Goal: Task Accomplishment & Management: Manage account settings

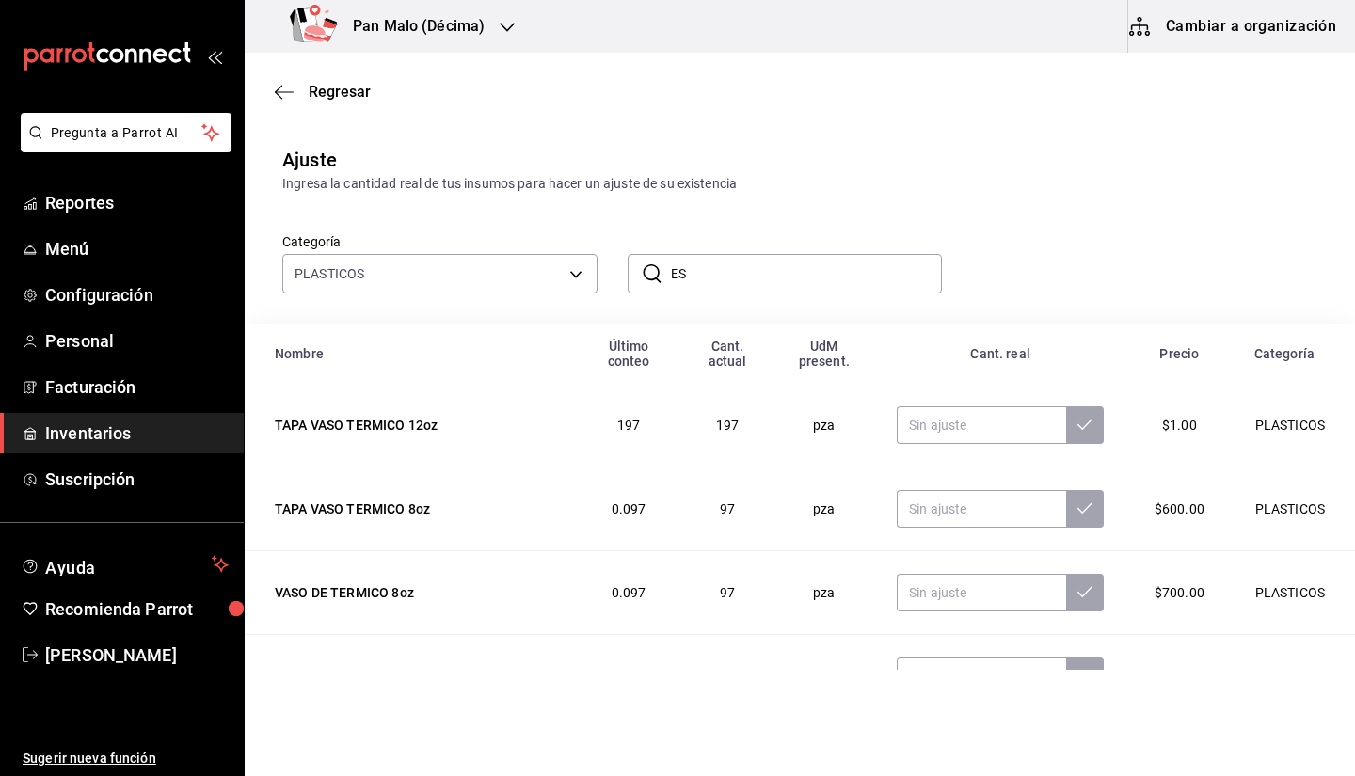
click at [416, 31] on h3 "Pan Malo (Décima)" at bounding box center [411, 26] width 147 height 23
click at [384, 114] on div "Pan Malo (Laureles)" at bounding box center [386, 124] width 252 height 20
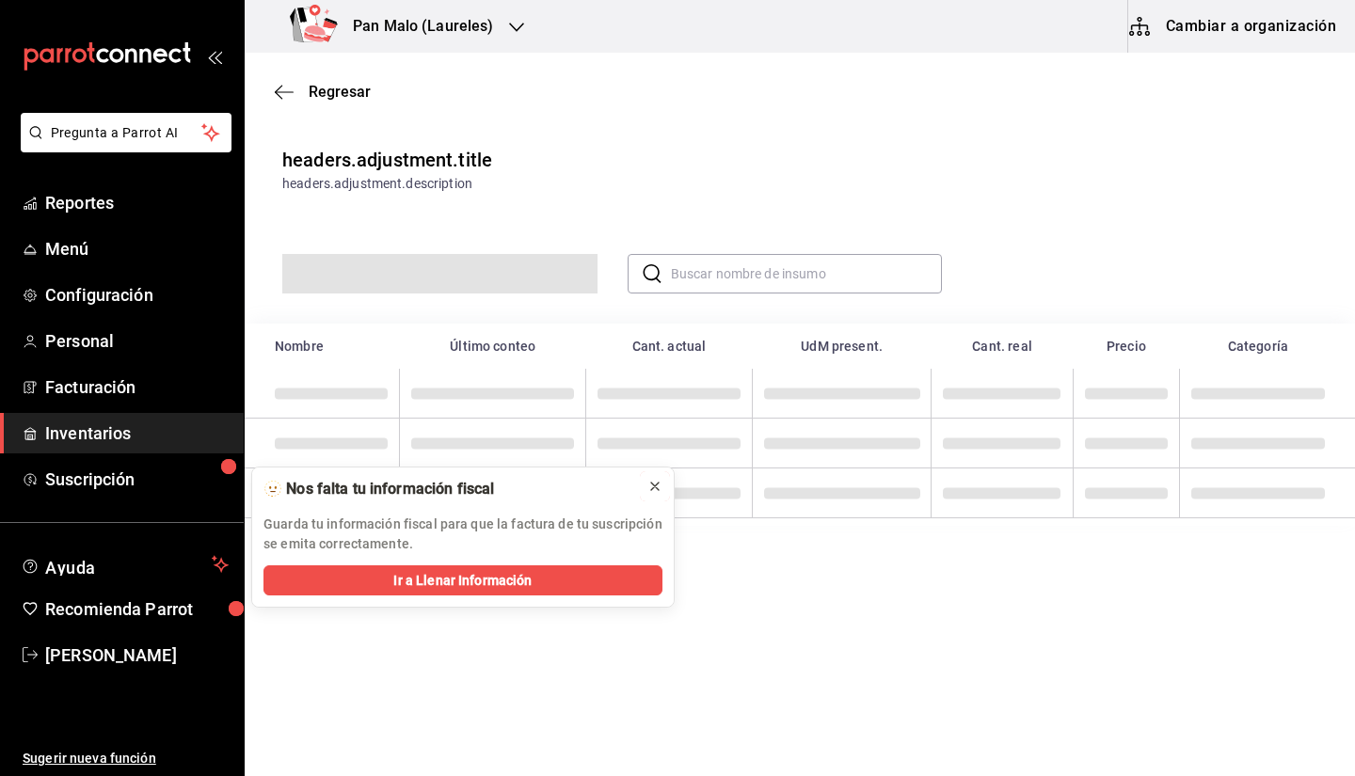
click at [668, 490] on button at bounding box center [655, 487] width 30 height 30
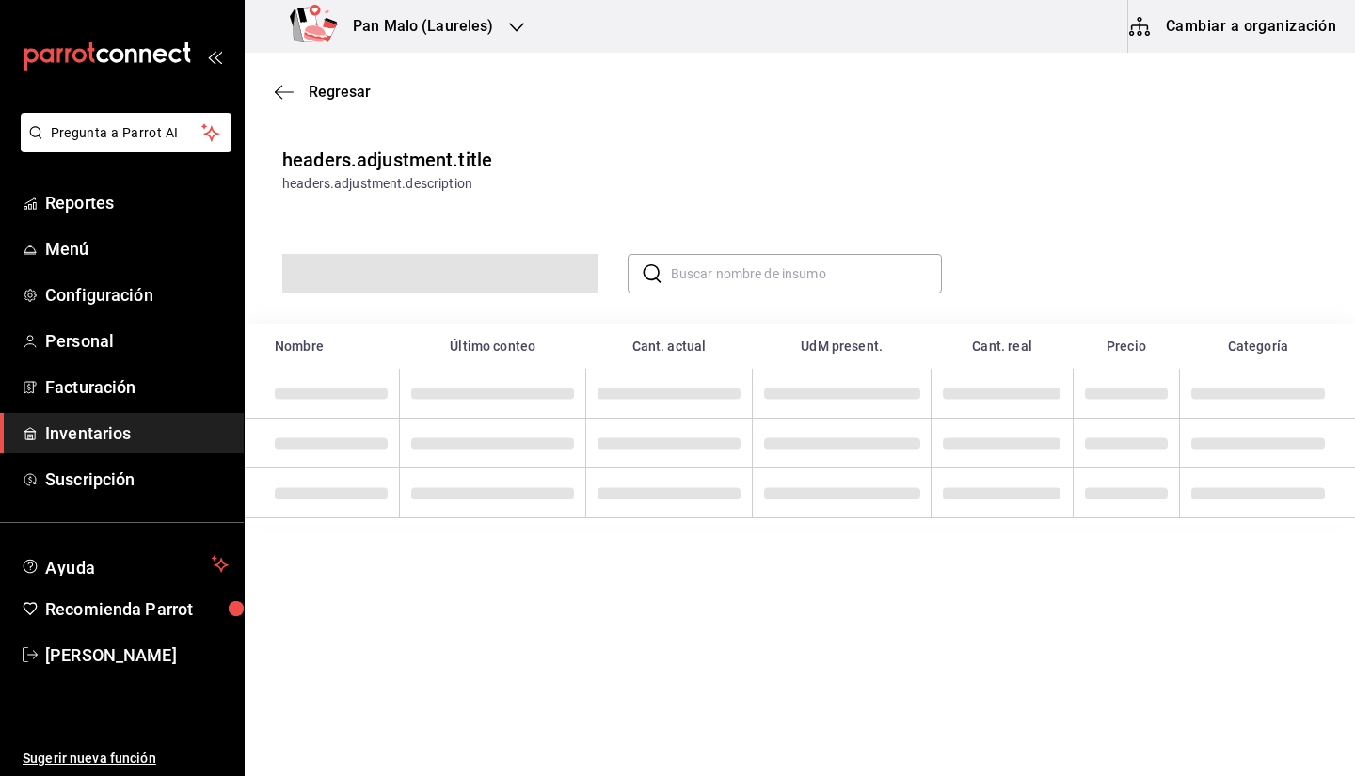
click at [1224, 12] on button "Cambiar a organización" at bounding box center [1234, 26] width 212 height 53
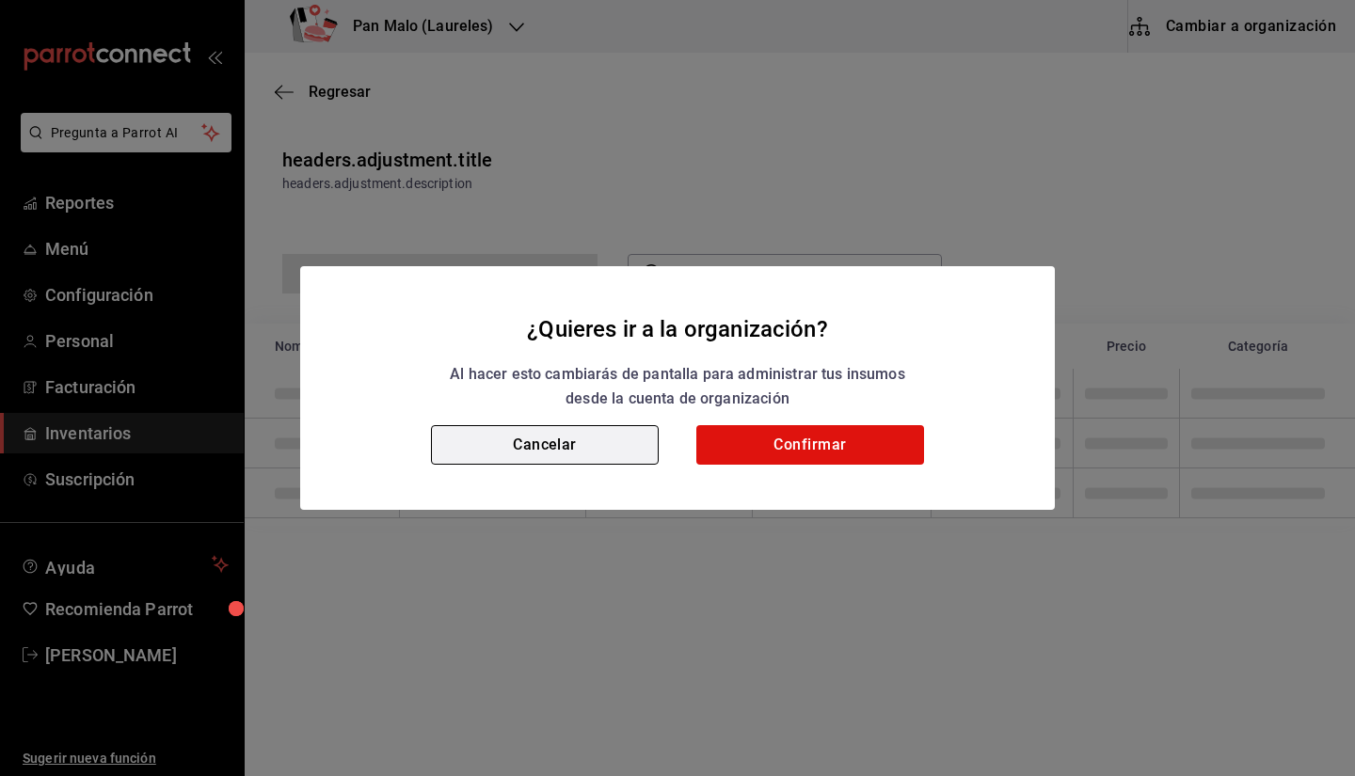
click at [541, 460] on button "Cancelar" at bounding box center [545, 445] width 228 height 40
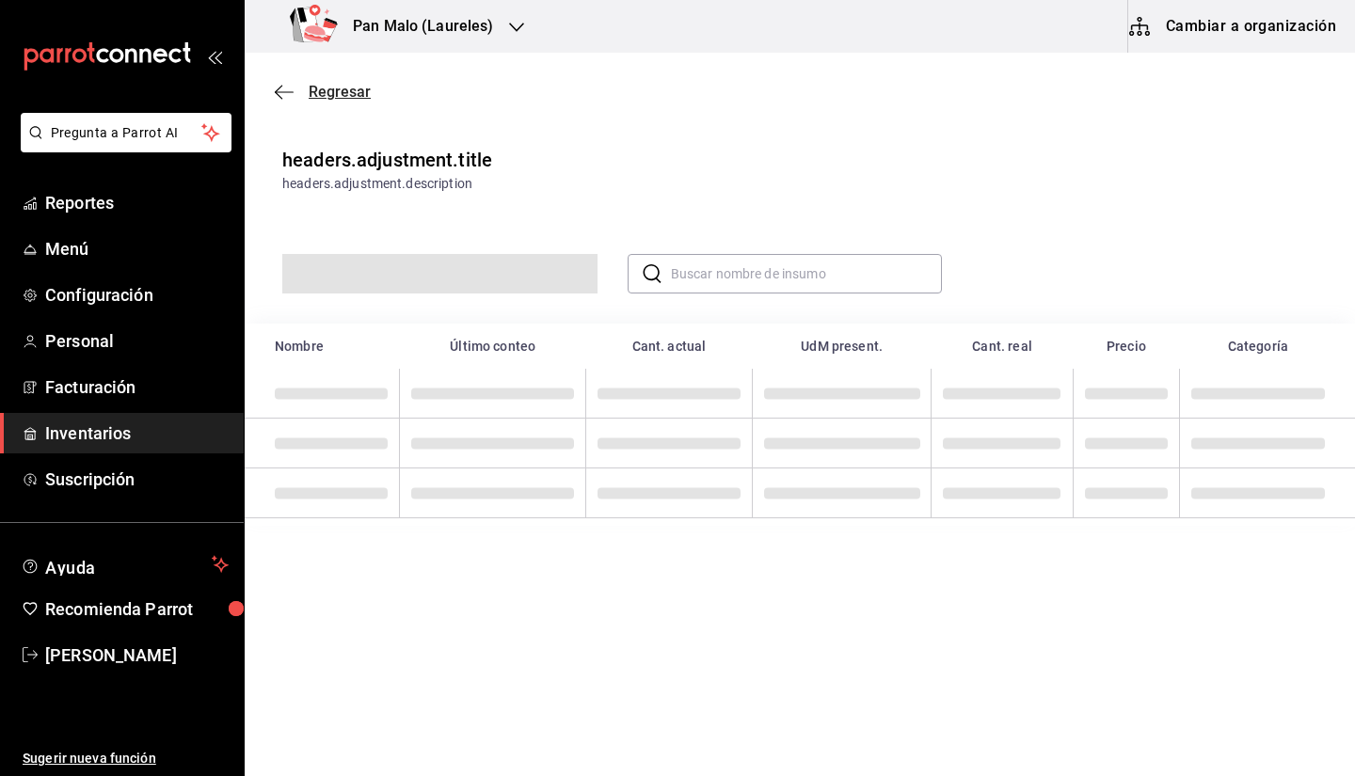
click at [299, 93] on span "Regresar" at bounding box center [323, 92] width 96 height 18
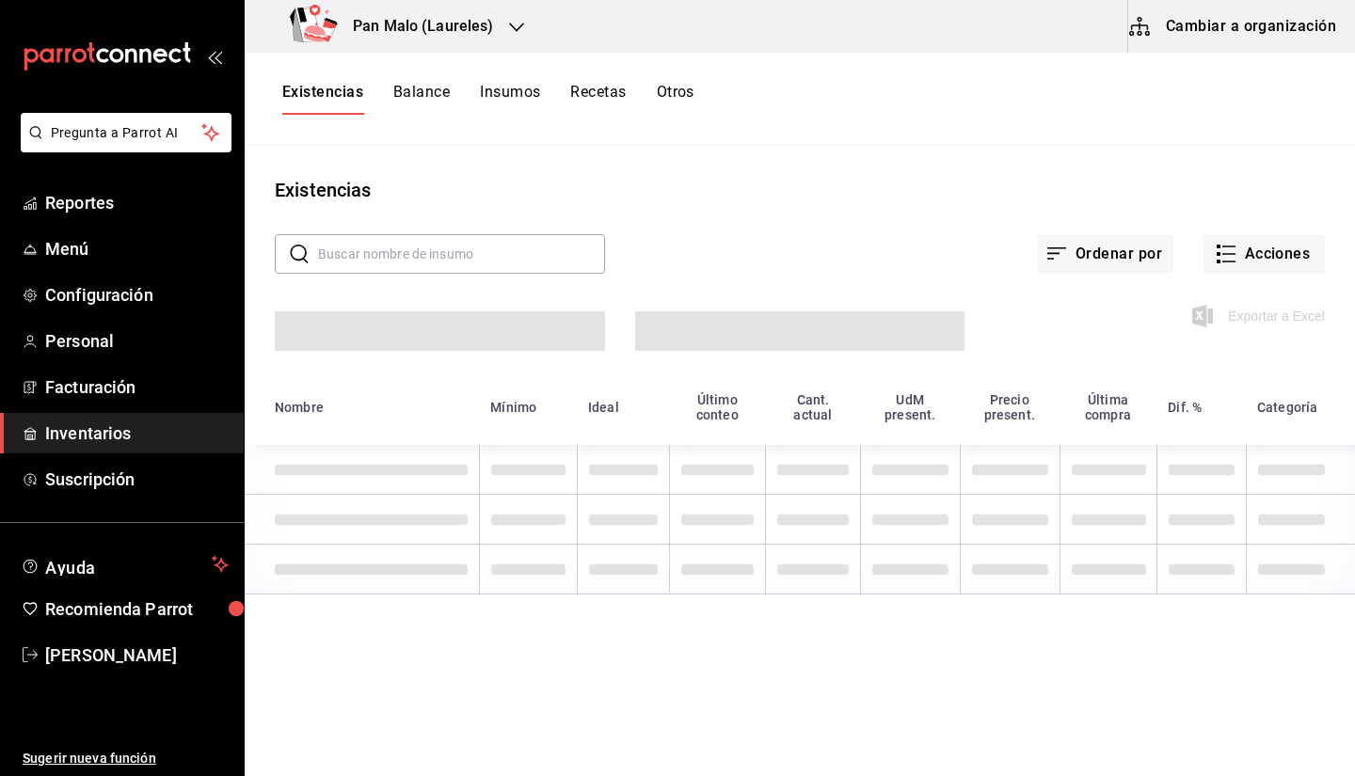
click at [1226, 231] on div "Ordenar por Acciones" at bounding box center [965, 239] width 720 height 70
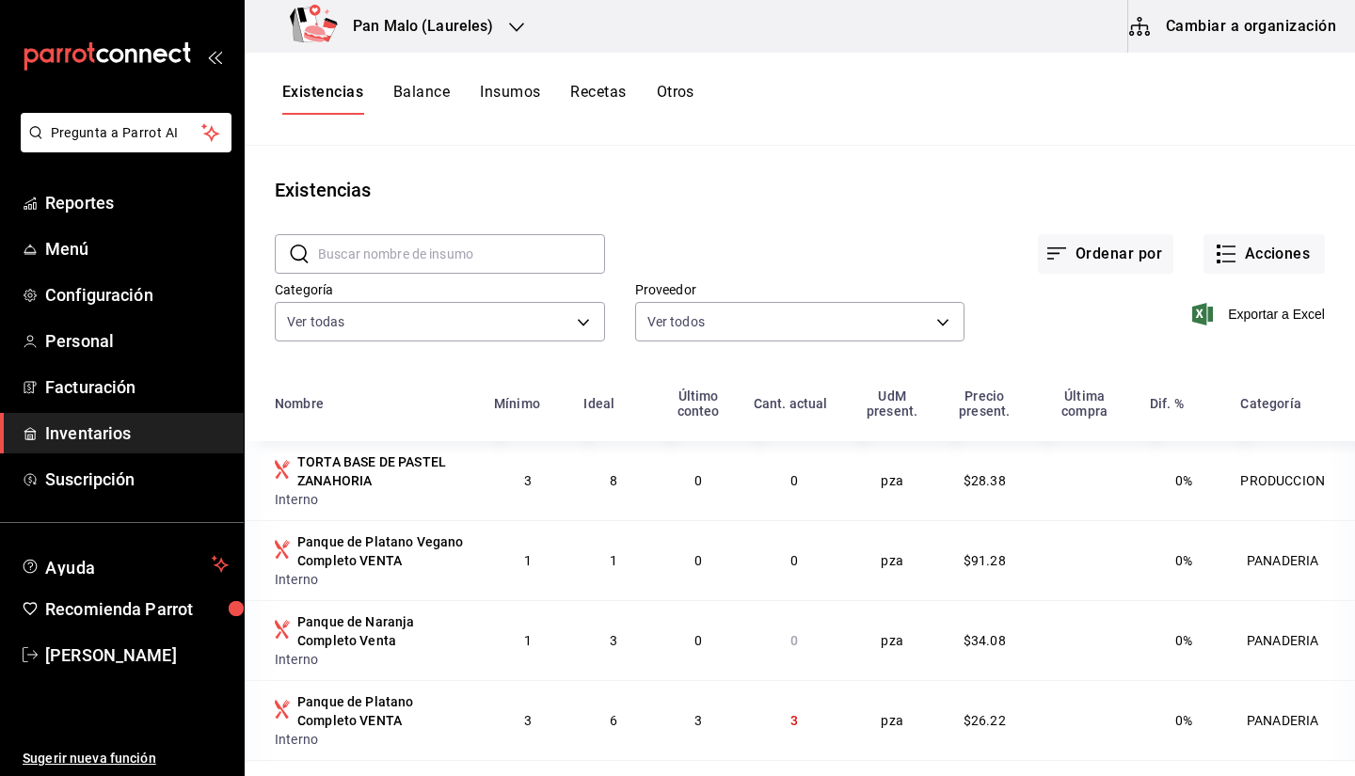
click at [1237, 280] on div "Exportar a Excel" at bounding box center [1145, 299] width 360 height 96
click at [1226, 273] on button "Acciones" at bounding box center [1264, 254] width 121 height 40
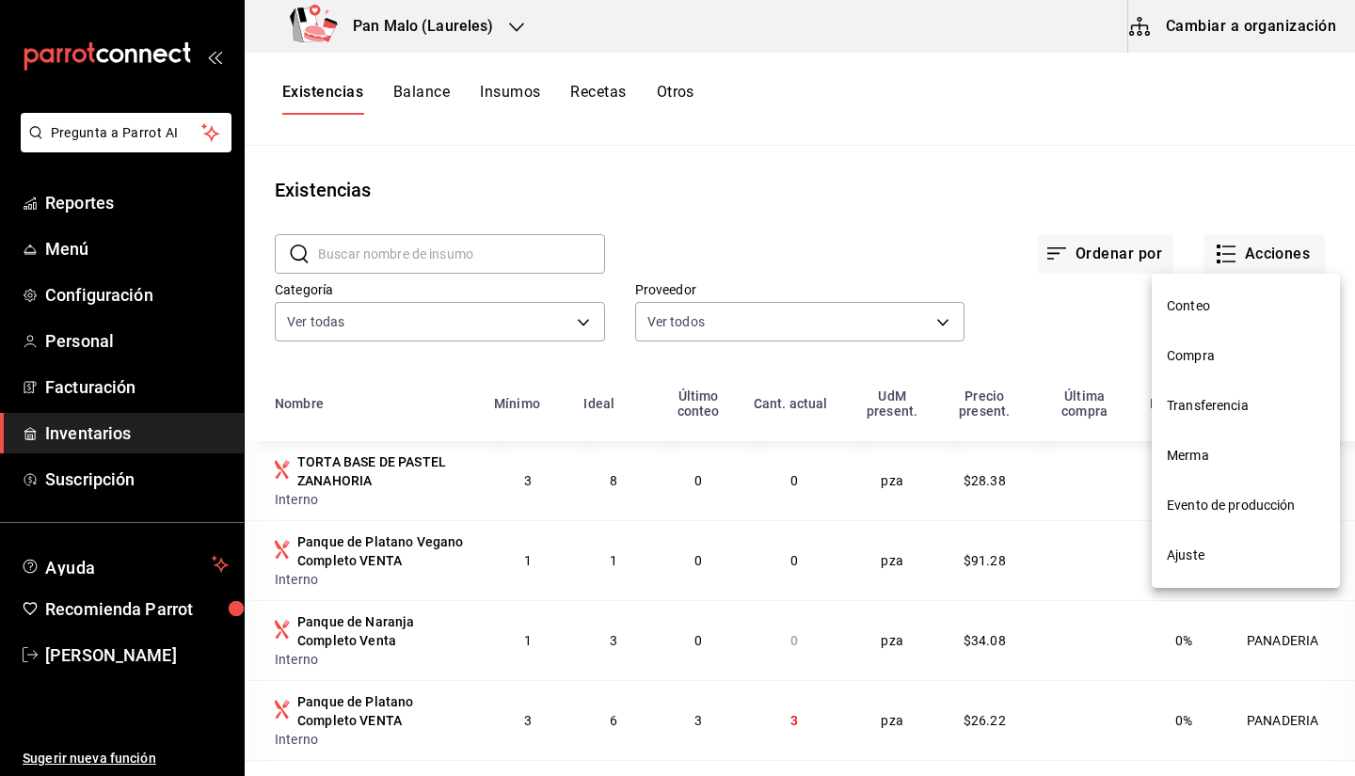
click at [1214, 363] on span "Compra" at bounding box center [1246, 356] width 158 height 20
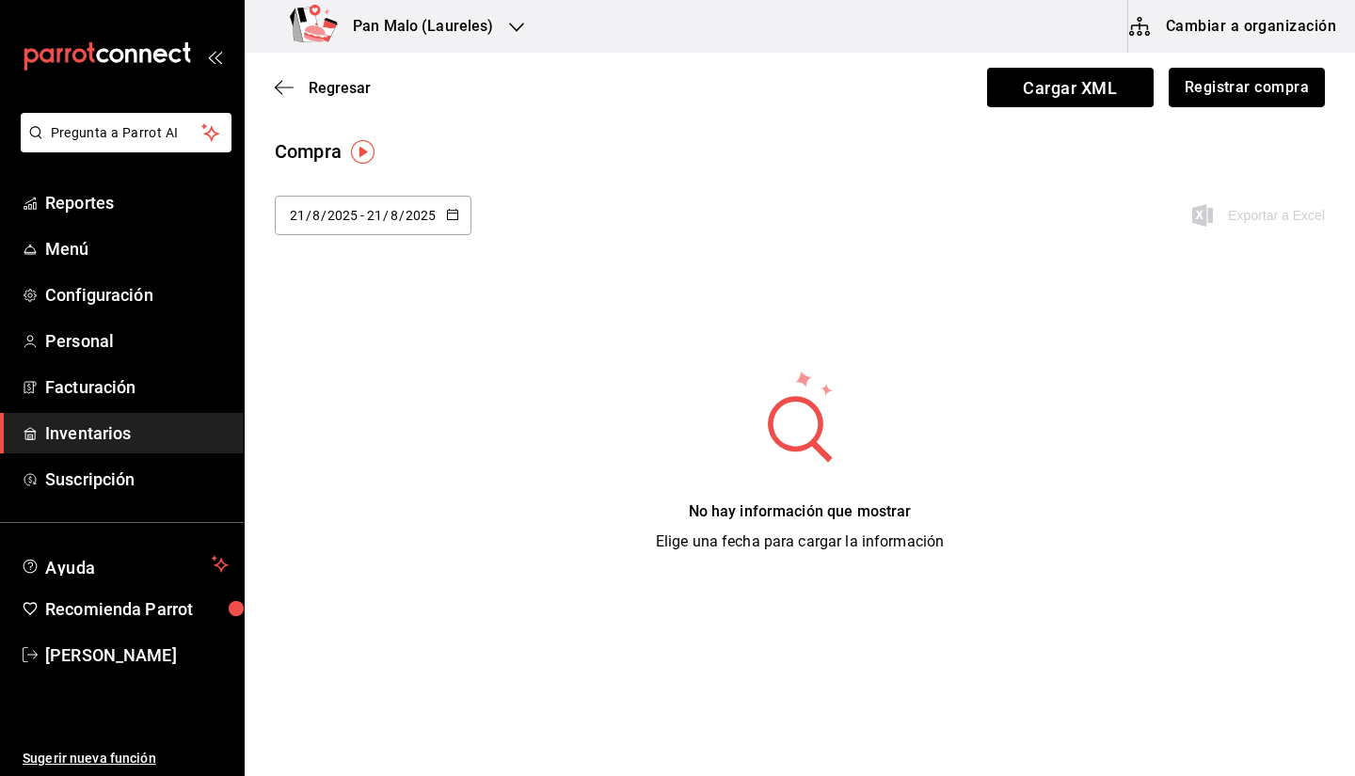
drag, startPoint x: 1205, startPoint y: 100, endPoint x: 1174, endPoint y: 196, distance: 100.9
click at [1174, 196] on main "Regresar Cargar XML Registrar compra Compra 2025-08-21 21 / 8 / 2025 - 2025-08-…" at bounding box center [800, 318] width 1111 height 531
click at [1242, 94] on button "Registrar compra" at bounding box center [1247, 88] width 156 height 40
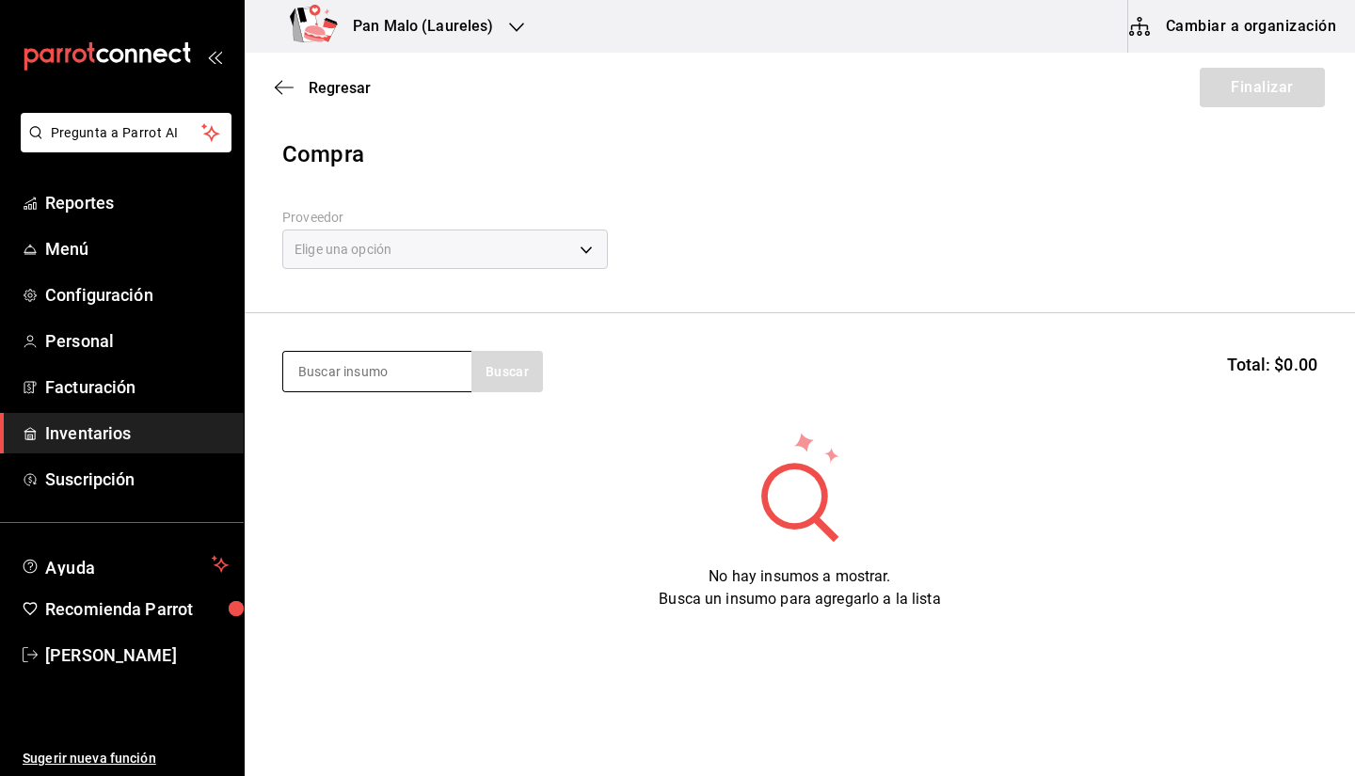
click at [376, 377] on input at bounding box center [377, 372] width 188 height 40
click at [404, 257] on div "Elige una opción" at bounding box center [445, 250] width 326 height 40
click at [392, 265] on body "Pregunta a Parrot AI Reportes Menú Configuración Personal Facturación Inventari…" at bounding box center [677, 335] width 1355 height 670
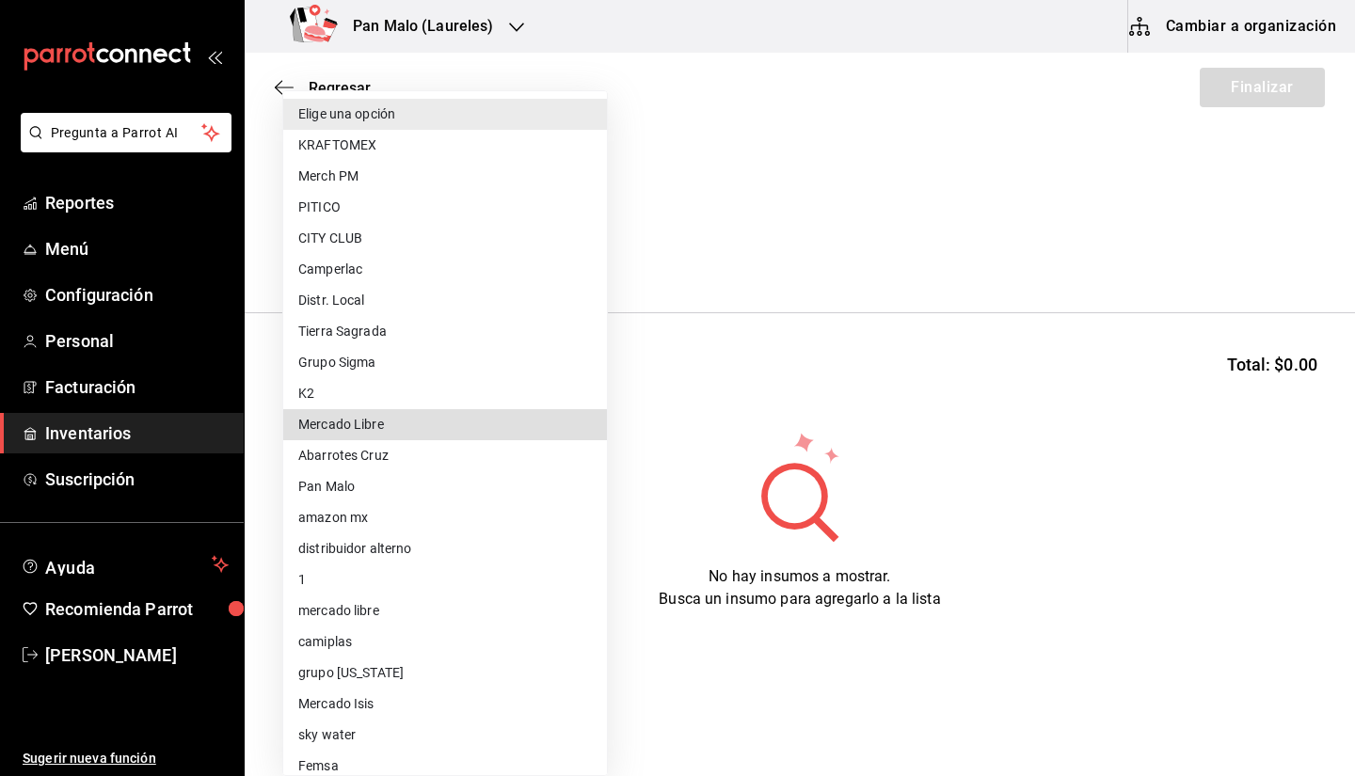
click at [387, 428] on li "Mercado Libre" at bounding box center [445, 424] width 324 height 31
type input "7989fe5a-54f7-4c94-8f5a-cf28a3606b6d"
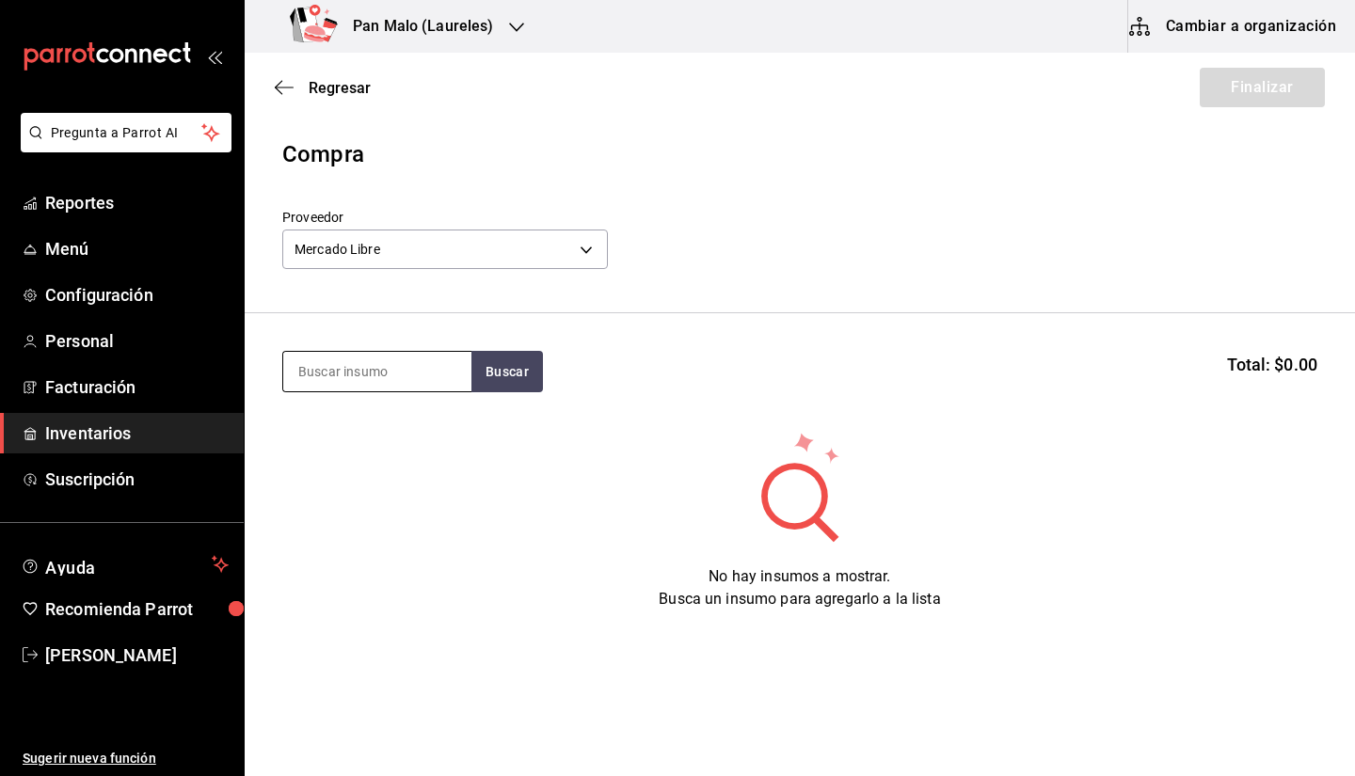
click at [374, 377] on input at bounding box center [377, 372] width 188 height 40
click at [384, 356] on input "MERCADO" at bounding box center [377, 372] width 188 height 40
type input "M"
click at [384, 360] on input at bounding box center [377, 372] width 188 height 40
click at [357, 396] on section "Buscar Total: $0.00" at bounding box center [800, 371] width 1111 height 117
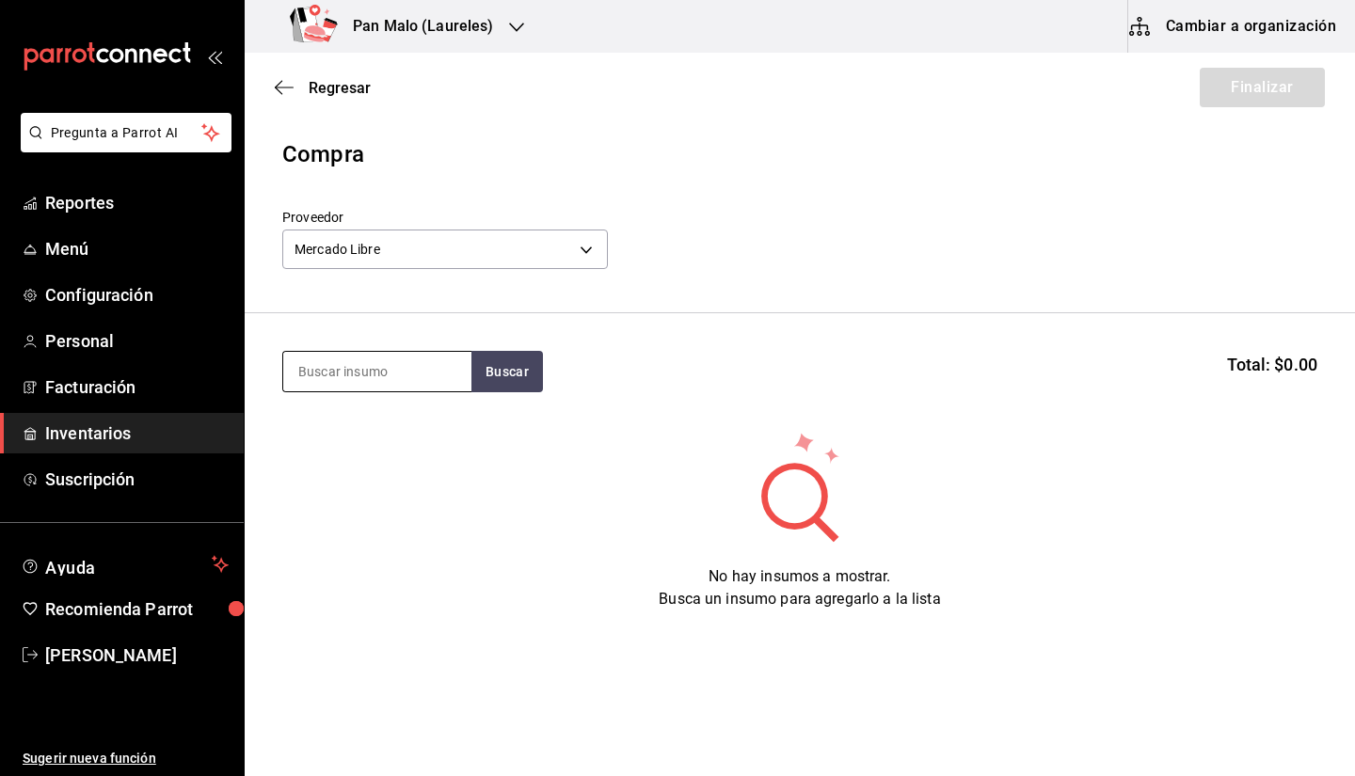
click at [348, 369] on input at bounding box center [377, 372] width 188 height 40
click at [511, 353] on button "Buscar" at bounding box center [508, 371] width 72 height 41
click at [504, 372] on button "Buscar" at bounding box center [508, 371] width 72 height 41
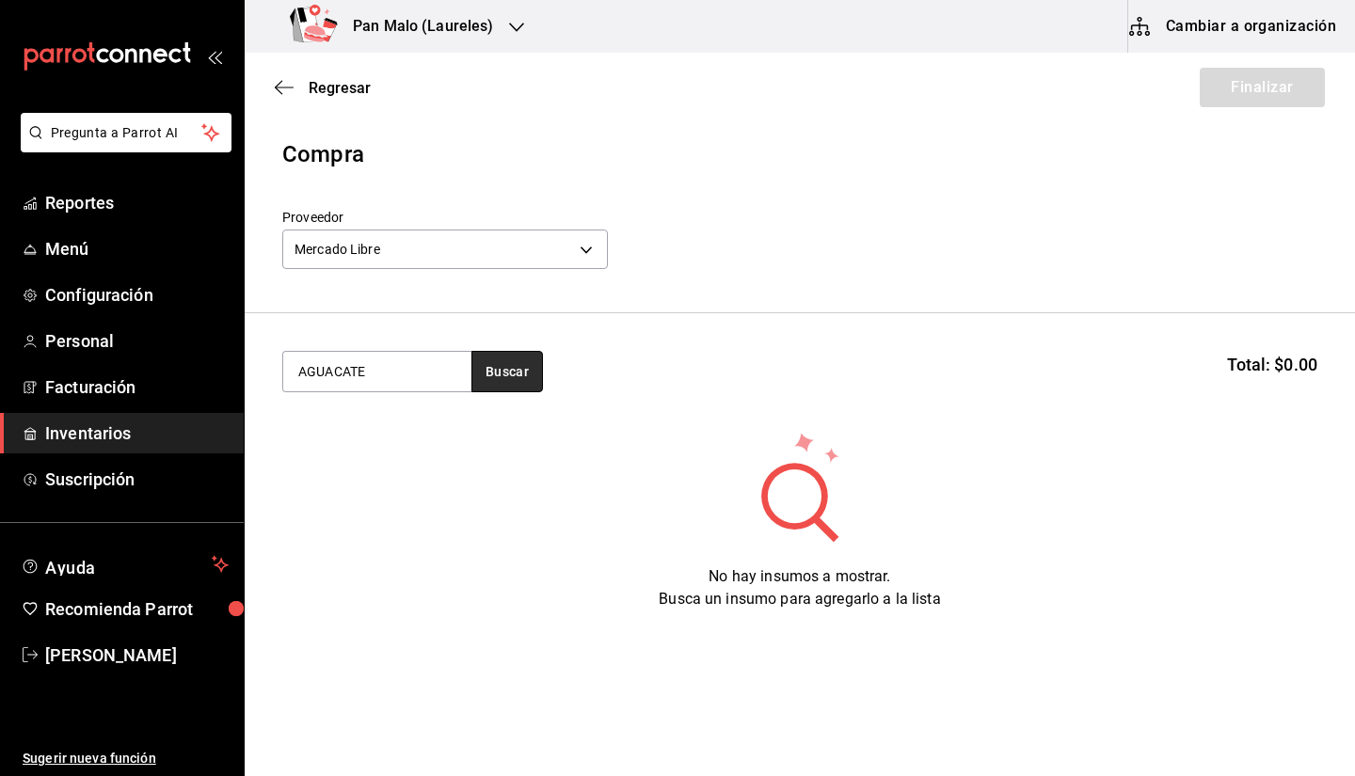
click at [504, 372] on button "Buscar" at bounding box center [508, 371] width 72 height 41
click at [460, 354] on input "AGUACATE" at bounding box center [377, 372] width 188 height 40
type input "AGUAC"
click at [458, 242] on body "Pregunta a Parrot AI Reportes Menú Configuración Personal Facturación Inventari…" at bounding box center [677, 335] width 1355 height 670
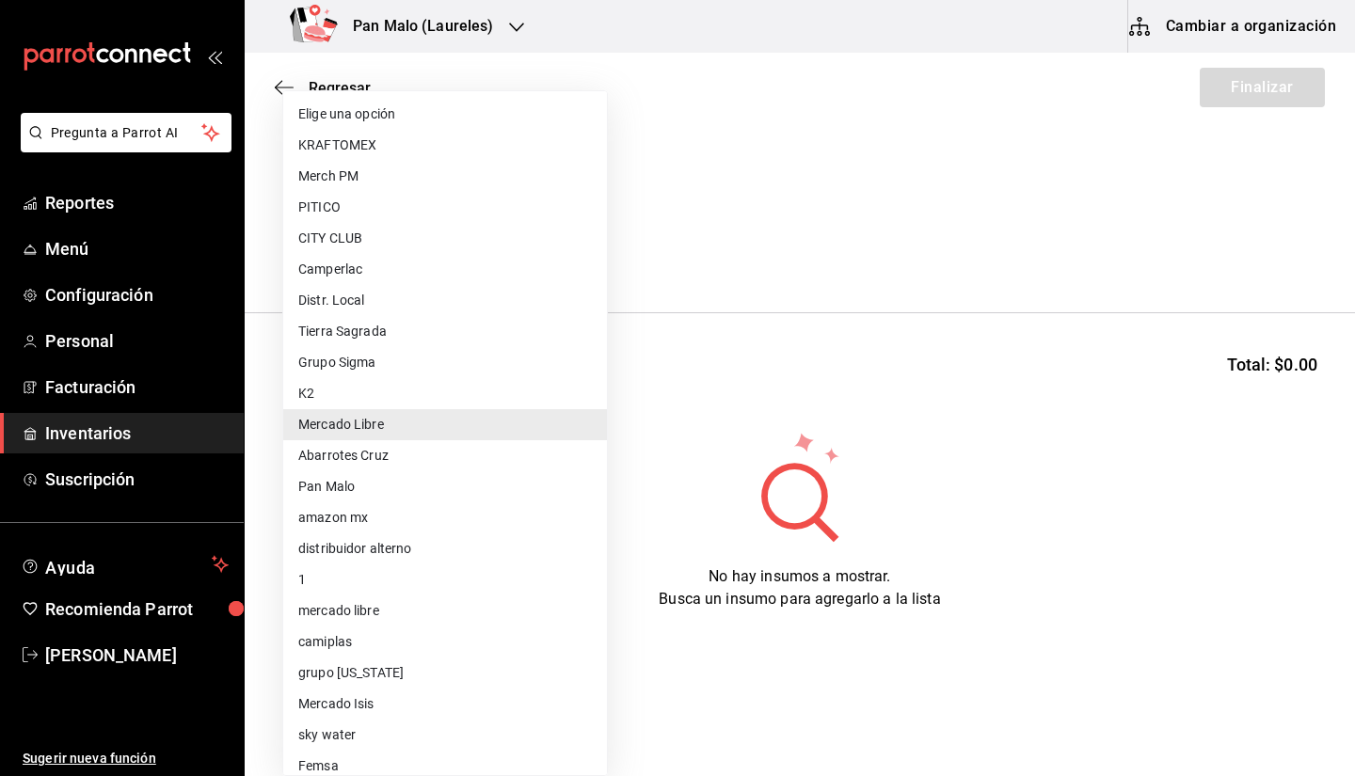
click at [427, 704] on li "Mercado Isis" at bounding box center [445, 704] width 324 height 31
type input "9682bada-e18d-4fbf-9ecb-c91b81603bff"
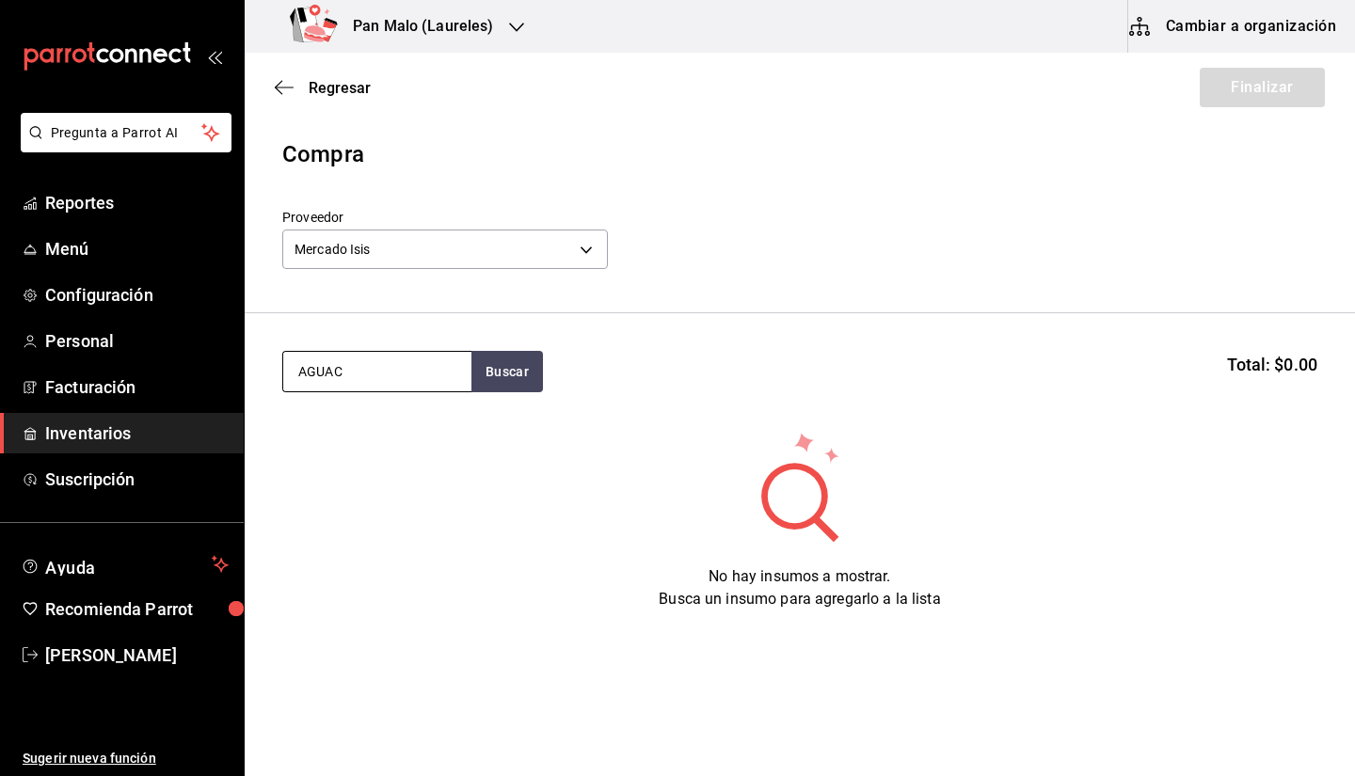
click at [391, 368] on input "AGUAC" at bounding box center [377, 372] width 188 height 40
type input "AGUACA"
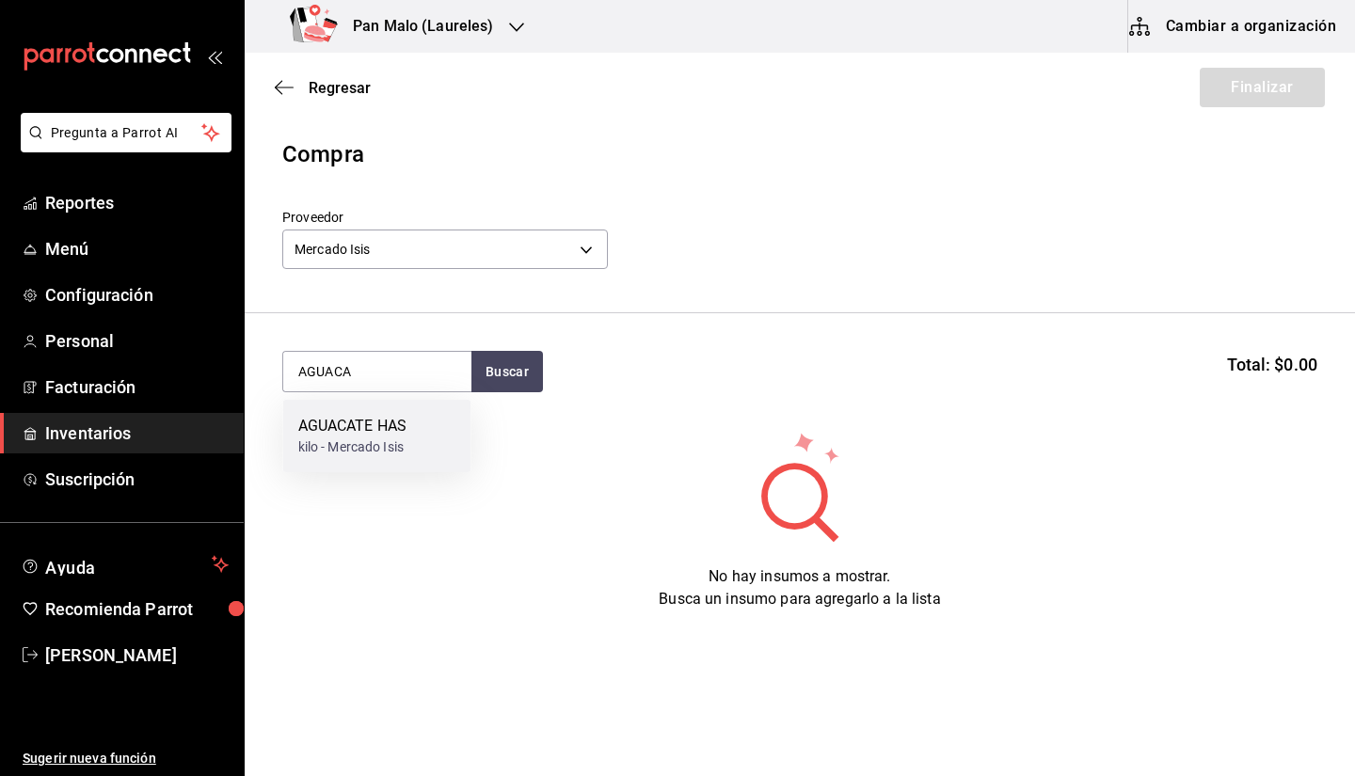
click at [360, 460] on div "AGUACATE HAS kilo - Mercado Isis" at bounding box center [377, 436] width 188 height 72
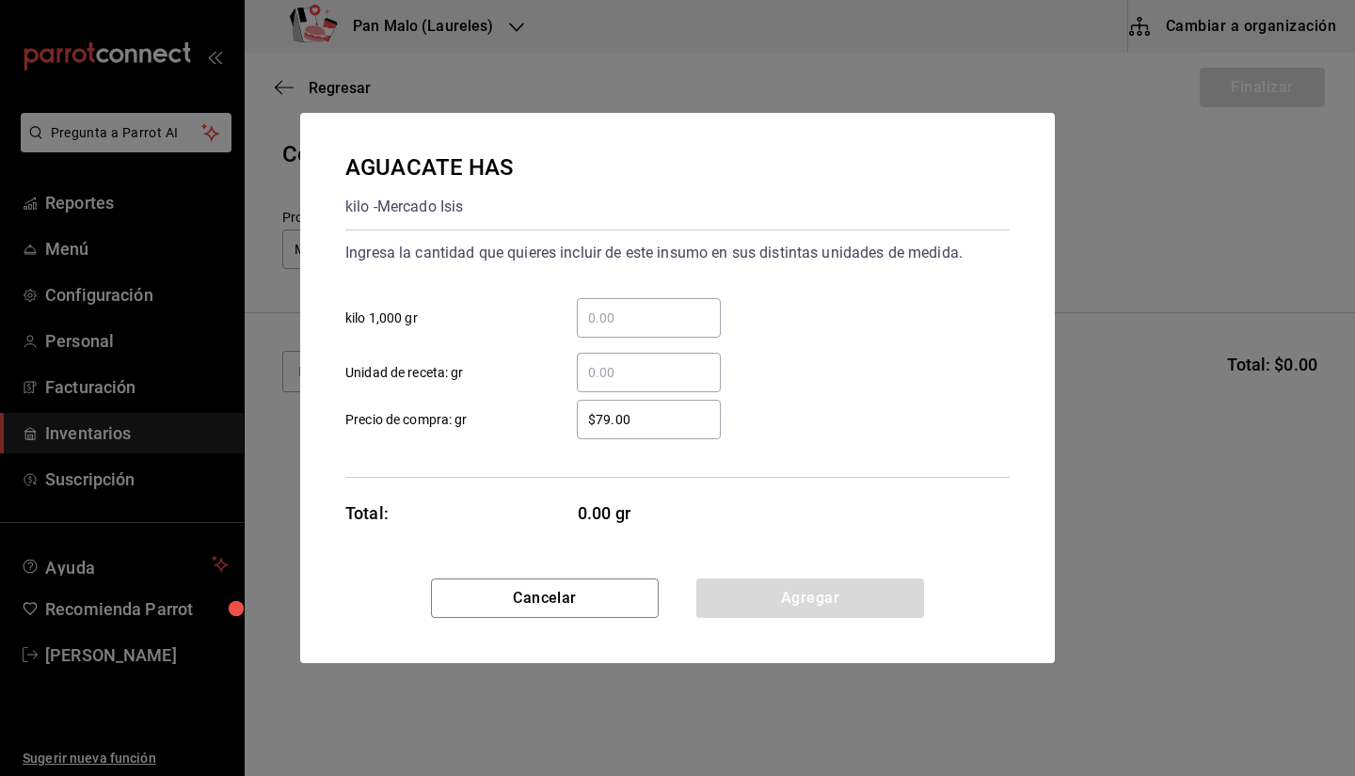
click at [606, 319] on input "​ kilo 1,000 gr" at bounding box center [649, 318] width 144 height 23
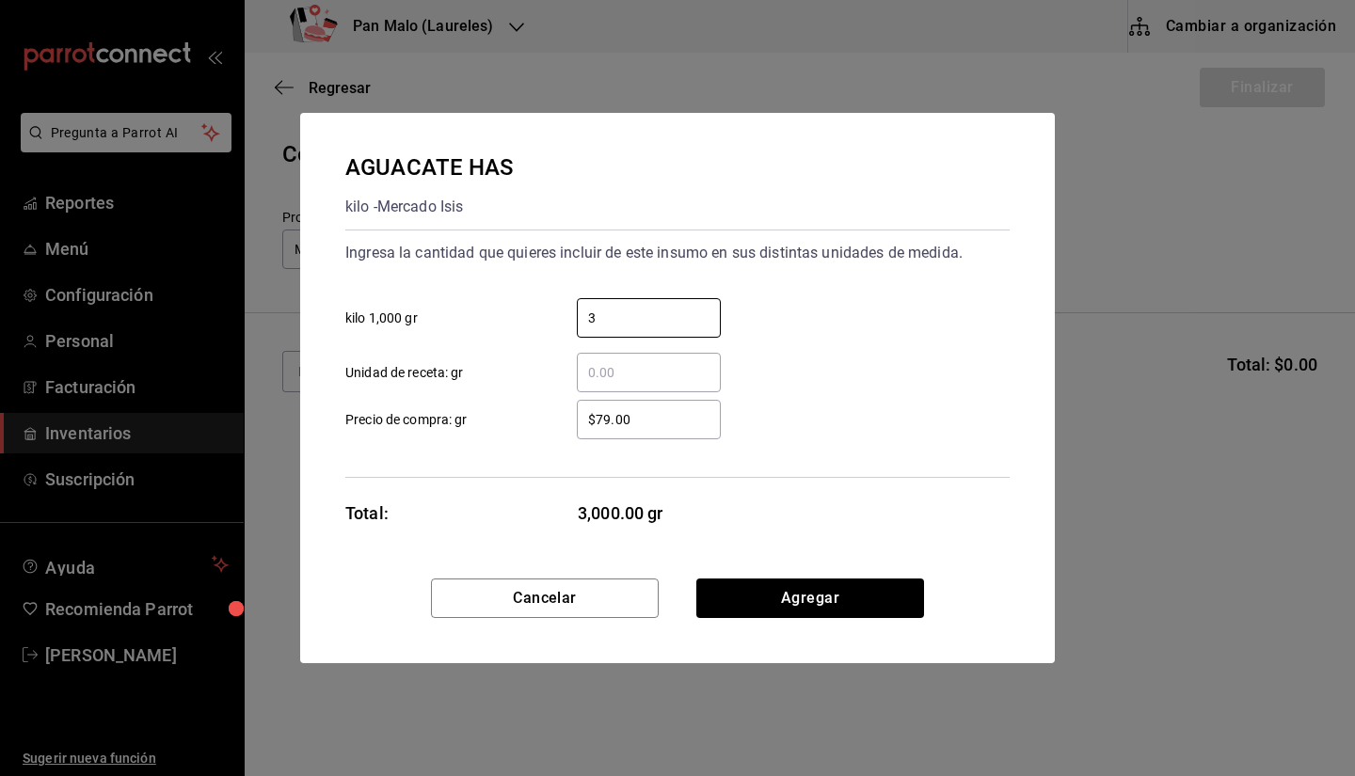
type input "3"
click at [605, 479] on div "AGUACATE HAS kilo - Mercado Isis Ingresa la cantidad que quieres incluir de est…" at bounding box center [677, 346] width 755 height 466
click at [609, 424] on input "$79.00" at bounding box center [649, 419] width 144 height 23
type input "$7.00"
type input "$95"
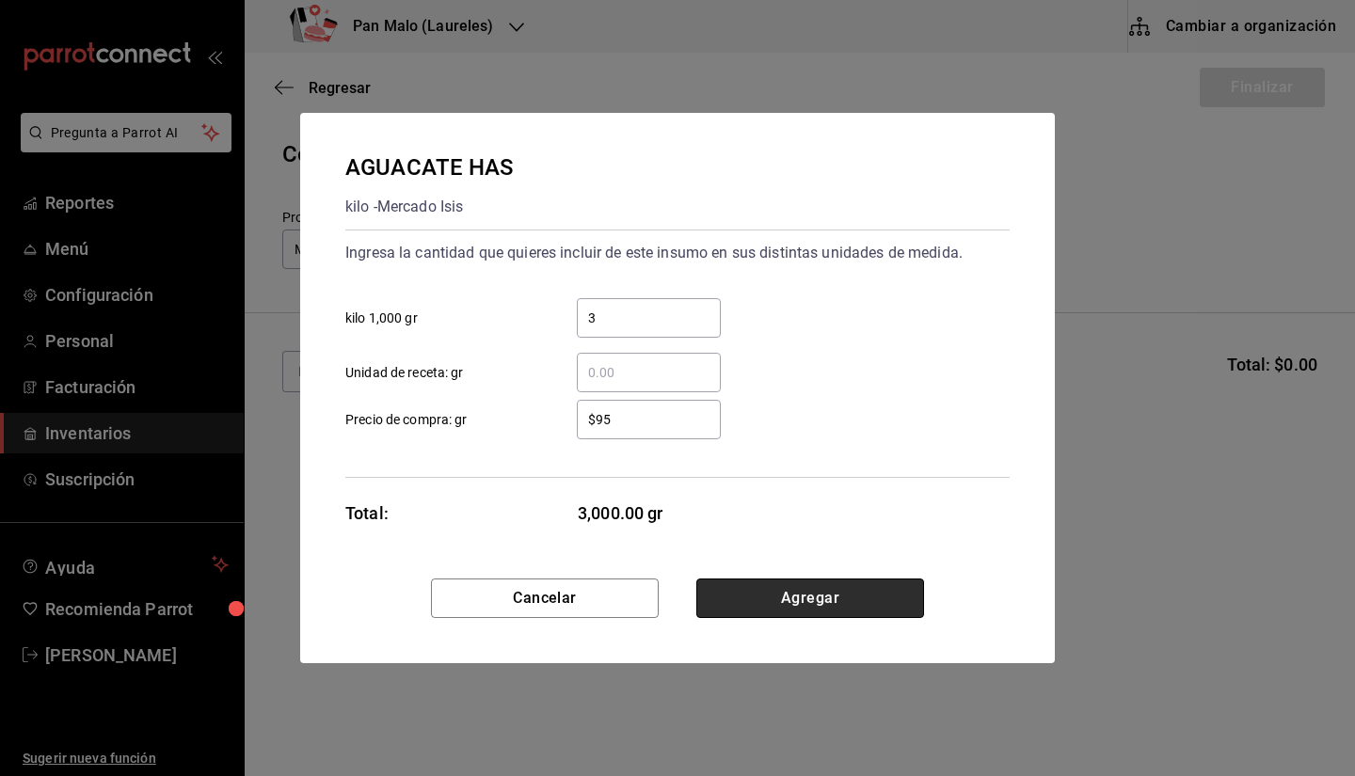
click at [795, 595] on button "Agregar" at bounding box center [810, 599] width 228 height 40
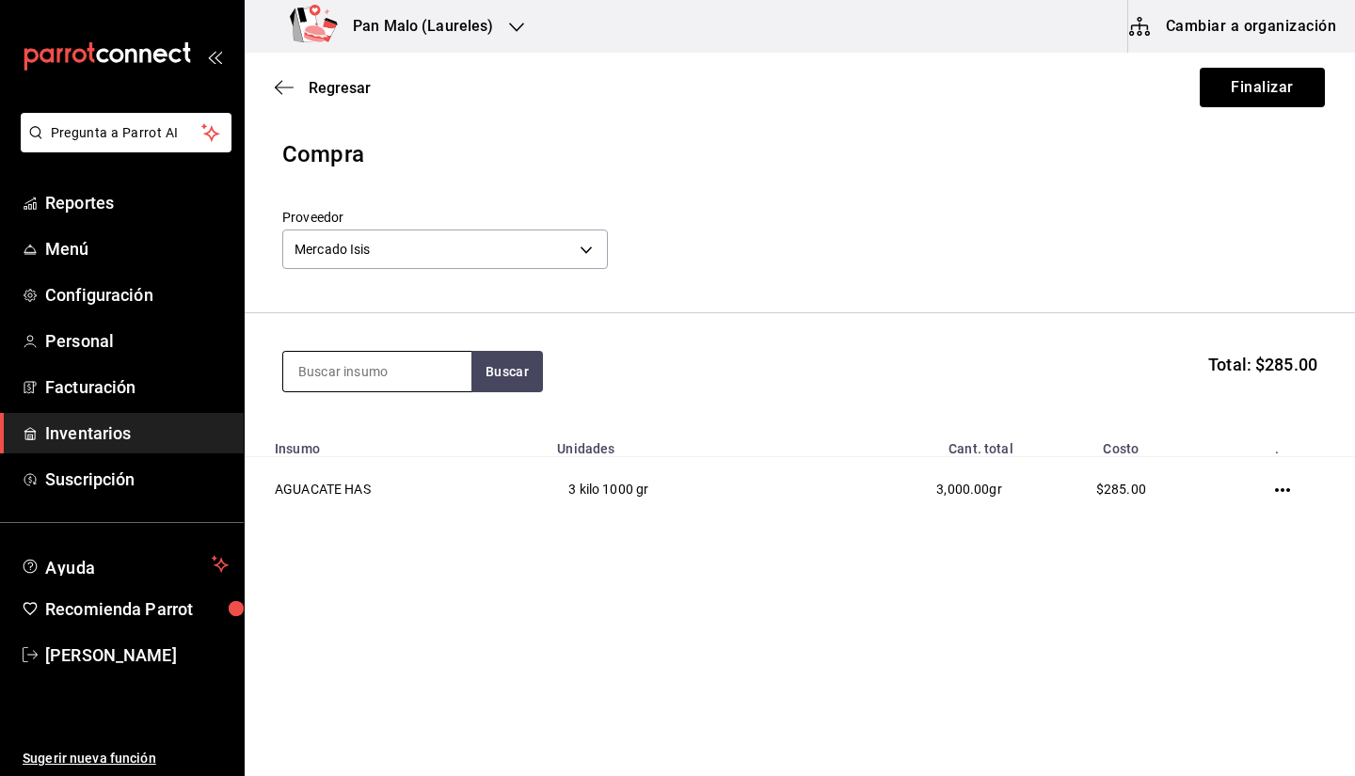
click at [338, 370] on input at bounding box center [377, 372] width 188 height 40
type input "APIO"
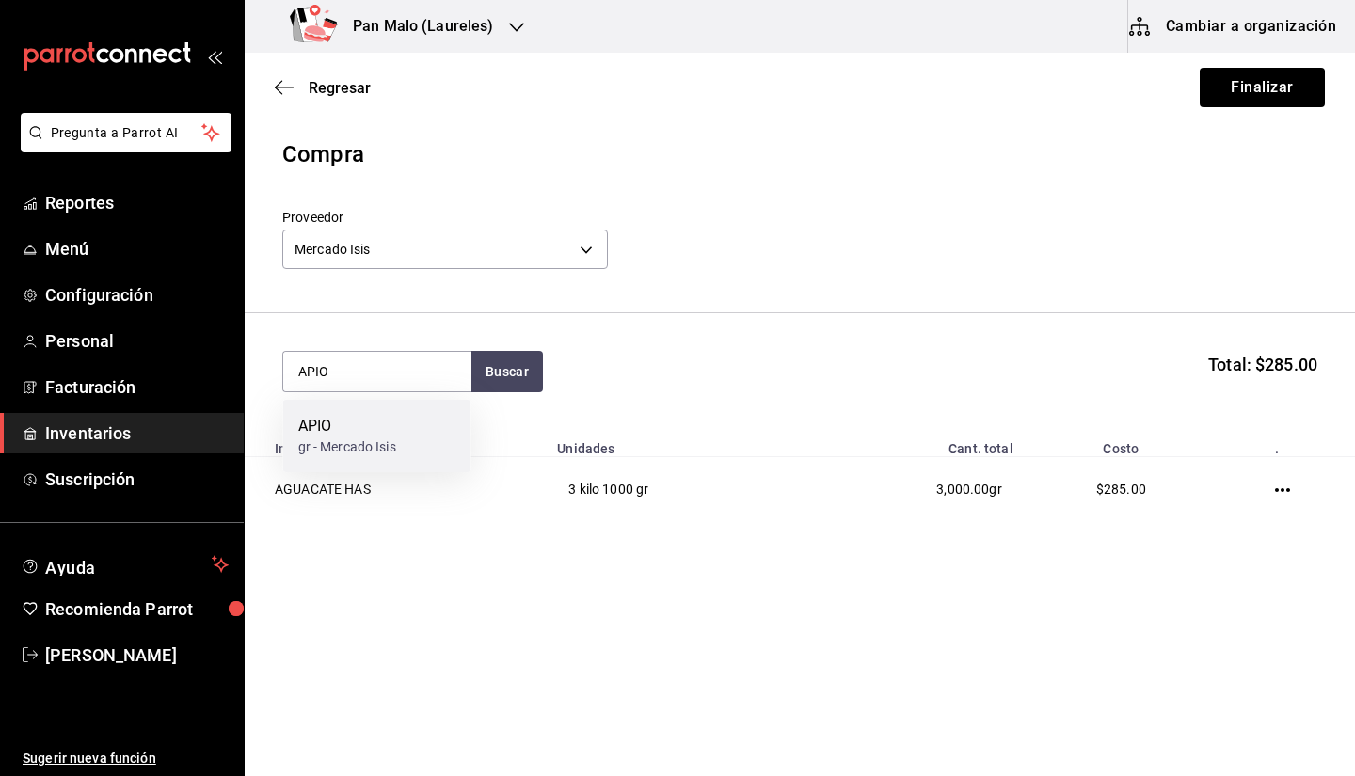
click at [387, 457] on div "APIO gr - Mercado Isis" at bounding box center [377, 436] width 188 height 72
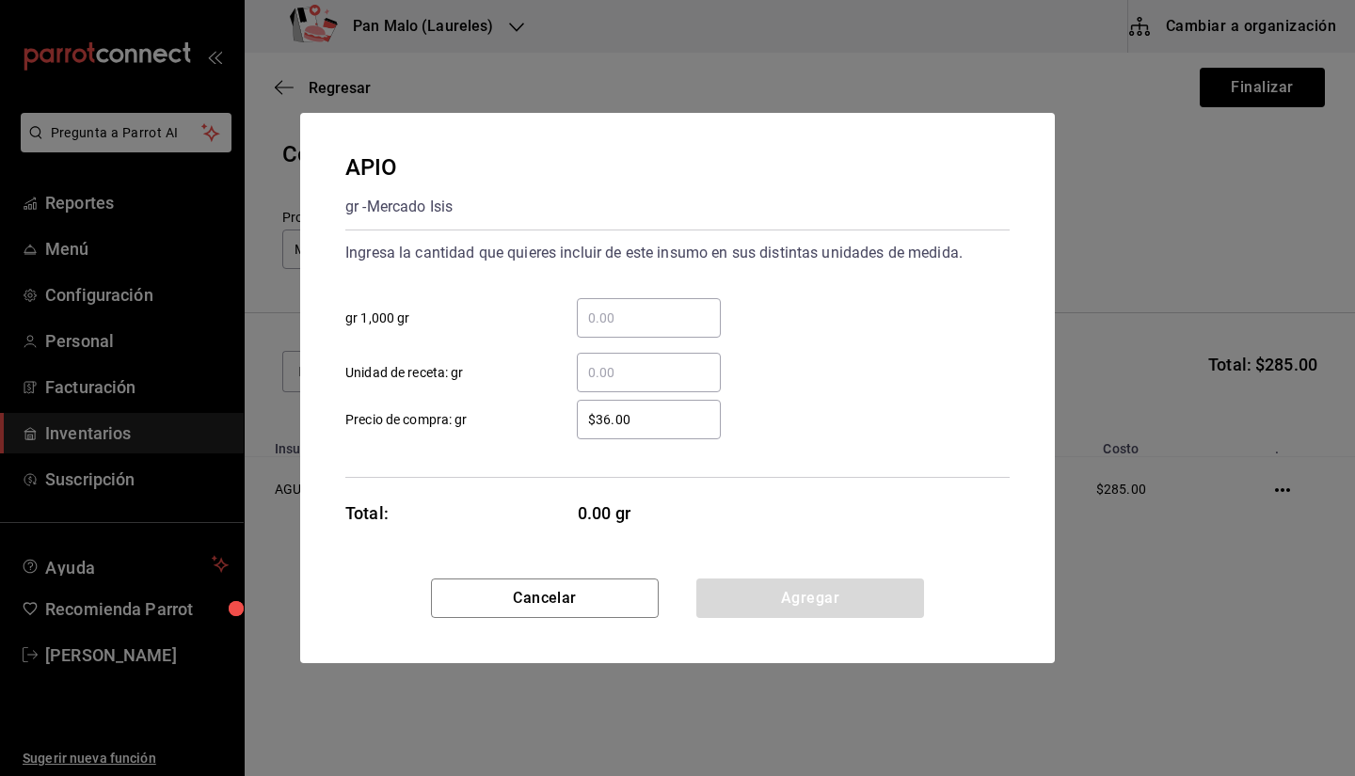
click at [616, 321] on input "​ gr 1,000 gr" at bounding box center [649, 318] width 144 height 23
click at [600, 362] on input "​ Unidad de receta: gr" at bounding box center [649, 372] width 144 height 23
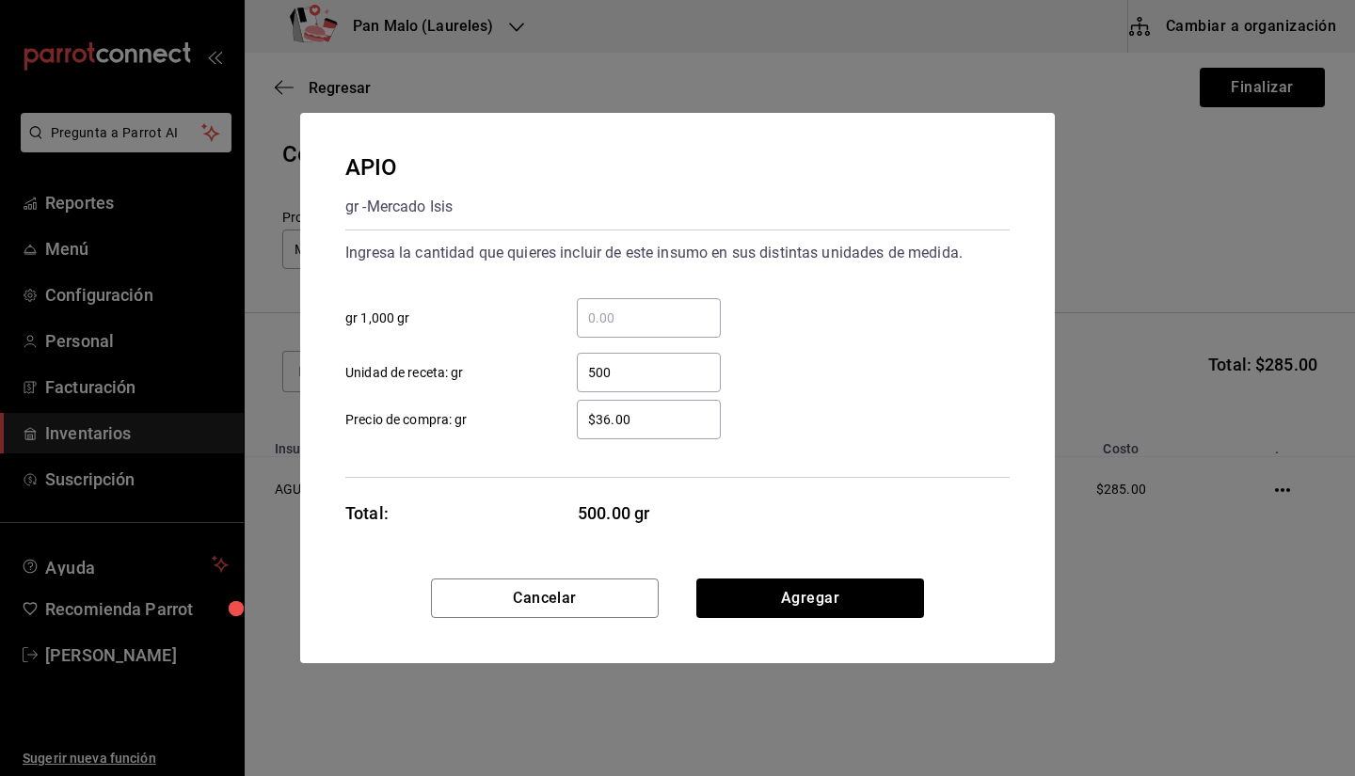
click at [632, 379] on input "500" at bounding box center [649, 372] width 144 height 23
type input "500"
click at [629, 419] on input "$36.00" at bounding box center [649, 419] width 144 height 23
type input "$3"
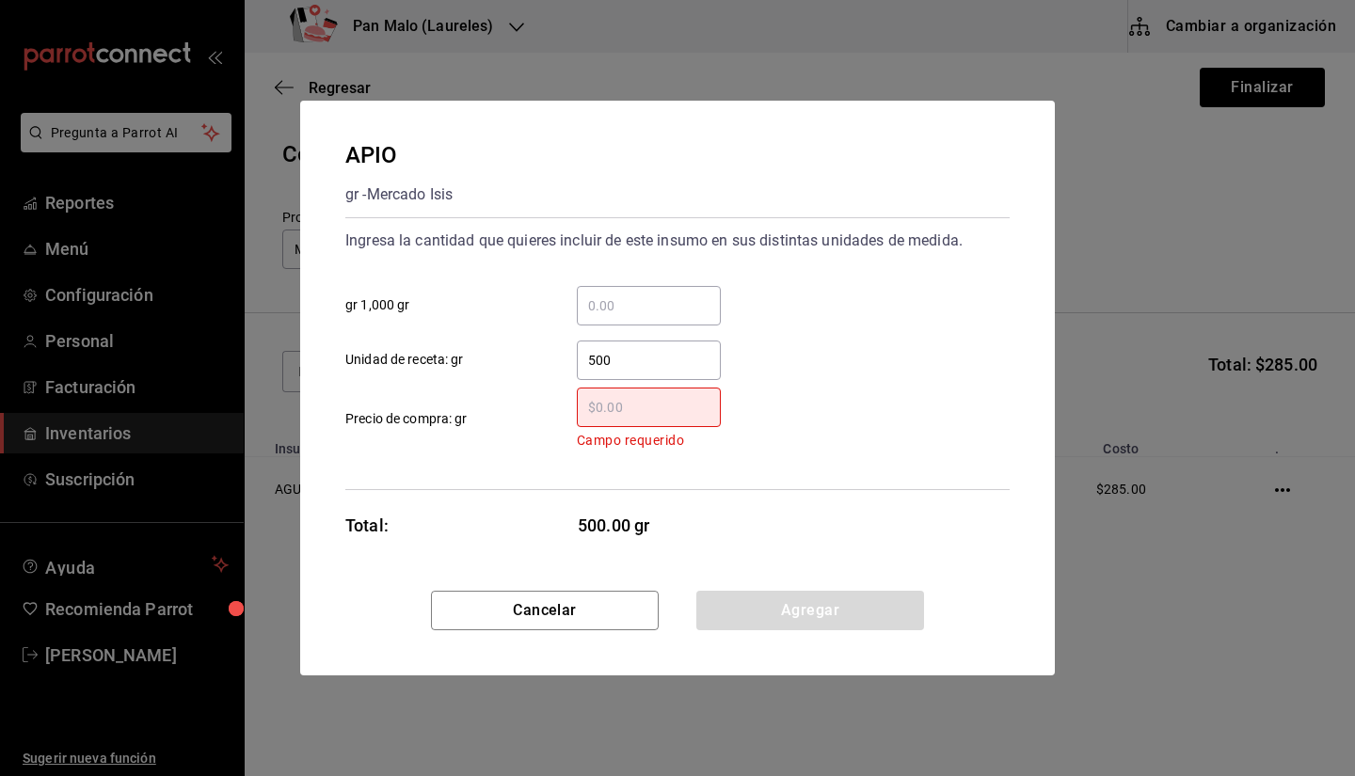
type input "$3"
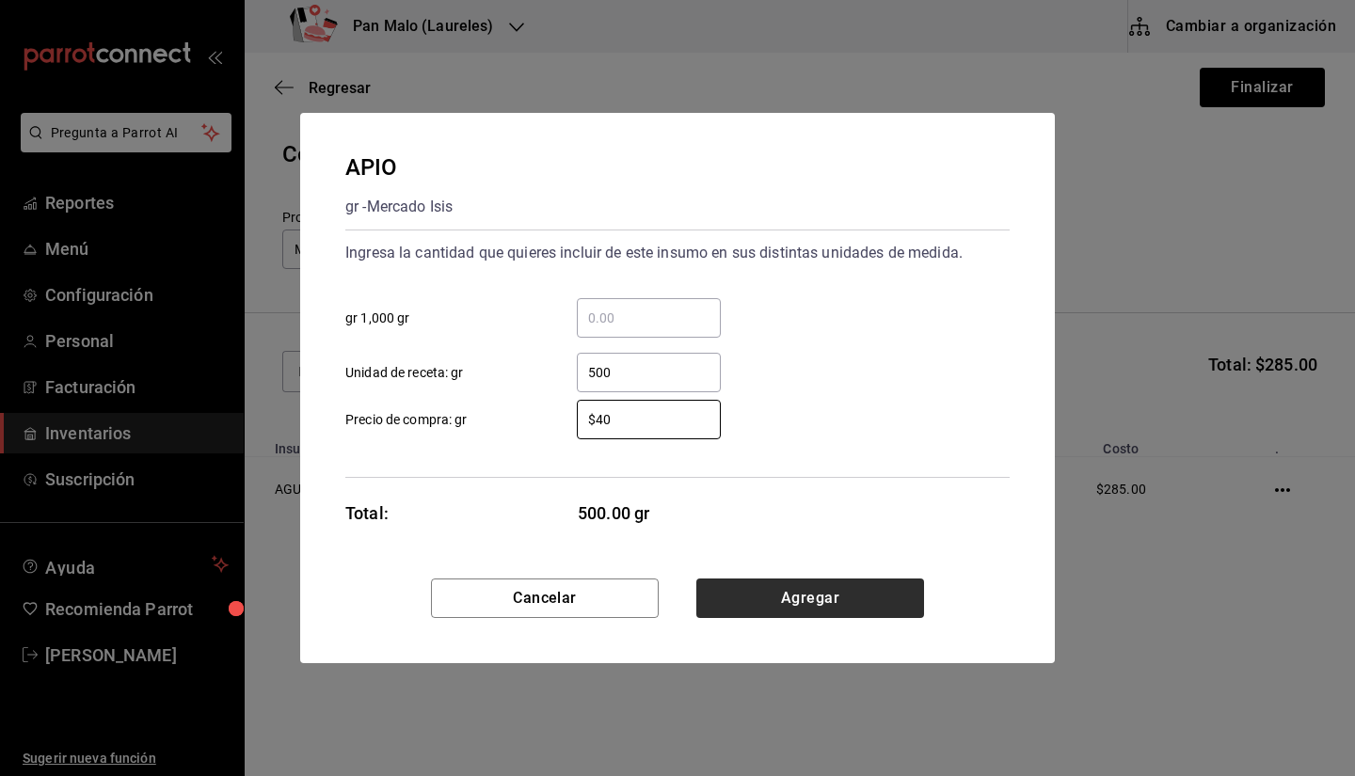
type input "$40"
click at [778, 588] on button "Agregar" at bounding box center [810, 599] width 228 height 40
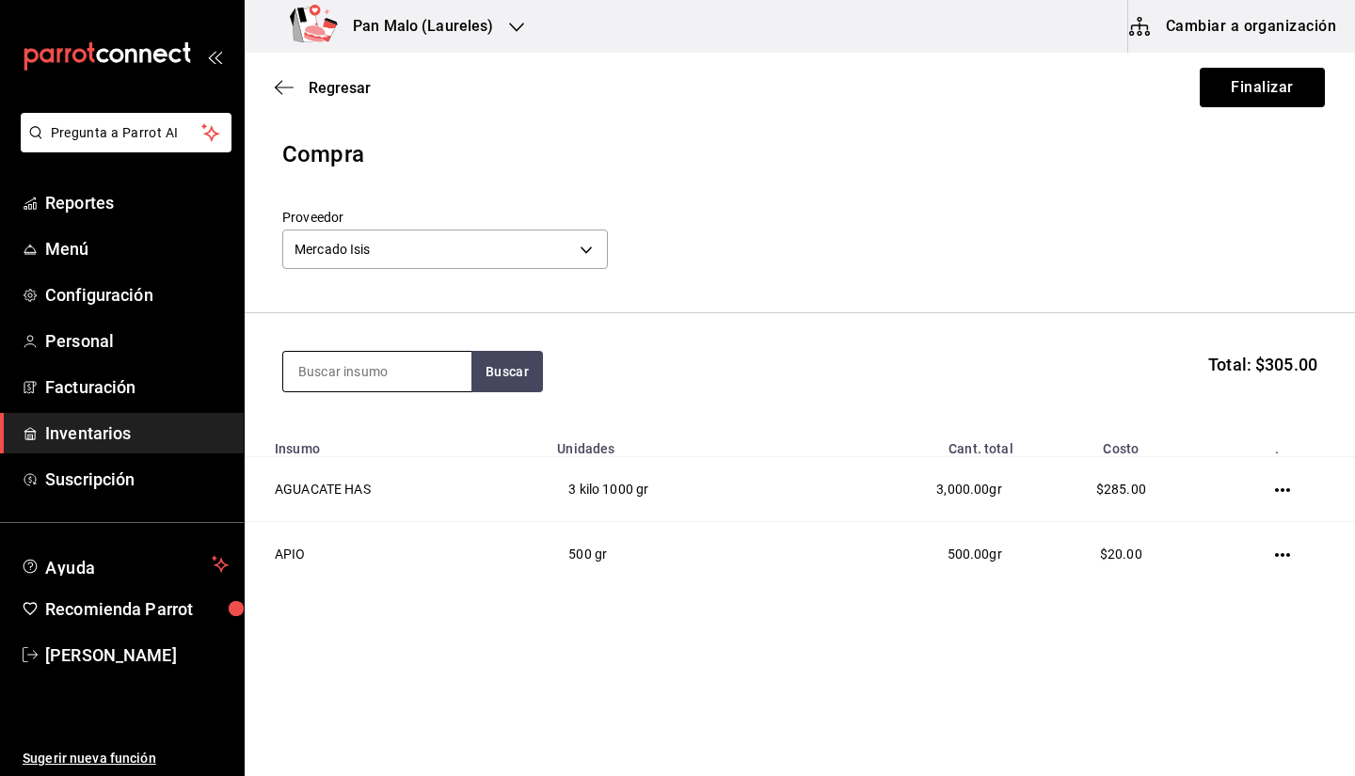
click at [423, 383] on input at bounding box center [377, 372] width 188 height 40
type input "MORADA"
click at [421, 439] on div "1kg - Mercado Isis" at bounding box center [364, 448] width 132 height 20
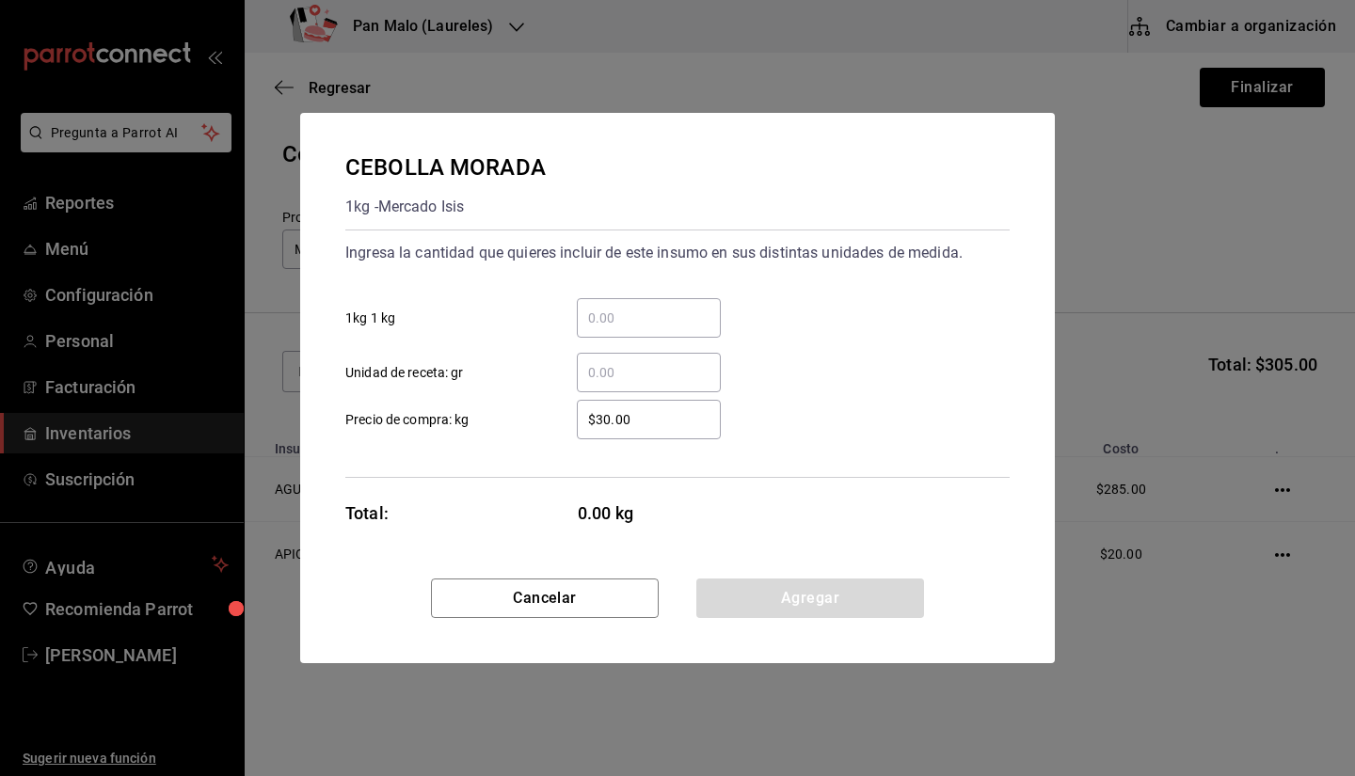
click at [594, 361] on input "​ Unidad de receta: gr" at bounding box center [649, 372] width 144 height 23
type input "7"
click at [639, 312] on input "​ 1kg 1 kg" at bounding box center [649, 318] width 144 height 23
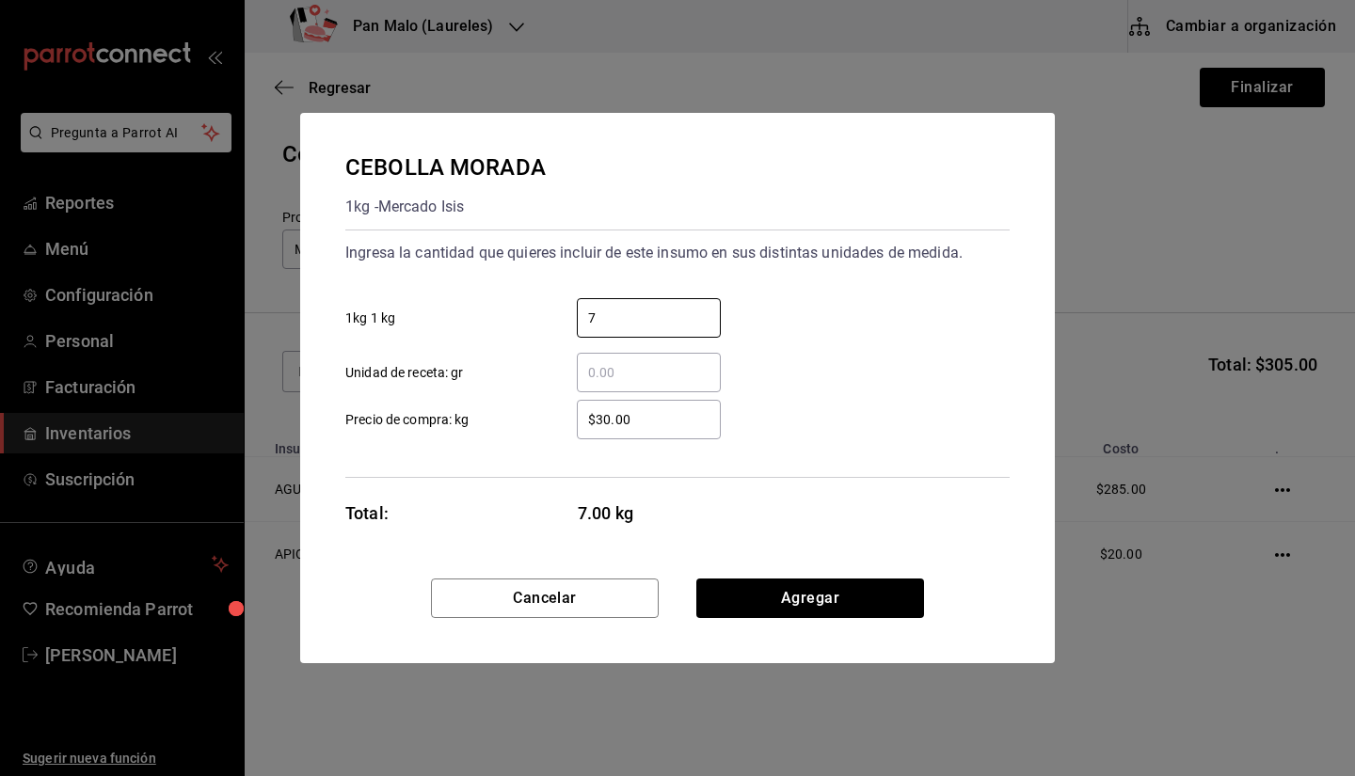
type input "7"
click at [606, 375] on input "​ Unidad de receta: gr" at bounding box center [649, 372] width 144 height 23
type input "2"
click at [611, 306] on div "7 ​" at bounding box center [649, 318] width 144 height 40
click at [611, 307] on input "7" at bounding box center [649, 318] width 144 height 23
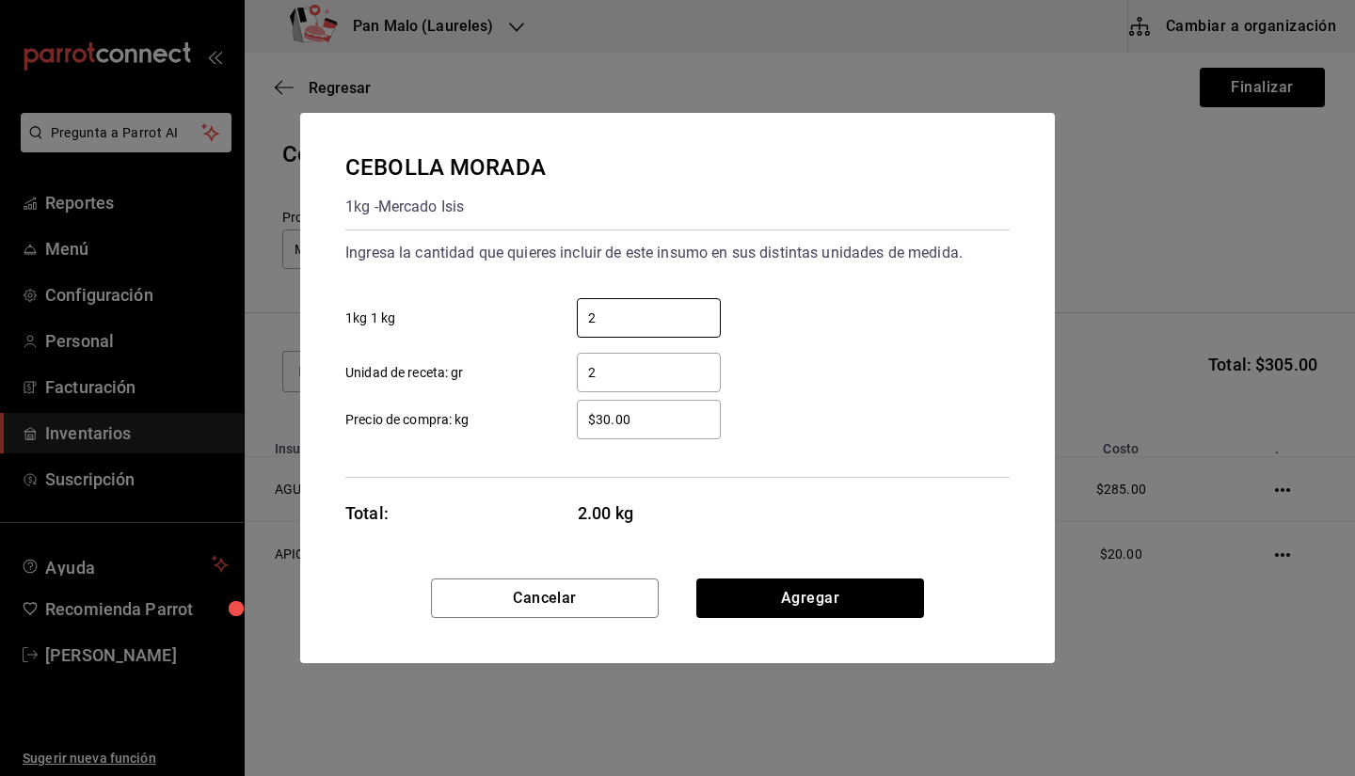
type input "2"
click at [613, 380] on input "2" at bounding box center [649, 372] width 144 height 23
type input "175"
click at [774, 615] on button "Agregar" at bounding box center [810, 599] width 228 height 40
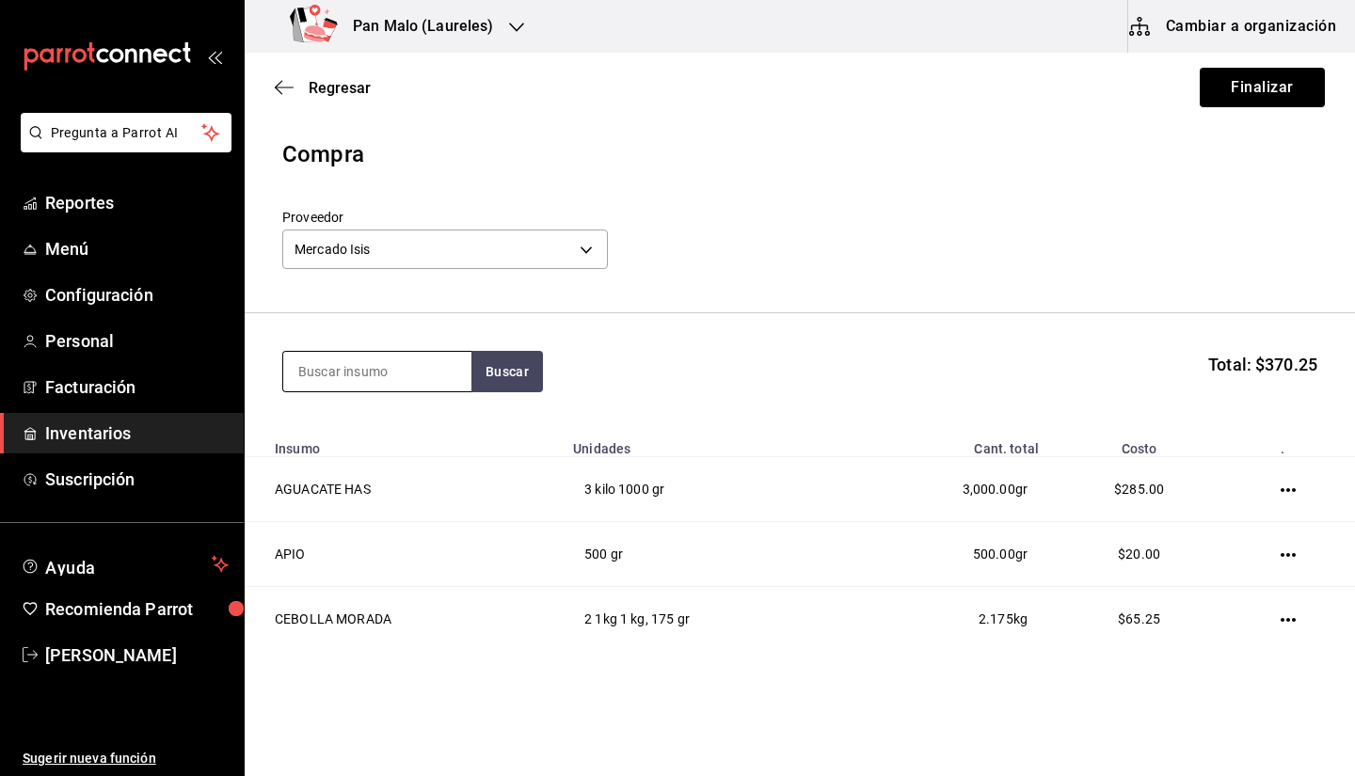
click at [417, 357] on input at bounding box center [377, 372] width 188 height 40
type input "CILANTRO"
click at [392, 432] on div "CILANTRO" at bounding box center [368, 426] width 141 height 23
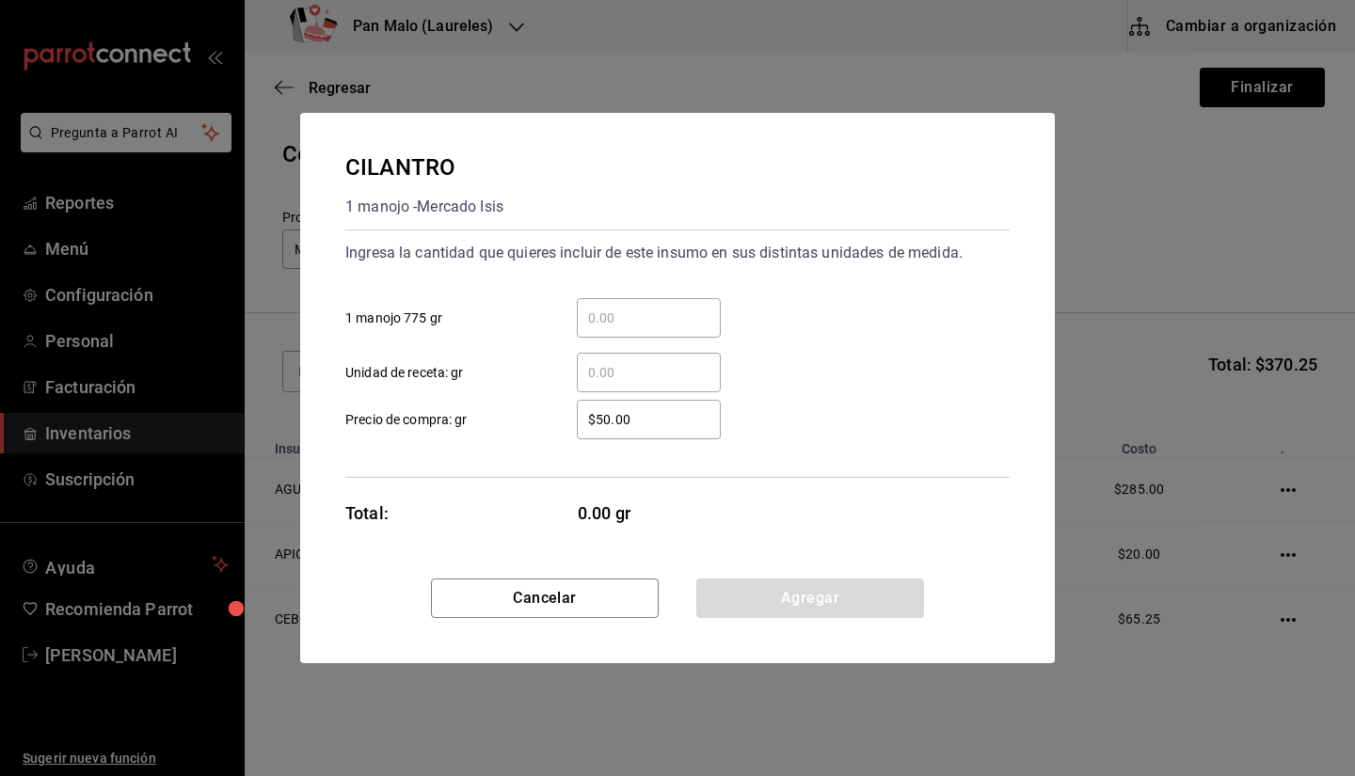
click at [607, 340] on div "​ Unidad de receta: gr" at bounding box center [670, 365] width 680 height 55
click at [606, 359] on div "​" at bounding box center [649, 373] width 144 height 40
click at [606, 361] on input "​ Unidad de receta: gr" at bounding box center [649, 372] width 144 height 23
click at [619, 366] on input "​ Unidad de receta: gr" at bounding box center [649, 372] width 144 height 23
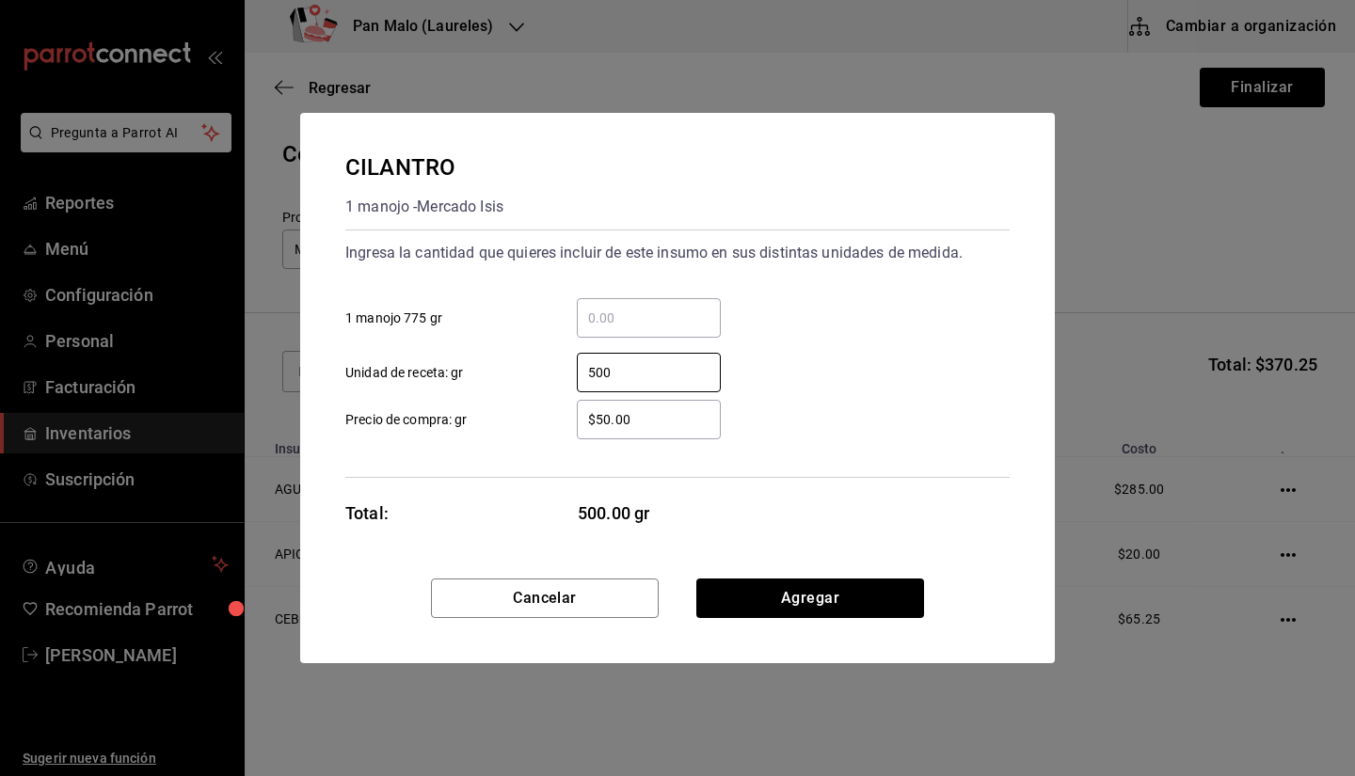
type input "500"
click at [642, 435] on div "$50.00 ​" at bounding box center [649, 420] width 144 height 40
click at [642, 431] on input "$50.00" at bounding box center [649, 419] width 144 height 23
type input "$5"
type input "$40"
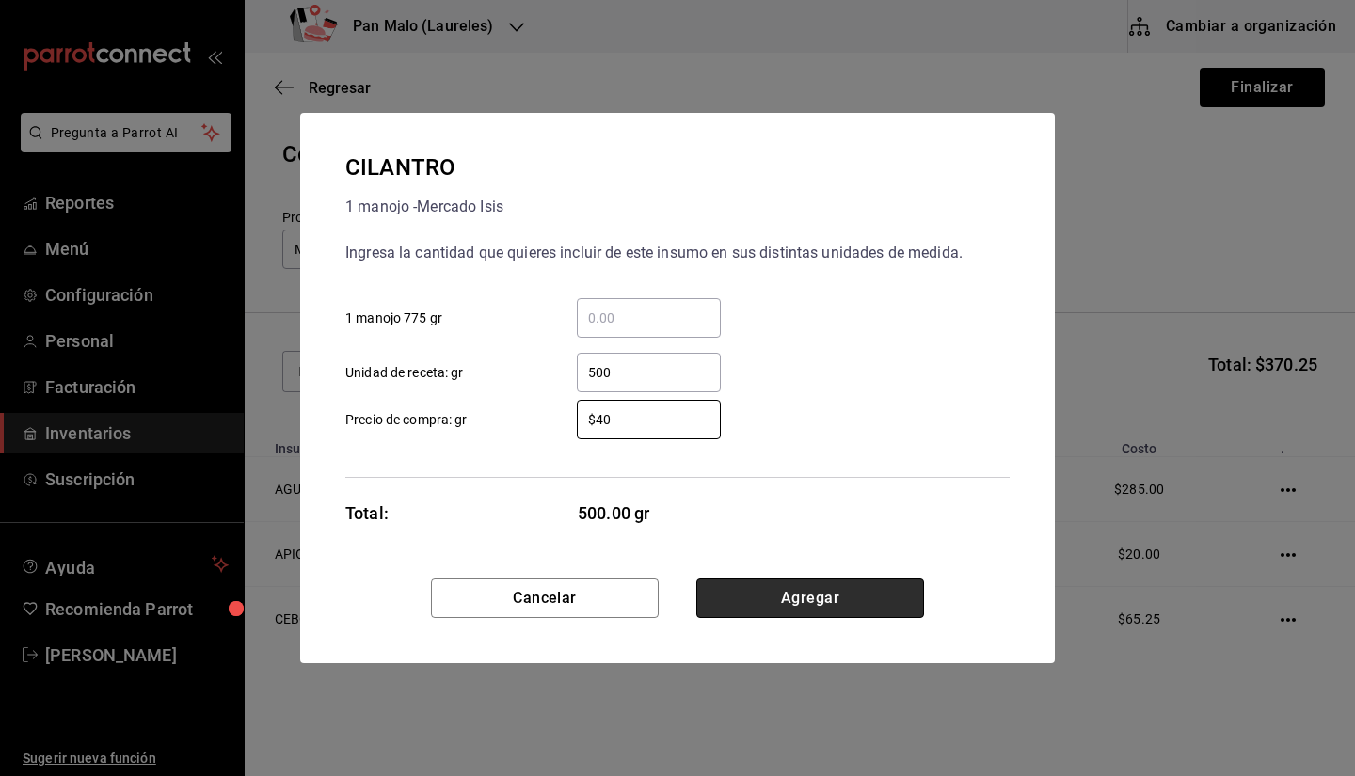
click at [747, 610] on button "Agregar" at bounding box center [810, 599] width 228 height 40
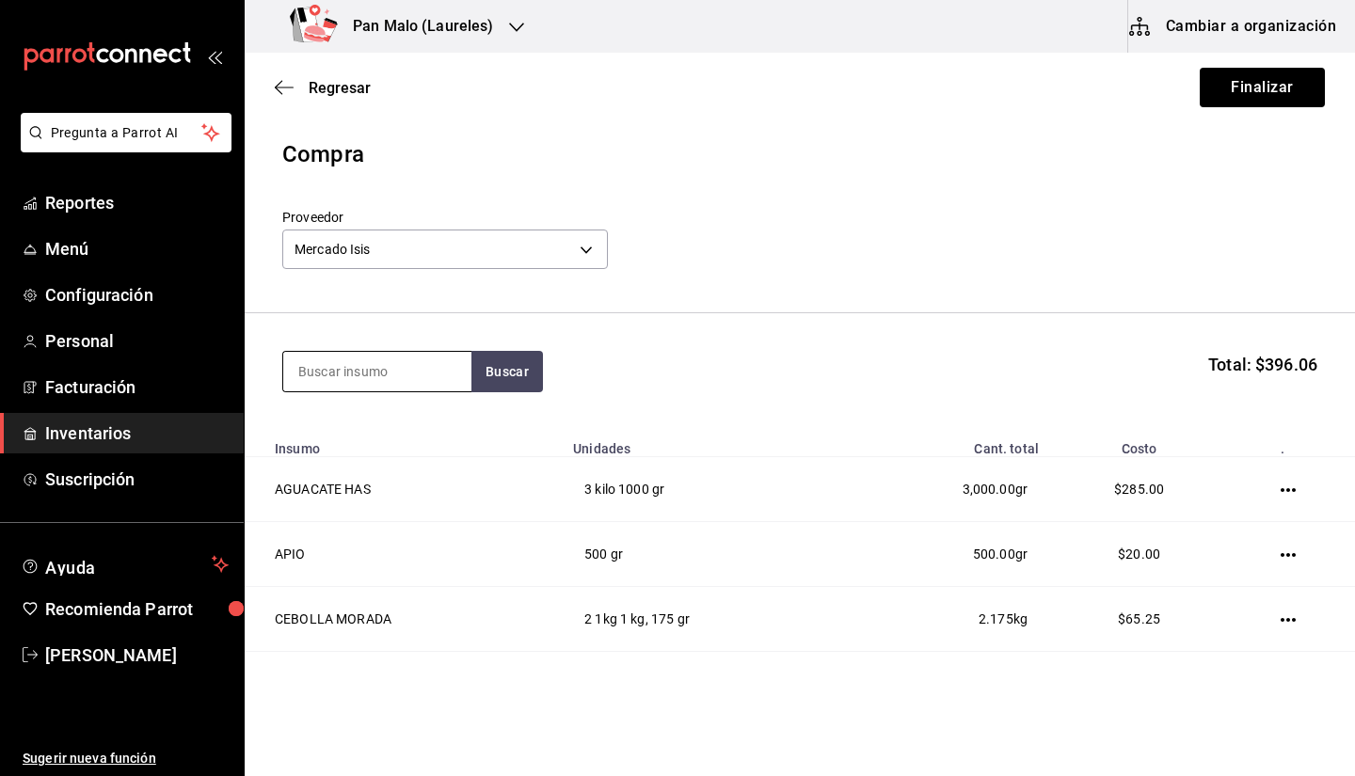
click at [364, 353] on input at bounding box center [377, 372] width 188 height 40
type input "ELOTE"
click at [509, 361] on button "Buscar" at bounding box center [508, 371] width 72 height 41
click at [431, 410] on div "ELOTE kg - Mercado Isis" at bounding box center [377, 436] width 188 height 72
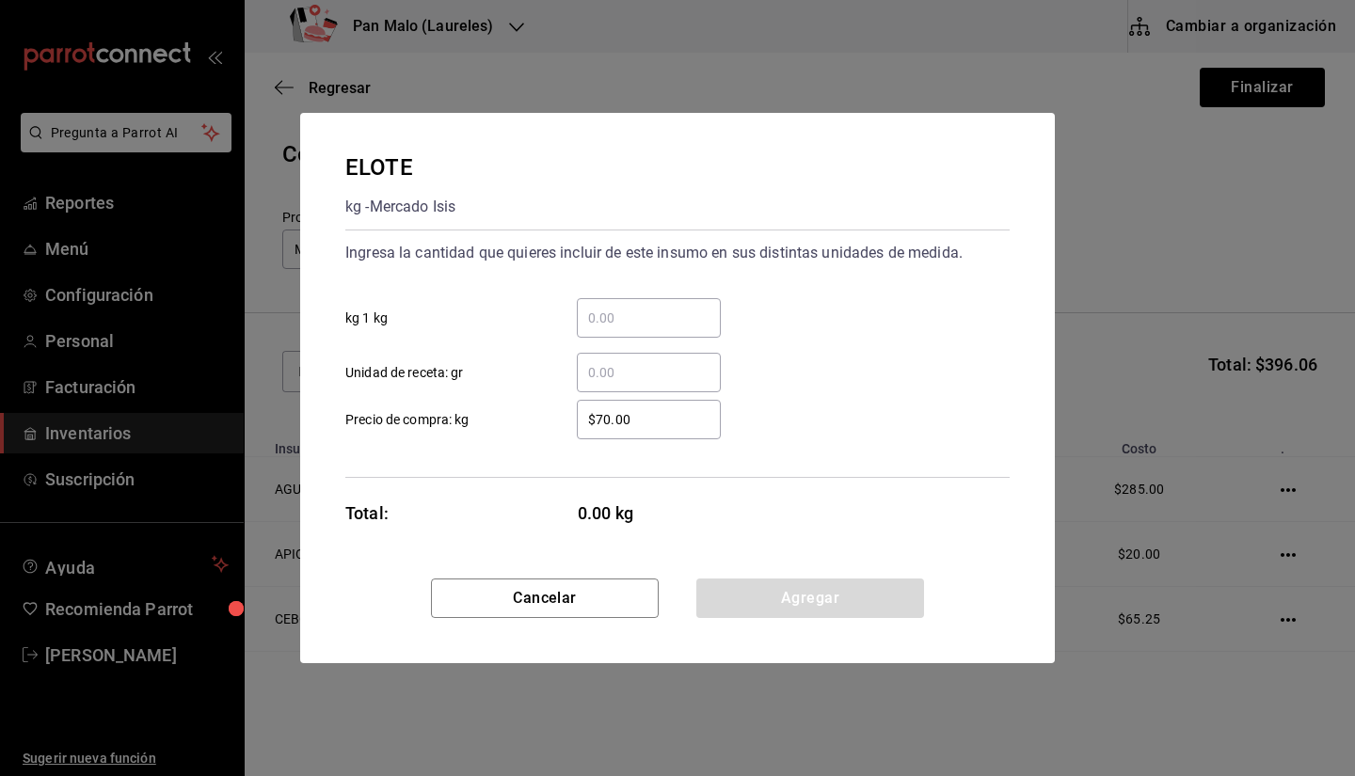
click at [610, 323] on input "​ kg 1 kg" at bounding box center [649, 318] width 144 height 23
click at [653, 321] on input "​ kg 1 kg" at bounding box center [649, 318] width 144 height 23
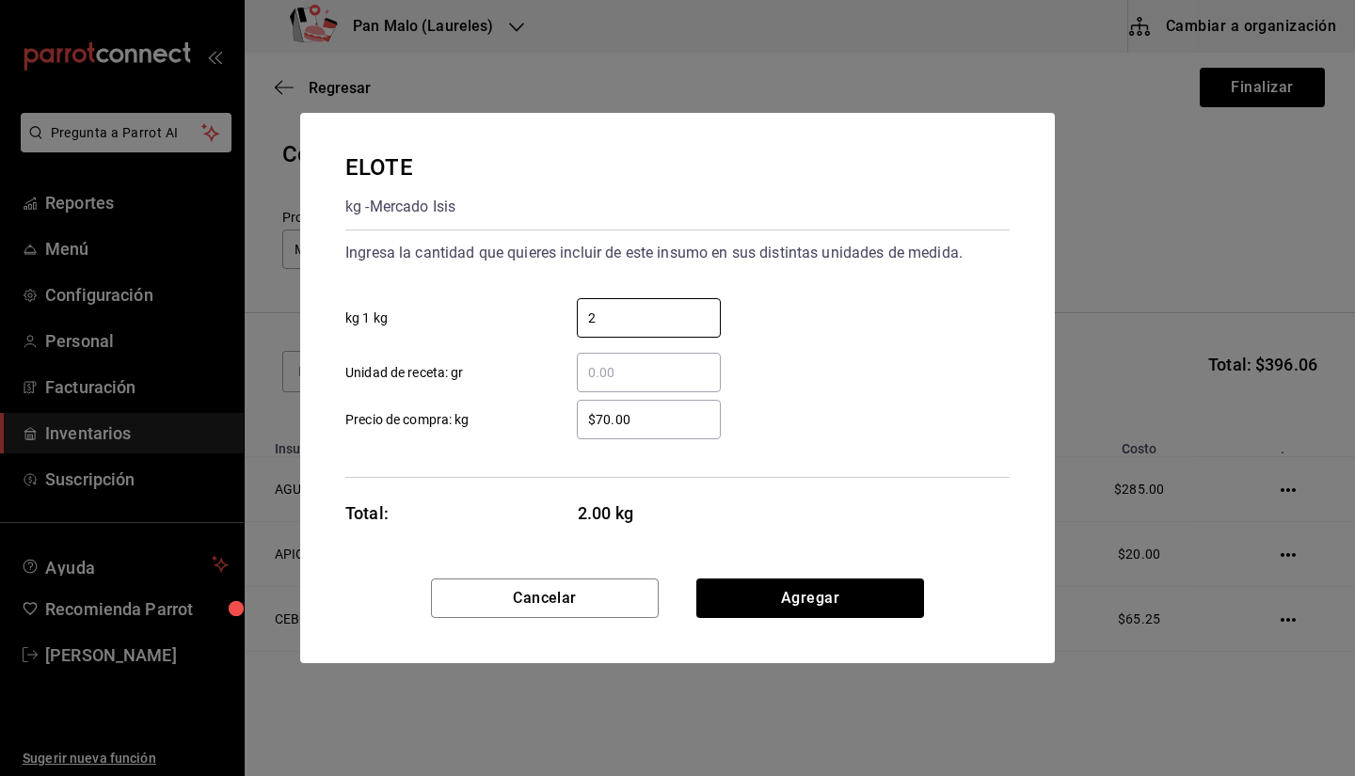
type input "2"
click at [844, 293] on div "2 ​ kg 1 kg" at bounding box center [670, 310] width 680 height 55
click at [699, 569] on div "ELOTE kg - Mercado Isis Ingresa la cantidad que quieres incluir de este insumo …" at bounding box center [677, 346] width 755 height 466
click at [747, 597] on button "Agregar" at bounding box center [810, 599] width 228 height 40
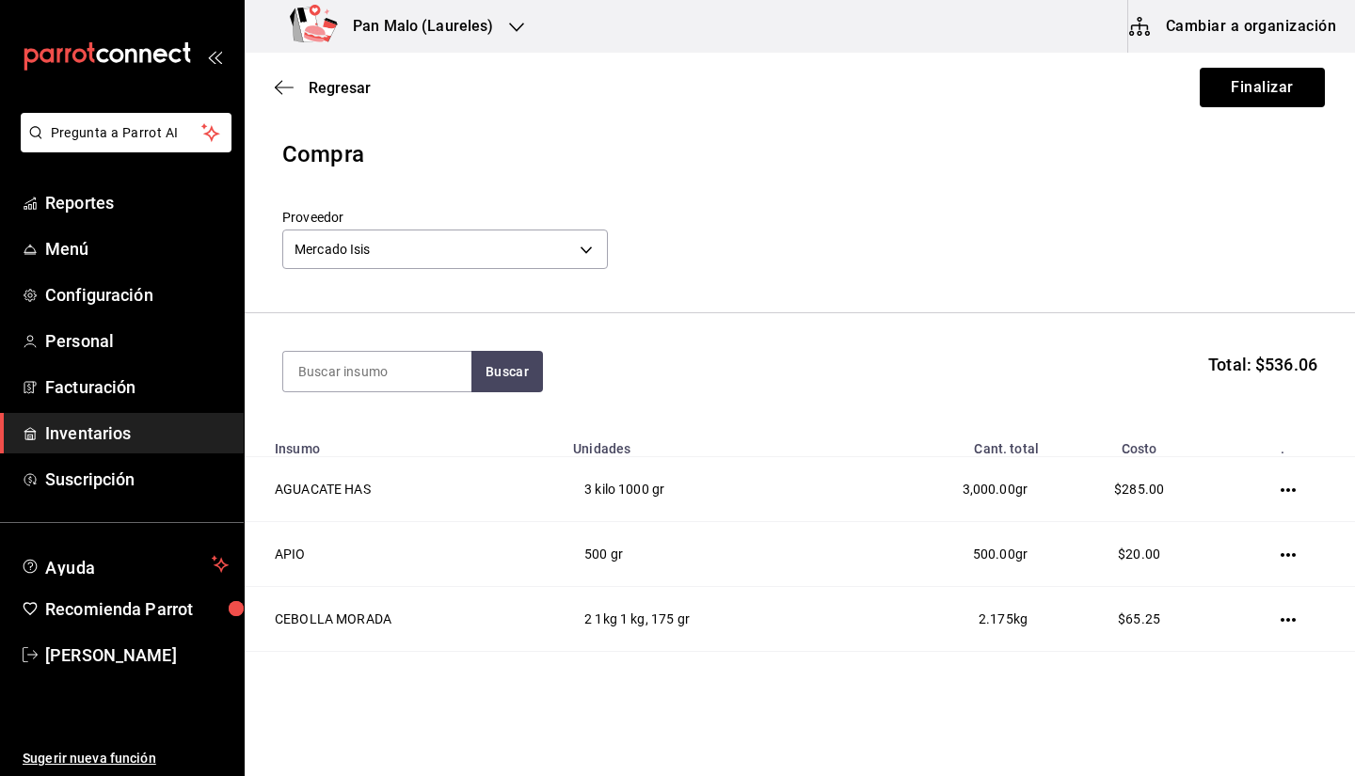
scroll to position [172, 0]
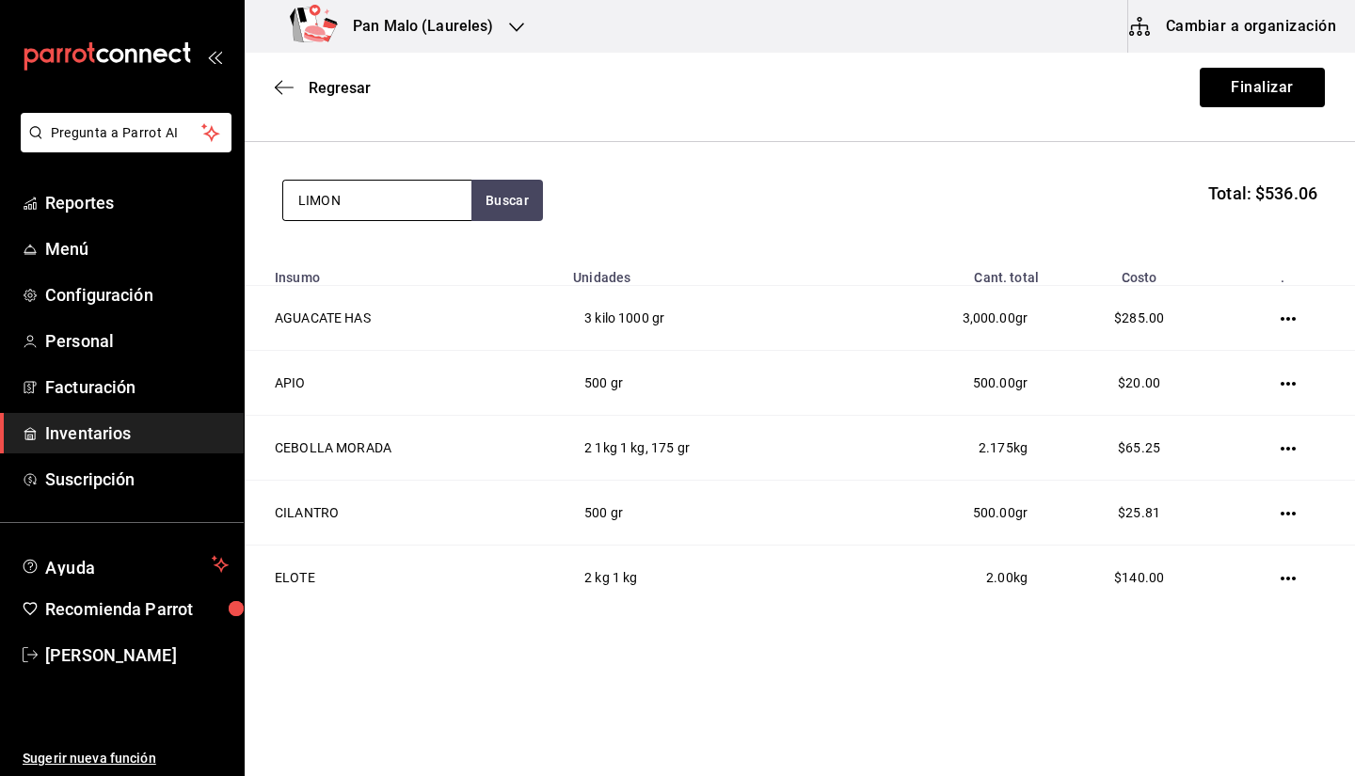
type input "LIMON"
click at [409, 280] on div "LIMON kg - Mercado Isis" at bounding box center [377, 264] width 188 height 72
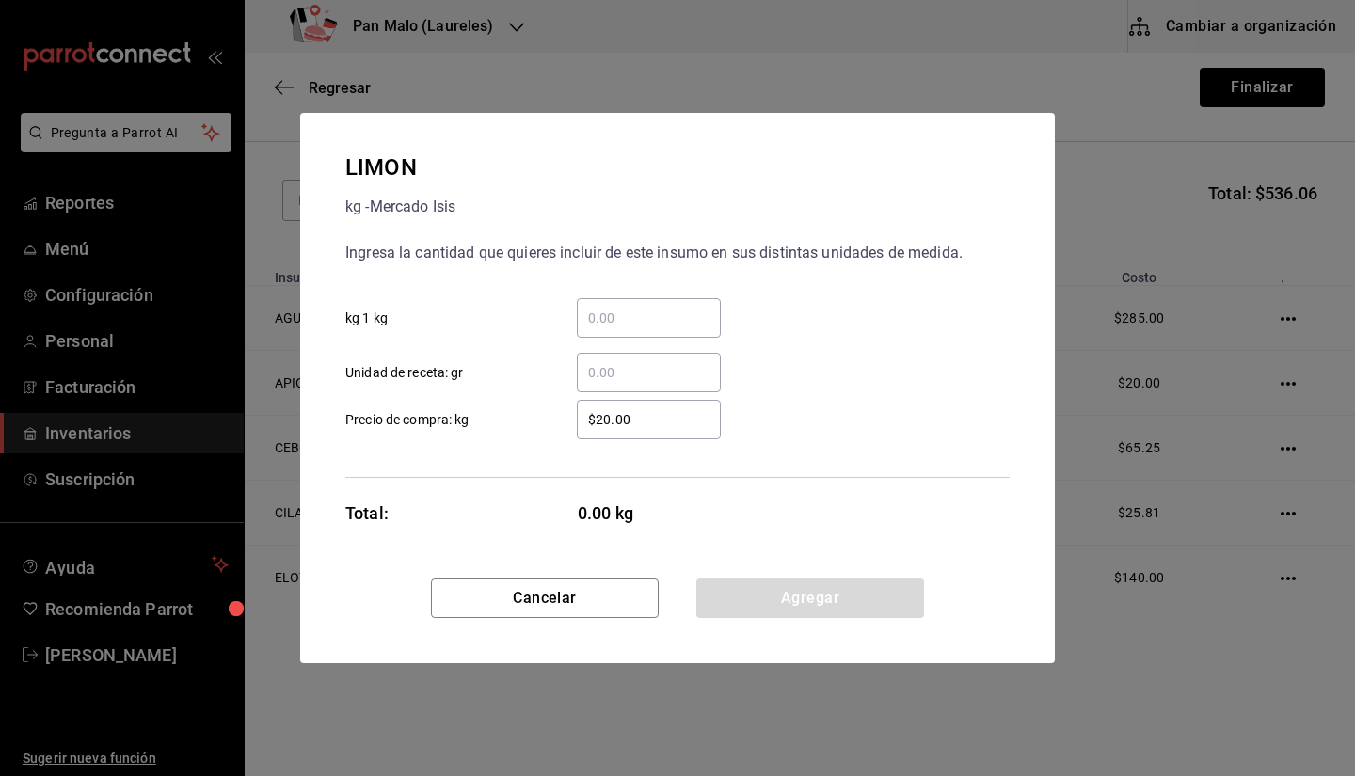
click at [618, 320] on input "​ kg 1 kg" at bounding box center [649, 318] width 144 height 23
drag, startPoint x: 618, startPoint y: 320, endPoint x: 599, endPoint y: 357, distance: 41.7
click at [599, 357] on div "​" at bounding box center [649, 373] width 144 height 40
click at [599, 361] on input "​ Unidad de receta: gr" at bounding box center [649, 372] width 144 height 23
click at [603, 371] on input "​ Unidad de receta: gr" at bounding box center [649, 372] width 144 height 23
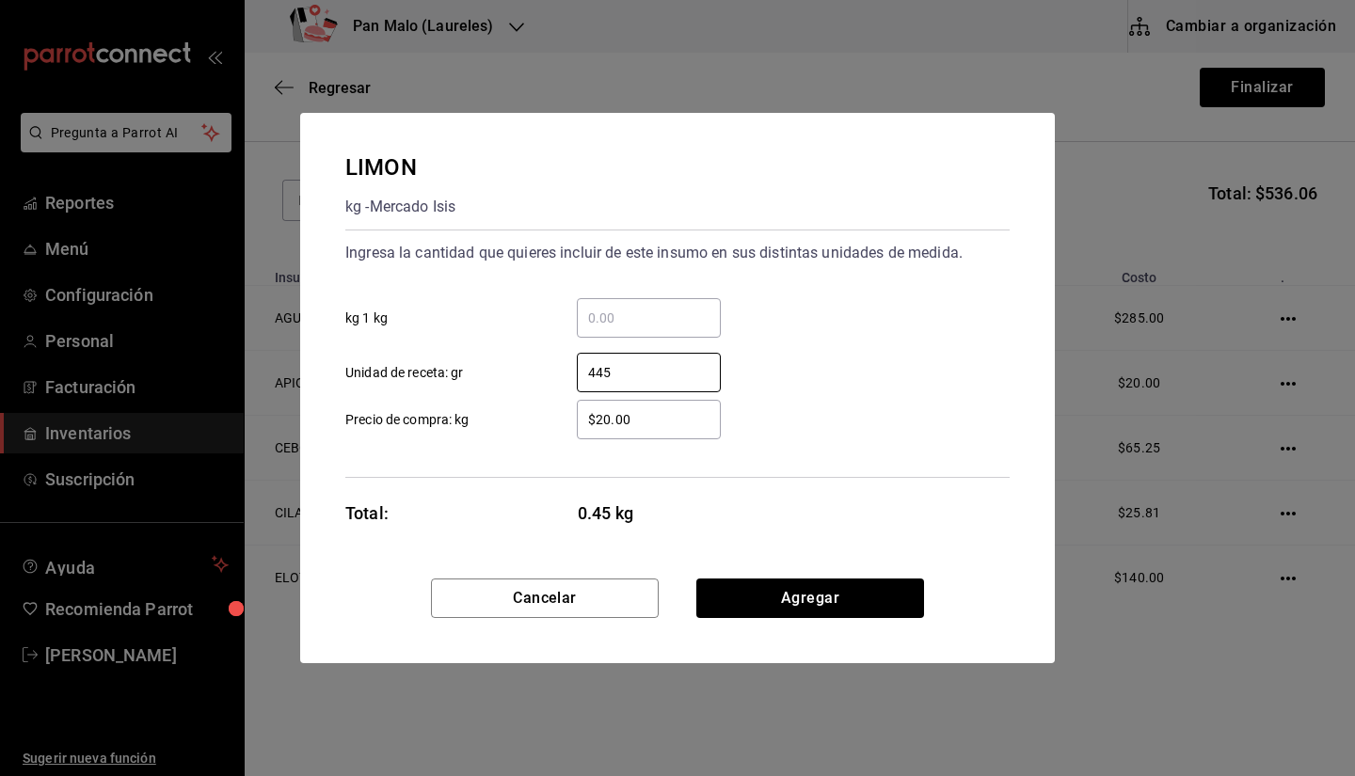
type input "445"
click at [670, 407] on div "$20.00 ​" at bounding box center [649, 420] width 144 height 40
click at [670, 408] on input "$20.00" at bounding box center [649, 419] width 144 height 23
type input "$2"
type input "$10"
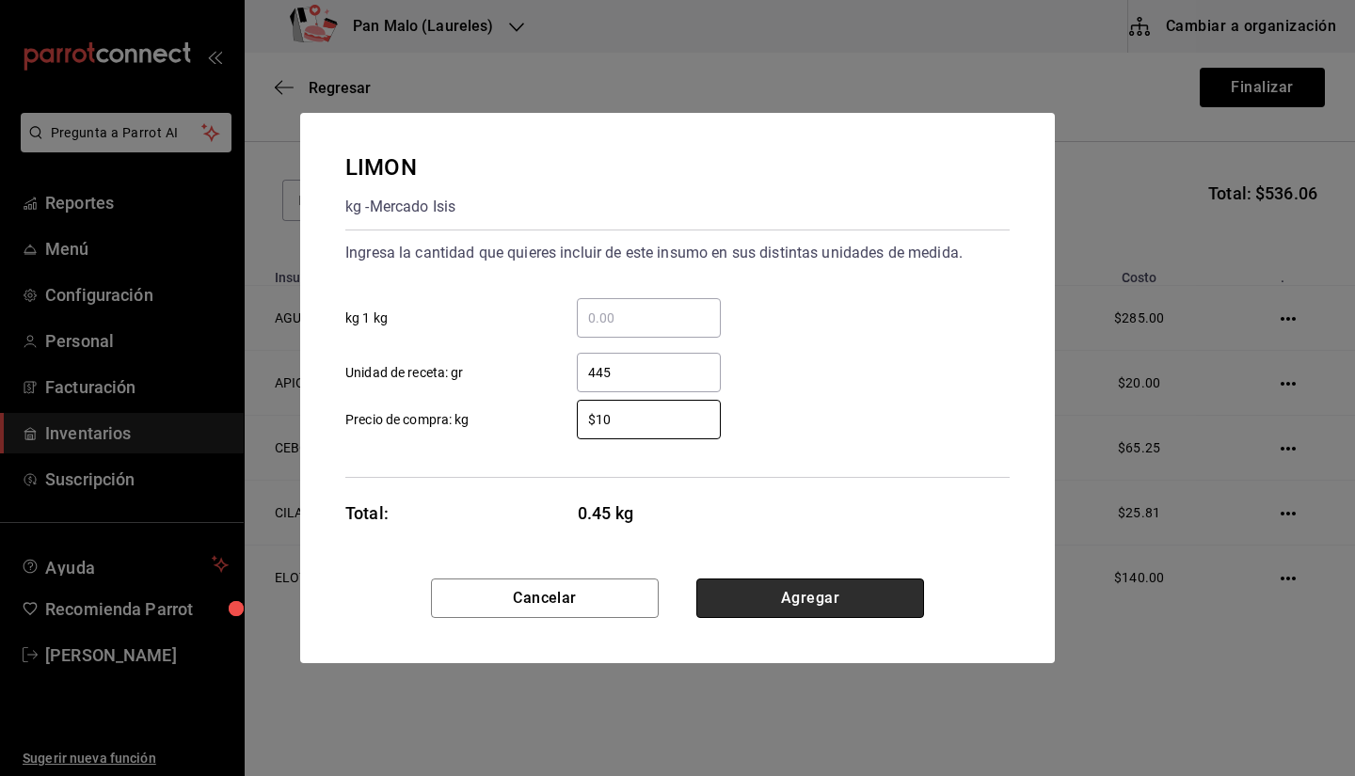
click at [903, 610] on button "Agregar" at bounding box center [810, 599] width 228 height 40
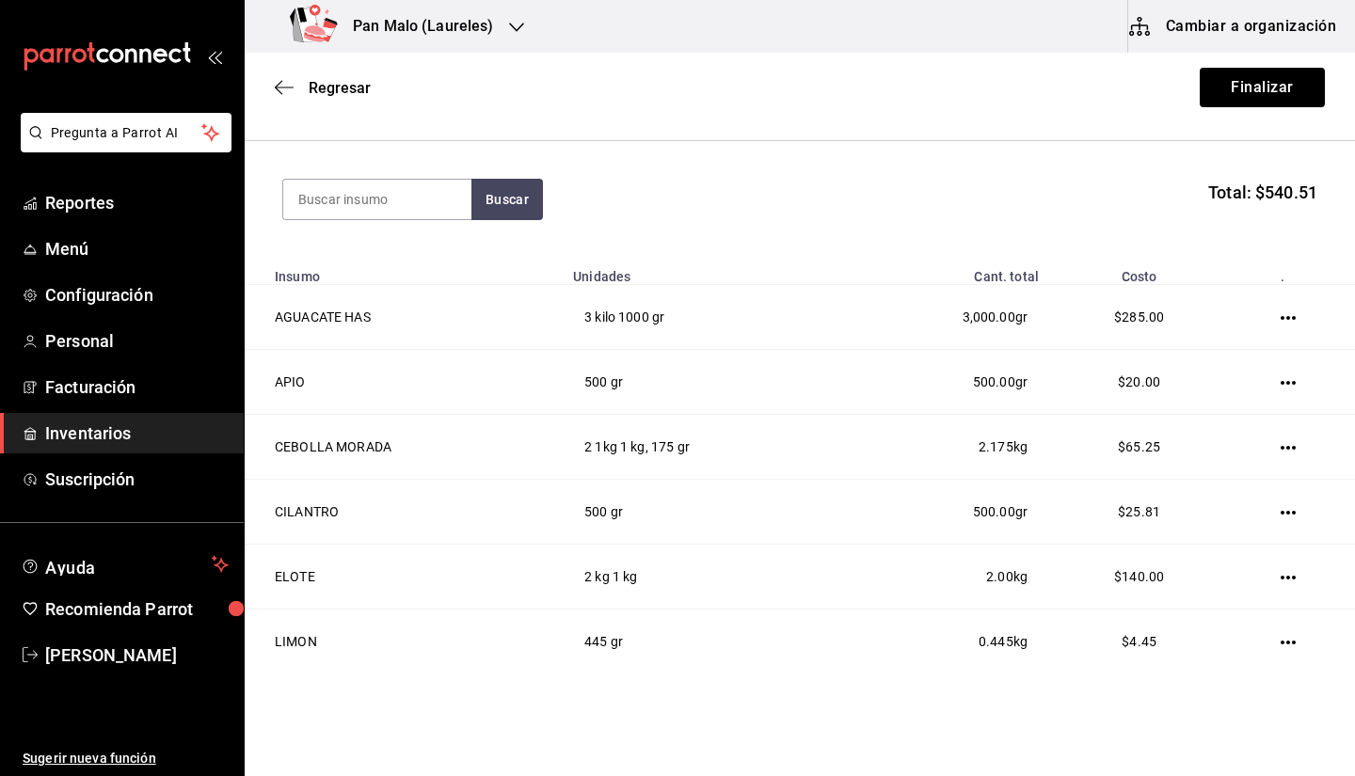
click at [387, 225] on section "Buscar Total: $540.51" at bounding box center [800, 199] width 1111 height 117
click at [387, 214] on input at bounding box center [377, 200] width 188 height 40
type input "J"
type input "NARANJA"
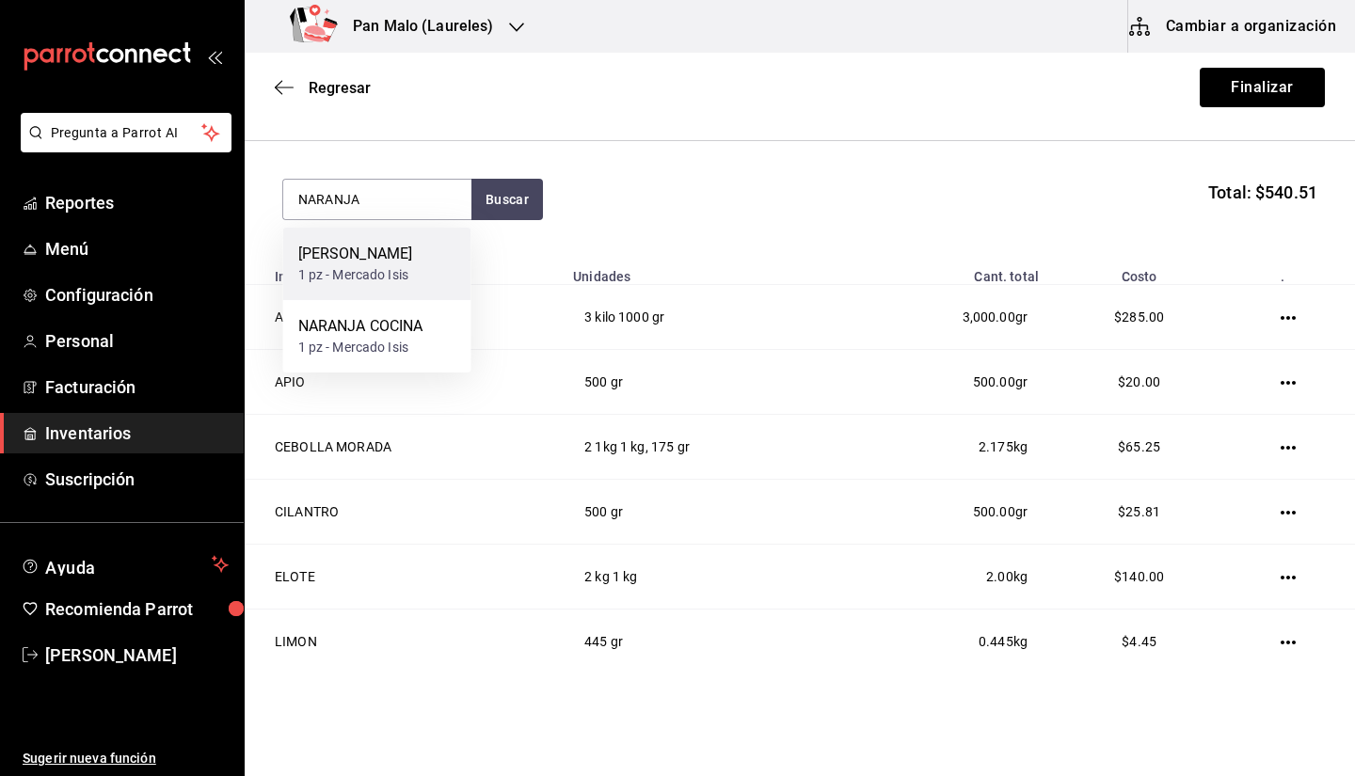
click at [376, 265] on div "[PERSON_NAME]" at bounding box center [355, 254] width 115 height 23
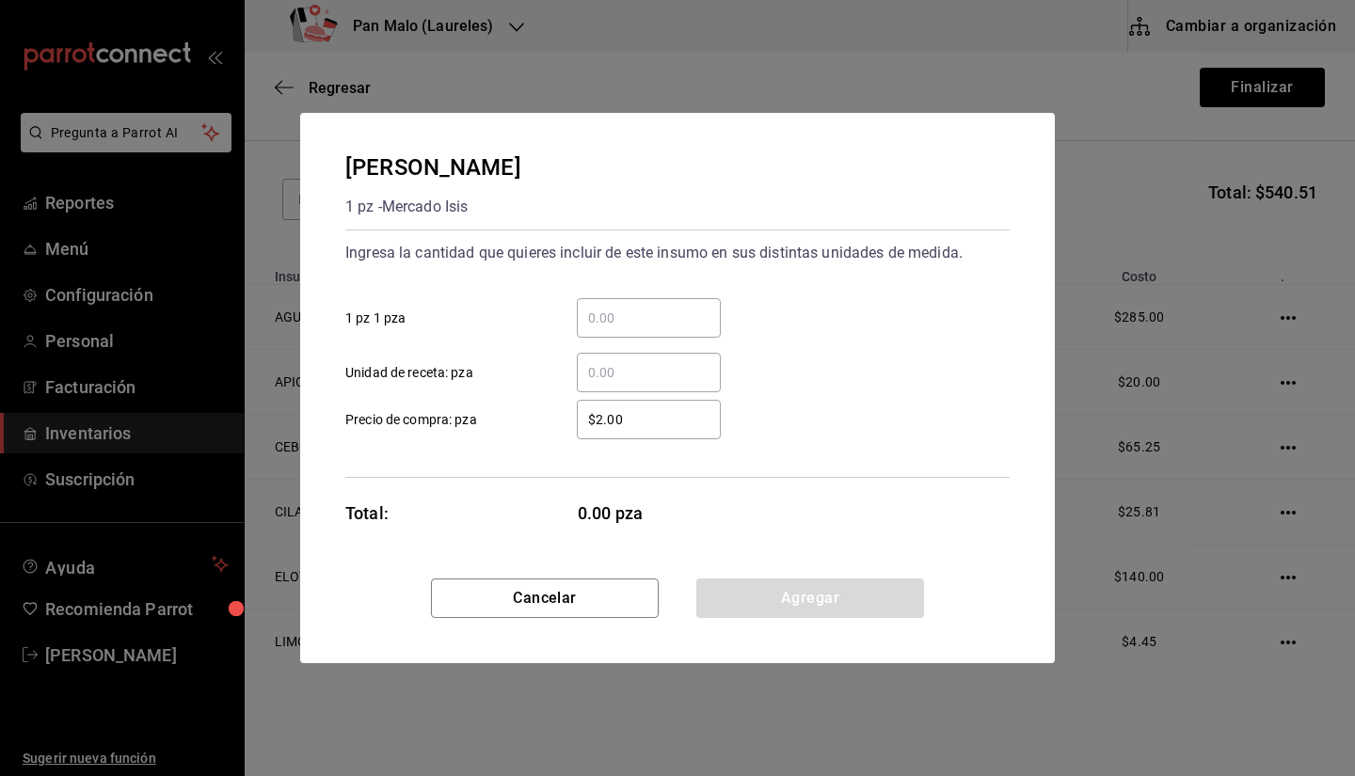
click at [634, 419] on input "$2.00" at bounding box center [649, 419] width 144 height 23
click at [616, 378] on input "​ Unidad de receta: pza" at bounding box center [649, 372] width 144 height 23
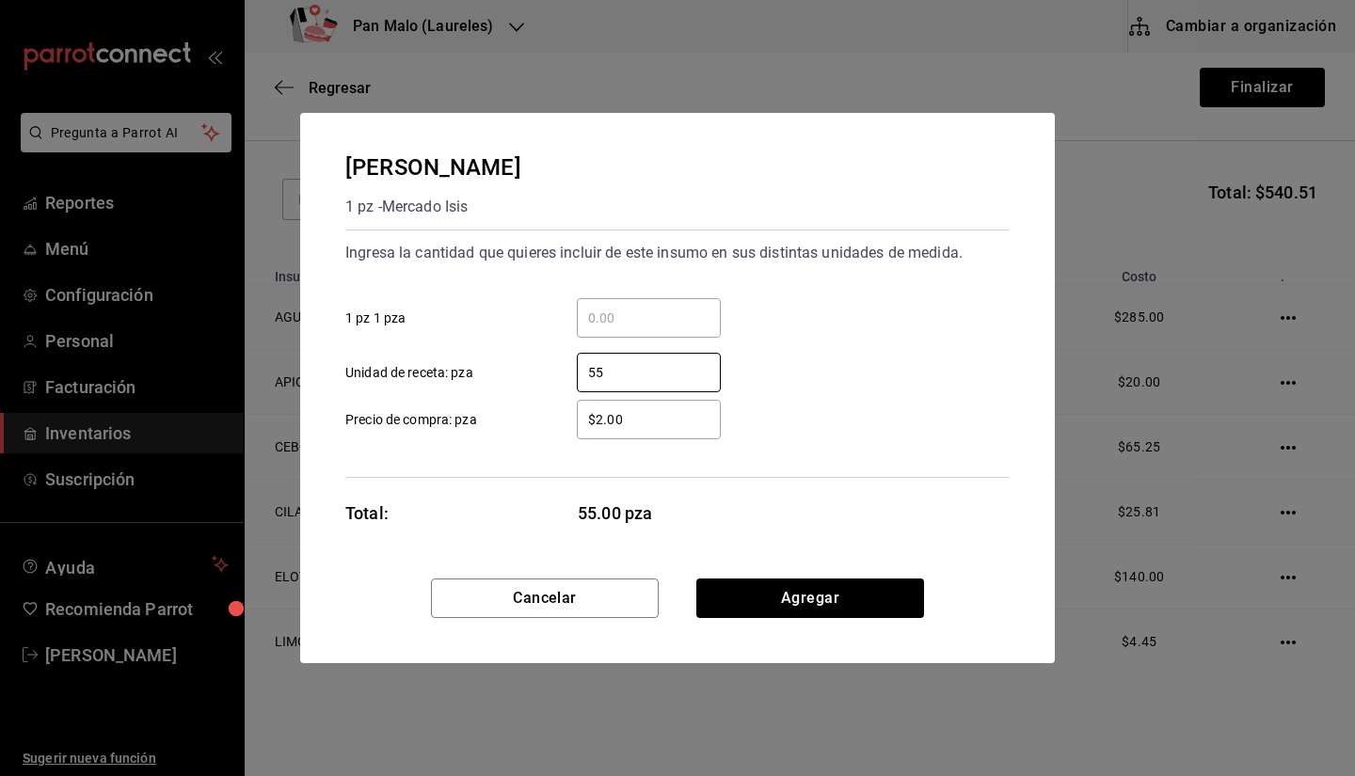
type input "55"
click at [820, 384] on div "55 ​ Unidad de receta: pza" at bounding box center [670, 365] width 680 height 55
click at [665, 425] on input "$2.00" at bounding box center [649, 419] width 144 height 23
click at [608, 427] on input "$3.90" at bounding box center [649, 419] width 144 height 23
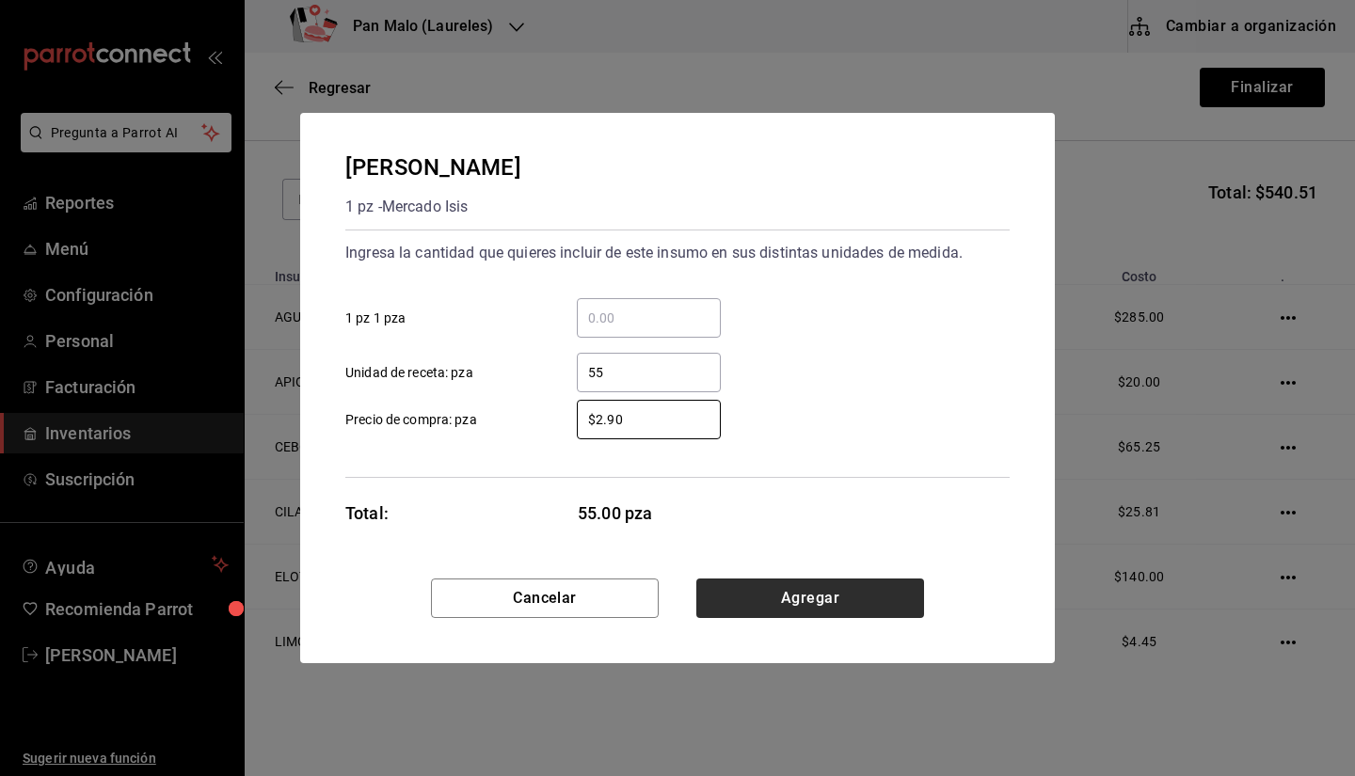
type input "$2.90"
click at [866, 599] on button "Agregar" at bounding box center [810, 599] width 228 height 40
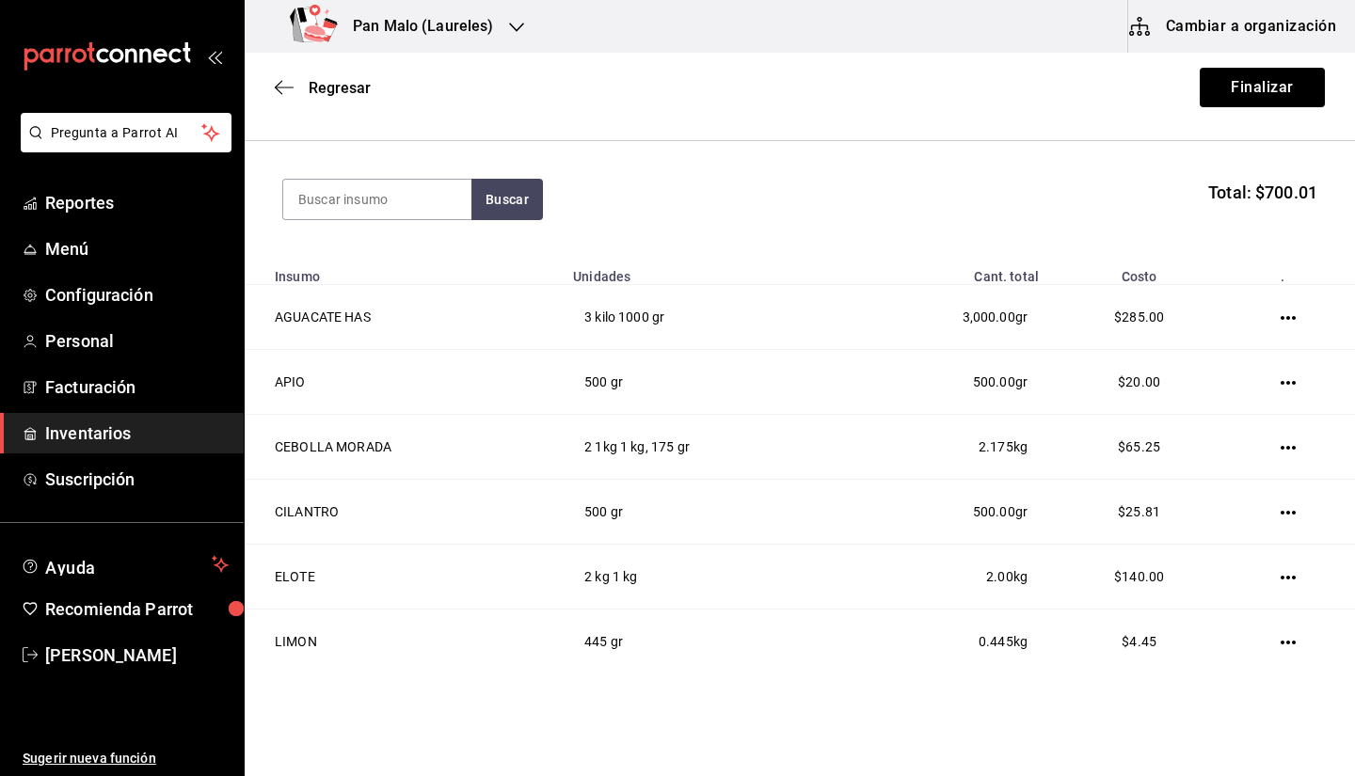
scroll to position [302, 0]
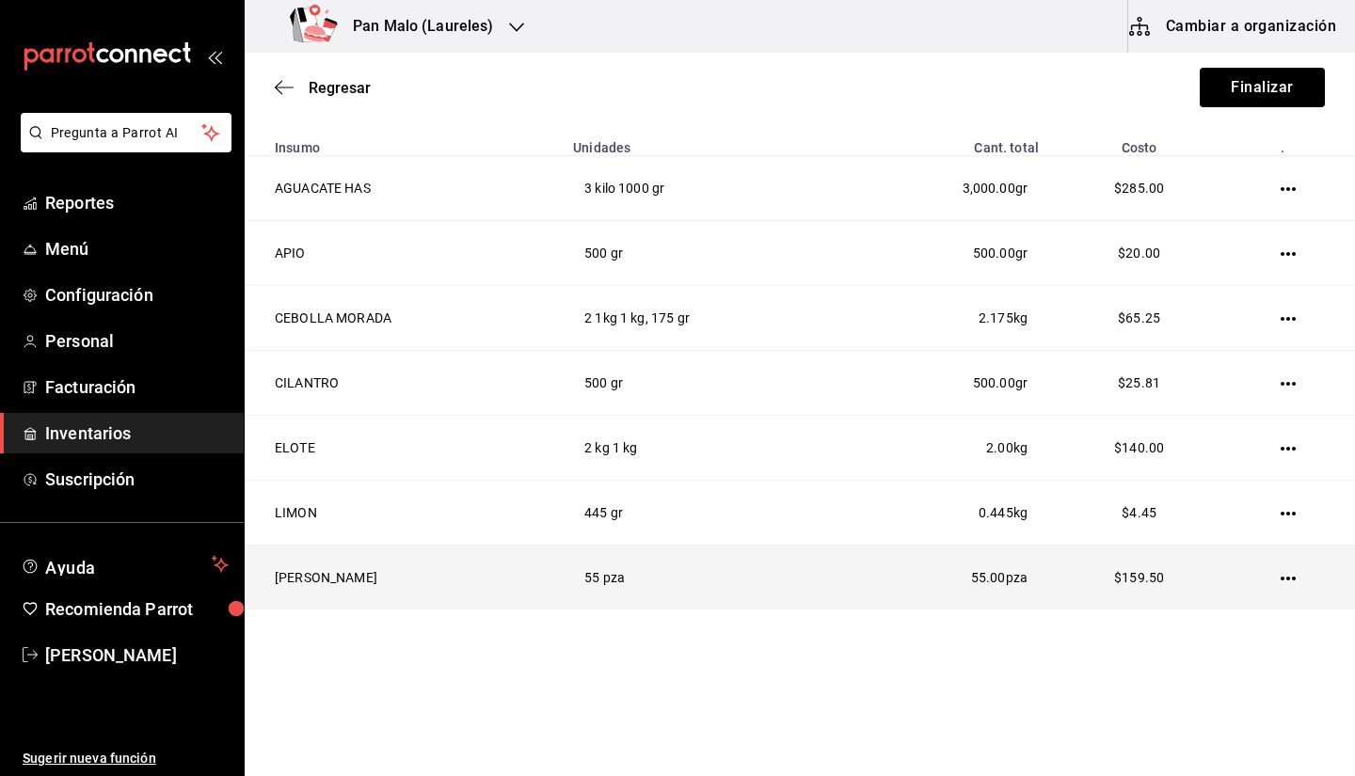
click at [1281, 583] on icon "button" at bounding box center [1288, 578] width 15 height 15
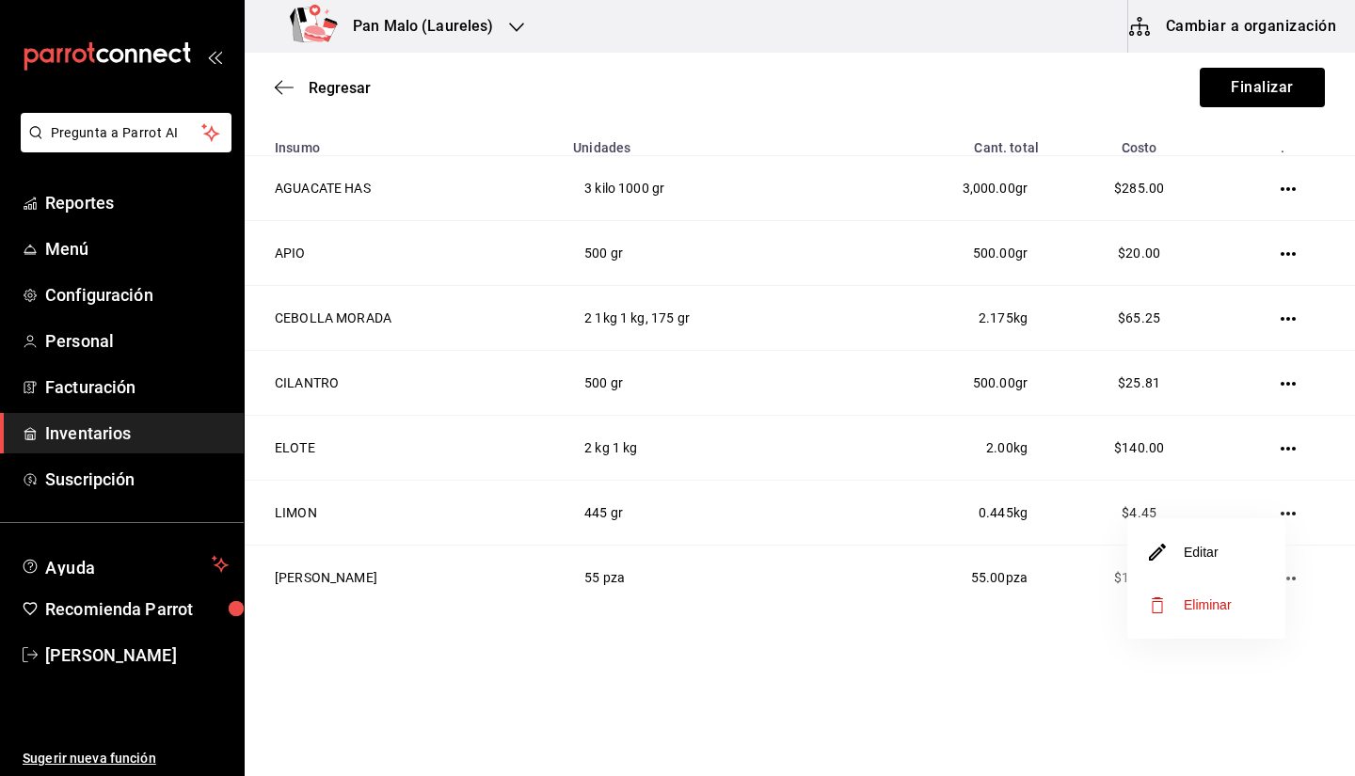
click at [1185, 573] on li "Editar" at bounding box center [1207, 552] width 158 height 53
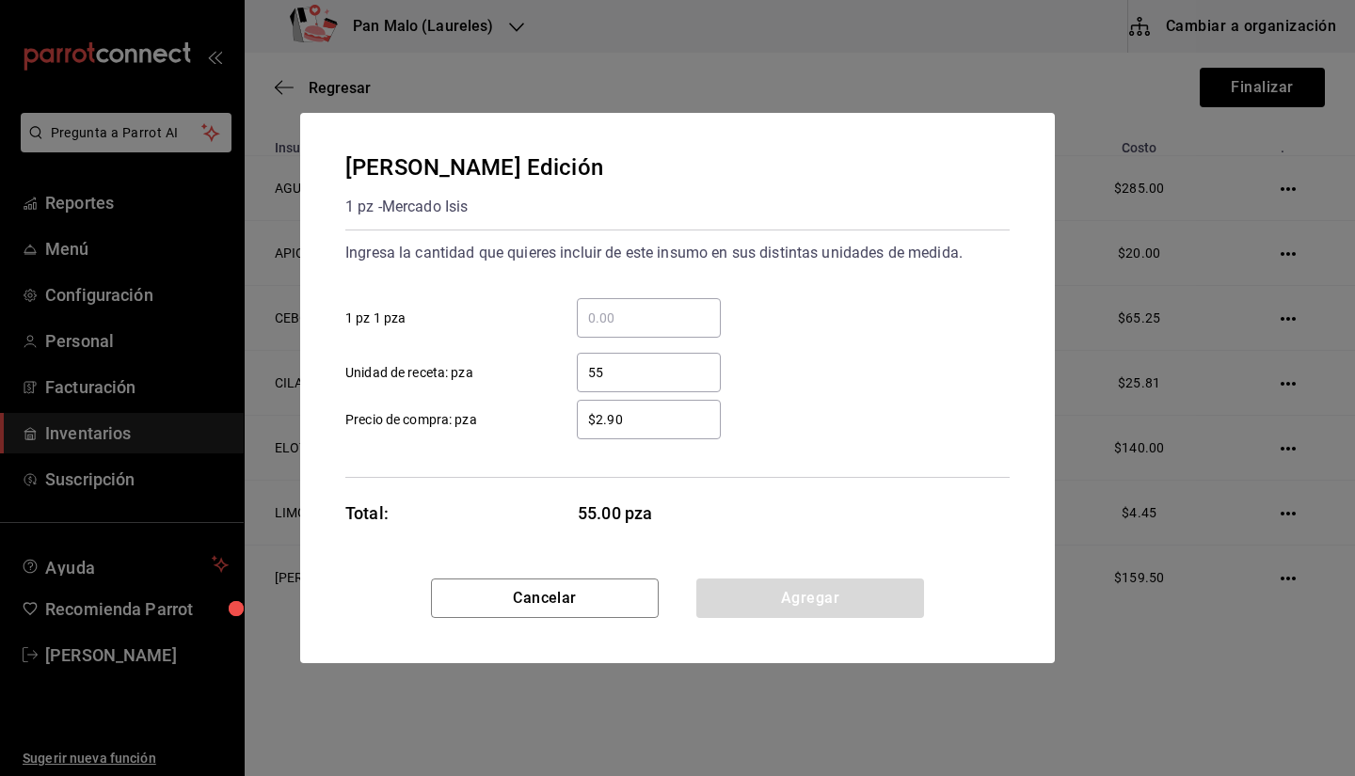
click at [674, 421] on input "$2.90" at bounding box center [649, 419] width 144 height 23
click at [620, 381] on input "55" at bounding box center [649, 372] width 144 height 23
type input "5"
click at [604, 335] on div "​" at bounding box center [649, 318] width 144 height 40
click at [604, 329] on input "​ 1 pz 1 pza" at bounding box center [649, 318] width 144 height 23
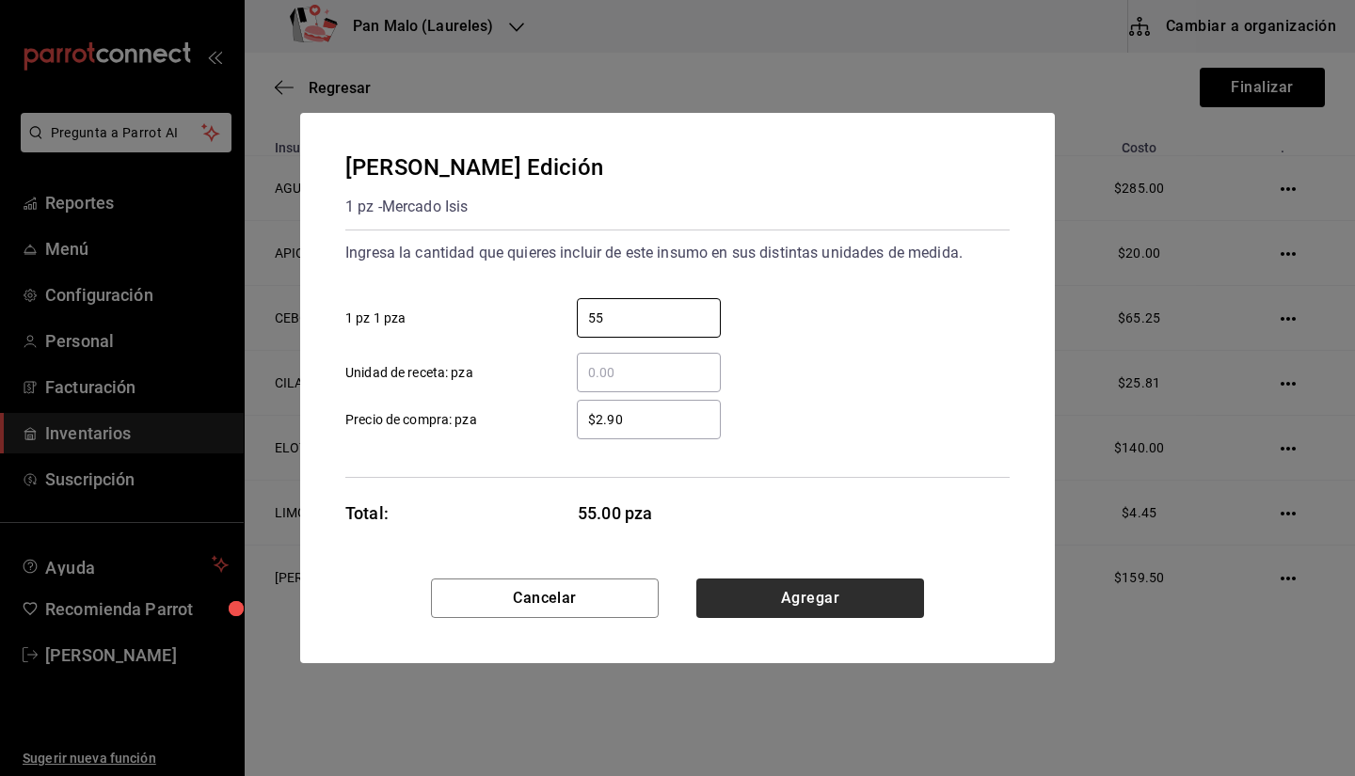
type input "55"
click at [736, 612] on button "Agregar" at bounding box center [810, 599] width 228 height 40
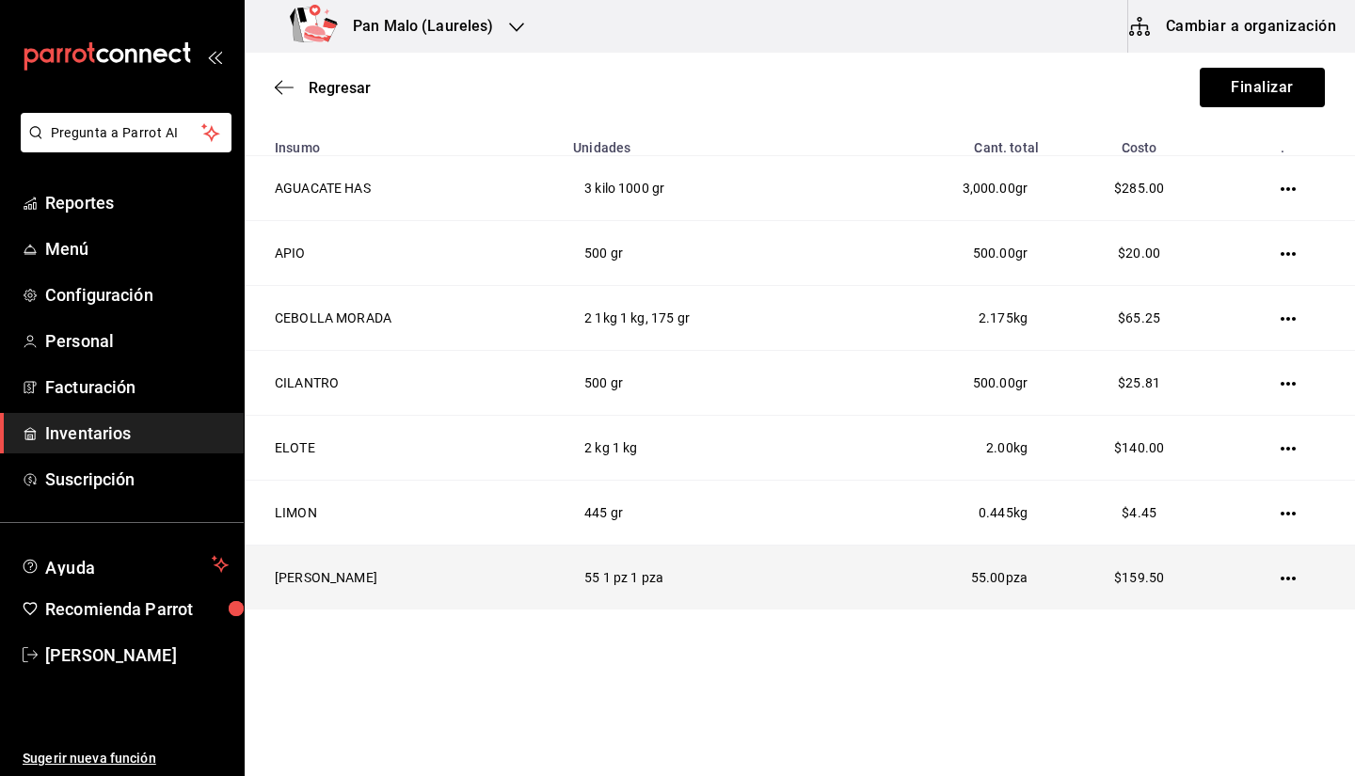
click at [1307, 571] on td at bounding box center [1291, 578] width 127 height 65
click at [1282, 577] on icon "button" at bounding box center [1288, 578] width 15 height 15
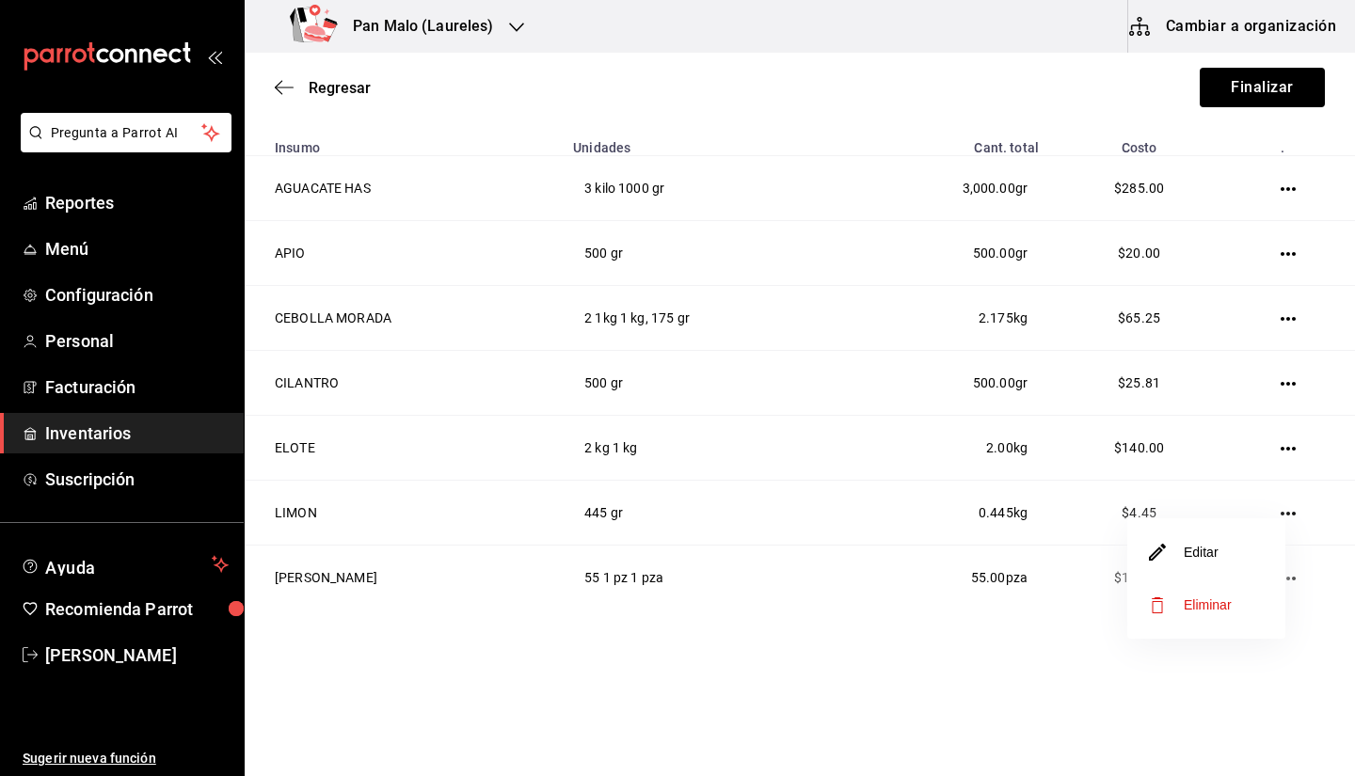
click at [1233, 557] on li "Editar" at bounding box center [1207, 552] width 158 height 53
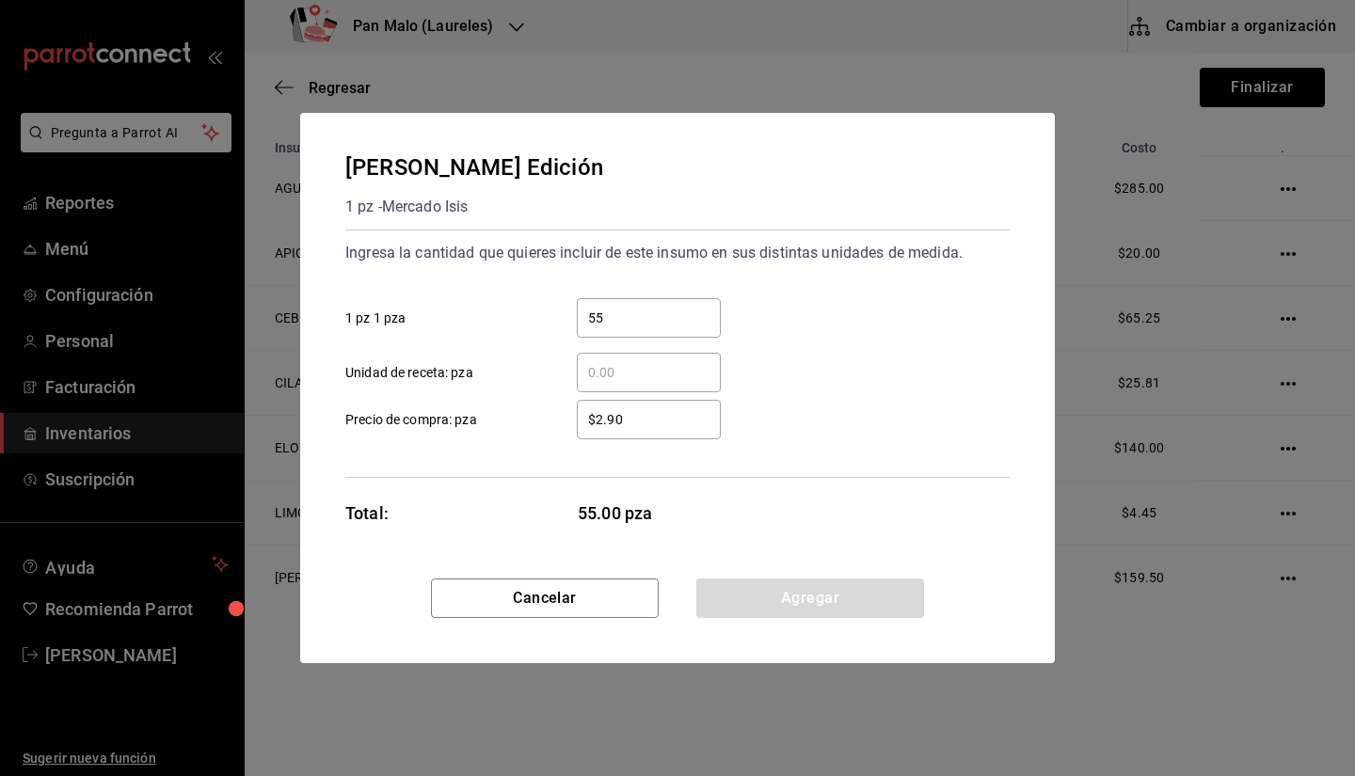
click at [645, 406] on div "$2.90 ​" at bounding box center [649, 420] width 144 height 40
click at [645, 408] on input "$2.90" at bounding box center [649, 419] width 144 height 23
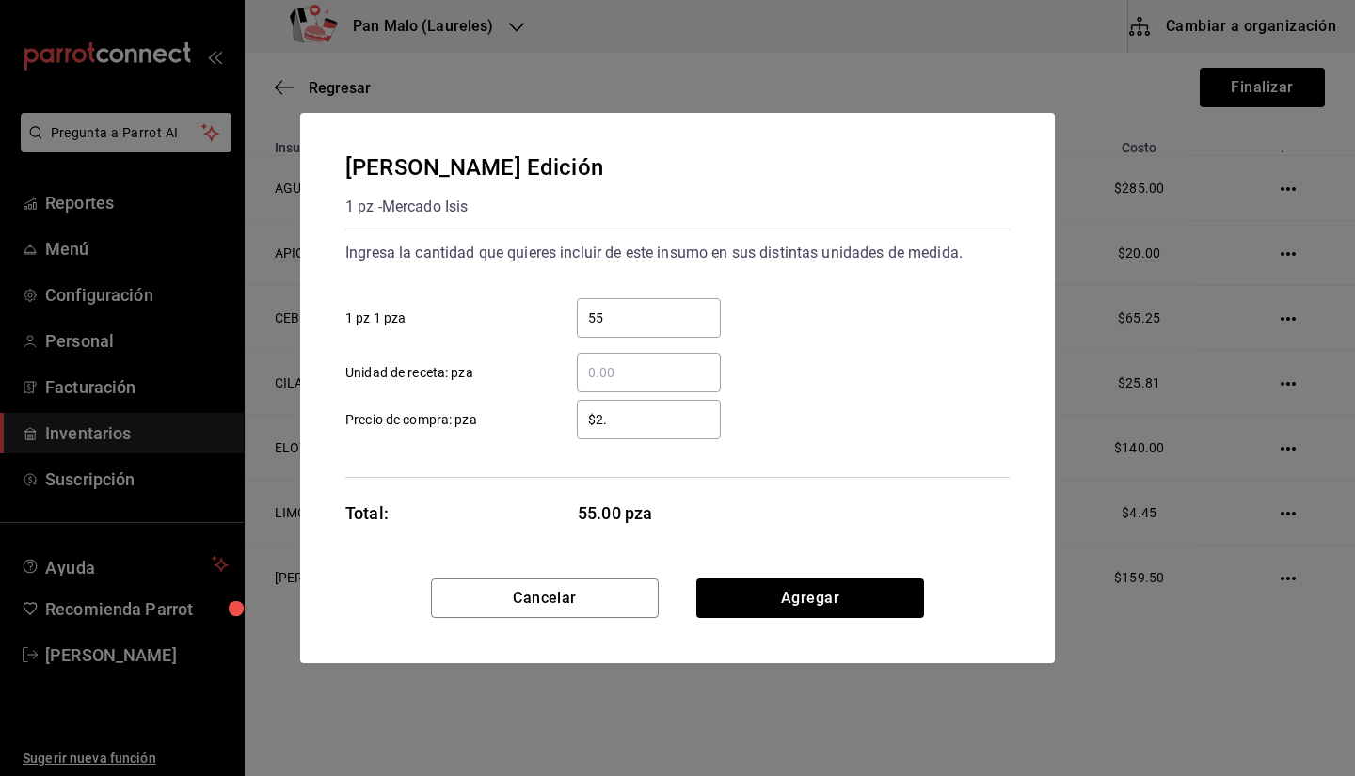
type input "$2"
type input "$3"
click at [856, 588] on button "Agregar" at bounding box center [810, 599] width 228 height 40
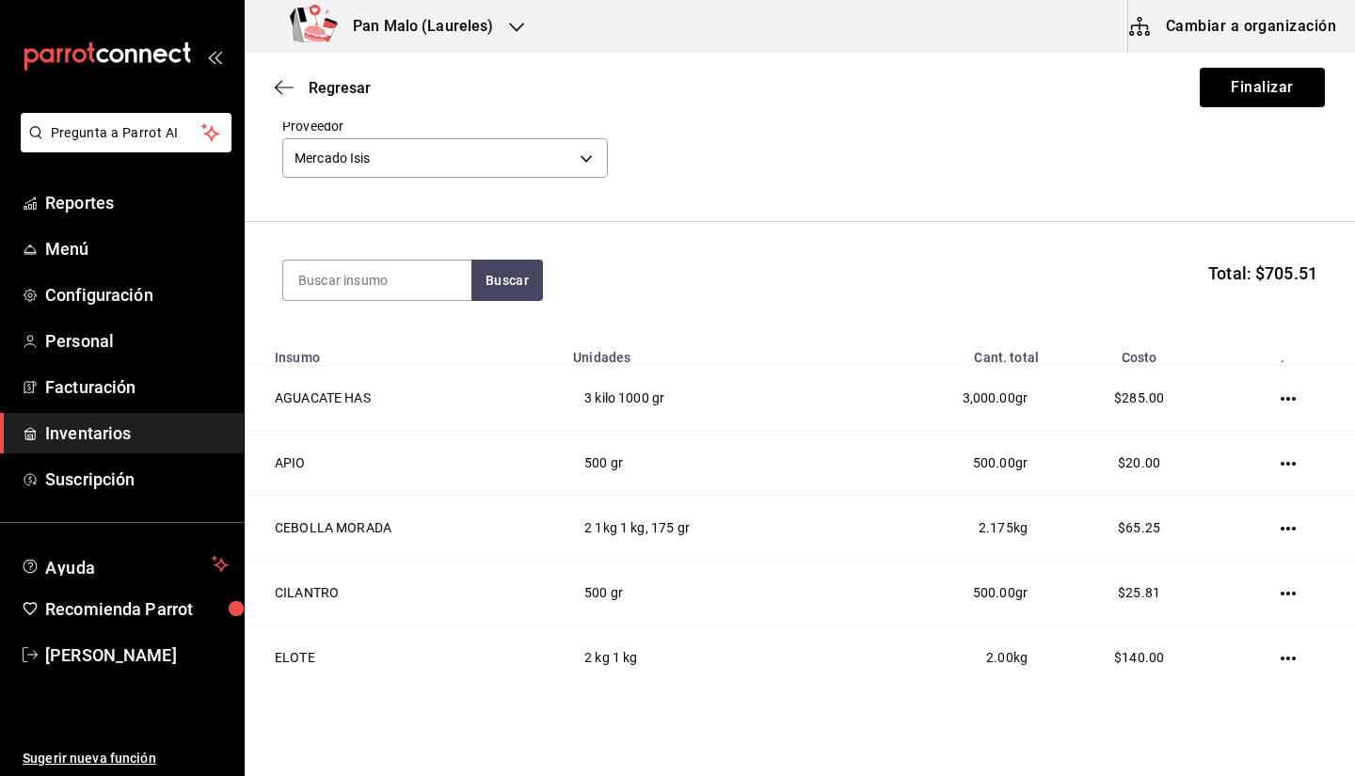
scroll to position [61, 0]
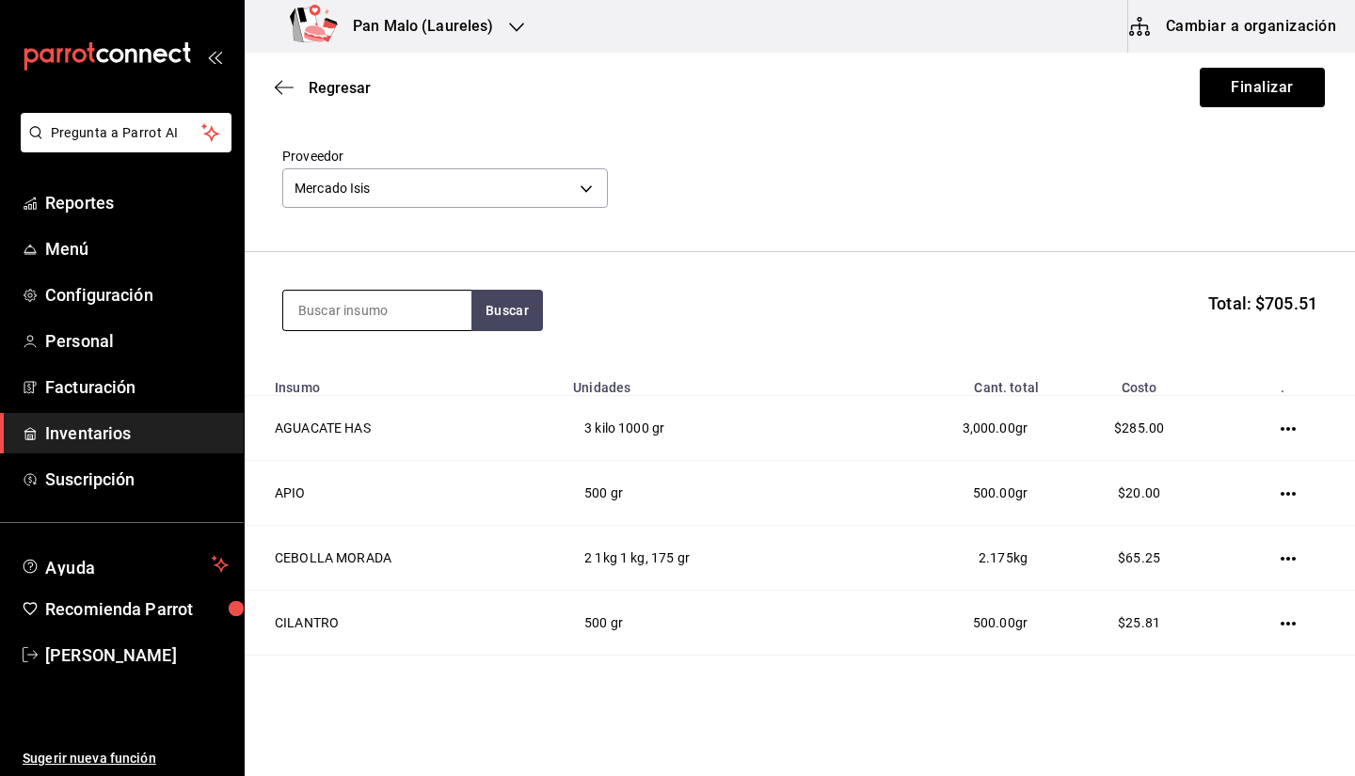
click at [450, 309] on input at bounding box center [377, 311] width 188 height 40
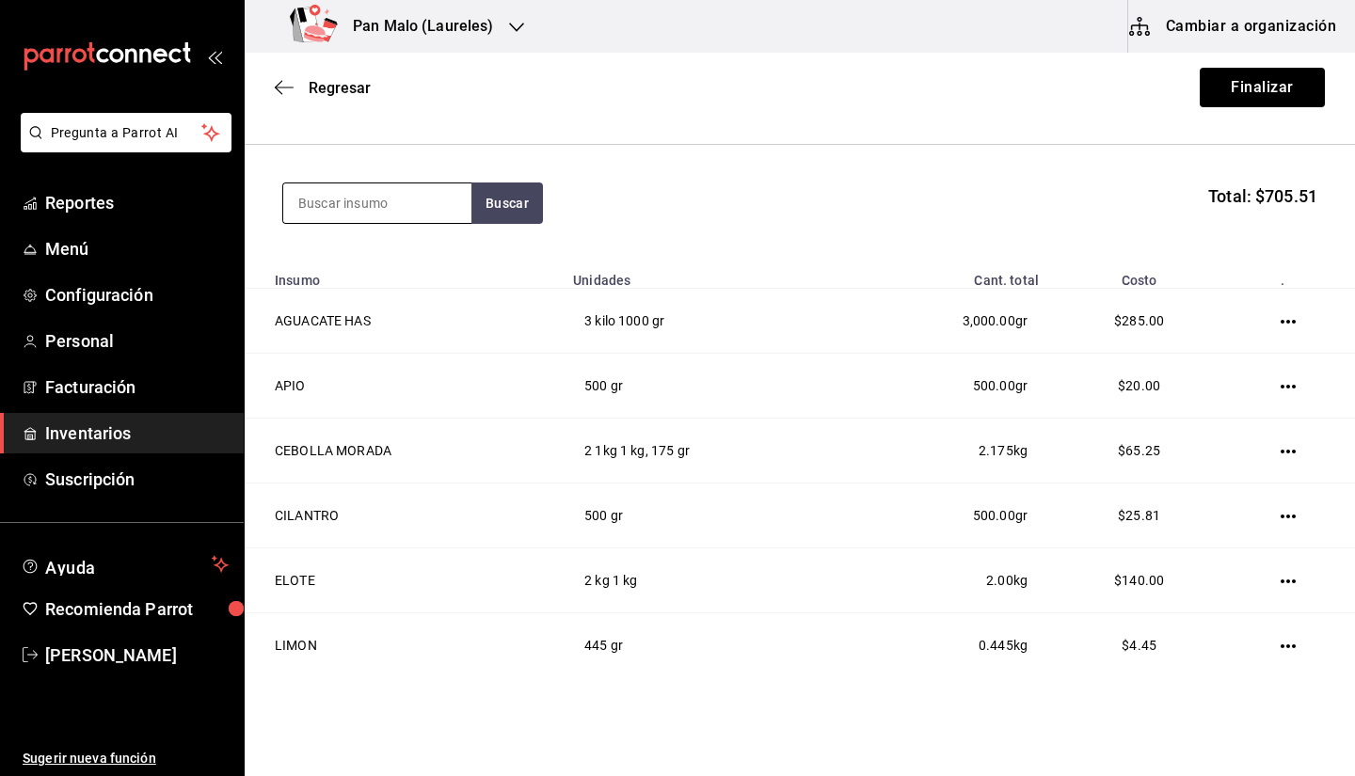
scroll to position [0, 0]
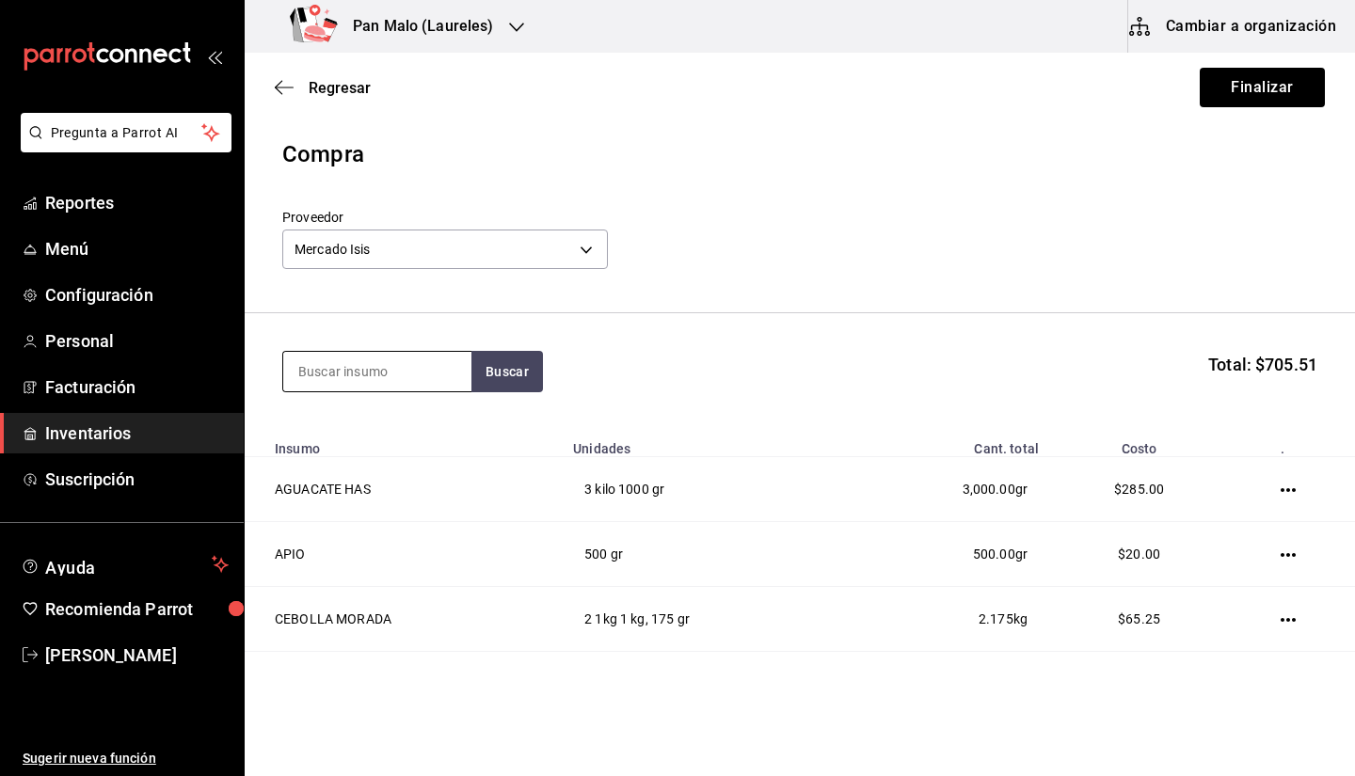
click at [323, 371] on input at bounding box center [377, 372] width 188 height 40
type input "PEPINO"
click at [363, 454] on div "1 kg - Mercado Isis" at bounding box center [353, 448] width 111 height 20
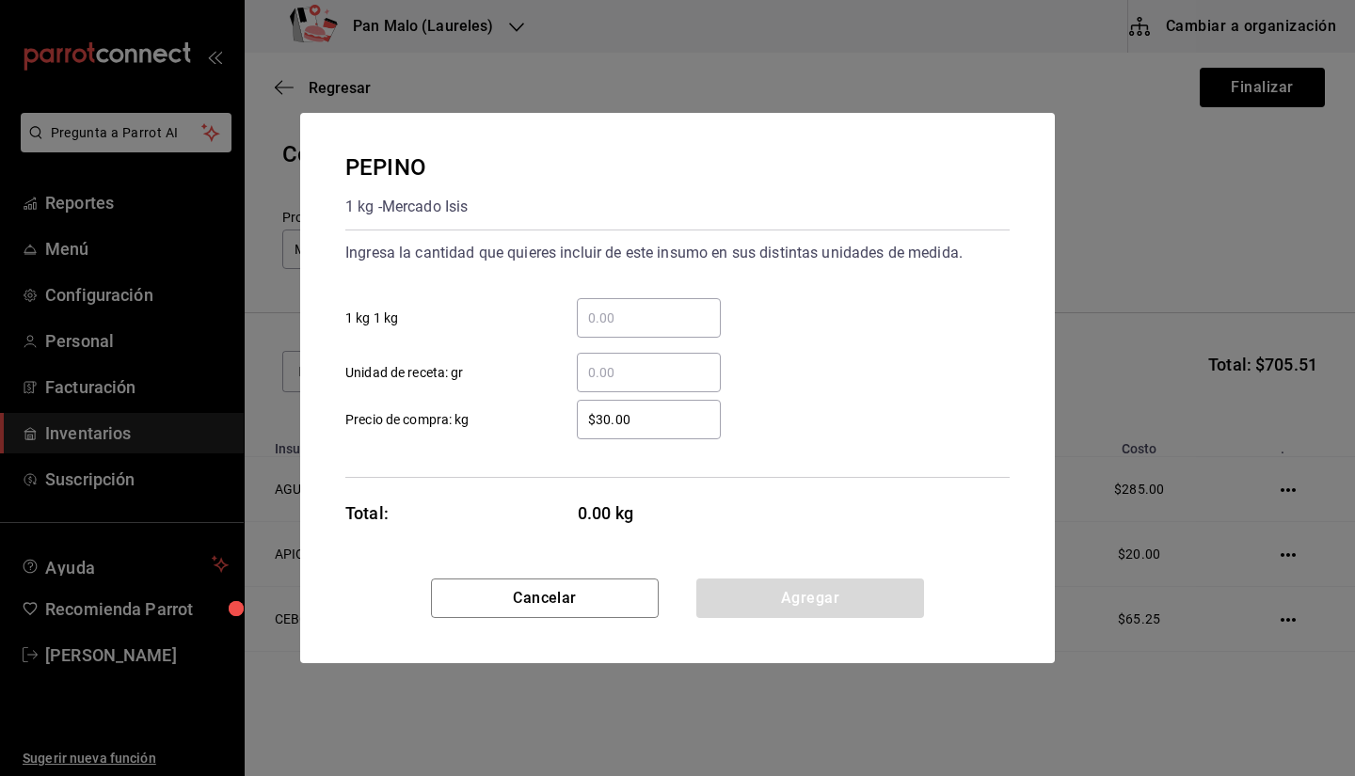
click at [655, 305] on div "​" at bounding box center [649, 318] width 144 height 40
click at [655, 307] on input "​ 1 kg 1 kg" at bounding box center [649, 318] width 144 height 23
click at [645, 316] on input "​ 1 kg 1 kg" at bounding box center [649, 318] width 144 height 23
click at [584, 362] on input "​ Unidad de receta: gr" at bounding box center [649, 372] width 144 height 23
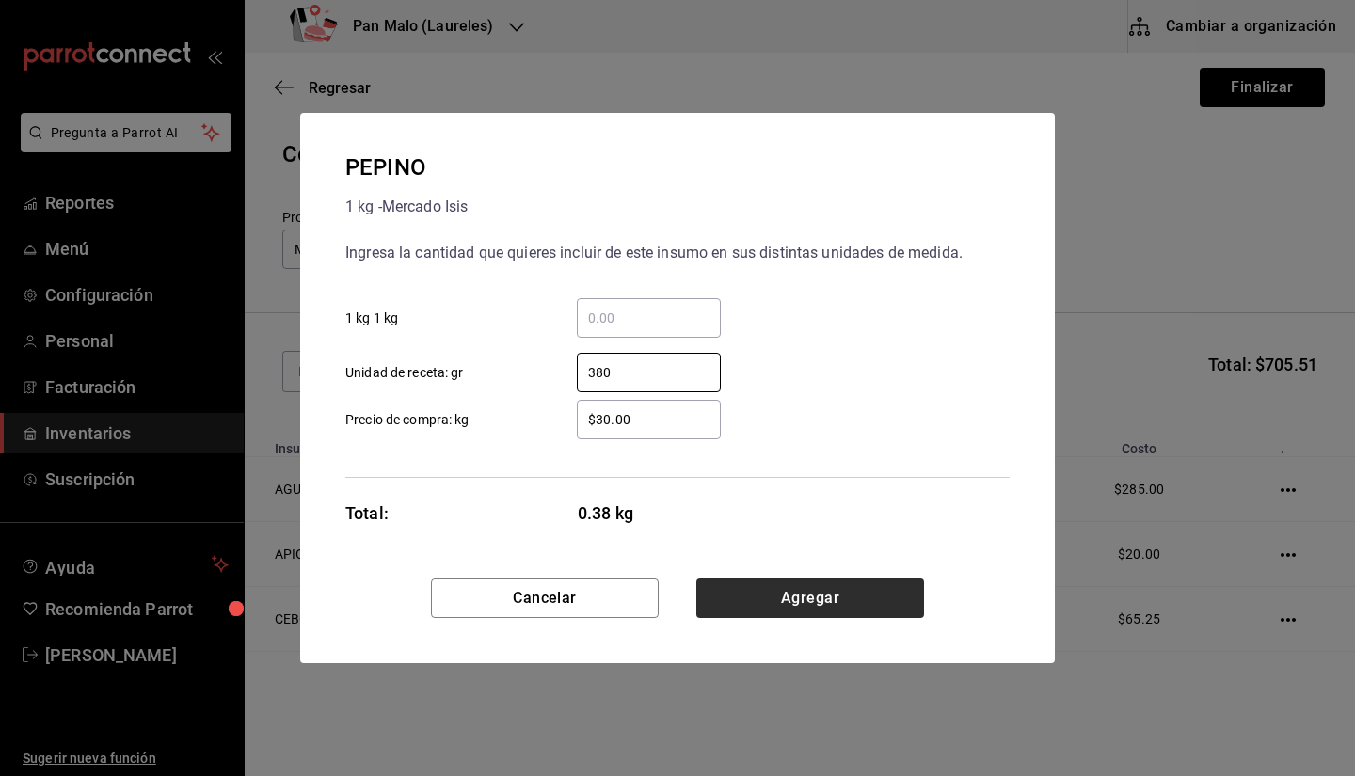
type input "380"
click at [788, 600] on button "Agregar" at bounding box center [810, 599] width 228 height 40
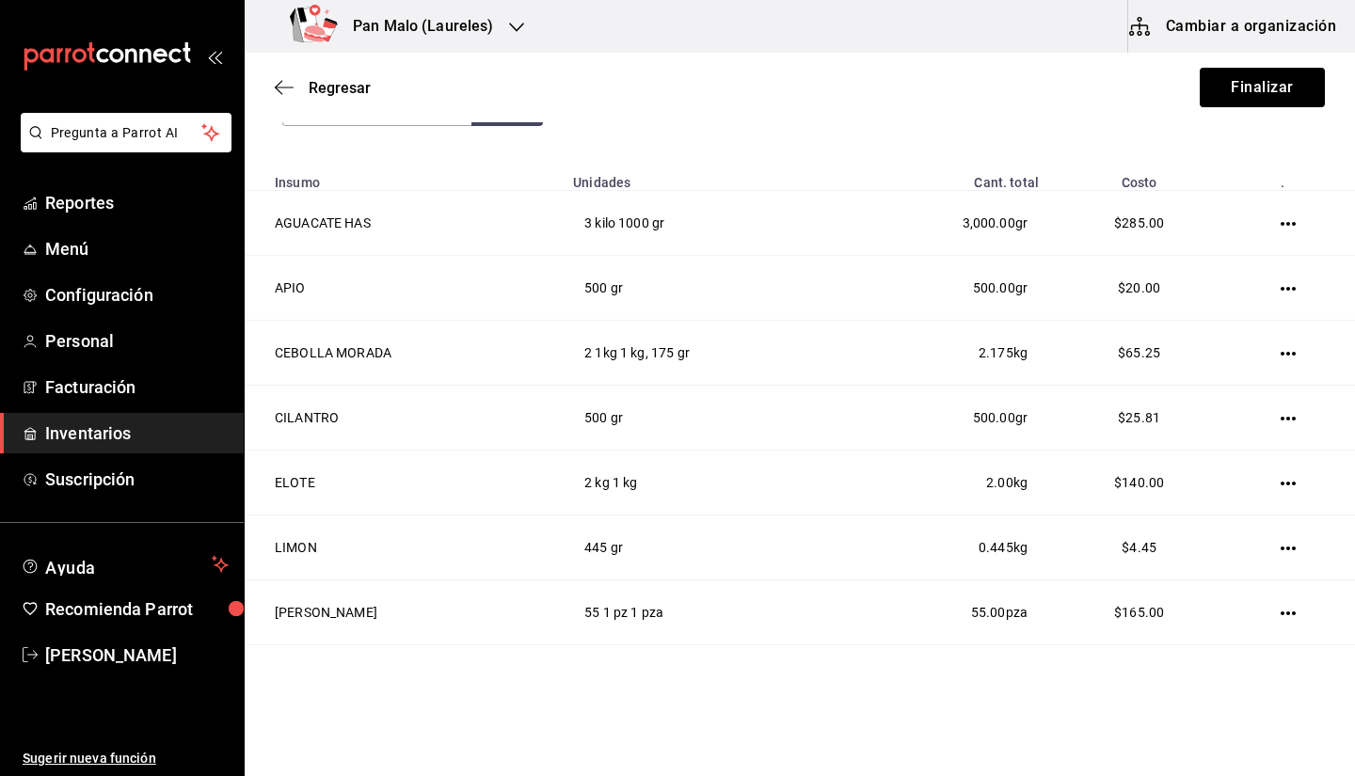
scroll to position [367, 0]
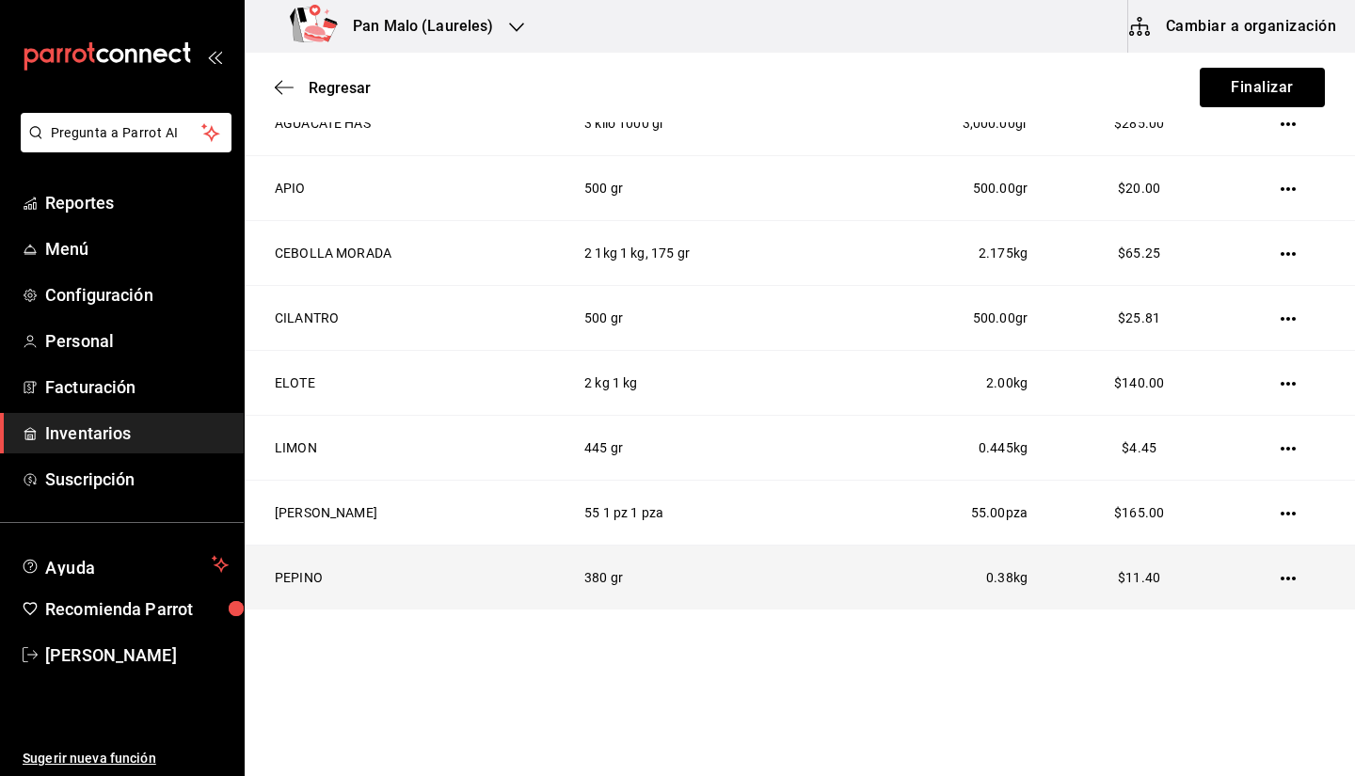
click at [1281, 571] on icon "button" at bounding box center [1288, 578] width 15 height 15
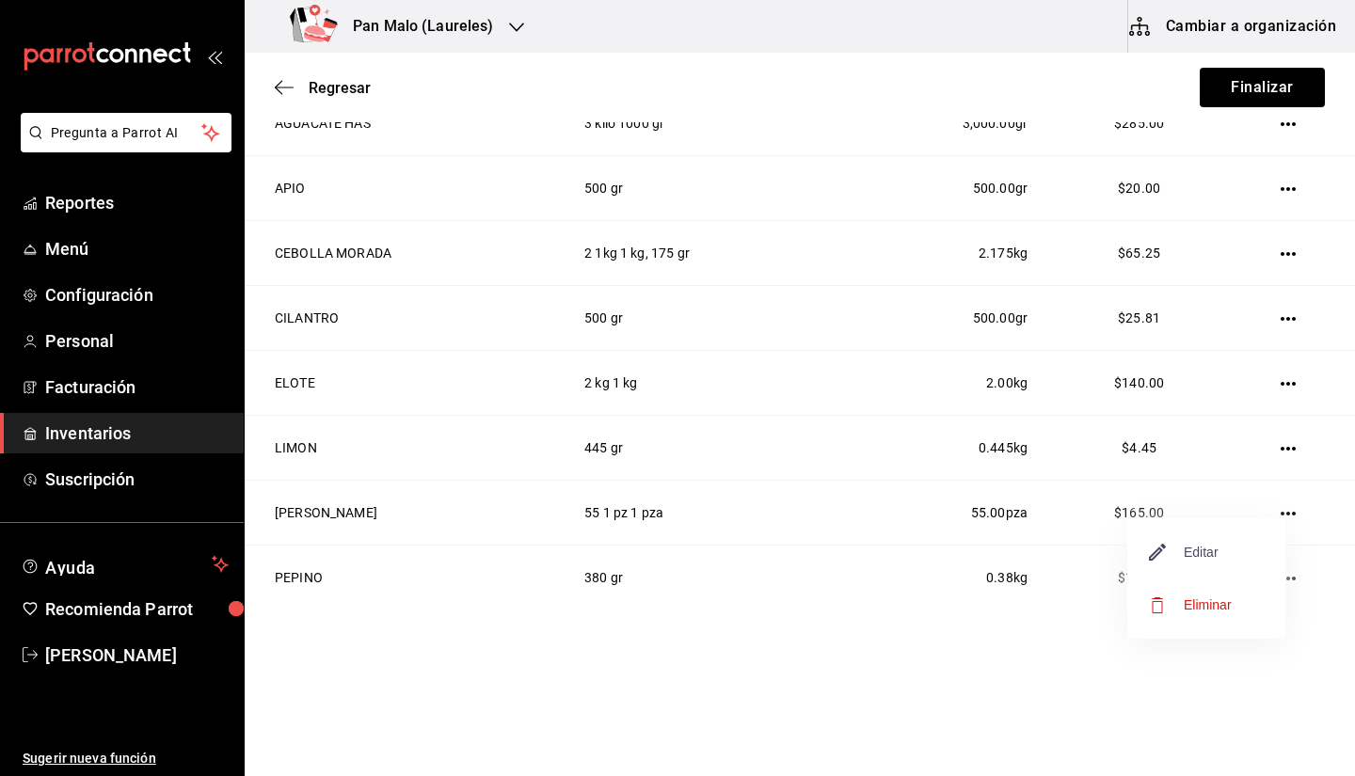
click at [1182, 542] on span "Editar" at bounding box center [1184, 552] width 69 height 23
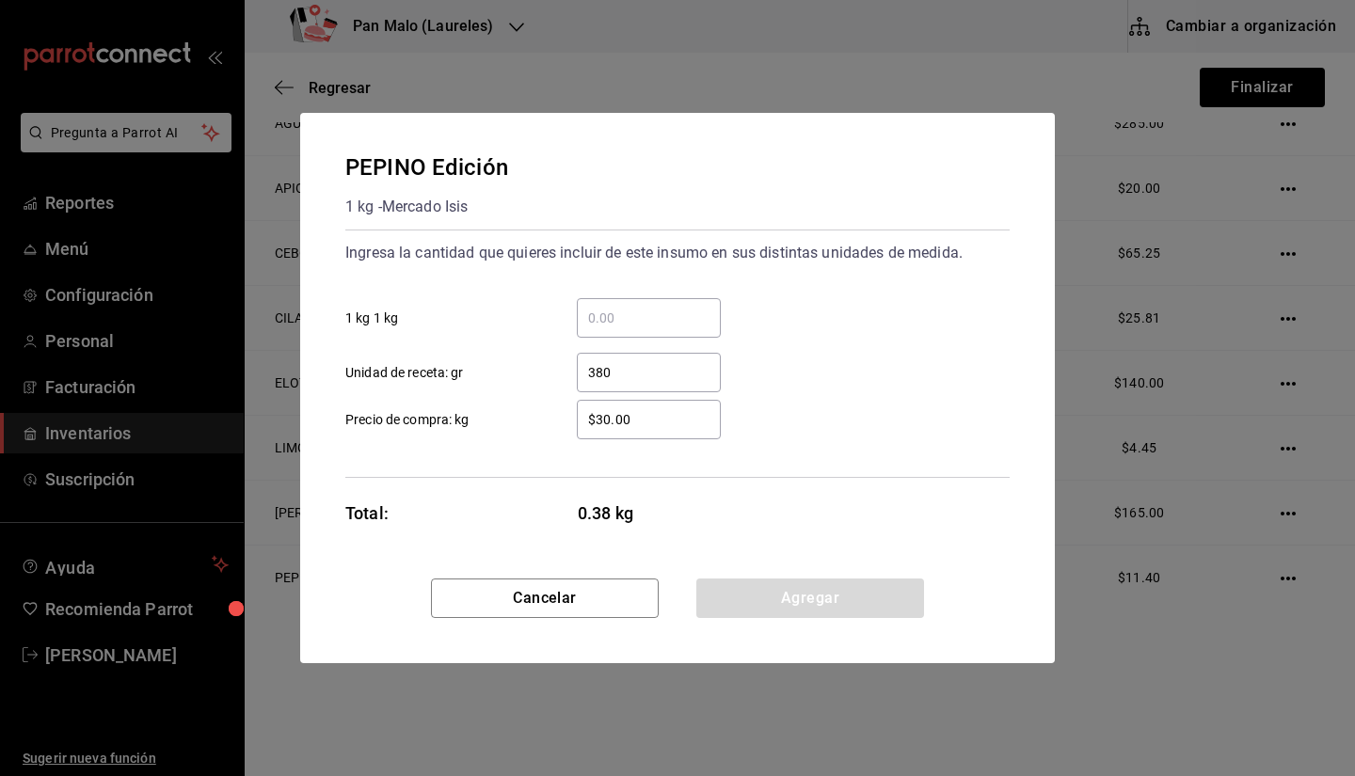
click at [690, 426] on input "$30.00" at bounding box center [649, 419] width 144 height 23
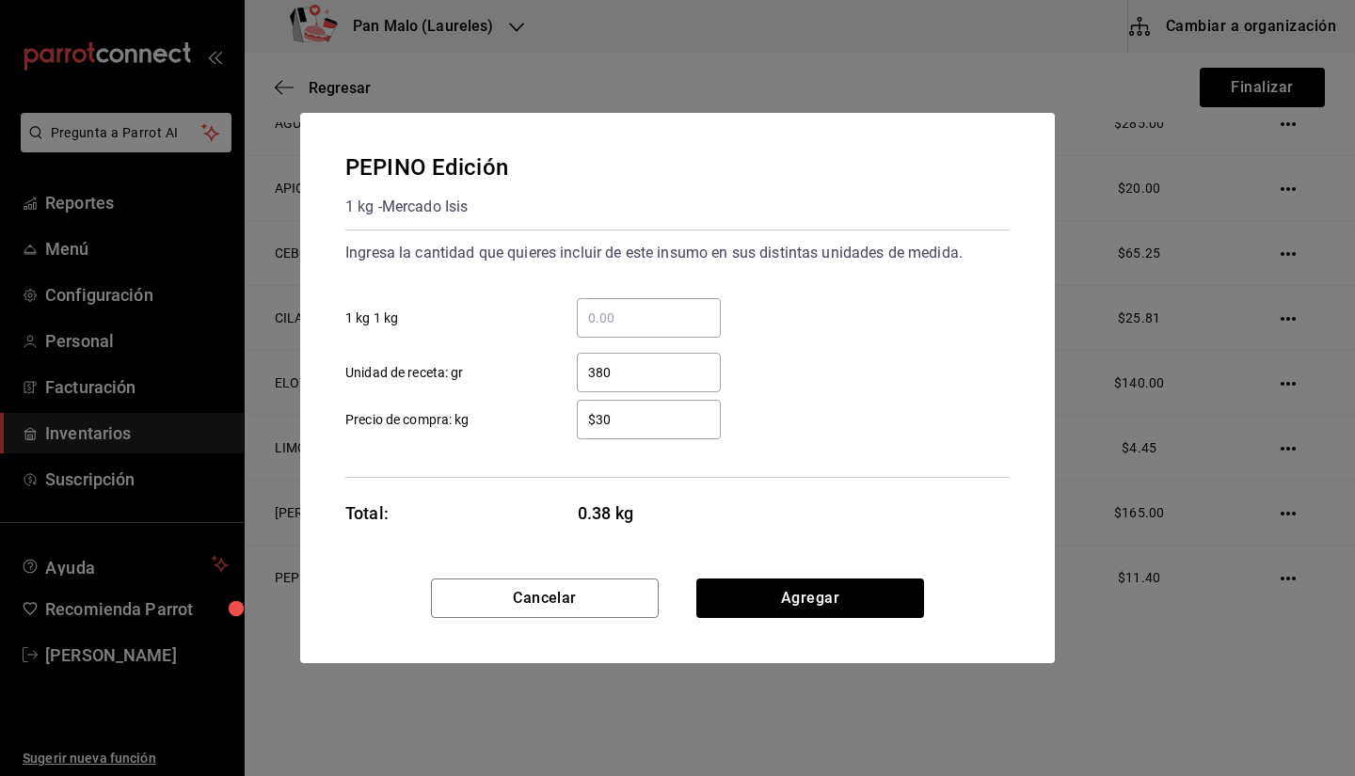
type input "$3"
type input "$25"
drag, startPoint x: 841, startPoint y: 593, endPoint x: 780, endPoint y: 596, distance: 61.2
click at [780, 596] on button "Agregar" at bounding box center [810, 599] width 228 height 40
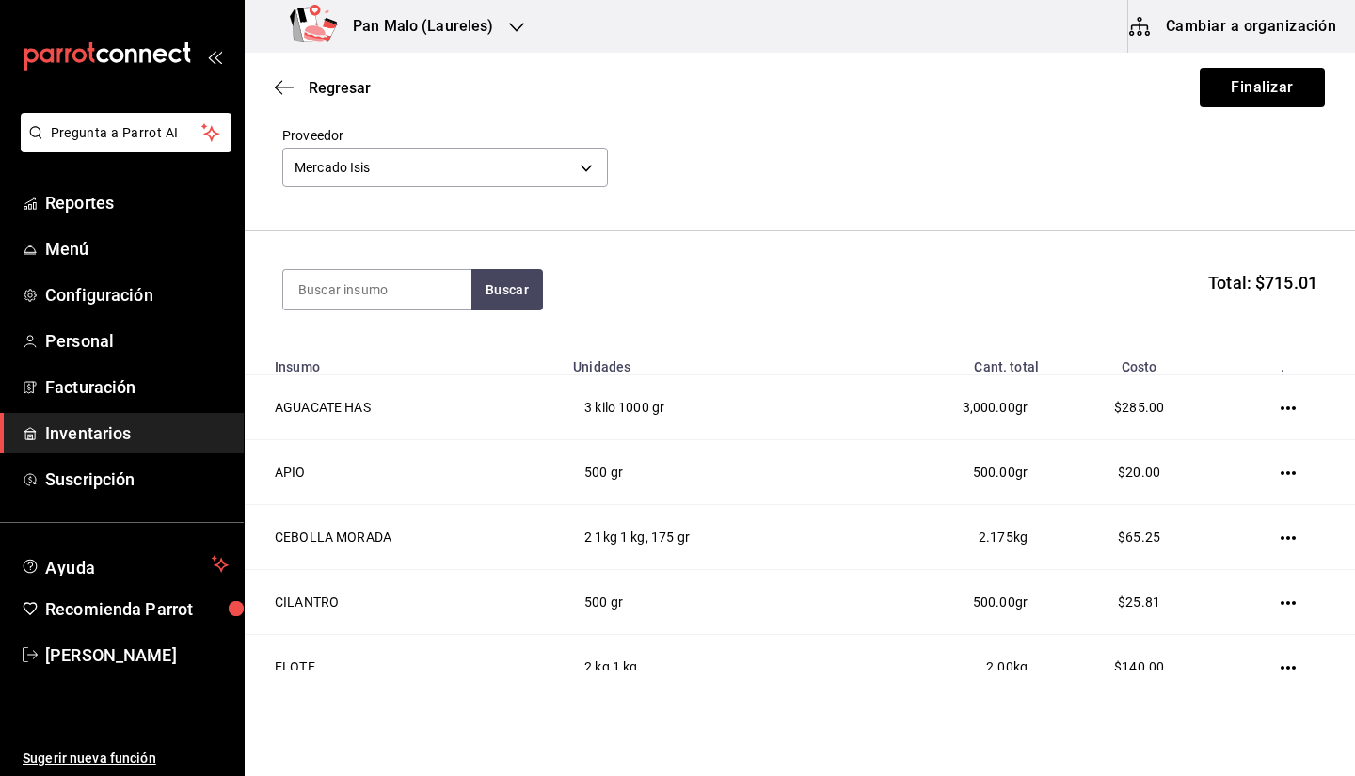
scroll to position [47, 0]
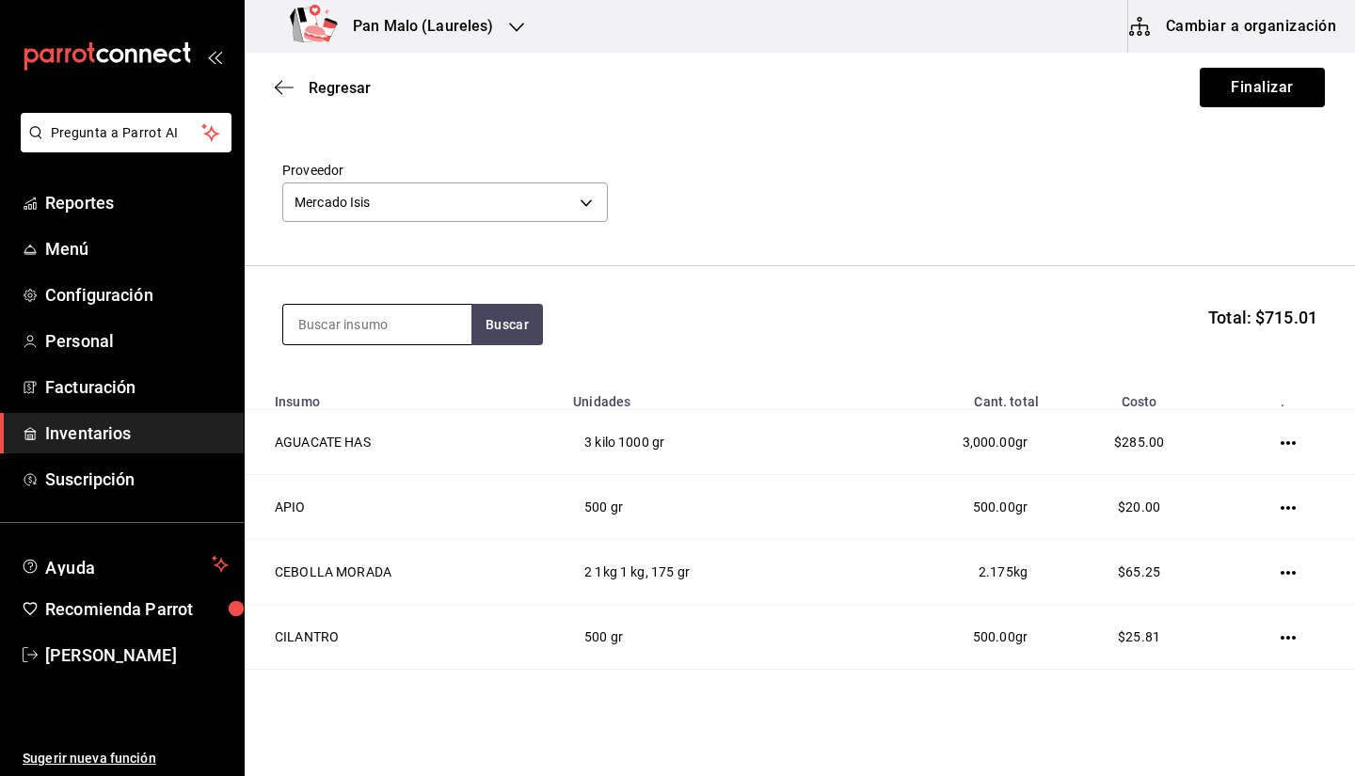
click at [393, 323] on input at bounding box center [377, 325] width 188 height 40
type input "PIMIENTO"
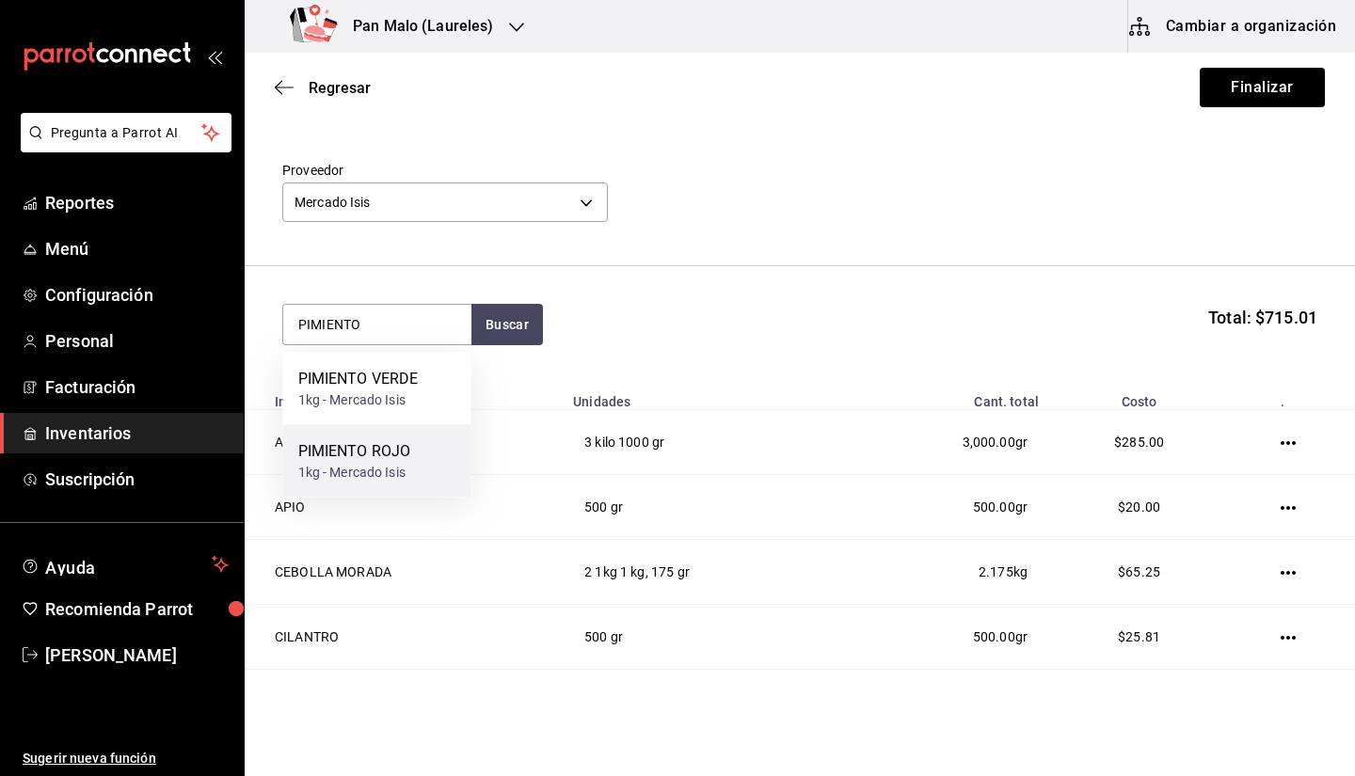
click at [394, 452] on div "PIMIENTO ROJO" at bounding box center [354, 451] width 113 height 23
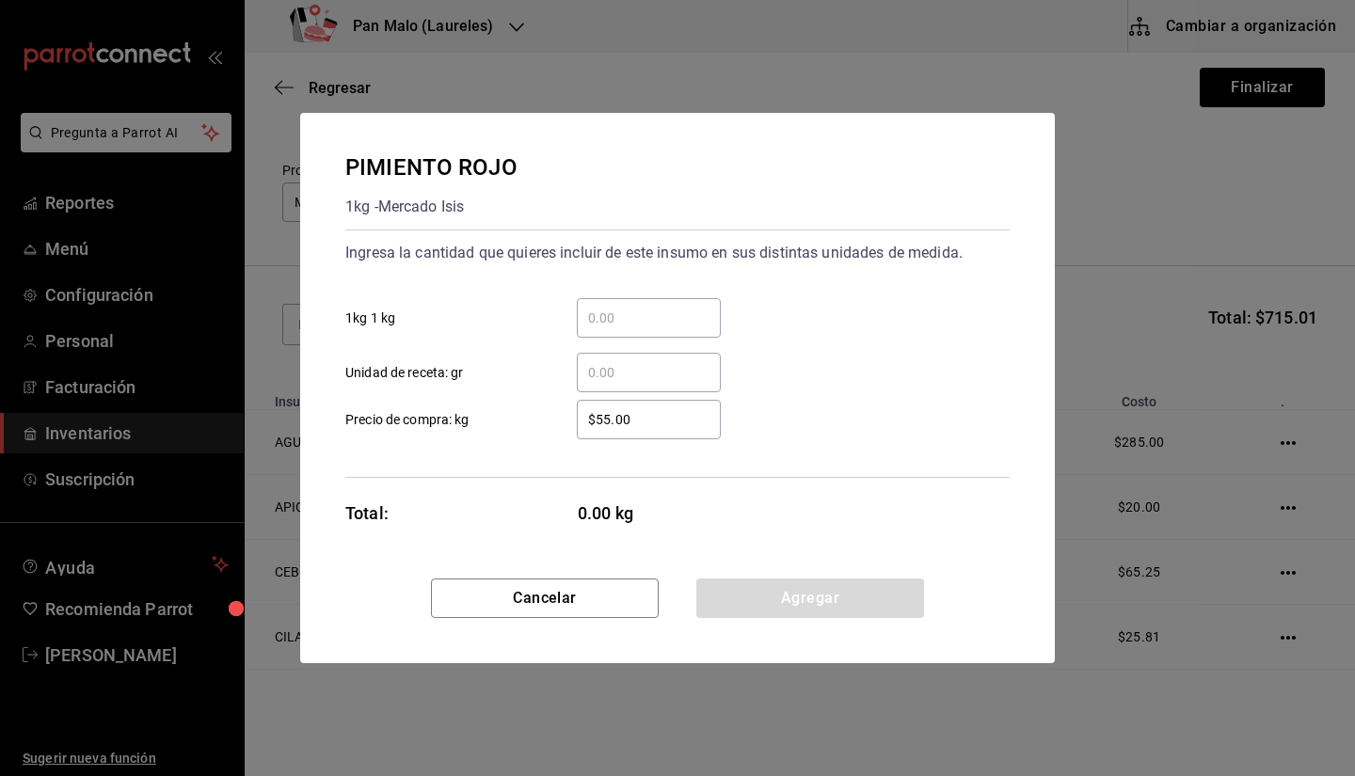
click at [610, 328] on input "​ 1kg 1 kg" at bounding box center [649, 318] width 144 height 23
click at [606, 370] on input "​ Unidad de receta: gr" at bounding box center [649, 372] width 144 height 23
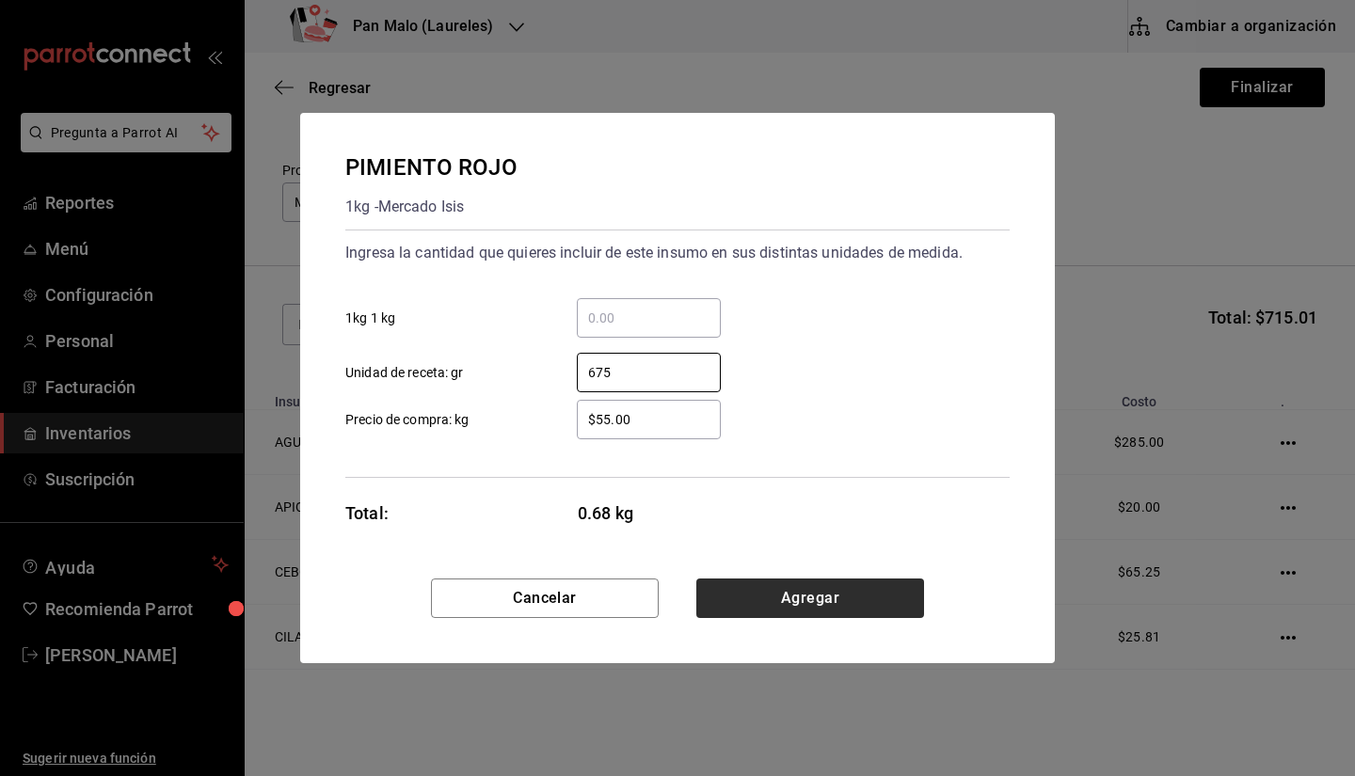
type input "675"
click at [781, 600] on button "Agregar" at bounding box center [810, 599] width 228 height 40
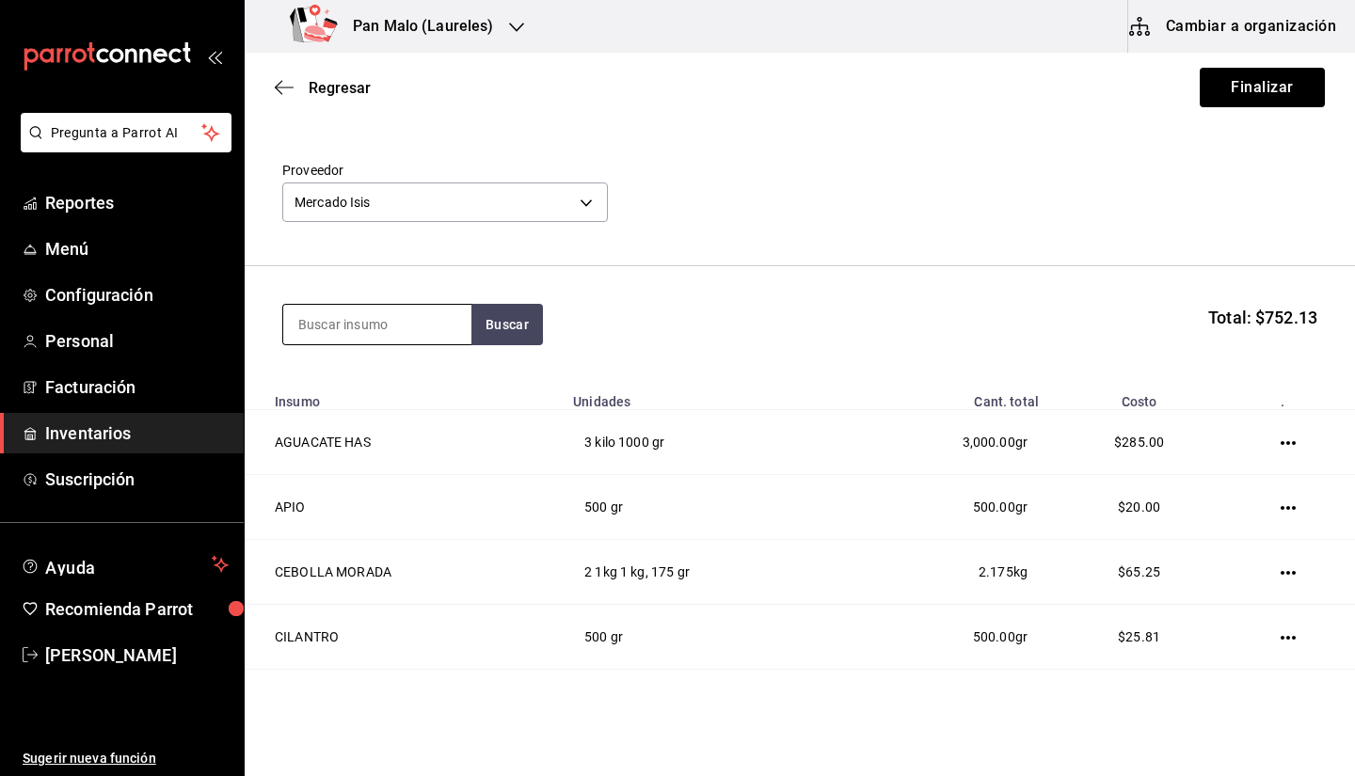
click at [431, 337] on input at bounding box center [377, 325] width 188 height 40
type input "505"
click at [511, 332] on button "Buscar" at bounding box center [508, 324] width 72 height 41
click at [395, 320] on input "505" at bounding box center [377, 325] width 188 height 40
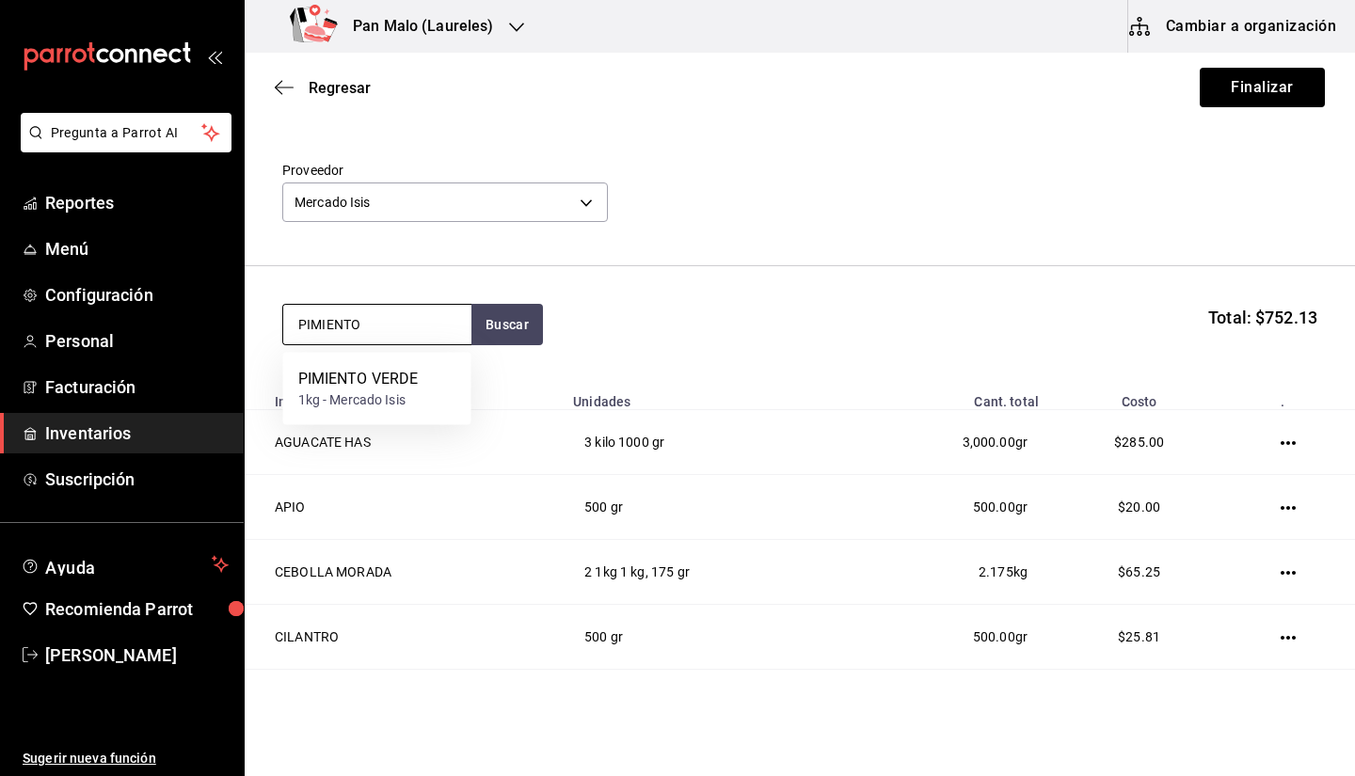
type input "PIMIENTO"
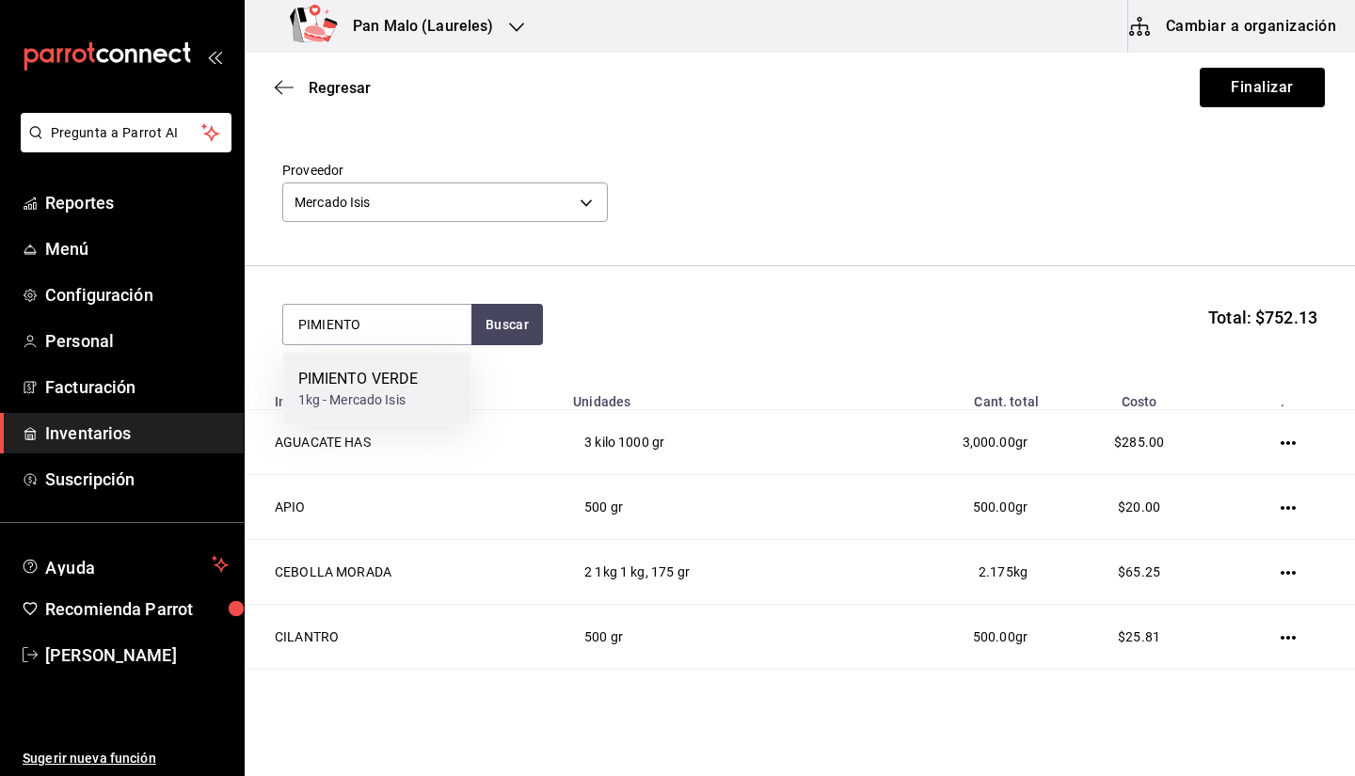
click at [375, 386] on div "PIMIENTO VERDE" at bounding box center [358, 379] width 120 height 23
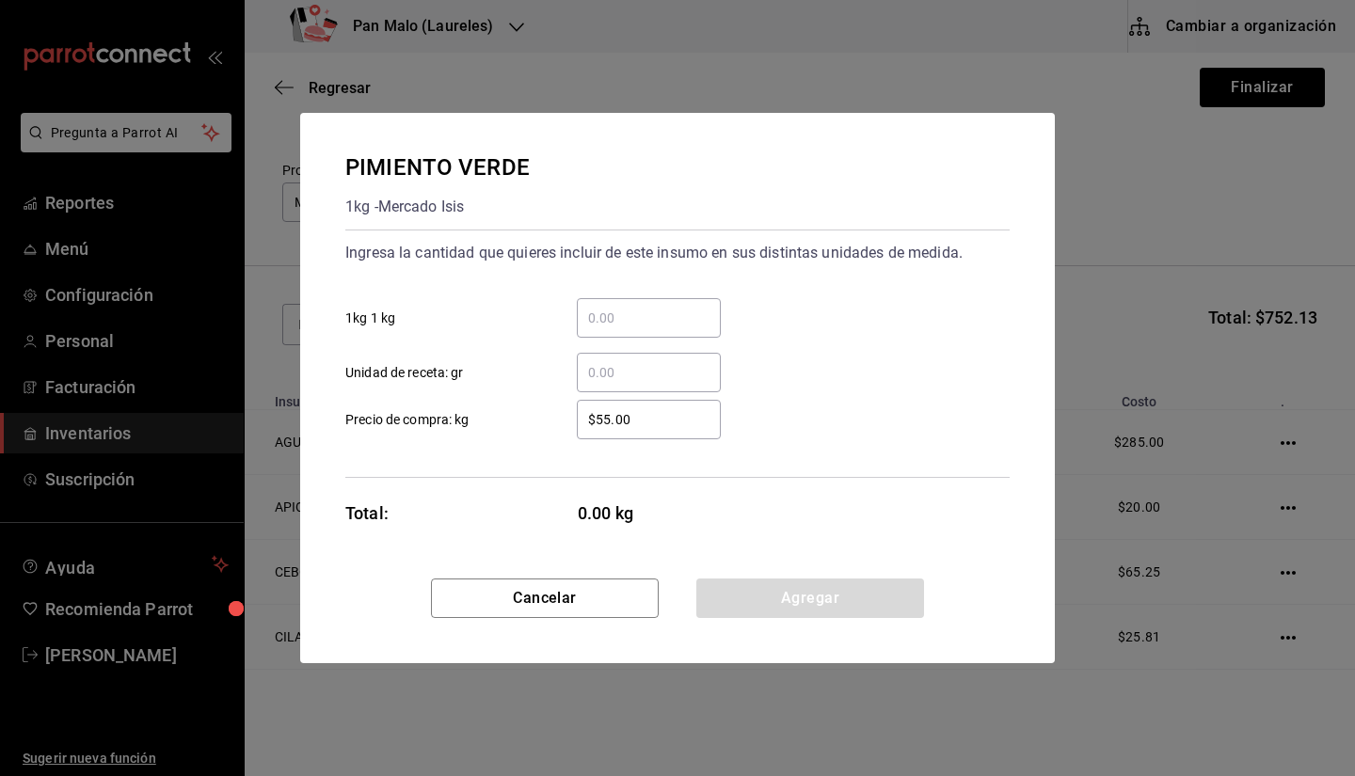
click at [632, 370] on input "​ Unidad de receta: gr" at bounding box center [649, 372] width 144 height 23
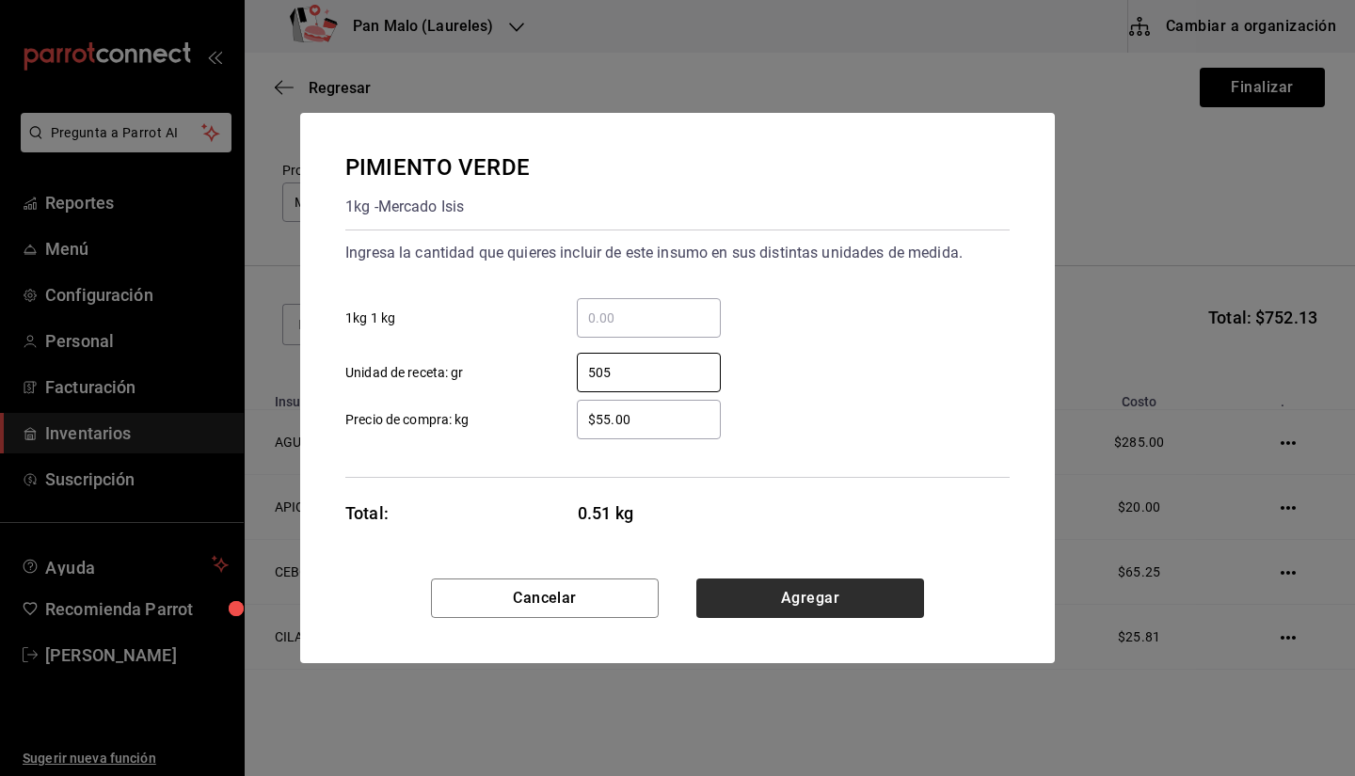
type input "505"
click at [811, 595] on button "Agregar" at bounding box center [810, 599] width 228 height 40
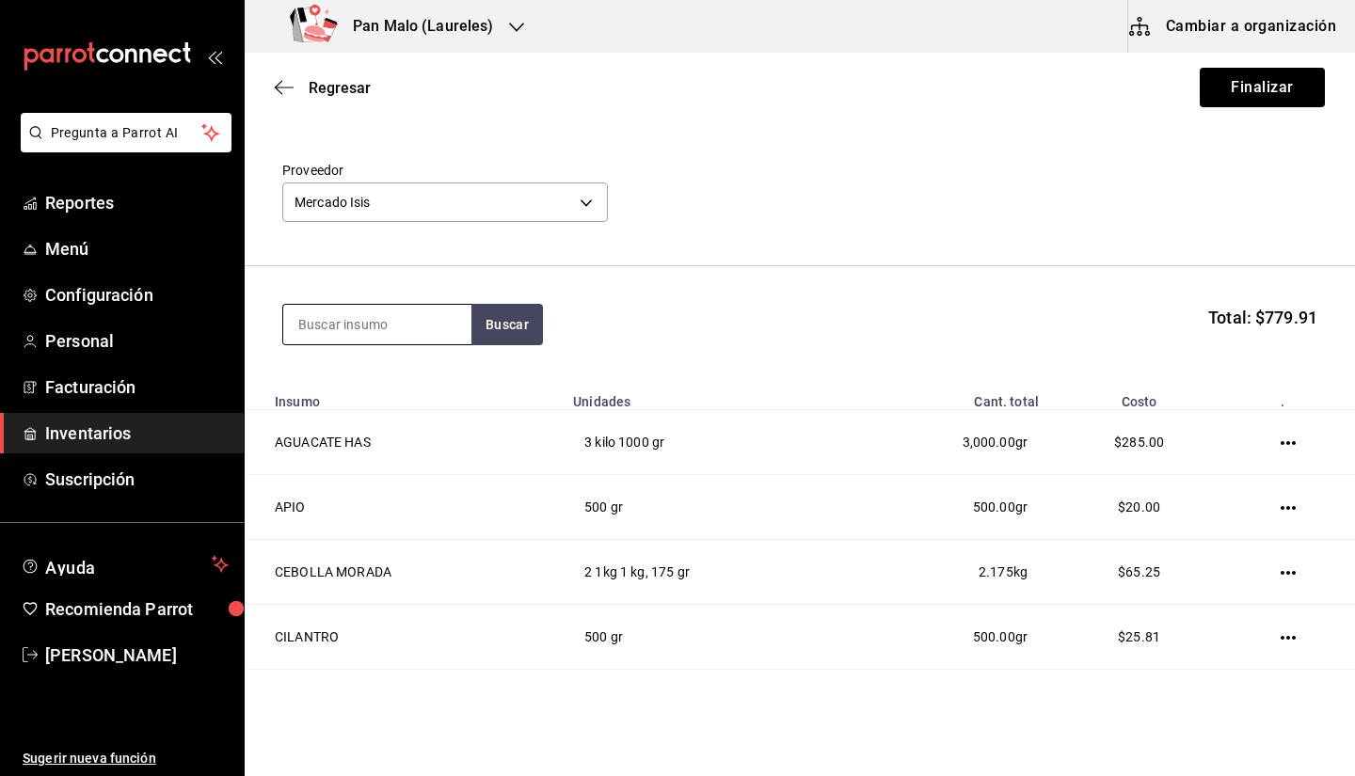
click at [422, 317] on input at bounding box center [377, 325] width 188 height 40
type input "G"
type input "PLATANO"
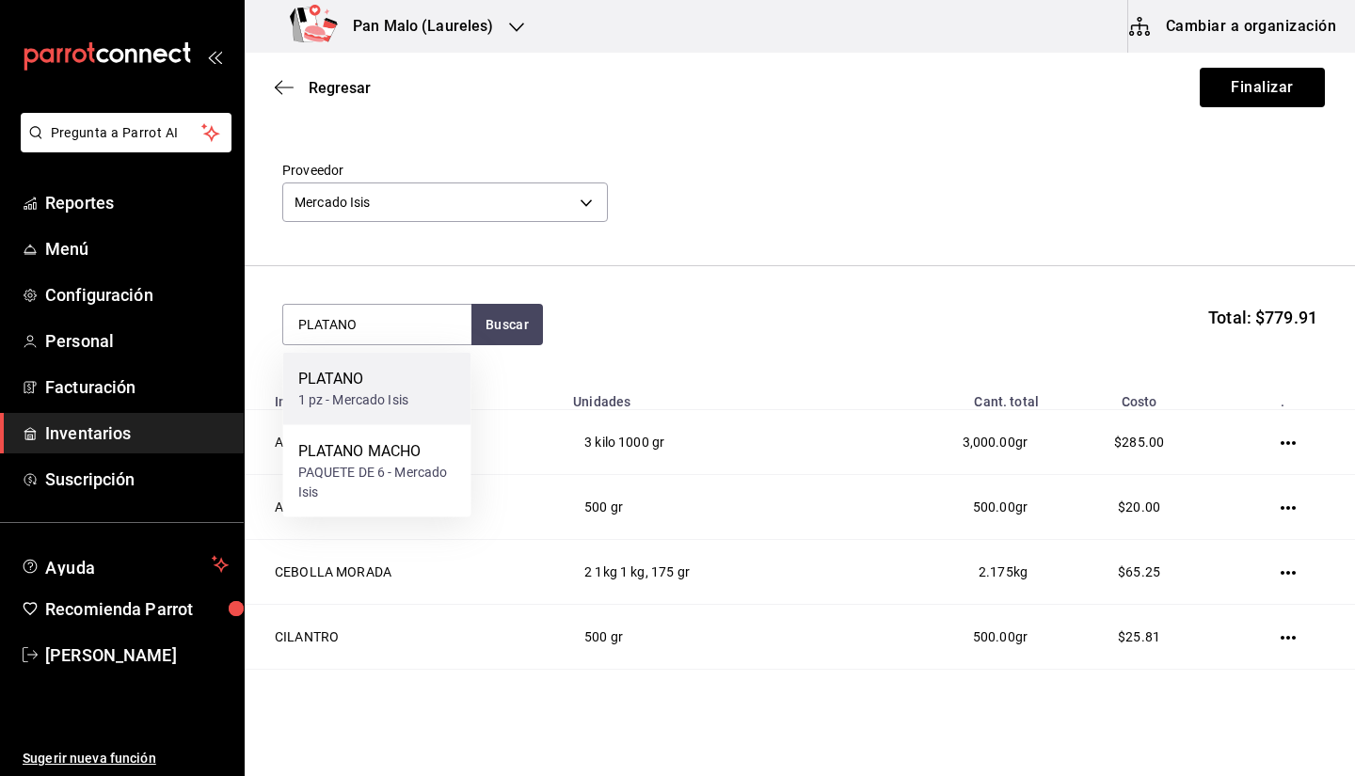
click at [382, 391] on div "1 pz - Mercado Isis" at bounding box center [353, 401] width 111 height 20
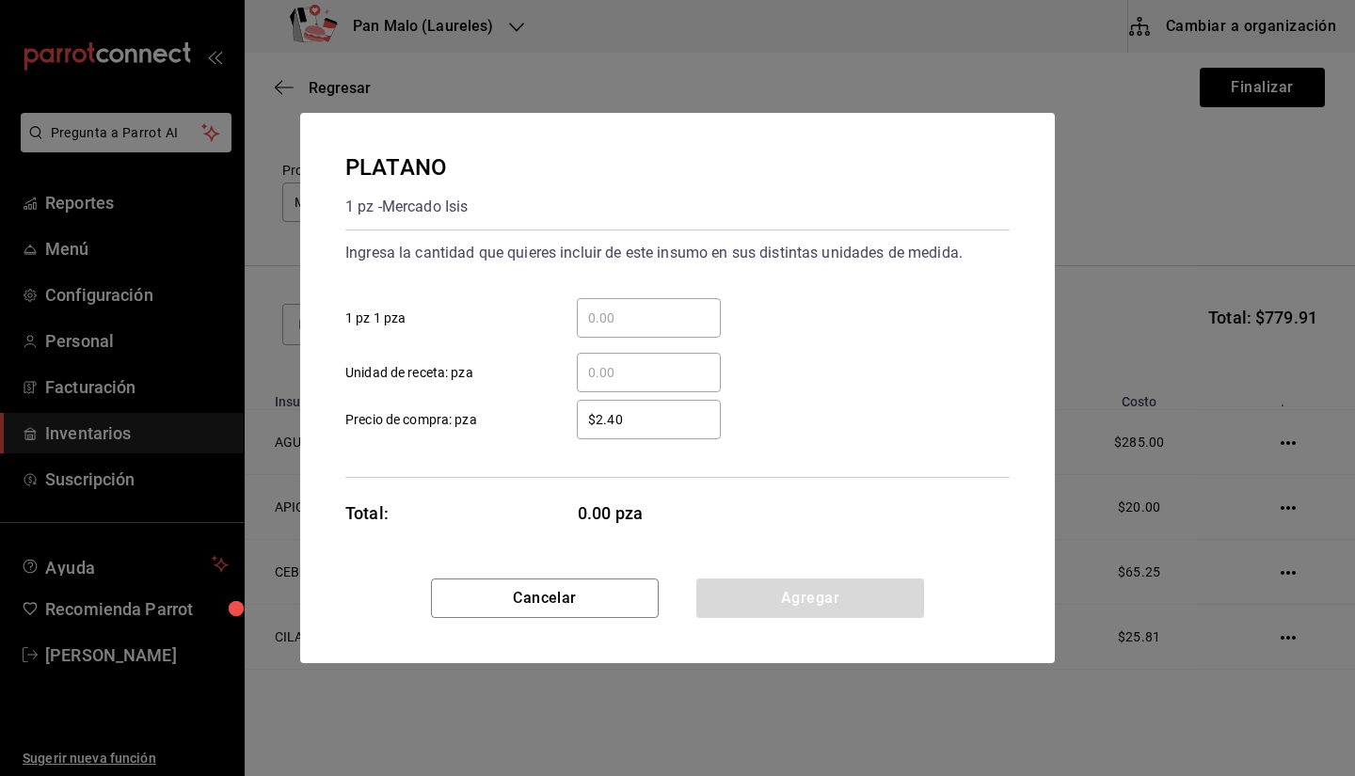
click at [609, 332] on div "​" at bounding box center [649, 318] width 144 height 40
click at [609, 329] on input "​ 1 pz 1 pza" at bounding box center [649, 318] width 144 height 23
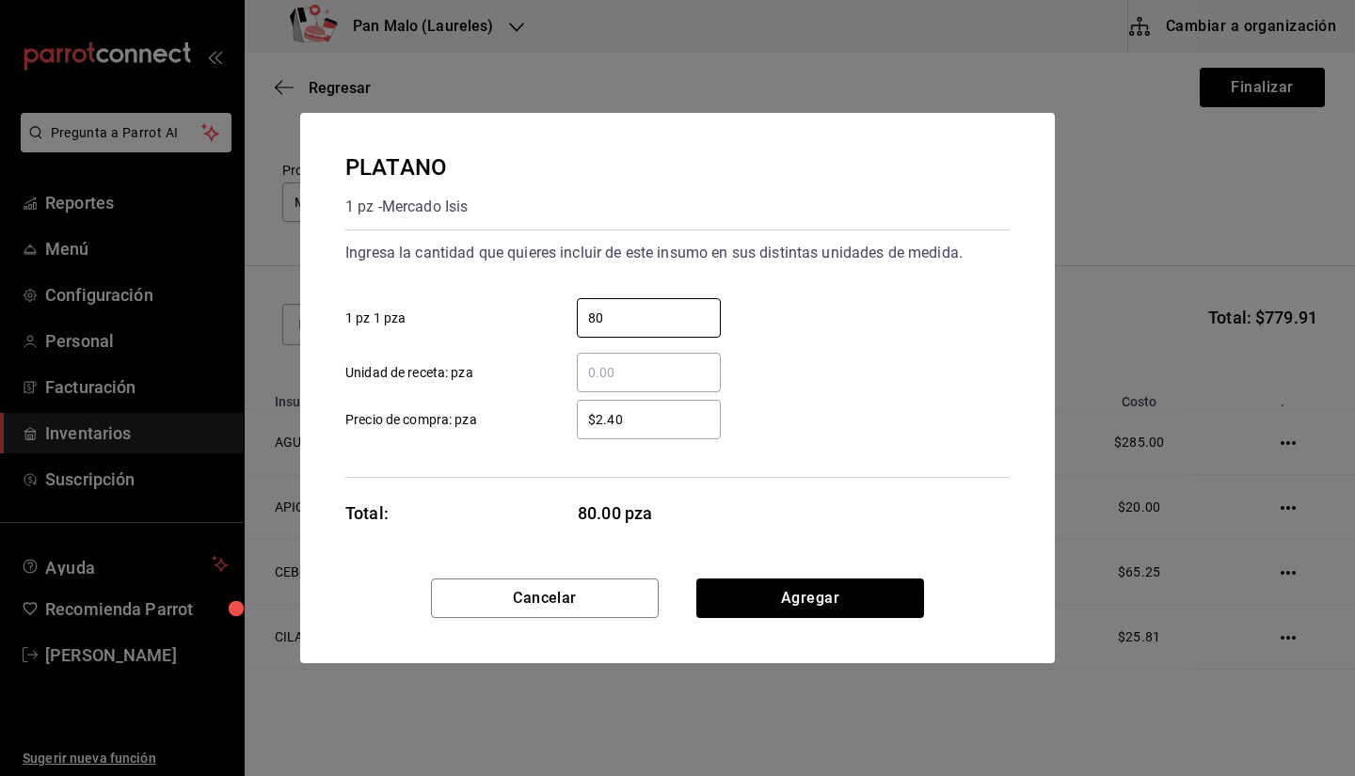
type input "80"
click at [664, 408] on div "$2.40 ​" at bounding box center [649, 420] width 144 height 40
click at [664, 408] on input "$2.40" at bounding box center [649, 419] width 144 height 23
type input "$2"
type input "$1.90"
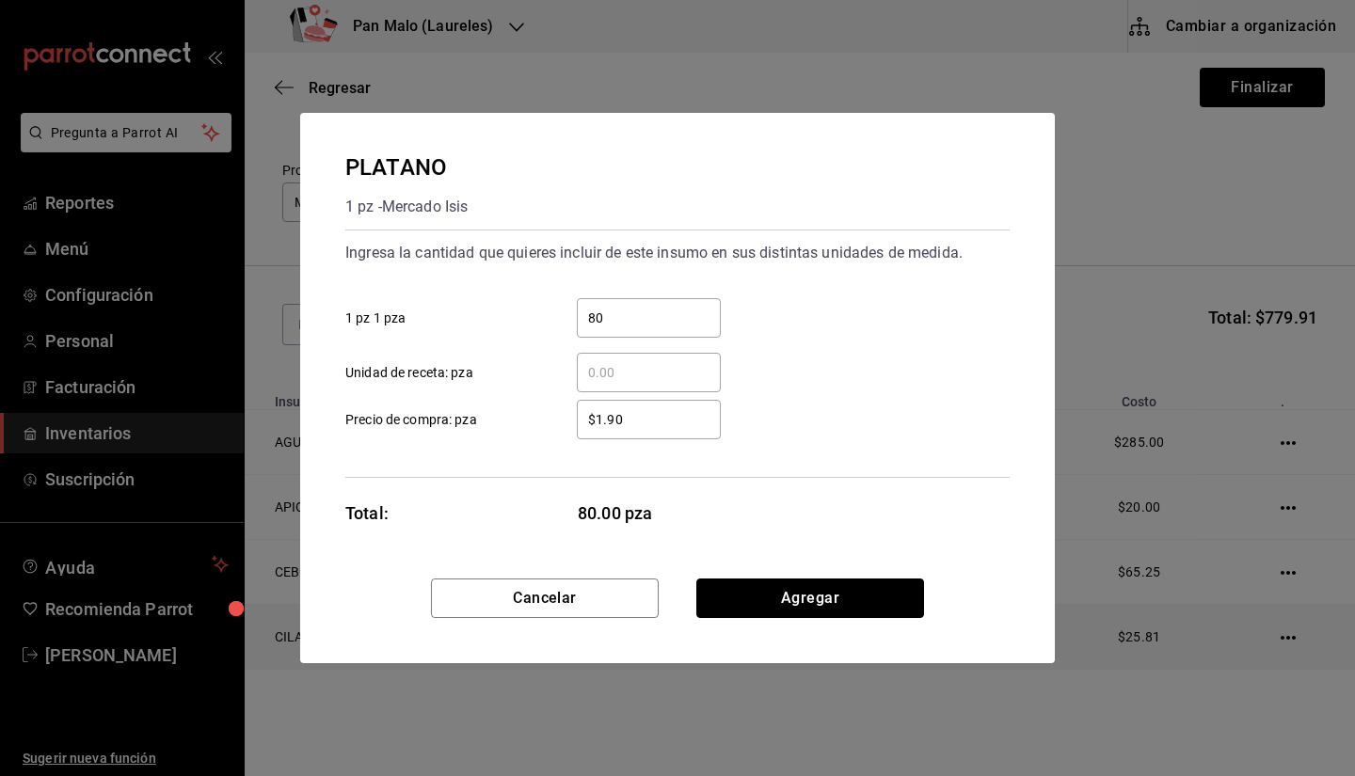
drag, startPoint x: 742, startPoint y: 590, endPoint x: 745, endPoint y: 606, distance: 16.4
click at [745, 606] on button "Agregar" at bounding box center [810, 599] width 228 height 40
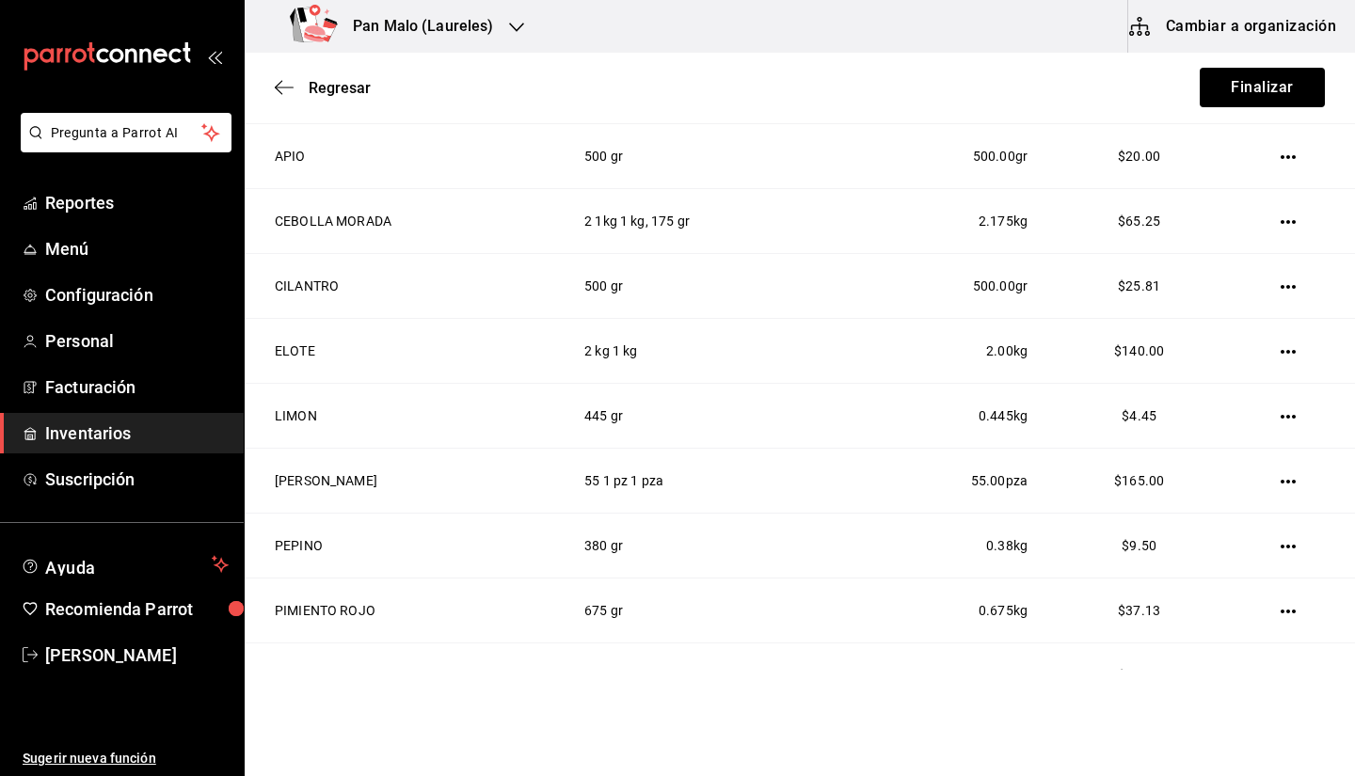
scroll to position [562, 0]
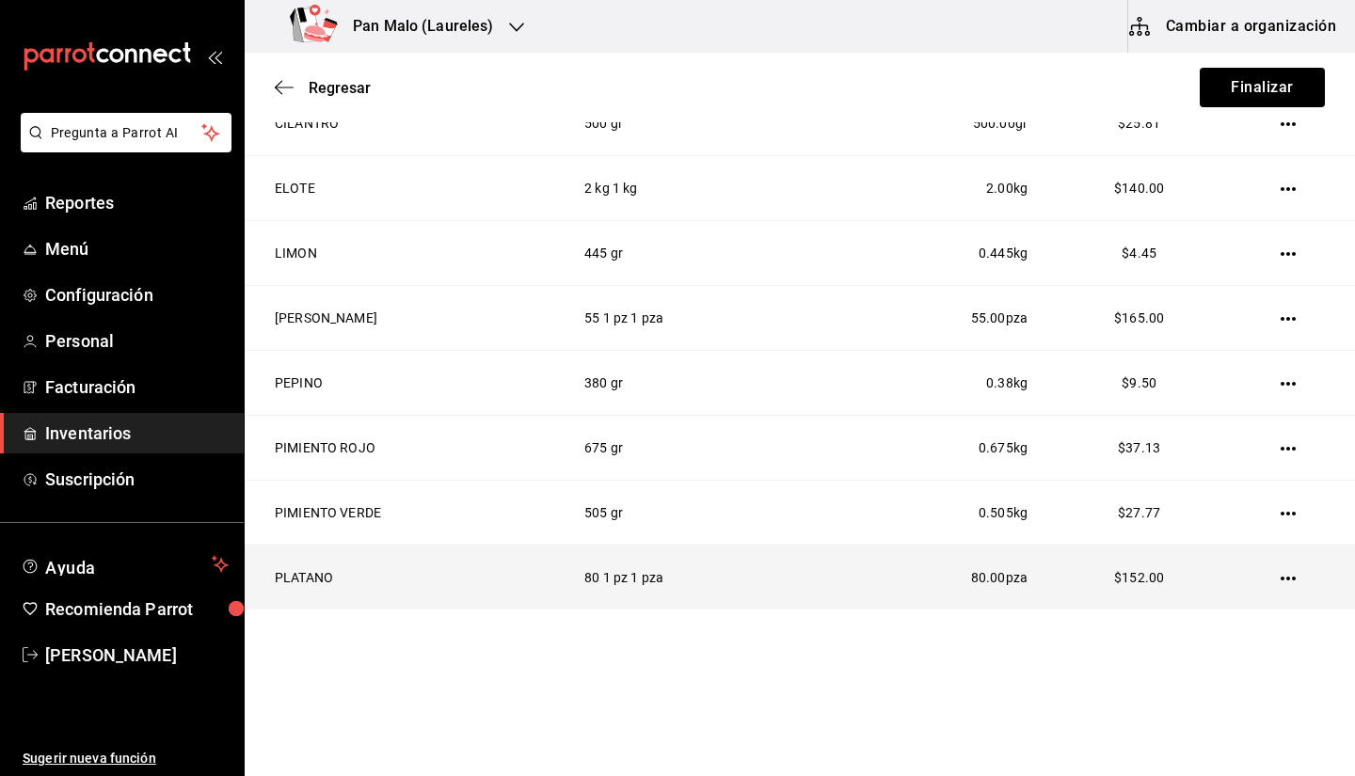
click at [1281, 581] on icon "button" at bounding box center [1288, 578] width 15 height 15
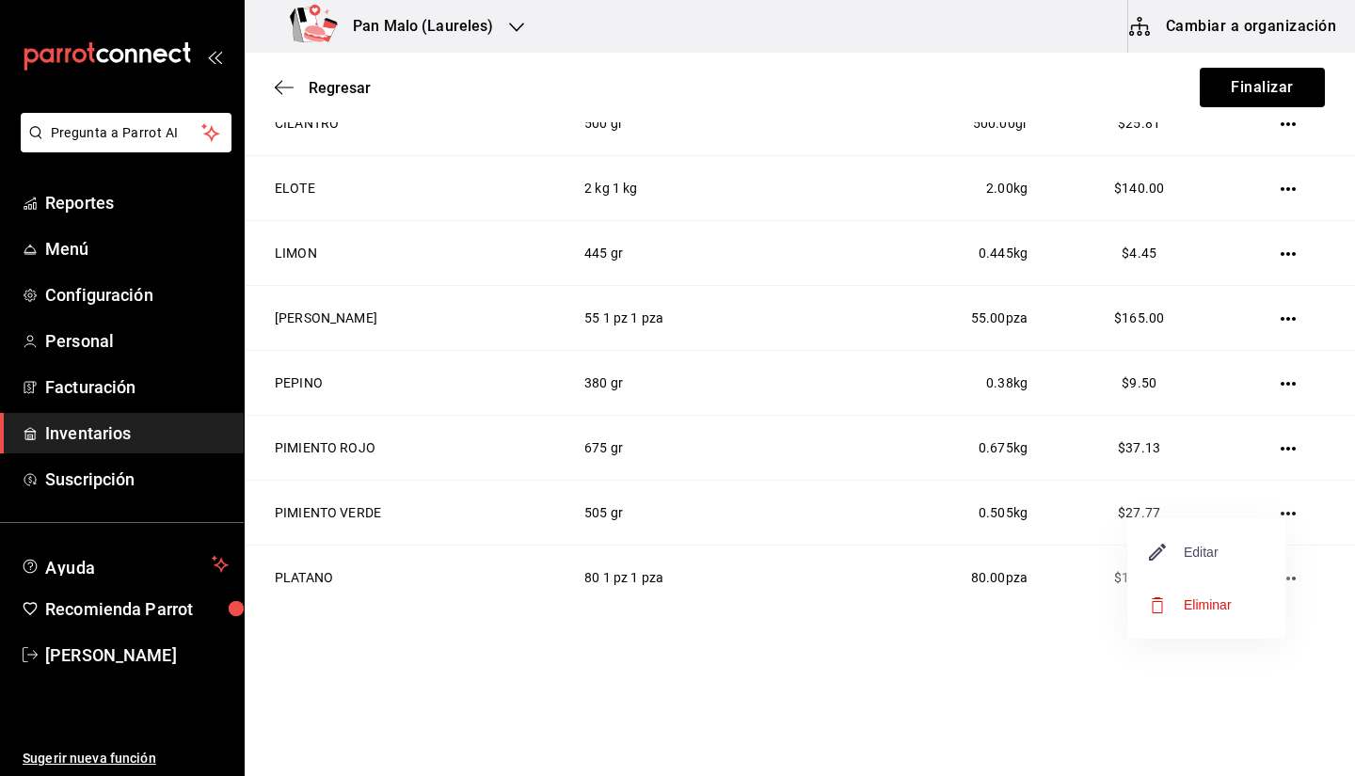
click at [1201, 553] on span "Editar" at bounding box center [1184, 552] width 69 height 23
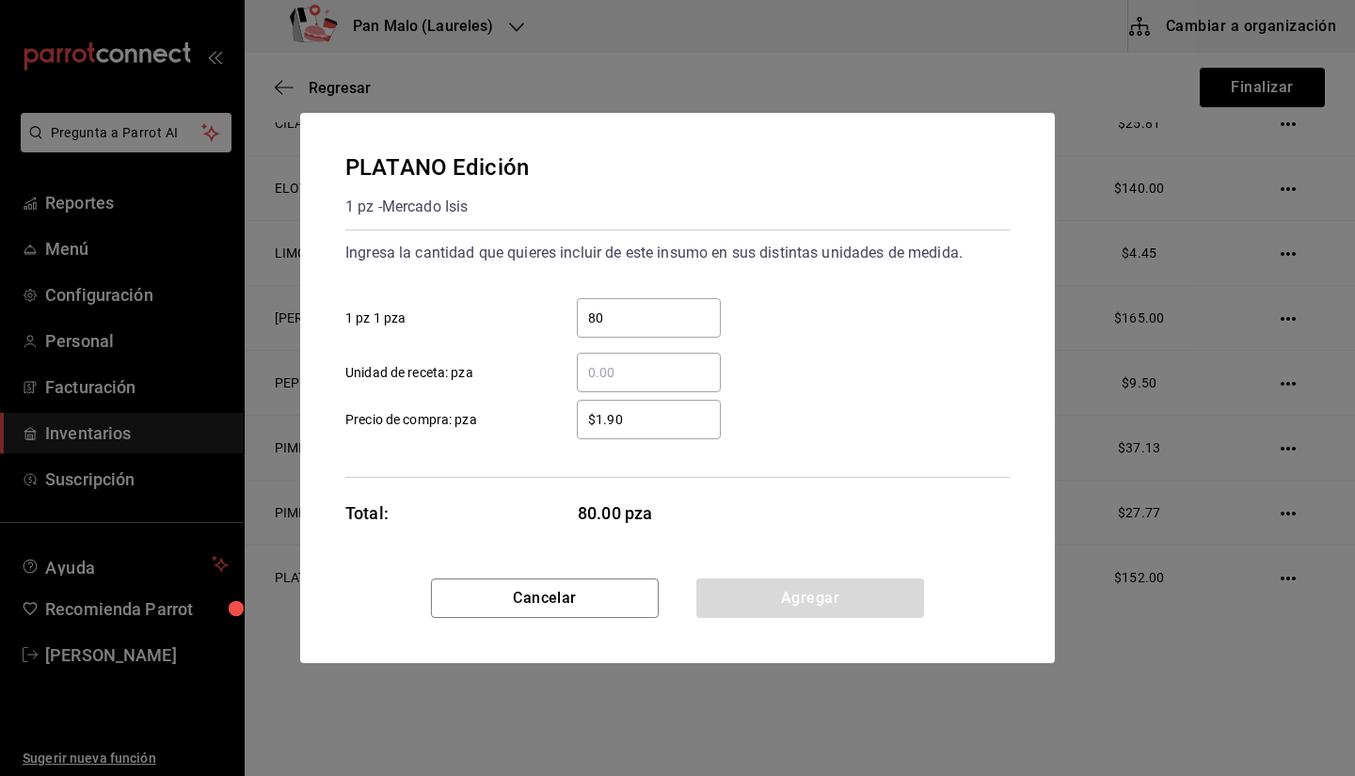
click at [660, 424] on input "$1.90" at bounding box center [649, 419] width 144 height 23
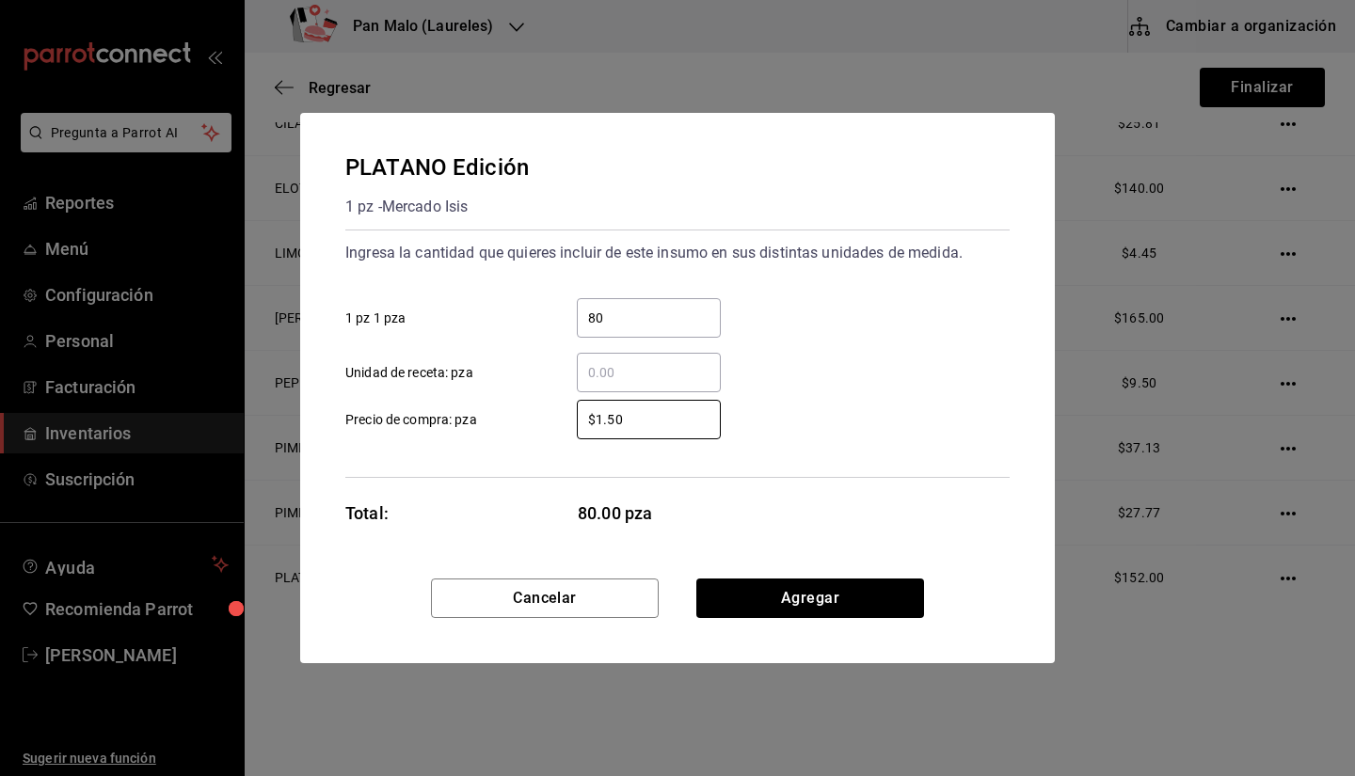
type input "$1.50"
click at [727, 632] on div "Cancelar Agregar" at bounding box center [677, 621] width 755 height 85
click at [728, 612] on button "Agregar" at bounding box center [810, 599] width 228 height 40
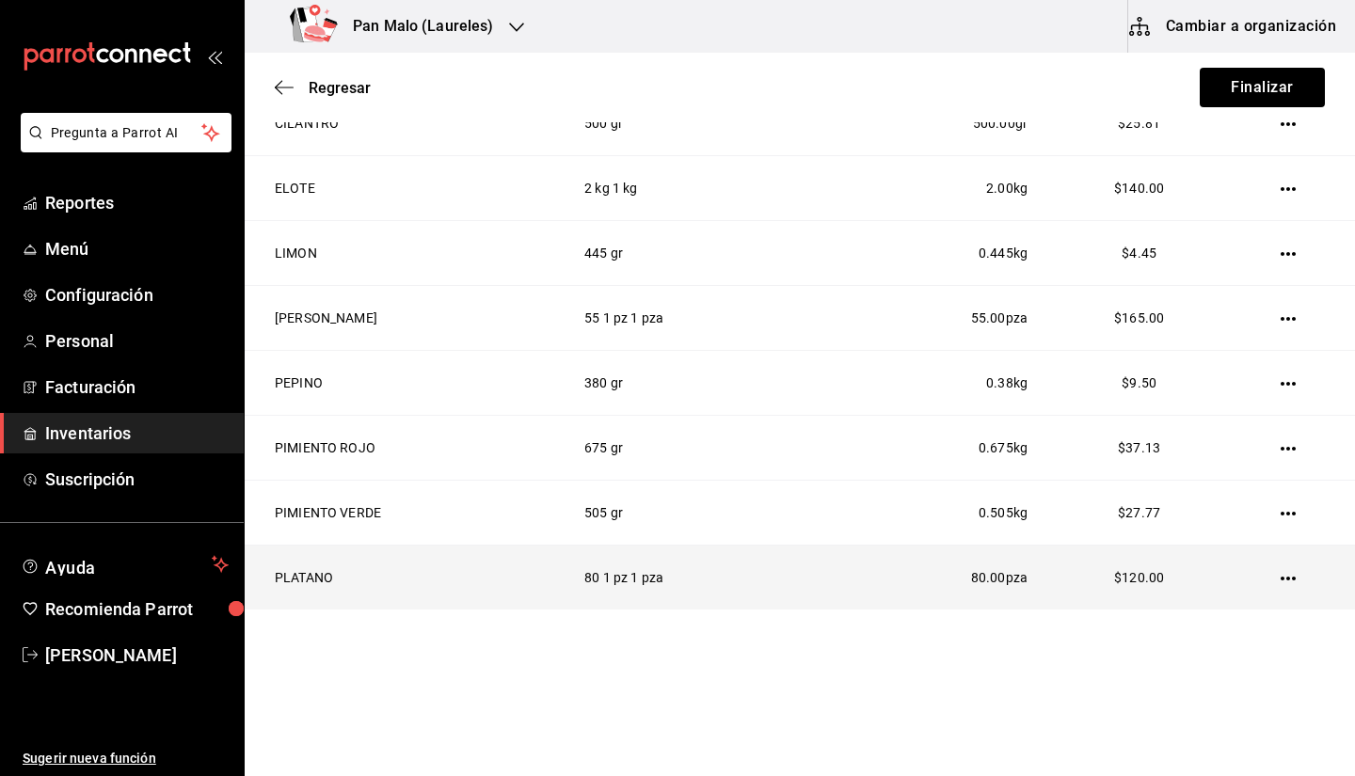
scroll to position [560, 0]
click at [1284, 580] on icon "button" at bounding box center [1288, 580] width 15 height 4
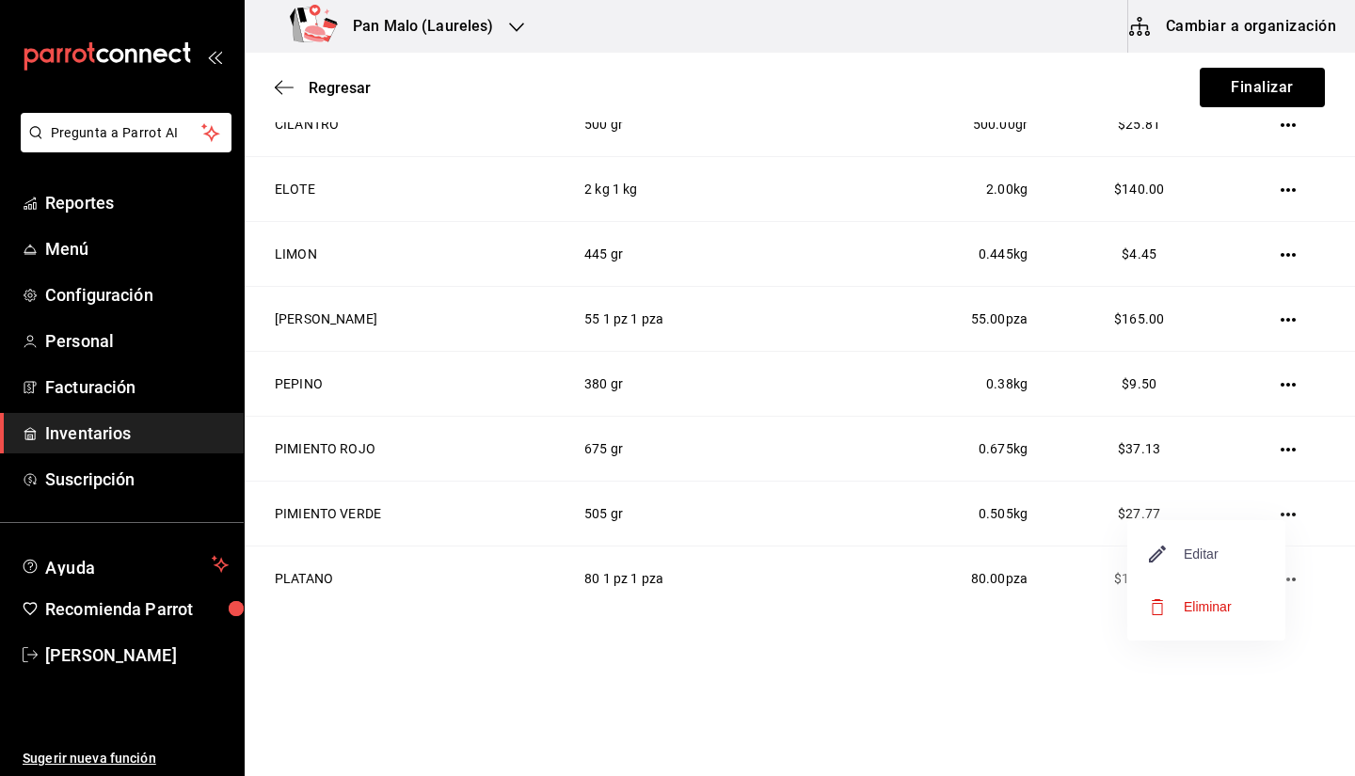
click at [1192, 553] on span "Editar" at bounding box center [1184, 554] width 69 height 23
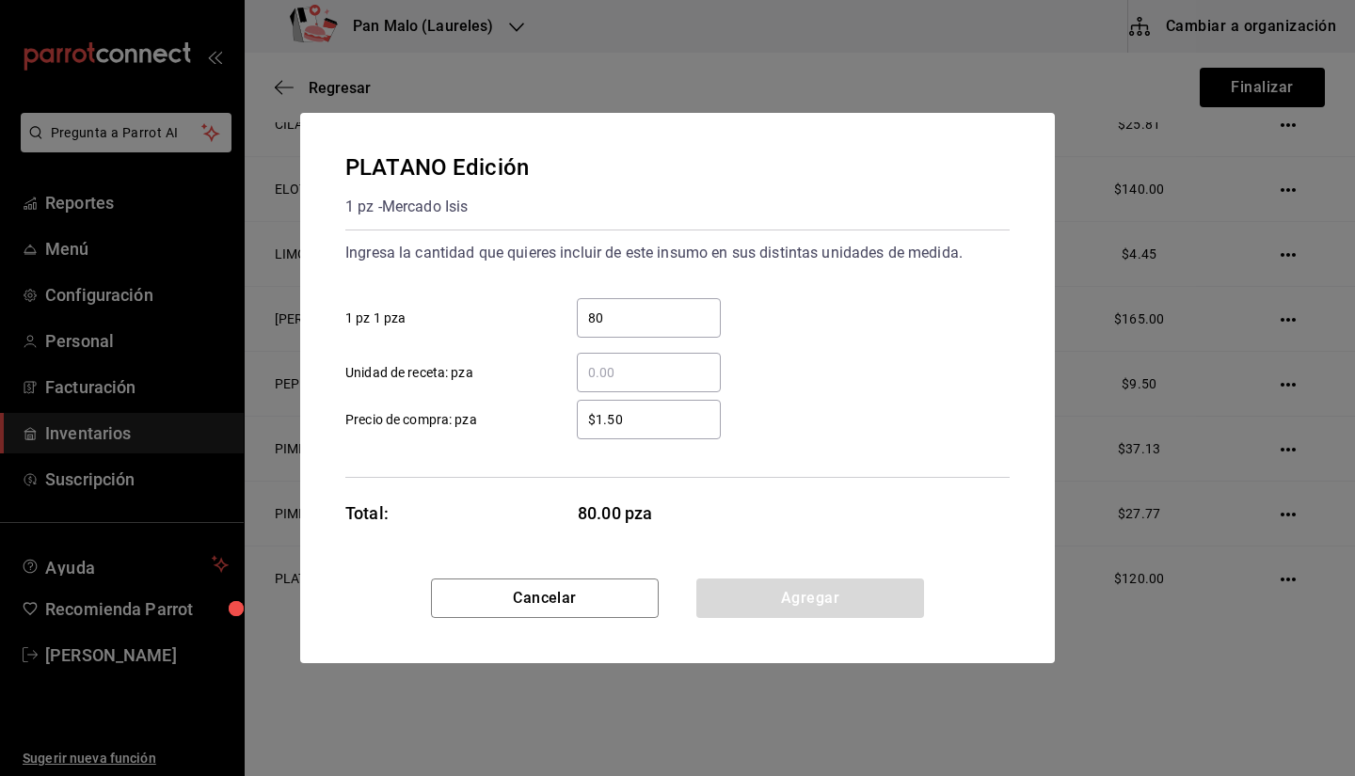
click at [670, 414] on input "$1.50" at bounding box center [649, 419] width 144 height 23
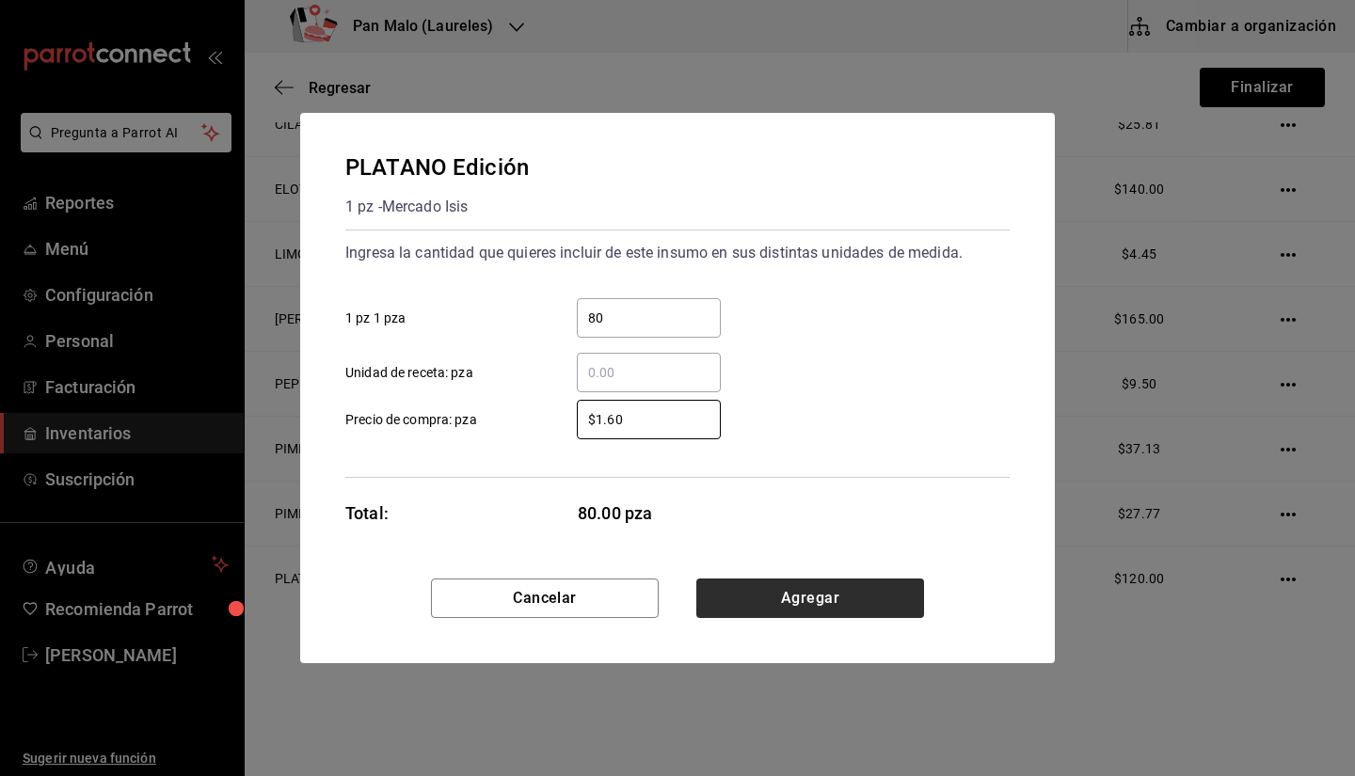
type input "$1.60"
click at [712, 581] on button "Agregar" at bounding box center [810, 599] width 228 height 40
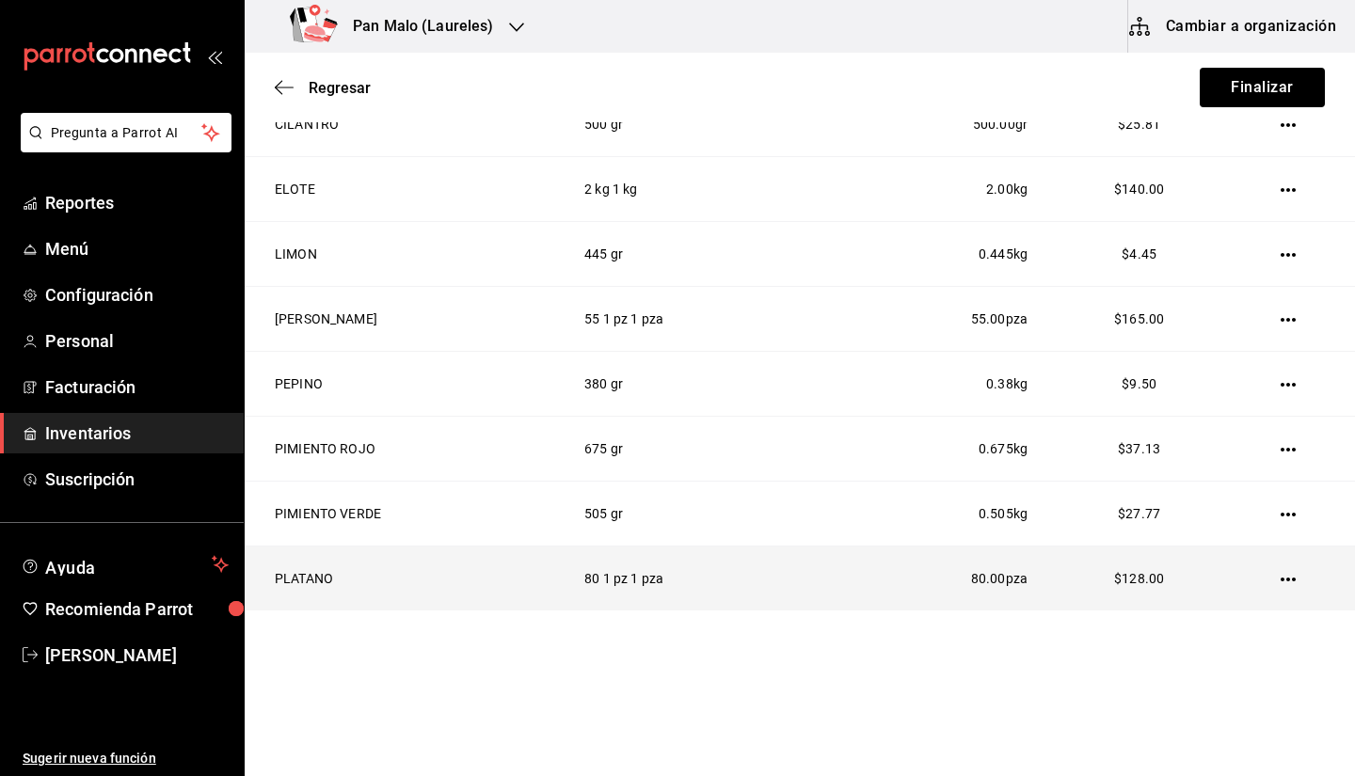
click at [1281, 581] on icon "button" at bounding box center [1288, 579] width 15 height 15
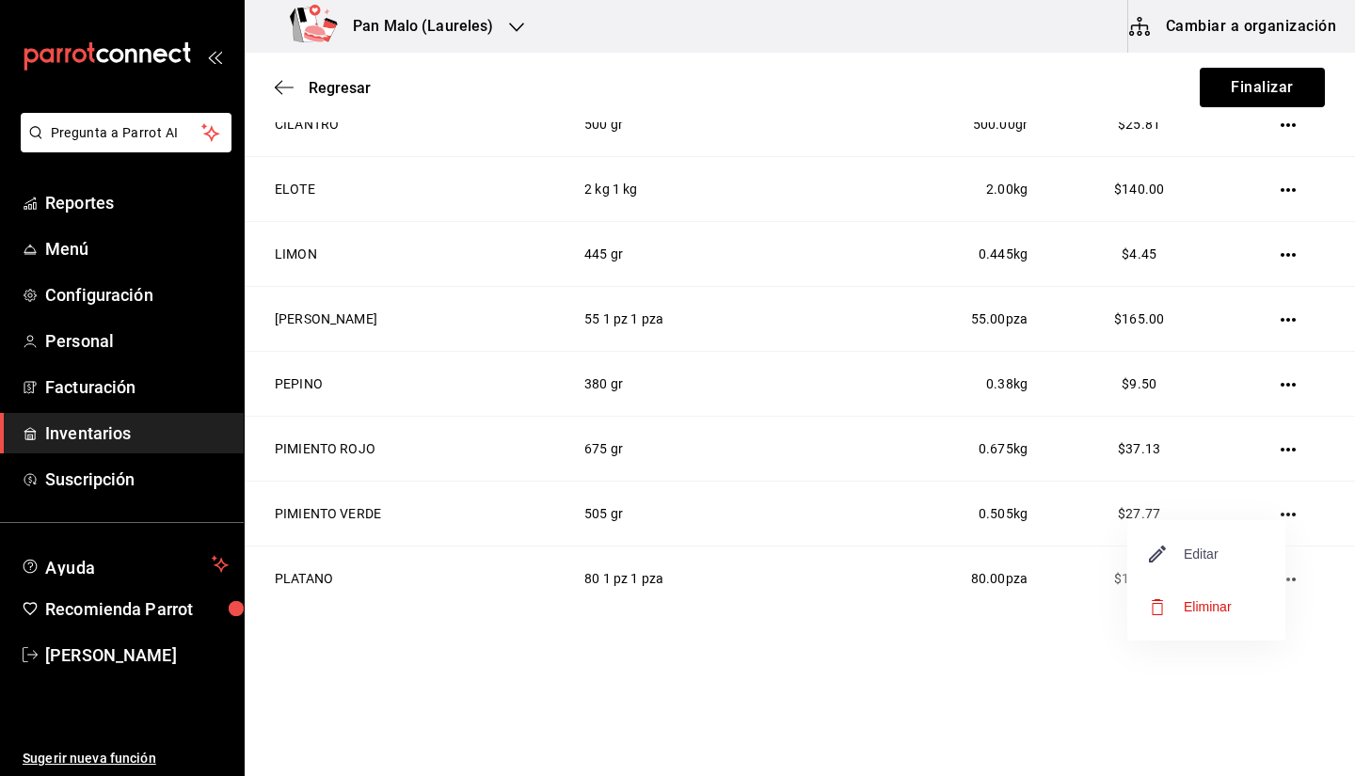
click at [1176, 564] on span "Editar" at bounding box center [1184, 554] width 69 height 23
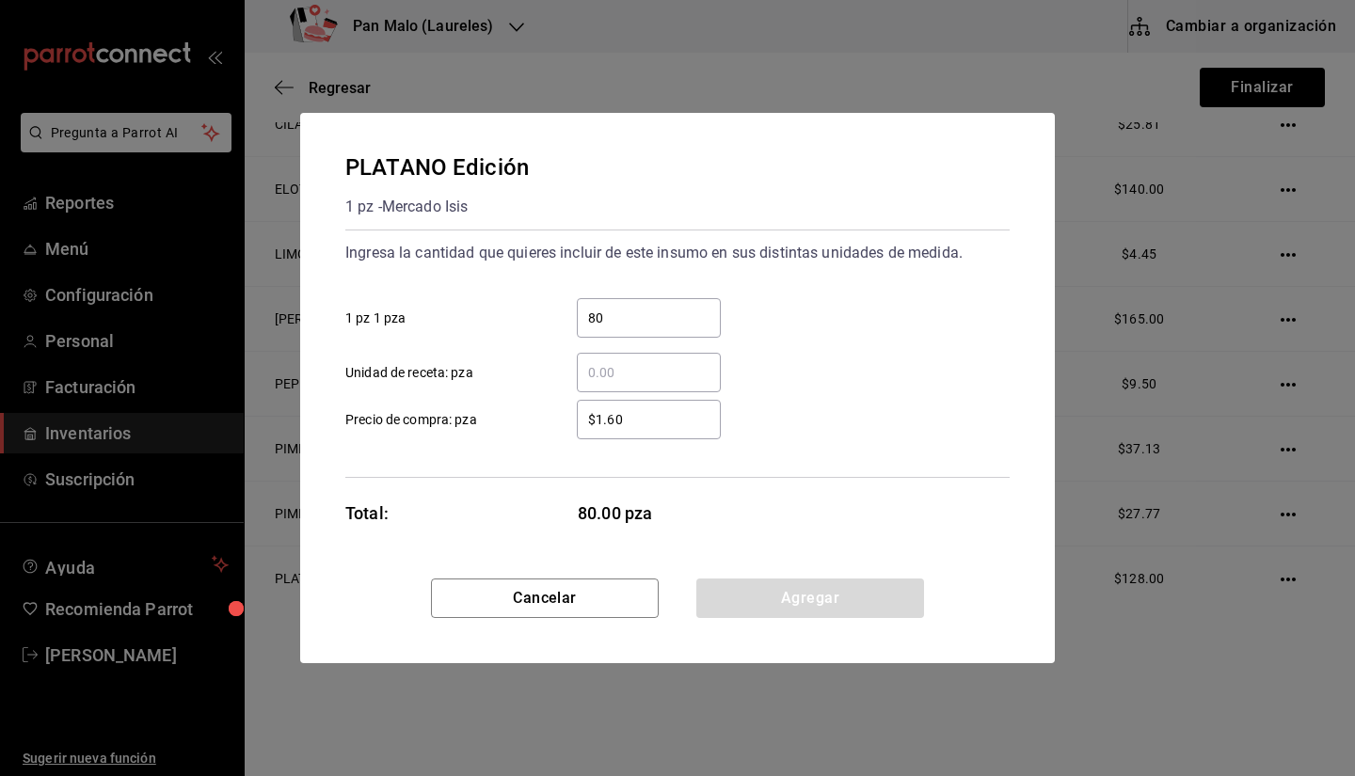
click at [714, 426] on div "$1.60 ​ Precio de compra: pza" at bounding box center [670, 412] width 680 height 55
click at [714, 426] on input "$1.60" at bounding box center [649, 419] width 144 height 23
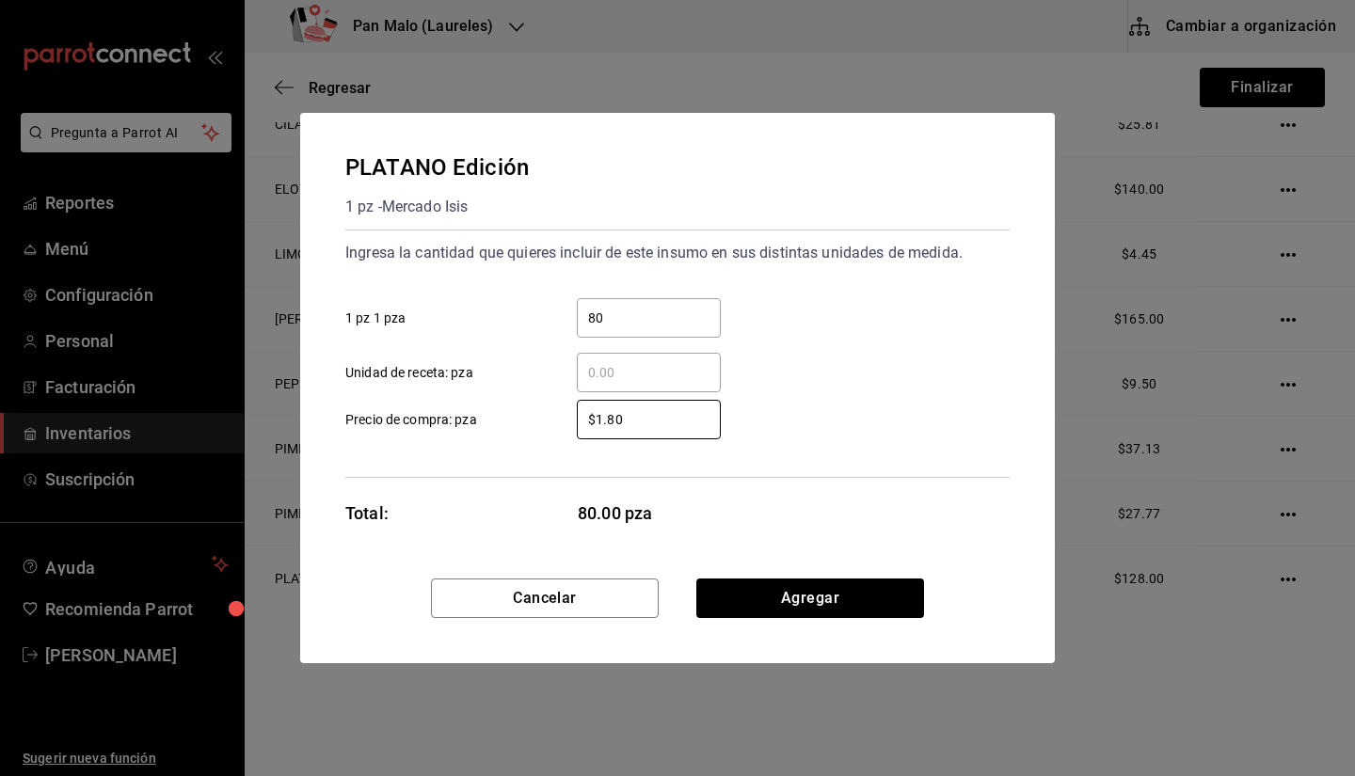
type input "$1.80"
click at [842, 623] on div "Cancelar Agregar" at bounding box center [677, 621] width 755 height 85
click at [821, 600] on button "Agregar" at bounding box center [810, 599] width 228 height 40
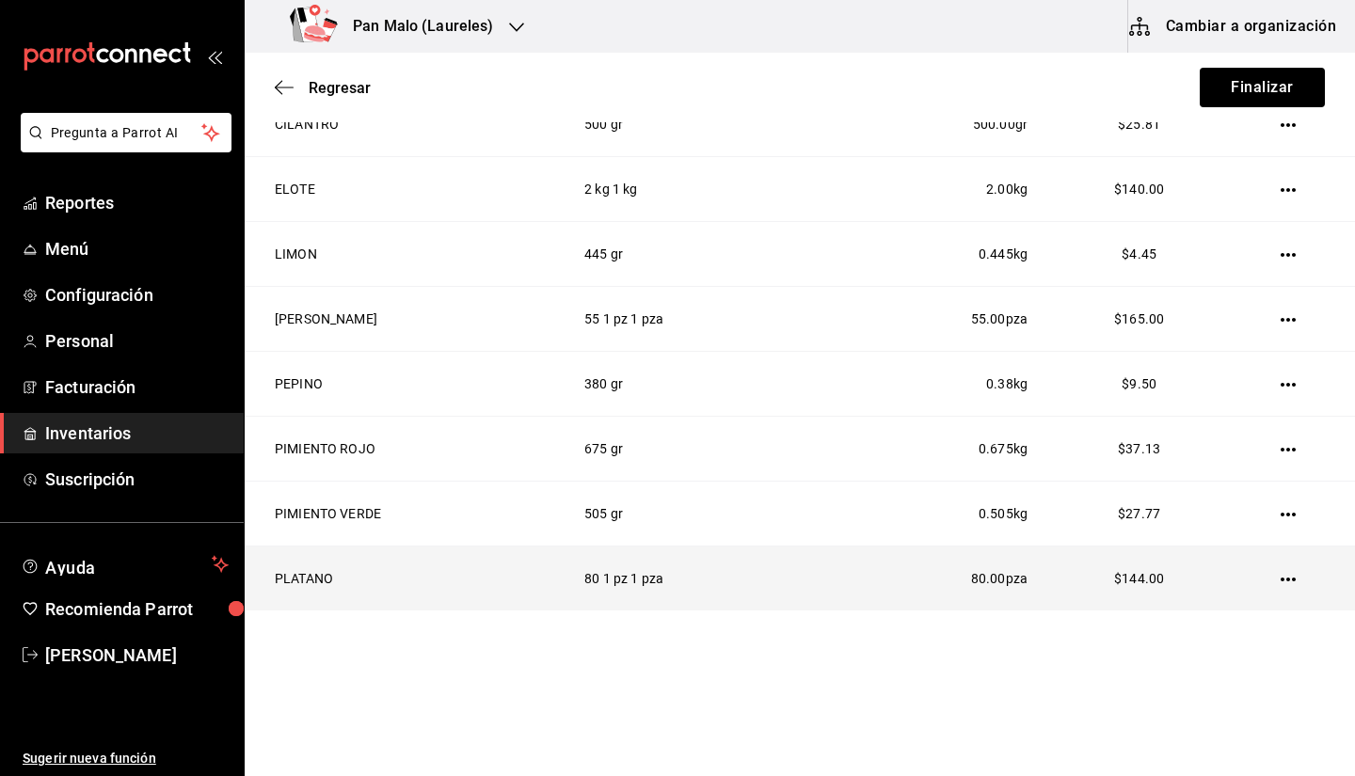
click at [1290, 575] on td at bounding box center [1291, 579] width 127 height 65
click at [1281, 581] on icon "button" at bounding box center [1288, 580] width 15 height 4
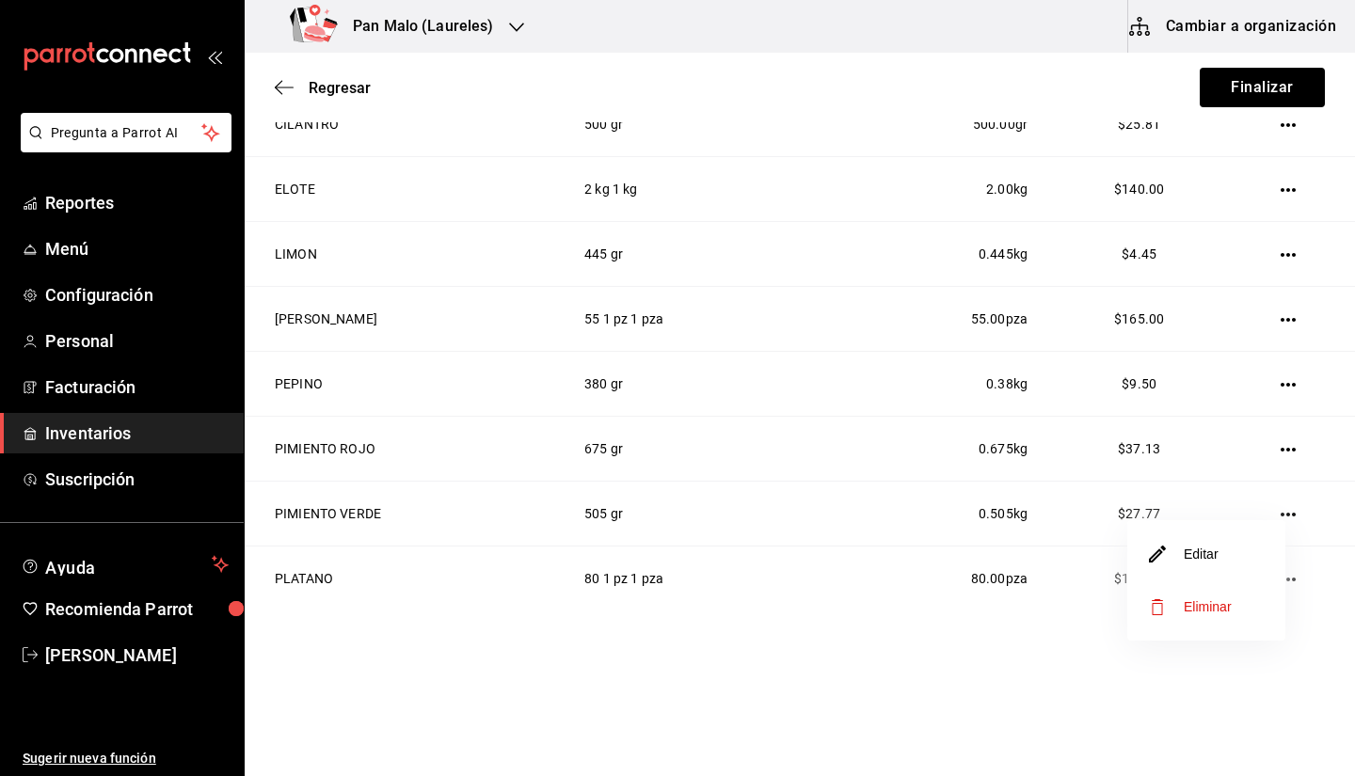
click at [1243, 569] on li "Editar" at bounding box center [1207, 554] width 158 height 53
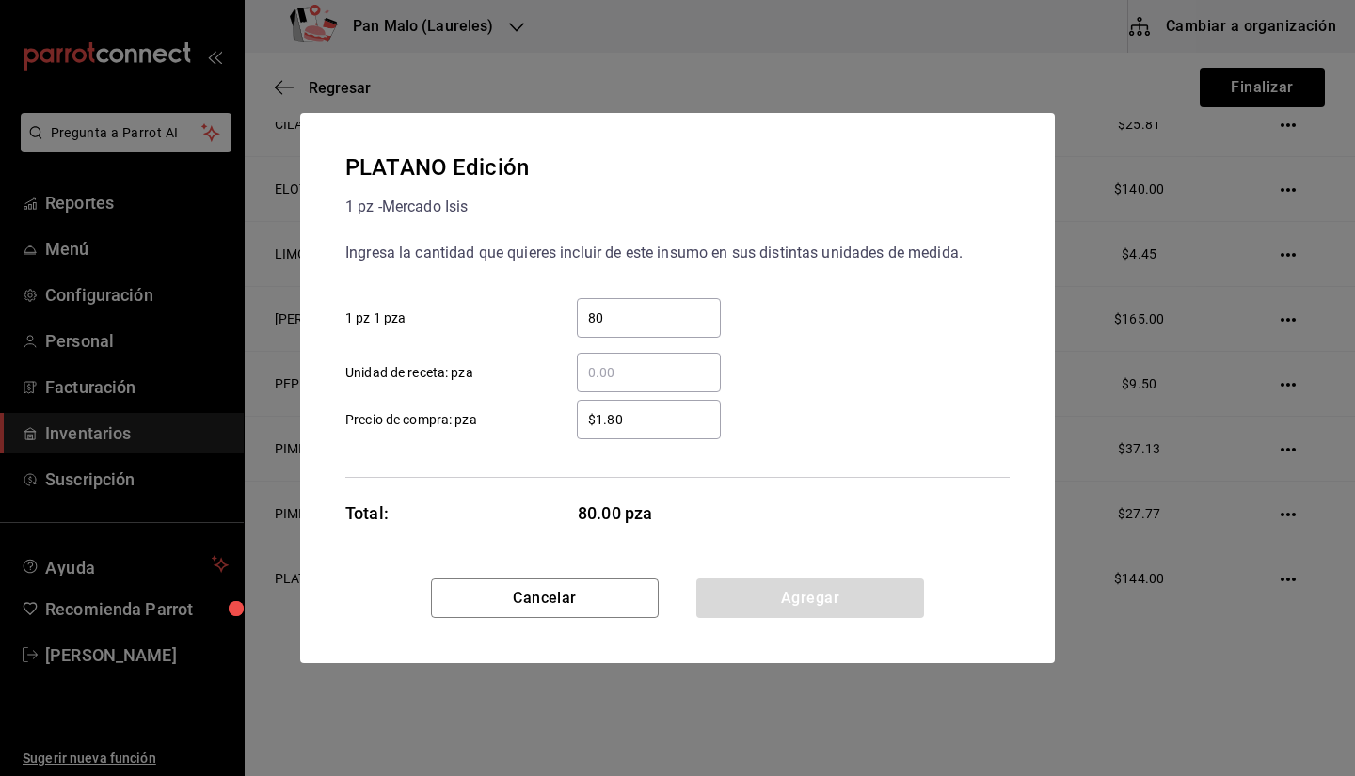
click at [652, 415] on input "$1.80" at bounding box center [649, 419] width 144 height 23
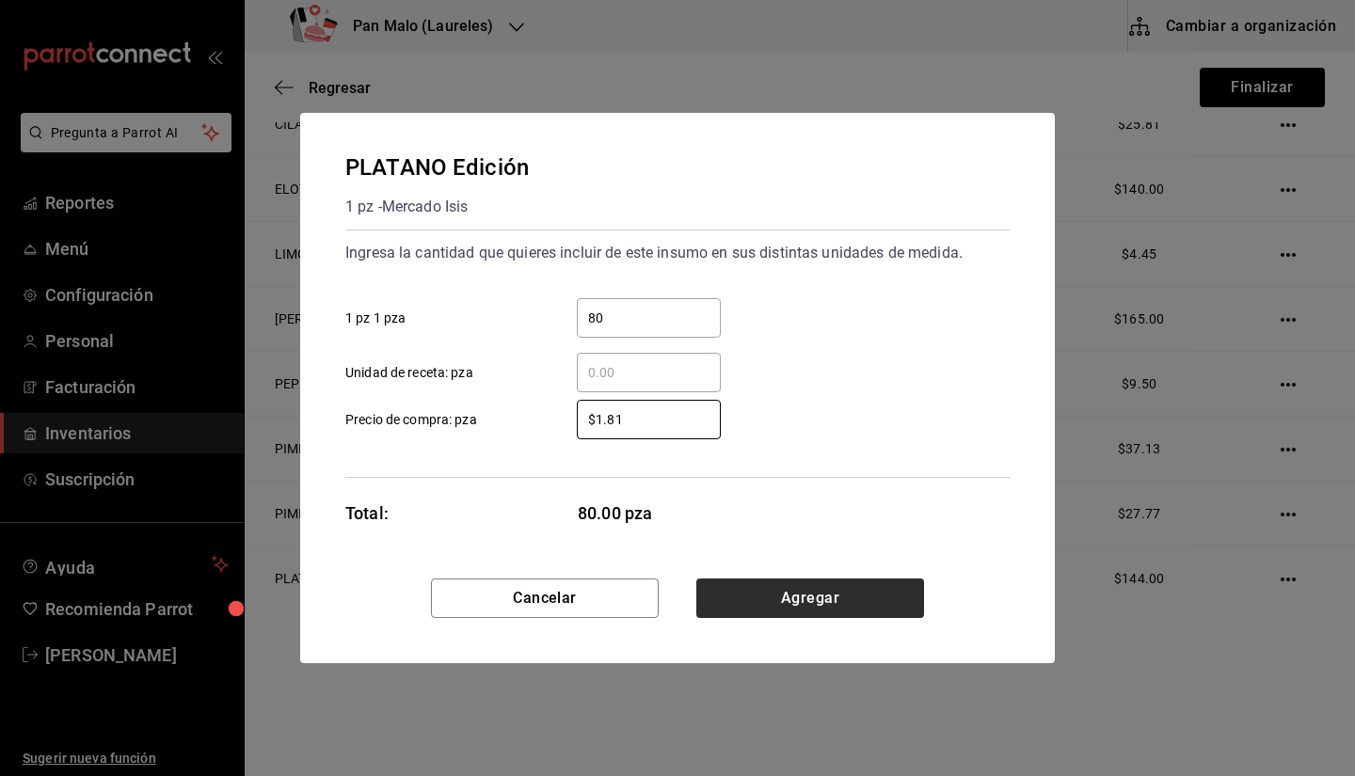
type input "$1.81"
click at [796, 591] on button "Agregar" at bounding box center [810, 599] width 228 height 40
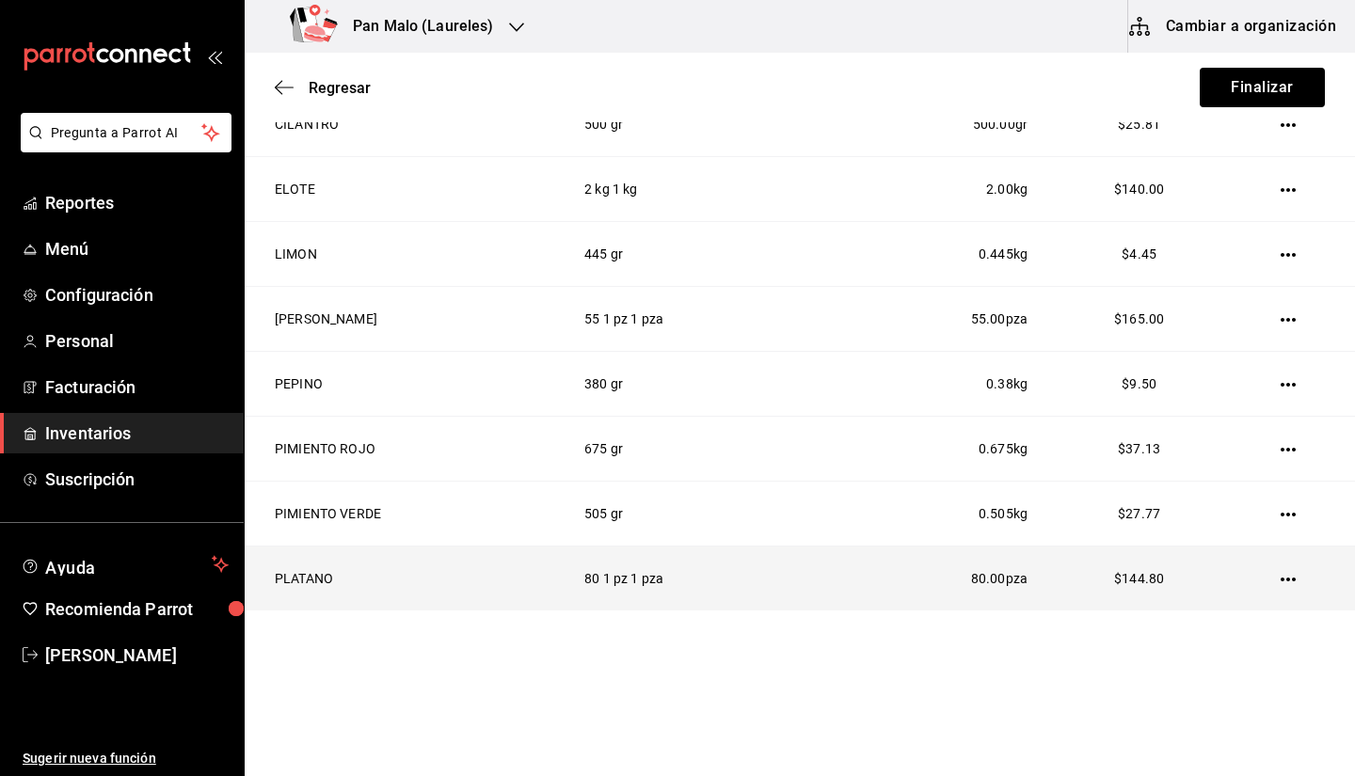
click at [1292, 587] on td at bounding box center [1291, 579] width 127 height 65
click at [1281, 587] on icon "button" at bounding box center [1288, 579] width 15 height 15
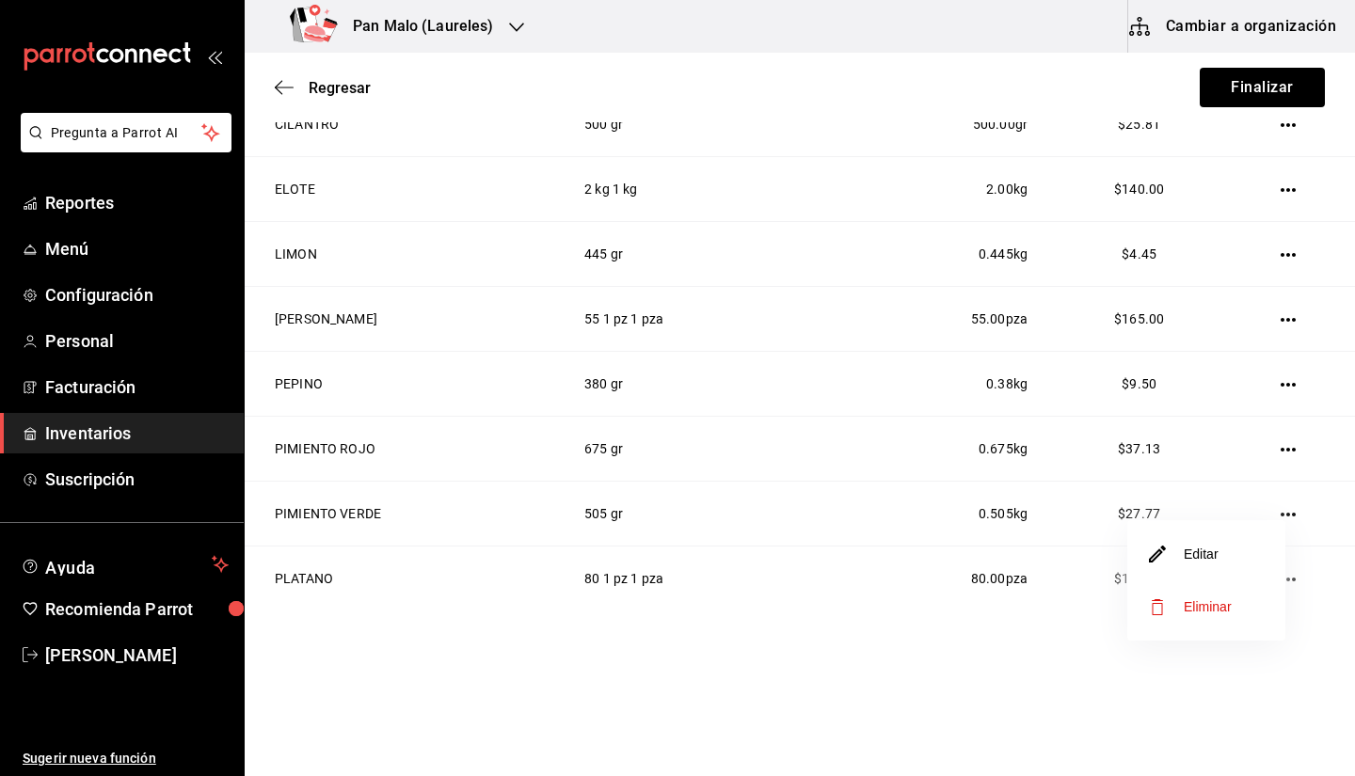
click at [1187, 577] on li "Editar" at bounding box center [1207, 554] width 158 height 53
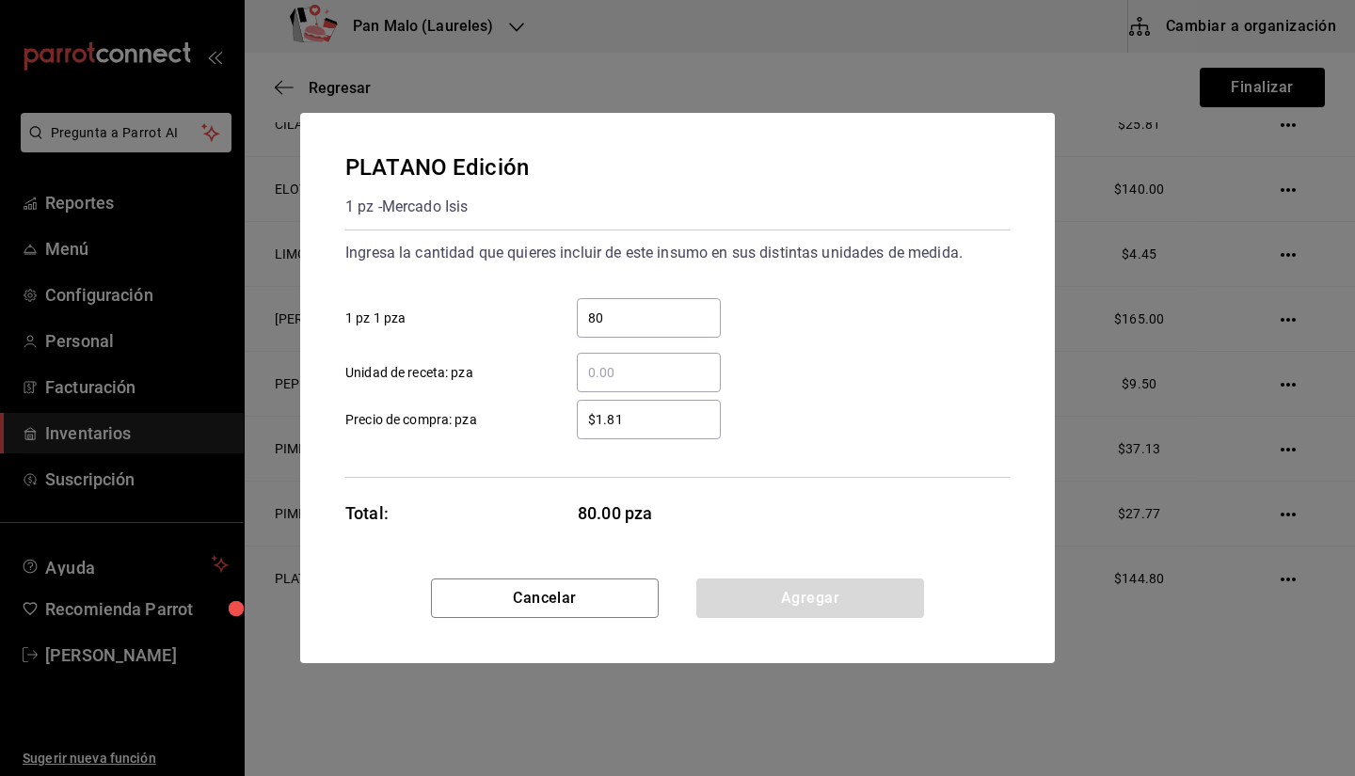
drag, startPoint x: 686, startPoint y: 429, endPoint x: 653, endPoint y: 424, distance: 33.3
click at [653, 424] on input "$1.81" at bounding box center [649, 419] width 144 height 23
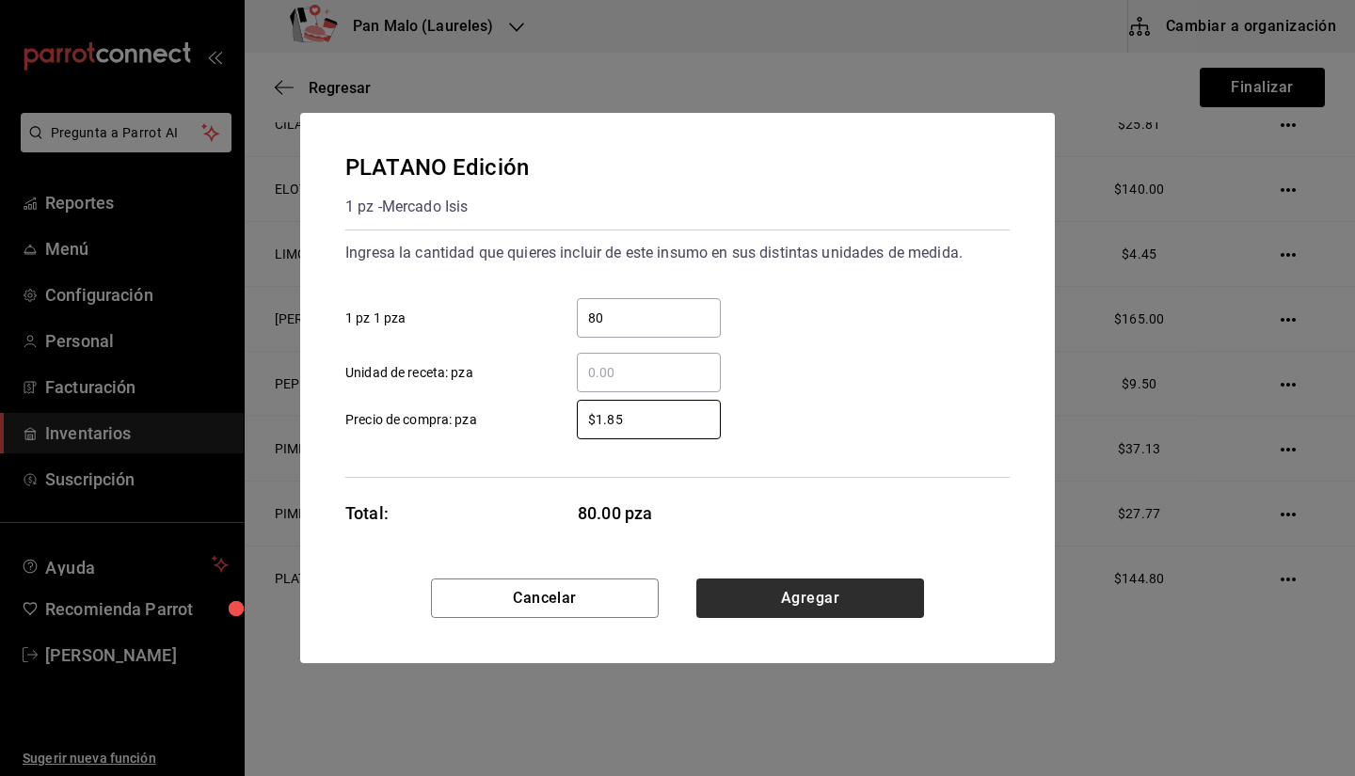
type input "$1.85"
click at [778, 587] on button "Agregar" at bounding box center [810, 599] width 228 height 40
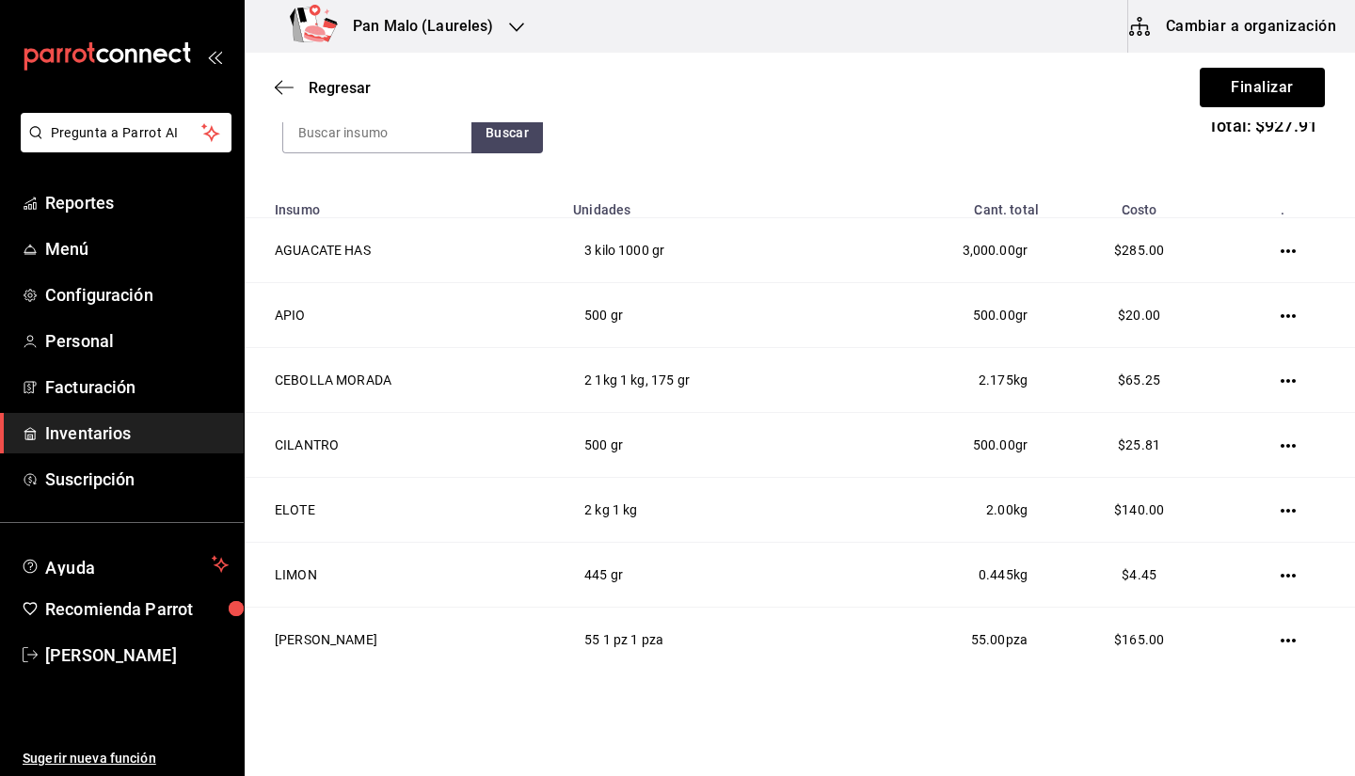
scroll to position [149, 0]
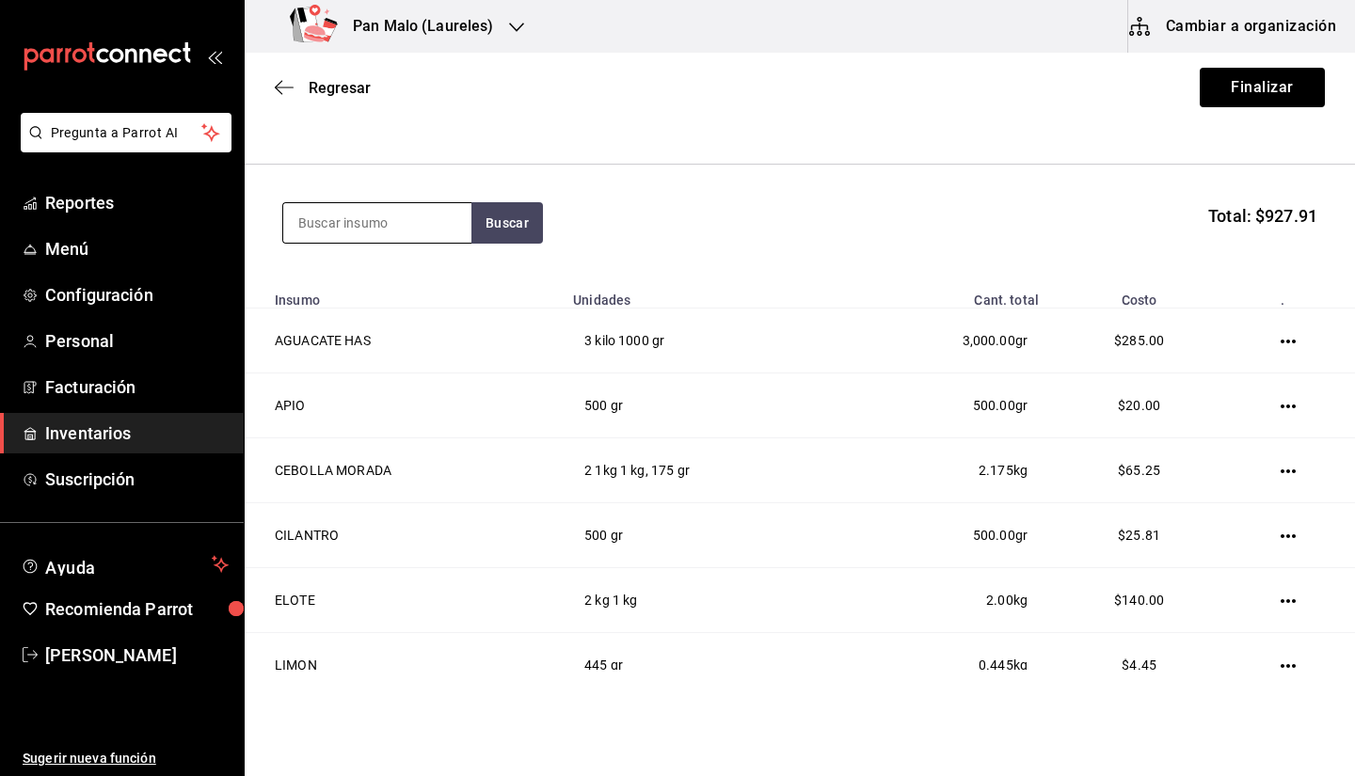
click at [406, 236] on input at bounding box center [377, 223] width 188 height 40
type input "SAL"
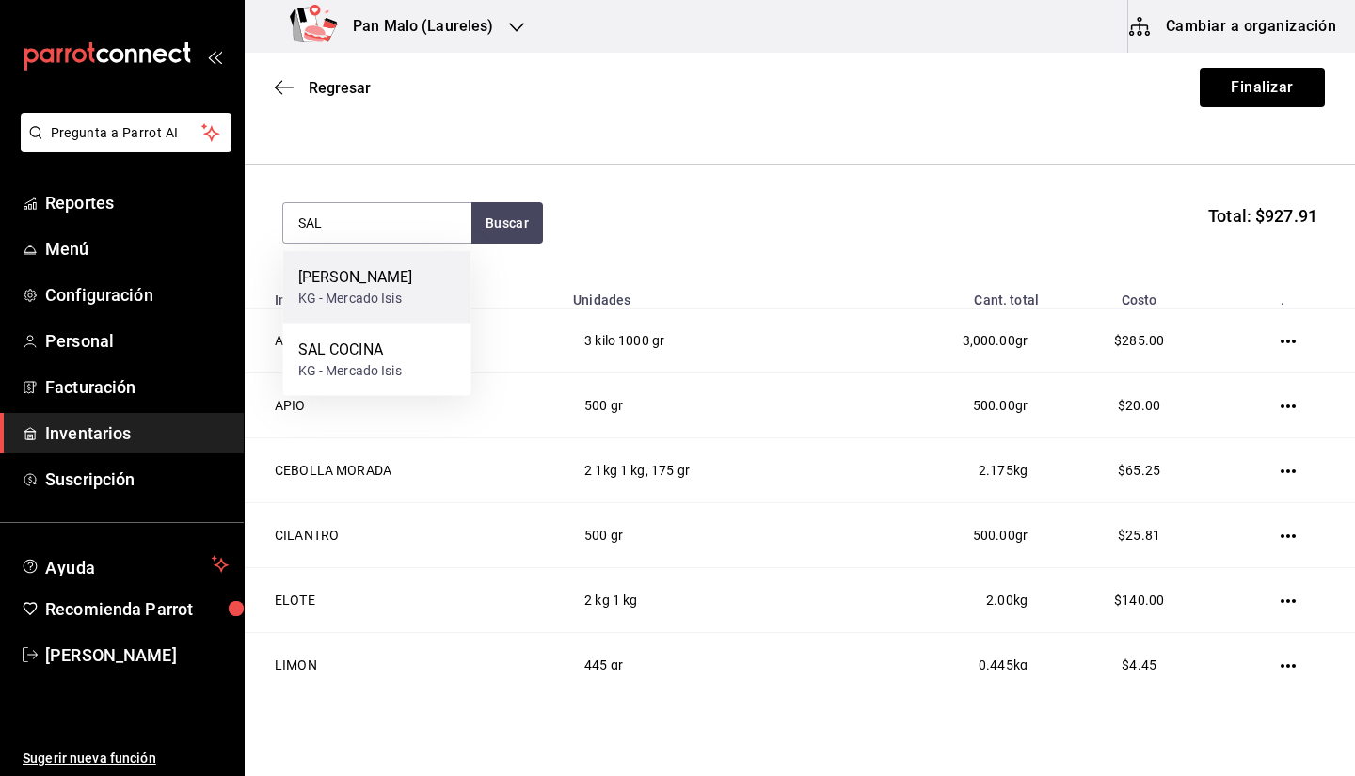
click at [400, 307] on div "KG - Mercado Isis" at bounding box center [355, 299] width 115 height 20
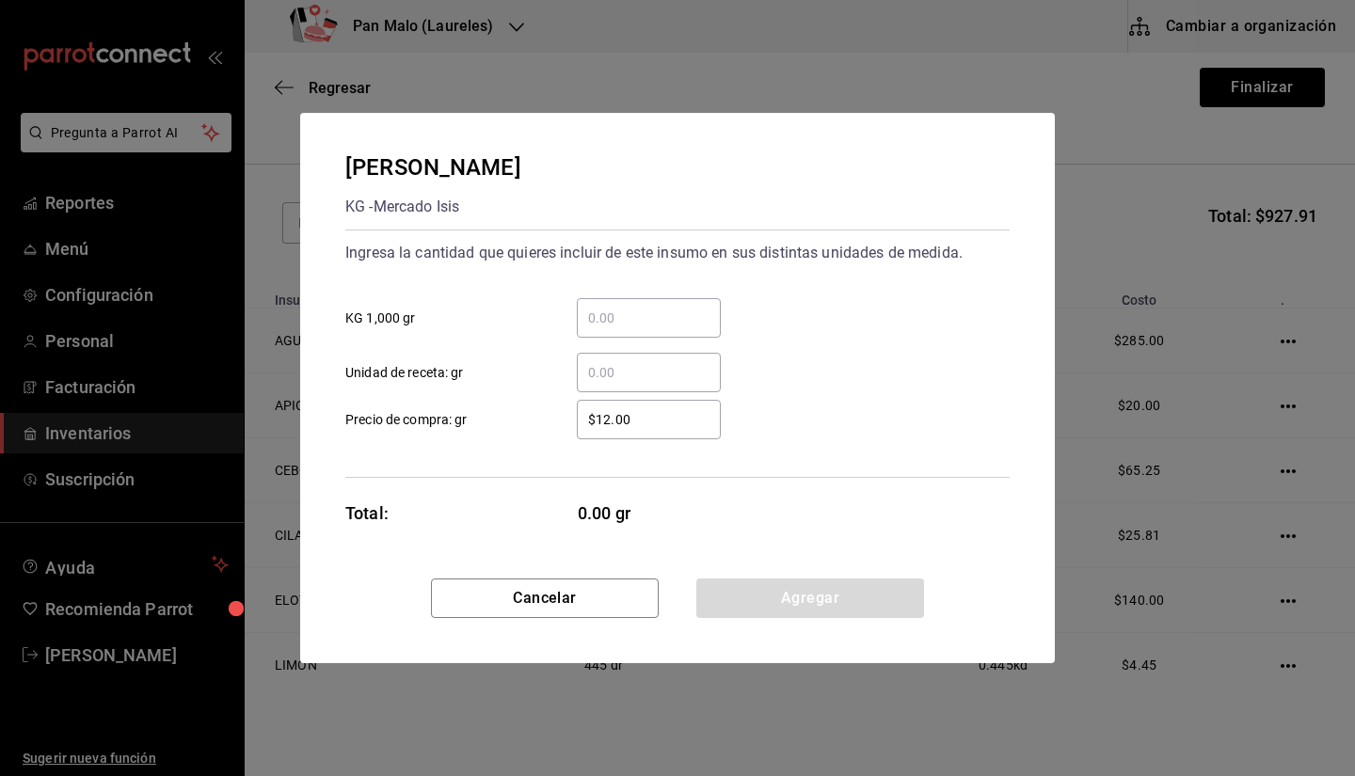
click at [616, 295] on div "​ KG 1,000 gr" at bounding box center [670, 310] width 680 height 55
click at [612, 336] on div "​" at bounding box center [649, 318] width 144 height 40
click at [612, 329] on input "​ KG 1,000 gr" at bounding box center [649, 318] width 144 height 23
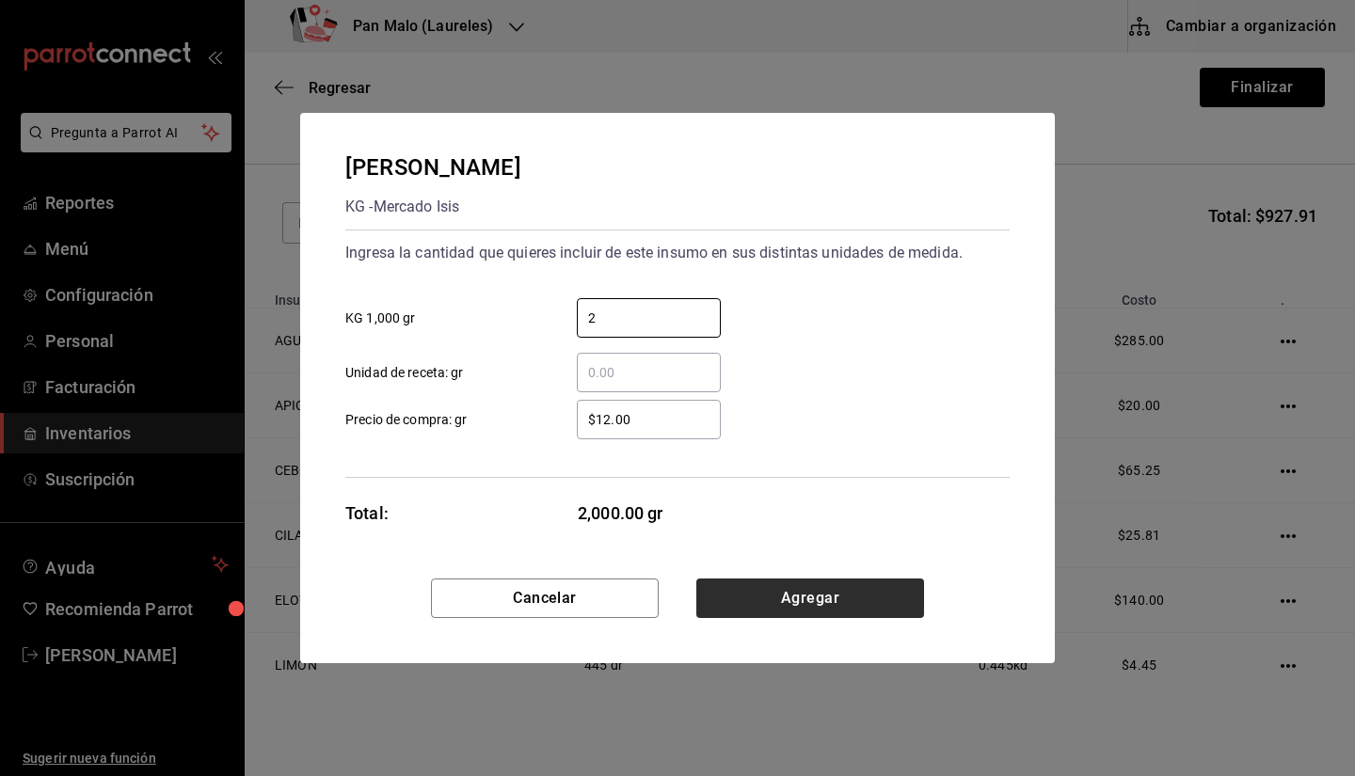
type input "2"
click at [859, 601] on button "Agregar" at bounding box center [810, 599] width 228 height 40
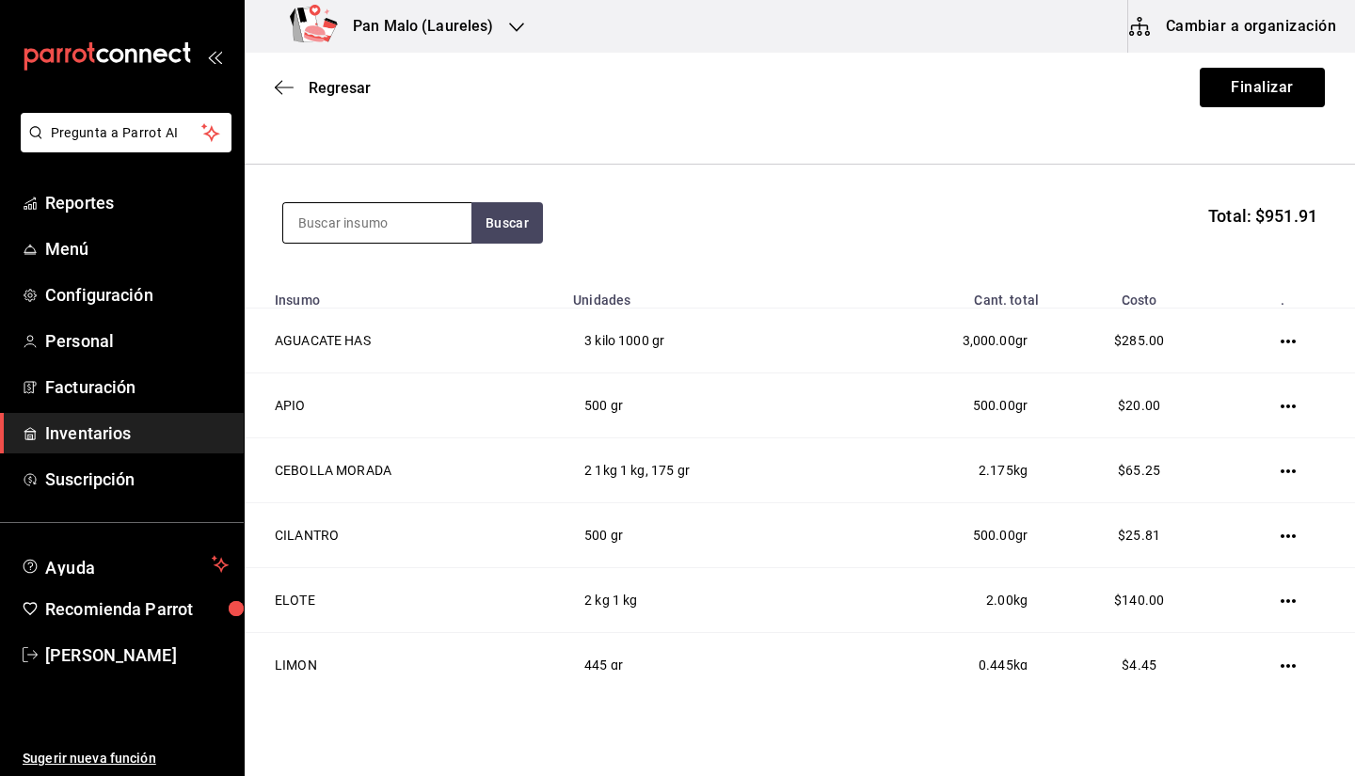
click at [388, 230] on input at bounding box center [377, 223] width 188 height 40
type input "tomate"
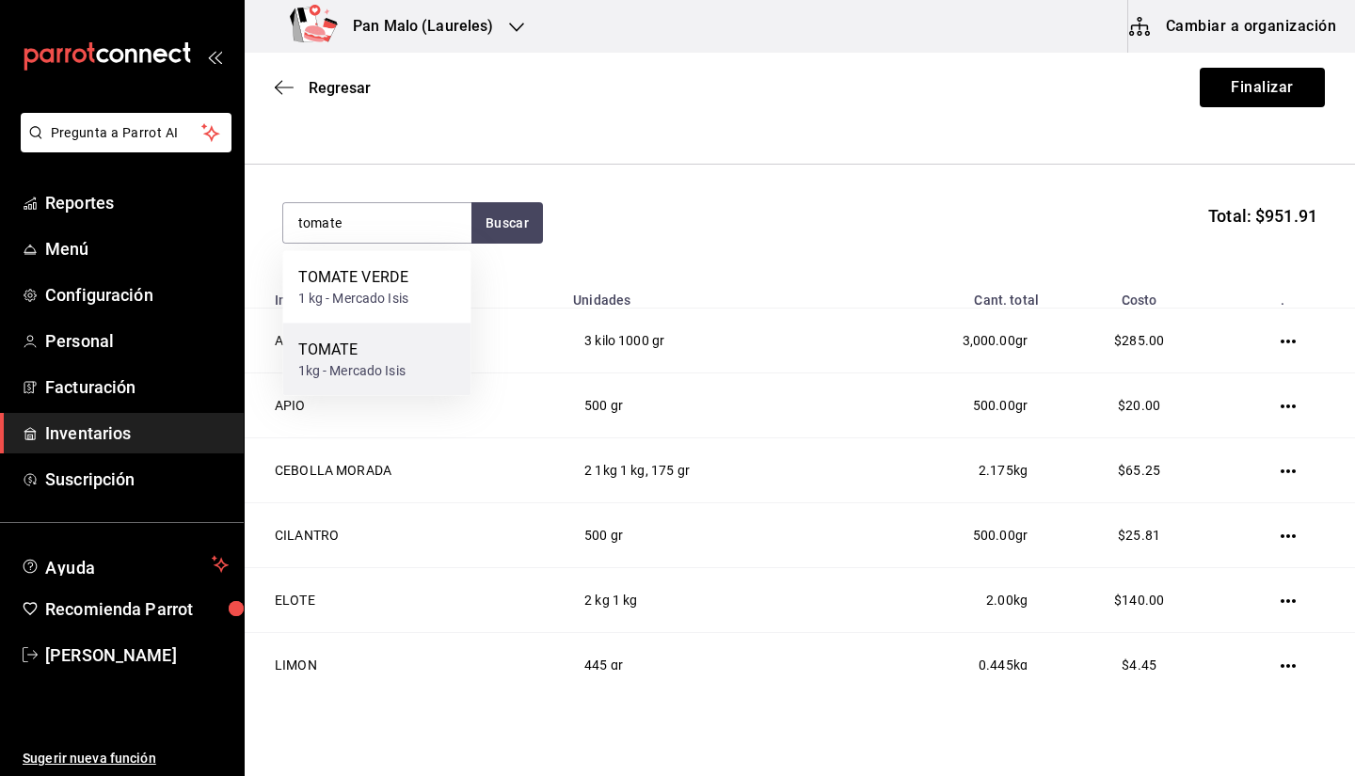
click at [366, 335] on div "TOMATE 1kg - Mercado Isis" at bounding box center [377, 360] width 188 height 72
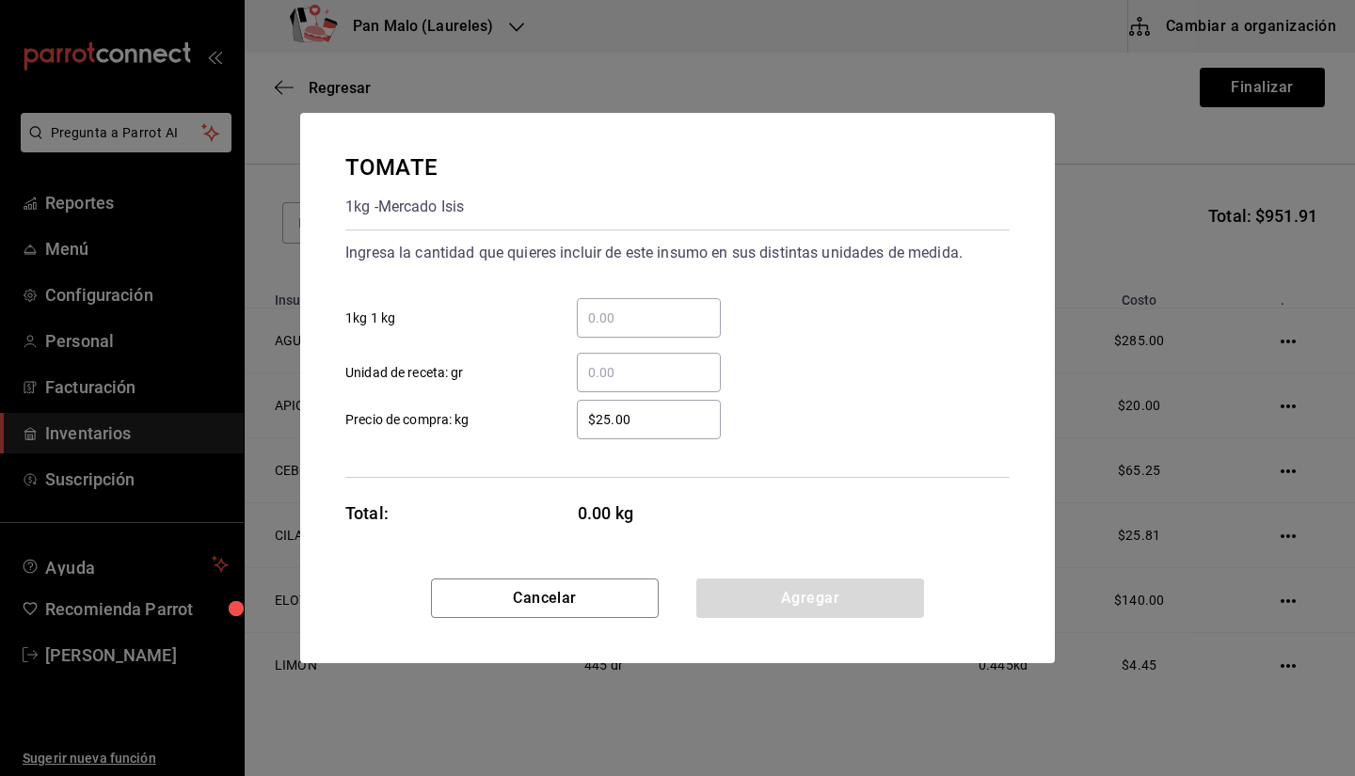
click at [664, 330] on div "​" at bounding box center [649, 318] width 144 height 40
click at [664, 329] on input "​ 1kg 1 kg" at bounding box center [649, 318] width 144 height 23
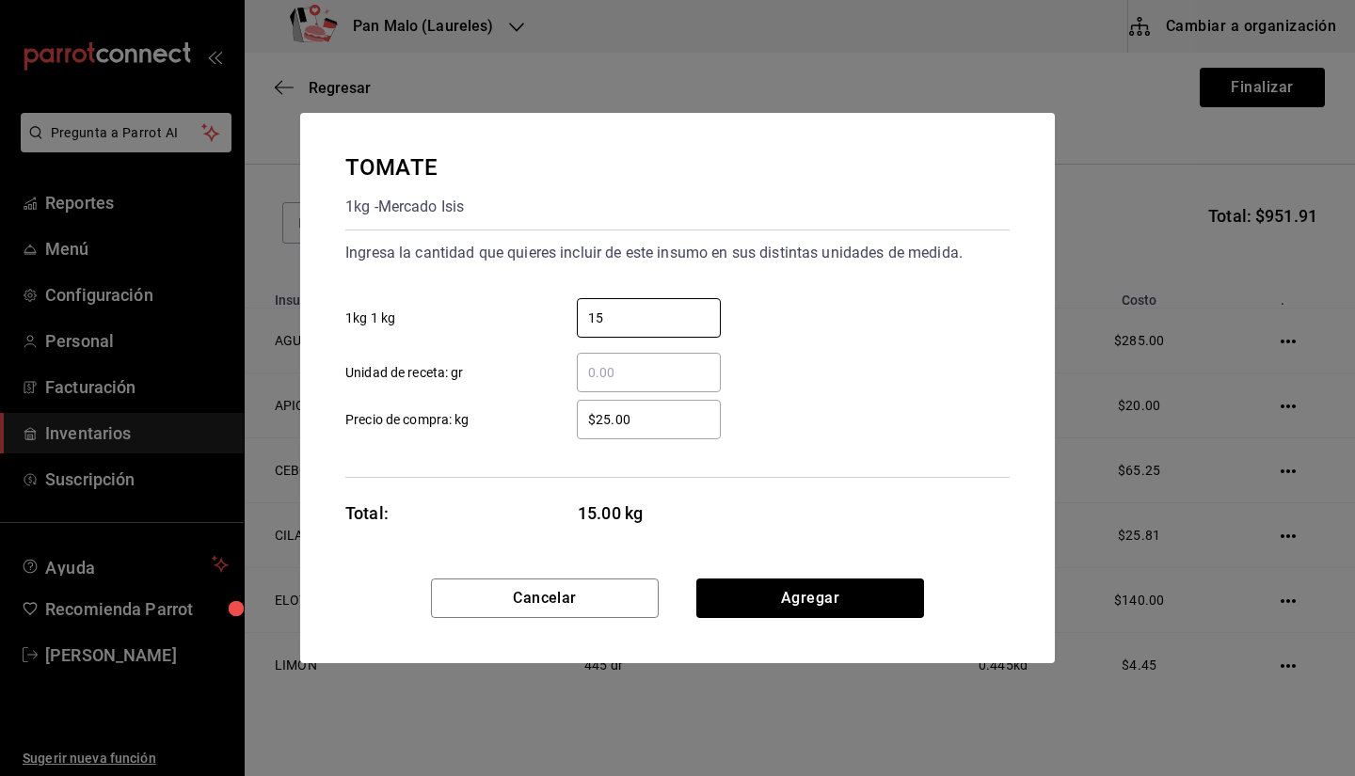
type input "15"
click at [702, 431] on div "$25.00 ​" at bounding box center [649, 420] width 144 height 40
click at [702, 431] on input "$25.00" at bounding box center [649, 419] width 144 height 23
type input "$22"
click at [823, 584] on button "Agregar" at bounding box center [810, 599] width 228 height 40
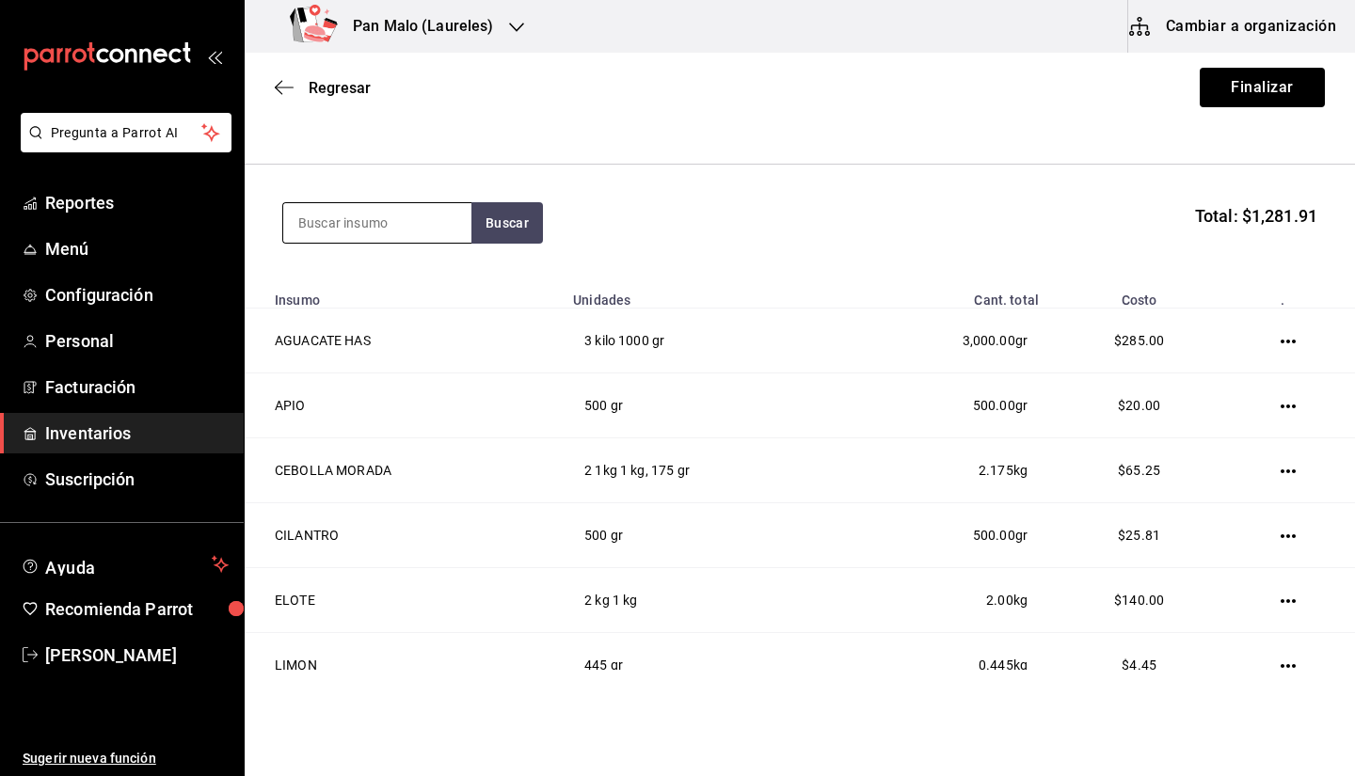
click at [423, 238] on input at bounding box center [377, 223] width 188 height 40
type input "tomate"
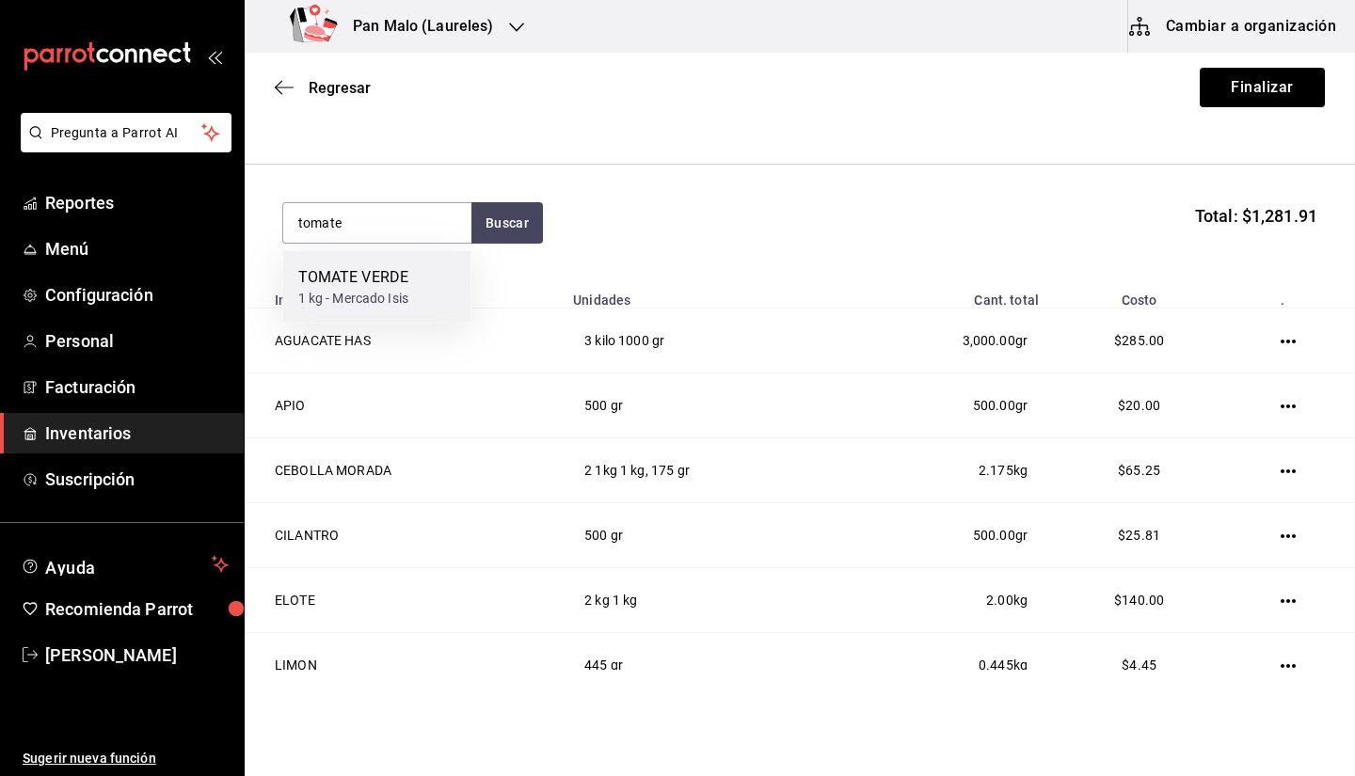
click at [396, 292] on div "1 kg - Mercado Isis" at bounding box center [353, 299] width 111 height 20
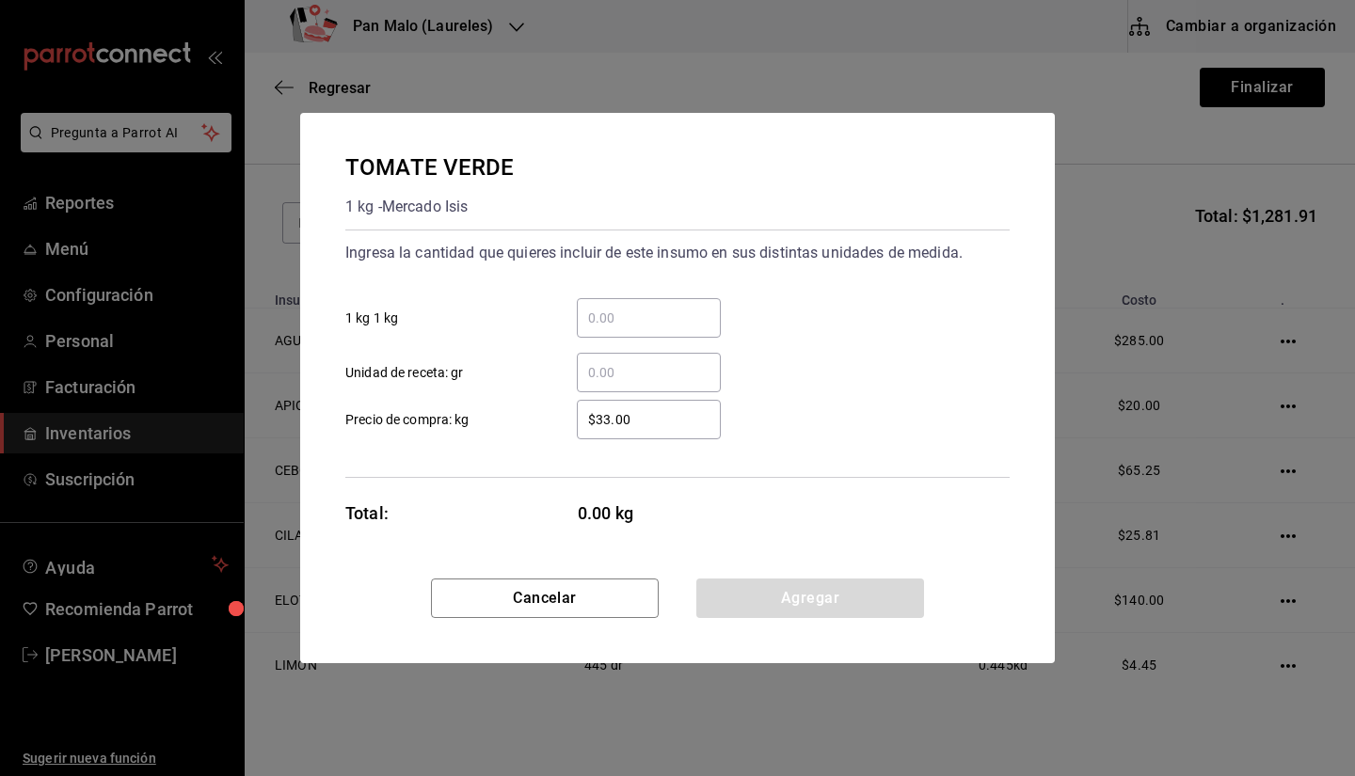
click at [618, 326] on input "​ 1 kg 1 kg" at bounding box center [649, 318] width 144 height 23
click at [613, 424] on input "$33.00" at bounding box center [649, 419] width 144 height 23
type input "$38.00"
click at [641, 316] on input "​ 1 kg 1 kg" at bounding box center [649, 318] width 144 height 23
click at [598, 393] on div "$38.00 ​ Precio de compra: kg" at bounding box center [670, 412] width 680 height 55
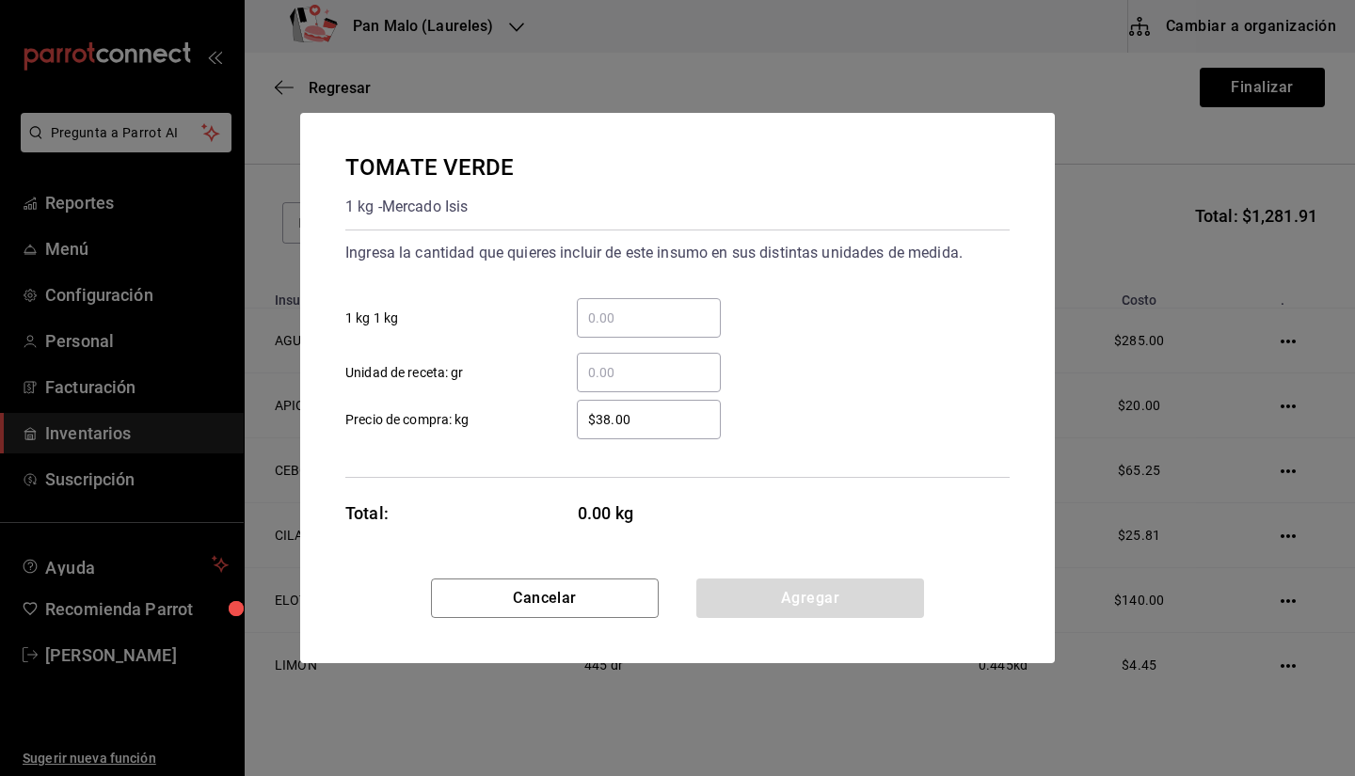
click at [598, 386] on div "​" at bounding box center [649, 373] width 144 height 40
click at [598, 384] on input "​ Unidad de receta: gr" at bounding box center [649, 372] width 144 height 23
click at [598, 386] on div "​" at bounding box center [649, 373] width 144 height 40
click at [598, 384] on input "​ Unidad de receta: gr" at bounding box center [649, 372] width 144 height 23
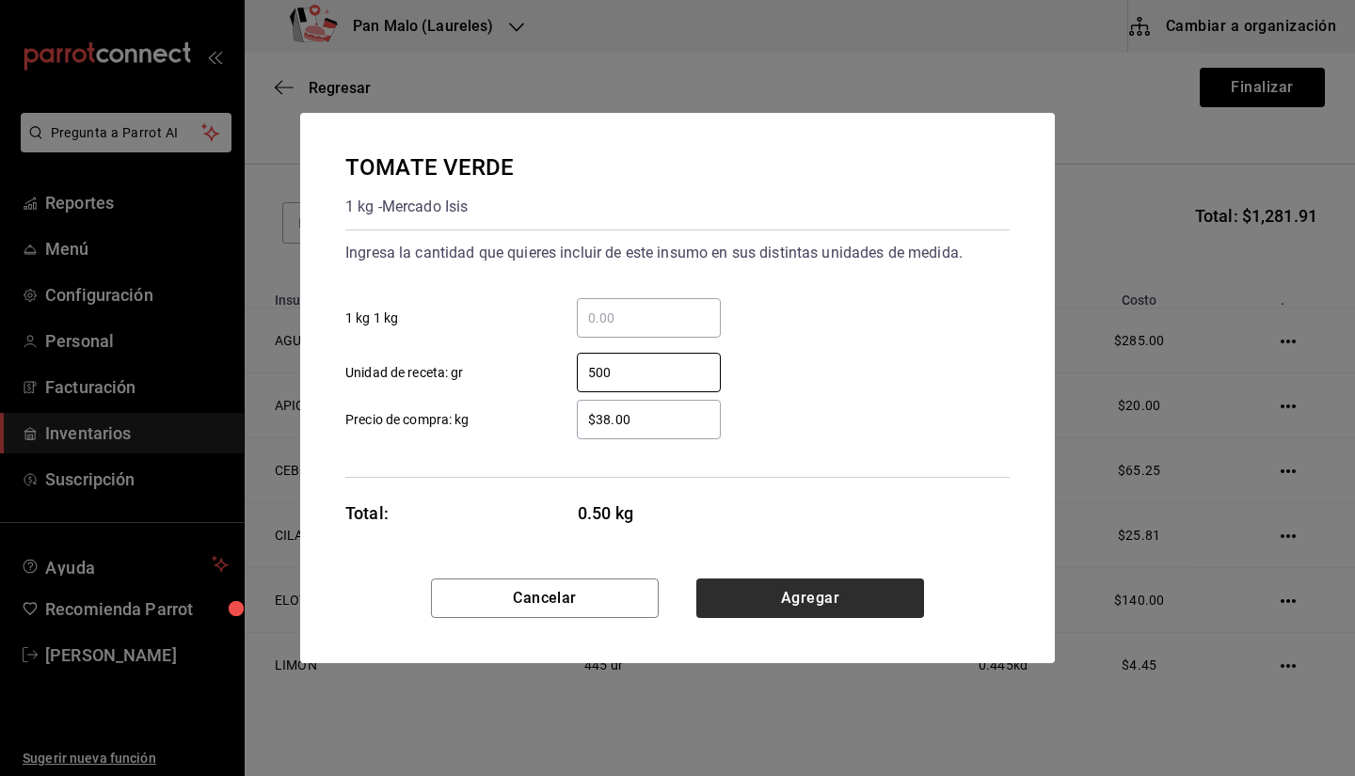
type input "500"
click at [813, 604] on button "Agregar" at bounding box center [810, 599] width 228 height 40
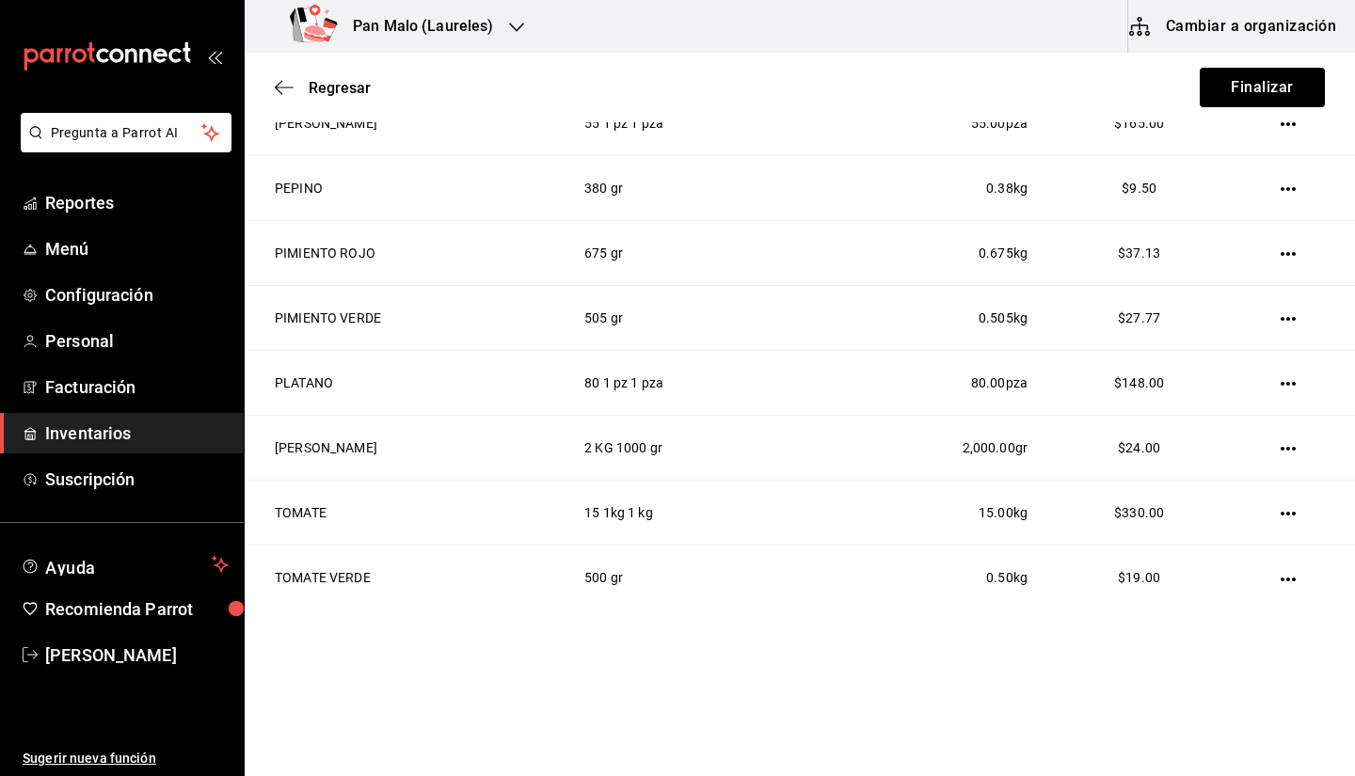
scroll to position [215, 0]
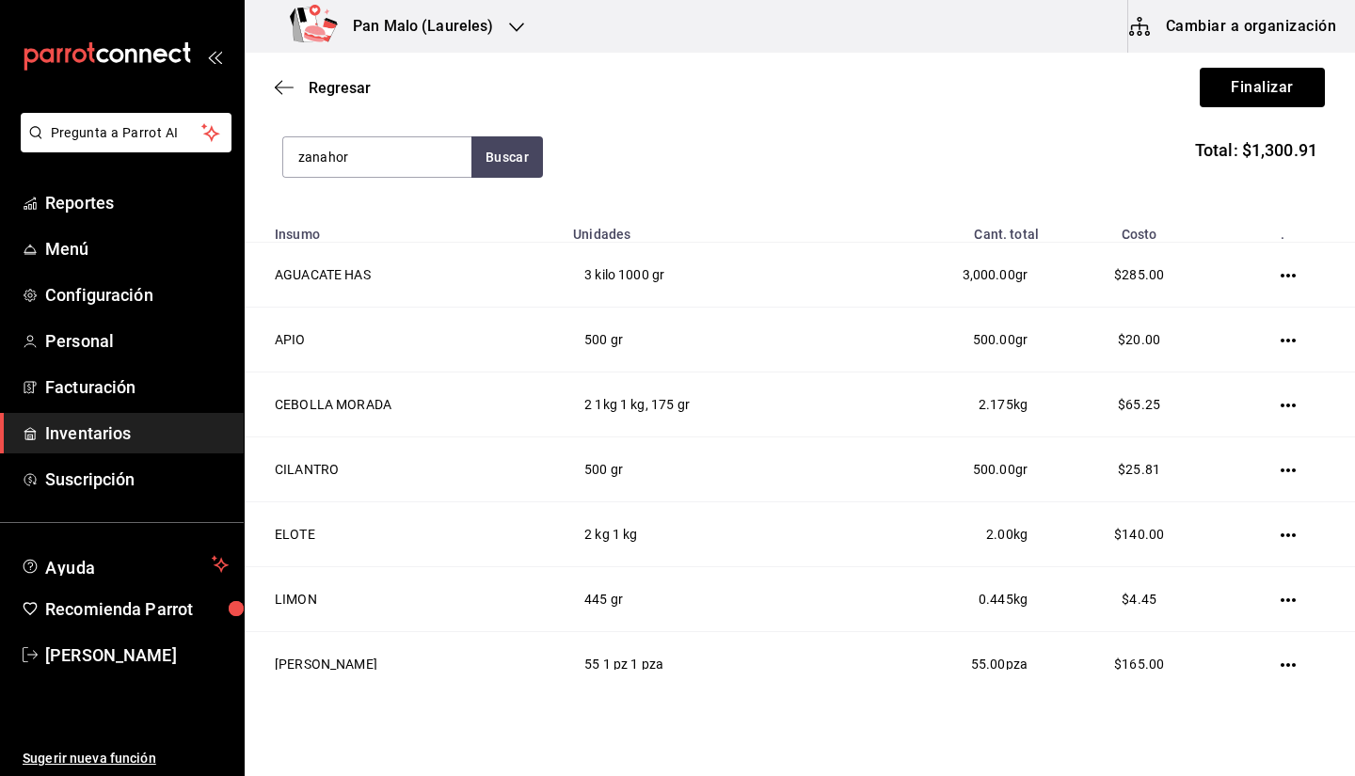
type input "zanahor"
click at [386, 203] on div "ZANAHORIA" at bounding box center [351, 211] width 107 height 23
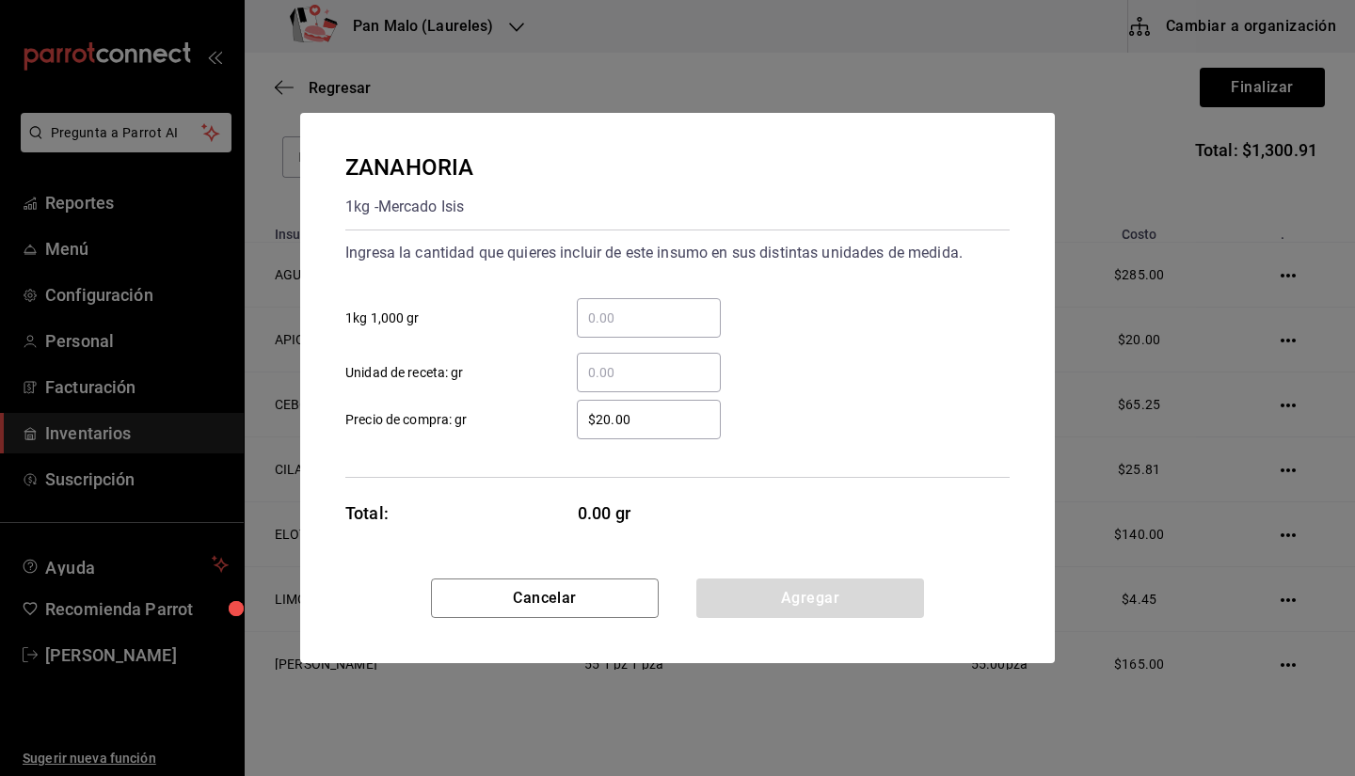
click at [619, 431] on div "$20.00 ​" at bounding box center [649, 420] width 144 height 40
click at [619, 431] on input "$20.00" at bounding box center [649, 419] width 144 height 23
click at [594, 416] on input "$20.00" at bounding box center [649, 419] width 144 height 23
click at [606, 419] on input "$20.00" at bounding box center [649, 419] width 144 height 23
type input "$22.00"
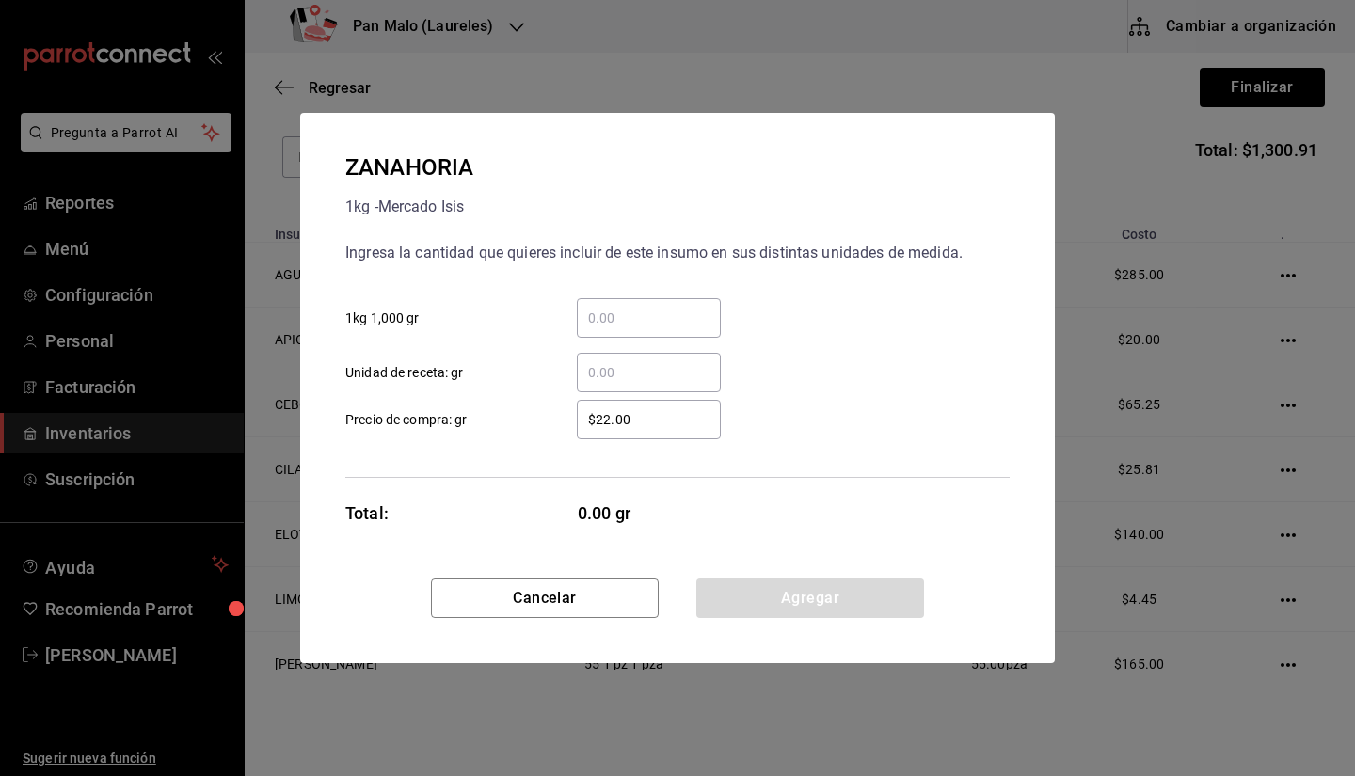
click at [608, 325] on input "​ 1kg 1,000 gr" at bounding box center [649, 318] width 144 height 23
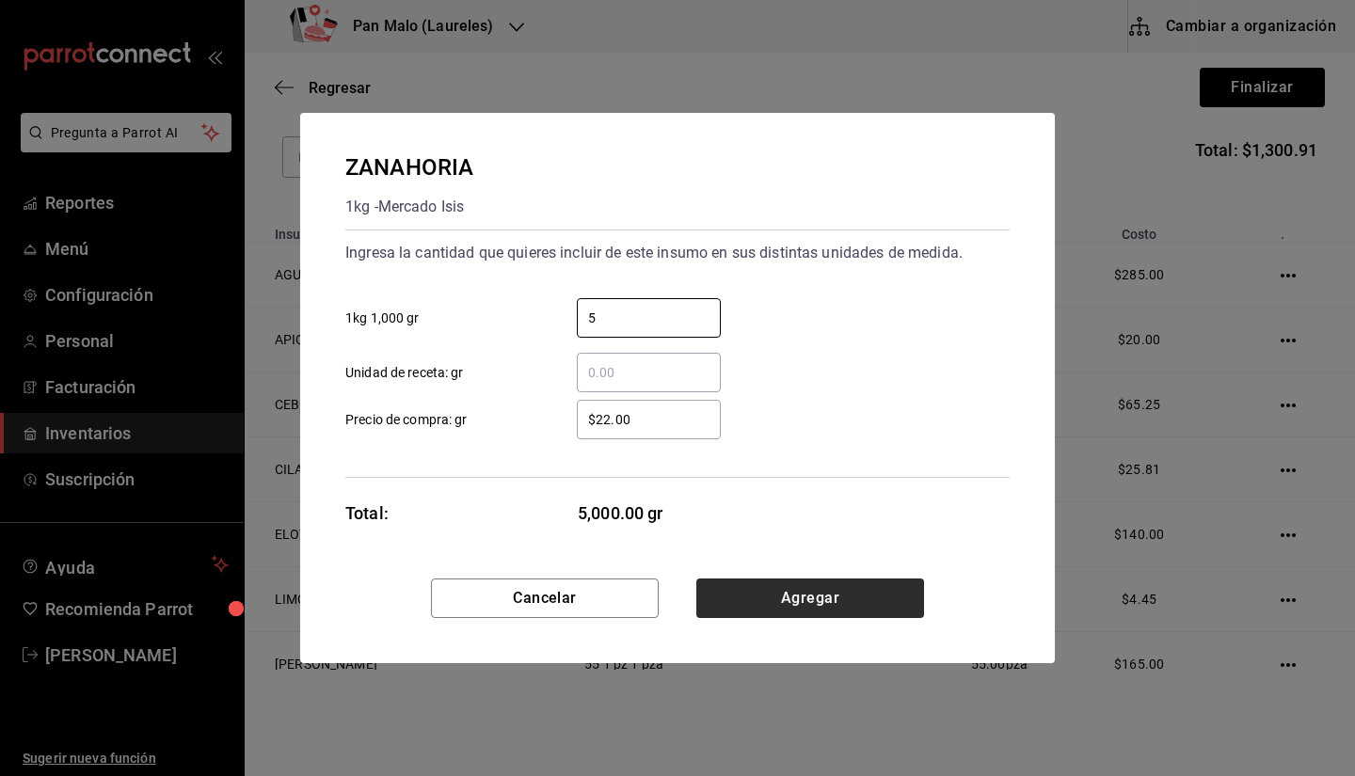
type input "5"
click at [826, 596] on button "Agregar" at bounding box center [810, 599] width 228 height 40
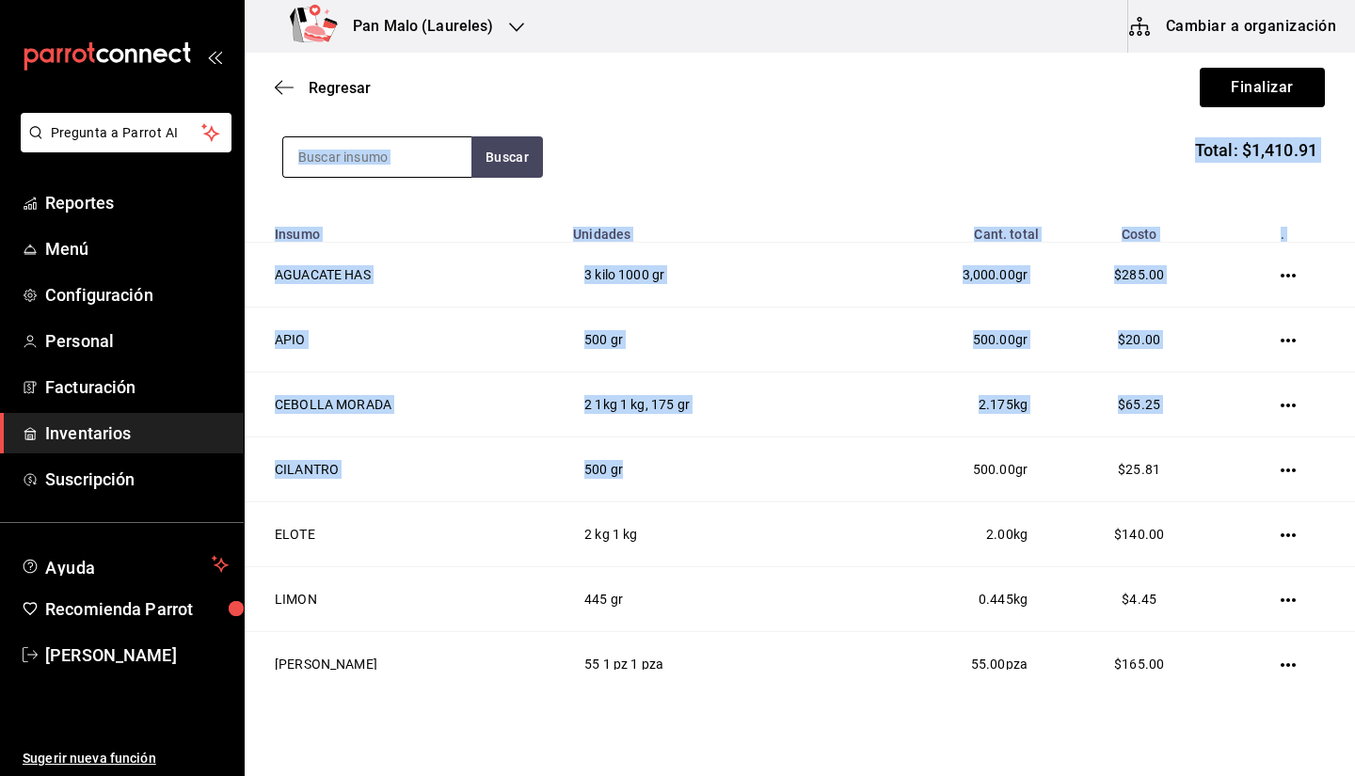
drag, startPoint x: 835, startPoint y: 478, endPoint x: 425, endPoint y: 144, distance: 528.4
click at [425, 144] on div "Compra Proveedor Mercado Isis 9682bada-e18d-4fbf-9ecb-c91b81603bff Buscar Total…" at bounding box center [800, 584] width 1111 height 1323
click at [425, 144] on input at bounding box center [377, 157] width 188 height 40
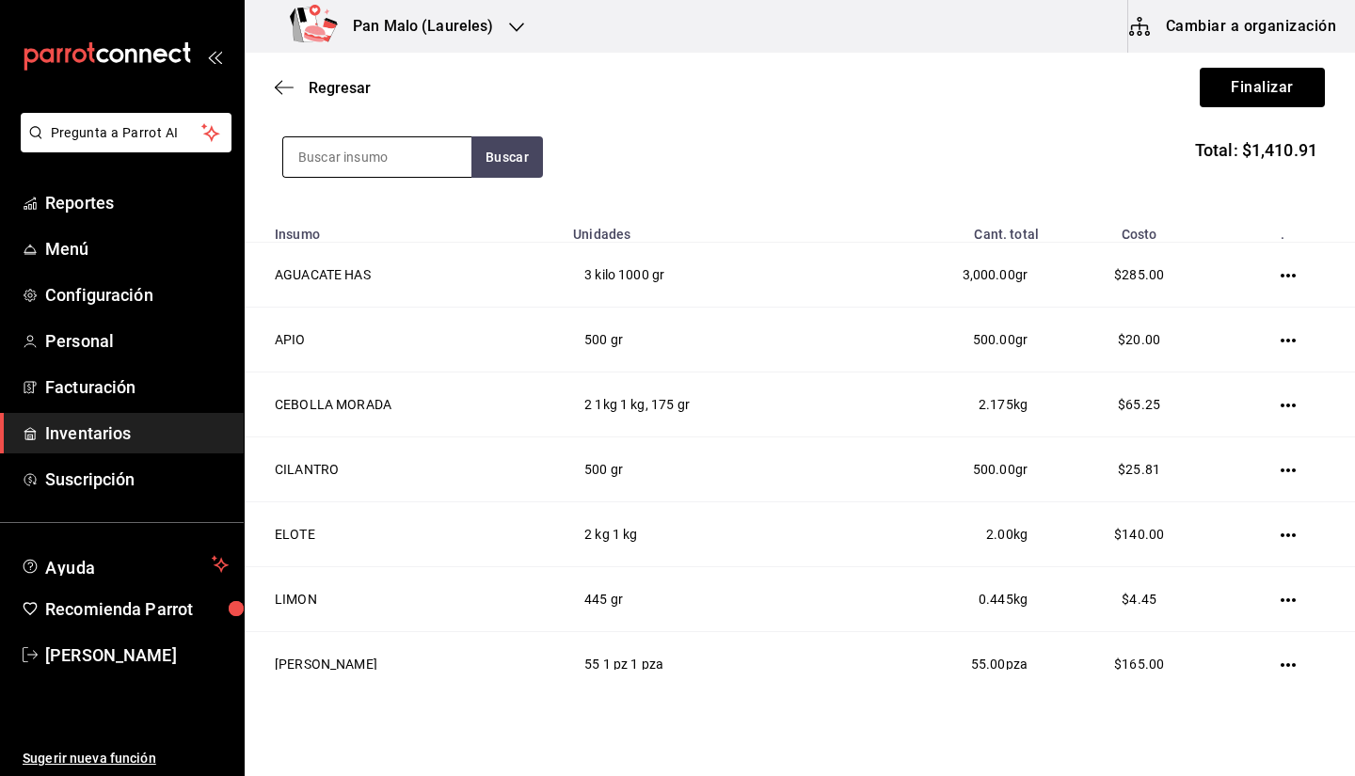
click at [425, 144] on input at bounding box center [377, 157] width 188 height 40
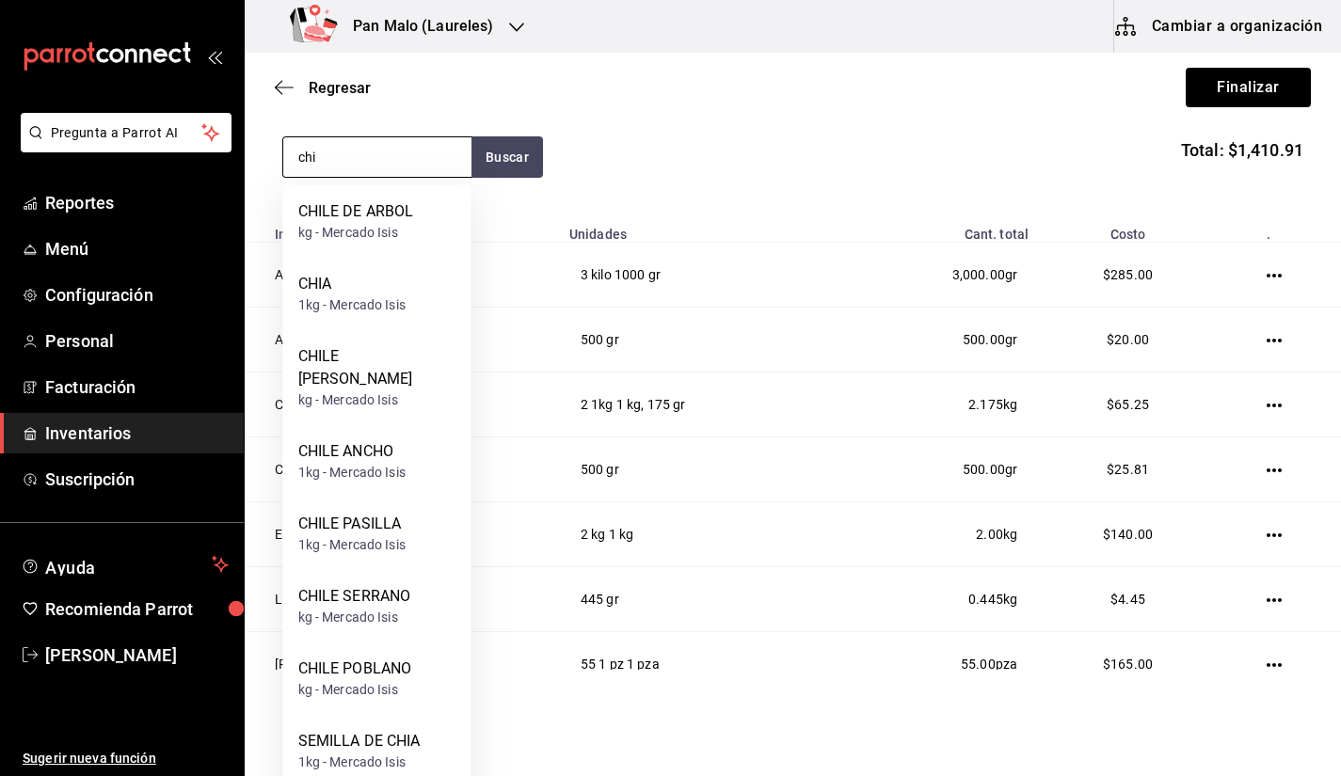
click at [381, 162] on input "chi" at bounding box center [377, 157] width 188 height 40
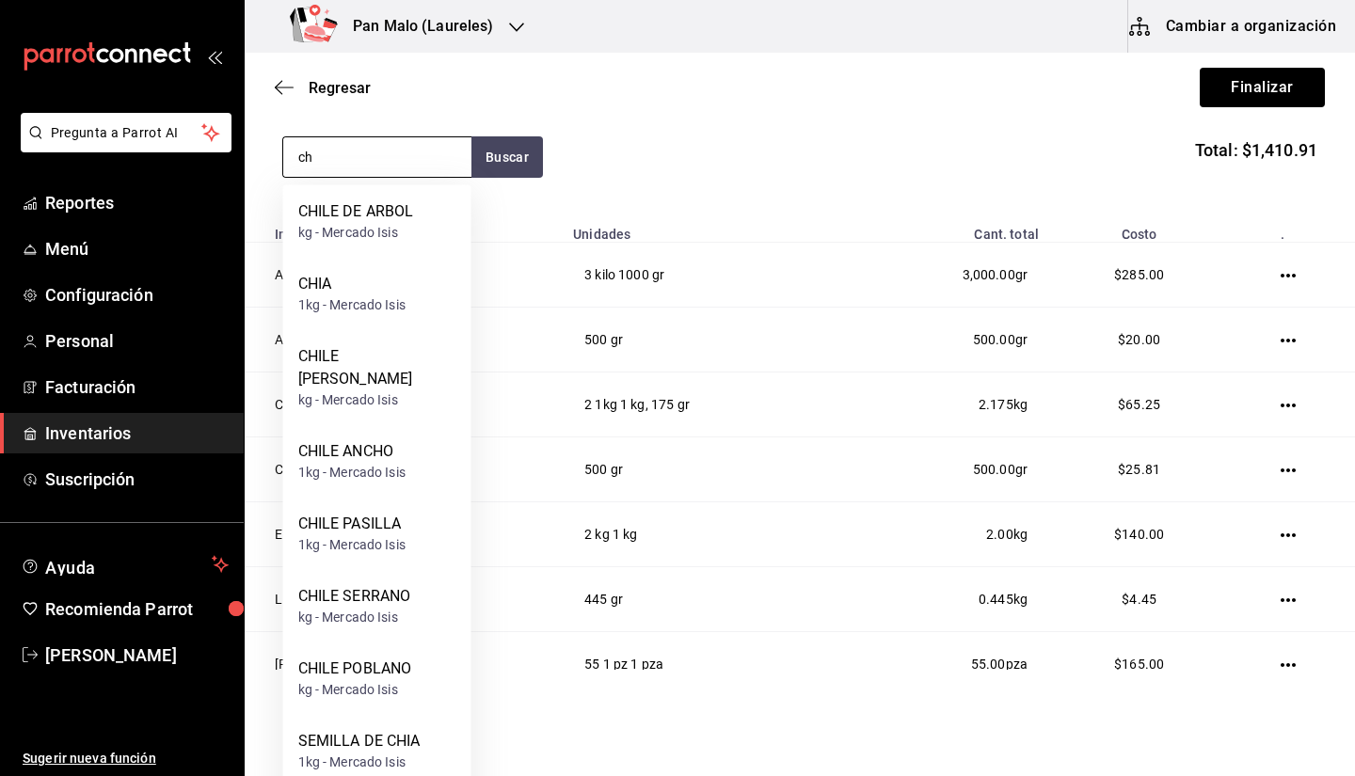
type input "c"
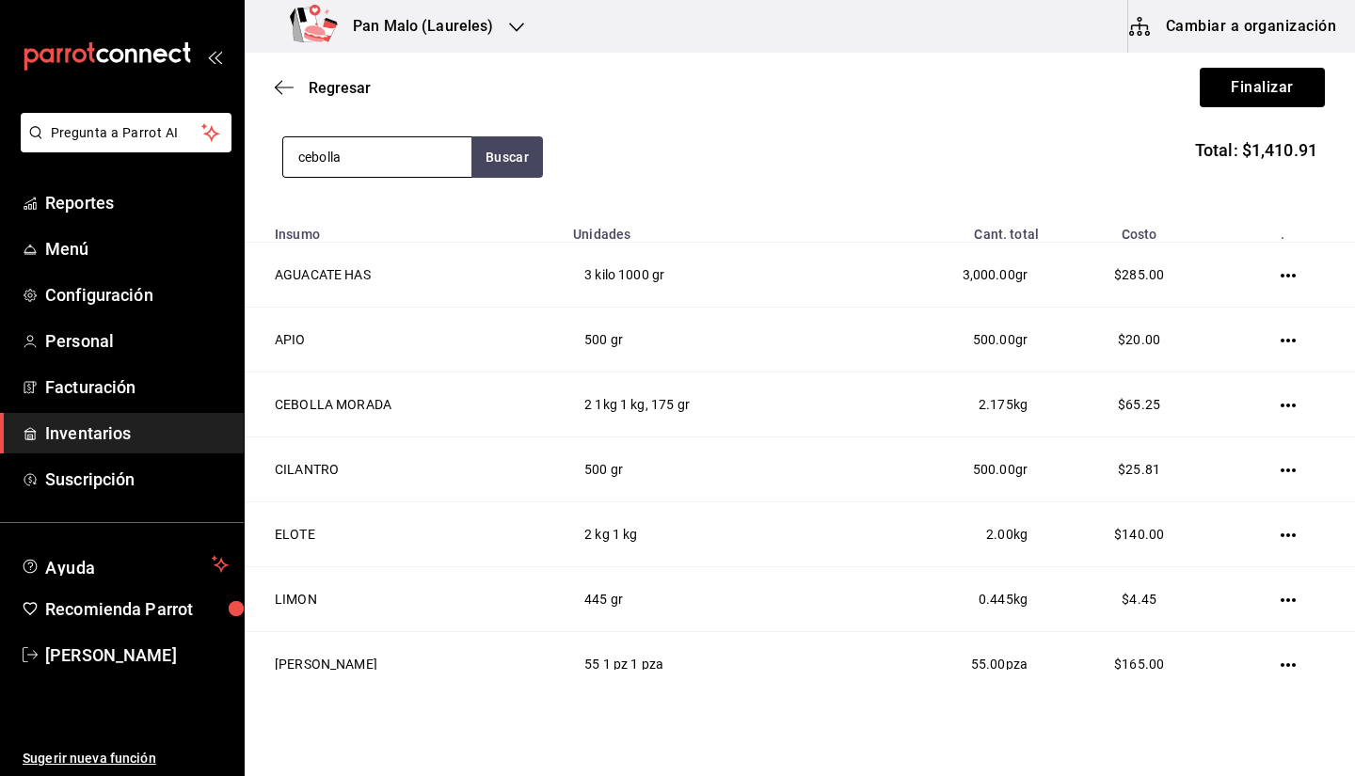
type input "cebolla"
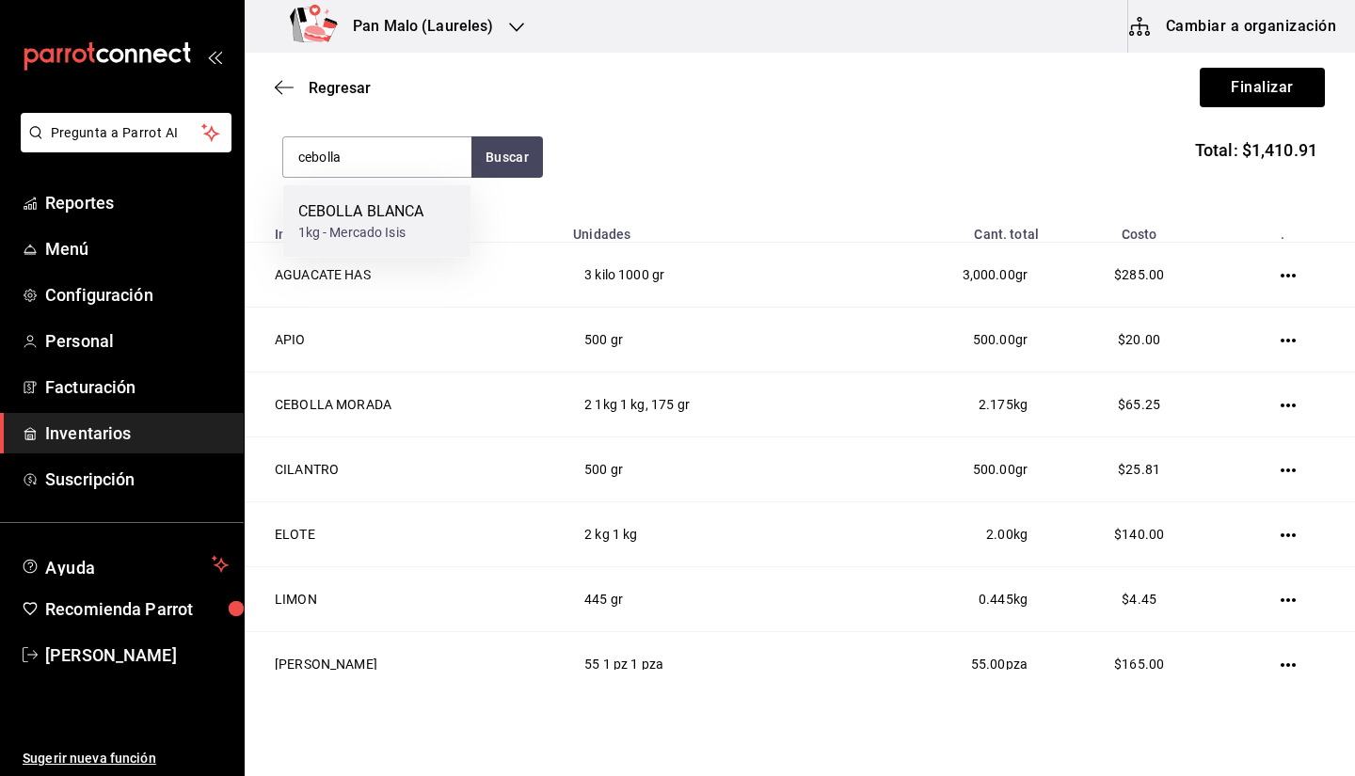
click at [370, 206] on div "CEBOLLA BLANCA" at bounding box center [361, 211] width 126 height 23
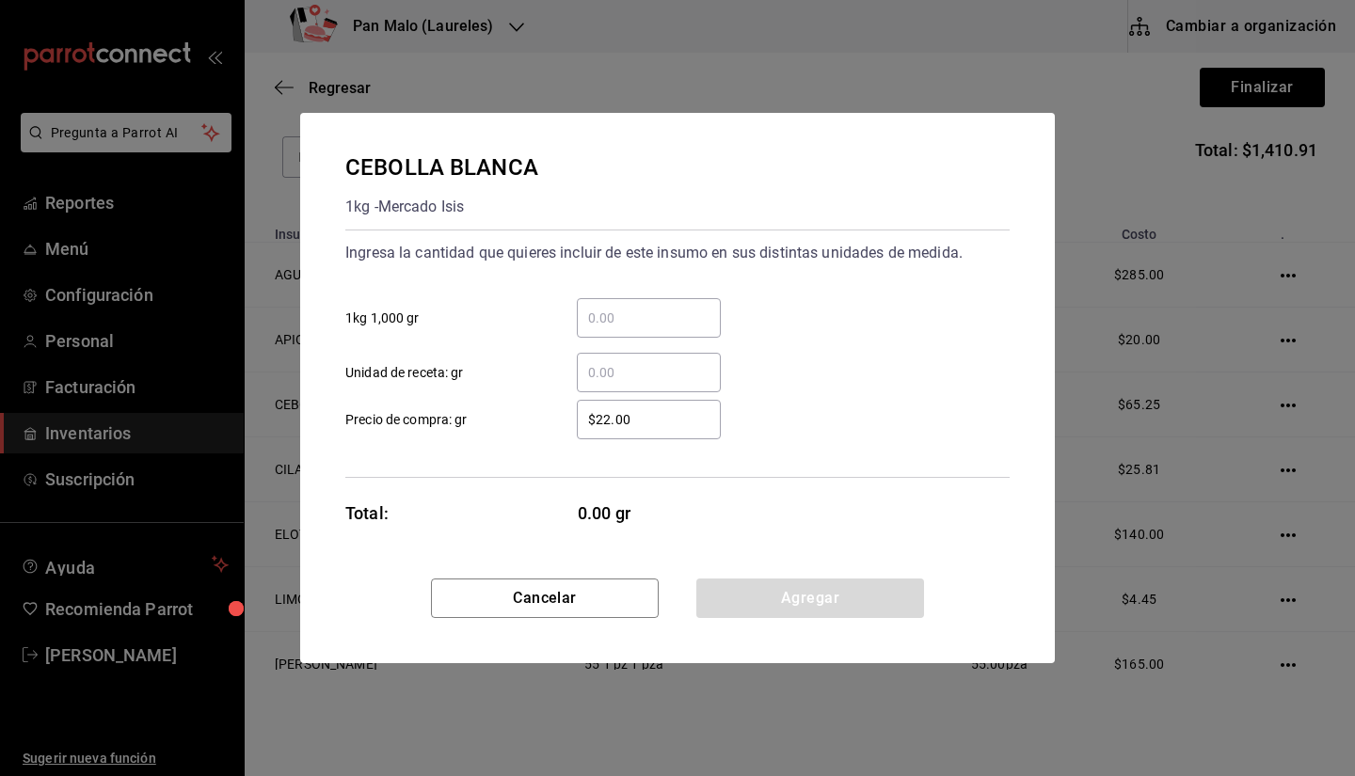
click at [634, 374] on input "​ Unidad de receta: gr" at bounding box center [649, 372] width 144 height 23
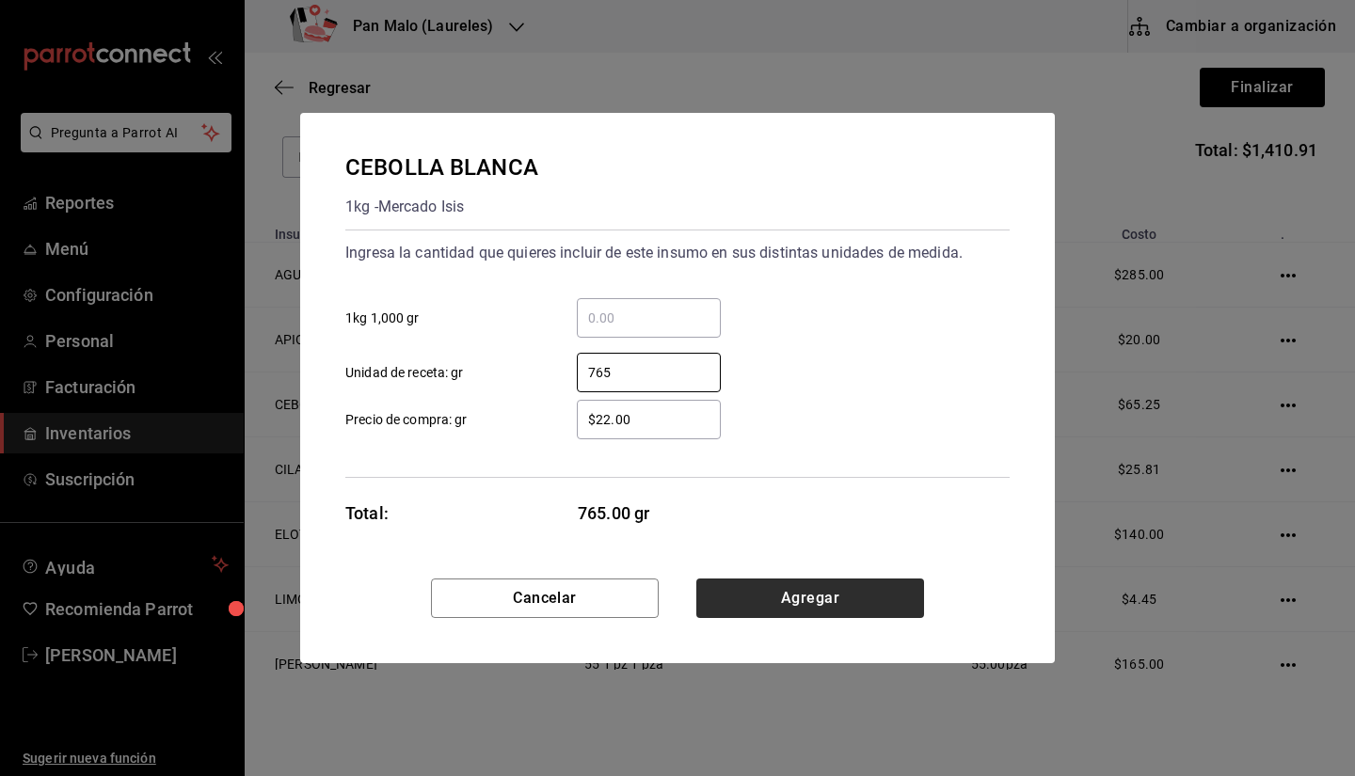
type input "765"
click at [798, 591] on button "Agregar" at bounding box center [810, 599] width 228 height 40
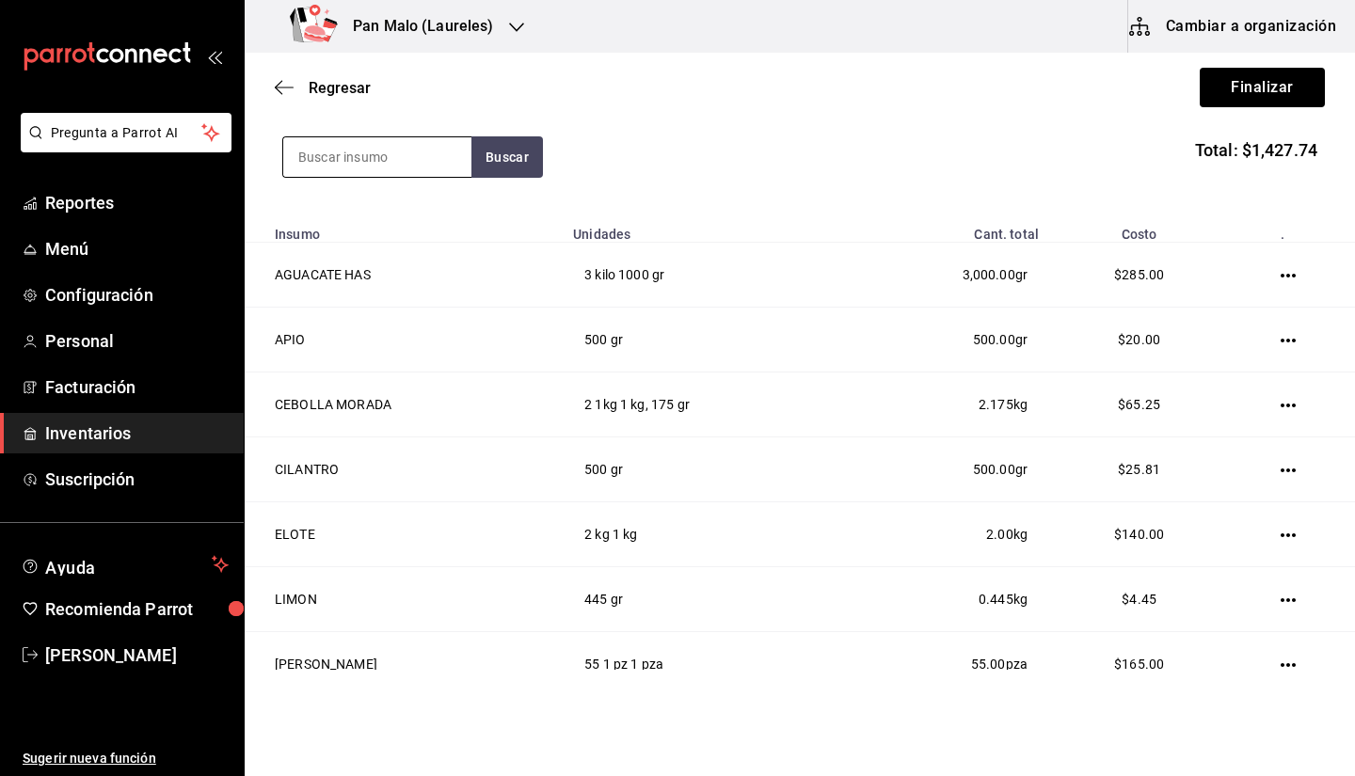
click at [351, 137] on input at bounding box center [377, 157] width 188 height 40
type input "POBLANO"
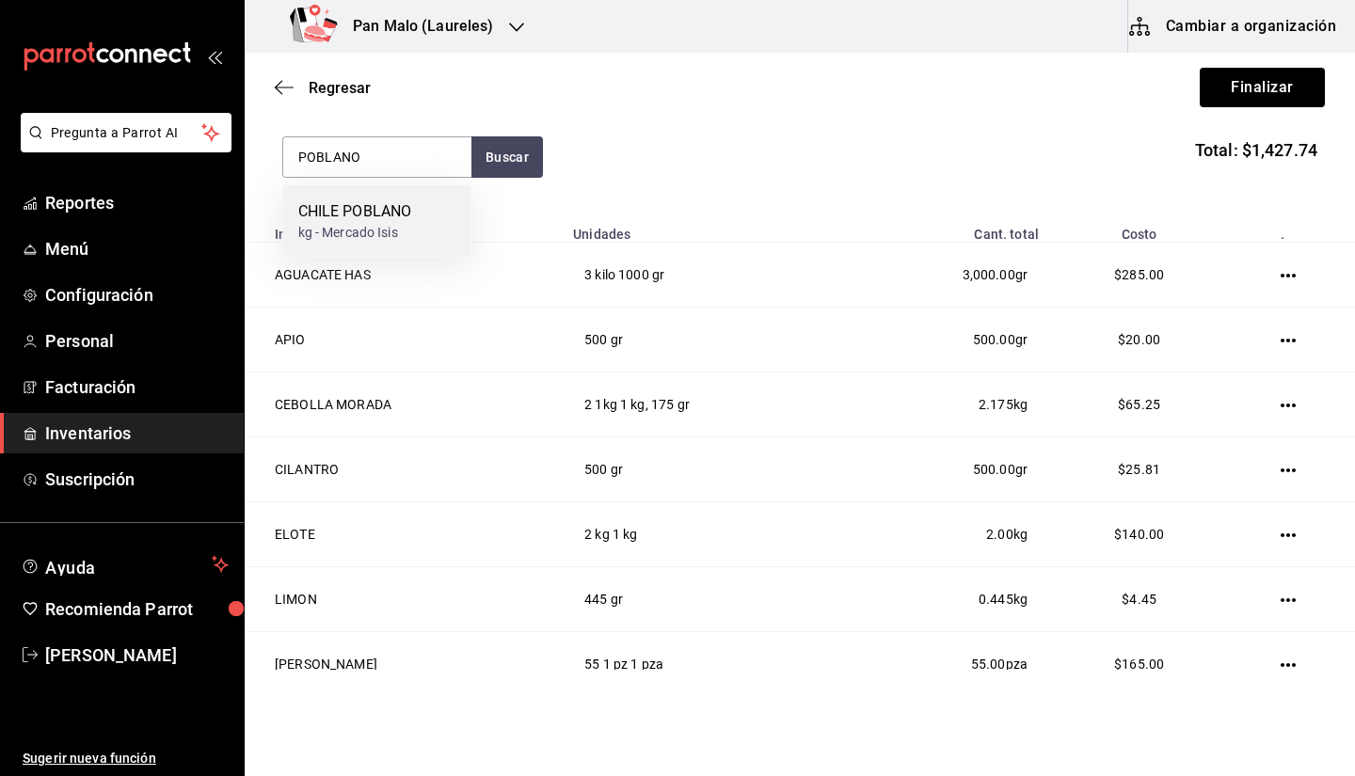
click at [358, 213] on div "CHILE POBLANO" at bounding box center [355, 211] width 114 height 23
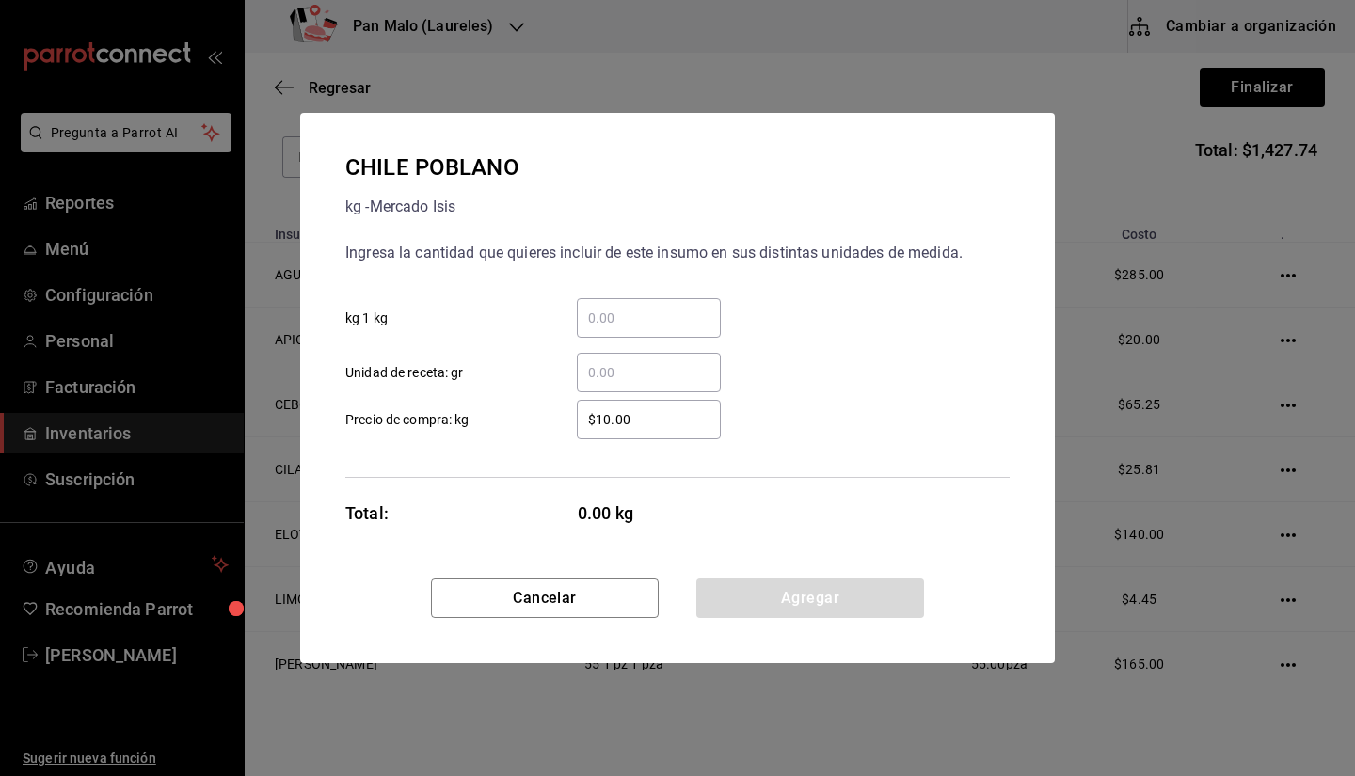
click at [630, 317] on input "​ kg 1 kg" at bounding box center [649, 318] width 144 height 23
click at [594, 397] on div "$10.00 ​ Precio de compra: kg" at bounding box center [670, 412] width 680 height 55
click at [608, 378] on input "​ Unidad de receta: gr" at bounding box center [649, 372] width 144 height 23
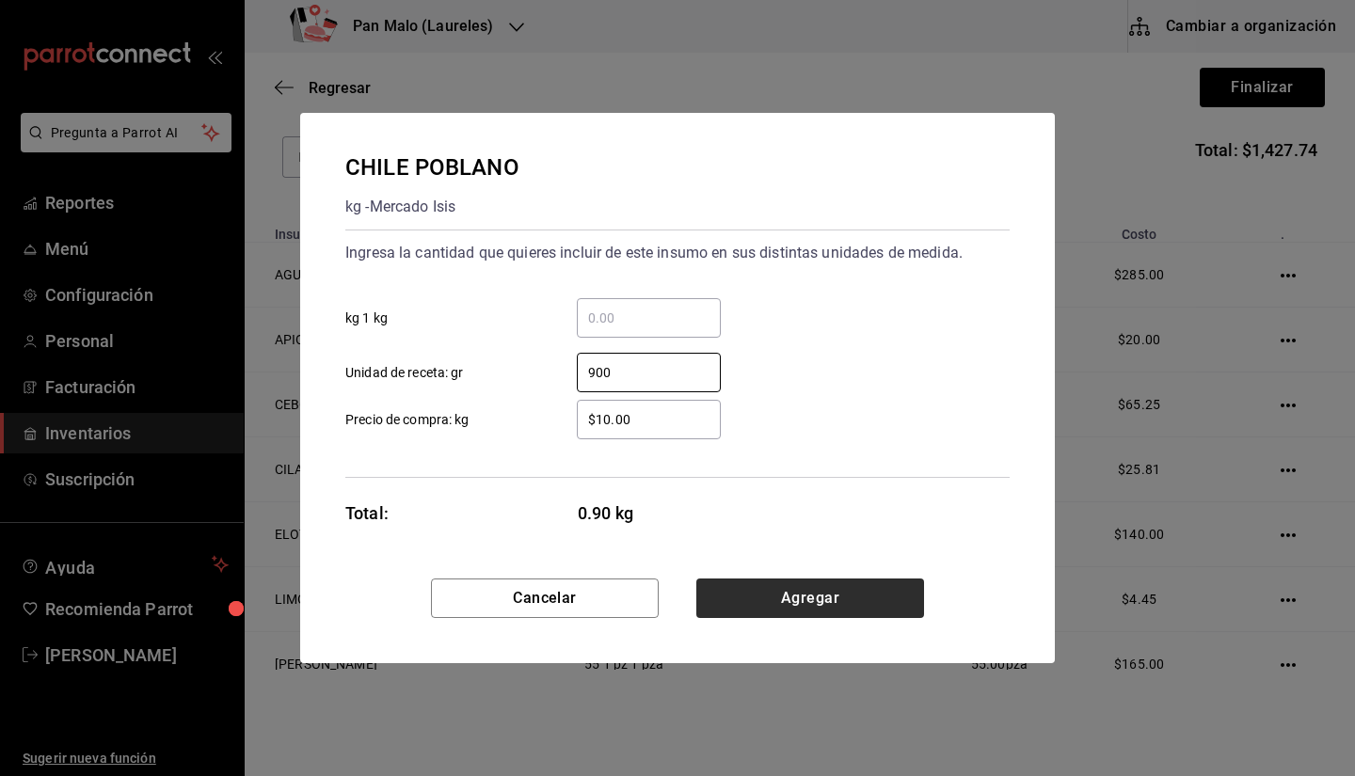
type input "900"
click at [823, 599] on button "Agregar" at bounding box center [810, 599] width 228 height 40
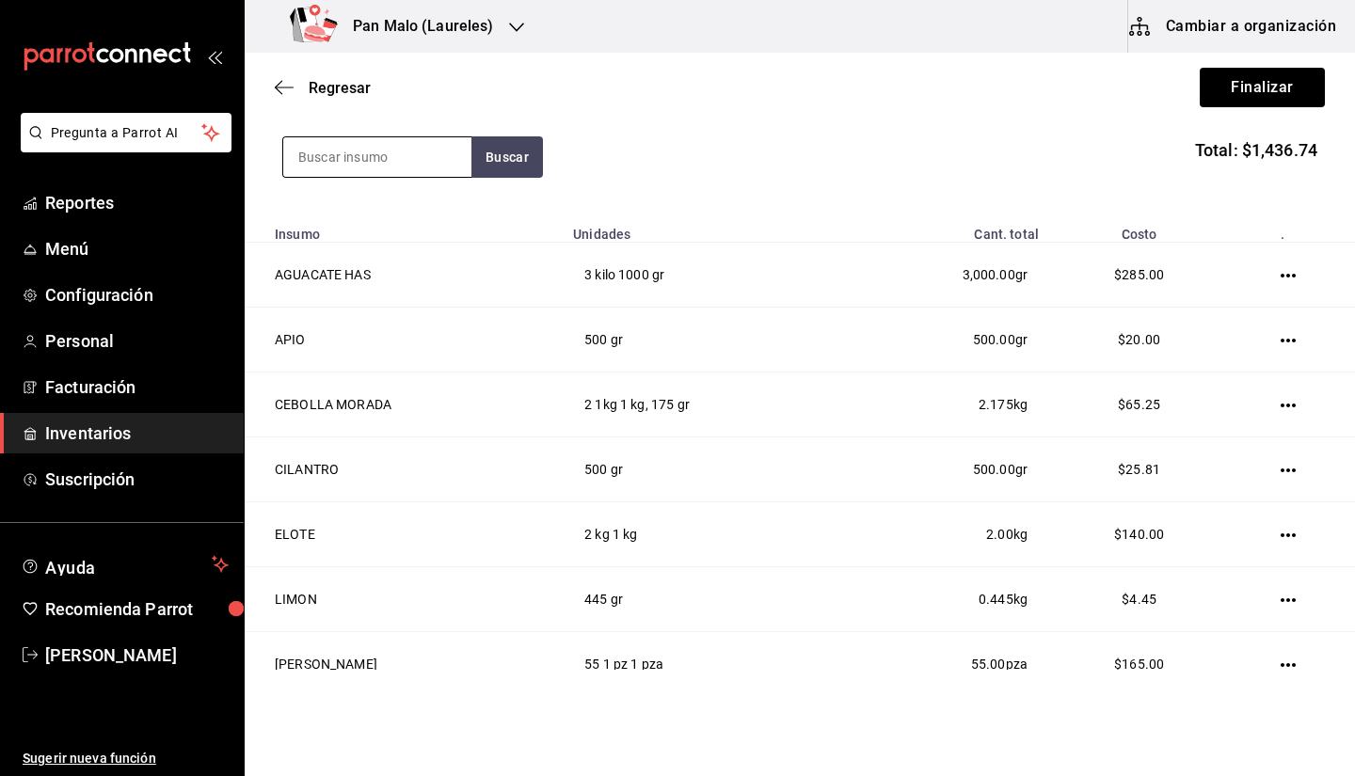
click at [437, 173] on input at bounding box center [377, 157] width 188 height 40
type input "FIBRA"
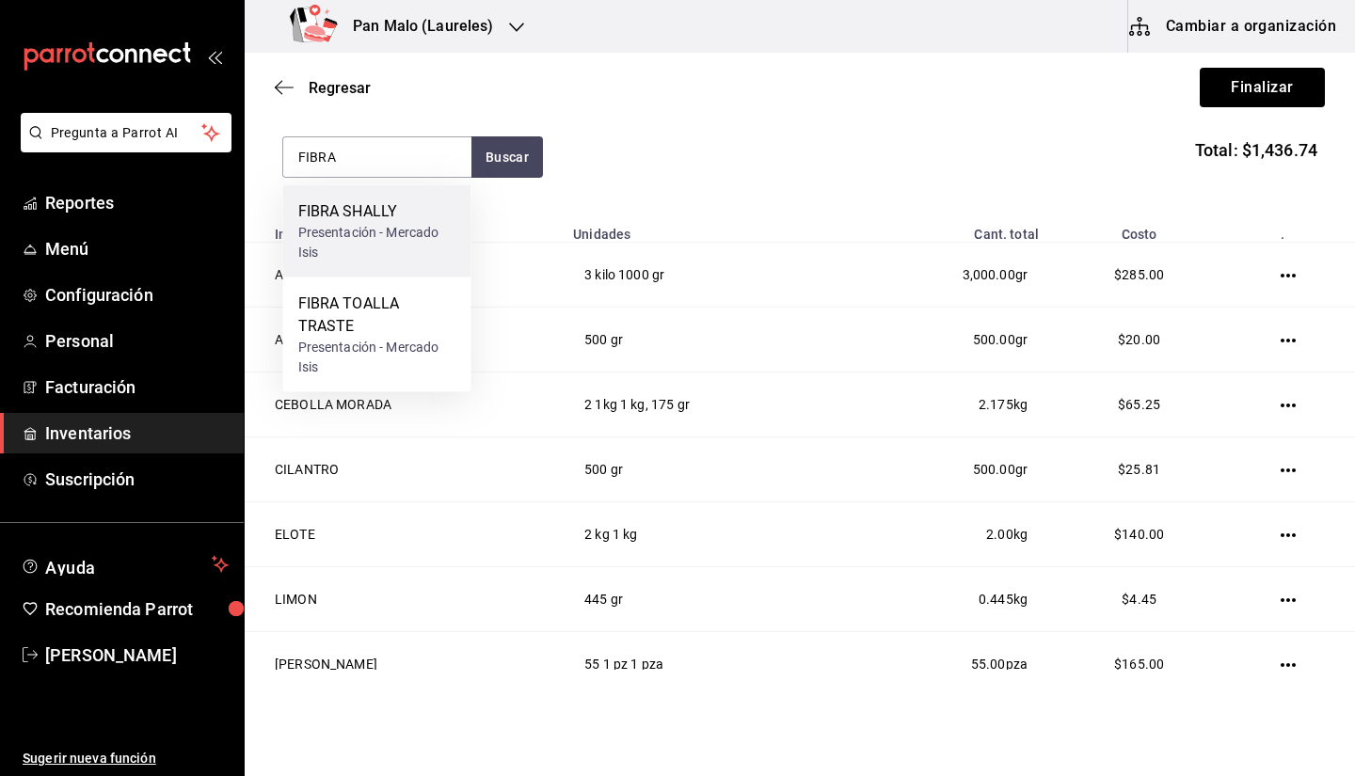
click at [379, 205] on div "FIBRA SHALLY" at bounding box center [377, 211] width 158 height 23
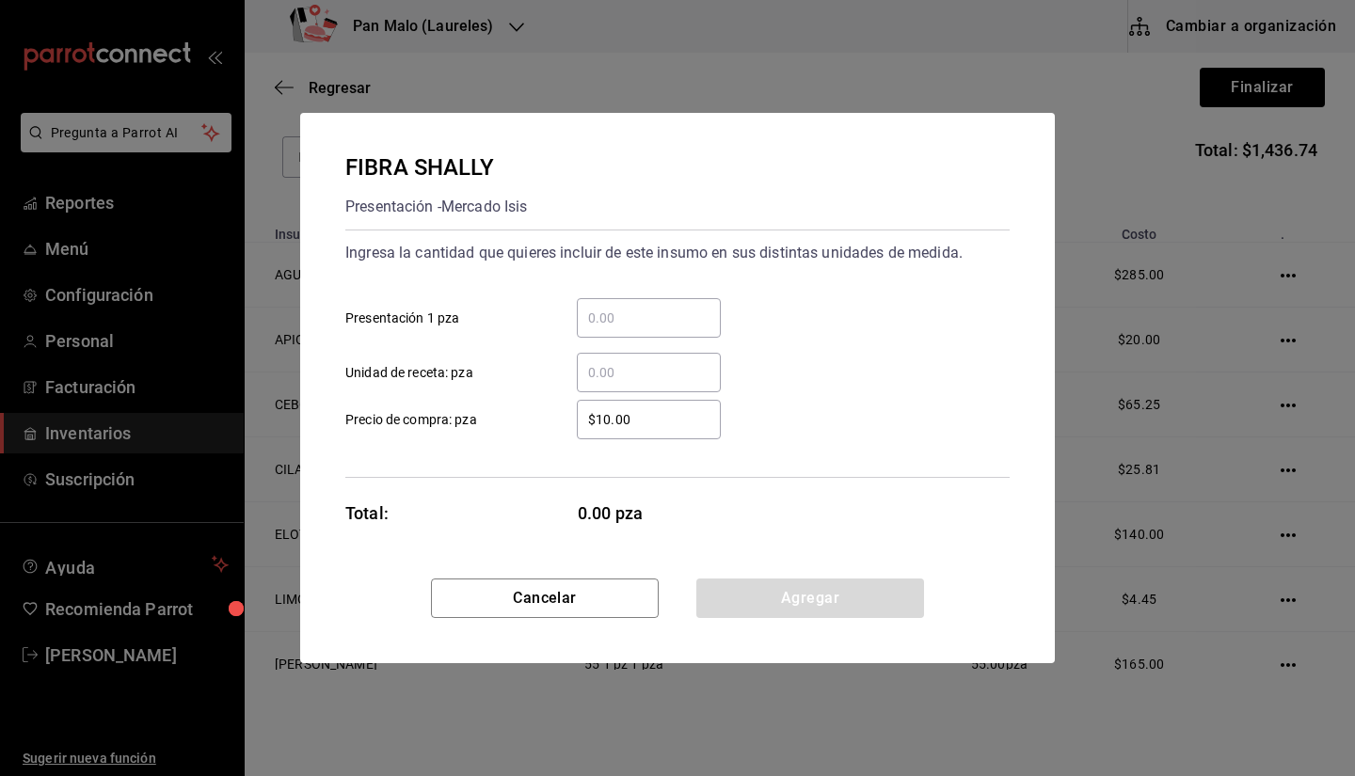
click at [617, 312] on input "​ Presentación 1 pza" at bounding box center [649, 318] width 144 height 23
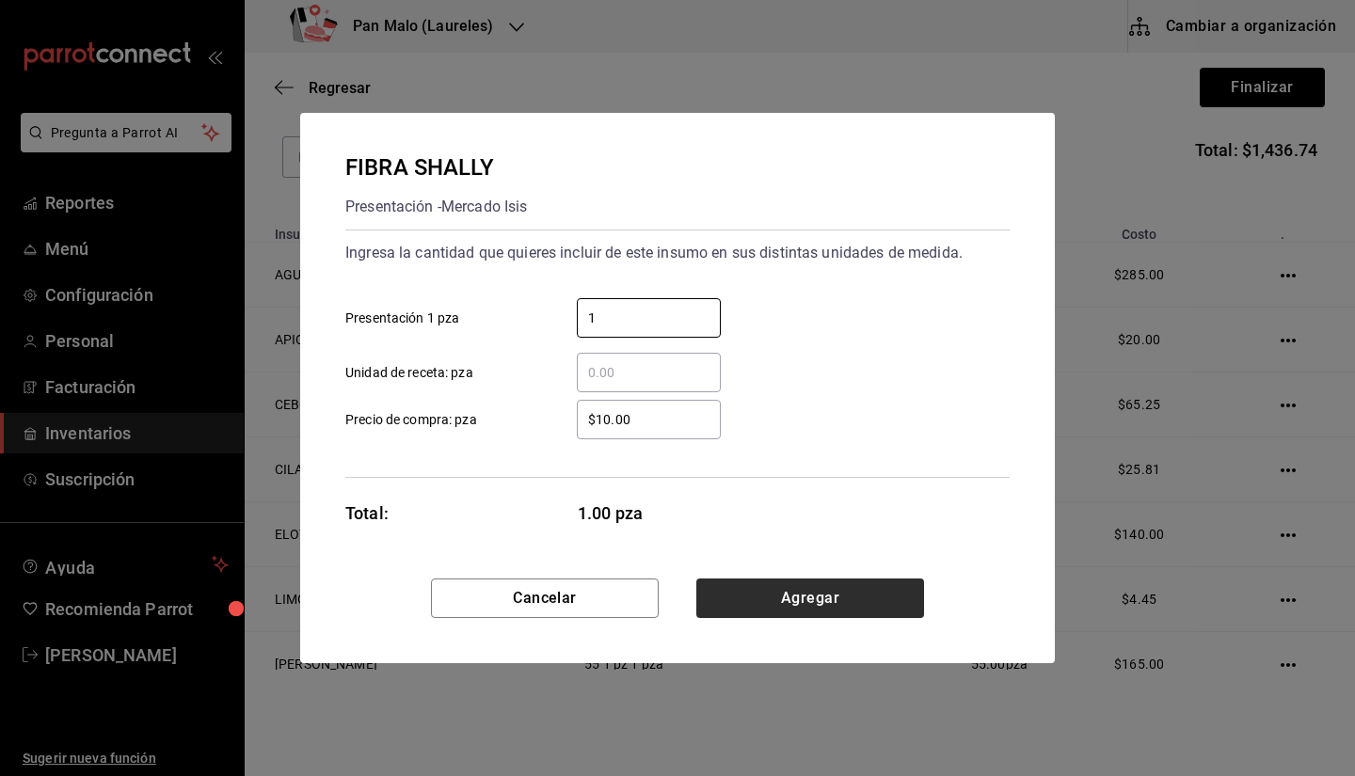
type input "1"
click at [793, 591] on button "Agregar" at bounding box center [810, 599] width 228 height 40
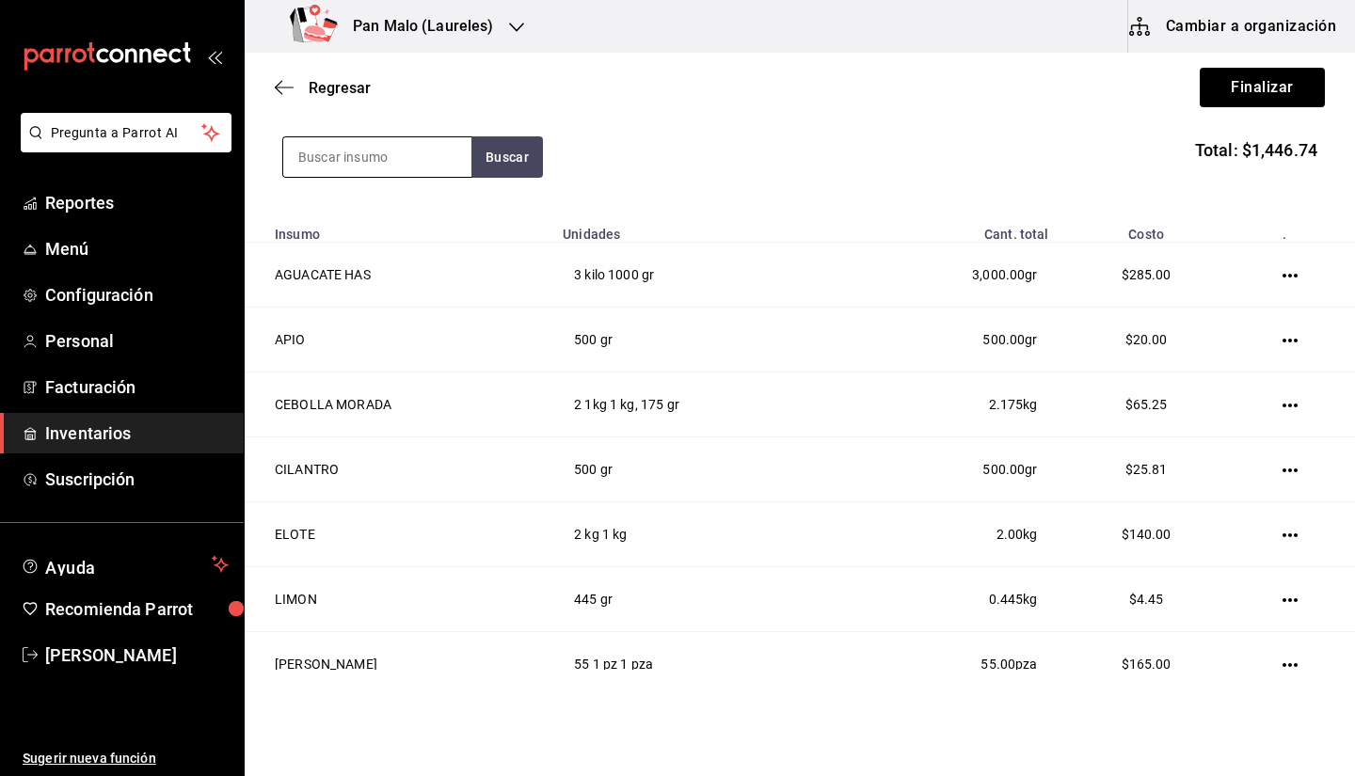
click at [388, 156] on input at bounding box center [377, 157] width 188 height 40
type input "D"
type input "FIBRA"
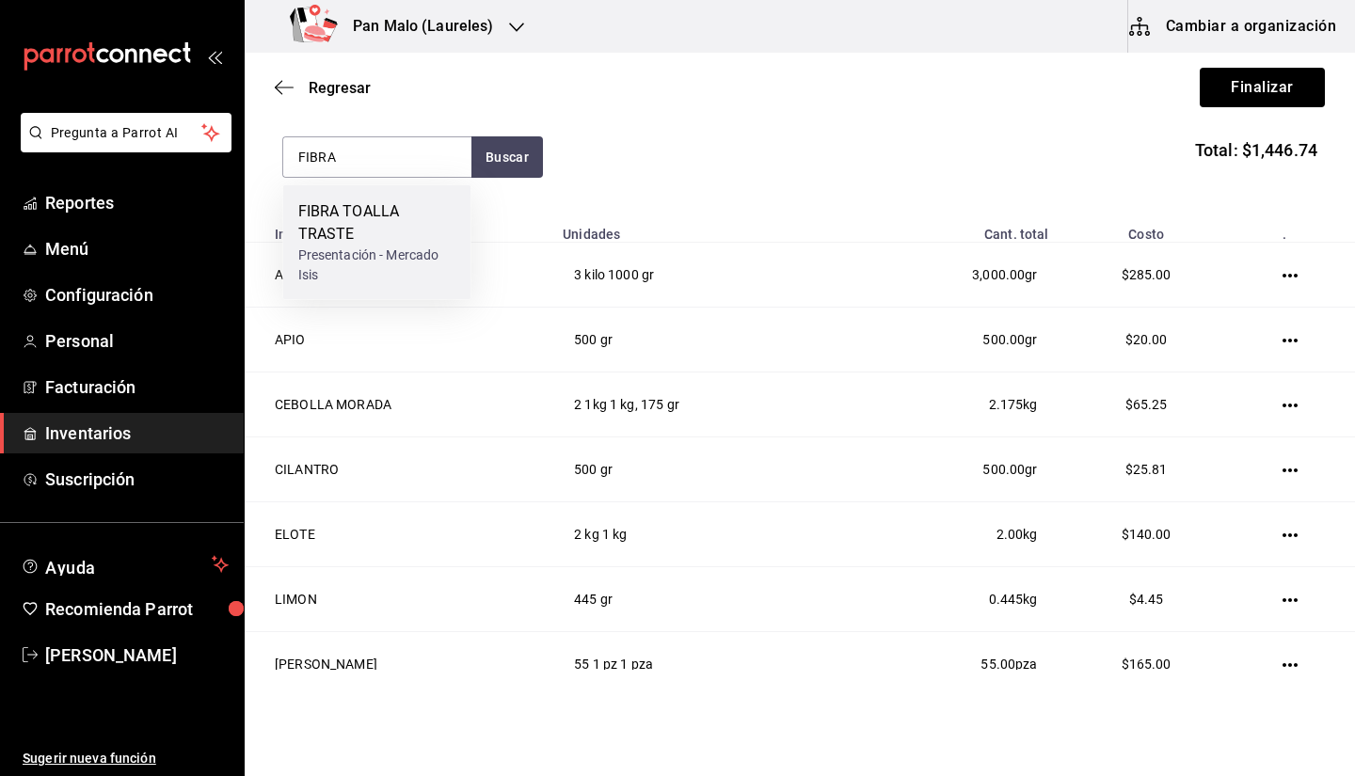
click at [352, 233] on div "FIBRA TOALLA TRASTE" at bounding box center [377, 222] width 158 height 45
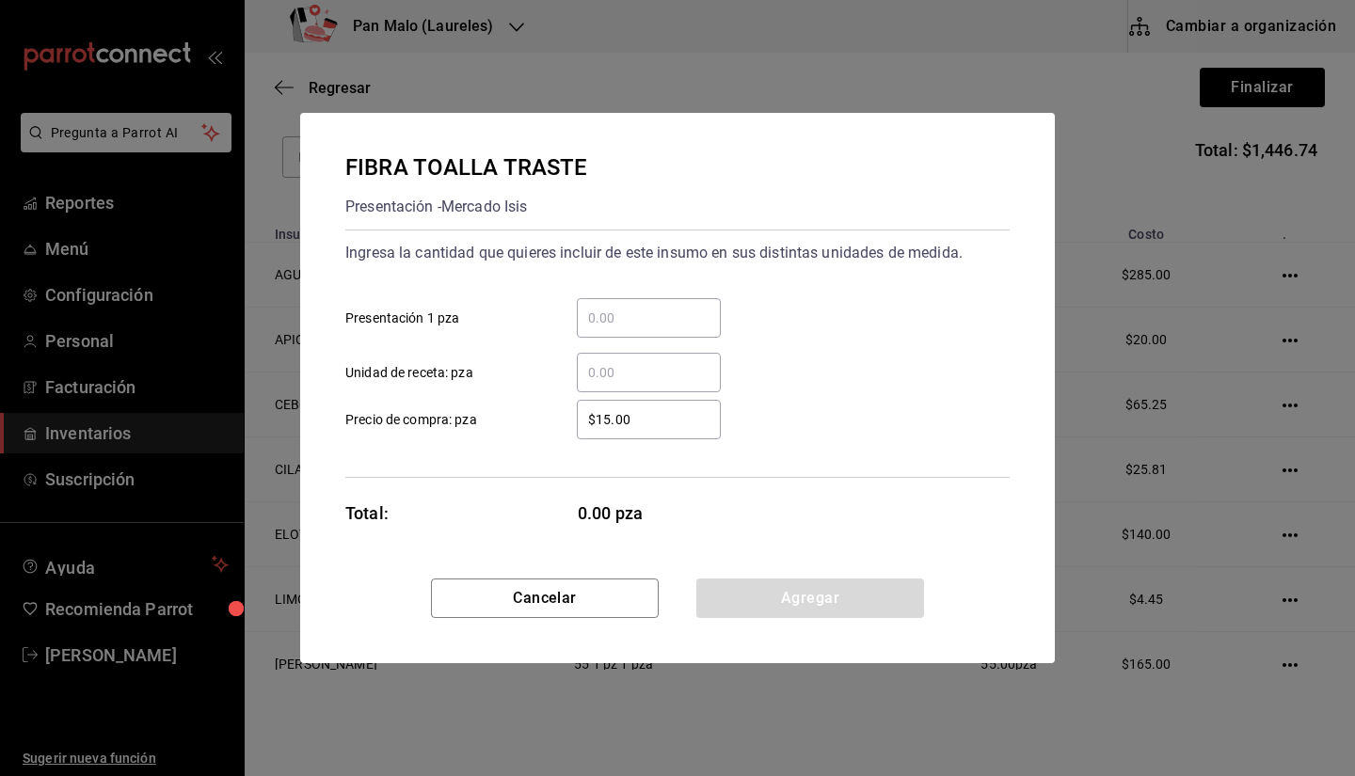
click at [646, 328] on input "​ Presentación 1 pza" at bounding box center [649, 318] width 144 height 23
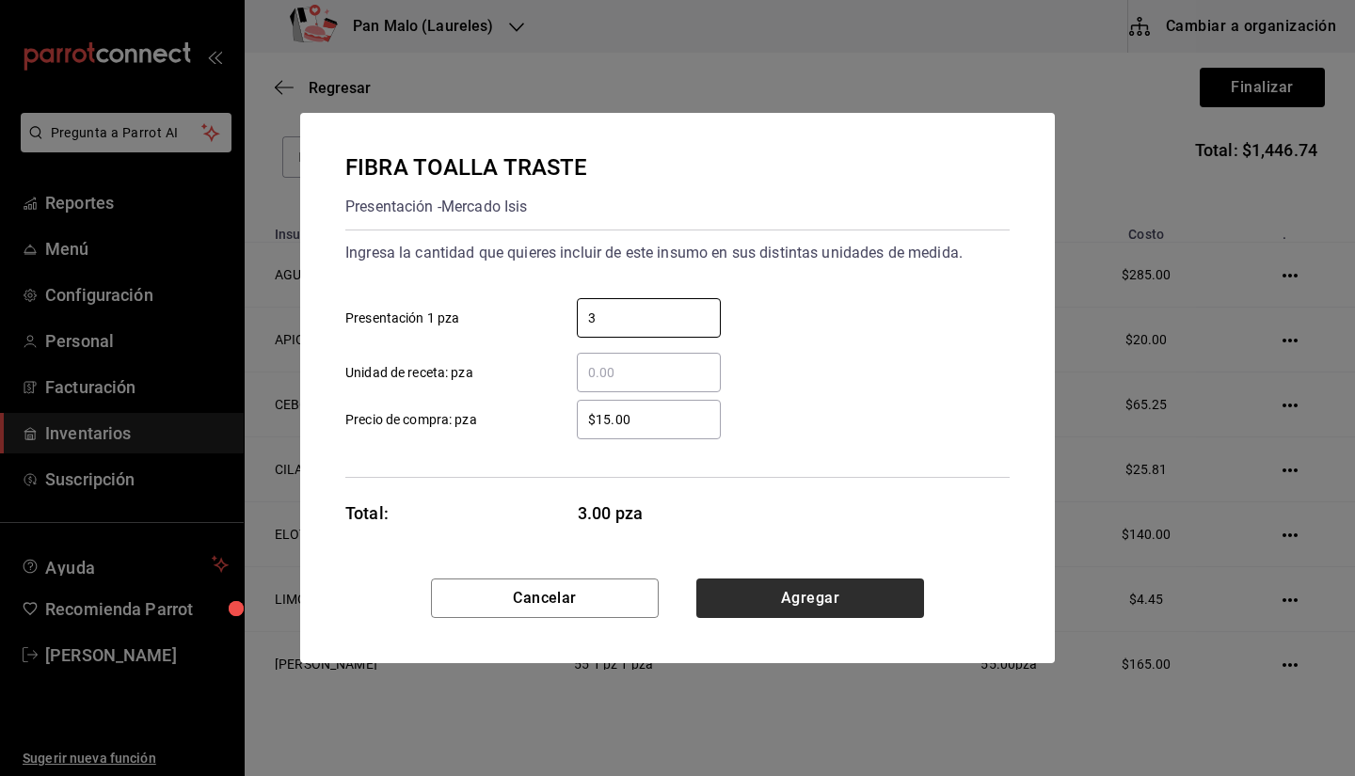
type input "3"
click at [794, 600] on button "Agregar" at bounding box center [810, 599] width 228 height 40
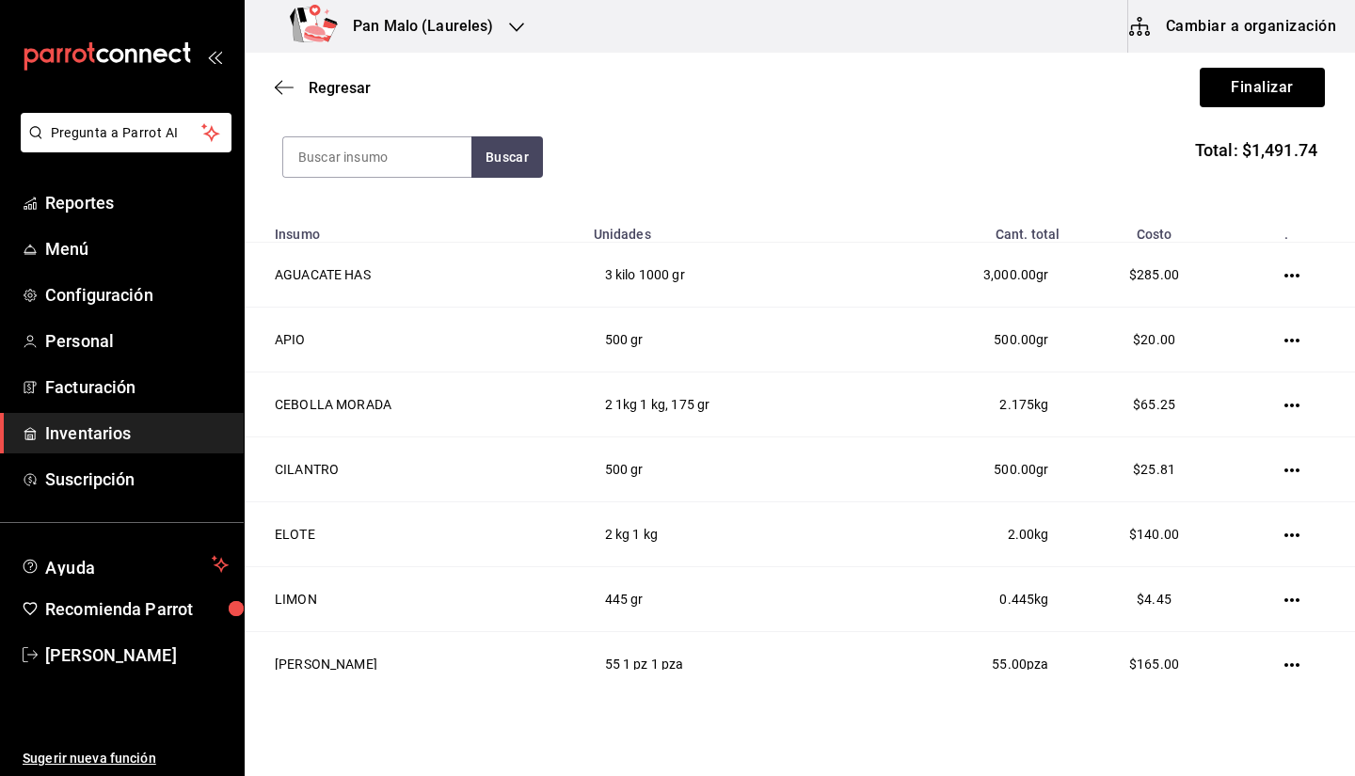
click at [385, 206] on section "Buscar Total: $1,491.74" at bounding box center [800, 157] width 1111 height 117
click at [371, 149] on input at bounding box center [377, 157] width 188 height 40
type input "ATOMIZA"
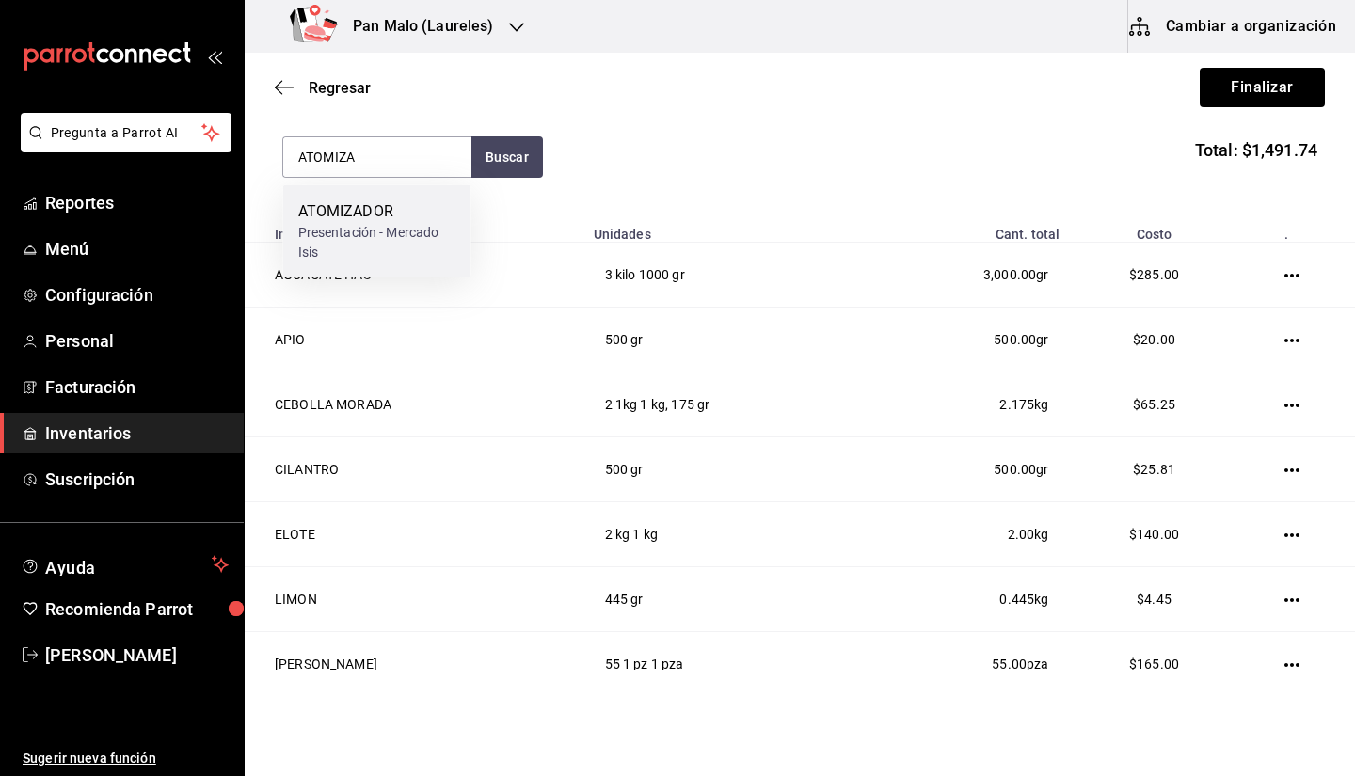
click at [370, 254] on div "Presentación - Mercado Isis" at bounding box center [377, 243] width 158 height 40
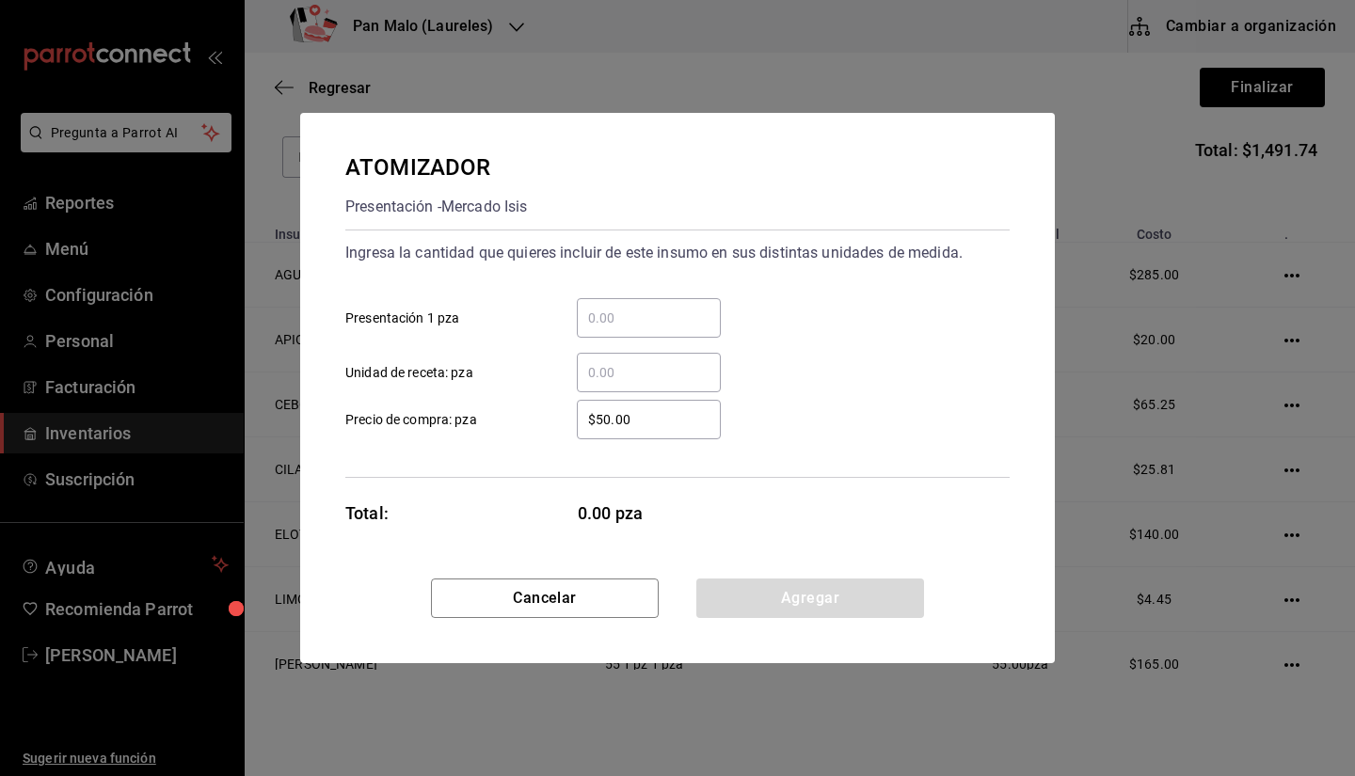
click at [629, 316] on input "​ Presentación 1 pza" at bounding box center [649, 318] width 144 height 23
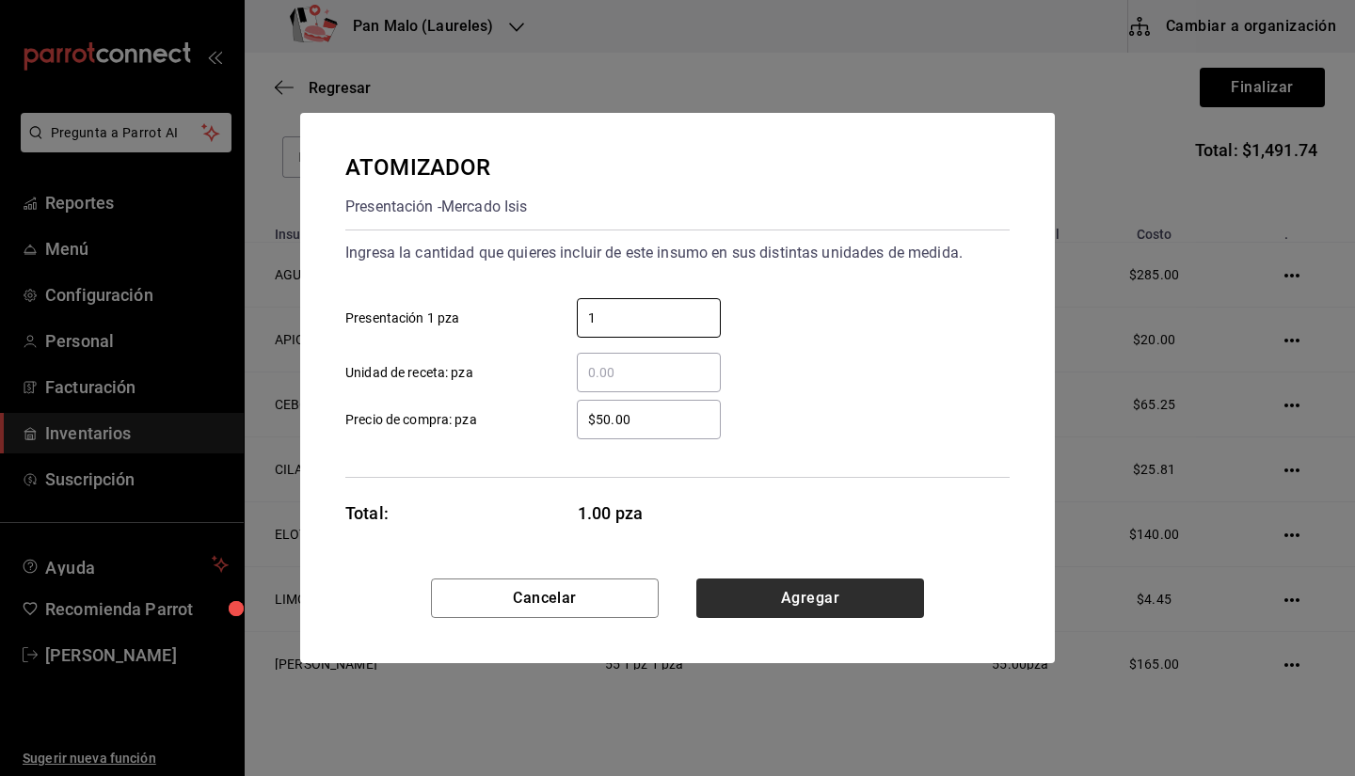
type input "1"
click at [792, 609] on button "Agregar" at bounding box center [810, 599] width 228 height 40
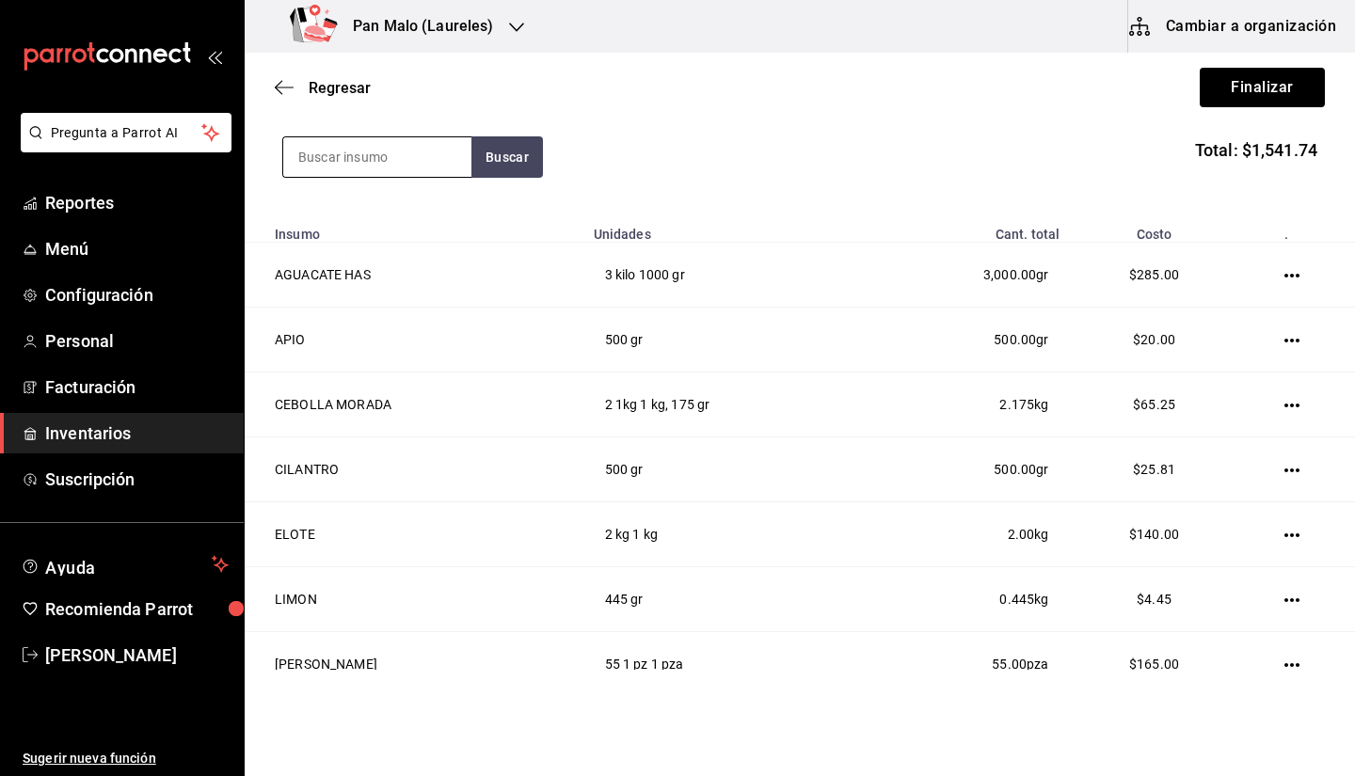
click at [350, 170] on input at bounding box center [377, 157] width 188 height 40
type input "´"
type input "PLATANO"
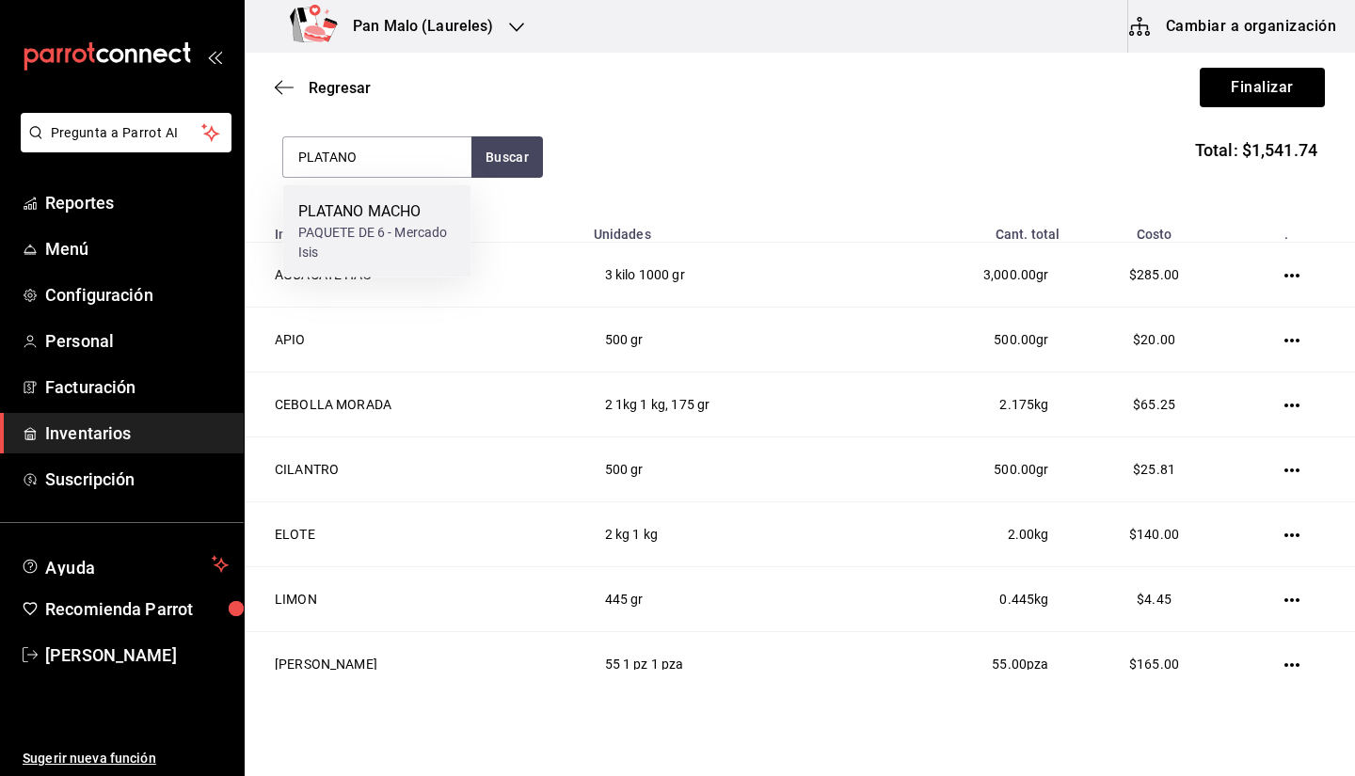
click at [340, 209] on div "PLATANO MACHO" at bounding box center [377, 211] width 158 height 23
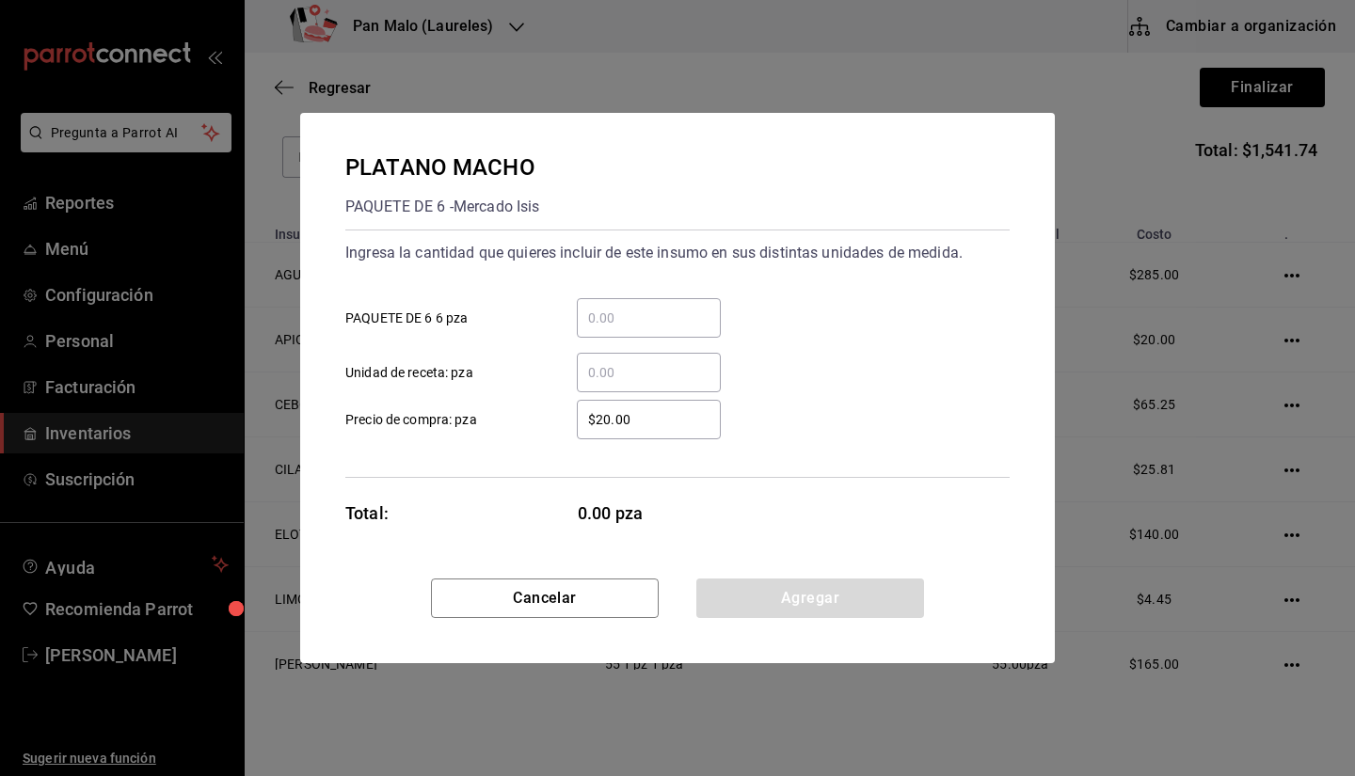
click at [612, 304] on div "​" at bounding box center [649, 318] width 144 height 40
click at [612, 307] on input "​ PAQUETE DE 6 6 pza" at bounding box center [649, 318] width 144 height 23
click at [602, 311] on input "​ PAQUETE DE 6 6 pza" at bounding box center [649, 318] width 144 height 23
click at [856, 303] on div "​ PAQUETE DE 6 6 pza" at bounding box center [670, 310] width 680 height 55
click at [603, 368] on input "​ Unidad de receta: pza" at bounding box center [649, 372] width 144 height 23
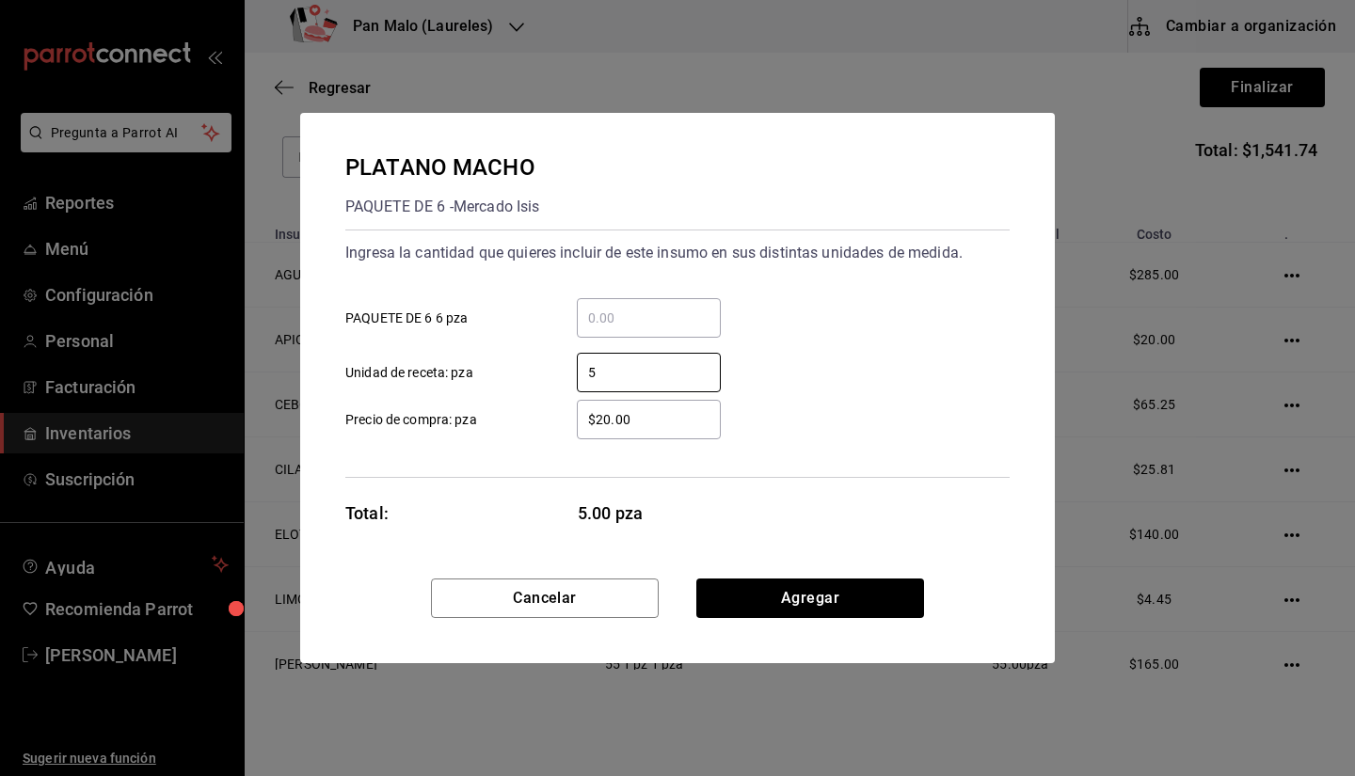
type input "5"
click at [850, 576] on div "PLATANO MACHO PAQUETE DE 6 - Mercado Isis Ingresa la cantidad que quieres inclu…" at bounding box center [677, 346] width 755 height 466
click at [842, 581] on button "Agregar" at bounding box center [810, 599] width 228 height 40
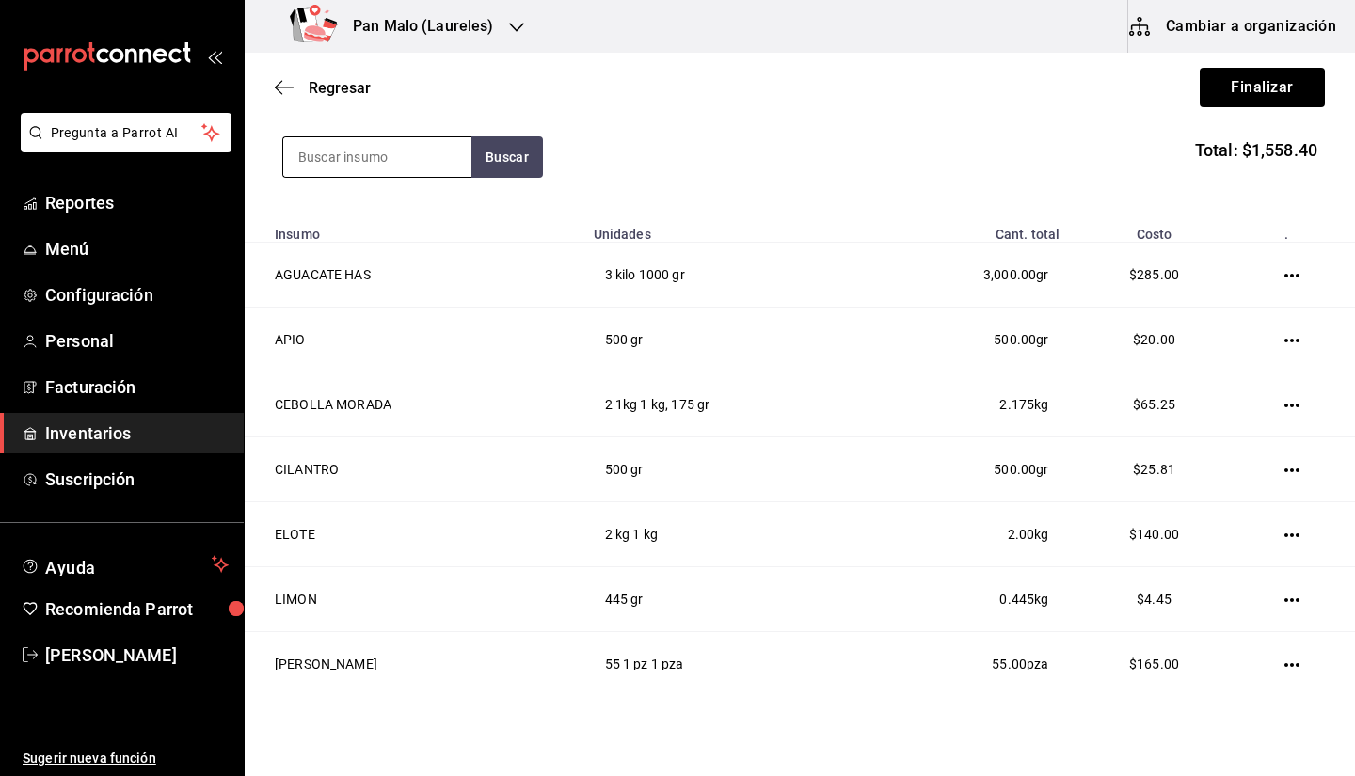
click at [388, 165] on input at bounding box center [377, 157] width 188 height 40
click at [397, 153] on input at bounding box center [377, 157] width 188 height 40
type input "LECHUGA"
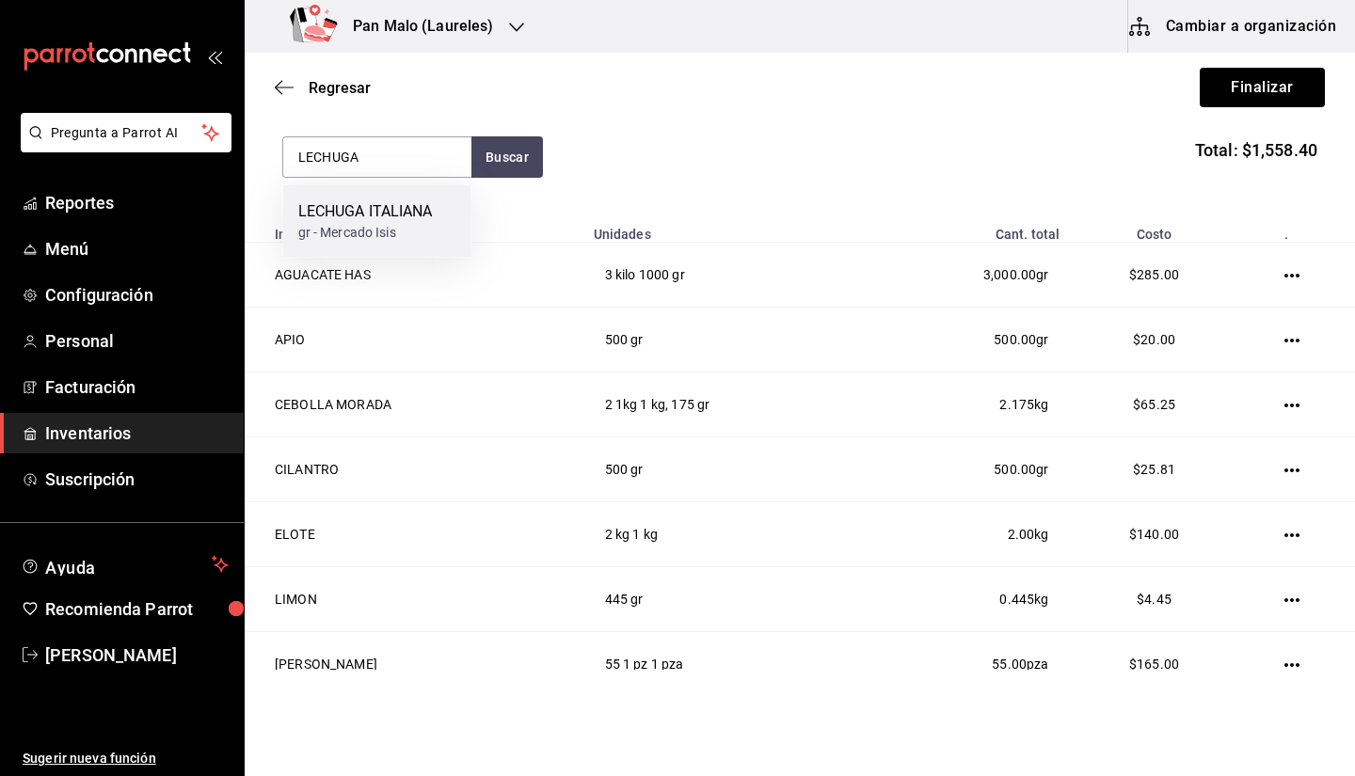
click at [416, 212] on div "LECHUGA ITALIANA" at bounding box center [365, 211] width 135 height 23
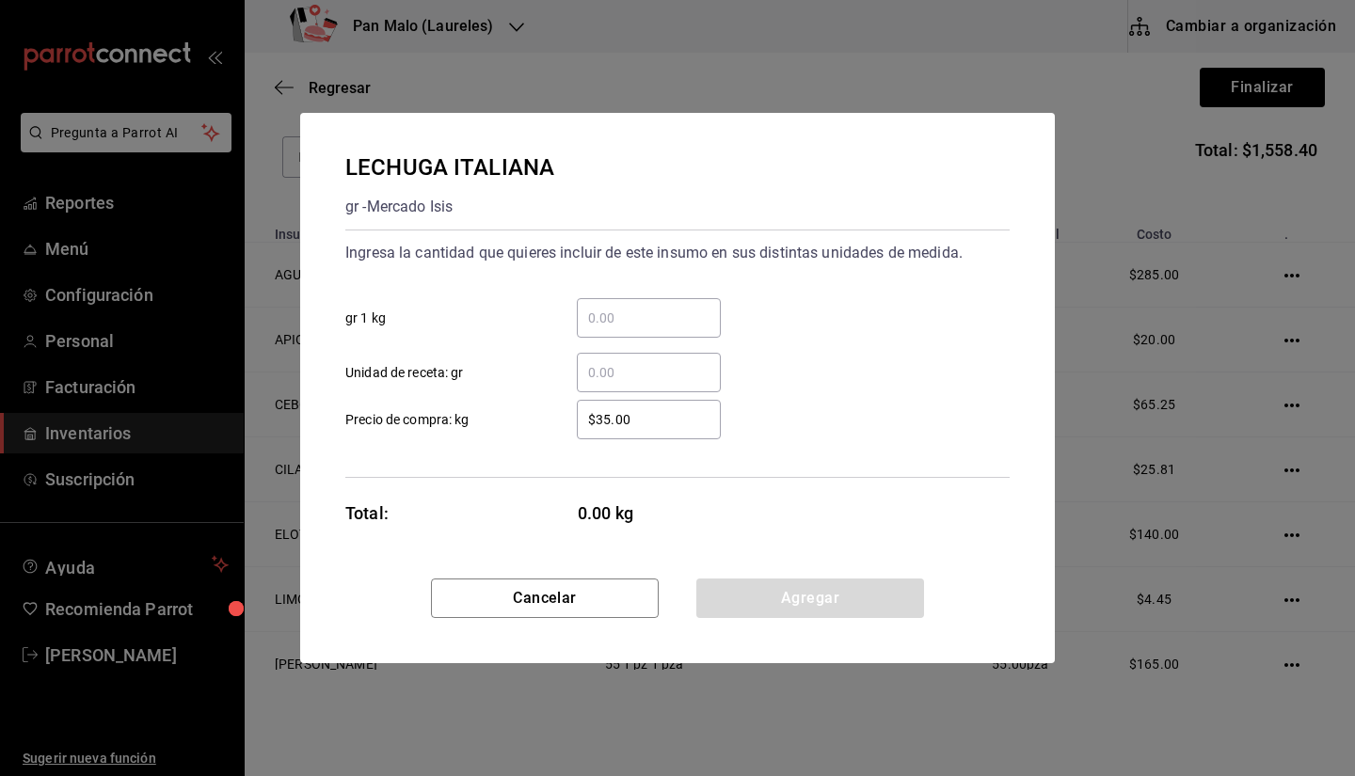
click at [600, 326] on input "​ gr 1 kg" at bounding box center [649, 318] width 144 height 23
click at [831, 339] on div "​ Unidad de receta: gr" at bounding box center [670, 365] width 680 height 55
click at [621, 326] on input "​ gr 1 kg" at bounding box center [649, 318] width 144 height 23
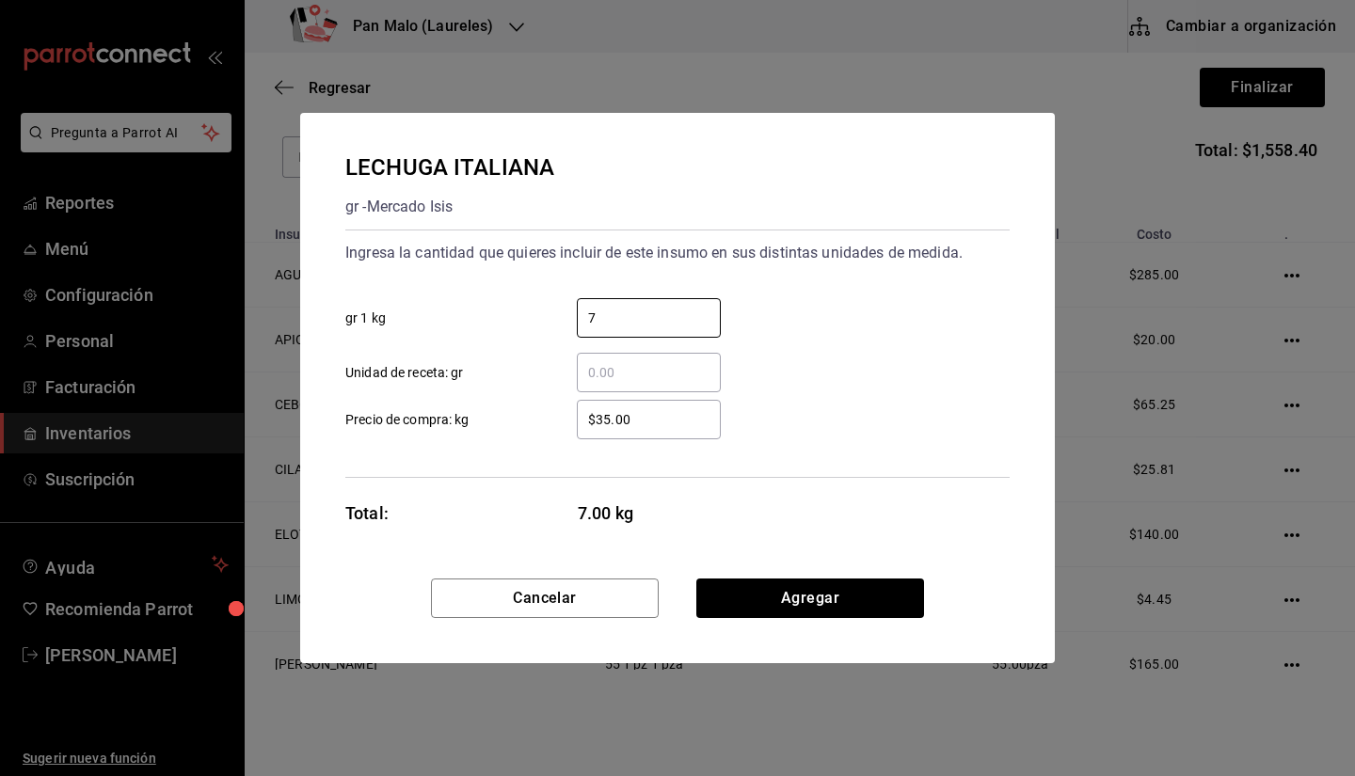
type input "7"
click at [819, 622] on div "Cancelar Agregar" at bounding box center [677, 621] width 755 height 85
click at [807, 603] on button "Agregar" at bounding box center [810, 599] width 228 height 40
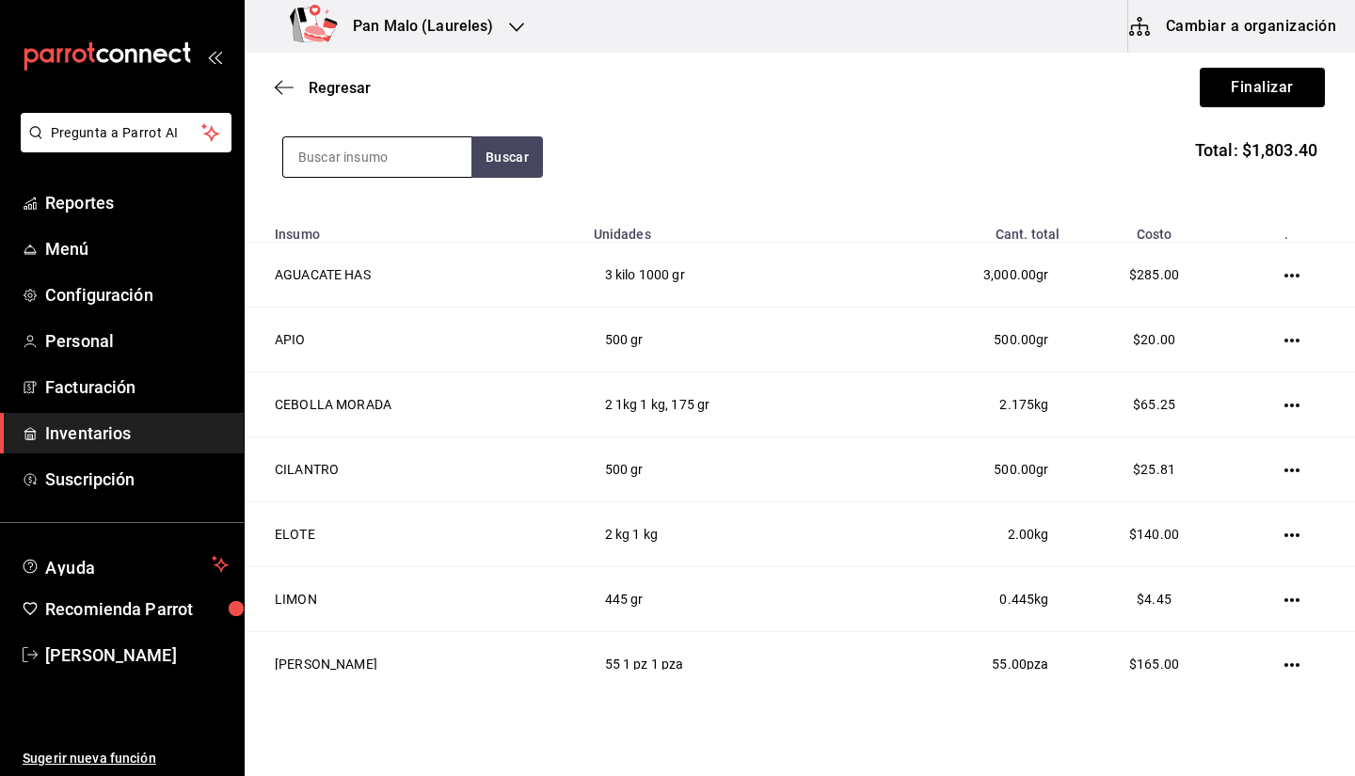
click at [376, 163] on input at bounding box center [377, 157] width 188 height 40
click at [376, 162] on input at bounding box center [377, 157] width 188 height 40
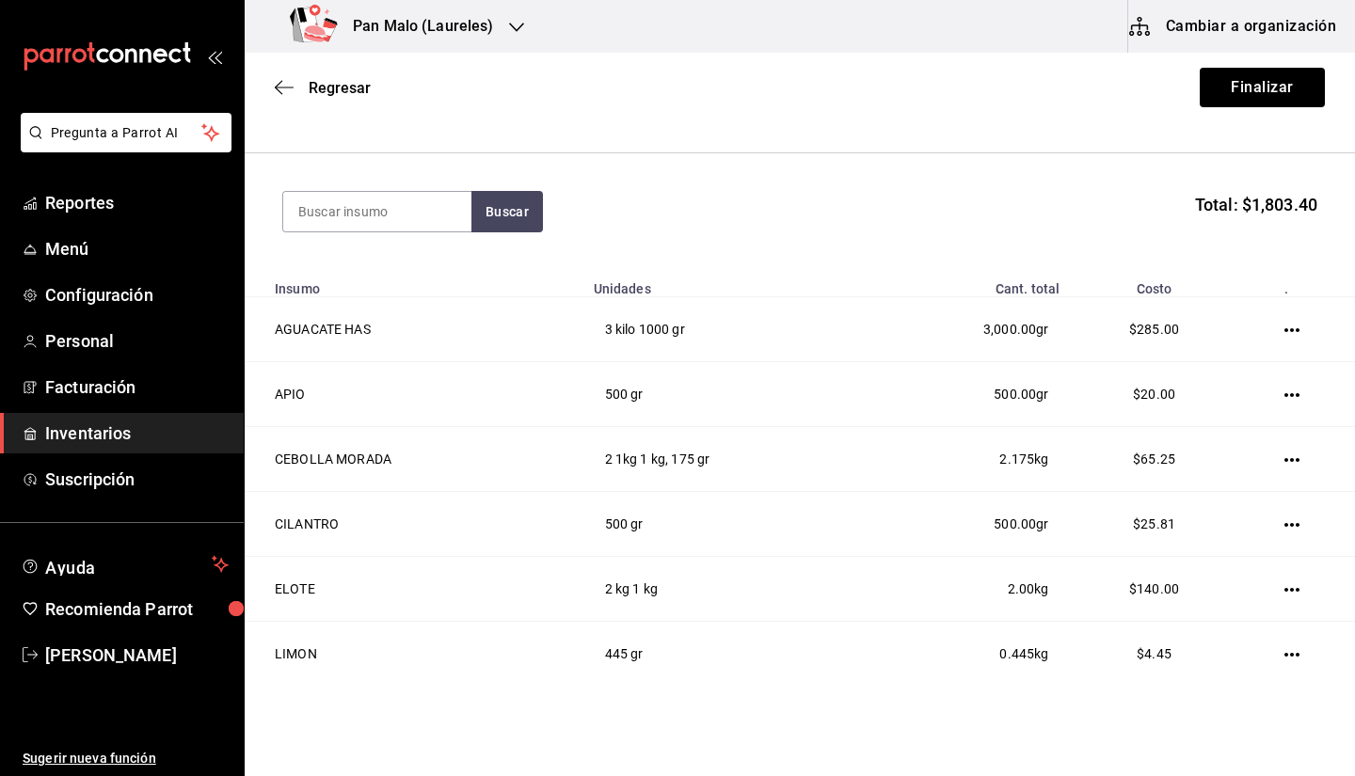
scroll to position [0, 0]
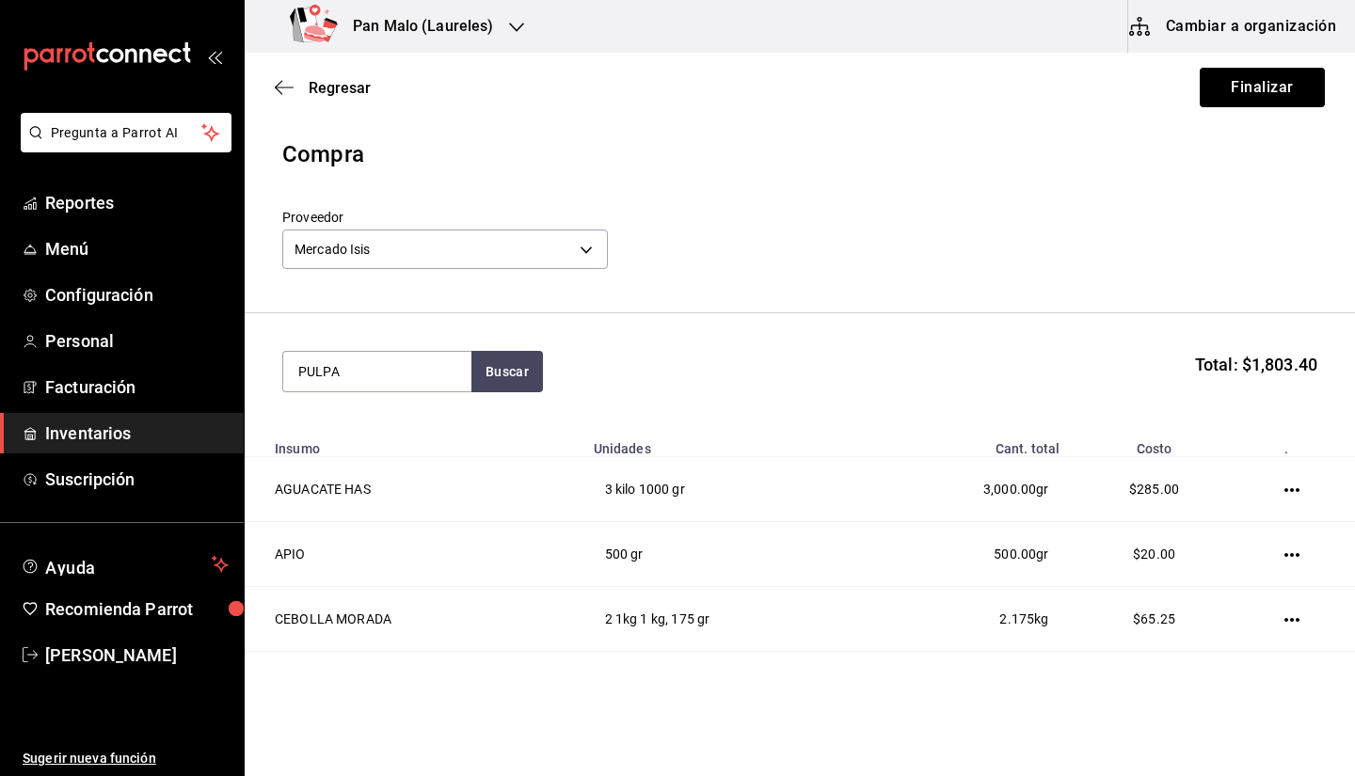
type input "PULPA"
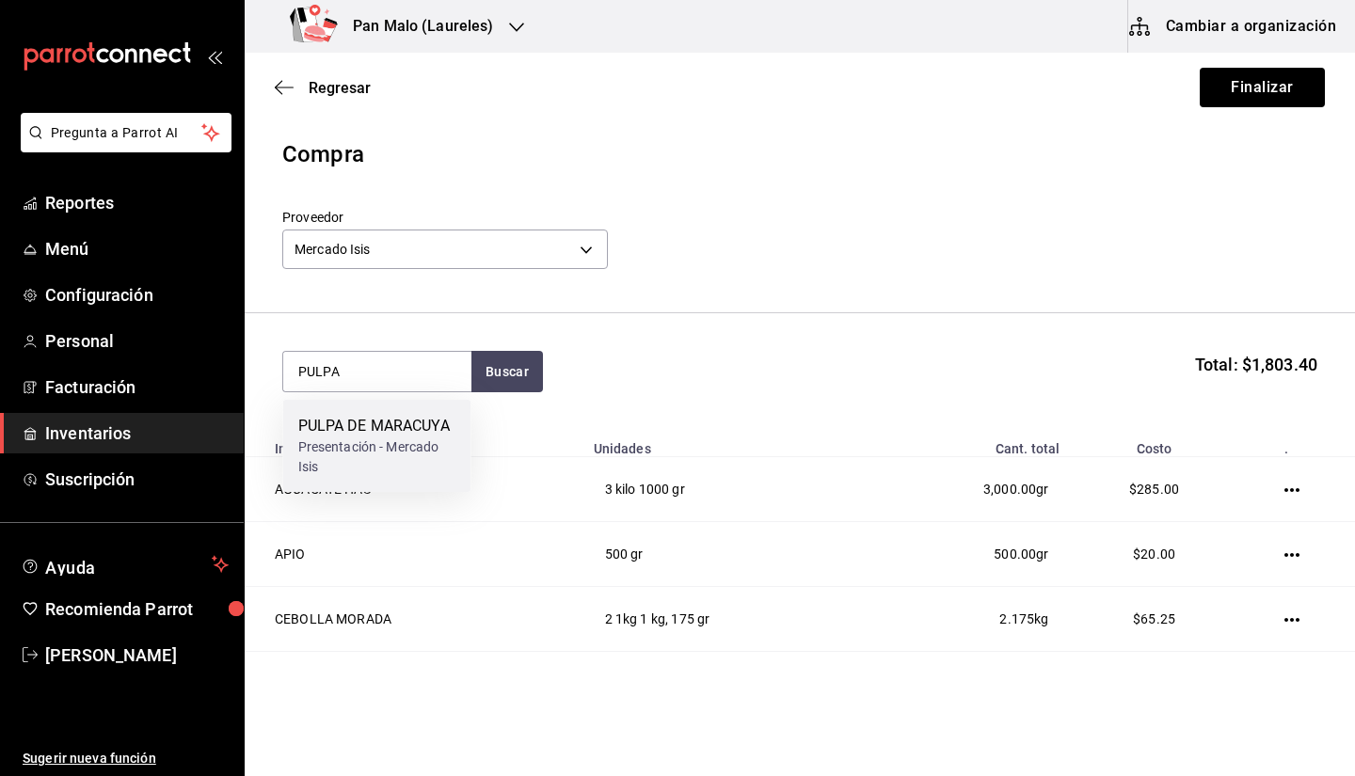
click at [392, 454] on div "Presentación - Mercado Isis" at bounding box center [377, 458] width 158 height 40
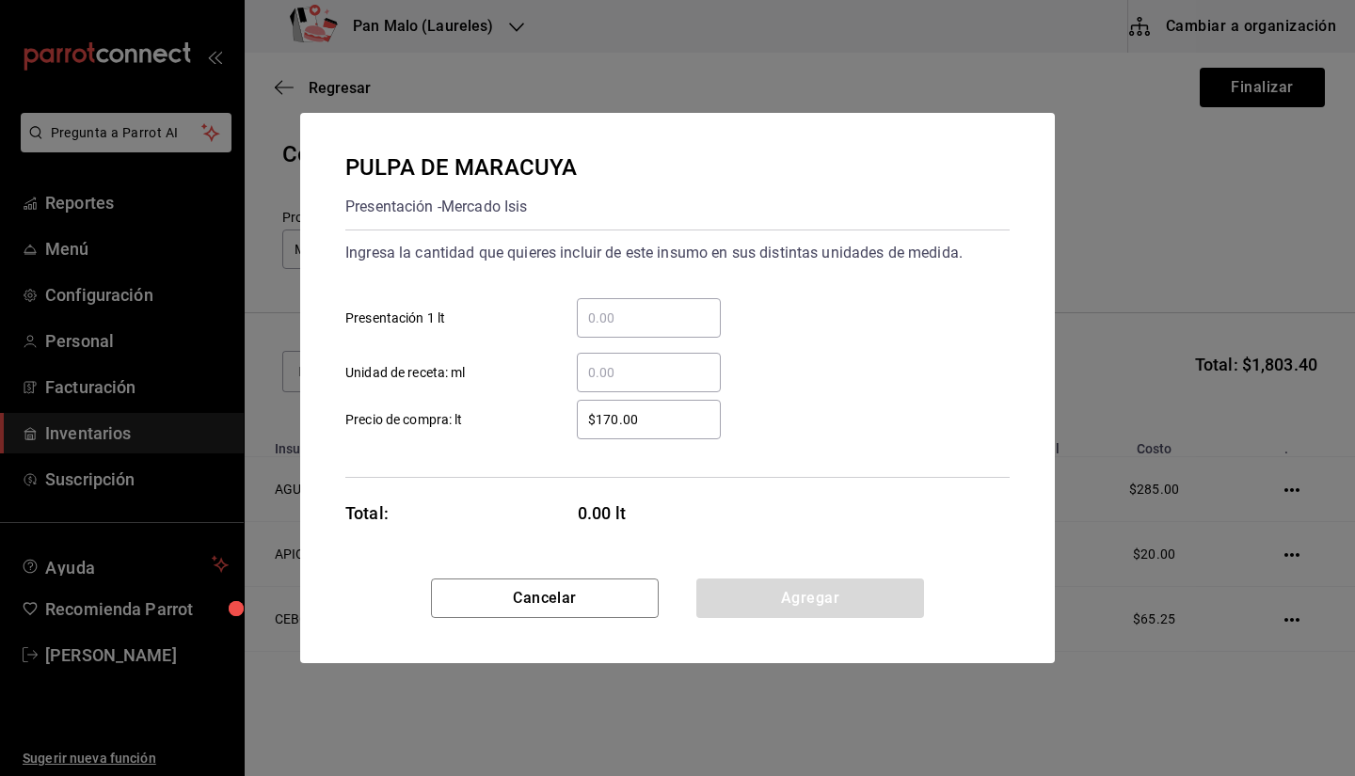
click at [659, 303] on div "​" at bounding box center [649, 318] width 144 height 40
click at [659, 307] on input "​ Presentación 1 lt" at bounding box center [649, 318] width 144 height 23
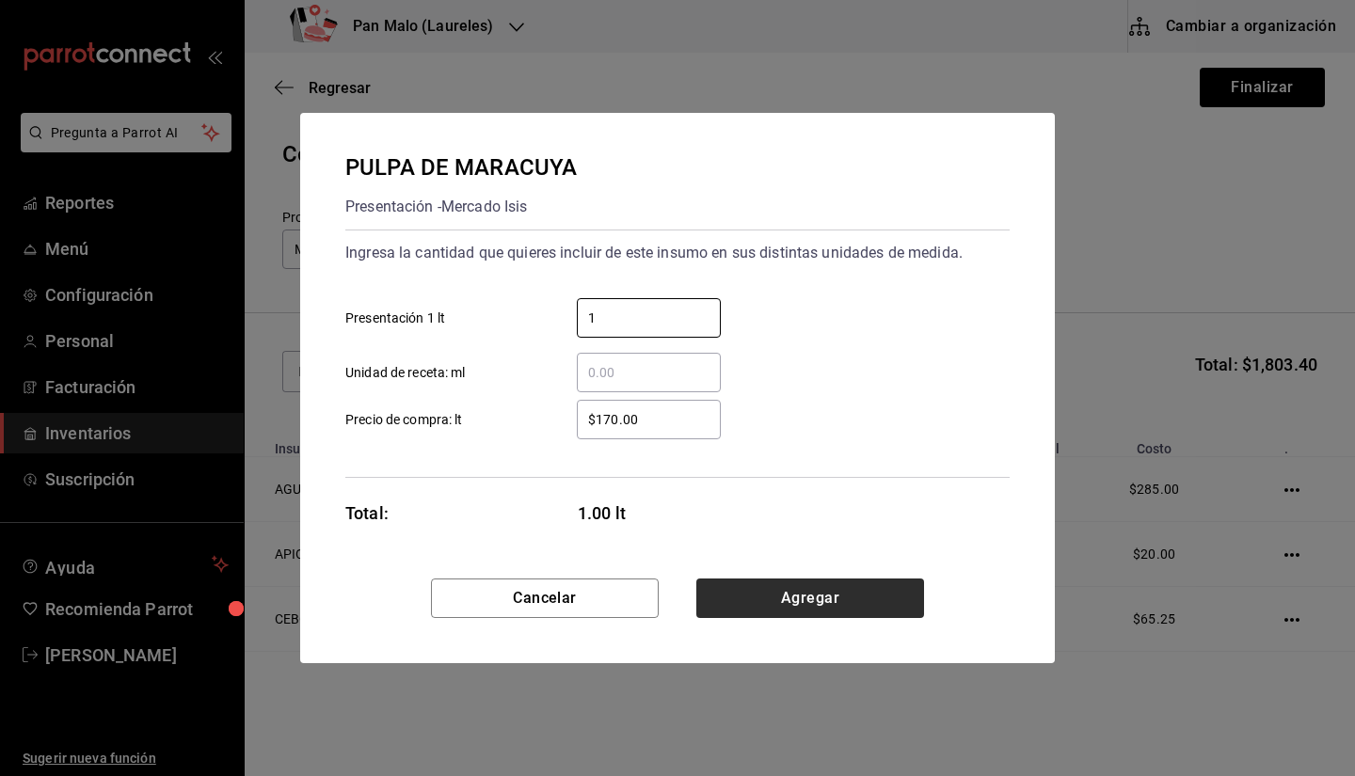
type input "1"
click at [770, 594] on button "Agregar" at bounding box center [810, 599] width 228 height 40
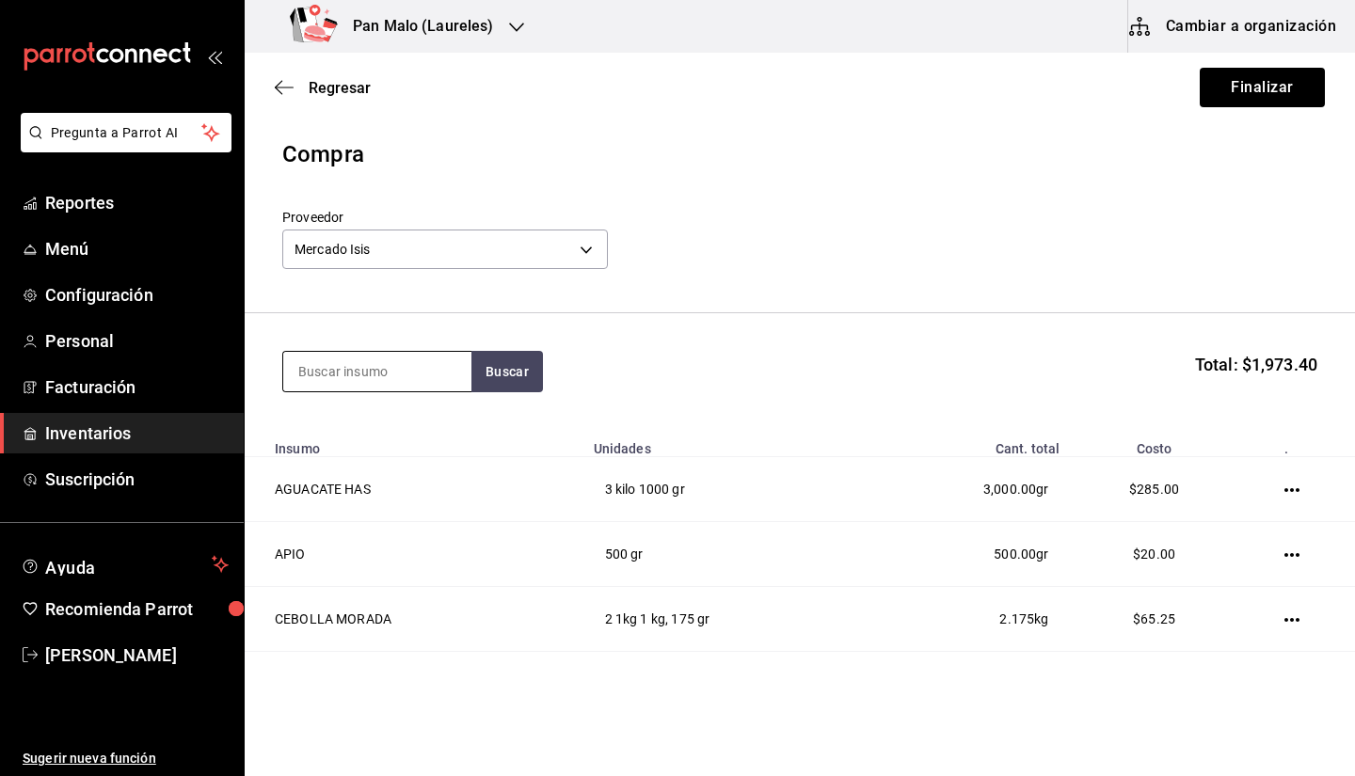
click at [421, 363] on input at bounding box center [377, 372] width 188 height 40
click at [409, 370] on input at bounding box center [377, 372] width 188 height 40
type input "CREMA"
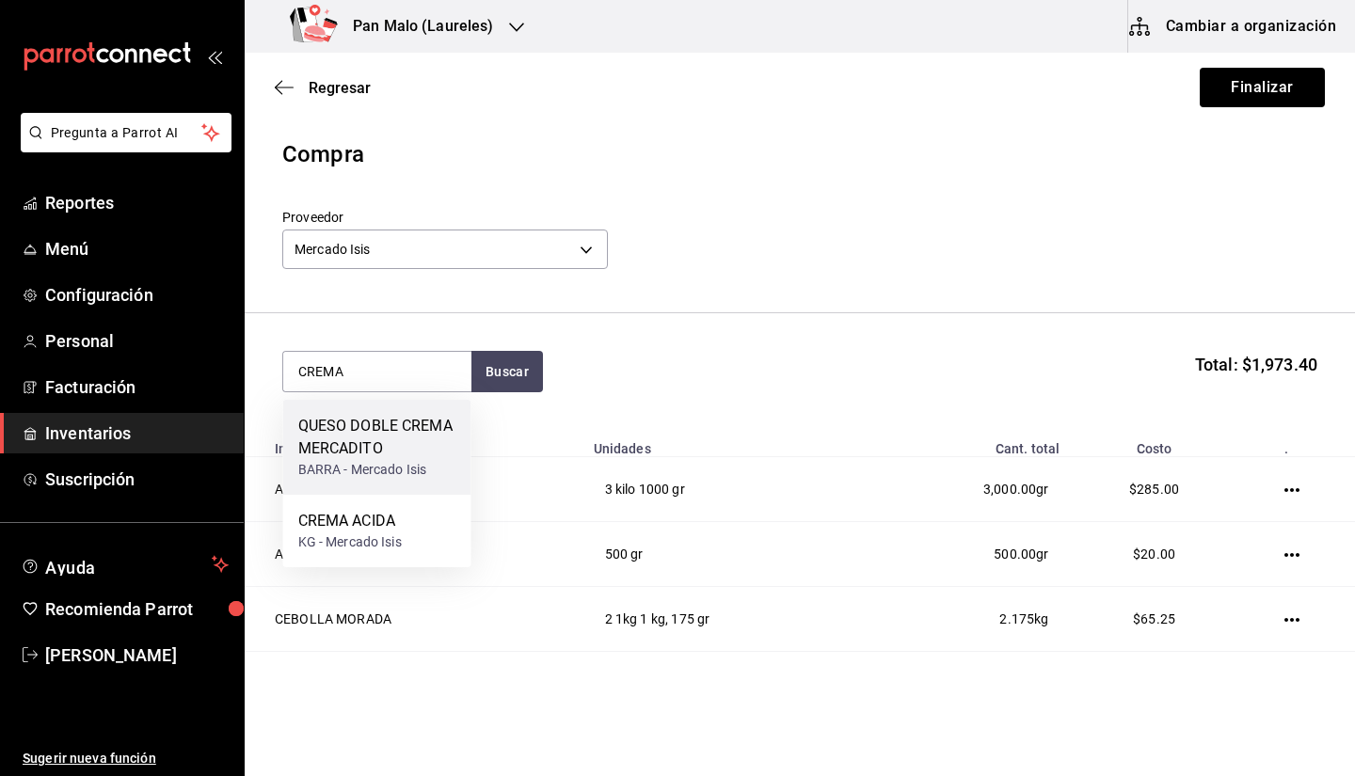
click at [408, 453] on div "QUESO DOBLE CREMA MERCADITO" at bounding box center [377, 437] width 158 height 45
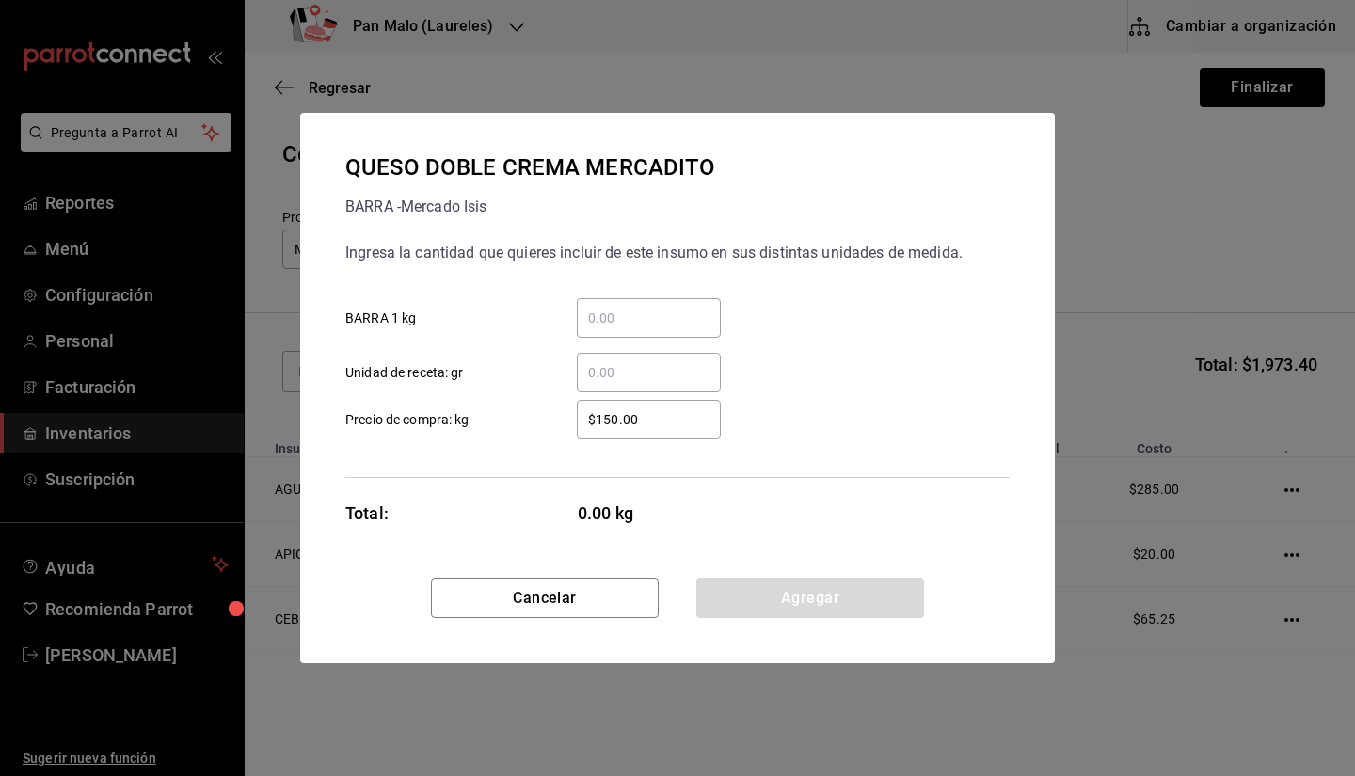
click at [637, 319] on input "​ BARRA 1 kg" at bounding box center [649, 318] width 144 height 23
click at [588, 376] on input "​ Unidad de receta: gr" at bounding box center [649, 372] width 144 height 23
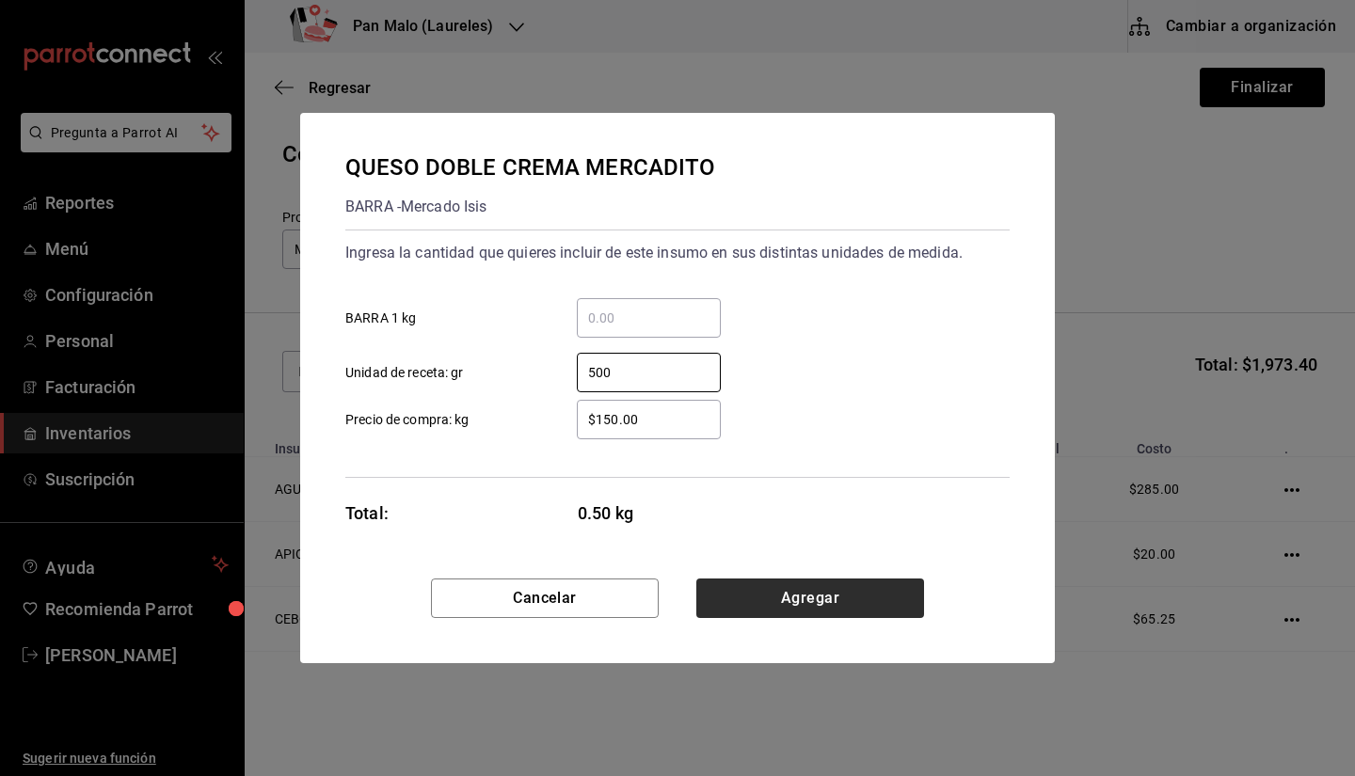
type input "500"
click at [805, 590] on button "Agregar" at bounding box center [810, 599] width 228 height 40
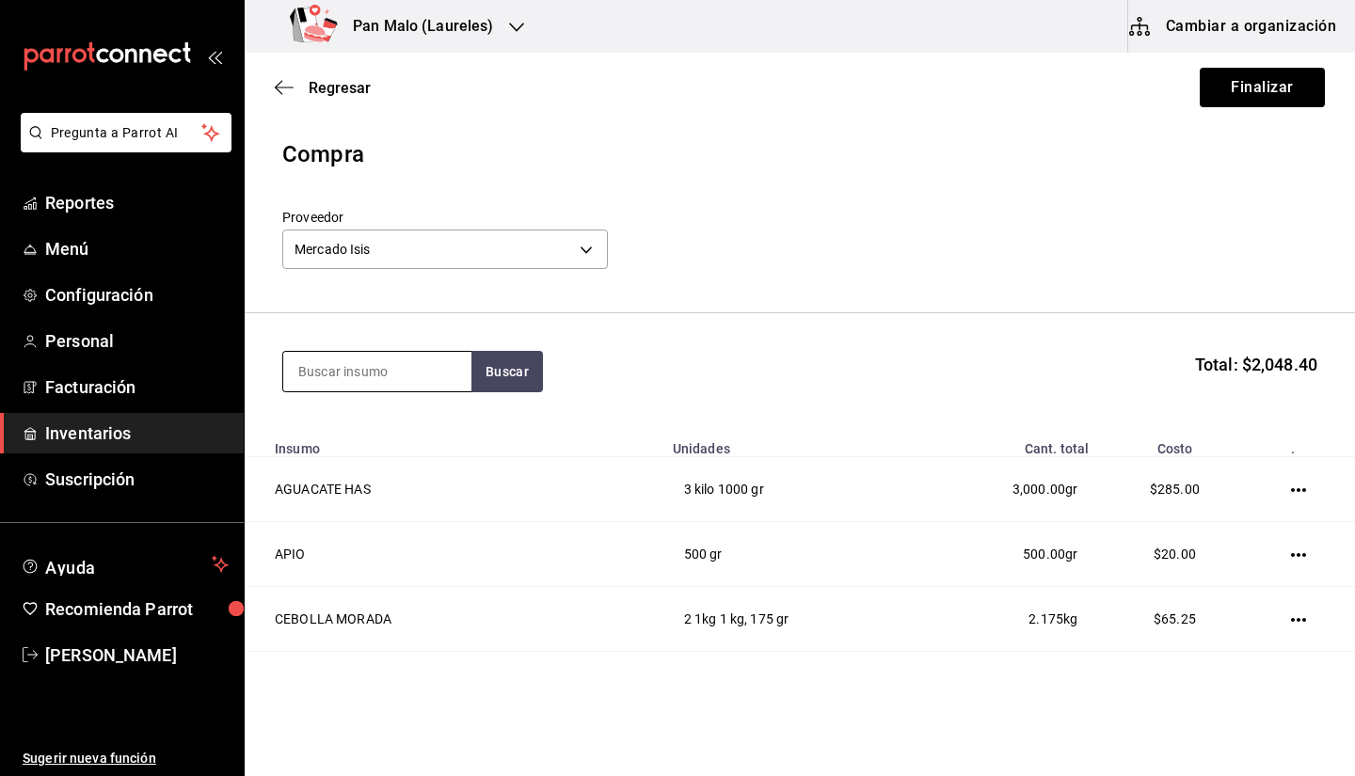
click at [392, 377] on input at bounding box center [377, 372] width 188 height 40
type input "G"
type input "FRESA"
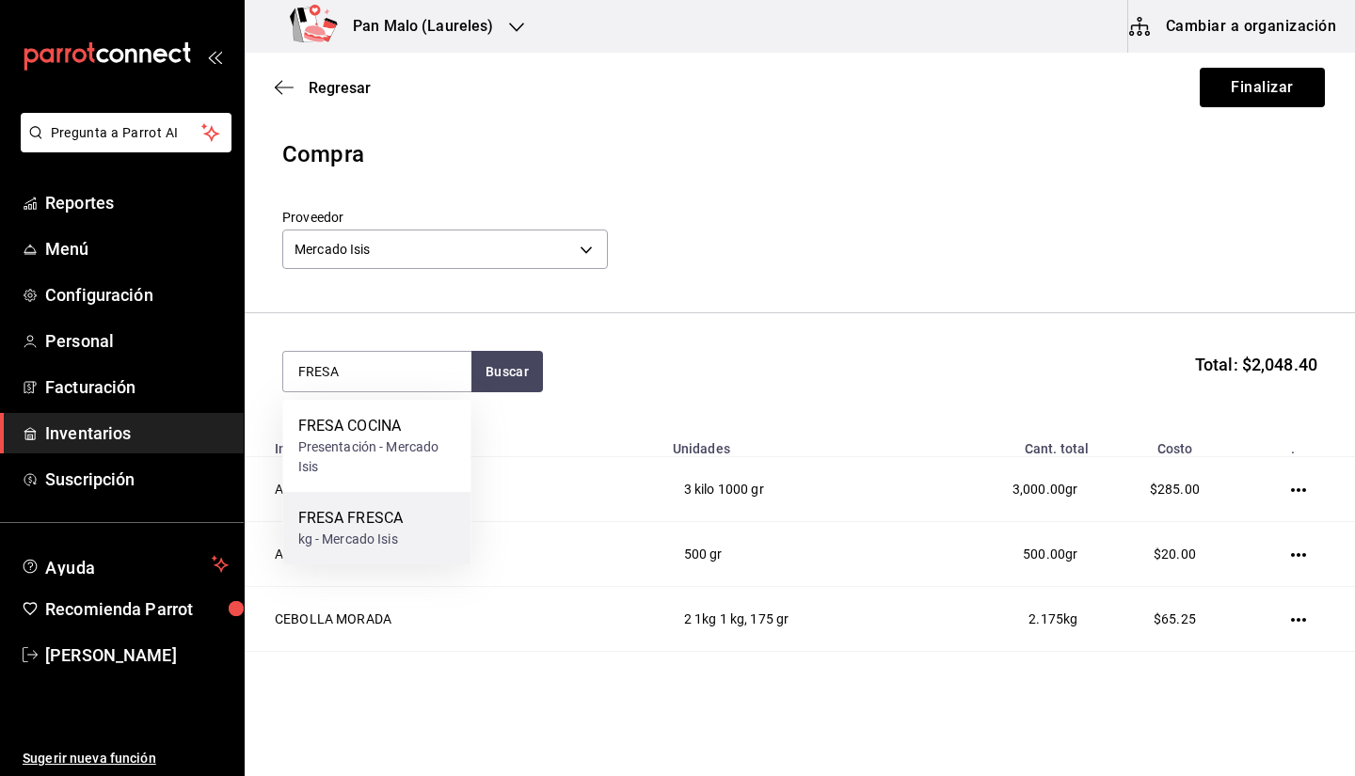
drag, startPoint x: 388, startPoint y: 519, endPoint x: 401, endPoint y: 528, distance: 16.2
click at [401, 528] on div "FRESA FRESCA" at bounding box center [350, 518] width 105 height 23
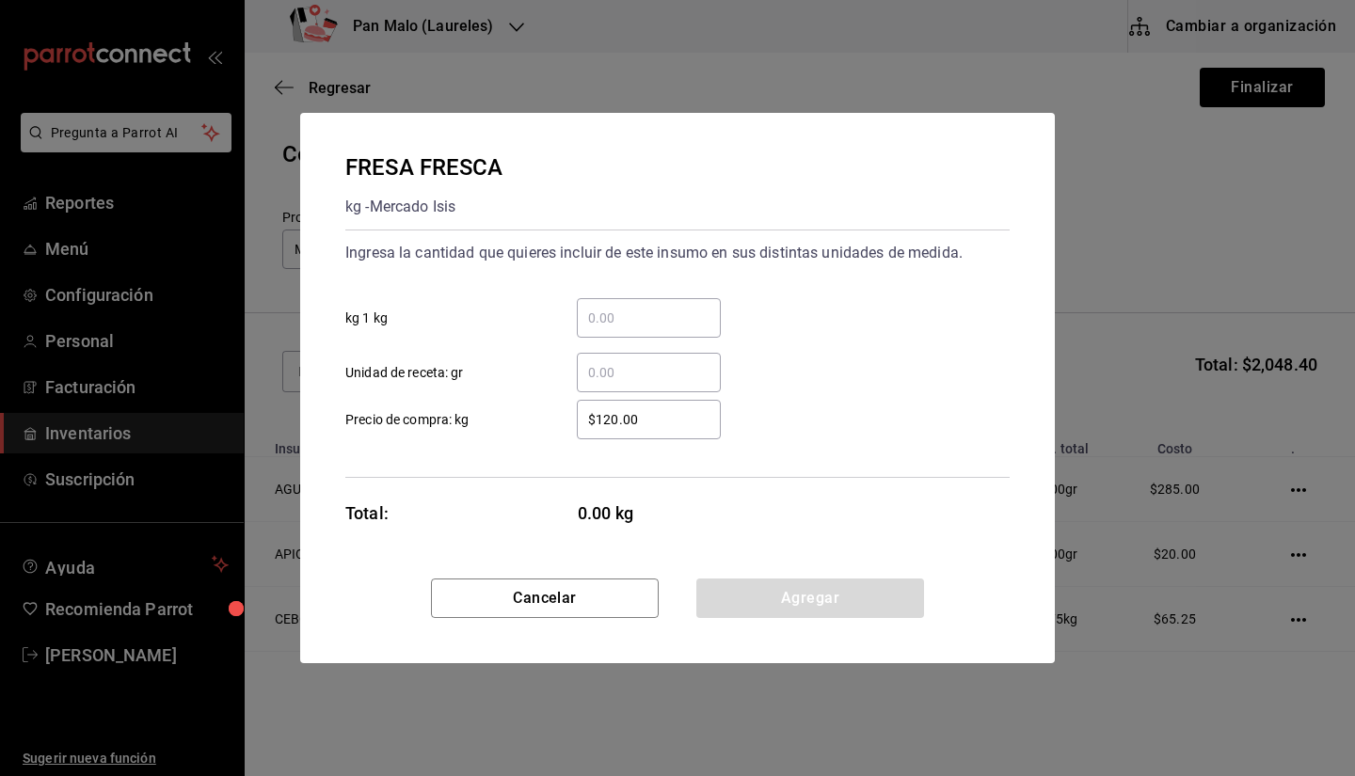
click at [653, 368] on input "​ Unidad de receta: gr" at bounding box center [649, 372] width 144 height 23
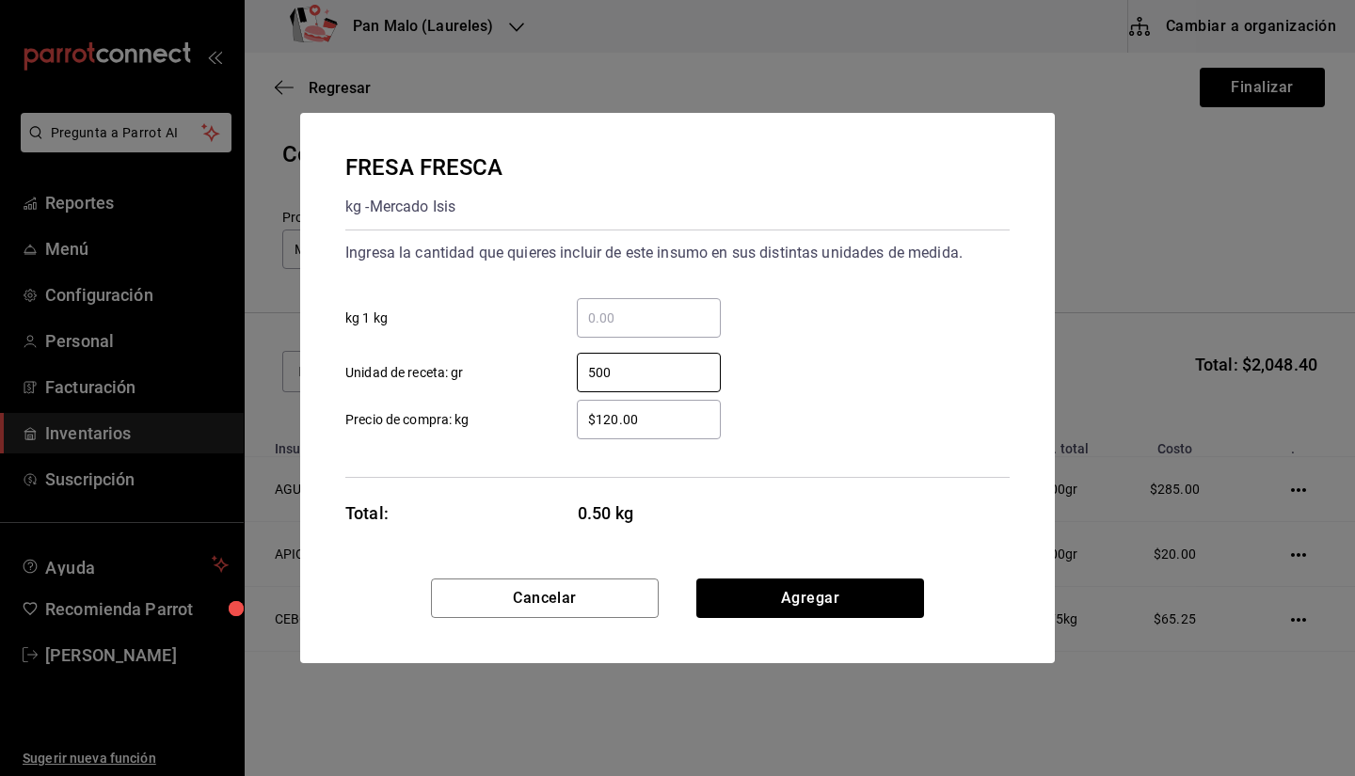
type input "500"
click at [614, 411] on input "$120.00" at bounding box center [649, 419] width 144 height 23
type input "$140.00"
click at [783, 596] on button "Agregar" at bounding box center [810, 599] width 228 height 40
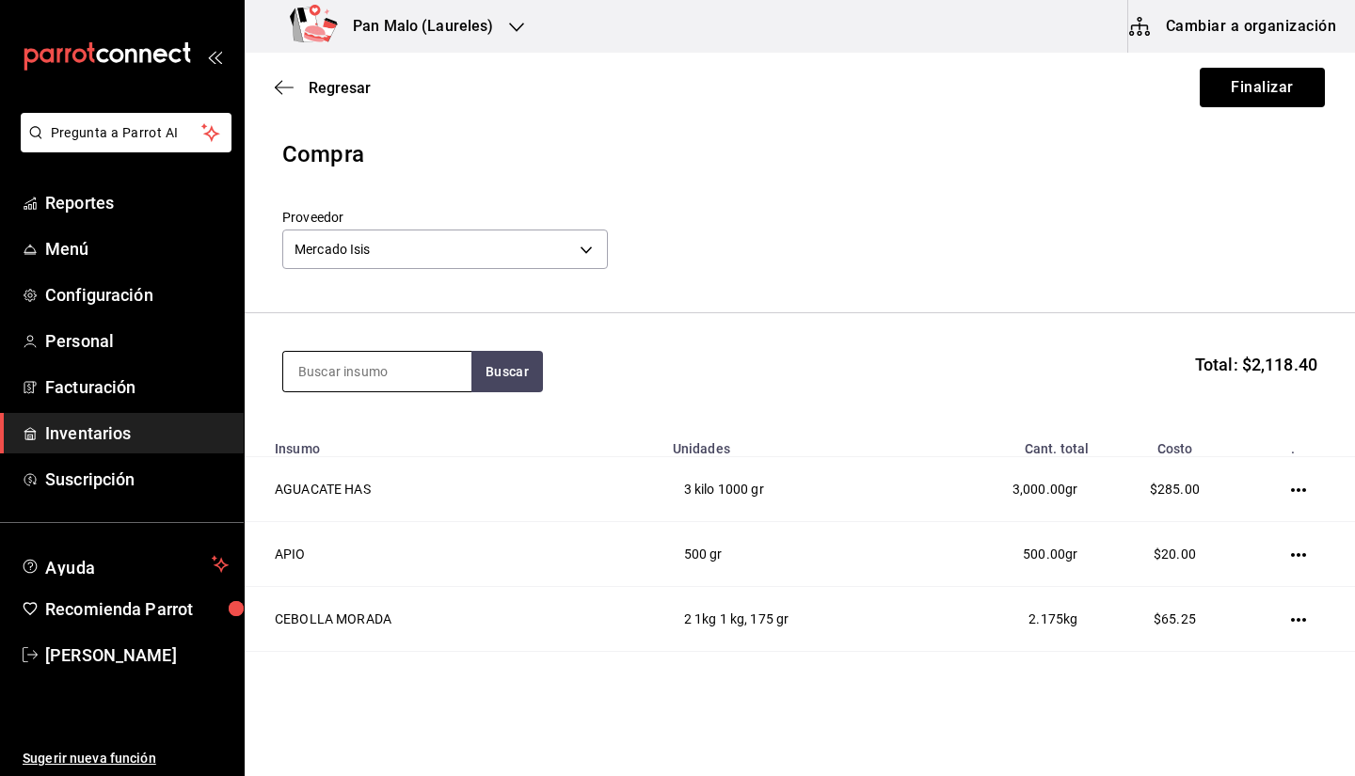
click at [421, 371] on input at bounding box center [377, 372] width 188 height 40
type input "CALABAZA"
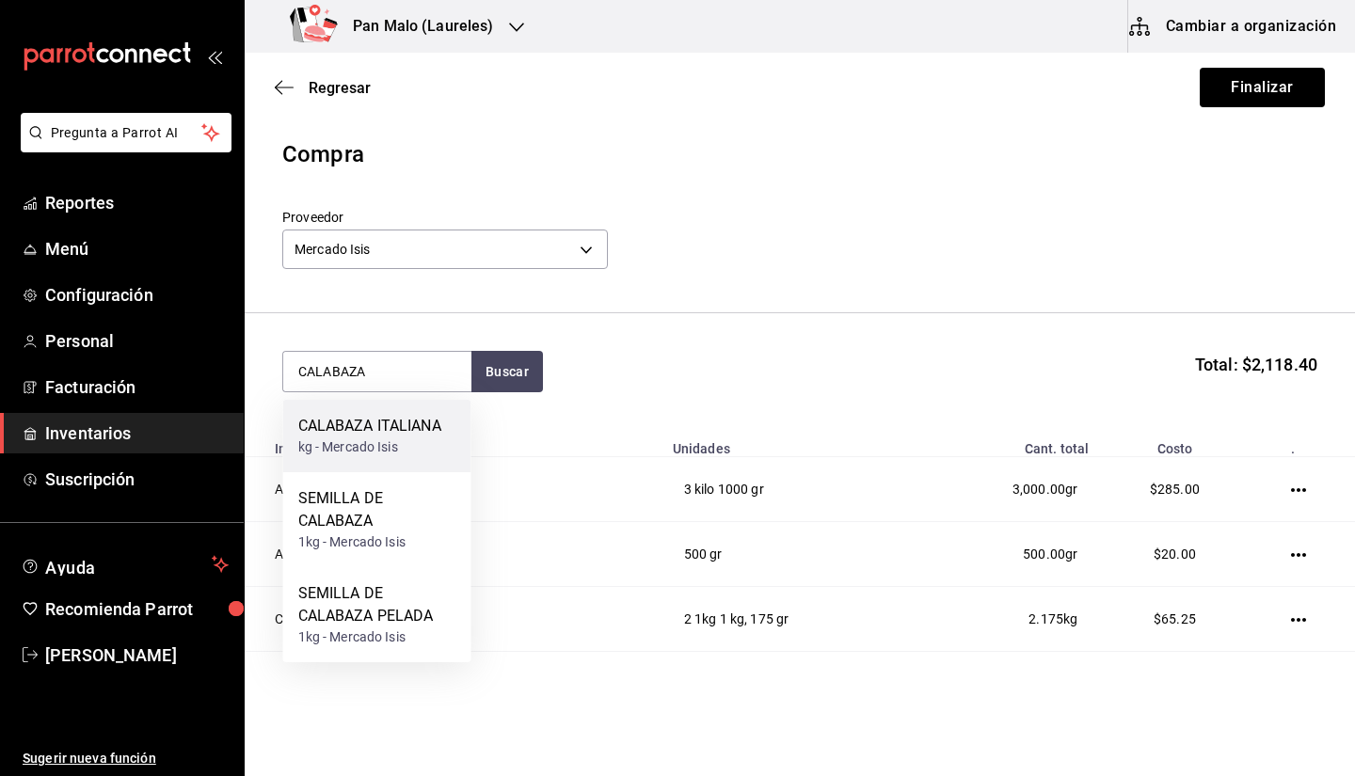
click at [393, 445] on div "kg - Mercado Isis" at bounding box center [369, 448] width 143 height 20
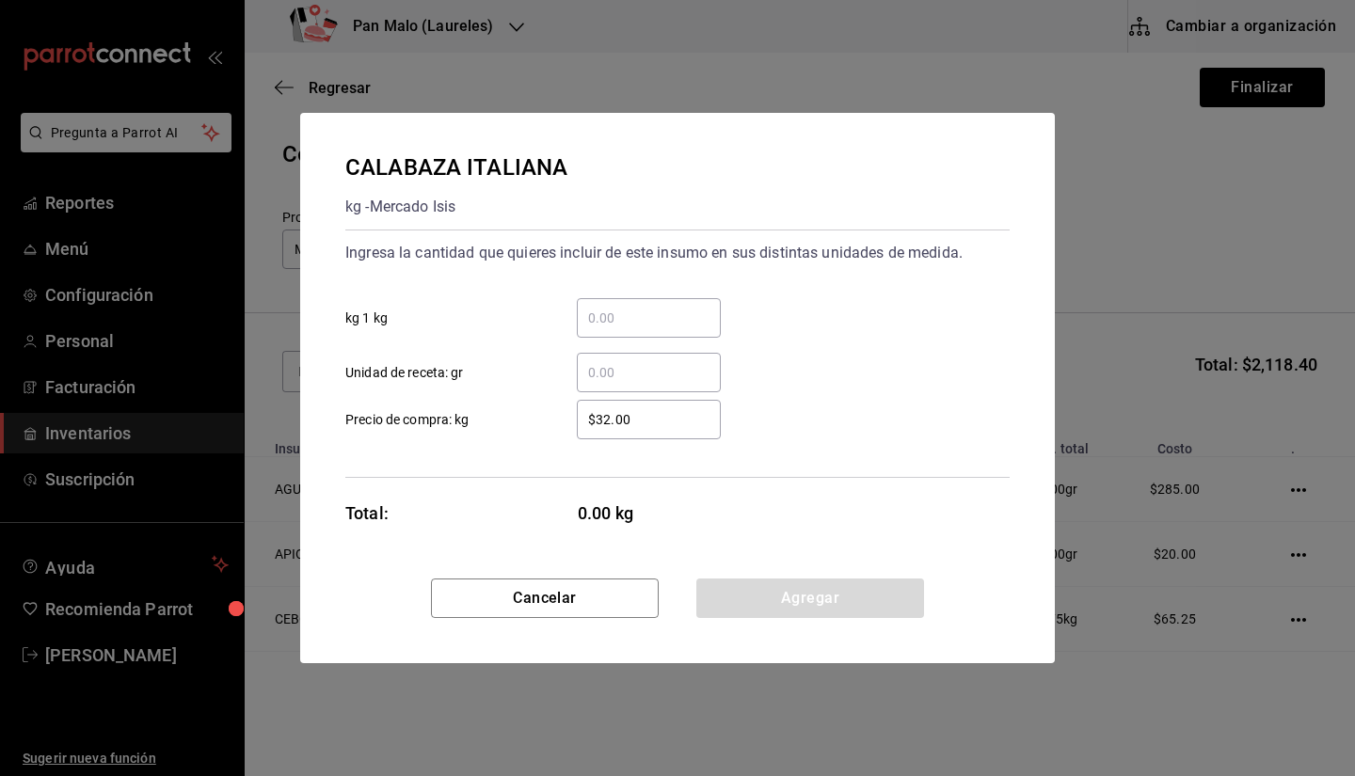
click at [600, 368] on input "​ Unidad de receta: gr" at bounding box center [649, 372] width 144 height 23
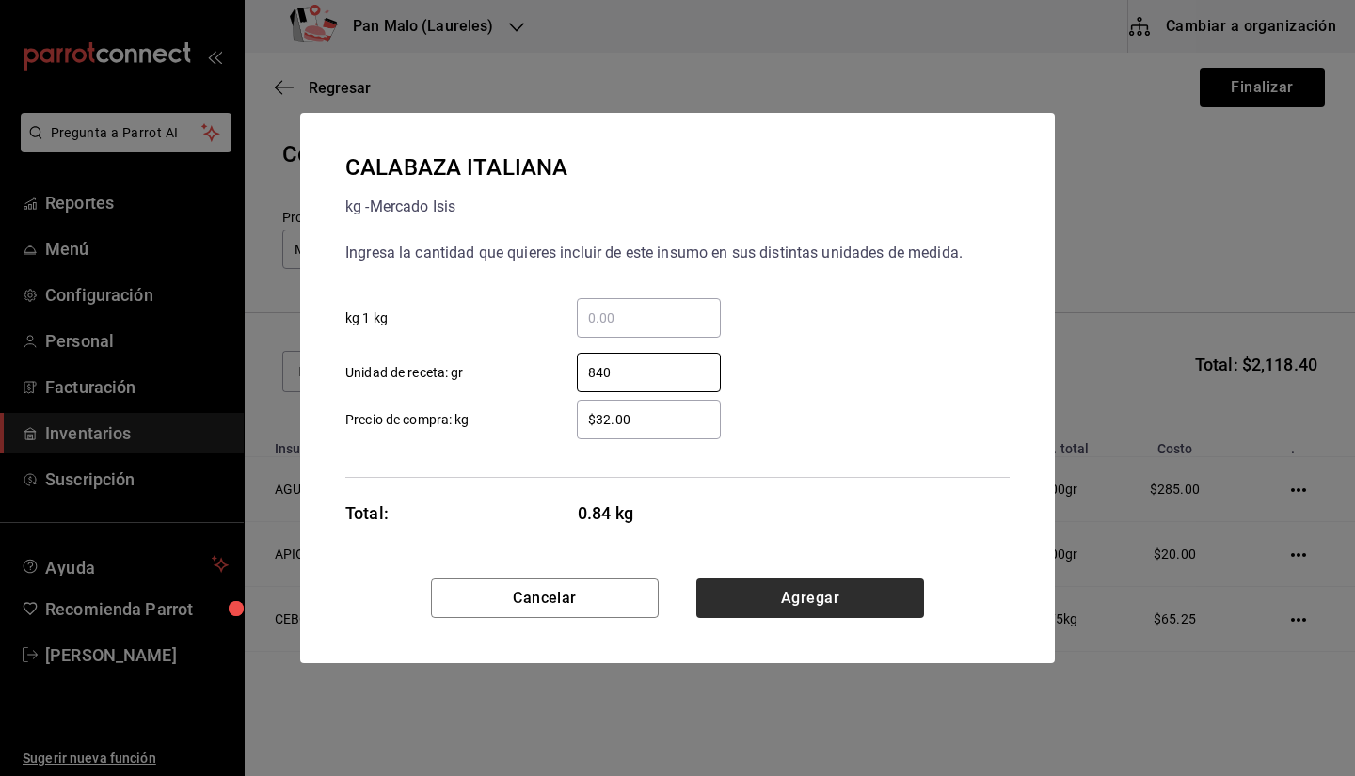
type input "840"
click at [802, 596] on button "Agregar" at bounding box center [810, 599] width 228 height 40
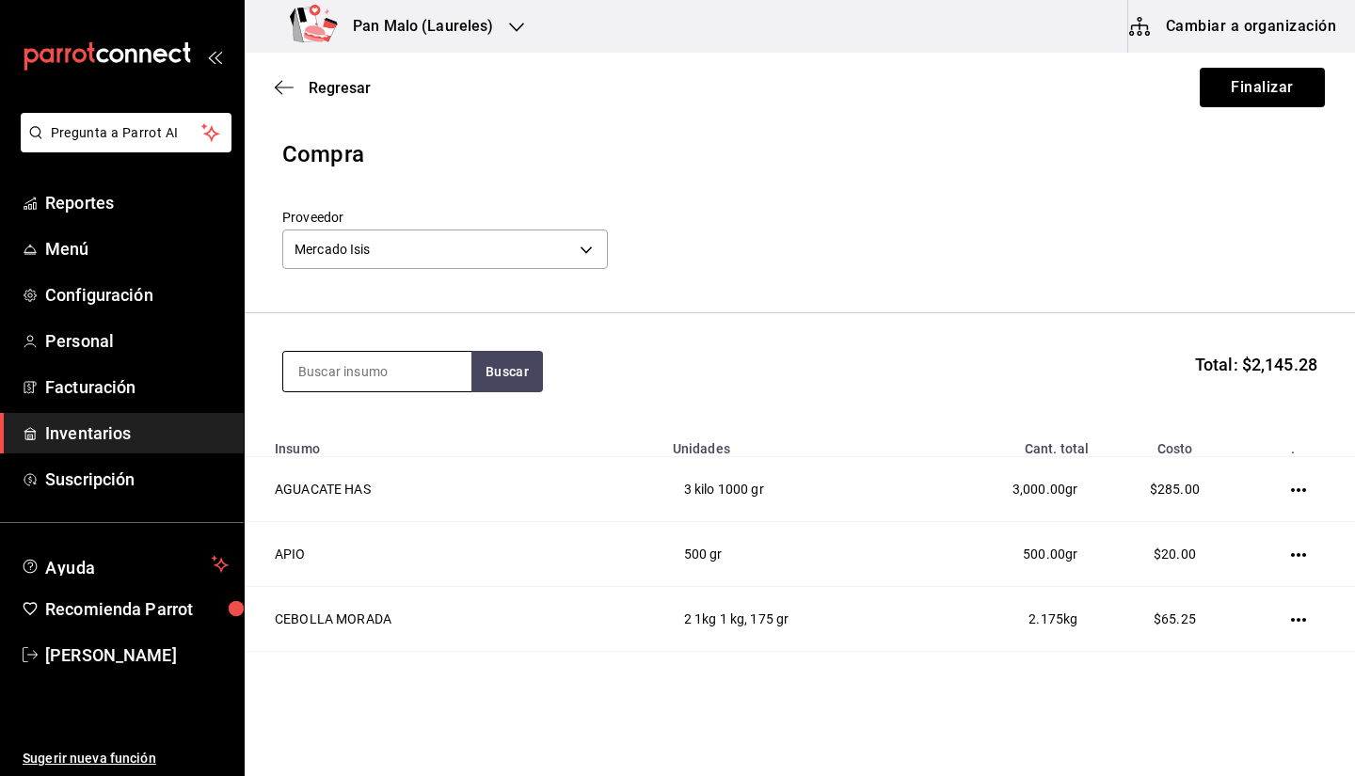
click at [378, 372] on input at bounding box center [377, 372] width 188 height 40
type input "O"
type input "PEREJIL"
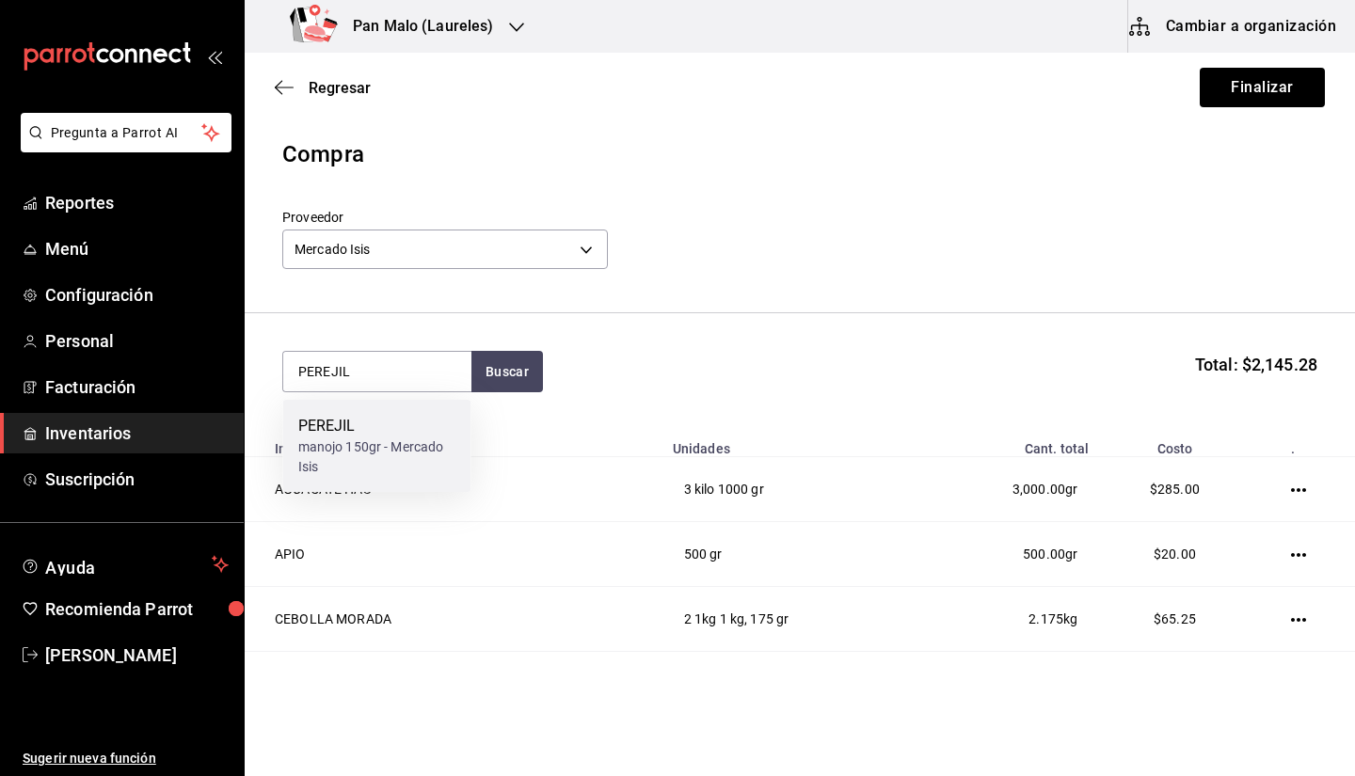
click at [357, 410] on div "PEREJIL manojo 150gr - Mercado Isis" at bounding box center [377, 446] width 188 height 92
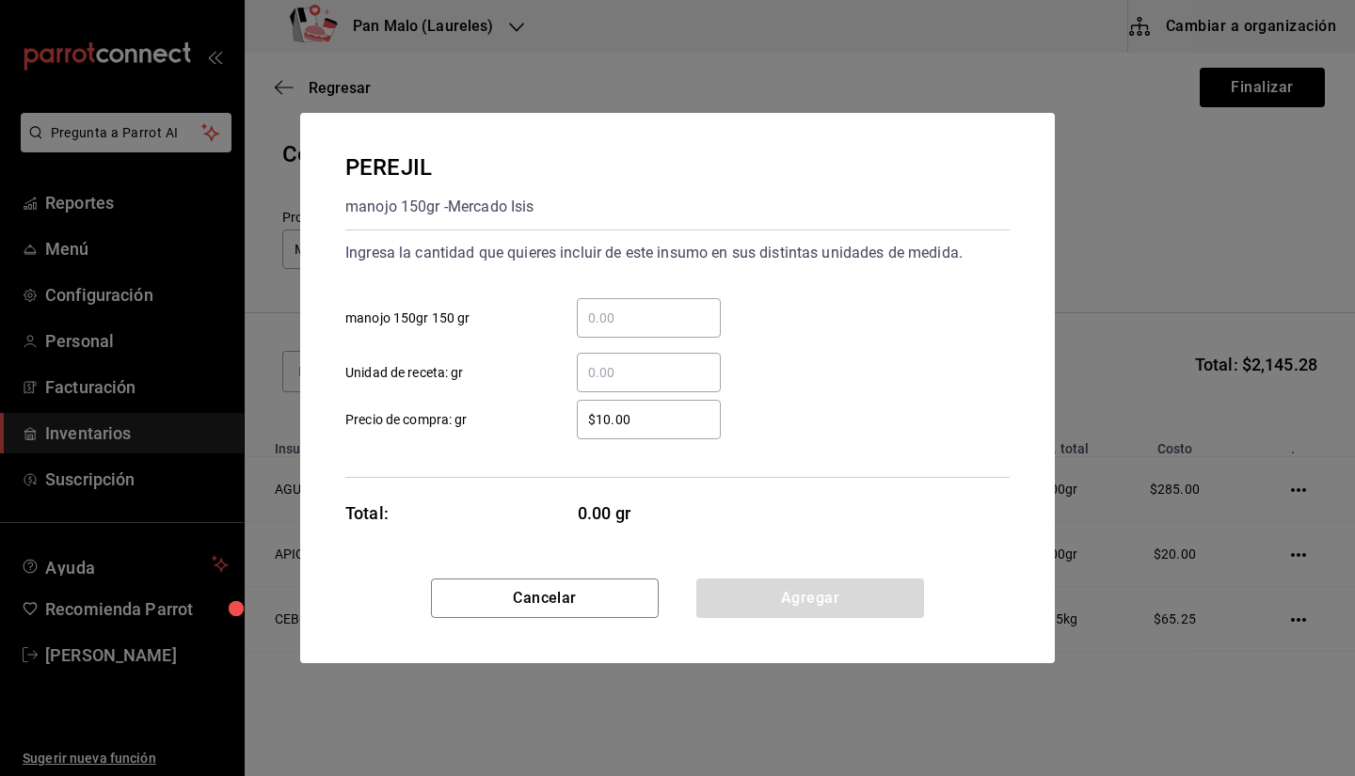
click at [598, 381] on input "​ Unidad de receta: gr" at bounding box center [649, 372] width 144 height 23
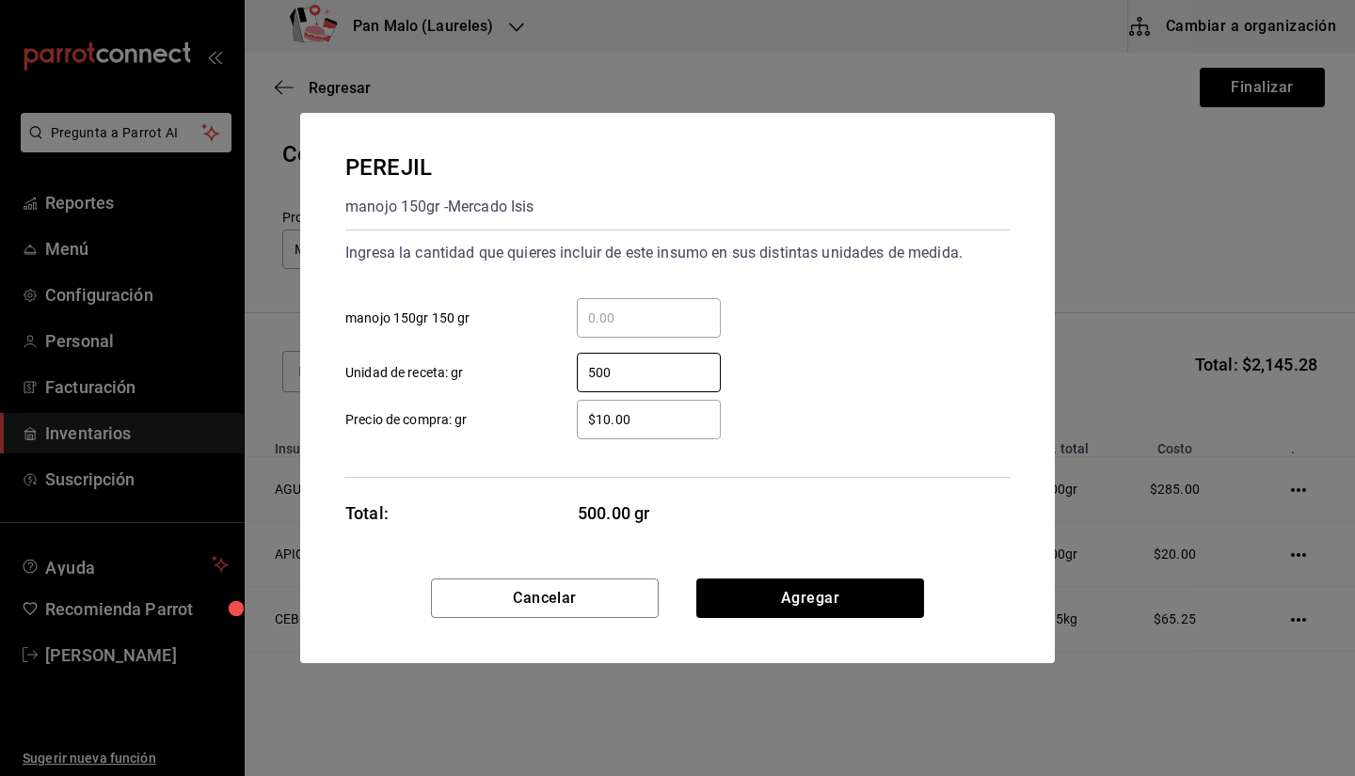
type input "500"
click at [664, 427] on input "$10.00" at bounding box center [649, 419] width 144 height 23
type input "$1"
type input "$20"
click at [894, 604] on button "Agregar" at bounding box center [810, 599] width 228 height 40
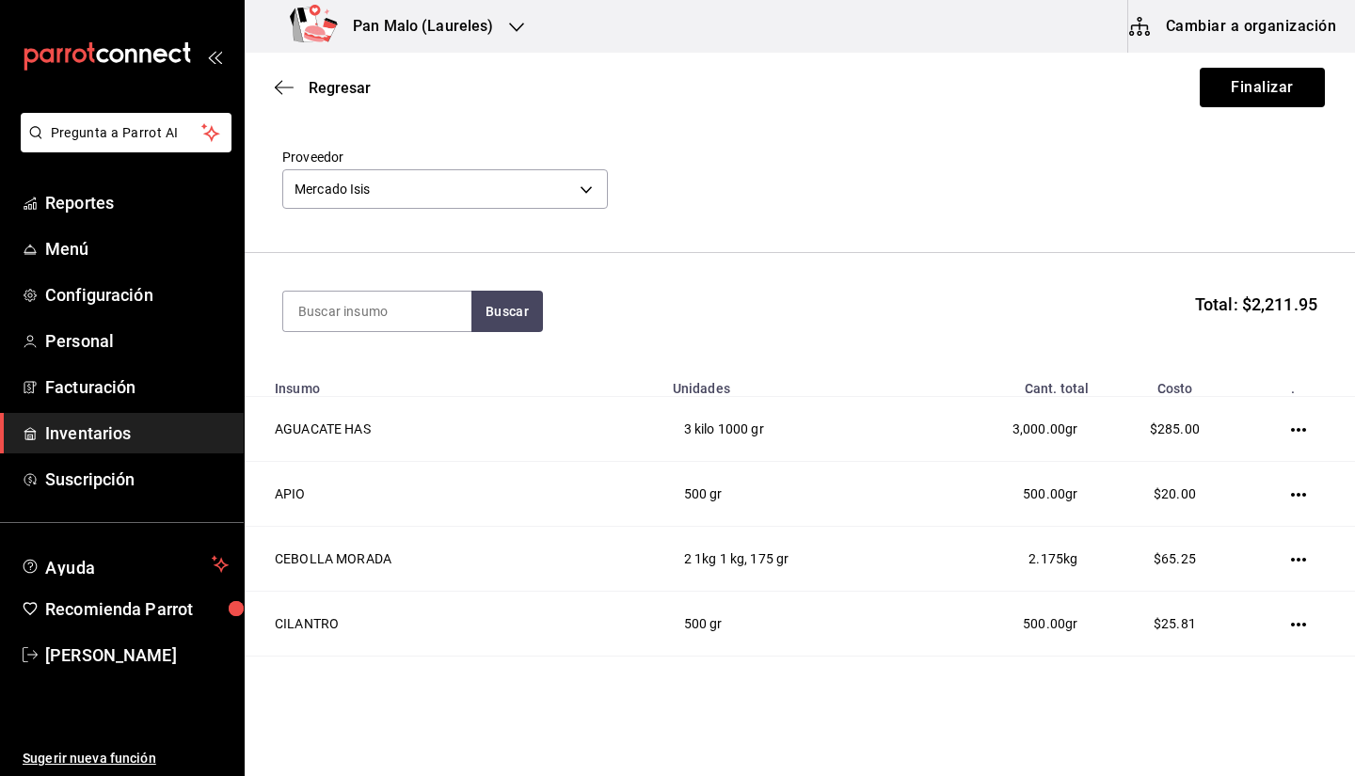
scroll to position [58, 0]
click at [1217, 87] on button "Finalizar" at bounding box center [1262, 88] width 125 height 40
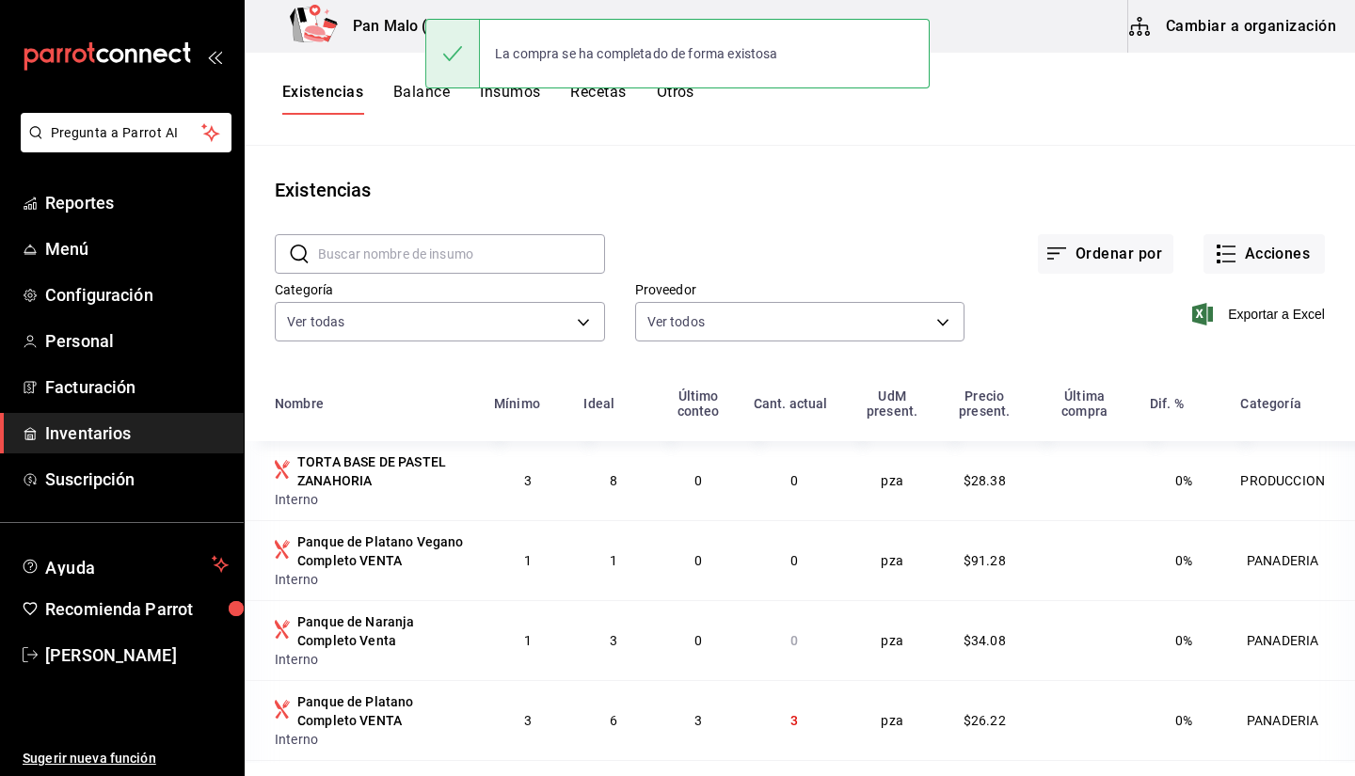
drag, startPoint x: 1333, startPoint y: 284, endPoint x: 1354, endPoint y: 340, distance: 59.6
click at [1354, 340] on main "Existencias ​ ​ Ordenar por Acciones Categoría Ver todas 57a97c15-a577-4602-bf7…" at bounding box center [800, 454] width 1111 height 617
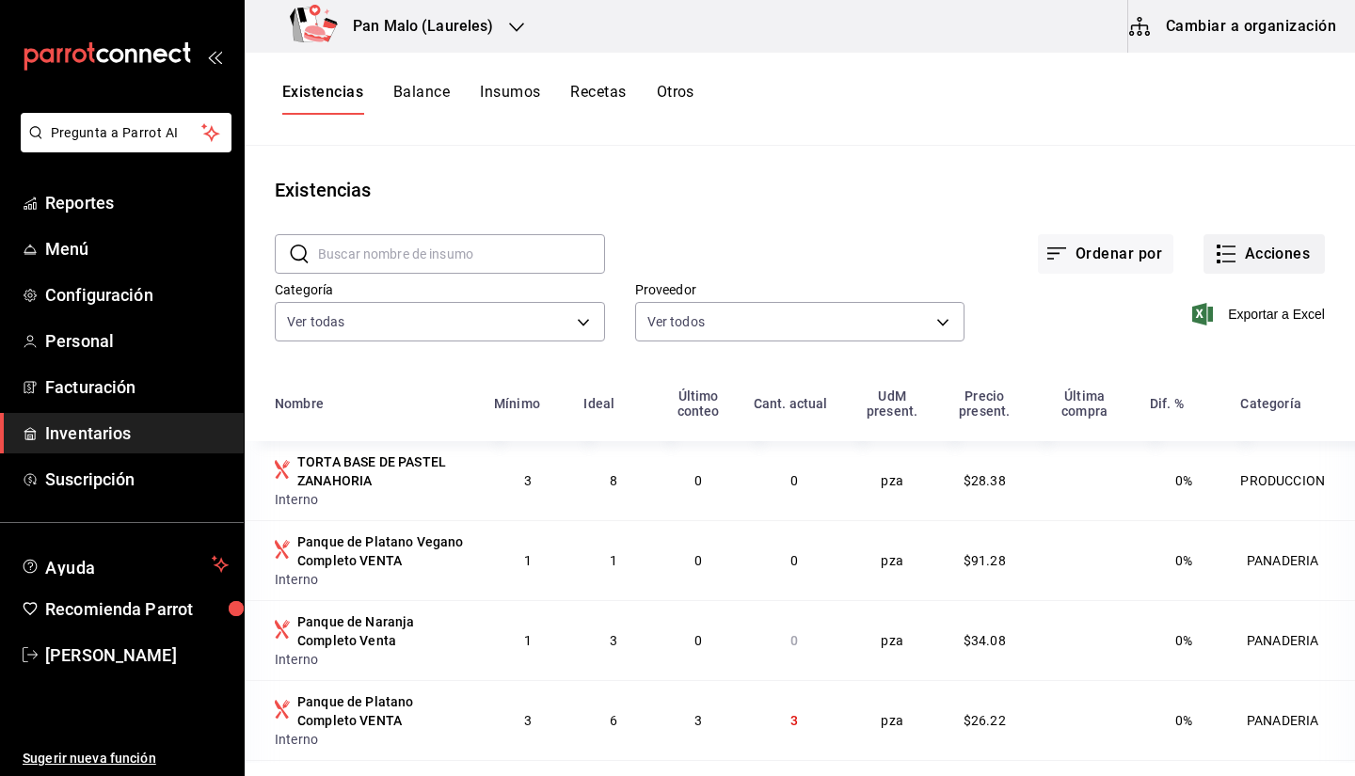
click at [1238, 264] on button "Acciones" at bounding box center [1264, 254] width 121 height 40
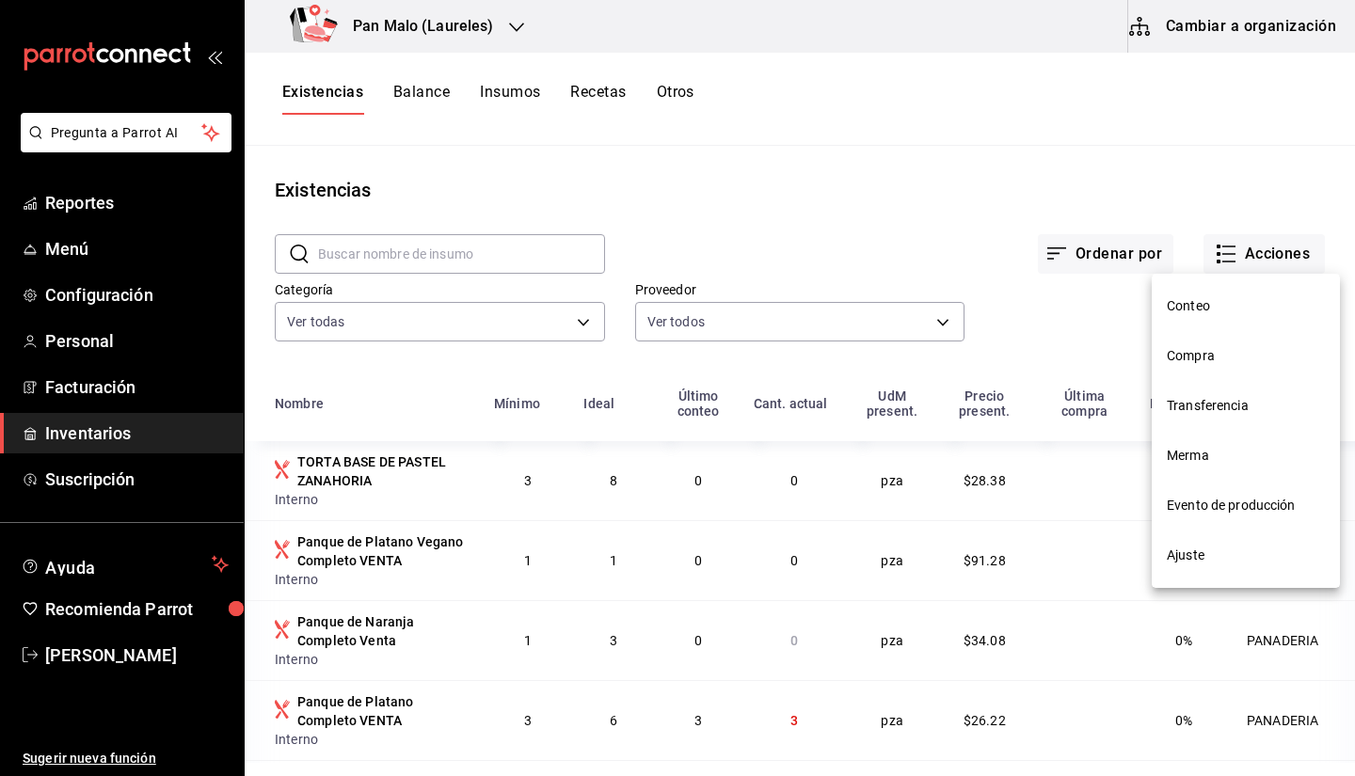
click at [1211, 367] on li "Compra" at bounding box center [1246, 356] width 188 height 50
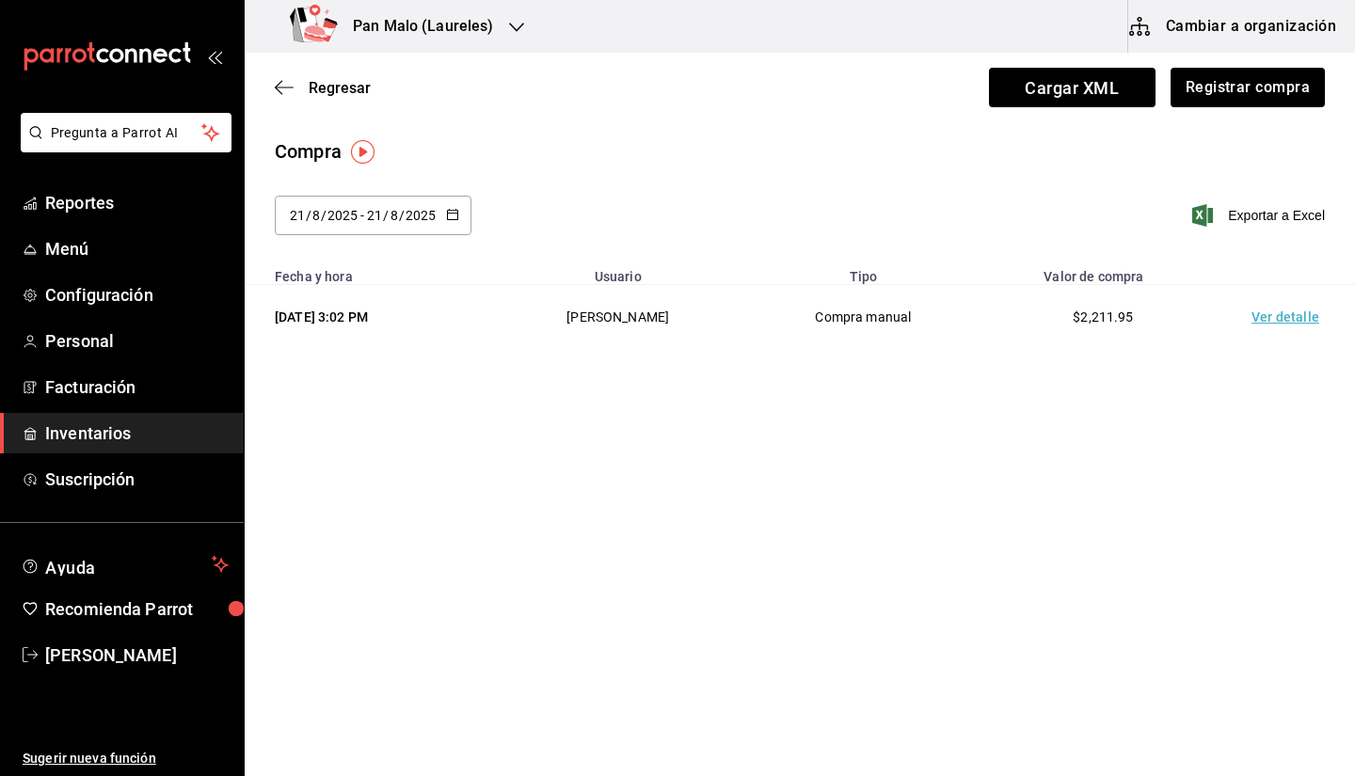
click at [1296, 327] on td "Ver detalle" at bounding box center [1290, 317] width 132 height 65
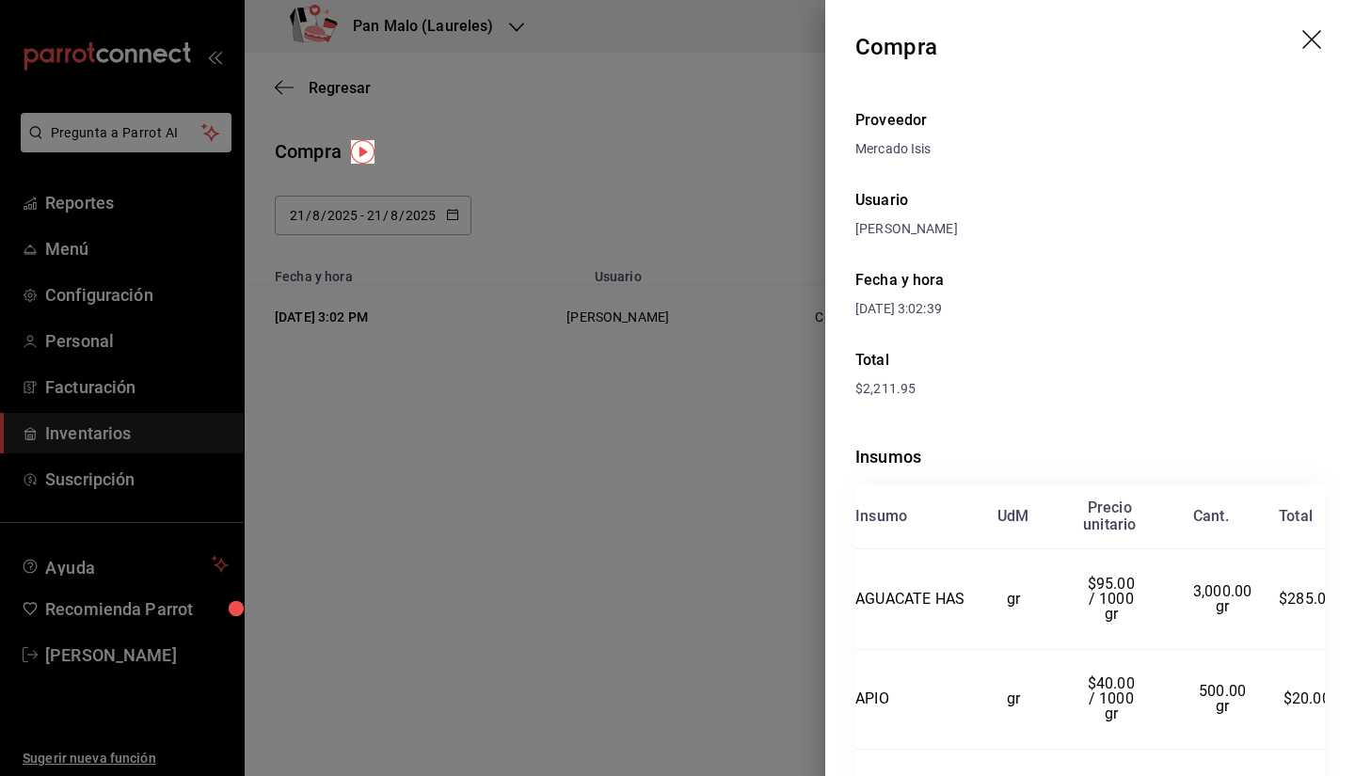
scroll to position [56, 0]
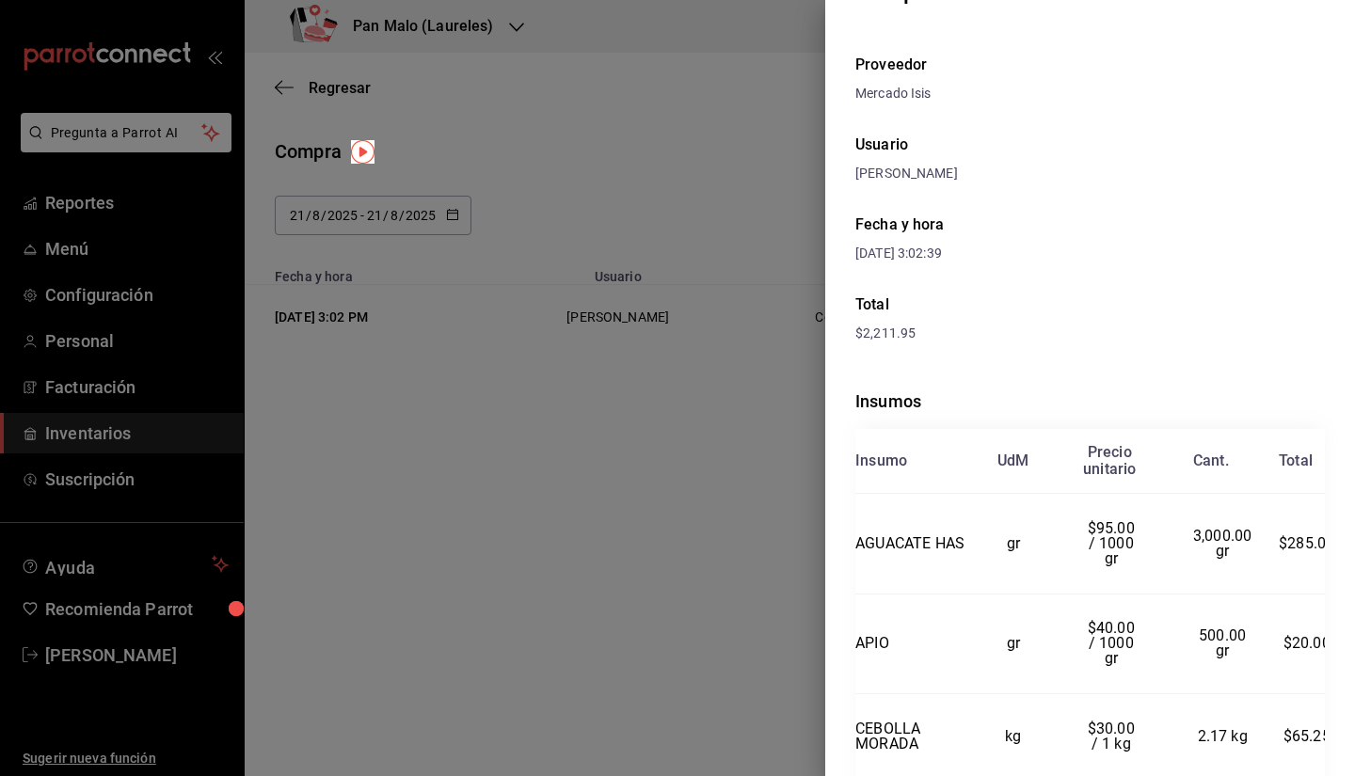
drag, startPoint x: 1354, startPoint y: 70, endPoint x: 1335, endPoint y: 43, distance: 32.9
drag, startPoint x: 1339, startPoint y: 47, endPoint x: 1338, endPoint y: 25, distance: 21.7
click at [1338, 25] on div "Compra Proveedor Mercado Isis Usuario Sebastian Viadero Fecha y hora 21/08/2025…" at bounding box center [1090, 388] width 530 height 776
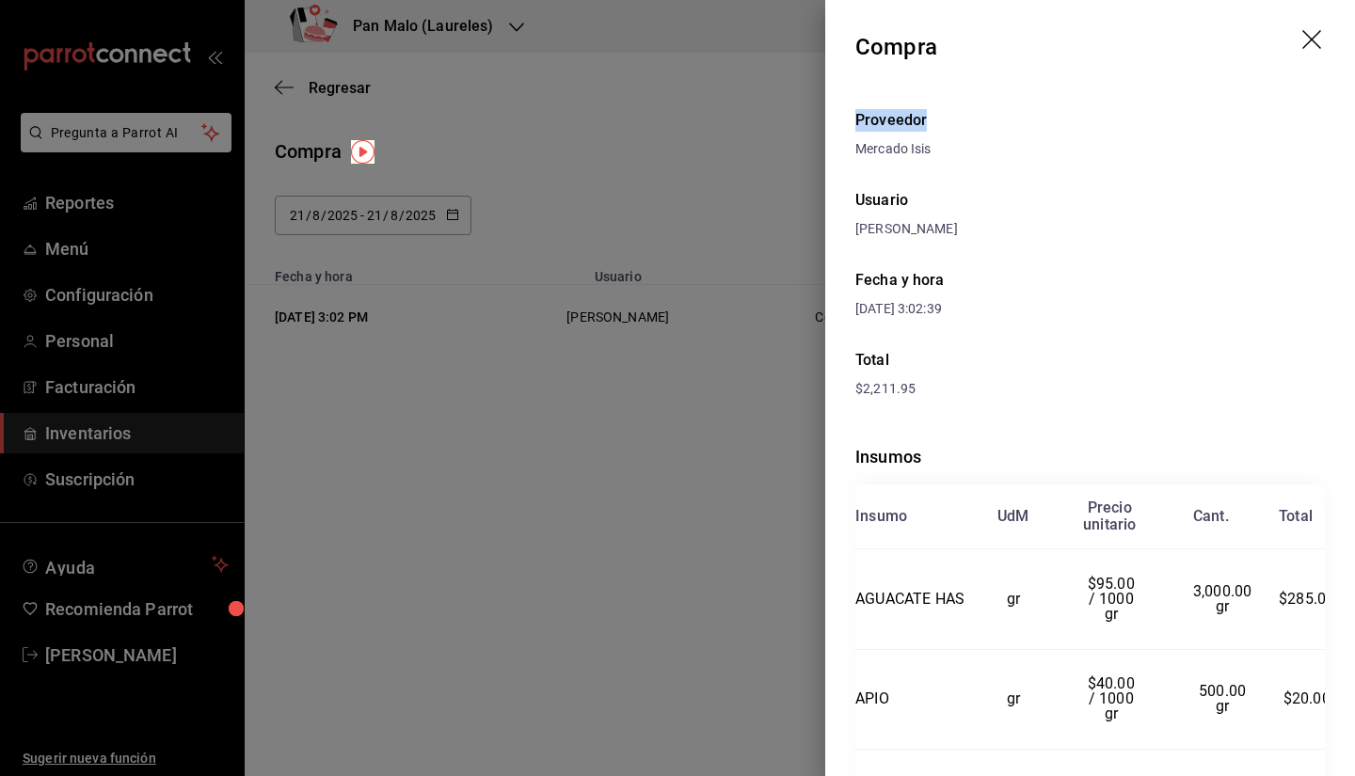
click at [1307, 32] on icon "drag" at bounding box center [1314, 41] width 23 height 23
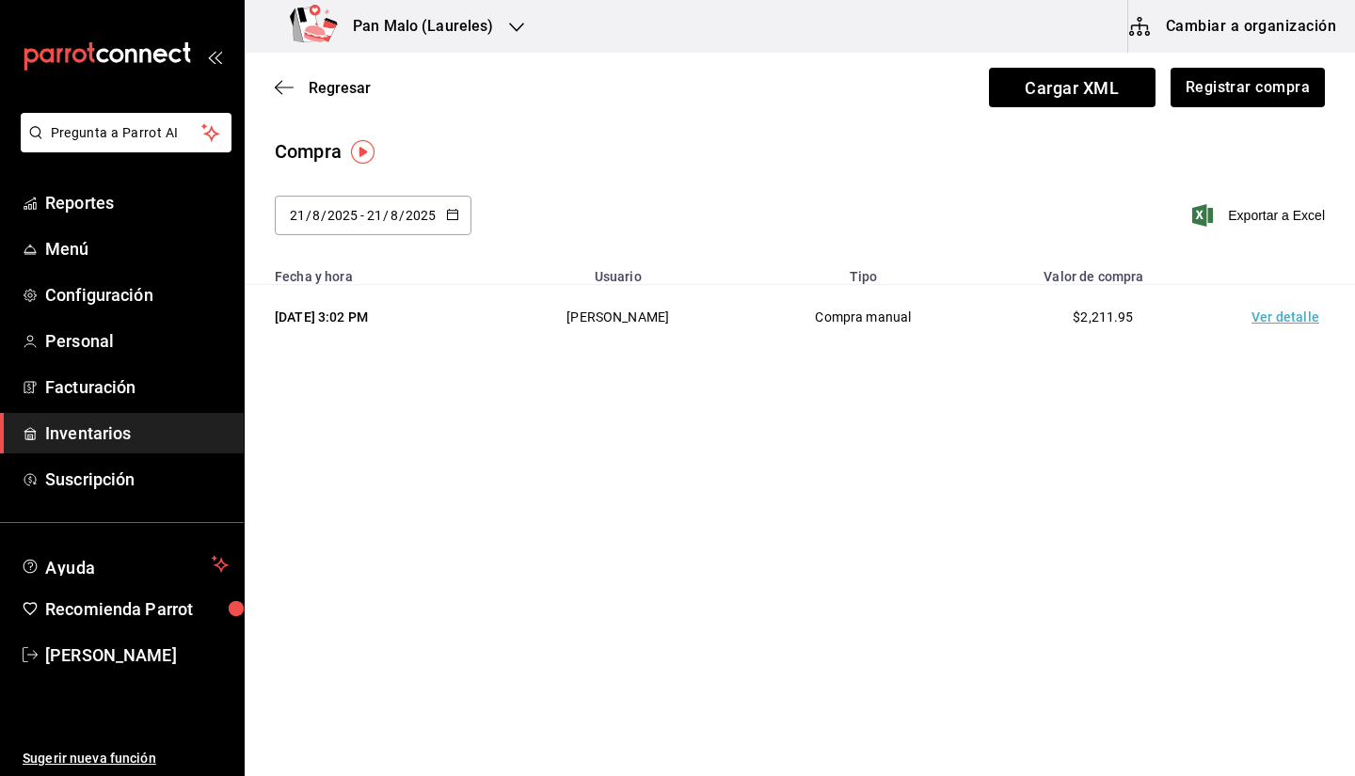
click at [465, 108] on div "Regresar Cargar XML Registrar compra" at bounding box center [800, 88] width 1111 height 70
drag, startPoint x: 289, startPoint y: 90, endPoint x: 307, endPoint y: 86, distance: 18.5
click at [307, 86] on span "Regresar" at bounding box center [323, 88] width 96 height 18
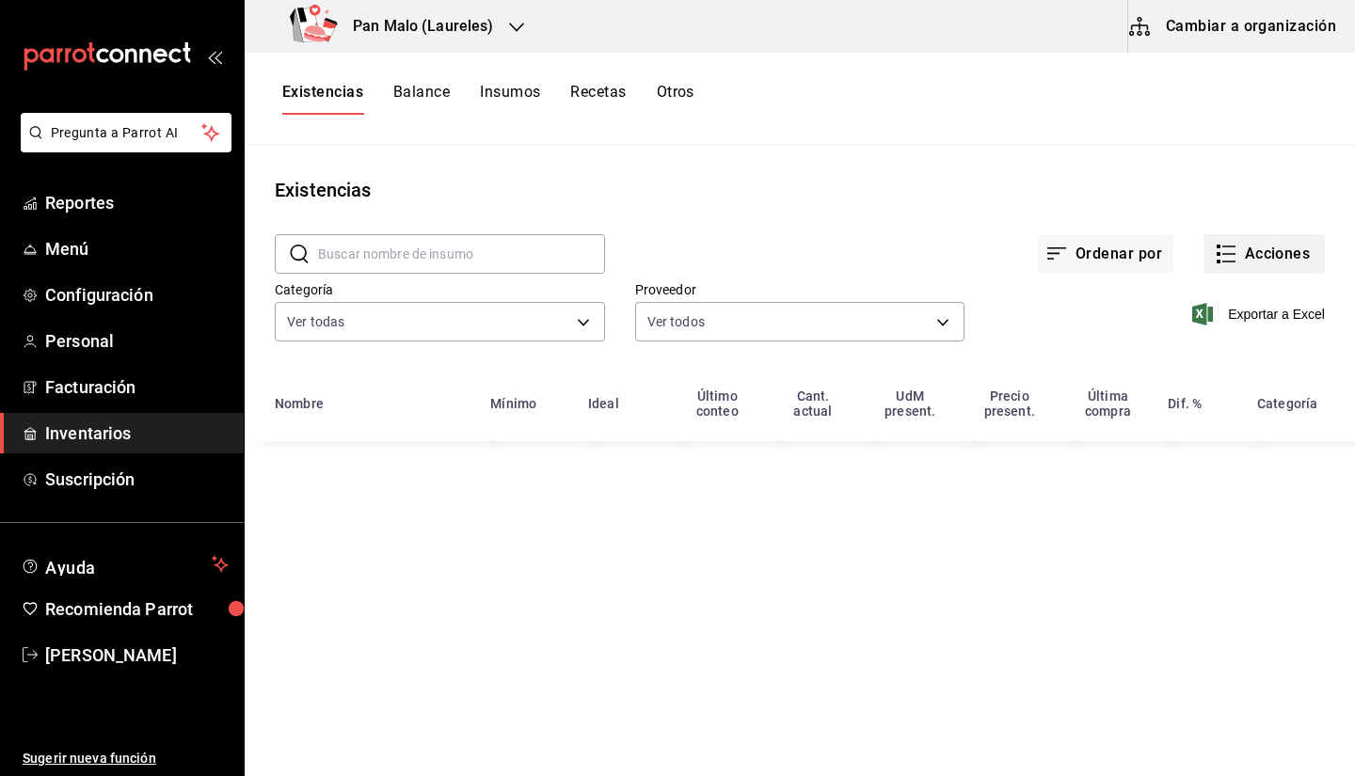
click at [1275, 253] on button "Acciones" at bounding box center [1264, 254] width 121 height 40
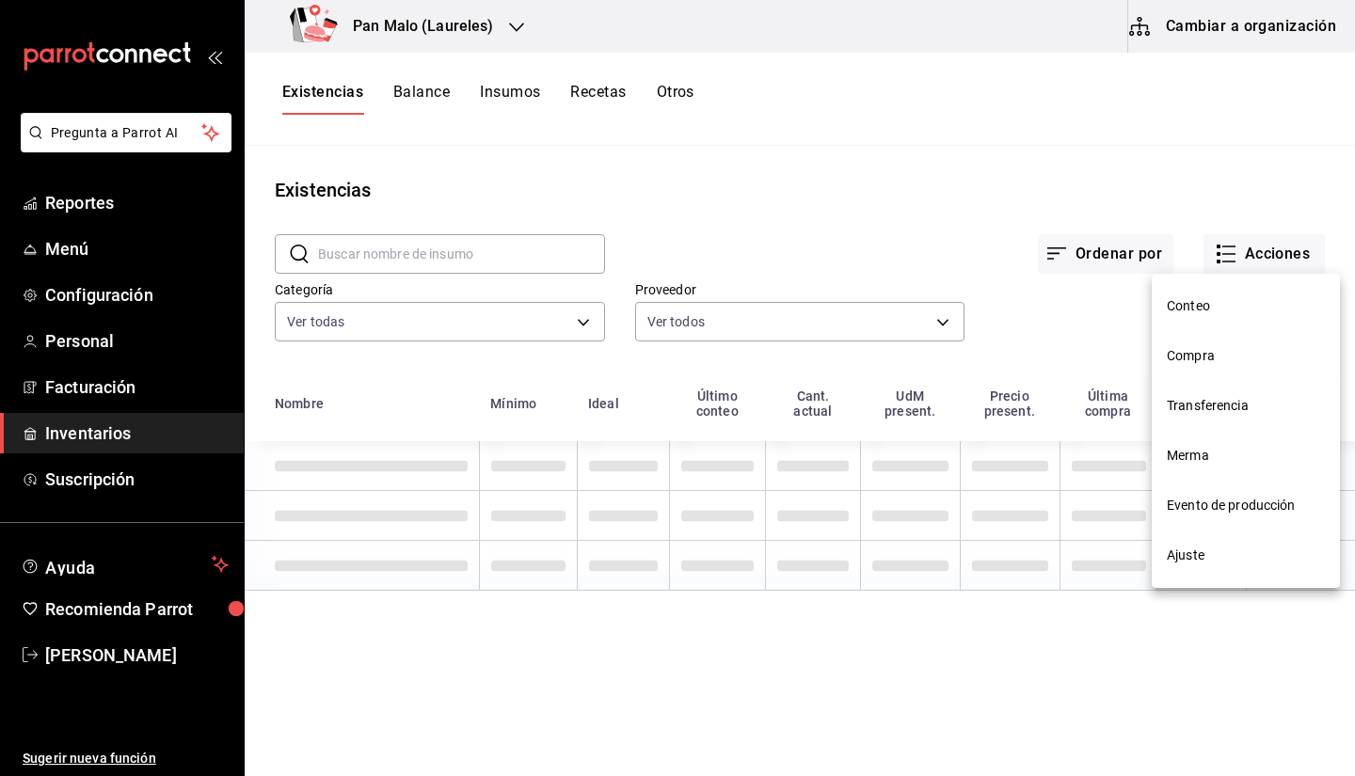
click at [977, 176] on div at bounding box center [677, 388] width 1355 height 776
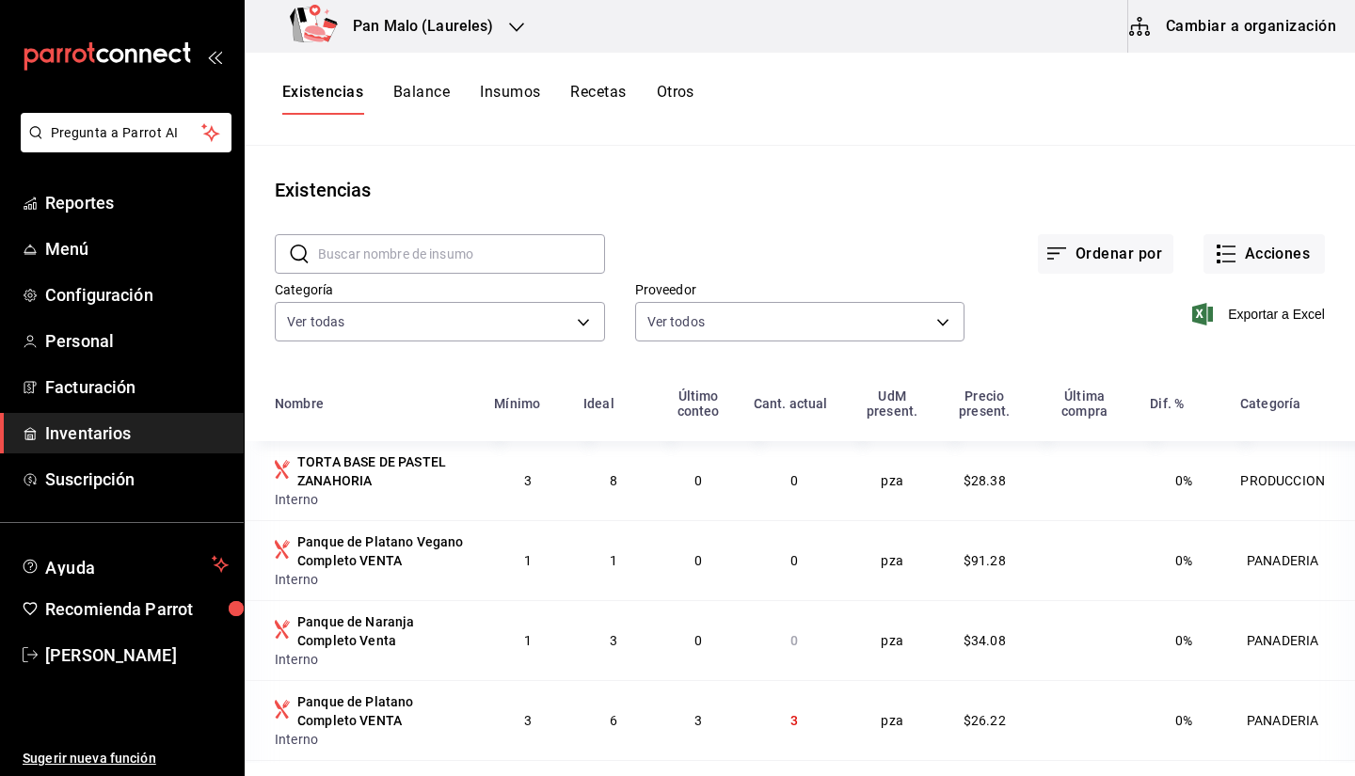
click at [1177, 35] on button "Cambiar a organización" at bounding box center [1234, 26] width 212 height 53
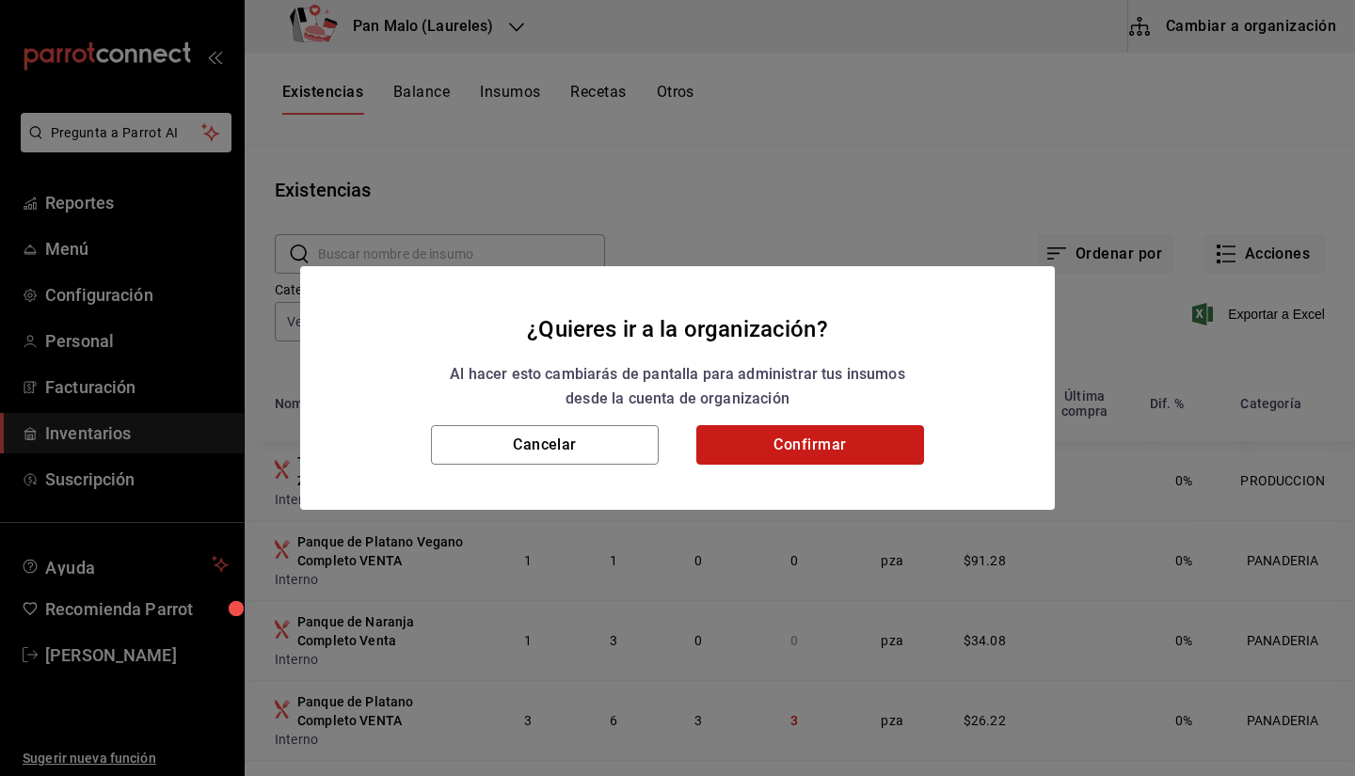
click at [769, 464] on button "Confirmar" at bounding box center [810, 445] width 228 height 40
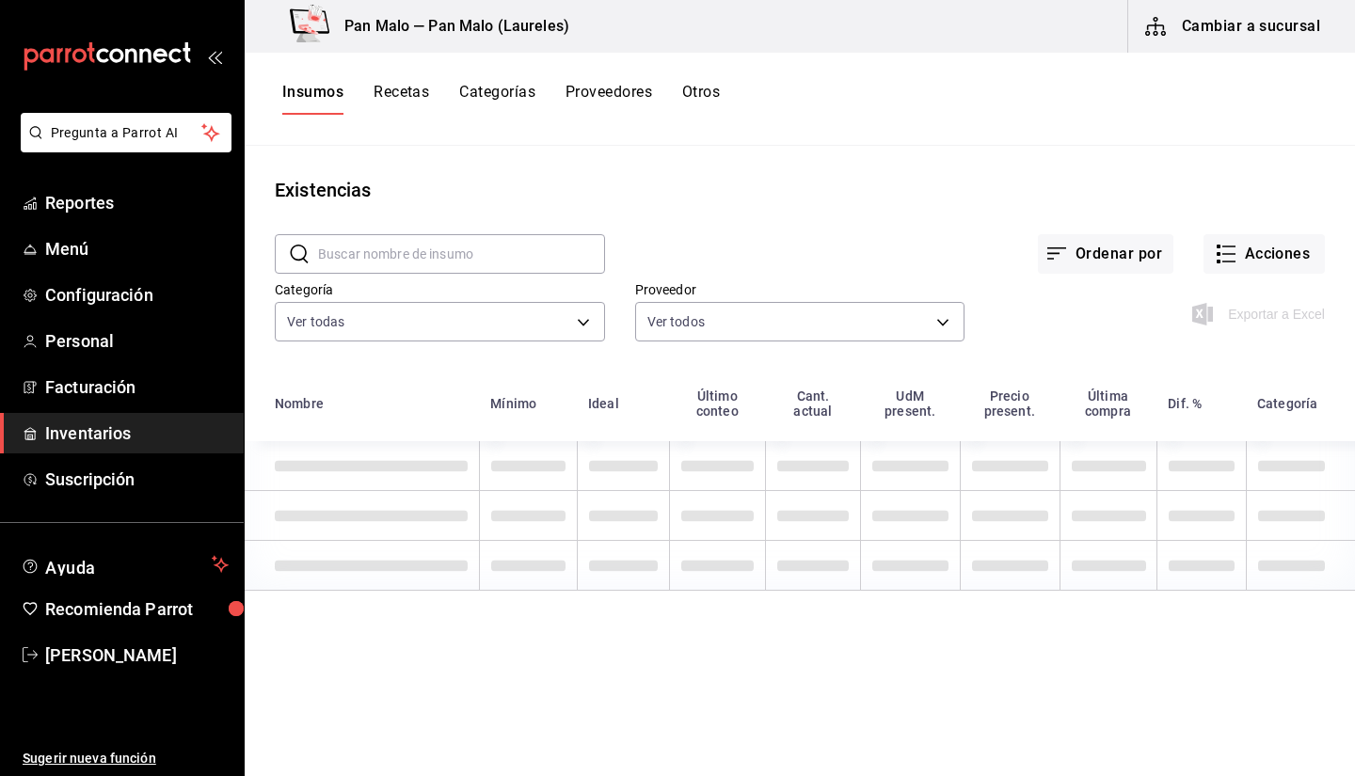
click at [270, 103] on div "Insumos Recetas Categorías Proveedores Otros" at bounding box center [800, 99] width 1111 height 32
click at [297, 96] on button "Insumos" at bounding box center [312, 99] width 61 height 32
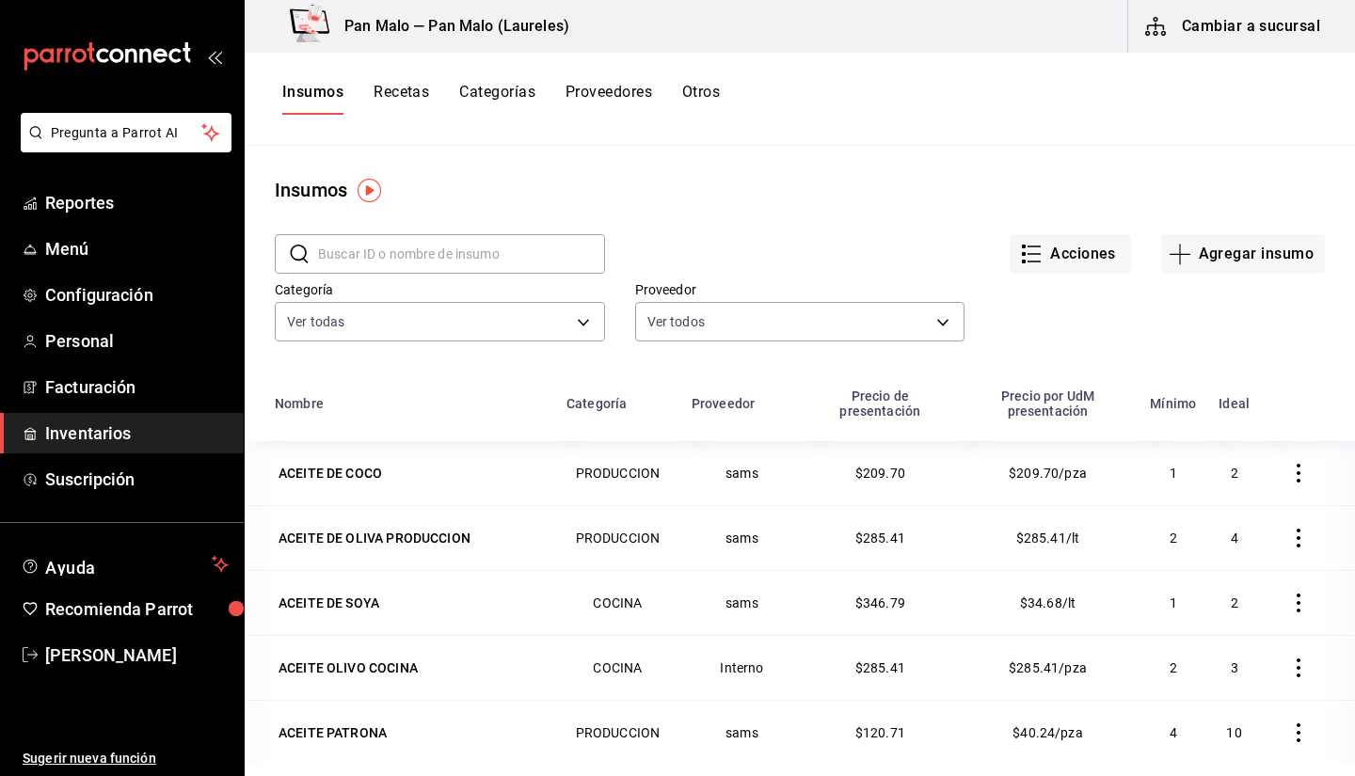
click at [1059, 205] on div "Acciones Agregar insumo" at bounding box center [965, 239] width 720 height 70
click at [341, 102] on button "Insumos" at bounding box center [312, 99] width 61 height 32
click at [312, 99] on button "Insumos" at bounding box center [312, 99] width 61 height 32
click at [124, 432] on span "Inventarios" at bounding box center [137, 433] width 184 height 25
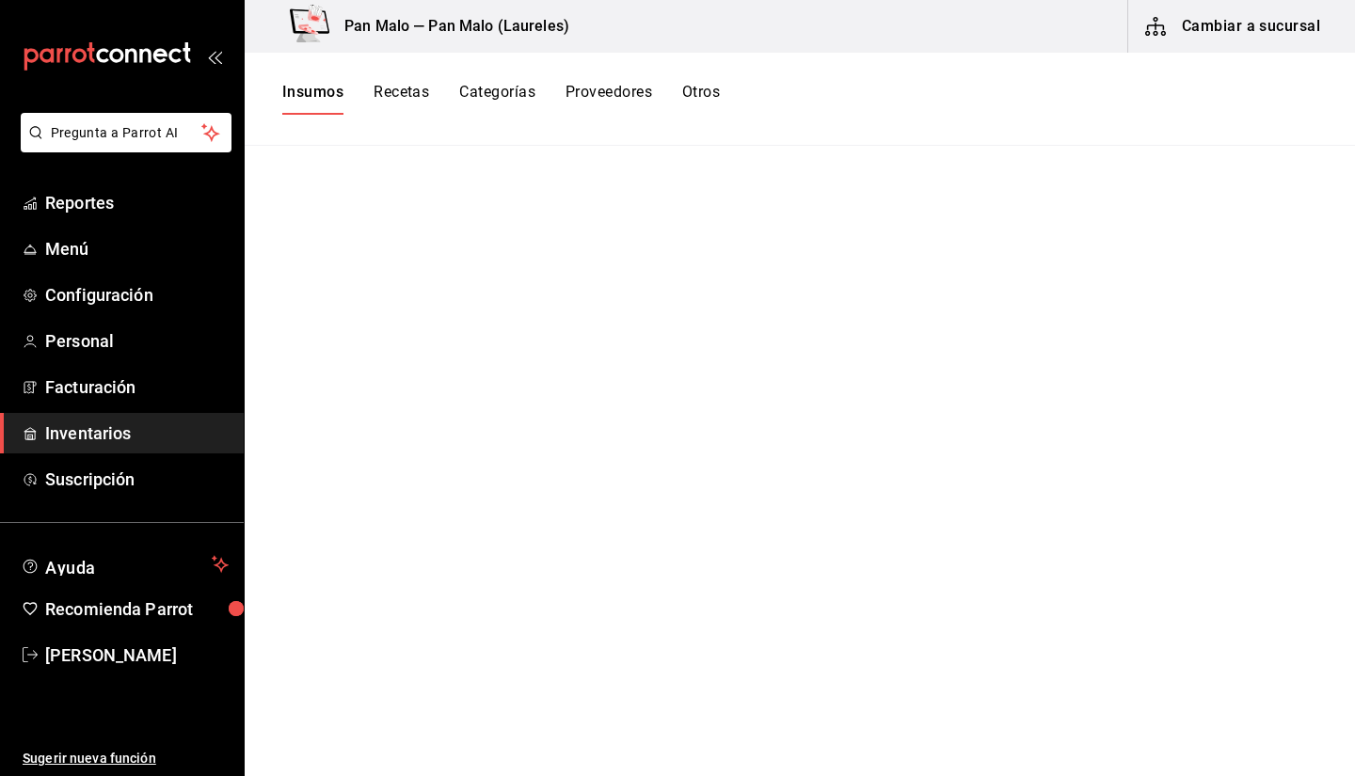
drag, startPoint x: 1191, startPoint y: 26, endPoint x: 1154, endPoint y: 197, distance: 174.3
click at [1154, 197] on div "Pan Malo — Pan Malo (Laureles) Cambiar a sucursal Insumos Recetas Categorías Pr…" at bounding box center [800, 381] width 1111 height 763
click at [297, 93] on button "Insumos" at bounding box center [312, 99] width 61 height 32
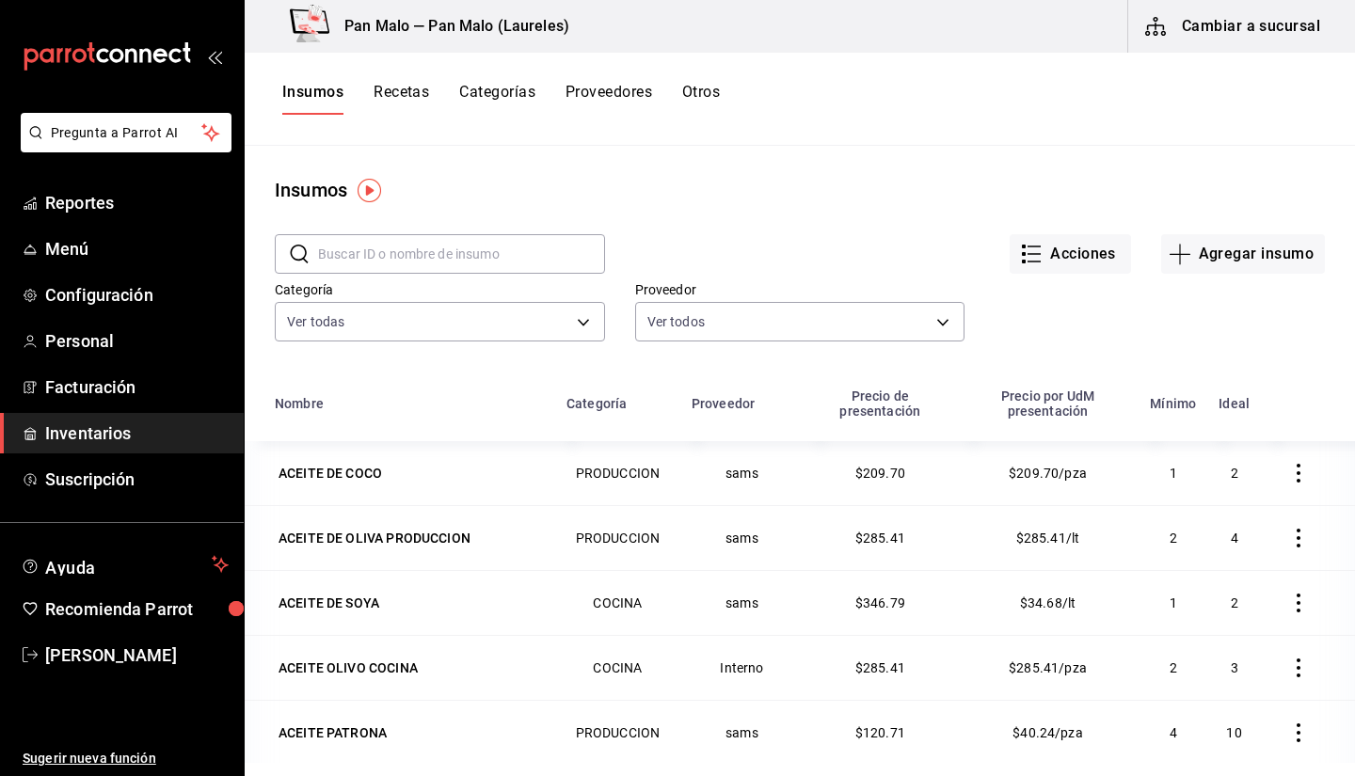
click at [1203, 34] on button "Cambiar a sucursal" at bounding box center [1234, 26] width 212 height 53
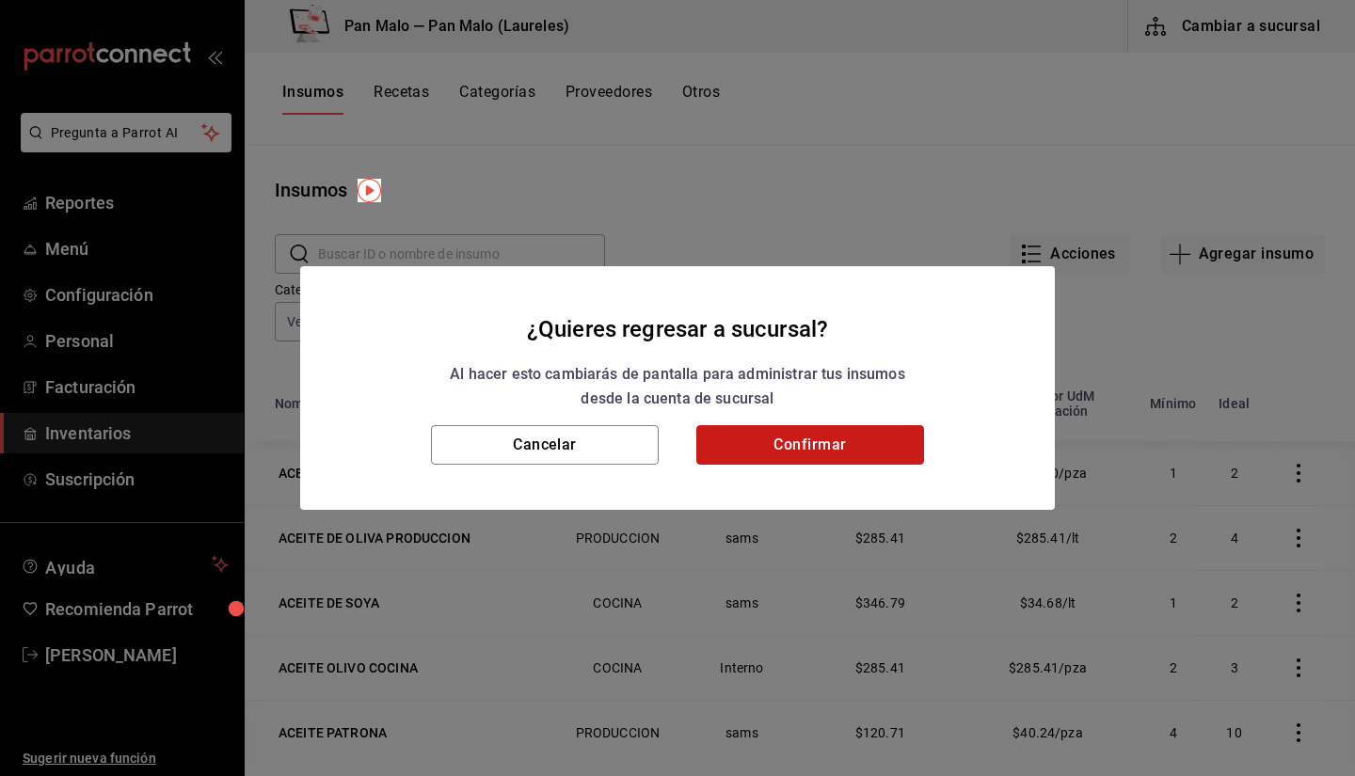
click at [856, 462] on button "Confirmar" at bounding box center [810, 445] width 228 height 40
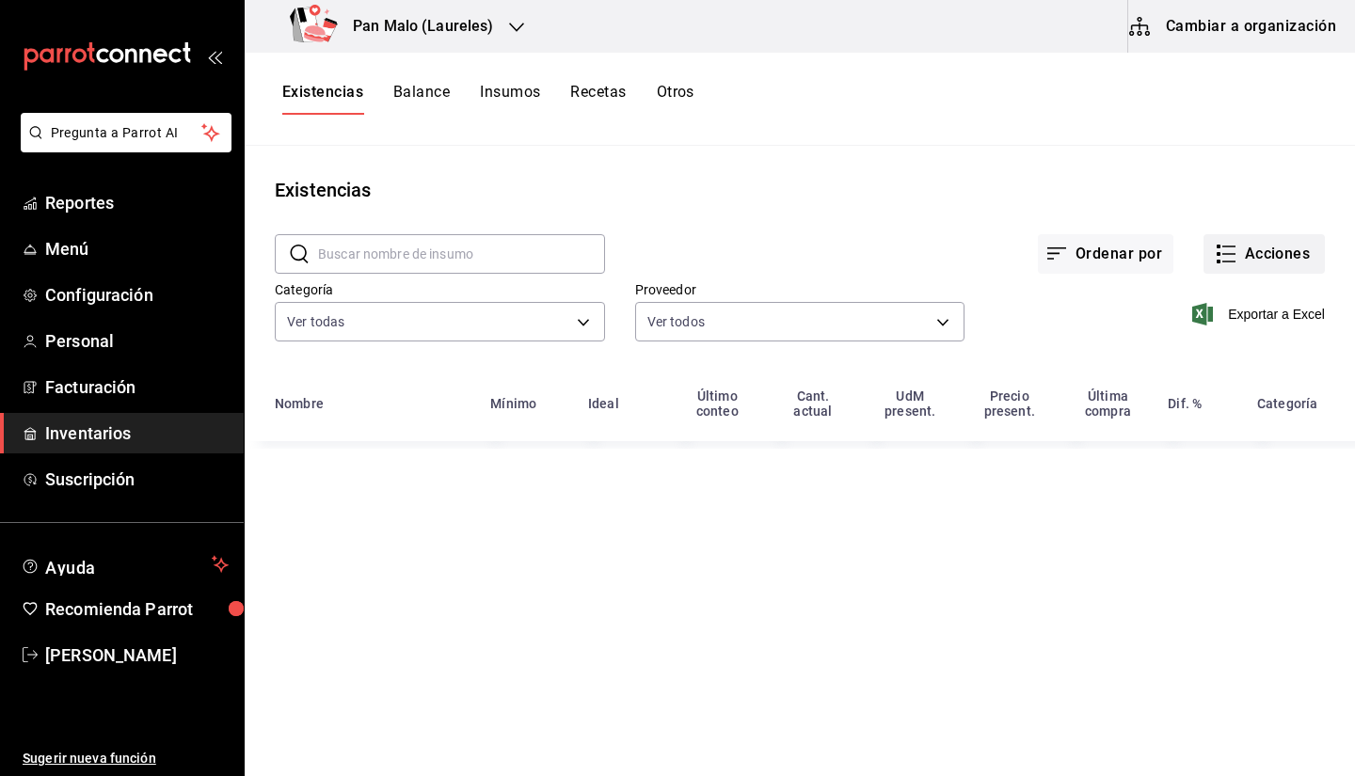
click at [1227, 268] on button "Acciones" at bounding box center [1264, 254] width 121 height 40
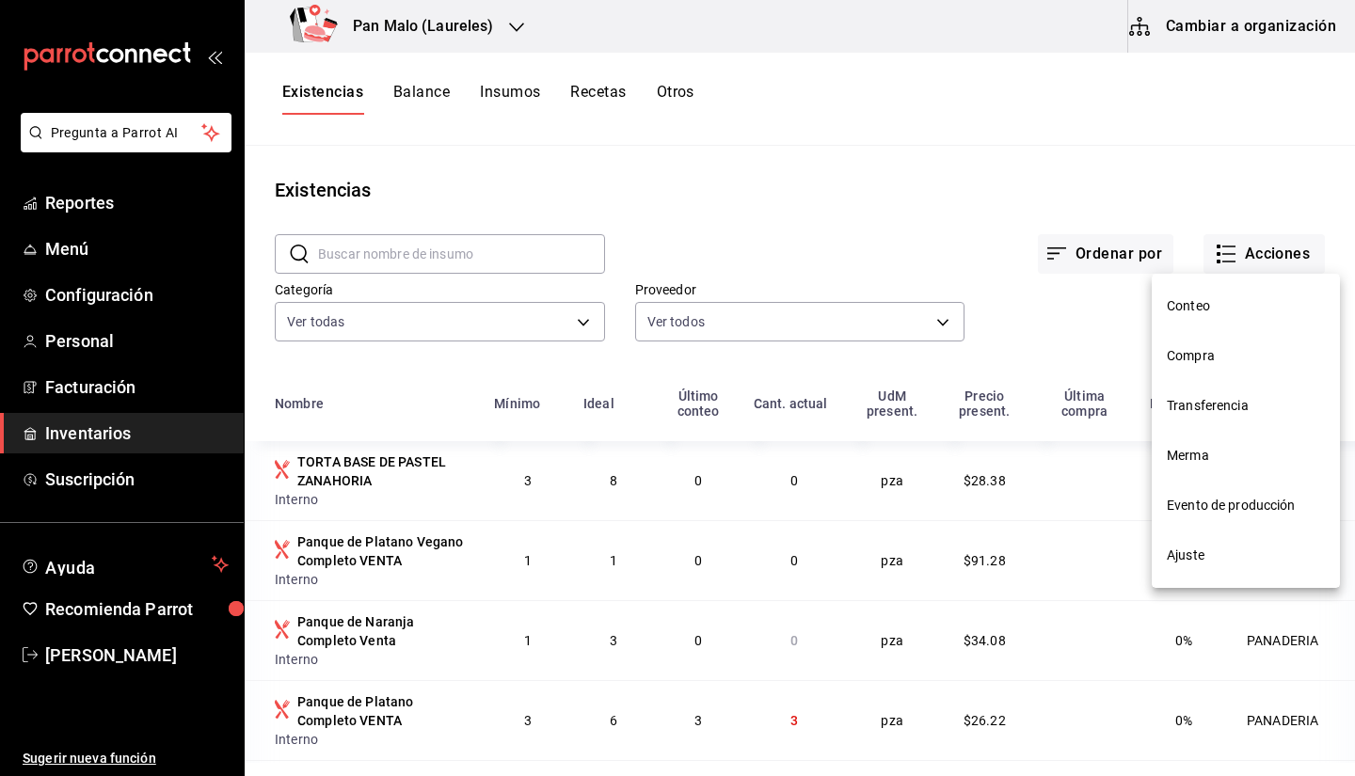
click at [1051, 170] on div at bounding box center [677, 388] width 1355 height 776
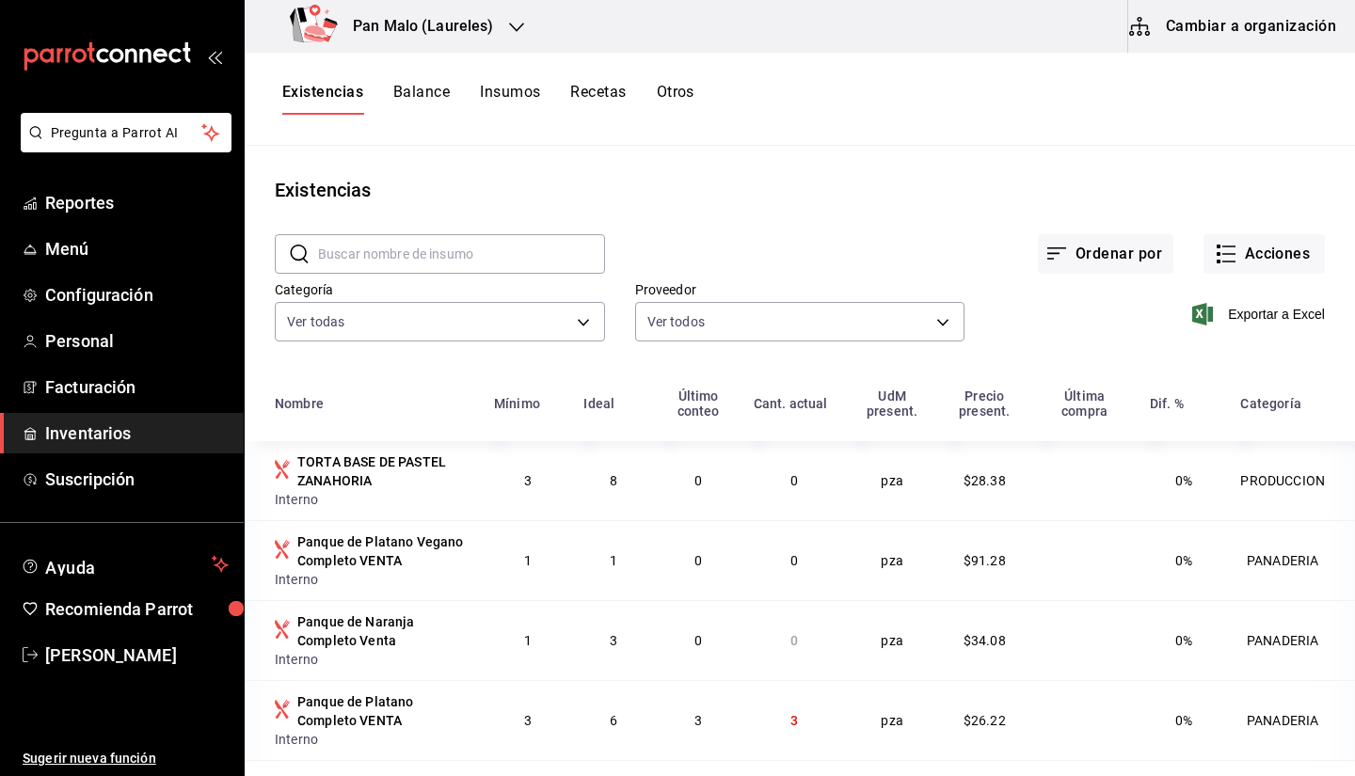
click at [509, 21] on icon "button" at bounding box center [516, 27] width 15 height 15
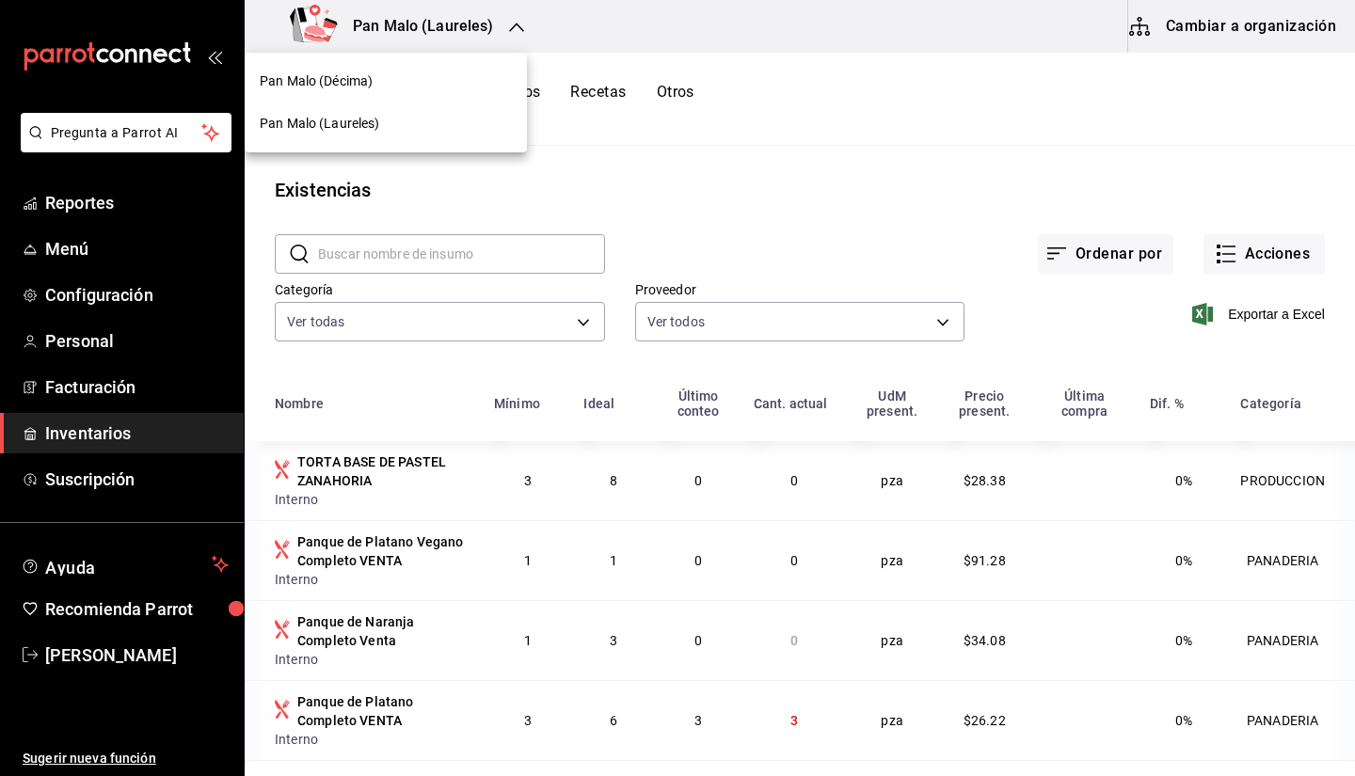
click at [434, 67] on div "Pan Malo (Décima)" at bounding box center [386, 81] width 282 height 42
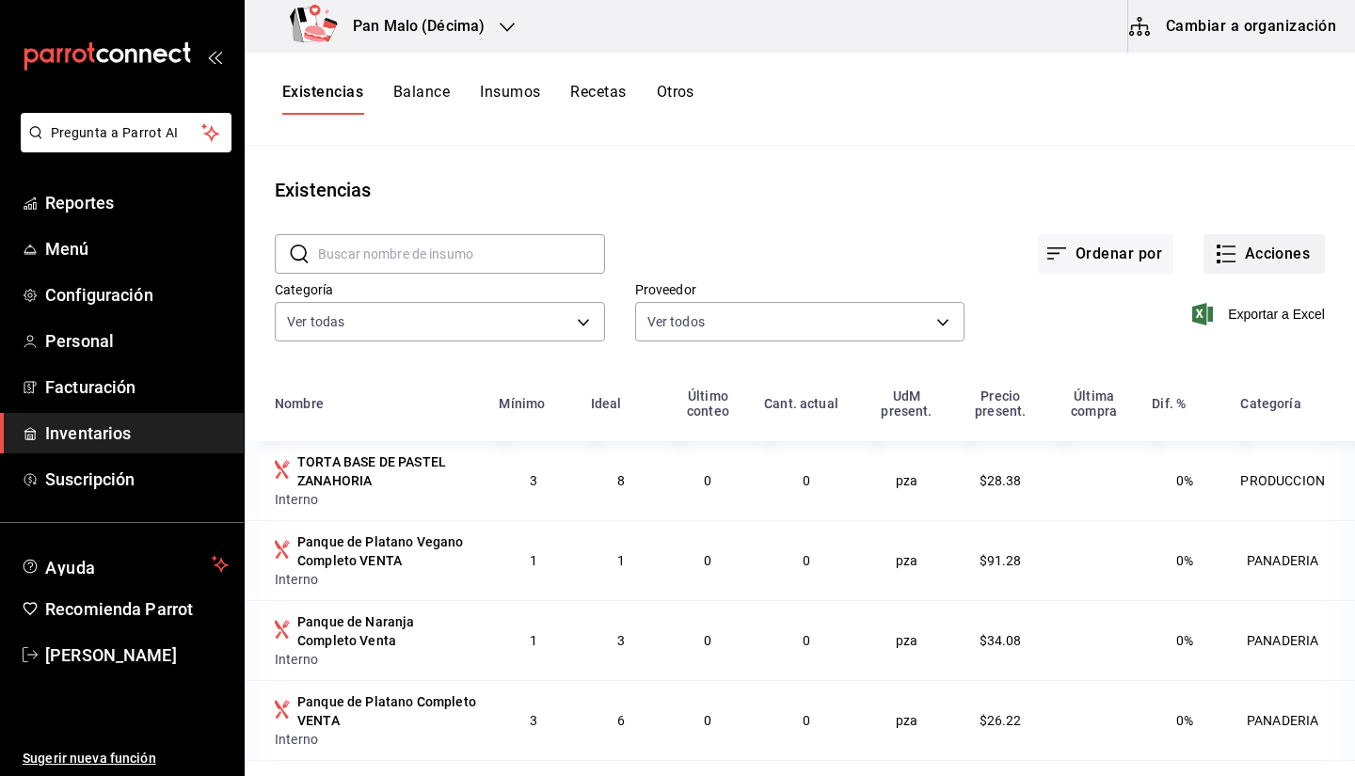
click at [1279, 253] on button "Acciones" at bounding box center [1264, 254] width 121 height 40
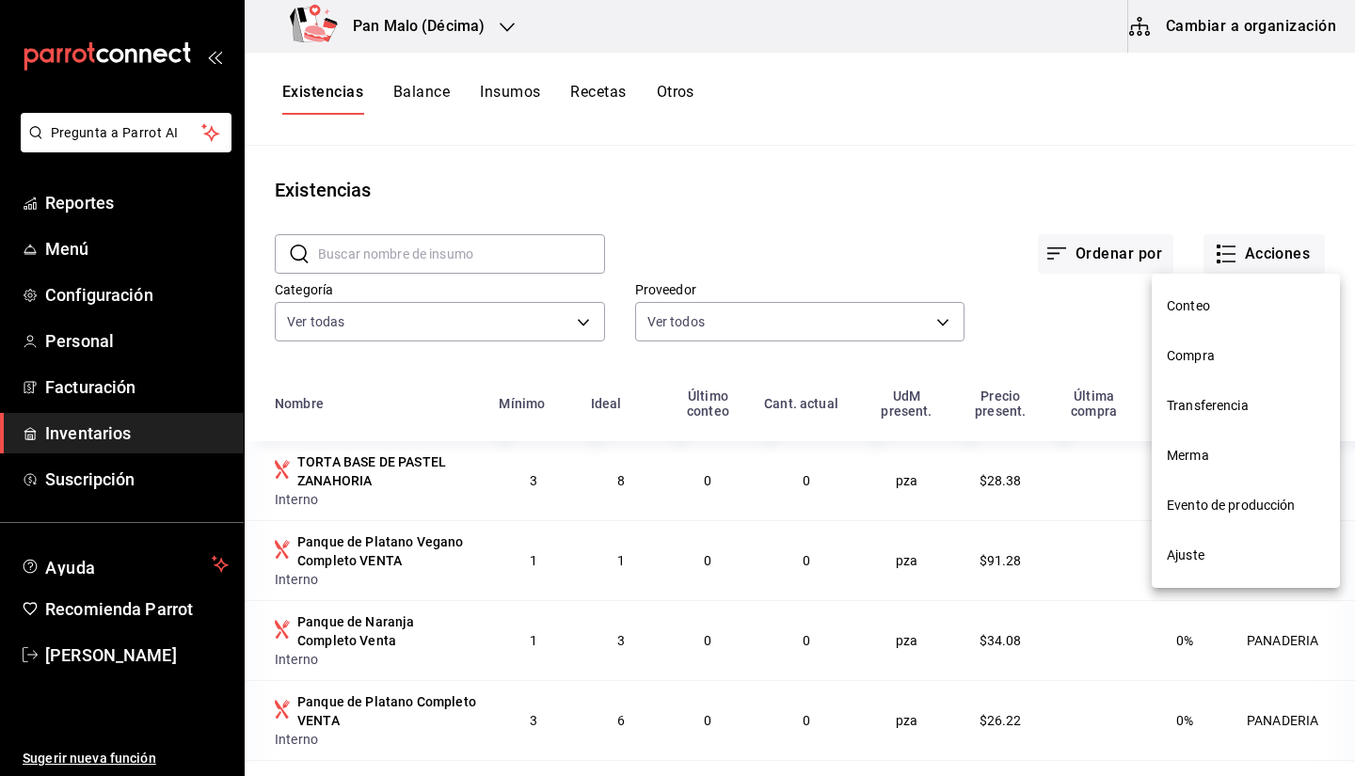
click at [1137, 183] on div at bounding box center [677, 388] width 1355 height 776
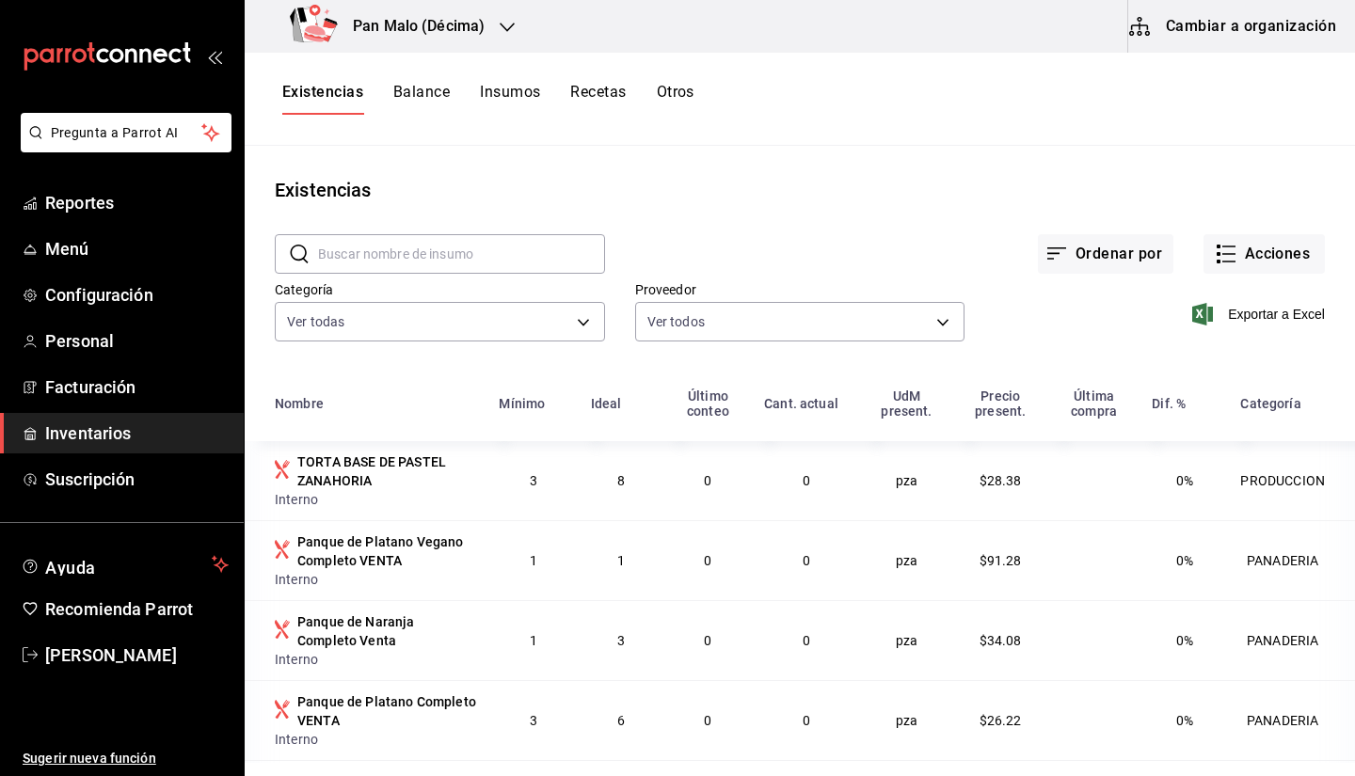
click at [1222, 232] on div "Ordenar por Acciones" at bounding box center [965, 239] width 720 height 70
click at [1213, 267] on button "Acciones" at bounding box center [1264, 254] width 121 height 40
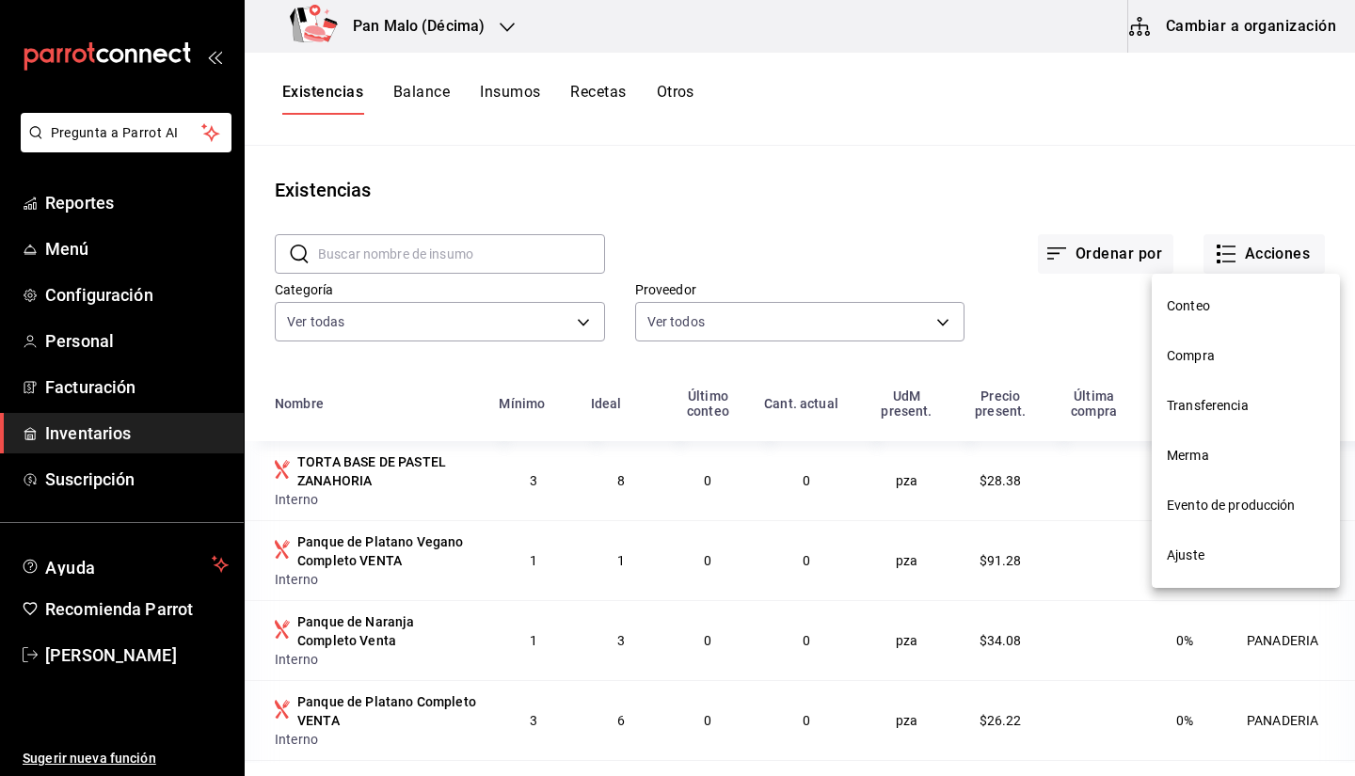
click at [1180, 372] on li "Compra" at bounding box center [1246, 356] width 188 height 50
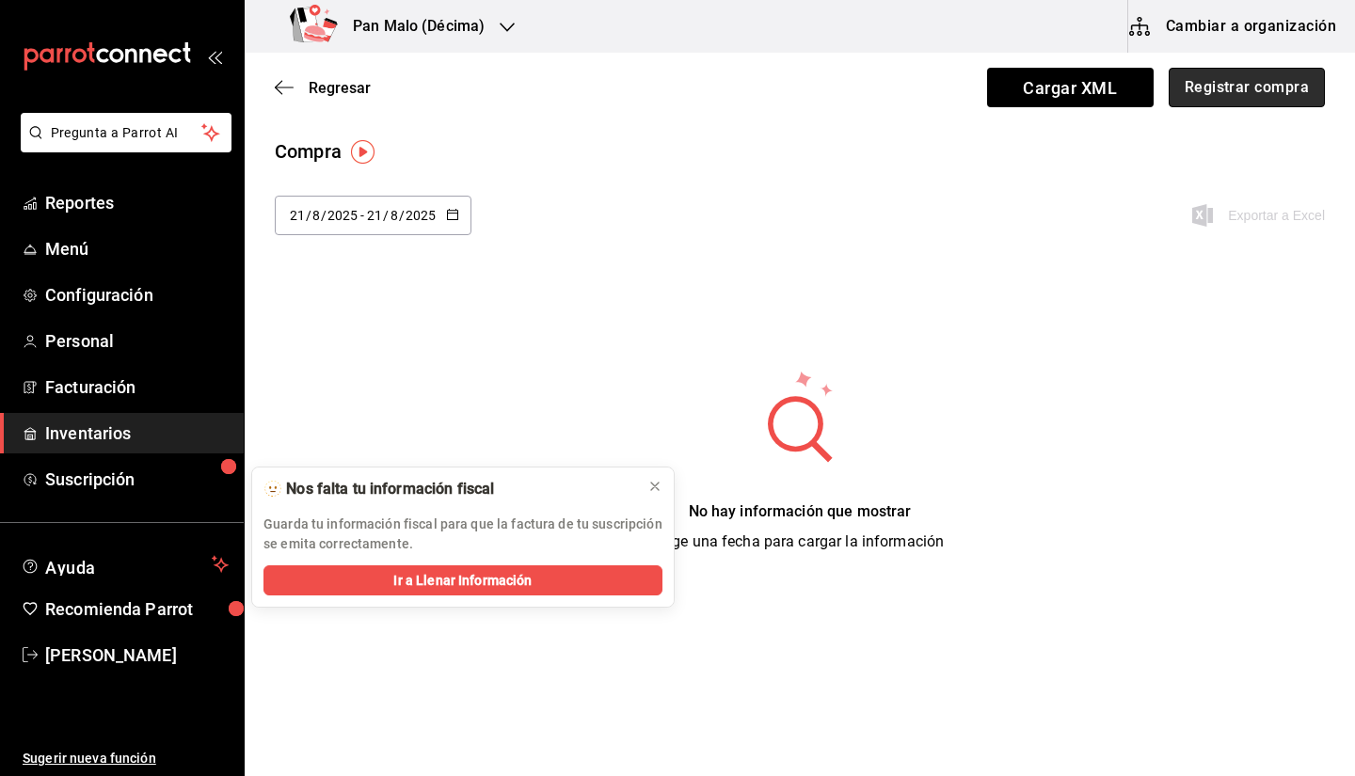
click at [1219, 103] on button "Registrar compra" at bounding box center [1247, 88] width 156 height 40
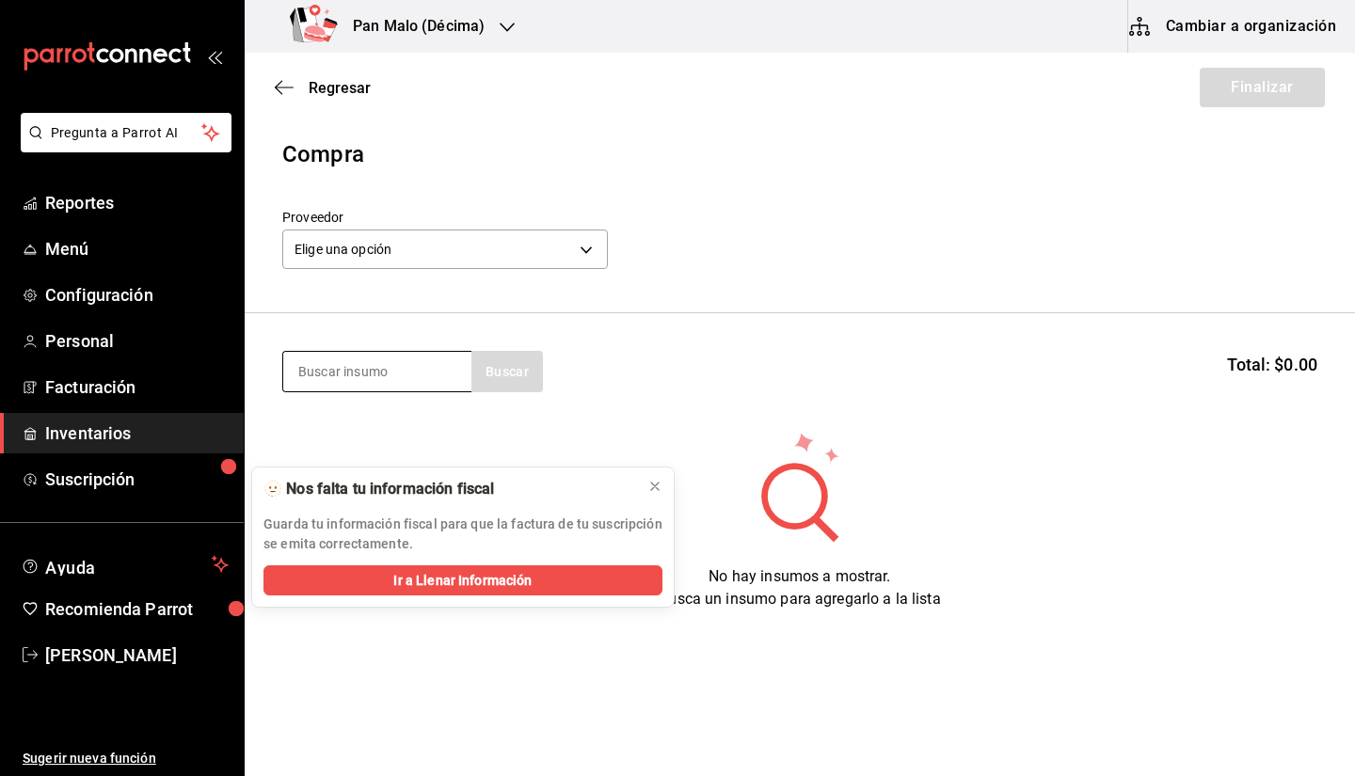
click at [425, 363] on input at bounding box center [377, 372] width 188 height 40
click at [390, 400] on section "Buscar Total: $0.00" at bounding box center [800, 371] width 1111 height 117
click at [376, 381] on input at bounding box center [377, 372] width 188 height 40
click at [383, 380] on input at bounding box center [377, 372] width 188 height 40
click at [395, 250] on body "Pregunta a Parrot AI Reportes Menú Configuración Personal Facturación Inventari…" at bounding box center [677, 335] width 1355 height 670
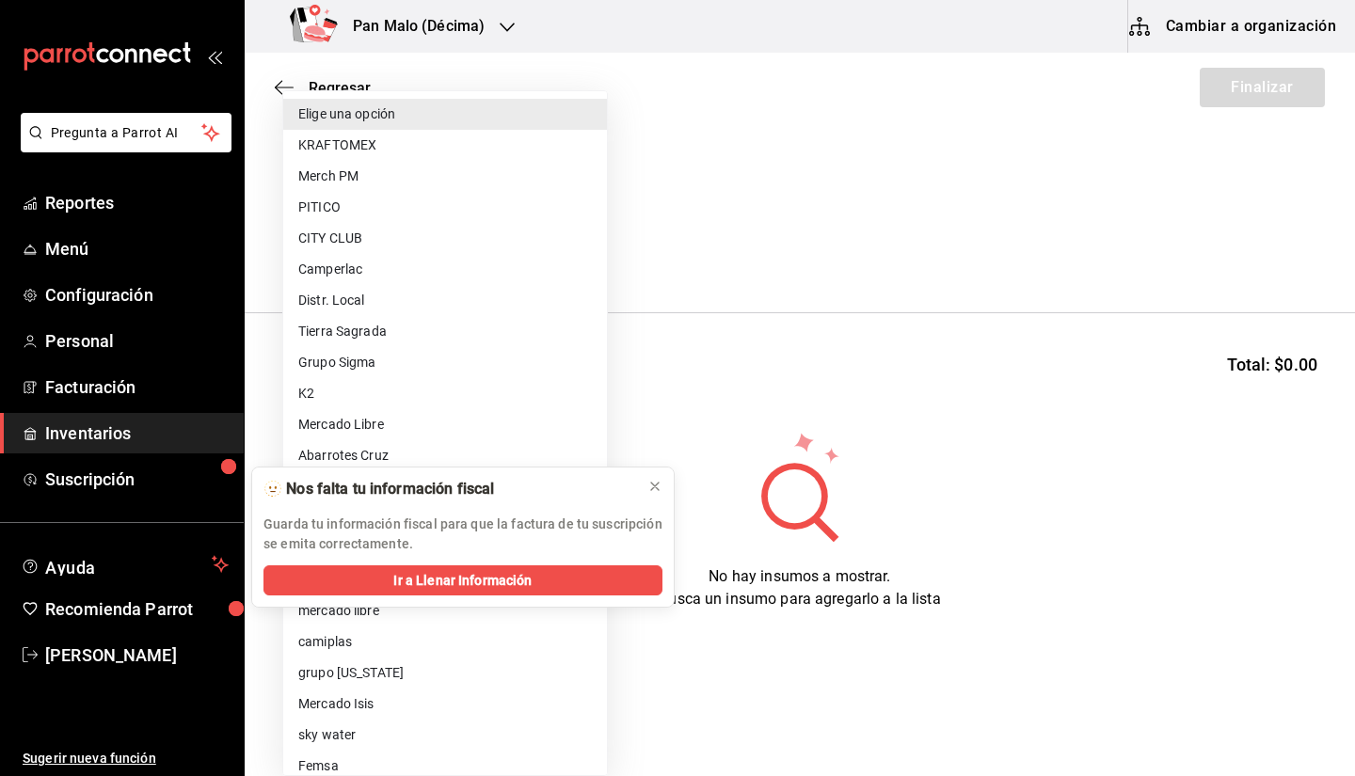
click at [822, 284] on div at bounding box center [677, 388] width 1355 height 776
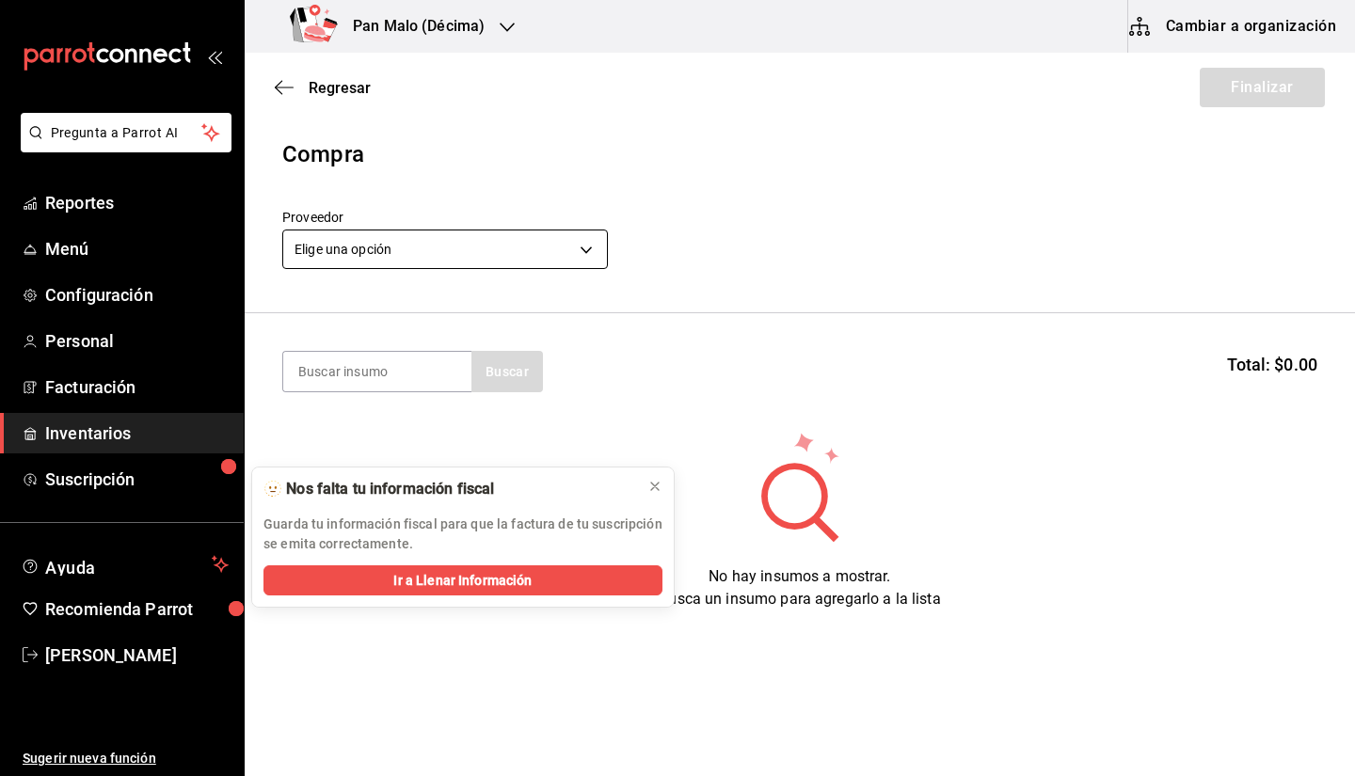
click at [447, 258] on body "Pregunta a Parrot AI Reportes Menú Configuración Personal Facturación Inventari…" at bounding box center [677, 335] width 1355 height 670
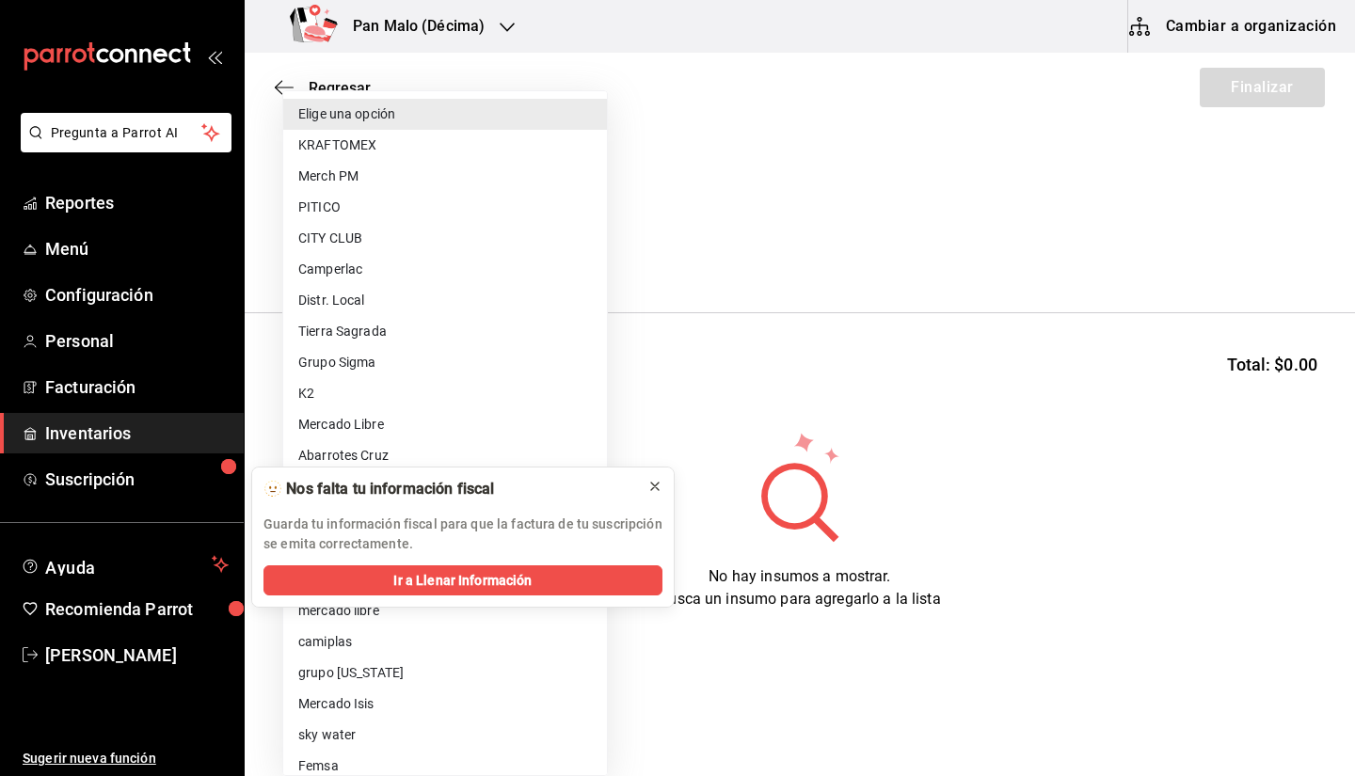
click at [655, 488] on icon at bounding box center [655, 486] width 15 height 15
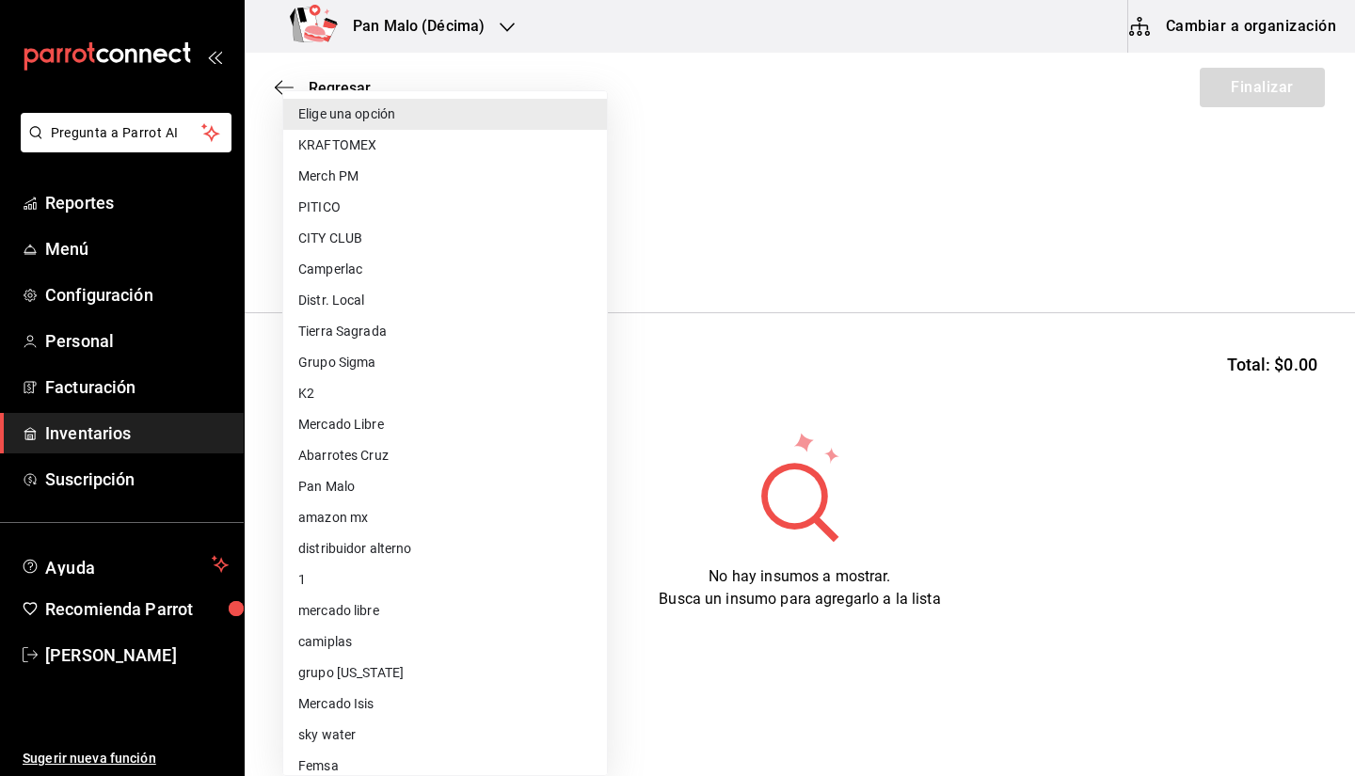
click at [432, 696] on li "Mercado Isis" at bounding box center [445, 704] width 324 height 31
type input "9682bada-e18d-4fbf-9ecb-c91b81603bff"
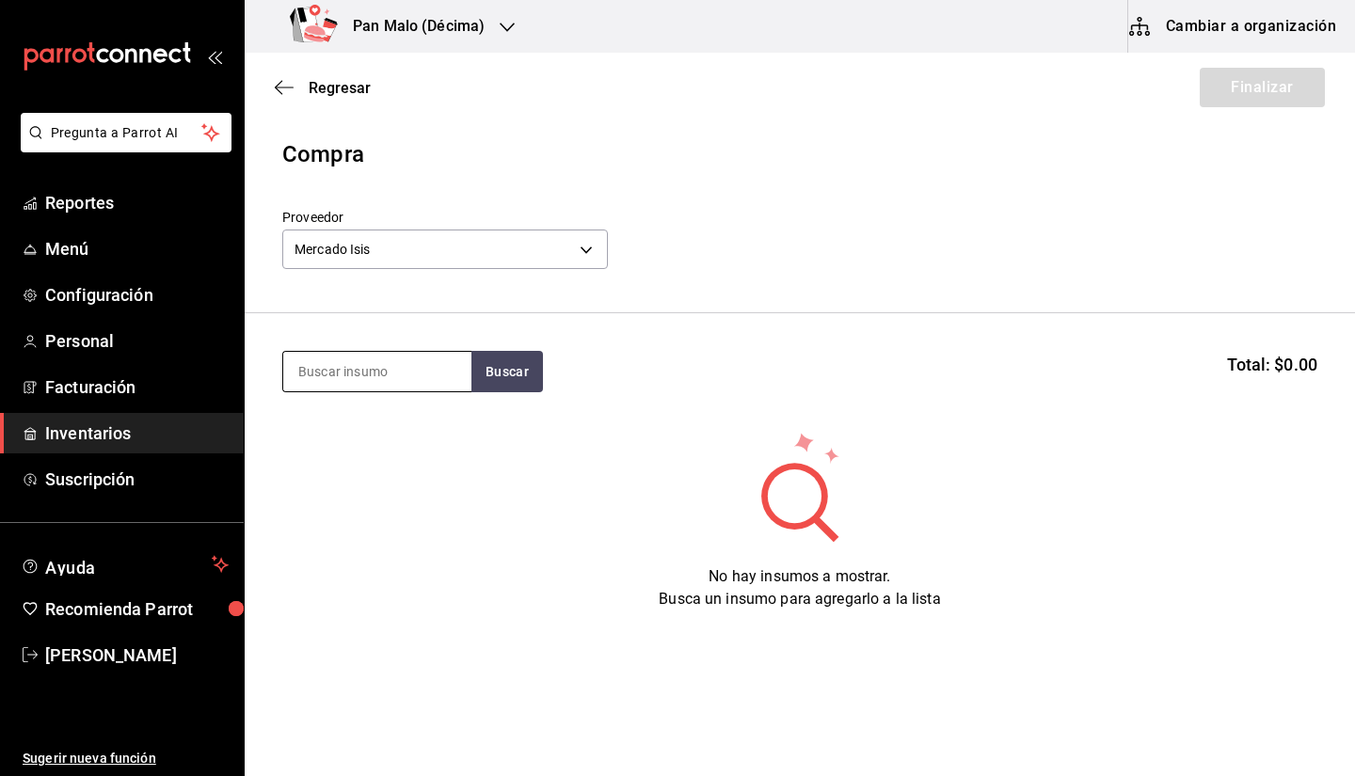
click at [408, 380] on input at bounding box center [377, 372] width 188 height 40
type input "aguacate"
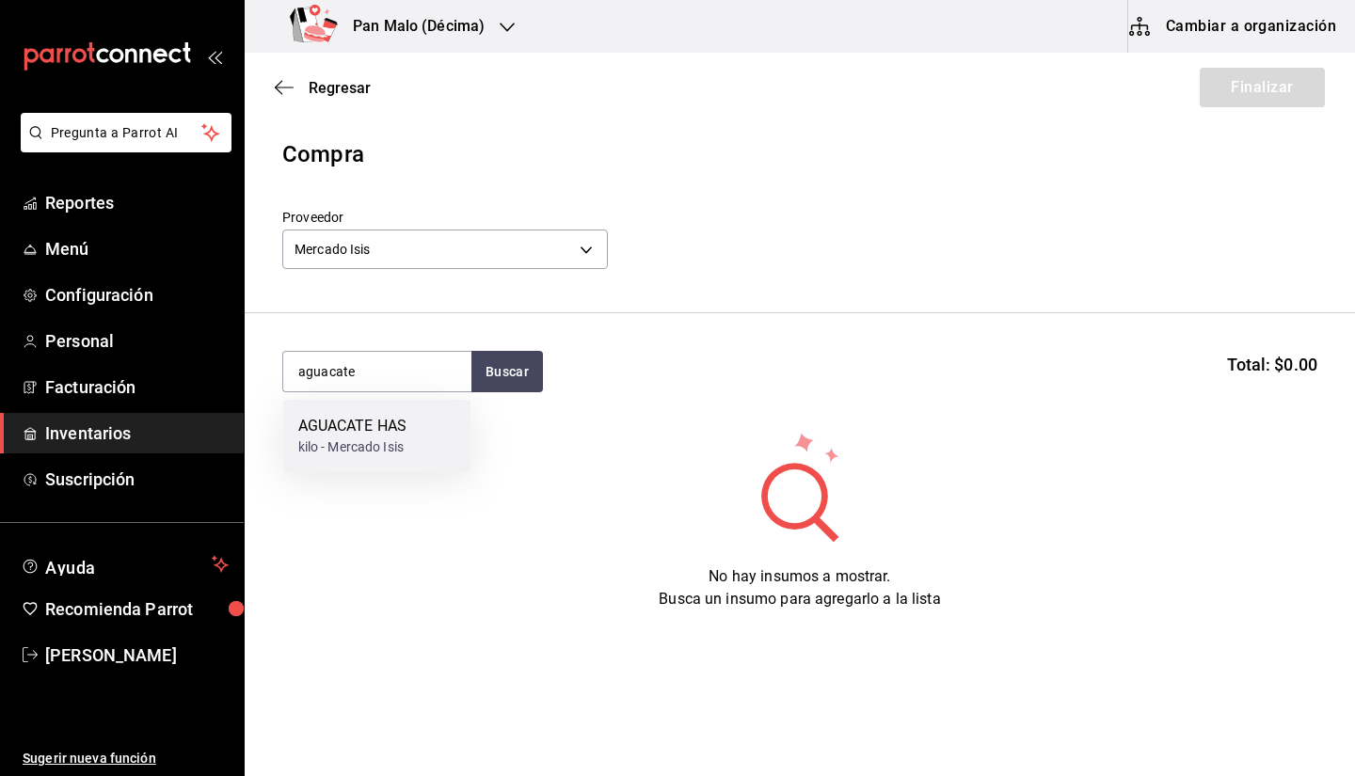
click at [364, 442] on div "kilo - Mercado Isis" at bounding box center [352, 448] width 109 height 20
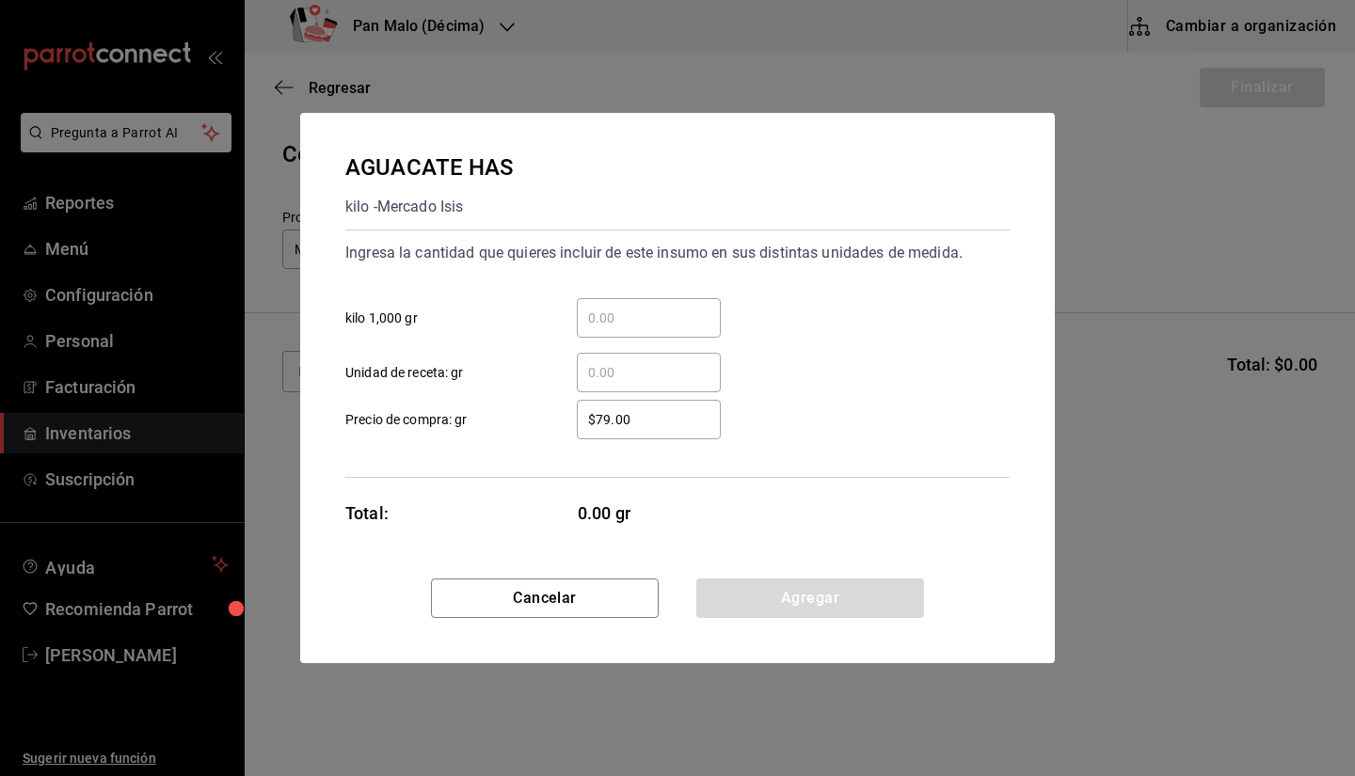
click at [631, 282] on div "Ingresa la cantidad que quieres incluir de este insumo en sus distintas unidade…" at bounding box center [677, 315] width 664 height 154
click at [606, 312] on input "​ kilo 1,000 gr" at bounding box center [649, 318] width 144 height 23
type input "3"
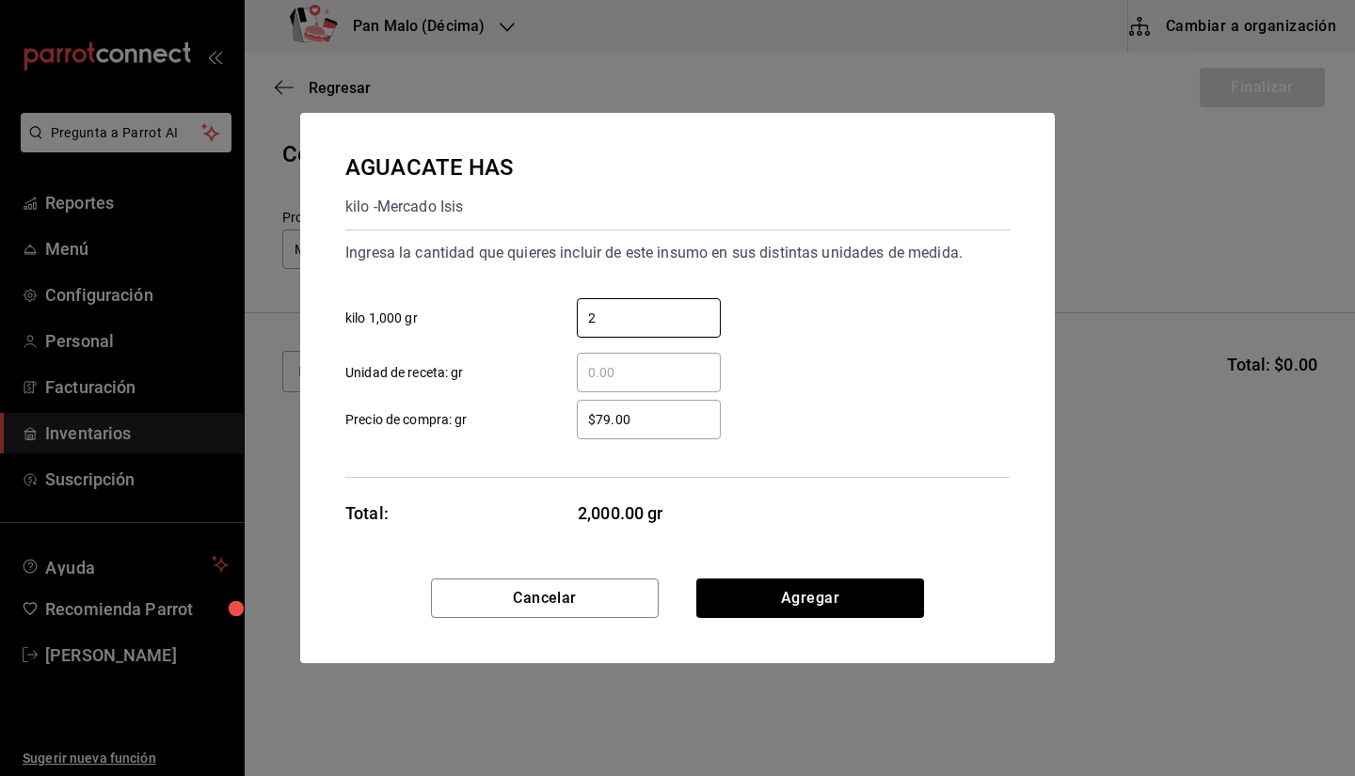
type input "2"
click at [602, 399] on div "$79.00 ​ Precio de compra: gr" at bounding box center [670, 412] width 680 height 55
click at [611, 382] on input "​ Unidad de receta: gr" at bounding box center [649, 372] width 144 height 23
type input "140"
click at [751, 611] on button "Agregar" at bounding box center [810, 599] width 228 height 40
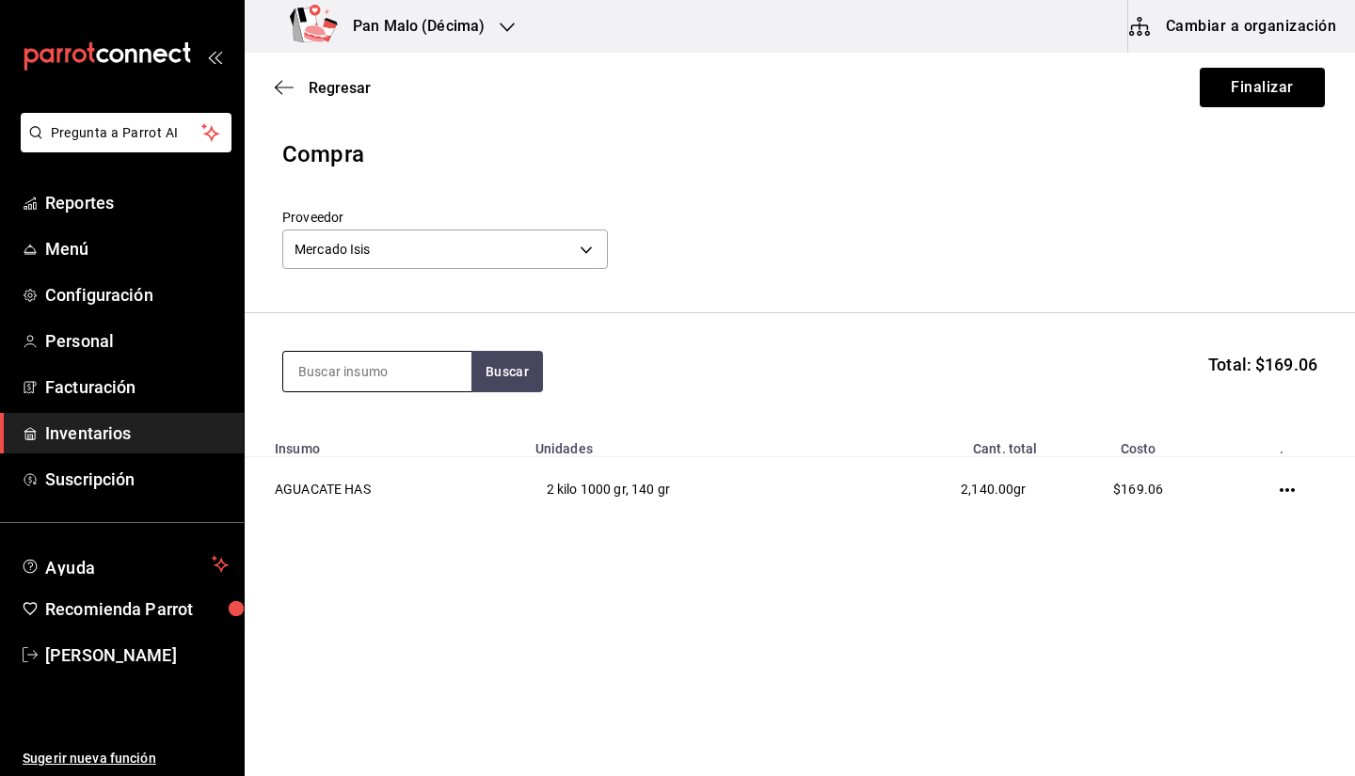
click at [392, 392] on div at bounding box center [376, 371] width 189 height 41
click at [389, 389] on input at bounding box center [377, 372] width 188 height 40
type input "alba"
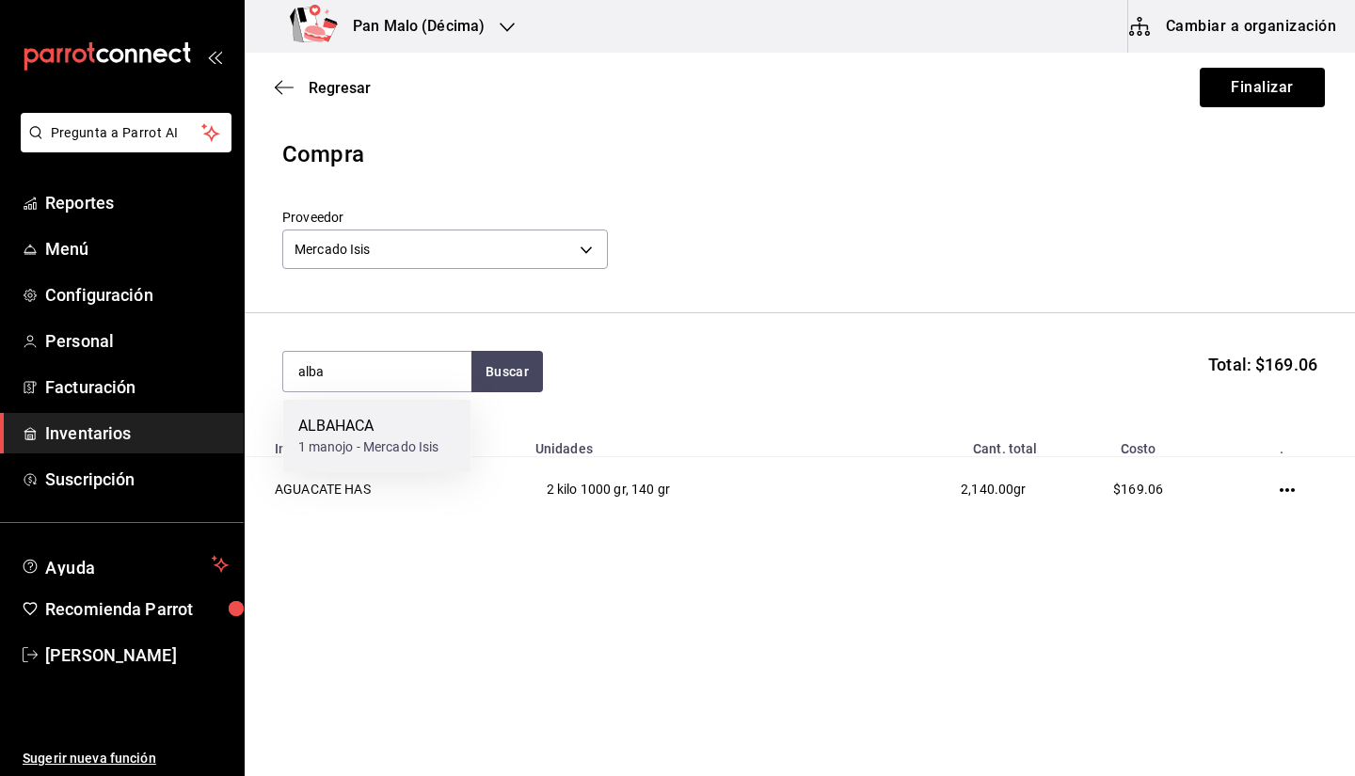
click at [435, 424] on div "ALBAHACA" at bounding box center [368, 426] width 141 height 23
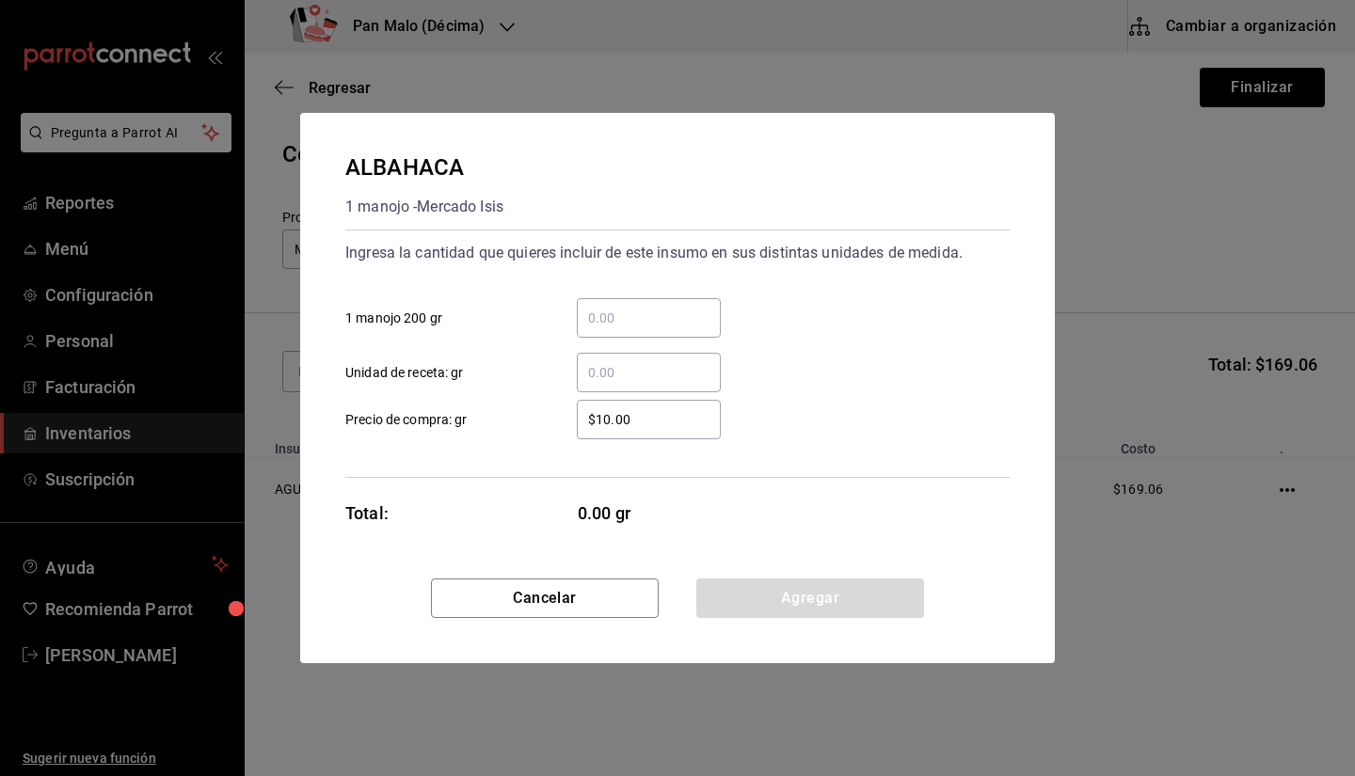
click at [612, 364] on input "​ Unidad de receta: gr" at bounding box center [649, 372] width 144 height 23
click at [617, 323] on input "​ 1 manojo 200 gr" at bounding box center [649, 318] width 144 height 23
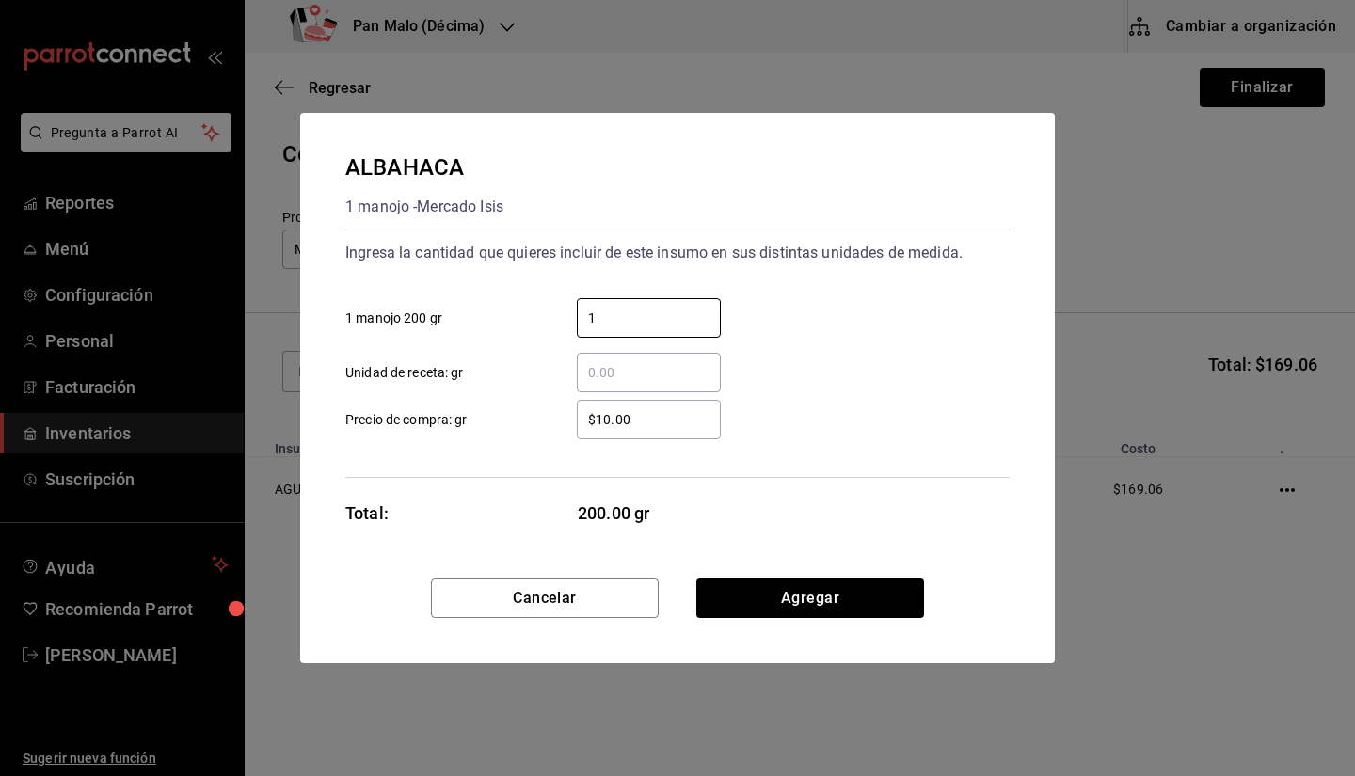
type input "1"
click at [600, 367] on input "​ Unidad de receta: gr" at bounding box center [649, 372] width 144 height 23
click at [758, 340] on div "​ Unidad de receta: gr" at bounding box center [670, 365] width 680 height 55
click at [672, 422] on input "$10.00" at bounding box center [649, 419] width 144 height 23
click at [808, 610] on button "Agregar" at bounding box center [810, 599] width 228 height 40
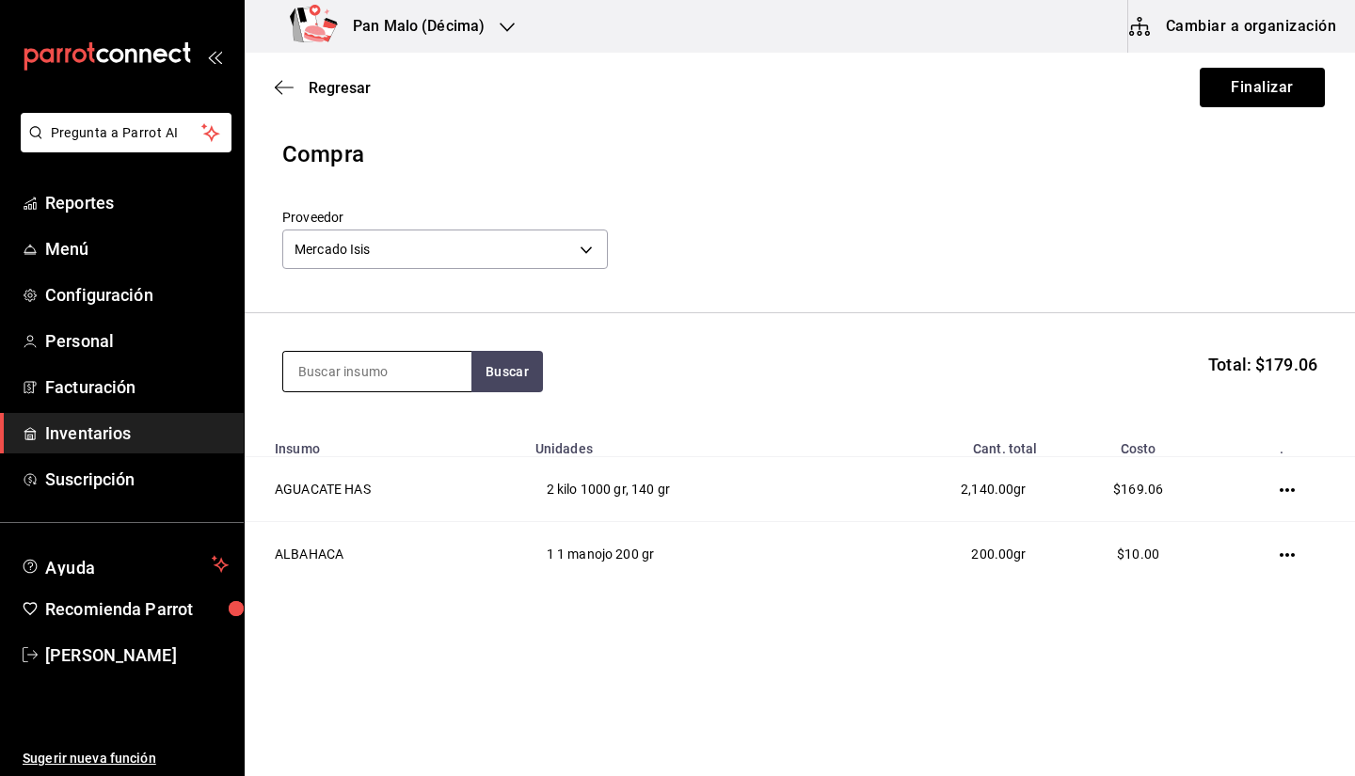
click at [411, 372] on input at bounding box center [377, 372] width 188 height 40
type input "morada"
click at [392, 440] on div "1kg - Mercado Isis" at bounding box center [364, 448] width 132 height 20
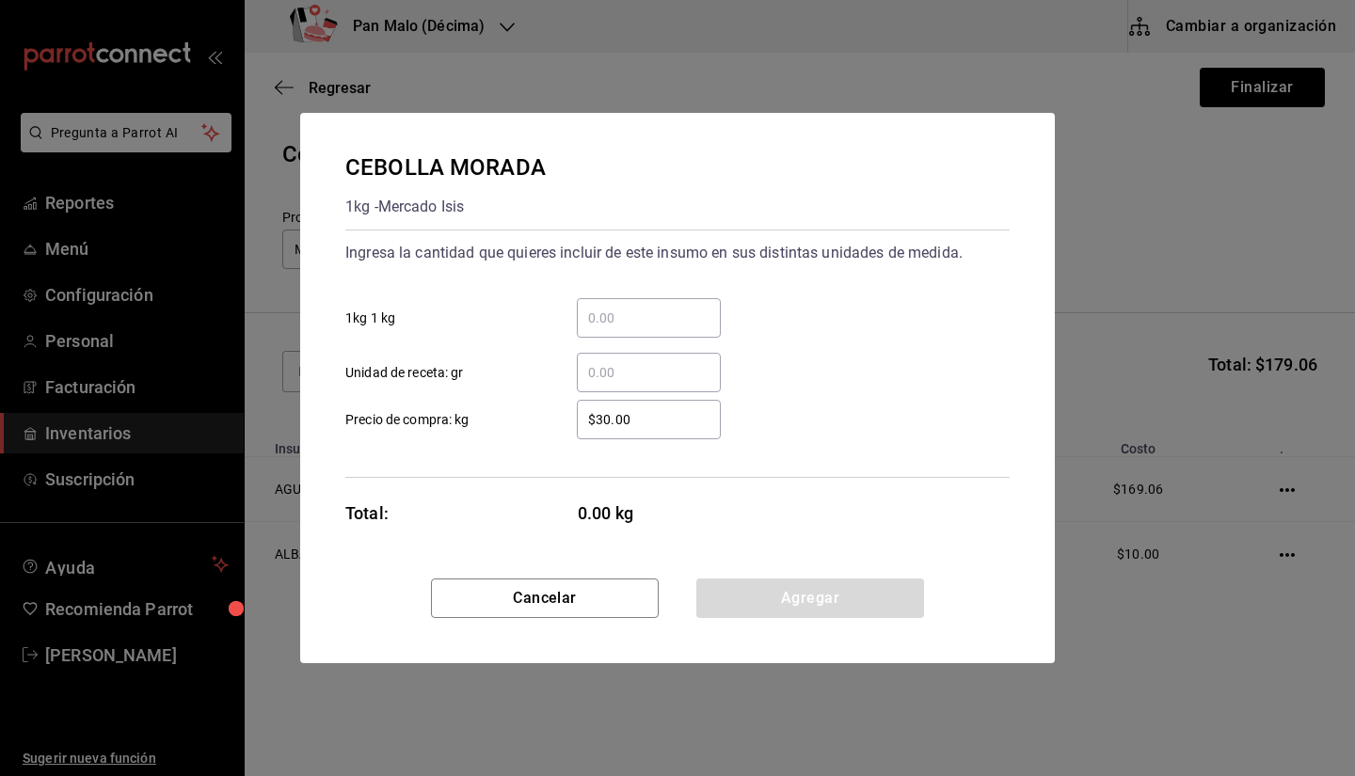
click at [628, 312] on input "​ 1kg 1 kg" at bounding box center [649, 318] width 144 height 23
click at [596, 319] on input "​ 1kg 1 kg" at bounding box center [649, 318] width 144 height 23
click at [590, 376] on input "​ Unidad de receta: gr" at bounding box center [649, 372] width 144 height 23
click at [634, 307] on input "​ 1kg 1 kg" at bounding box center [649, 318] width 144 height 23
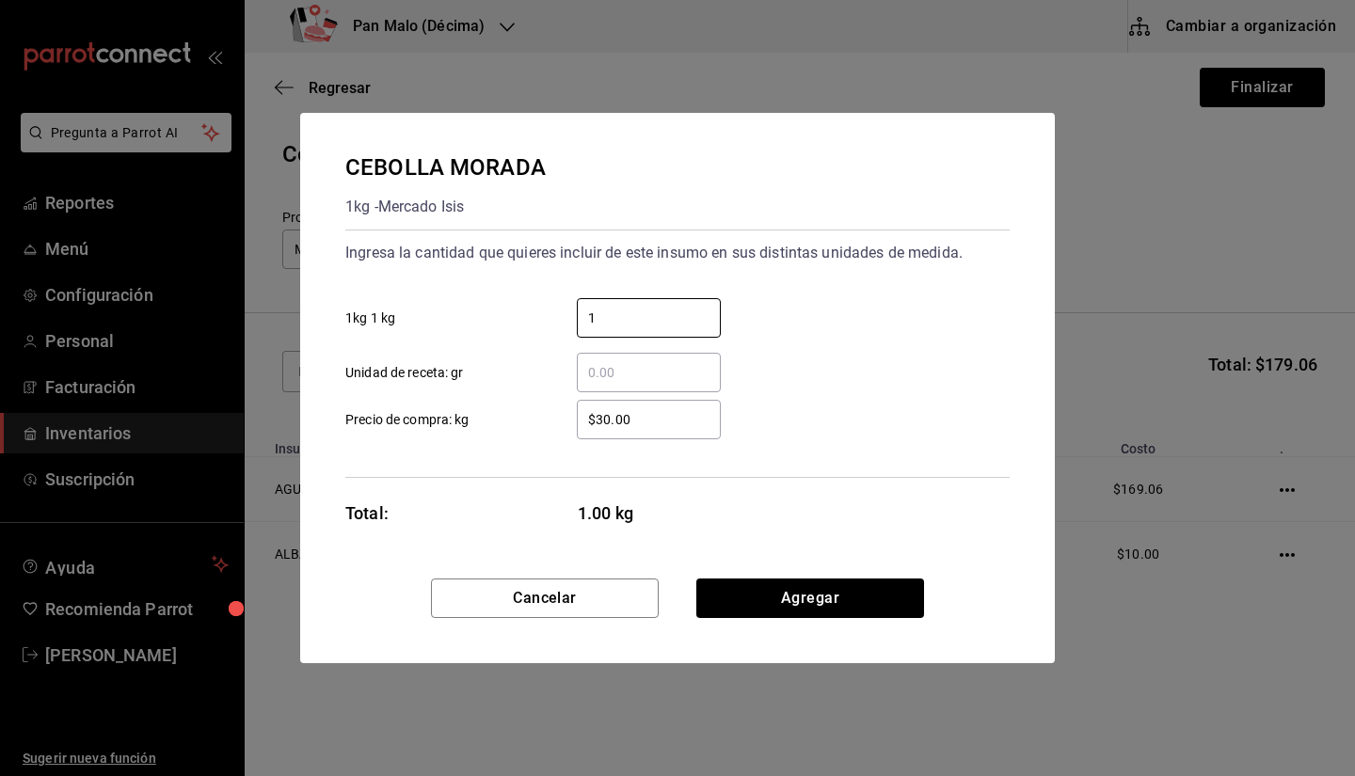
type input "1"
click at [606, 362] on input "​ Unidad de receta: gr" at bounding box center [649, 372] width 144 height 23
type input "505"
click at [651, 408] on input "$30.00" at bounding box center [649, 419] width 144 height 23
type input "$3"
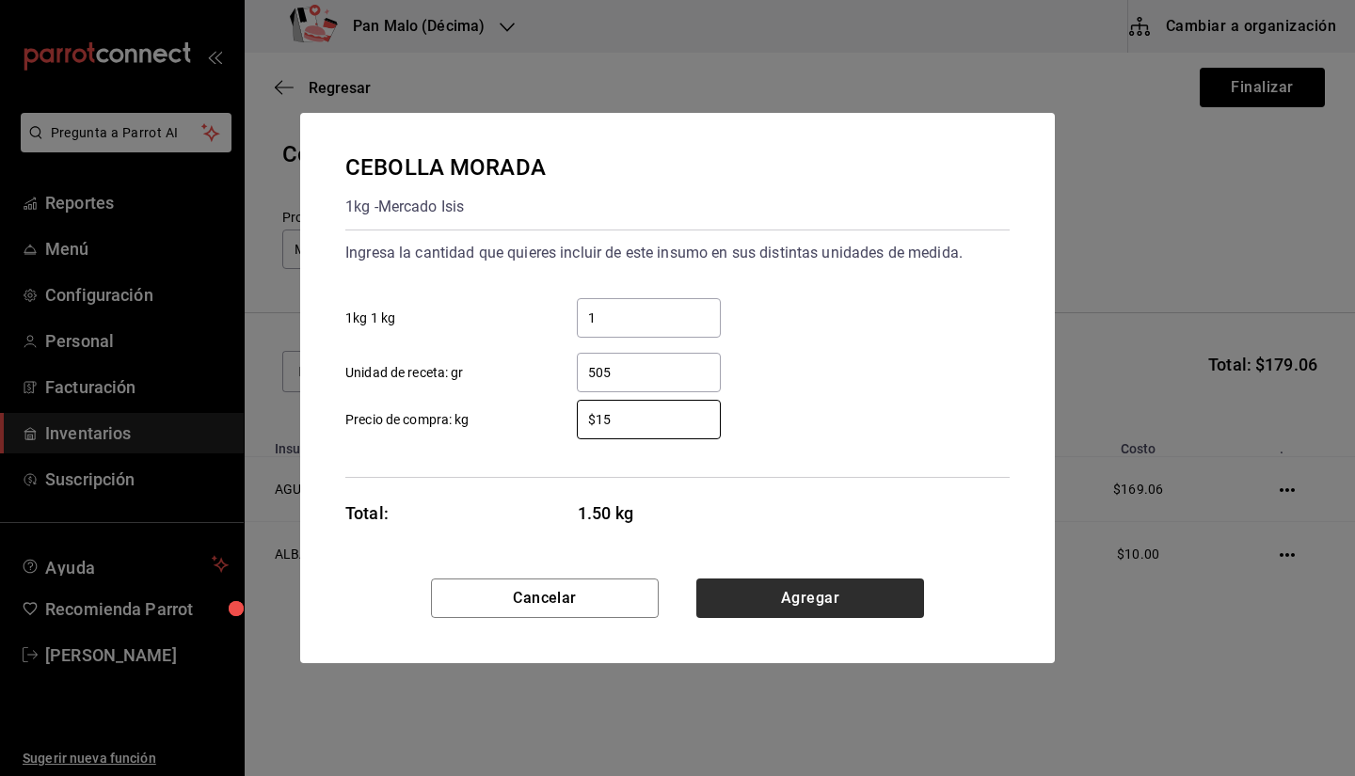
type input "$15"
click at [859, 593] on button "Agregar" at bounding box center [810, 599] width 228 height 40
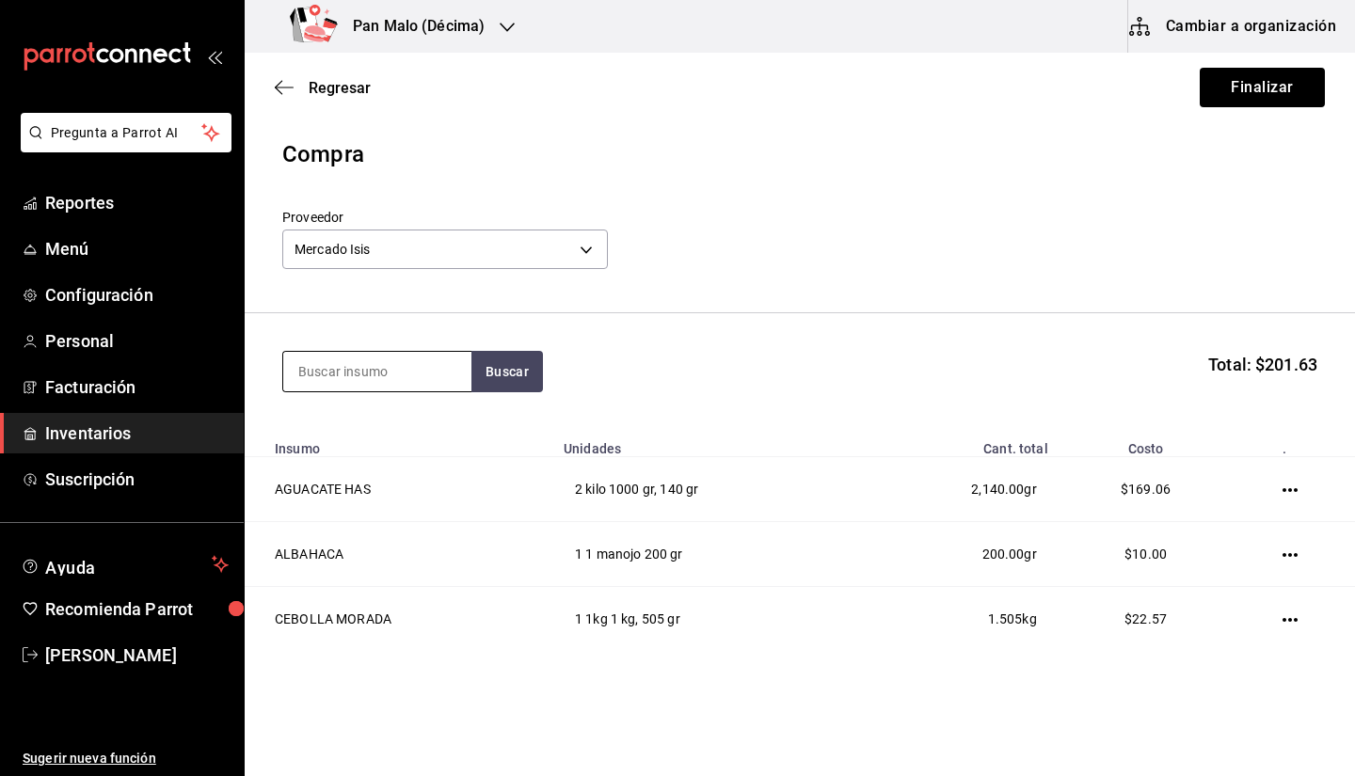
click at [407, 357] on input at bounding box center [377, 372] width 188 height 40
click at [383, 377] on input at bounding box center [377, 372] width 188 height 40
type input "cilantro"
click at [378, 440] on div "1 manojo - Mercado Isis" at bounding box center [368, 448] width 141 height 20
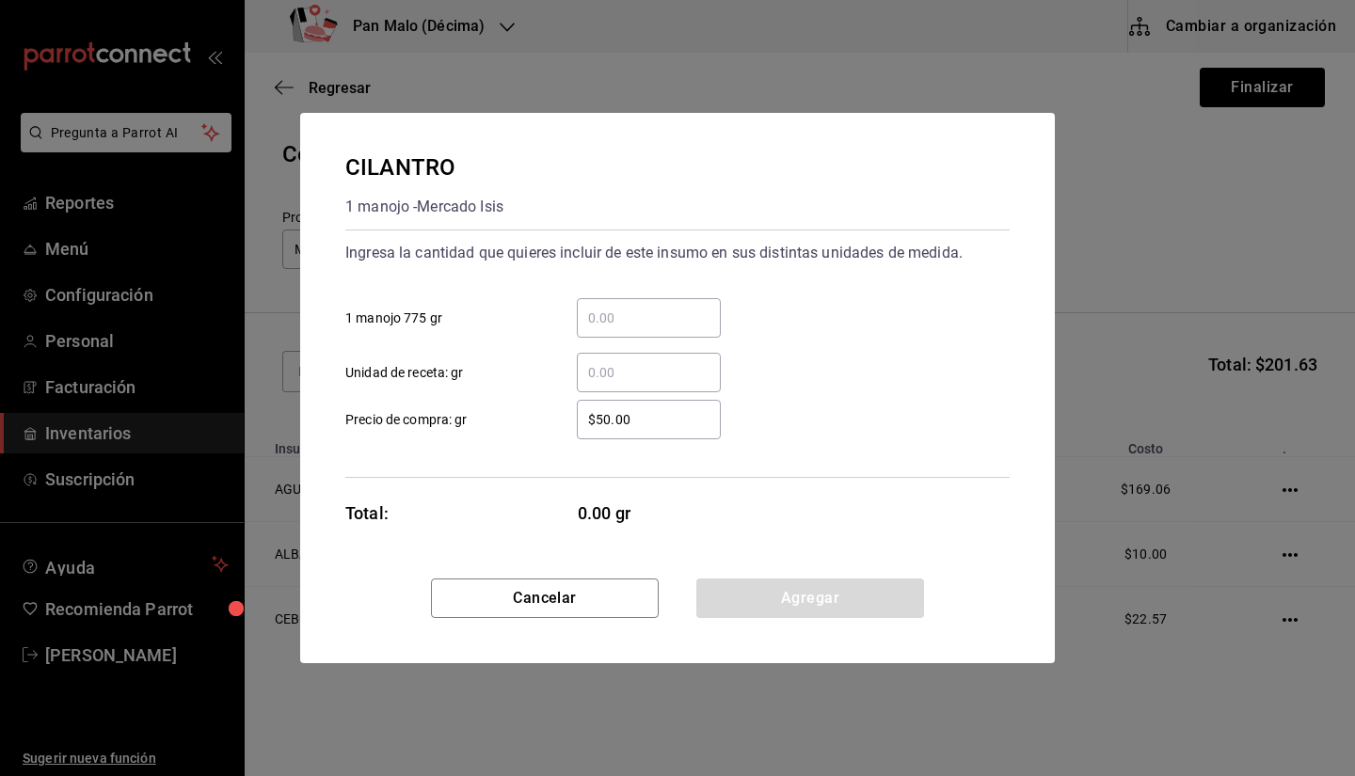
click at [608, 318] on input "​ 1 manojo 775 gr" at bounding box center [649, 318] width 144 height 23
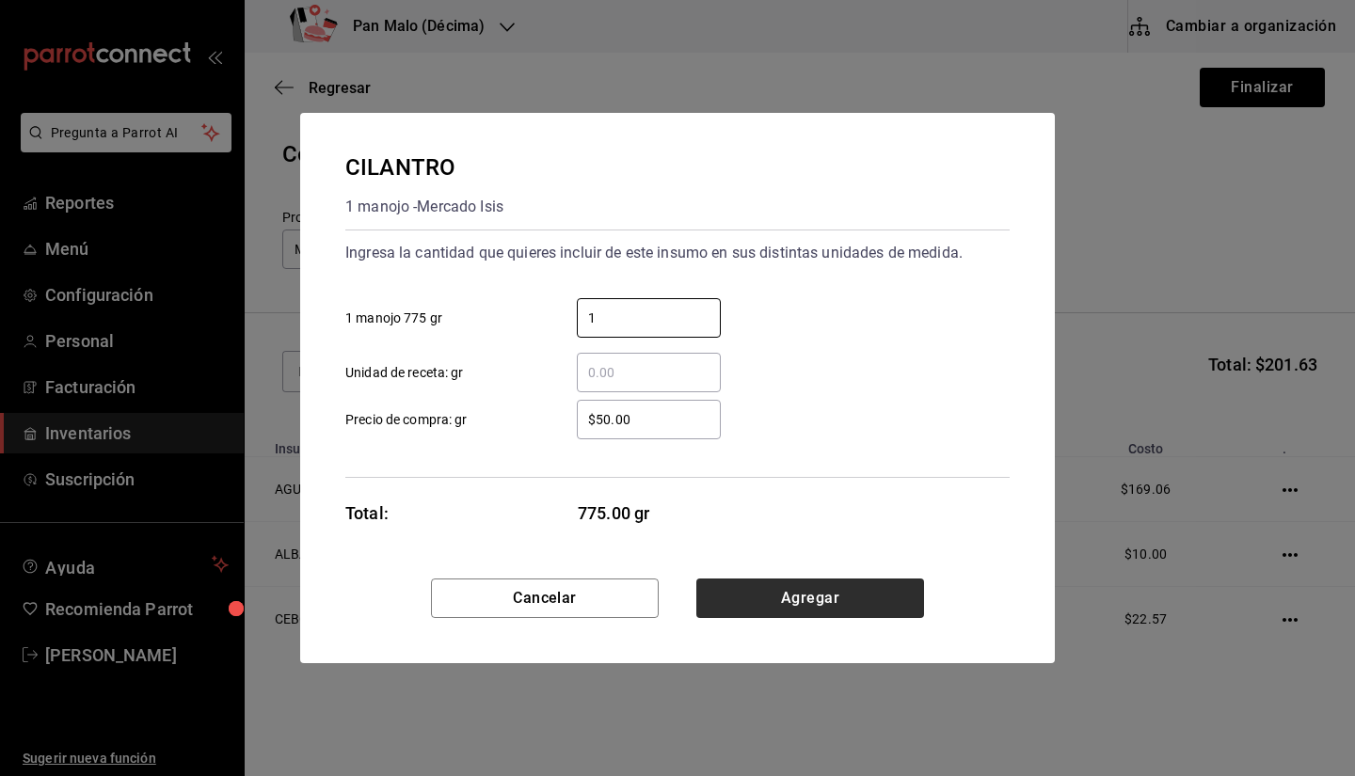
type input "1"
click at [776, 600] on button "Agregar" at bounding box center [810, 599] width 228 height 40
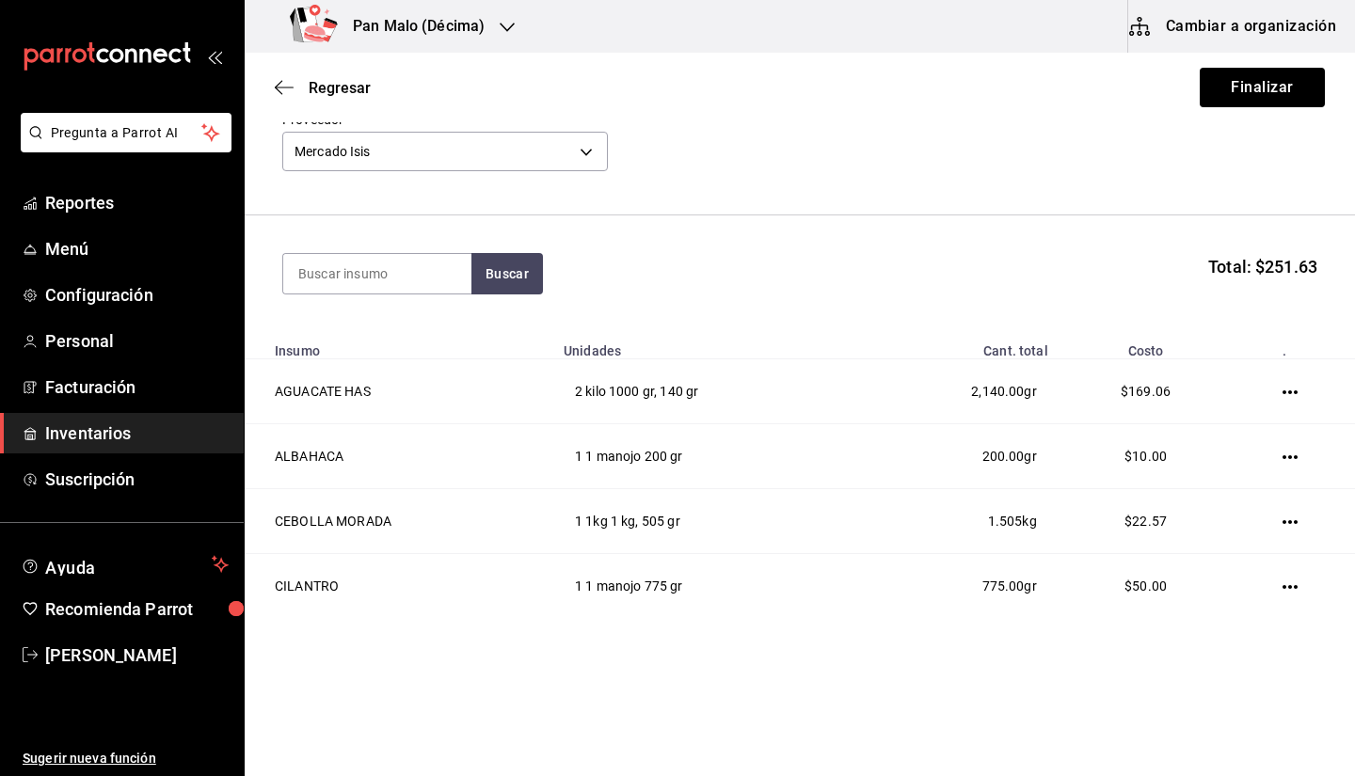
scroll to position [107, 0]
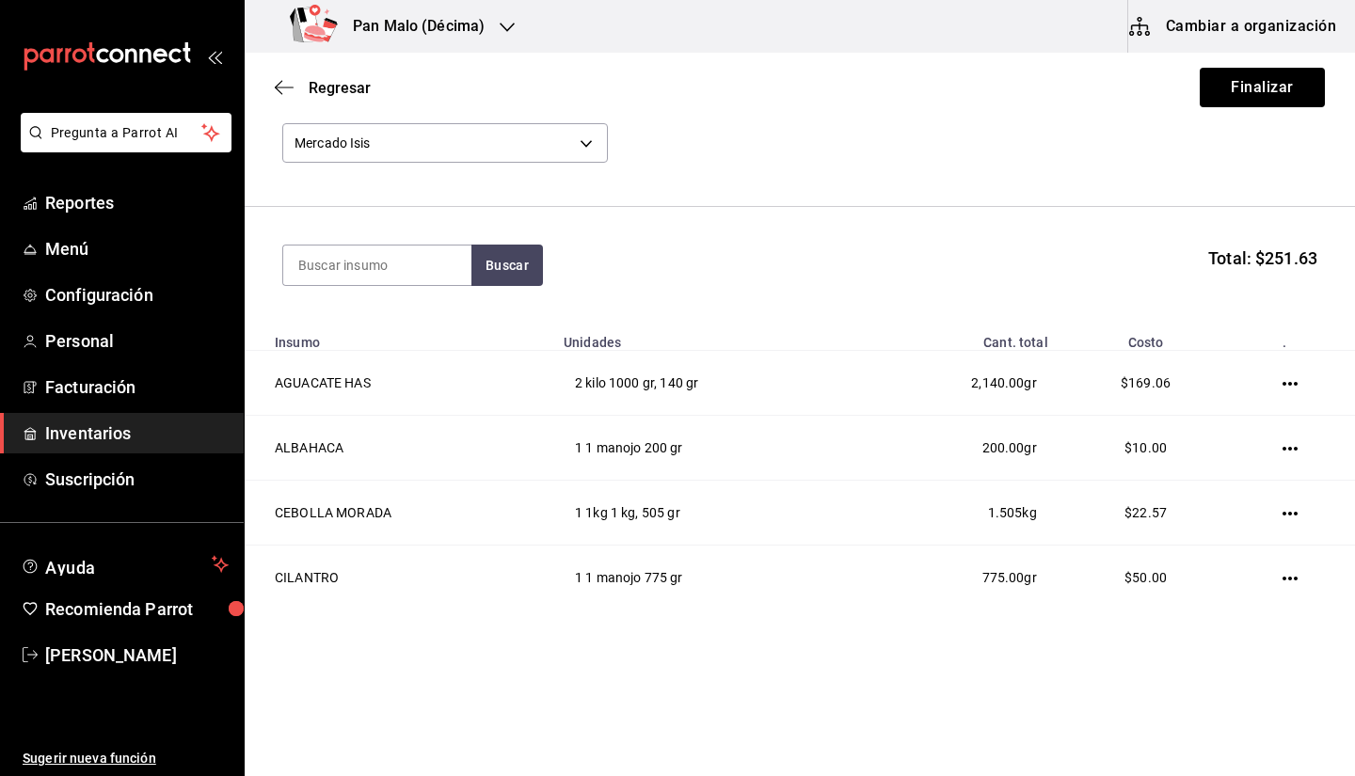
click at [945, 286] on section "Buscar Total: $251.63" at bounding box center [800, 265] width 1111 height 117
click at [458, 252] on input at bounding box center [377, 266] width 188 height 40
type input "limon"
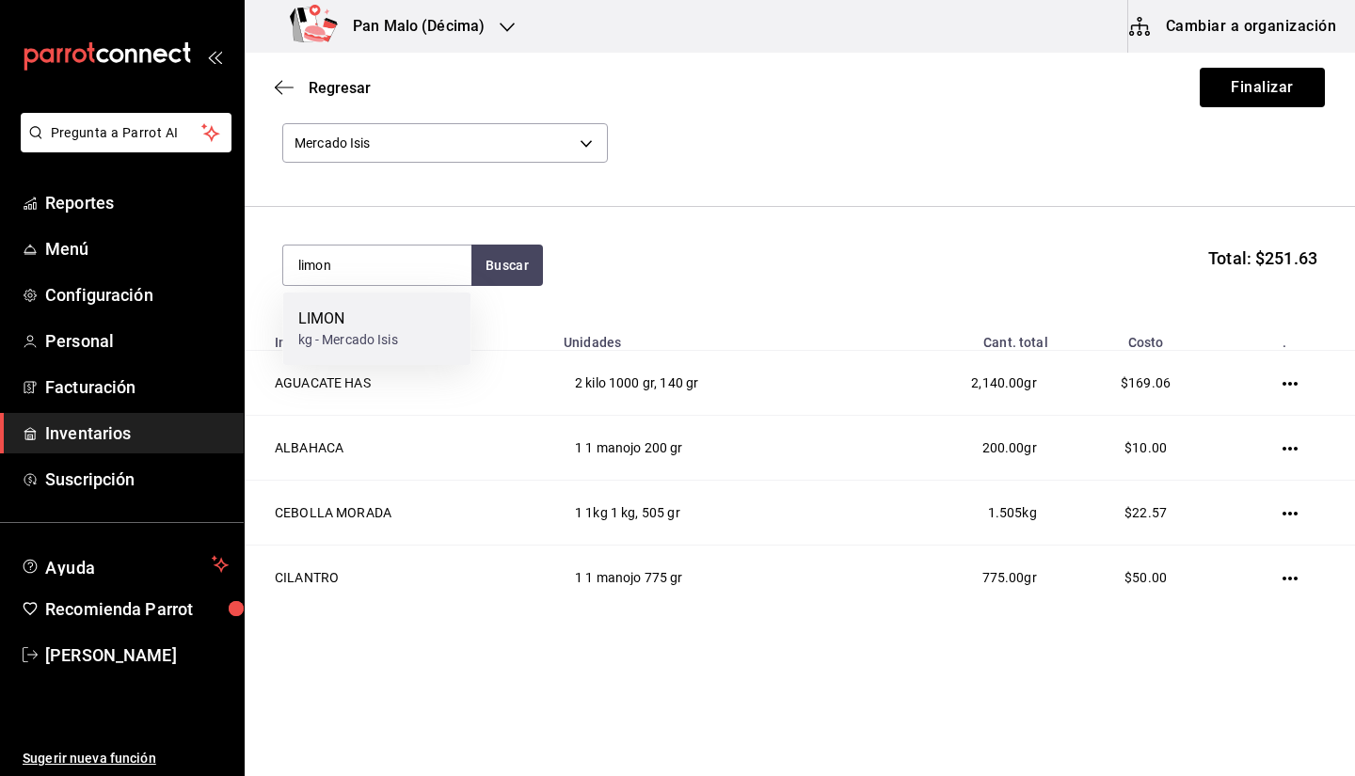
click at [377, 318] on div "LIMON" at bounding box center [348, 319] width 100 height 23
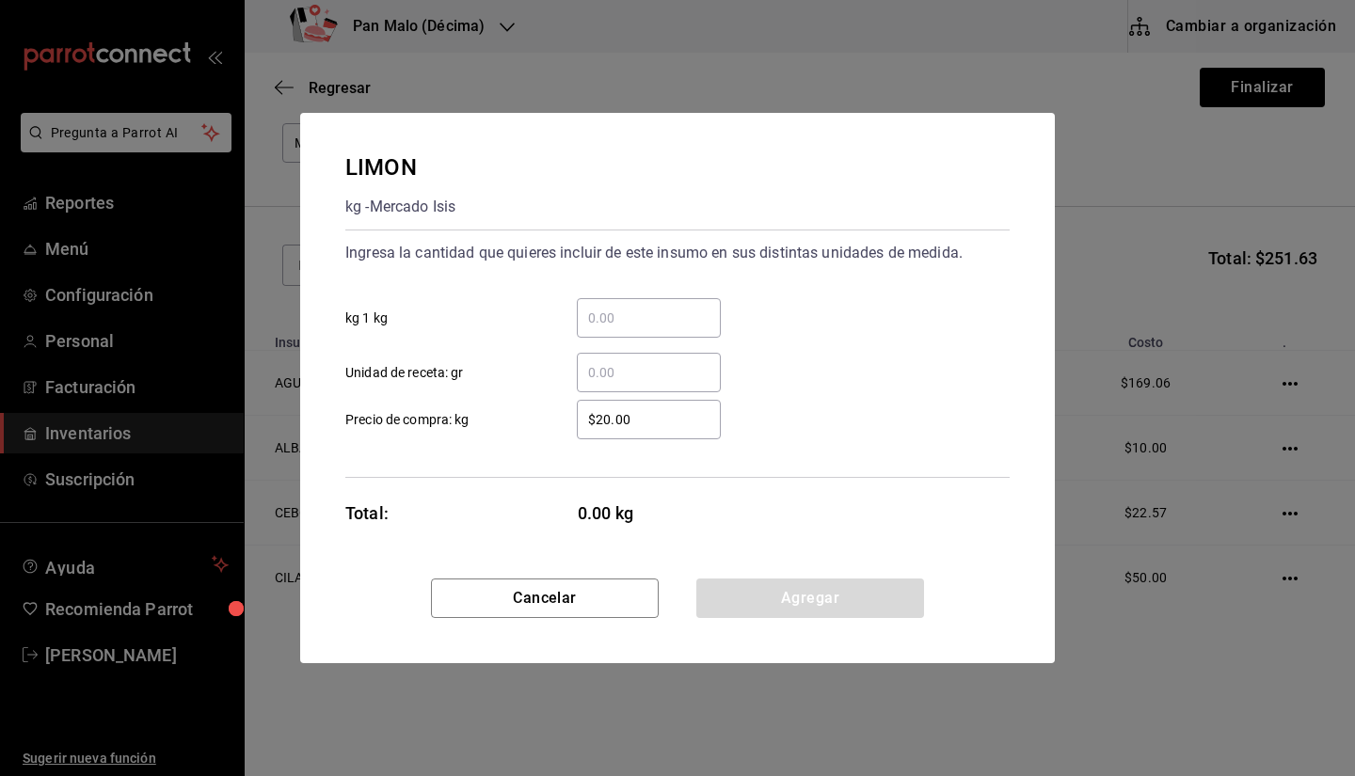
click at [601, 376] on input "​ Unidad de receta: gr" at bounding box center [649, 372] width 144 height 23
click at [600, 371] on input "​ Unidad de receta: gr" at bounding box center [649, 372] width 144 height 23
click at [610, 415] on input "$20.00" at bounding box center [649, 419] width 144 height 23
type input "$2.00"
type input "$2"
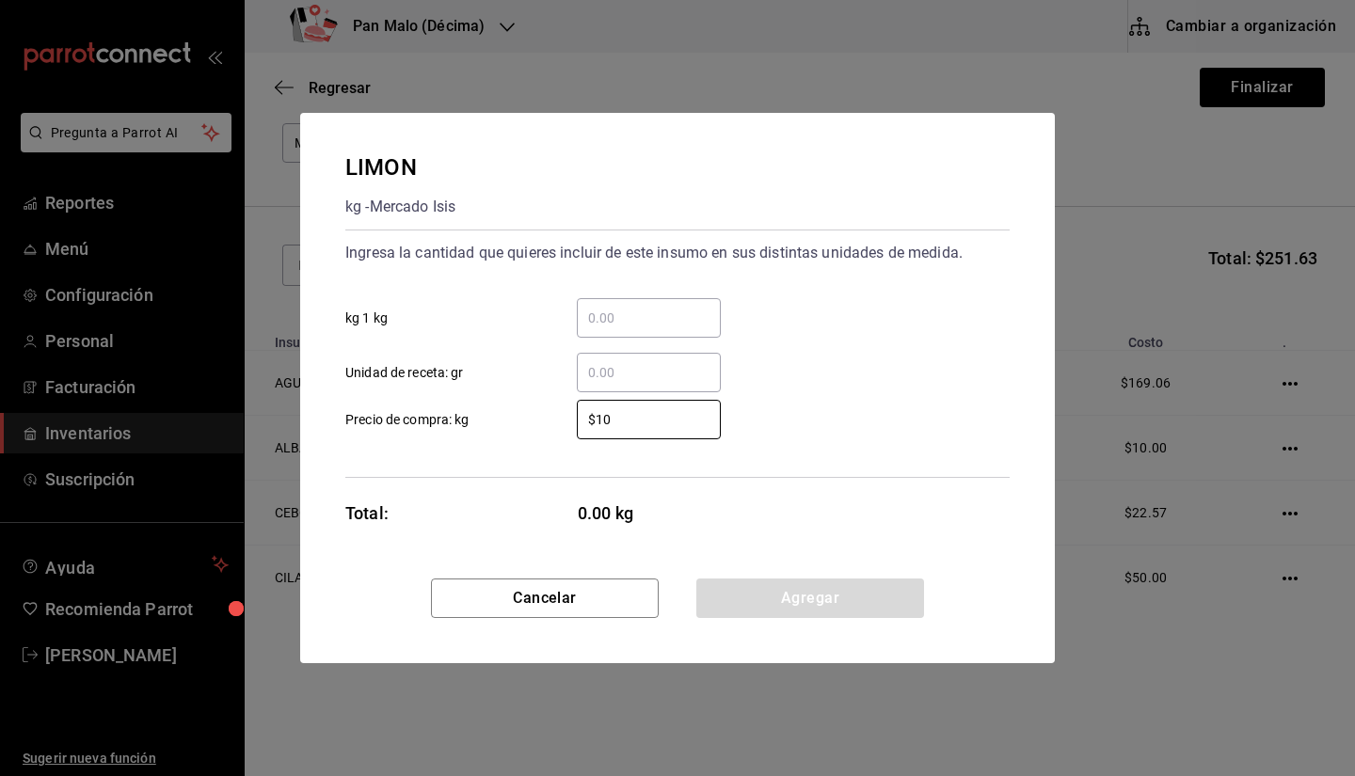
type input "$10"
click at [674, 360] on div "​" at bounding box center [649, 373] width 144 height 40
click at [674, 361] on input "​ Unidad de receta: gr" at bounding box center [649, 372] width 144 height 23
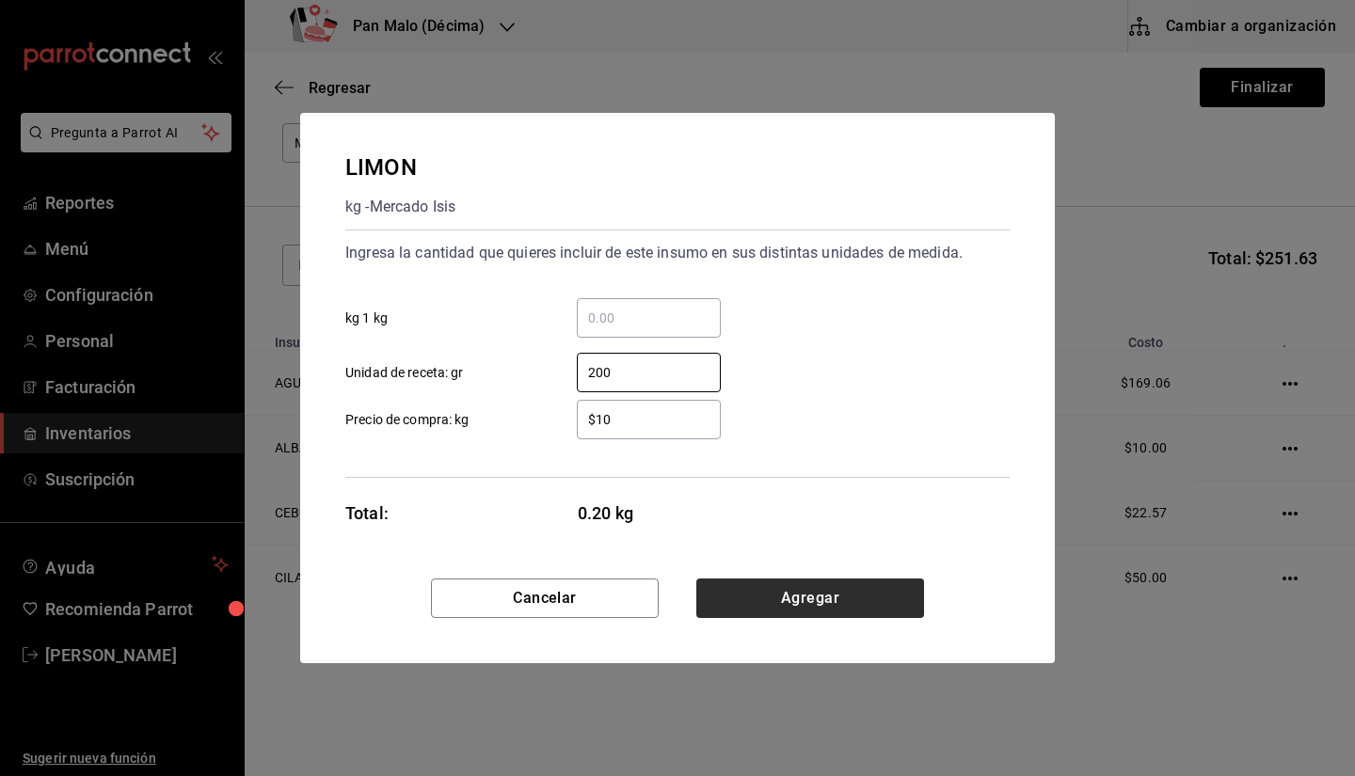
type input "200"
click at [758, 596] on button "Agregar" at bounding box center [810, 599] width 228 height 40
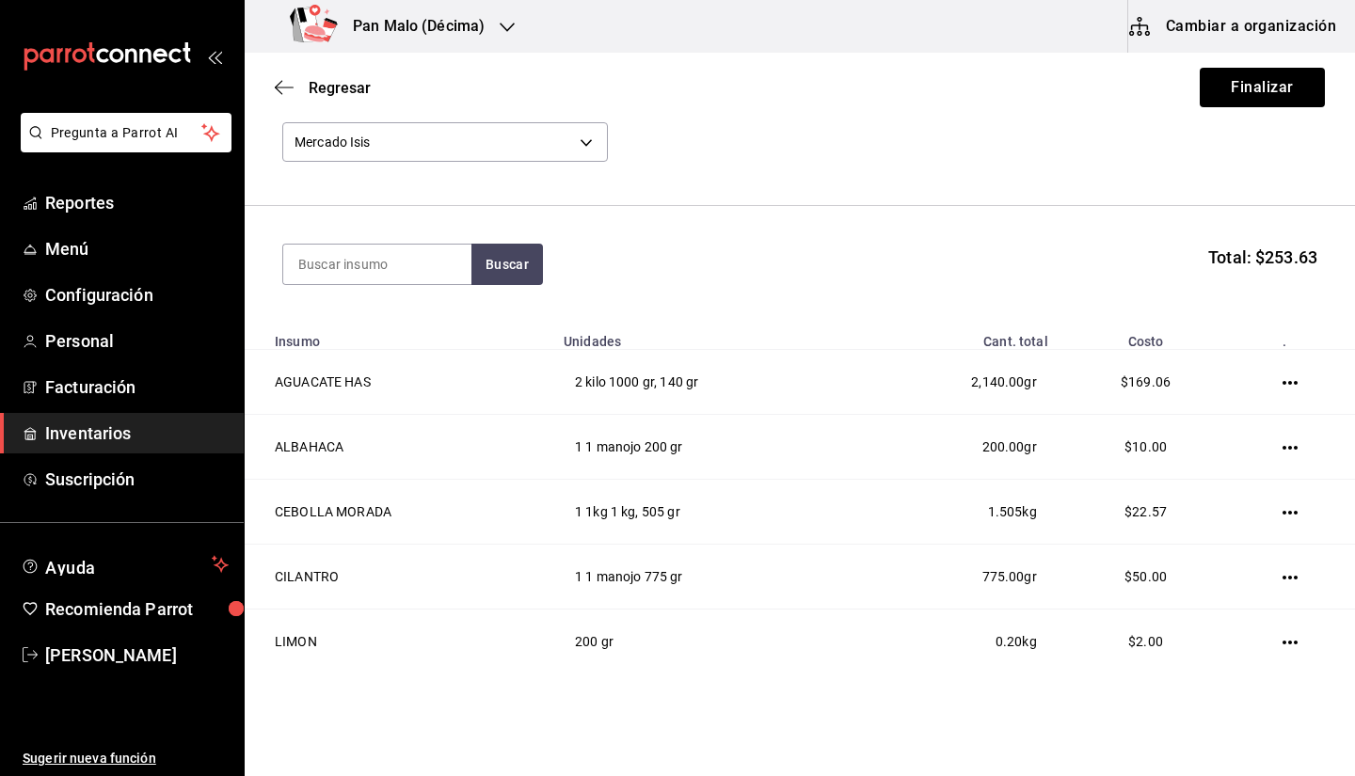
scroll to position [172, 0]
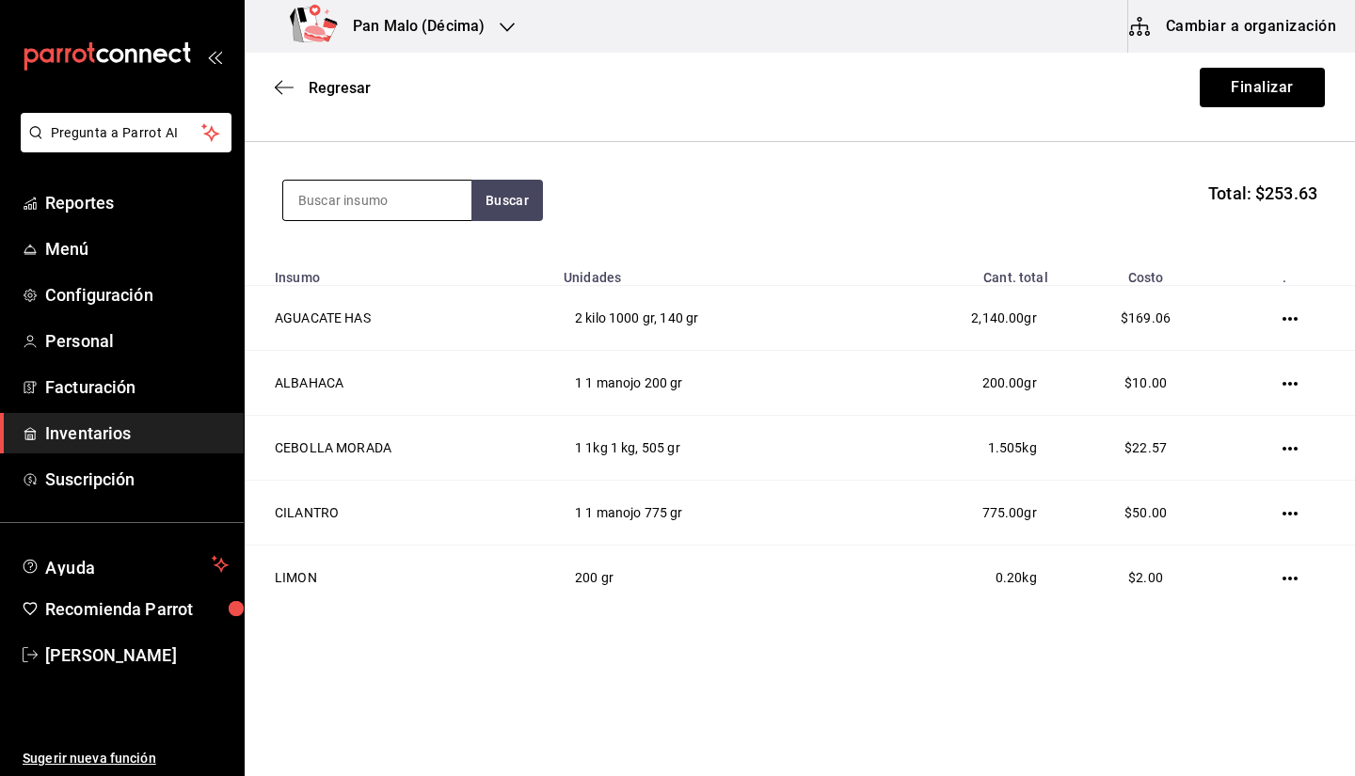
click at [435, 183] on input at bounding box center [377, 201] width 188 height 40
click at [395, 208] on input at bounding box center [377, 201] width 188 height 40
type input "lechuga"
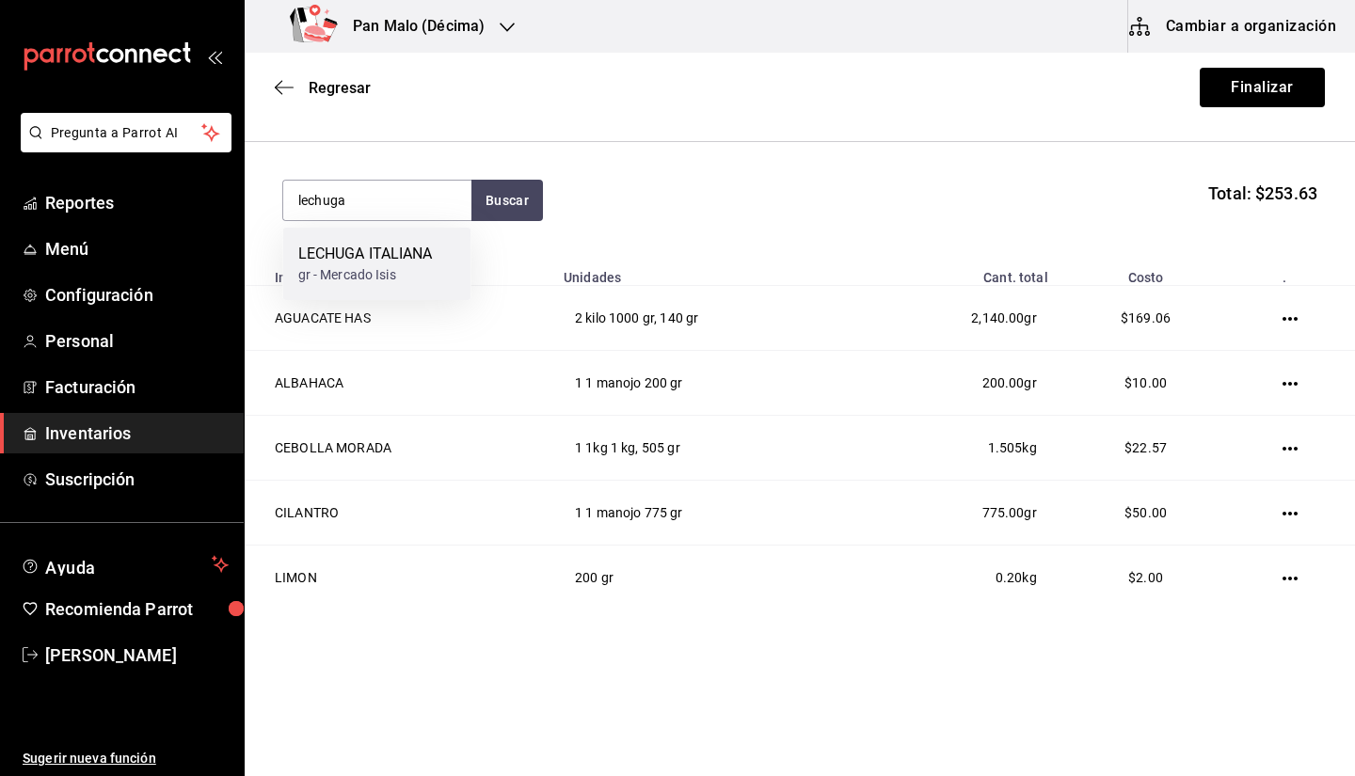
click at [362, 264] on div "LECHUGA ITALIANA" at bounding box center [365, 254] width 135 height 23
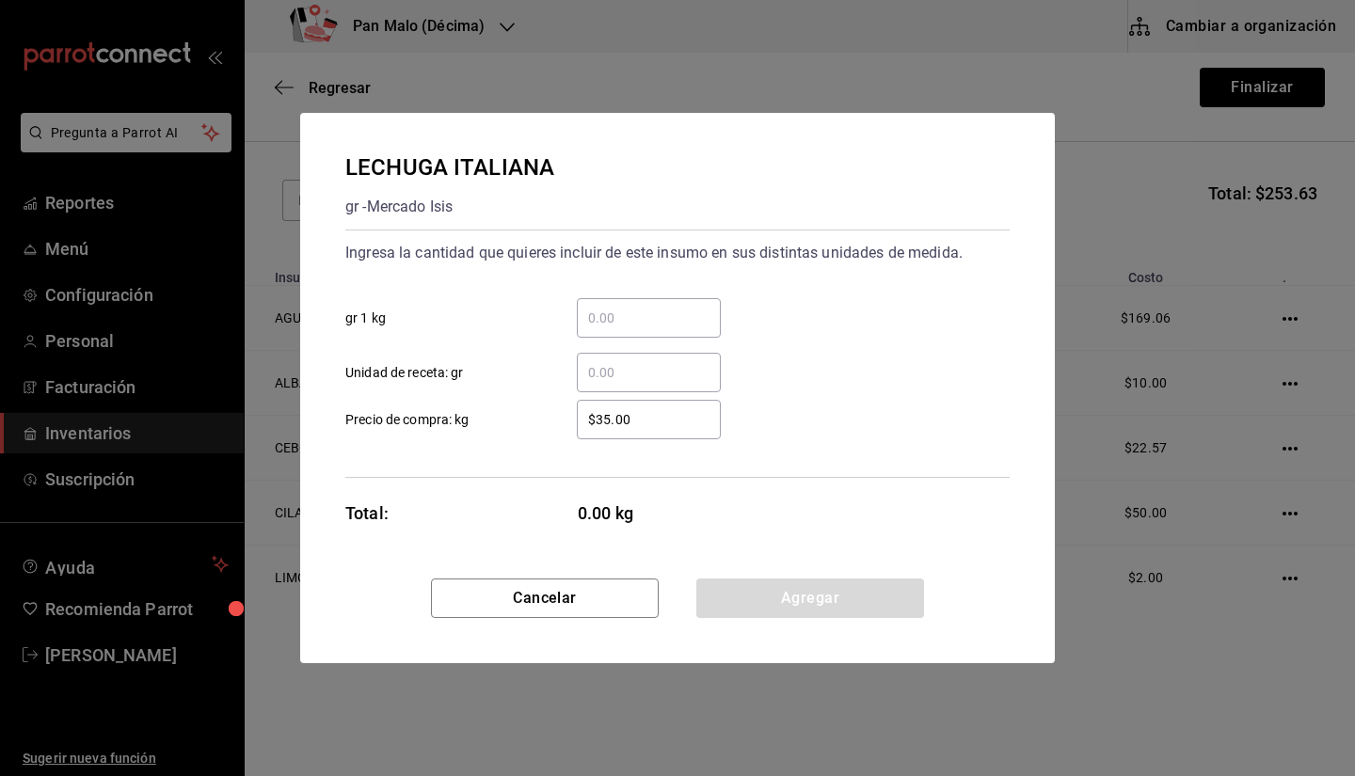
click at [618, 369] on input "​ Unidad de receta: gr" at bounding box center [649, 372] width 144 height 23
click at [596, 424] on input "$35.00" at bounding box center [649, 419] width 144 height 23
type input "$3.00"
type input "$28"
click at [599, 383] on input "​ Unidad de receta: gr" at bounding box center [649, 372] width 144 height 23
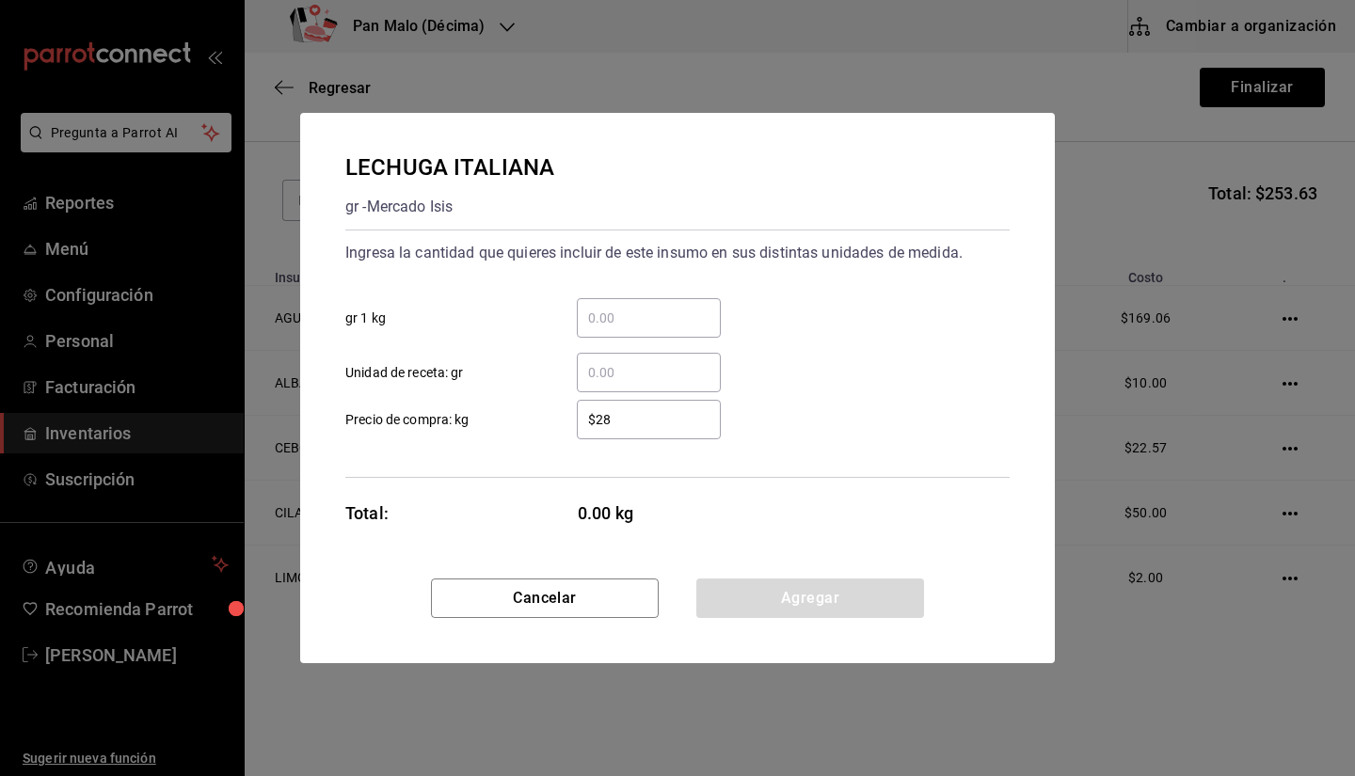
click at [599, 375] on input "​ Unidad de receta: gr" at bounding box center [649, 372] width 144 height 23
click at [589, 298] on div "​" at bounding box center [649, 318] width 144 height 40
click at [589, 307] on input "​ gr 1 kg" at bounding box center [649, 318] width 144 height 23
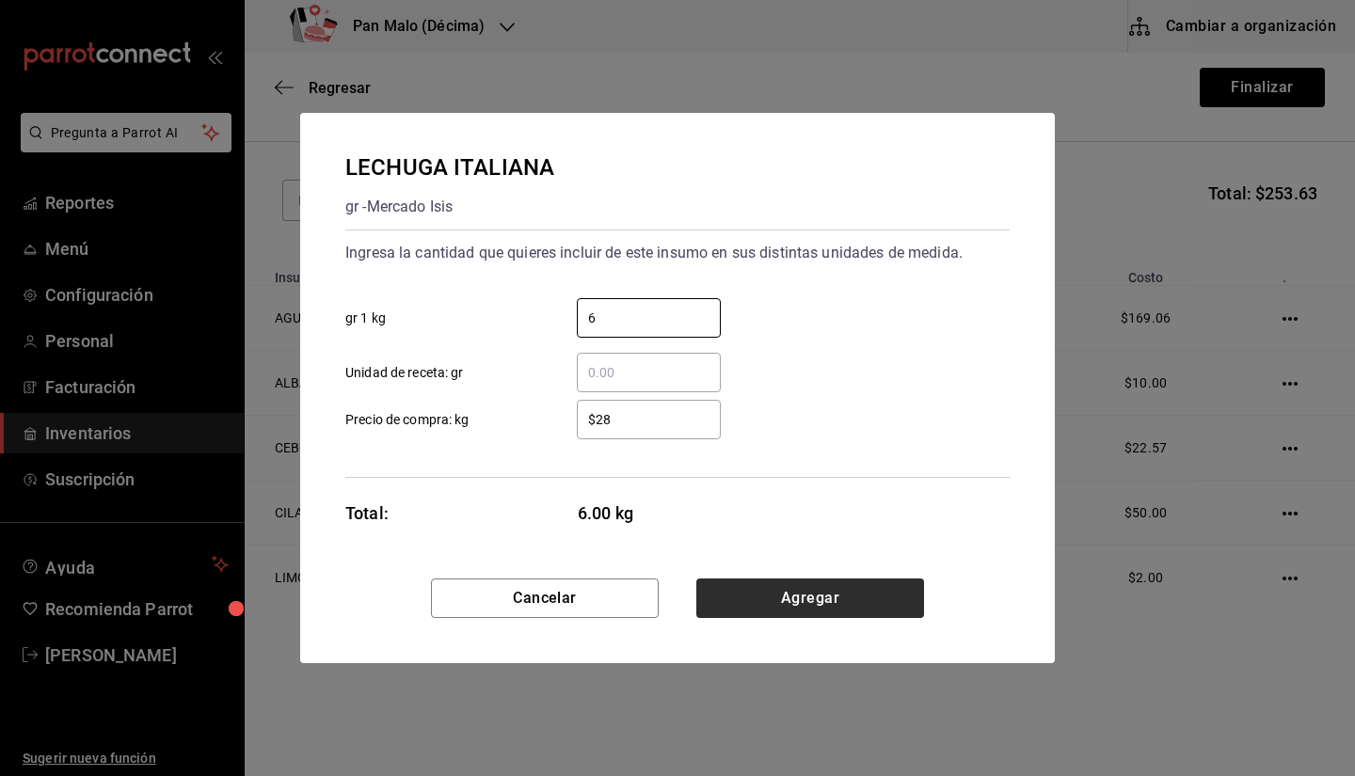
type input "6"
click at [819, 607] on button "Agregar" at bounding box center [810, 599] width 228 height 40
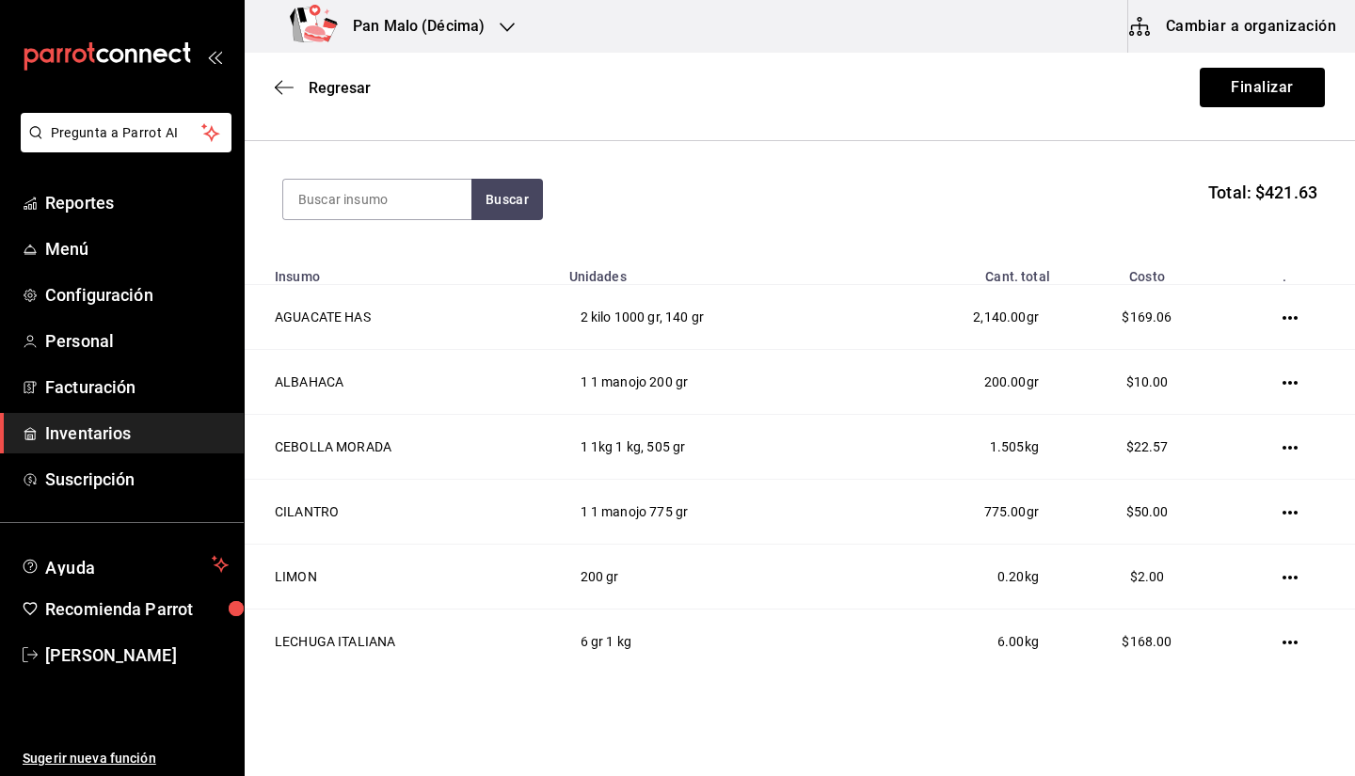
scroll to position [237, 0]
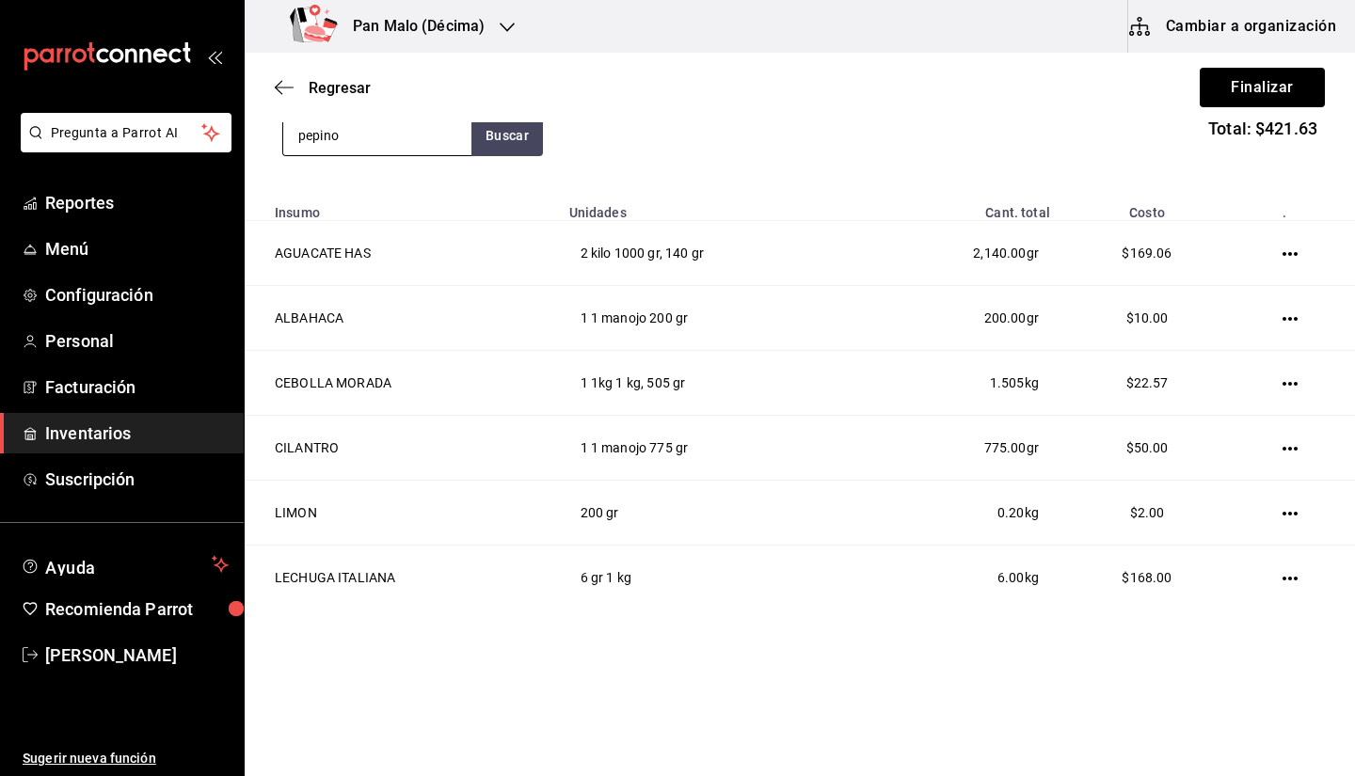
type input "pepino"
click at [402, 195] on div "PEPINO" at bounding box center [353, 189] width 111 height 23
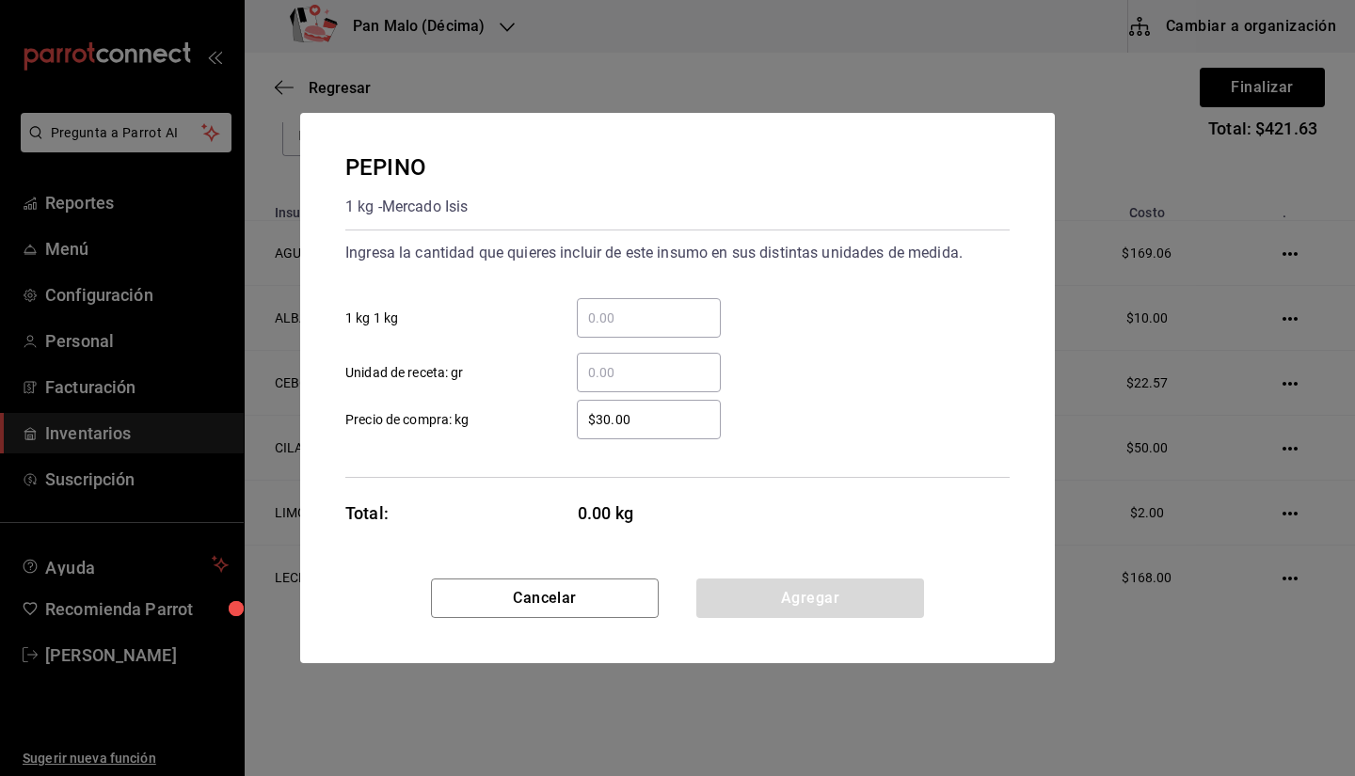
click at [611, 370] on input "​ Unidad de receta: gr" at bounding box center [649, 372] width 144 height 23
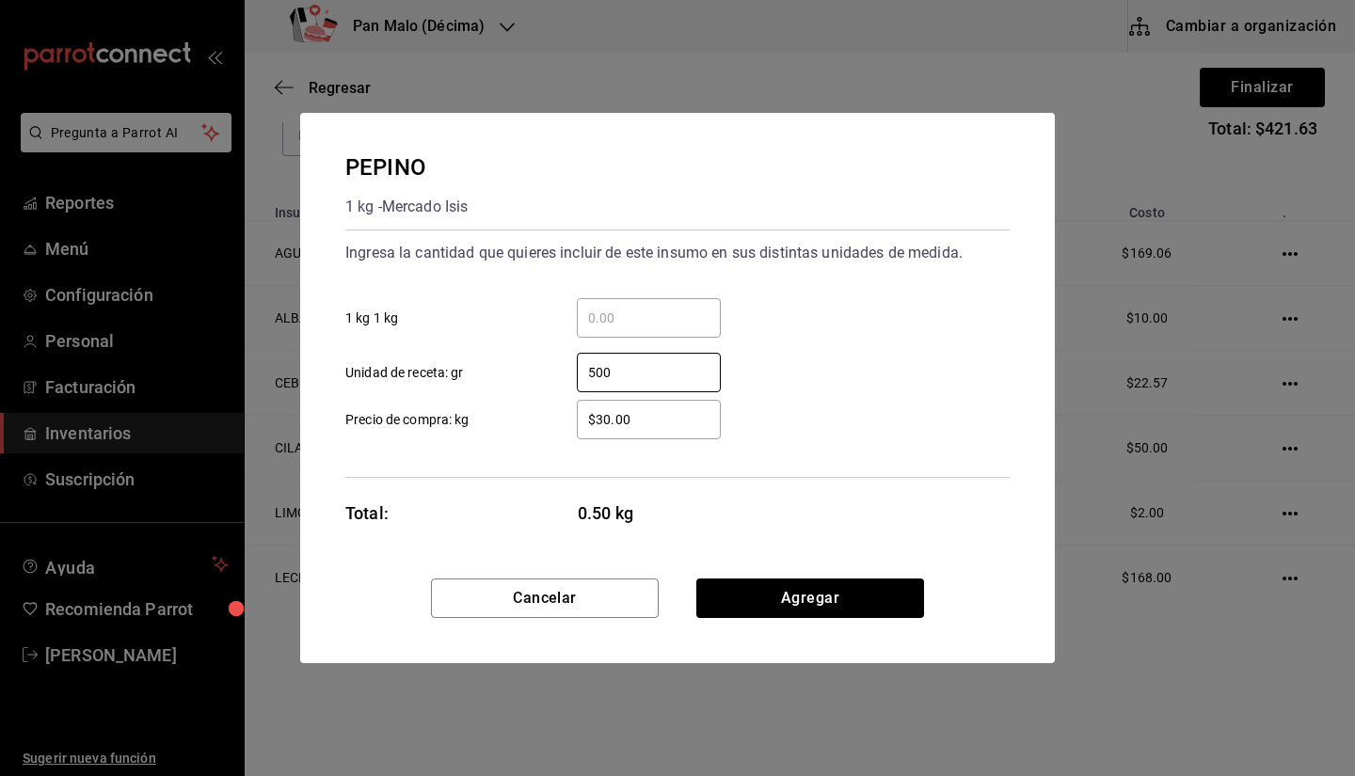
type input "500"
click at [646, 429] on input "$30.00" at bounding box center [649, 419] width 144 height 23
type input "$3"
type input "$25"
click at [639, 386] on div "500 ​" at bounding box center [649, 373] width 144 height 40
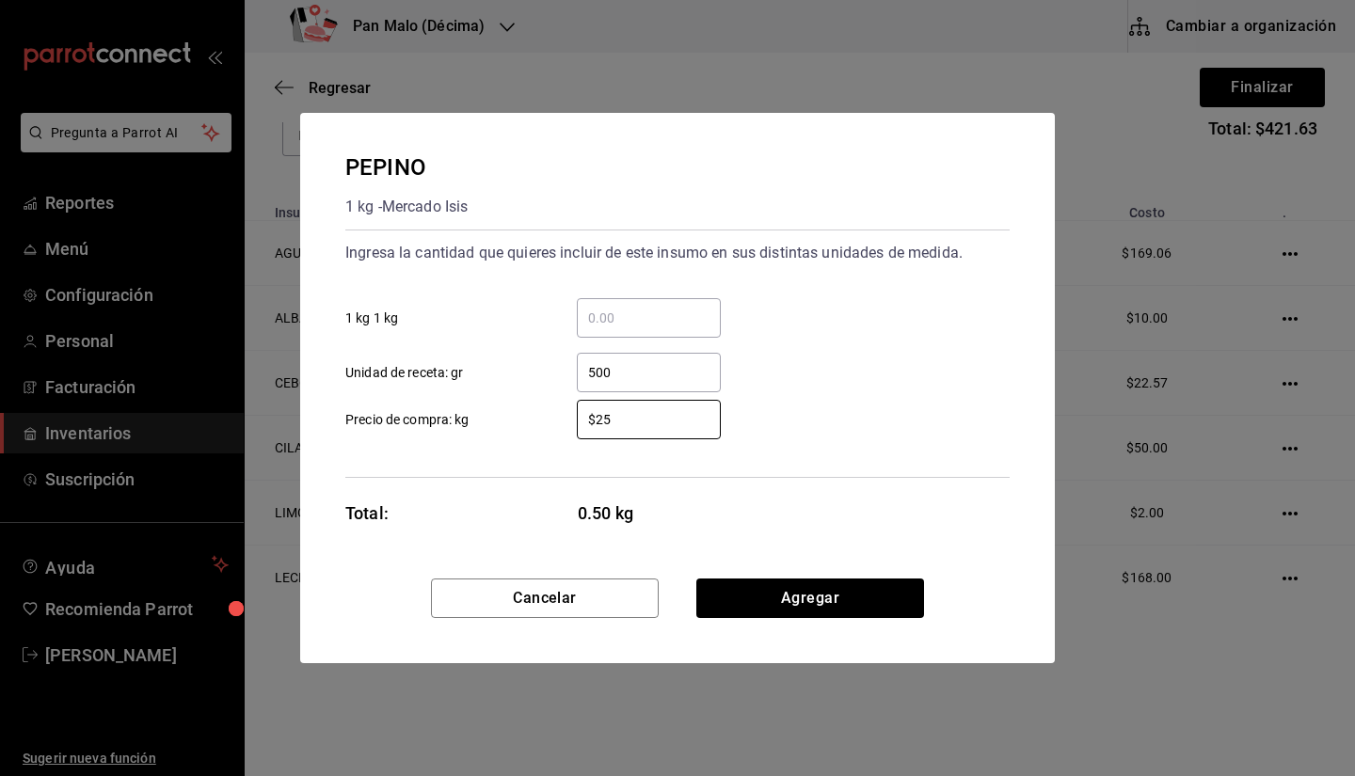
click at [639, 384] on input "500" at bounding box center [649, 372] width 144 height 23
type input "5"
type input "460"
click at [808, 616] on button "Agregar" at bounding box center [810, 599] width 228 height 40
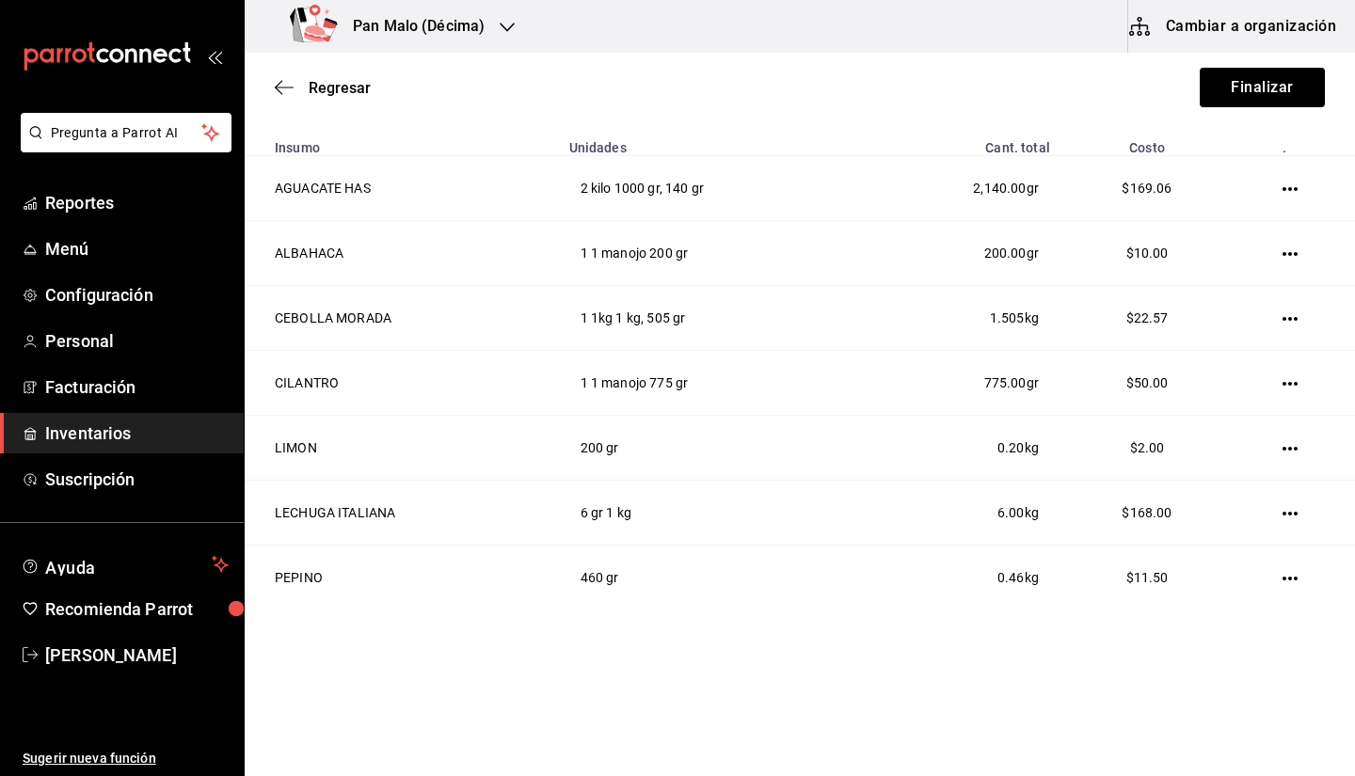
scroll to position [8, 0]
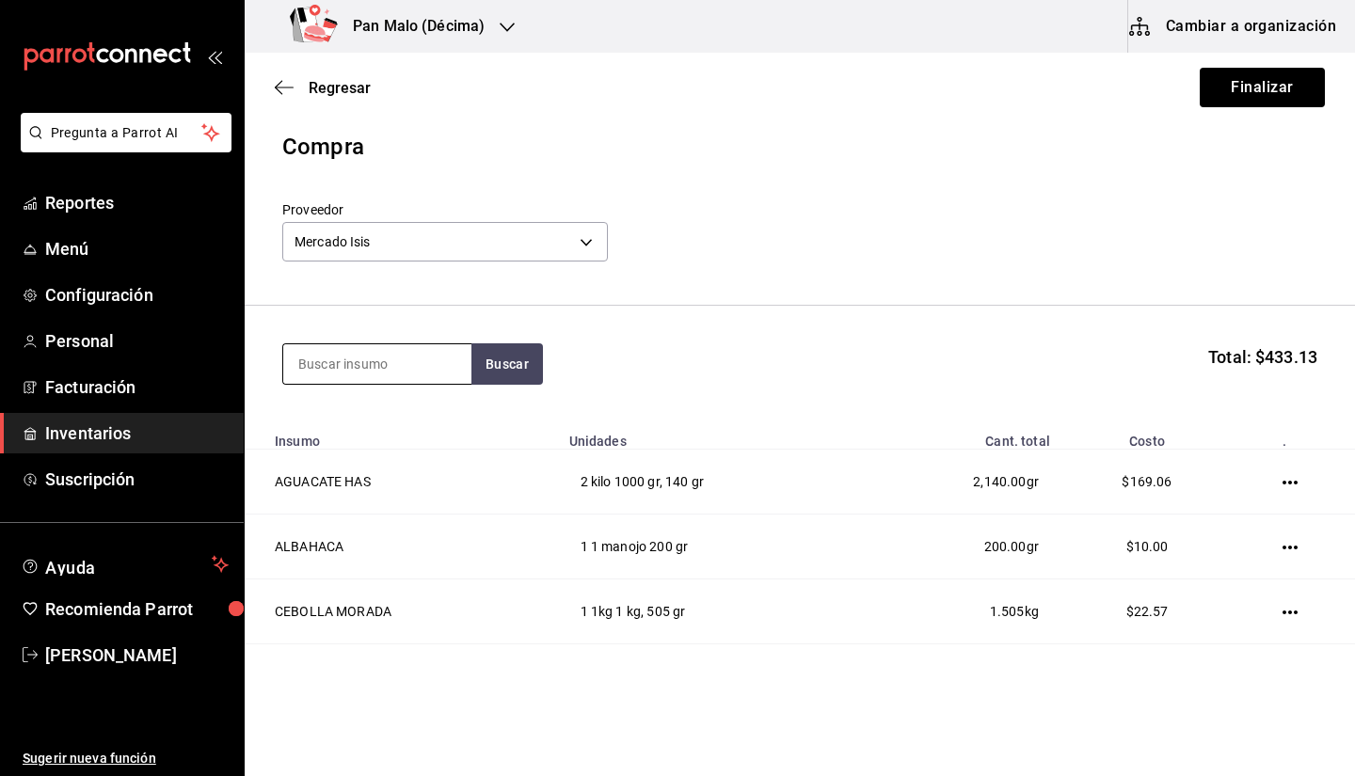
click at [408, 384] on div at bounding box center [376, 364] width 189 height 41
click at [393, 370] on input at bounding box center [377, 364] width 188 height 40
type input "pimiento"
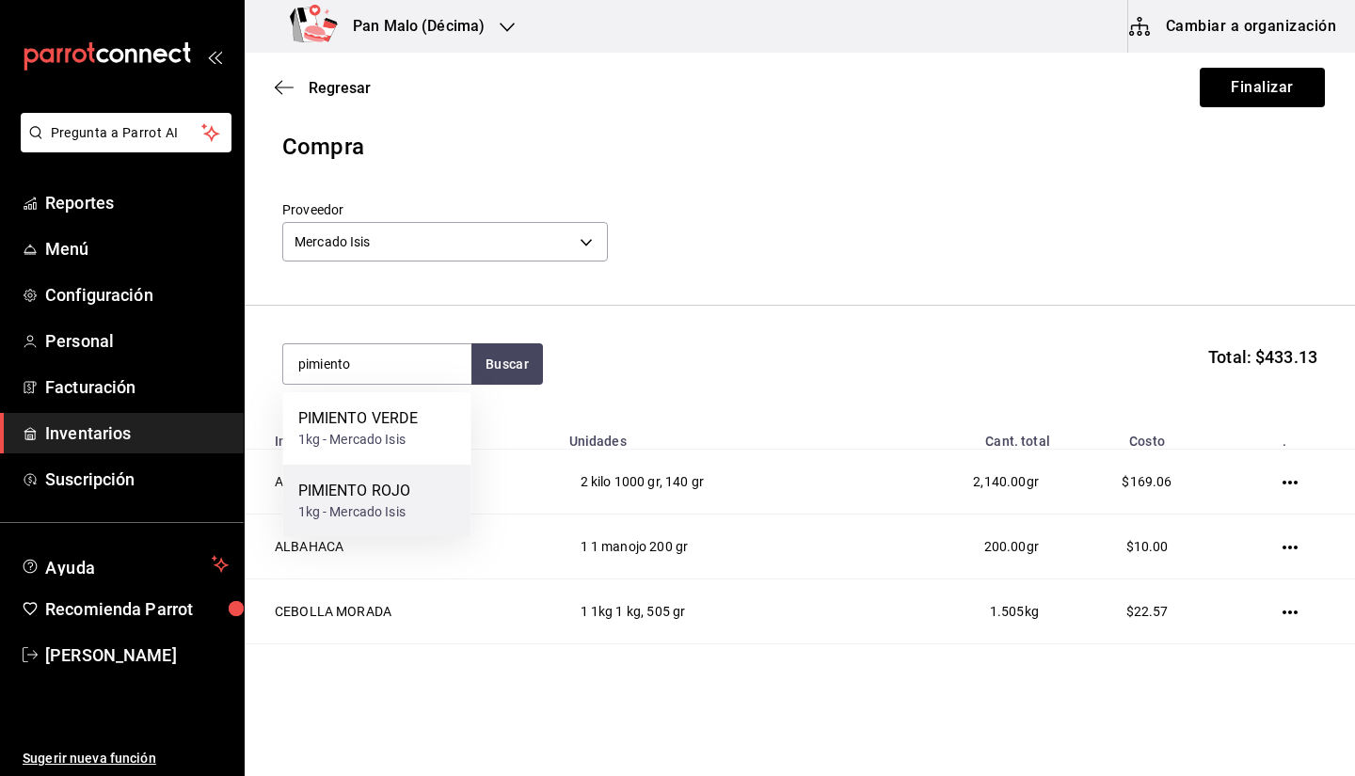
drag, startPoint x: 383, startPoint y: 481, endPoint x: 363, endPoint y: 498, distance: 26.0
click at [363, 498] on div "PIMIENTO ROJO" at bounding box center [354, 491] width 113 height 23
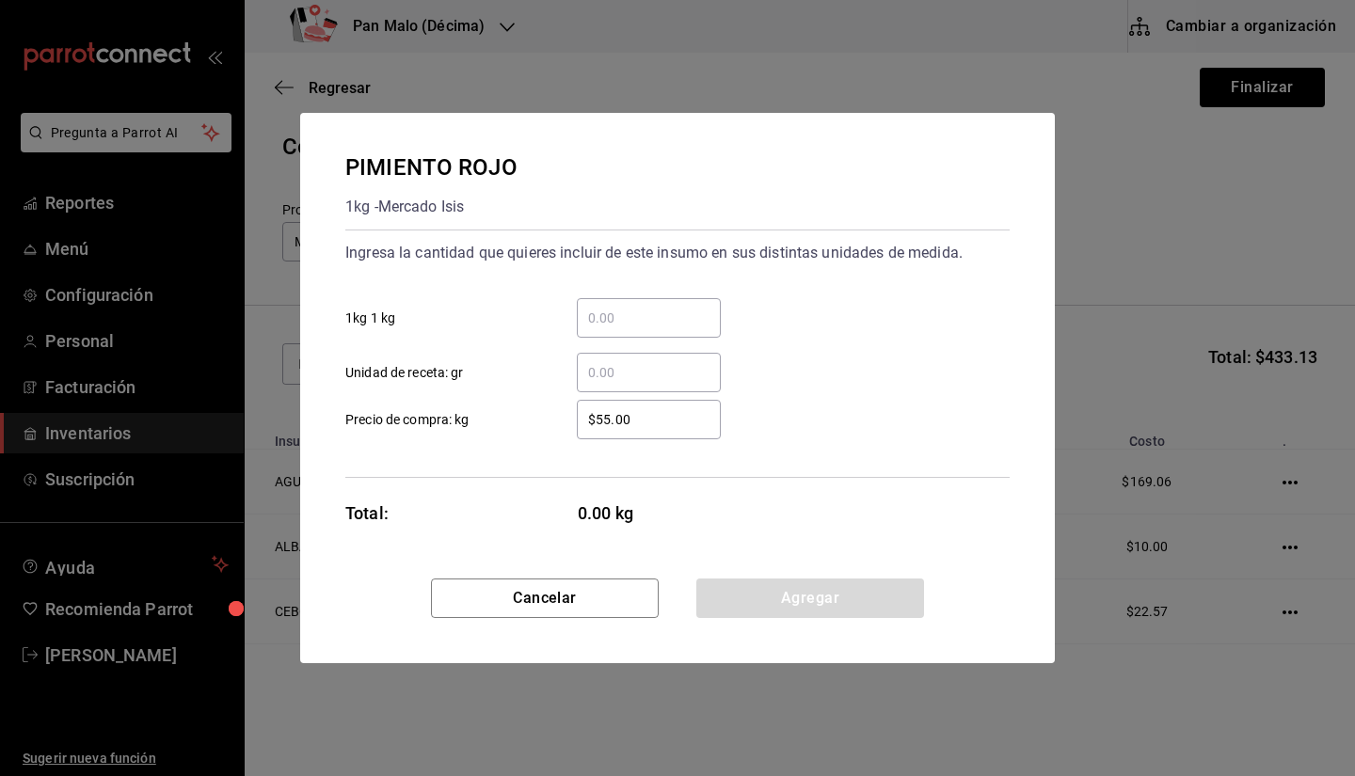
click at [601, 308] on input "​ 1kg 1 kg" at bounding box center [649, 318] width 144 height 23
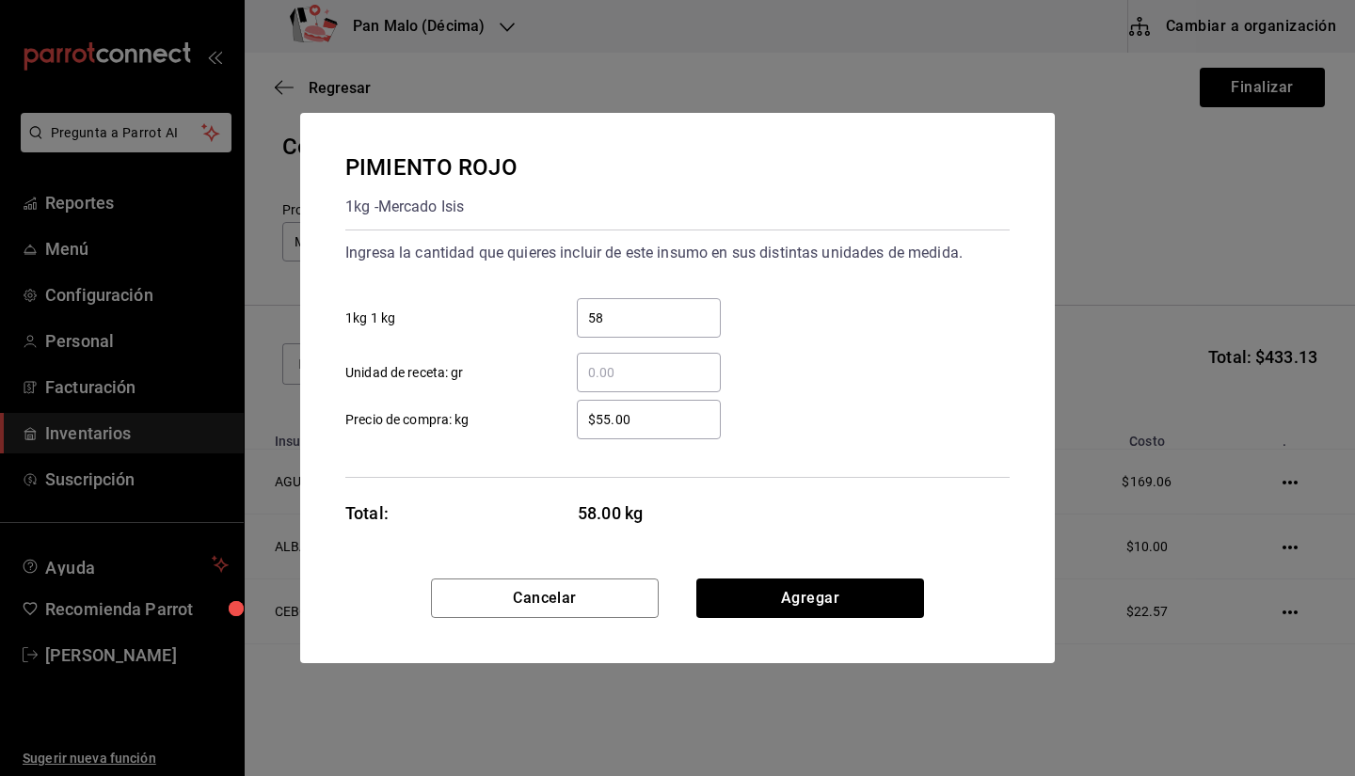
type input "5"
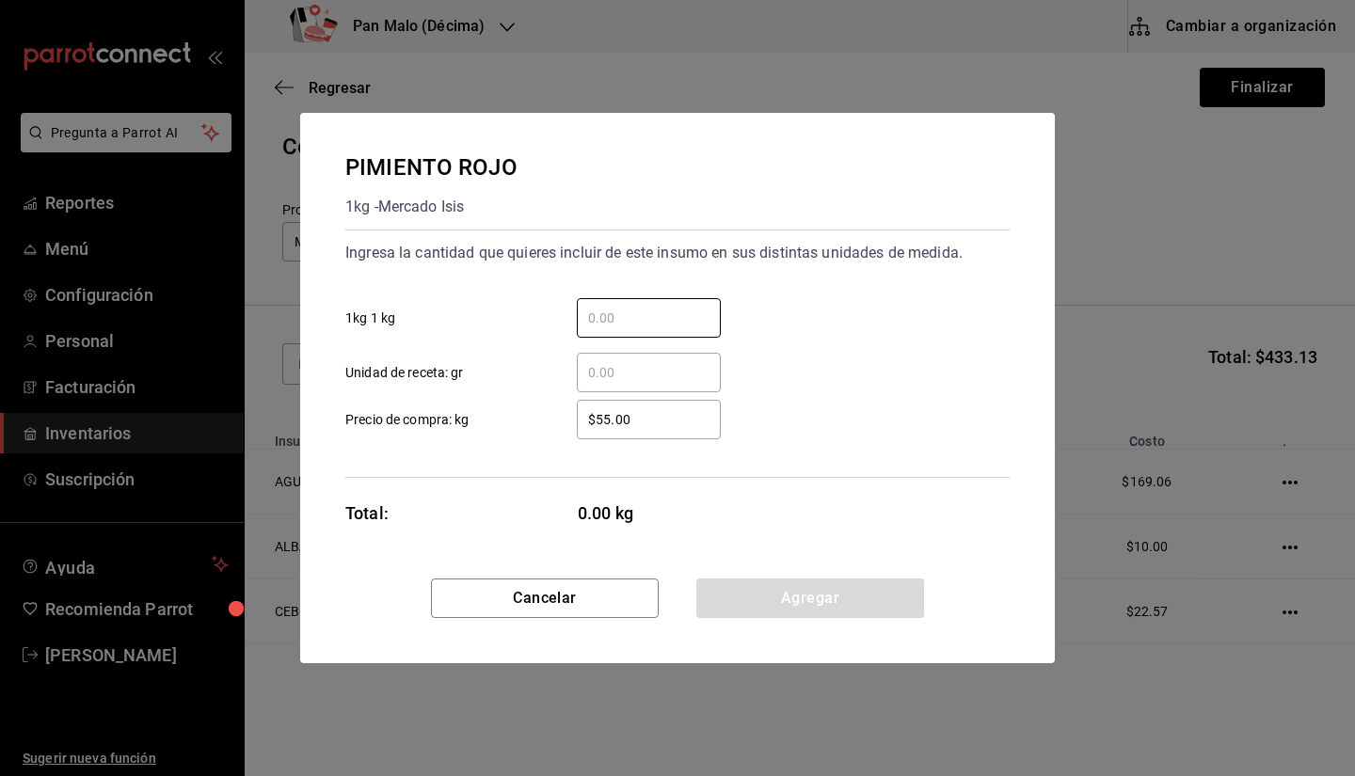
click at [631, 398] on div "$55.00 ​ Precio de compra: kg" at bounding box center [670, 412] width 680 height 55
click at [631, 395] on div "$55.00 ​ Precio de compra: kg" at bounding box center [670, 412] width 680 height 55
click at [627, 392] on div "​" at bounding box center [649, 373] width 144 height 40
click at [627, 384] on input "​ Unidad de receta: gr" at bounding box center [649, 372] width 144 height 23
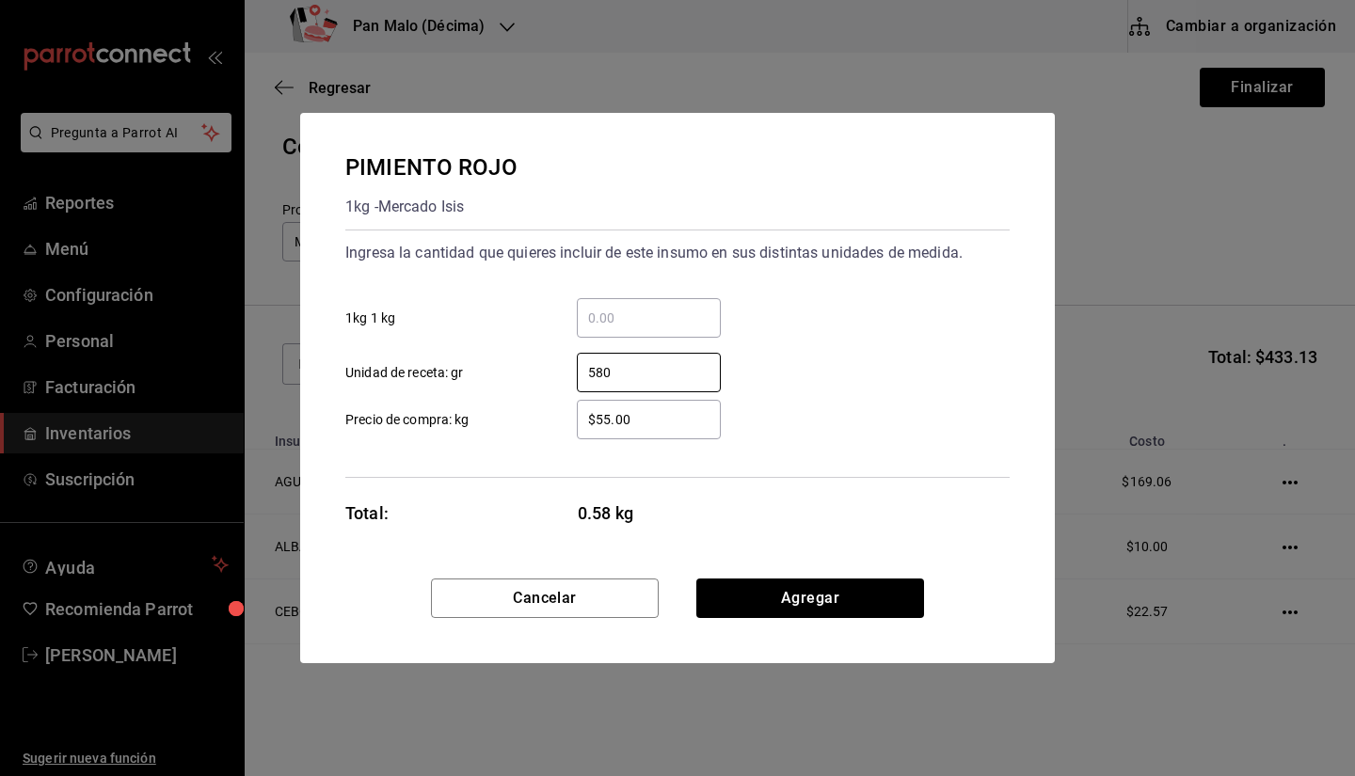
type input "580"
click at [612, 428] on input "$55.00" at bounding box center [649, 419] width 144 height 23
type input "$5.00"
type input "$80"
click at [936, 402] on div "$80 ​ Precio de compra: kg" at bounding box center [670, 412] width 680 height 55
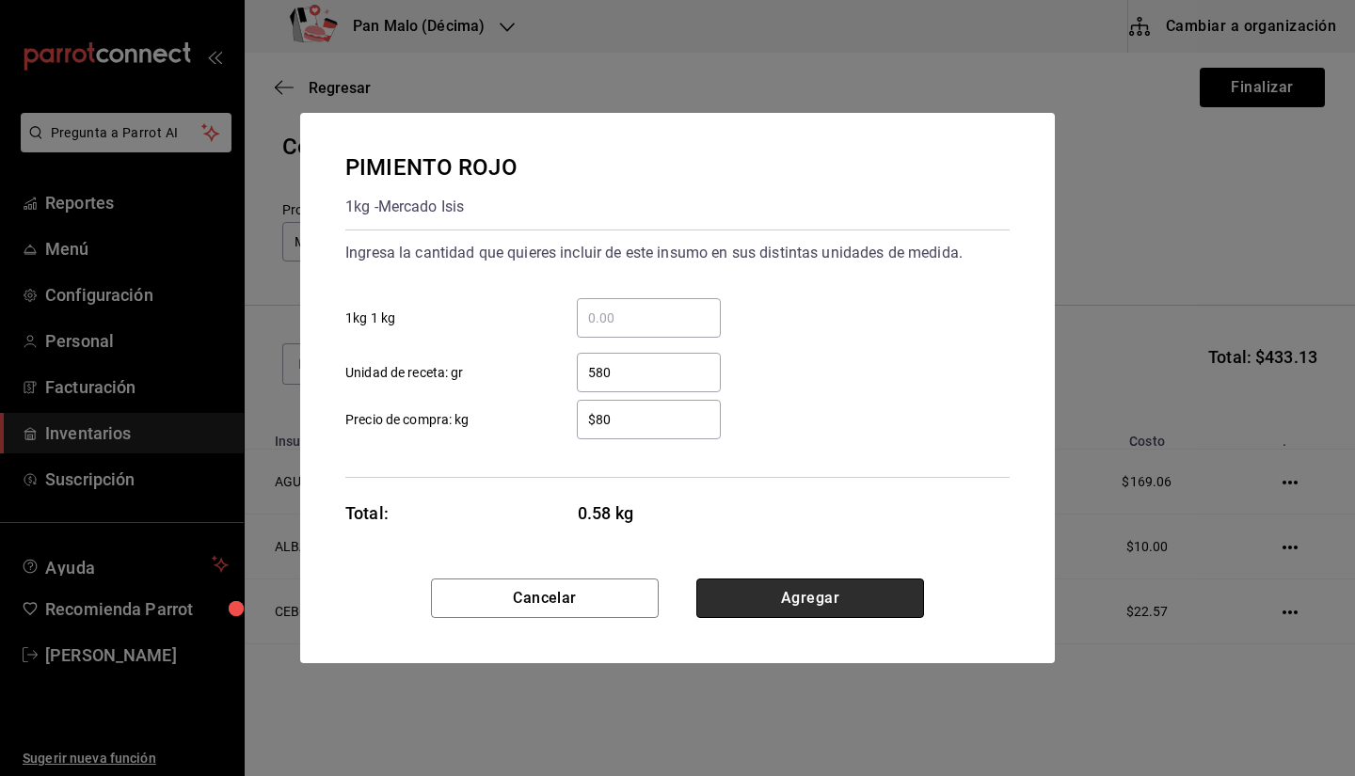
click at [804, 592] on button "Agregar" at bounding box center [810, 599] width 228 height 40
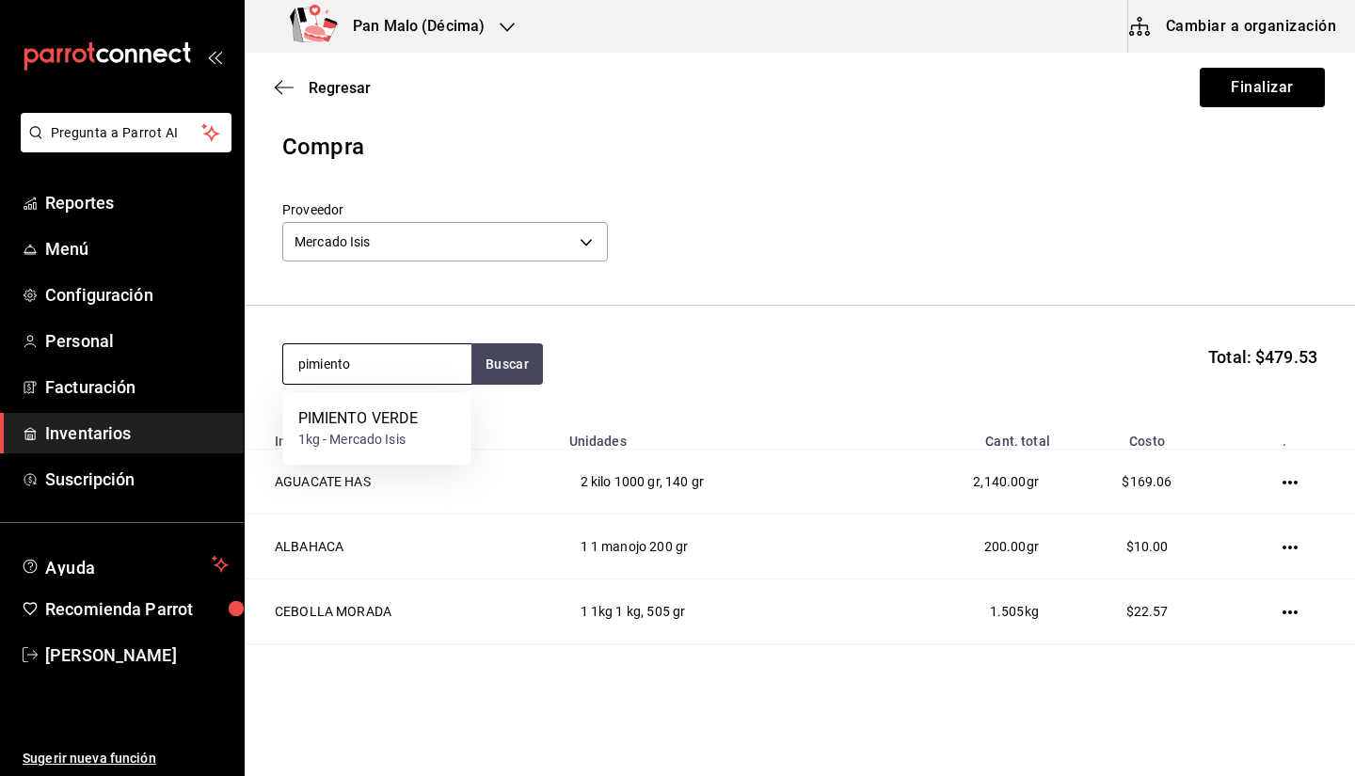
type input "pimiento"
click at [408, 401] on div "PIMIENTO VERDE 1kg - Mercado Isis" at bounding box center [377, 428] width 188 height 72
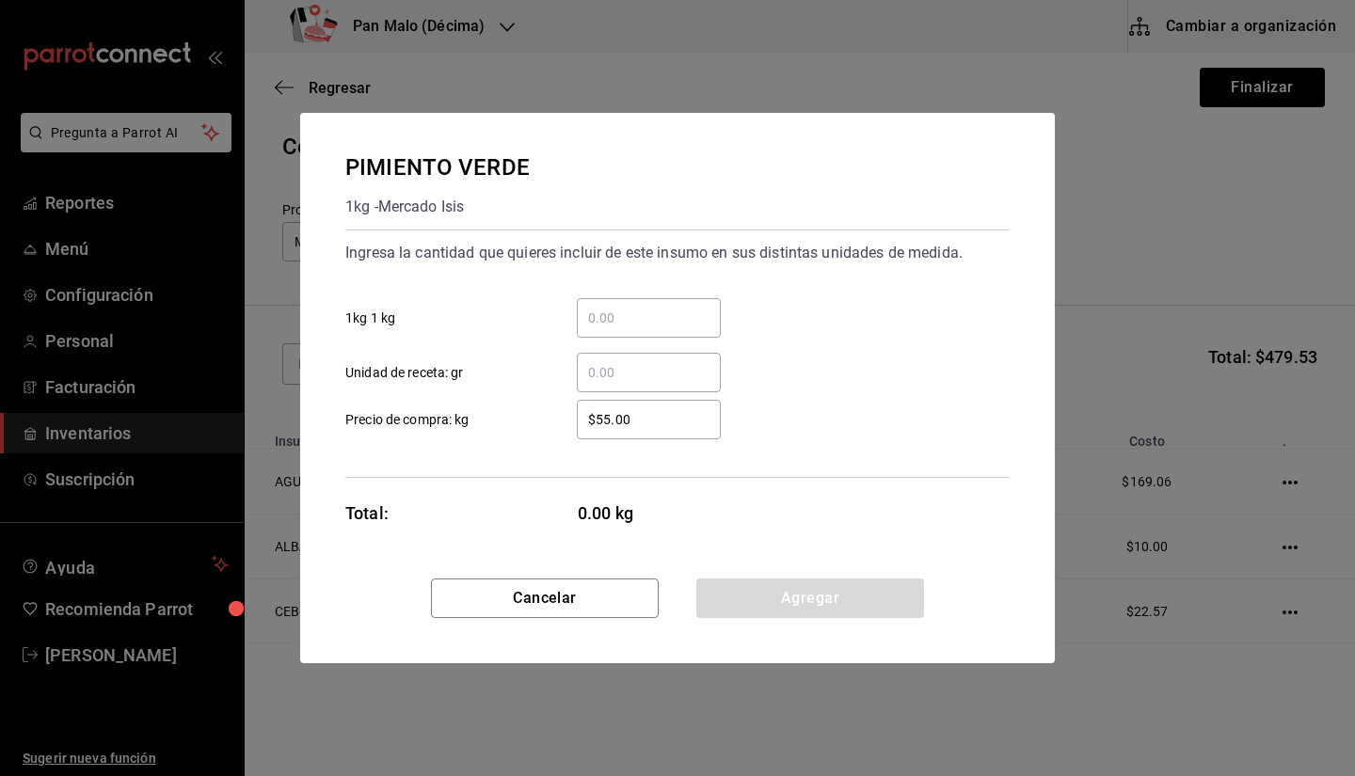
click at [619, 381] on input "​ Unidad de receta: gr" at bounding box center [649, 372] width 144 height 23
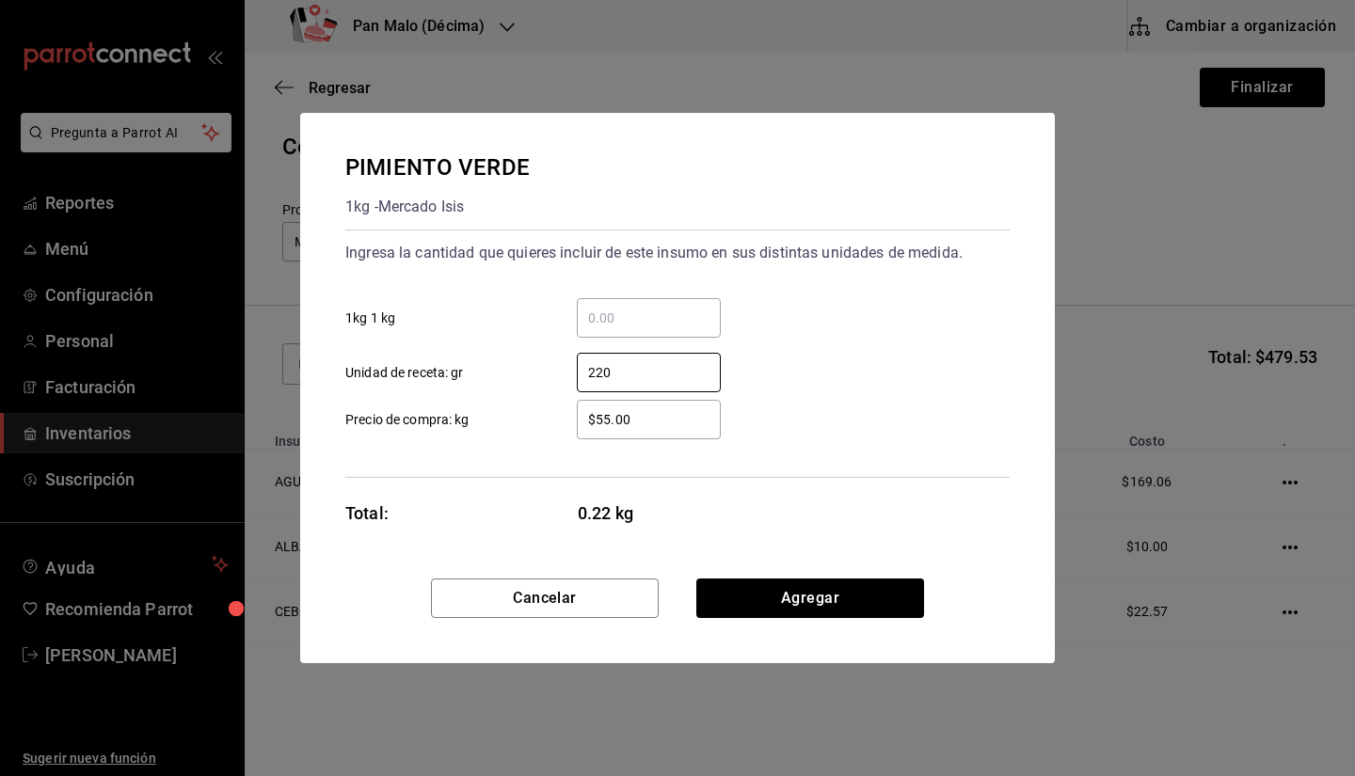
type input "220"
click at [616, 424] on input "$55.00" at bounding box center [649, 419] width 144 height 23
type input "$5.00"
type input "$70"
click at [890, 582] on button "Agregar" at bounding box center [810, 599] width 228 height 40
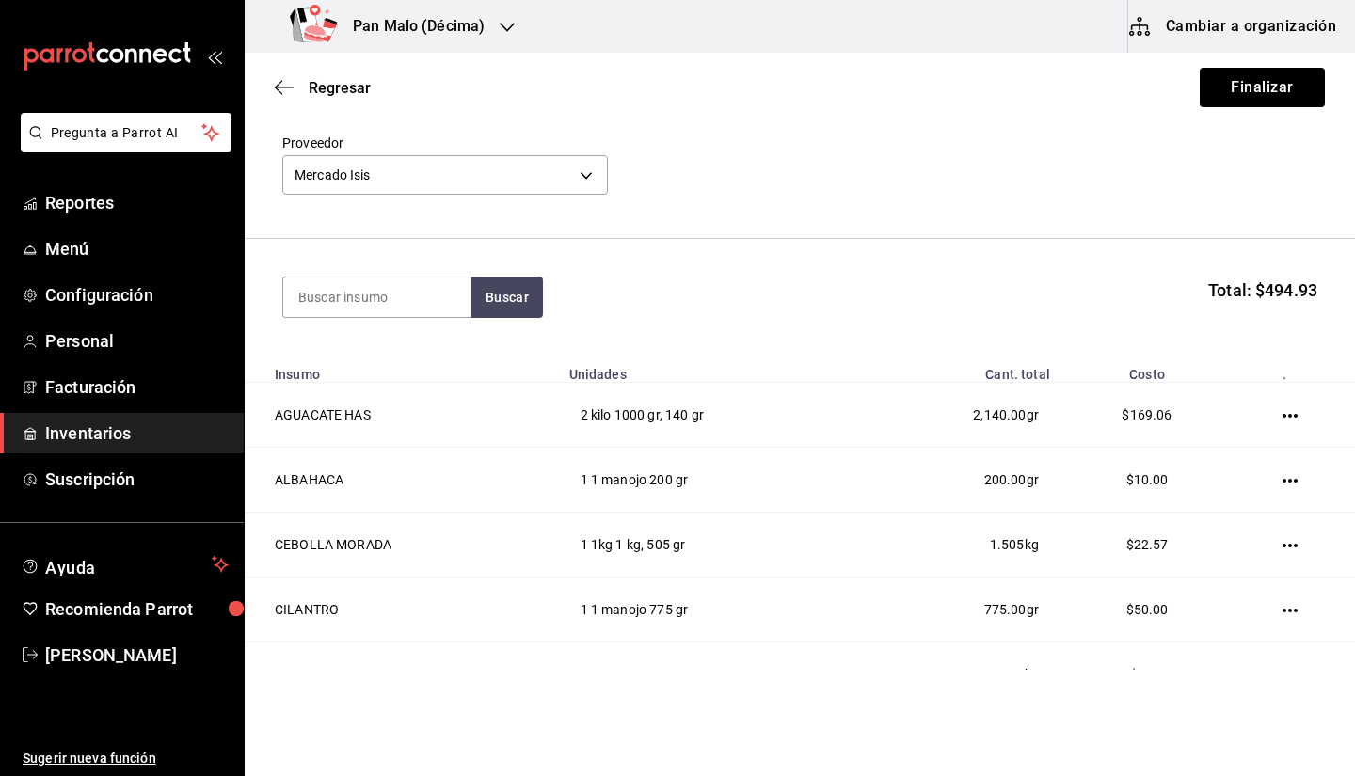
scroll to position [0, 0]
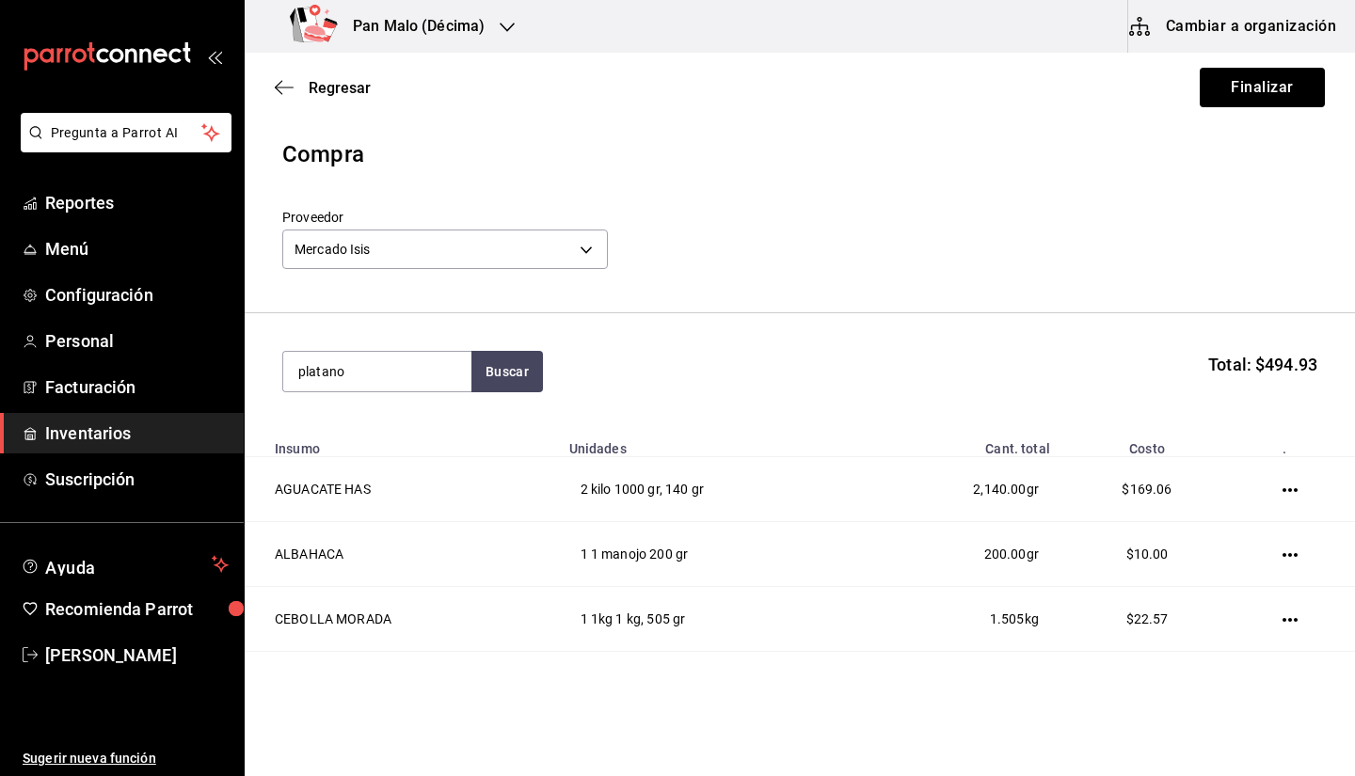
type input "platano"
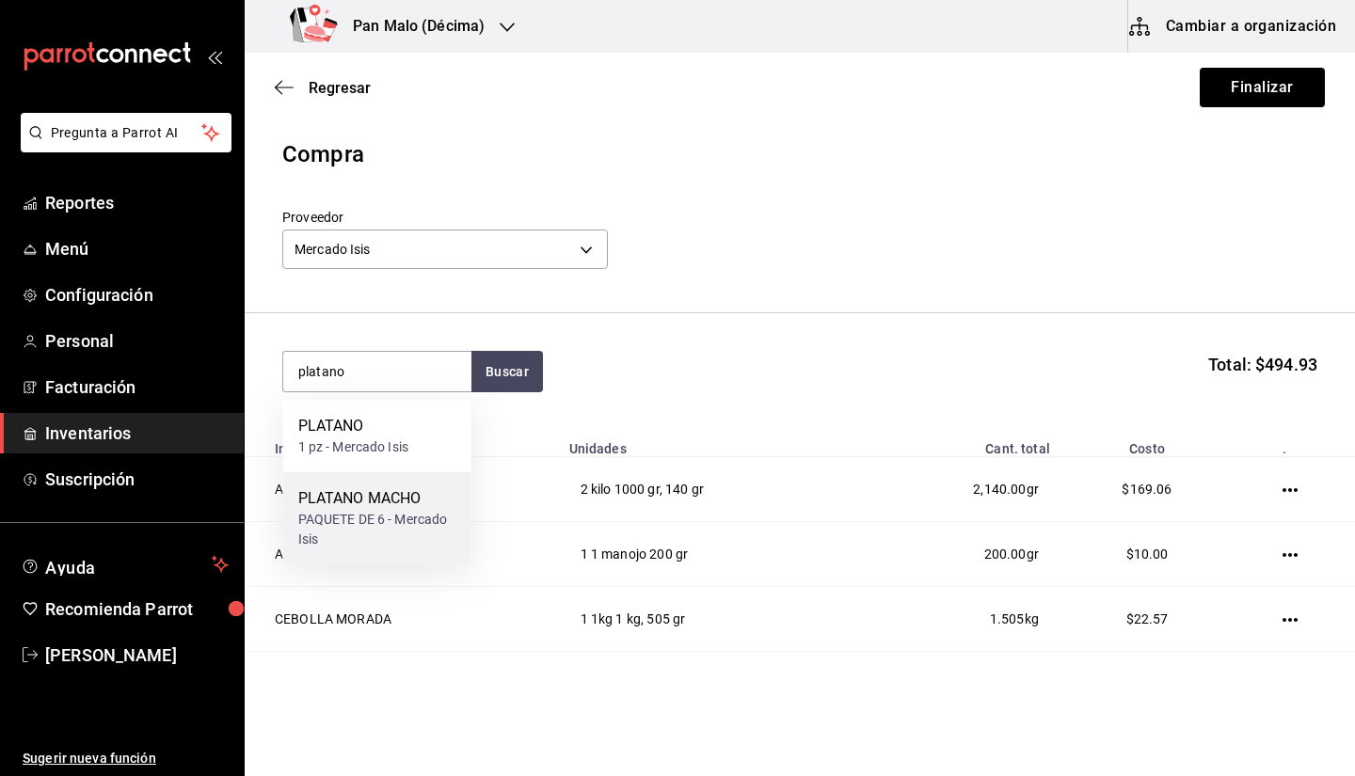
click at [380, 523] on div "PAQUETE DE 6 - Mercado Isis" at bounding box center [377, 530] width 158 height 40
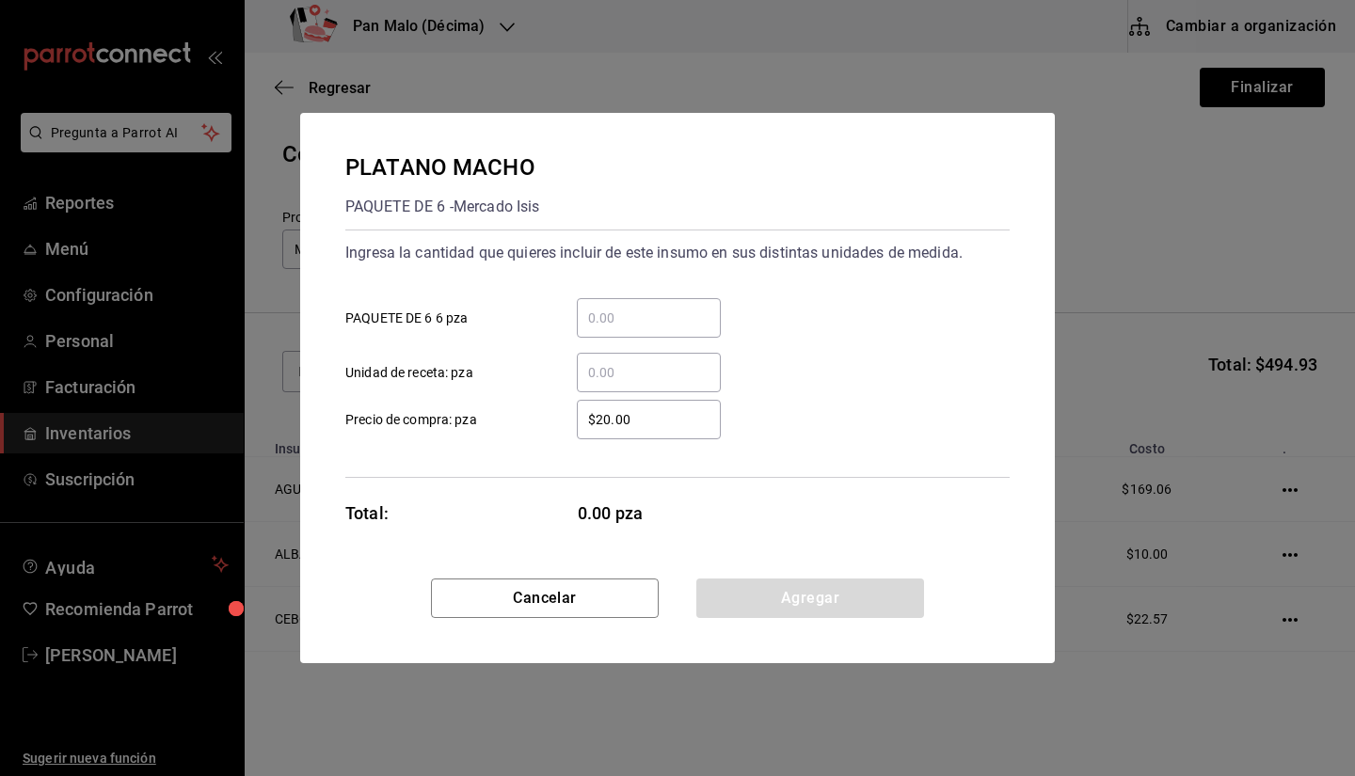
click at [607, 332] on div "​" at bounding box center [649, 318] width 144 height 40
click at [607, 329] on input "​ PAQUETE DE 6 6 pza" at bounding box center [649, 318] width 144 height 23
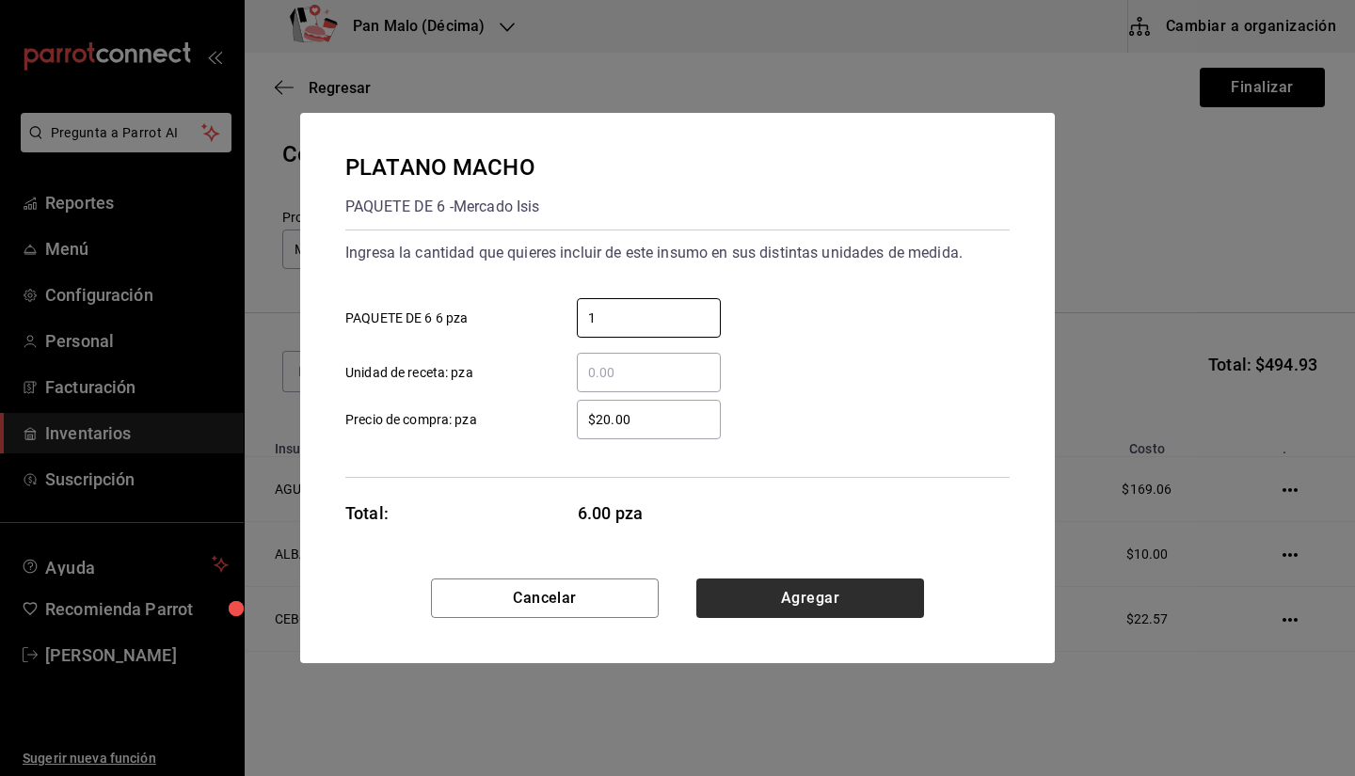
type input "1"
click at [811, 609] on button "Agregar" at bounding box center [810, 599] width 228 height 40
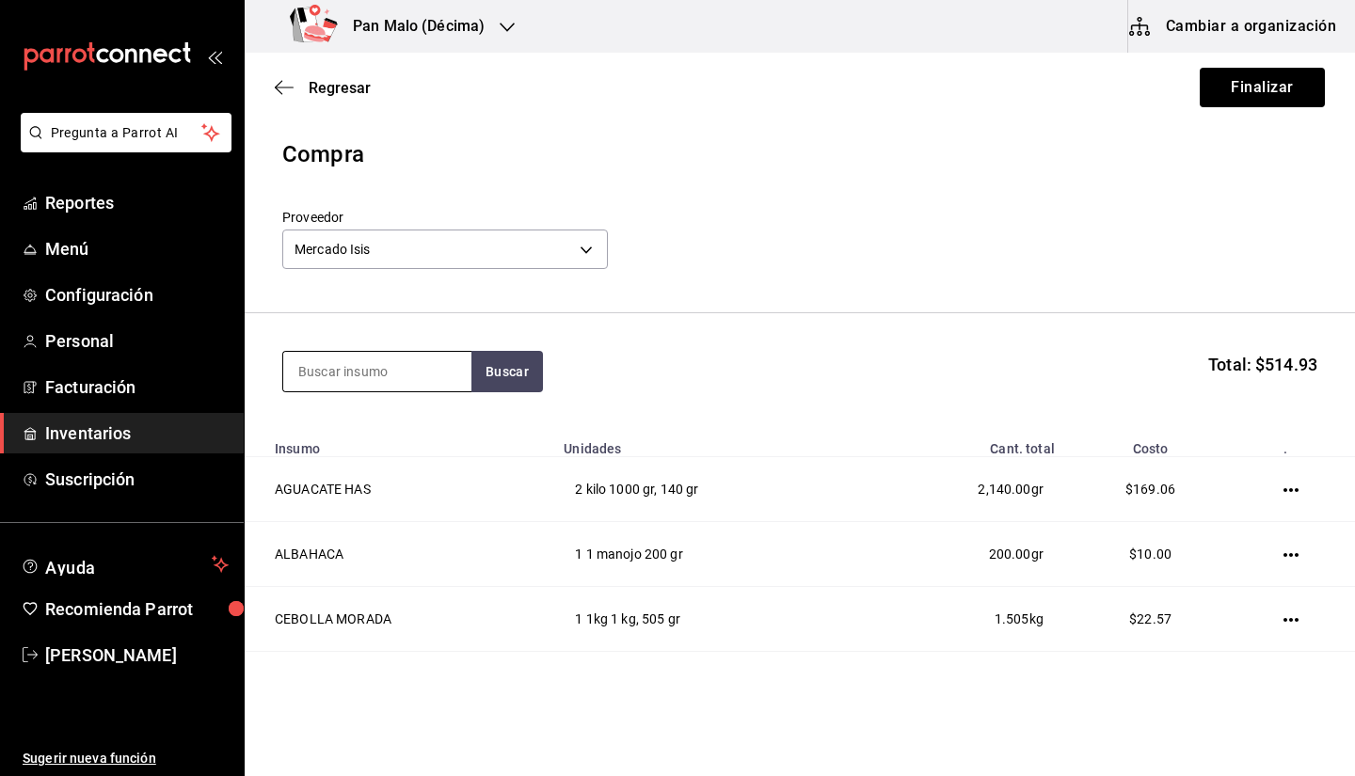
click at [404, 354] on input at bounding box center [377, 372] width 188 height 40
click at [437, 375] on input "tomtate" at bounding box center [377, 372] width 188 height 40
type input "toma"
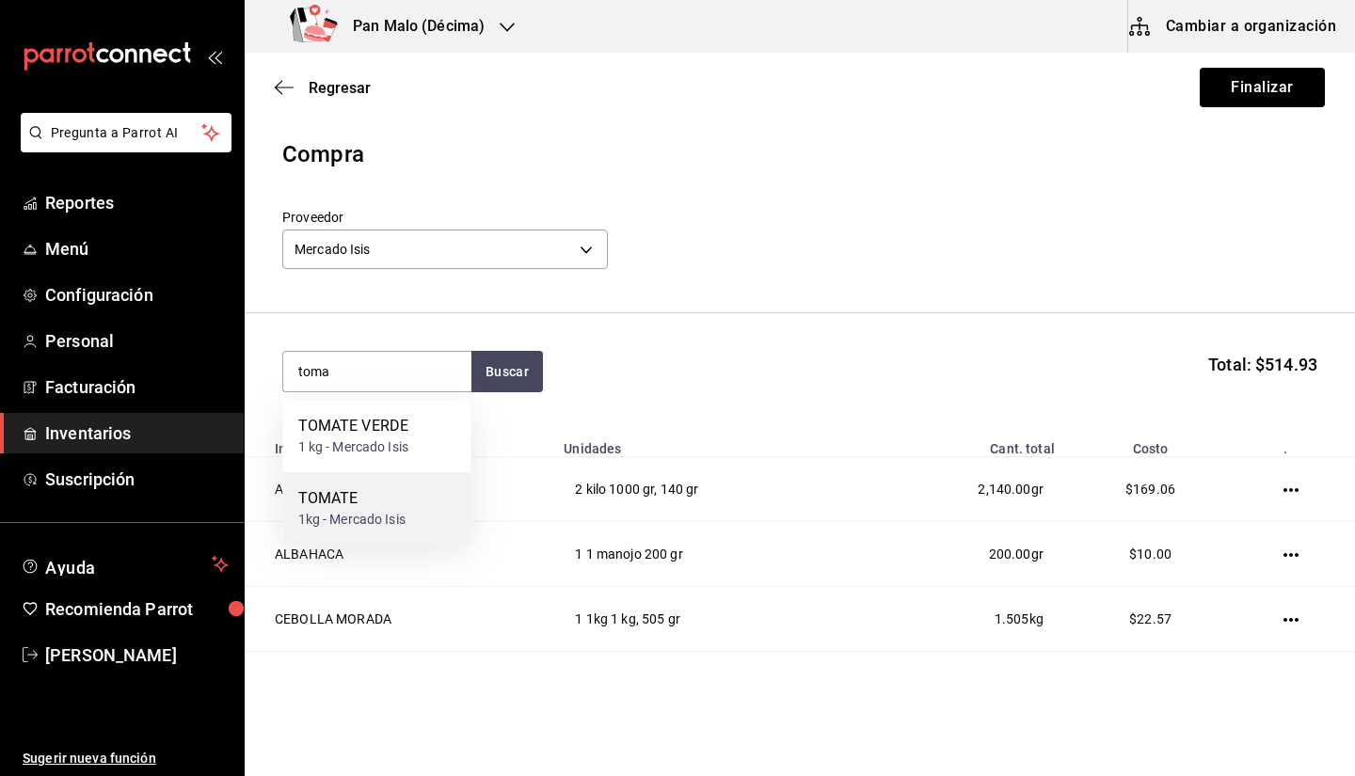
click at [438, 486] on div "TOMATE 1kg - Mercado Isis" at bounding box center [377, 508] width 188 height 72
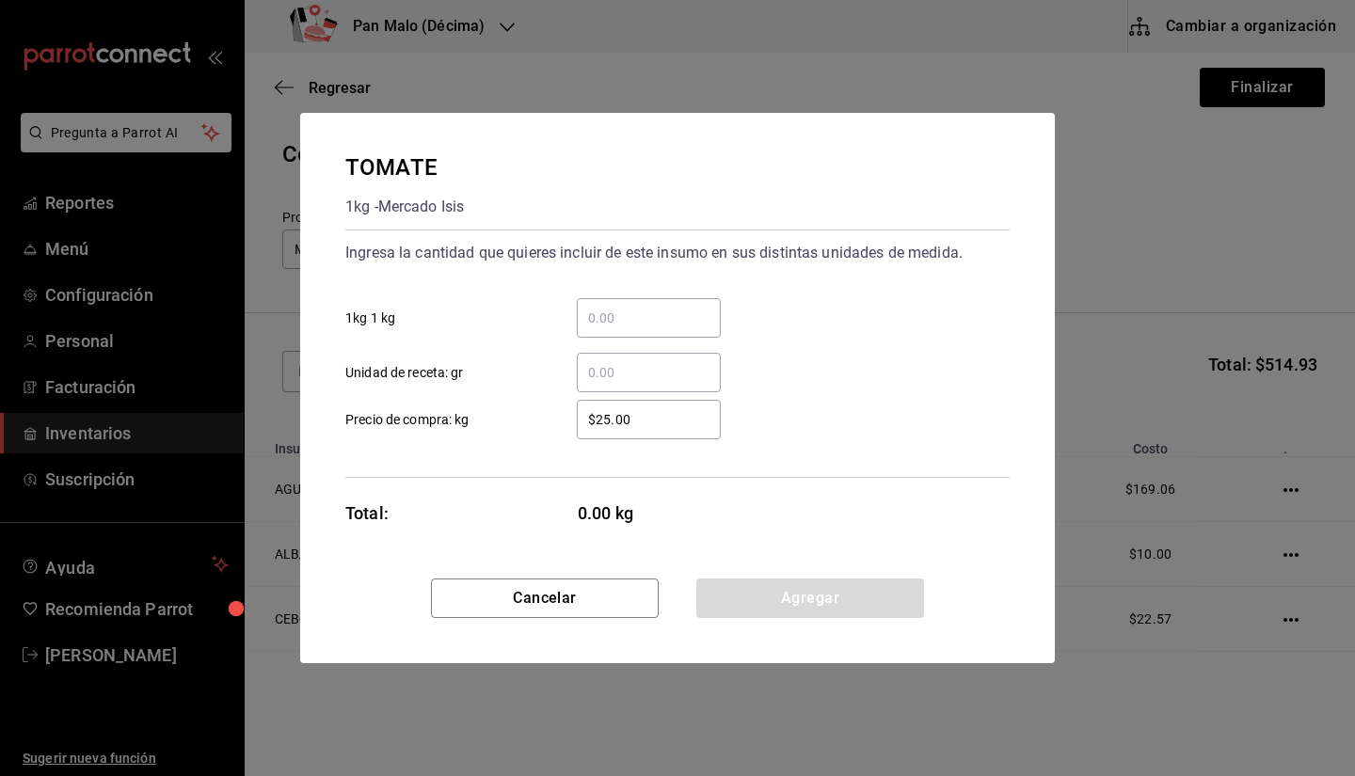
click at [636, 377] on input "​ Unidad de receta: gr" at bounding box center [649, 372] width 144 height 23
click at [626, 306] on div "​" at bounding box center [649, 318] width 144 height 40
click at [626, 307] on input "​ 1kg 1 kg" at bounding box center [649, 318] width 144 height 23
click at [616, 374] on input "​ Unidad de receta: gr" at bounding box center [649, 372] width 144 height 23
click at [608, 409] on input "$25.00" at bounding box center [649, 419] width 144 height 23
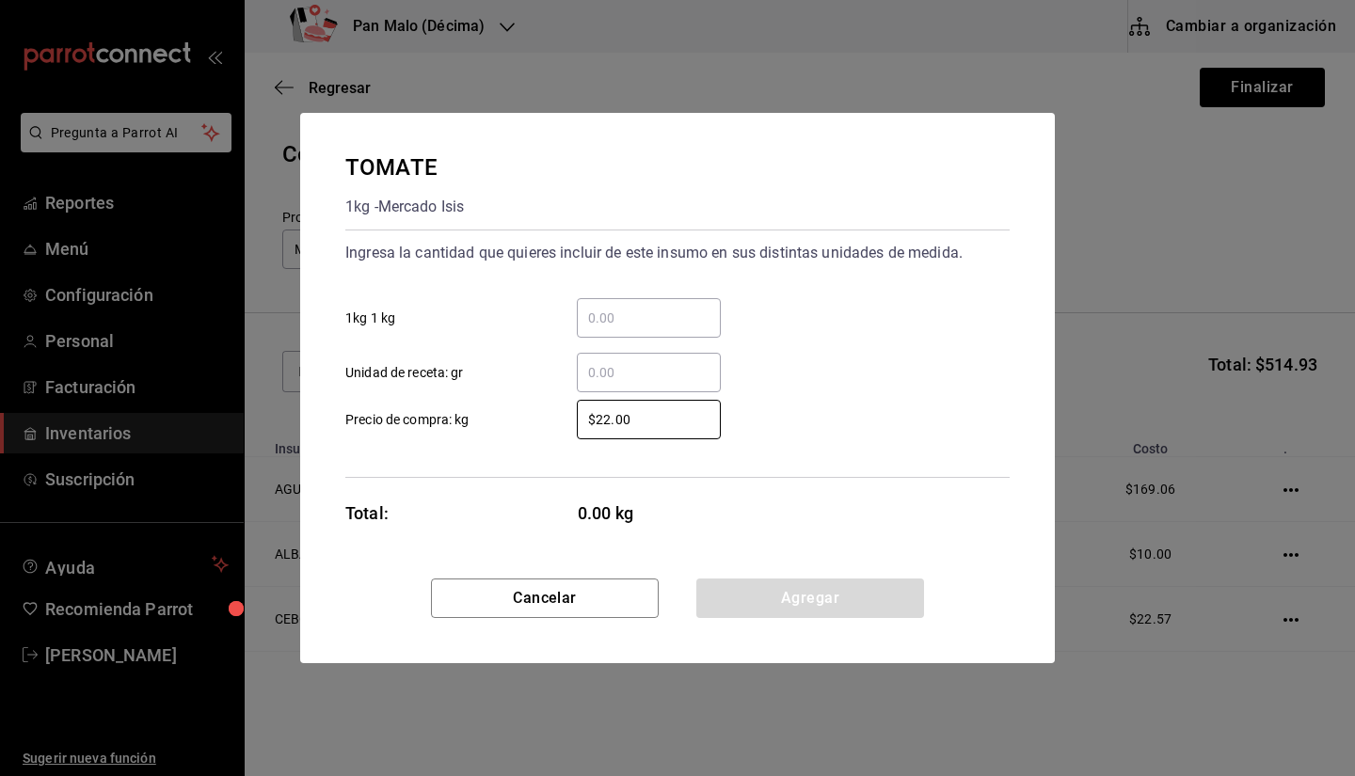
type input "$22.00"
click at [652, 363] on input "​ Unidad de receta: gr" at bounding box center [649, 372] width 144 height 23
click at [630, 325] on input "​ 1kg 1 kg" at bounding box center [649, 318] width 144 height 23
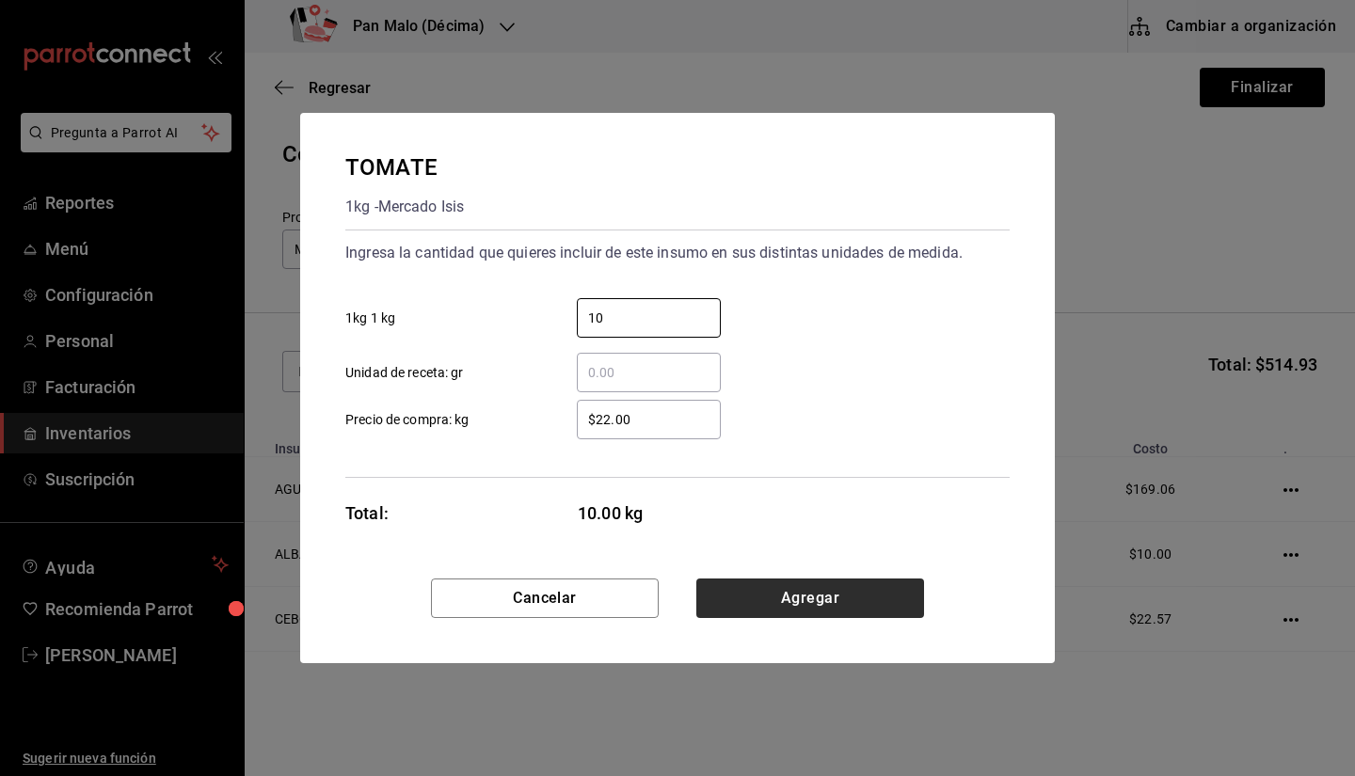
type input "10"
click at [807, 591] on button "Agregar" at bounding box center [810, 599] width 228 height 40
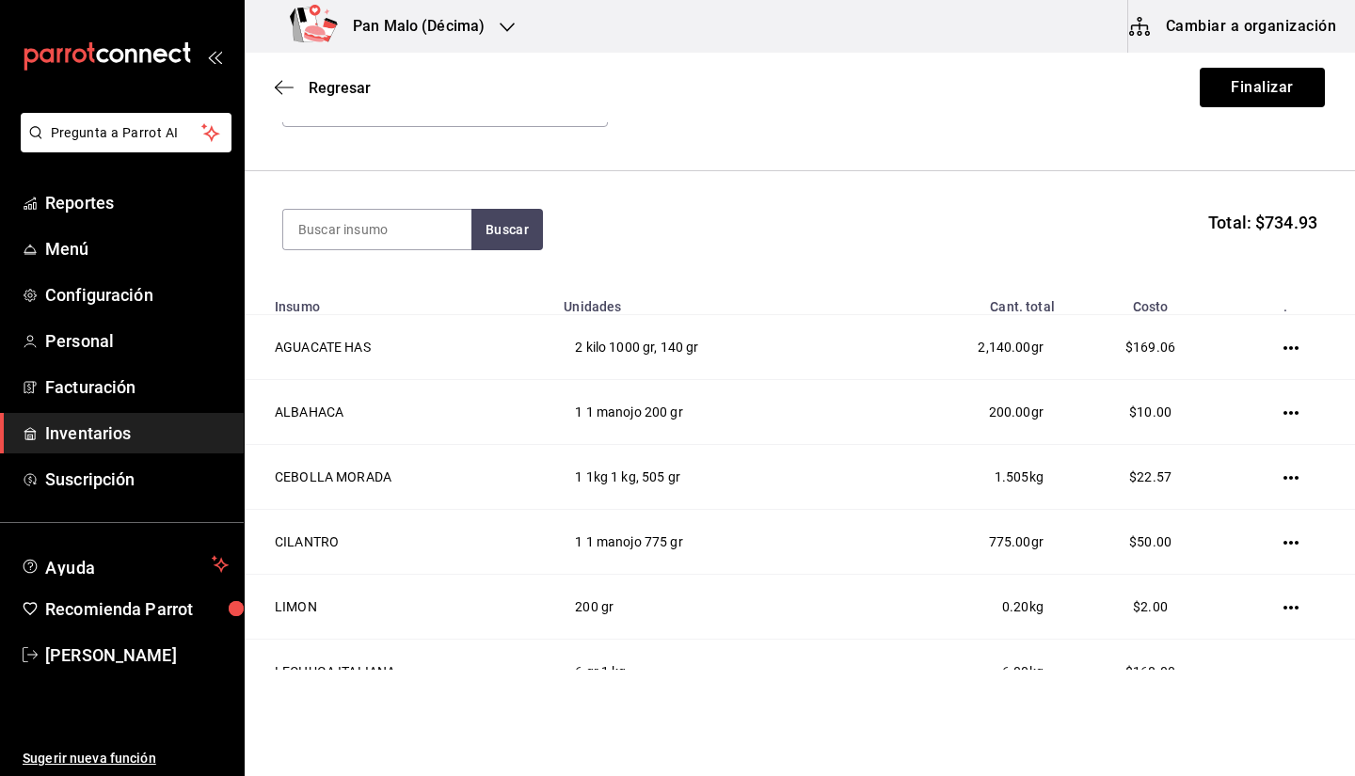
scroll to position [118, 0]
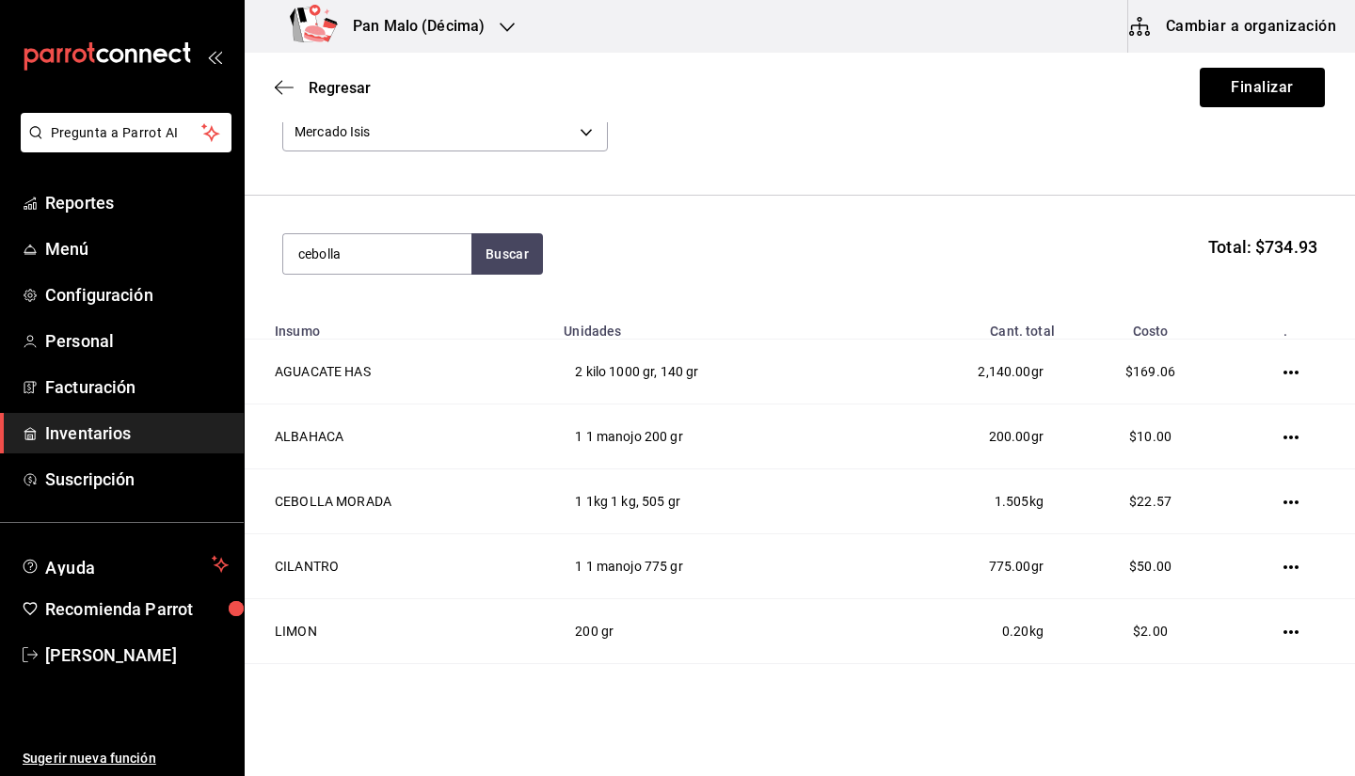
type input "cebolla"
click at [389, 304] on div "CEBOLLA BLANCA" at bounding box center [361, 308] width 126 height 23
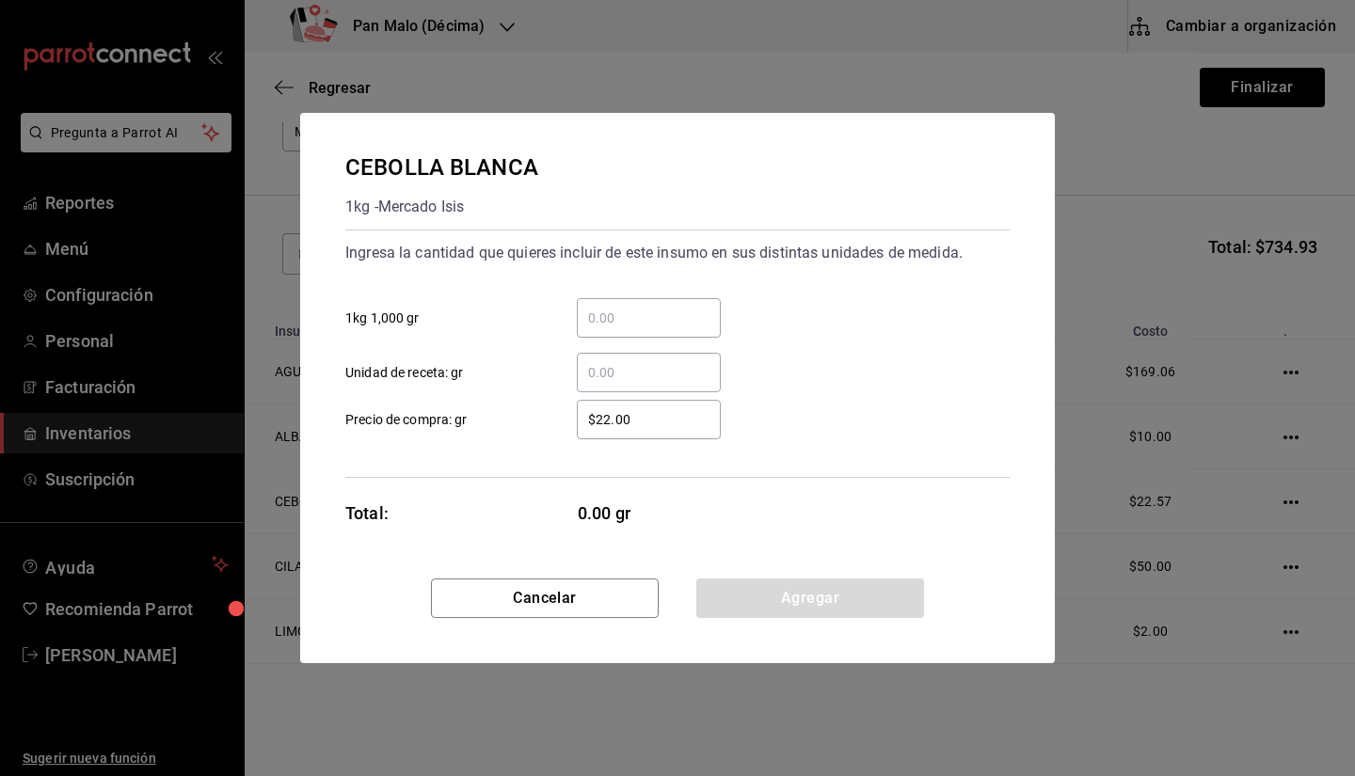
click at [620, 376] on input "​ Unidad de receta: gr" at bounding box center [649, 372] width 144 height 23
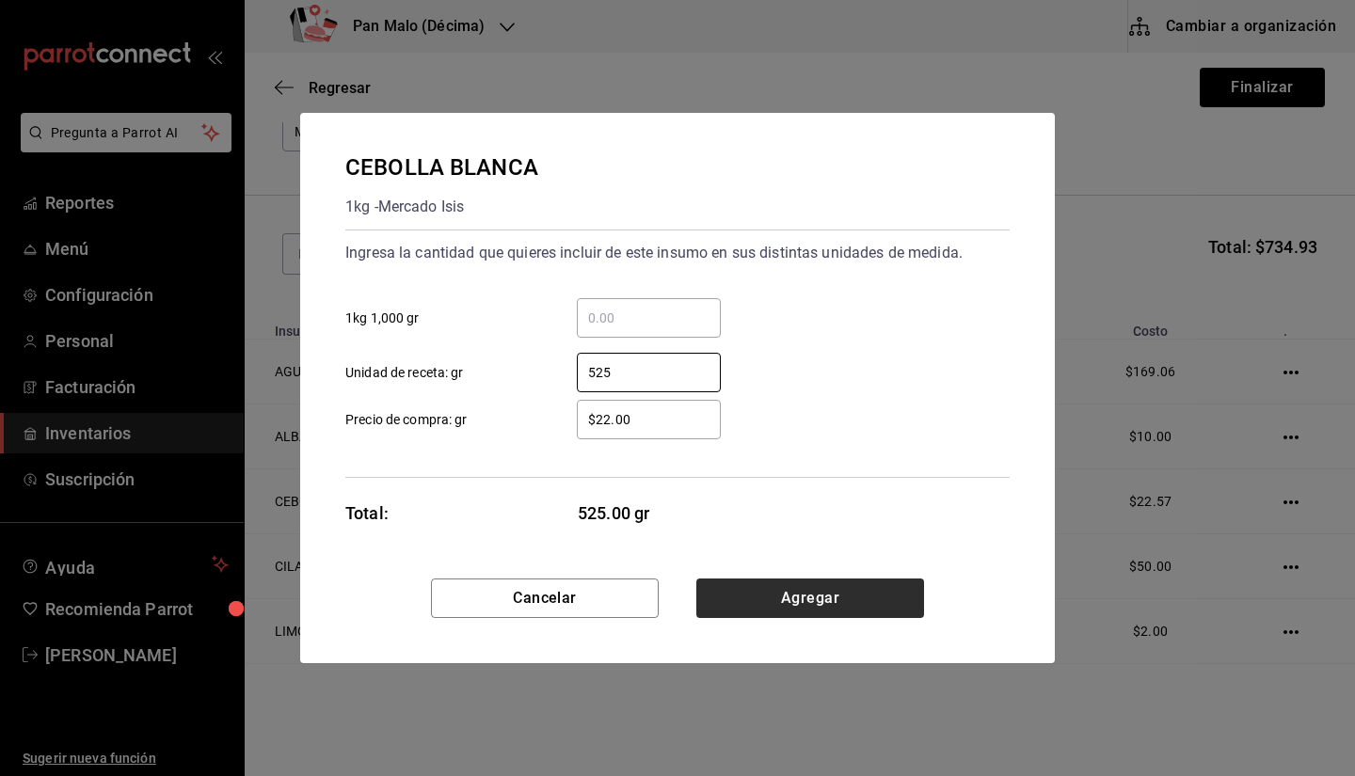
type input "525"
click at [792, 613] on button "Agregar" at bounding box center [810, 599] width 228 height 40
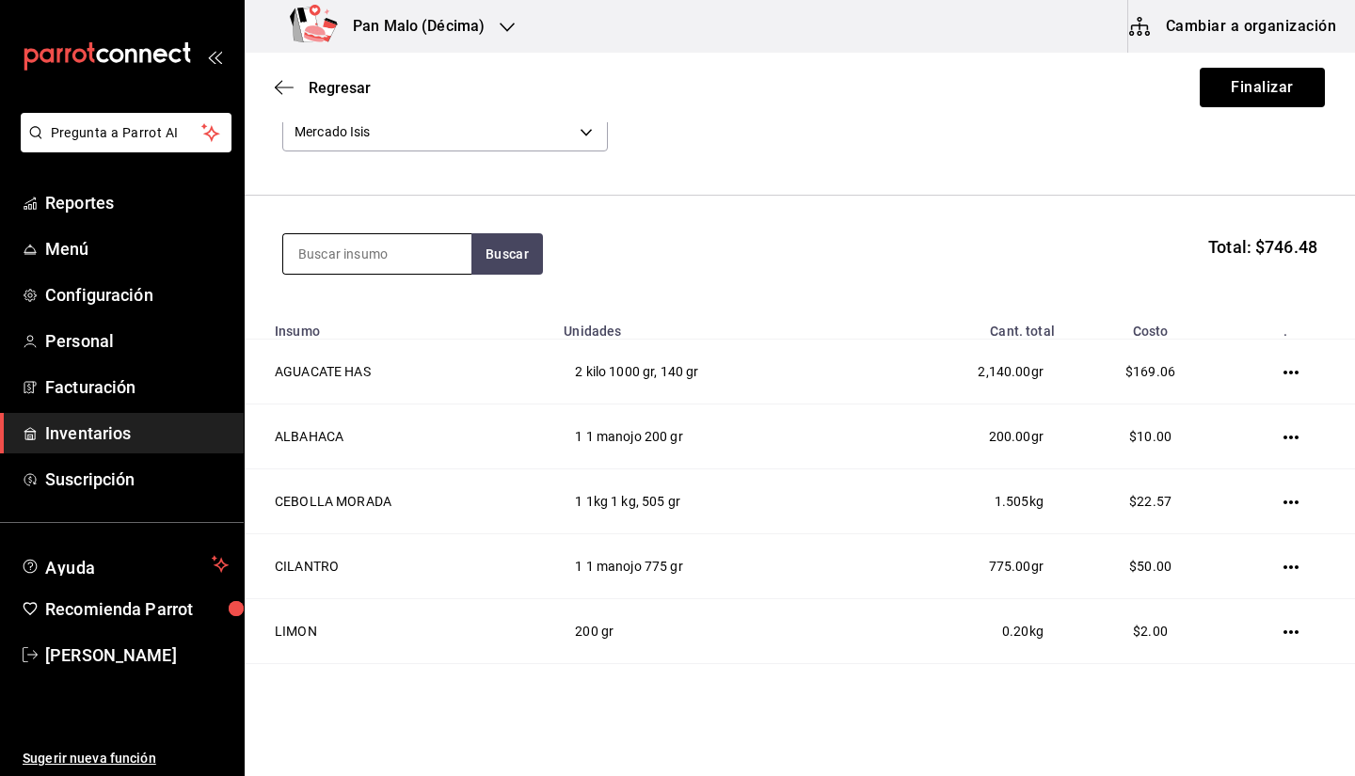
click at [396, 263] on input at bounding box center [377, 254] width 188 height 40
type input "aranda"
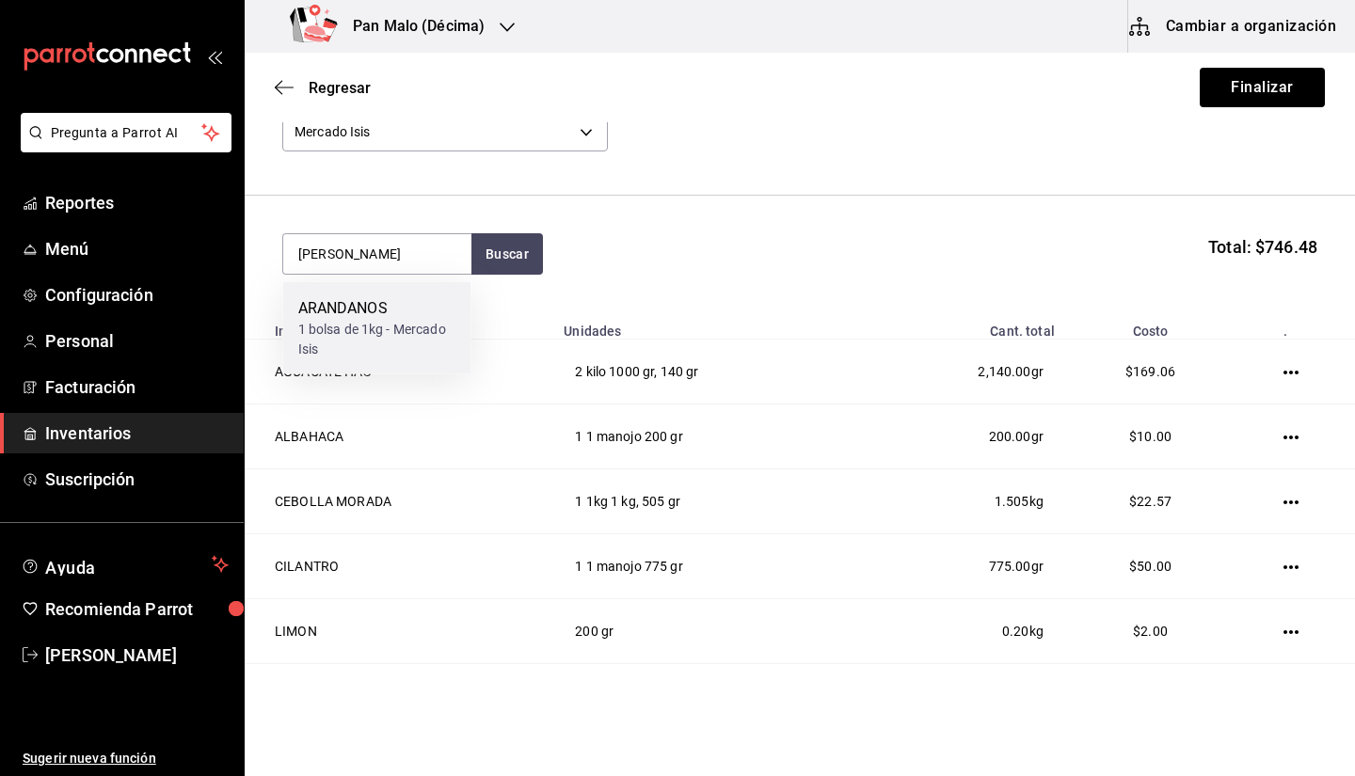
click at [398, 321] on div "1 bolsa de 1kg - Mercado Isis" at bounding box center [377, 340] width 158 height 40
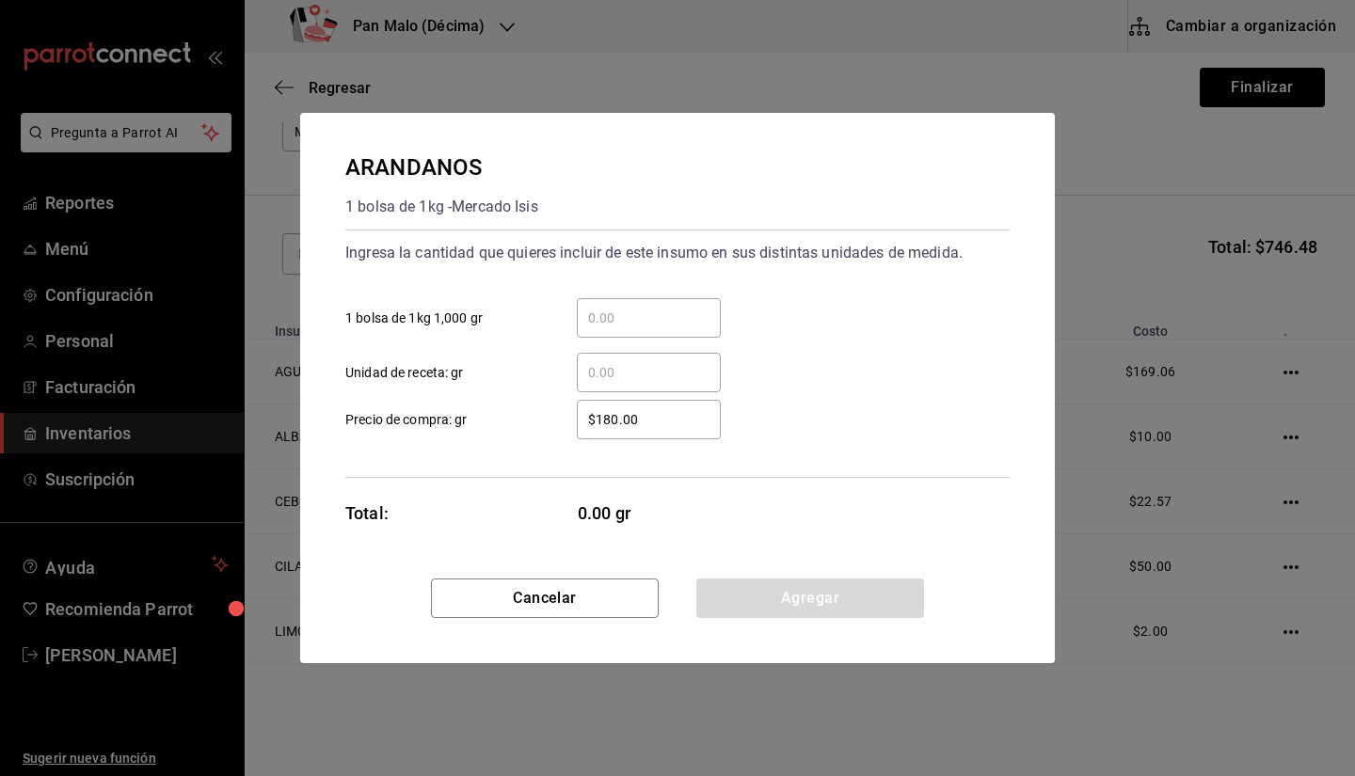
click at [649, 379] on input "​ Unidad de receta: gr" at bounding box center [649, 372] width 144 height 23
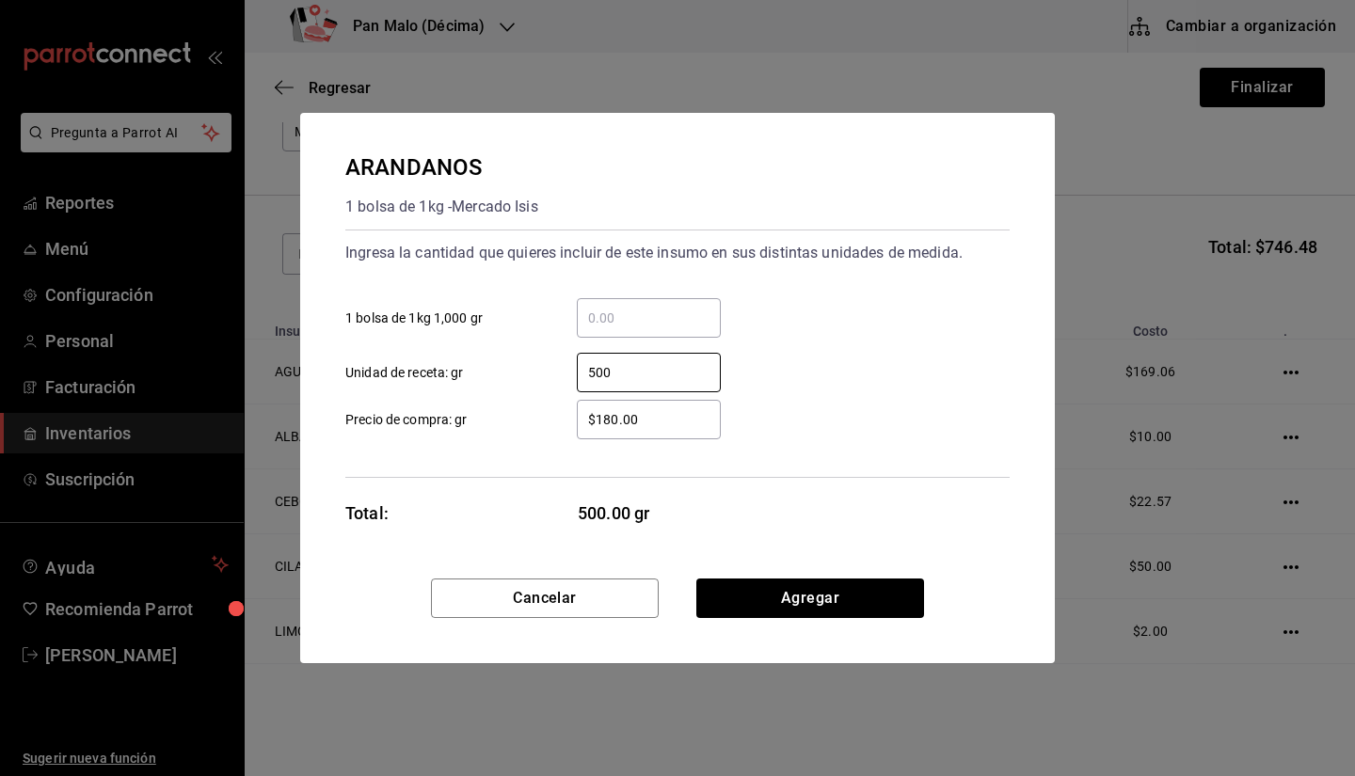
type input "500"
click at [765, 575] on div "ARANDANOS 1 bolsa de 1kg - Mercado Isis Ingresa la cantidad que quieres incluir…" at bounding box center [677, 346] width 755 height 466
click at [748, 608] on button "Agregar" at bounding box center [810, 599] width 228 height 40
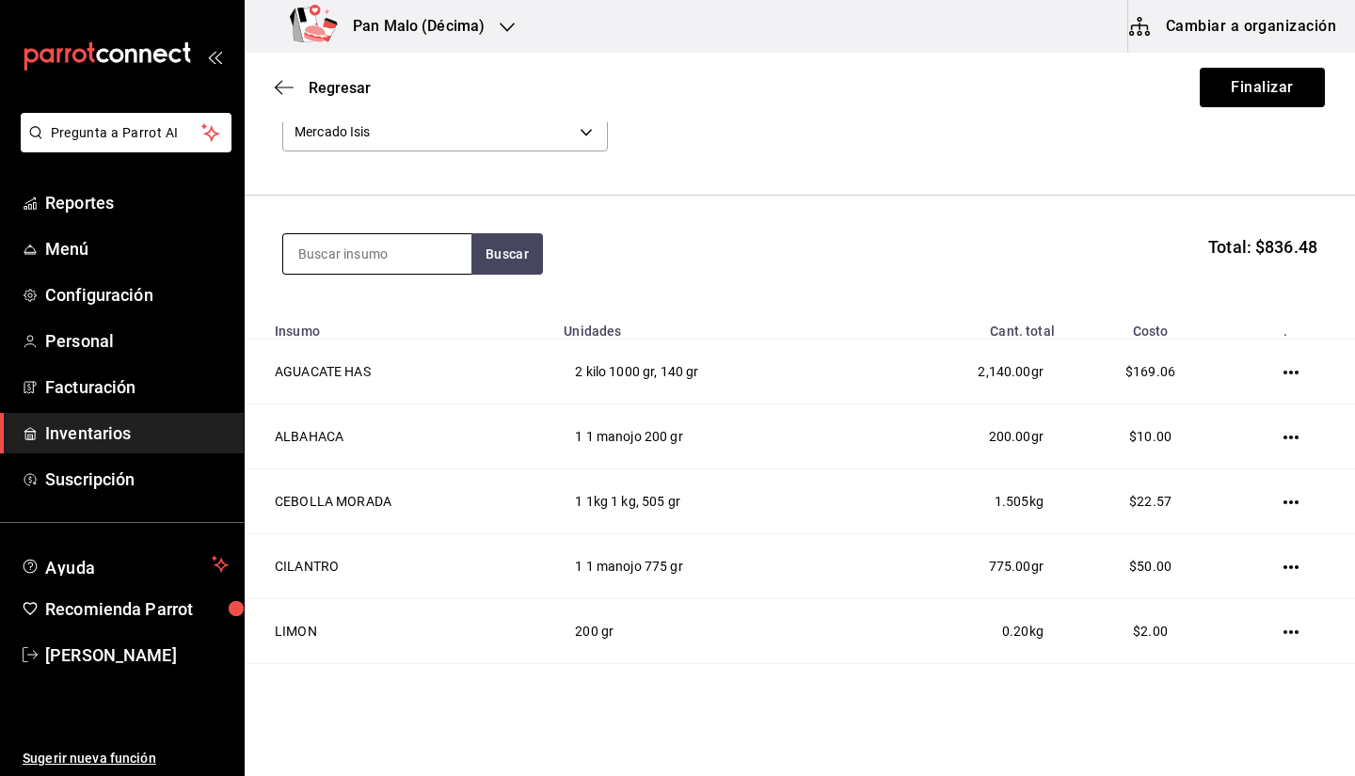
click at [389, 269] on input at bounding box center [377, 254] width 188 height 40
click at [383, 264] on input at bounding box center [377, 254] width 188 height 40
type input "naranja"
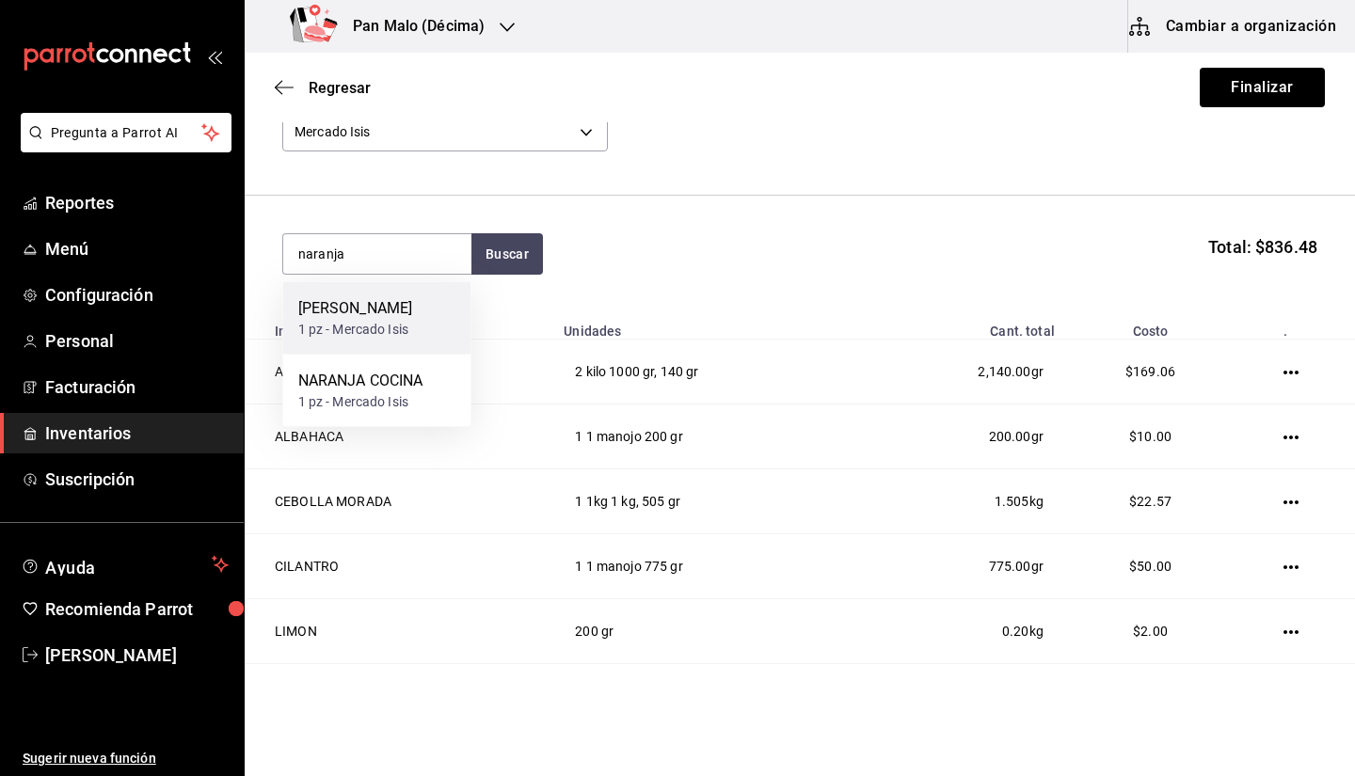
click at [365, 340] on div "1 pz - Mercado Isis" at bounding box center [355, 330] width 115 height 20
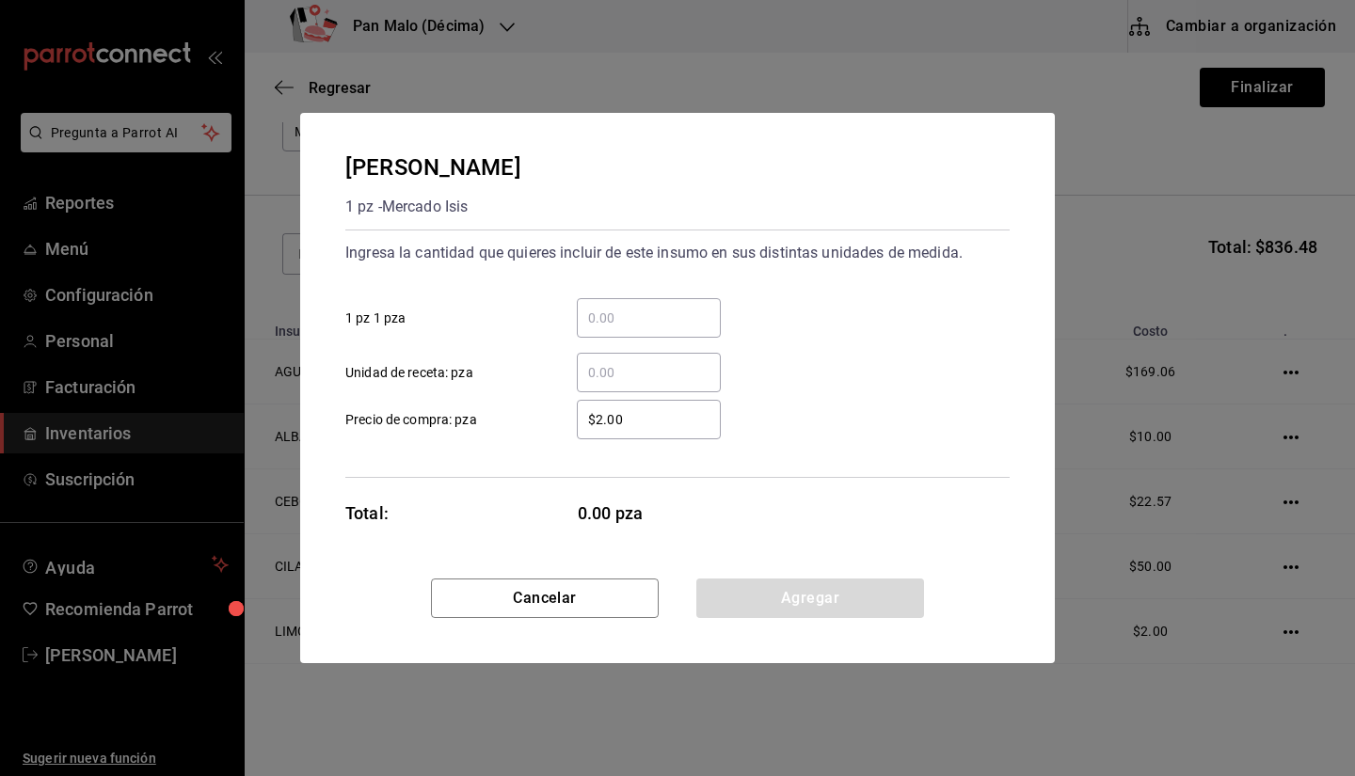
click at [615, 424] on input "$2.00" at bounding box center [649, 419] width 144 height 23
click at [651, 424] on input "$2.00" at bounding box center [649, 419] width 144 height 23
click at [648, 409] on input "$3" at bounding box center [649, 419] width 144 height 23
type input "$3"
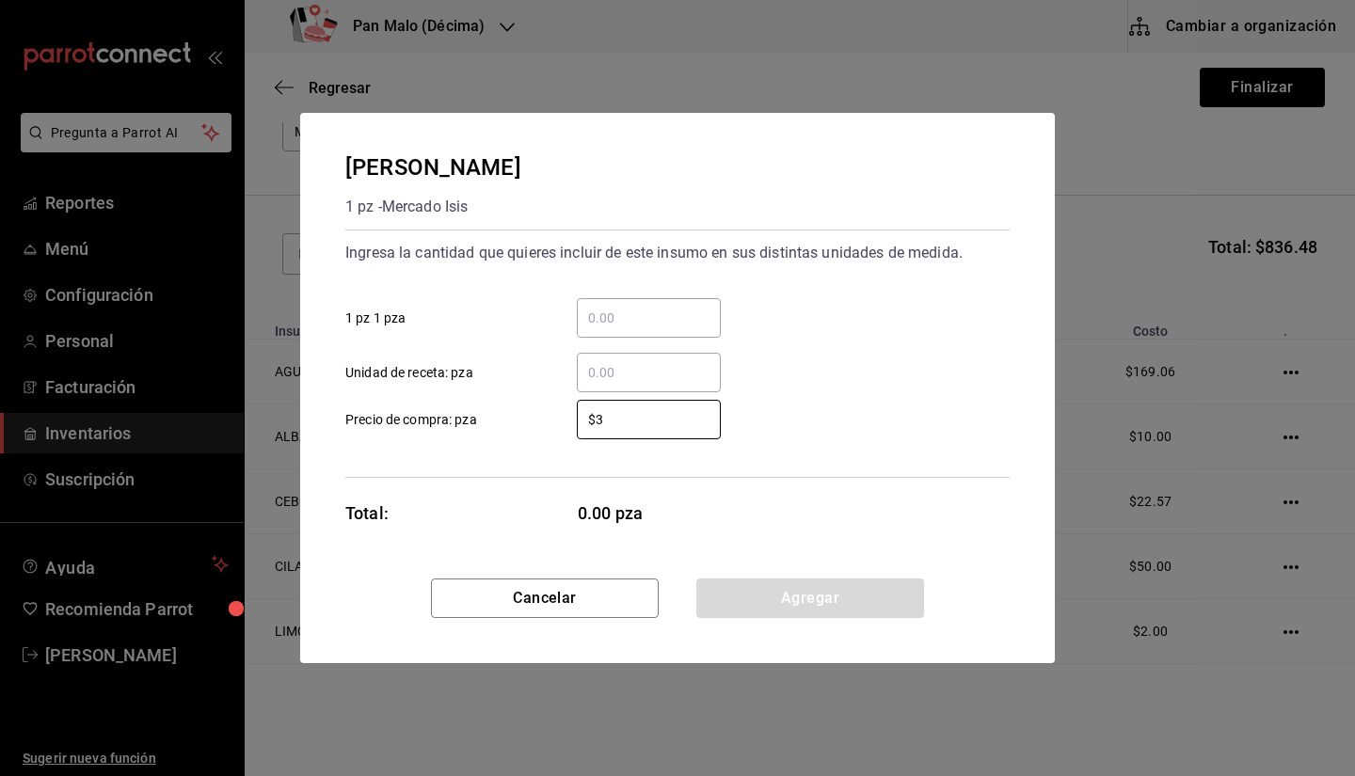
click at [636, 386] on div "​" at bounding box center [649, 373] width 144 height 40
click at [636, 384] on input "​ Unidad de receta: pza" at bounding box center [649, 372] width 144 height 23
click at [636, 318] on input "​ 1 pz 1 pza" at bounding box center [649, 318] width 144 height 23
type input "3"
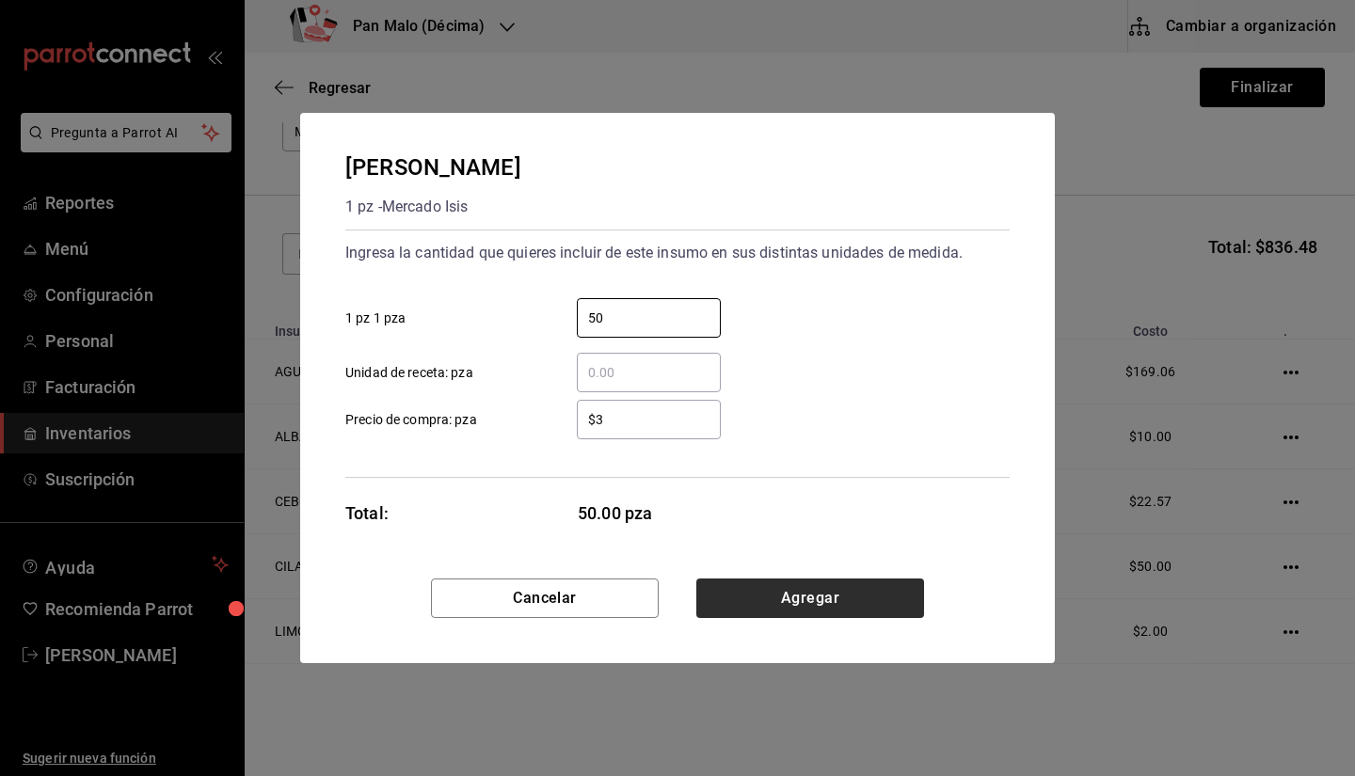
type input "50"
click at [820, 613] on button "Agregar" at bounding box center [810, 599] width 228 height 40
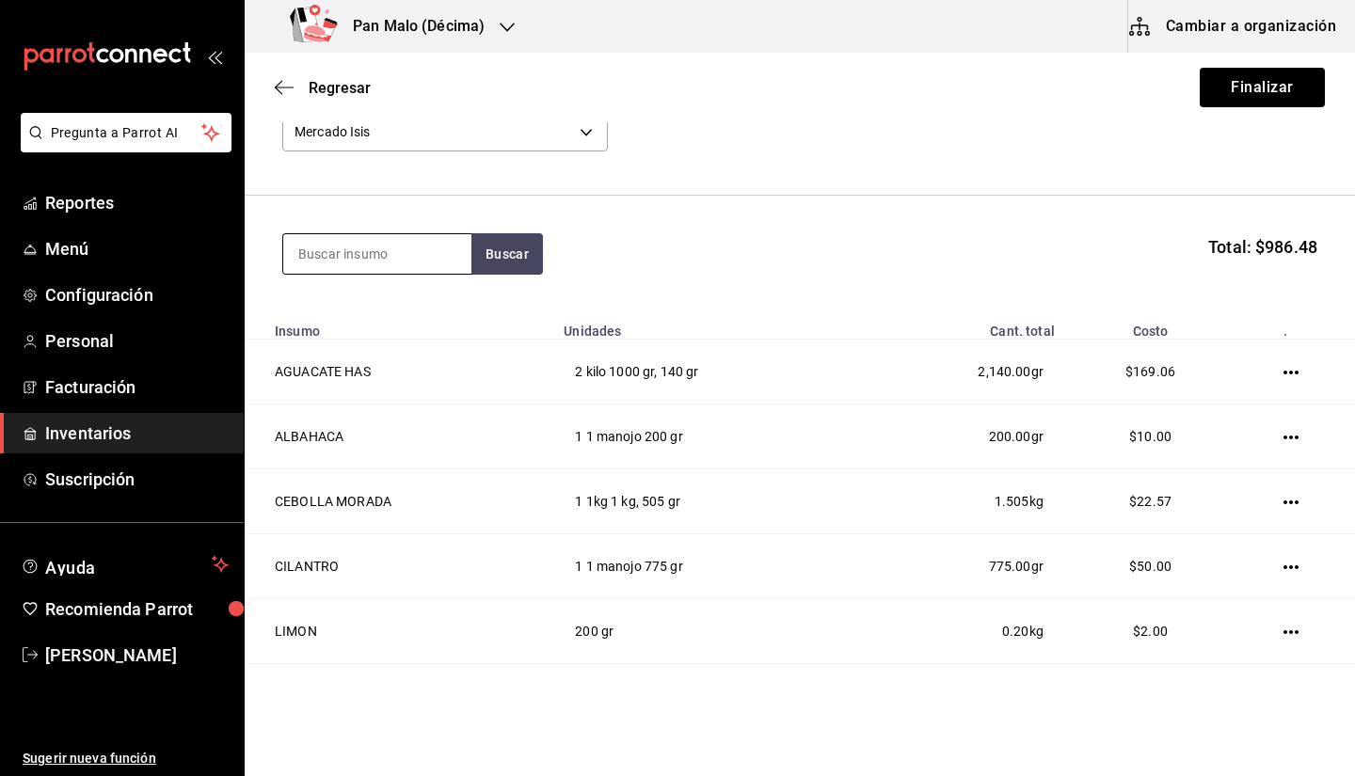
click at [386, 238] on input at bounding box center [377, 254] width 188 height 40
type input "escoba"
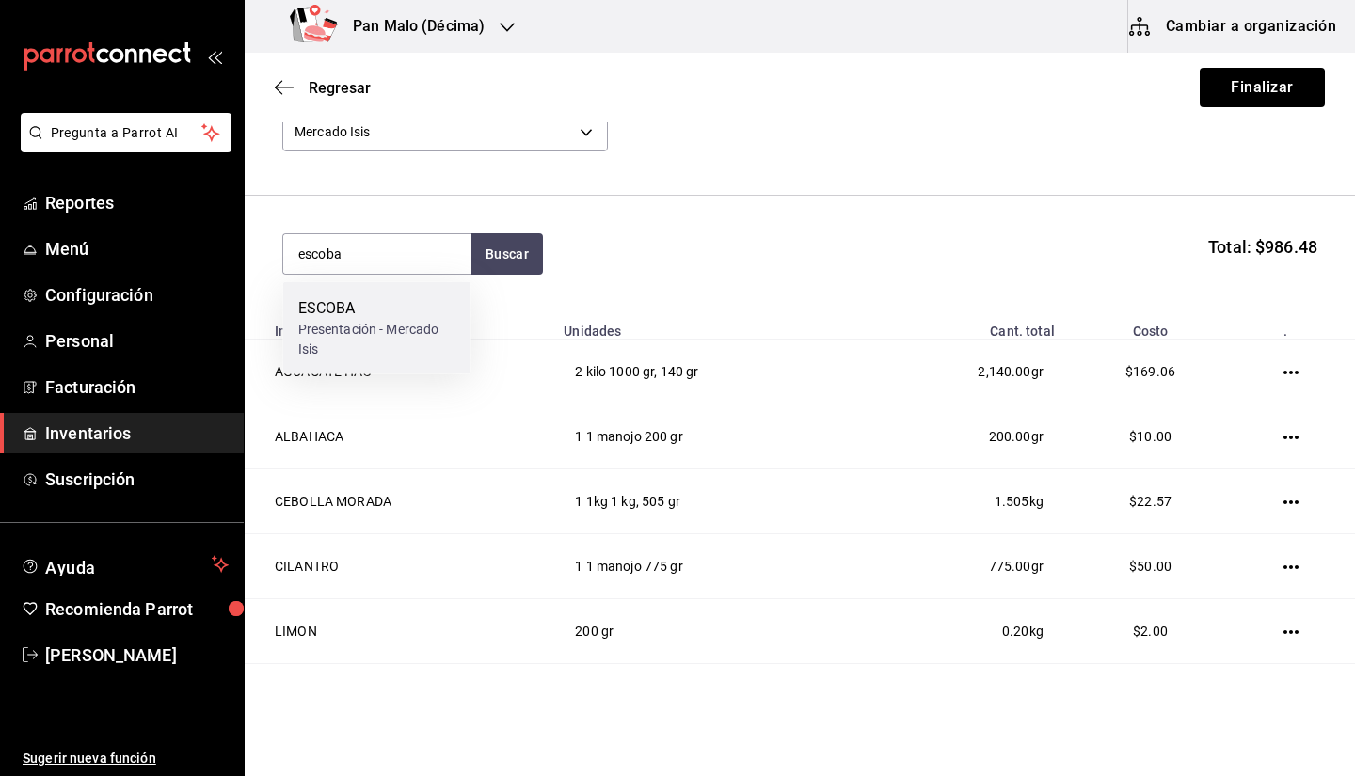
click at [401, 304] on div "ESCOBA" at bounding box center [377, 308] width 158 height 23
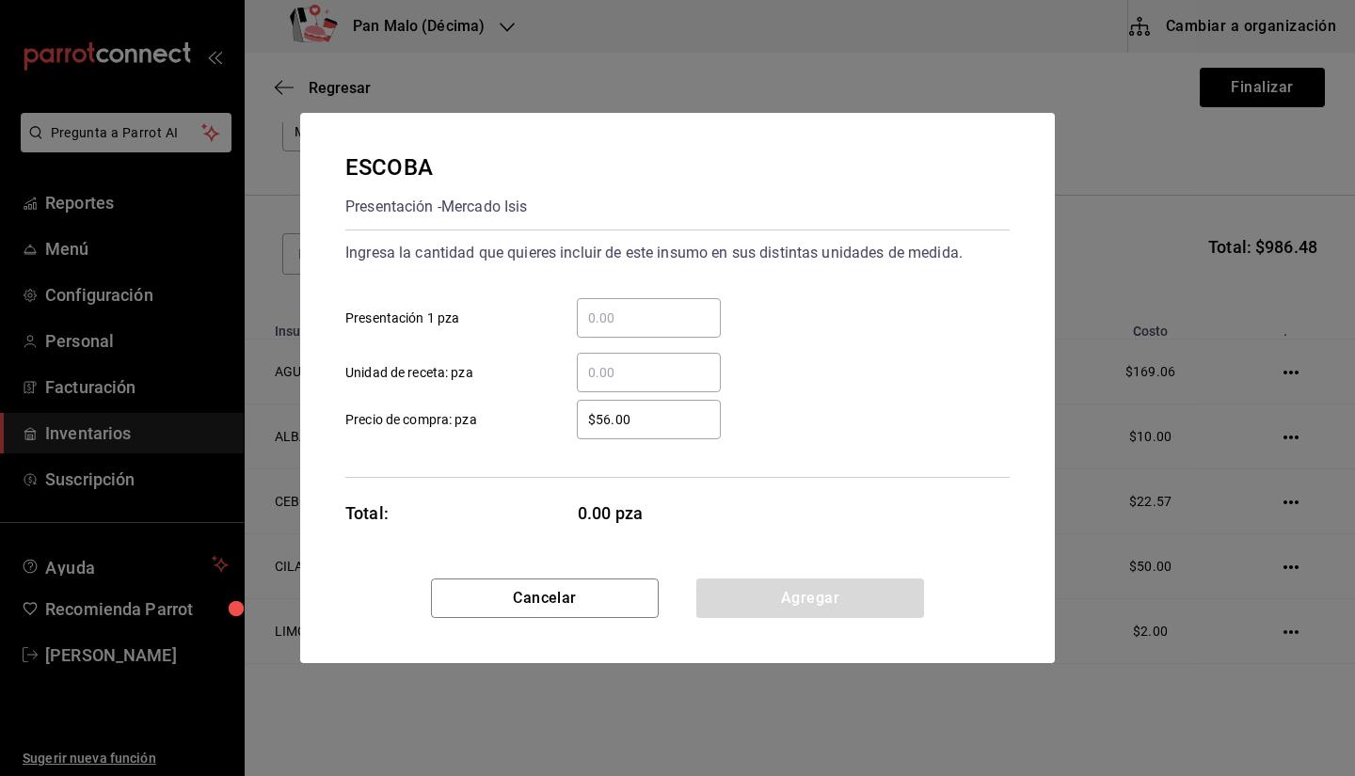
click at [603, 324] on input "​ Presentación 1 pza" at bounding box center [649, 318] width 144 height 23
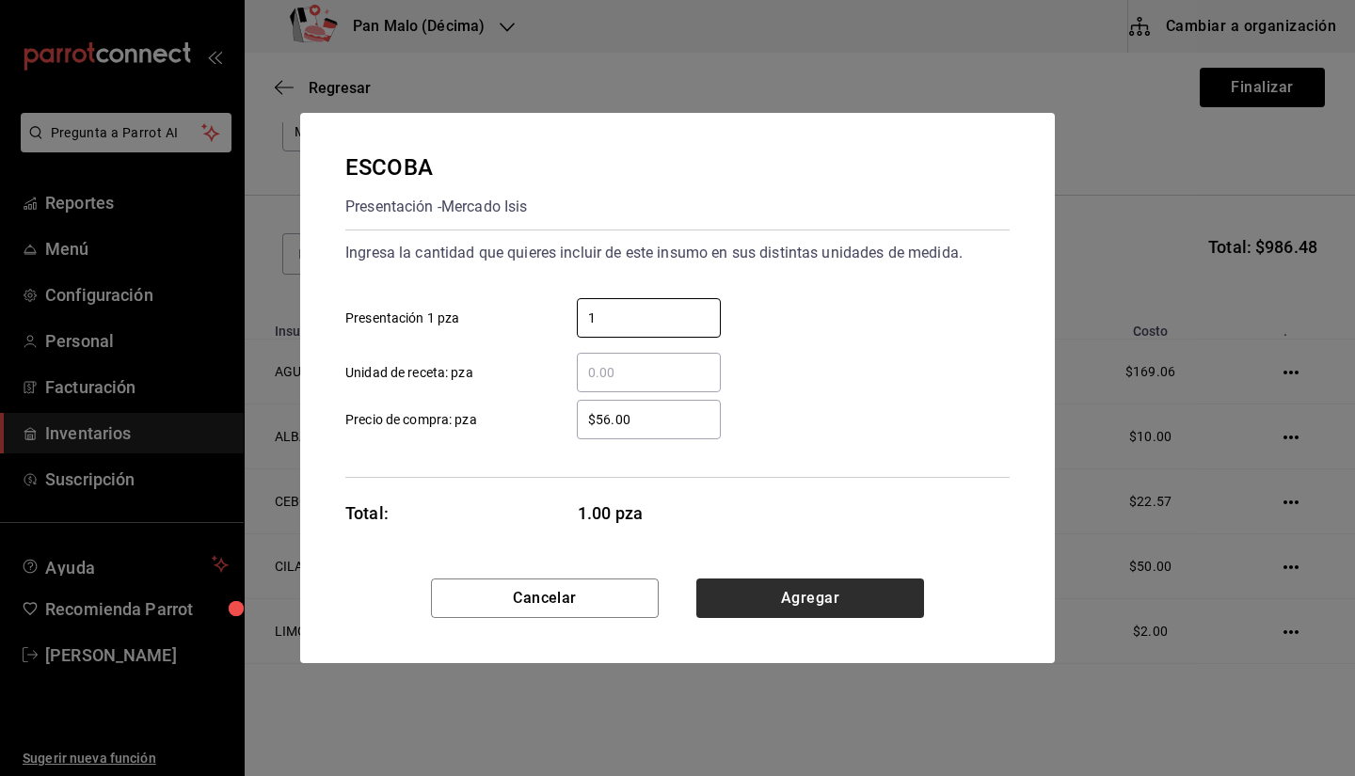
type input "1"
click at [745, 599] on button "Agregar" at bounding box center [810, 599] width 228 height 40
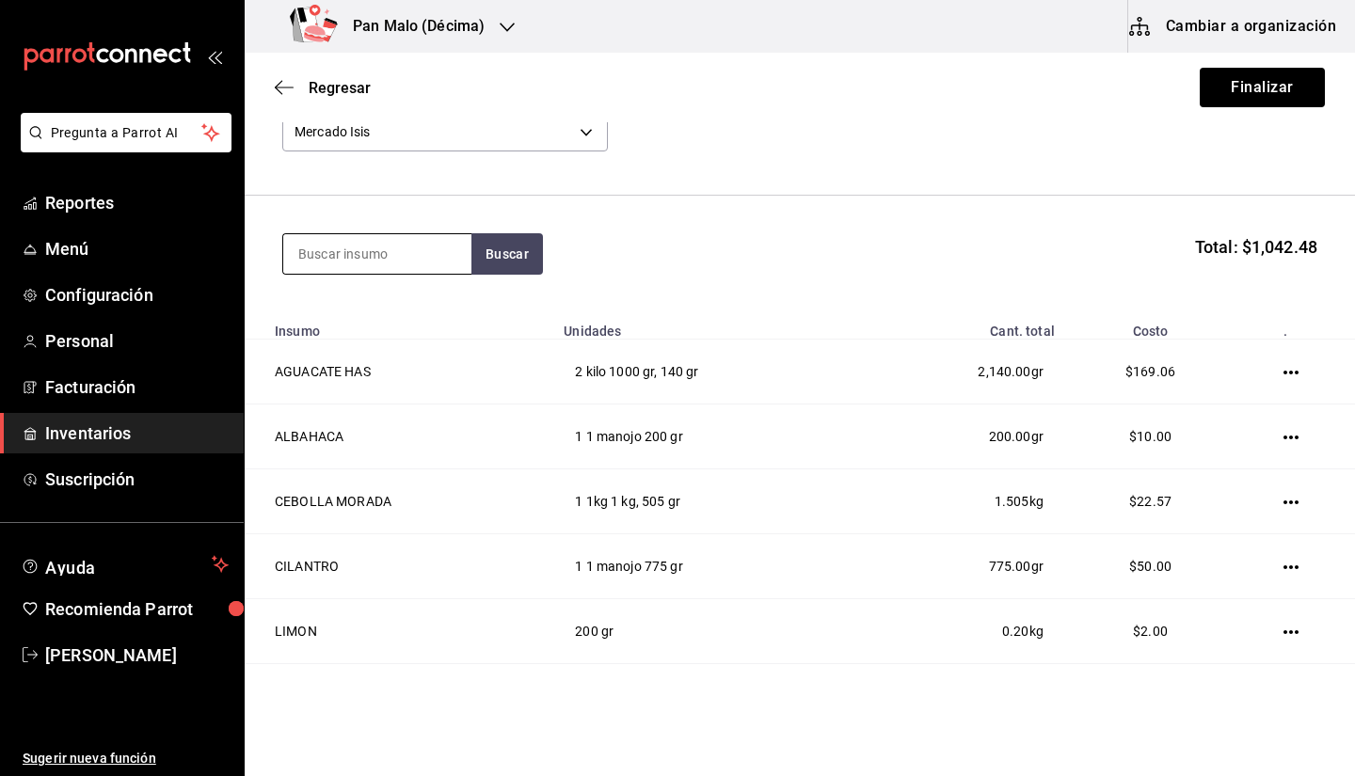
click at [386, 248] on input at bounding box center [377, 254] width 188 height 40
type input "tomate"
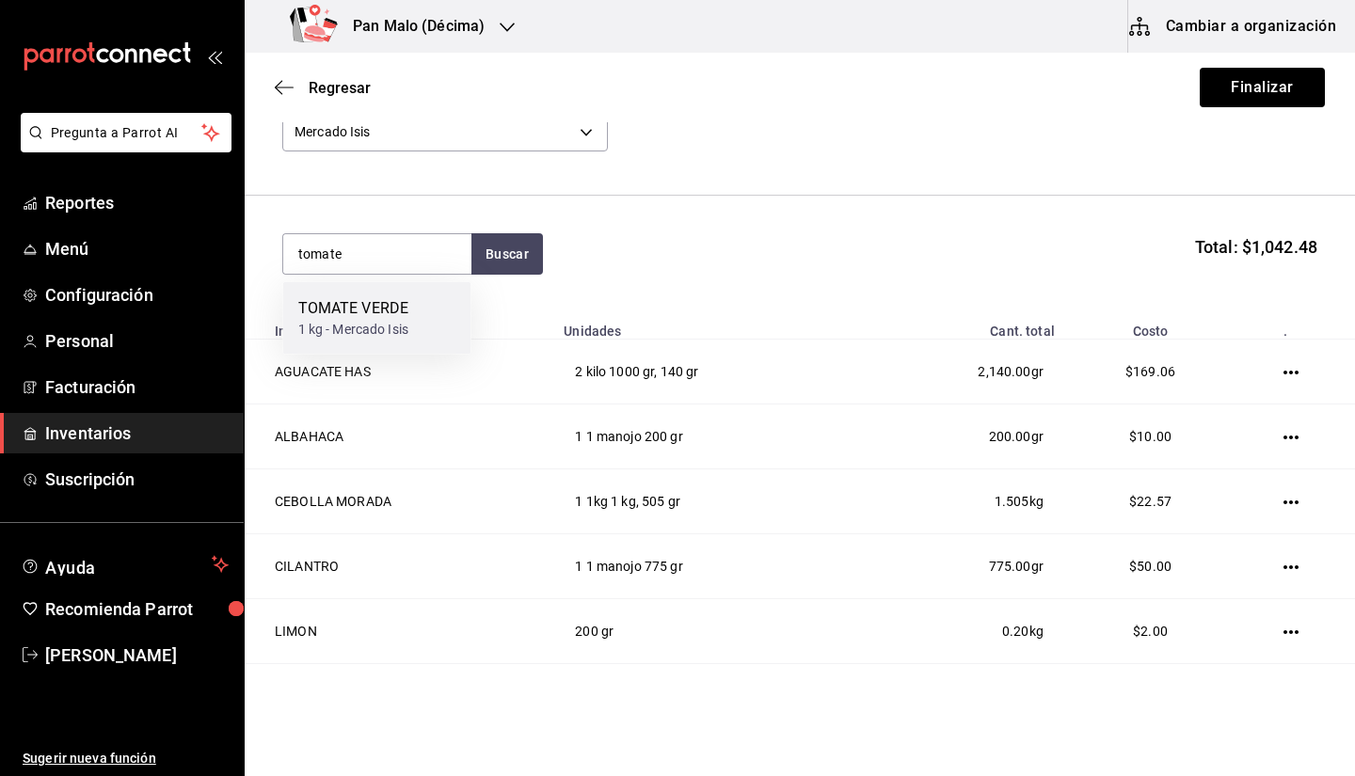
click at [379, 332] on div "1 kg - Mercado Isis" at bounding box center [353, 330] width 111 height 20
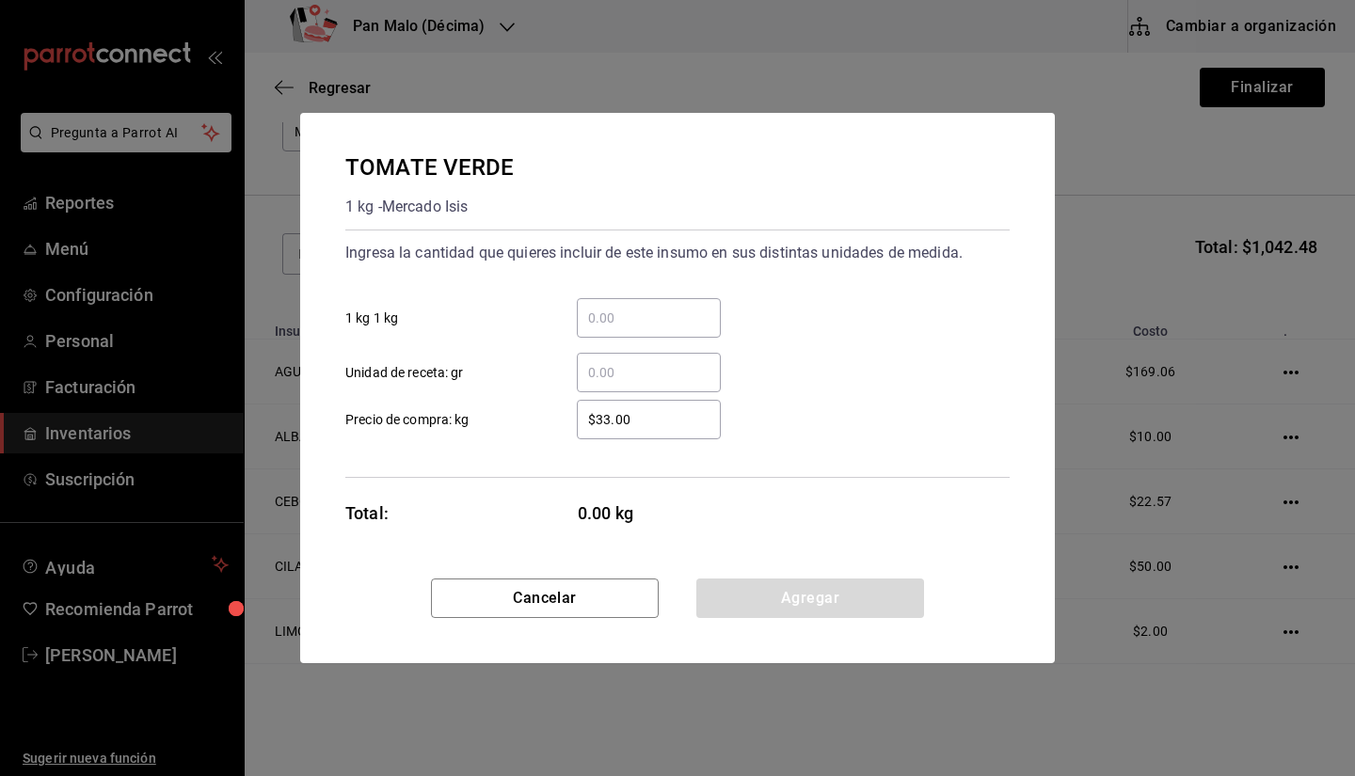
click at [641, 361] on input "​ Unidad de receta: gr" at bounding box center [649, 372] width 144 height 23
click at [639, 312] on input "​ 1 kg 1 kg" at bounding box center [649, 318] width 144 height 23
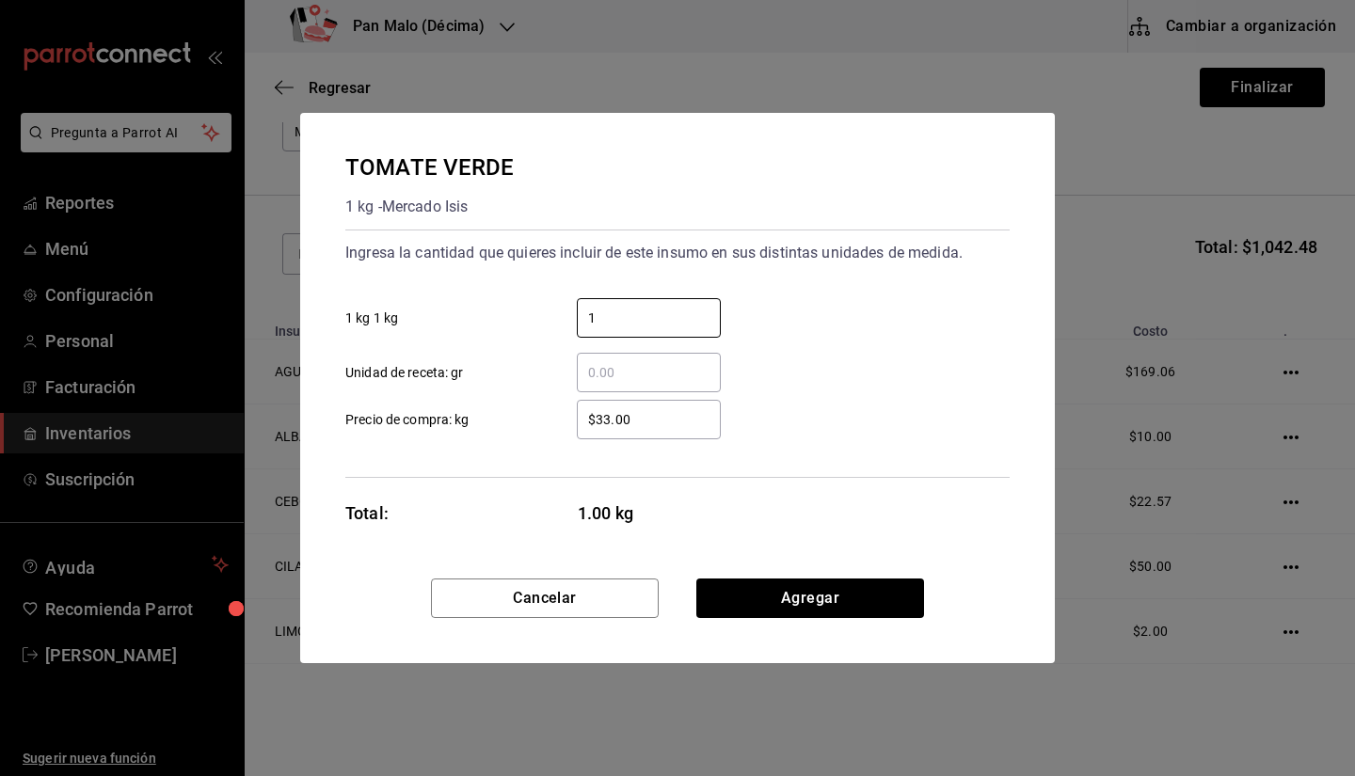
type input "1"
click at [855, 320] on div "1 ​ 1 kg 1 kg" at bounding box center [670, 310] width 680 height 55
click at [648, 432] on div "$33.00 ​" at bounding box center [649, 420] width 144 height 40
click at [648, 431] on input "$33.00" at bounding box center [649, 419] width 144 height 23
type input "$38"
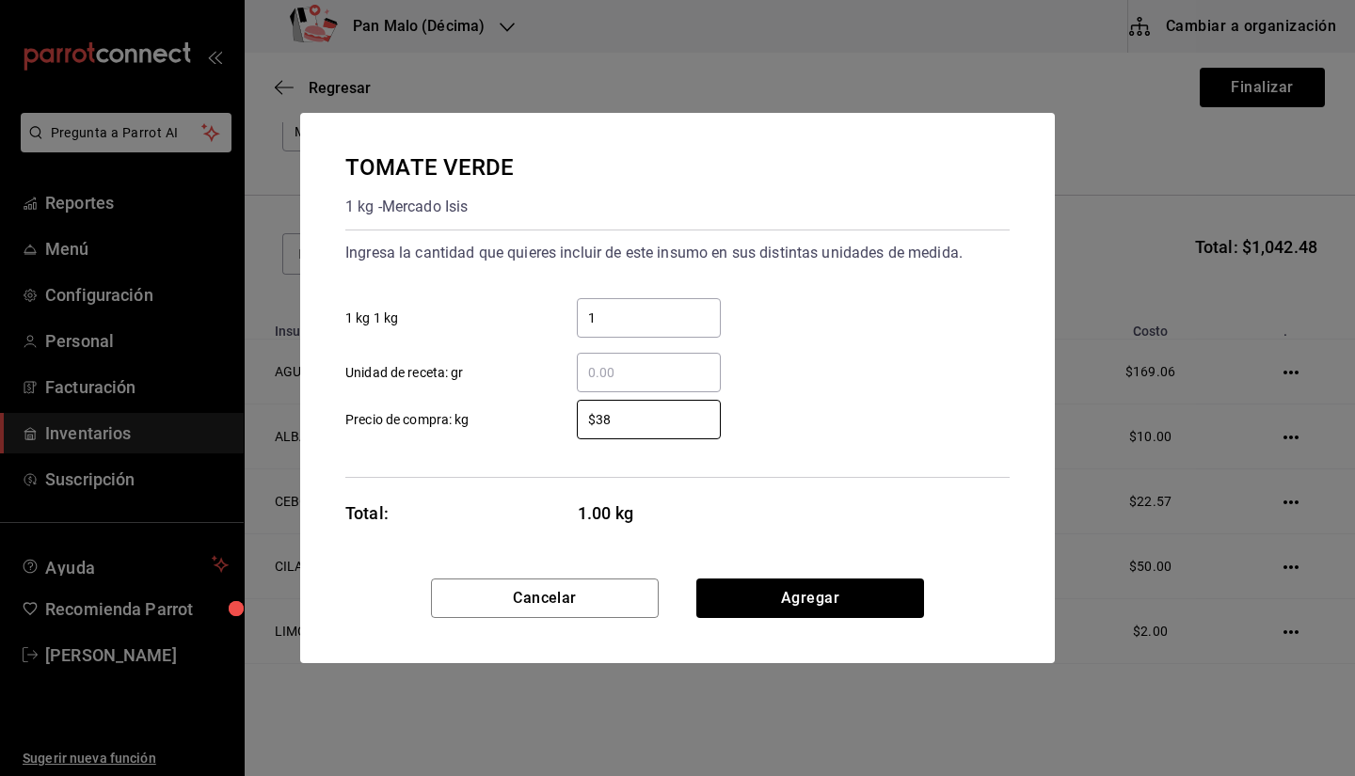
click at [923, 340] on div "​ Unidad de receta: gr" at bounding box center [670, 365] width 680 height 55
click at [778, 598] on button "Agregar" at bounding box center [810, 599] width 228 height 40
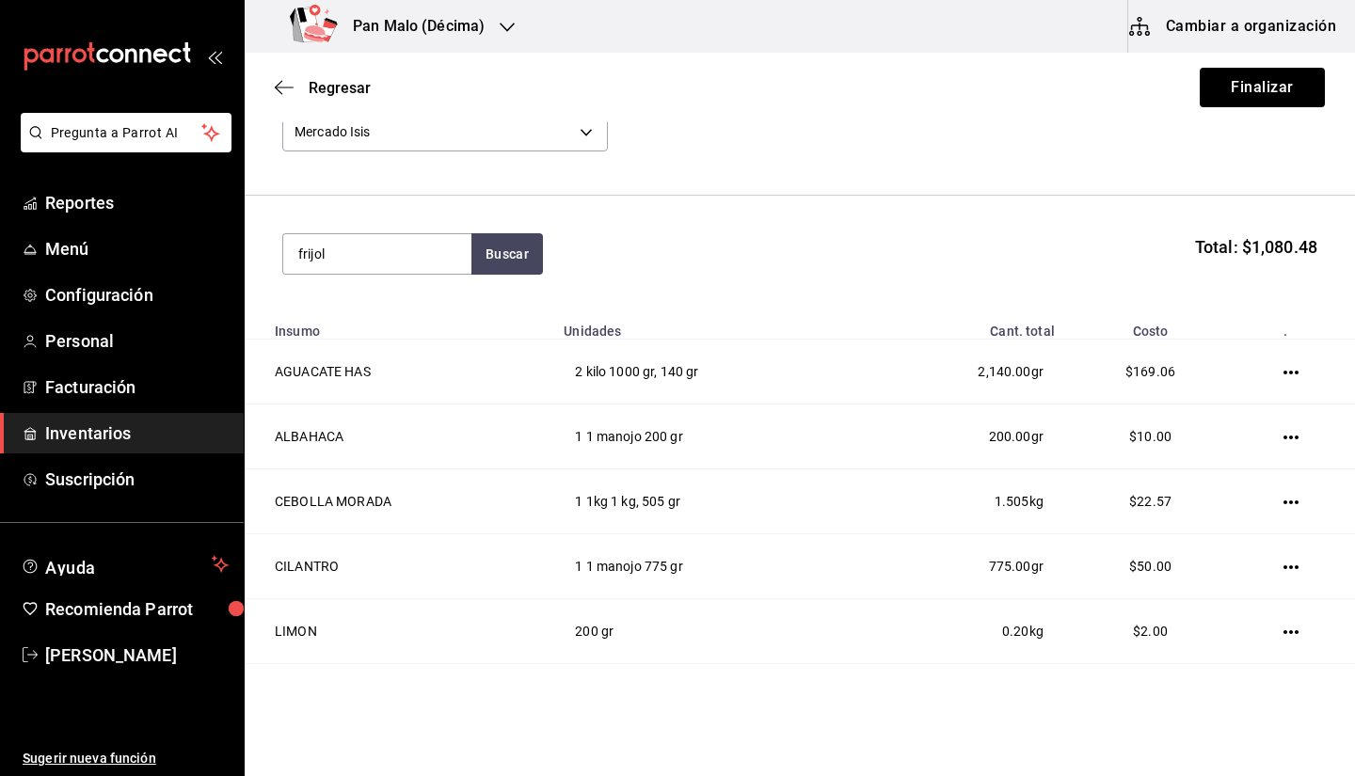
type input "frijol"
click at [441, 317] on div "FRIJOL NEGRO kg - Mercado Isis" at bounding box center [377, 318] width 188 height 72
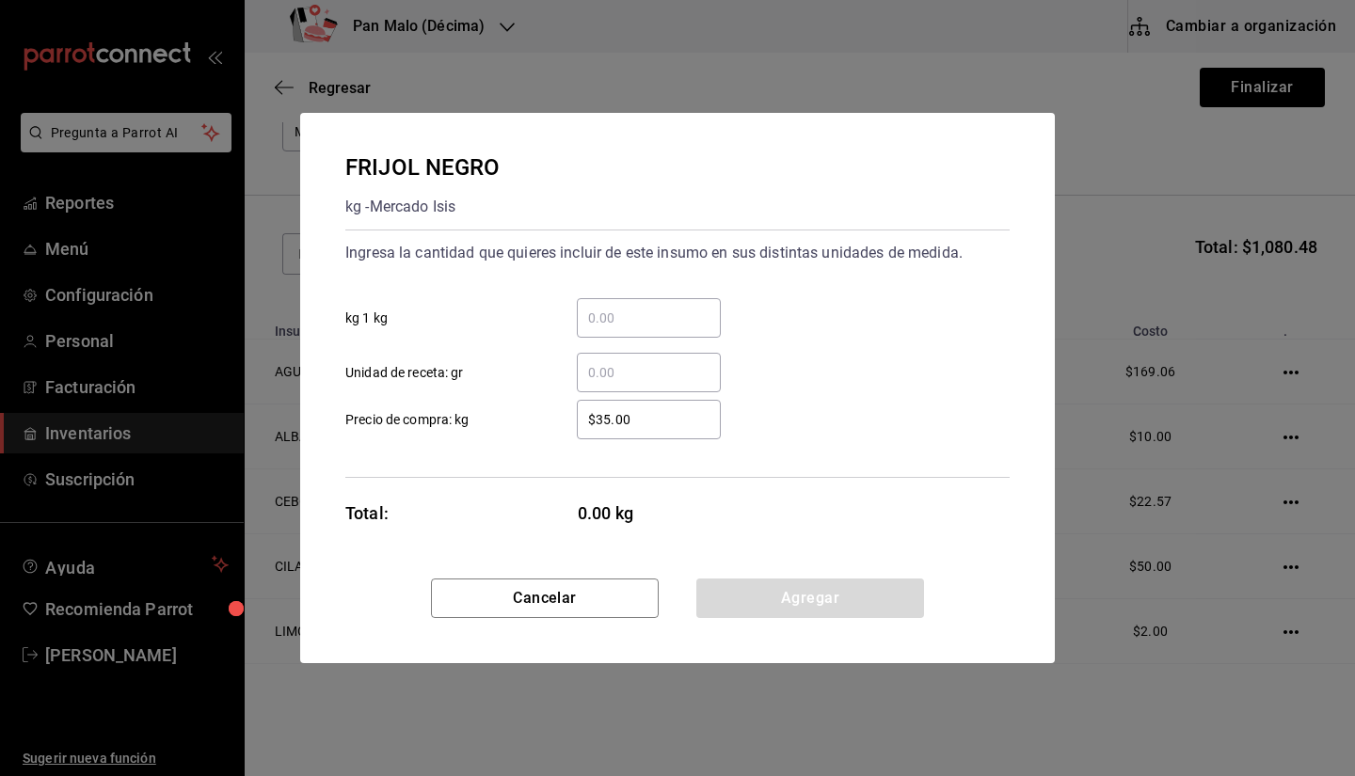
click at [664, 366] on input "​ Unidad de receta: gr" at bounding box center [649, 372] width 144 height 23
click at [613, 315] on input "​ kg 1 kg" at bounding box center [649, 318] width 144 height 23
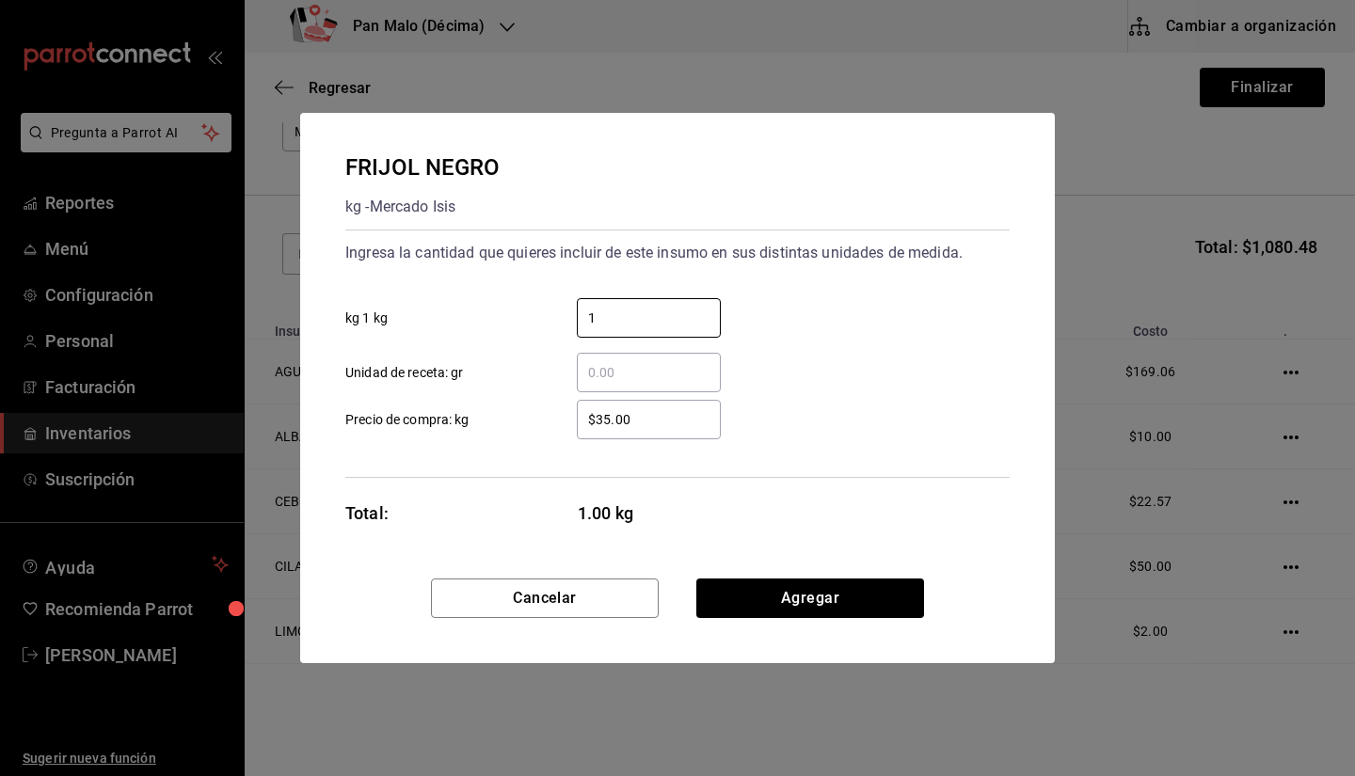
type input "1"
click at [812, 619] on div "Cancelar Agregar" at bounding box center [677, 621] width 755 height 85
click at [793, 596] on button "Agregar" at bounding box center [810, 599] width 228 height 40
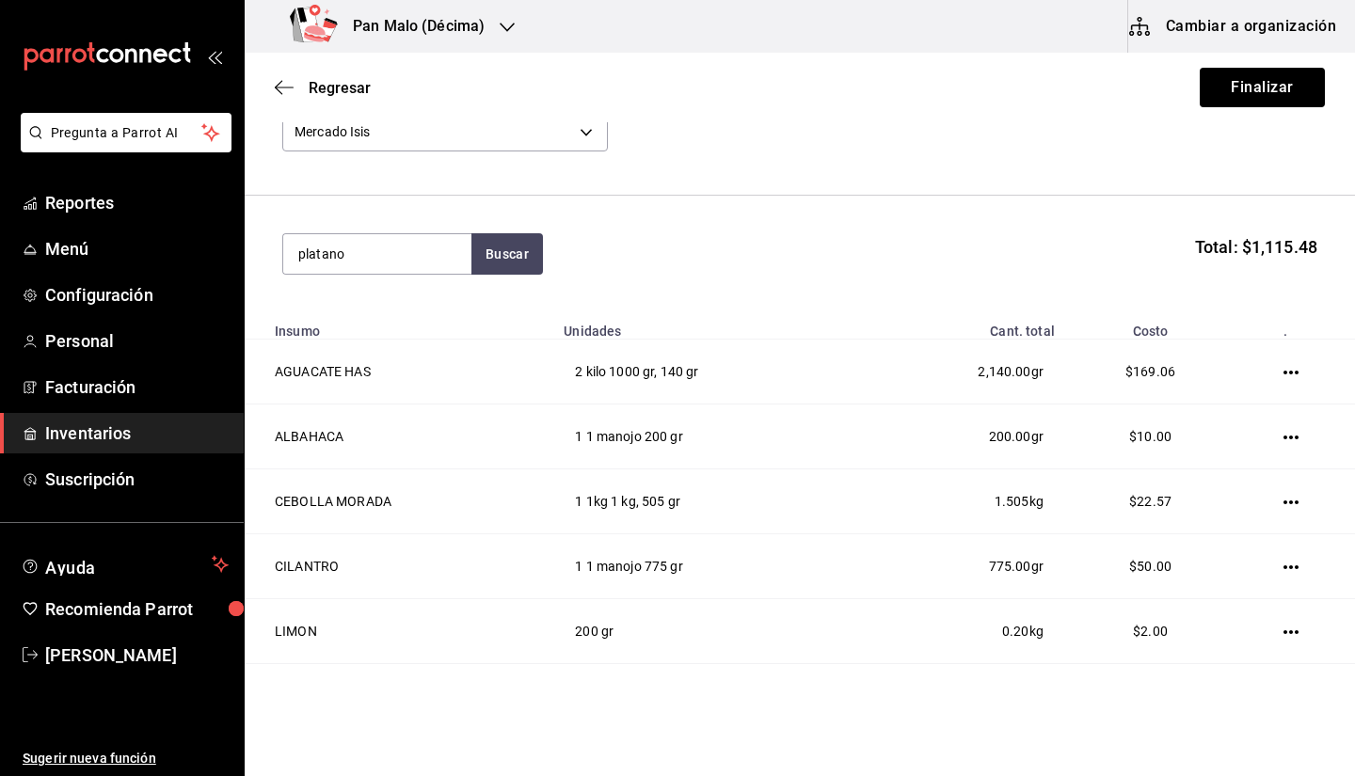
type input "platano"
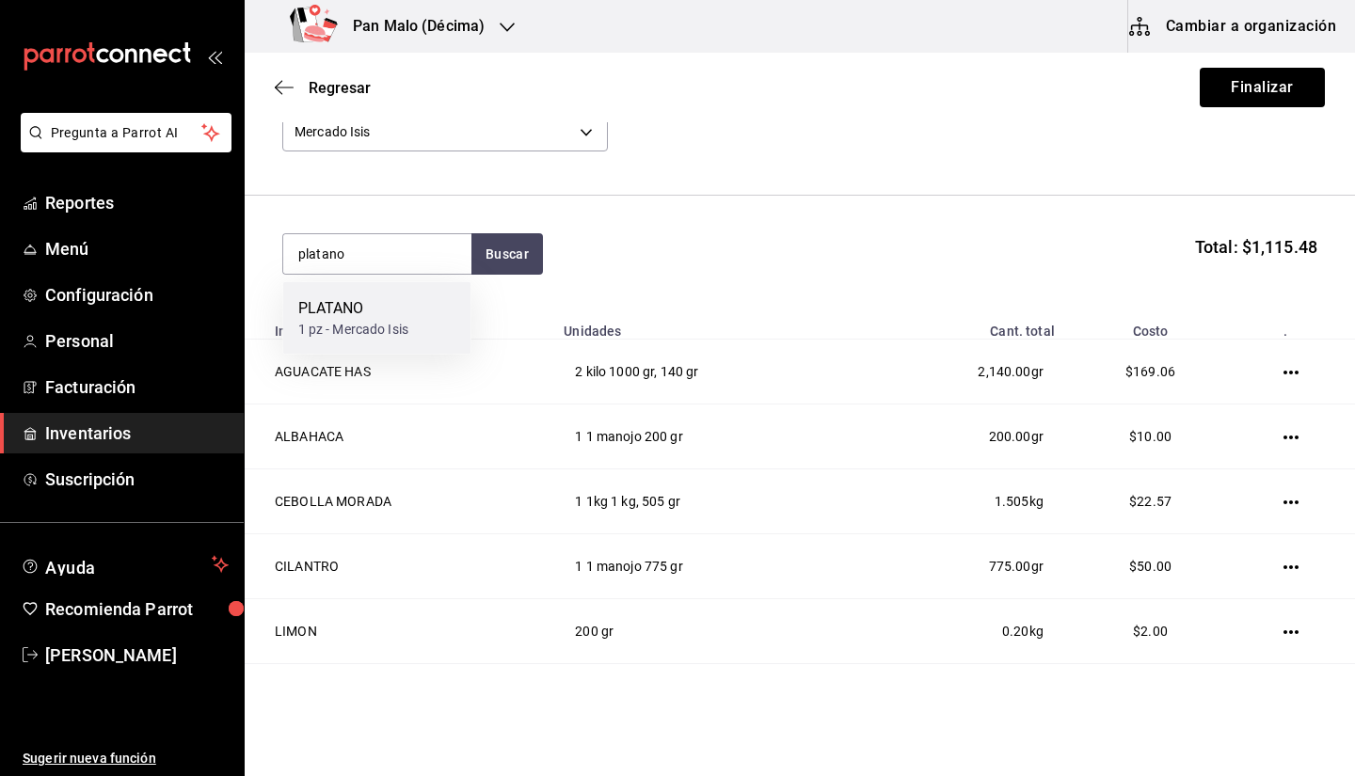
click at [425, 302] on div "PLATANO 1 pz - Mercado Isis" at bounding box center [377, 318] width 188 height 72
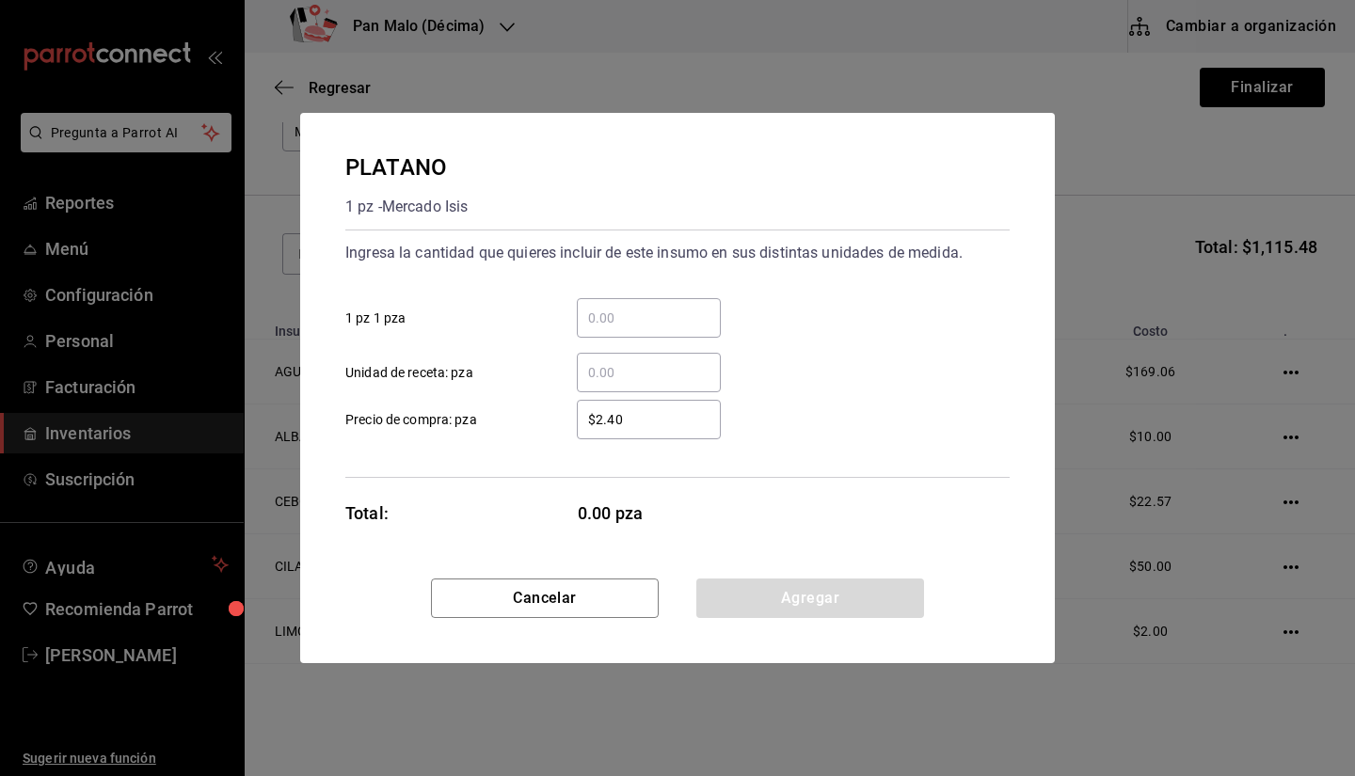
click at [655, 419] on input "$2.40" at bounding box center [649, 419] width 144 height 23
type input "$1"
type input "$1.85"
click at [652, 312] on input "​ 1 pz 1 pza" at bounding box center [649, 318] width 144 height 23
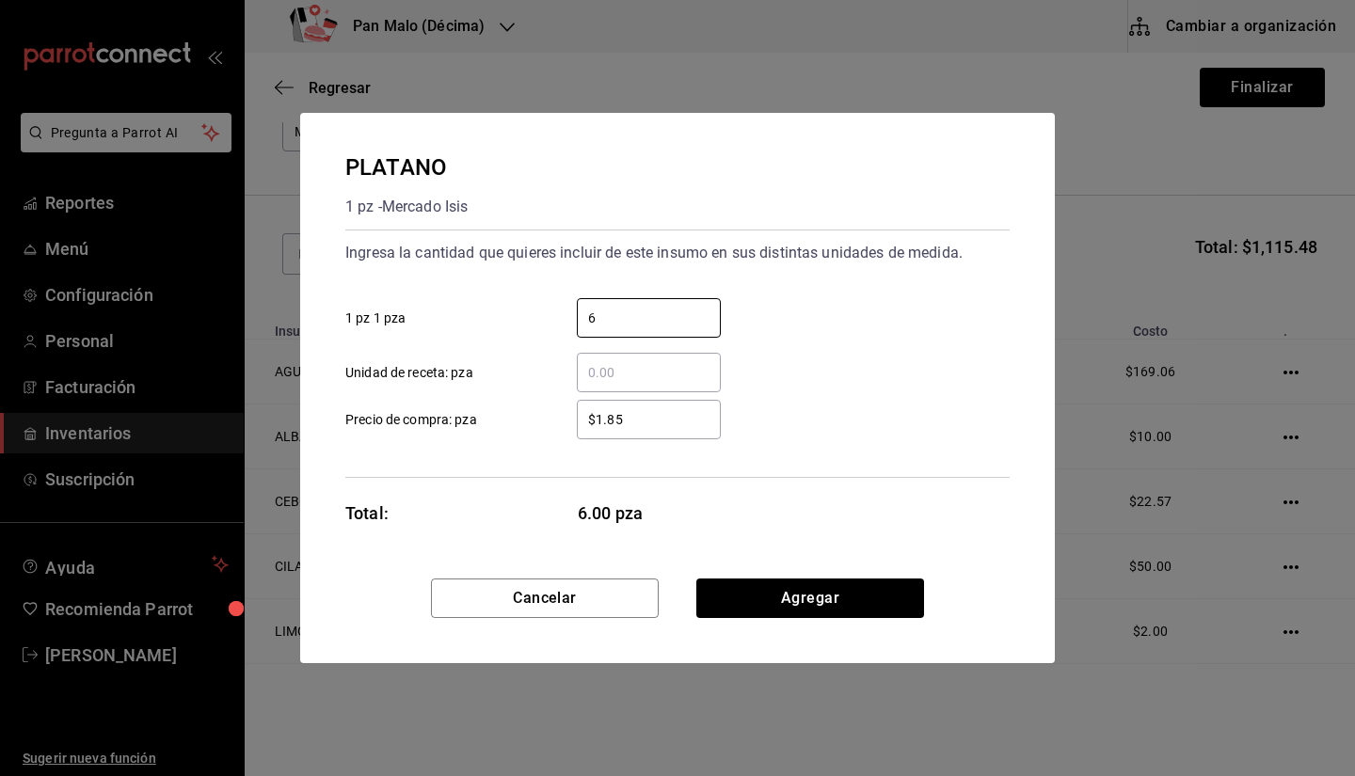
type input "6"
click at [828, 632] on div "Cancelar Agregar" at bounding box center [677, 621] width 755 height 85
click at [816, 612] on button "Agregar" at bounding box center [810, 599] width 228 height 40
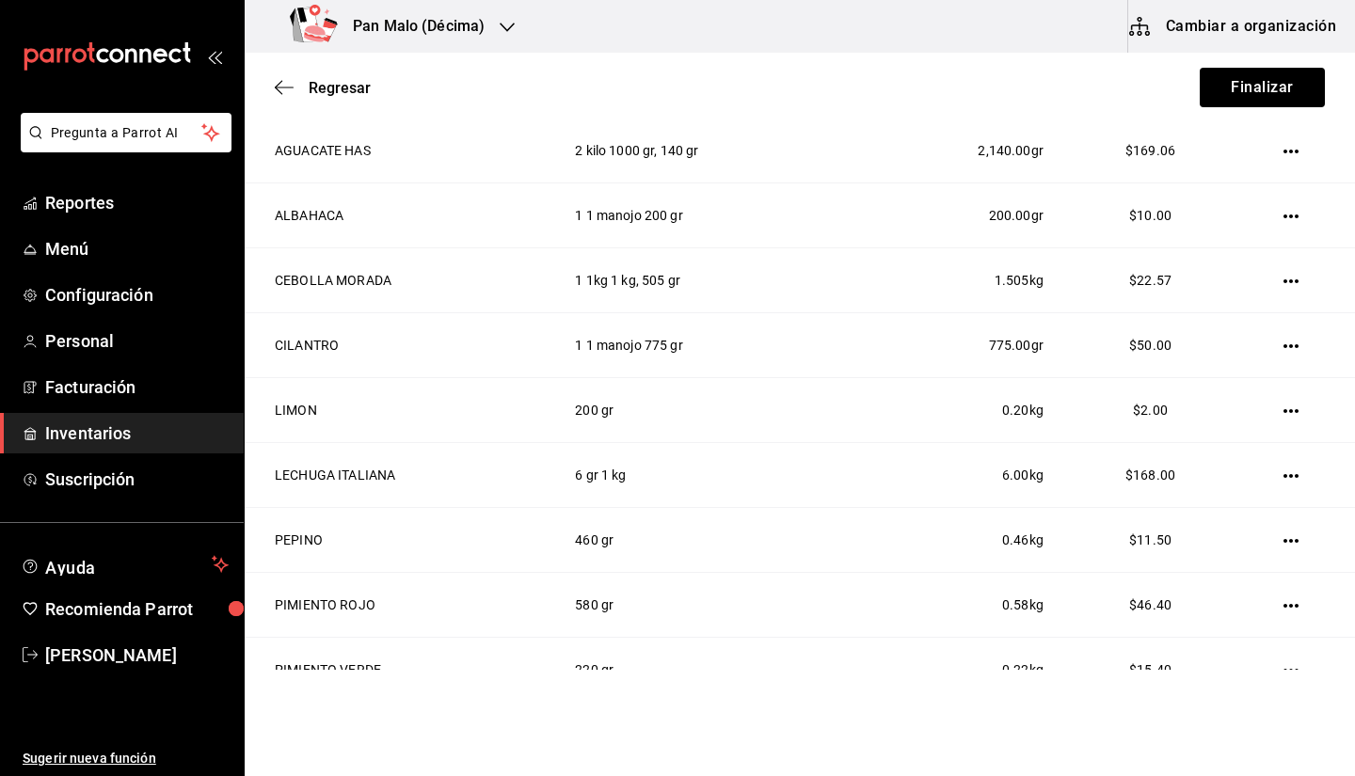
scroll to position [98, 0]
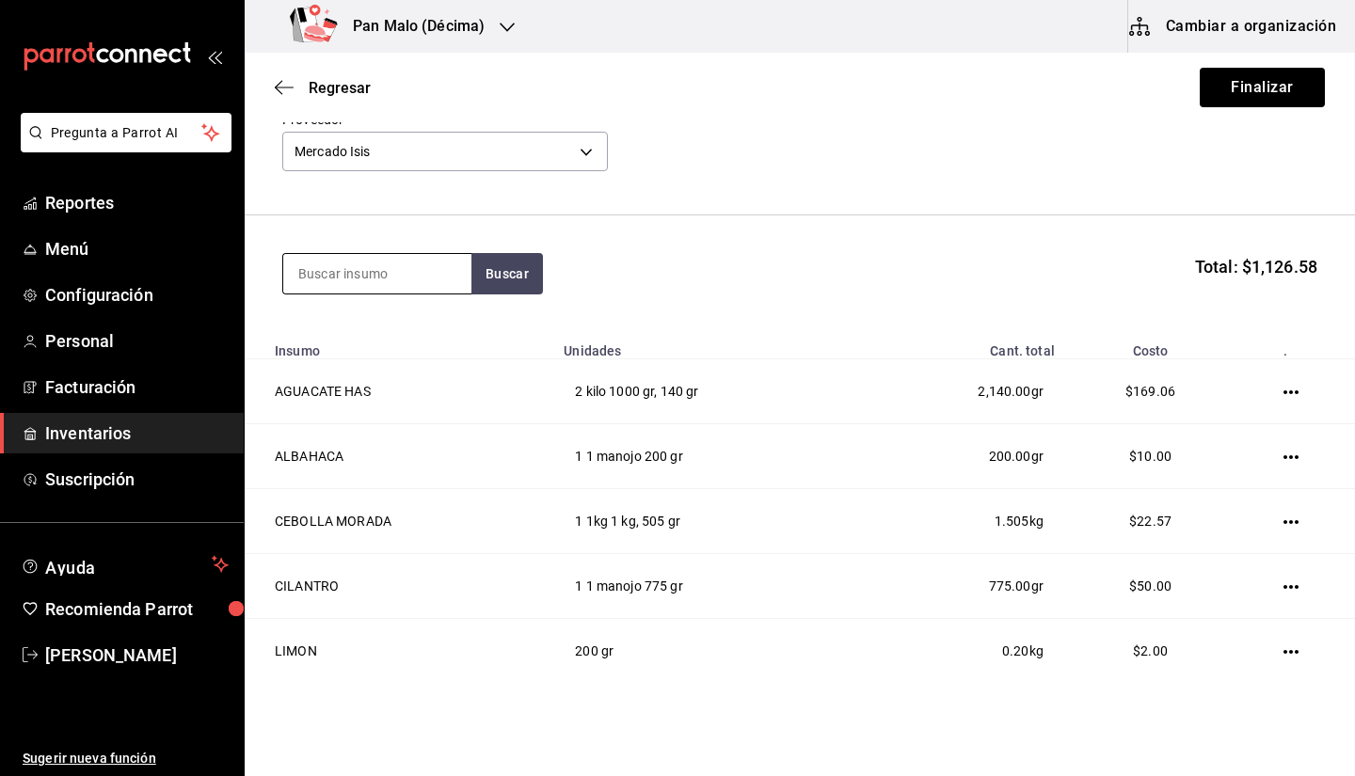
click at [356, 276] on input at bounding box center [377, 274] width 188 height 40
type input "fresa"
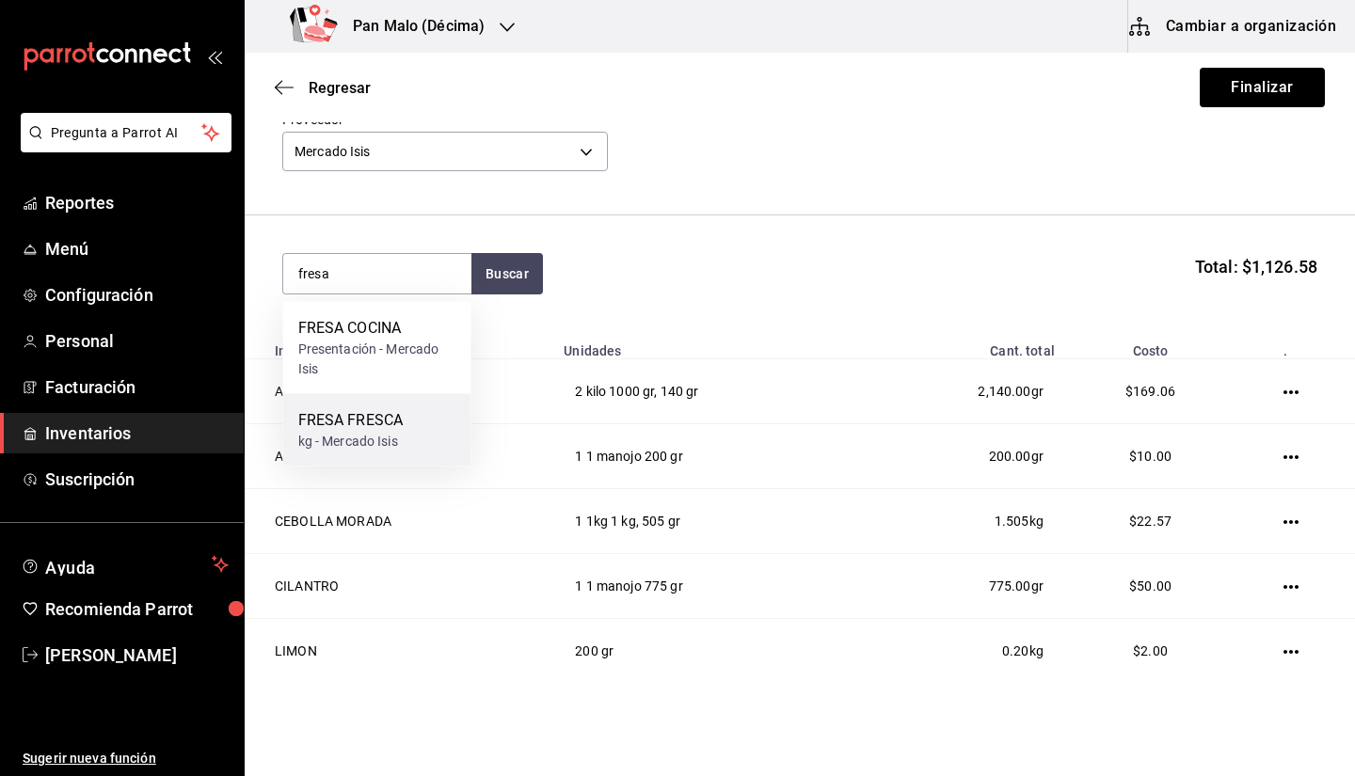
click at [379, 436] on div "kg - Mercado Isis" at bounding box center [350, 442] width 105 height 20
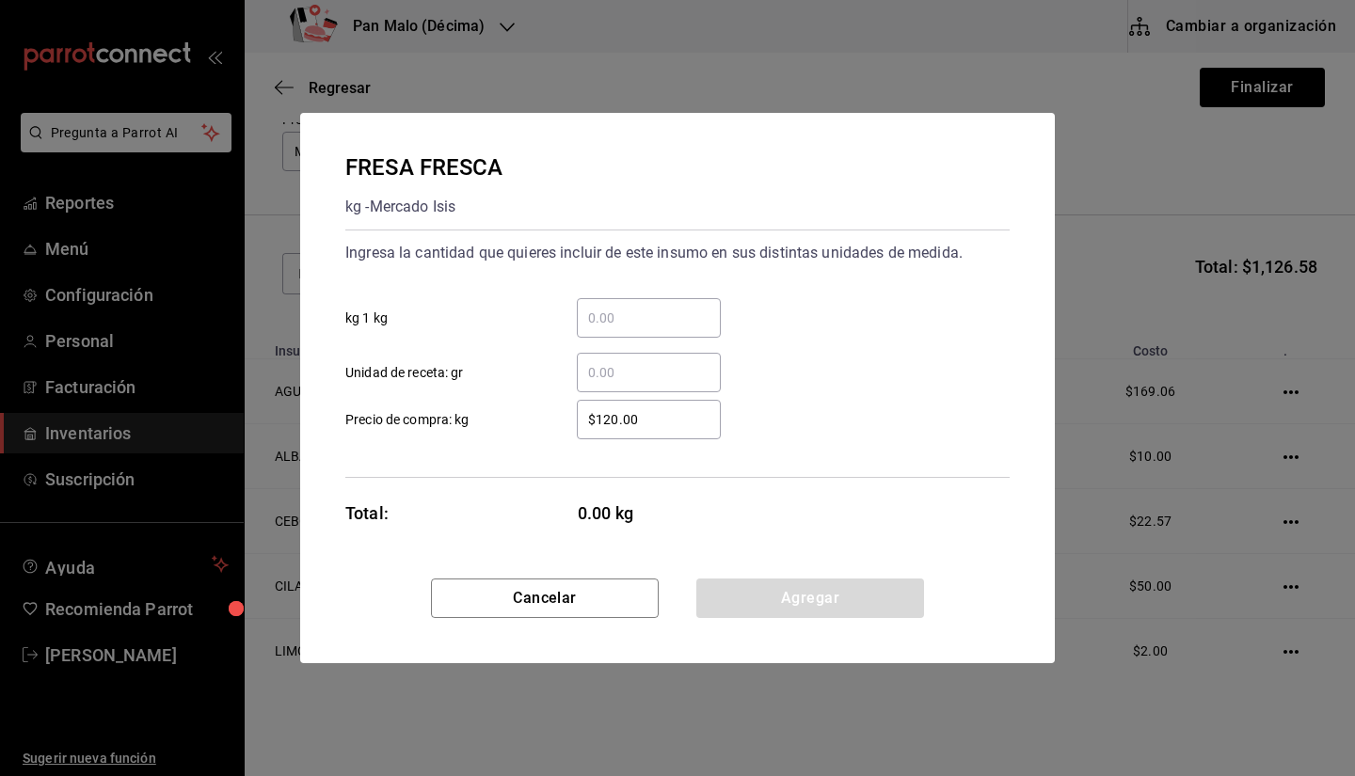
click at [637, 325] on input "​ kg 1 kg" at bounding box center [649, 318] width 144 height 23
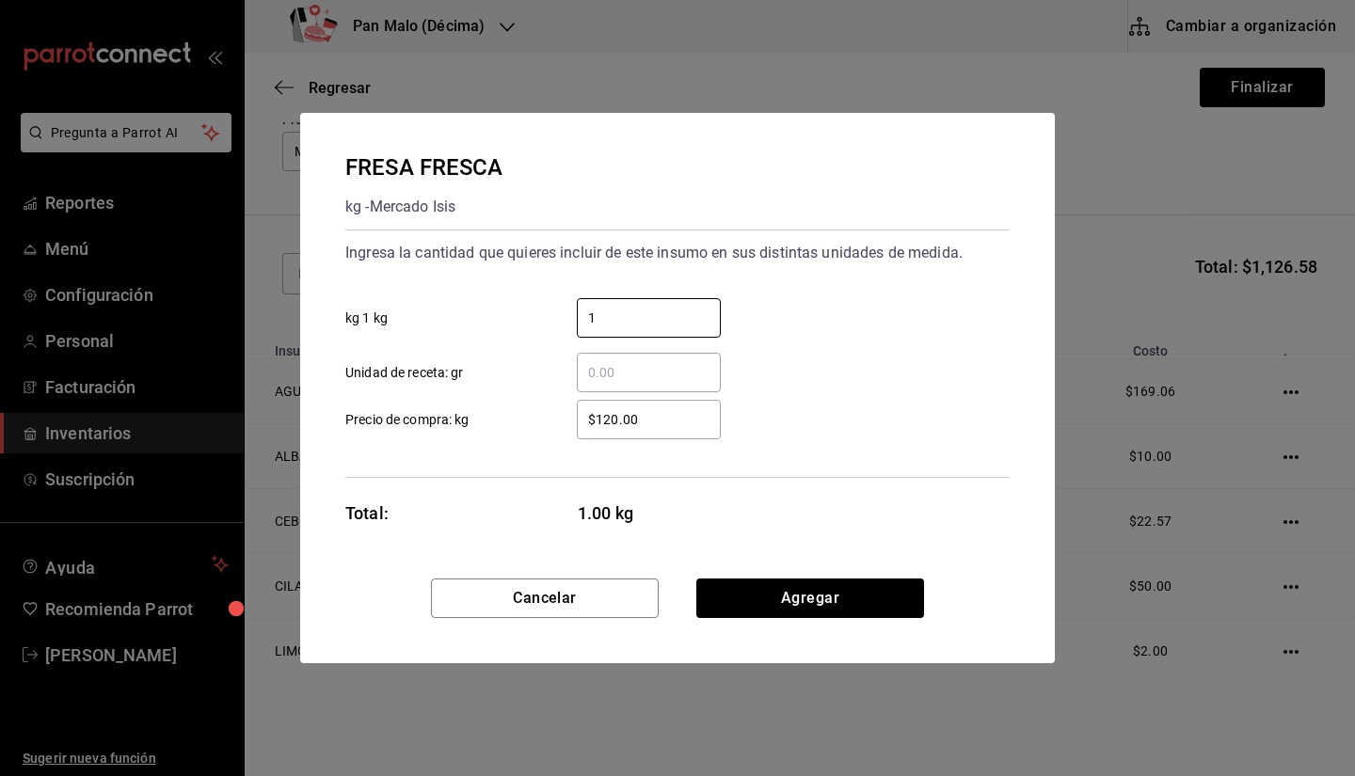
type input "1"
click at [827, 312] on div "1 ​ kg 1 kg" at bounding box center [670, 310] width 680 height 55
click at [601, 422] on input "$120.00" at bounding box center [649, 419] width 144 height 23
type input "$140.00"
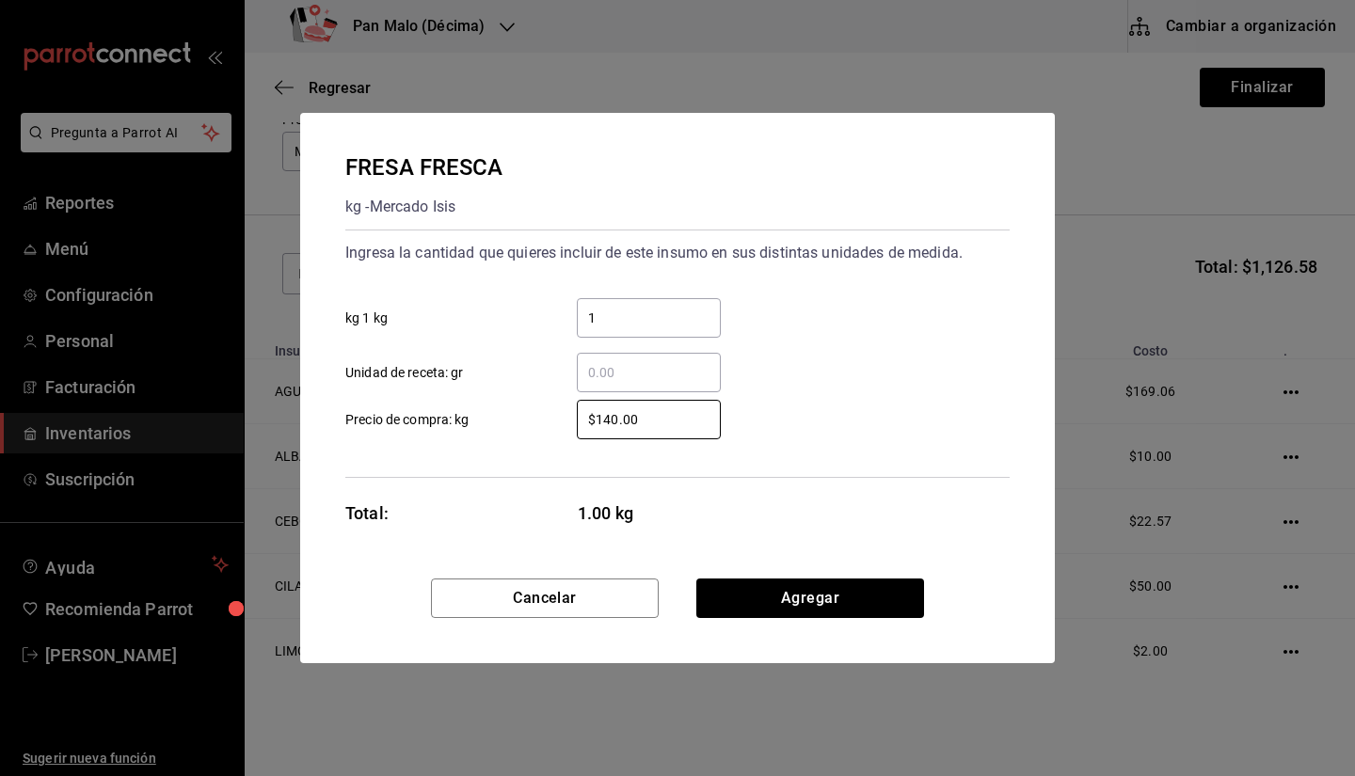
click at [645, 324] on input "1" at bounding box center [649, 318] width 144 height 23
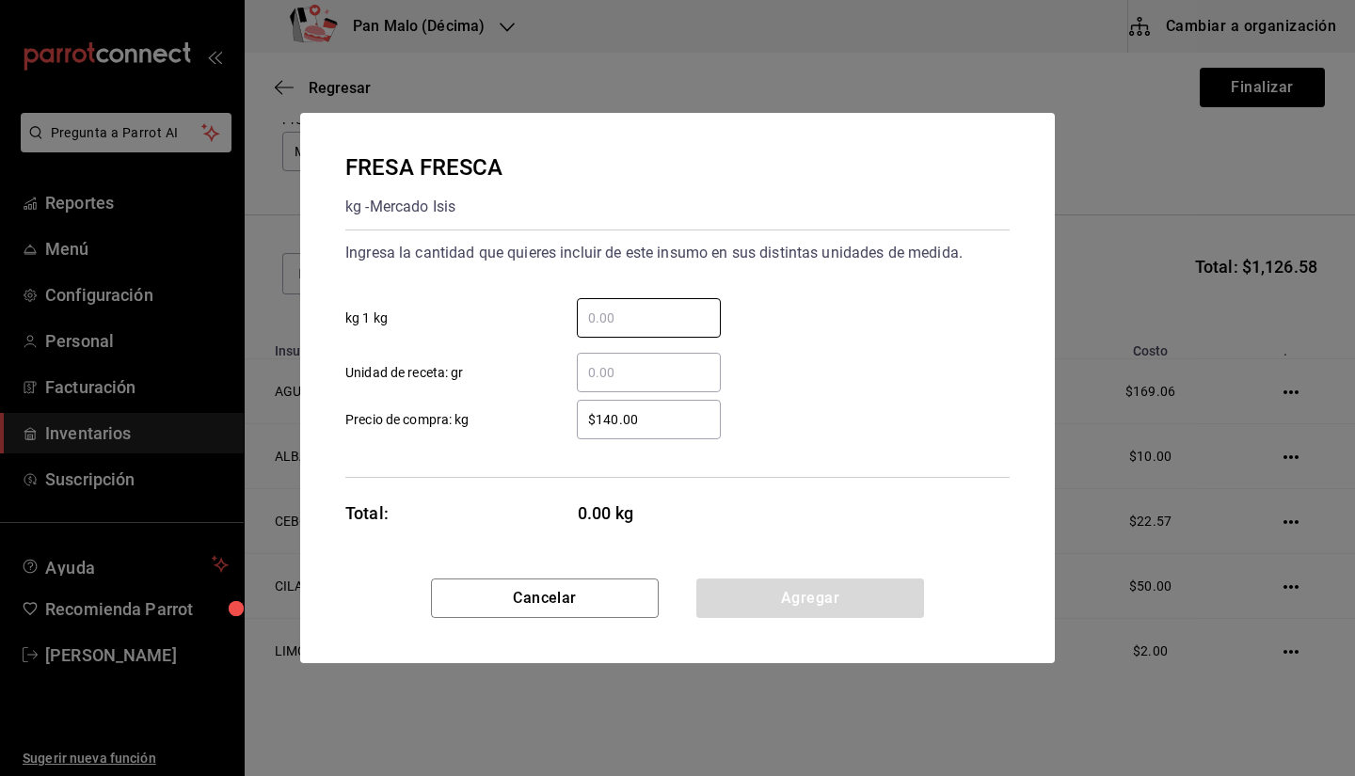
click at [634, 359] on div "​" at bounding box center [649, 373] width 144 height 40
click at [634, 361] on input "​ Unidad de receta: gr" at bounding box center [649, 372] width 144 height 23
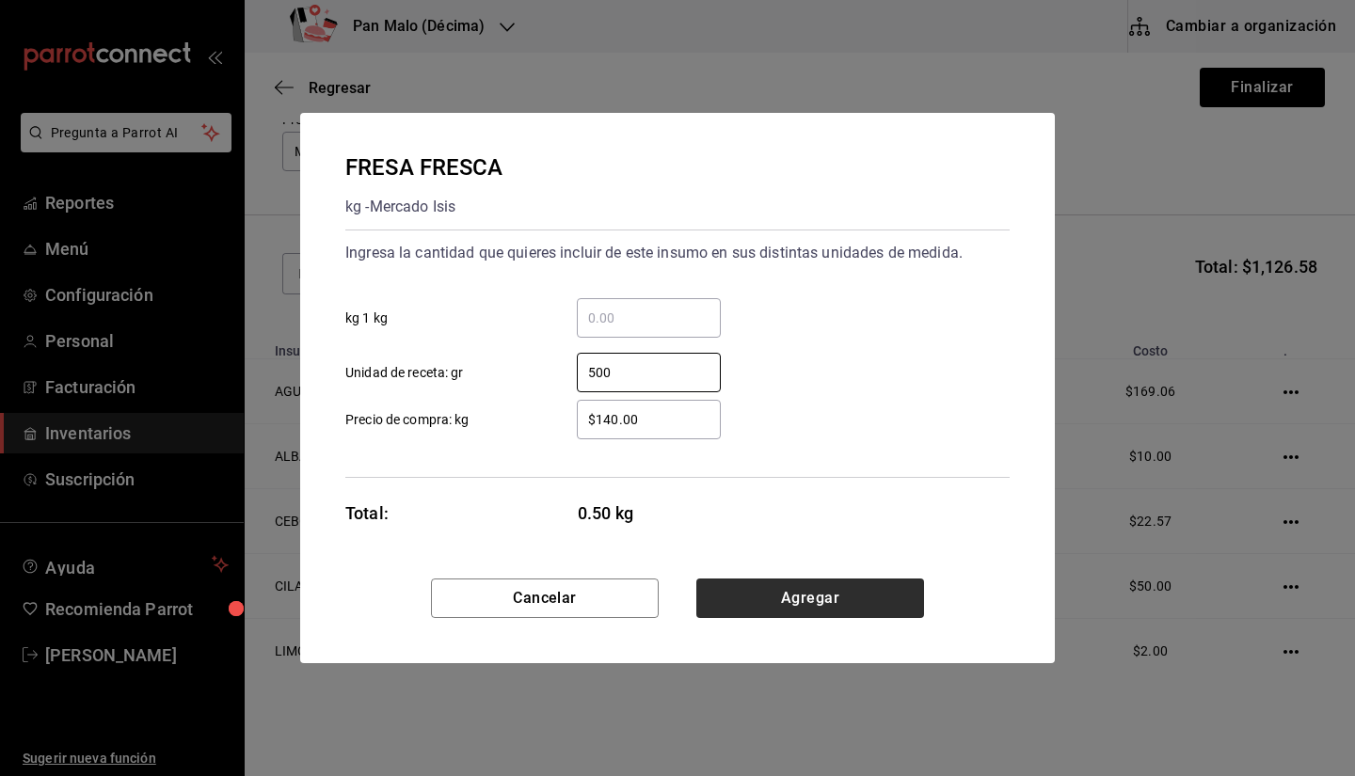
type input "500"
click at [740, 613] on button "Agregar" at bounding box center [810, 599] width 228 height 40
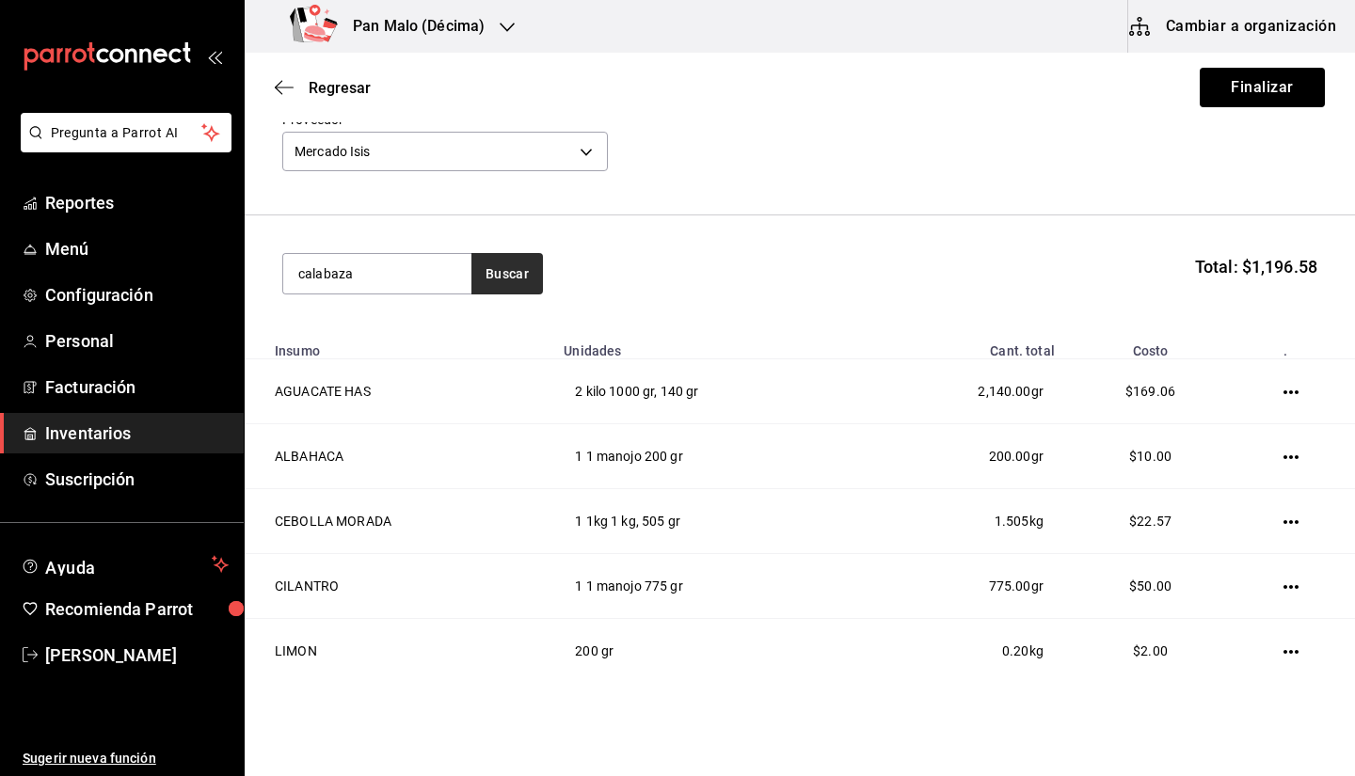
type input "calabaza"
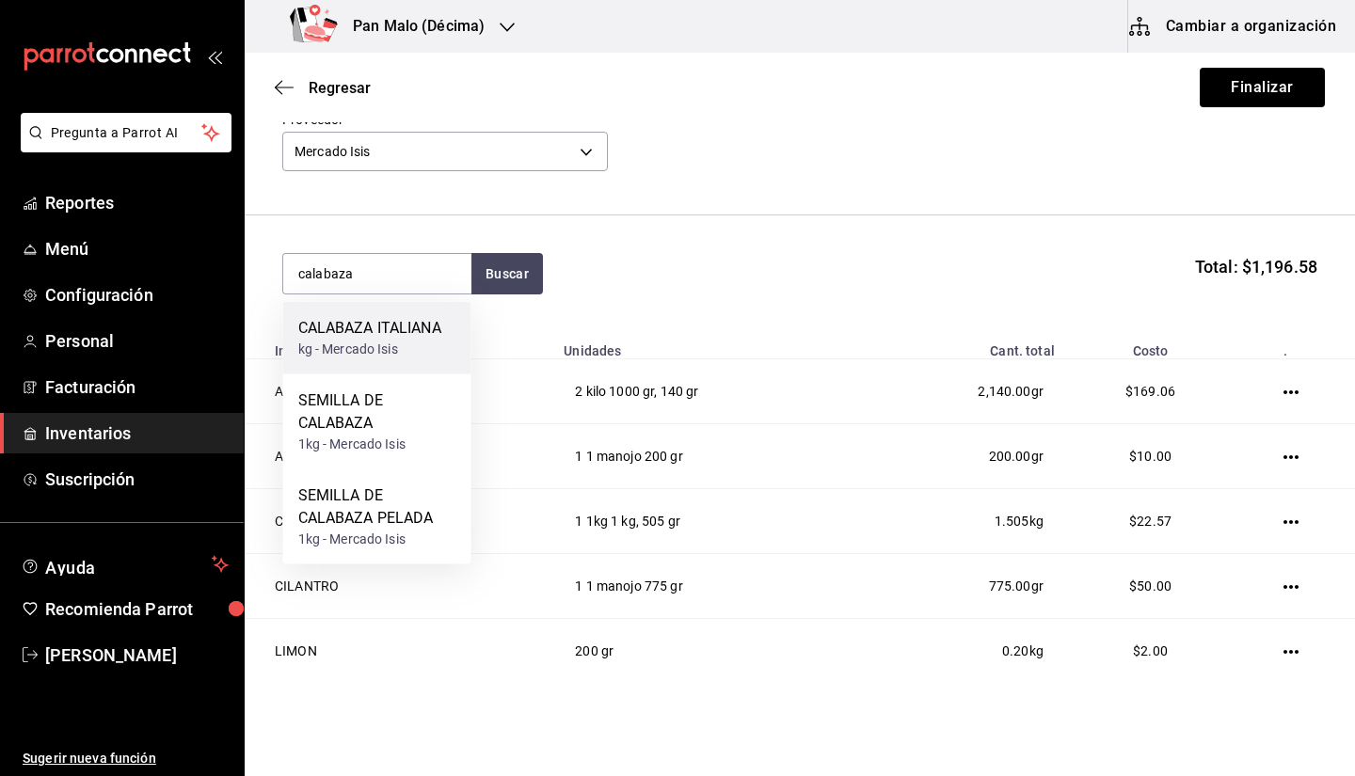
click at [399, 351] on div "kg - Mercado Isis" at bounding box center [369, 350] width 143 height 20
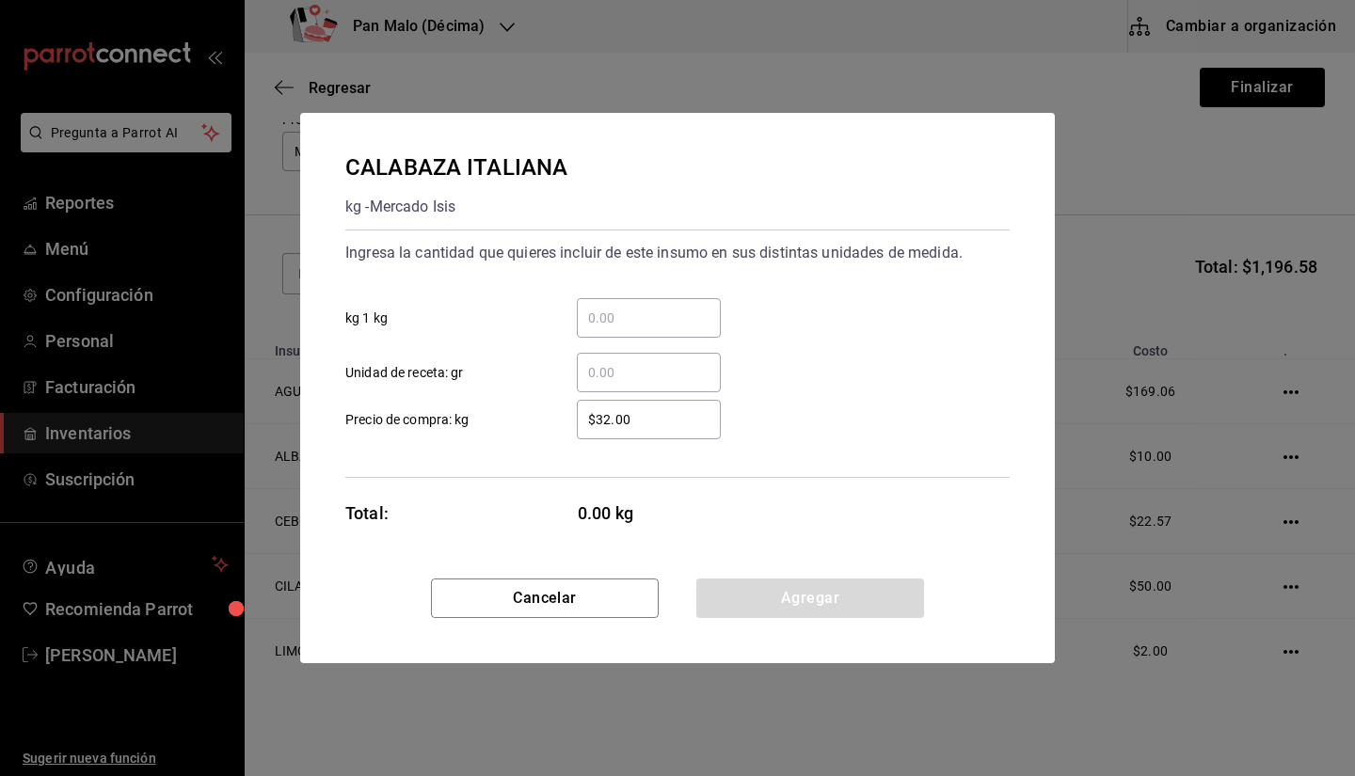
click at [609, 318] on input "​ kg 1 kg" at bounding box center [649, 318] width 144 height 23
click at [592, 378] on input "​ Unidad de receta: gr" at bounding box center [649, 372] width 144 height 23
click at [611, 319] on input "​ kg 1 kg" at bounding box center [649, 318] width 144 height 23
click at [597, 376] on input "​ Unidad de receta: gr" at bounding box center [649, 372] width 144 height 23
click at [620, 328] on input "​ kg 1 kg" at bounding box center [649, 318] width 144 height 23
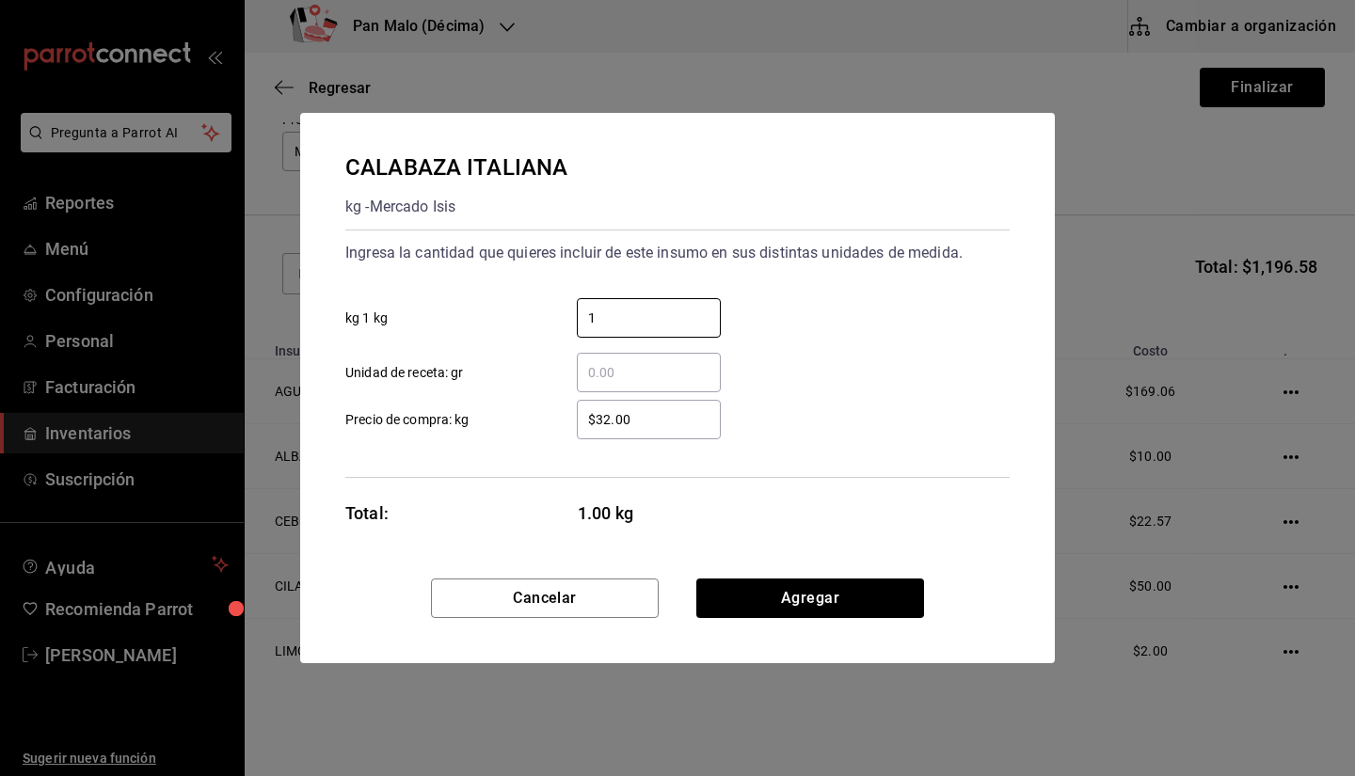
type input "1"
click at [607, 360] on div "​" at bounding box center [649, 373] width 144 height 40
click at [607, 361] on input "​ Unidad de receta: gr" at bounding box center [649, 372] width 144 height 23
type input "9"
type input "800"
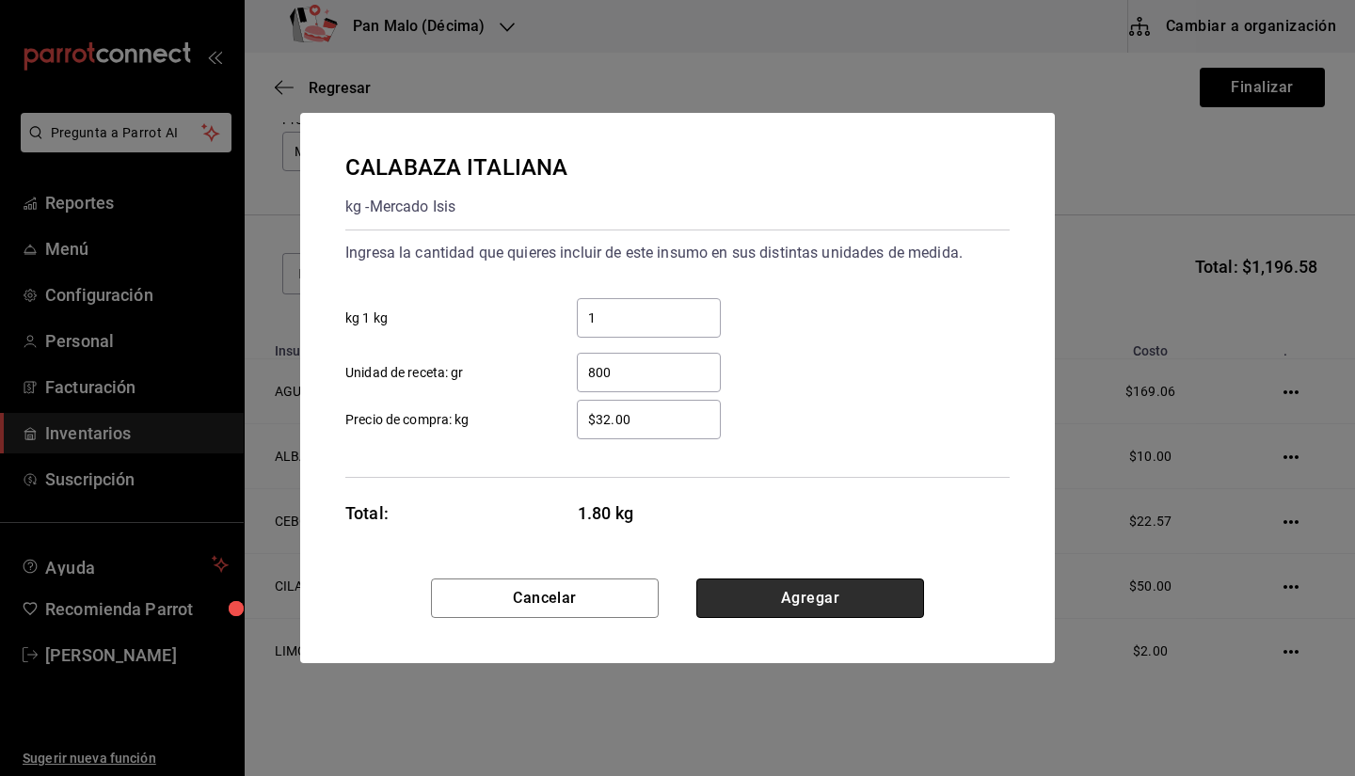
click at [802, 613] on button "Agregar" at bounding box center [810, 599] width 228 height 40
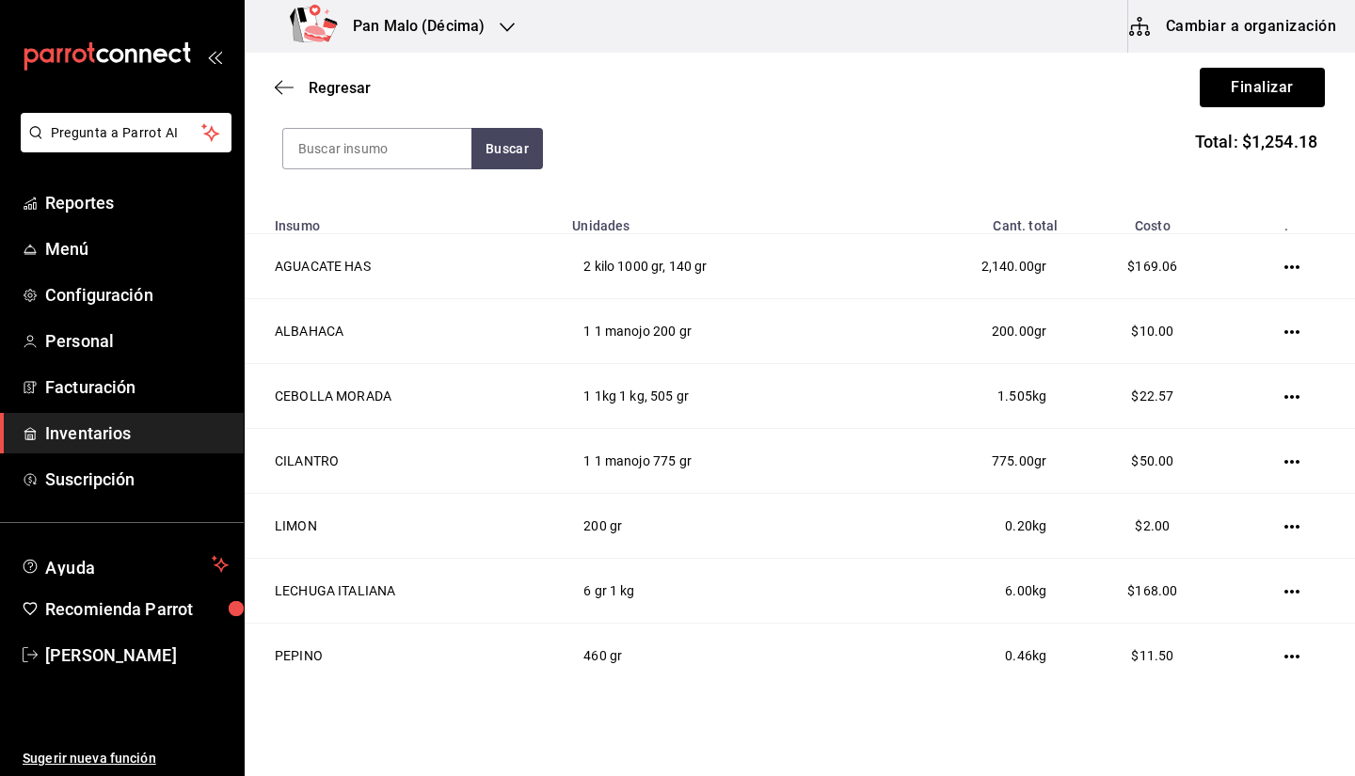
scroll to position [200, 0]
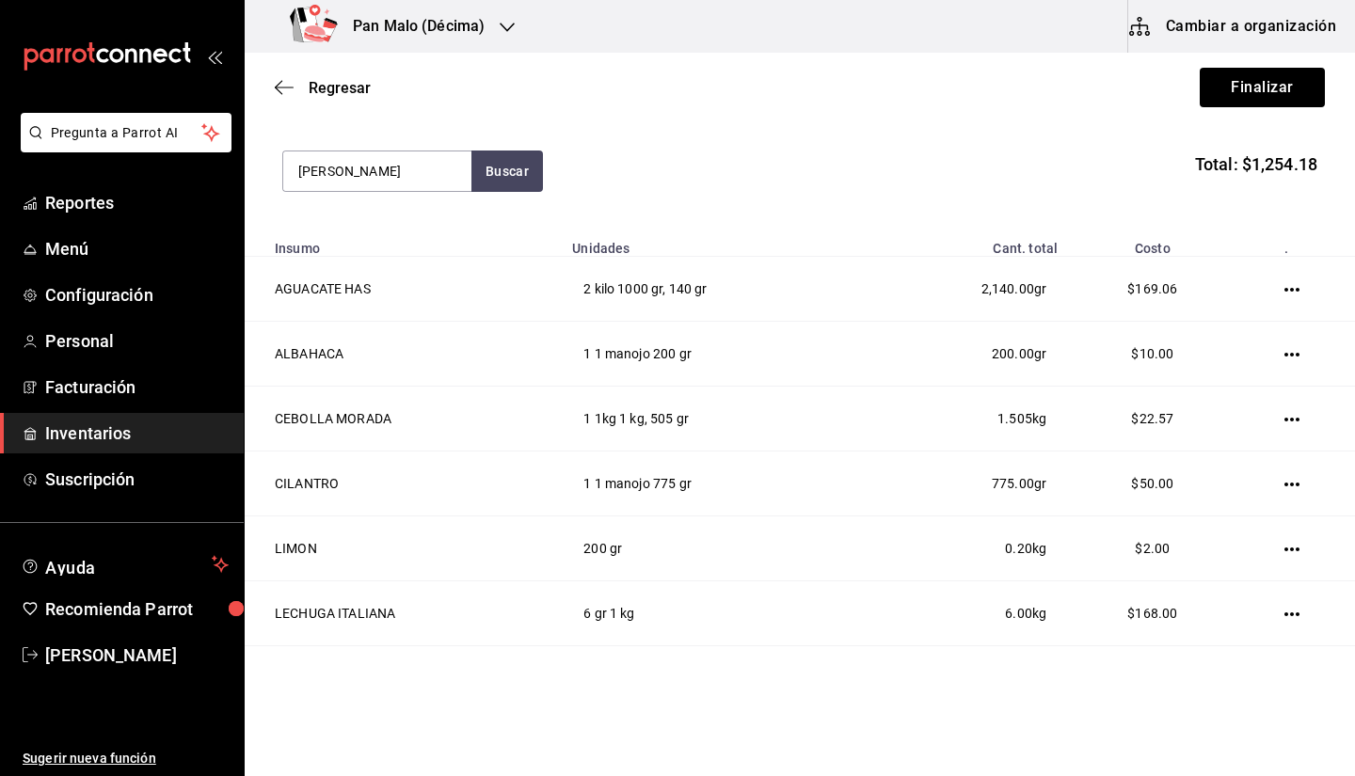
type input "verdu"
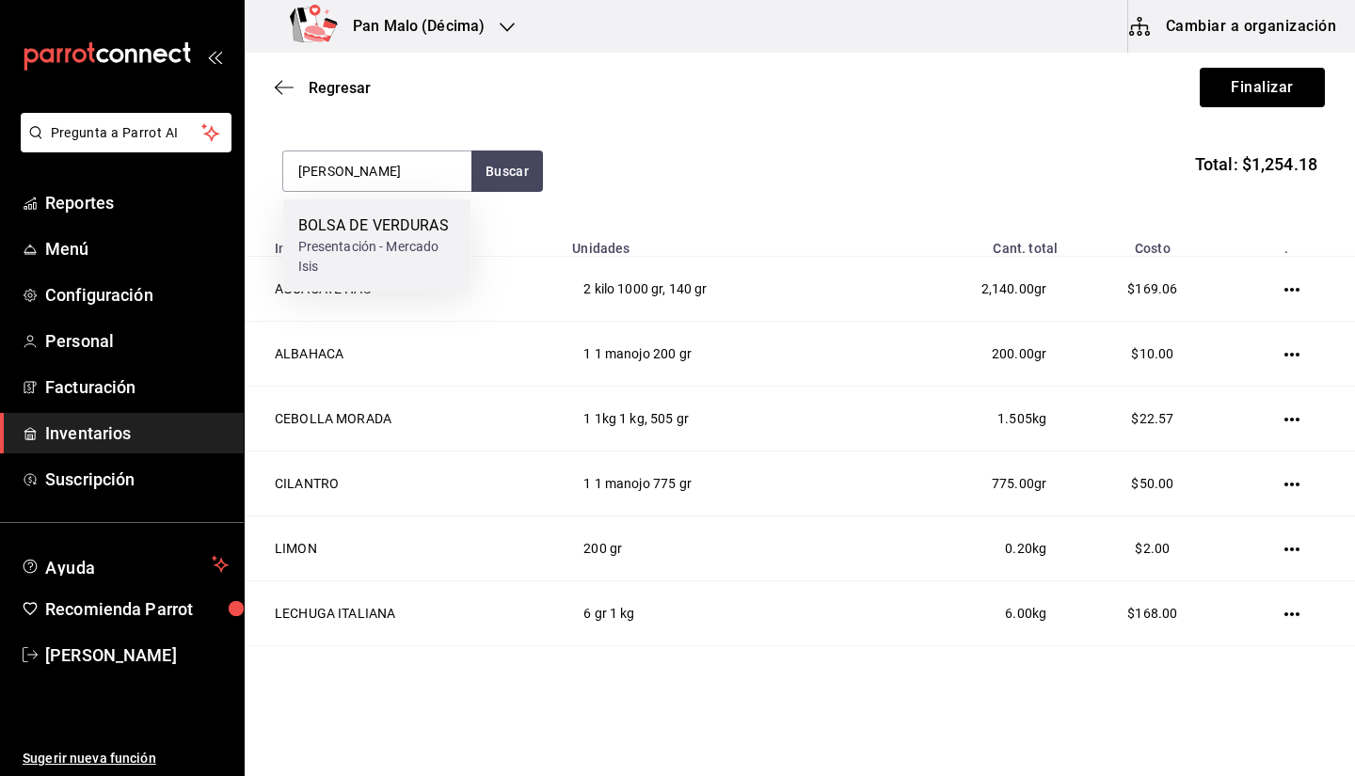
click at [443, 216] on div "BOLSA DE VERDURAS" at bounding box center [377, 226] width 158 height 23
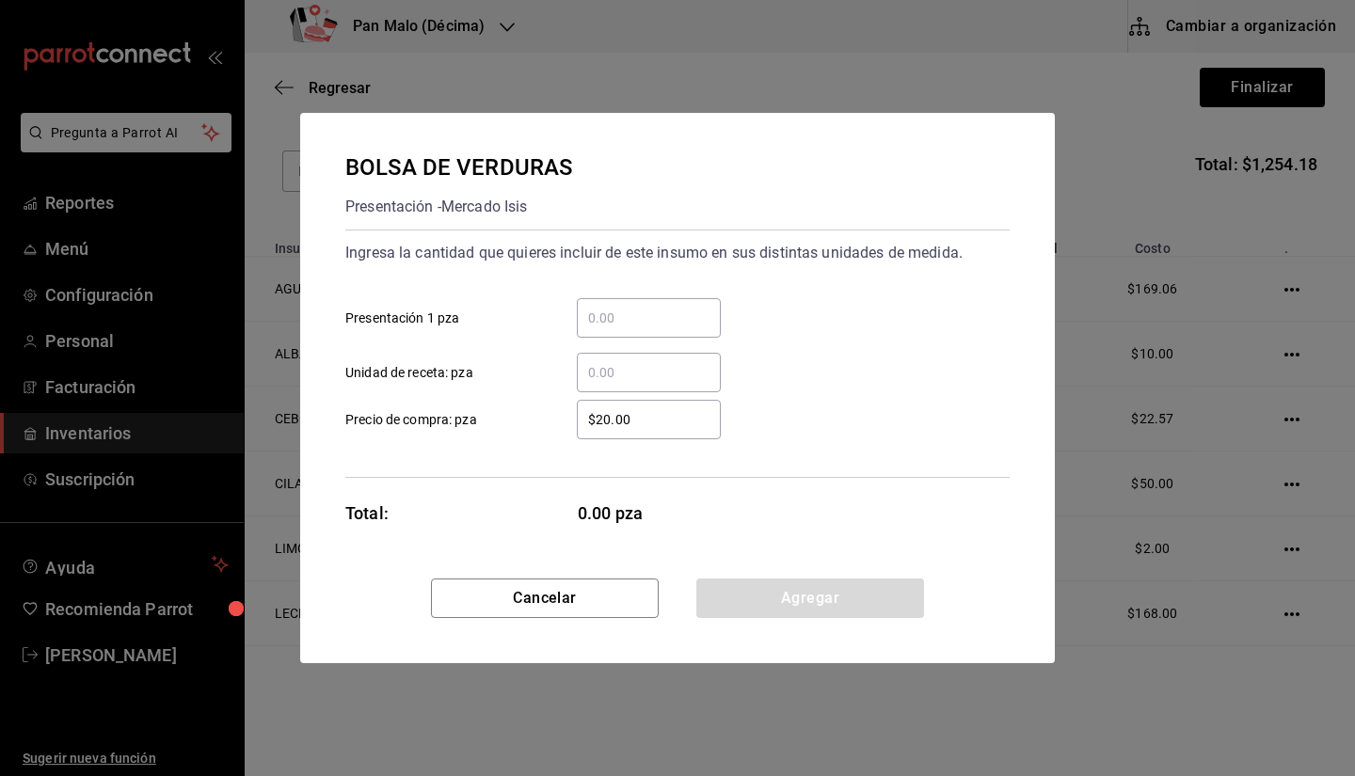
click at [677, 329] on div "​" at bounding box center [649, 318] width 144 height 40
click at [677, 329] on input "​ Presentación 1 pza" at bounding box center [649, 318] width 144 height 23
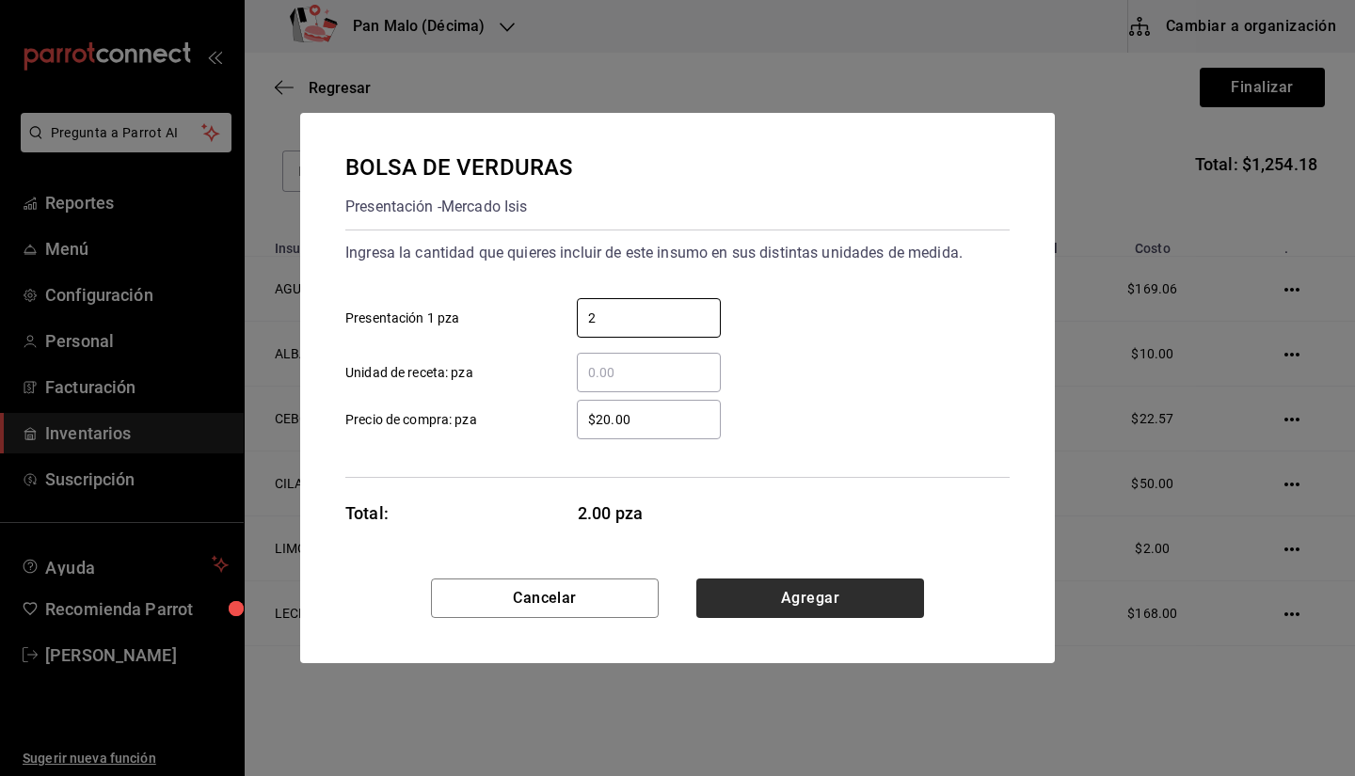
type input "2"
click at [840, 596] on button "Agregar" at bounding box center [810, 599] width 228 height 40
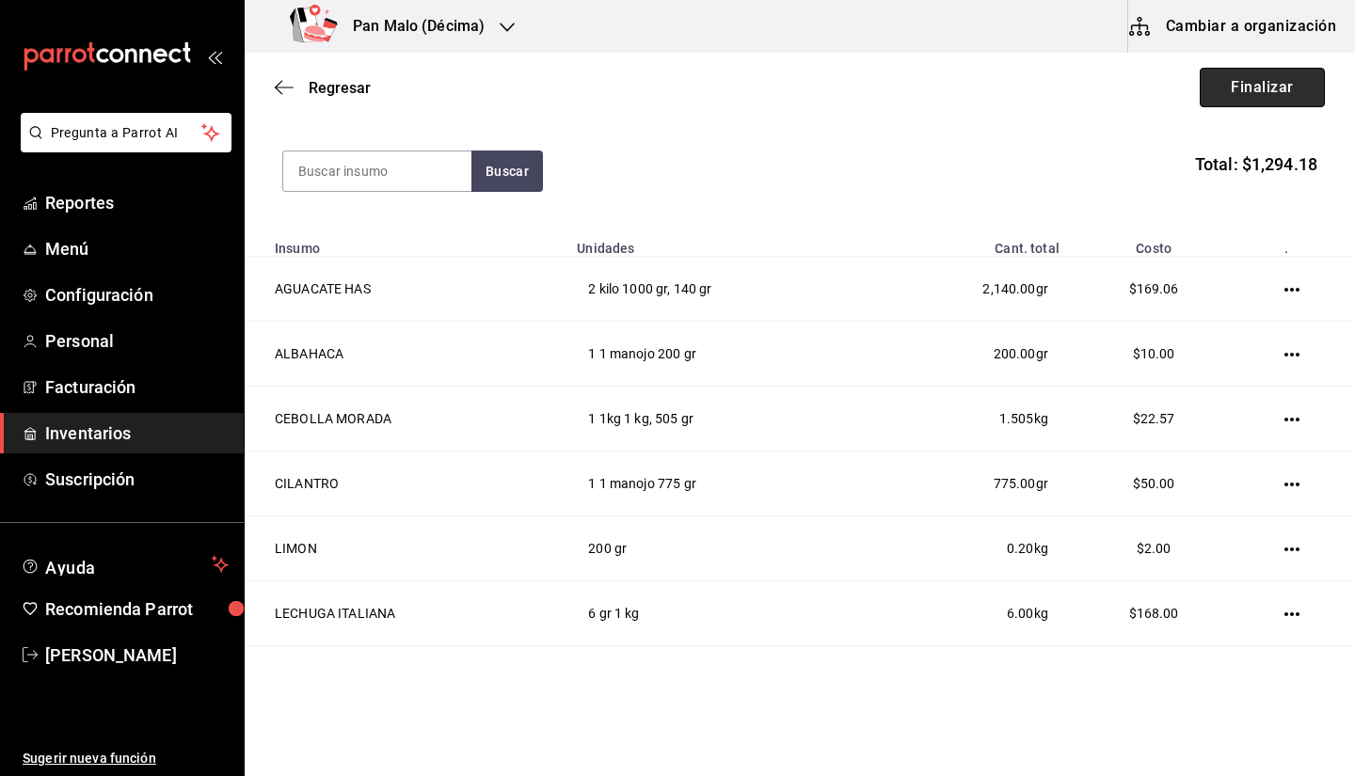
click at [1229, 79] on button "Finalizar" at bounding box center [1262, 88] width 125 height 40
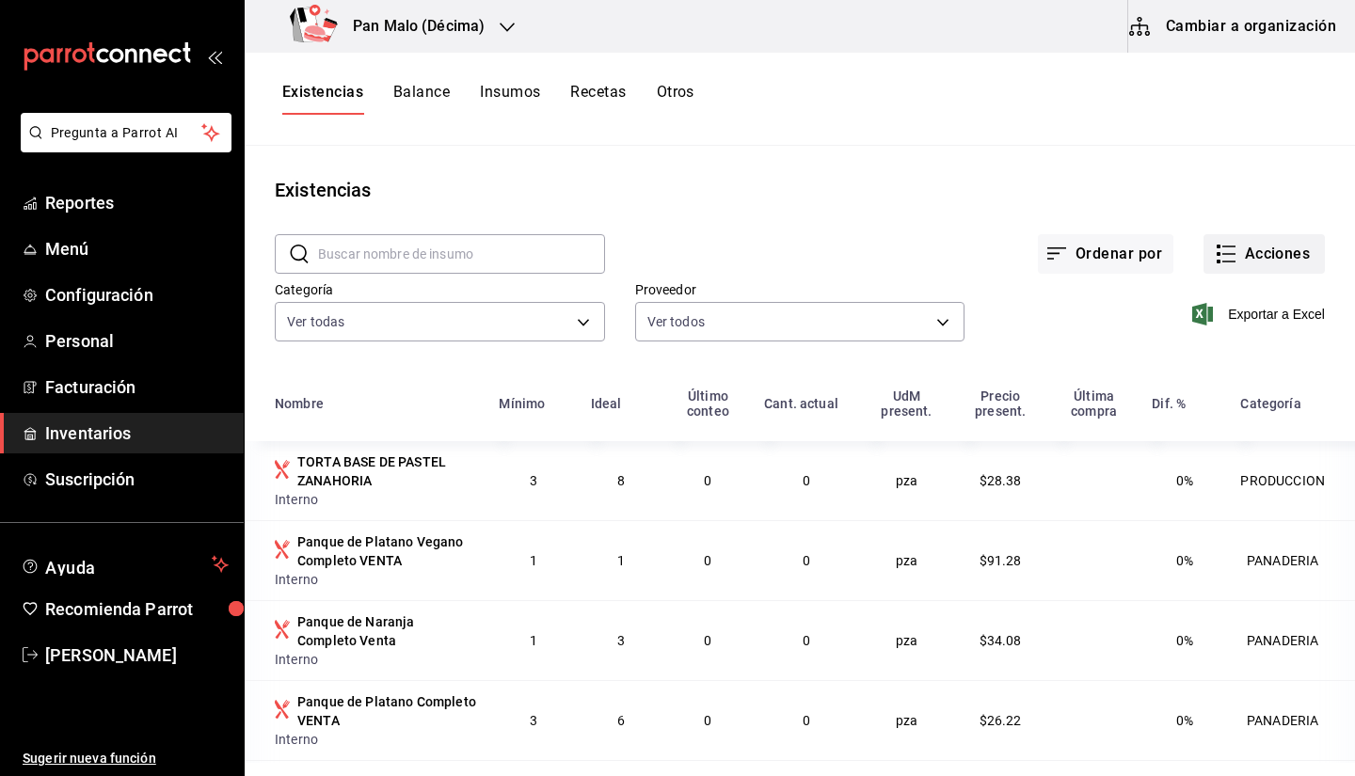
click at [1215, 245] on icon "button" at bounding box center [1226, 254] width 23 height 23
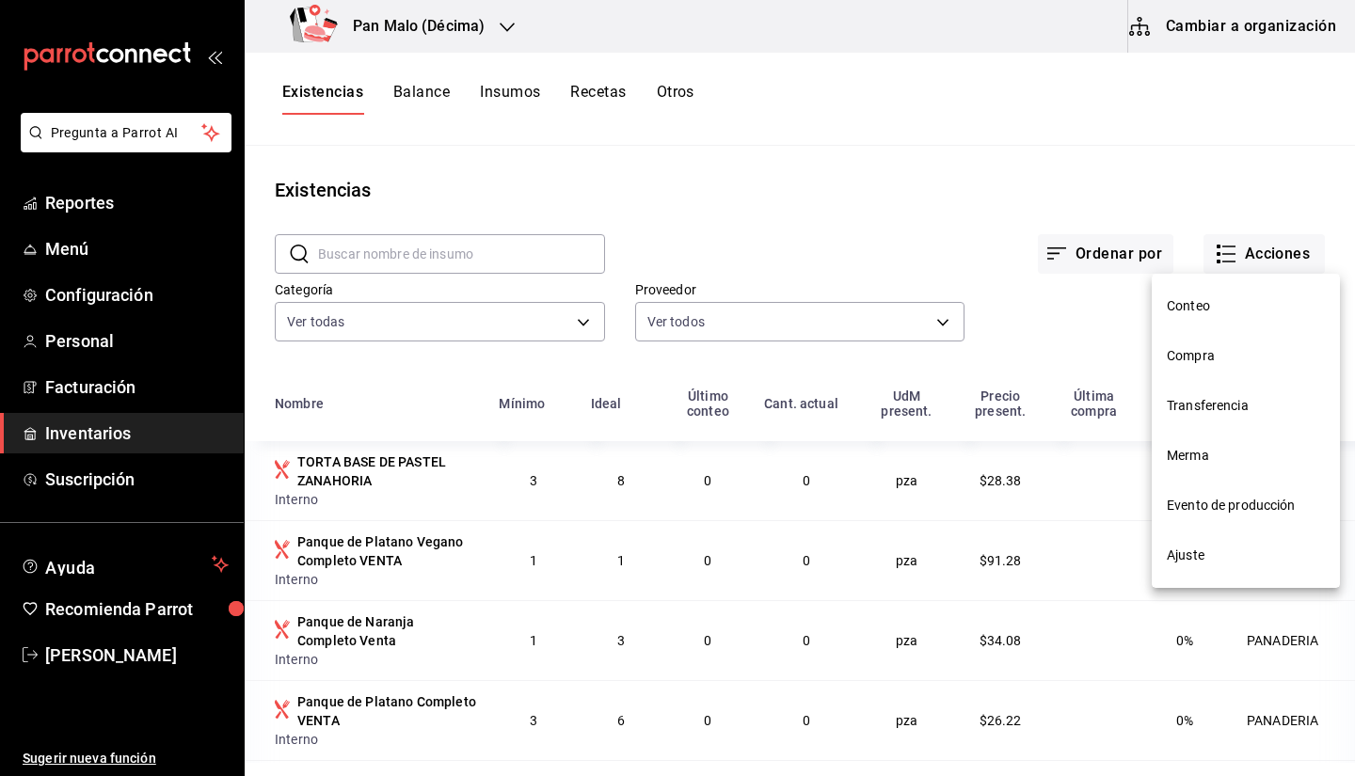
click at [1138, 175] on div at bounding box center [677, 388] width 1355 height 776
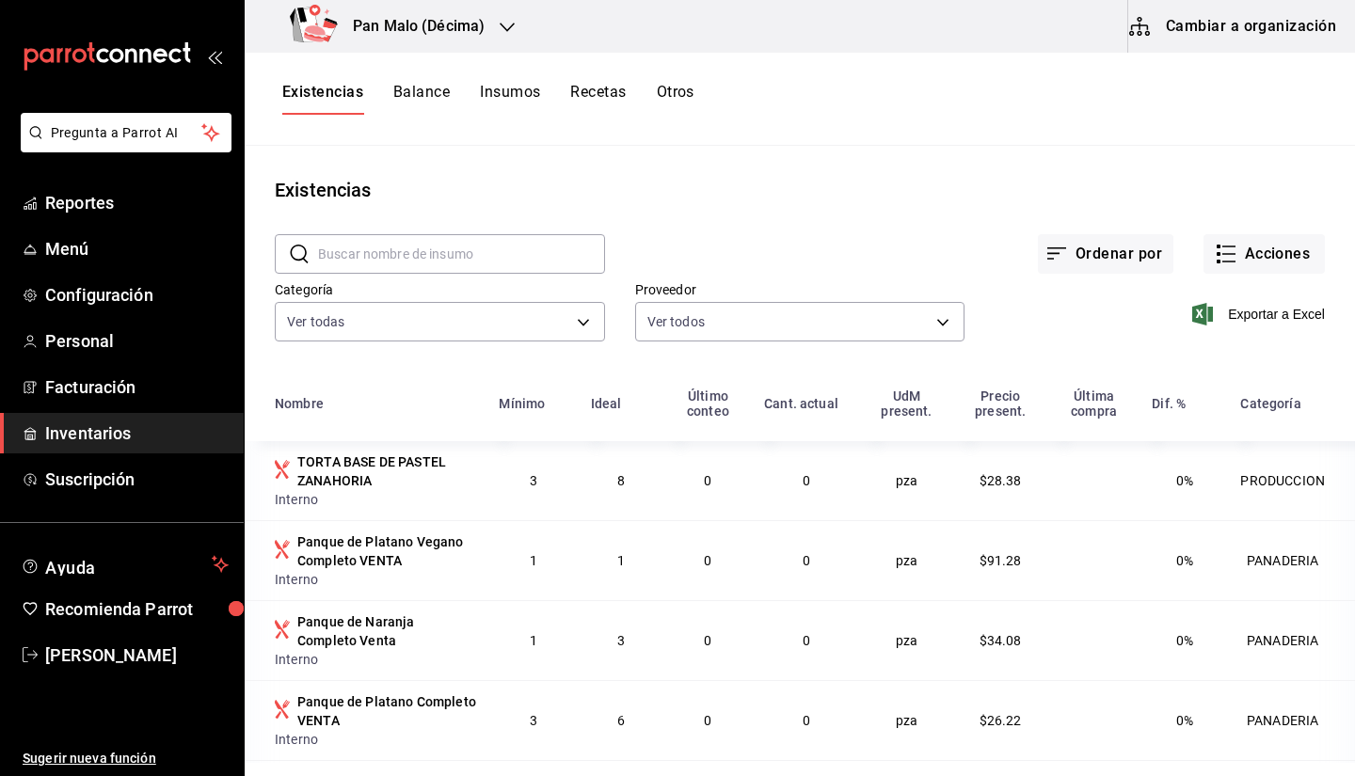
click at [1194, 28] on button "Cambiar a organización" at bounding box center [1234, 26] width 212 height 53
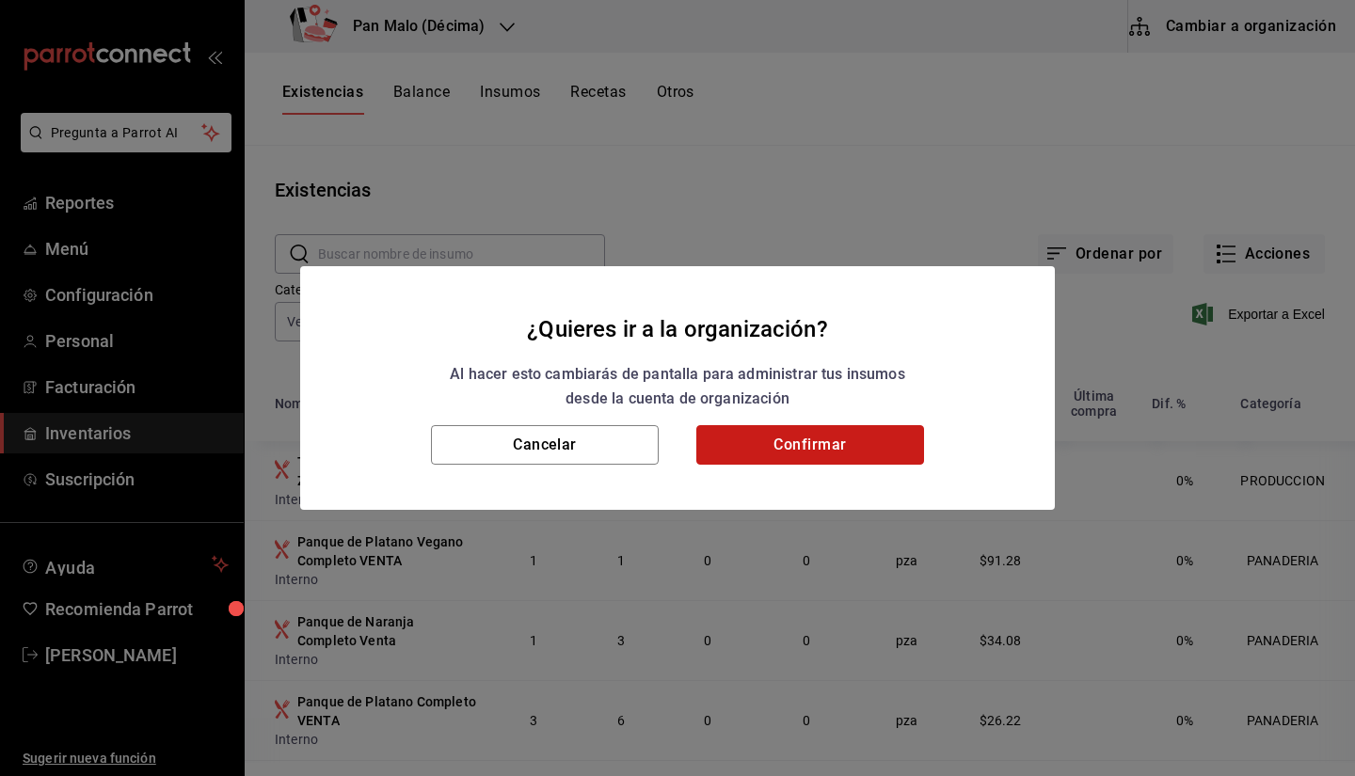
click at [826, 439] on button "Confirmar" at bounding box center [810, 445] width 228 height 40
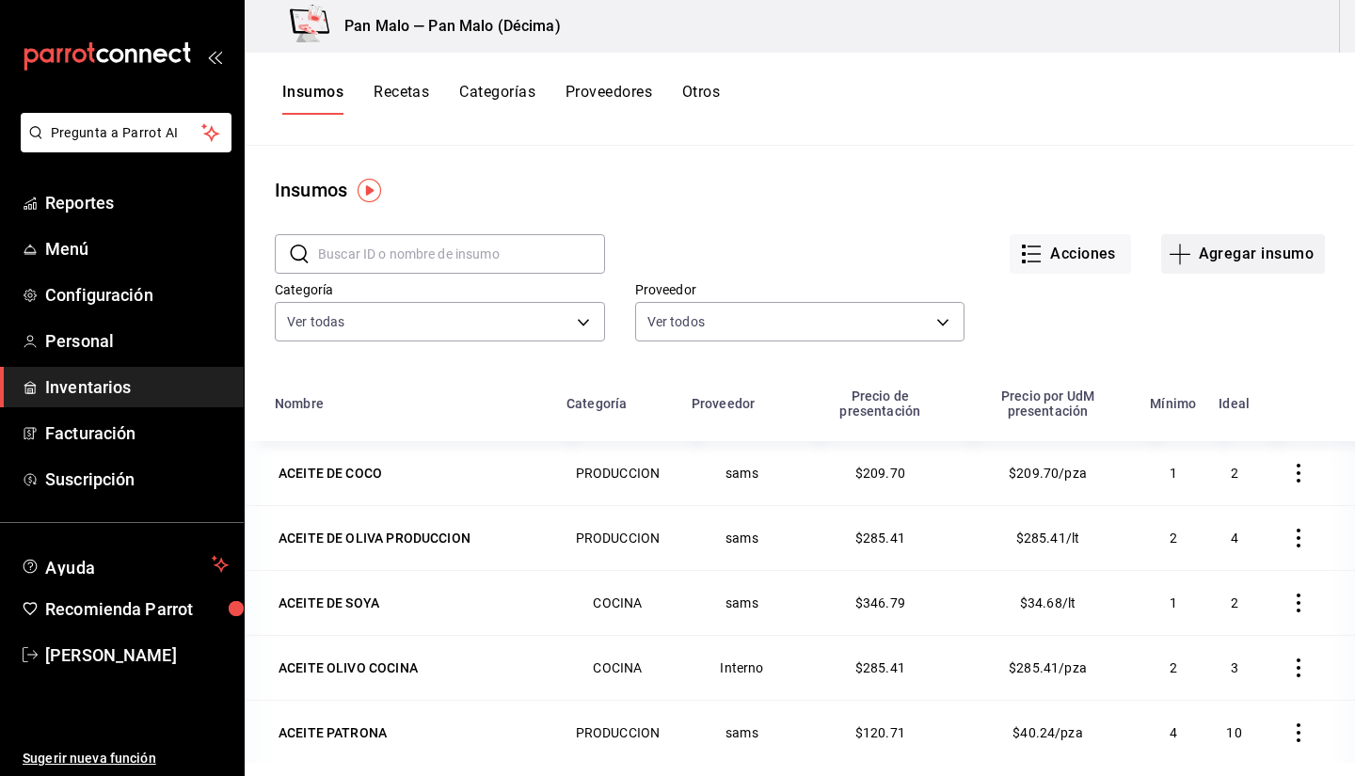
click at [1208, 259] on button "Agregar insumo" at bounding box center [1243, 254] width 164 height 40
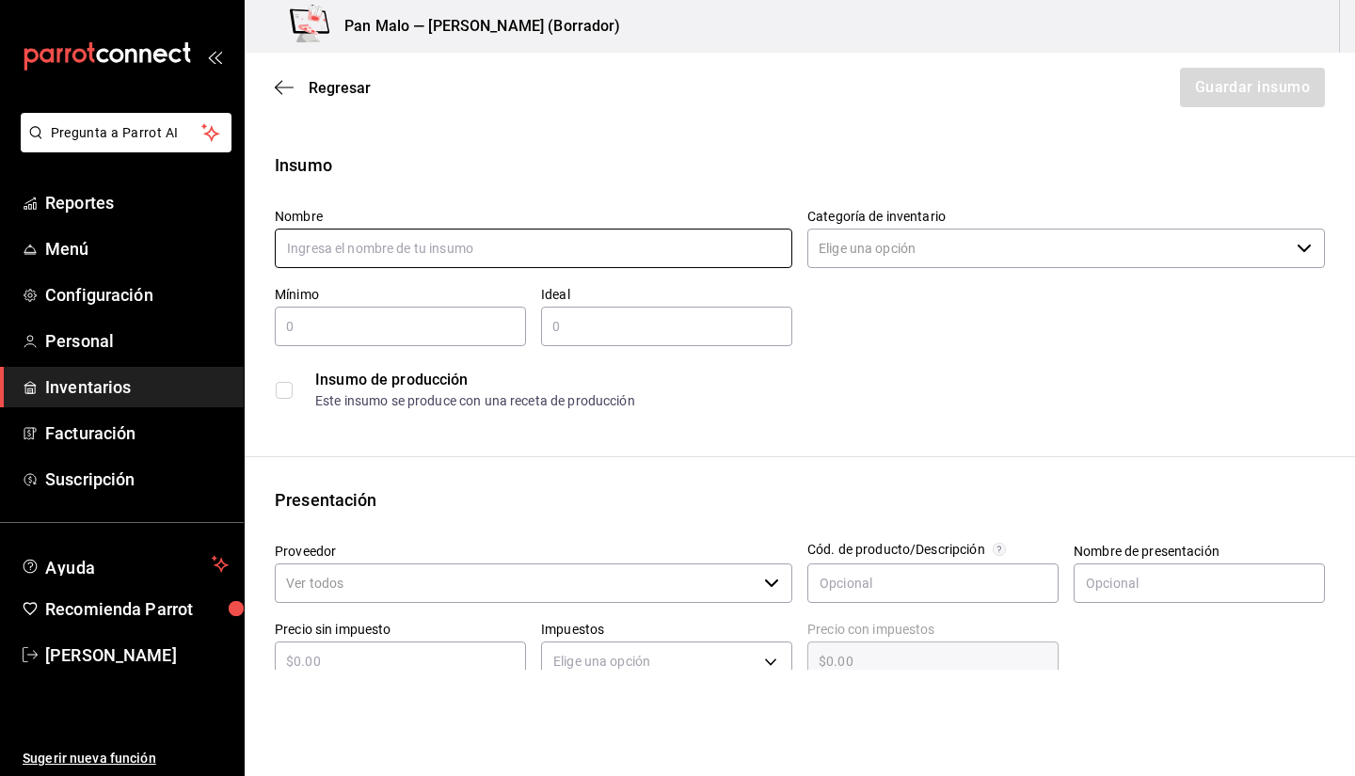
click at [583, 252] on input "text" at bounding box center [534, 249] width 518 height 40
type input "P"
type input "p"
click at [417, 328] on input "text" at bounding box center [400, 326] width 251 height 23
click at [367, 251] on input "Porcion de Aderezo Mostaza Miel" at bounding box center [534, 249] width 518 height 40
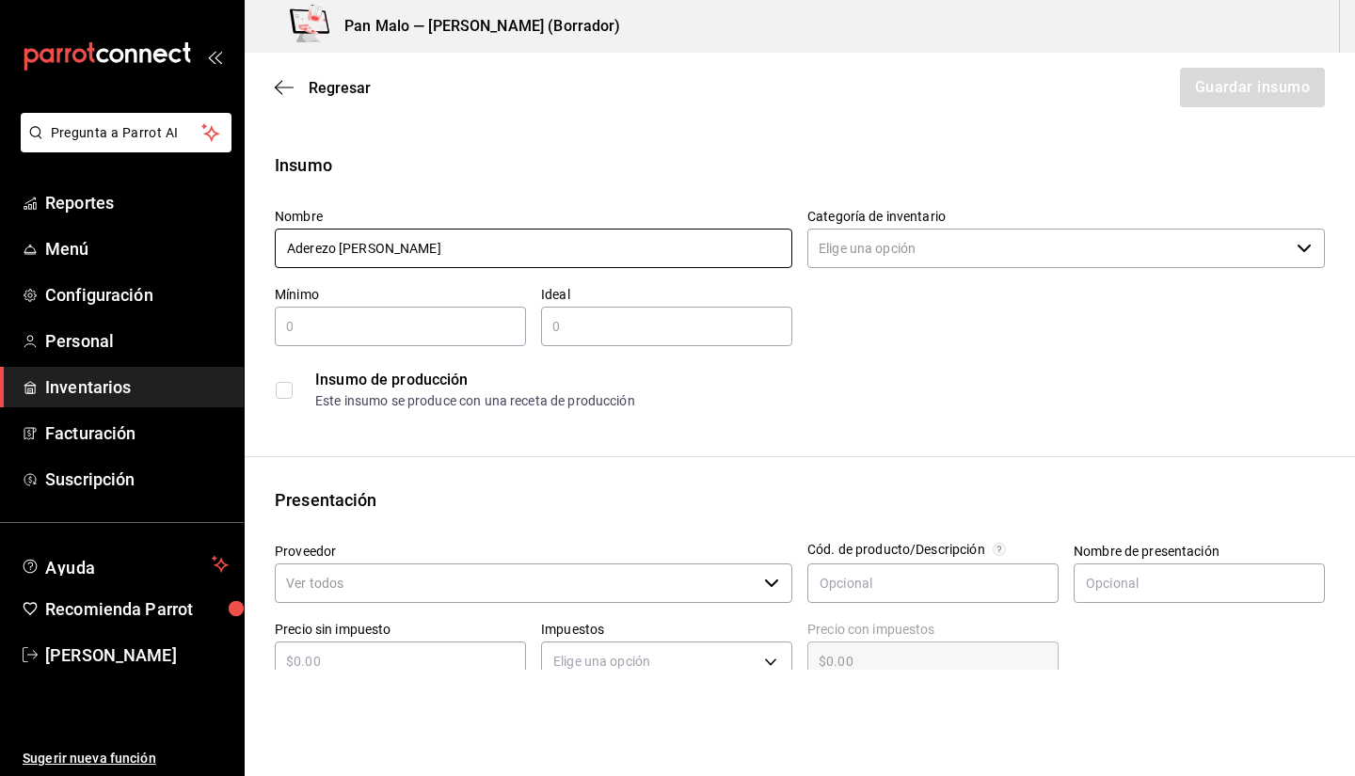
drag, startPoint x: 443, startPoint y: 241, endPoint x: 346, endPoint y: 241, distance: 96.9
click at [346, 241] on input "Aderezo Mostaza Miel" at bounding box center [534, 249] width 518 height 40
click at [464, 169] on div "Insumo" at bounding box center [800, 164] width 1050 height 25
click at [474, 247] on input "Aderezo Mostaza Miel" at bounding box center [534, 249] width 518 height 40
click at [500, 255] on input "Aderezo Mostaza Miel" at bounding box center [534, 249] width 518 height 40
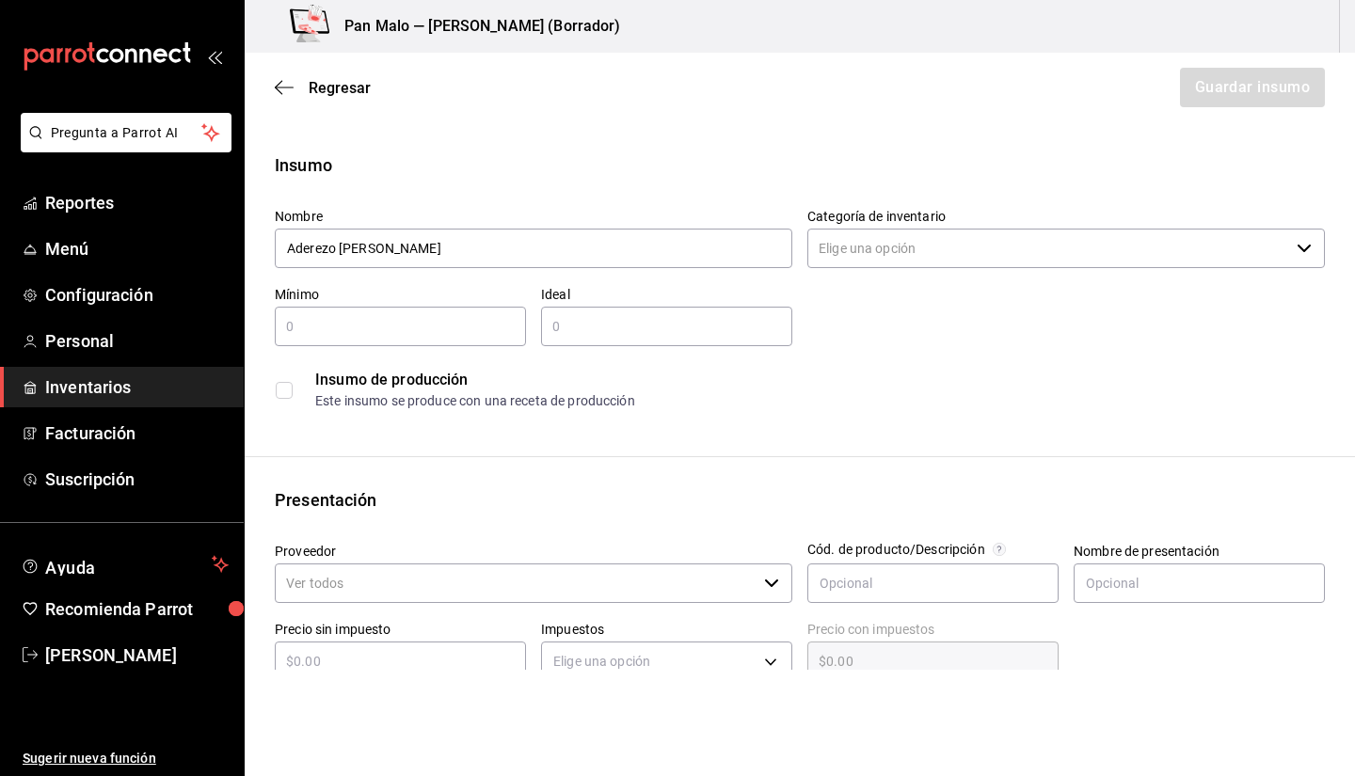
click at [584, 331] on input "text" at bounding box center [666, 326] width 251 height 23
click at [497, 248] on input "Aderezo Mostaza Miel" at bounding box center [534, 249] width 518 height 40
click at [293, 253] on input "Aderezo Mostaza Miel" at bounding box center [534, 249] width 518 height 40
click at [488, 248] on input "Aderezo Mostaza Miel" at bounding box center [534, 249] width 518 height 40
click at [280, 246] on input "Aderezo Mostaza Miel" at bounding box center [534, 249] width 518 height 40
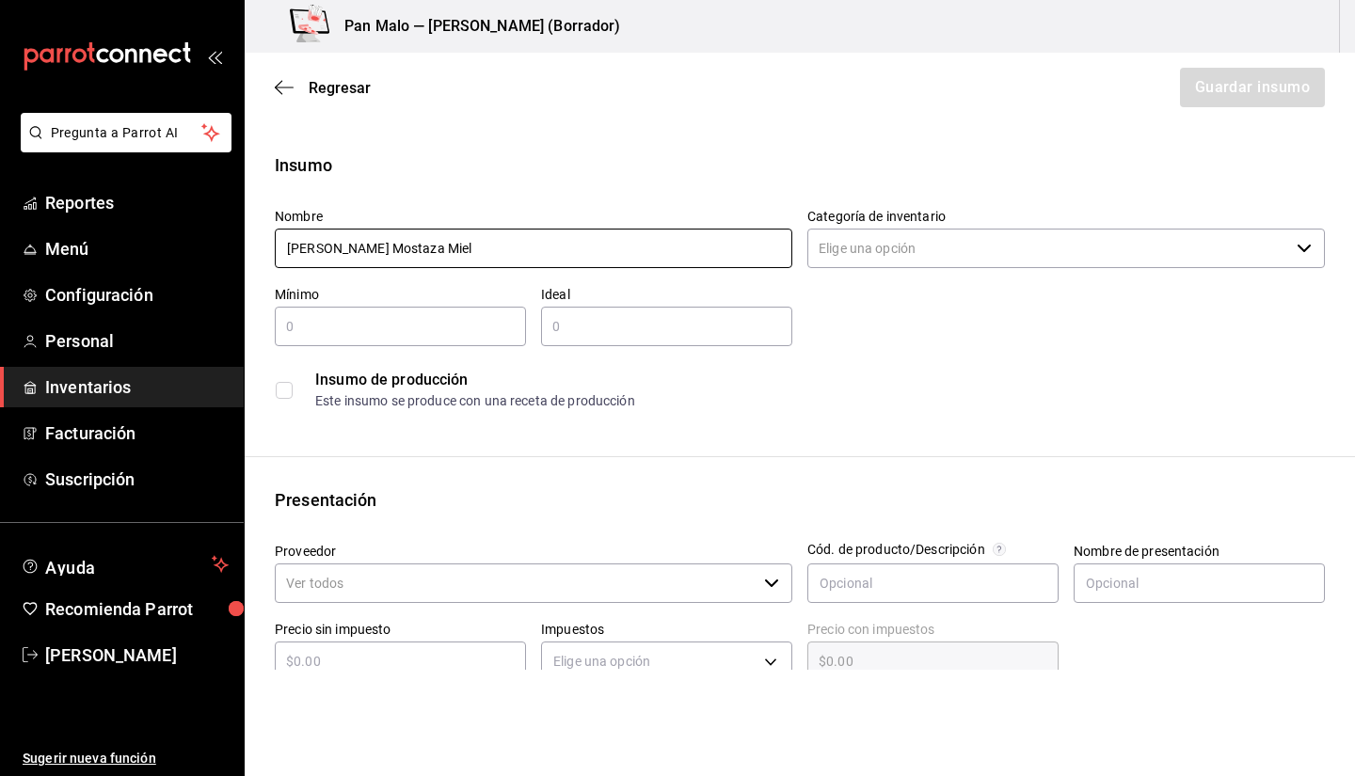
type input "Aderezo Mostaza Miel"
click at [472, 334] on input "text" at bounding box center [400, 326] width 251 height 23
type input "1"
click at [501, 254] on input "Aderezo Mostaza Miel" at bounding box center [534, 249] width 518 height 40
type input "Aderezo Mostaza Miel -"
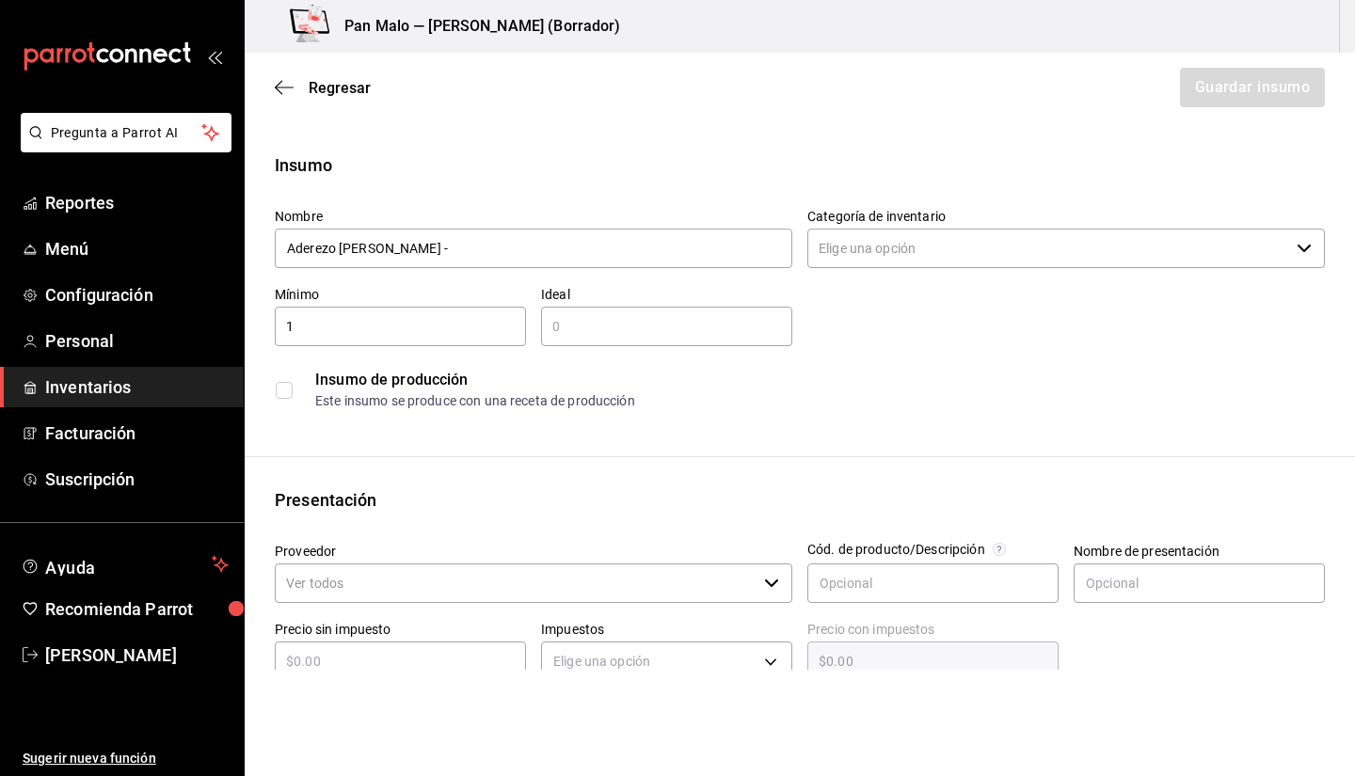
click at [503, 352] on div "Insumo de producción Este insumo se produce con una receta de producción" at bounding box center [792, 382] width 1065 height 72
click at [589, 332] on input "text" at bounding box center [666, 326] width 251 height 23
type input "1"
click at [886, 304] on div "Nombre Aderezo Mostaza Miel - Categoría de inventario ​ Mínimo 1 ​ Ideal 1 ​ In…" at bounding box center [792, 306] width 1065 height 226
drag, startPoint x: 401, startPoint y: 247, endPoint x: 543, endPoint y: 265, distance: 143.4
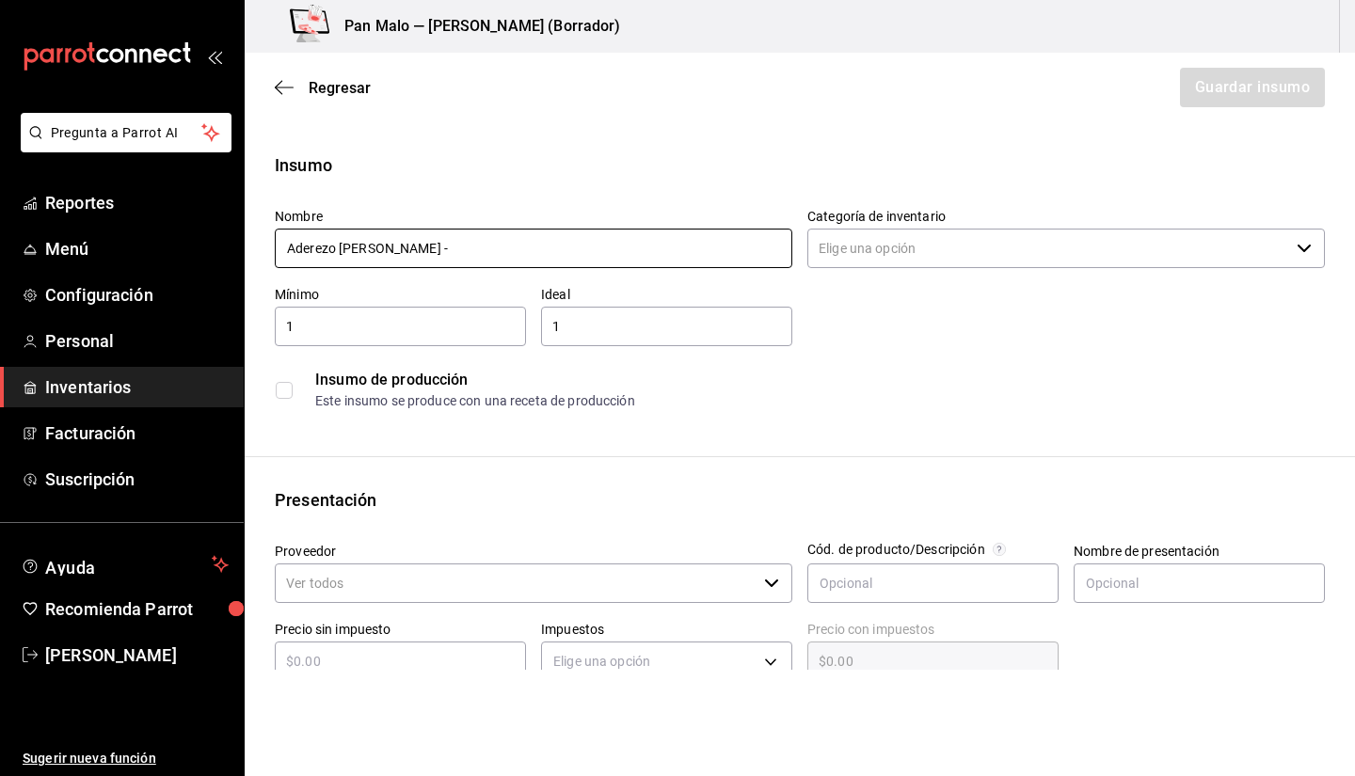
click at [490, 272] on div "Nombre Aderezo Mostaza Miel - Categoría de inventario ​ Mínimo 1 ​ Ideal 1 ​ In…" at bounding box center [792, 306] width 1065 height 226
type input "Aderezo Mostaza/Miel -"
click at [848, 242] on input "Categoría de inventario" at bounding box center [1049, 249] width 482 height 40
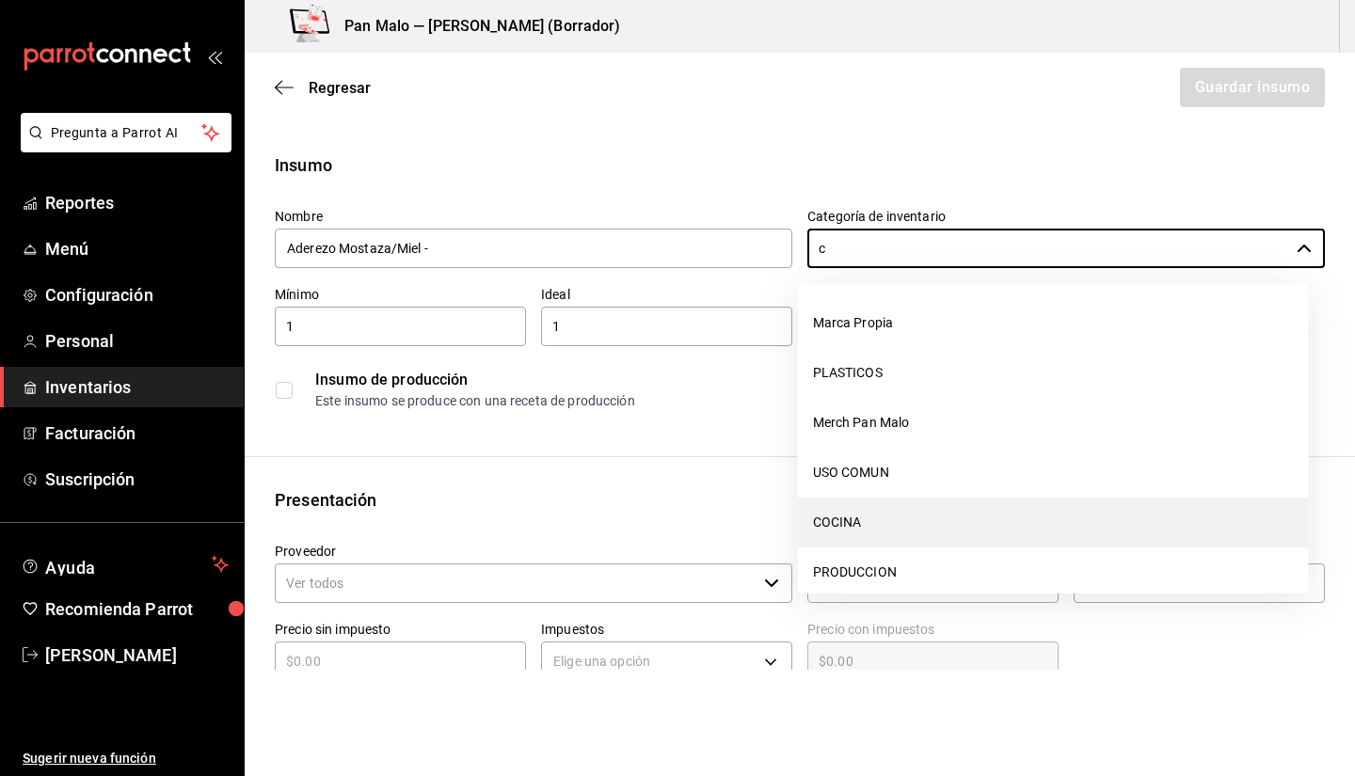
click at [843, 525] on li "COCINA" at bounding box center [1053, 523] width 511 height 50
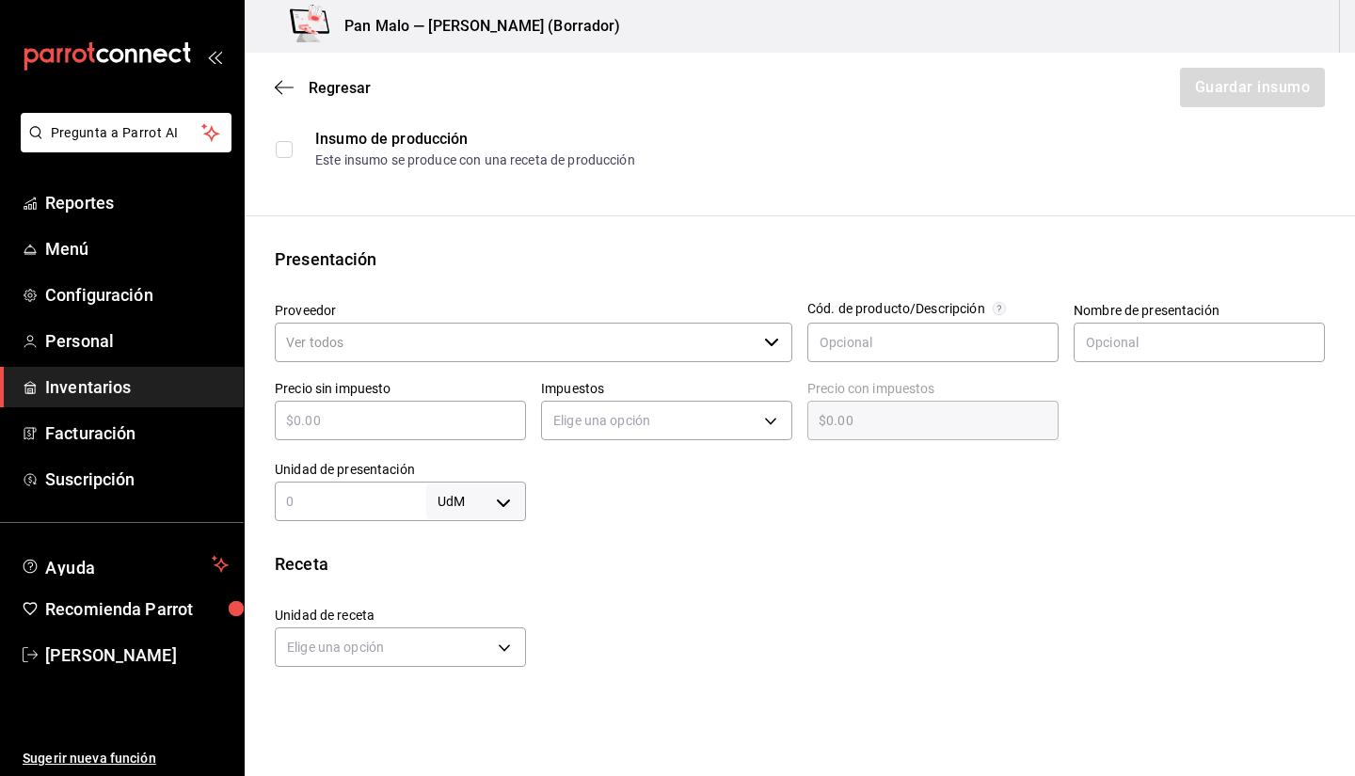
scroll to position [243, 0]
type input "COCINA"
click at [729, 380] on label "Impuestos" at bounding box center [666, 386] width 251 height 13
click at [371, 156] on div "Este insumo se produce con una receta de producción" at bounding box center [819, 159] width 1009 height 20
click at [274, 152] on div "Insumo de producción Este insumo se produce con una receta de producción" at bounding box center [792, 140] width 1065 height 72
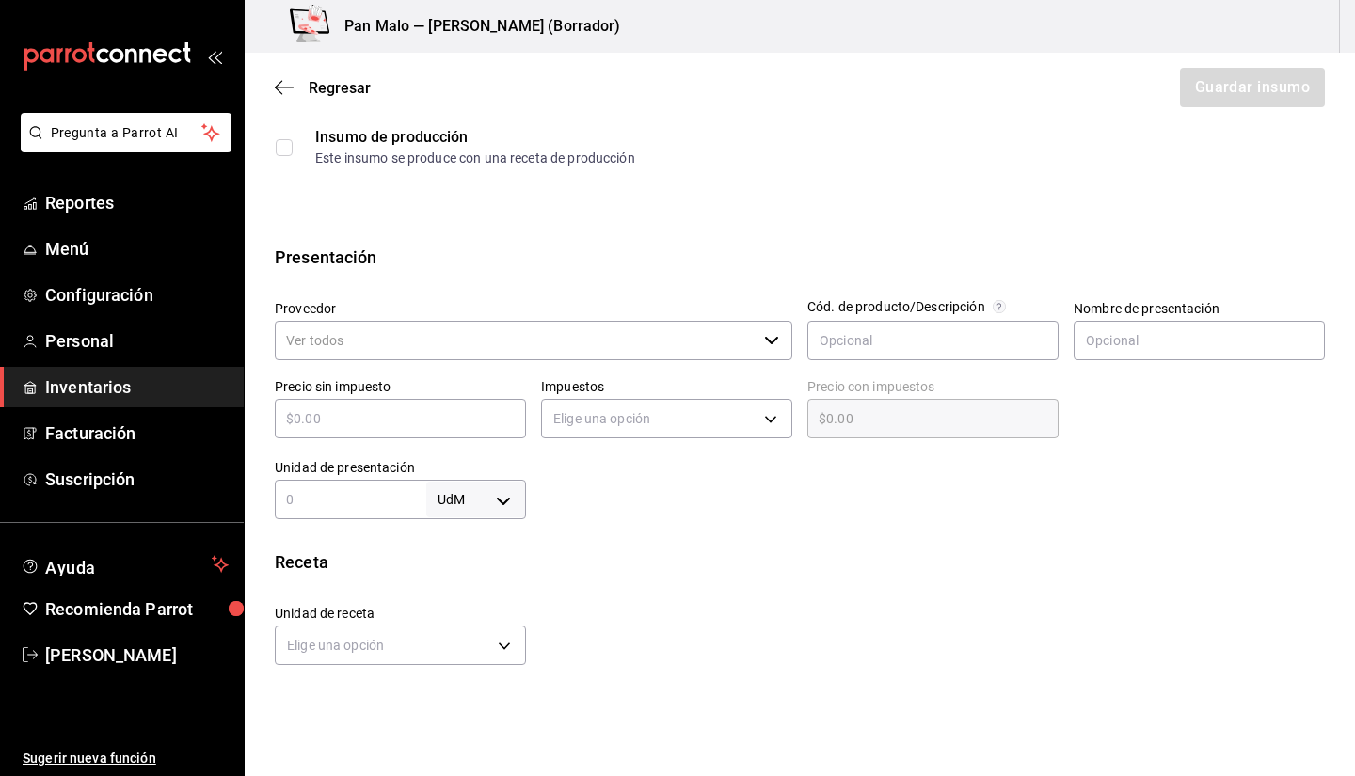
click at [286, 152] on input "checkbox" at bounding box center [284, 147] width 17 height 17
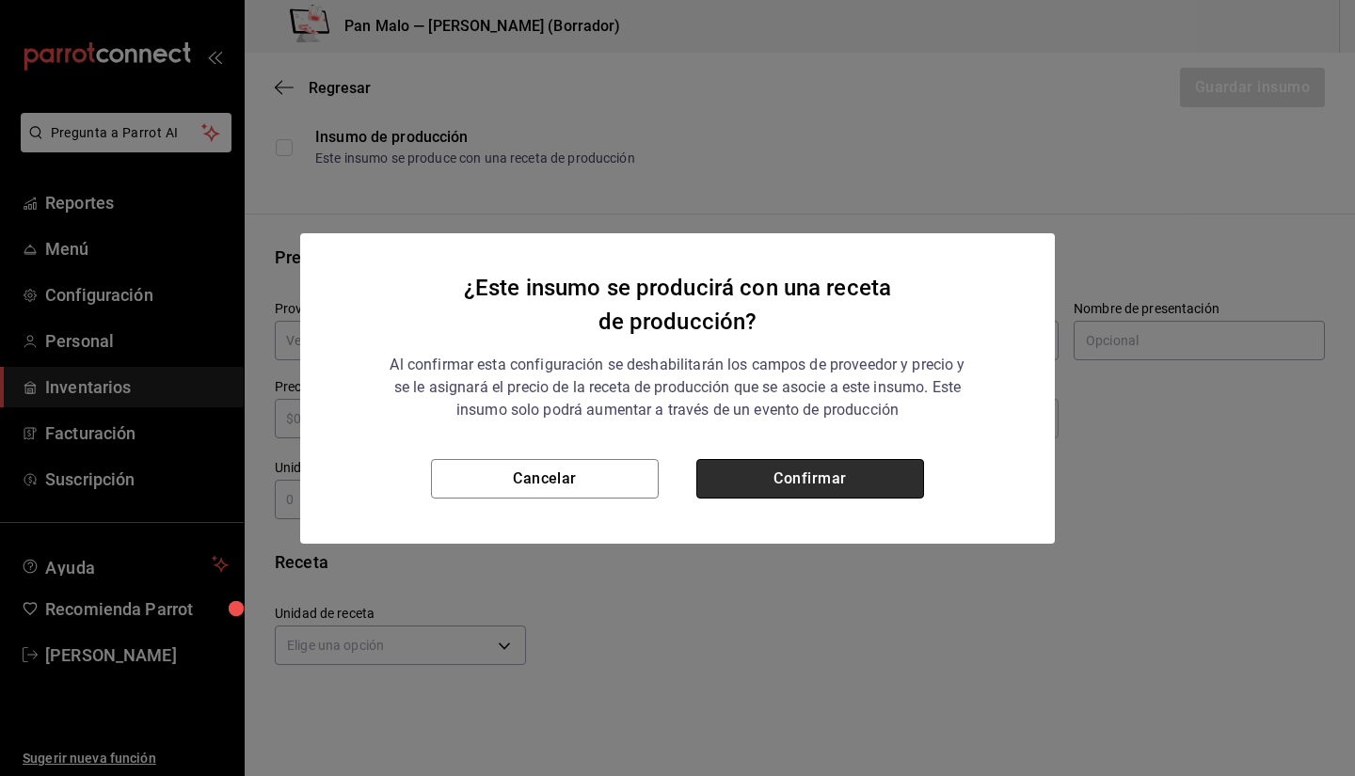
click at [793, 485] on button "Confirmar" at bounding box center [810, 479] width 228 height 40
checkbox input "true"
type input "$0.00"
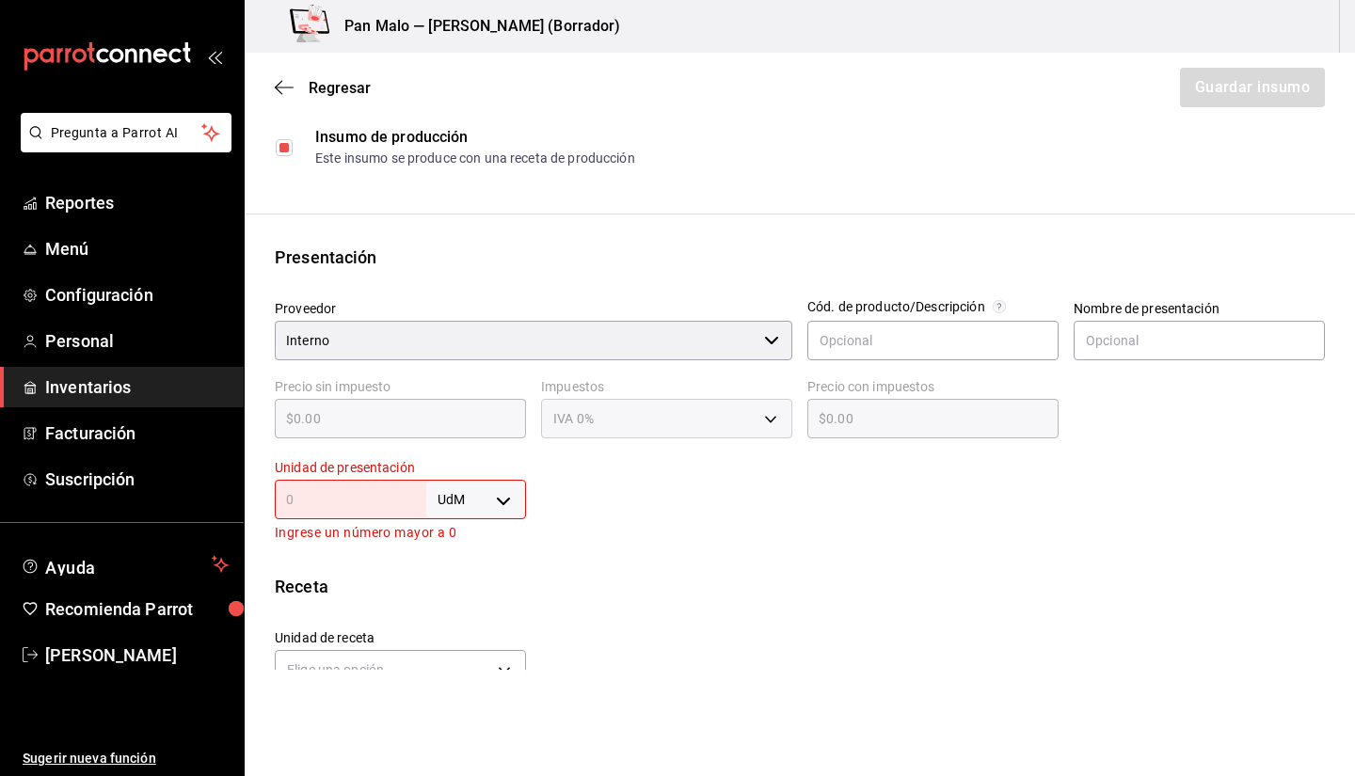
scroll to position [357, 0]
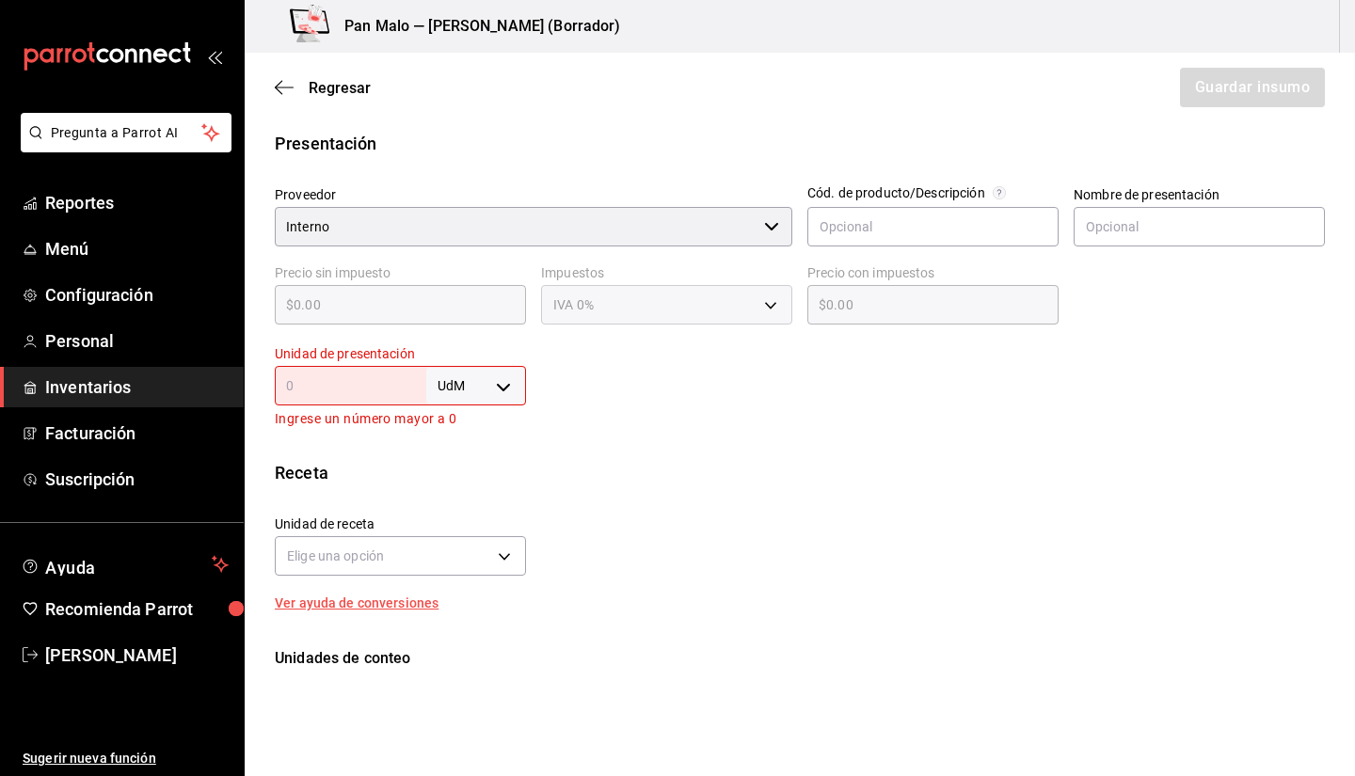
click at [421, 385] on input "text" at bounding box center [351, 386] width 152 height 23
type input "1"
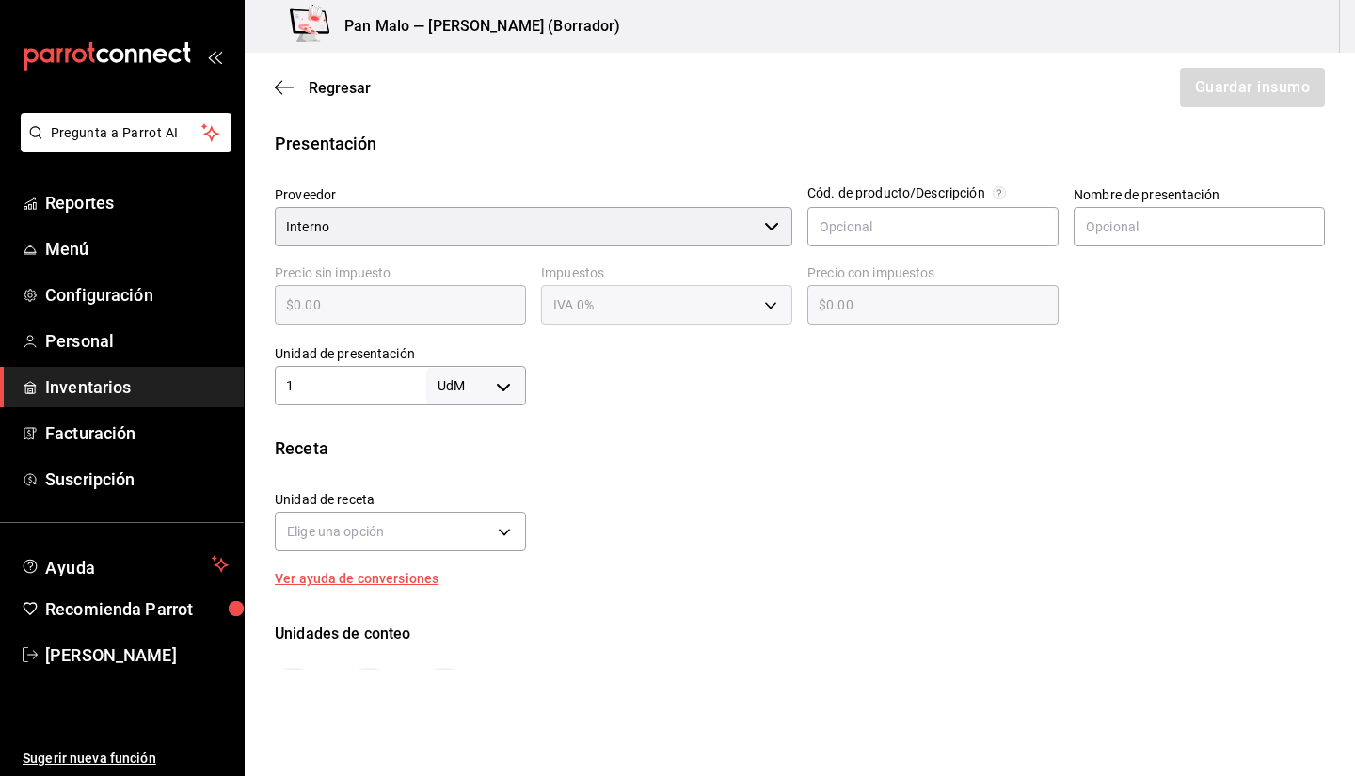
click at [470, 384] on body "Pregunta a Parrot AI Reportes Menú Configuración Personal Inventarios Facturaci…" at bounding box center [677, 335] width 1355 height 670
click at [488, 584] on li "pza" at bounding box center [473, 598] width 98 height 31
type input "UNIT"
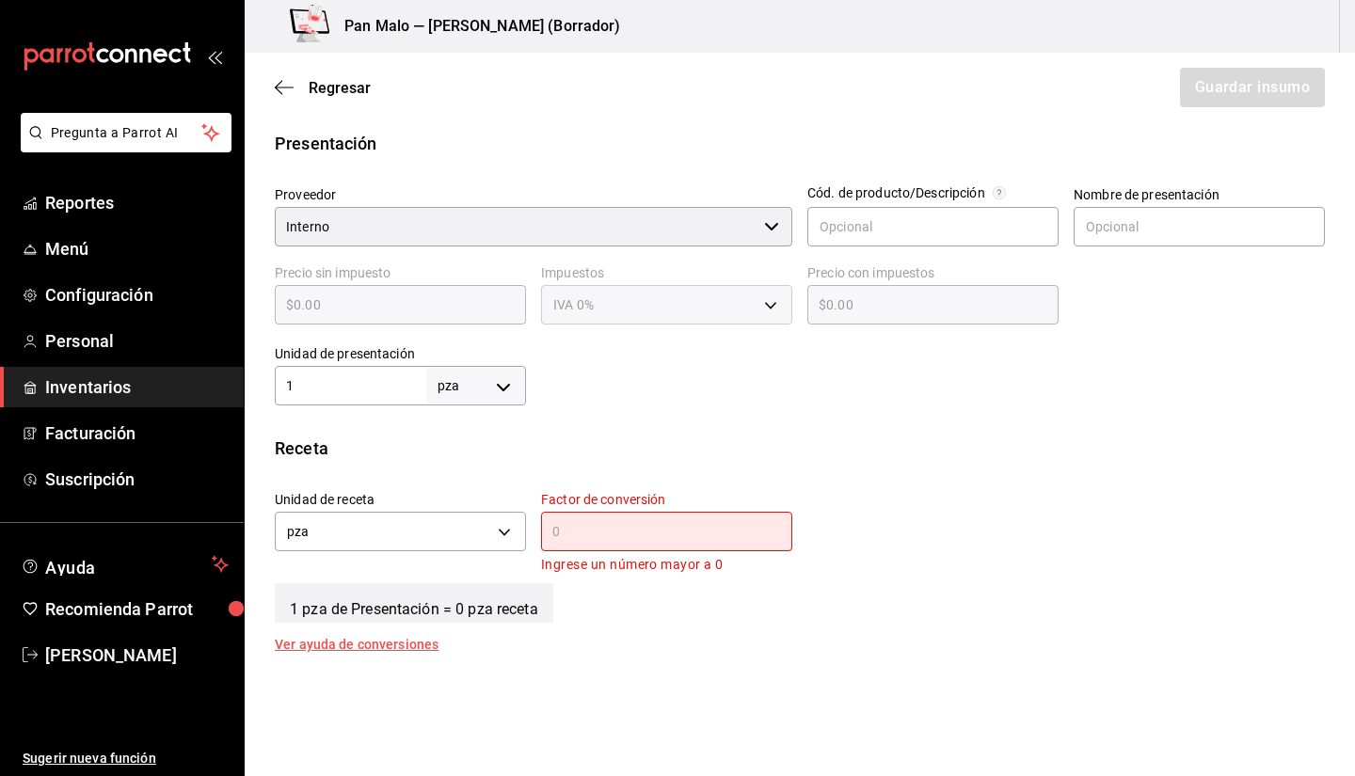
click at [605, 536] on input "text" at bounding box center [666, 531] width 251 height 23
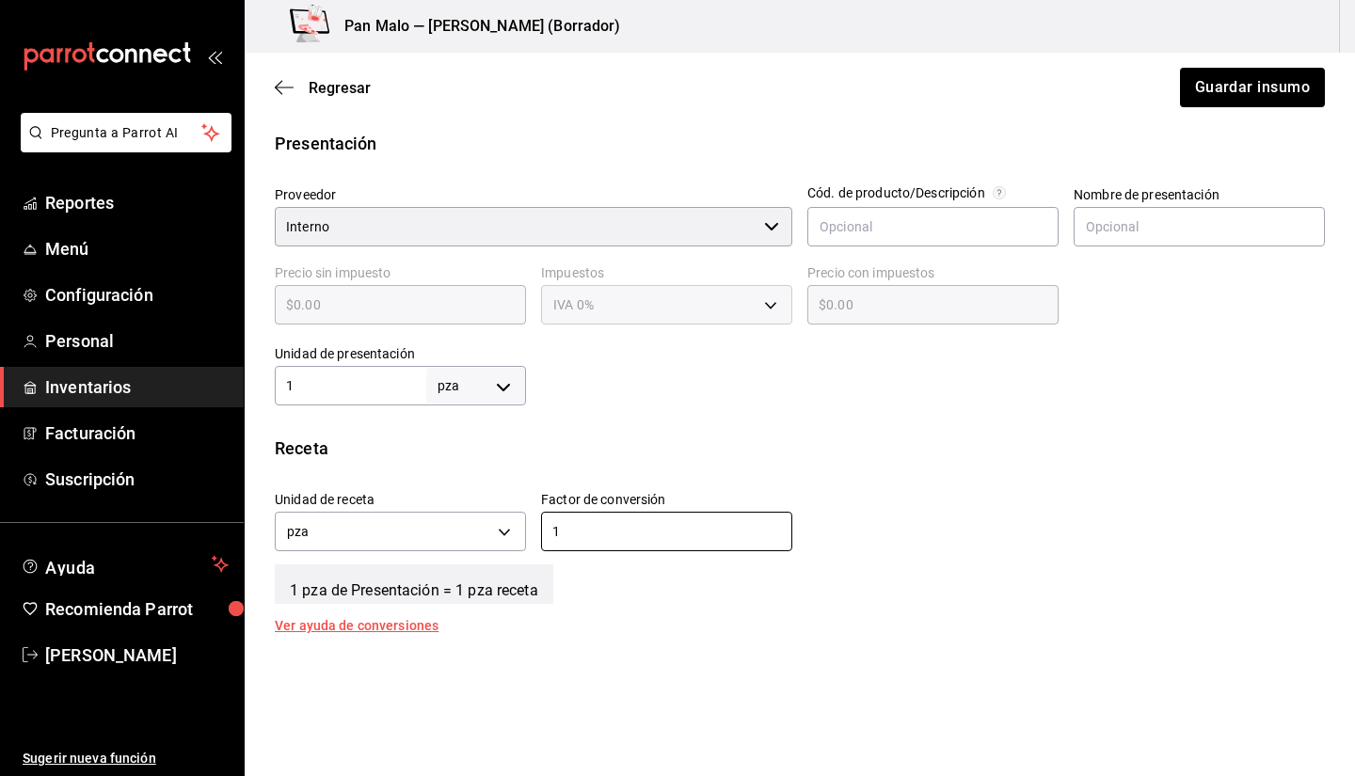
type input "1"
click at [933, 443] on div "Receta" at bounding box center [800, 448] width 1050 height 25
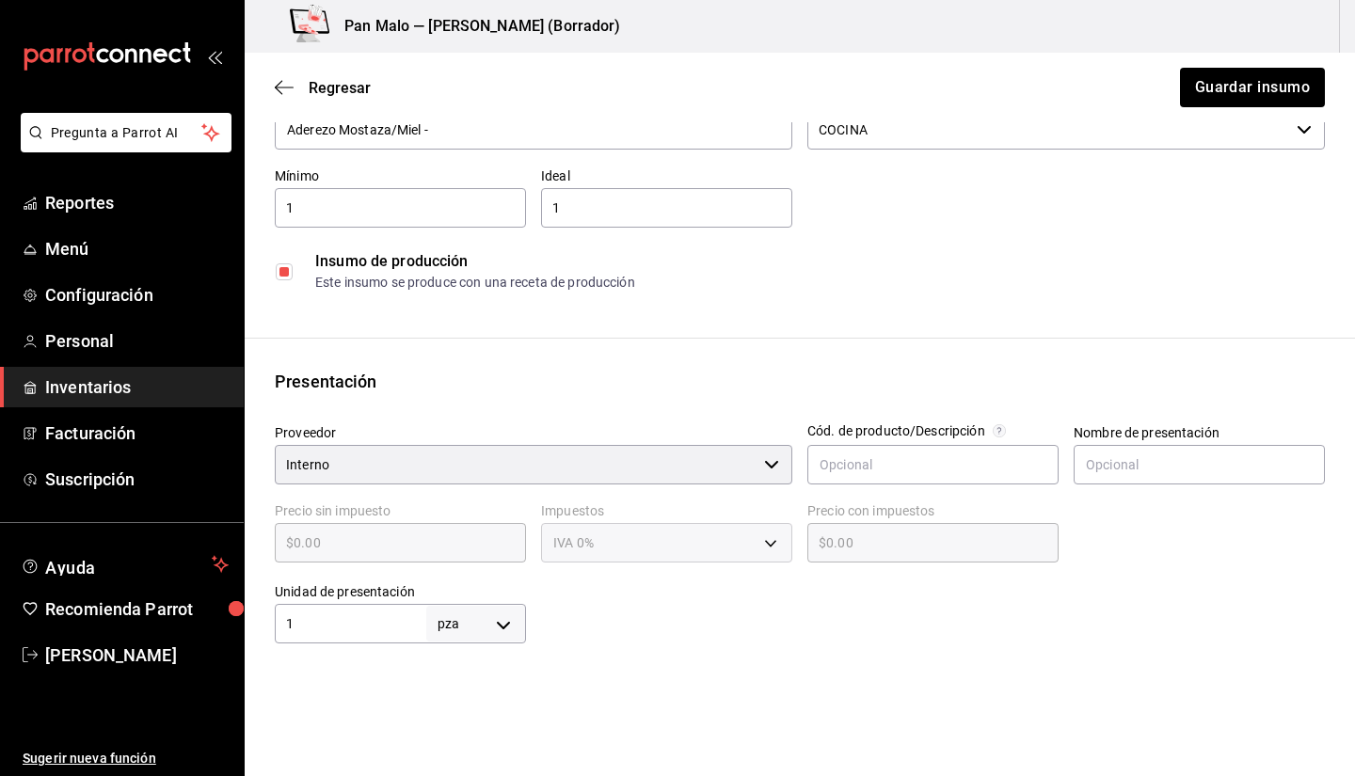
scroll to position [160, 0]
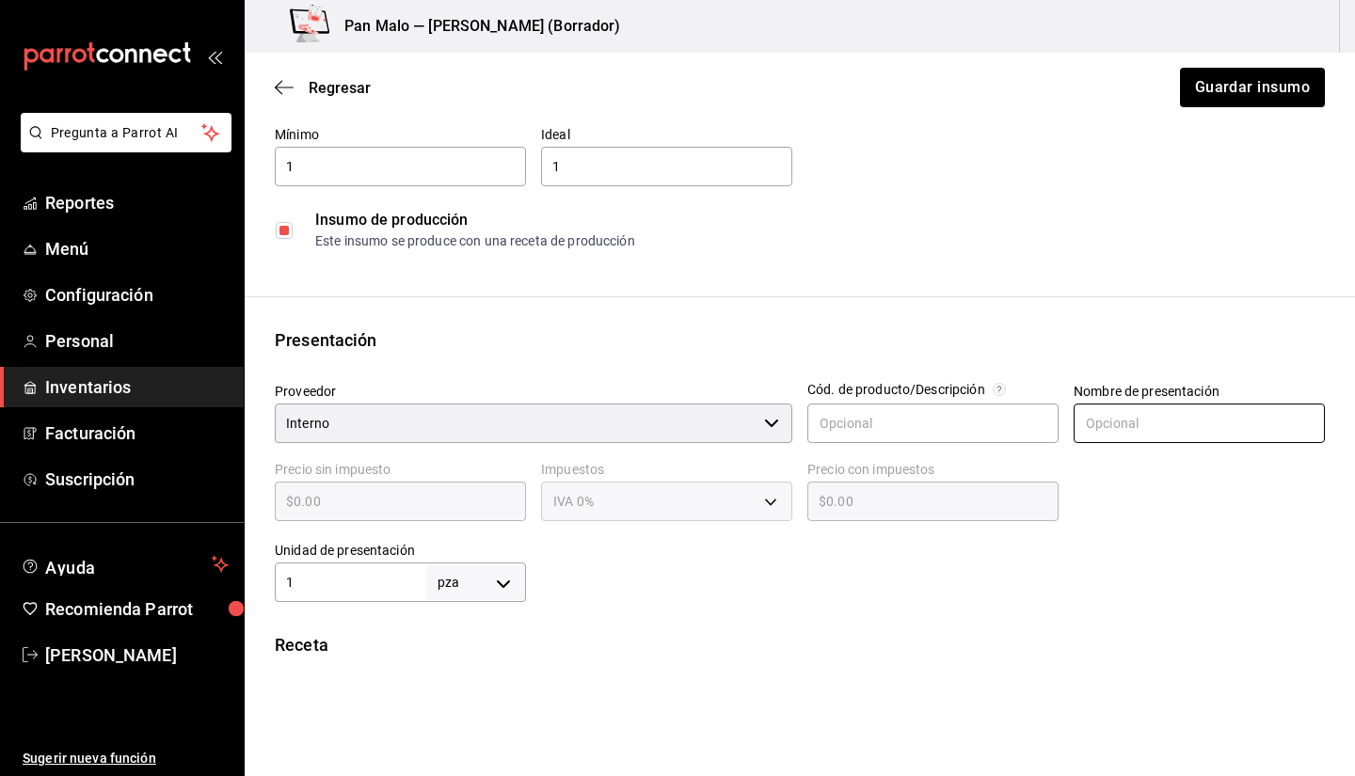
click at [1155, 438] on input "text" at bounding box center [1199, 424] width 251 height 40
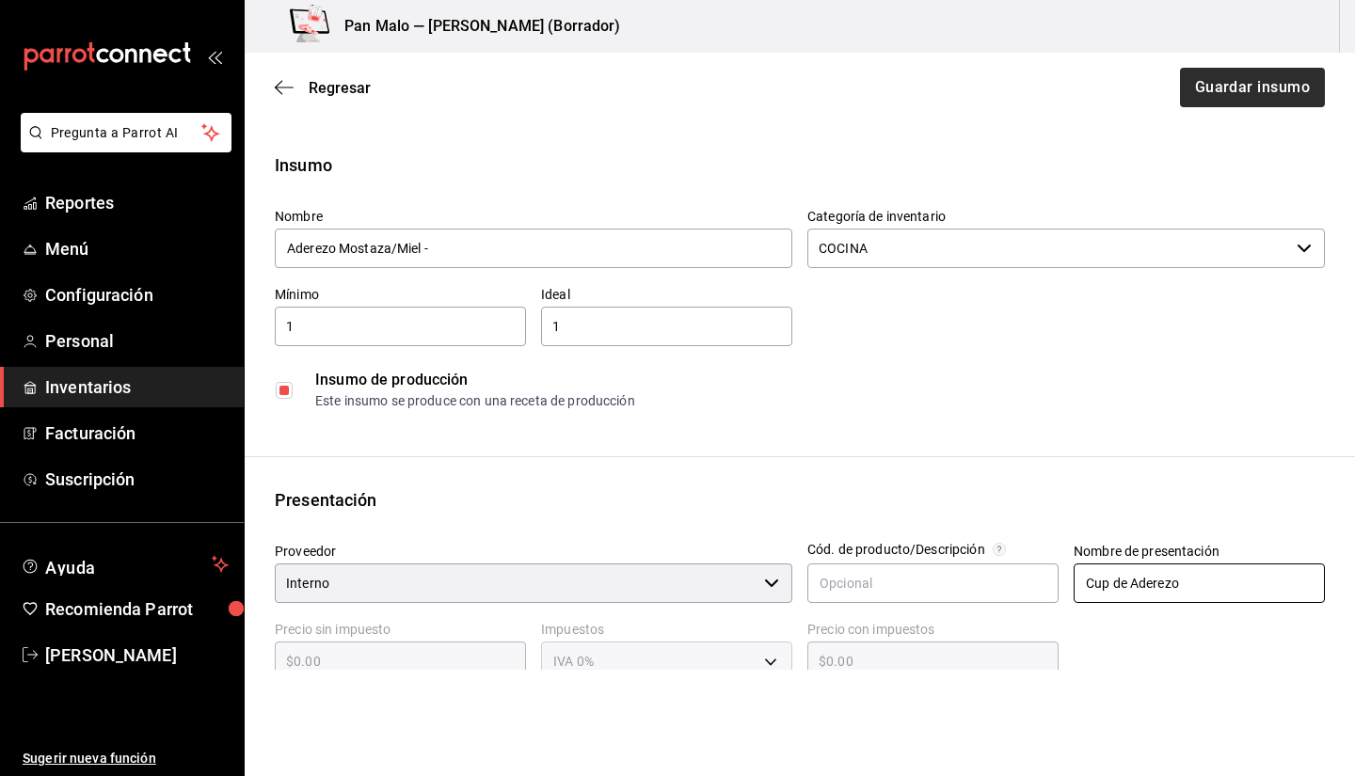
type input "Cup de Aderezo"
click at [1228, 87] on button "Guardar insumo" at bounding box center [1251, 88] width 147 height 40
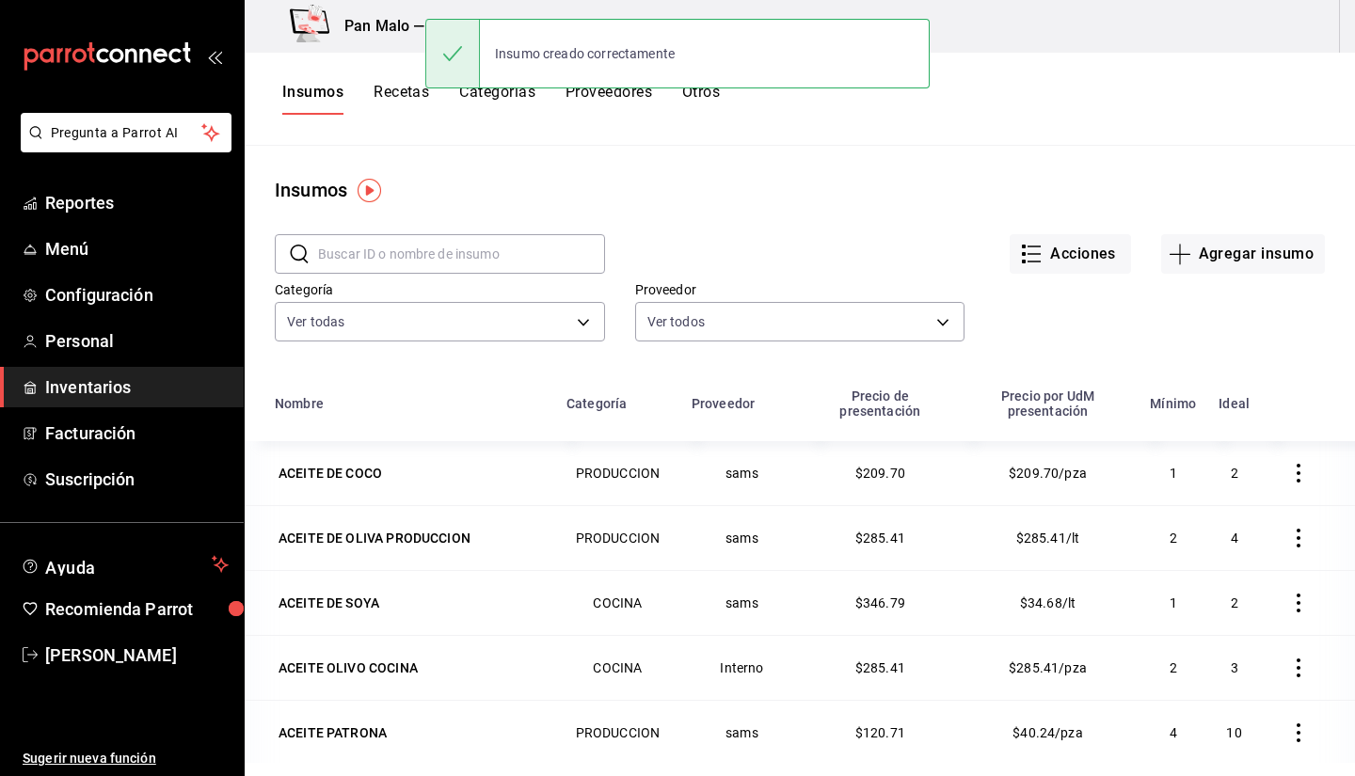
click at [1196, 233] on div "Acciones Agregar insumo" at bounding box center [965, 239] width 720 height 70
click at [1183, 257] on button "Agregar insumo" at bounding box center [1243, 254] width 164 height 40
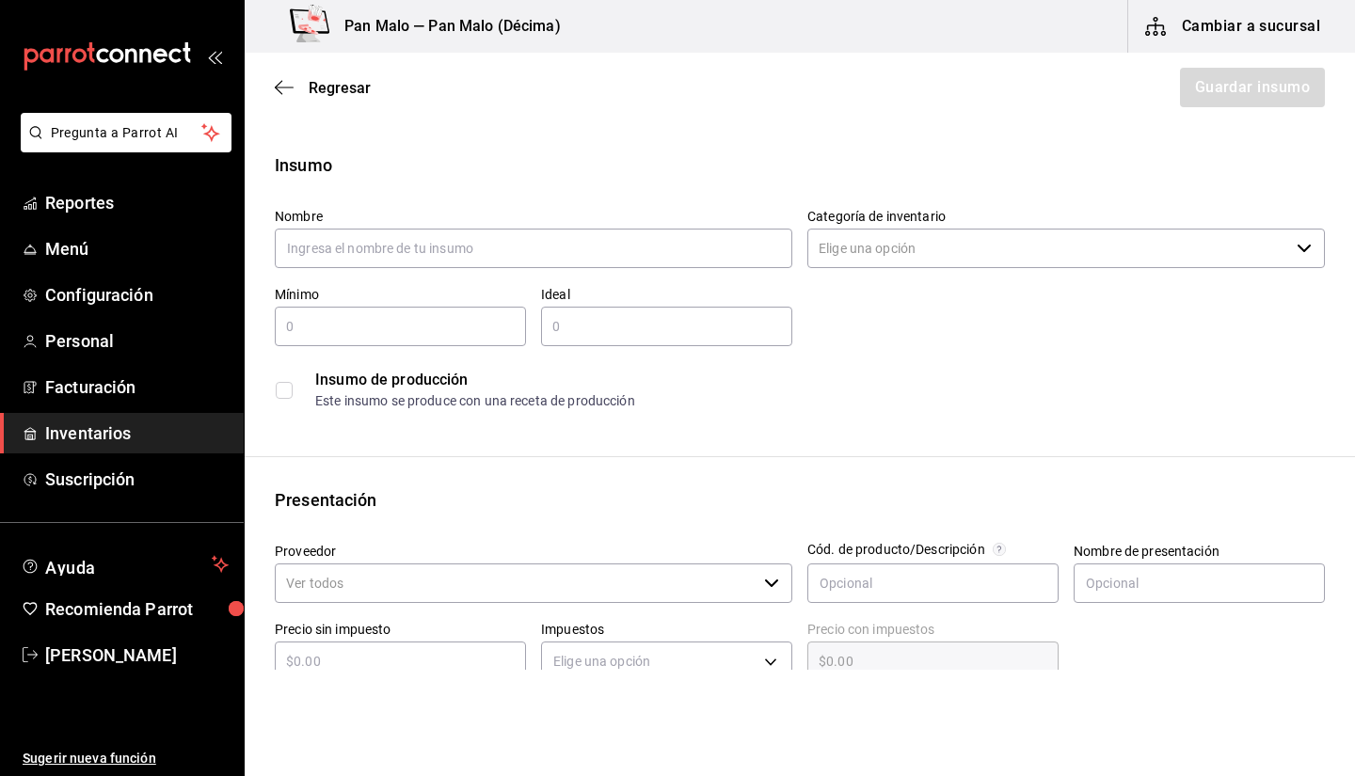
click at [291, 72] on div "Regresar Guardar insumo" at bounding box center [800, 88] width 1111 height 70
click at [276, 81] on icon "button" at bounding box center [284, 87] width 19 height 17
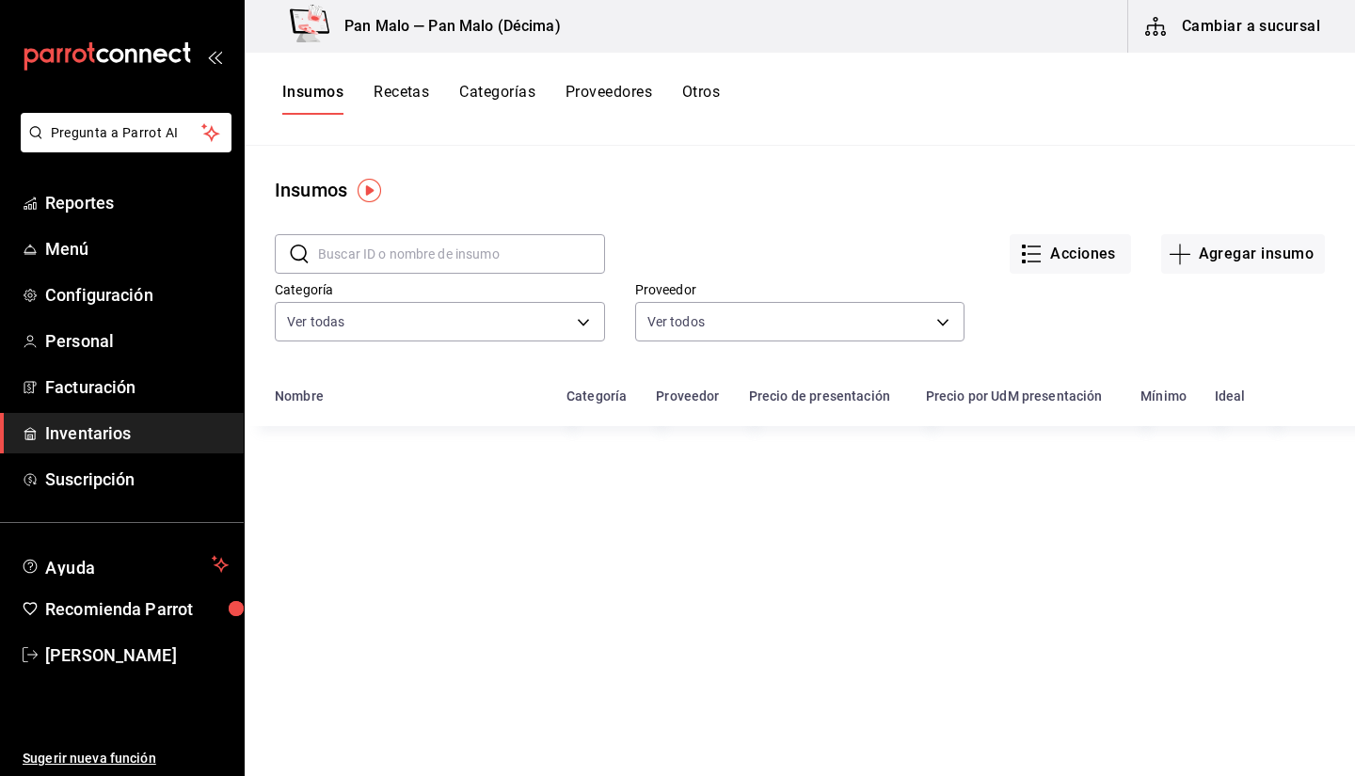
click at [168, 434] on span "Inventarios" at bounding box center [137, 433] width 184 height 25
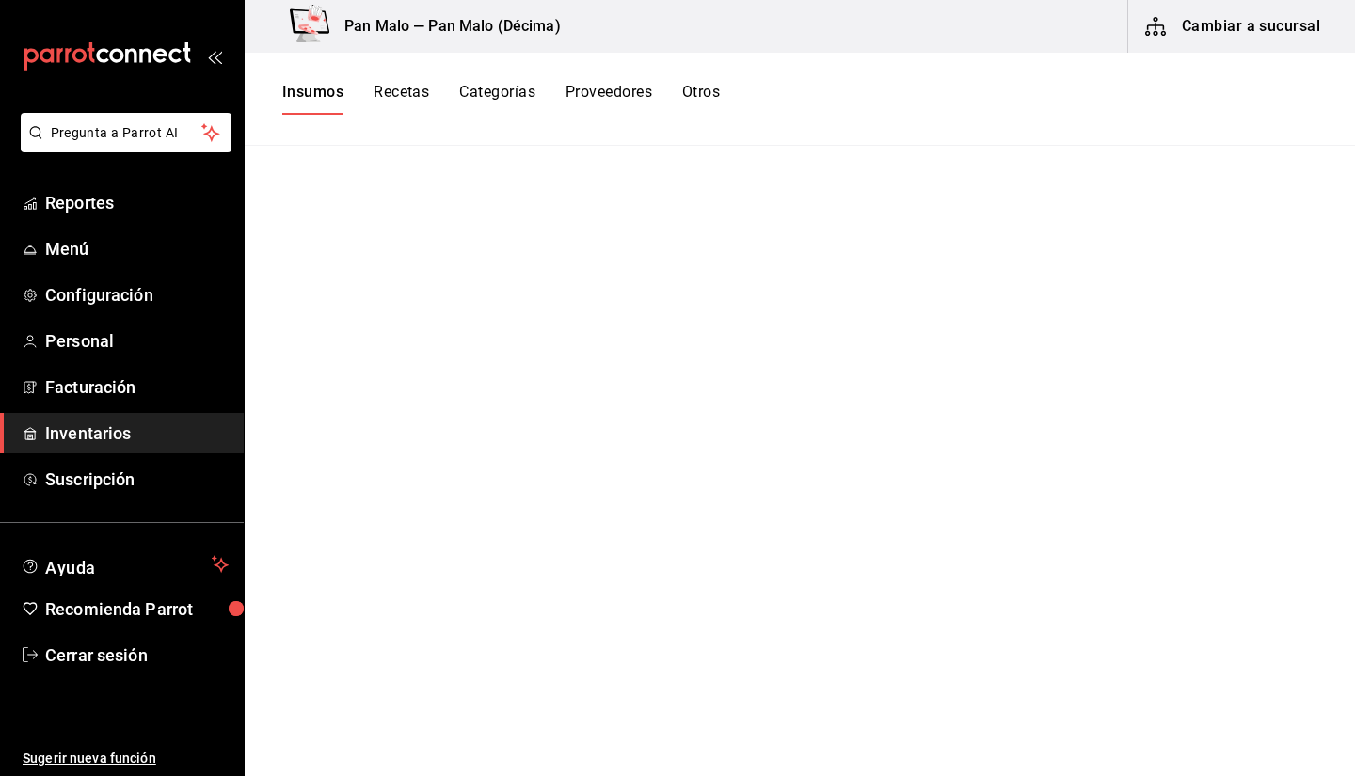
click at [62, 424] on span "Inventarios" at bounding box center [137, 433] width 184 height 25
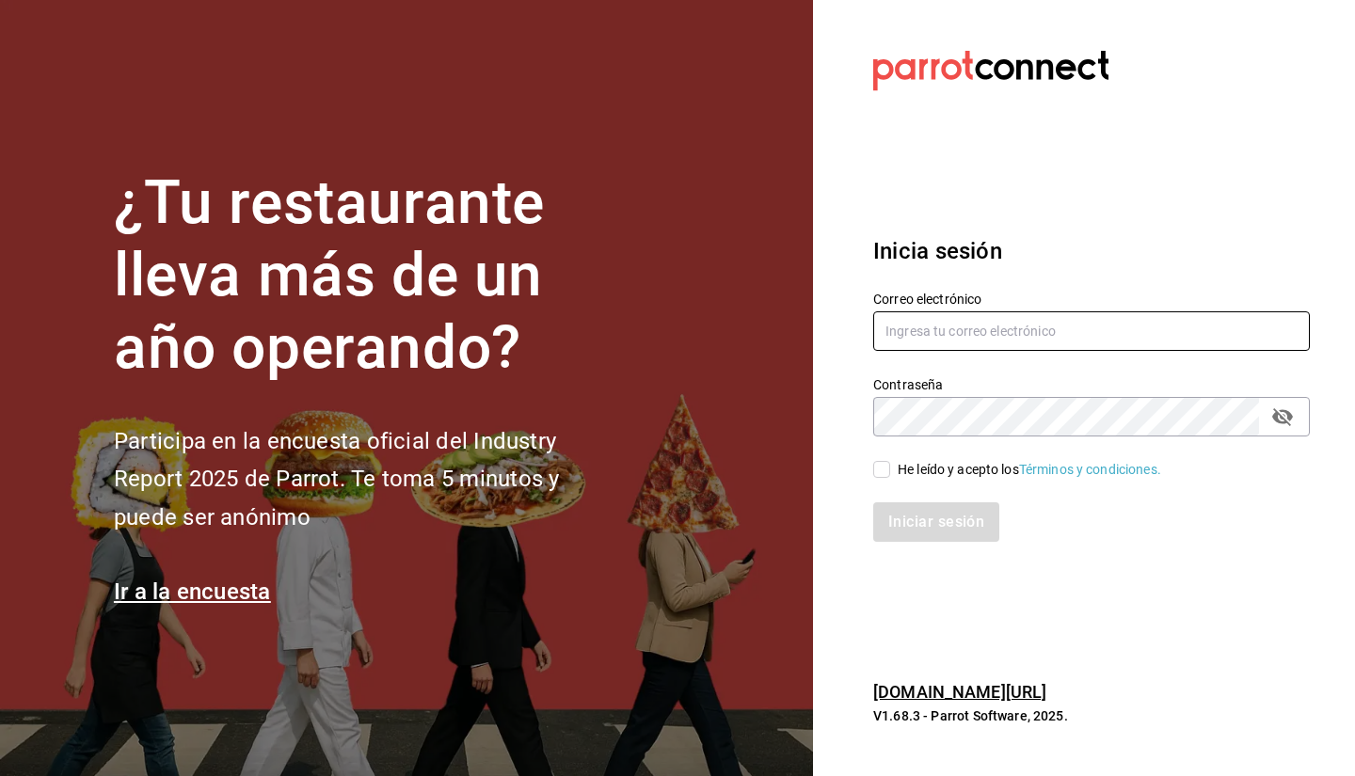
click at [951, 316] on input "text" at bounding box center [1091, 332] width 437 height 40
type input "sebaxvp.svp@gmail.com"
click at [880, 475] on input "He leído y acepto los Términos y condiciones." at bounding box center [881, 469] width 17 height 17
checkbox input "true"
click at [909, 518] on button "Iniciar sesión" at bounding box center [937, 523] width 128 height 40
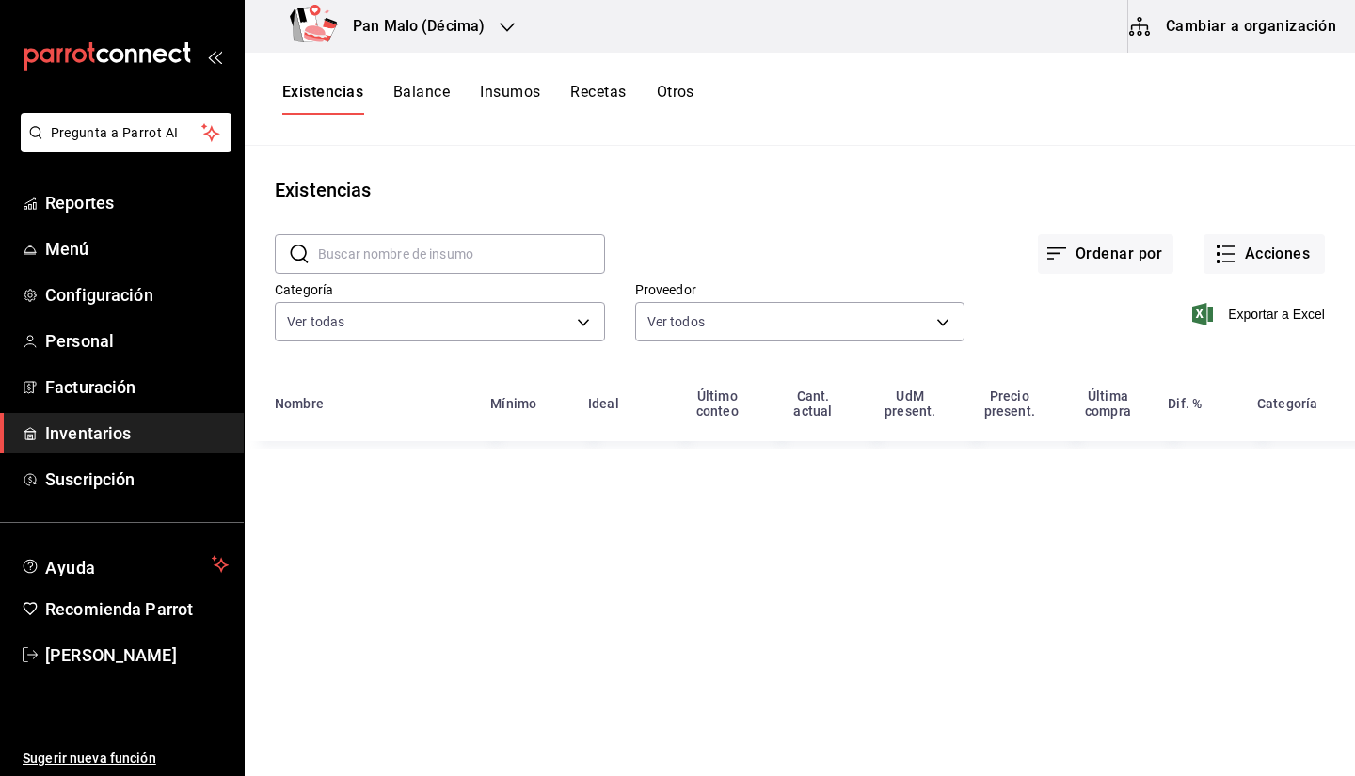
click at [152, 440] on span "Inventarios" at bounding box center [137, 433] width 184 height 25
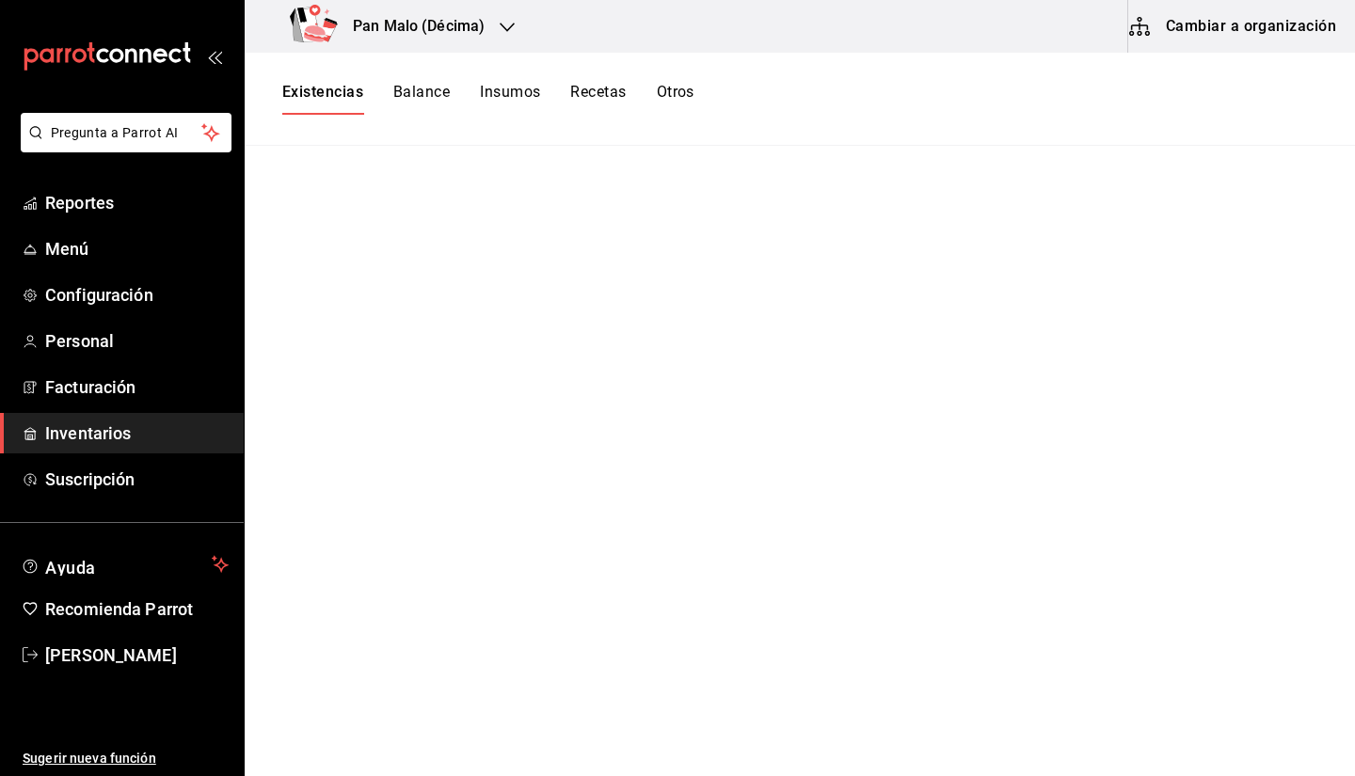
click at [305, 104] on button "Existencias" at bounding box center [322, 99] width 81 height 32
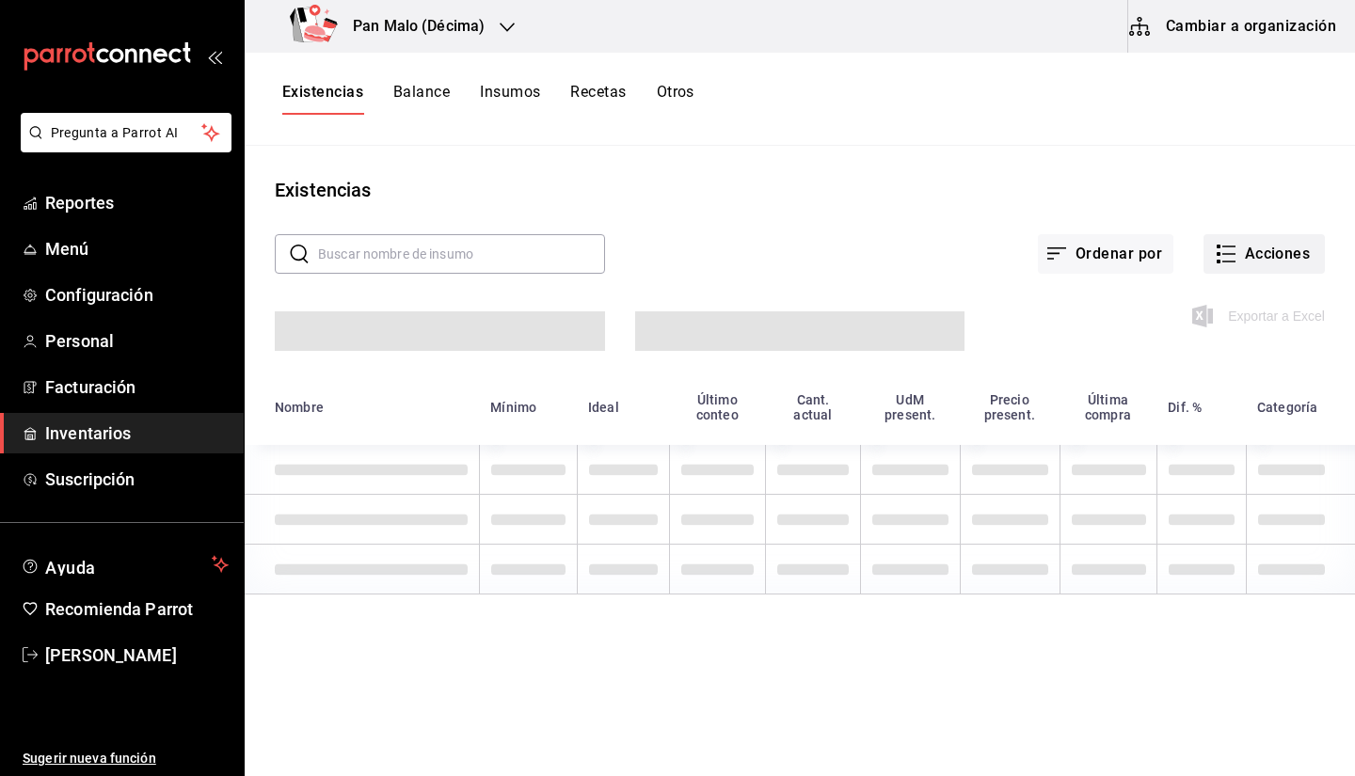
click at [1228, 257] on icon "button" at bounding box center [1226, 254] width 23 height 23
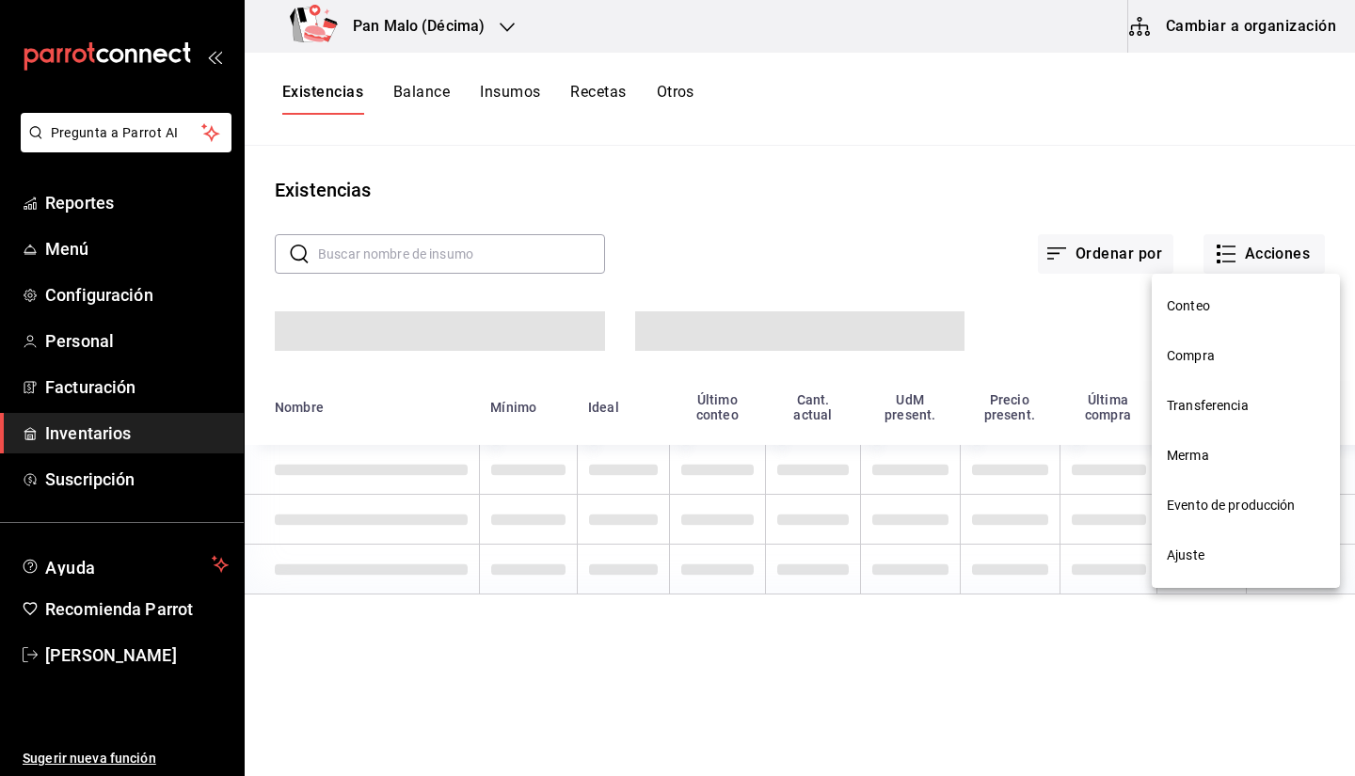
click at [1203, 553] on span "Ajuste" at bounding box center [1246, 556] width 158 height 20
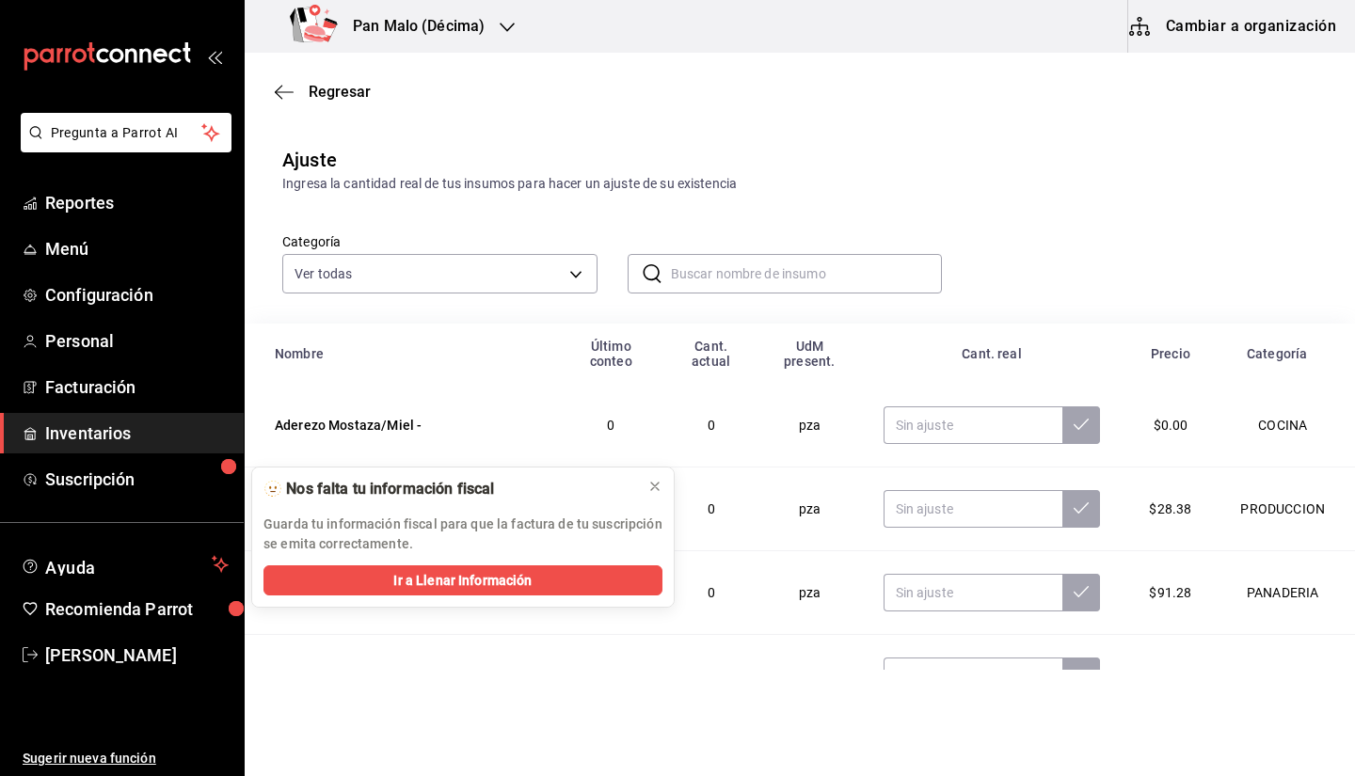
click at [712, 237] on div "​ ​" at bounding box center [770, 259] width 345 height 70
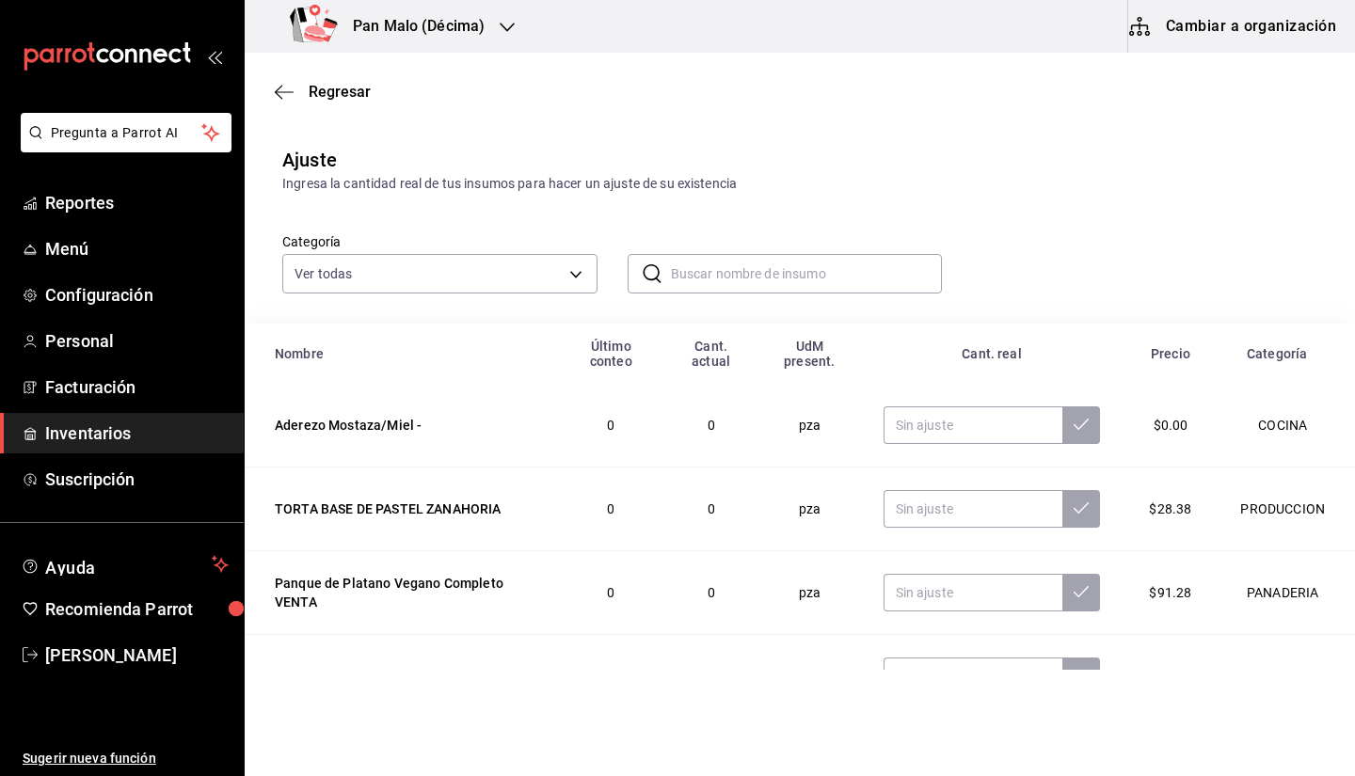
click at [696, 266] on input "text" at bounding box center [807, 274] width 272 height 38
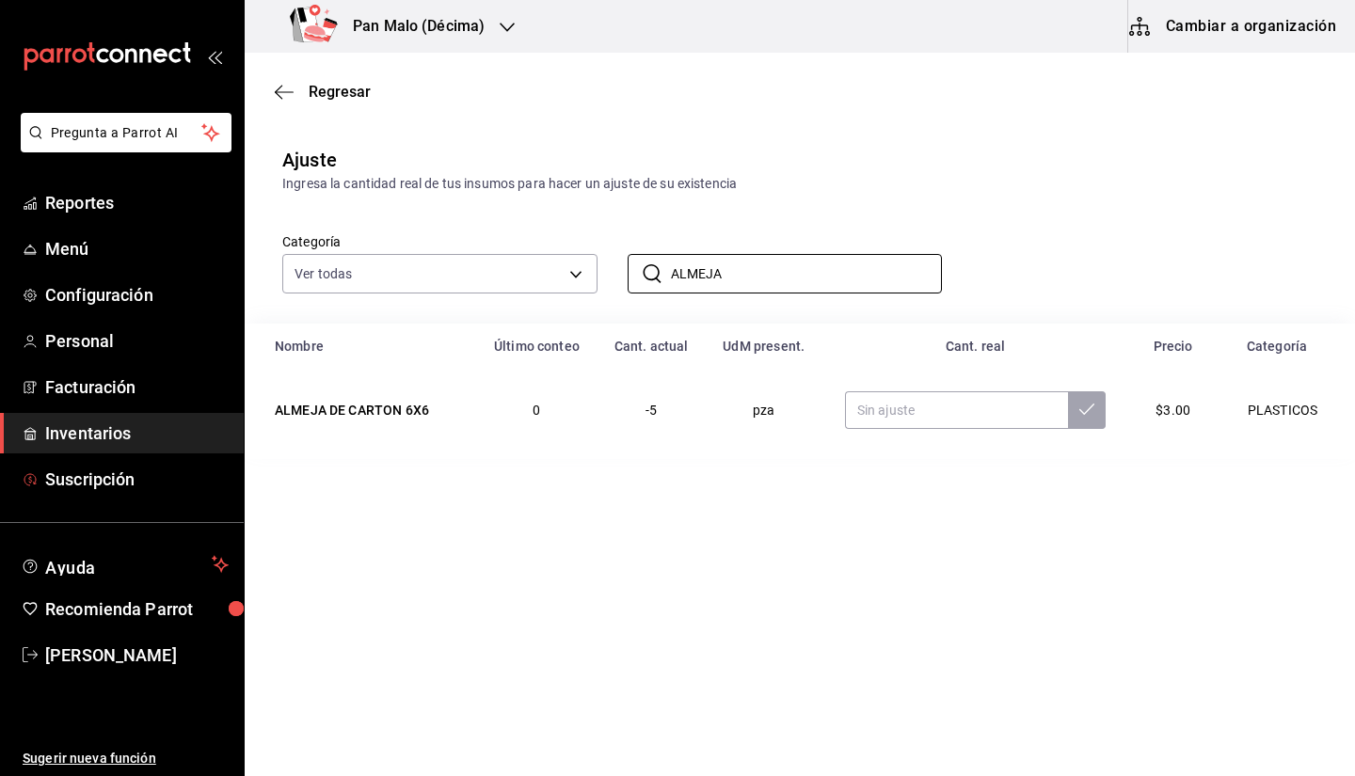
type input "ALMEJA"
click at [205, 415] on link "Inventarios" at bounding box center [122, 433] width 244 height 40
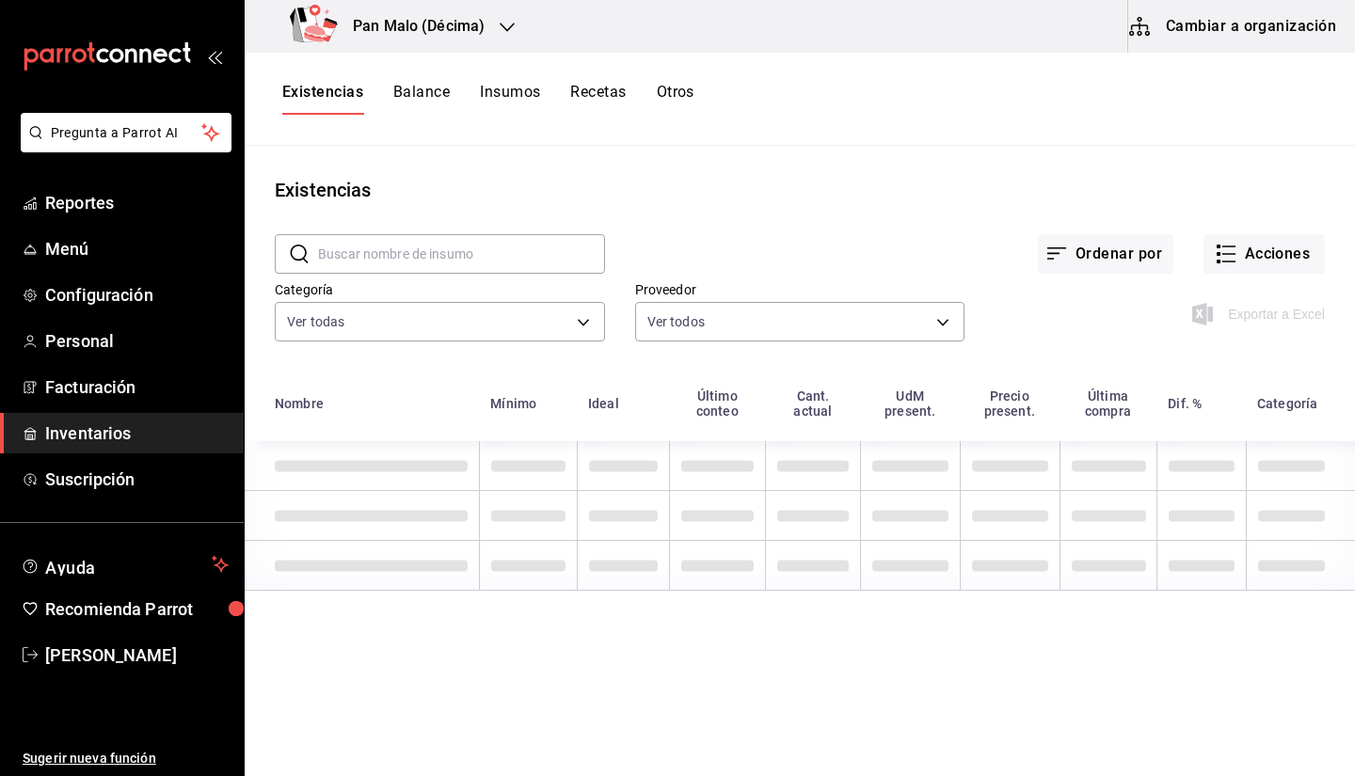
click at [585, 95] on button "Recetas" at bounding box center [598, 99] width 56 height 32
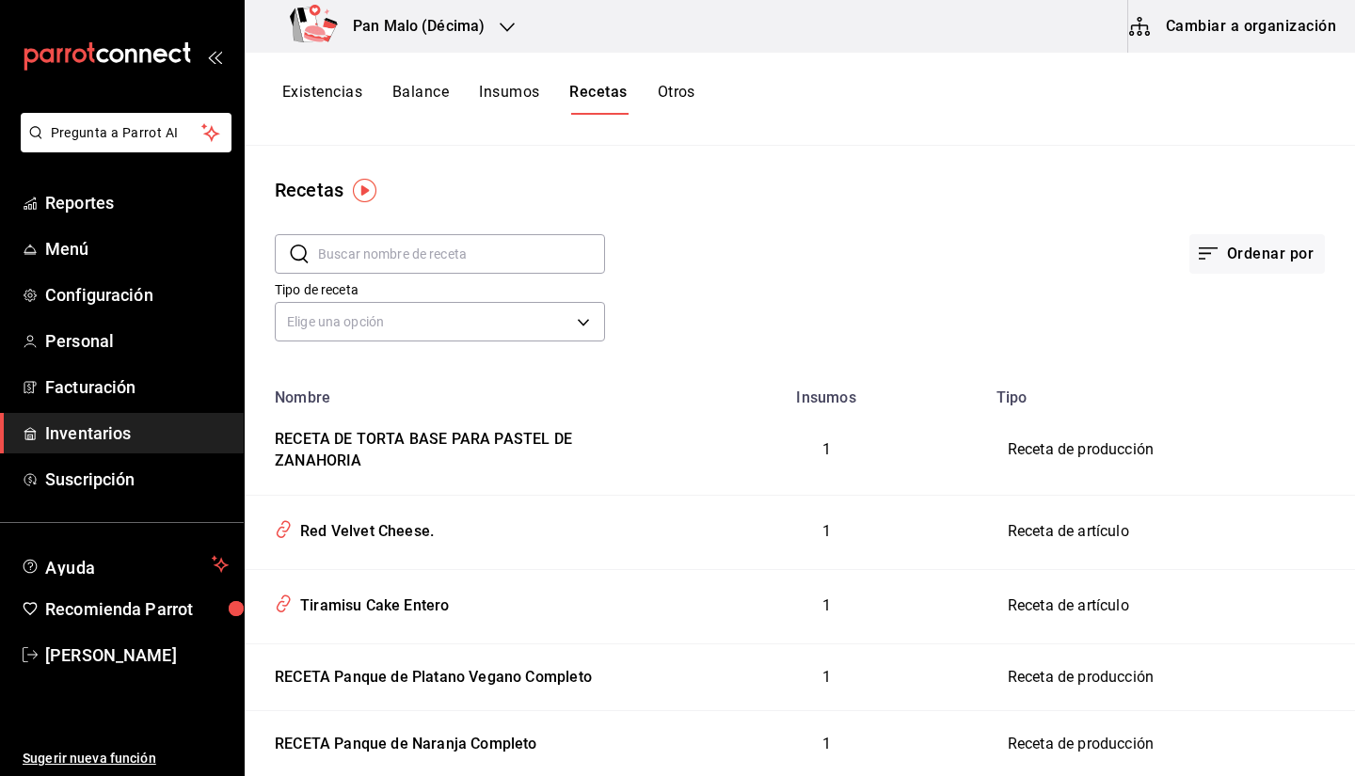
click at [472, 235] on input "text" at bounding box center [461, 254] width 287 height 38
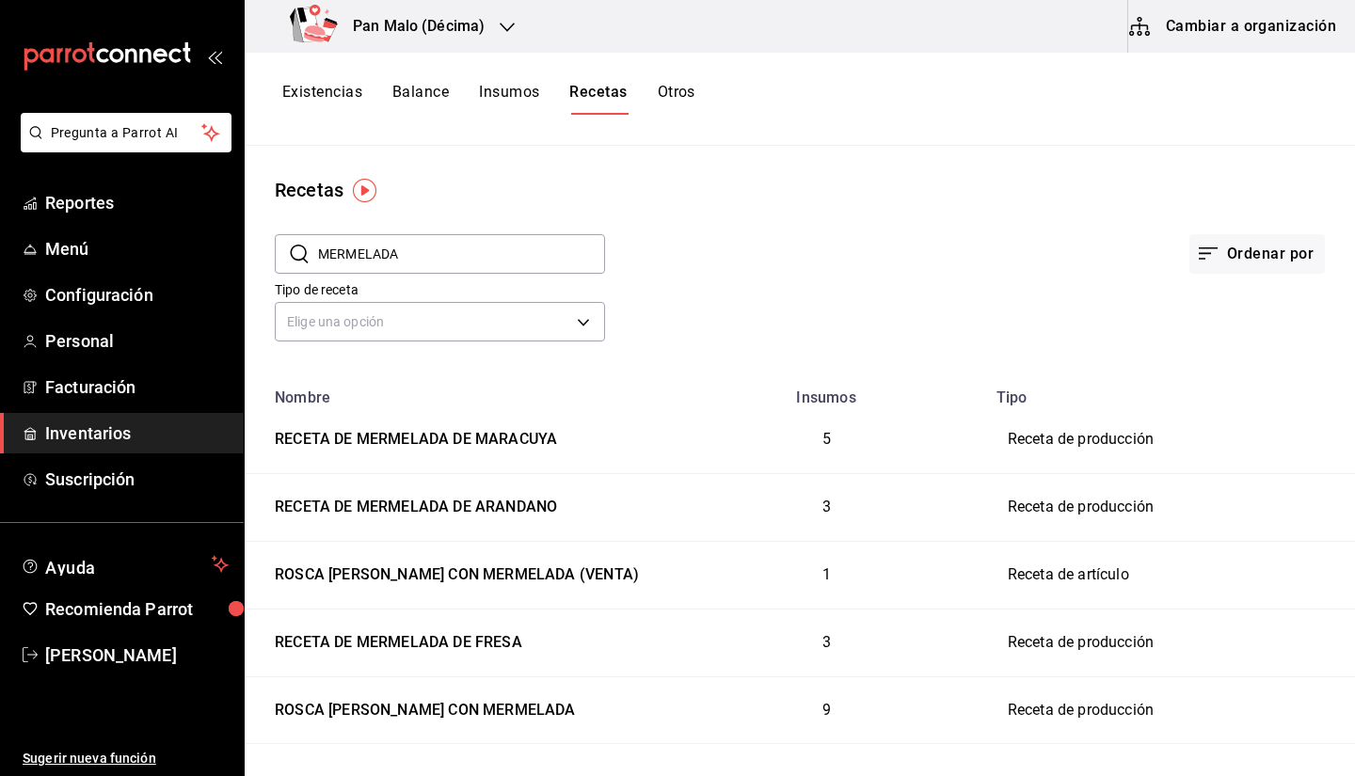
type input "MERMELADA"
click at [404, 238] on input "MERMELADA" at bounding box center [461, 254] width 287 height 38
click at [426, 189] on div "Recetas" at bounding box center [800, 190] width 1111 height 28
click at [398, 106] on button "Balance" at bounding box center [420, 99] width 56 height 32
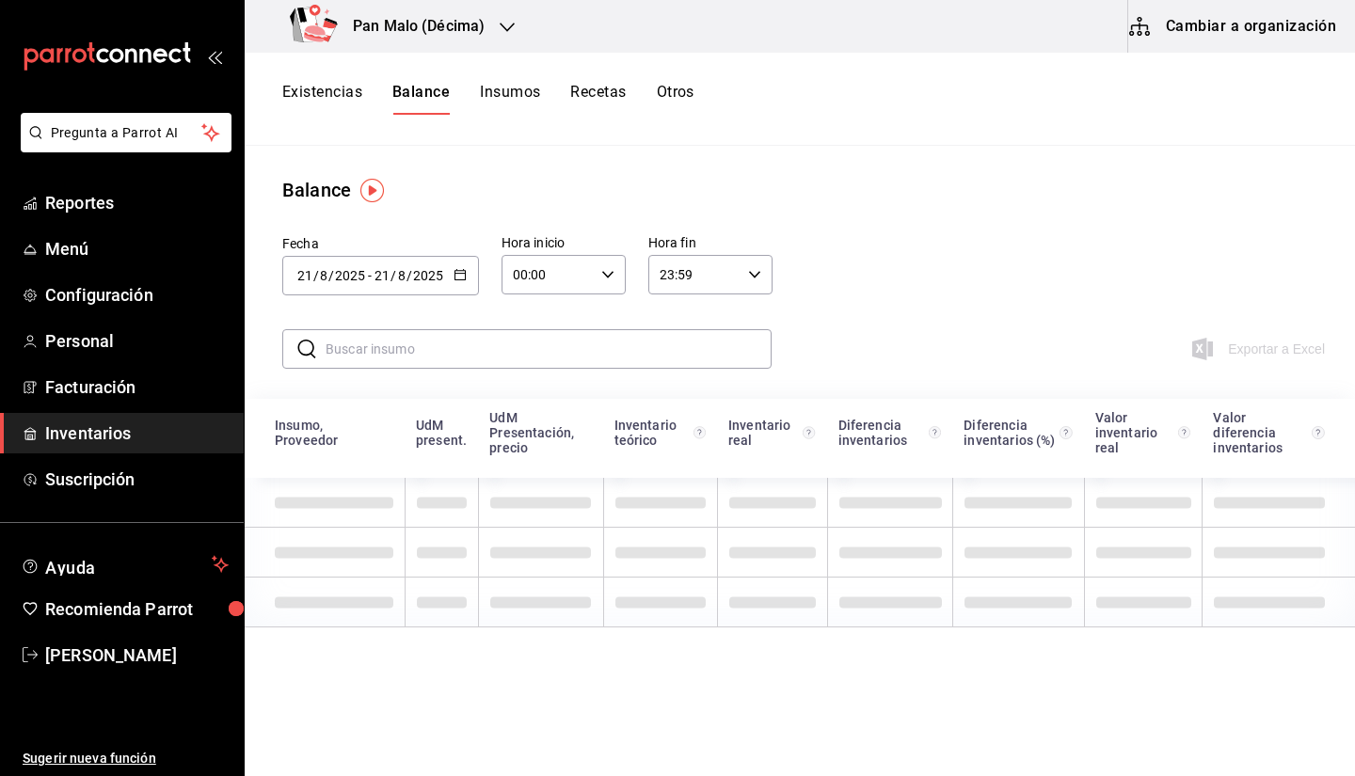
click at [1242, 24] on button "Cambiar a organización" at bounding box center [1234, 26] width 212 height 53
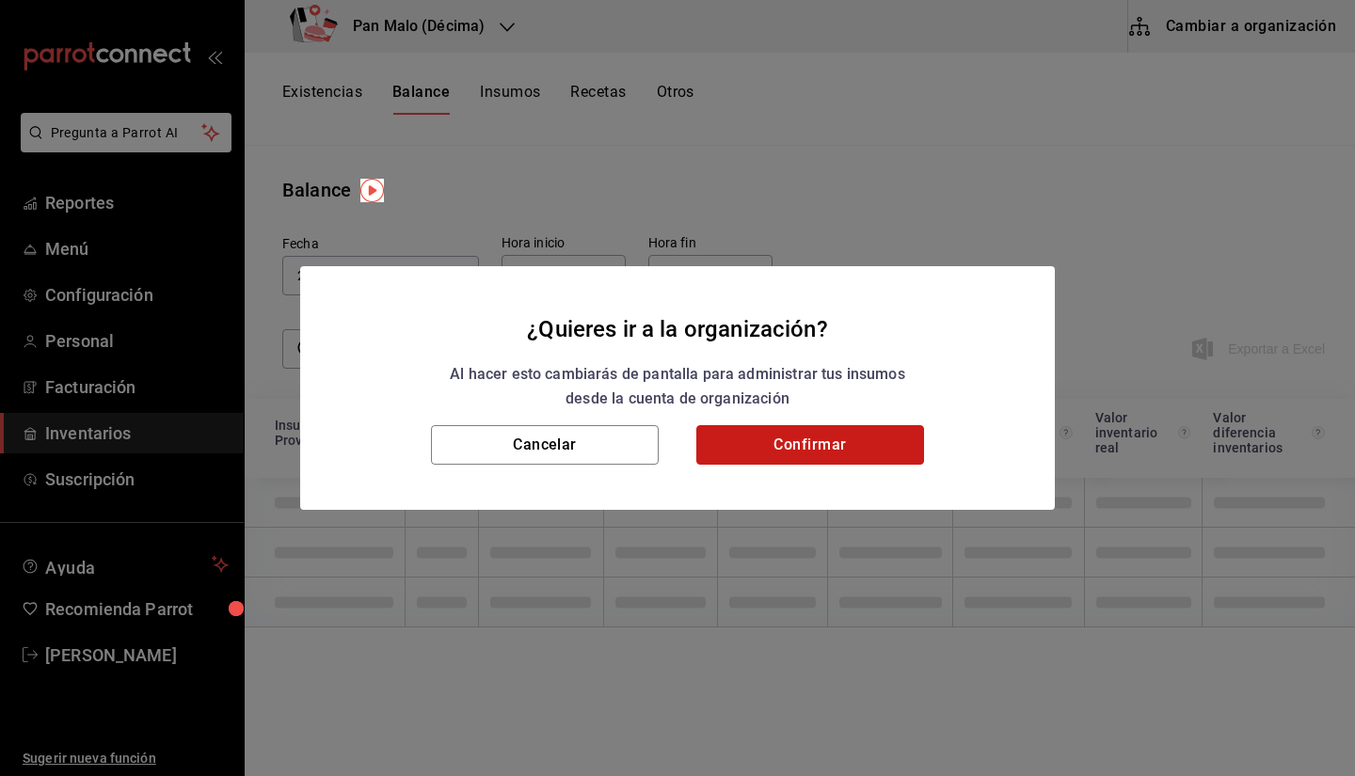
click at [754, 453] on button "Confirmar" at bounding box center [810, 445] width 228 height 40
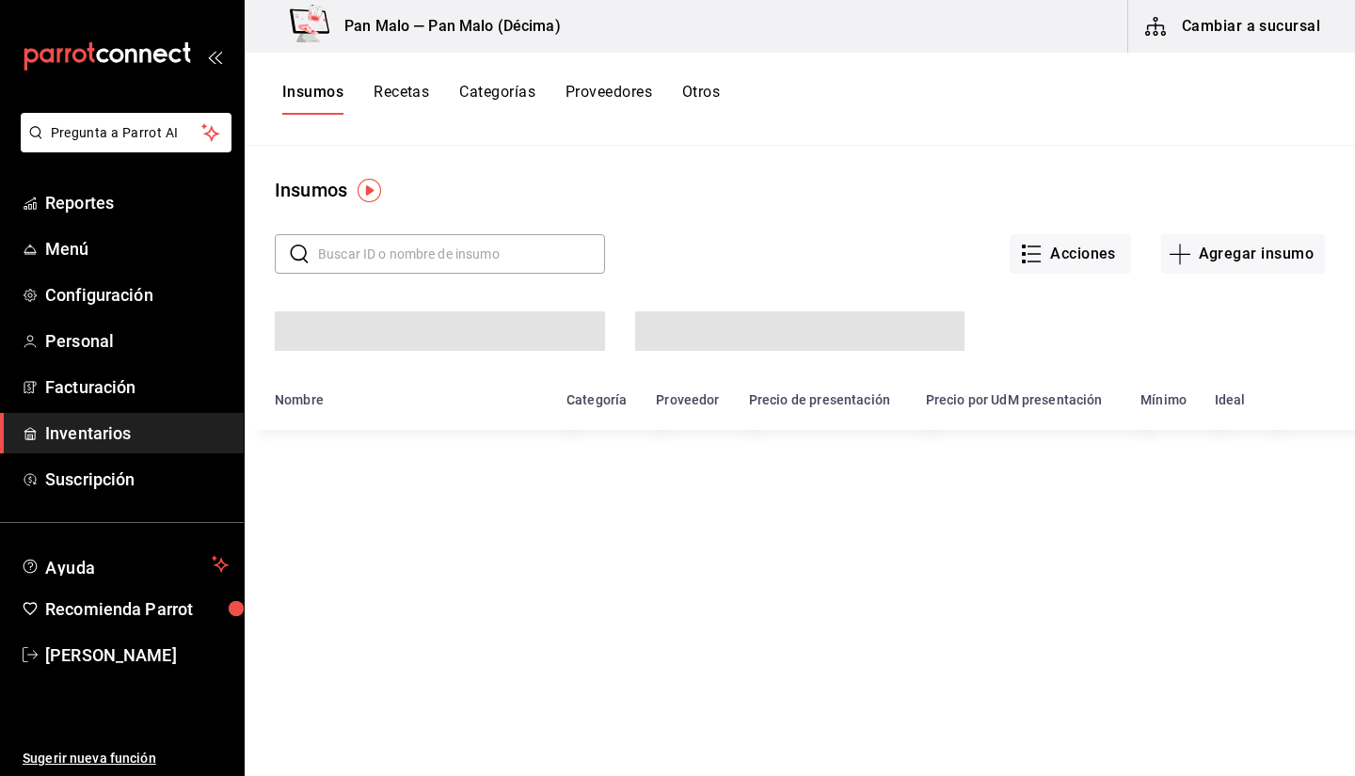
click at [608, 110] on button "Proveedores" at bounding box center [609, 99] width 87 height 32
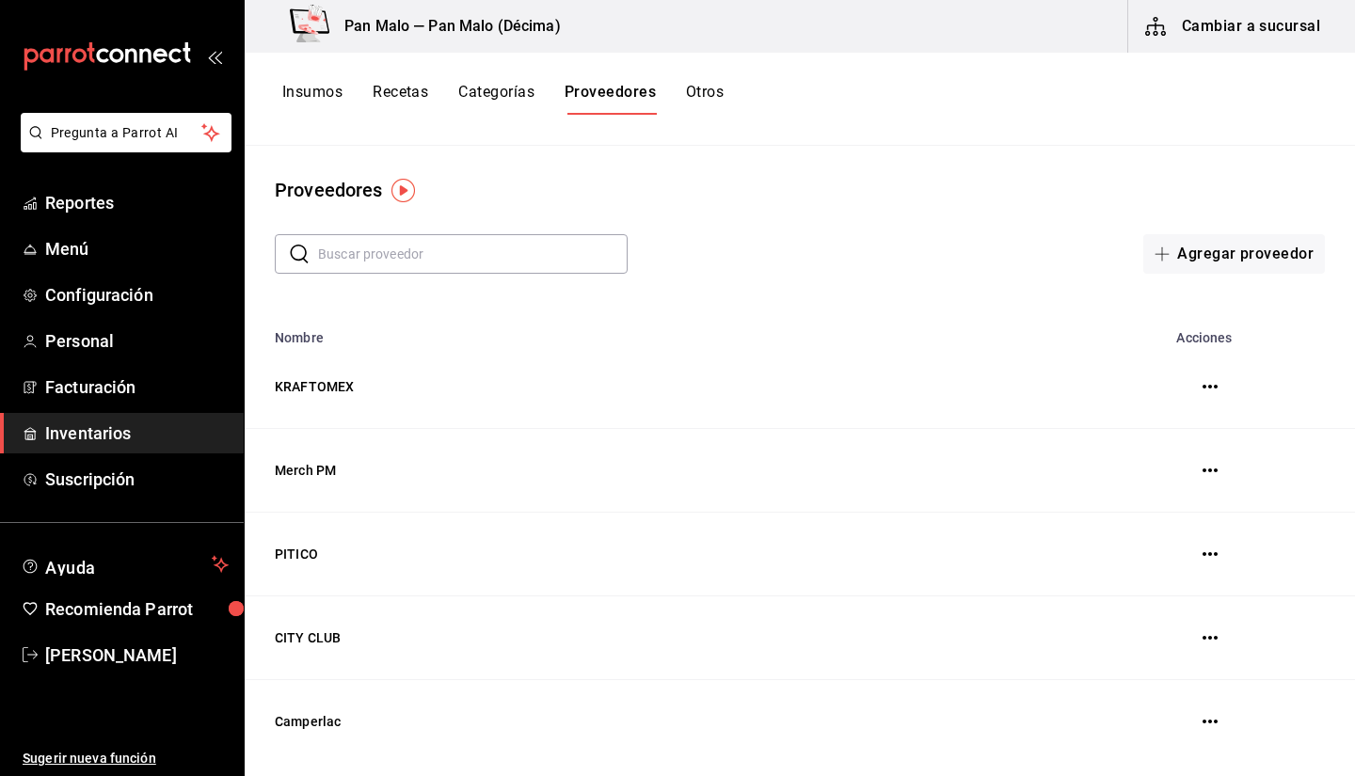
click at [515, 99] on button "Categorías" at bounding box center [496, 99] width 76 height 32
click at [421, 89] on button "Recetas" at bounding box center [401, 99] width 56 height 32
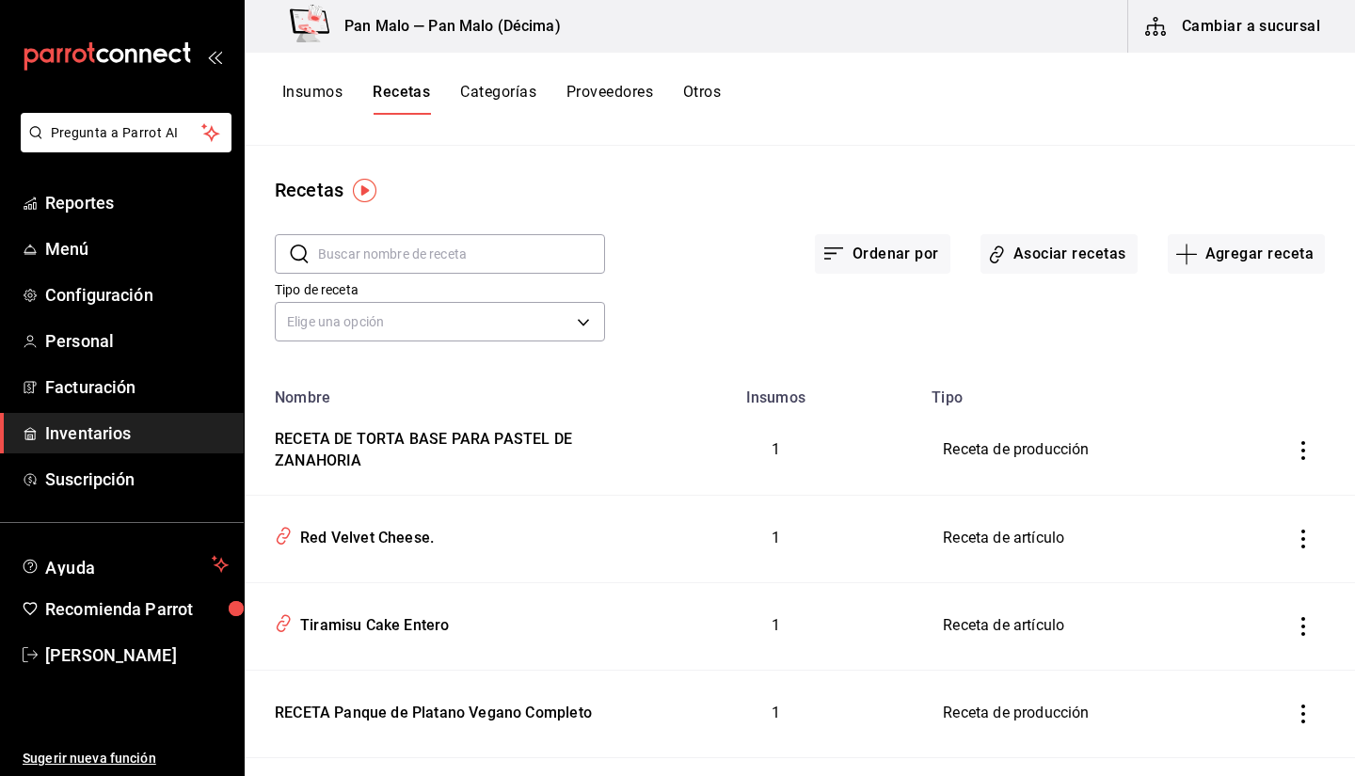
click at [883, 215] on div "Ordenar por Asociar recetas Agregar receta" at bounding box center [965, 239] width 720 height 70
drag, startPoint x: 582, startPoint y: 248, endPoint x: 1064, endPoint y: 264, distance: 482.1
click at [582, 248] on input "text" at bounding box center [461, 254] width 287 height 38
click at [1002, 248] on button "Asociar recetas" at bounding box center [1059, 254] width 157 height 40
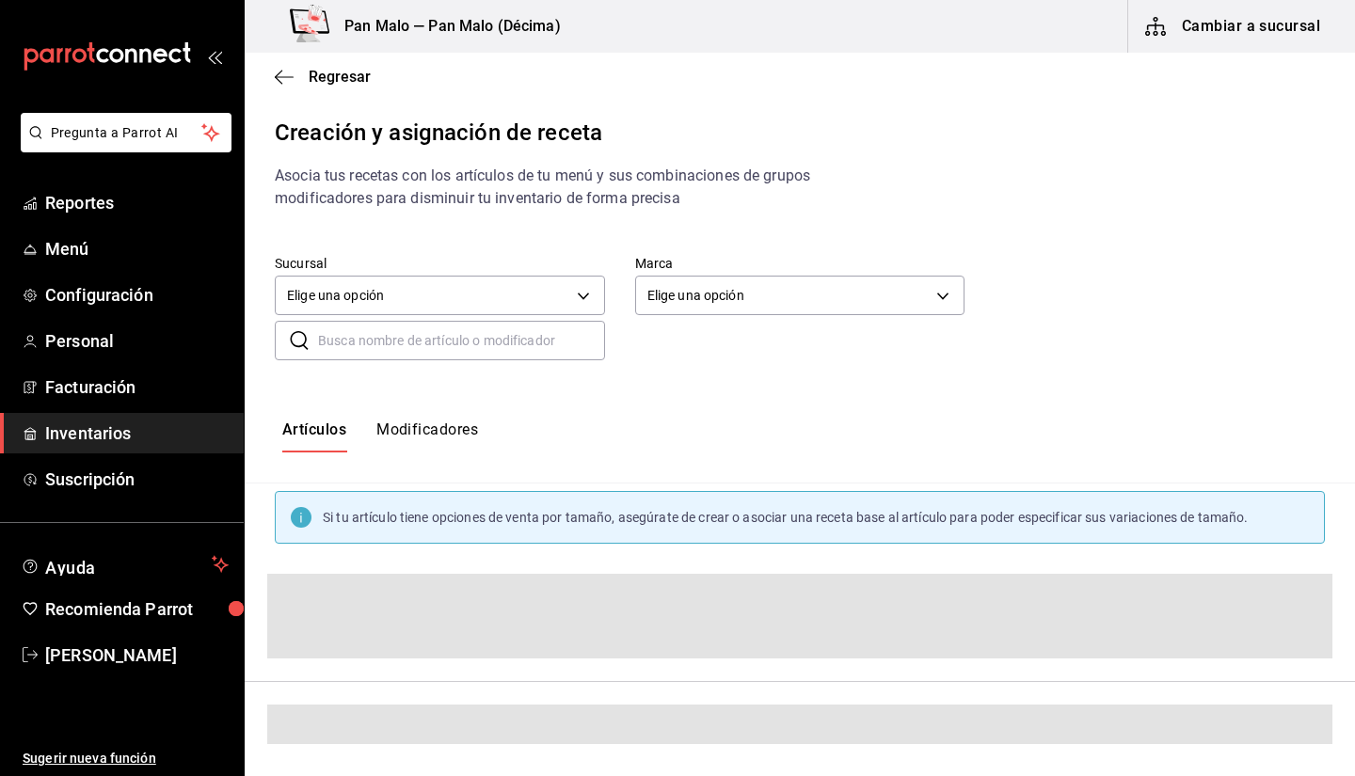
click at [440, 454] on div "Artículos Modificadores" at bounding box center [800, 437] width 1111 height 93
click at [417, 426] on button "Modificadores" at bounding box center [427, 437] width 102 height 32
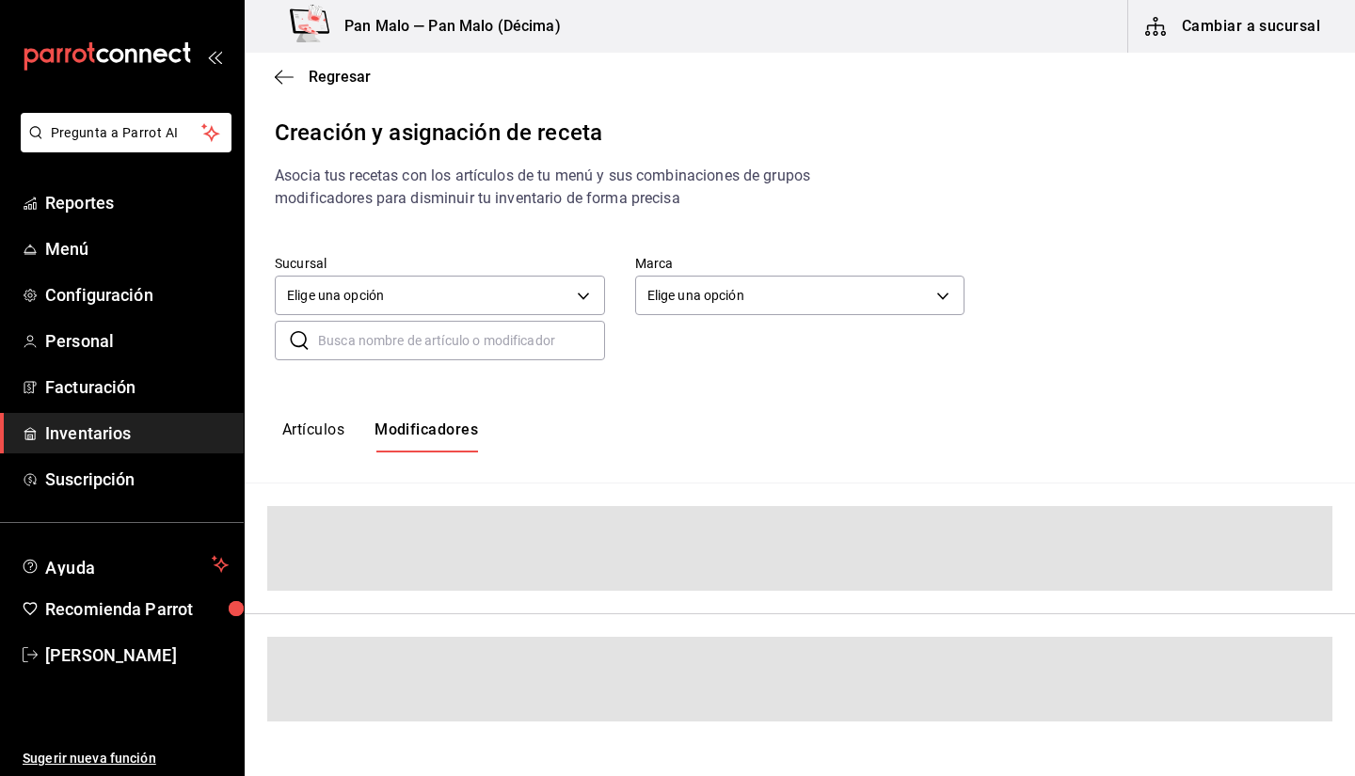
click at [381, 351] on input "text" at bounding box center [461, 341] width 287 height 38
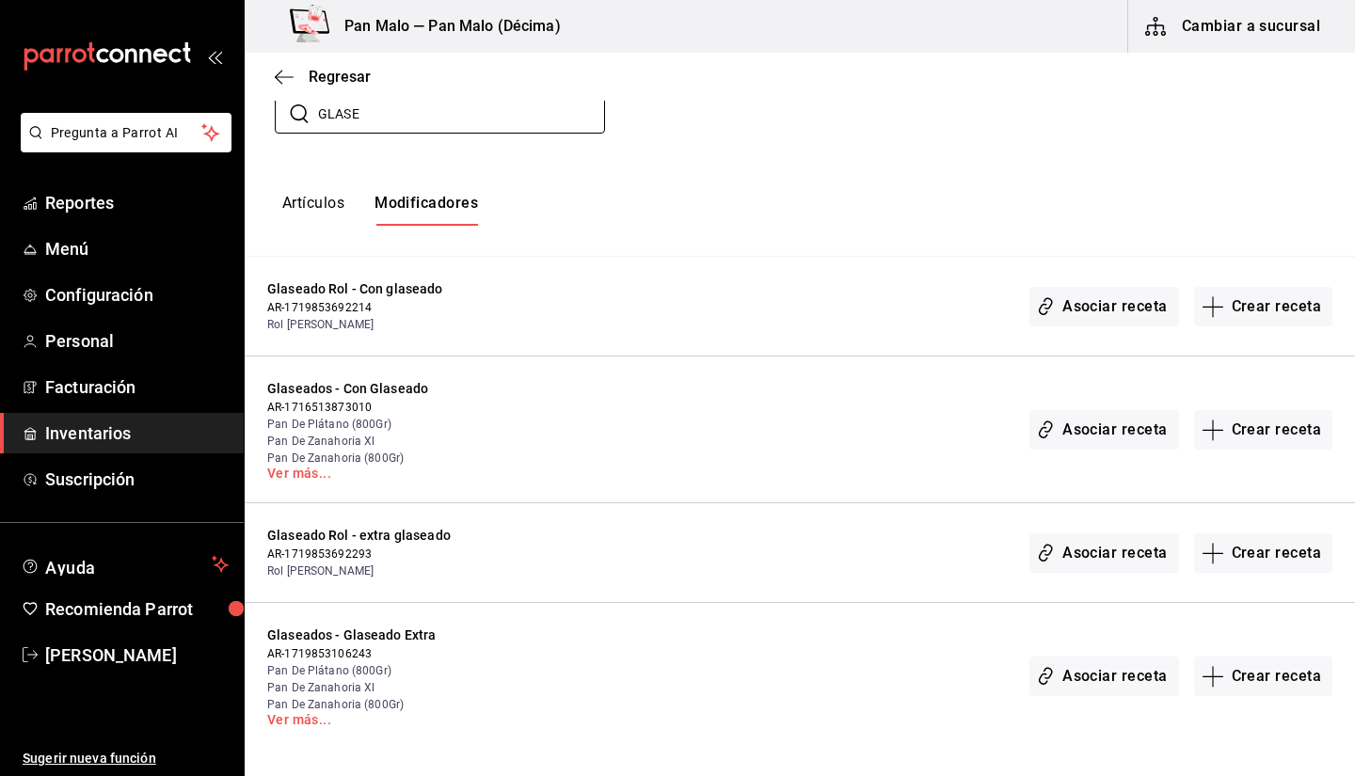
scroll to position [260, 0]
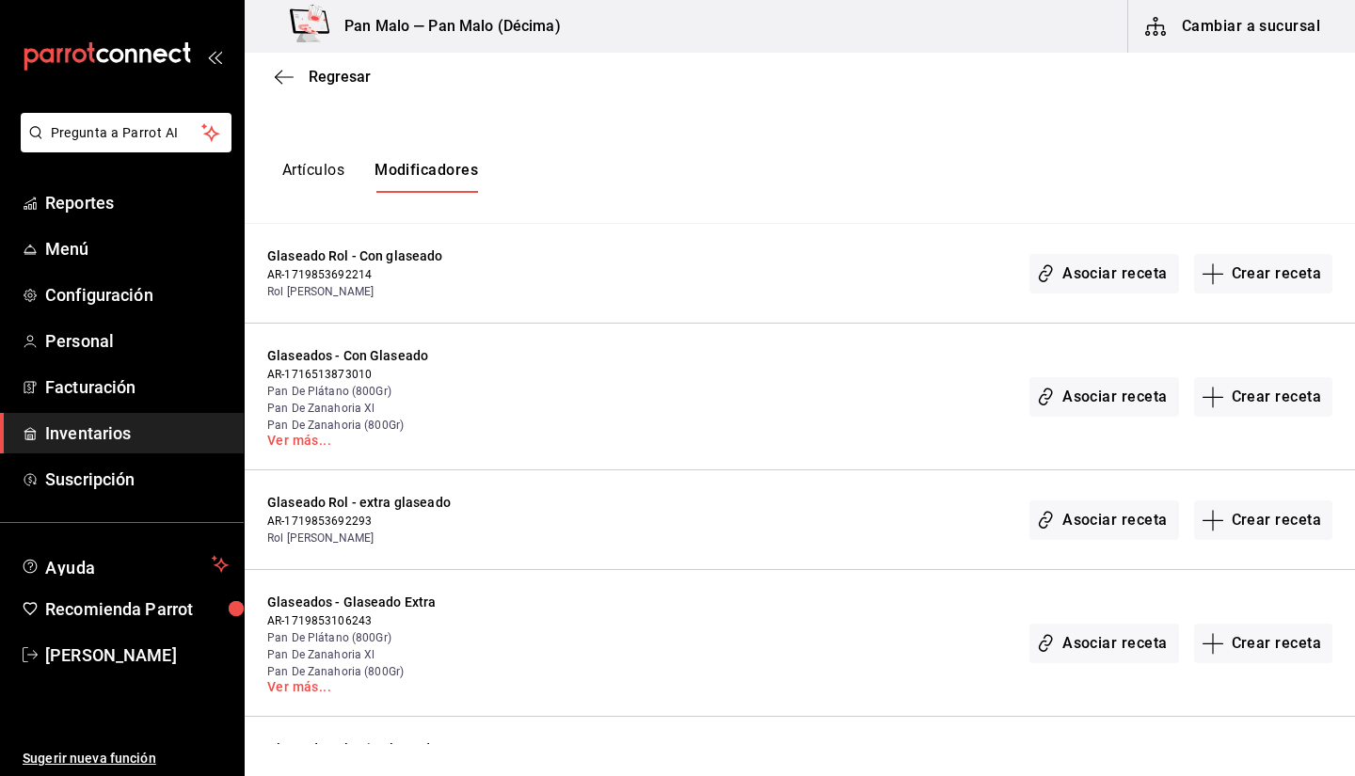
type input "GLASE"
click at [355, 409] on span "Pan De Zanahoria Xl" at bounding box center [390, 408] width 246 height 17
click at [311, 429] on span "Pan De Zanahoria (800Gr)" at bounding box center [390, 425] width 246 height 17
click at [293, 443] on link "Ver más..." at bounding box center [390, 440] width 246 height 13
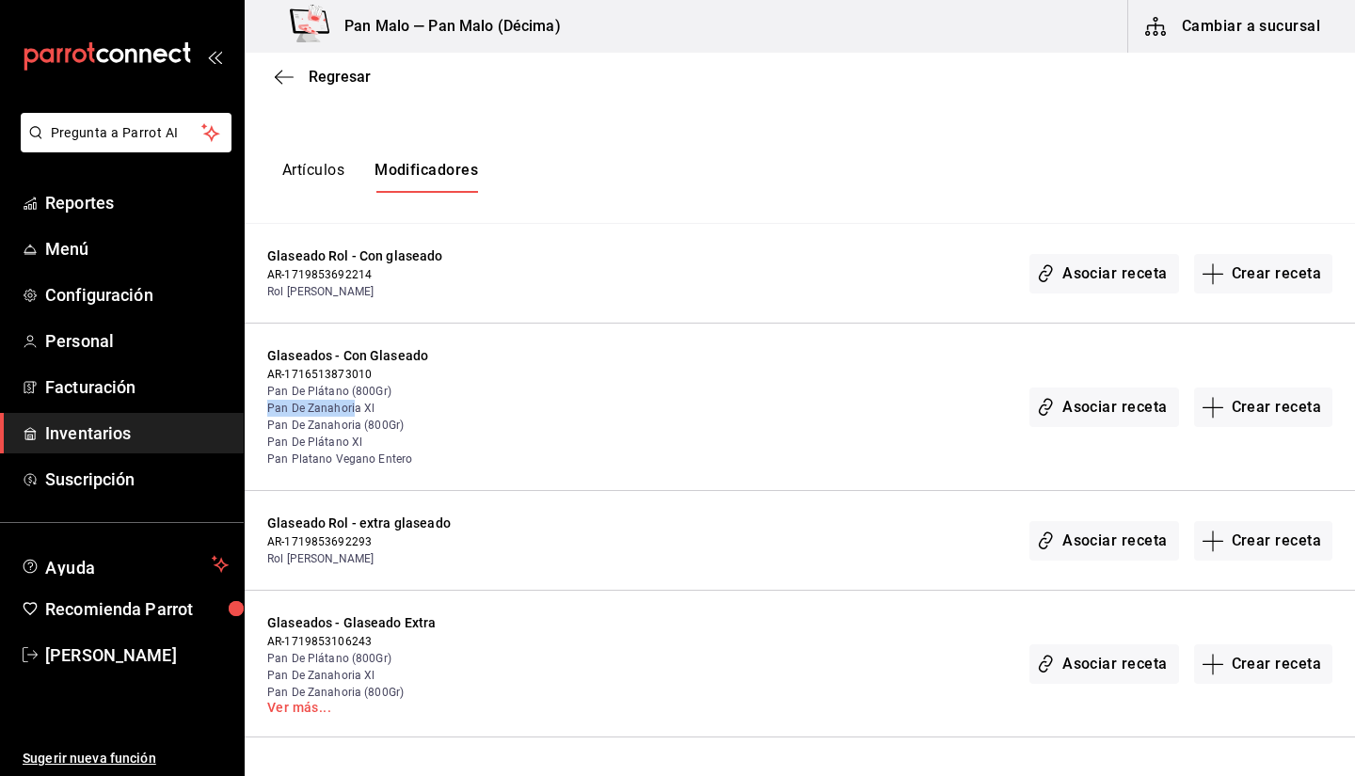
drag, startPoint x: 352, startPoint y: 401, endPoint x: 402, endPoint y: 392, distance: 50.8
click at [402, 392] on div "Glaseados - Con Glaseado AR-1716513873010 Pan De Plátano (800Gr) Pan De Zanahor…" at bounding box center [390, 406] width 246 height 121
click at [402, 392] on span "Pan De Plátano (800Gr)" at bounding box center [390, 391] width 246 height 17
drag, startPoint x: 373, startPoint y: 385, endPoint x: 271, endPoint y: 390, distance: 101.8
click at [271, 390] on span "Pan De Plátano (800Gr)" at bounding box center [390, 391] width 246 height 17
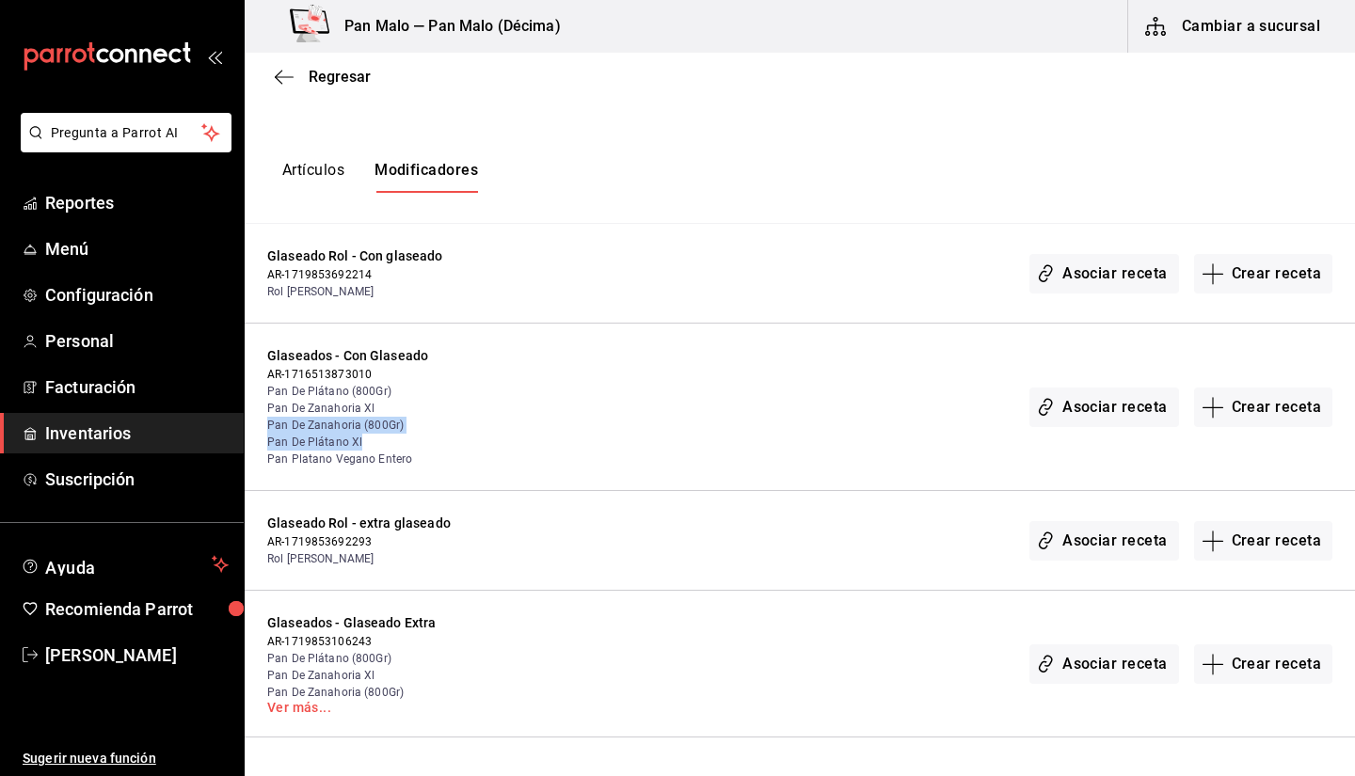
drag, startPoint x: 402, startPoint y: 436, endPoint x: 266, endPoint y: 426, distance: 135.9
click at [266, 426] on div "Glaseados - Con Glaseado AR-1716513873010 Pan De Plátano (800Gr) Pan De Zanahor…" at bounding box center [800, 408] width 1111 height 168
drag, startPoint x: 423, startPoint y: 455, endPoint x: 249, endPoint y: 465, distance: 173.5
click at [249, 465] on div "Glaseados - Con Glaseado AR-1716513873010 Pan De Plátano (800Gr) Pan De Zanahor…" at bounding box center [800, 408] width 1111 height 168
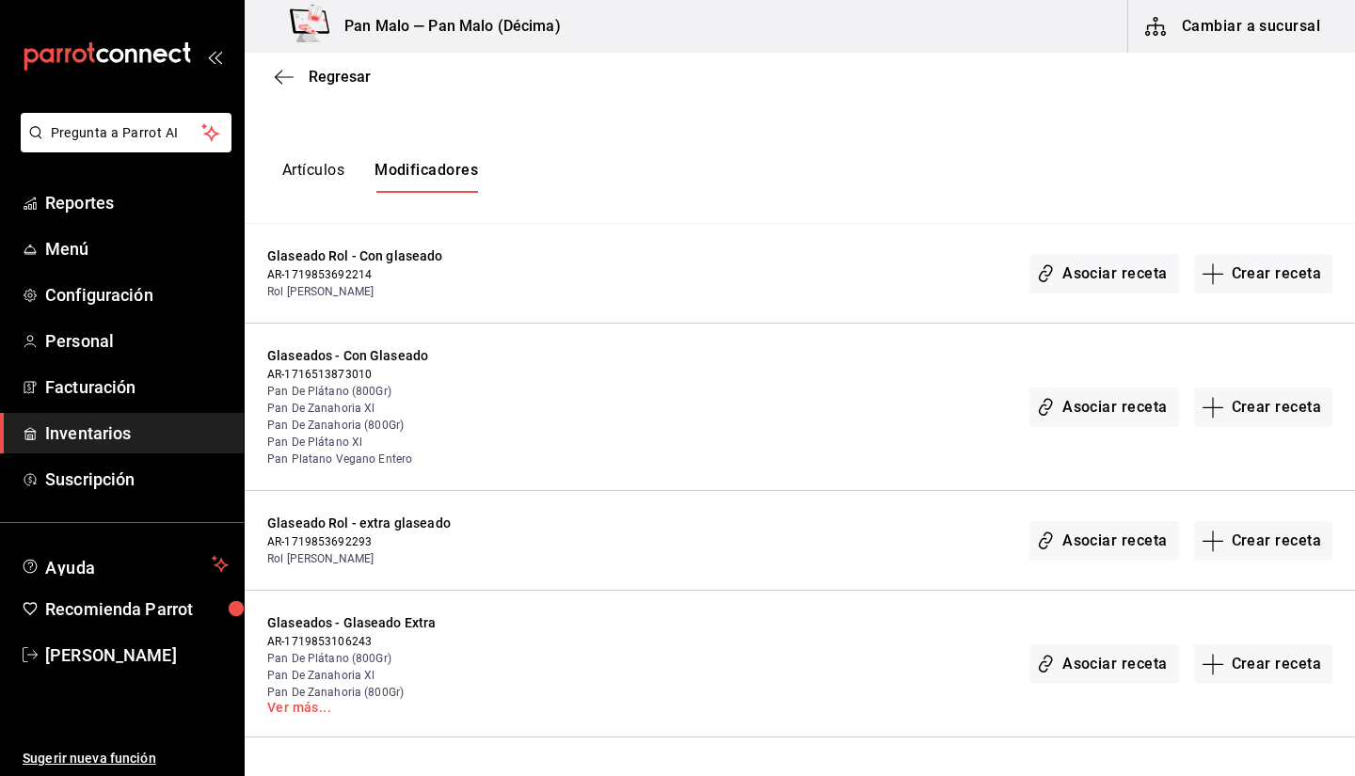
click at [555, 423] on div "Asociar receta Crear receta" at bounding box center [923, 406] width 820 height 121
drag, startPoint x: 330, startPoint y: 556, endPoint x: 414, endPoint y: 553, distance: 83.8
click at [414, 553] on span "Rol De Canela" at bounding box center [390, 559] width 246 height 17
click at [292, 70] on icon "button" at bounding box center [284, 77] width 19 height 17
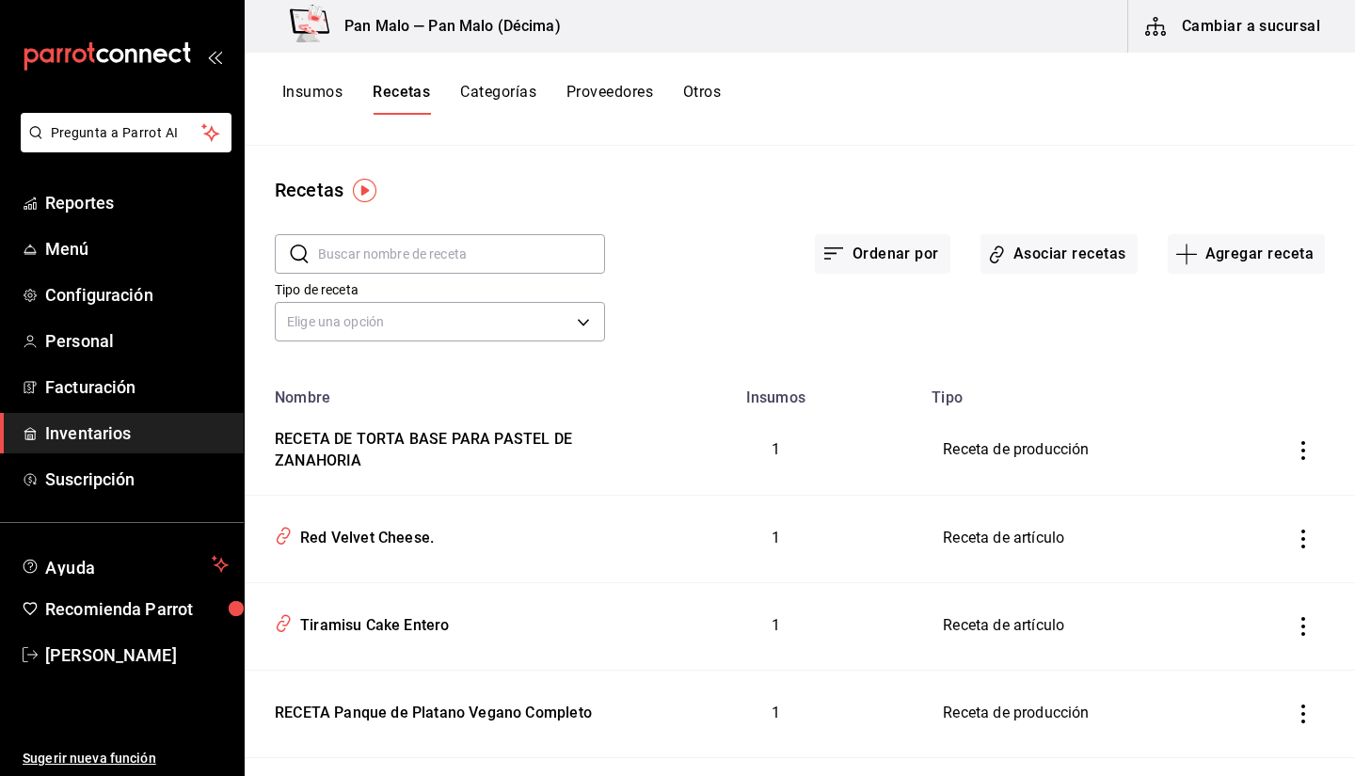
click at [308, 101] on button "Insumos" at bounding box center [312, 99] width 60 height 32
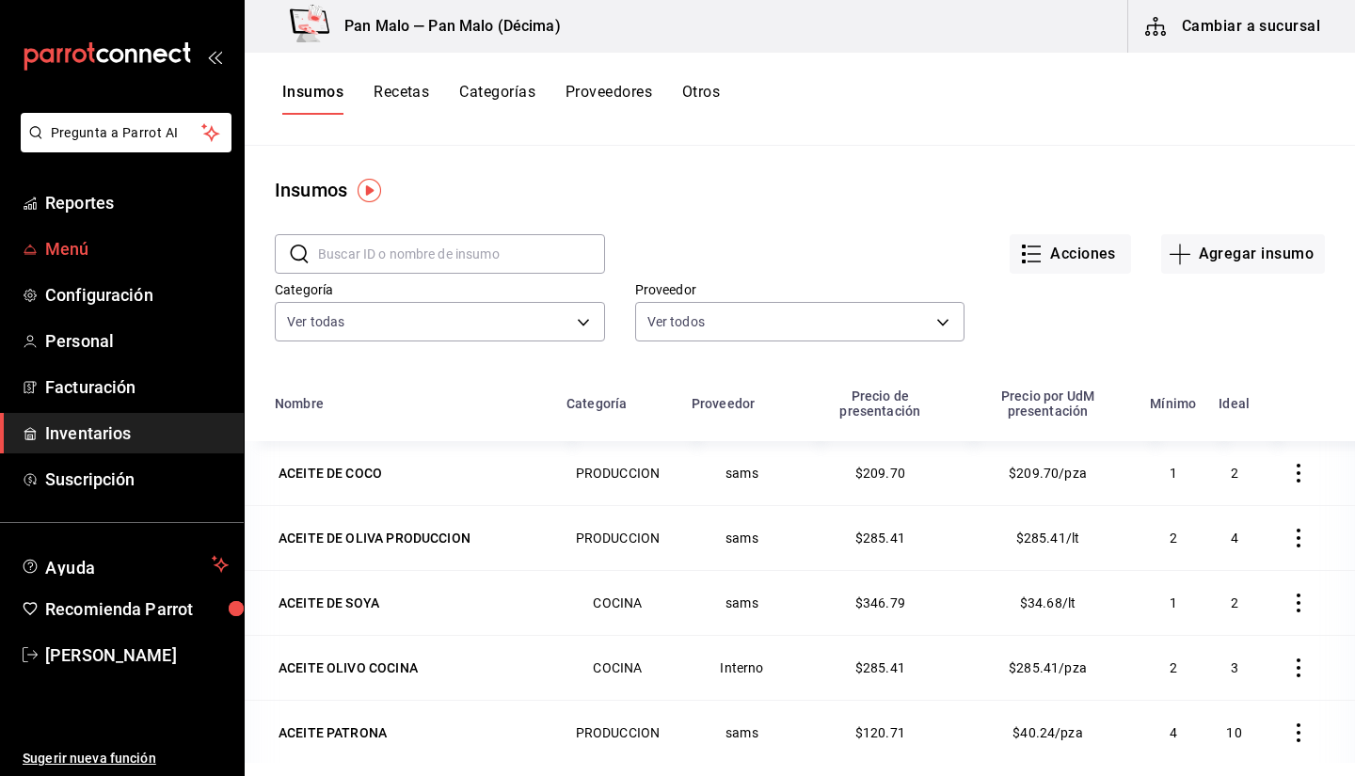
click at [123, 248] on span "Menú" at bounding box center [137, 248] width 184 height 25
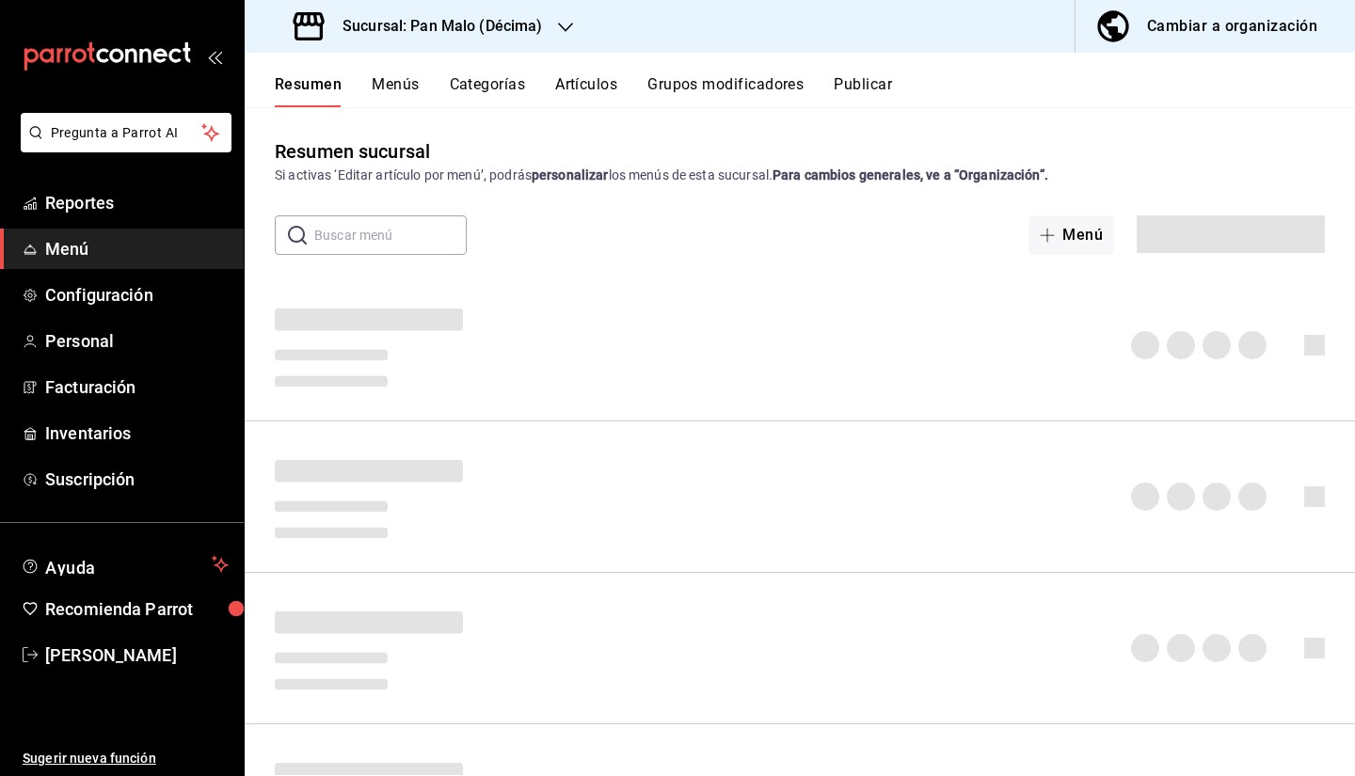
click at [1181, 8] on button "Cambiar a organización" at bounding box center [1208, 26] width 264 height 53
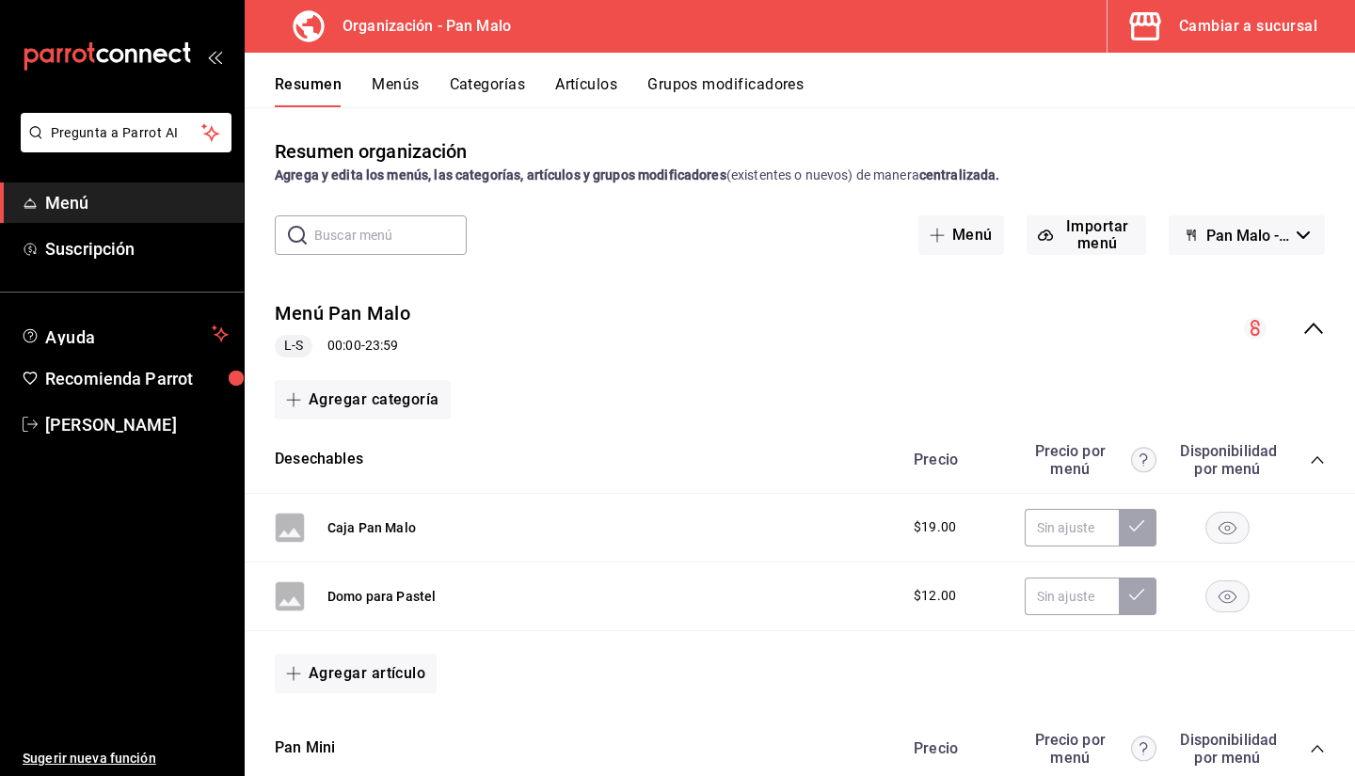
click at [596, 89] on button "Artículos" at bounding box center [586, 91] width 62 height 32
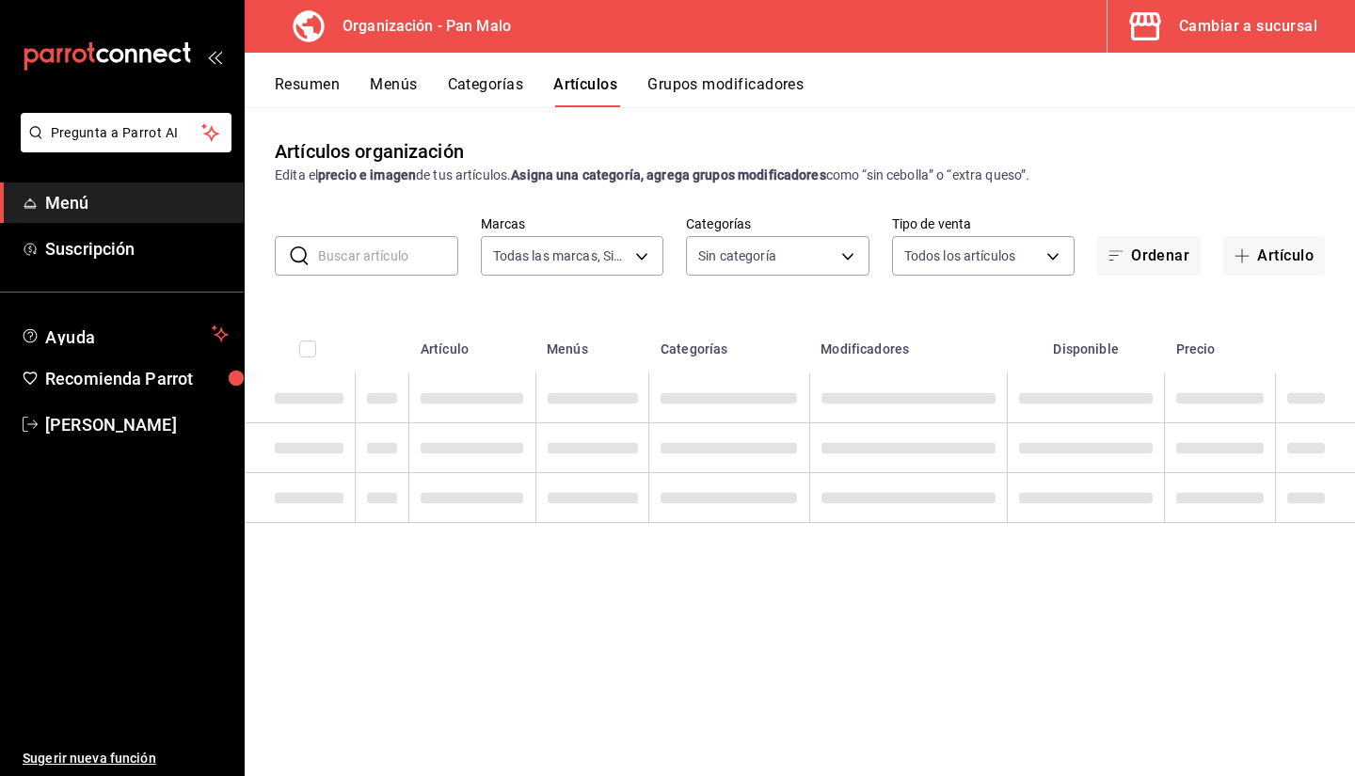
type input "fc172b80-d414-46c2-bed9-f4eeed86d775"
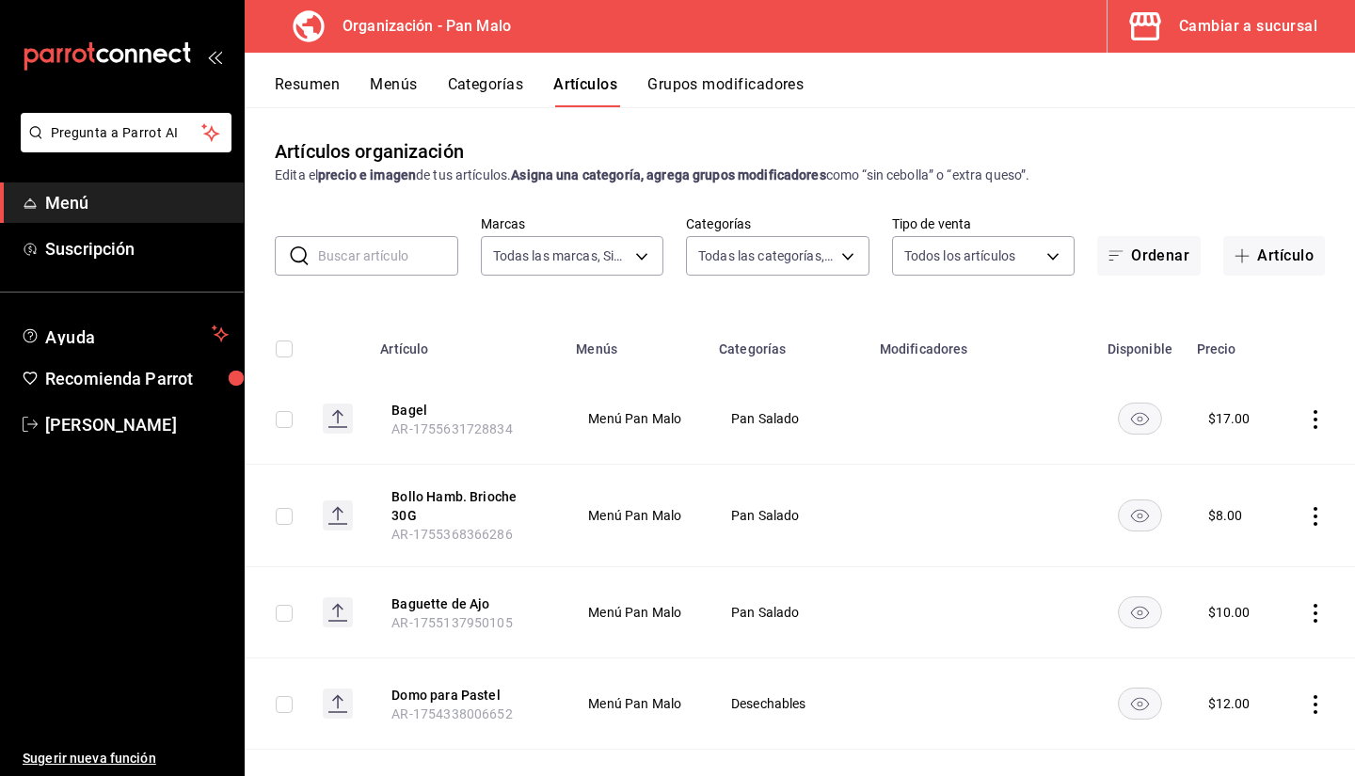
type input "51794acf-e1dd-4f38-9b3b-bc570c38acdf,faac991b-1219-45c2-92b9-09911293bcdb,94738…"
click at [693, 91] on button "Grupos modificadores" at bounding box center [726, 91] width 156 height 32
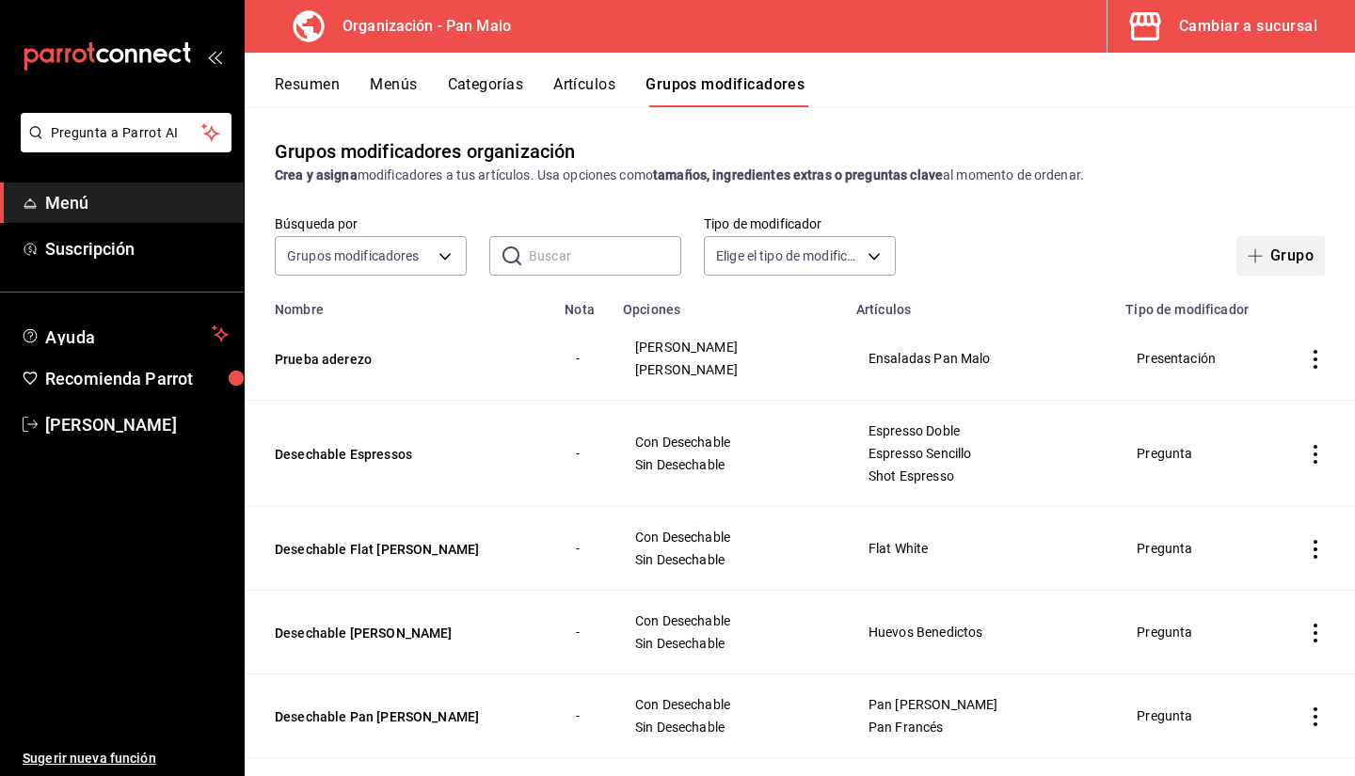
click at [1258, 271] on button "Grupo" at bounding box center [1281, 256] width 88 height 40
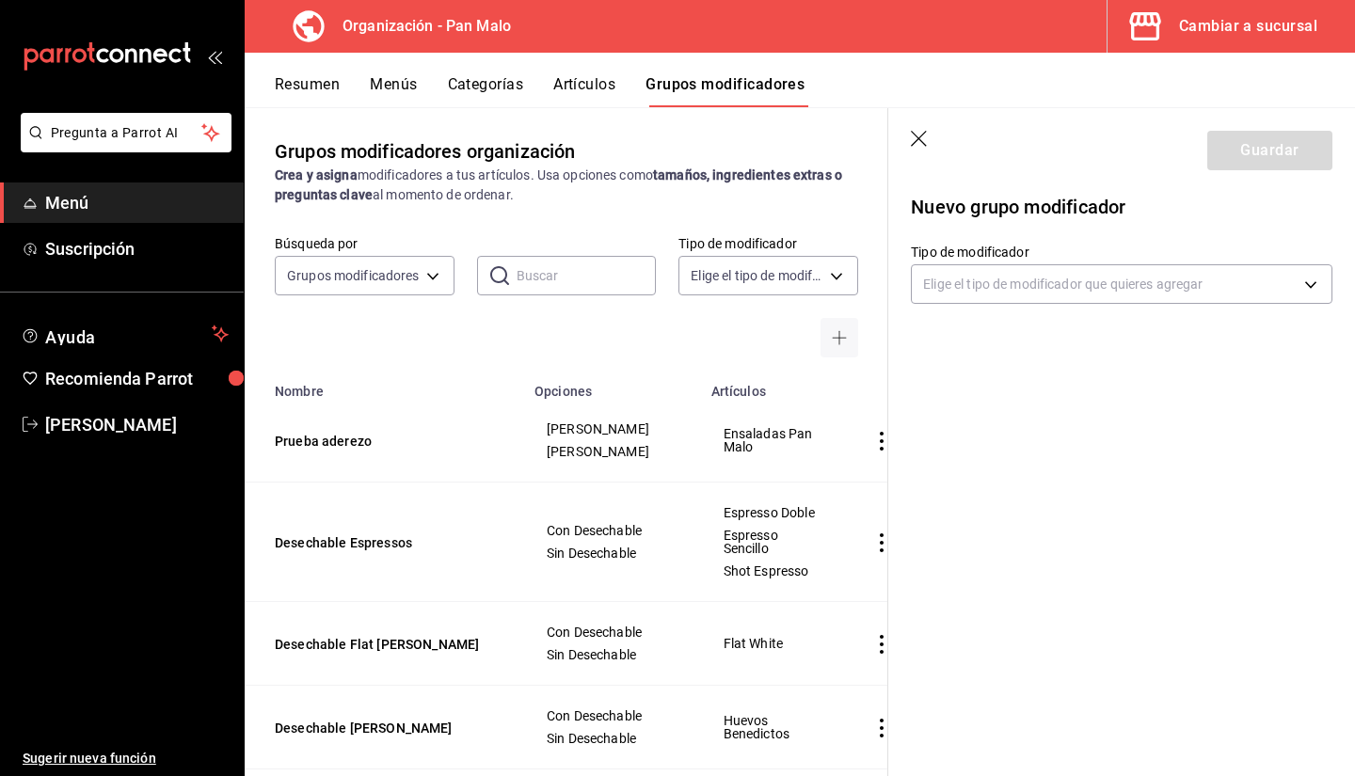
click at [911, 140] on icon "button" at bounding box center [920, 140] width 19 height 19
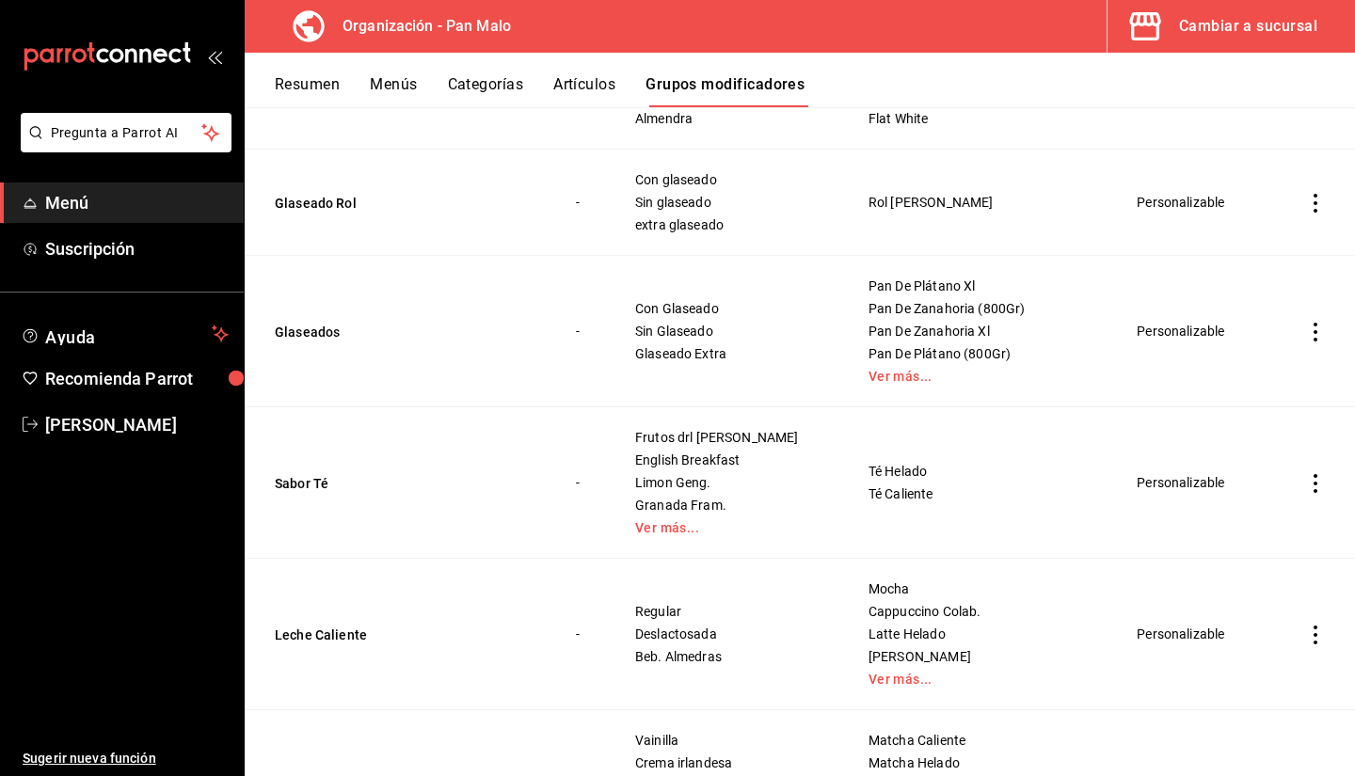
scroll to position [2652, 0]
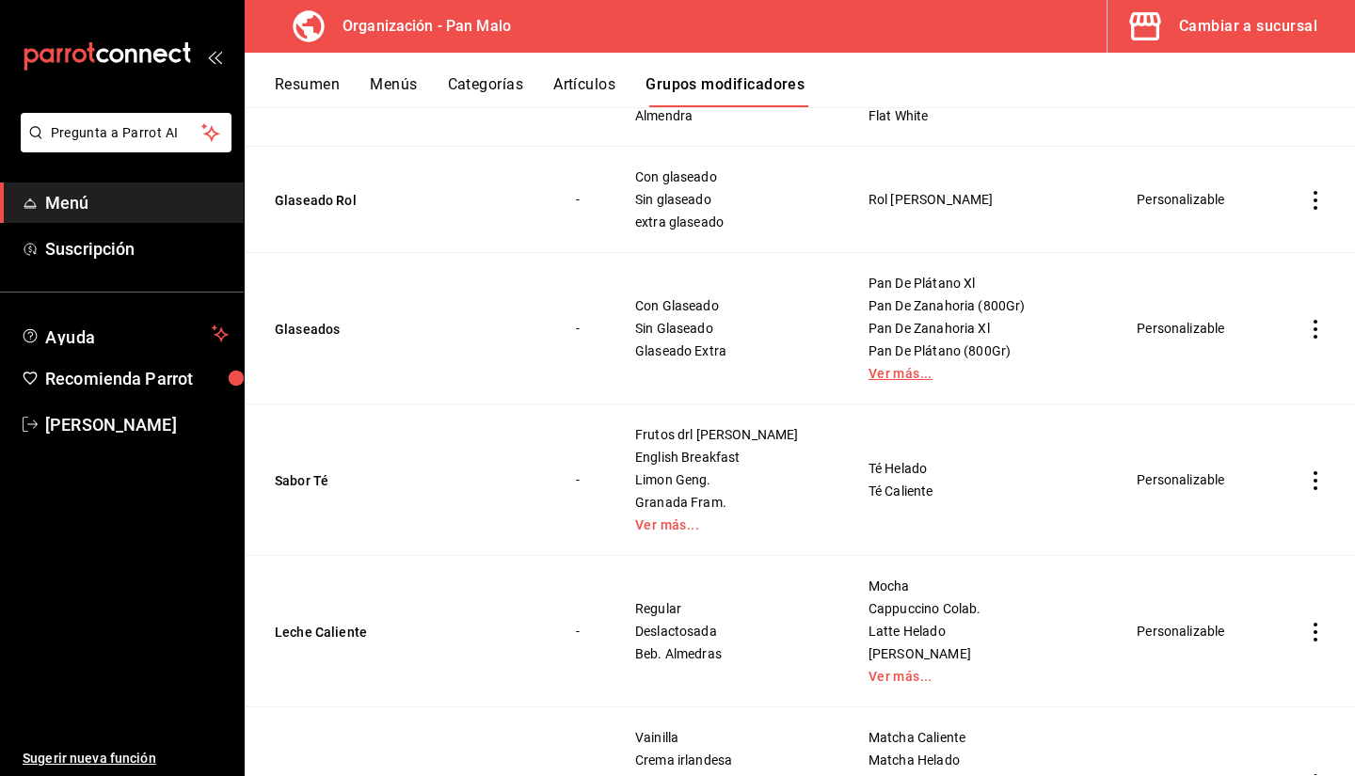
click at [899, 380] on link "Ver más..." at bounding box center [980, 373] width 222 height 13
drag, startPoint x: 720, startPoint y: 338, endPoint x: 776, endPoint y: 360, distance: 59.6
click at [776, 360] on td "Con Glaseado Sin Glaseado Glaseado Extra" at bounding box center [728, 329] width 233 height 152
drag, startPoint x: 726, startPoint y: 357, endPoint x: 740, endPoint y: 357, distance: 14.1
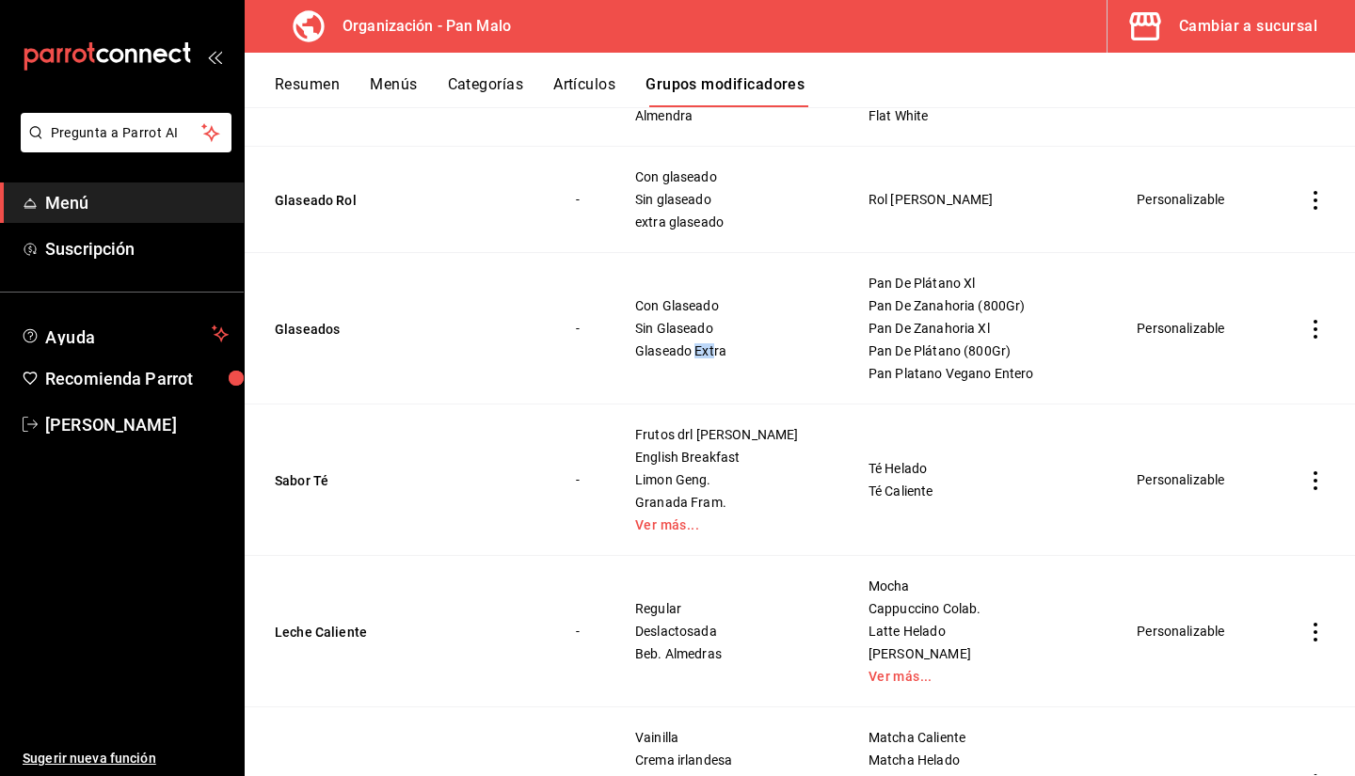
click at [740, 357] on span "Glaseado Extra" at bounding box center [728, 350] width 186 height 13
click at [760, 353] on span "Glaseado Extra" at bounding box center [728, 350] width 186 height 13
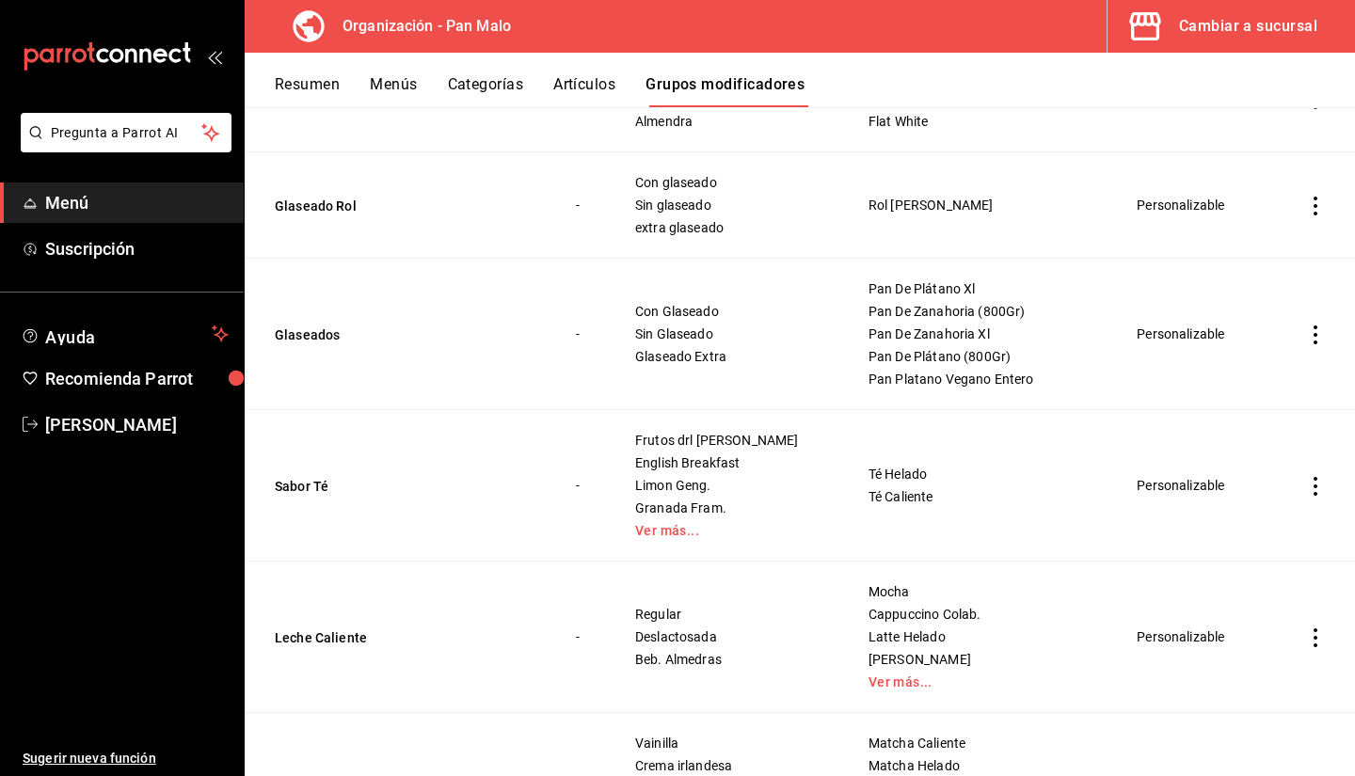
scroll to position [2600, 0]
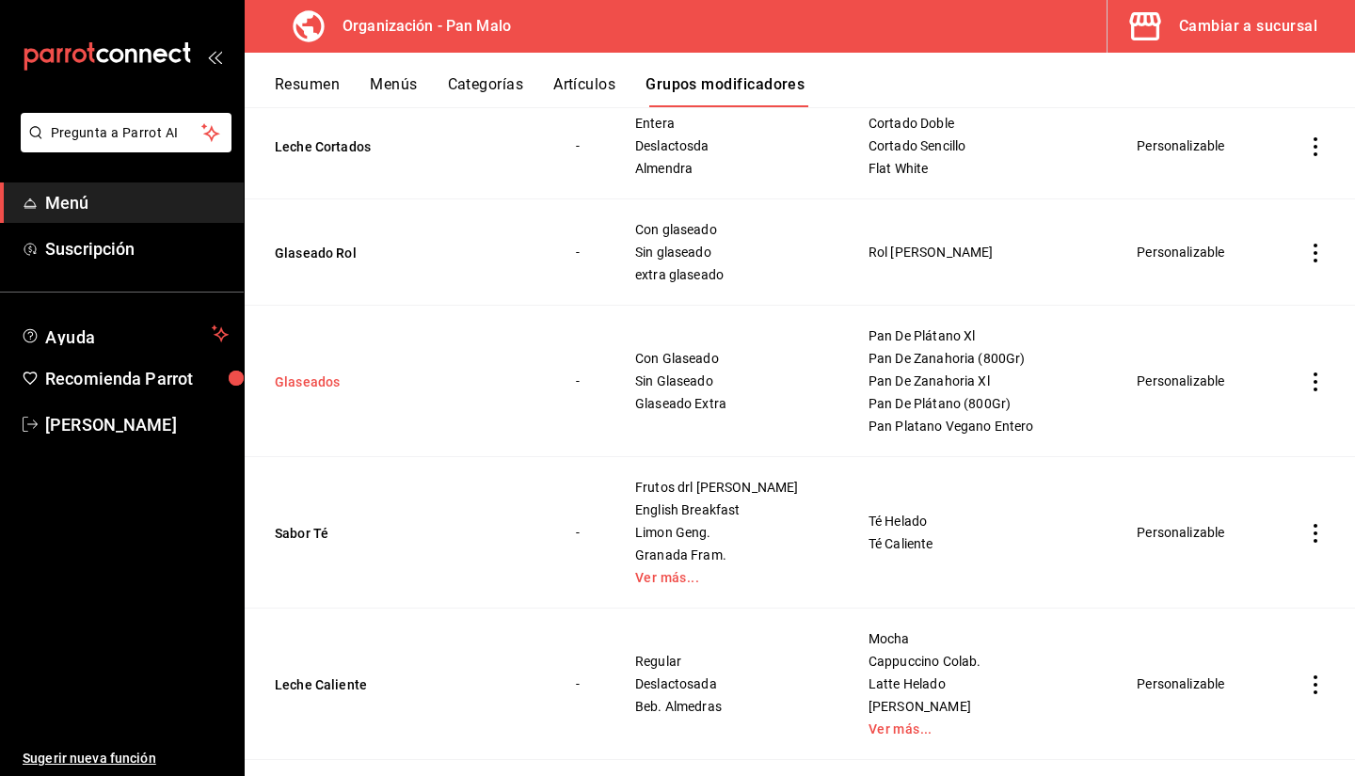
click at [311, 384] on button "Glaseados" at bounding box center [388, 382] width 226 height 19
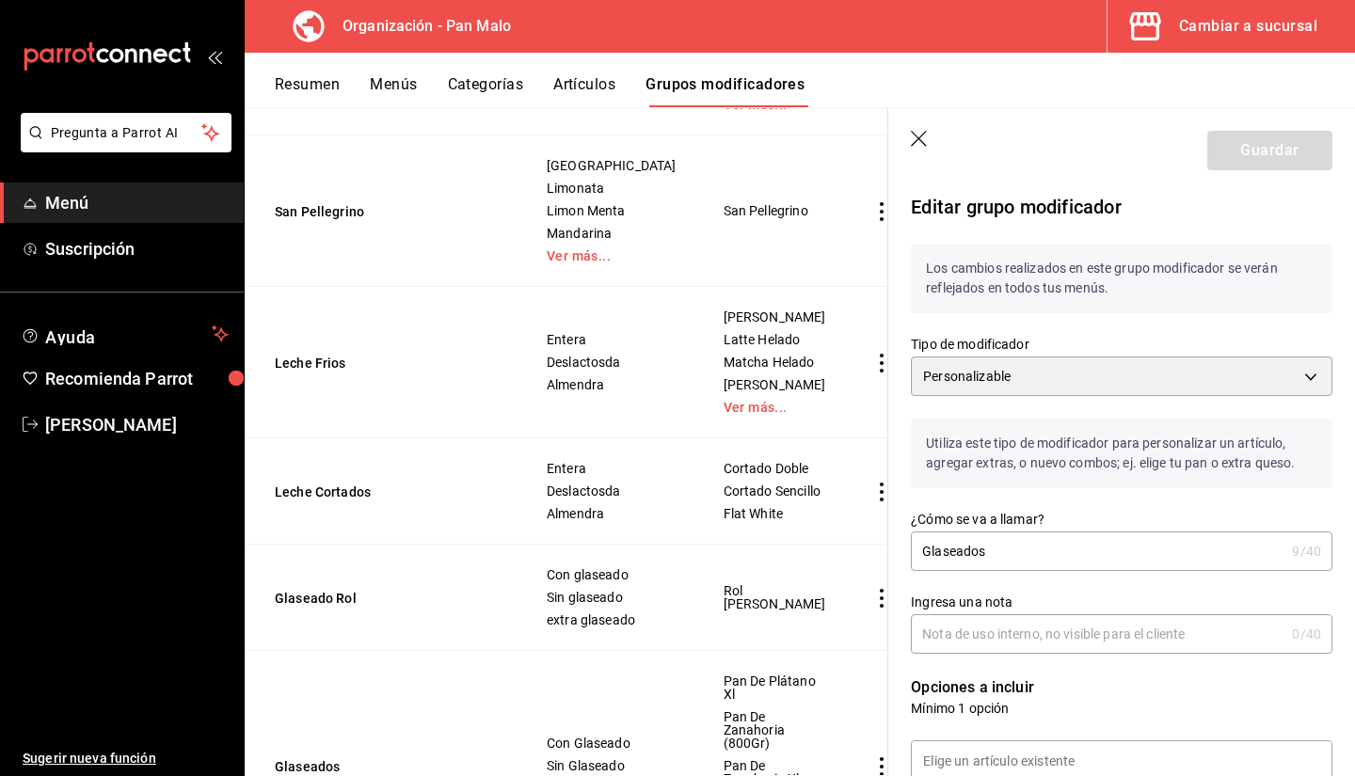
click at [1128, 543] on input "Glaseados" at bounding box center [1098, 552] width 374 height 38
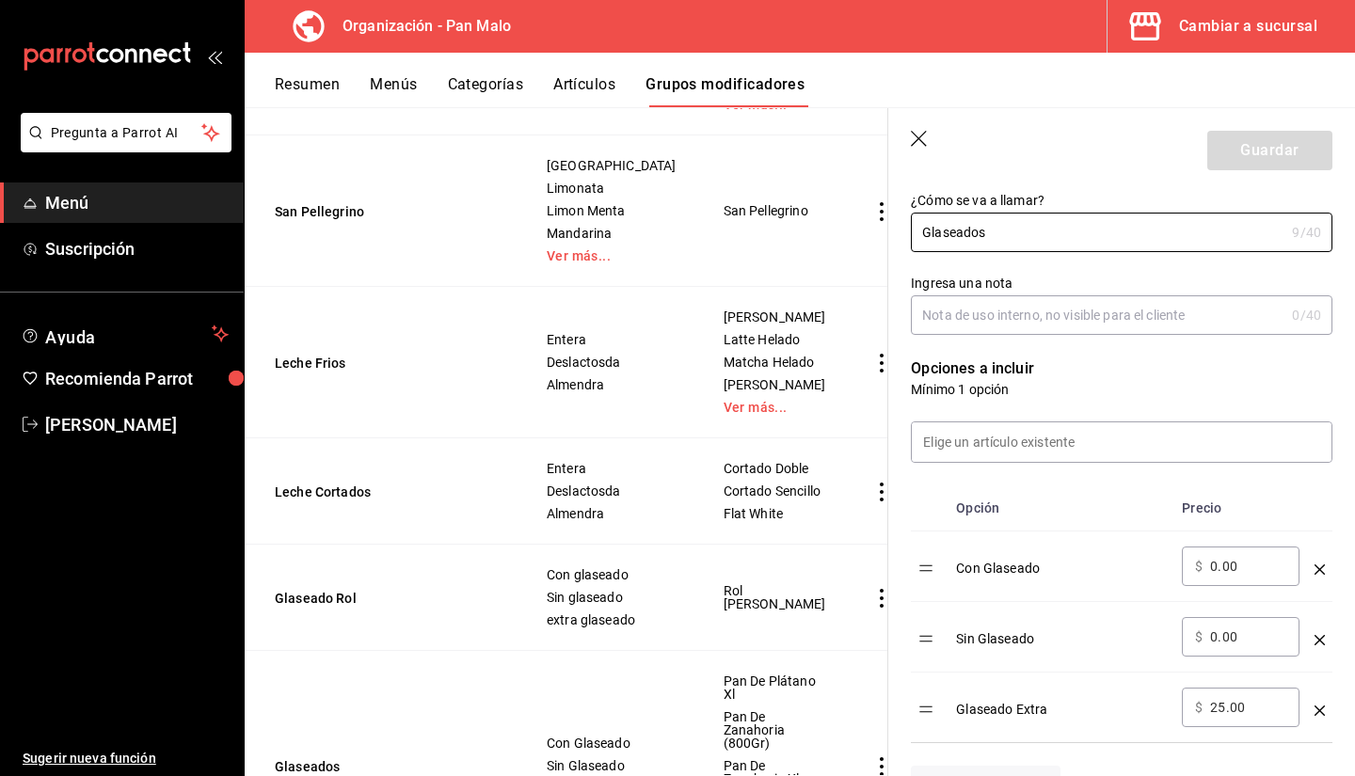
scroll to position [330, 0]
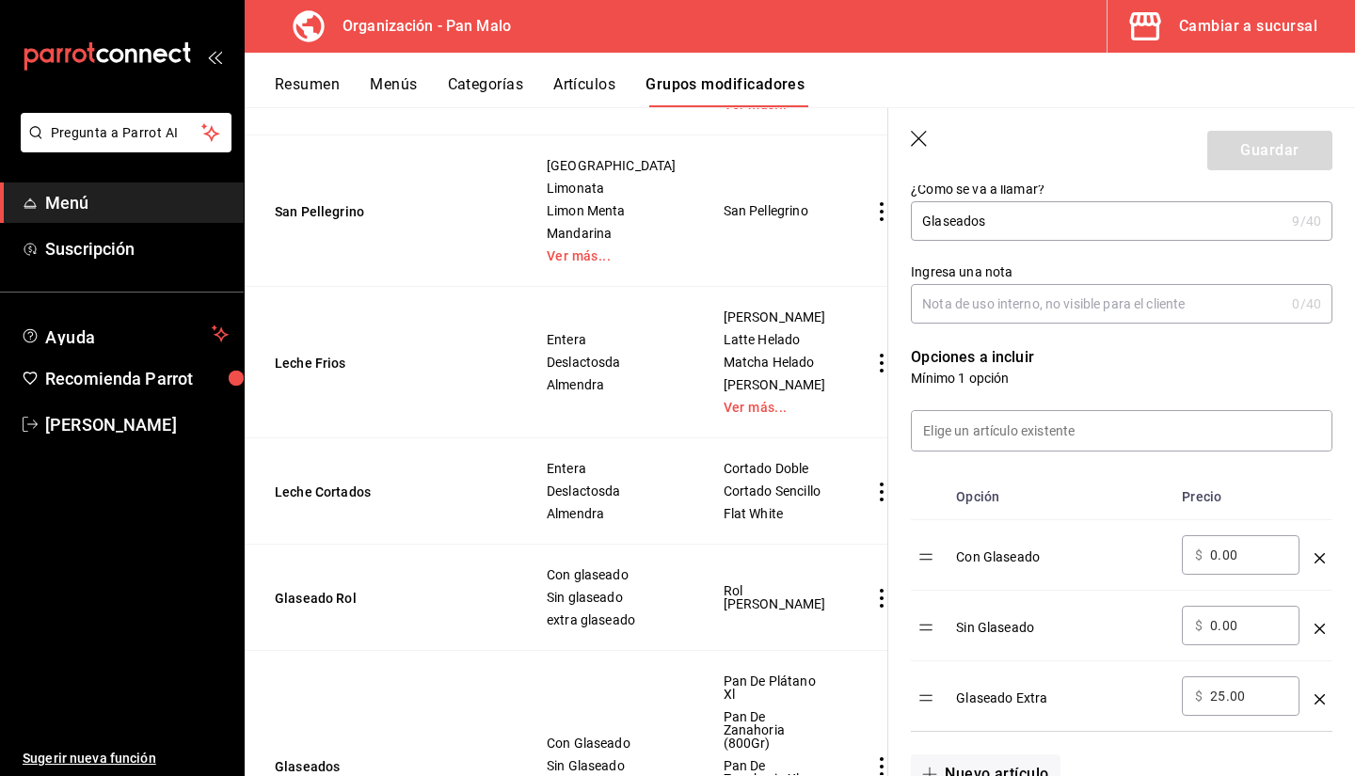
click at [910, 139] on header "Guardar" at bounding box center [1121, 146] width 467 height 77
click at [916, 139] on icon "button" at bounding box center [920, 140] width 19 height 19
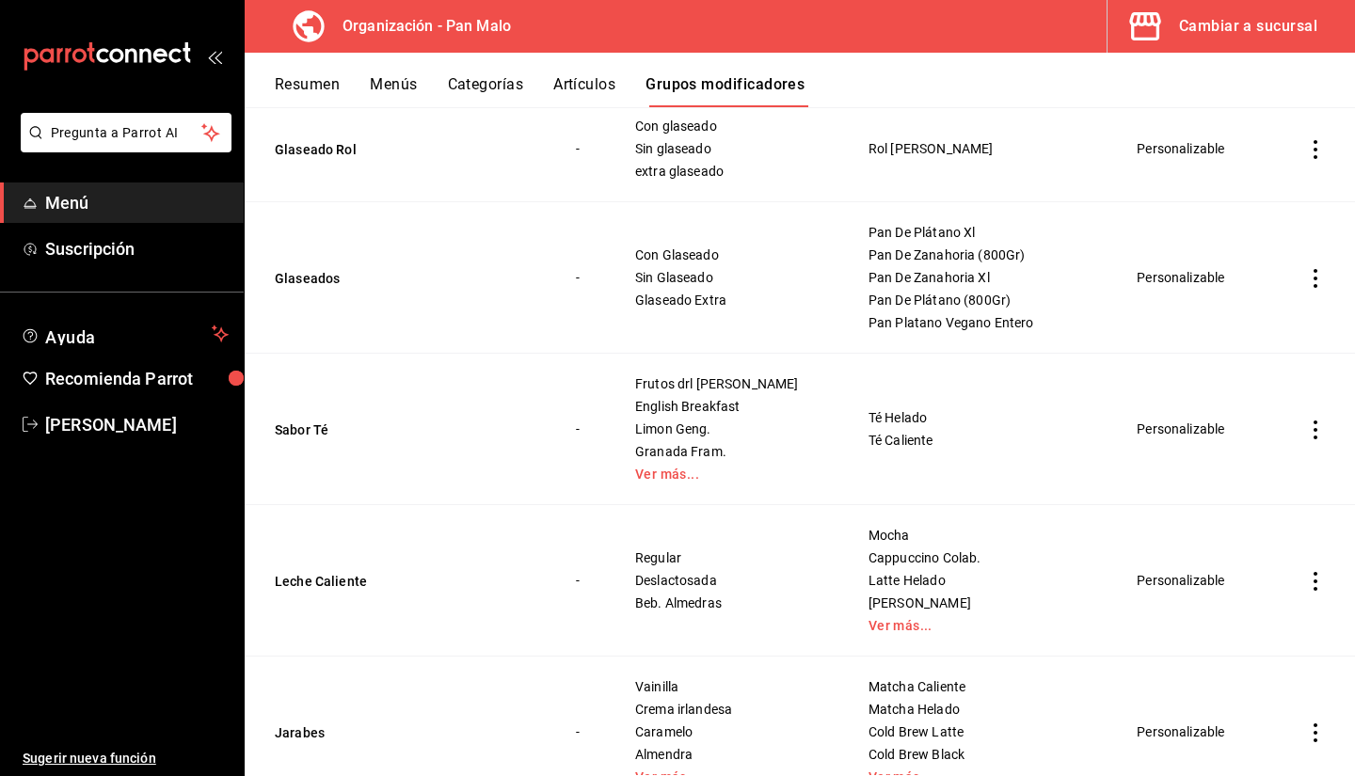
scroll to position [2659, 0]
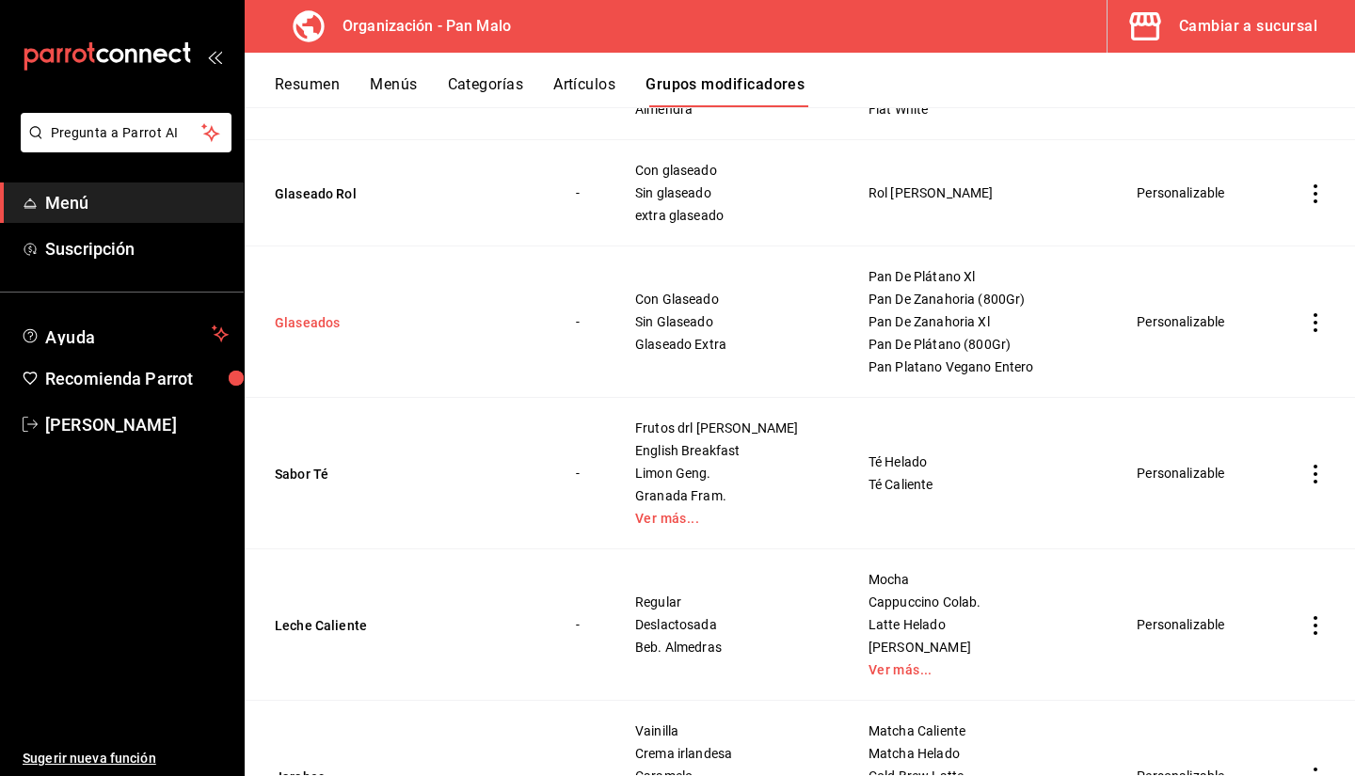
click at [314, 324] on button "Glaseados" at bounding box center [388, 322] width 226 height 19
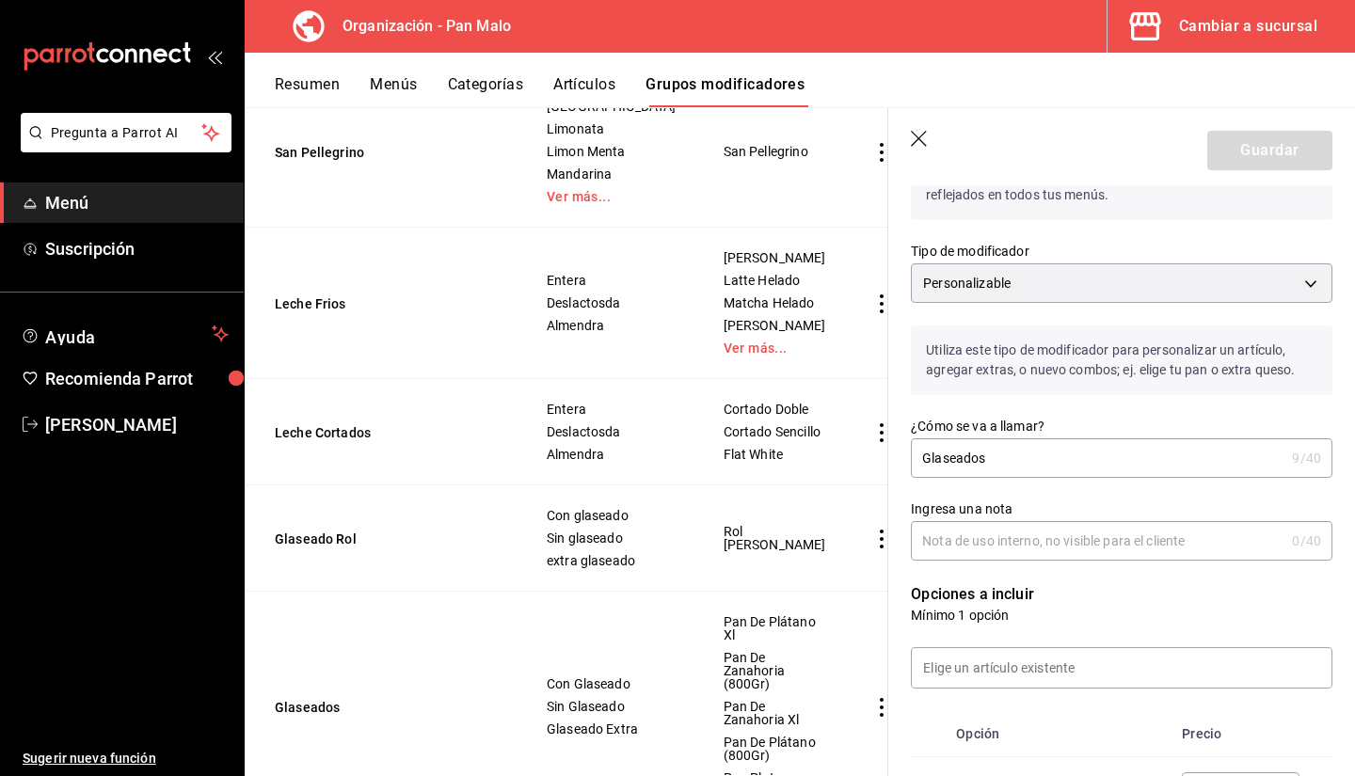
scroll to position [86, 0]
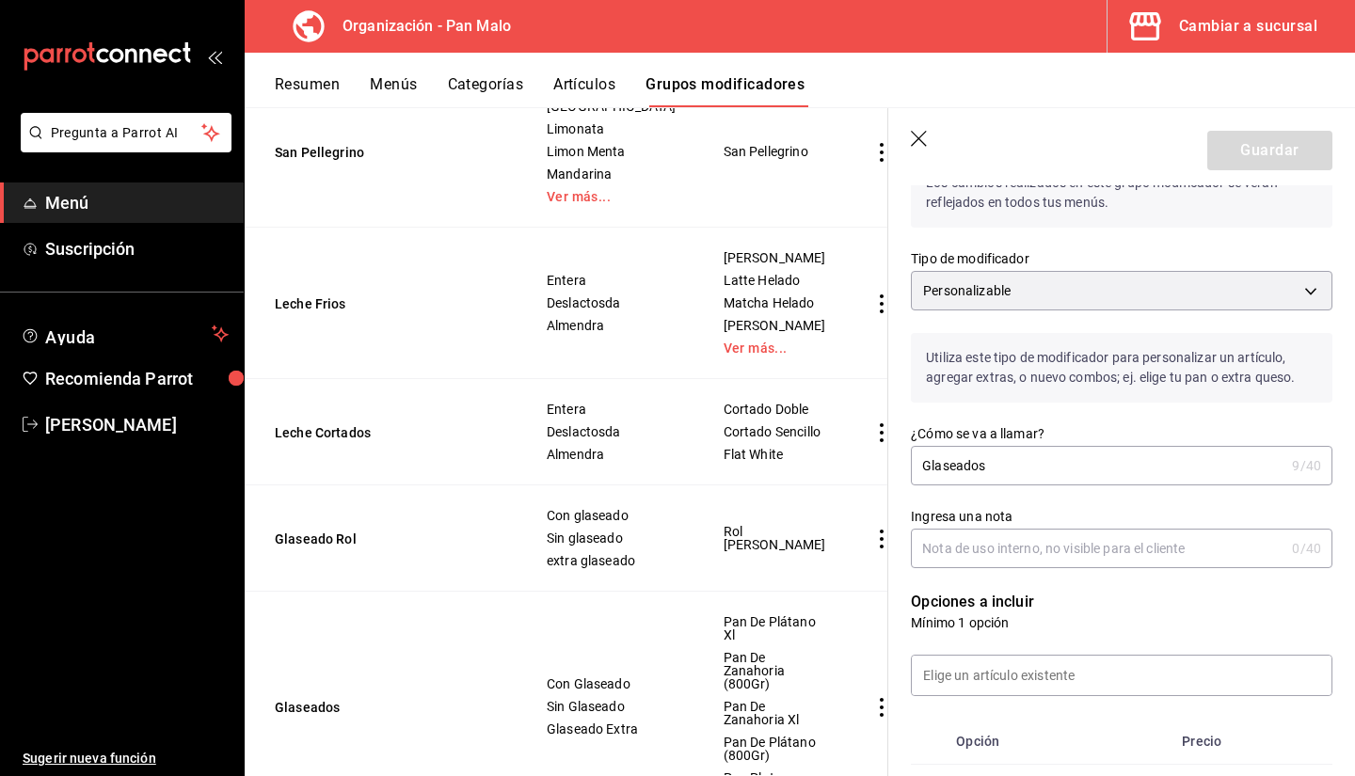
click at [923, 132] on icon "button" at bounding box center [920, 140] width 19 height 19
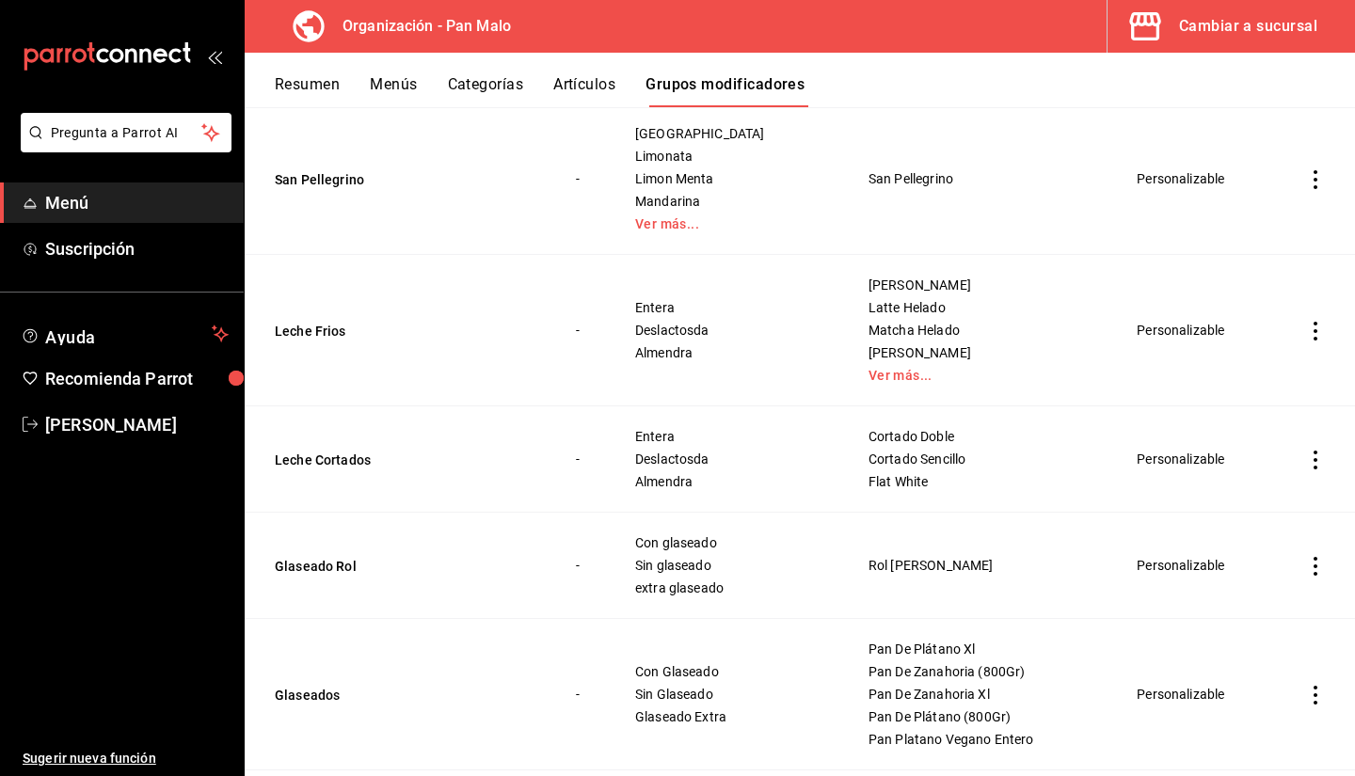
scroll to position [2275, 0]
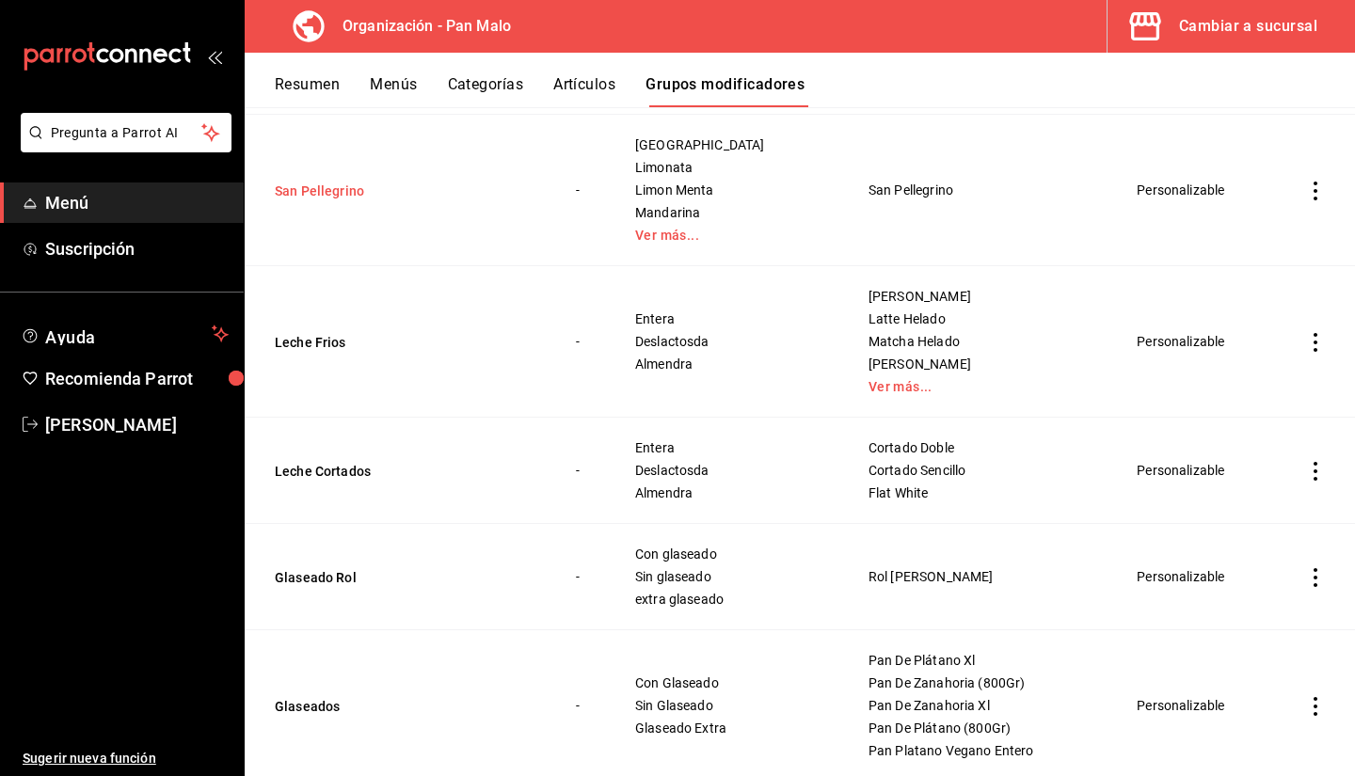
click at [377, 185] on button "San Pellegrino" at bounding box center [388, 191] width 226 height 19
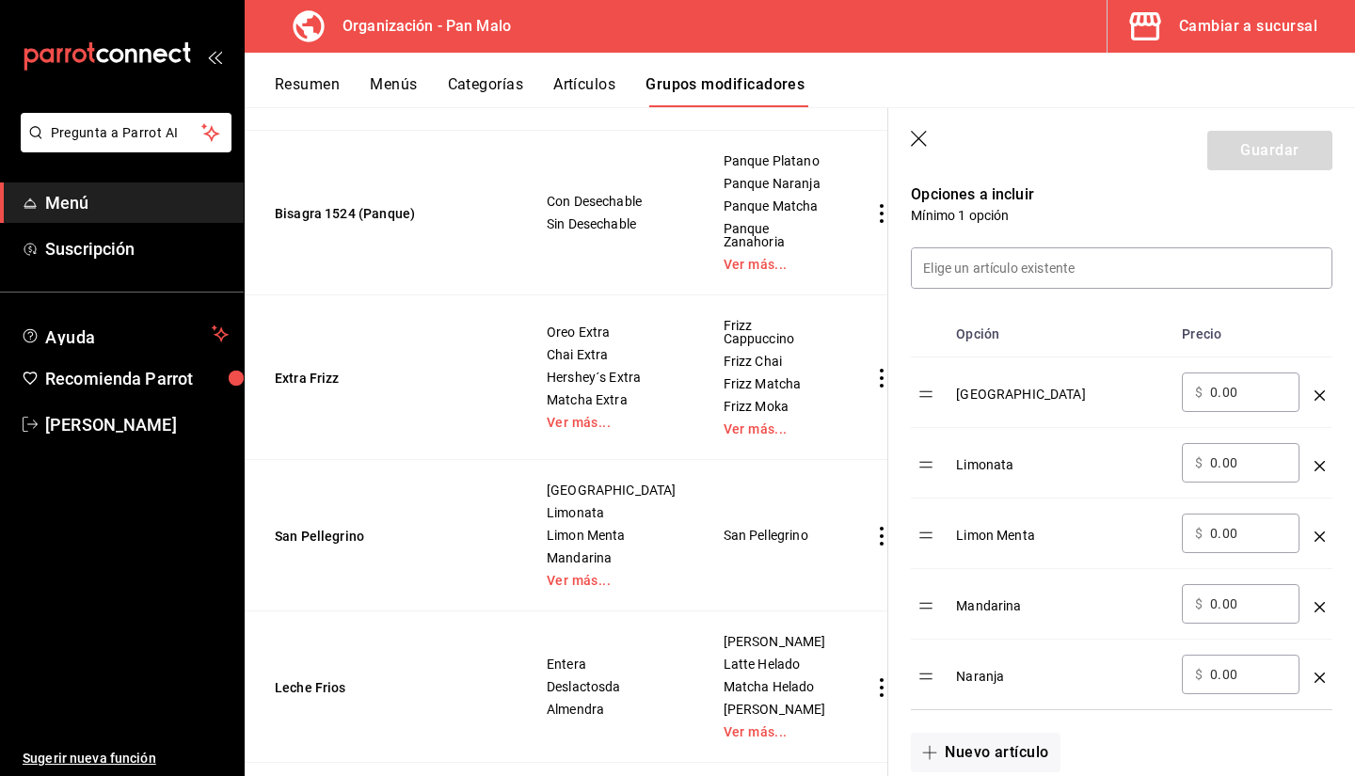
scroll to position [504, 0]
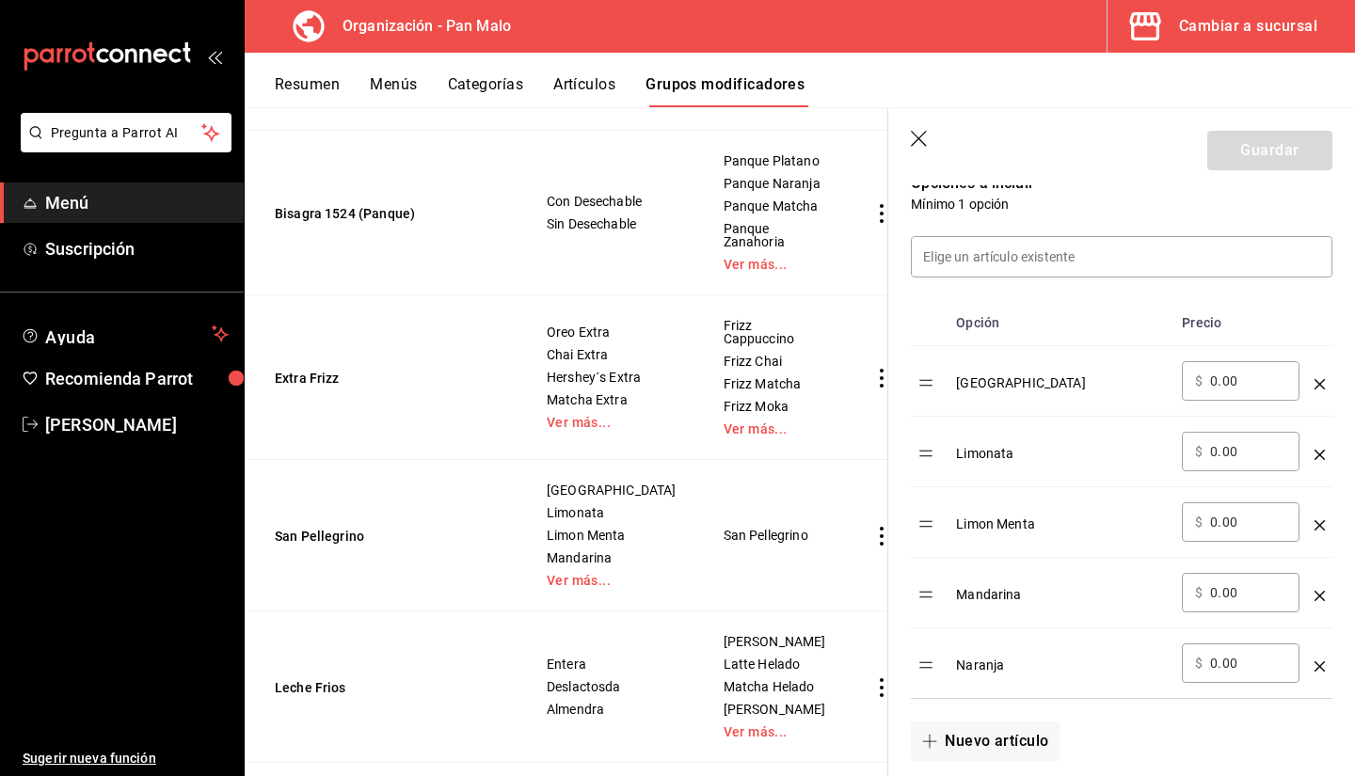
click at [917, 133] on icon "button" at bounding box center [920, 140] width 19 height 19
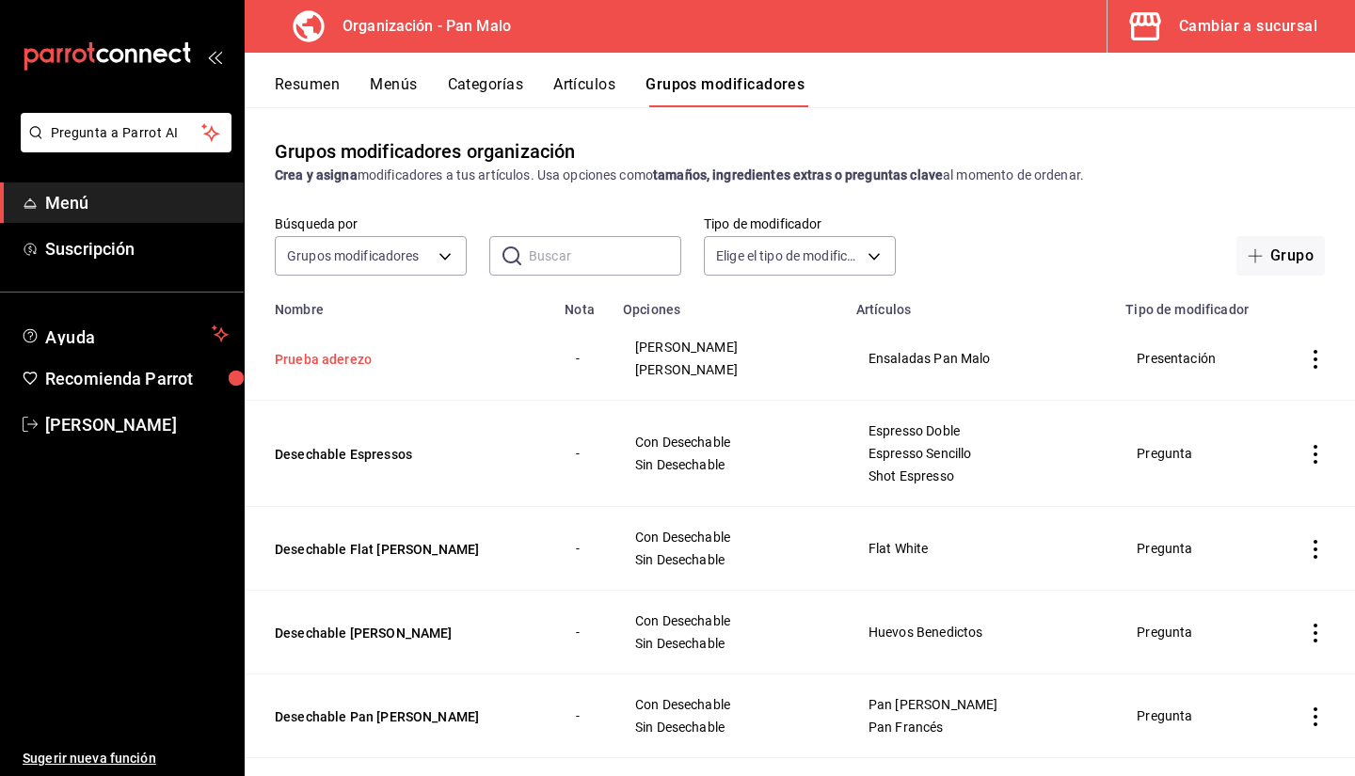
click at [374, 365] on button "Prueba aderezo" at bounding box center [388, 359] width 226 height 19
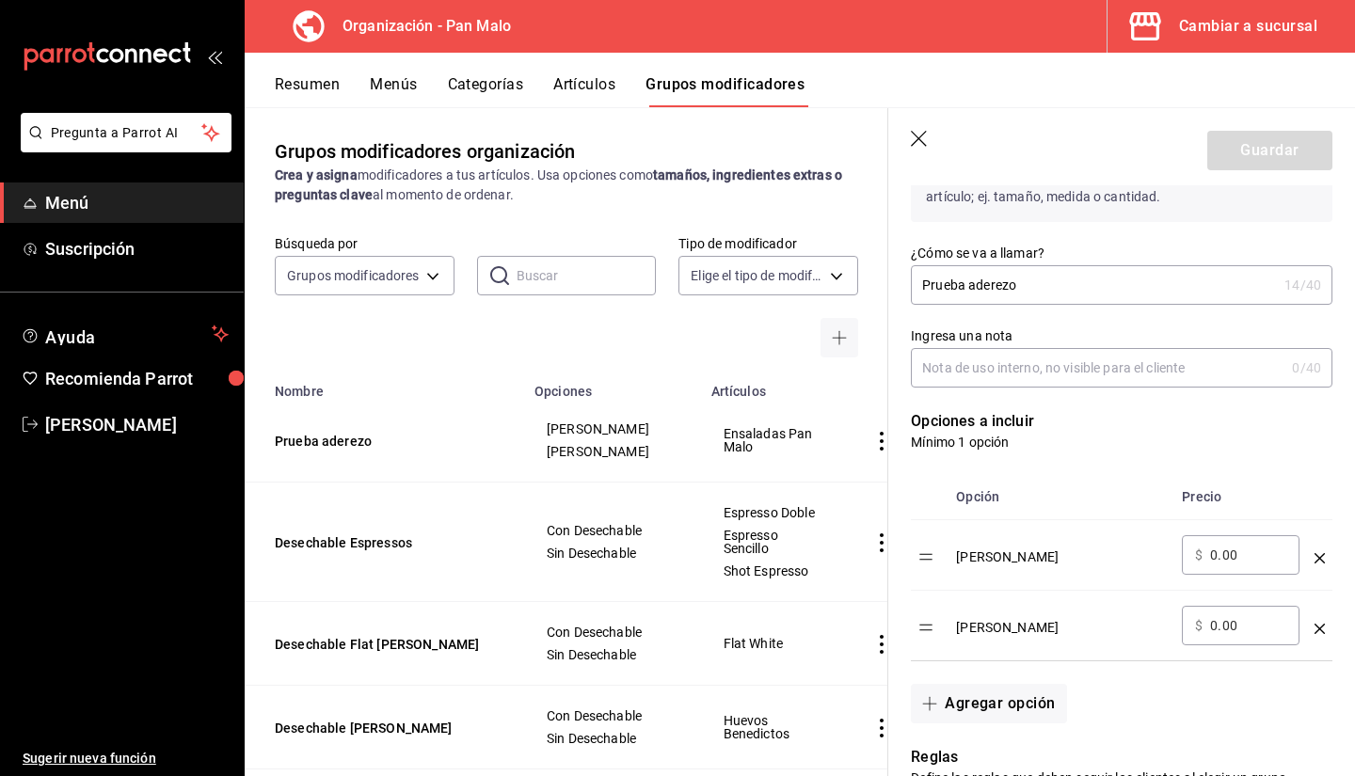
scroll to position [133, 0]
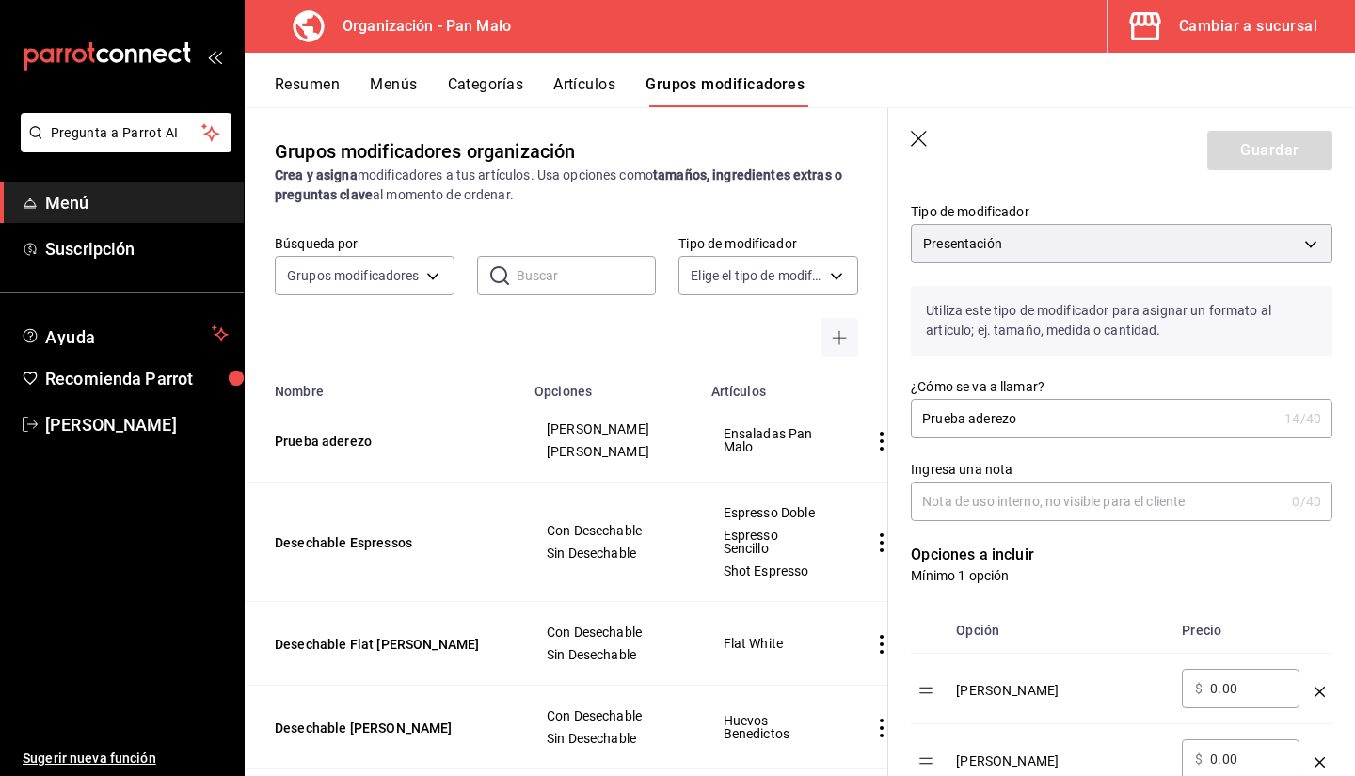
click at [928, 139] on icon "button" at bounding box center [920, 140] width 19 height 19
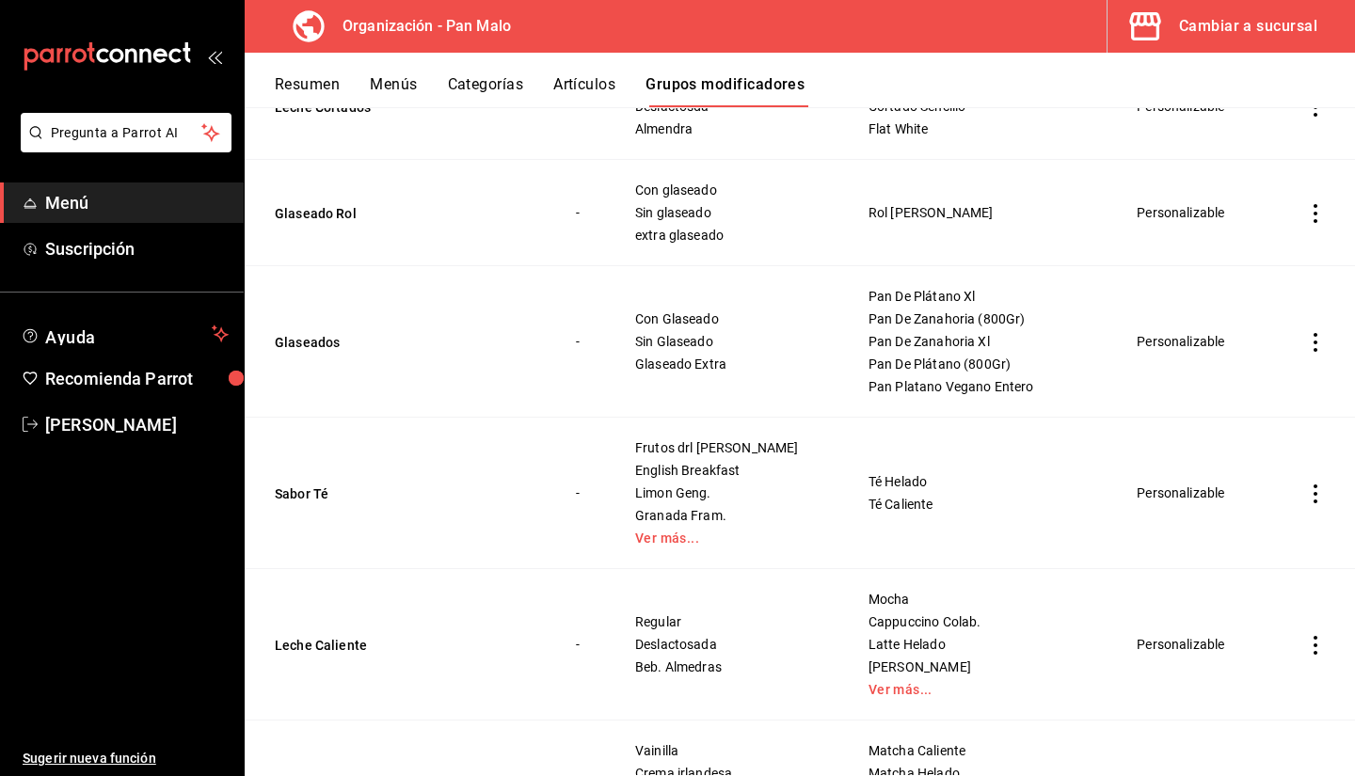
scroll to position [2633, 0]
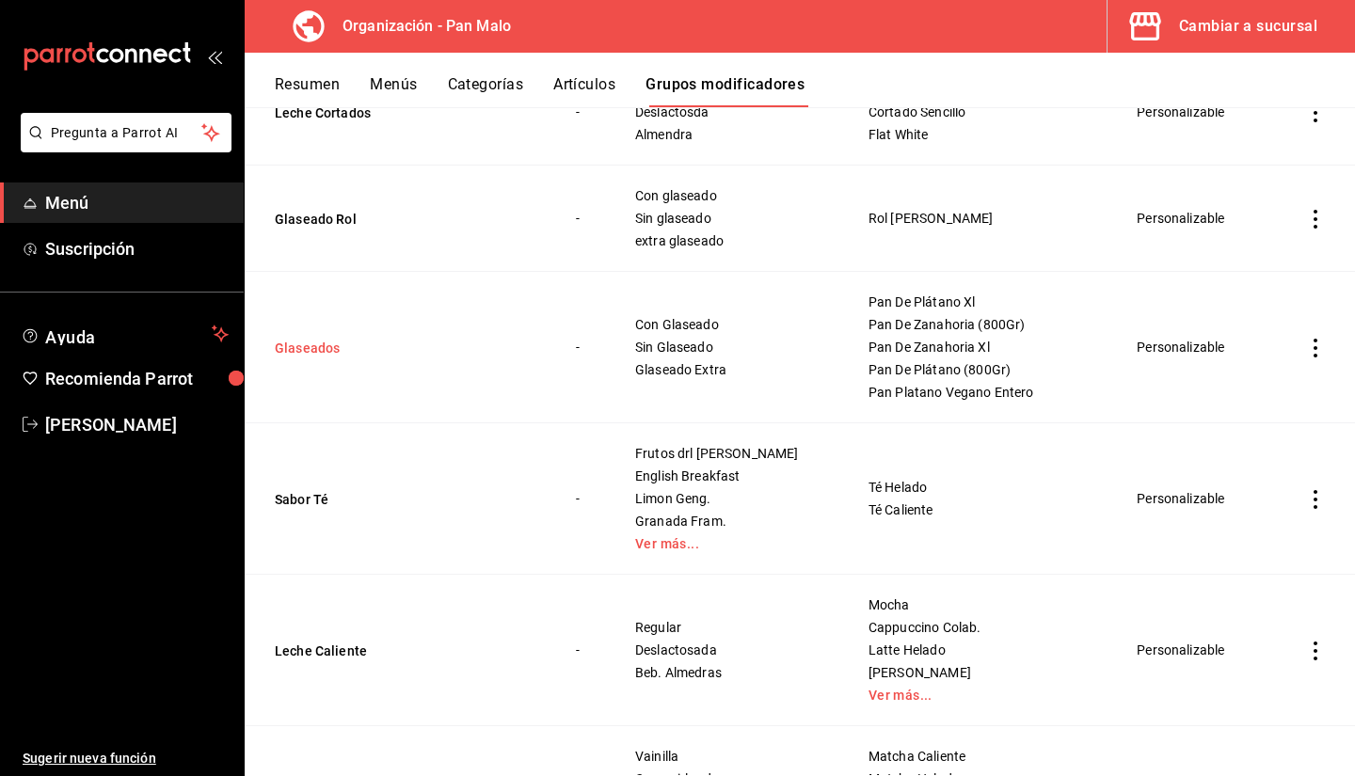
click at [297, 358] on button "Glaseados" at bounding box center [388, 348] width 226 height 19
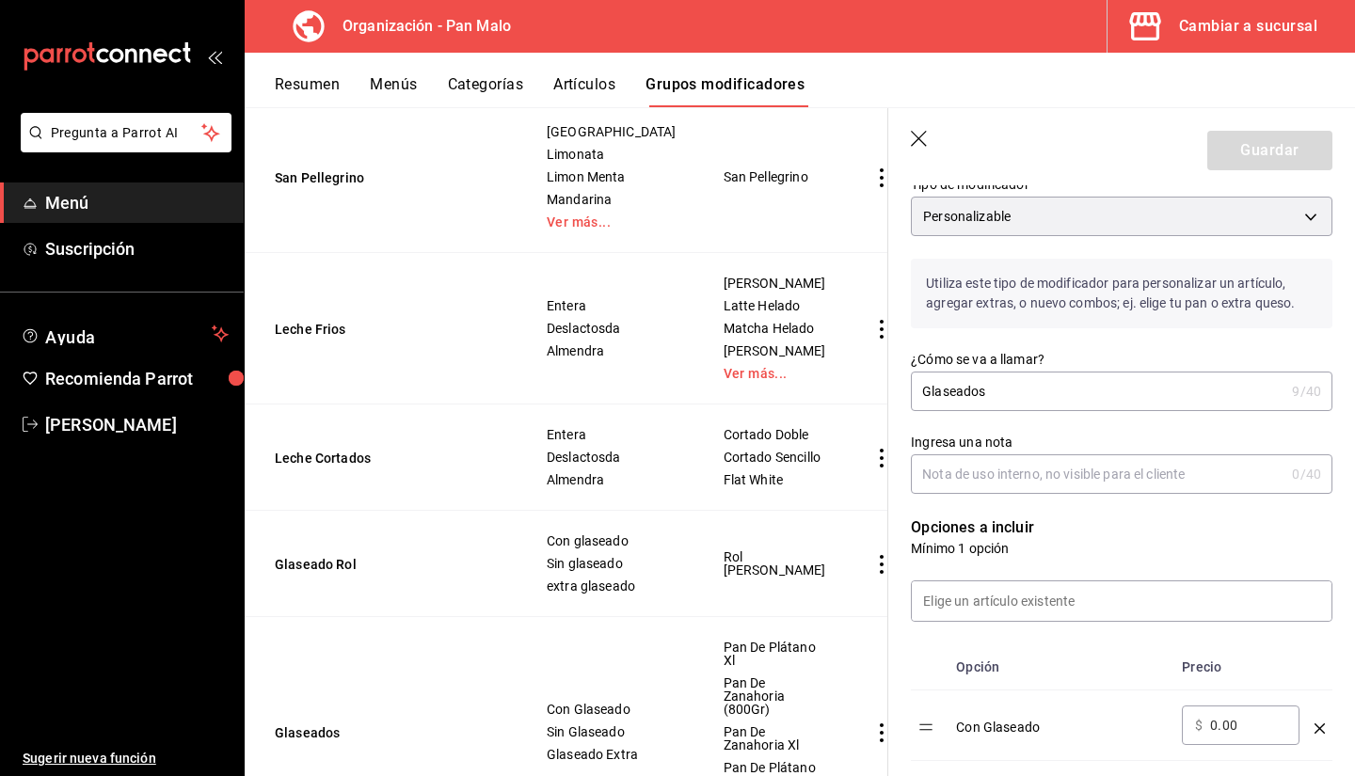
scroll to position [208, 0]
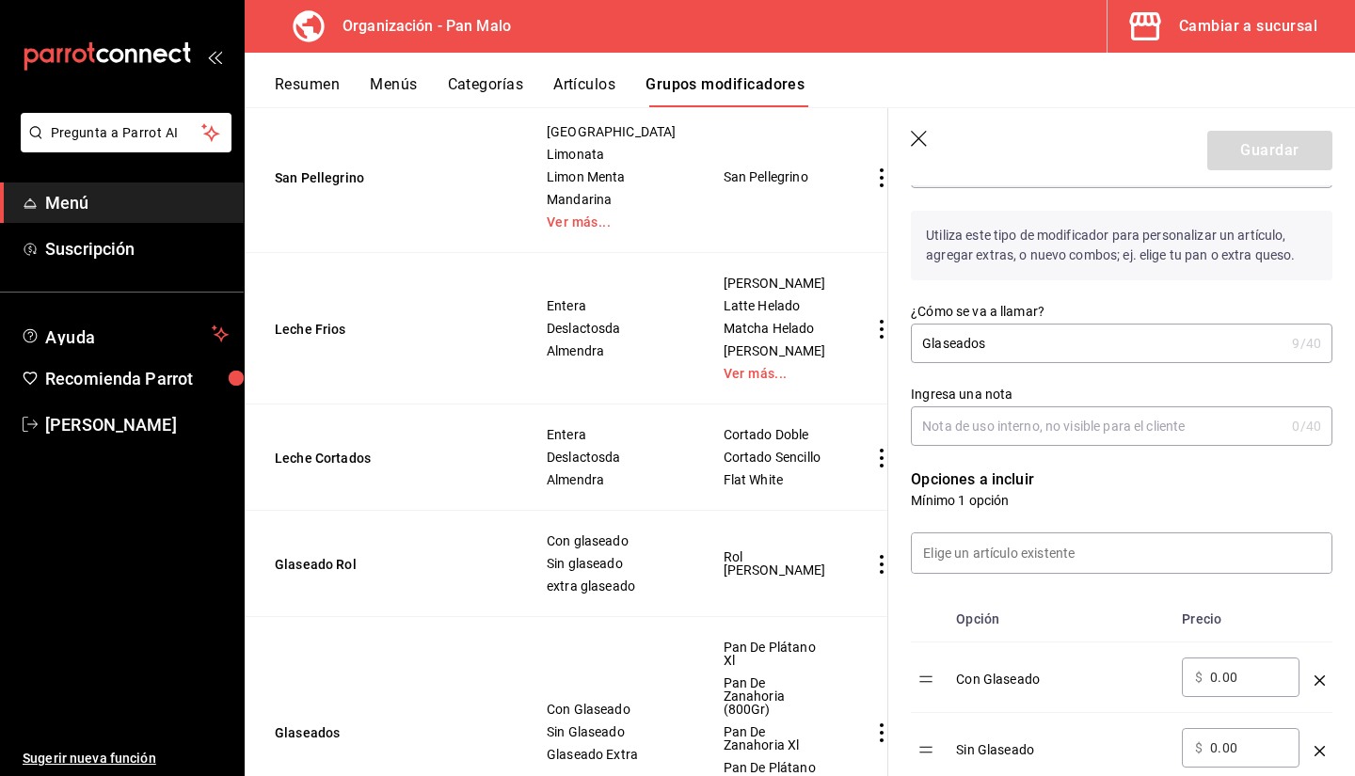
click at [1107, 354] on input "Glaseados" at bounding box center [1098, 344] width 374 height 38
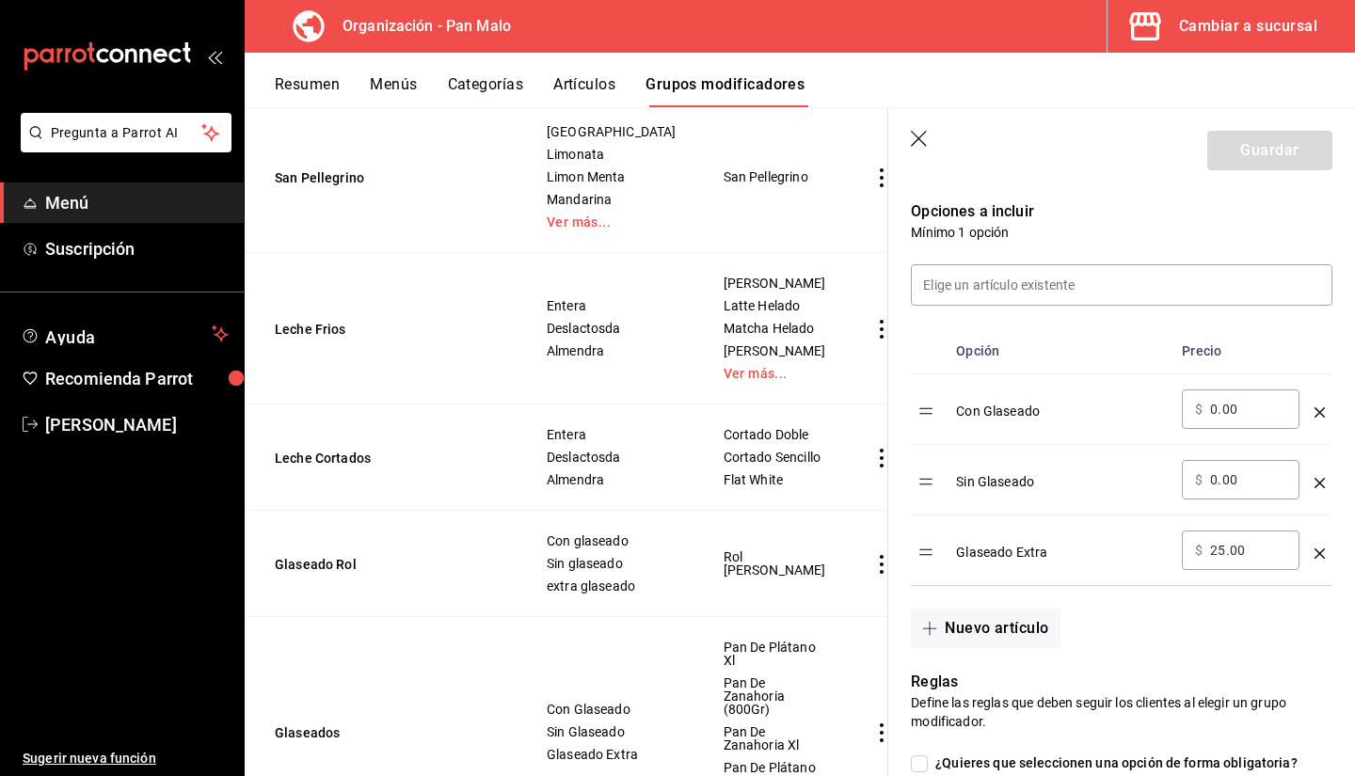
scroll to position [475, 0]
click at [968, 550] on div "Glaseado Extra" at bounding box center [1061, 547] width 211 height 31
click at [1315, 554] on icon "optionsTable" at bounding box center [1320, 555] width 10 height 10
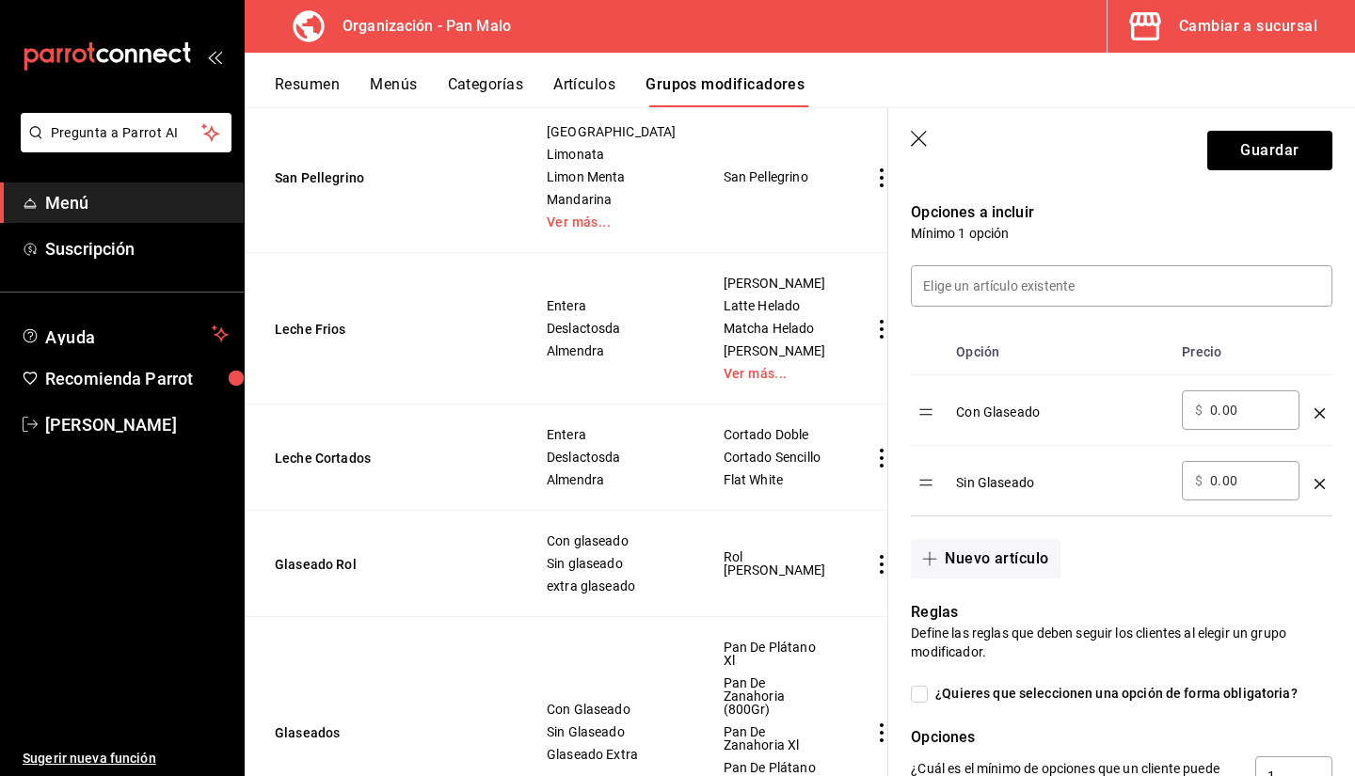
click at [571, 93] on button "Artículos" at bounding box center [584, 91] width 62 height 32
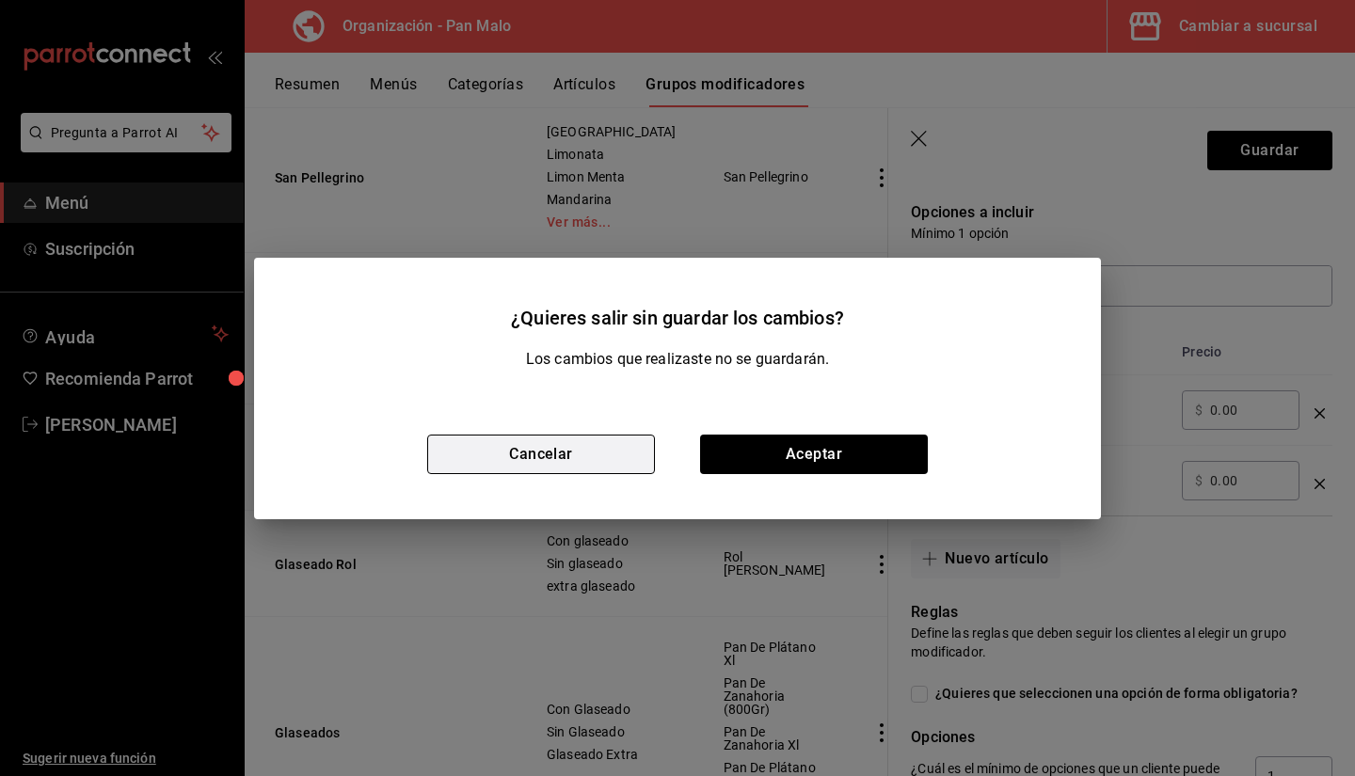
click at [485, 463] on button "Cancelar" at bounding box center [541, 455] width 228 height 40
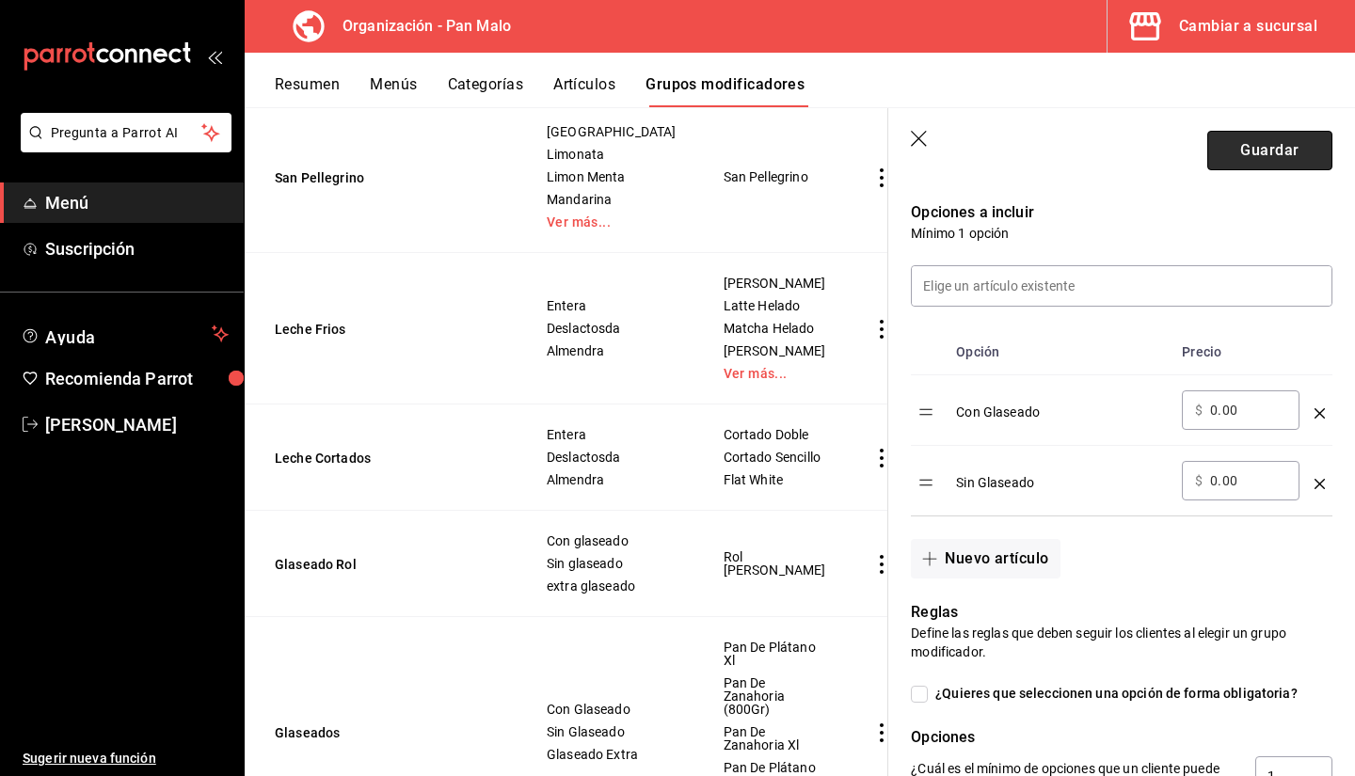
click at [1257, 159] on button "Guardar" at bounding box center [1270, 151] width 125 height 40
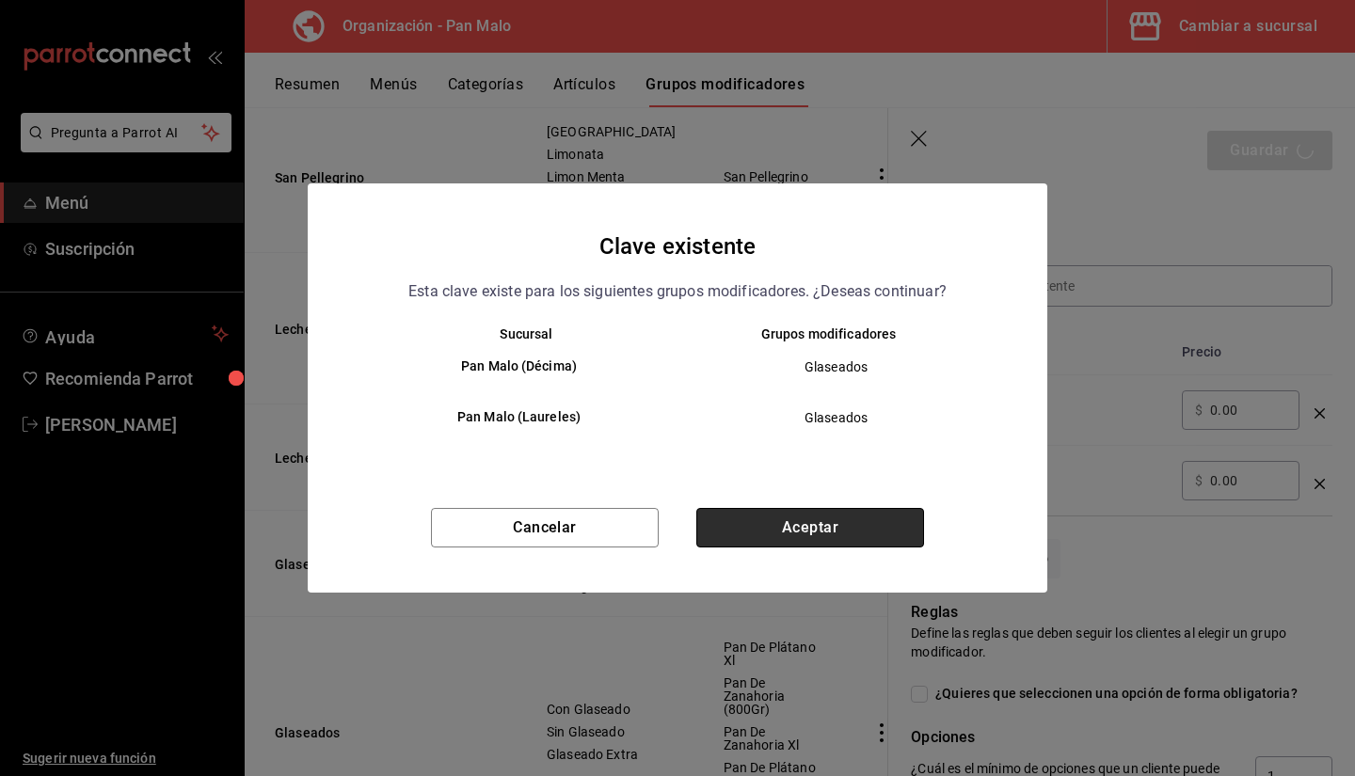
click at [808, 524] on button "Aceptar" at bounding box center [810, 528] width 228 height 40
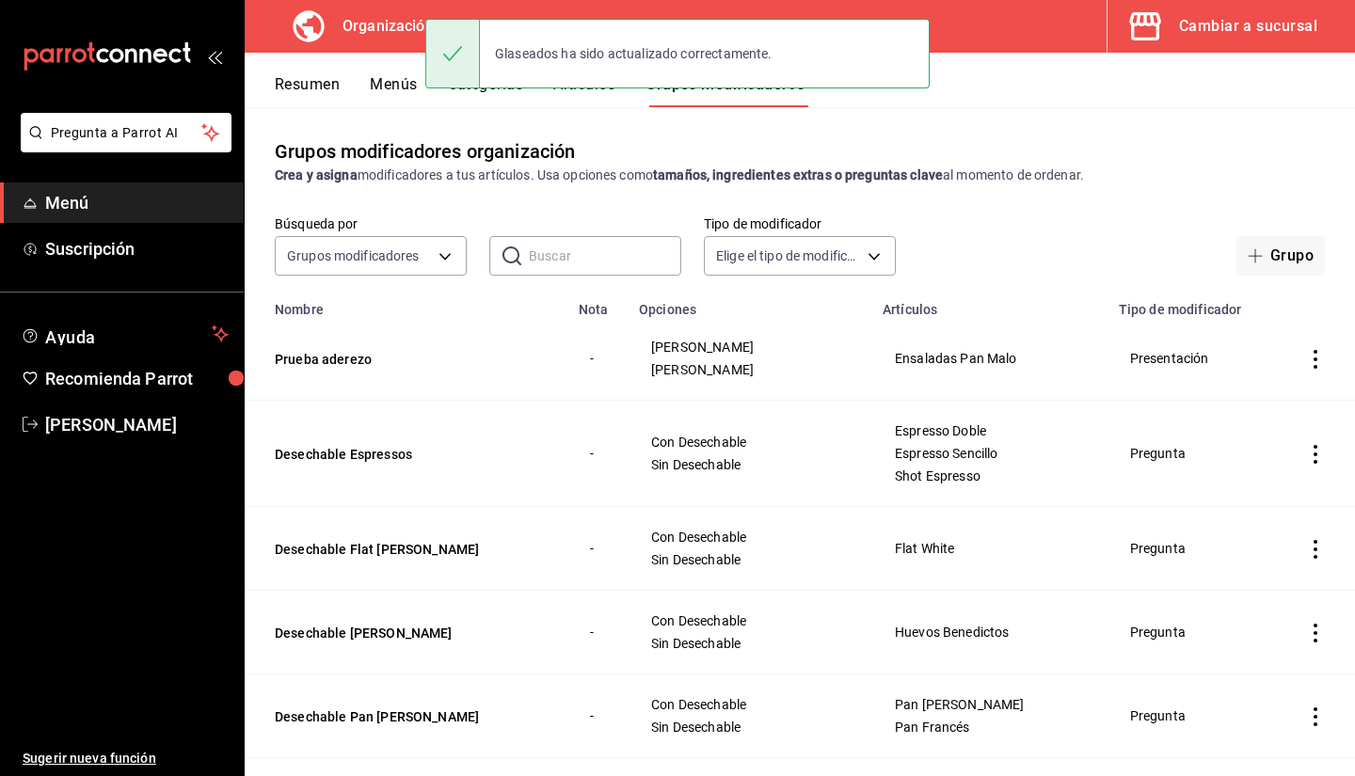
click at [581, 93] on div "Glaseados ha sido actualizado correctamente." at bounding box center [677, 53] width 504 height 81
click at [578, 92] on div "Glaseados ha sido actualizado correctamente." at bounding box center [677, 53] width 504 height 81
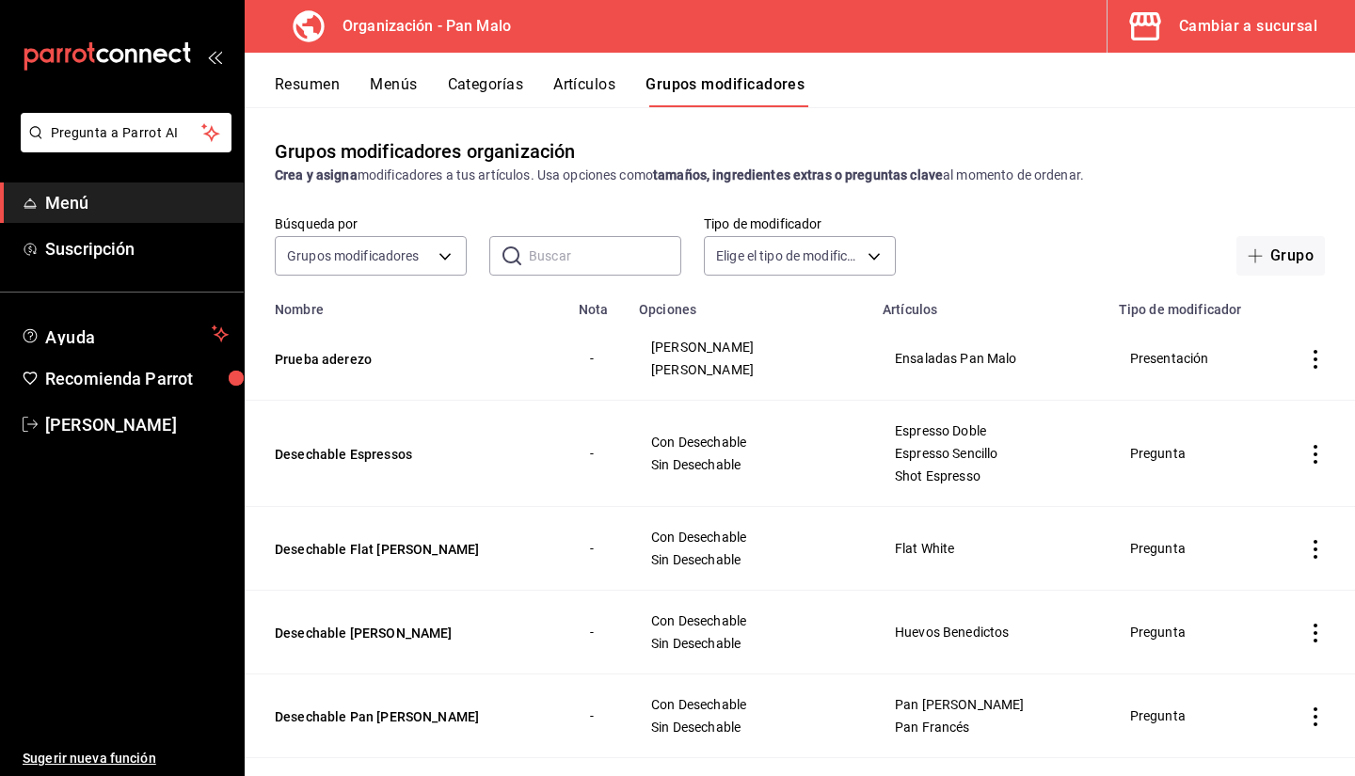
click at [576, 92] on button "Artículos" at bounding box center [584, 91] width 62 height 32
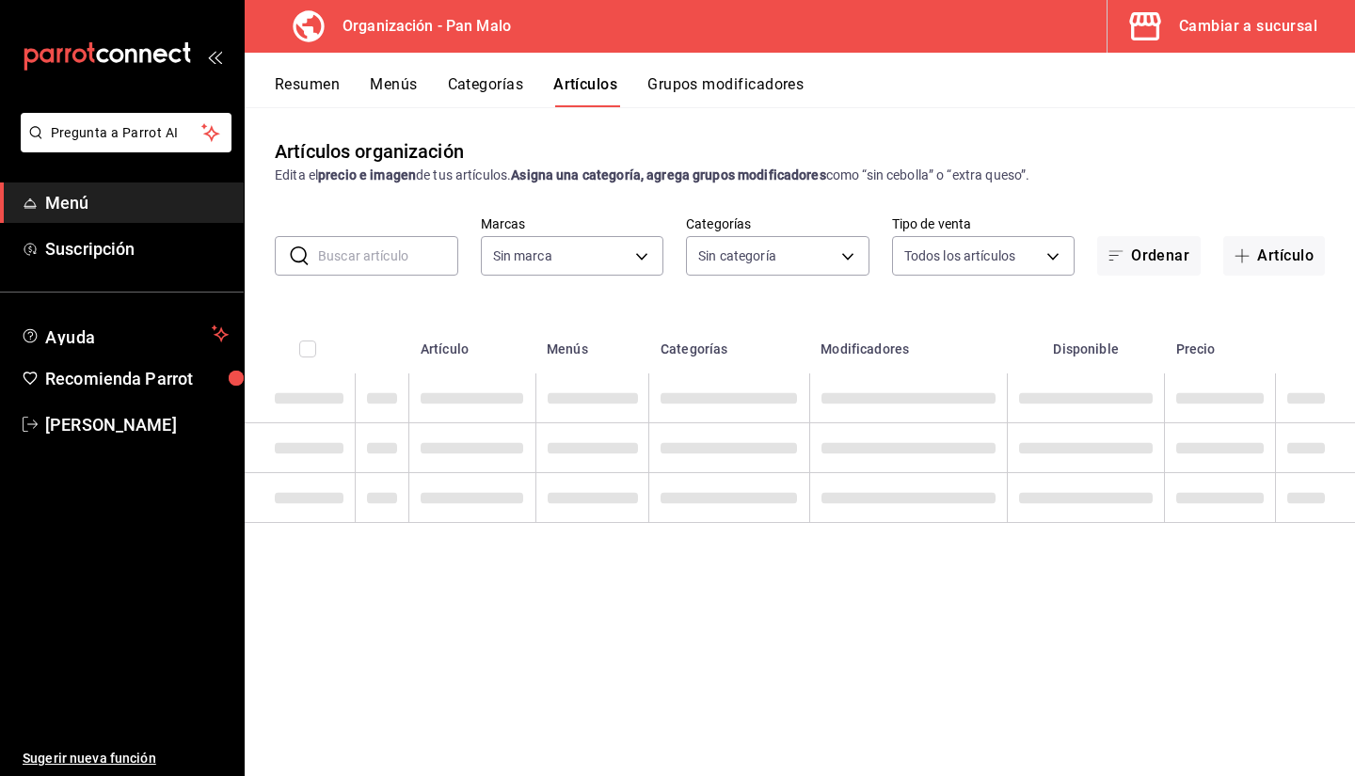
type input "fc172b80-d414-46c2-bed9-f4eeed86d775"
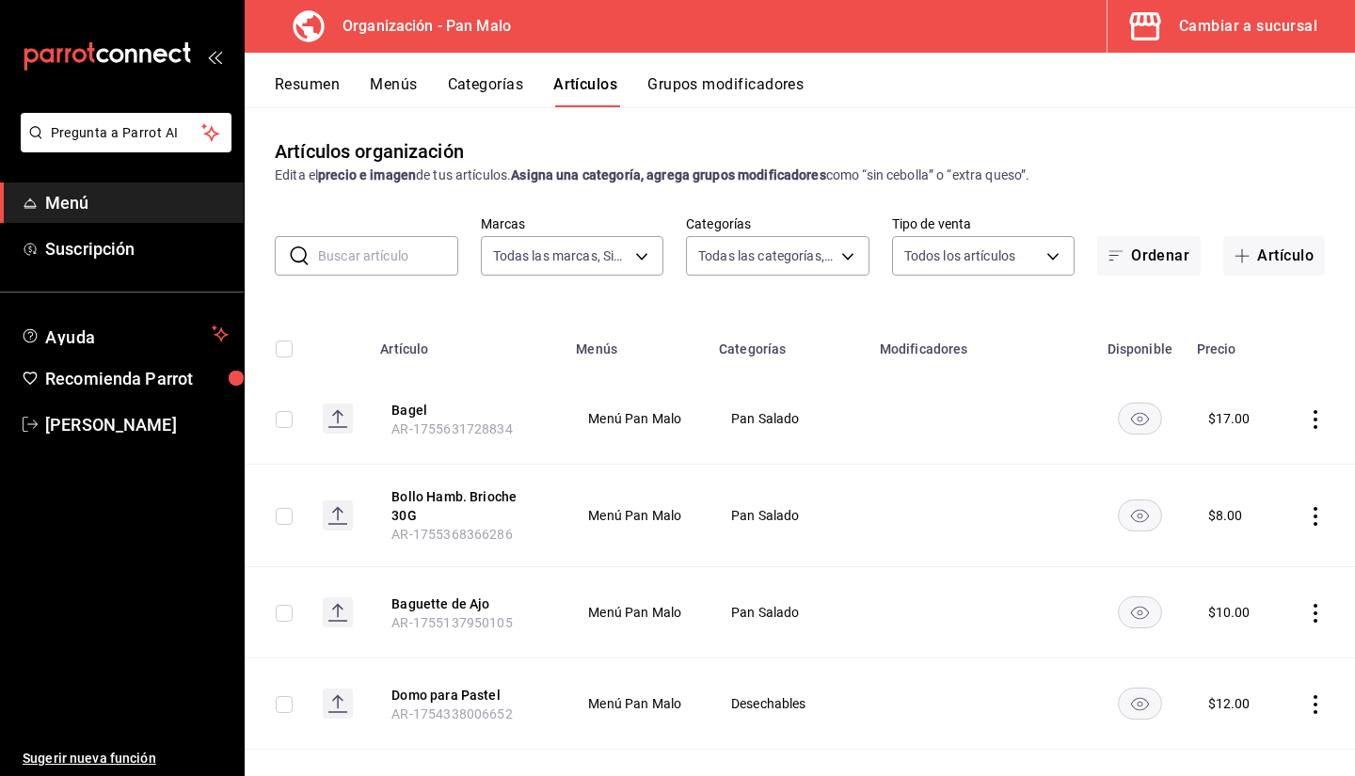
type input "51794acf-e1dd-4f38-9b3b-bc570c38acdf,faac991b-1219-45c2-92b9-09911293bcdb,94738…"
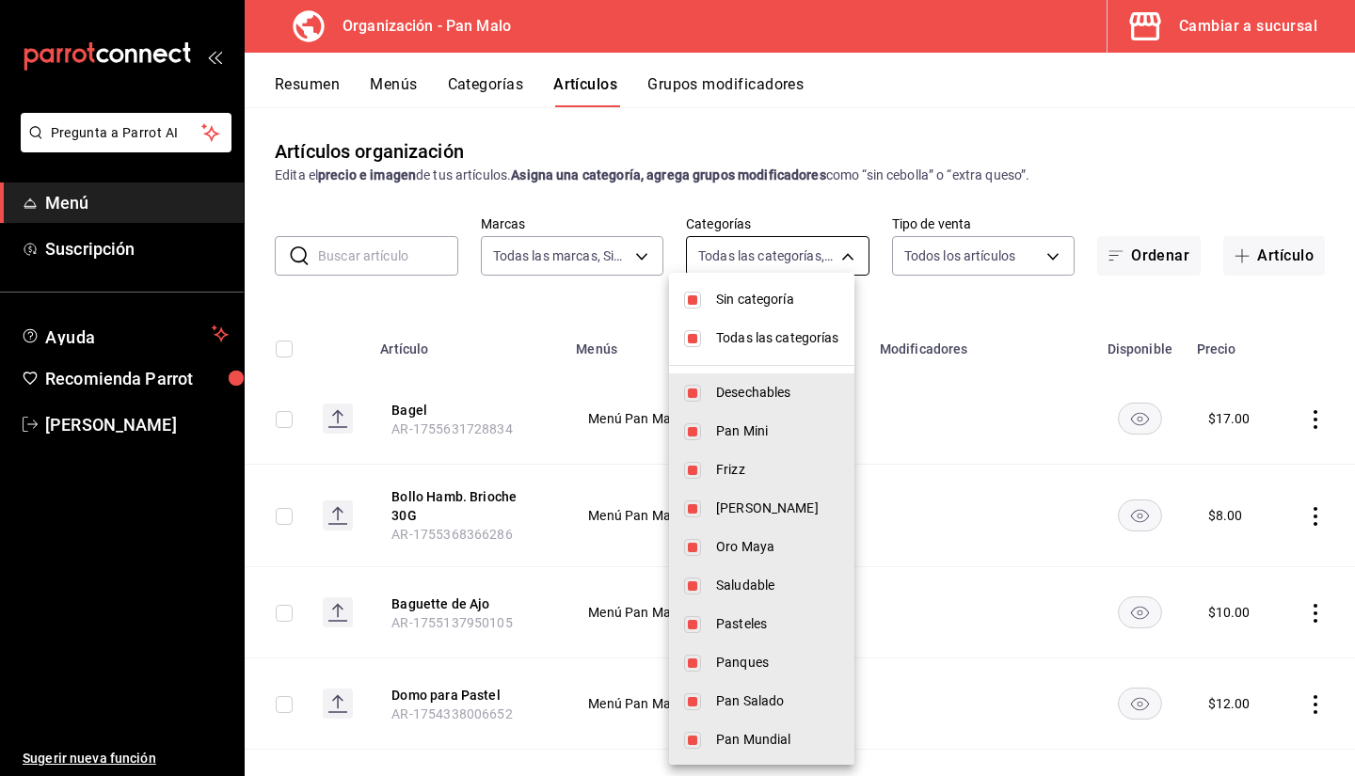
click at [799, 247] on body "Pregunta a Parrot AI Menú Suscripción Ayuda Recomienda Parrot Sebastian Viadero…" at bounding box center [677, 388] width 1355 height 776
click at [755, 306] on span "Sin categoría" at bounding box center [777, 300] width 123 height 20
checkbox input "false"
click at [779, 338] on span "Todas las categorías" at bounding box center [777, 338] width 123 height 20
checkbox input "false"
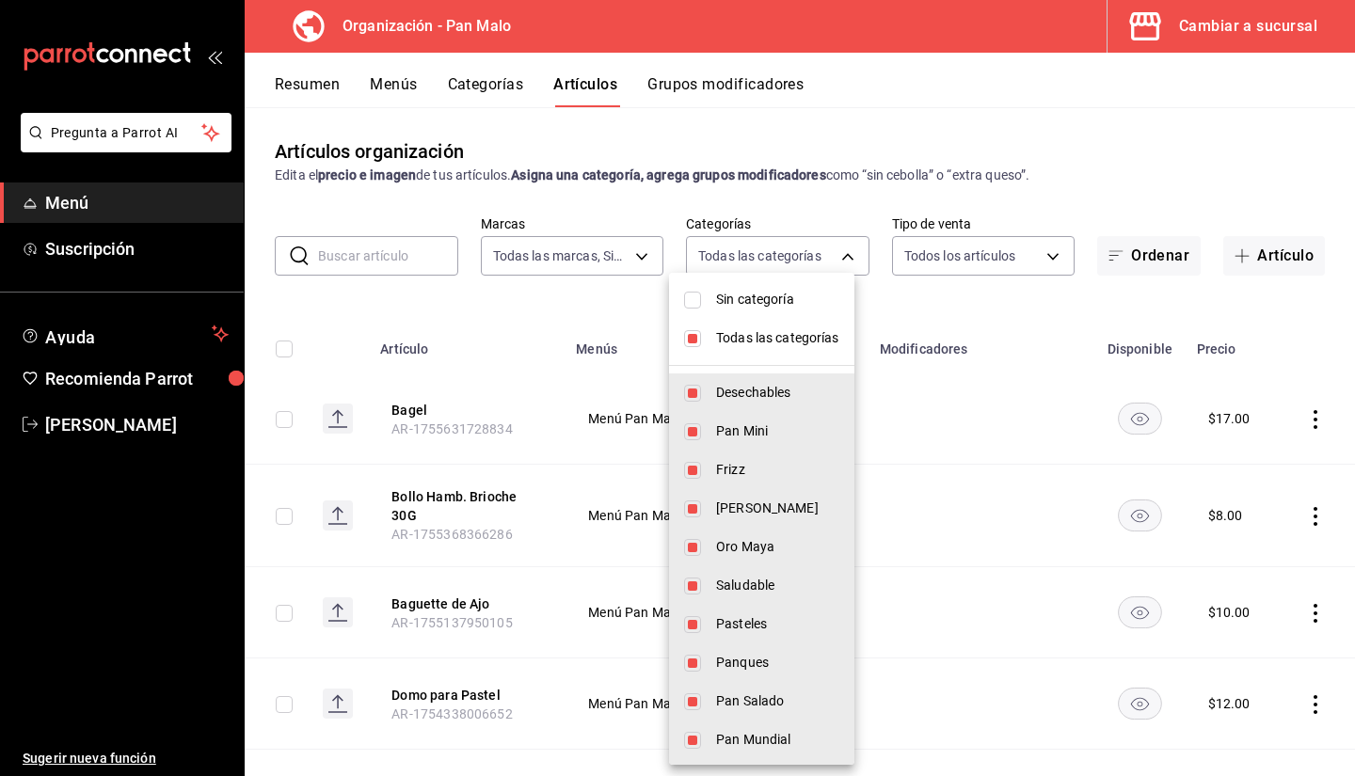
checkbox input "false"
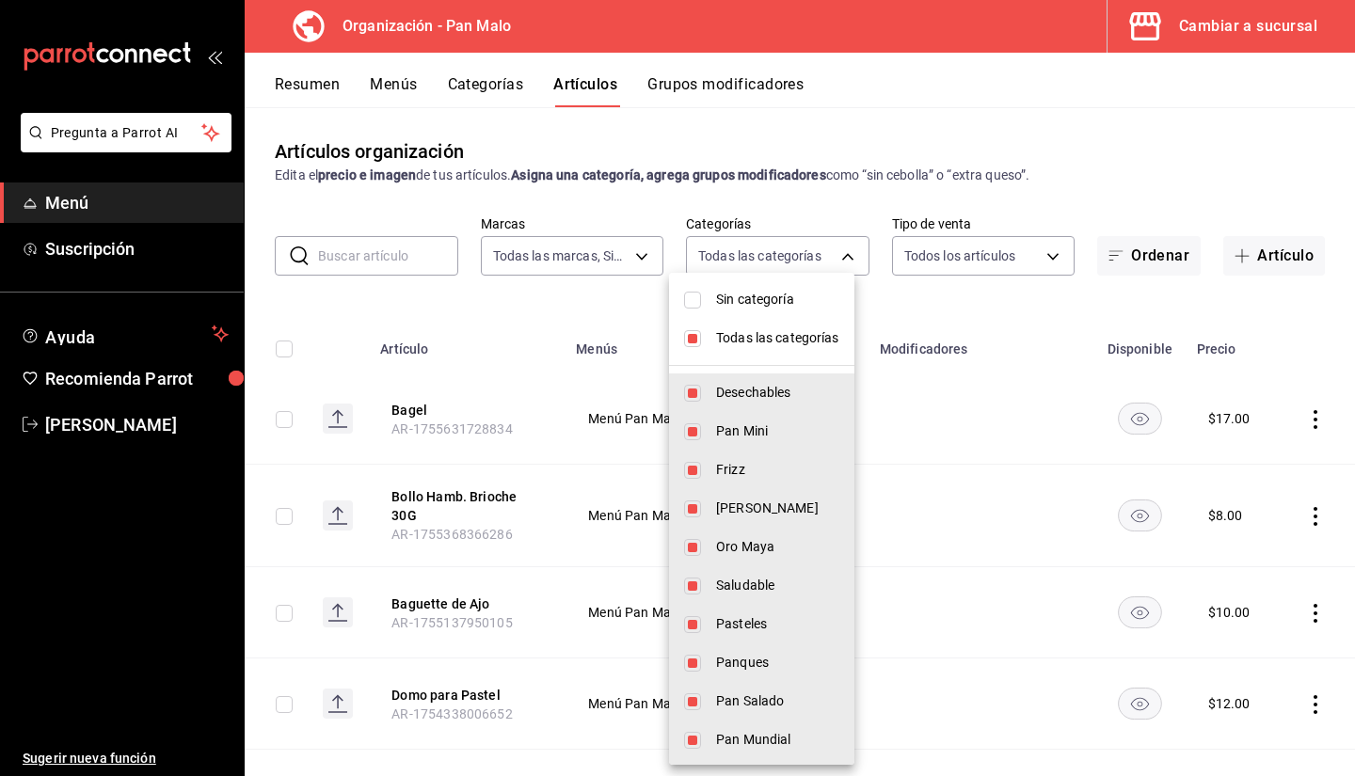
checkbox input "false"
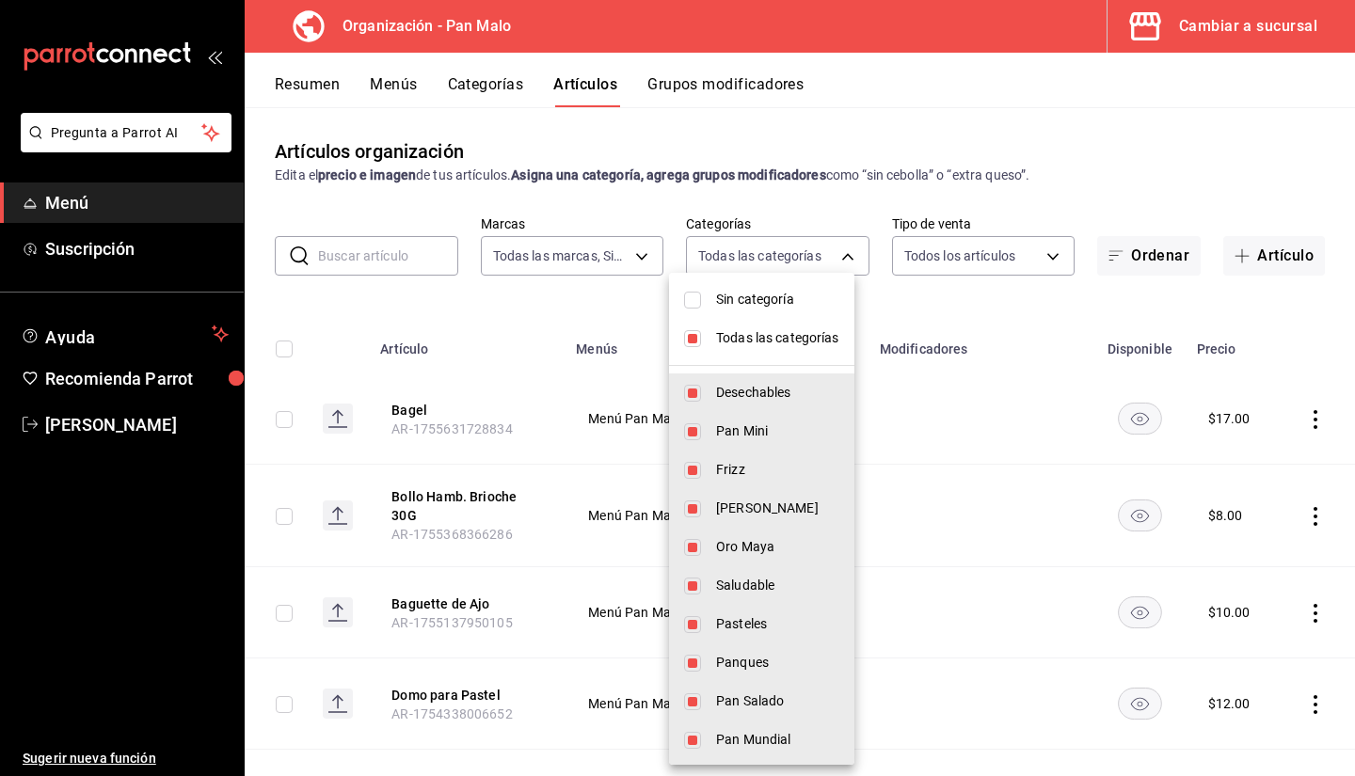
checkbox input "false"
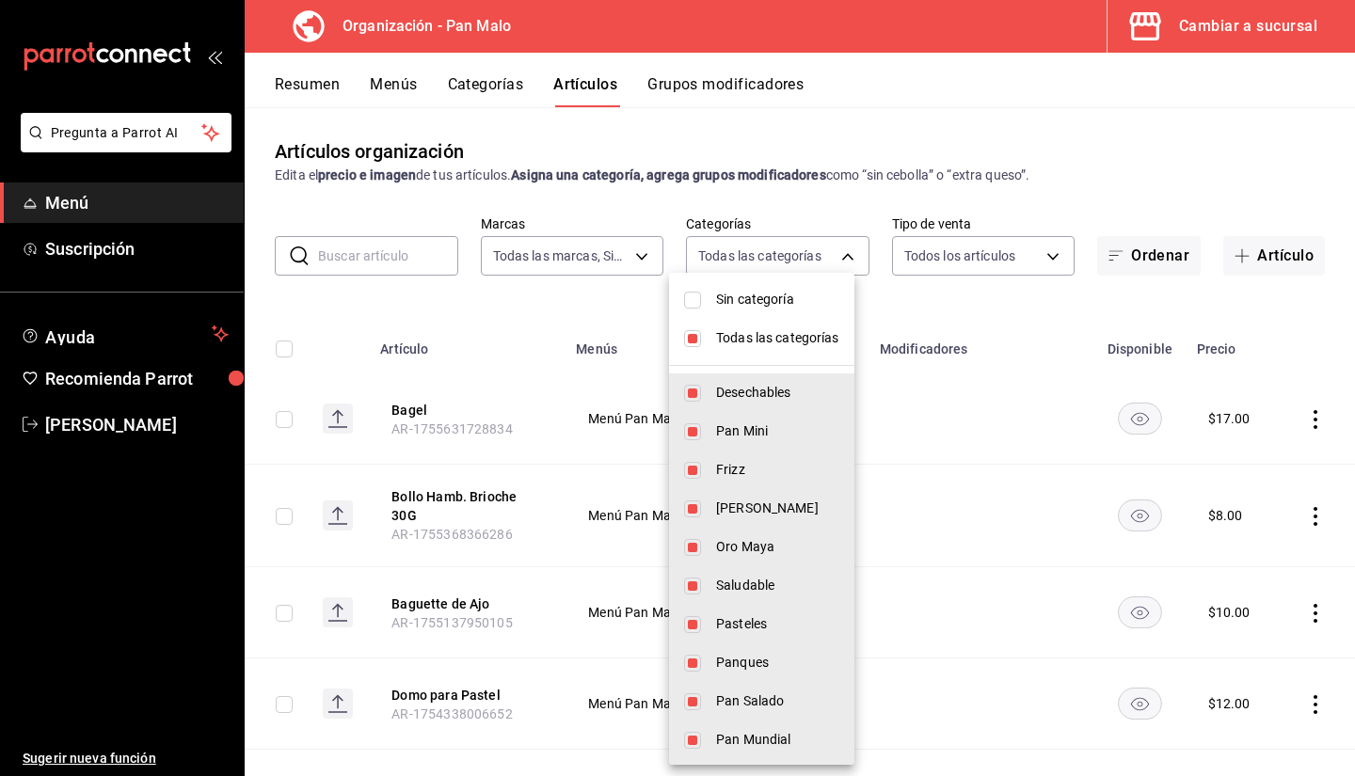
checkbox input "false"
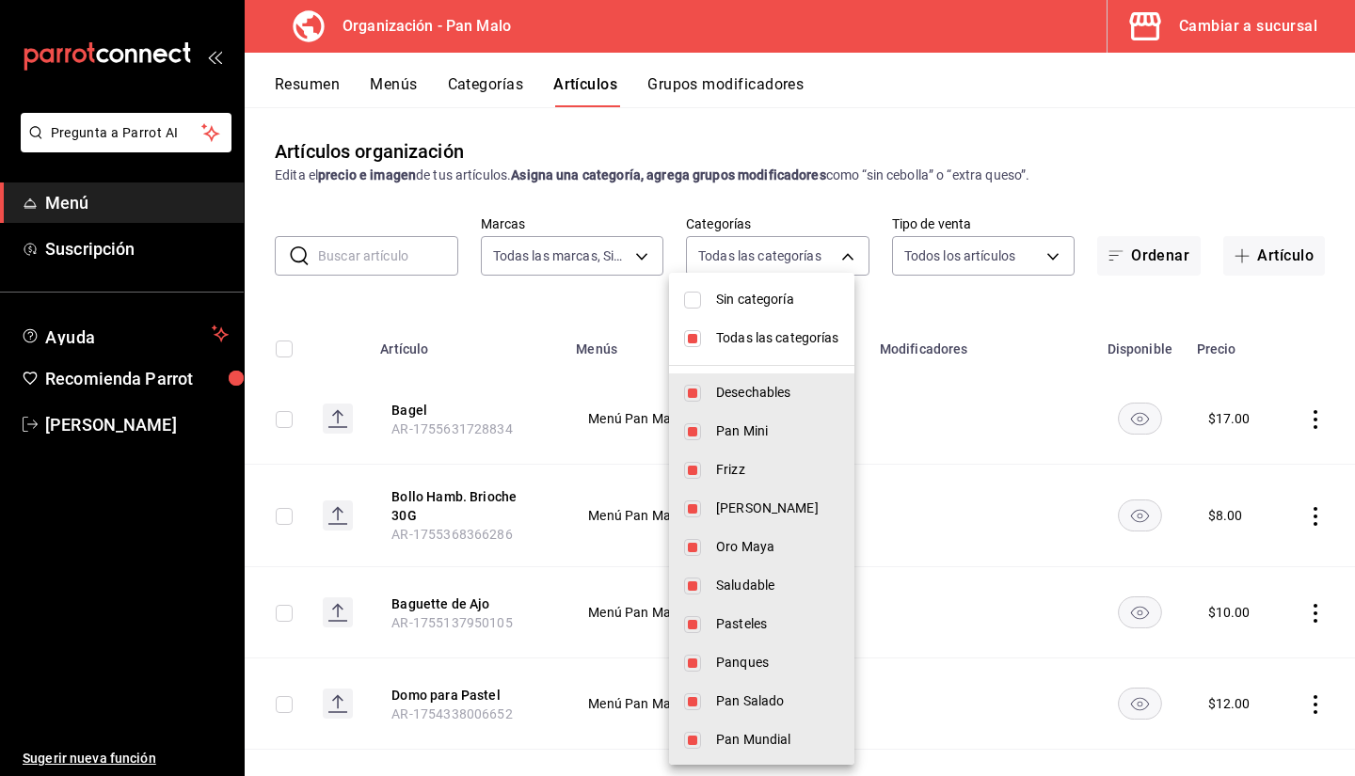
checkbox input "false"
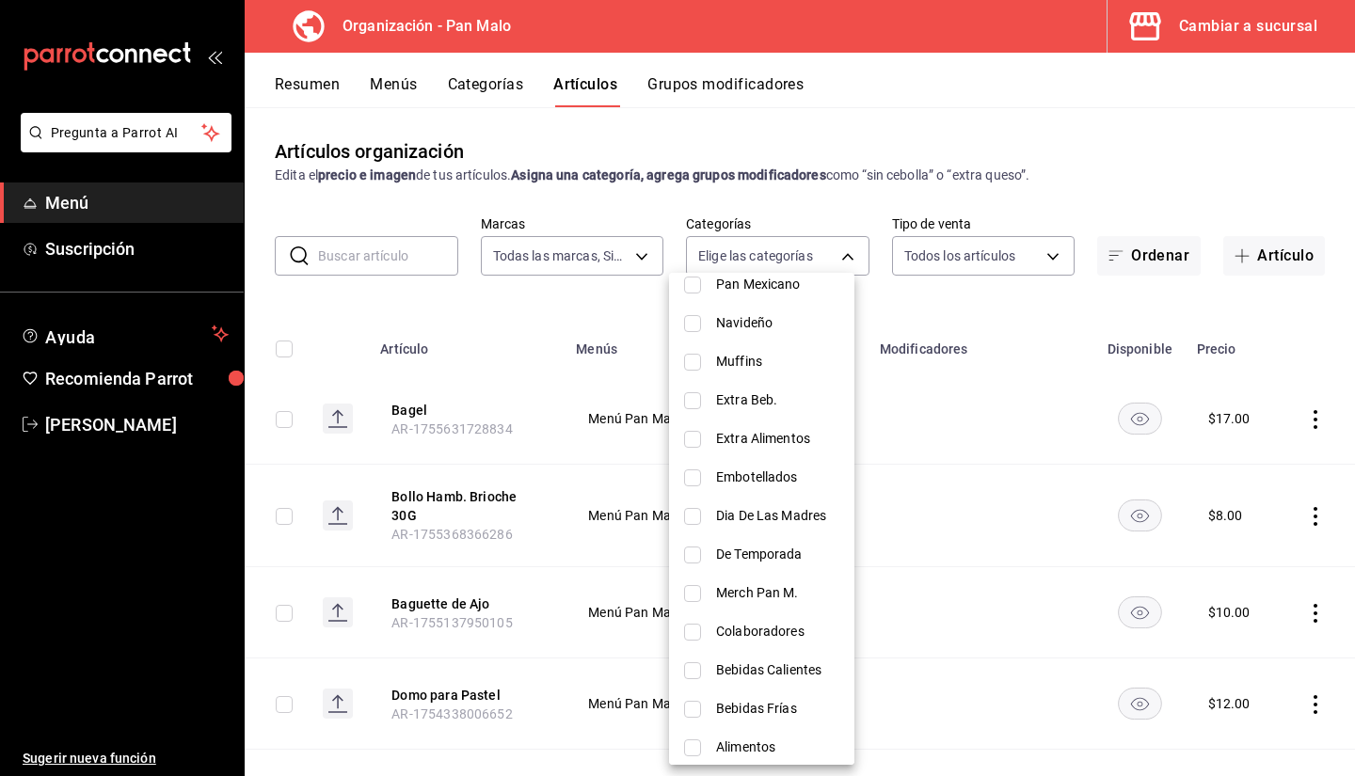
scroll to position [435, 0]
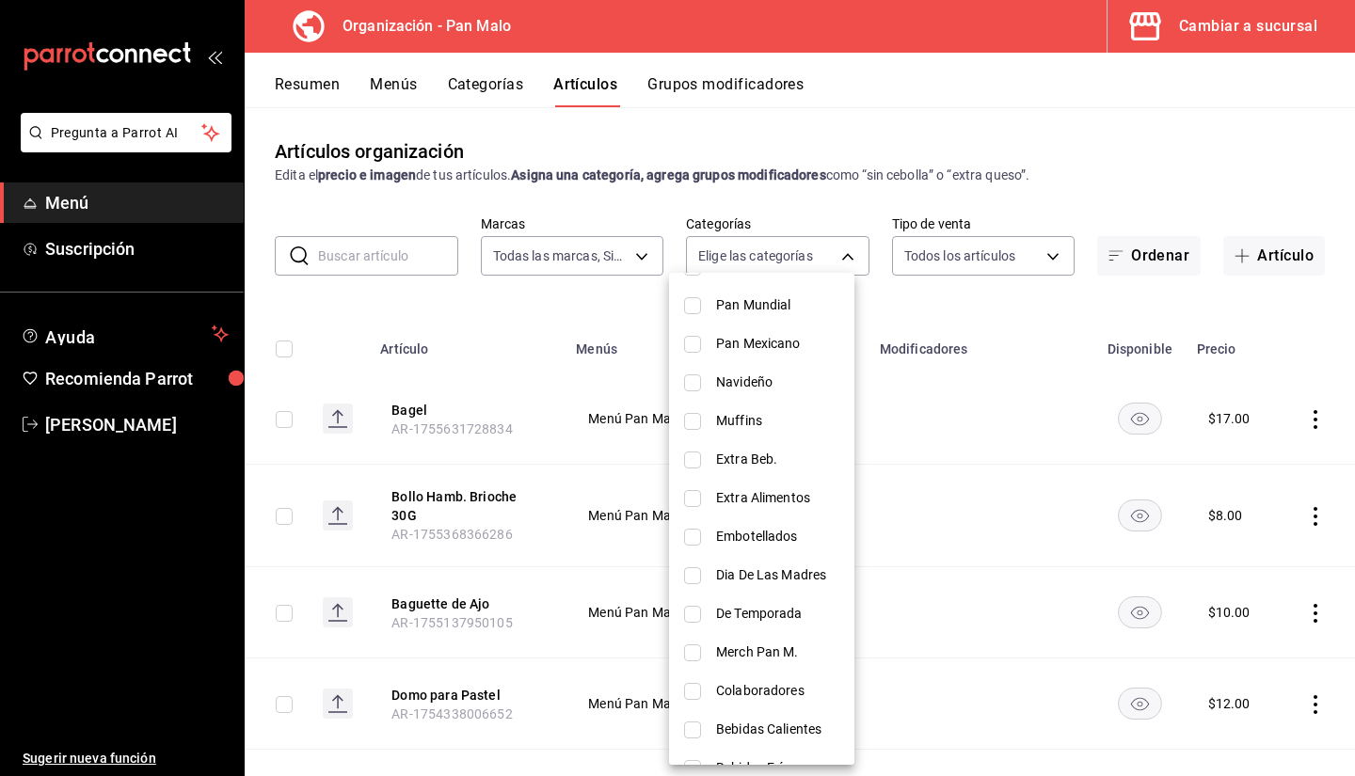
click at [750, 495] on span "Extra Alimentos" at bounding box center [777, 498] width 123 height 20
type input "c46e8d80-a0ef-423d-b3d7-36d6230263e3"
checkbox input "true"
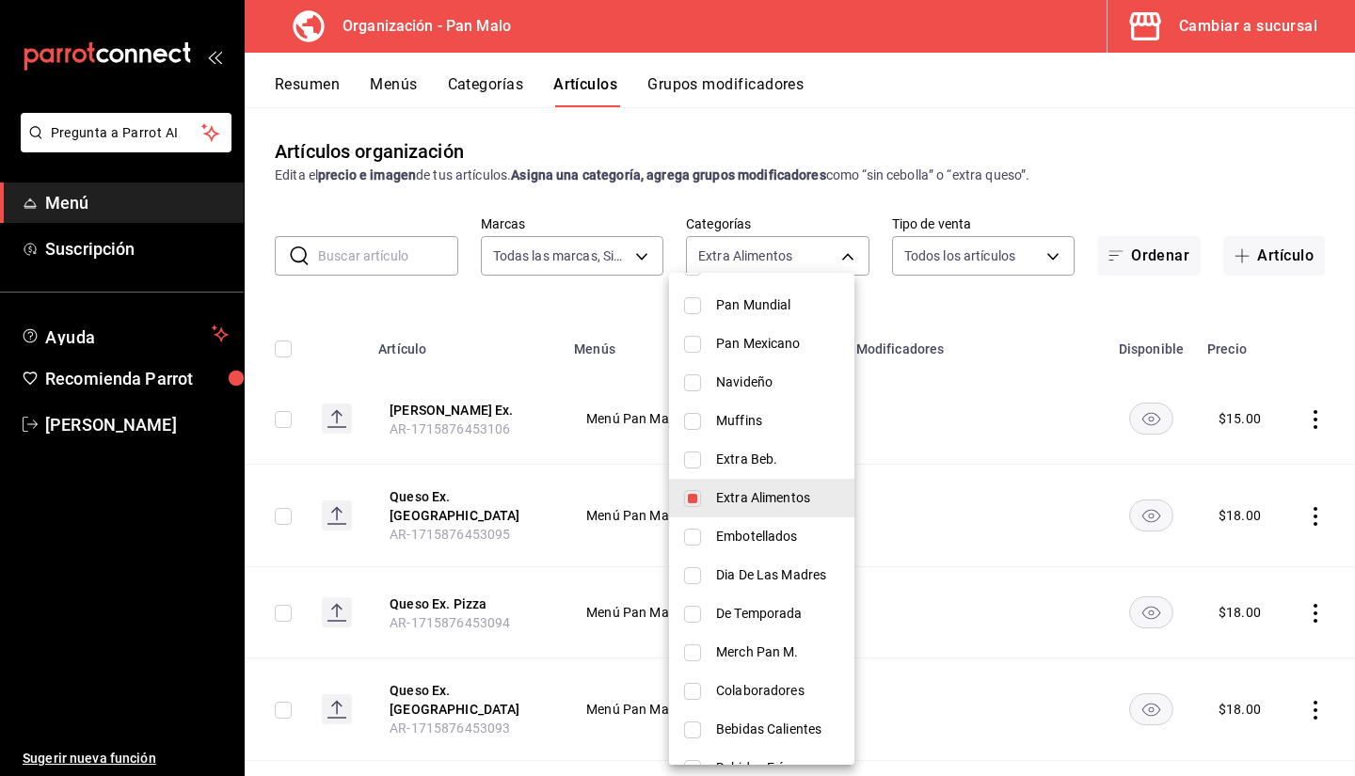
click at [1177, 152] on div at bounding box center [677, 388] width 1355 height 776
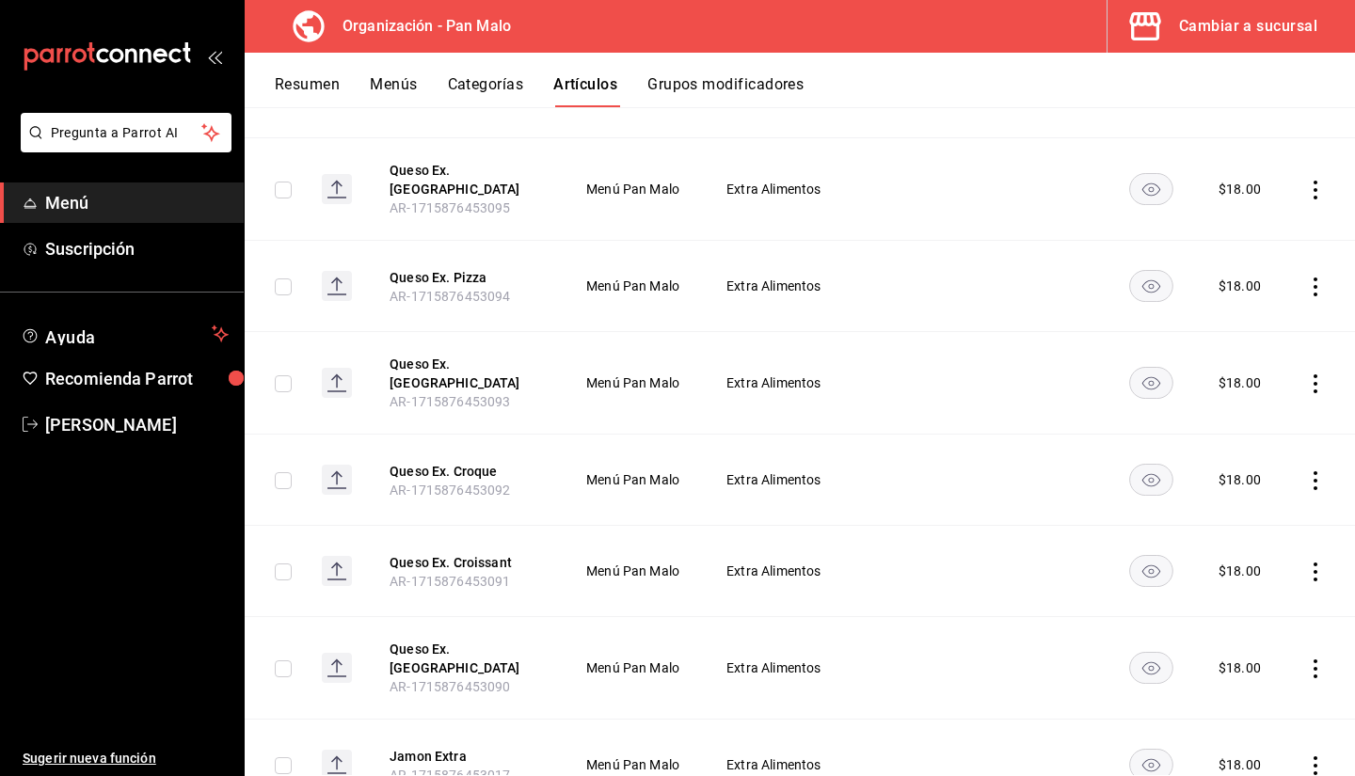
scroll to position [329, 0]
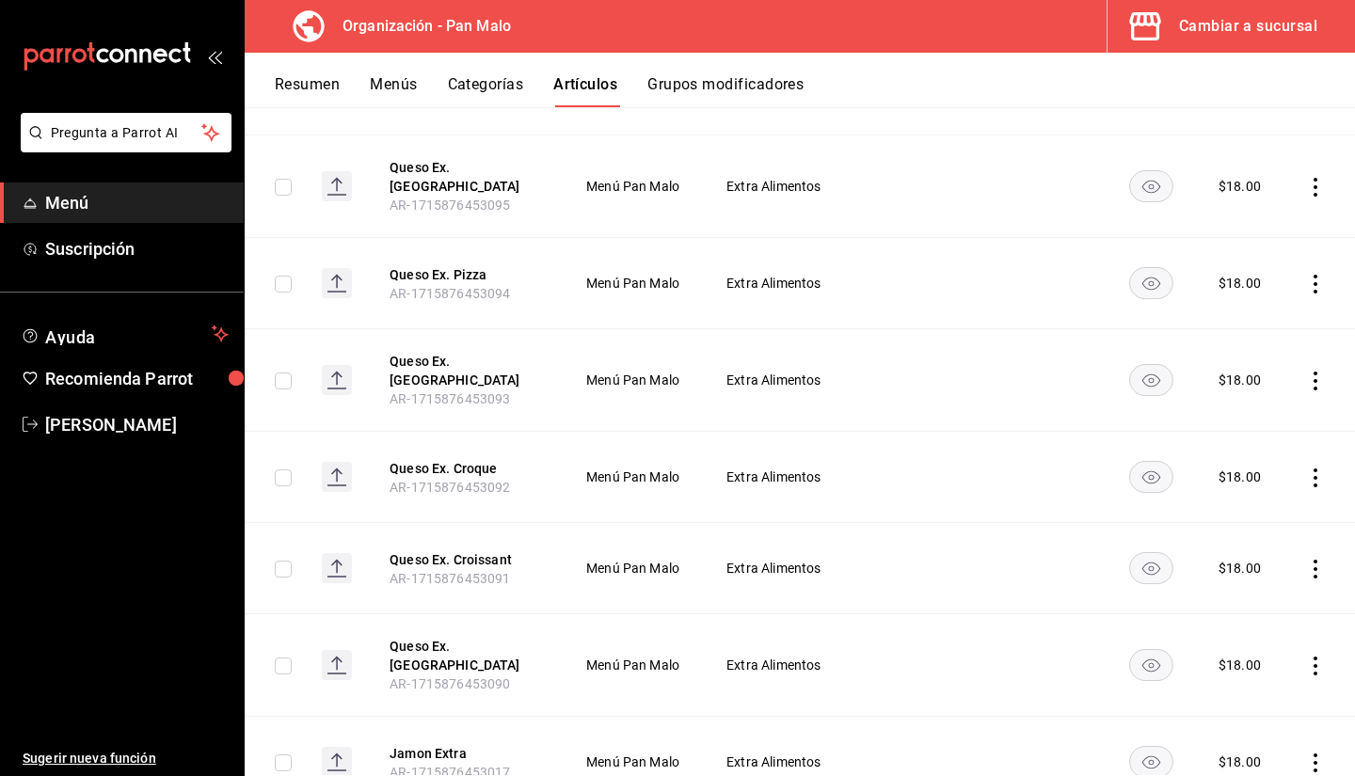
click at [651, 251] on td "Menú Pan Malo" at bounding box center [633, 283] width 140 height 91
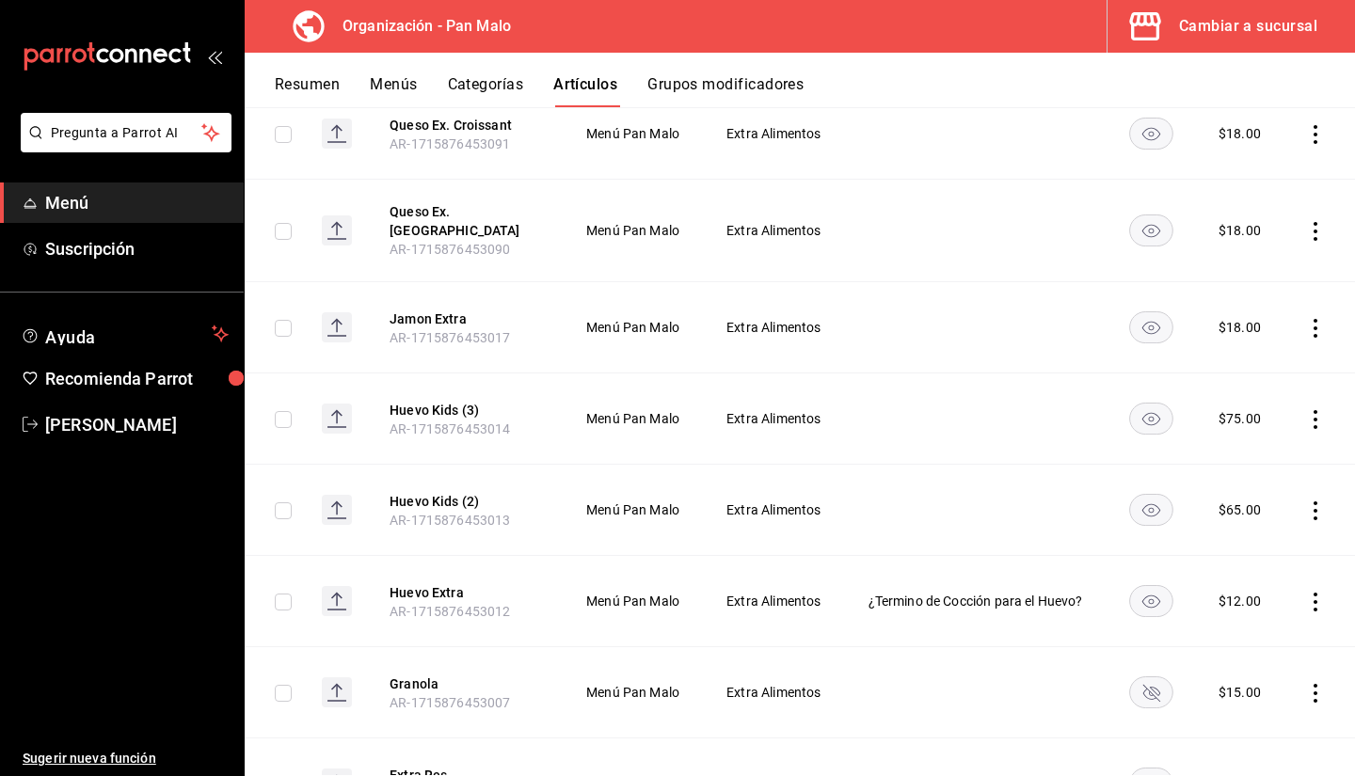
scroll to position [770, 0]
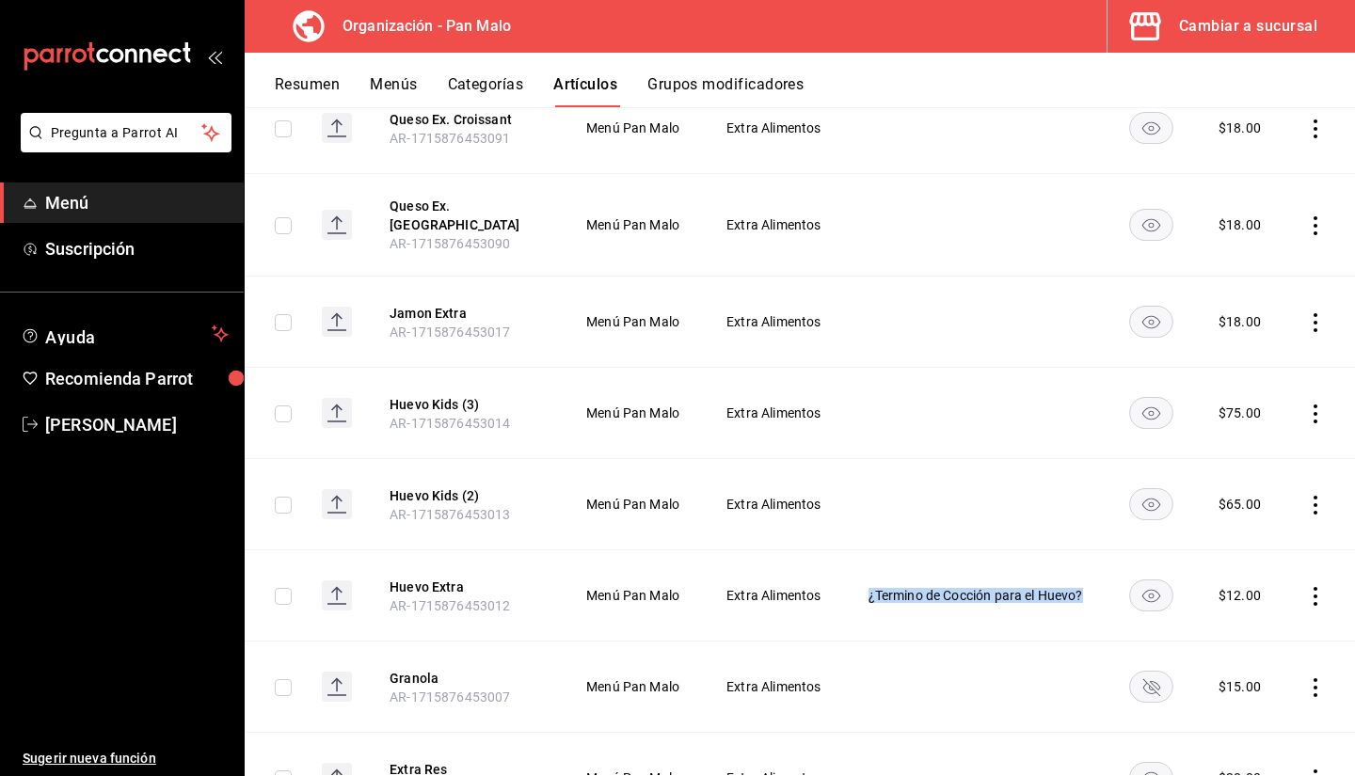
drag, startPoint x: 846, startPoint y: 560, endPoint x: 958, endPoint y: 588, distance: 115.5
click at [958, 588] on td "¿Termino de Cocción para el Huevo?" at bounding box center [976, 596] width 262 height 91
click at [897, 551] on td "¿Termino de Cocción para el Huevo?" at bounding box center [976, 596] width 262 height 91
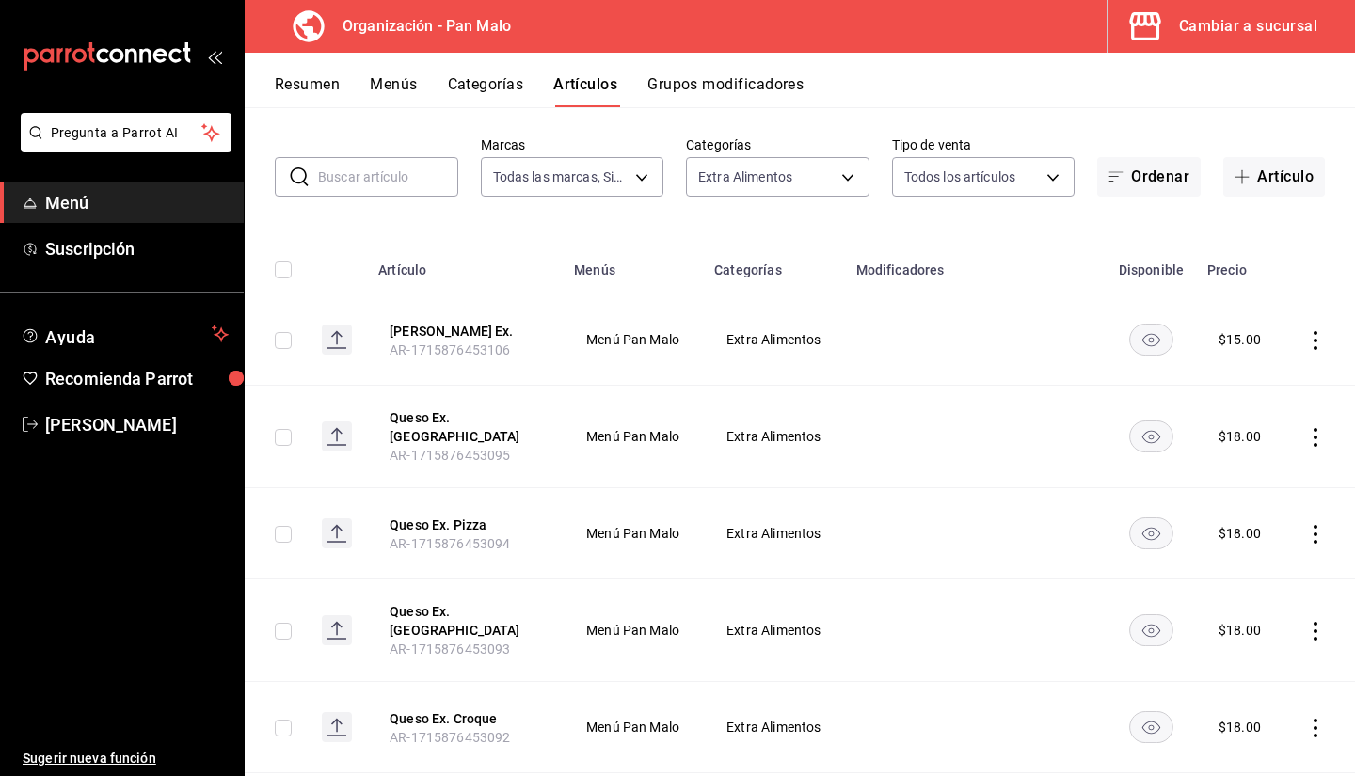
scroll to position [0, 0]
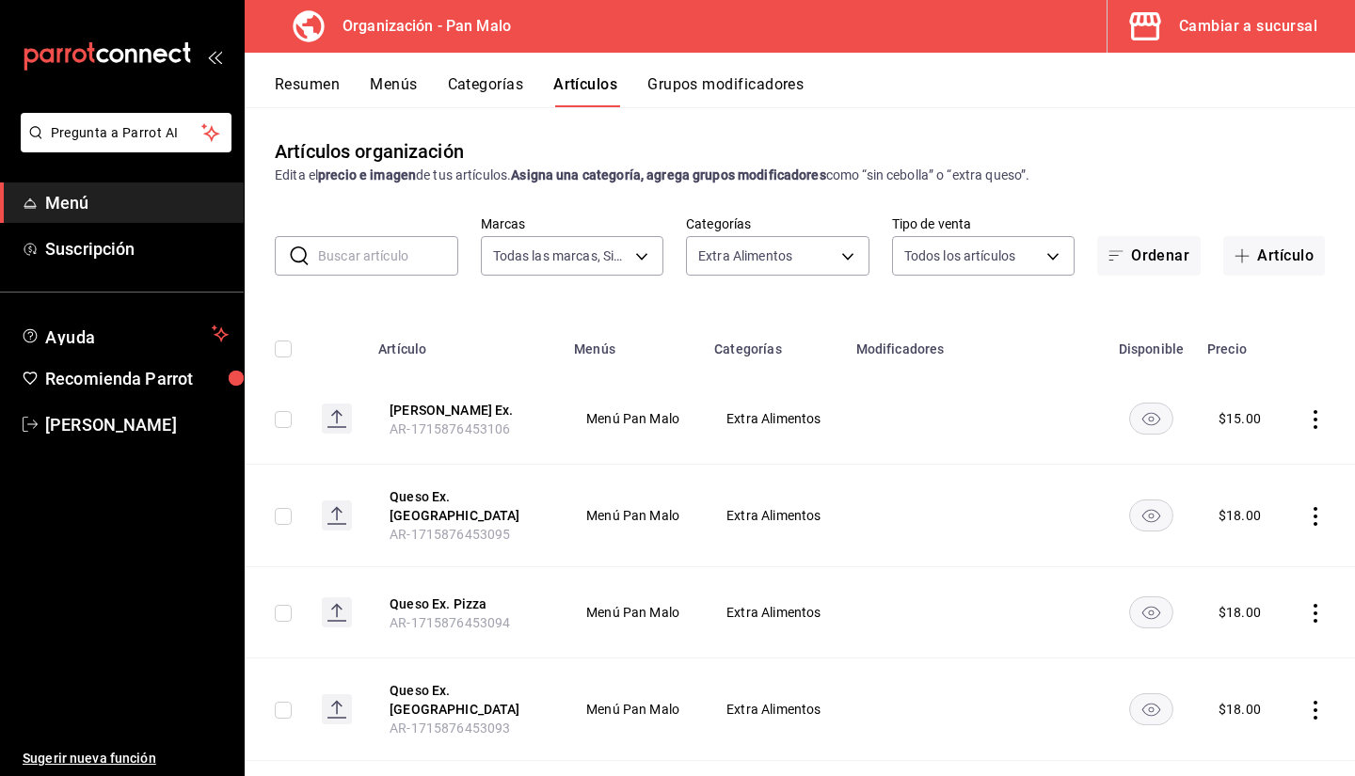
click at [566, 102] on button "Artículos" at bounding box center [585, 91] width 64 height 32
click at [506, 241] on body "Pregunta a Parrot AI Menú Suscripción Ayuda Recomienda Parrot Sebastian Viadero…" at bounding box center [677, 388] width 1355 height 776
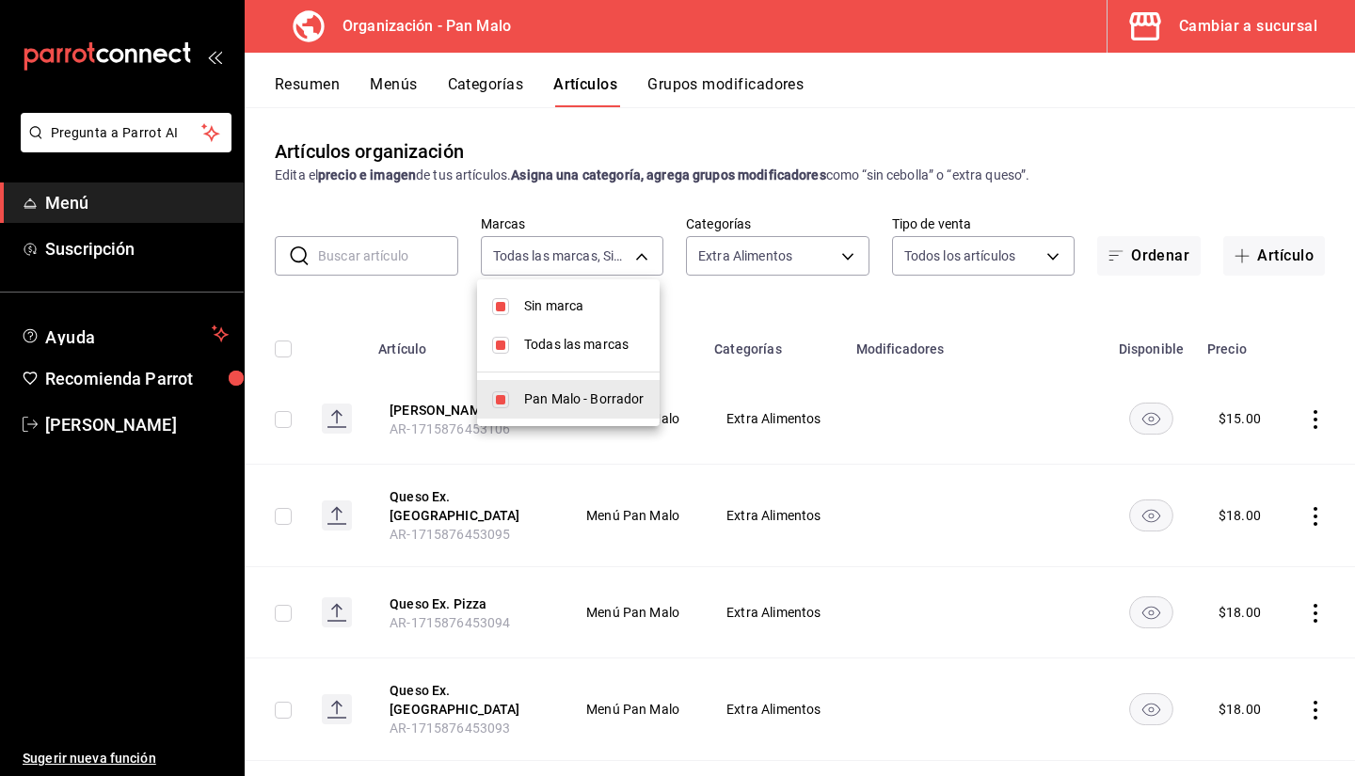
click at [534, 247] on div at bounding box center [677, 388] width 1355 height 776
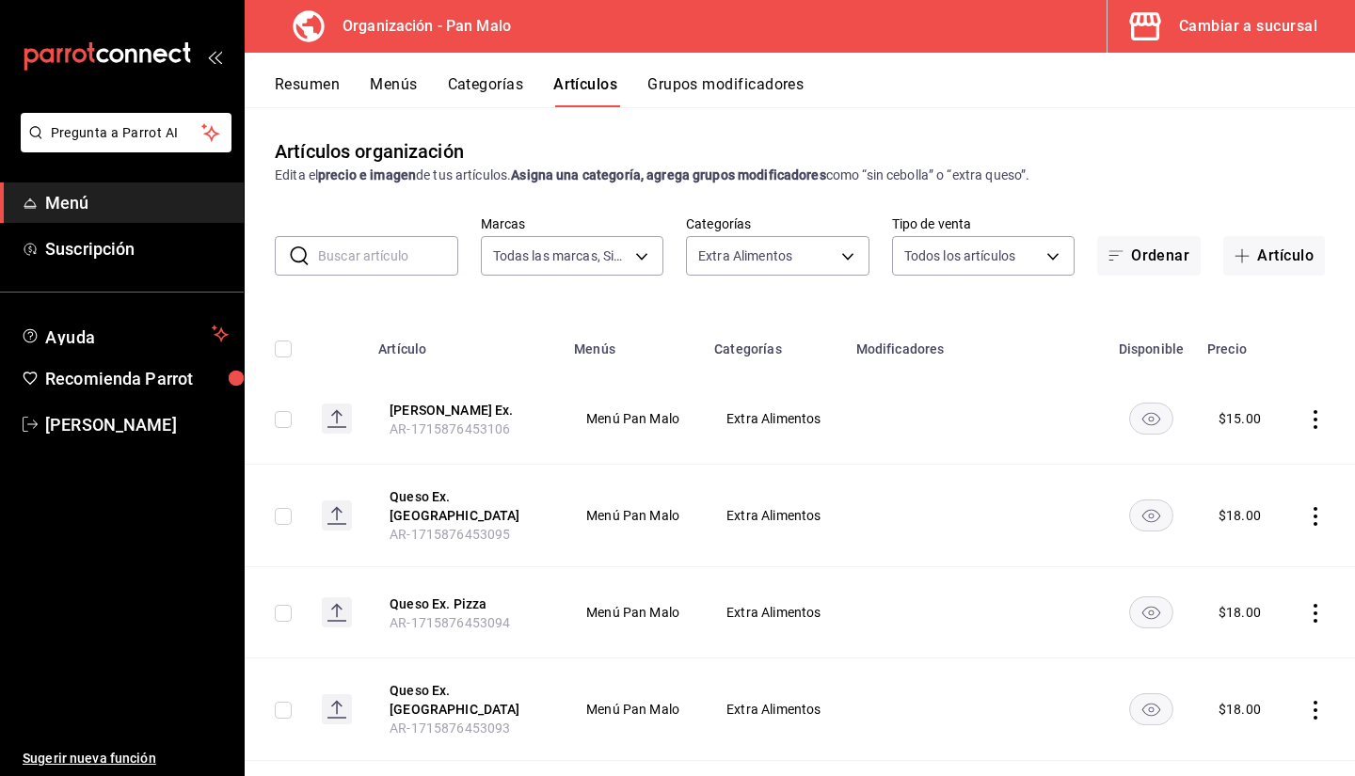
click at [180, 225] on ul "Menú Suscripción" at bounding box center [122, 226] width 244 height 87
click at [123, 207] on span "Menú" at bounding box center [137, 202] width 184 height 25
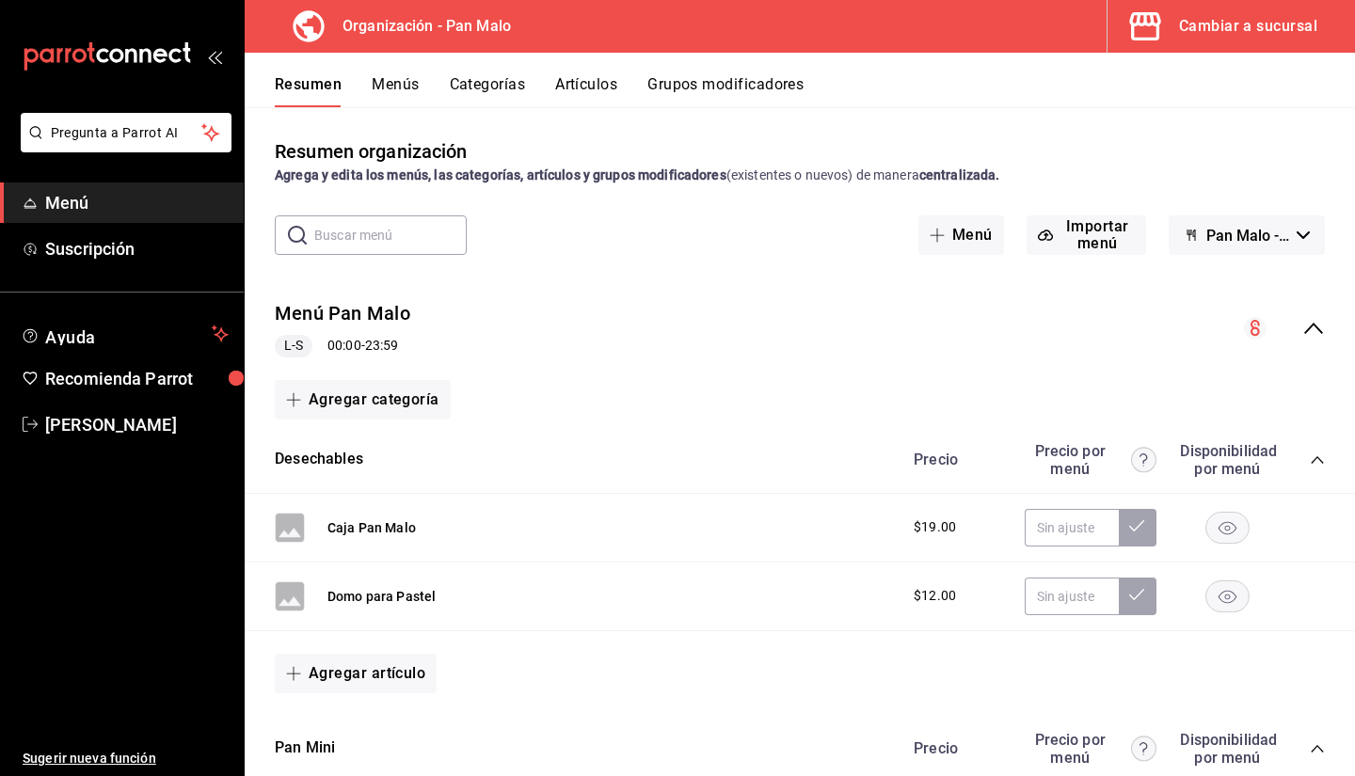
click at [1224, 7] on button "Cambiar a sucursal" at bounding box center [1224, 26] width 232 height 53
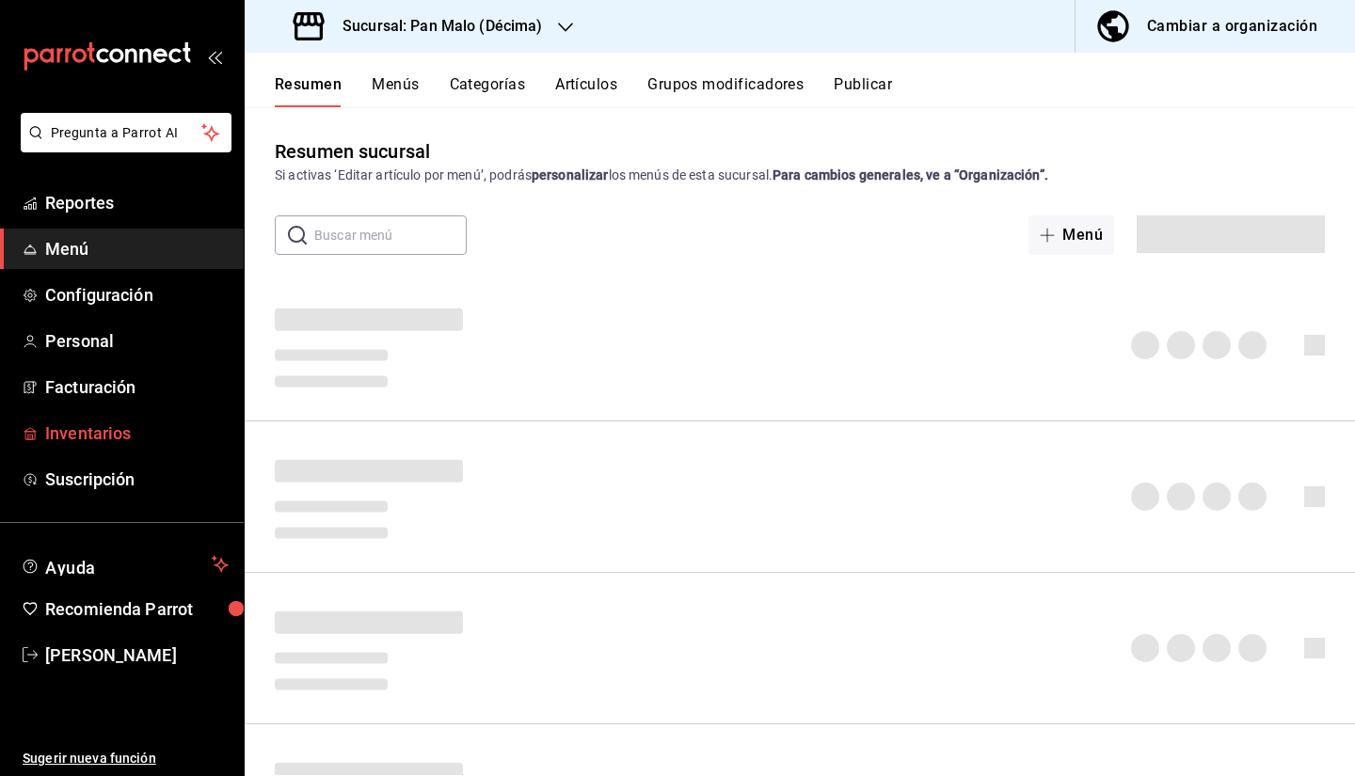
click at [97, 449] on link "Inventarios" at bounding box center [122, 433] width 244 height 40
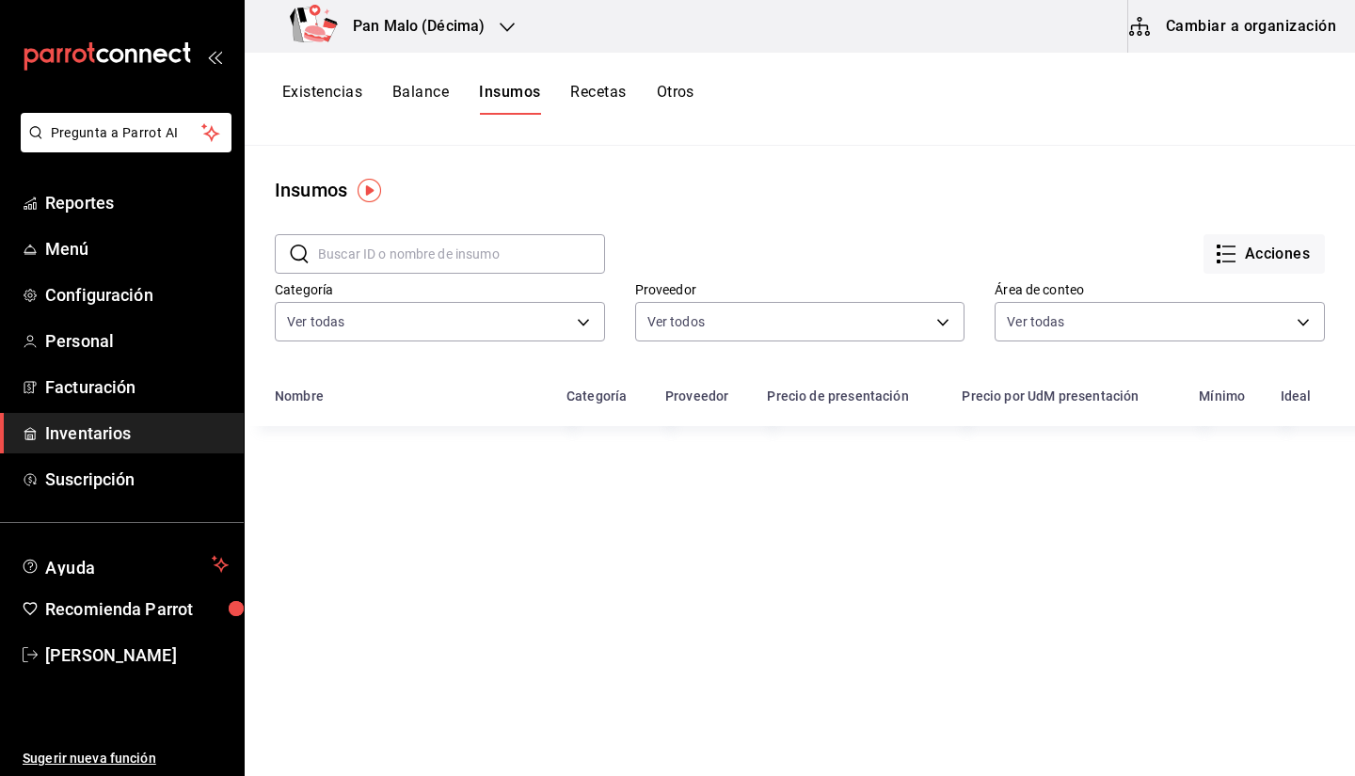
click at [592, 102] on button "Recetas" at bounding box center [598, 99] width 56 height 32
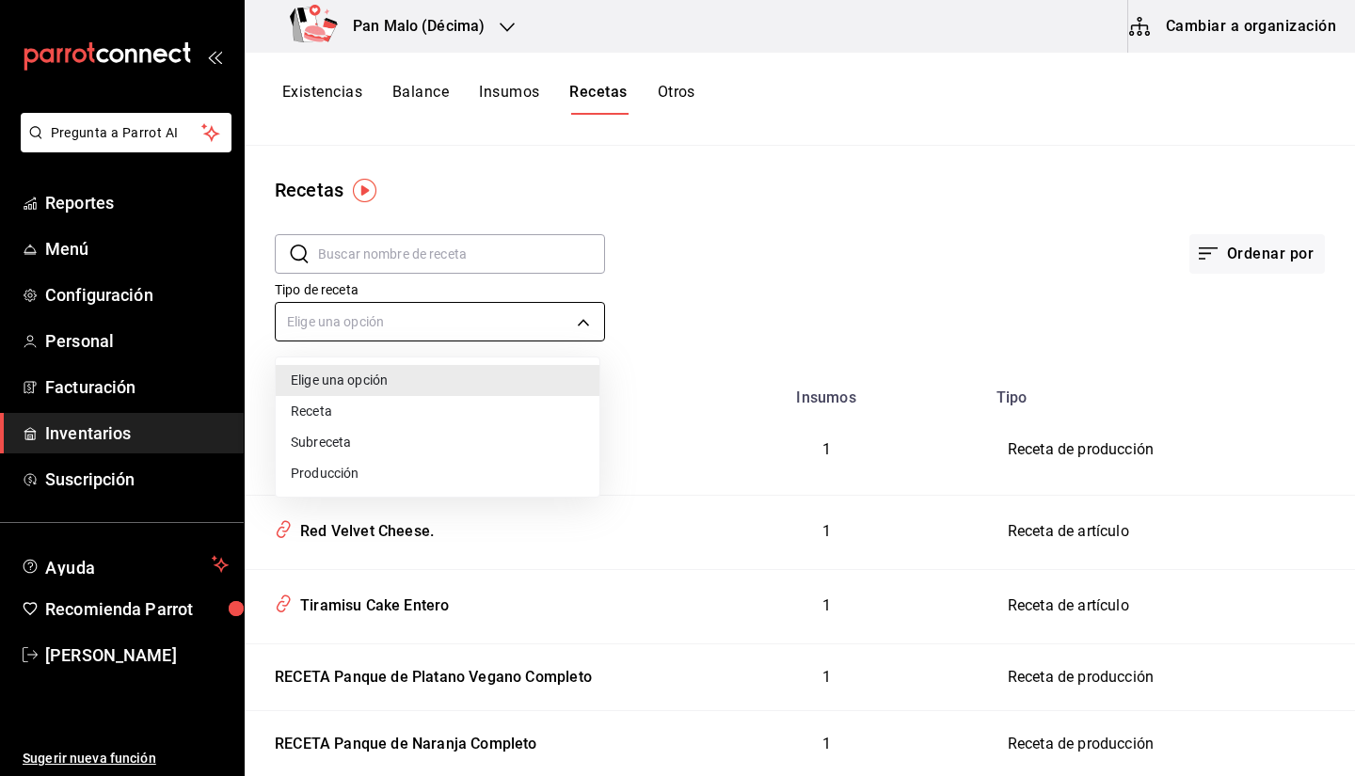
click at [569, 329] on body "Pregunta a Parrot AI Reportes Menú Configuración Personal Facturación Inventari…" at bounding box center [677, 381] width 1355 height 763
click at [724, 280] on div at bounding box center [677, 388] width 1355 height 776
click at [430, 322] on body "Pregunta a Parrot AI Reportes Menú Configuración Personal Facturación Inventari…" at bounding box center [677, 381] width 1355 height 763
click at [1005, 241] on div at bounding box center [677, 388] width 1355 height 776
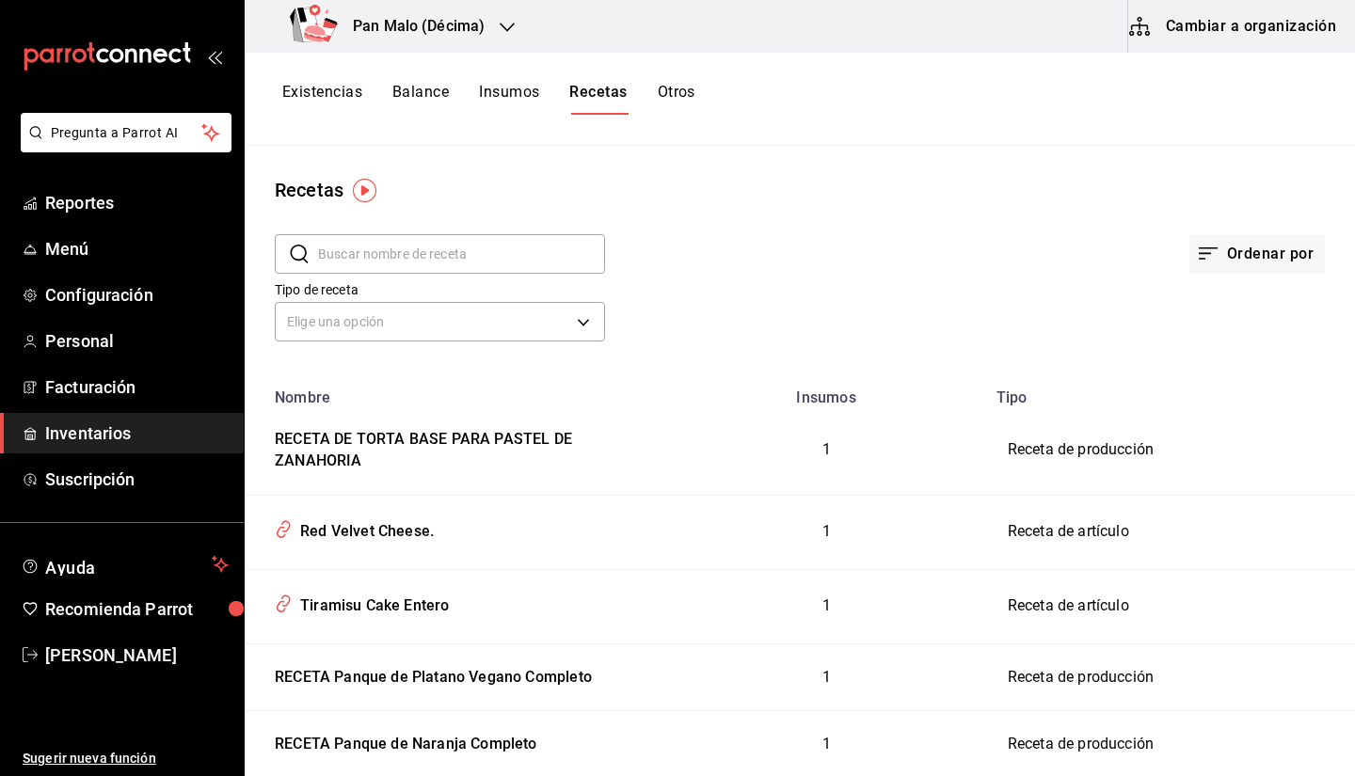
click at [1171, 25] on button "Cambiar a organización" at bounding box center [1234, 26] width 212 height 53
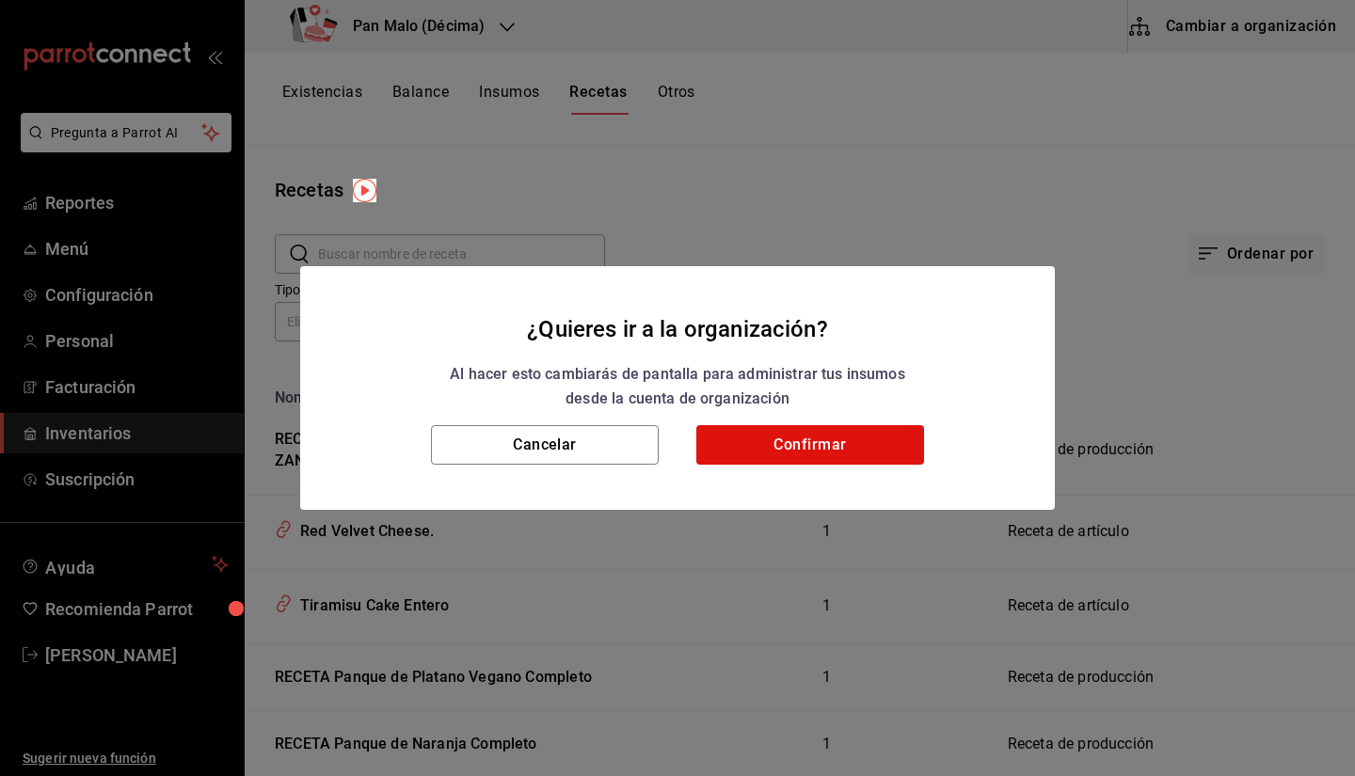
click at [753, 423] on h2 "¿Quieres ir a la organización? Al hacer esto cambiarás de pantalla para adminis…" at bounding box center [677, 346] width 755 height 160
click at [752, 434] on button "Confirmar" at bounding box center [810, 445] width 228 height 40
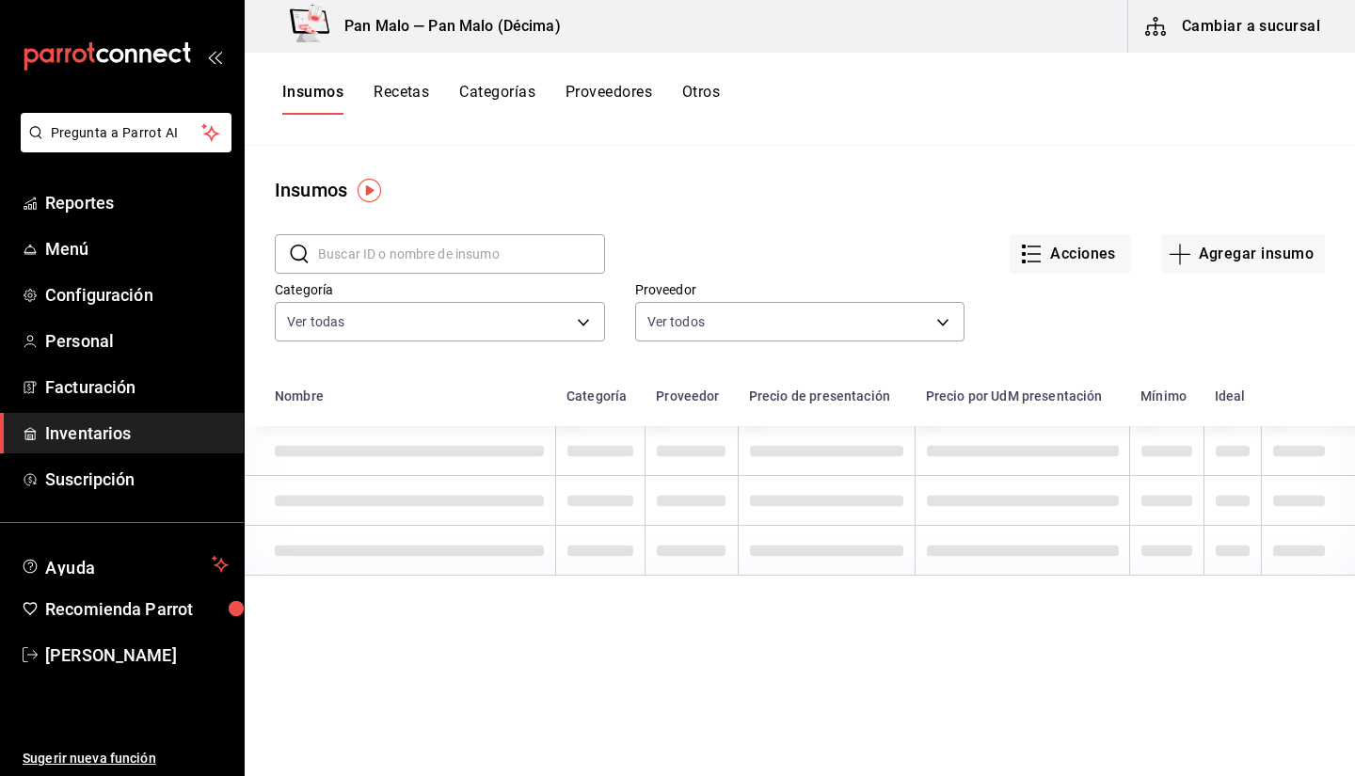
click at [633, 102] on button "Proveedores" at bounding box center [609, 99] width 87 height 32
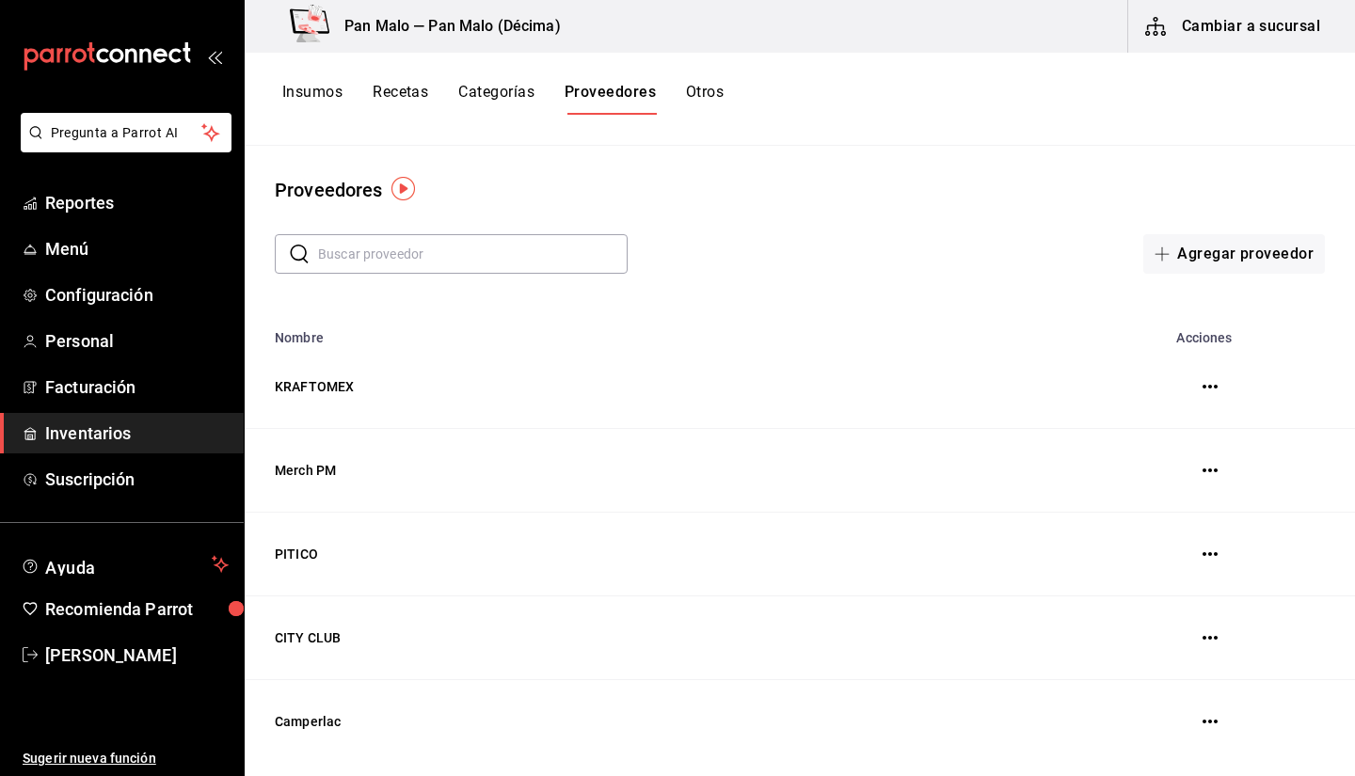
scroll to position [5, 0]
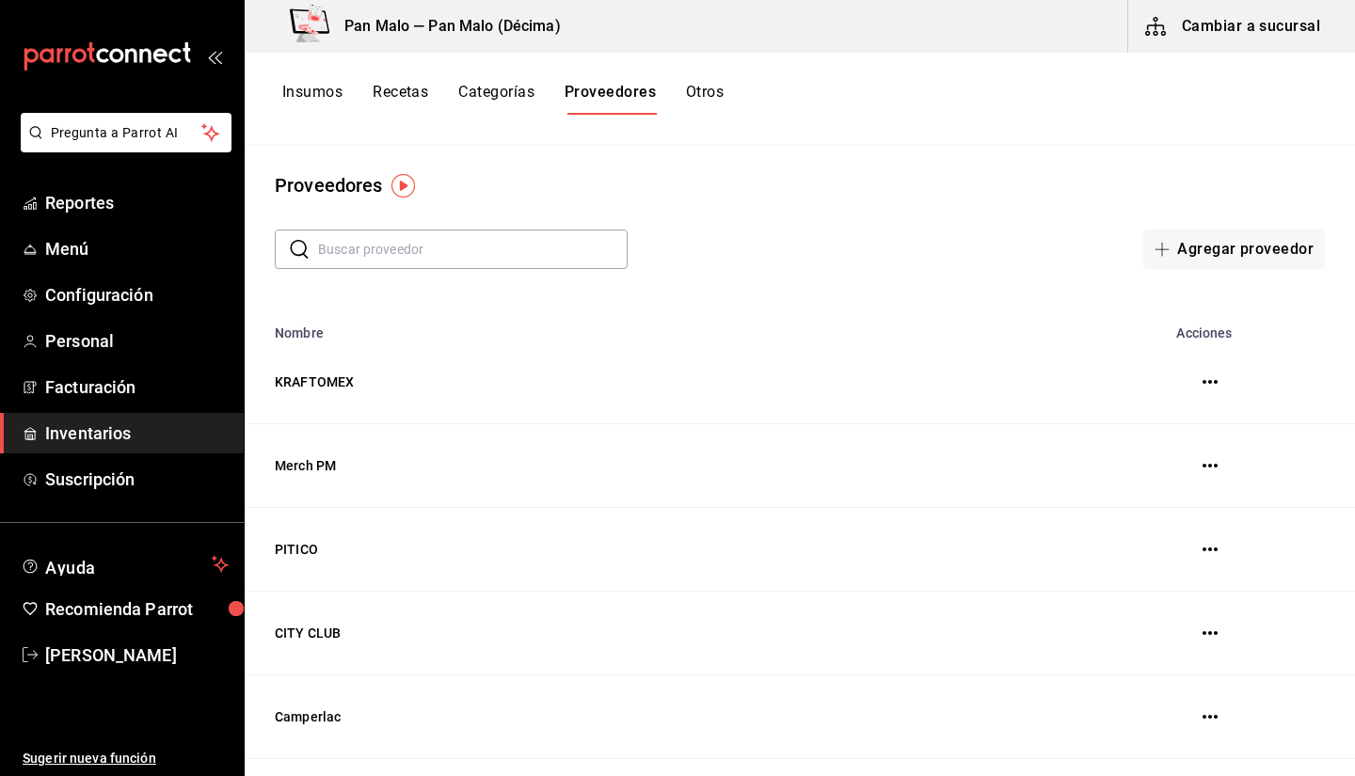
drag, startPoint x: 1320, startPoint y: 250, endPoint x: 1336, endPoint y: 189, distance: 63.2
click at [1336, 189] on div "Proveedores" at bounding box center [800, 185] width 1111 height 28
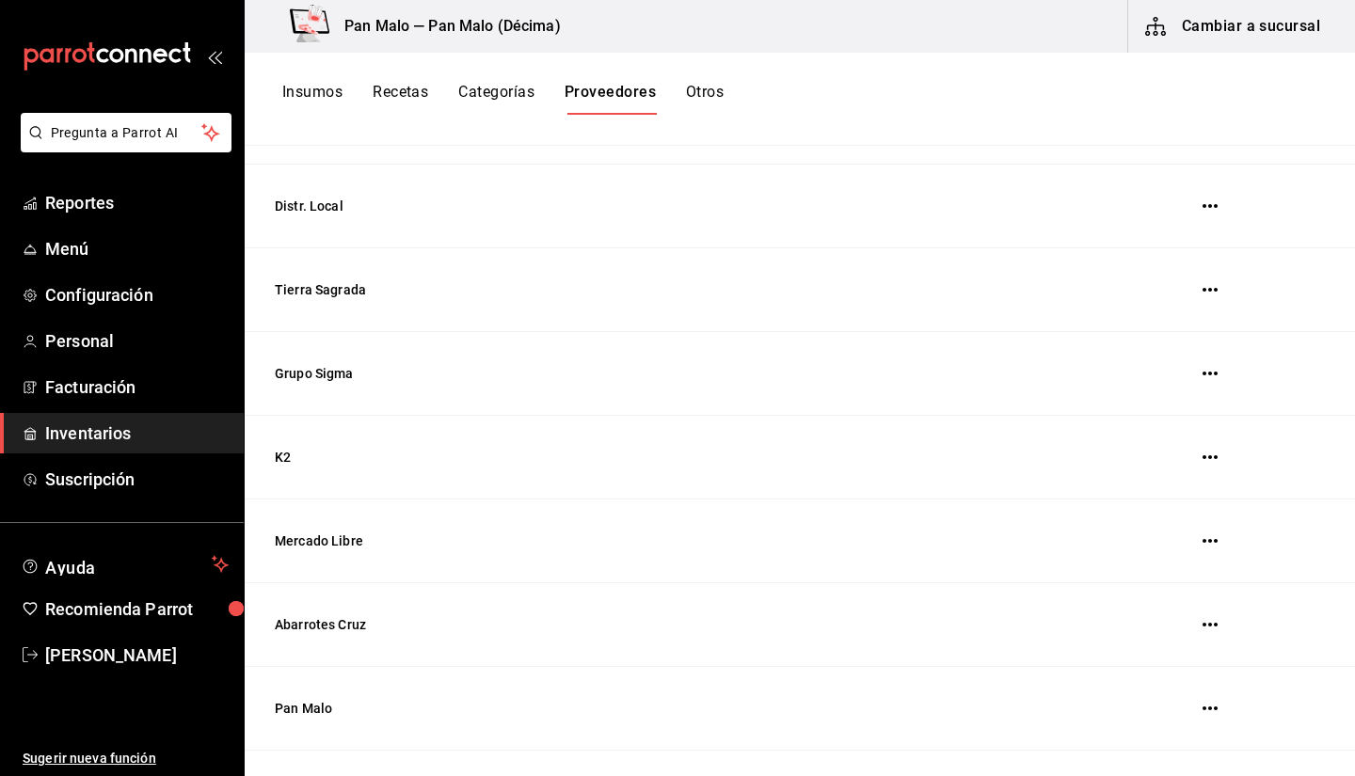
scroll to position [0, 0]
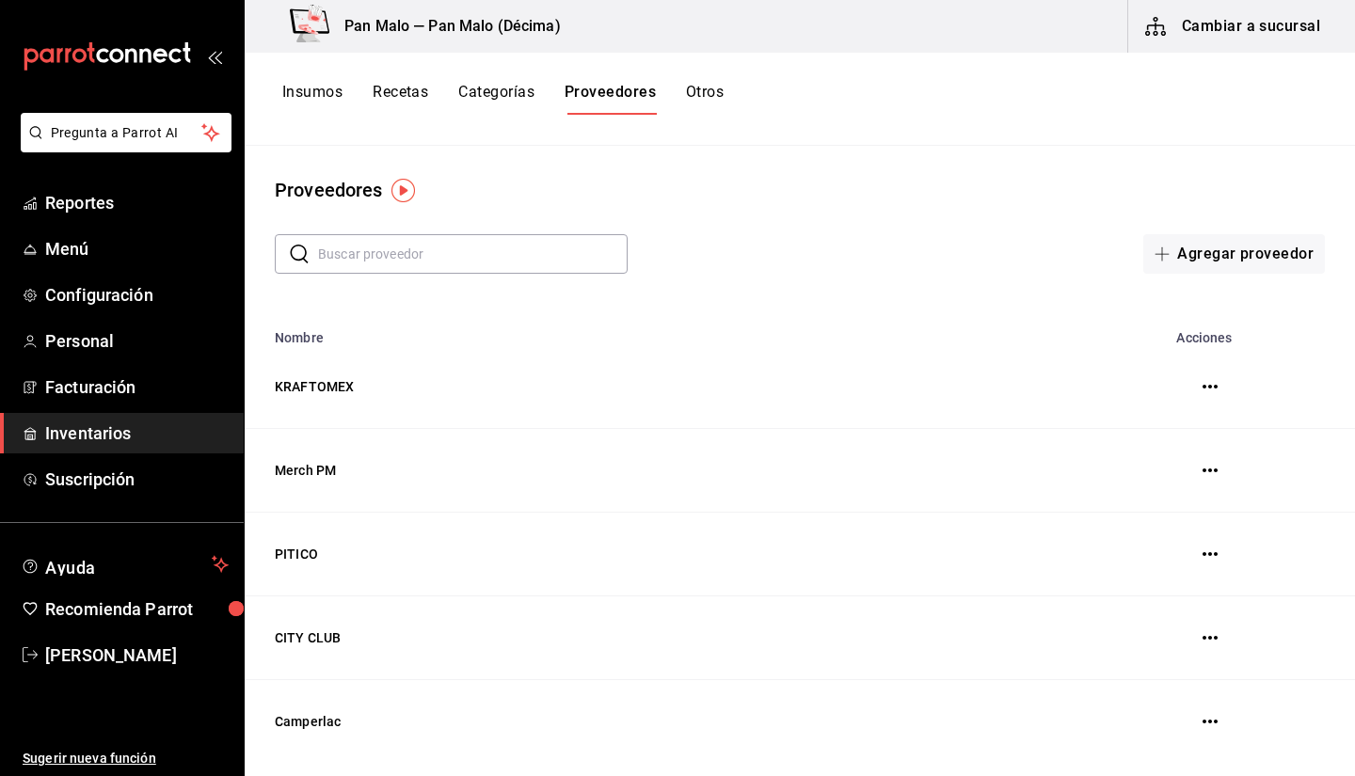
click at [465, 99] on button "Categorías" at bounding box center [496, 99] width 76 height 32
click at [413, 93] on button "Recetas" at bounding box center [401, 99] width 56 height 32
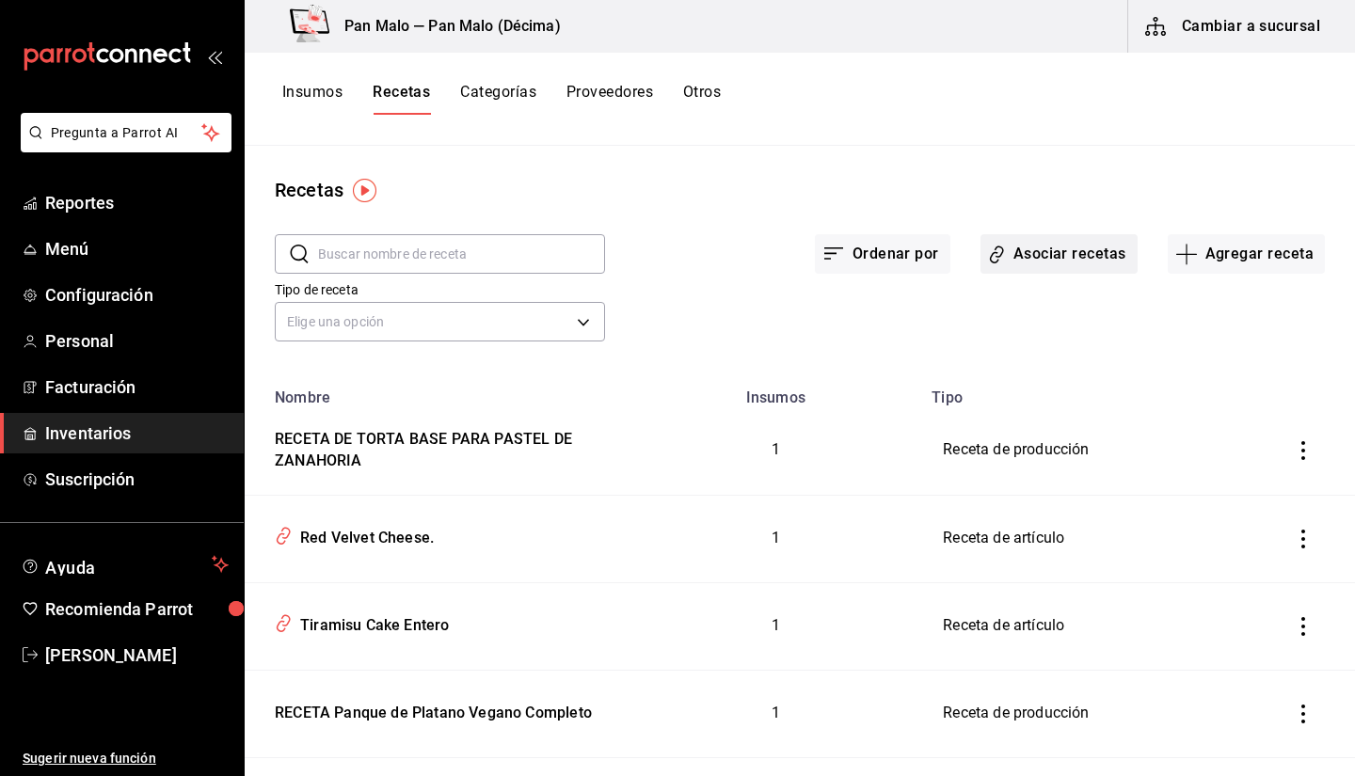
click at [1016, 264] on button "Asociar recetas" at bounding box center [1059, 254] width 157 height 40
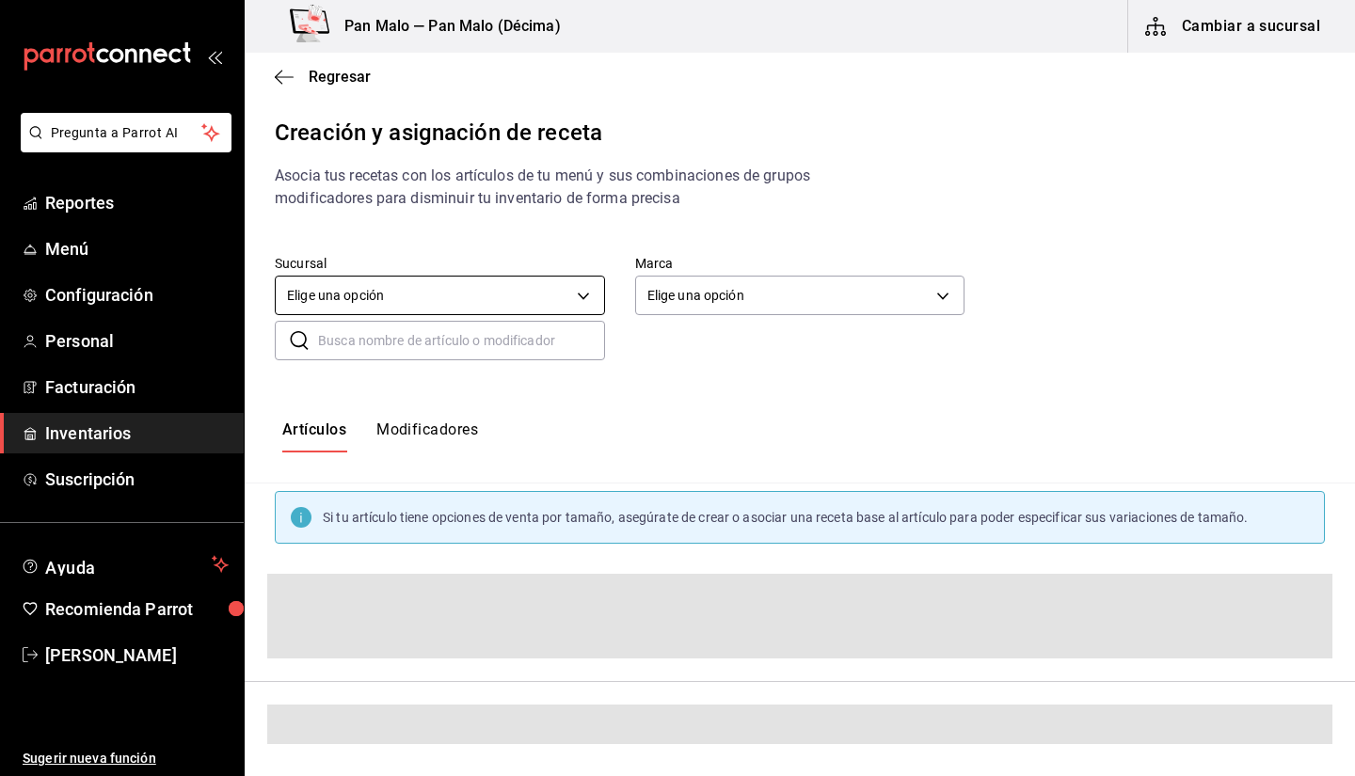
click at [536, 303] on body "Pregunta a Parrot AI Reportes Menú Configuración Personal Facturación Inventari…" at bounding box center [677, 372] width 1355 height 744
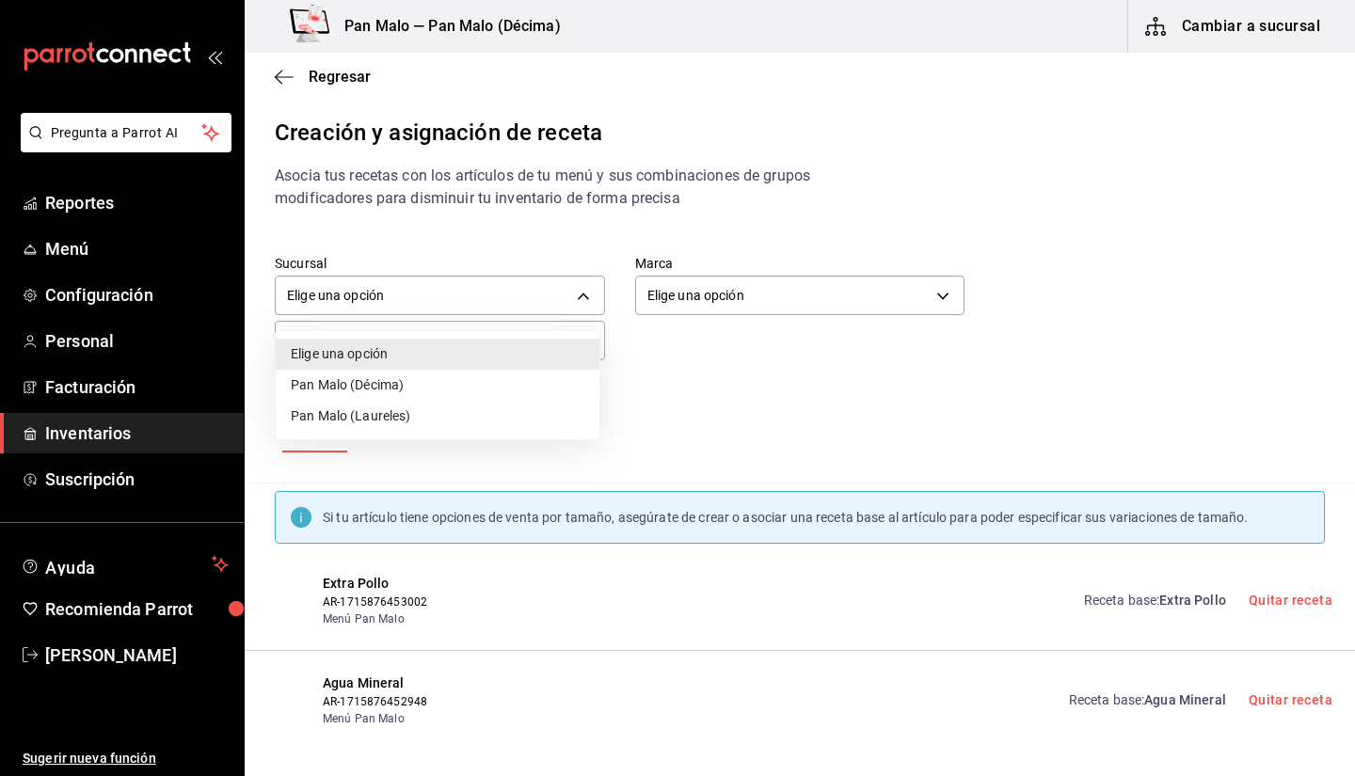
click at [496, 248] on div at bounding box center [677, 388] width 1355 height 776
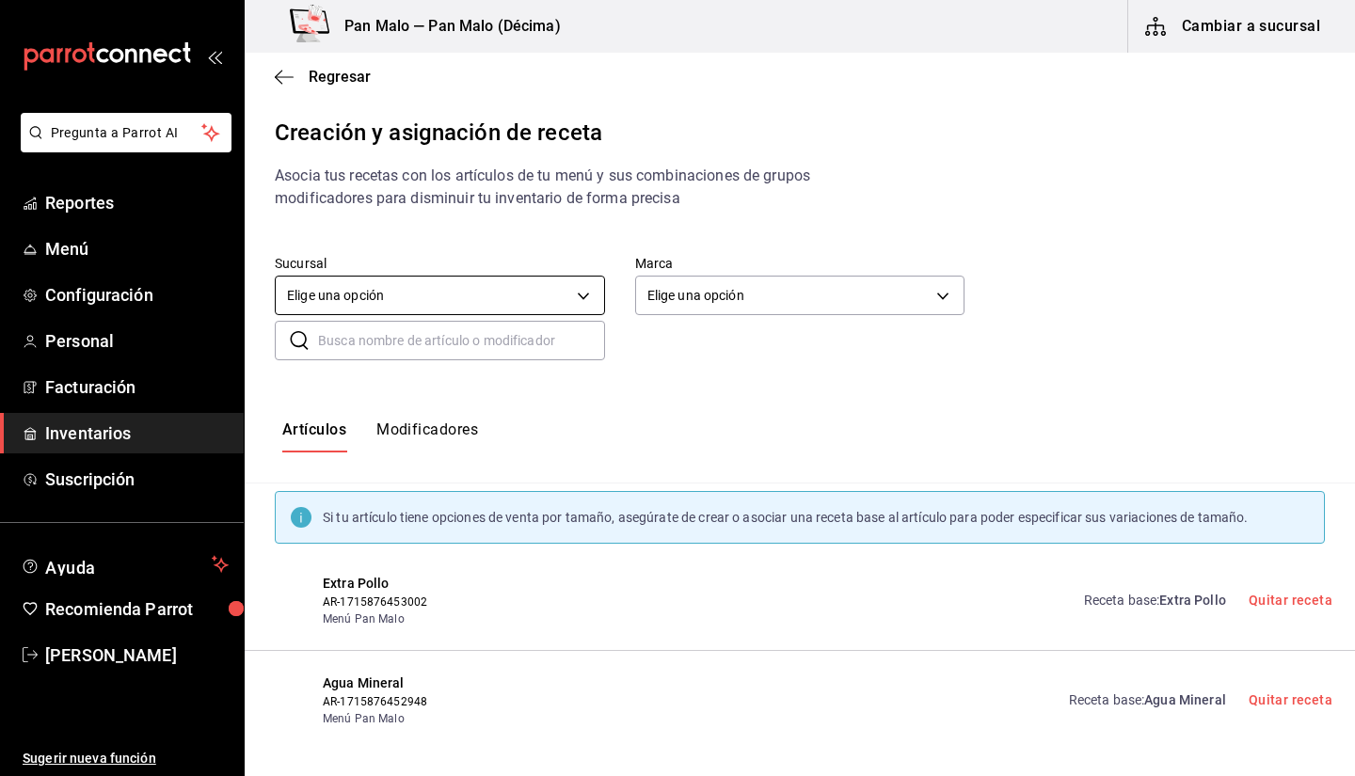
click at [479, 294] on body "Pregunta a Parrot AI Reportes Menú Configuración Personal Facturación Inventari…" at bounding box center [677, 372] width 1355 height 744
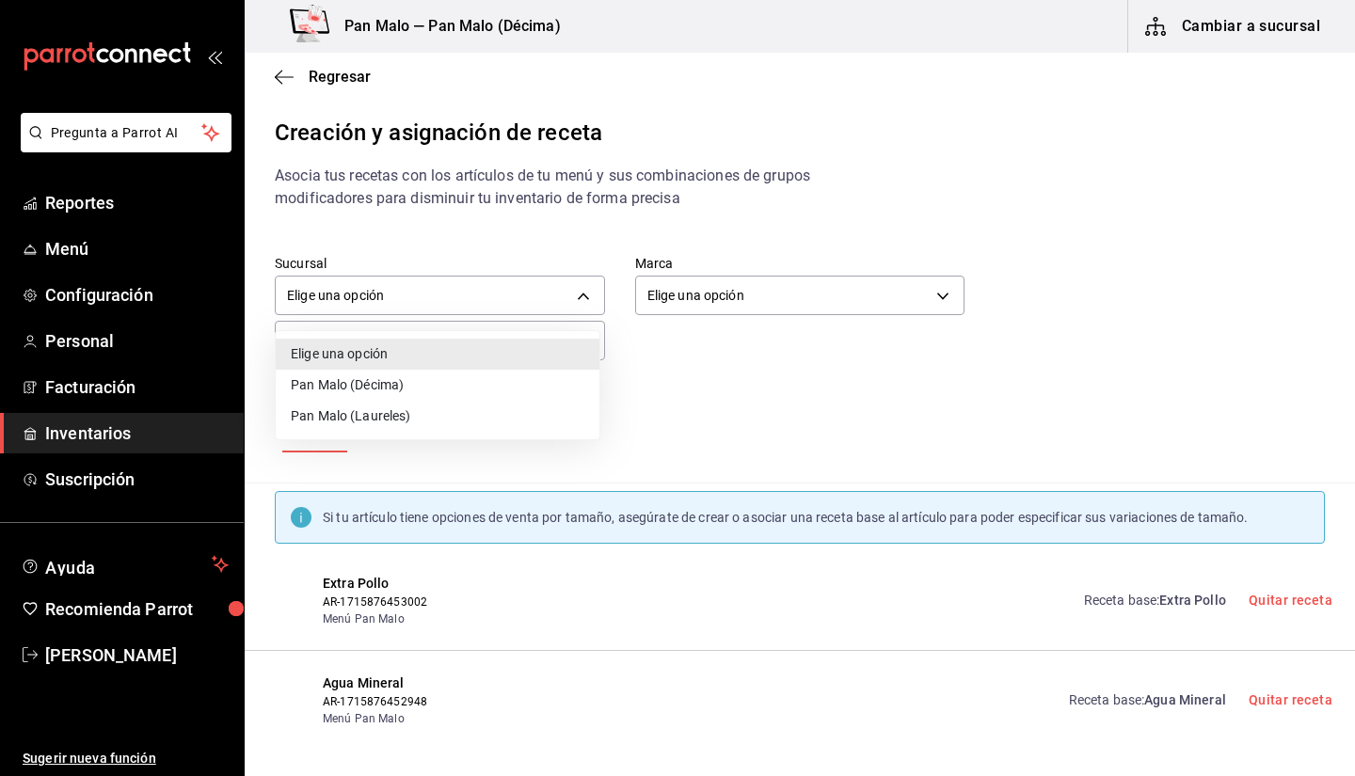
click at [519, 217] on div at bounding box center [677, 388] width 1355 height 776
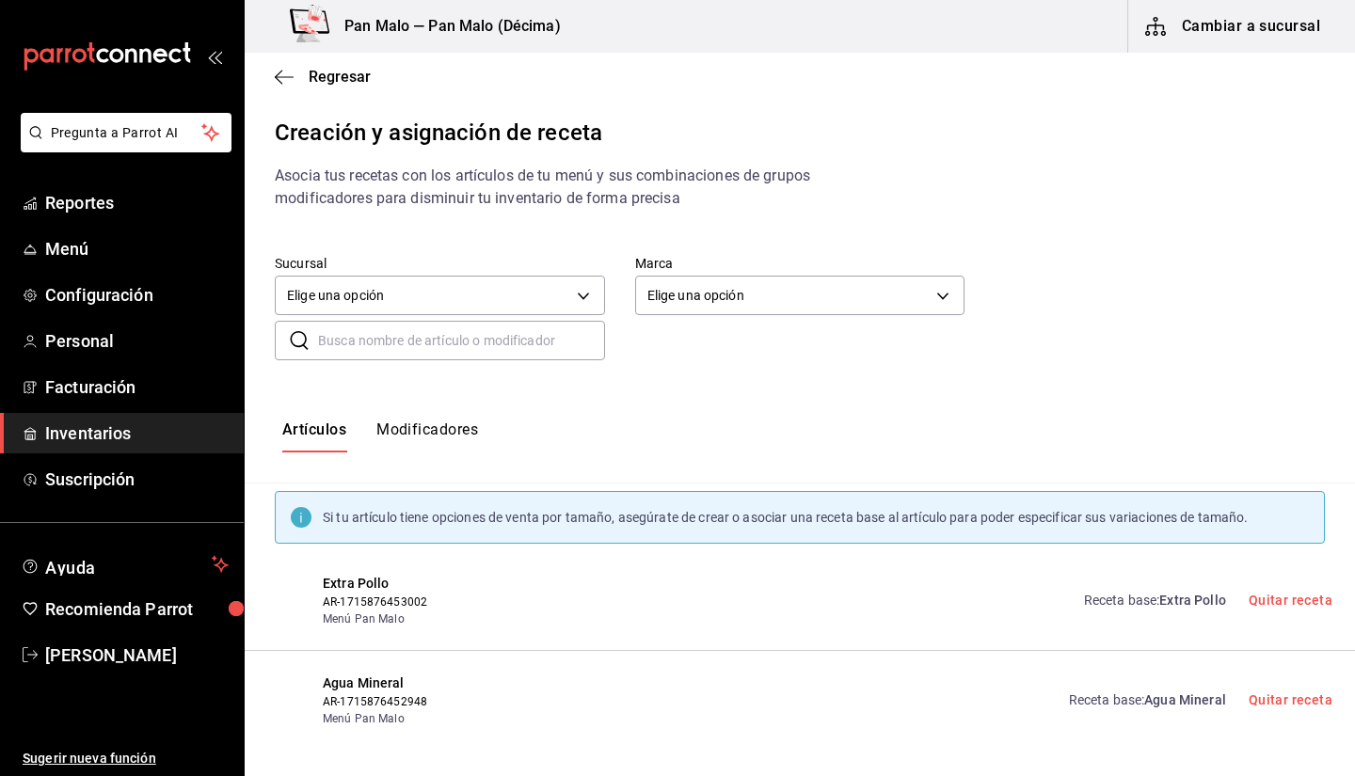
click at [414, 347] on input "text" at bounding box center [461, 341] width 287 height 38
click at [1251, 230] on div "Sucursal Elige una opción default Marca Elige una opción default" at bounding box center [785, 273] width 1080 height 96
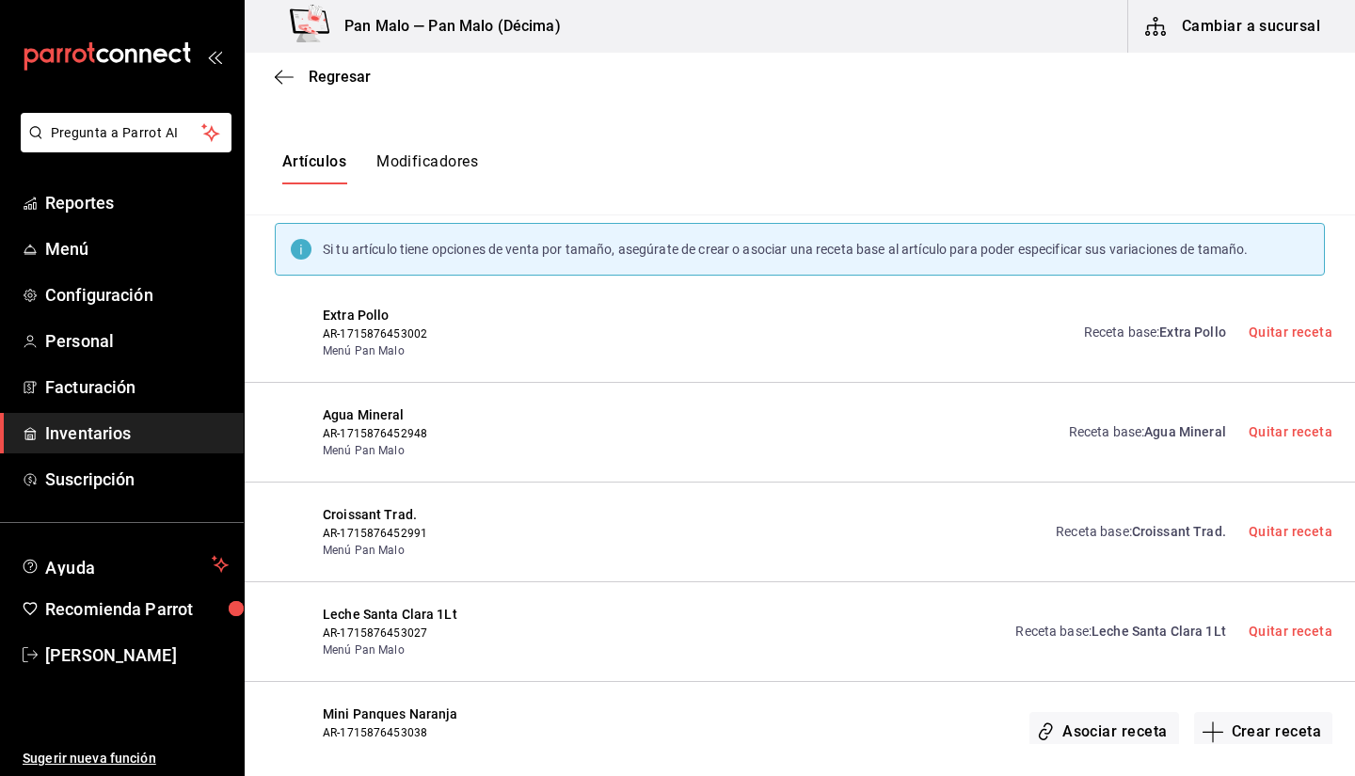
scroll to position [280, 0]
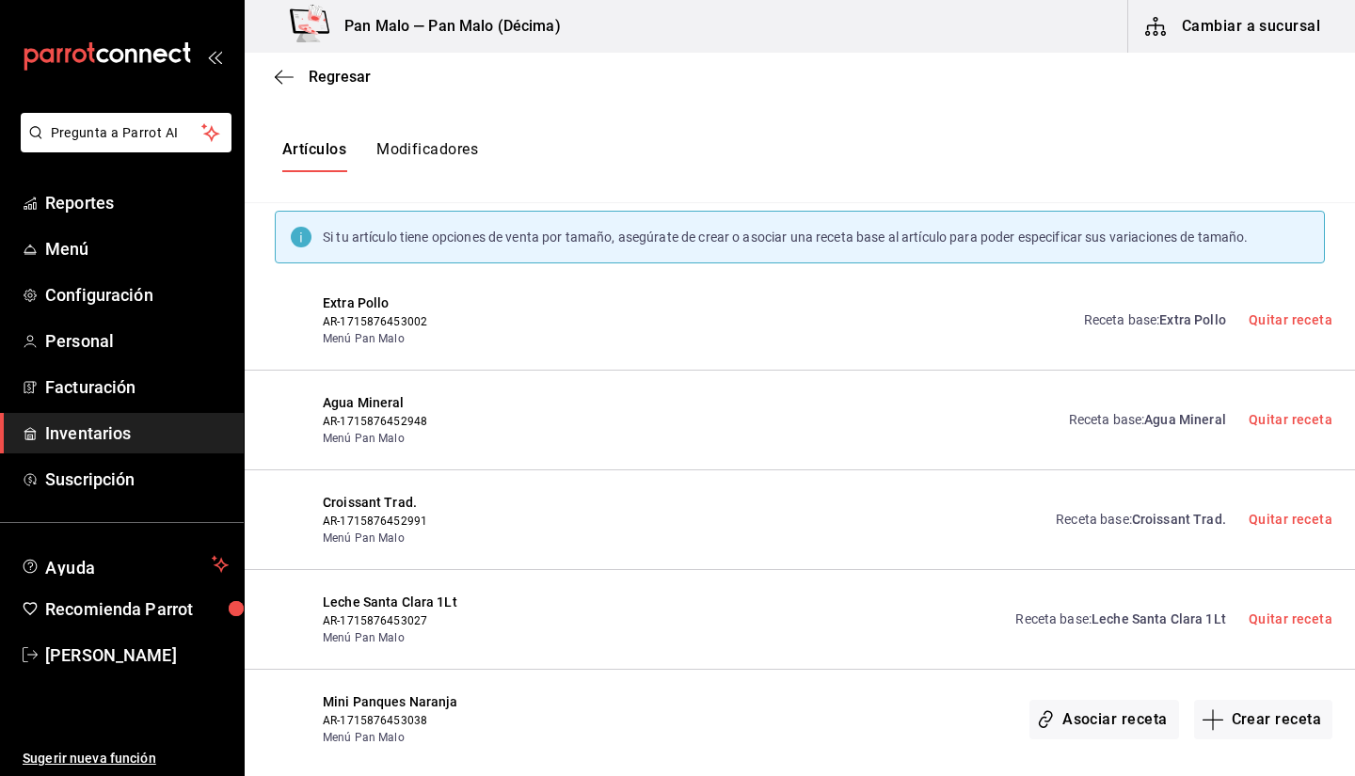
click at [1152, 309] on div "Receta base : Extra Pollo Quitar receta" at bounding box center [1197, 321] width 271 height 54
click at [1148, 315] on link "Receta base : Extra Pollo" at bounding box center [1155, 321] width 142 height 20
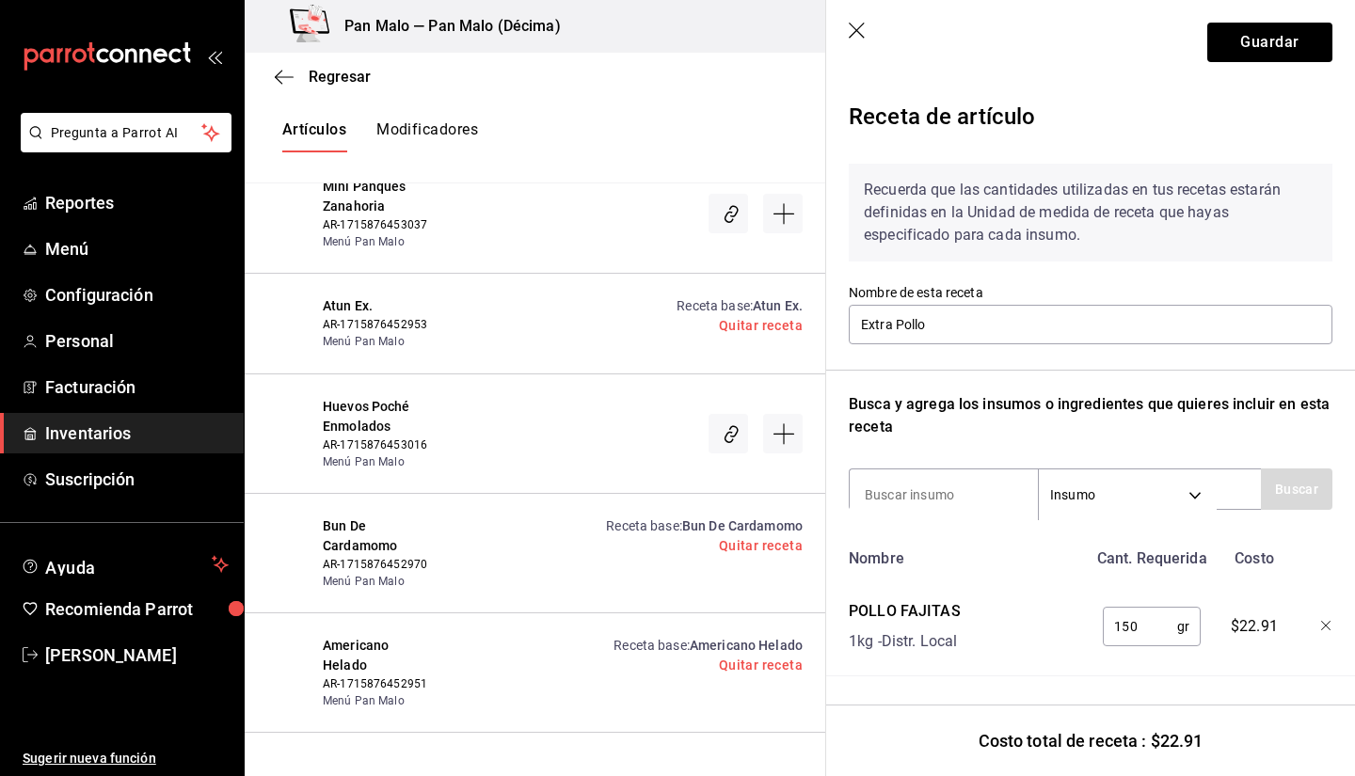
scroll to position [2202, 0]
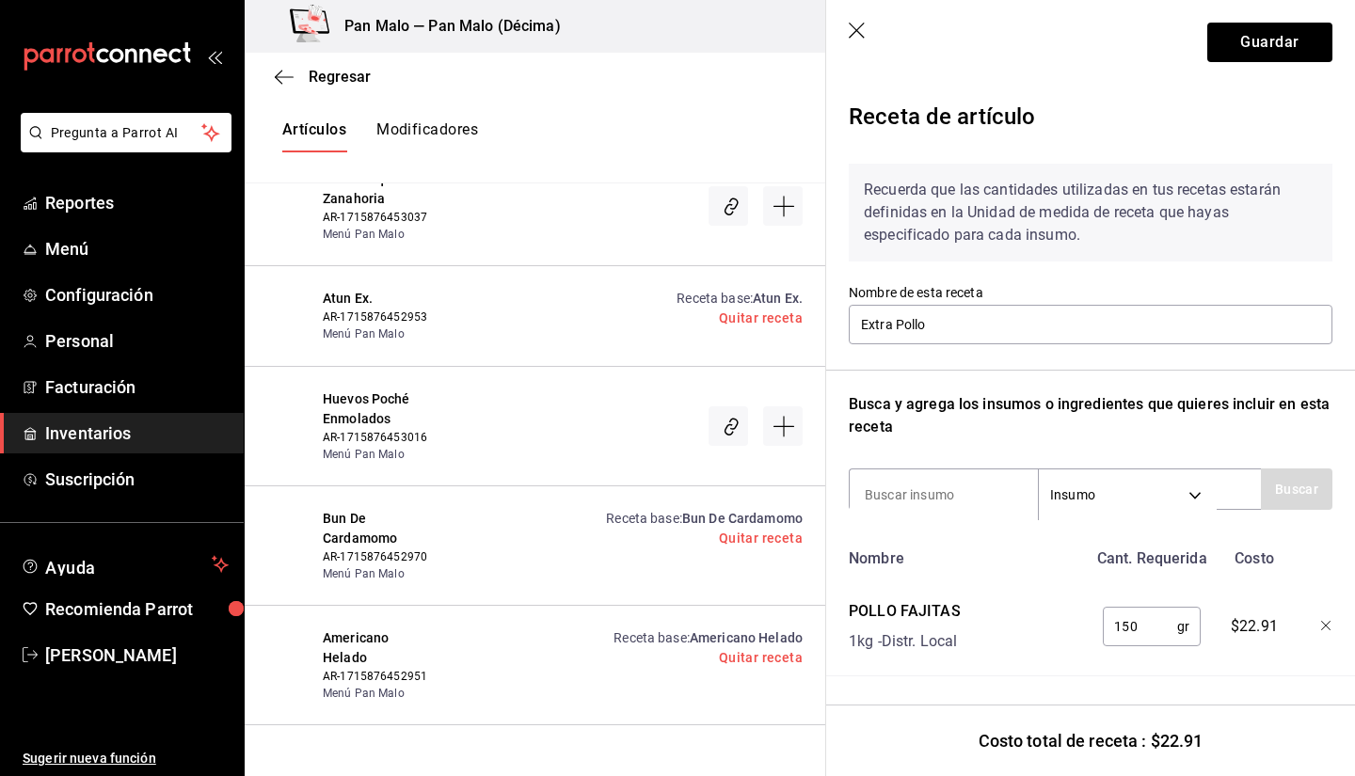
click at [488, 300] on div "Receta base : Atun Ex. Quitar receta" at bounding box center [618, 316] width 369 height 55
click at [686, 306] on div "Receta base : Atun Ex. Quitar receta" at bounding box center [740, 316] width 126 height 55
click at [753, 296] on span "Atun Ex." at bounding box center [778, 298] width 50 height 15
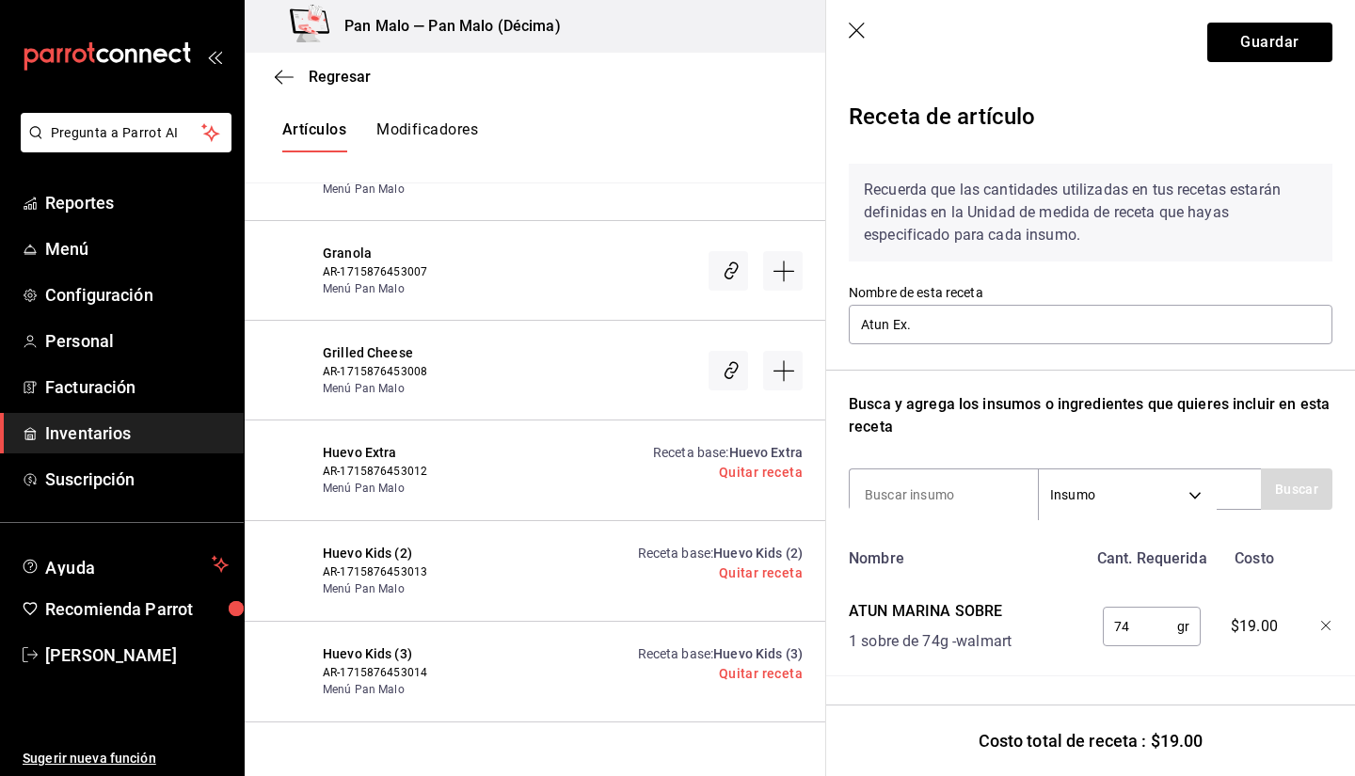
scroll to position [5934, 0]
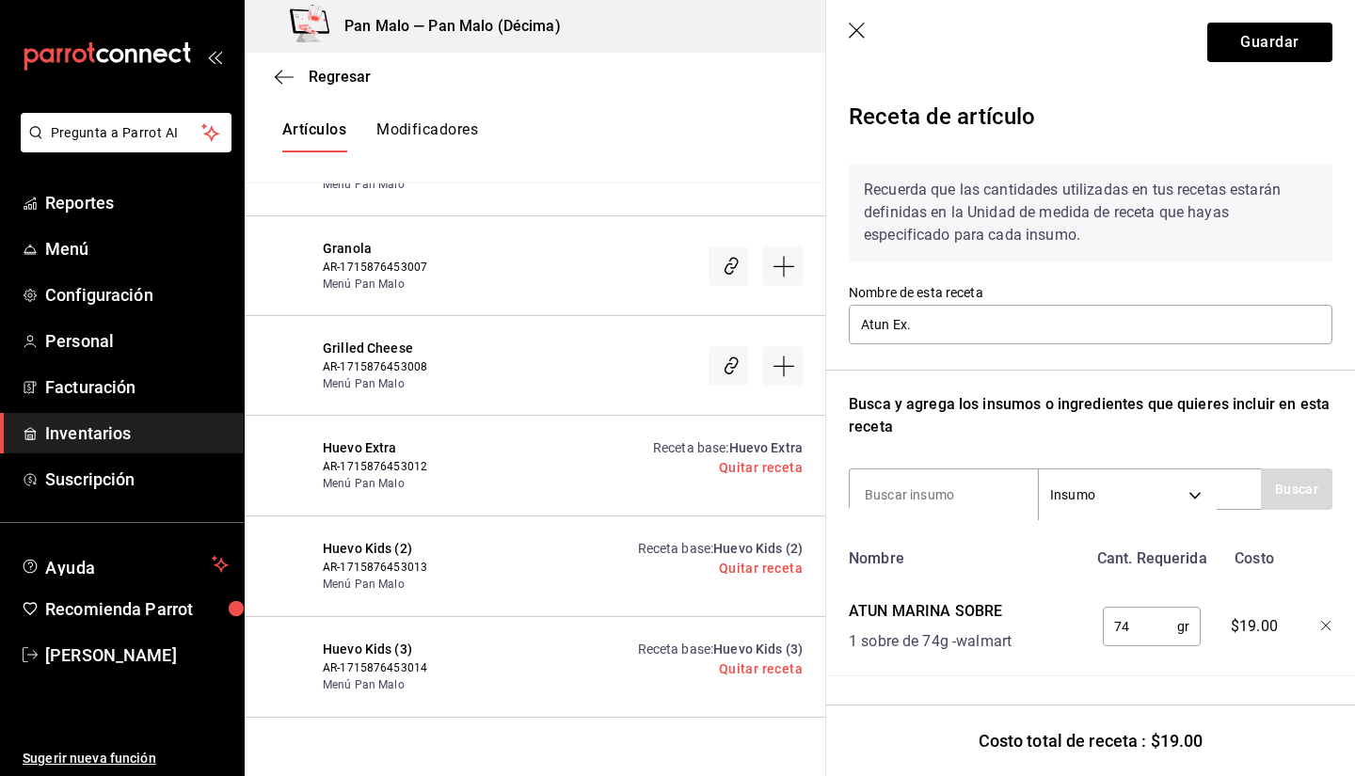
click at [680, 541] on link "Receta base : Huevo Kids (2)" at bounding box center [720, 548] width 165 height 15
click at [654, 640] on div "Receta base : Huevo Kids (3) Quitar receta" at bounding box center [720, 667] width 165 height 55
click at [678, 640] on div "Receta base : Huevo Kids (3) Quitar receta" at bounding box center [720, 667] width 165 height 55
click at [676, 642] on link "Receta base : Huevo Kids (3)" at bounding box center [720, 649] width 165 height 15
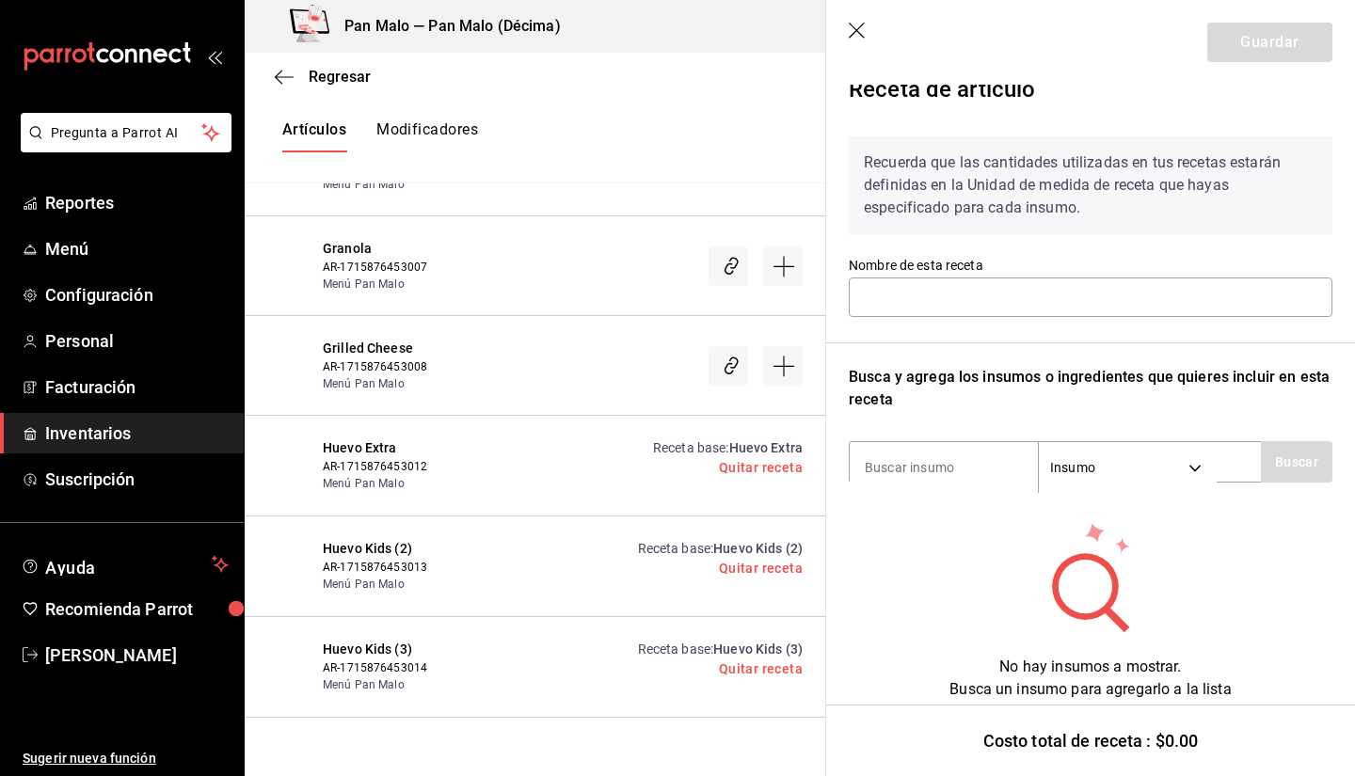
scroll to position [0, 0]
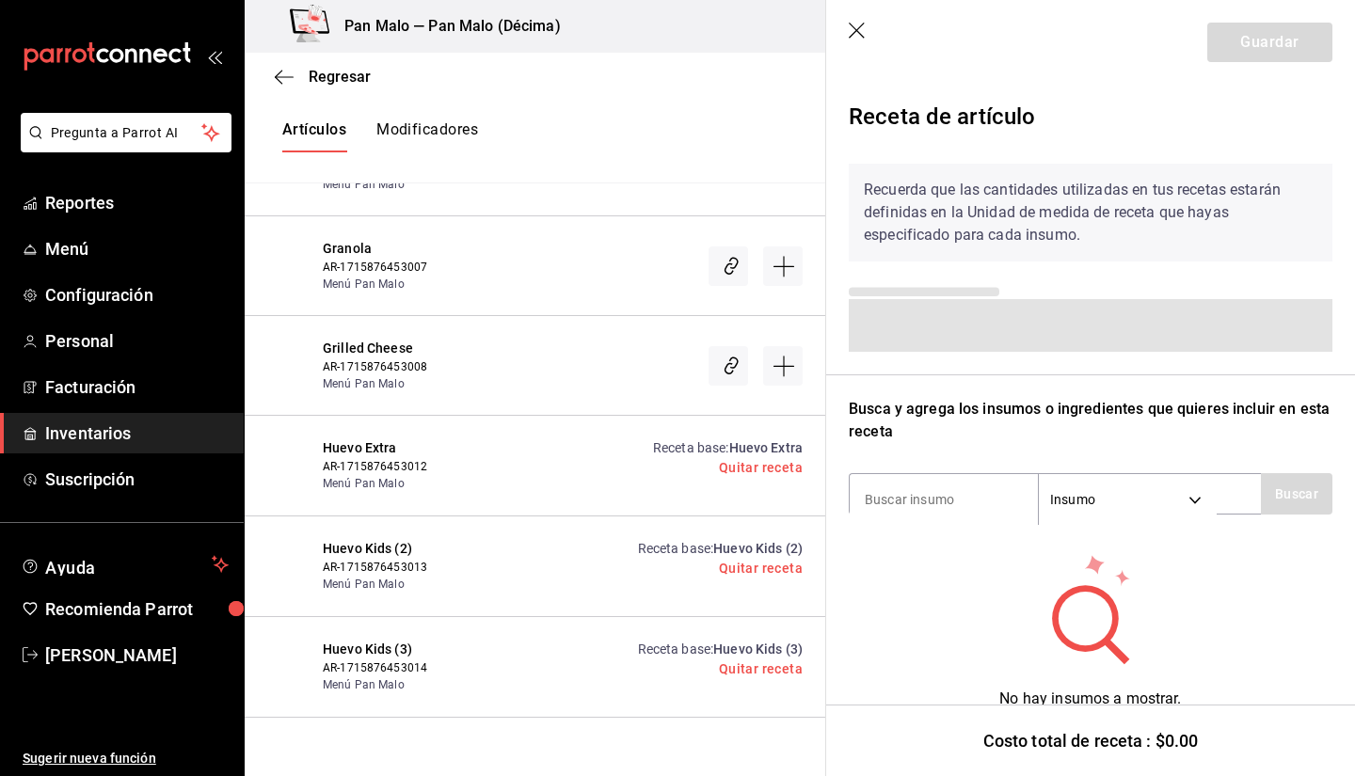
click at [653, 440] on link "Receta base : Huevo Extra" at bounding box center [728, 447] width 150 height 15
click at [693, 440] on link "Receta base : Huevo Extra" at bounding box center [728, 447] width 150 height 15
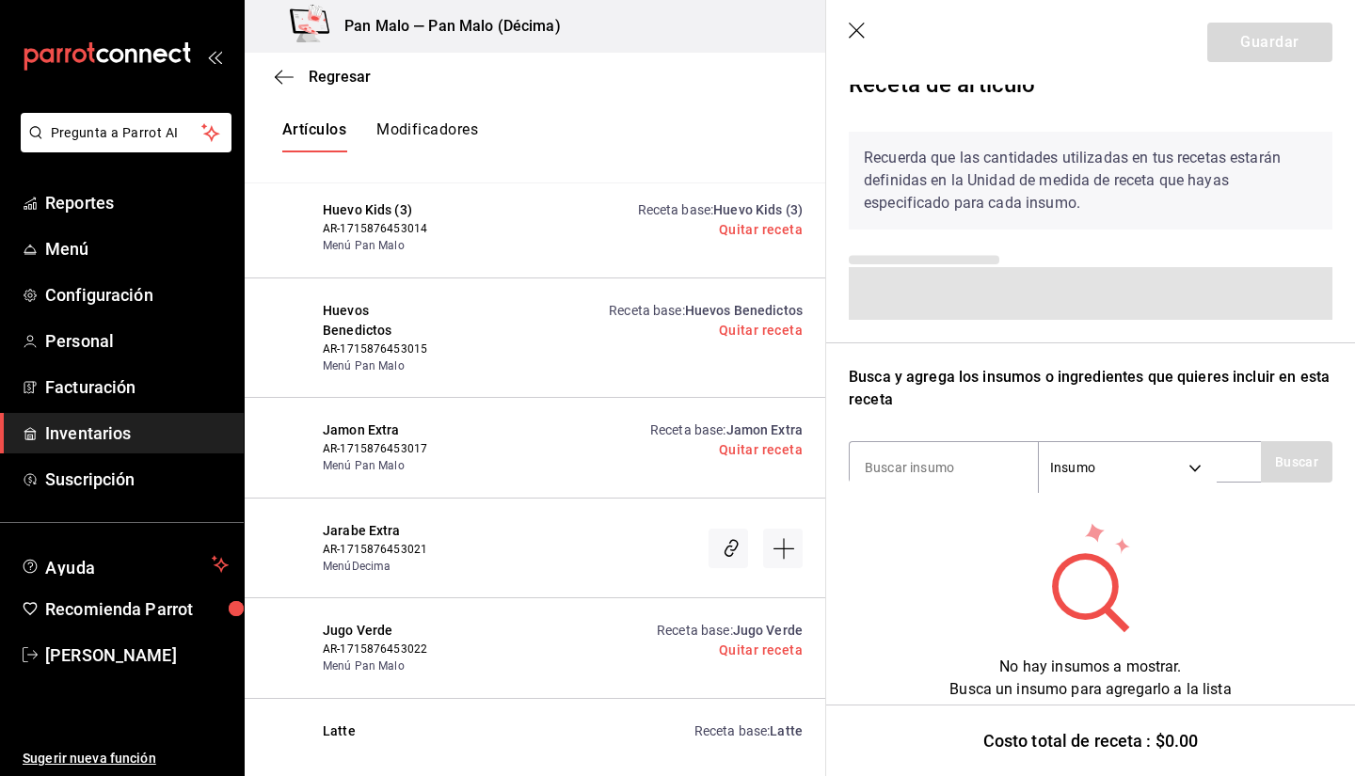
scroll to position [6391, 0]
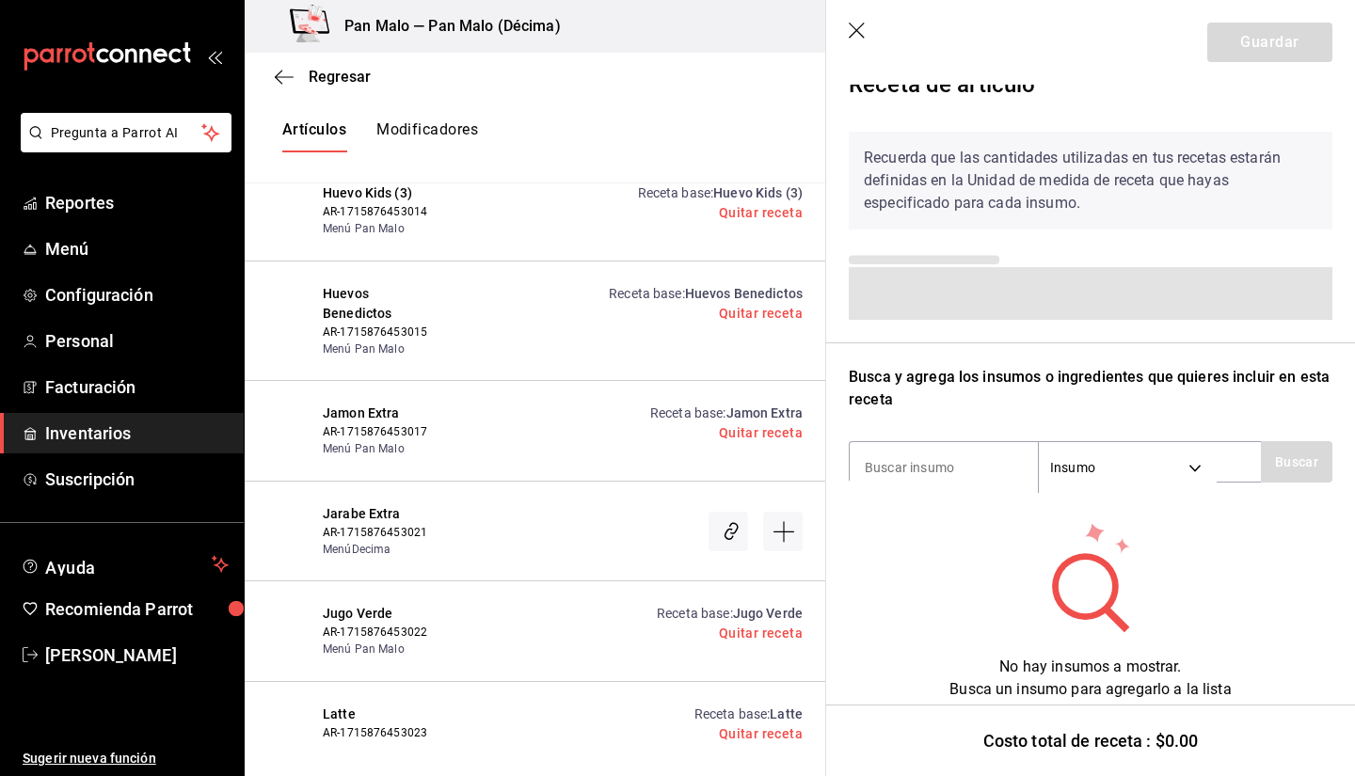
click at [592, 412] on div "Receta base : Jamon Extra Quitar receta" at bounding box center [618, 431] width 369 height 55
click at [673, 406] on link "Receta base : Jamon Extra" at bounding box center [726, 413] width 152 height 15
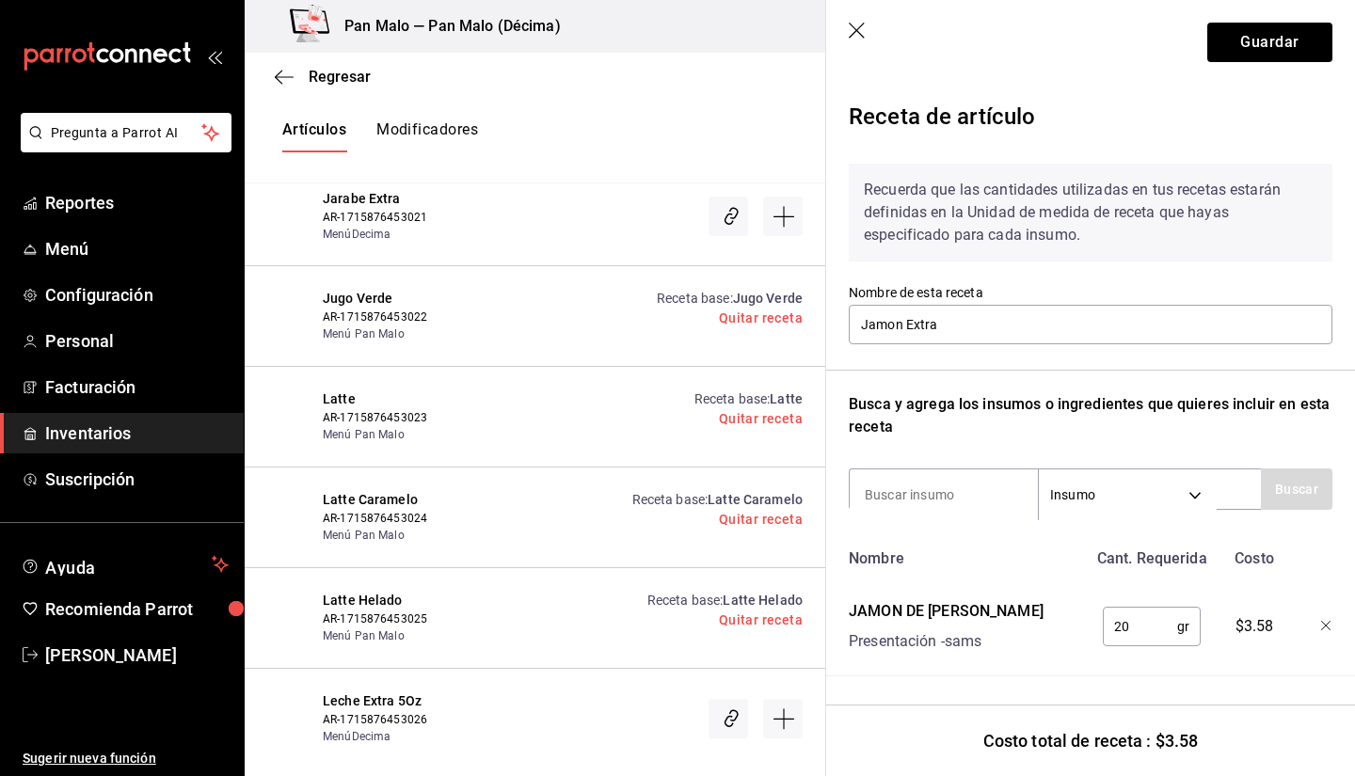
scroll to position [6633, 0]
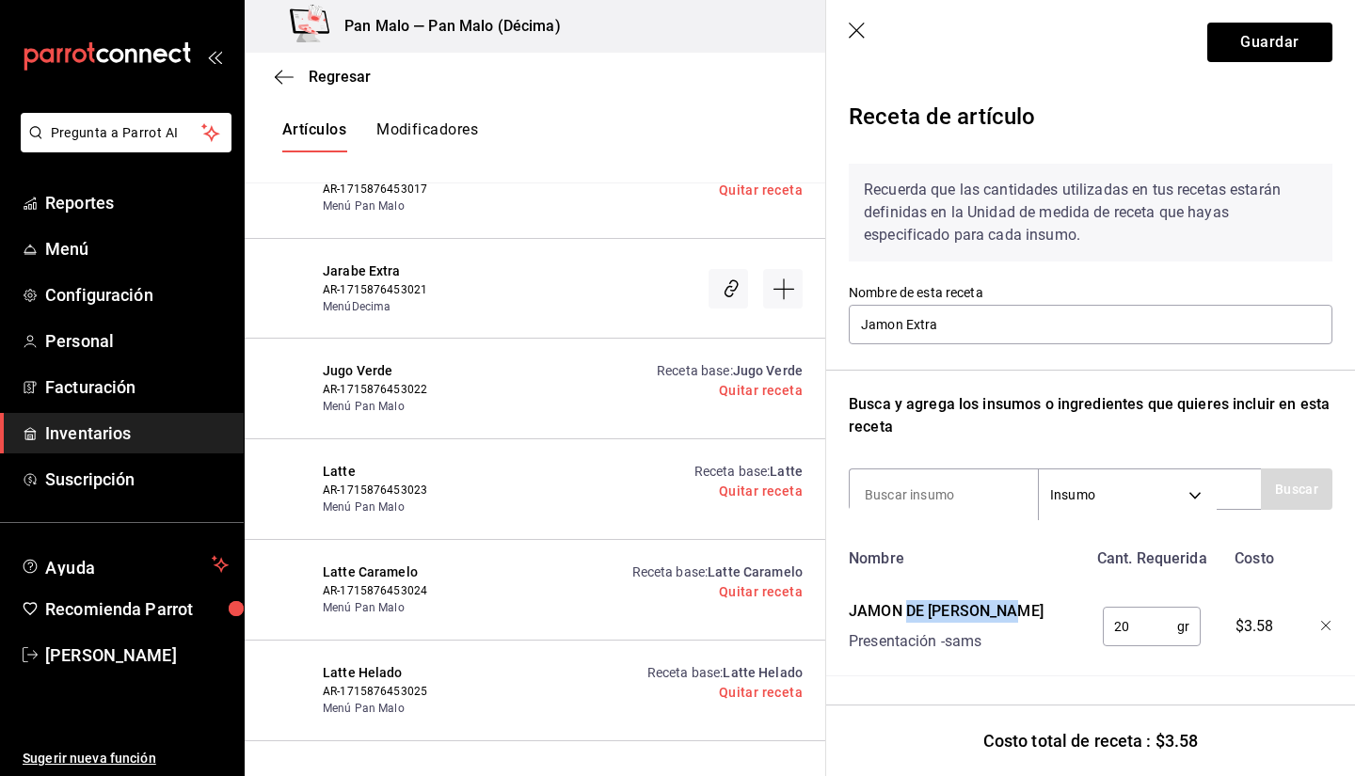
drag, startPoint x: 909, startPoint y: 607, endPoint x: 1021, endPoint y: 621, distance: 112.9
click at [1021, 621] on div "JAMON DE PAVO PRODUCCION" at bounding box center [946, 611] width 195 height 23
click at [1032, 637] on div "Presentación - sams" at bounding box center [946, 642] width 195 height 23
drag, startPoint x: 859, startPoint y: 604, endPoint x: 1057, endPoint y: 586, distance: 198.5
click at [1057, 586] on div "Nombre Cant. Requerida Costo JAMON DE PAVO PRODUCCION Presentación - sams 20 gr…" at bounding box center [1091, 608] width 484 height 136
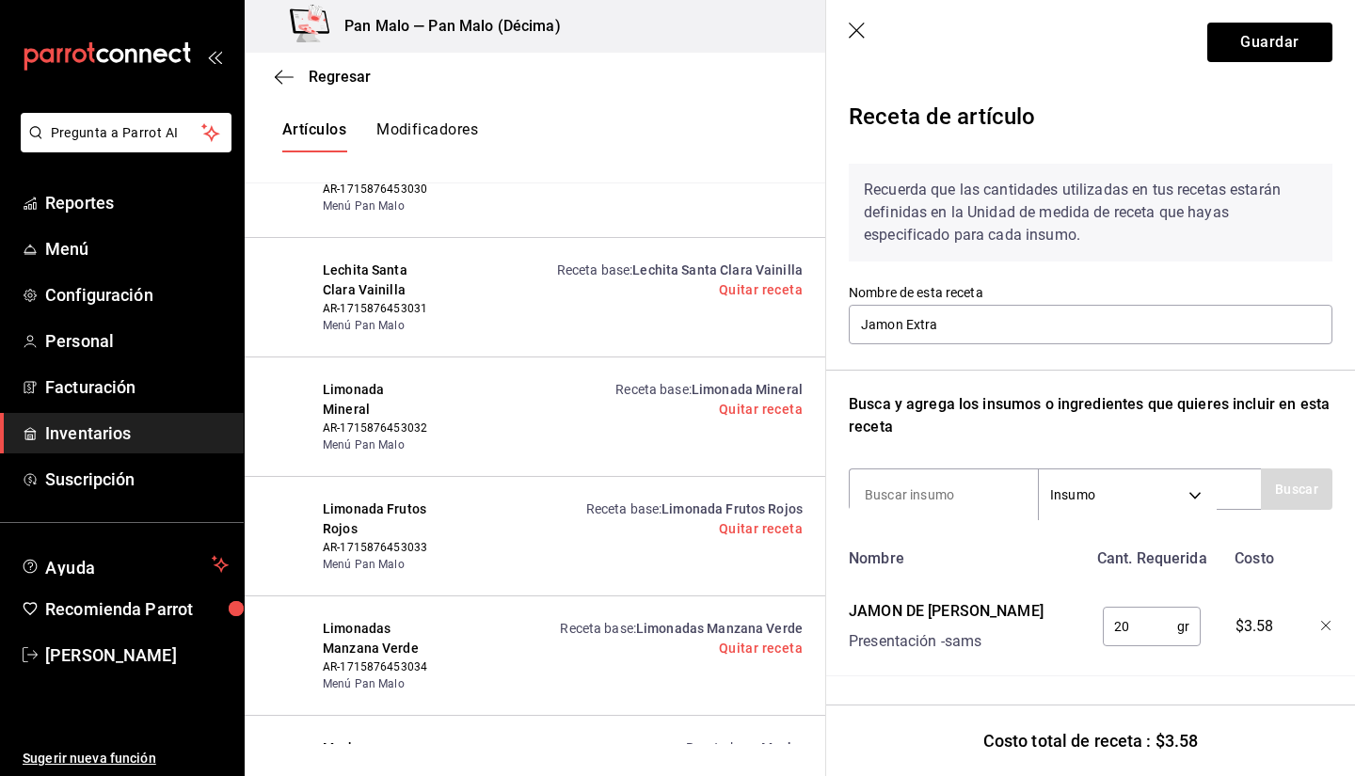
scroll to position [7532, 0]
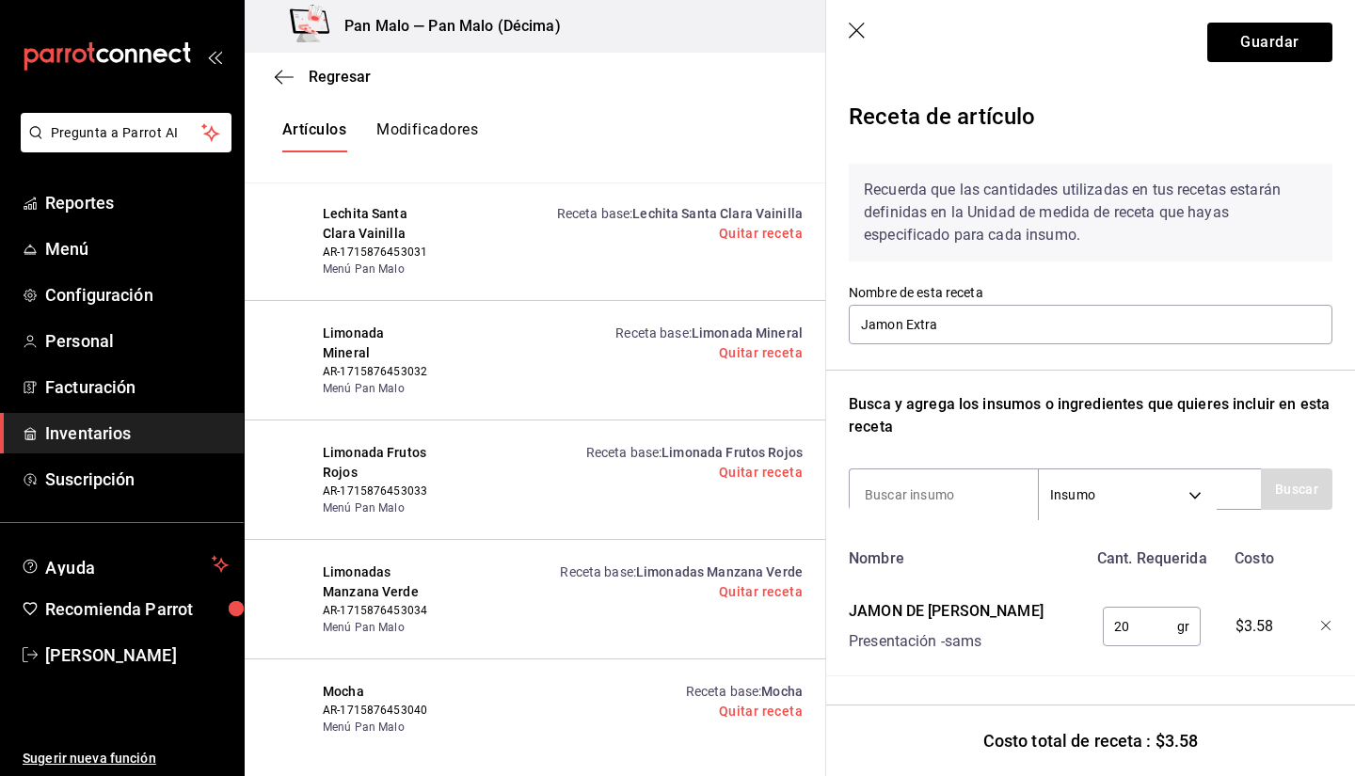
click at [830, 523] on div "Receta de artículo Recuerda que las cantidades utilizadas en tus recetas estará…" at bounding box center [1090, 430] width 529 height 690
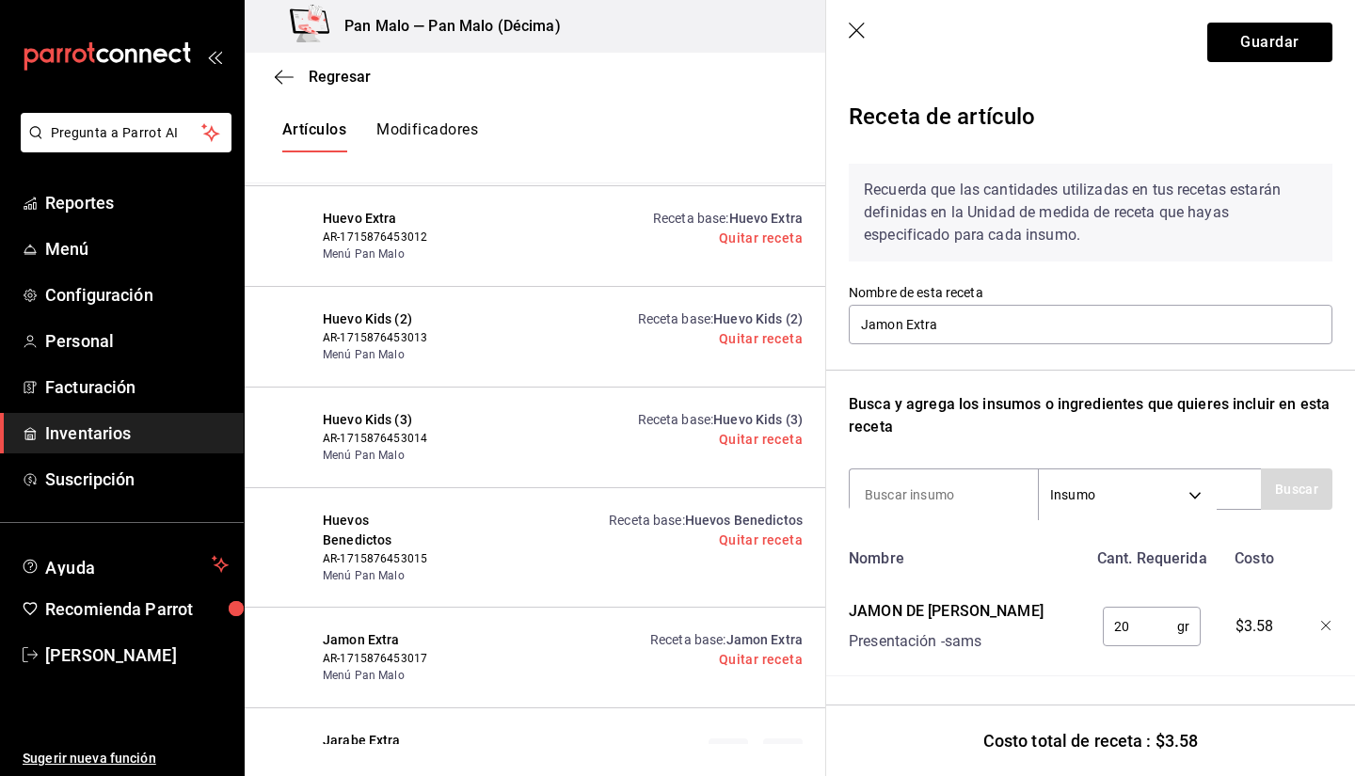
scroll to position [6171, 0]
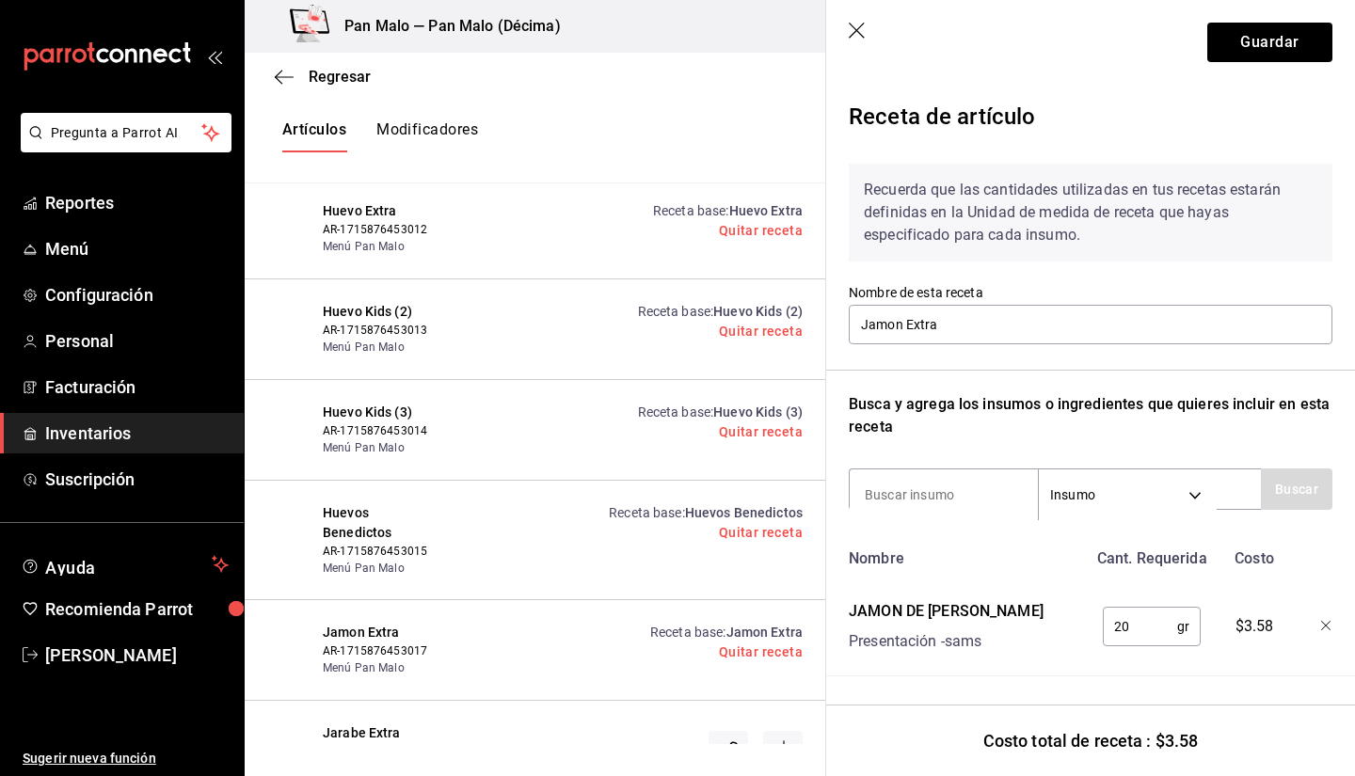
click at [448, 222] on div "Receta base : Huevo Extra Quitar receta" at bounding box center [618, 228] width 369 height 55
click at [653, 203] on link "Receta base : Huevo Extra" at bounding box center [728, 210] width 150 height 15
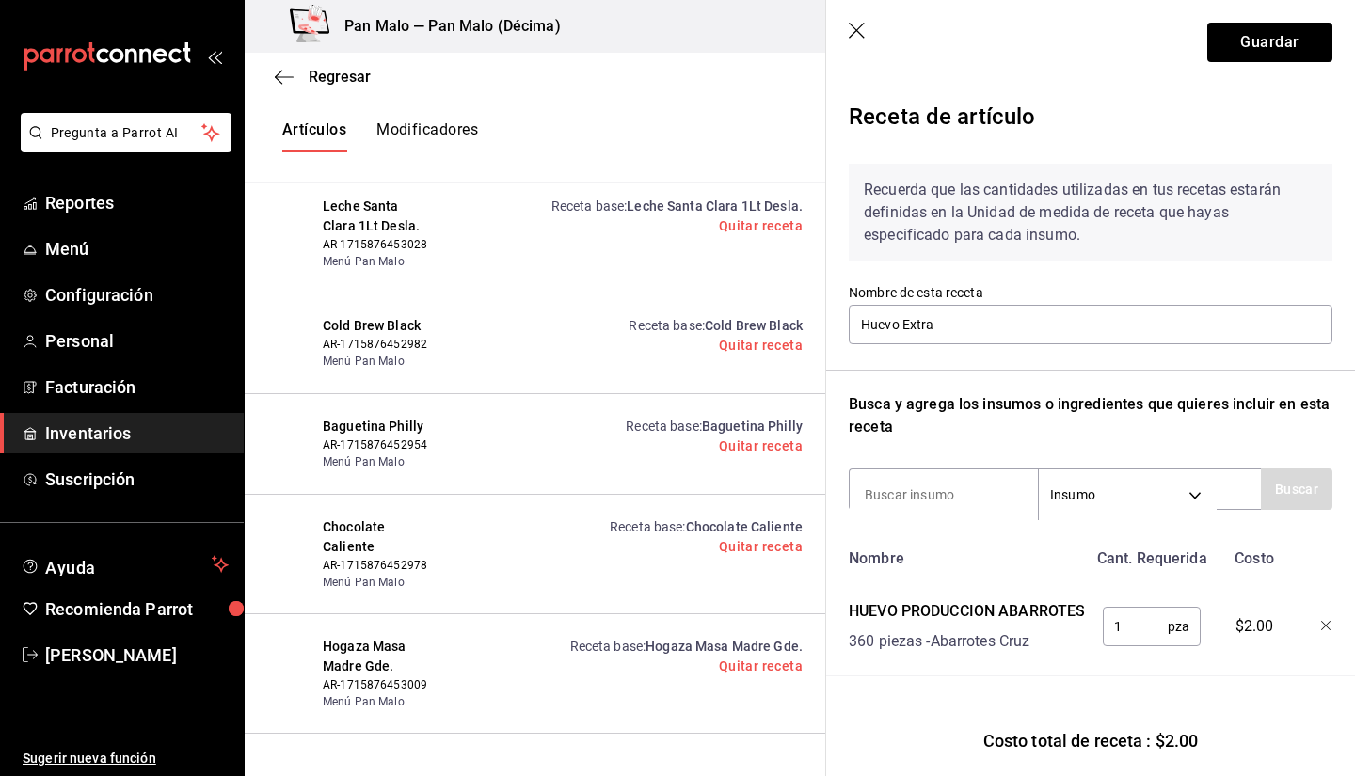
scroll to position [0, 0]
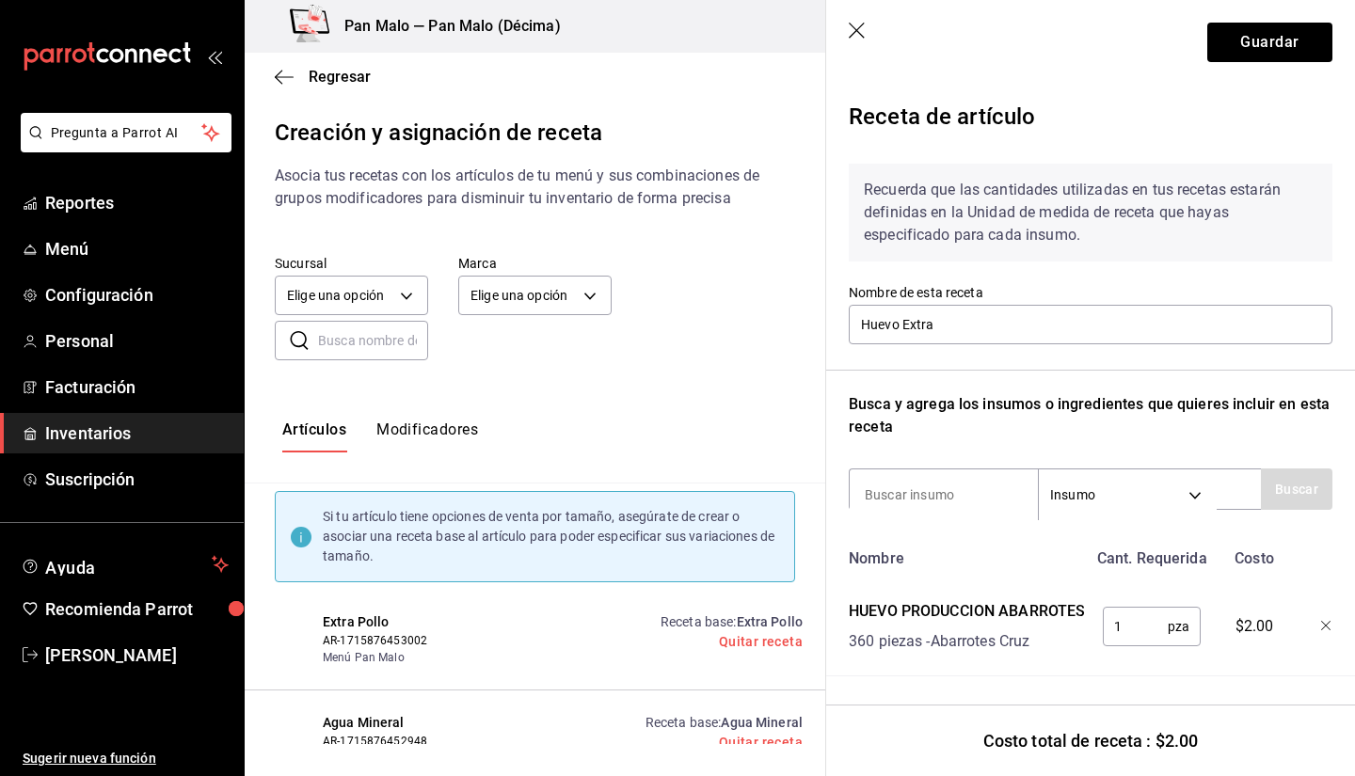
click at [390, 331] on input "text" at bounding box center [373, 341] width 110 height 38
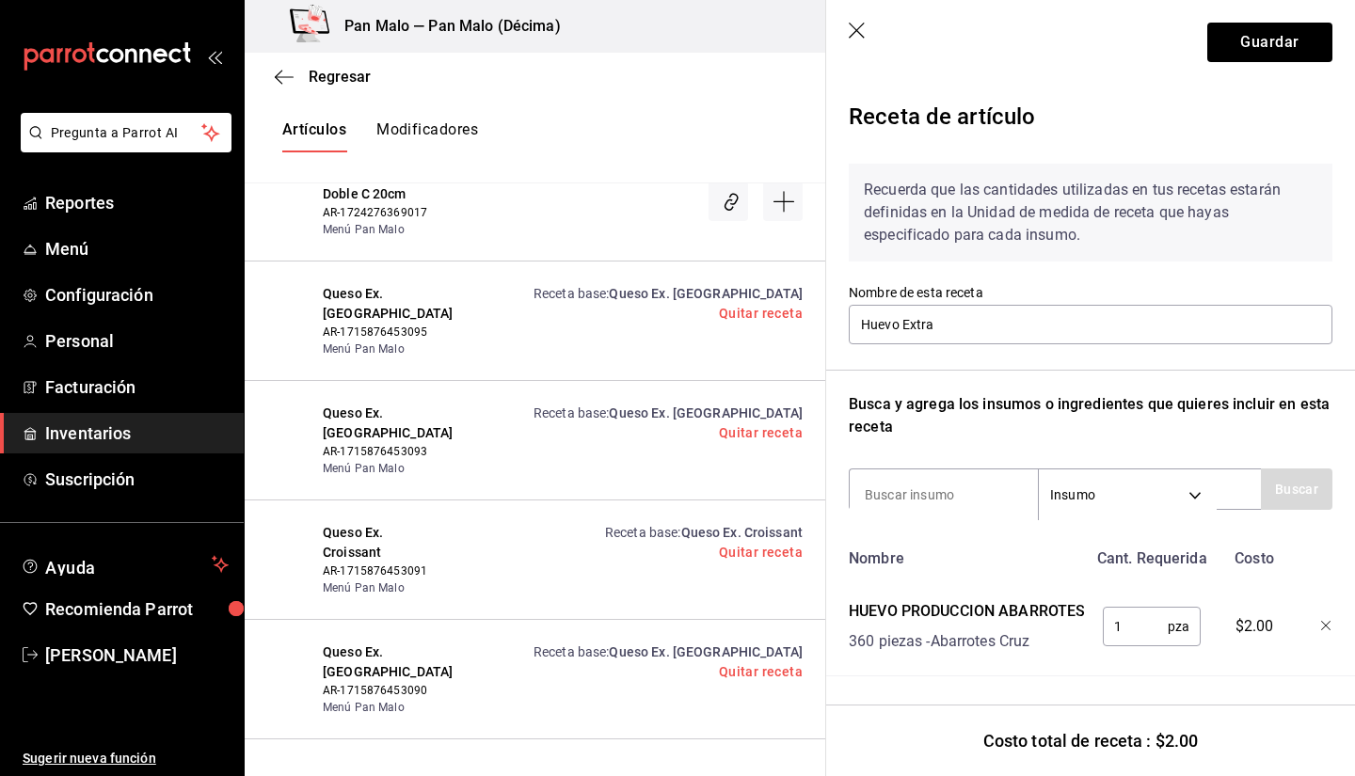
scroll to position [818, 0]
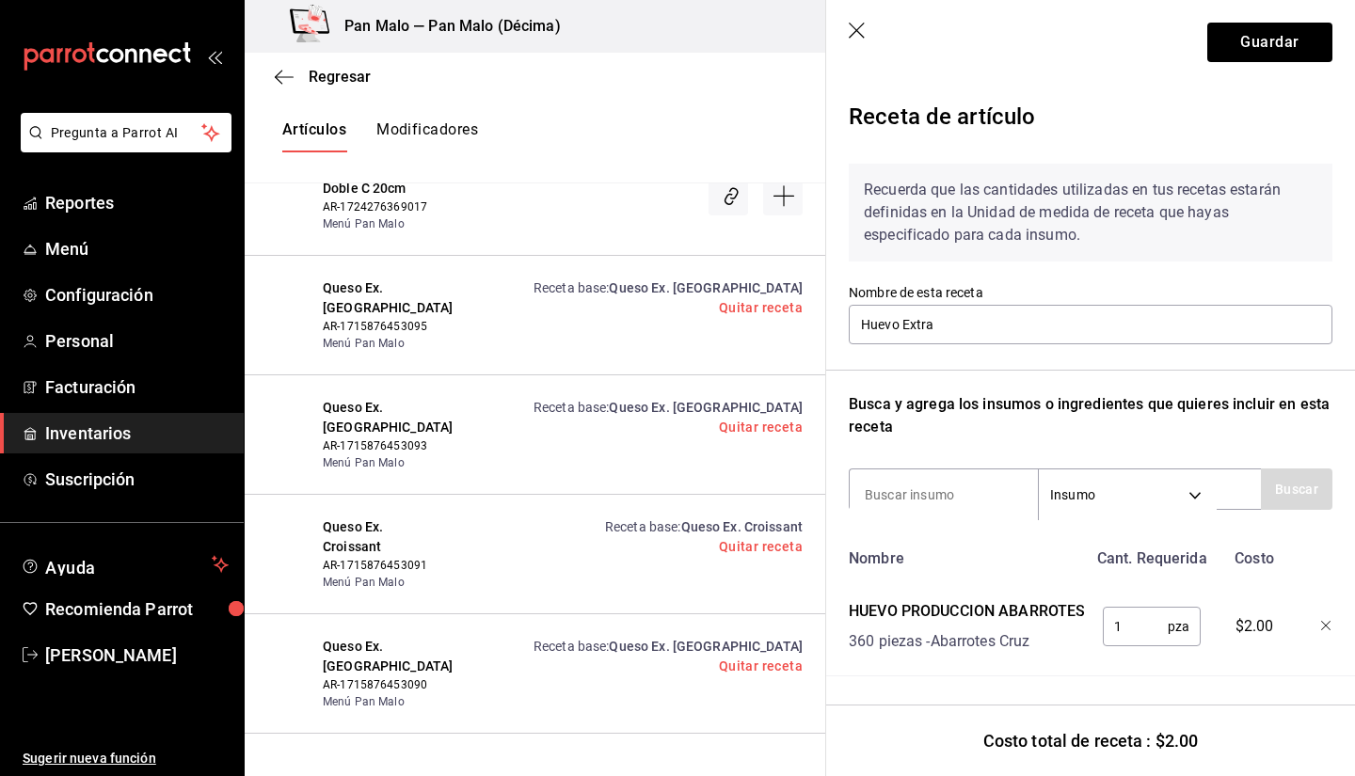
type input "queso"
click at [672, 400] on span "Queso Ex. Ensalada" at bounding box center [706, 407] width 194 height 15
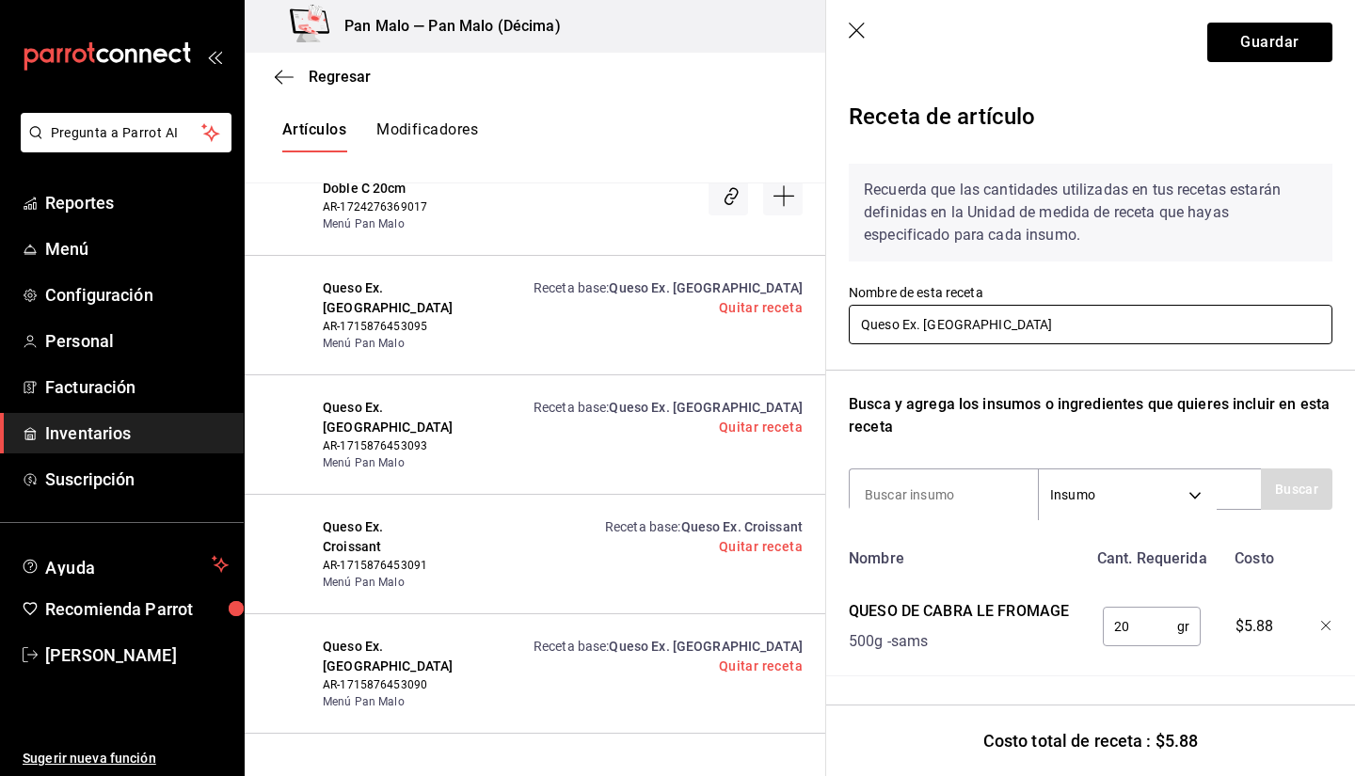
click at [1016, 328] on input "Queso Ex. Ensalada" at bounding box center [1091, 325] width 484 height 40
type input "Queso de Cabra"
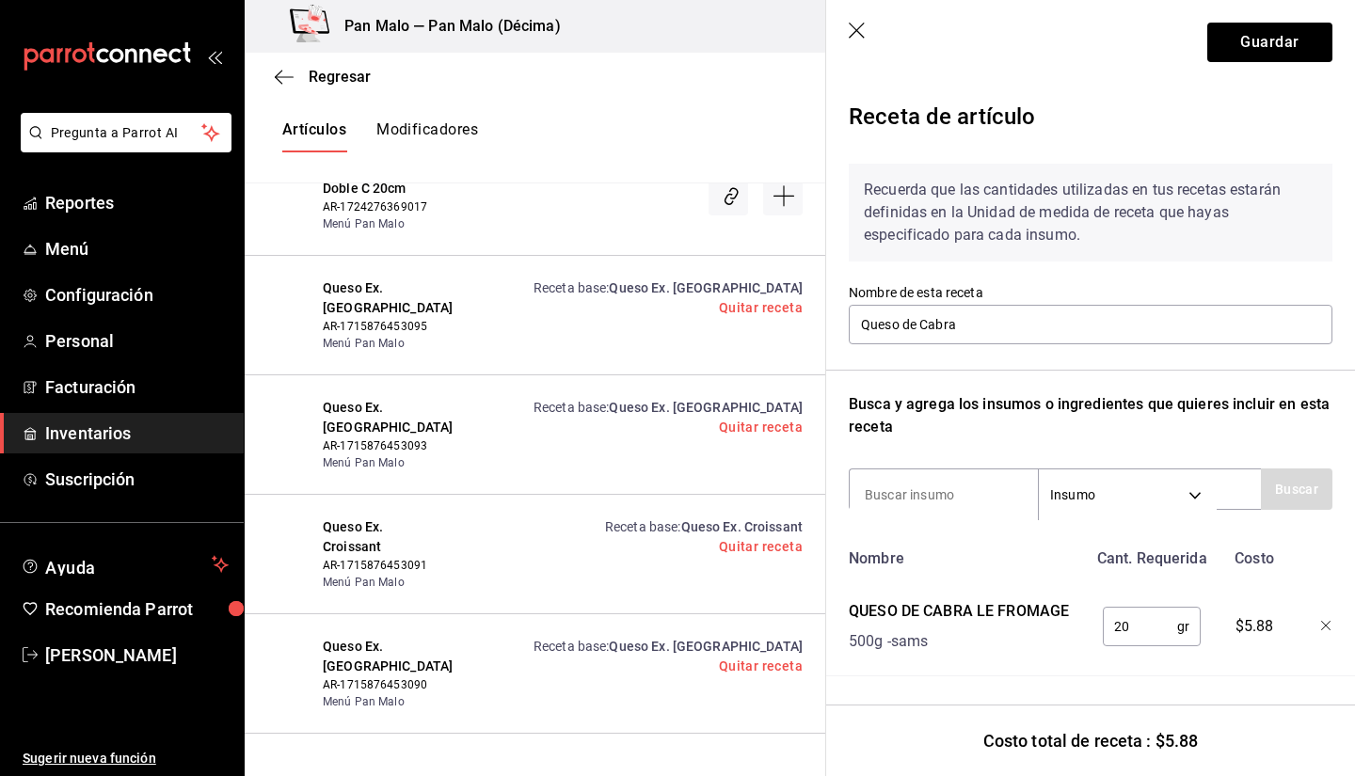
click at [1020, 259] on div "Recuerda que las cantidades utilizadas en tus recetas estarán definidas en la U…" at bounding box center [1091, 224] width 484 height 120
click at [1009, 305] on input "Queso de Cabra" at bounding box center [1091, 325] width 484 height 40
click at [1244, 37] on button "Guardar" at bounding box center [1270, 43] width 125 height 40
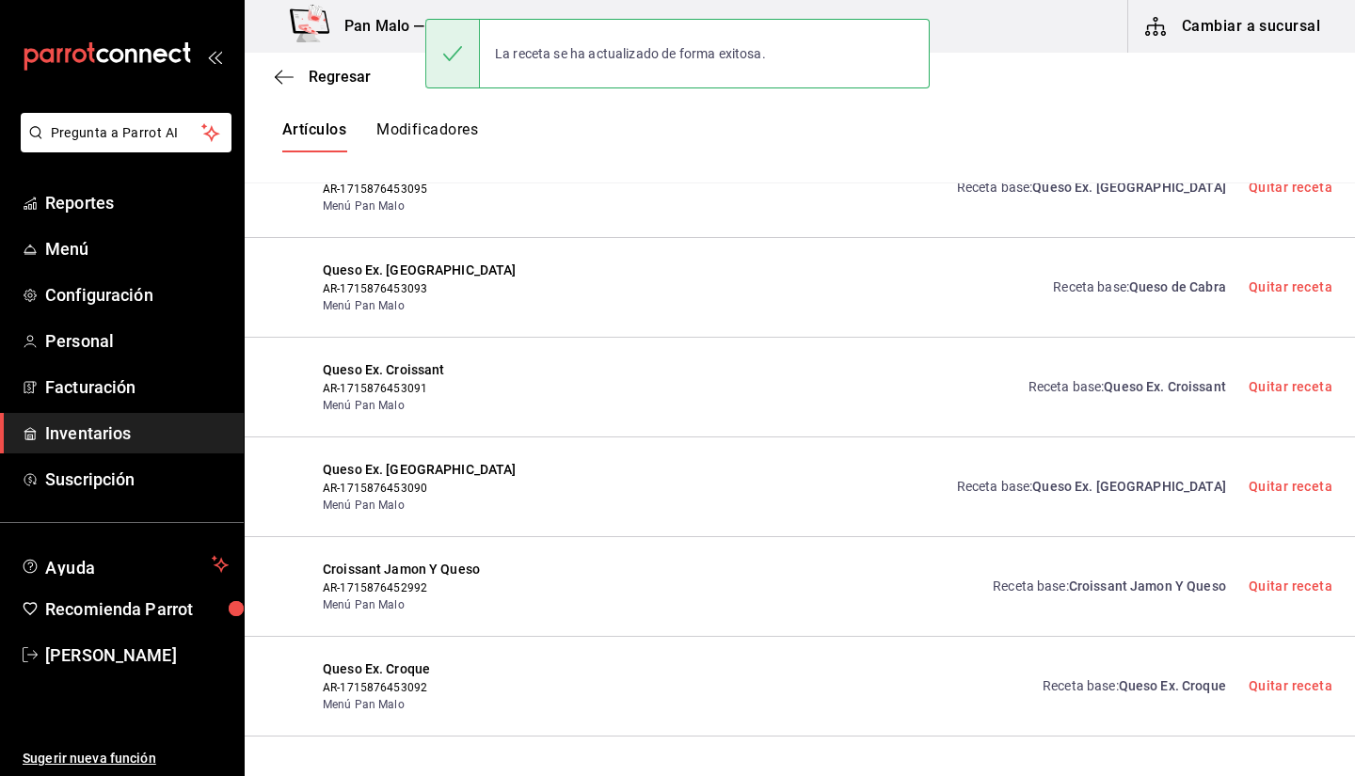
click at [1074, 471] on div "Receta base : Queso Ex. Baguette Quitar receta" at bounding box center [1134, 487] width 398 height 54
click at [1087, 477] on link "Receta base : Queso Ex. Baguette" at bounding box center [1091, 487] width 269 height 20
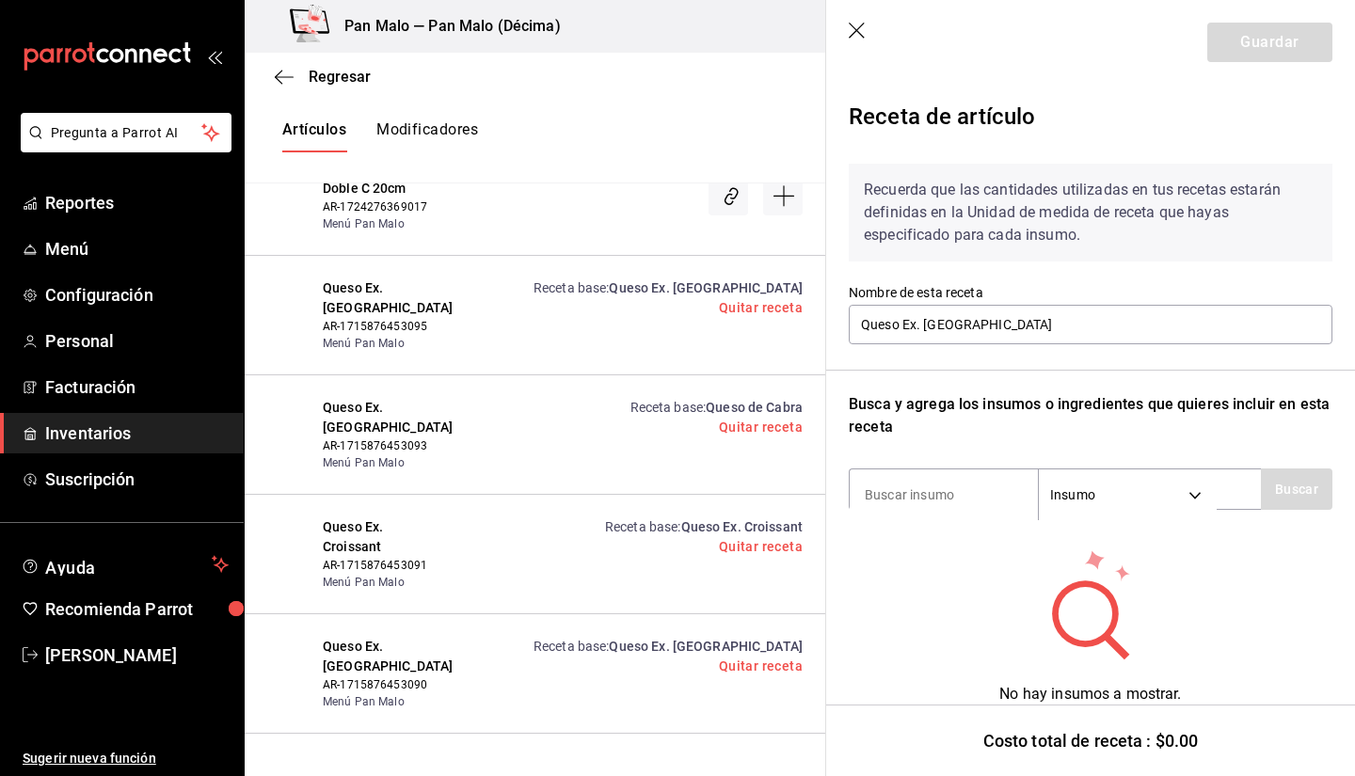
scroll to position [27, 0]
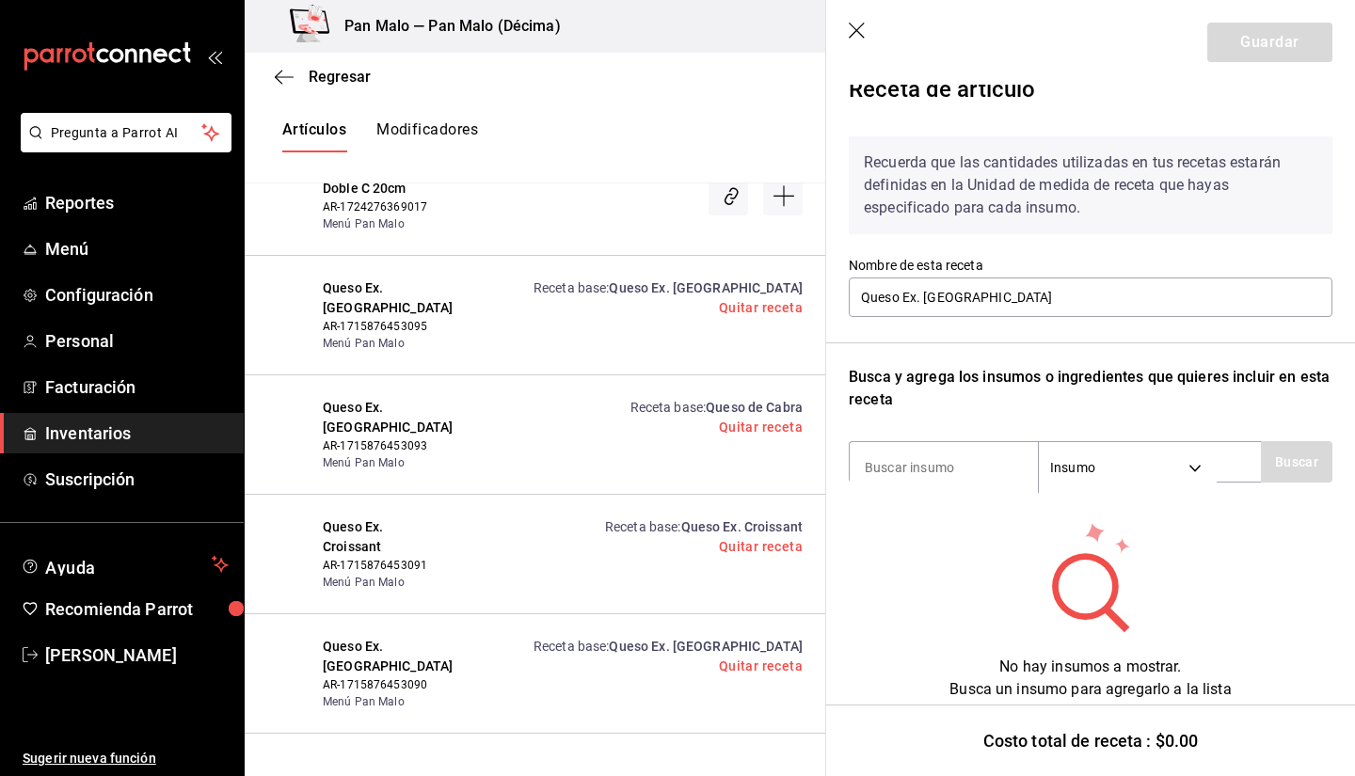
click at [661, 639] on link "Receta base : Queso Ex. Baguette" at bounding box center [668, 646] width 269 height 15
click at [1008, 298] on input "Queso Ex. Baguette" at bounding box center [1091, 298] width 484 height 40
click at [852, 28] on icon "button" at bounding box center [858, 32] width 19 height 19
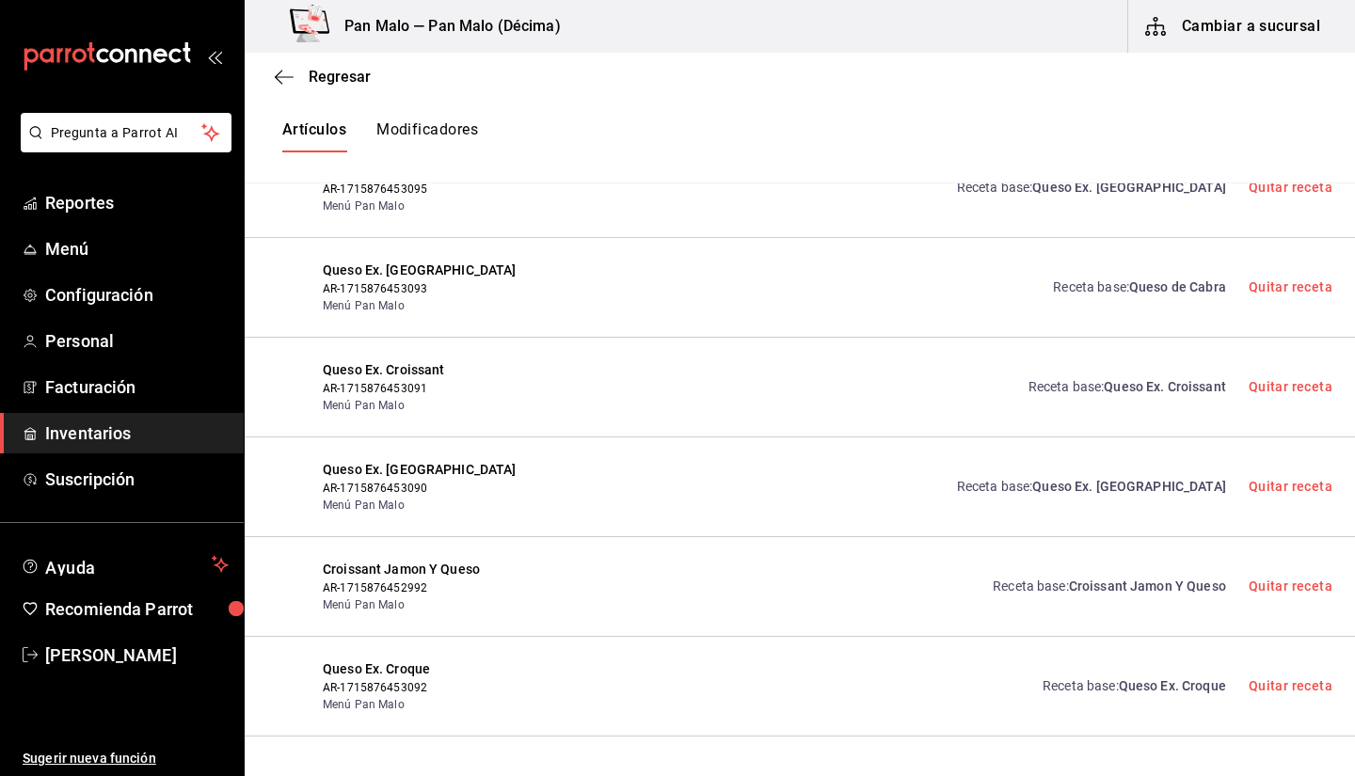
scroll to position [0, 0]
drag, startPoint x: 420, startPoint y: 448, endPoint x: 566, endPoint y: 457, distance: 146.2
click at [566, 457] on div "Queso Ex. Baguette AR-1715876453090 Menú Pan Malo Receta base : Queso Ex. Bague…" at bounding box center [800, 488] width 1111 height 100
click at [648, 460] on div "Receta base : Queso Ex. Baguette Quitar receta" at bounding box center [944, 487] width 776 height 54
click at [1079, 677] on link "Receta base : Queso Ex. Croque" at bounding box center [1135, 687] width 184 height 20
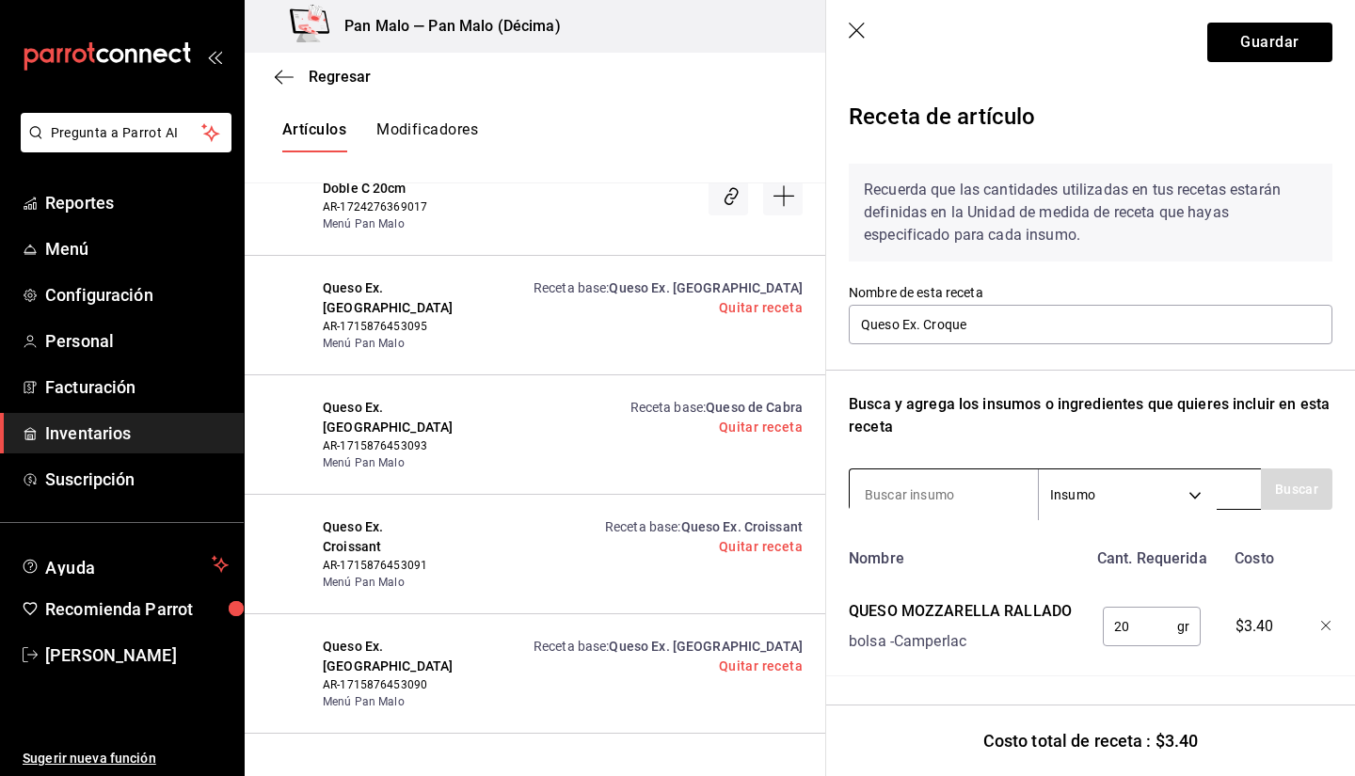
click at [968, 502] on input at bounding box center [944, 495] width 188 height 40
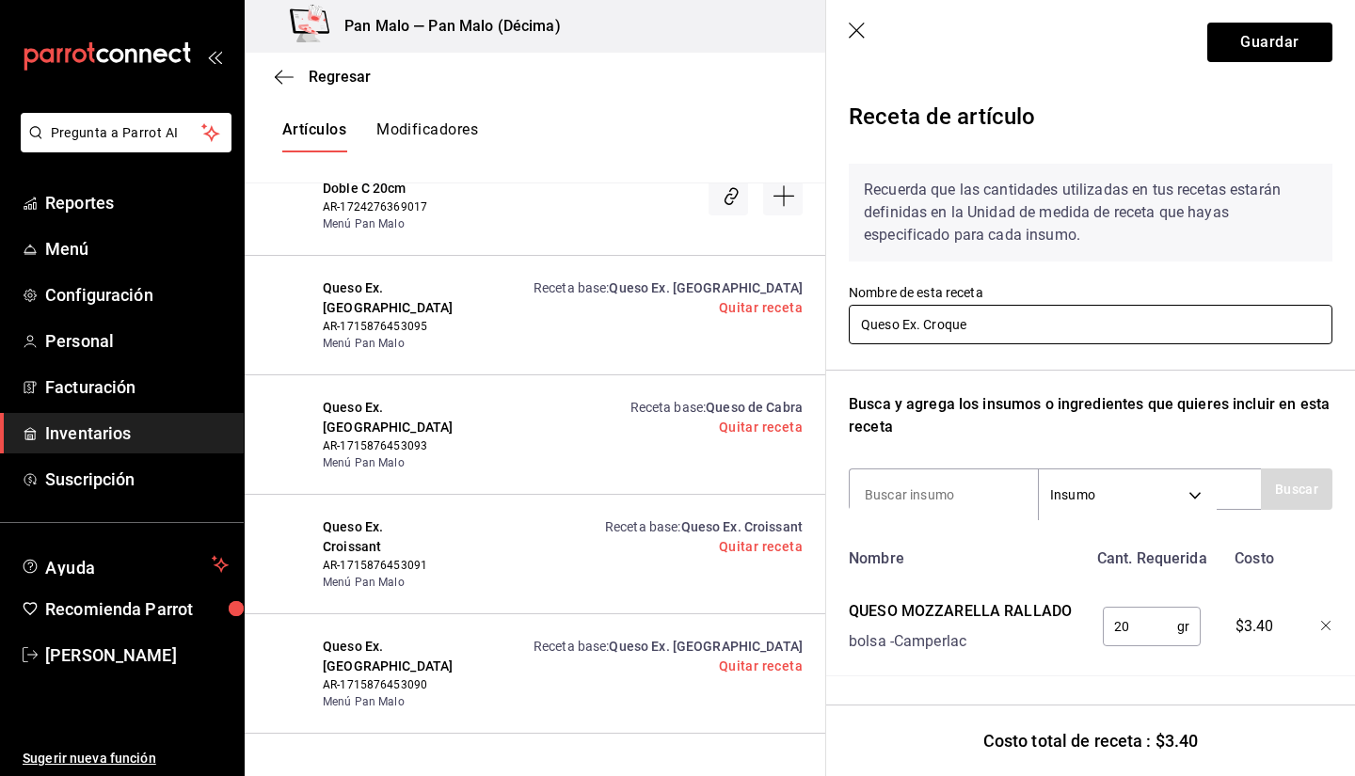
click at [1007, 317] on input "Queso Ex. Croque" at bounding box center [1091, 325] width 484 height 40
type input "Queso Mozzarella"
click at [1085, 282] on div "Recuerda que las cantidades utilizadas en tus recetas estarán definidas en la U…" at bounding box center [1091, 224] width 484 height 120
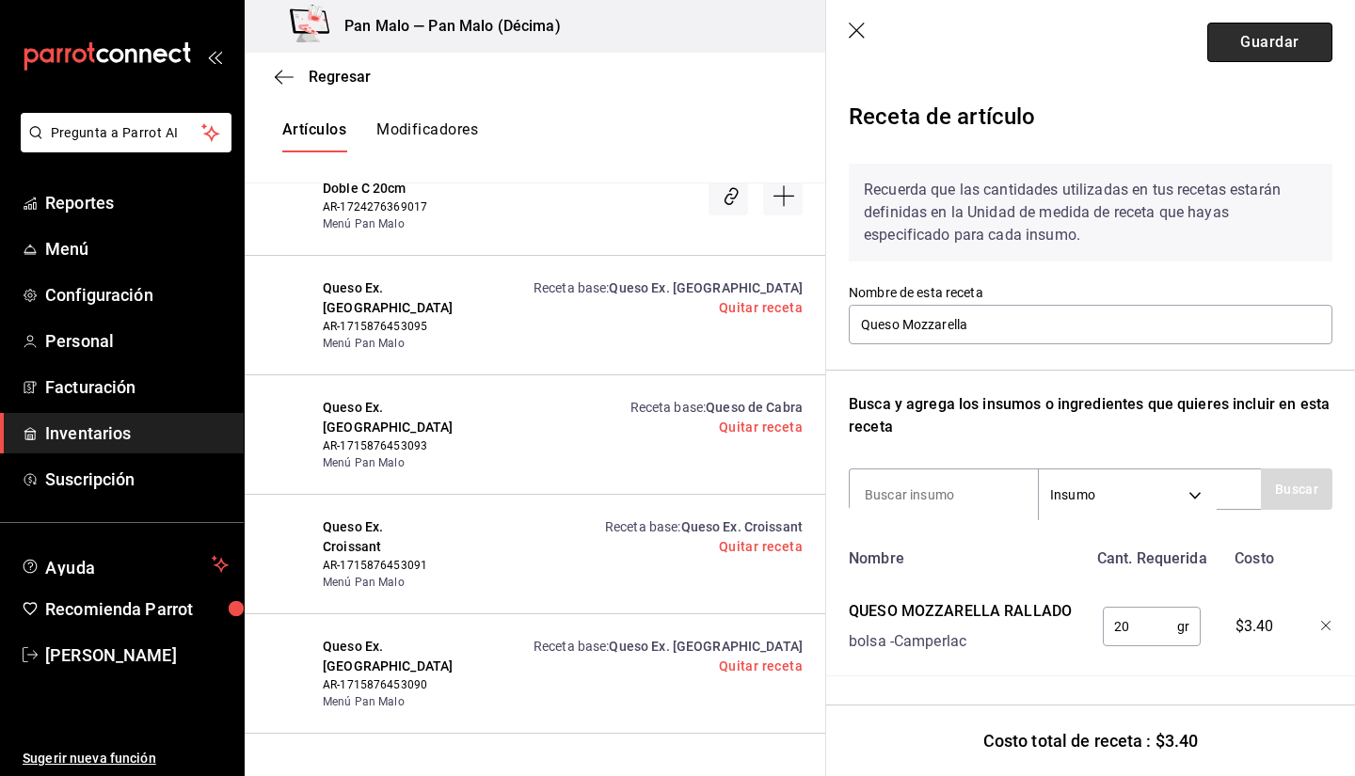
click at [1270, 45] on button "Guardar" at bounding box center [1270, 43] width 125 height 40
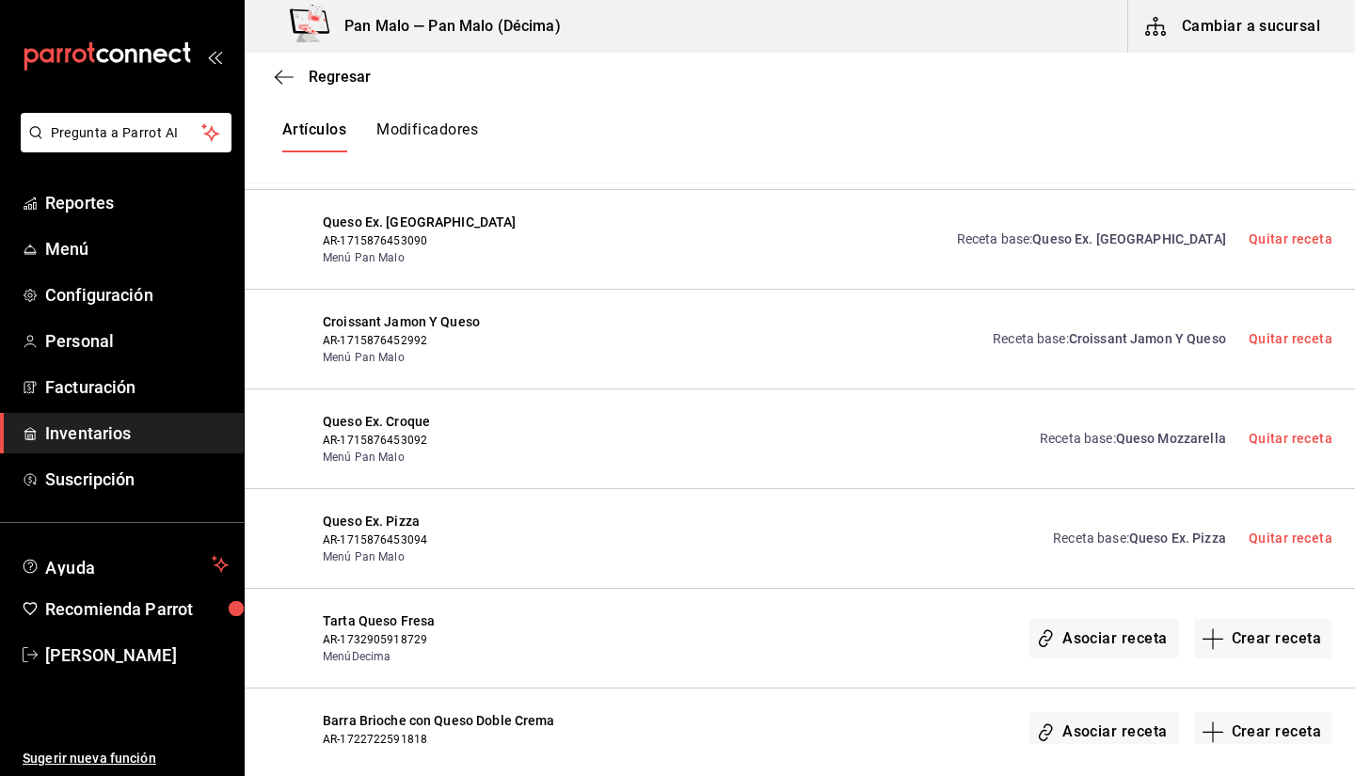
scroll to position [1068, 0]
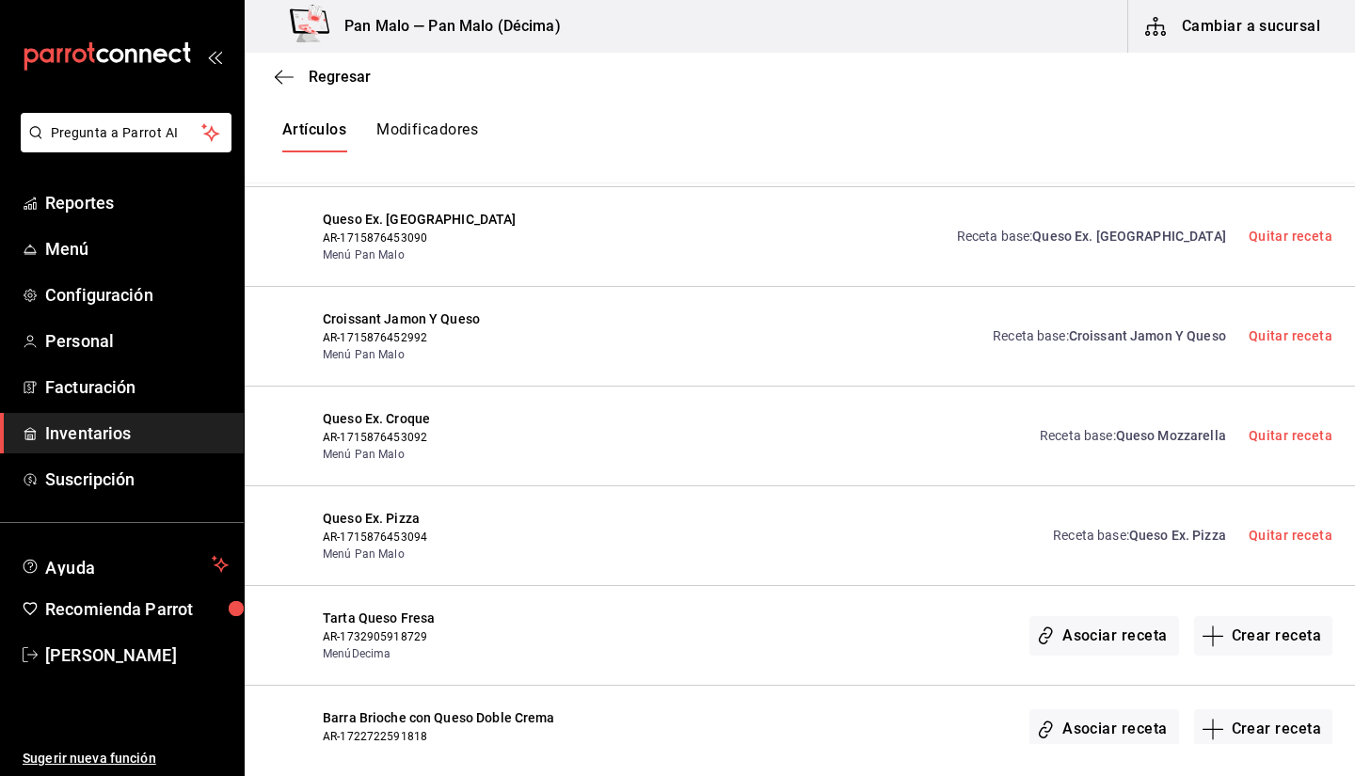
click at [433, 509] on span "Queso Ex. Pizza" at bounding box center [439, 519] width 233 height 20
click at [384, 509] on span "Queso Ex. Pizza" at bounding box center [439, 519] width 233 height 20
click at [435, 509] on span "Queso Ex. Pizza" at bounding box center [439, 519] width 233 height 20
click at [1155, 526] on link "Receta base : Queso Ex. Pizza" at bounding box center [1139, 536] width 173 height 20
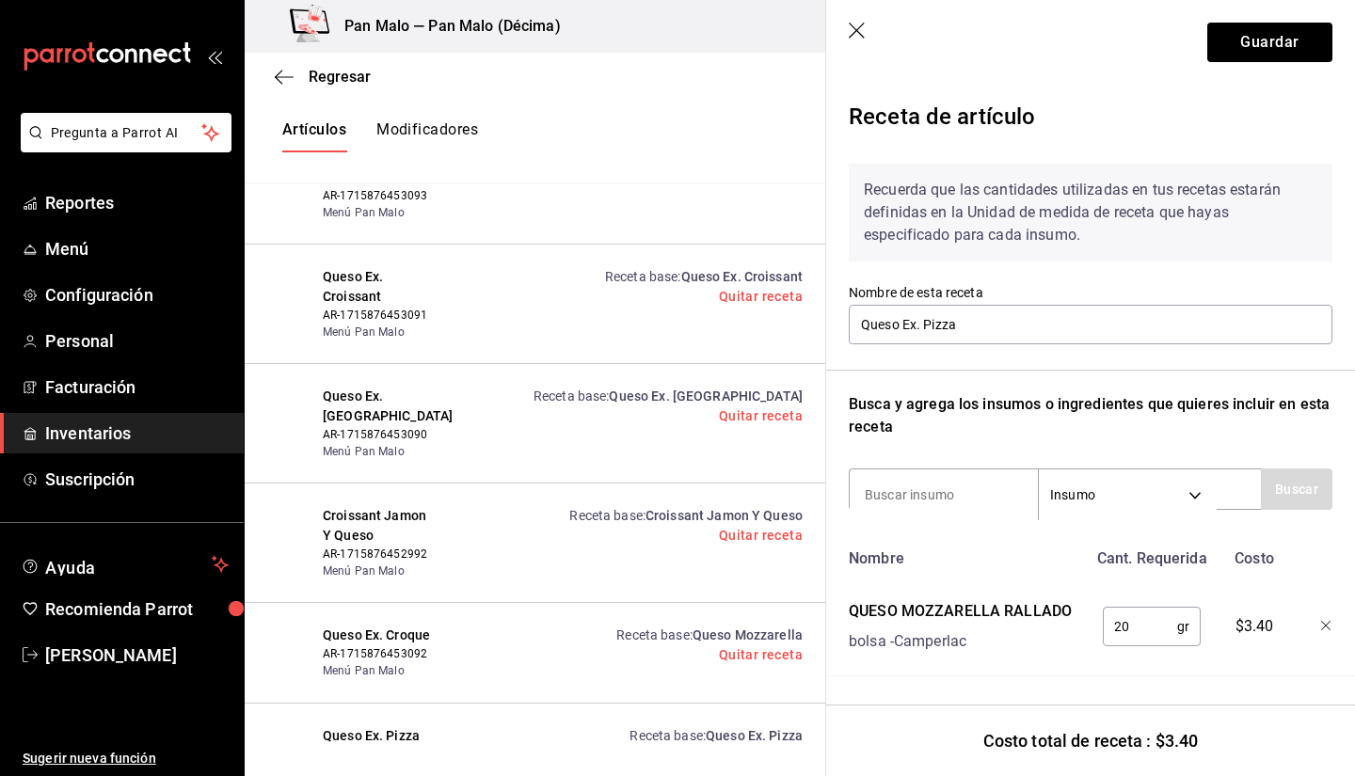
click at [853, 30] on icon "button" at bounding box center [858, 32] width 19 height 19
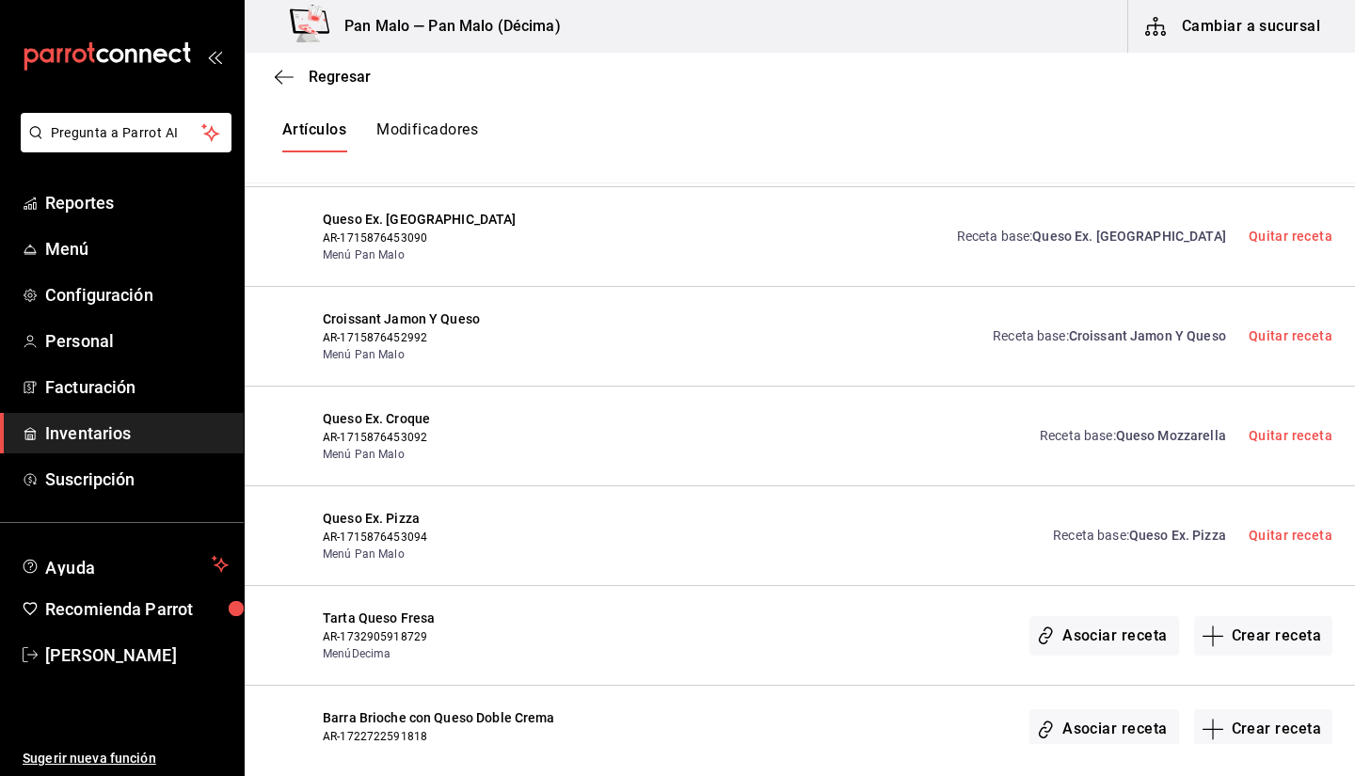
click at [420, 145] on button "Modificadores" at bounding box center [427, 136] width 102 height 32
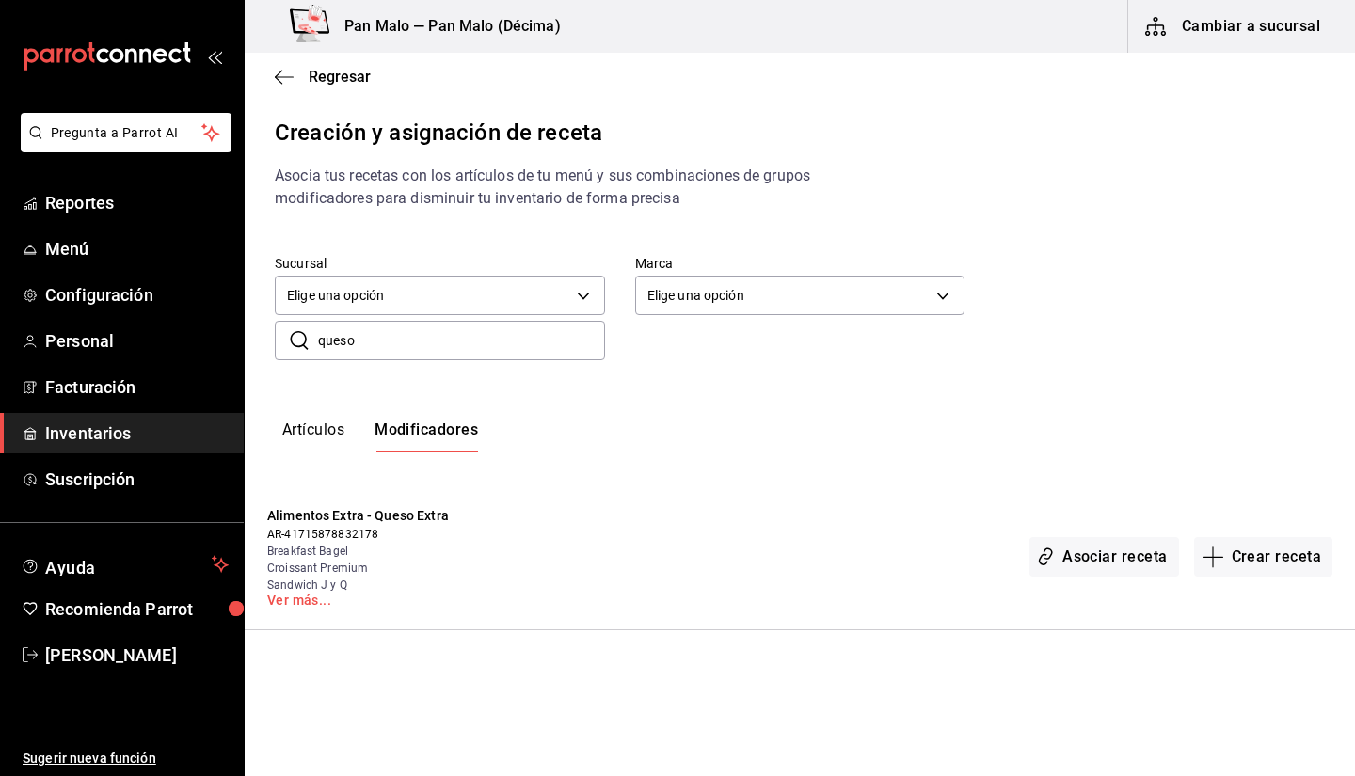
click at [405, 555] on span "Breakfast Bagel" at bounding box center [390, 551] width 246 height 17
click at [383, 520] on span "Alimentos Extra - Queso Extra" at bounding box center [390, 516] width 246 height 20
click at [298, 615] on div "Alimentos Extra - Queso Extra AR-41715878832178 Breakfast Bagel Croissant Premi…" at bounding box center [800, 557] width 1111 height 147
click at [301, 600] on link "Ver más..." at bounding box center [390, 600] width 246 height 13
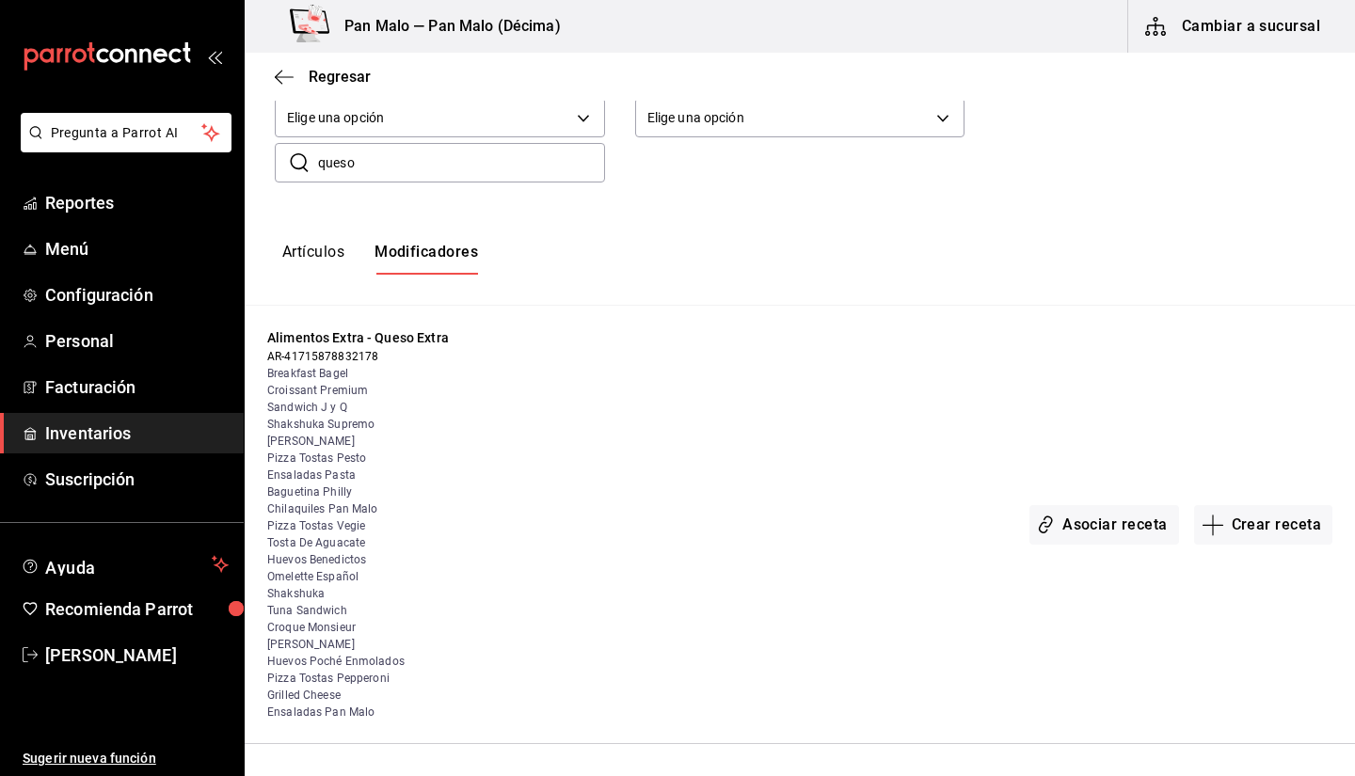
scroll to position [178, 0]
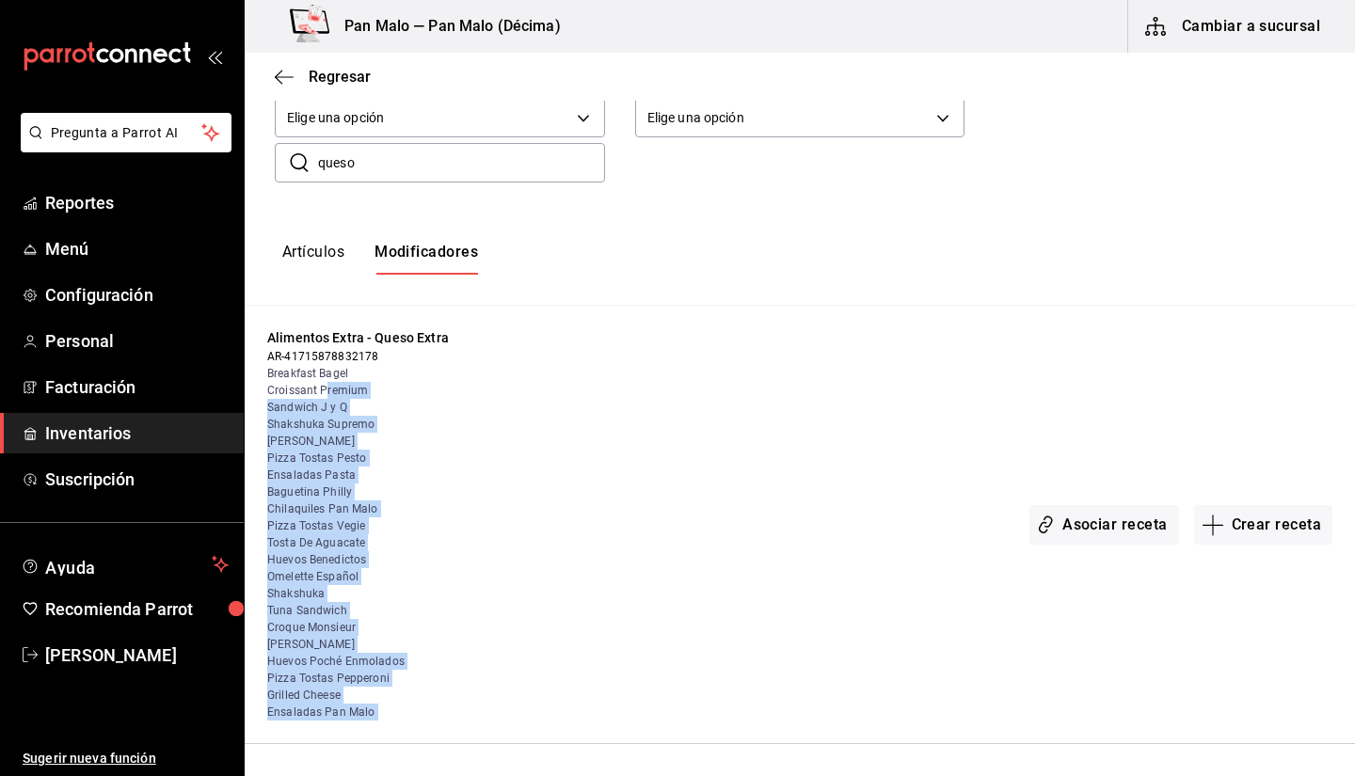
drag, startPoint x: 332, startPoint y: 410, endPoint x: 562, endPoint y: 701, distance: 370.6
click at [562, 701] on div "Alimentos Extra - Queso Extra AR-41715878832178 Breakfast Bagel Croissant Premi…" at bounding box center [800, 525] width 1111 height 439
click at [568, 648] on div "Asociar receta Crear receta" at bounding box center [923, 524] width 820 height 392
drag, startPoint x: 391, startPoint y: 329, endPoint x: 540, endPoint y: 326, distance: 149.7
click at [540, 326] on div "Alimentos Extra - Queso Extra AR-41715878832178 Breakfast Bagel Croissant Premi…" at bounding box center [800, 525] width 1111 height 439
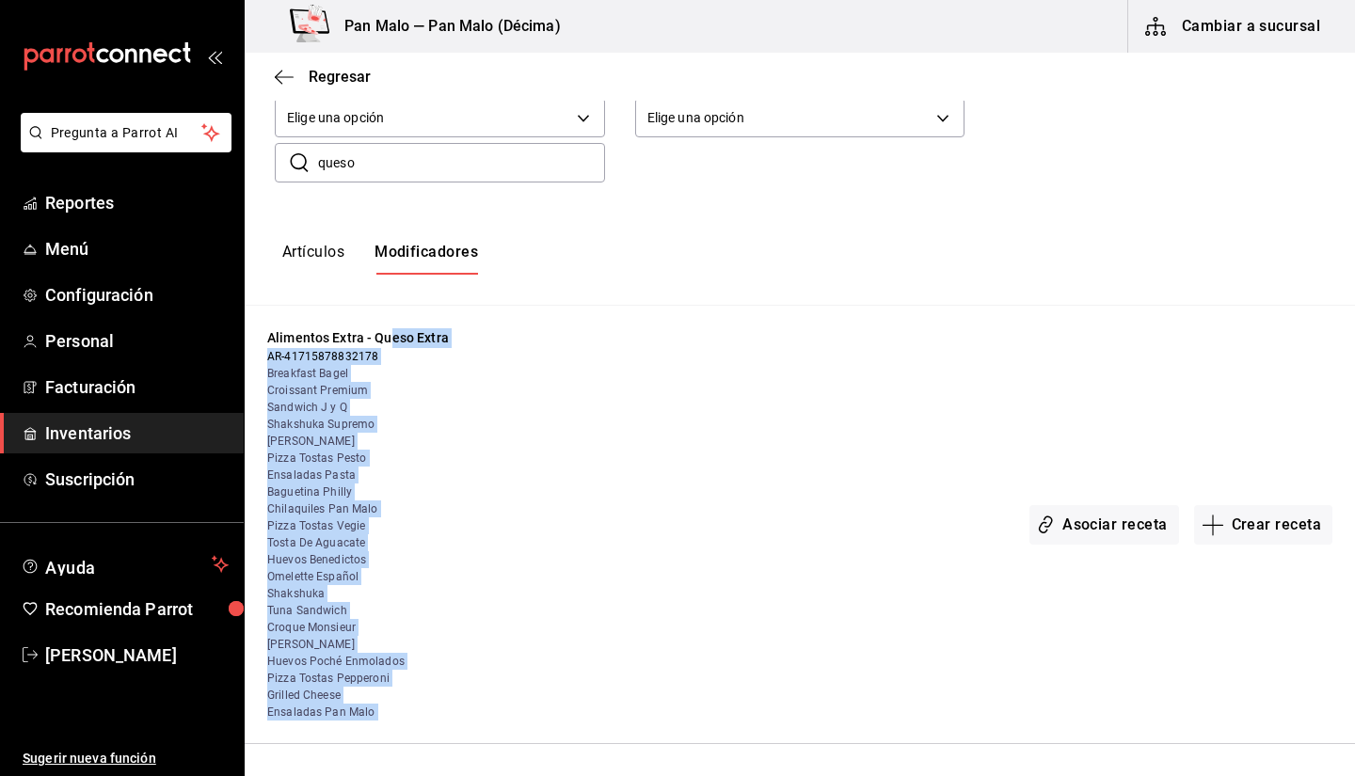
click at [822, 350] on div "Asociar receta Crear receta" at bounding box center [923, 524] width 820 height 392
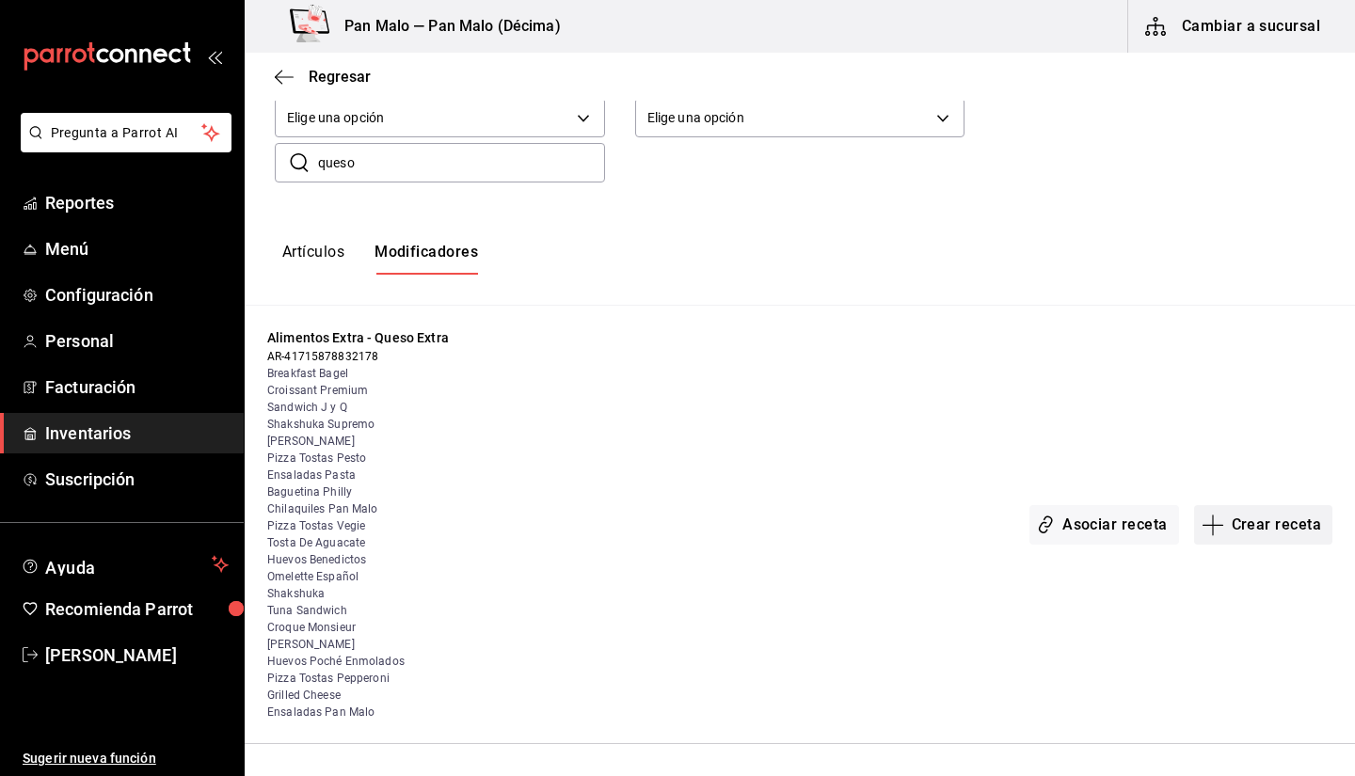
click at [1226, 525] on button "Crear receta" at bounding box center [1263, 525] width 139 height 40
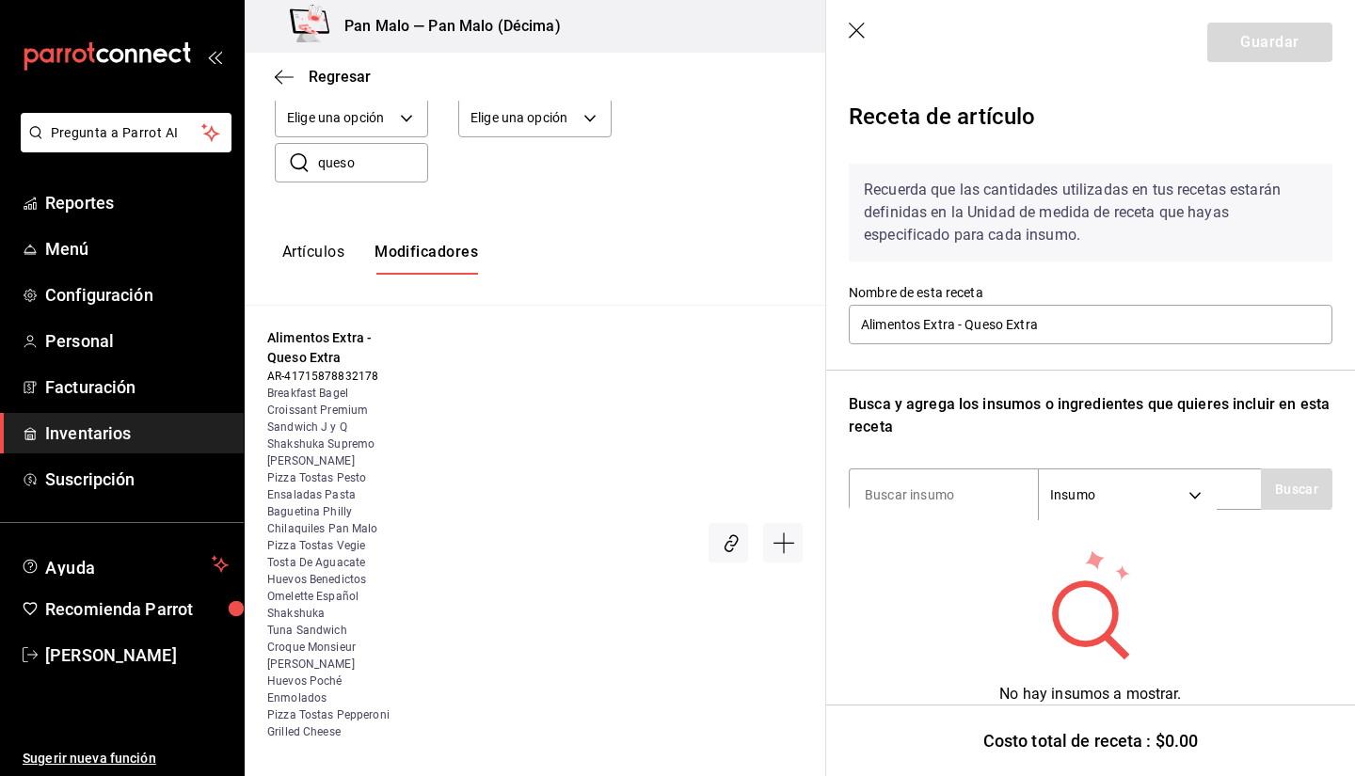
scroll to position [27, 0]
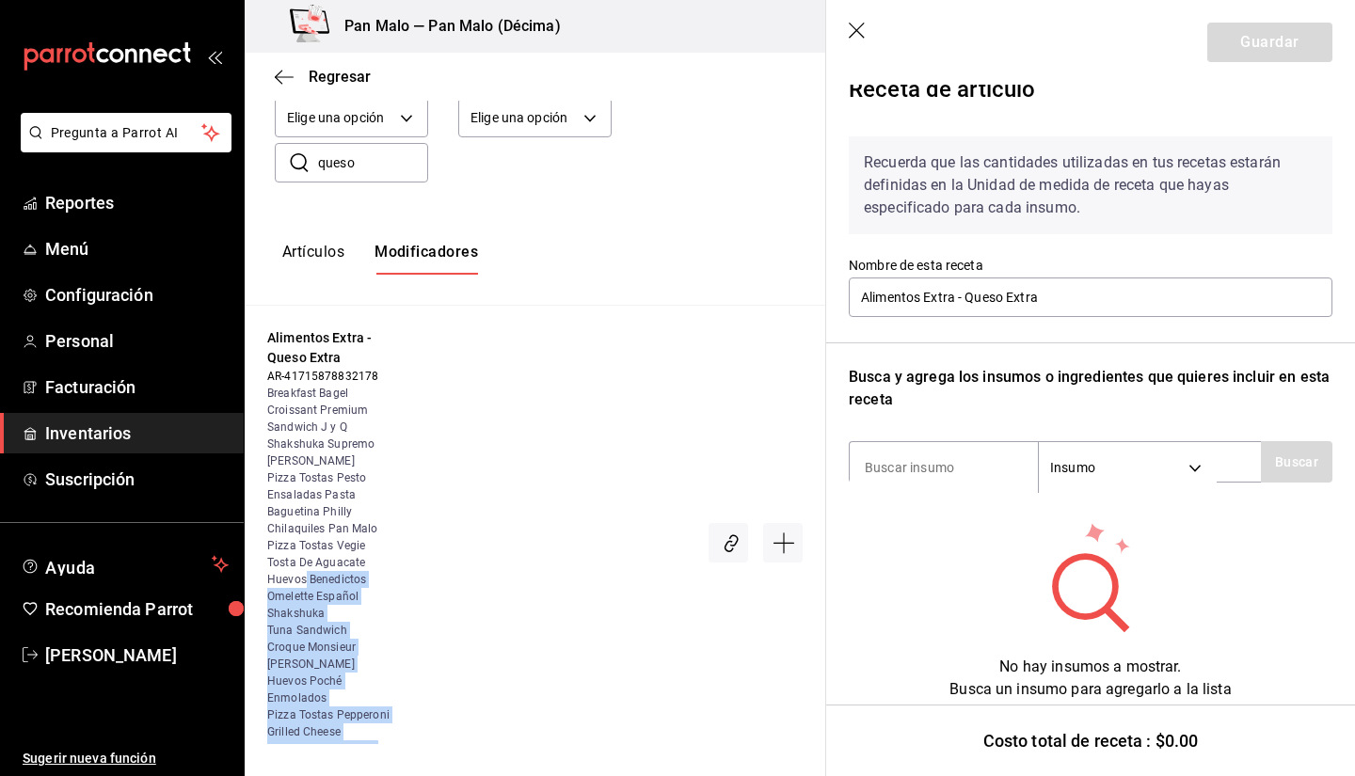
drag, startPoint x: 303, startPoint y: 572, endPoint x: 444, endPoint y: 584, distance: 141.6
click at [444, 584] on div "Alimentos Extra - Queso Extra AR-41715878832178 Breakfast Bagel Croissant Premi…" at bounding box center [535, 543] width 581 height 475
click at [460, 517] on div at bounding box center [597, 542] width 412 height 429
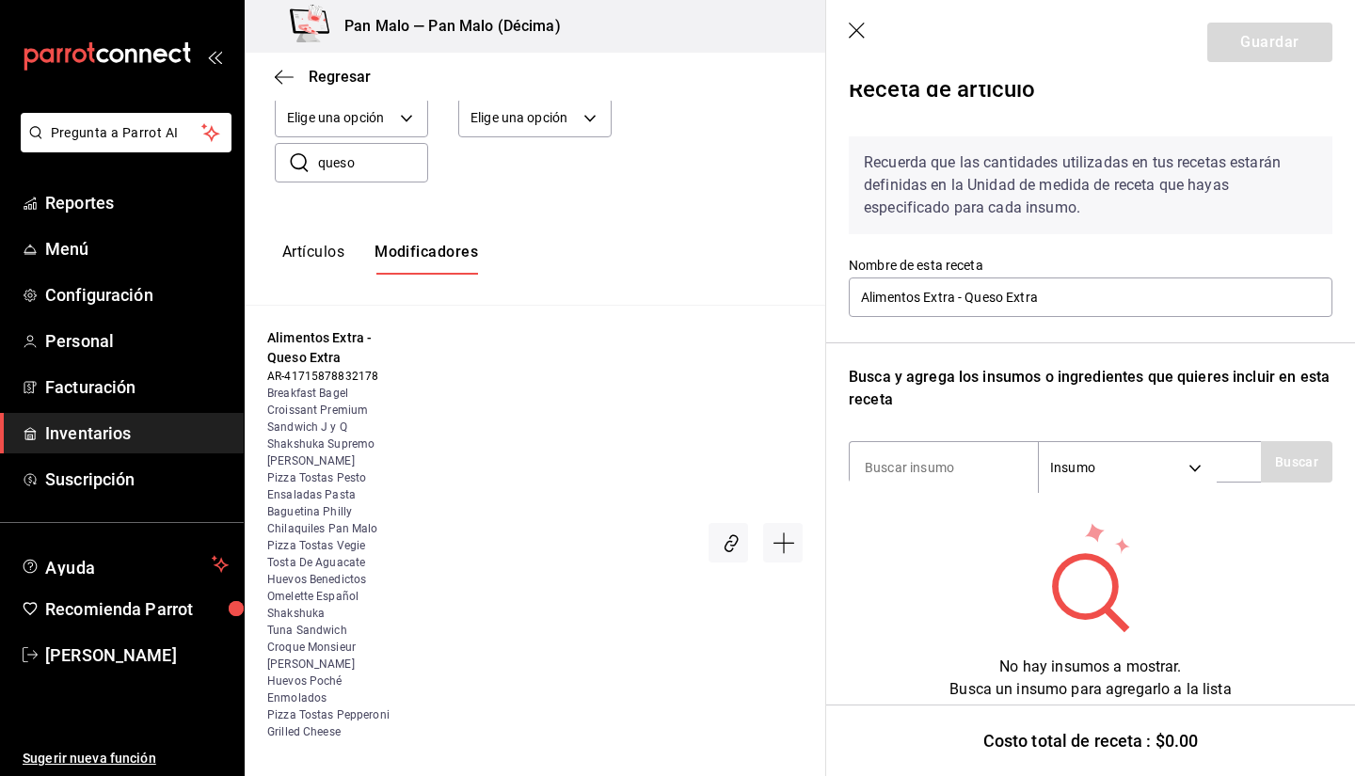
click at [846, 47] on header "Guardar" at bounding box center [1090, 42] width 529 height 85
click at [872, 27] on header "Guardar" at bounding box center [1090, 42] width 529 height 85
click at [849, 33] on icon "button" at bounding box center [858, 32] width 19 height 19
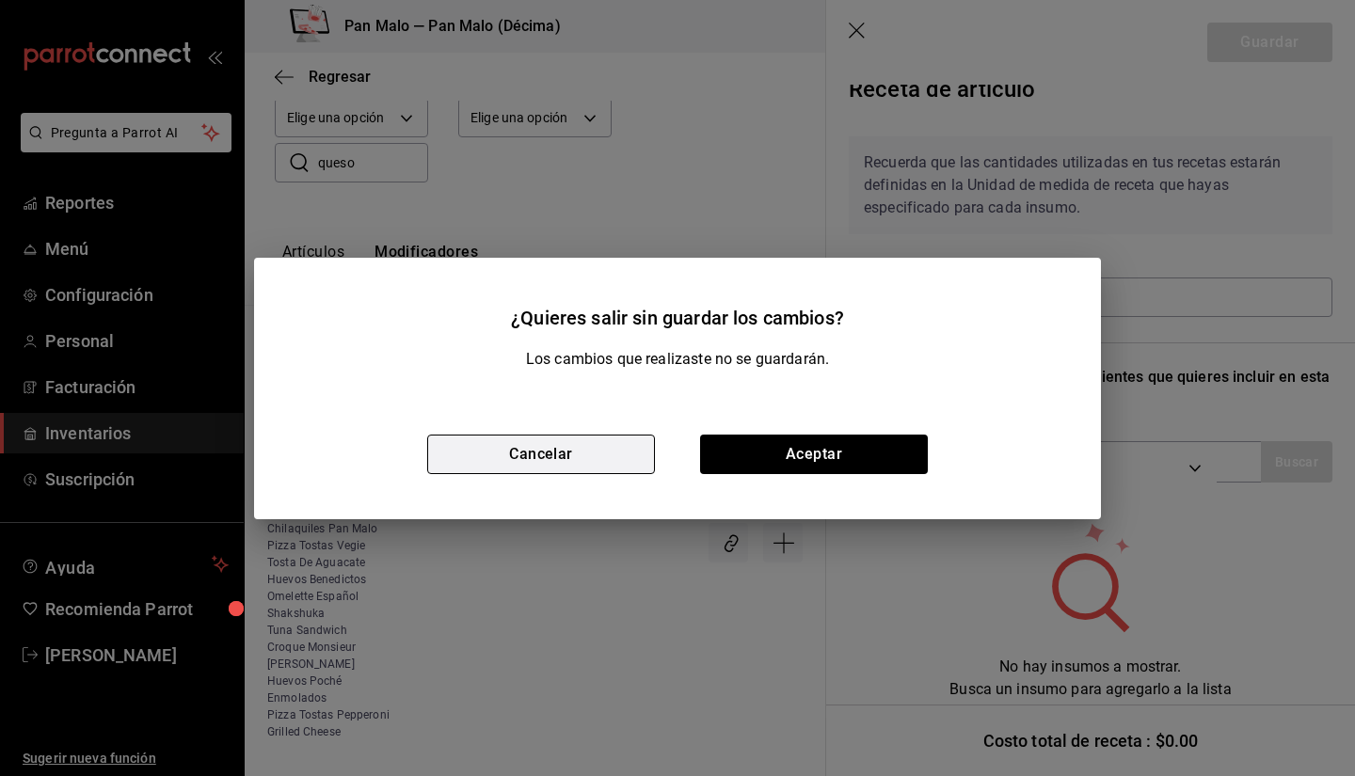
click at [617, 454] on button "Cancelar" at bounding box center [541, 455] width 228 height 40
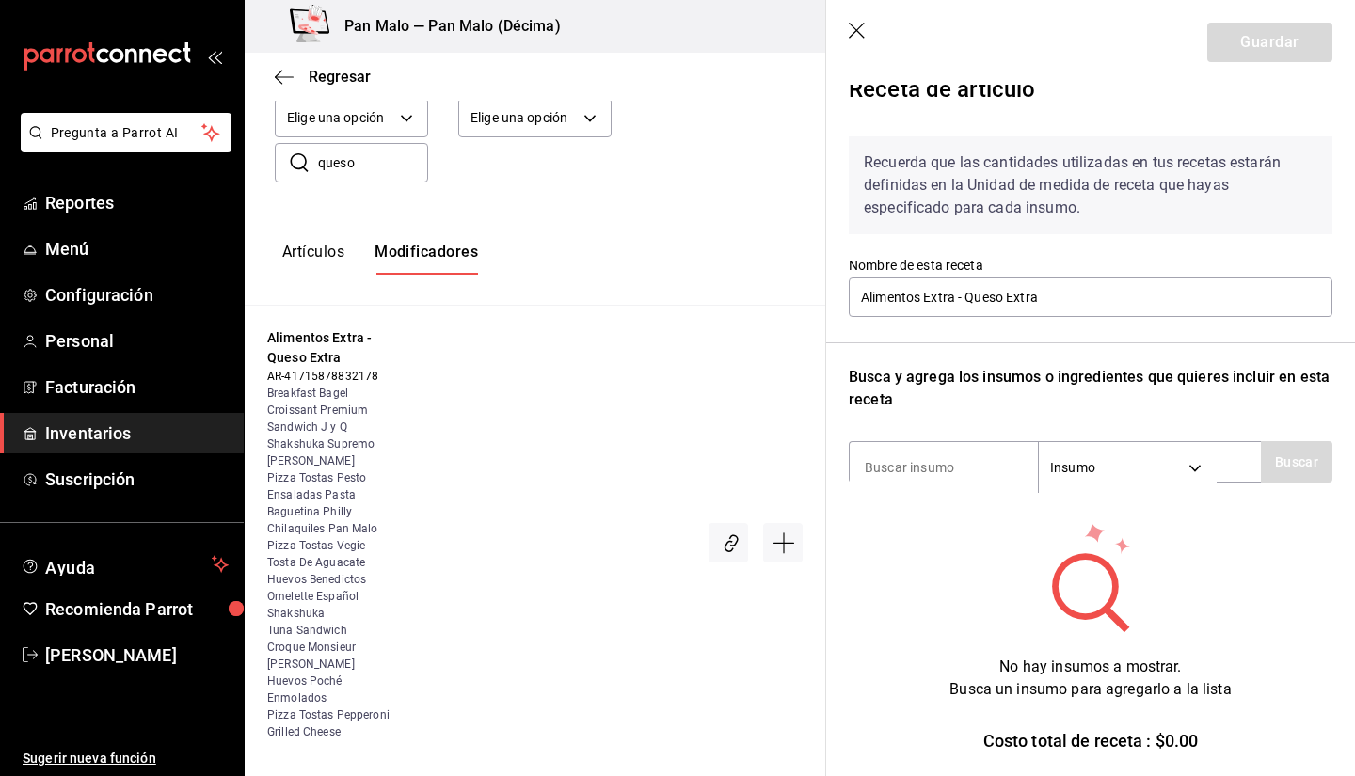
click at [854, 17] on header "Guardar" at bounding box center [1090, 42] width 529 height 85
click at [856, 25] on icon "button" at bounding box center [858, 32] width 19 height 19
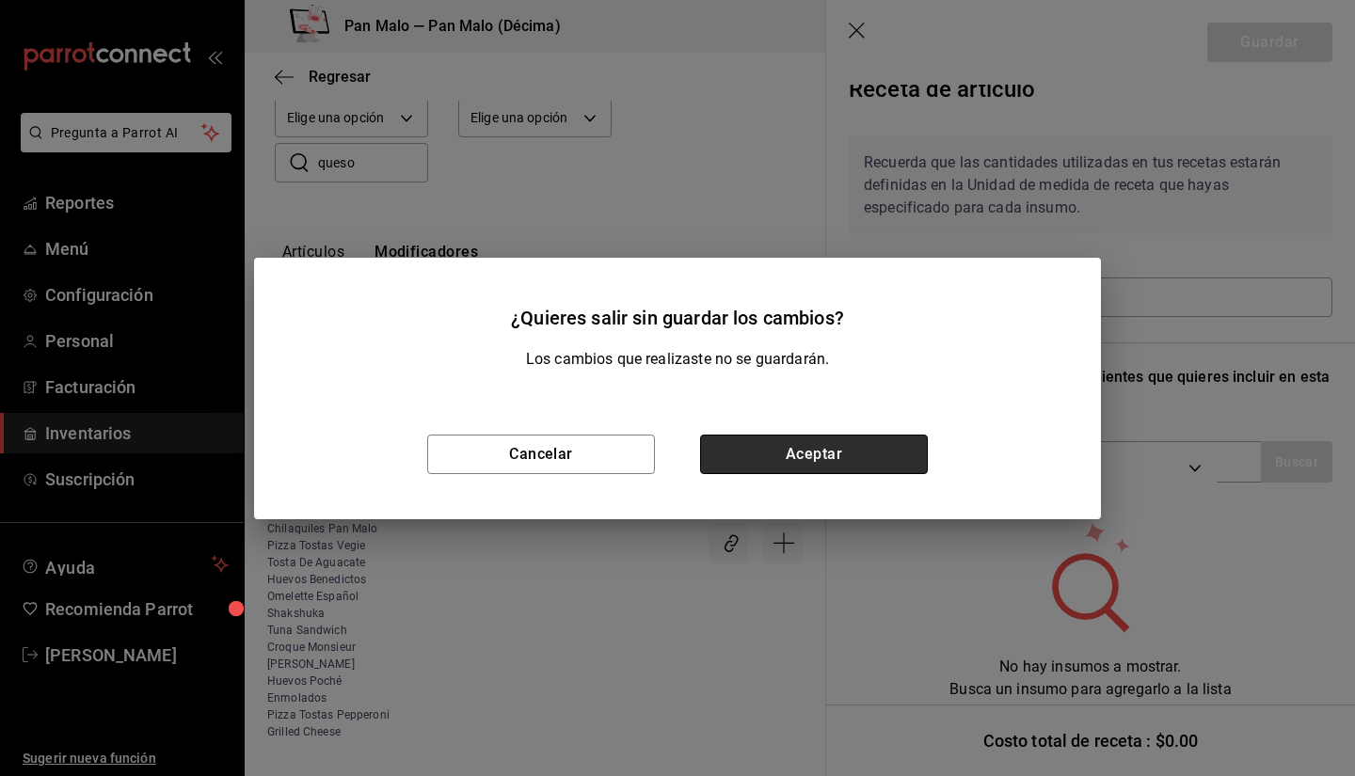
click at [832, 445] on button "Aceptar" at bounding box center [814, 455] width 228 height 40
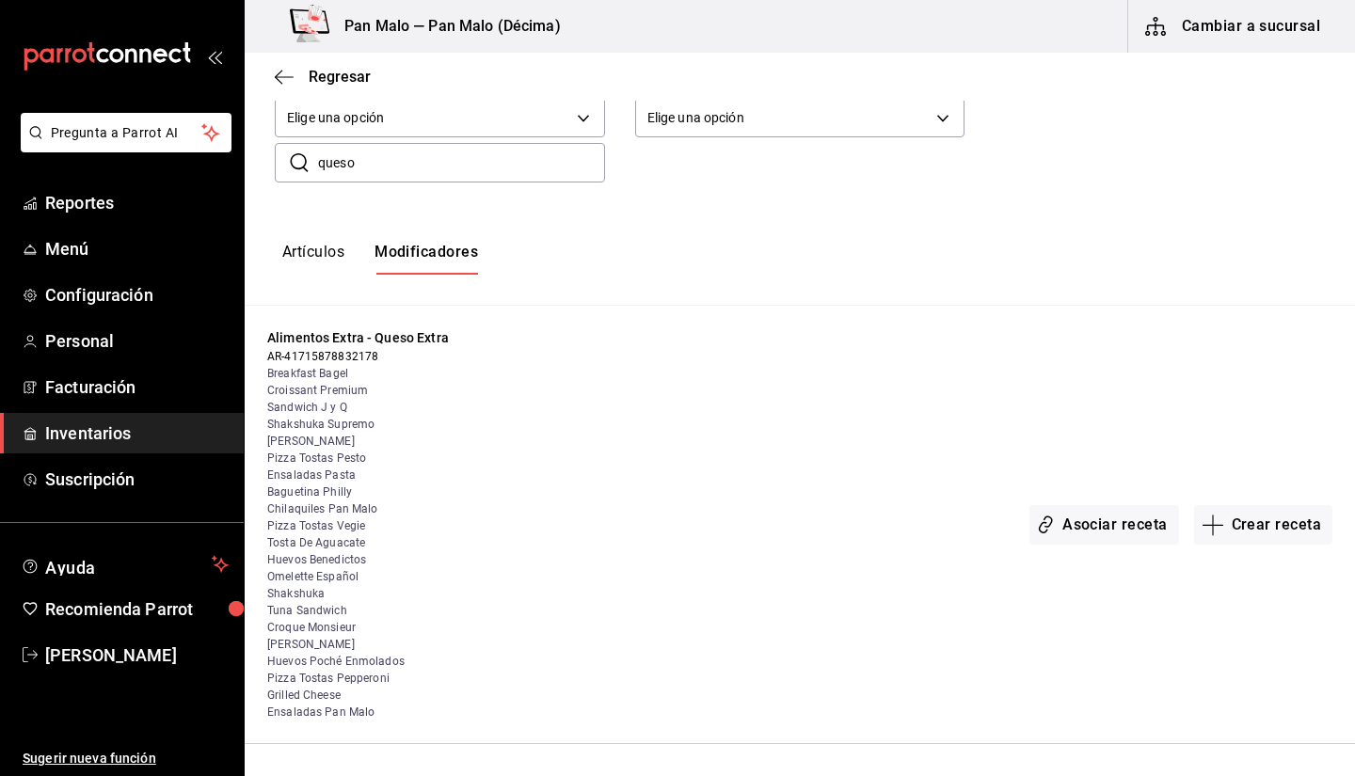
scroll to position [0, 0]
click at [483, 163] on input "queso" at bounding box center [461, 163] width 287 height 38
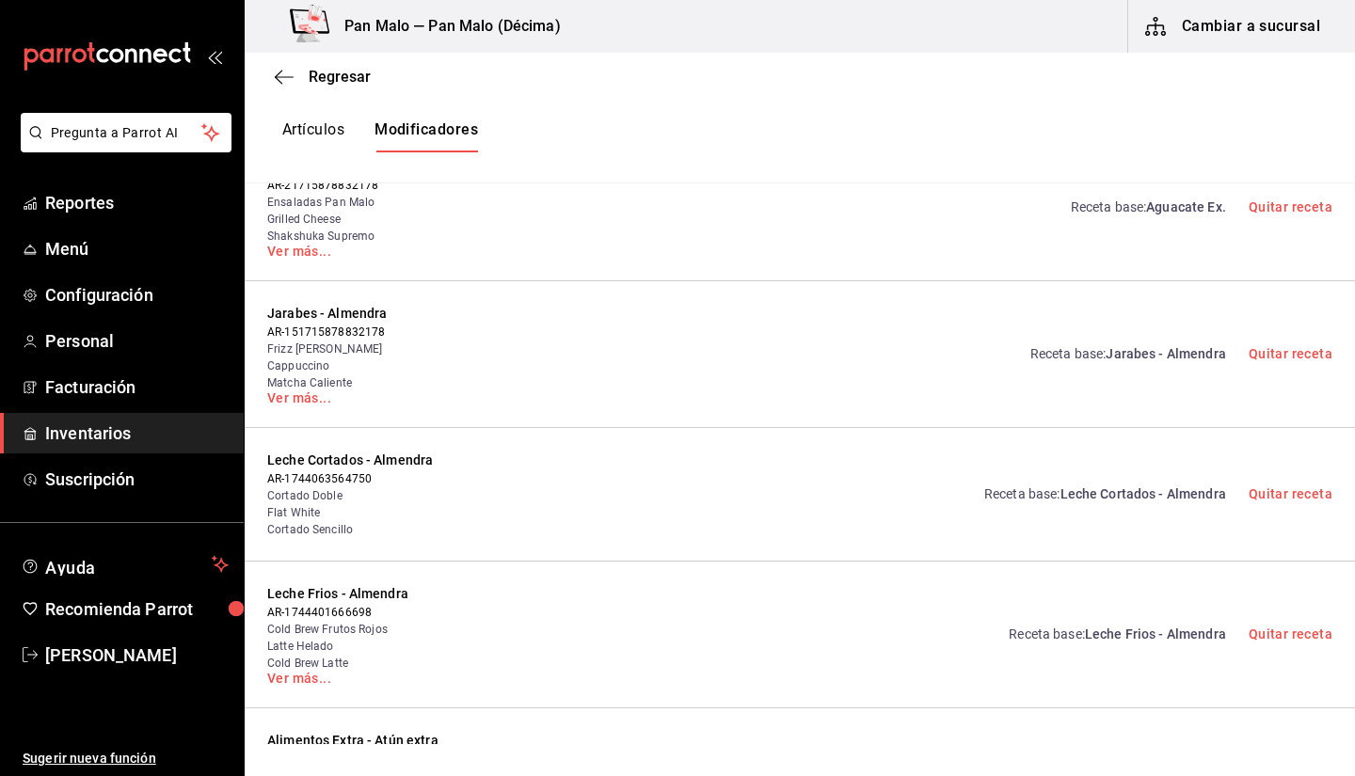
scroll to position [216, 0]
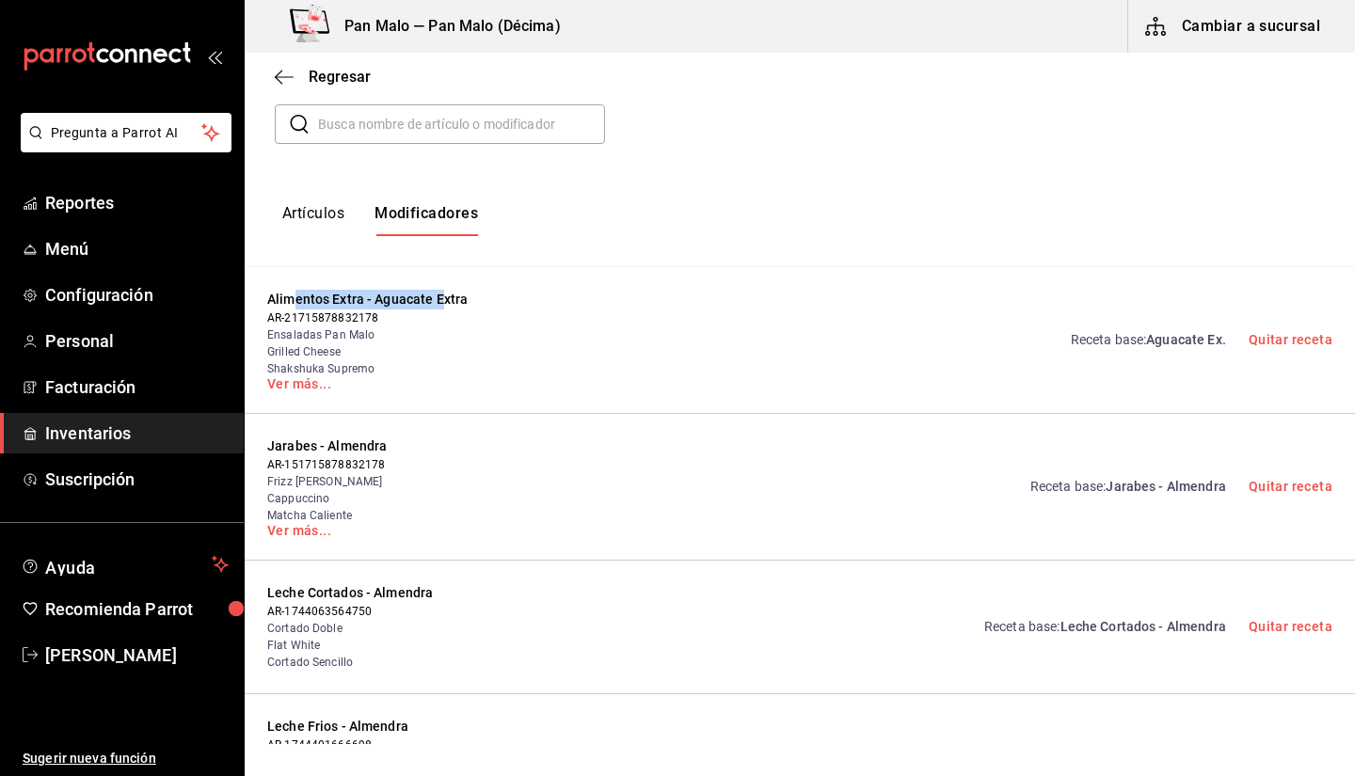
drag, startPoint x: 292, startPoint y: 296, endPoint x: 442, endPoint y: 297, distance: 150.6
click at [442, 297] on span "Alimentos Extra - Aguacate Extra" at bounding box center [390, 300] width 246 height 20
click at [282, 285] on div "Alimentos Extra - Aguacate Extra AR-21715878832178 Ensaladas Pan Malo Grilled C…" at bounding box center [800, 340] width 1111 height 147
drag, startPoint x: 365, startPoint y: 307, endPoint x: 498, endPoint y: 285, distance: 134.5
click at [498, 285] on div "Alimentos Extra - Aguacate Extra AR-21715878832178 Ensaladas Pan Malo Grilled C…" at bounding box center [800, 340] width 1111 height 147
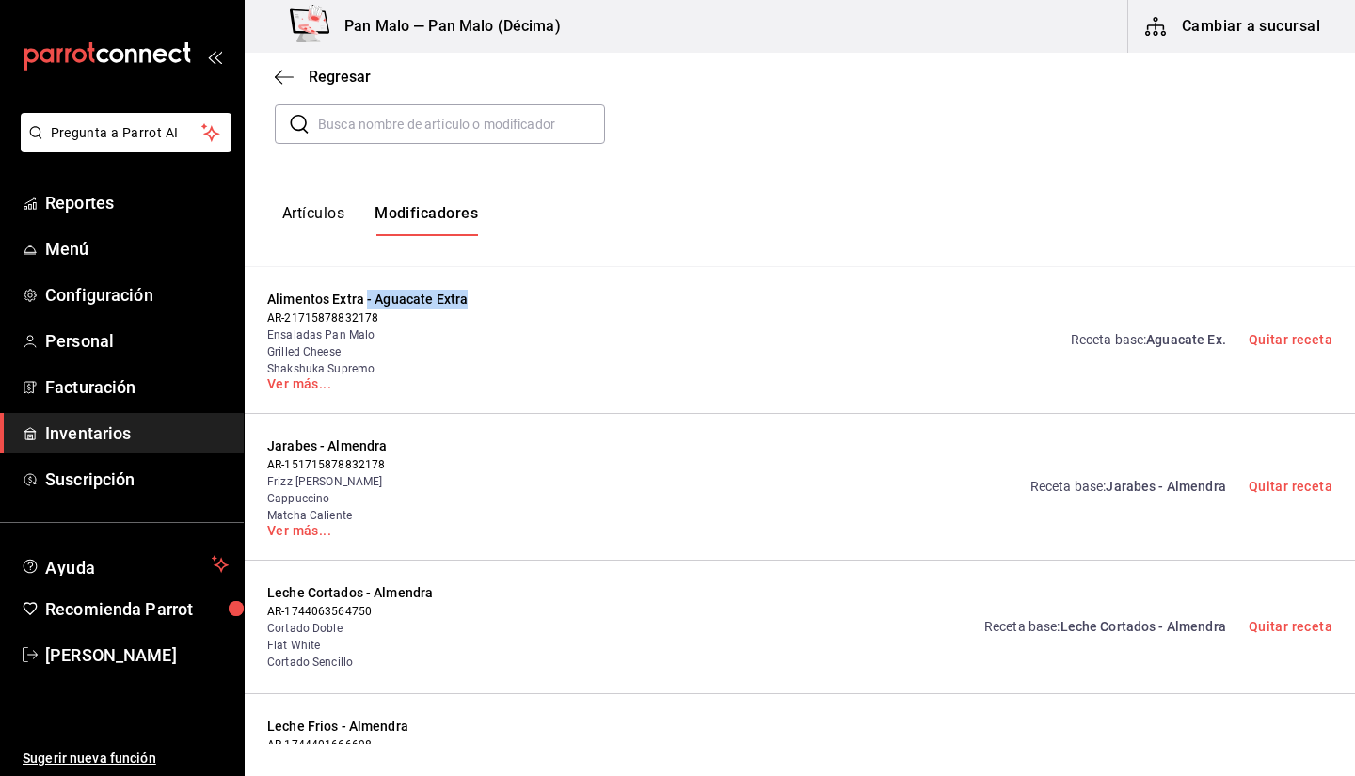
click at [376, 298] on span "Alimentos Extra - Aguacate Extra" at bounding box center [390, 300] width 246 height 20
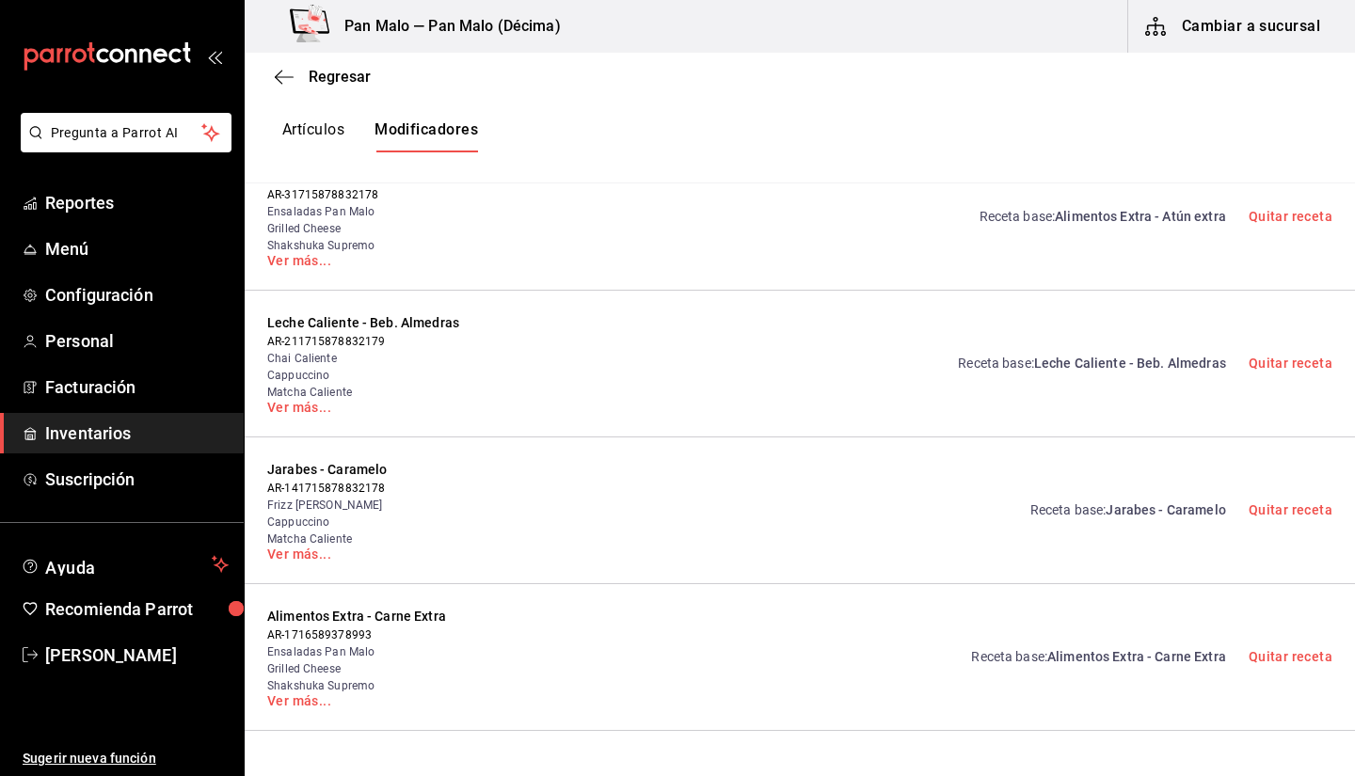
scroll to position [711, 0]
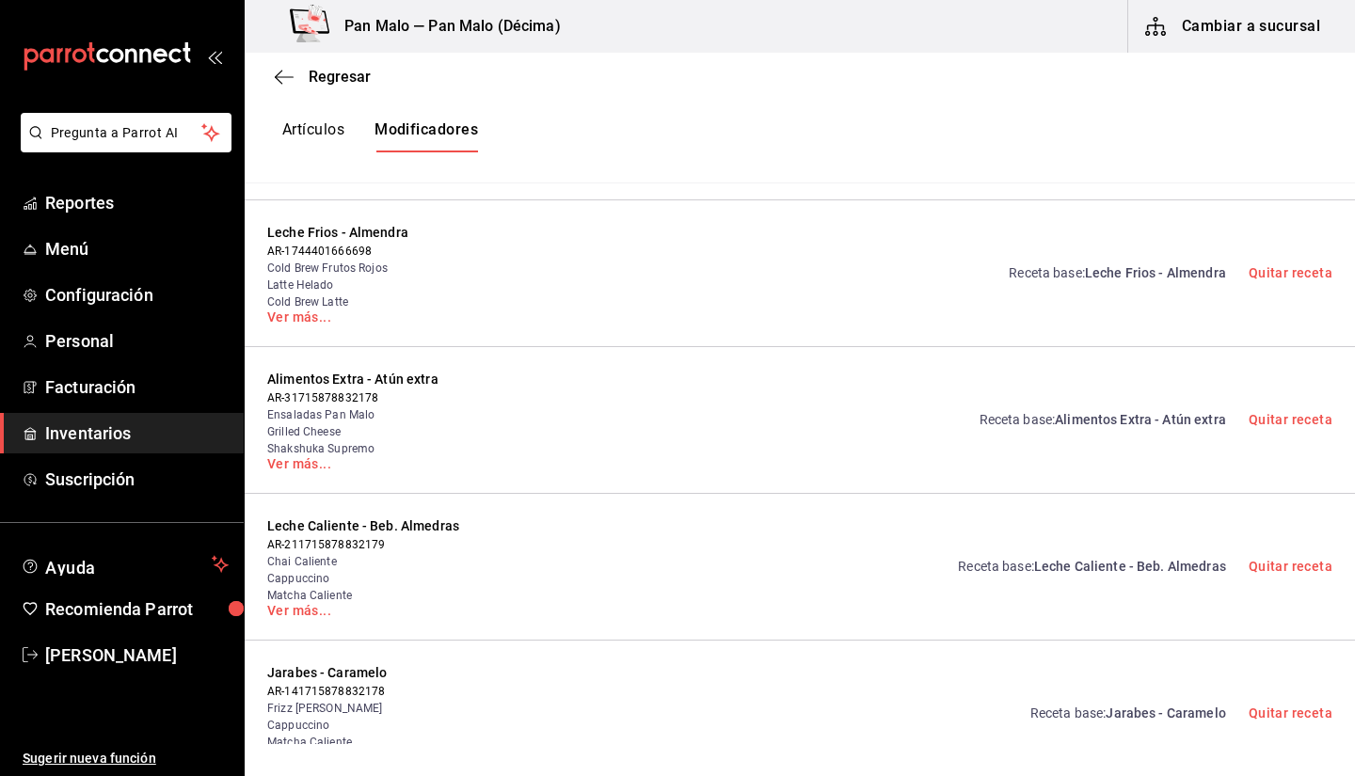
click at [312, 138] on button "Artículos" at bounding box center [313, 136] width 62 height 32
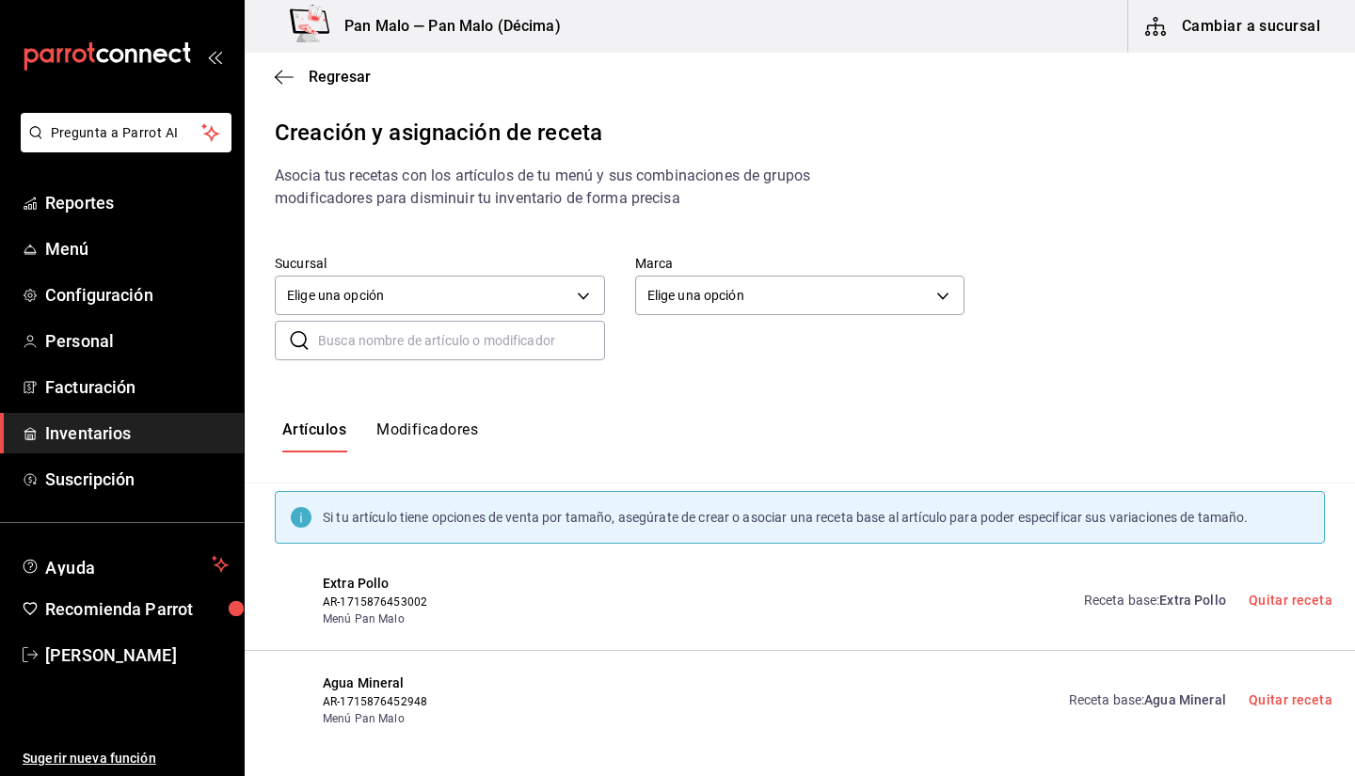
click at [484, 348] on input "text" at bounding box center [461, 341] width 287 height 38
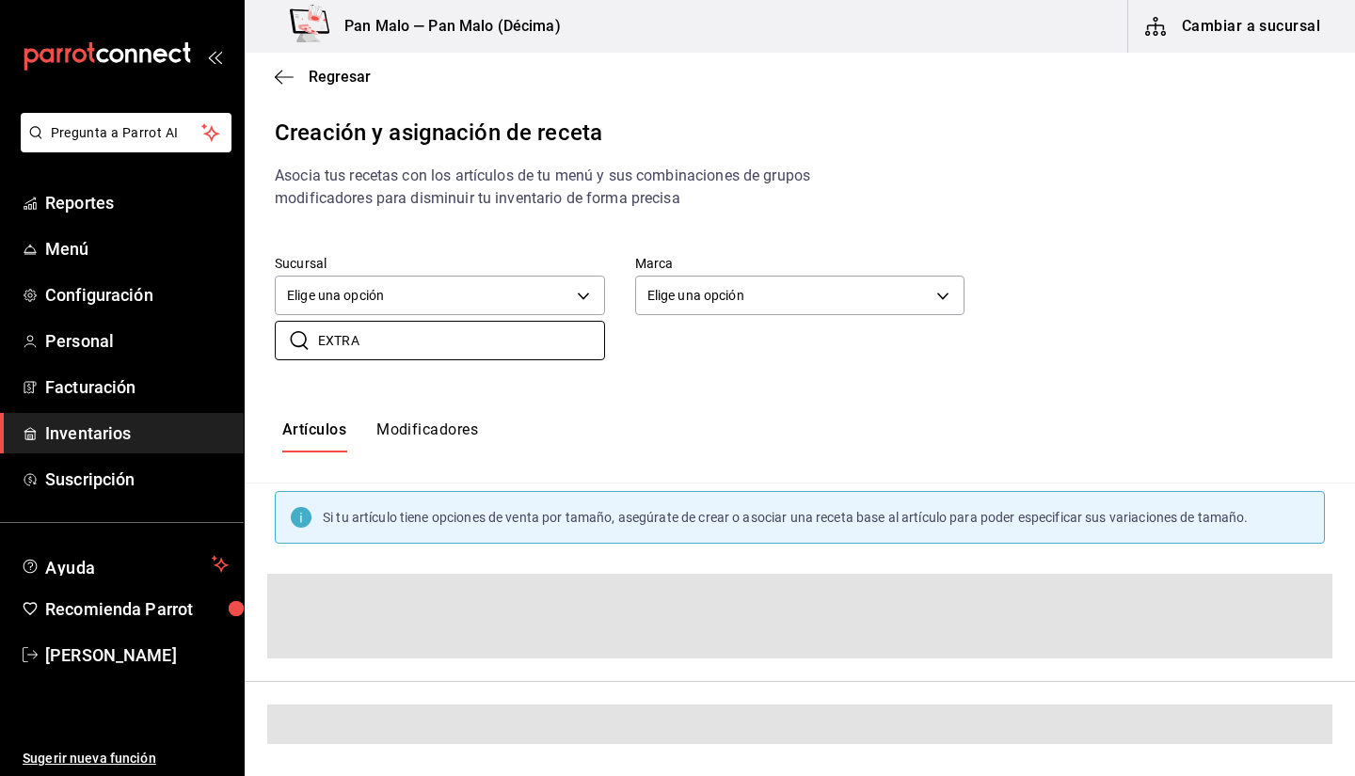
type input "EXTRA"
click at [736, 393] on div "Artículos Modificadores" at bounding box center [800, 437] width 1111 height 93
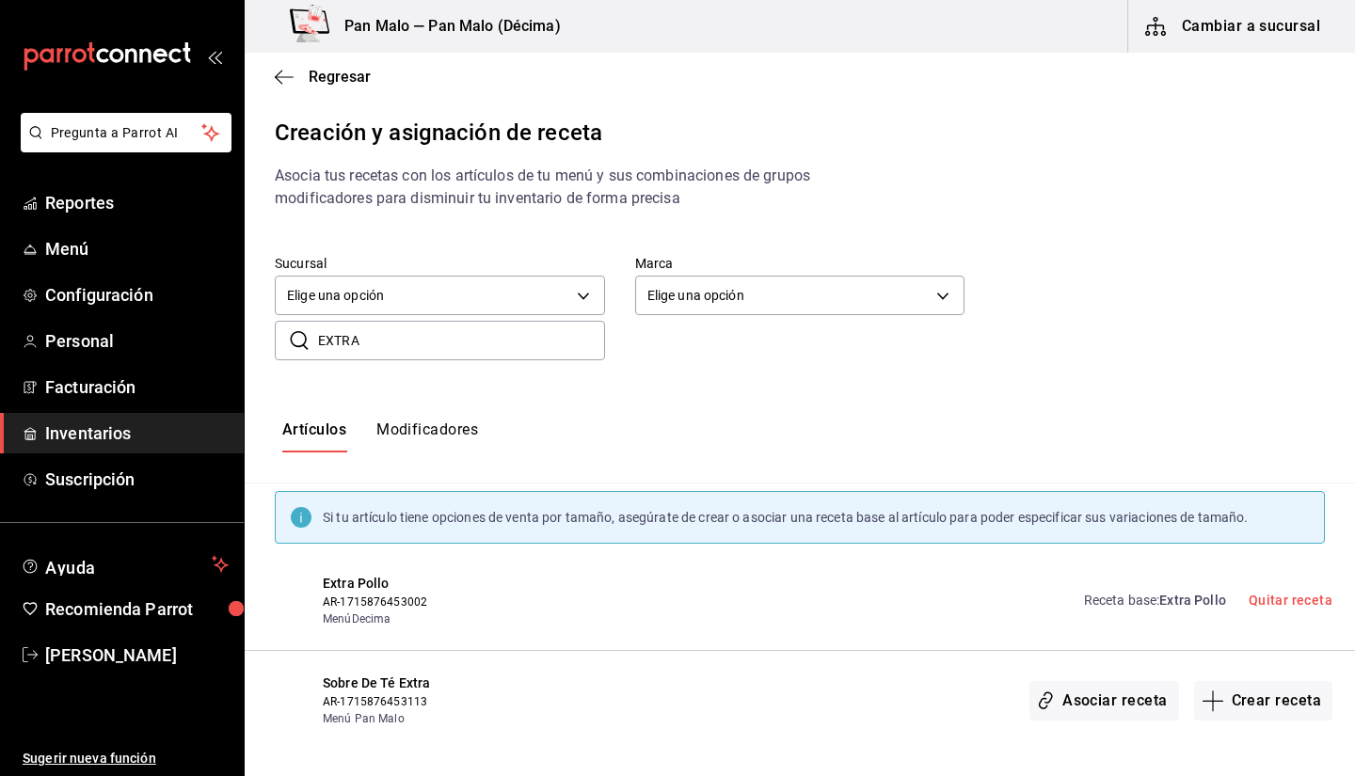
click at [538, 349] on input "EXTRA" at bounding box center [461, 341] width 287 height 38
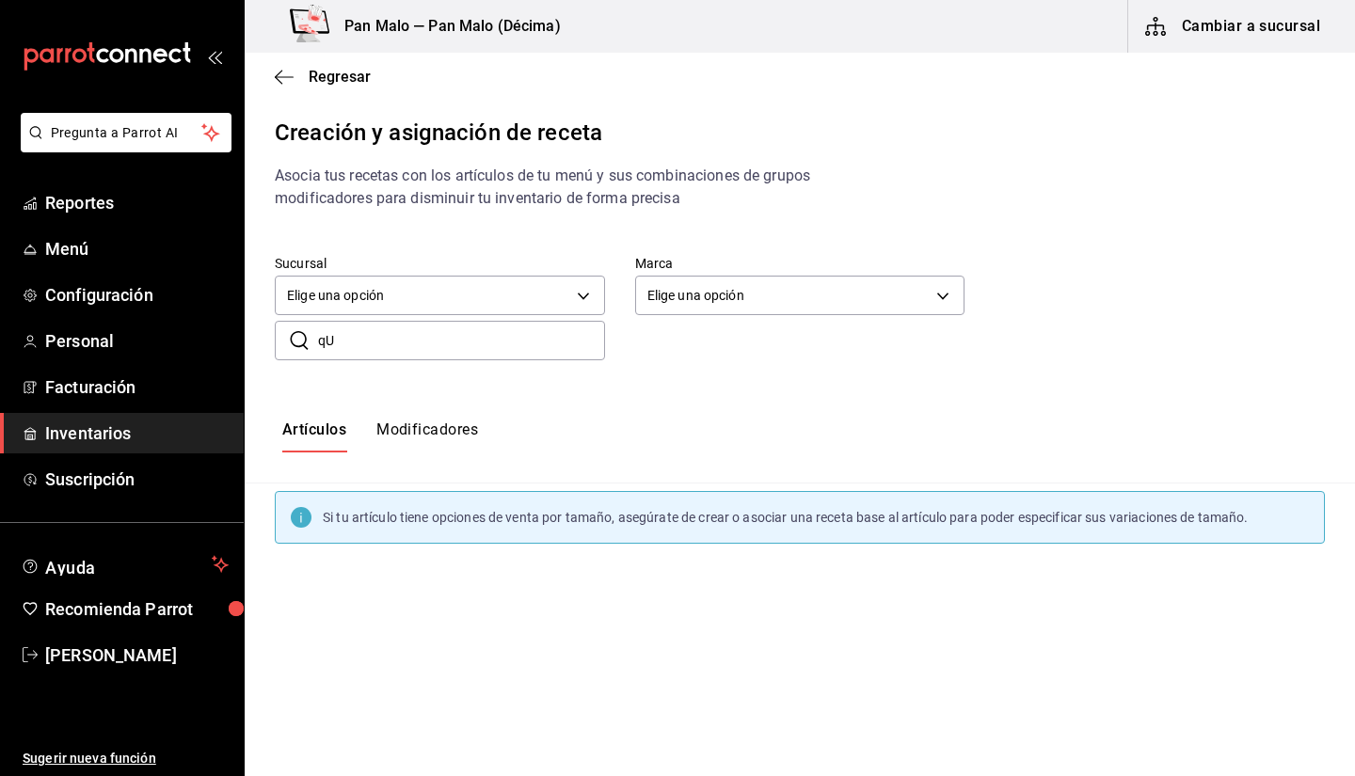
type input "q"
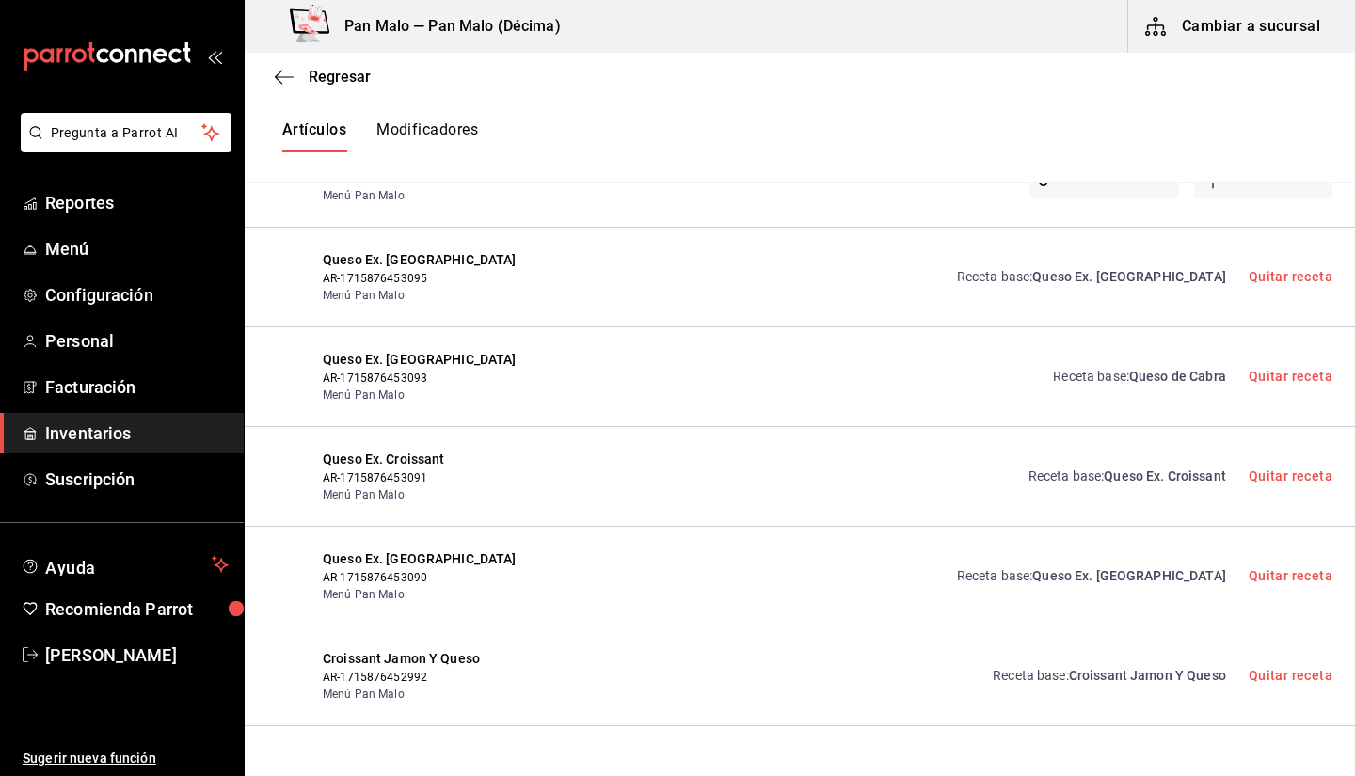
scroll to position [713, 0]
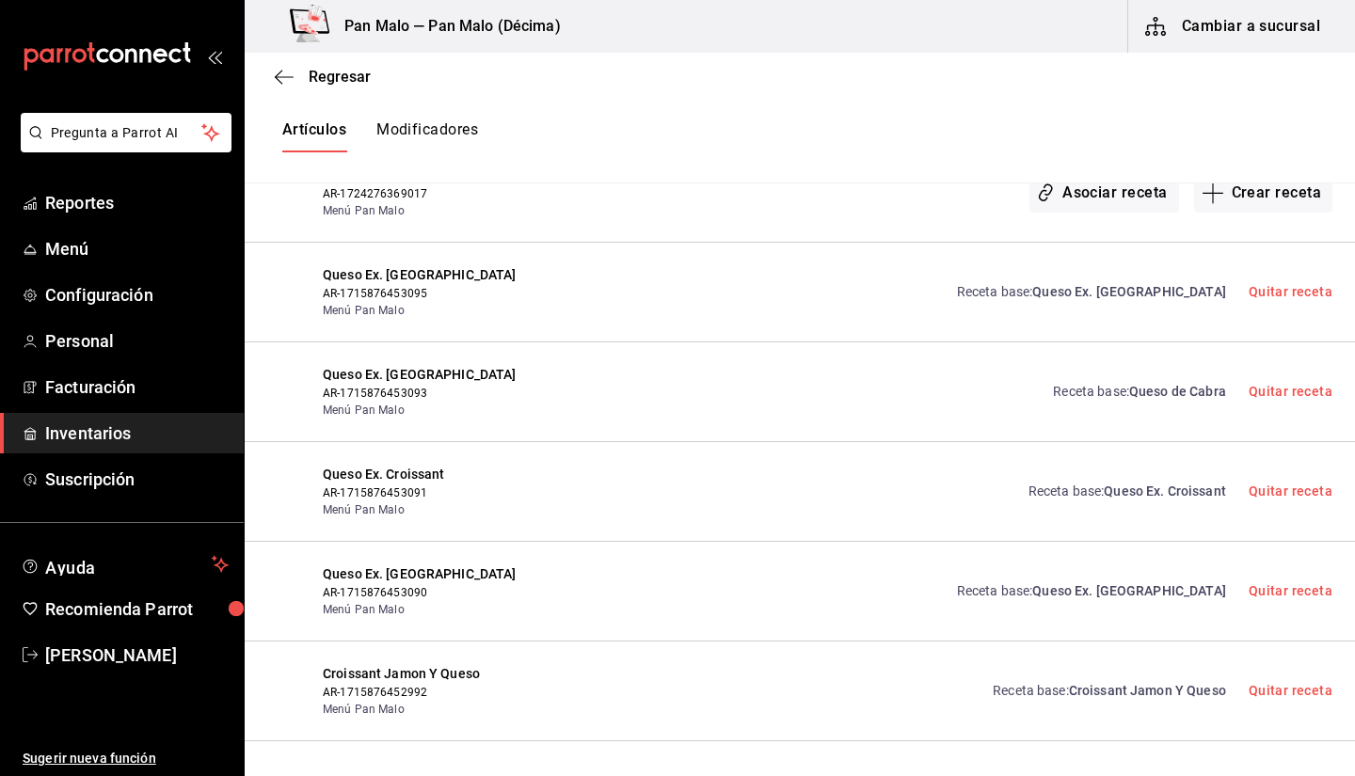
type input "Queso"
click at [442, 385] on span "AR-1715876453093" at bounding box center [439, 393] width 233 height 17
drag, startPoint x: 409, startPoint y: 345, endPoint x: 506, endPoint y: 347, distance: 97.0
click at [506, 365] on span "Queso Ex. Ensalada" at bounding box center [439, 375] width 233 height 20
click at [476, 385] on span "AR-1715876453093" at bounding box center [439, 393] width 233 height 17
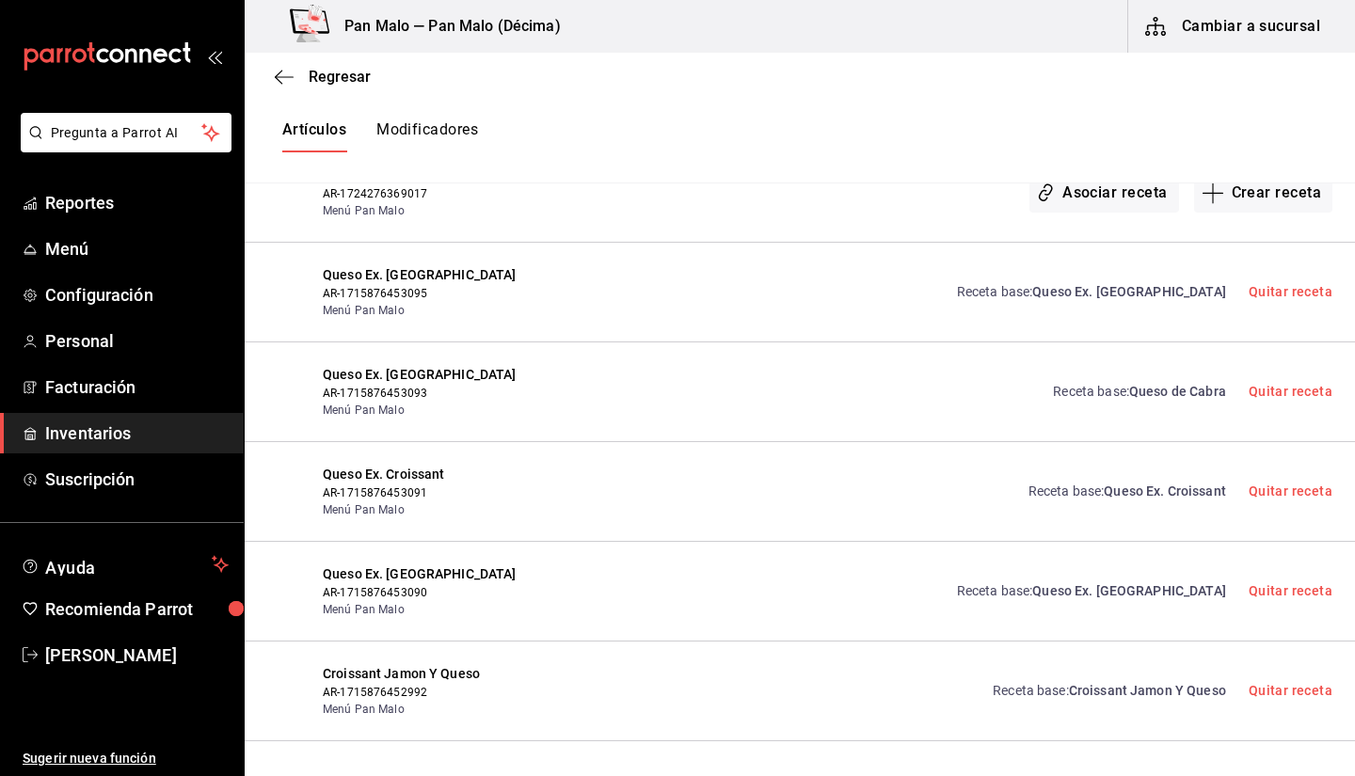
click at [1131, 384] on span "Queso de Cabra" at bounding box center [1177, 391] width 97 height 15
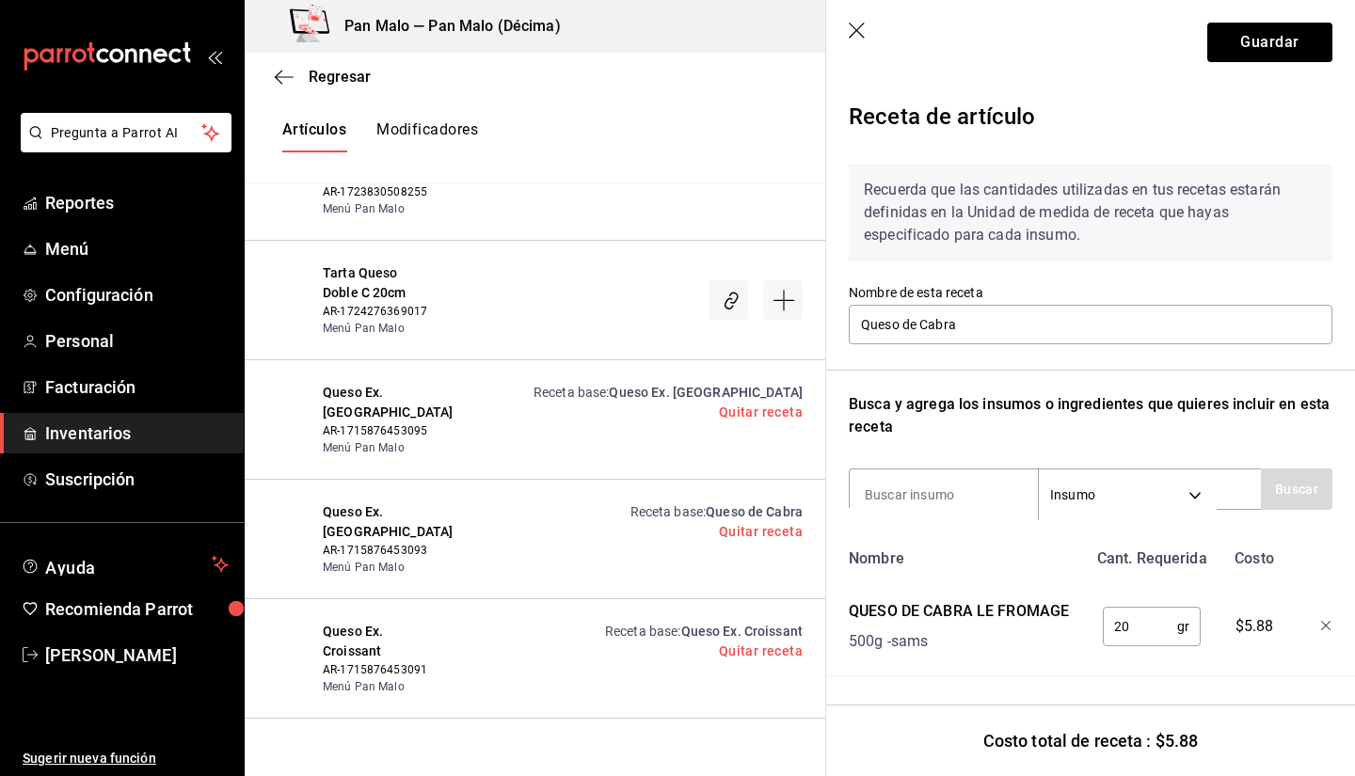
click at [858, 45] on header "Guardar" at bounding box center [1090, 42] width 529 height 85
click at [852, 33] on icon "button" at bounding box center [858, 32] width 19 height 19
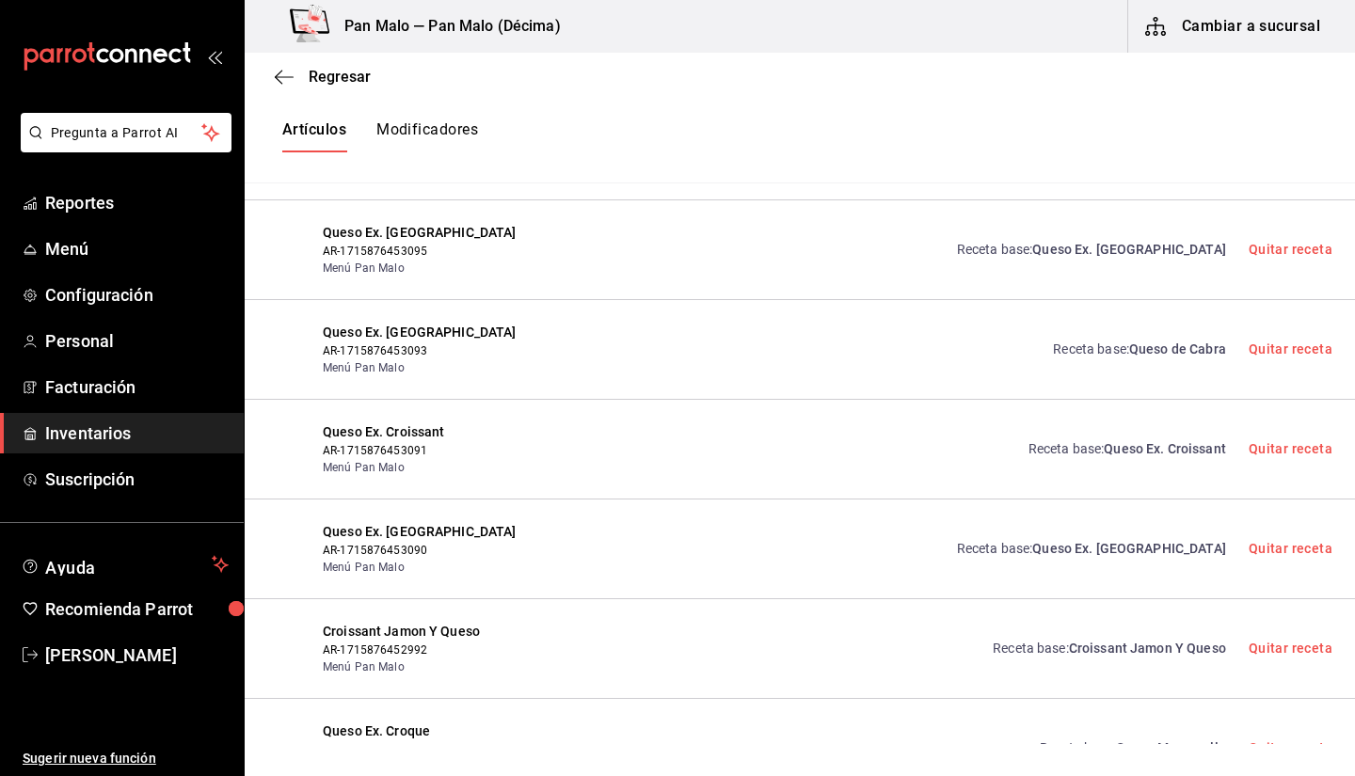
scroll to position [759, 0]
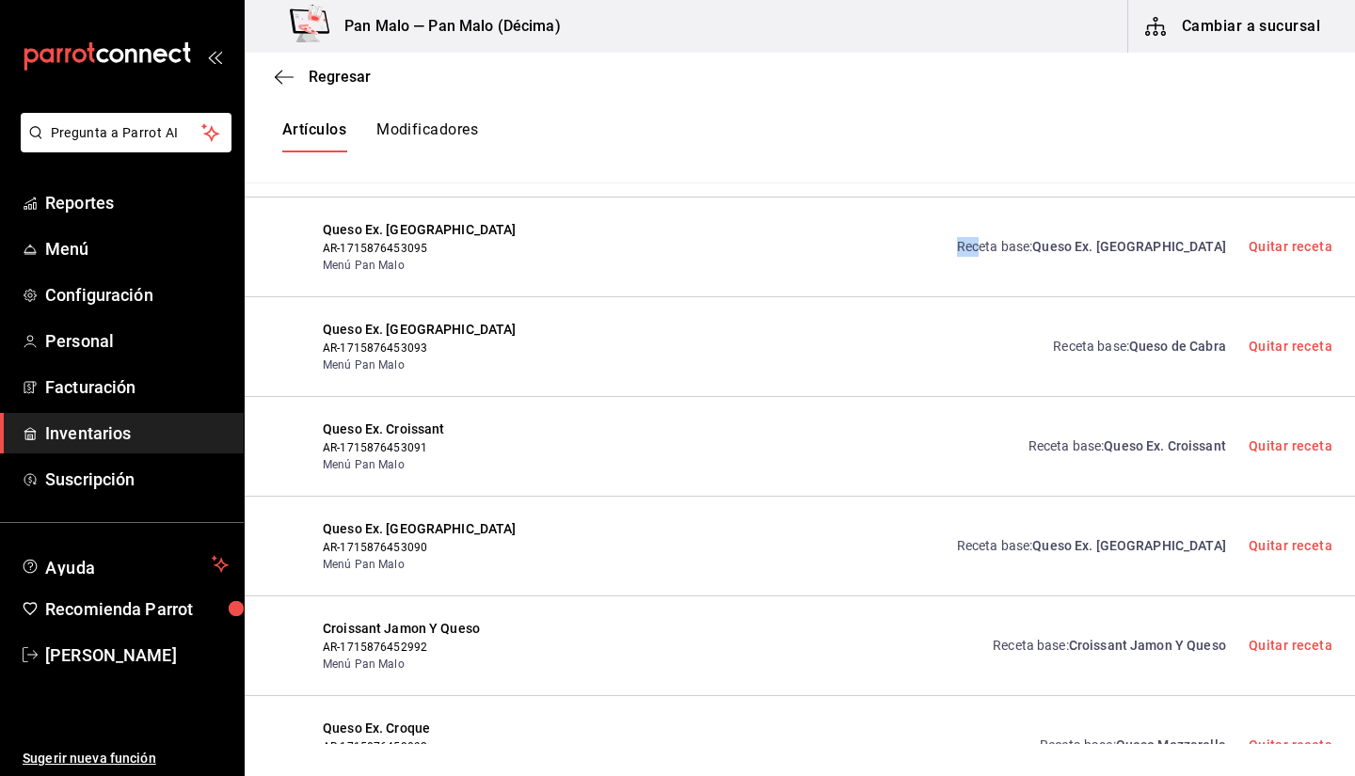
drag, startPoint x: 1062, startPoint y: 260, endPoint x: 989, endPoint y: 184, distance: 104.5
click at [989, 198] on div "Queso Ex. Tuna AR-1715876453095 Menú Pan Malo Receta base : Queso Ex. Tuna Quit…" at bounding box center [800, 248] width 1111 height 100
click at [1100, 237] on link "Receta base : Queso Ex. Tuna" at bounding box center [1091, 247] width 269 height 20
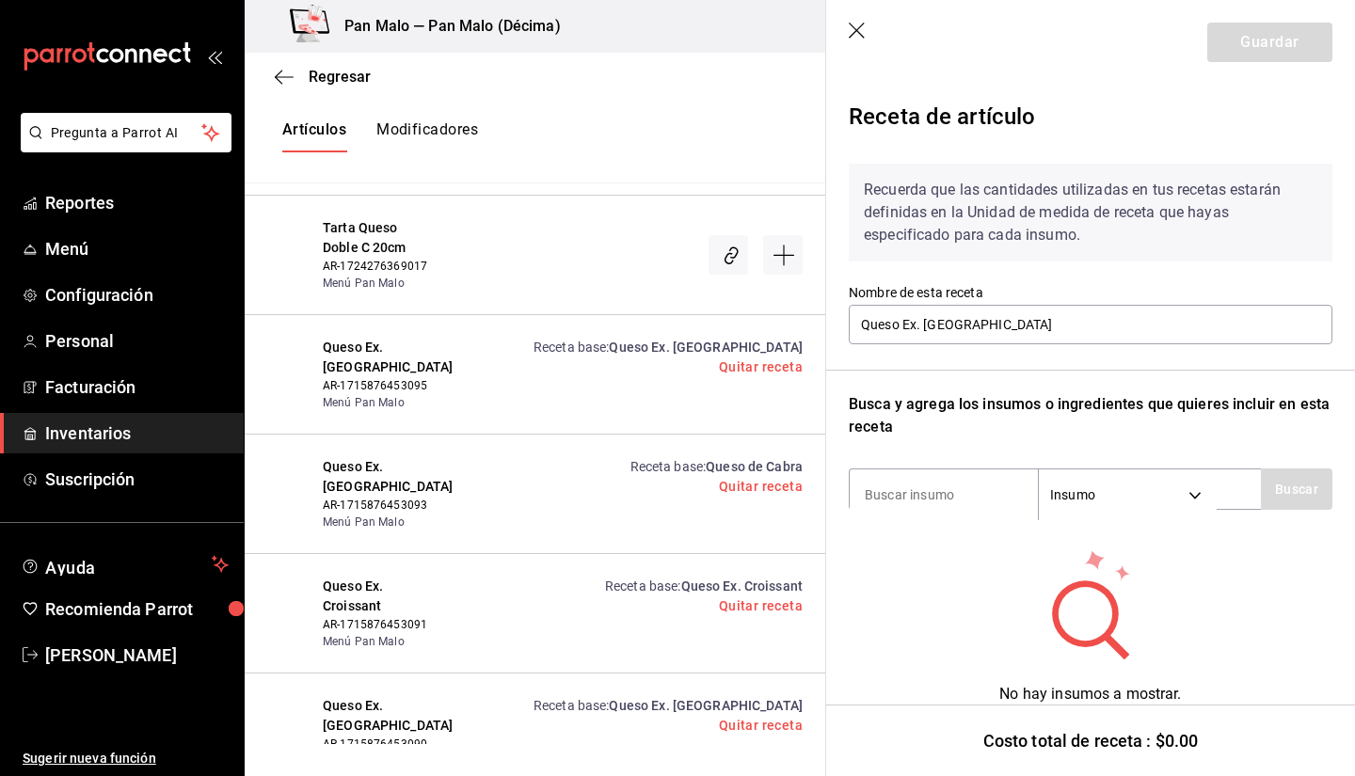
scroll to position [27, 0]
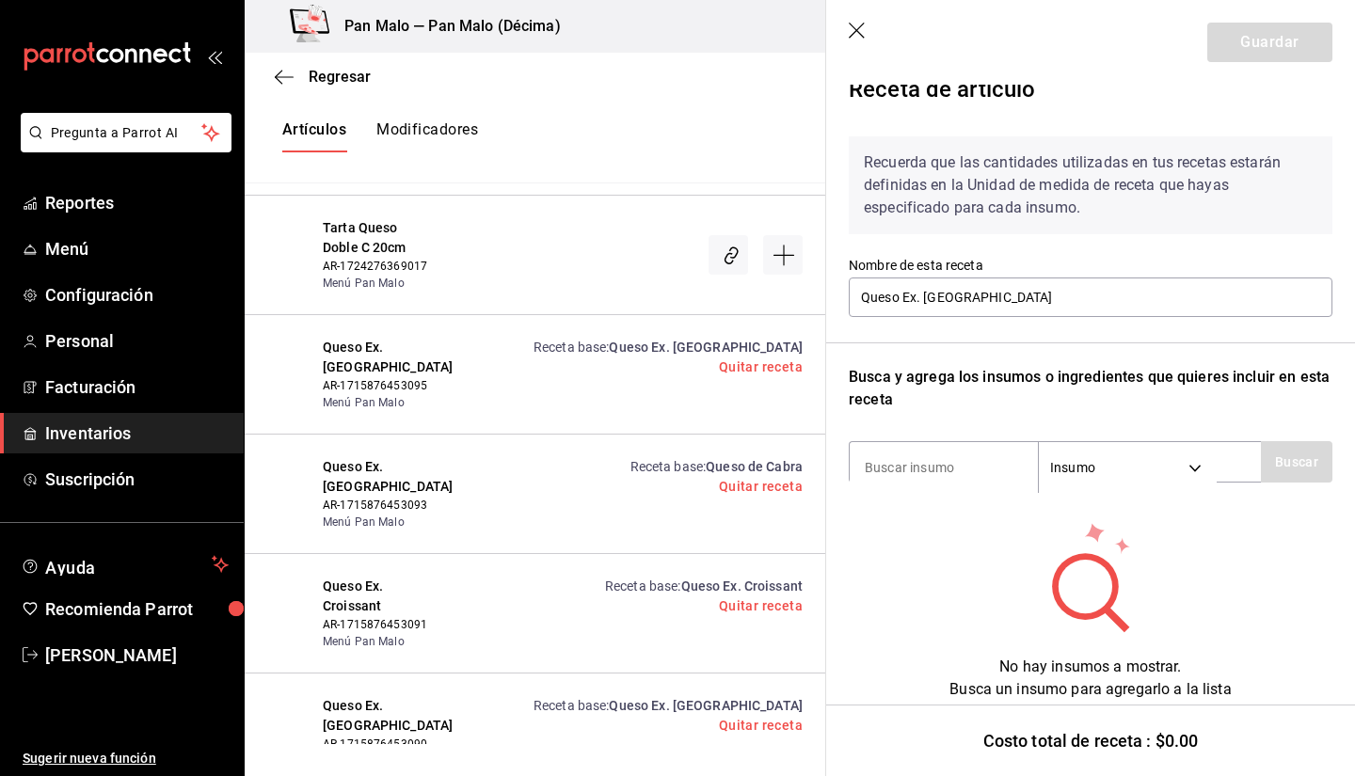
click at [854, 29] on icon "button" at bounding box center [858, 32] width 19 height 19
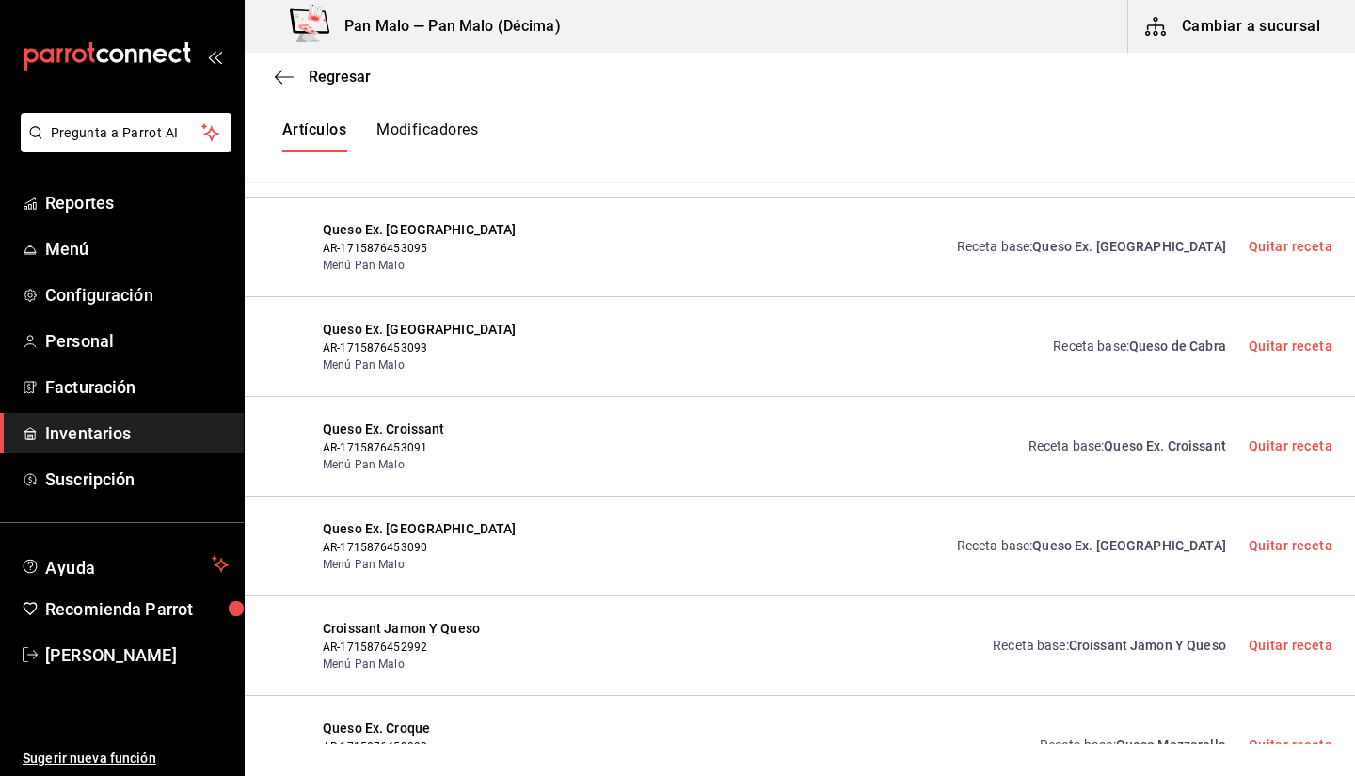
scroll to position [0, 0]
click at [1116, 237] on link "Receta base : Queso Ex. Tuna" at bounding box center [1091, 247] width 269 height 20
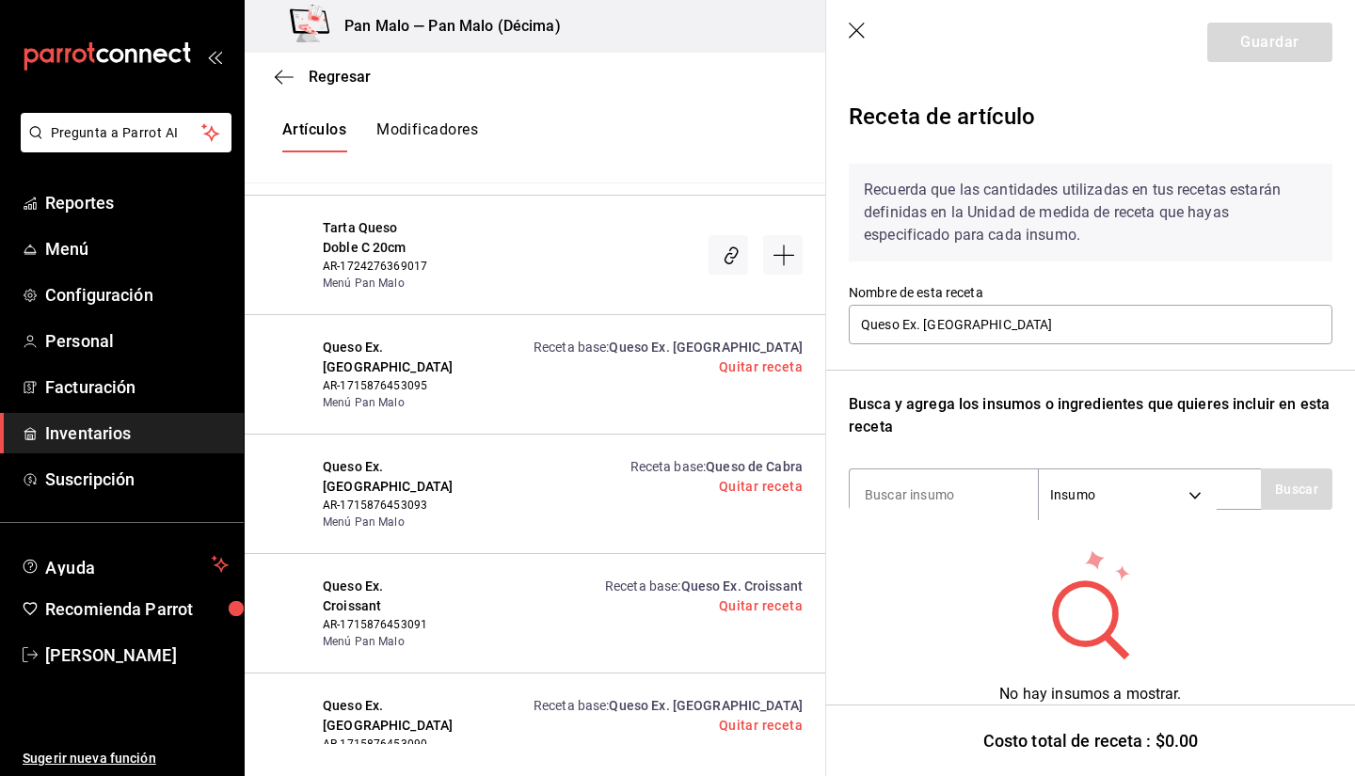
click at [856, 25] on icon "button" at bounding box center [858, 32] width 19 height 19
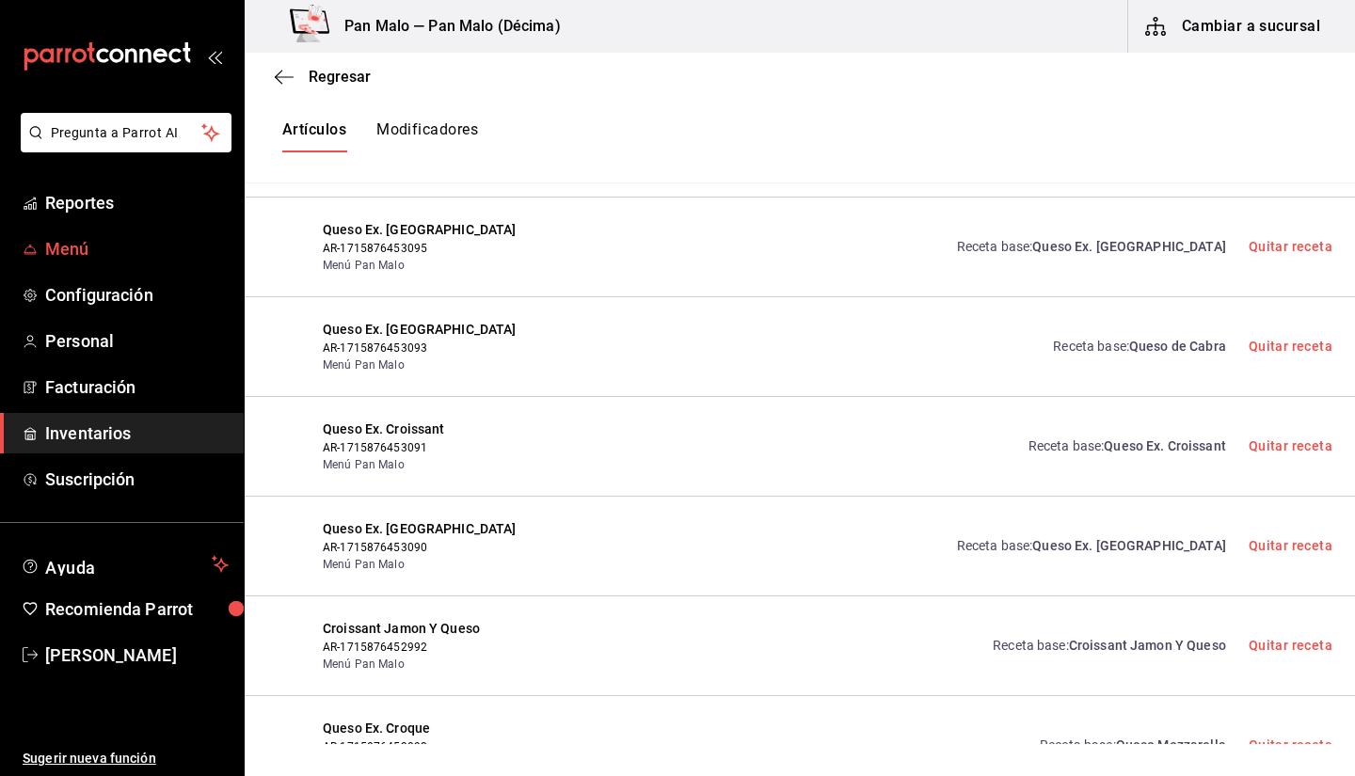
click at [150, 250] on span "Menú" at bounding box center [137, 248] width 184 height 25
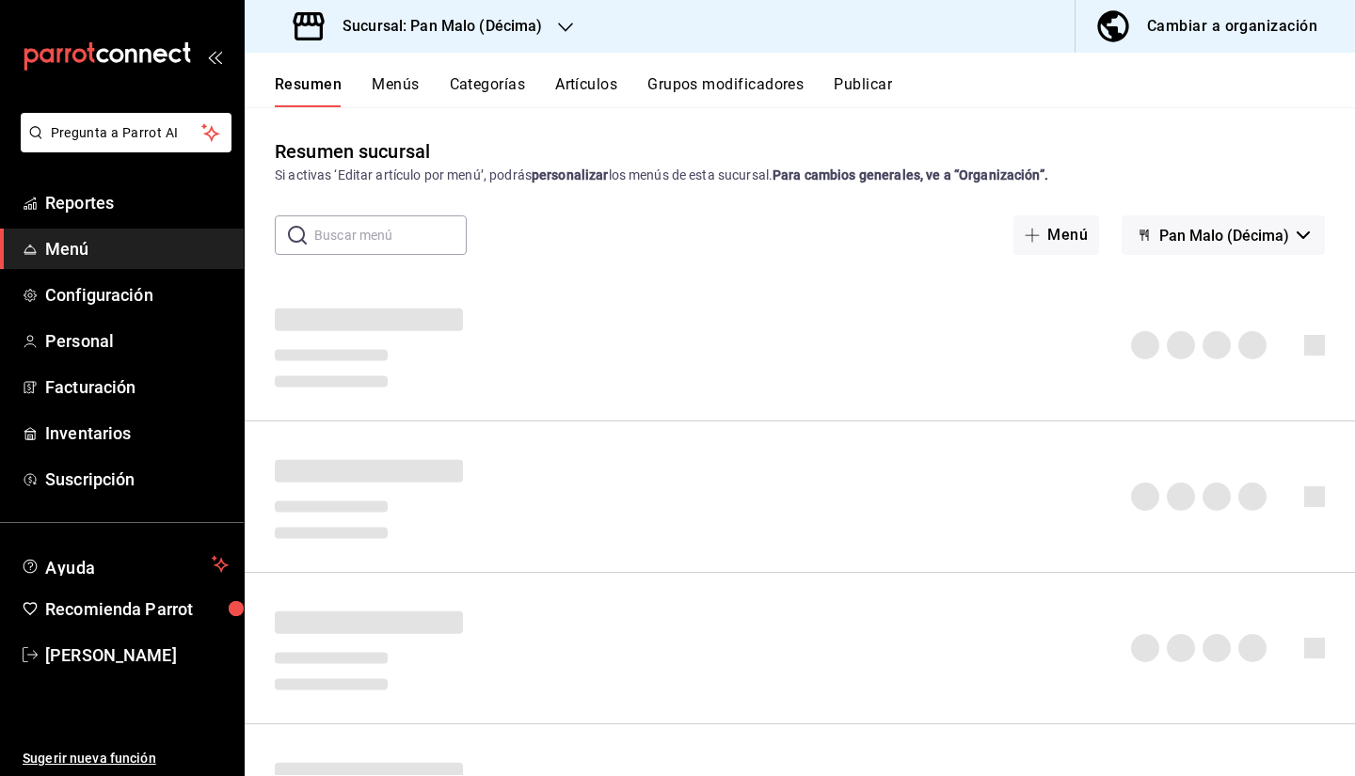
click at [1138, 35] on span "button" at bounding box center [1117, 27] width 45 height 38
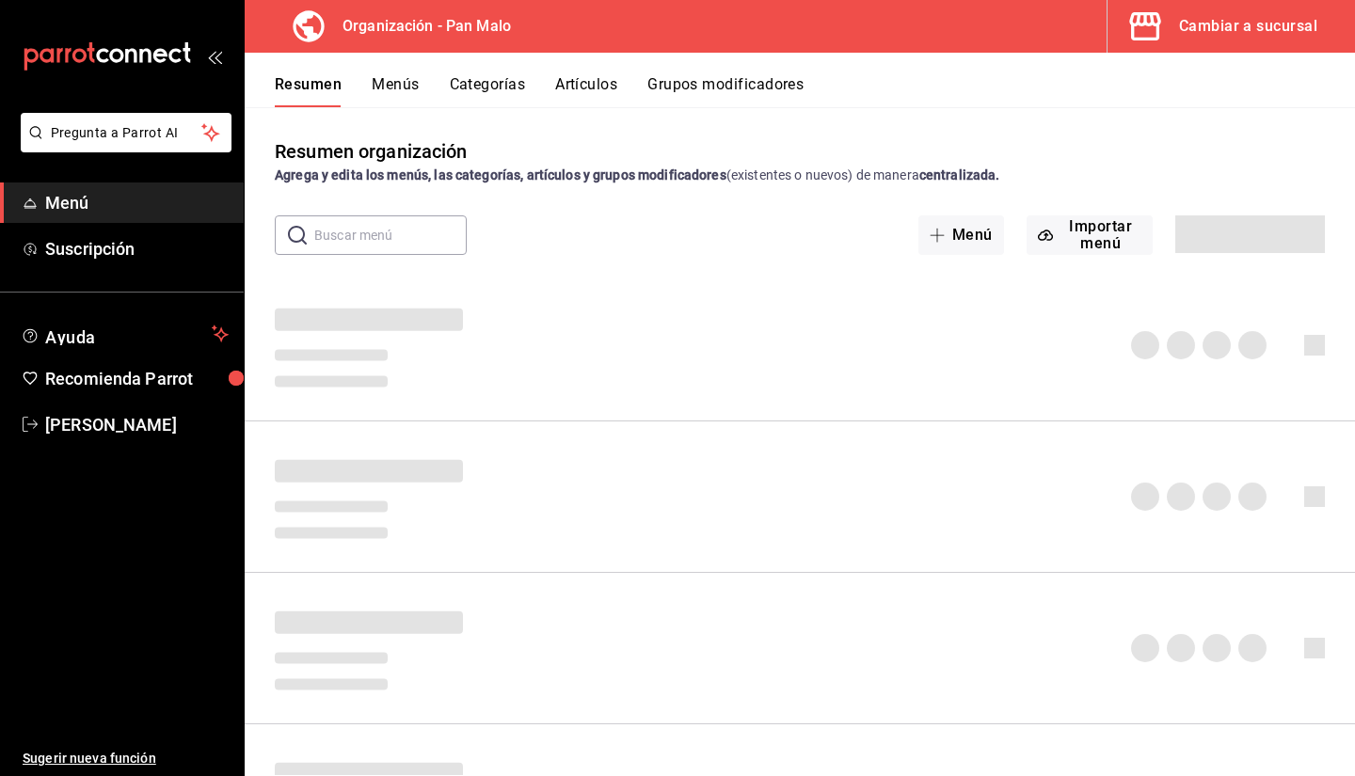
click at [578, 96] on button "Artículos" at bounding box center [586, 91] width 62 height 32
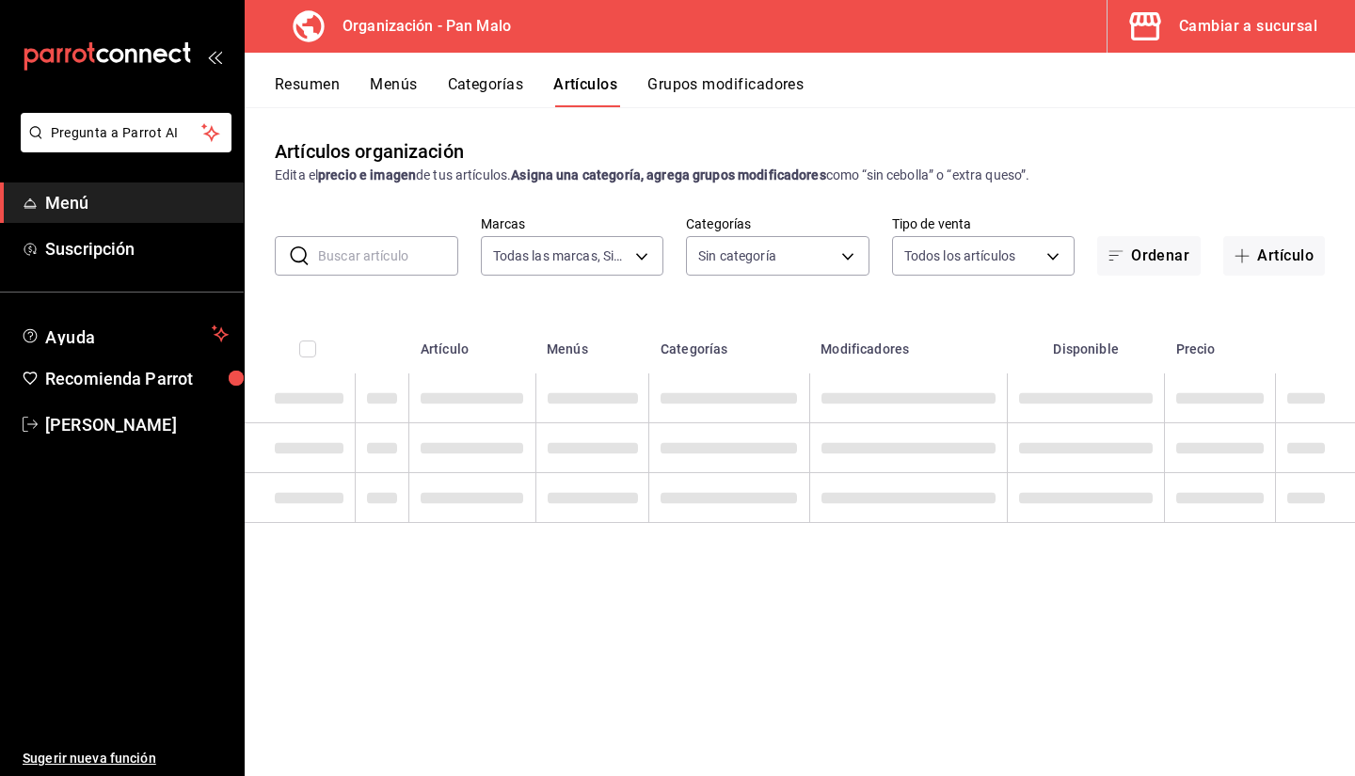
type input "fc172b80-d414-46c2-bed9-f4eeed86d775"
type input "51794acf-e1dd-4f38-9b3b-bc570c38acdf,faac991b-1219-45c2-92b9-09911293bcdb,94738…"
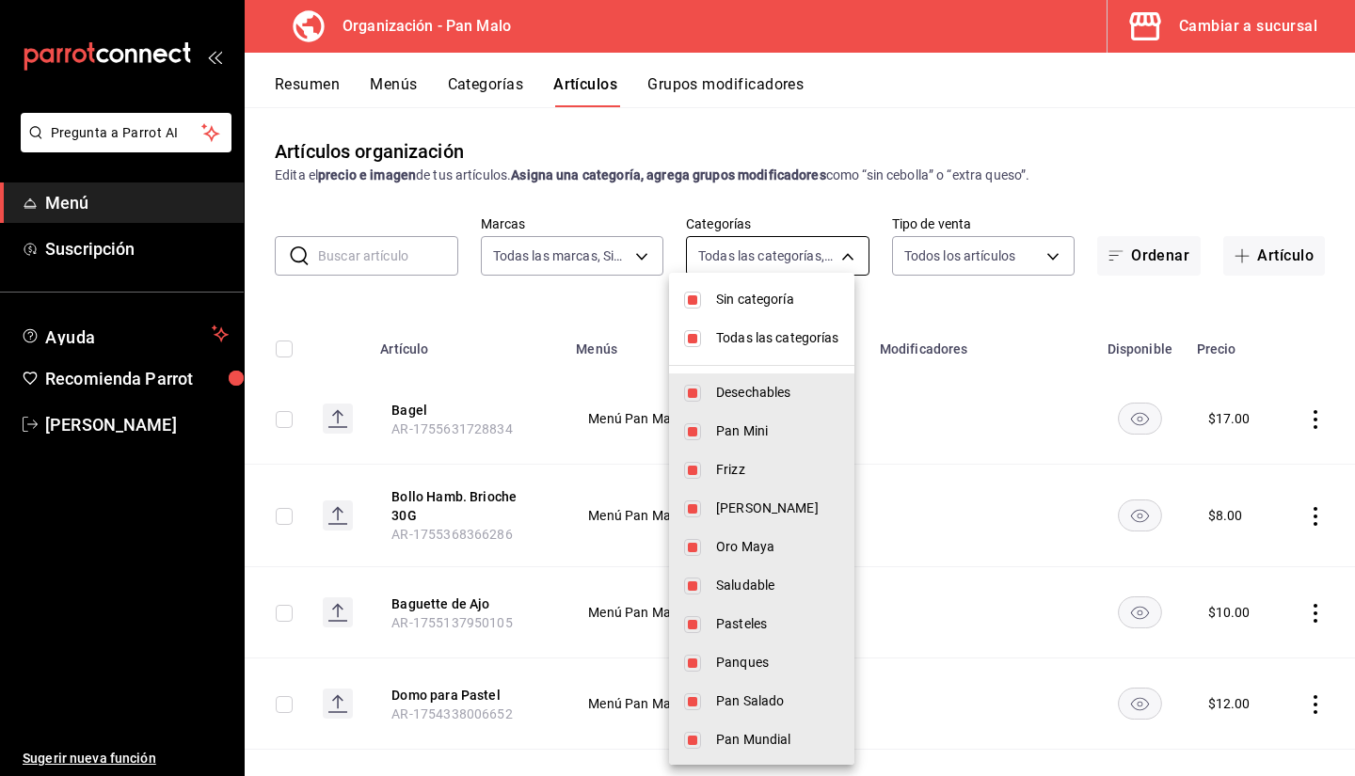
click at [773, 252] on body "Pregunta a Parrot AI Menú Suscripción Ayuda Recomienda Parrot Sebastian Viadero…" at bounding box center [677, 388] width 1355 height 776
click at [746, 307] on span "Sin categoría" at bounding box center [777, 300] width 123 height 20
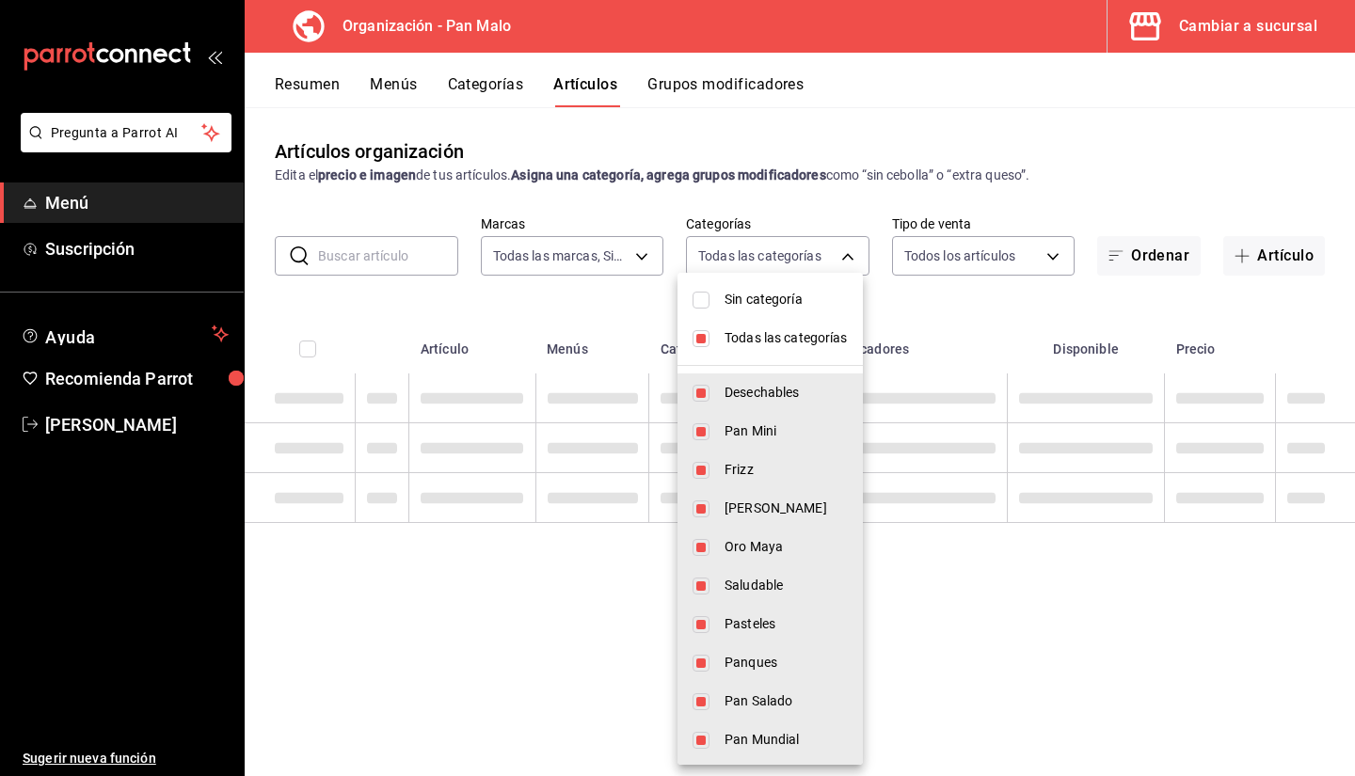
click at [740, 318] on li "Sin categoría" at bounding box center [770, 299] width 185 height 39
click at [738, 307] on span "Sin categoría" at bounding box center [786, 300] width 123 height 20
checkbox input "false"
click at [727, 352] on li "Todas las categorías" at bounding box center [770, 338] width 185 height 39
checkbox input "false"
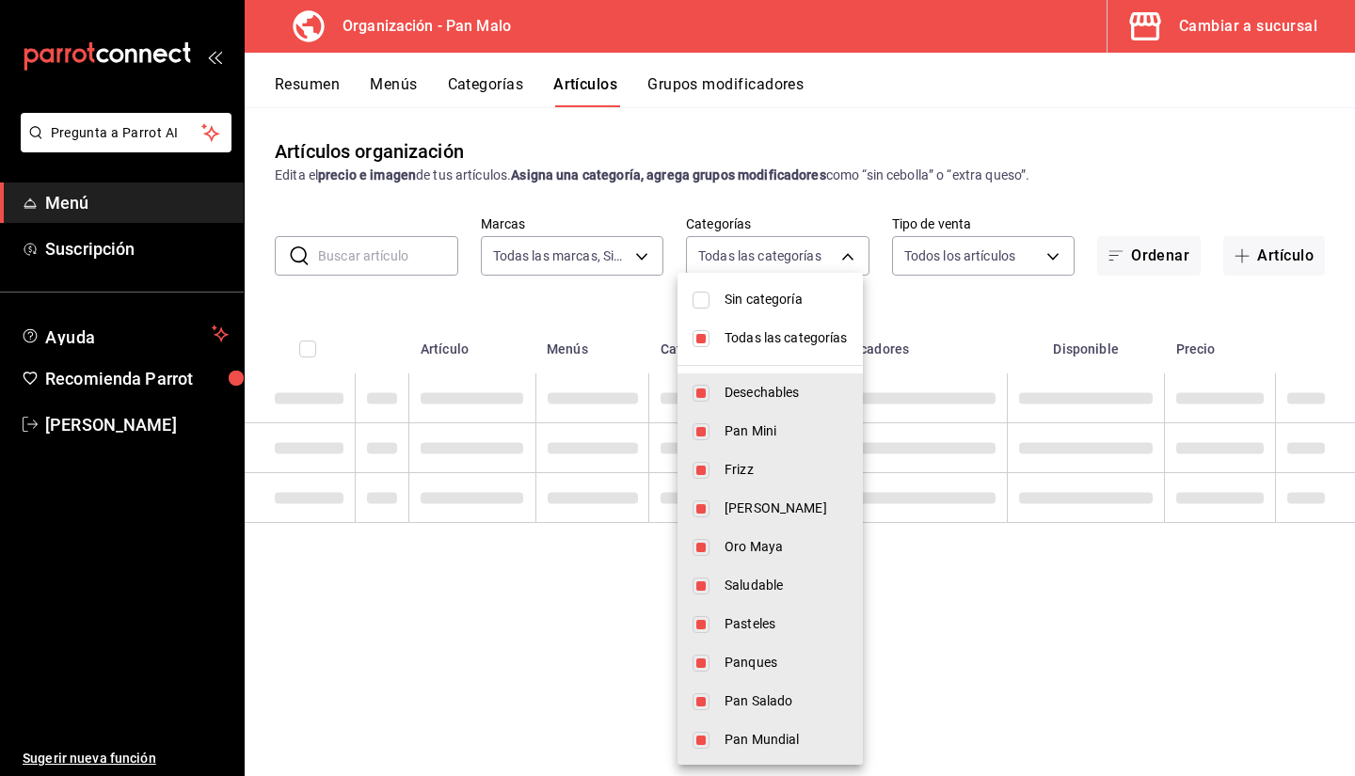
checkbox input "false"
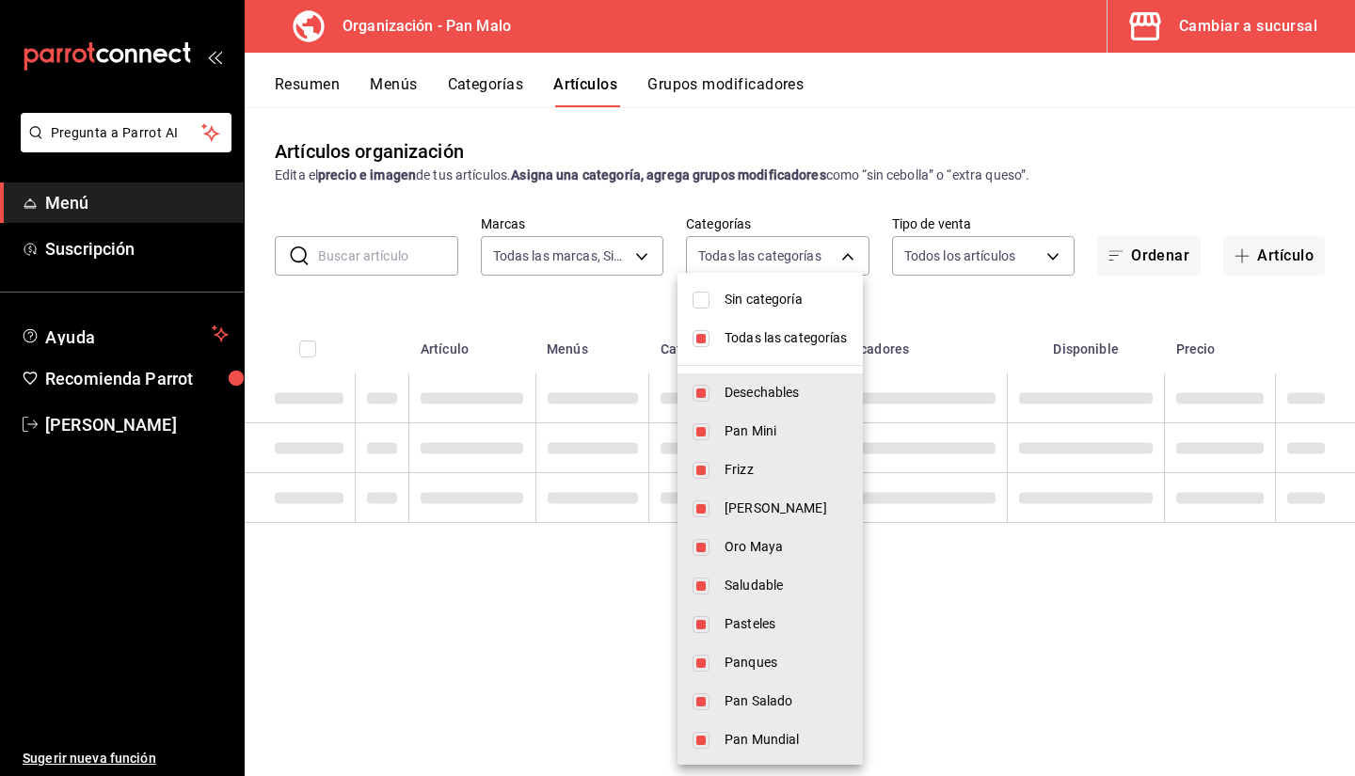
checkbox input "false"
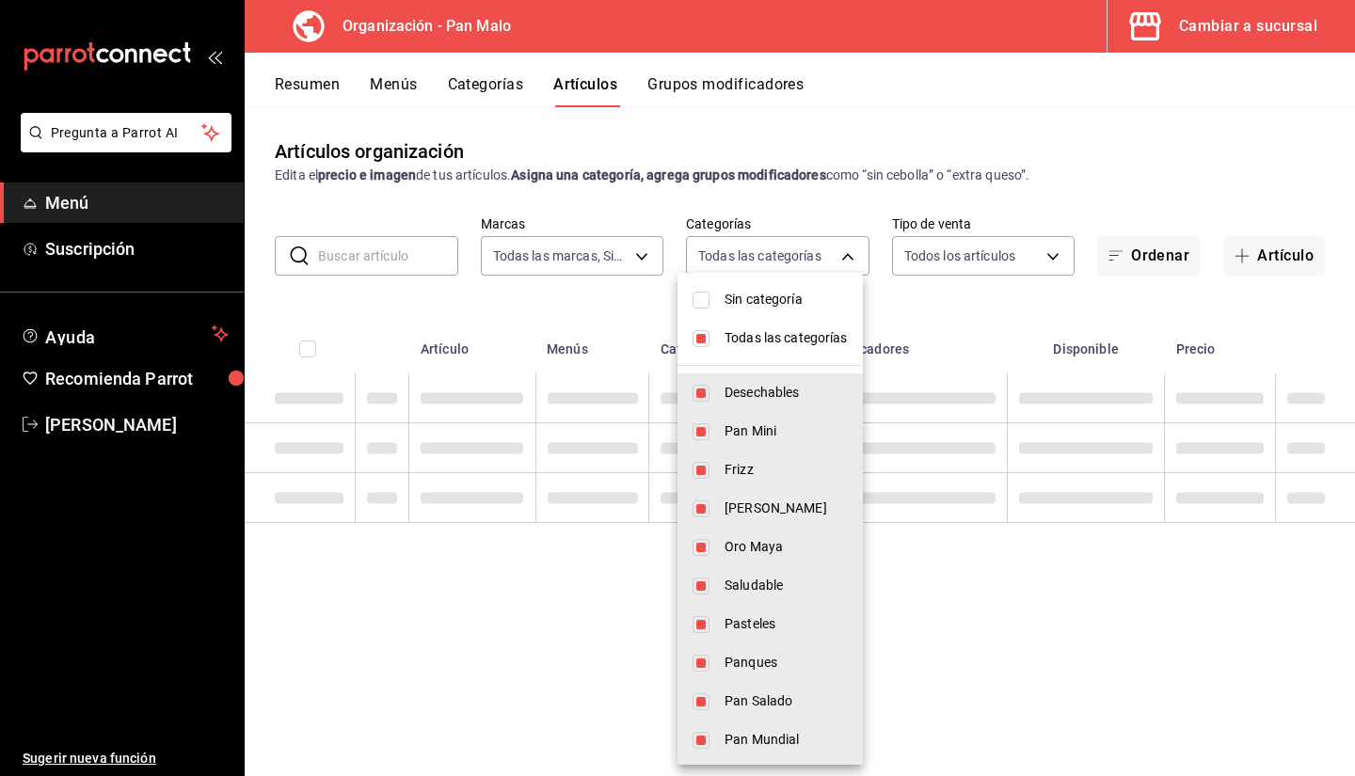
checkbox input "false"
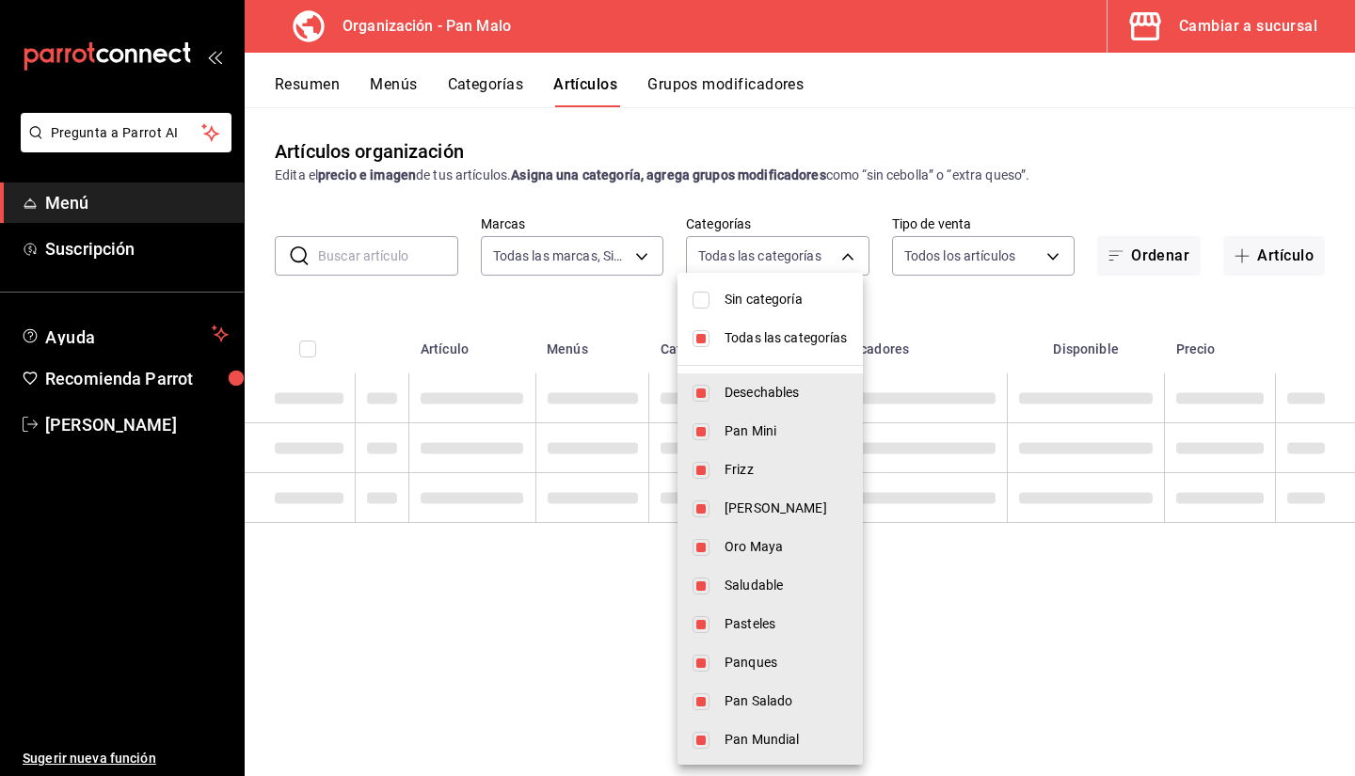
checkbox input "false"
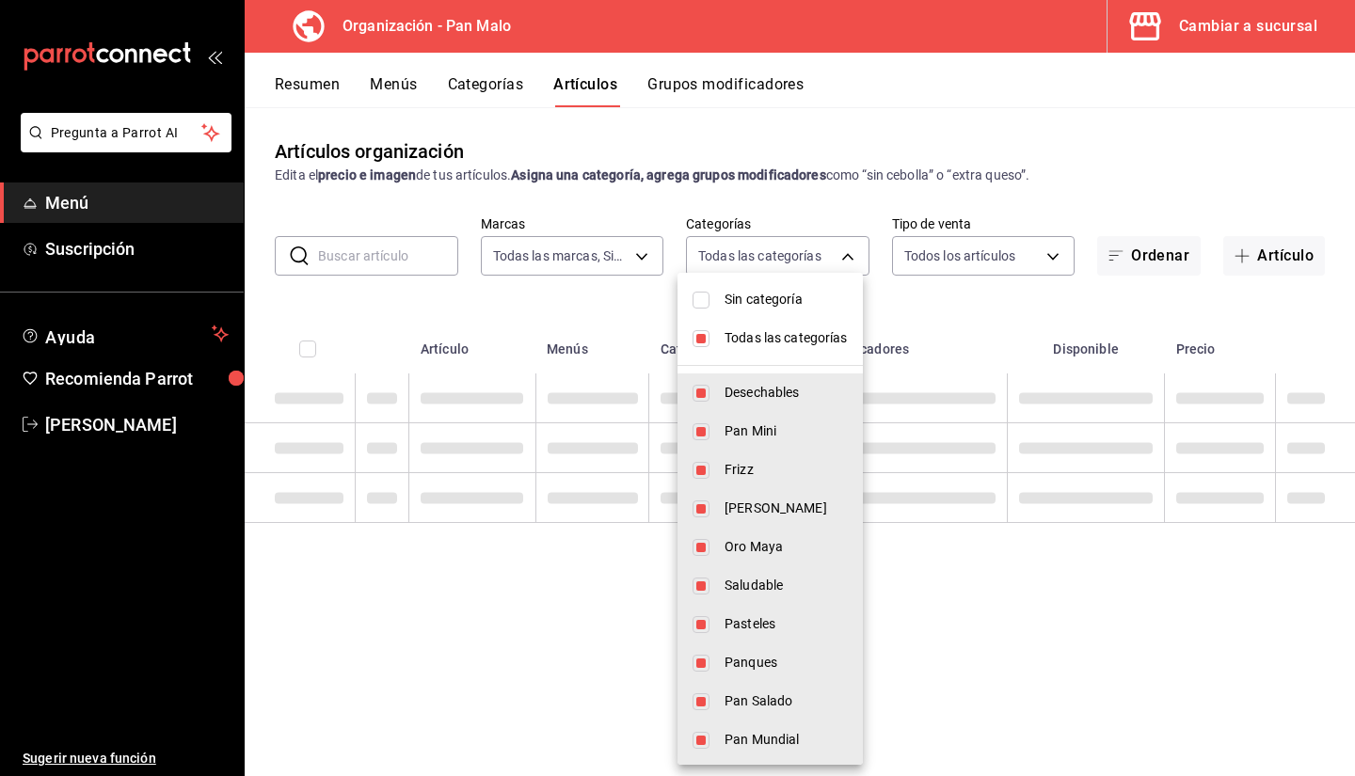
checkbox input "false"
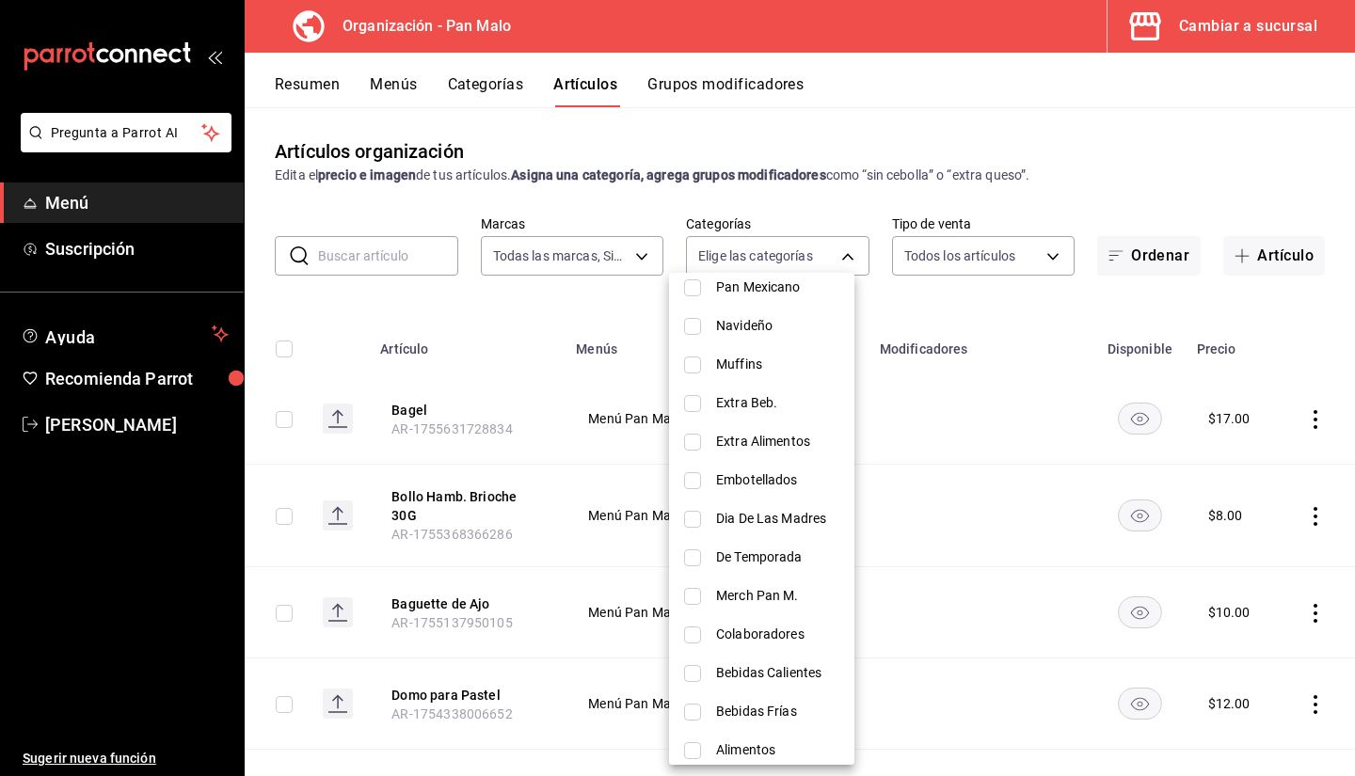
scroll to position [504, 0]
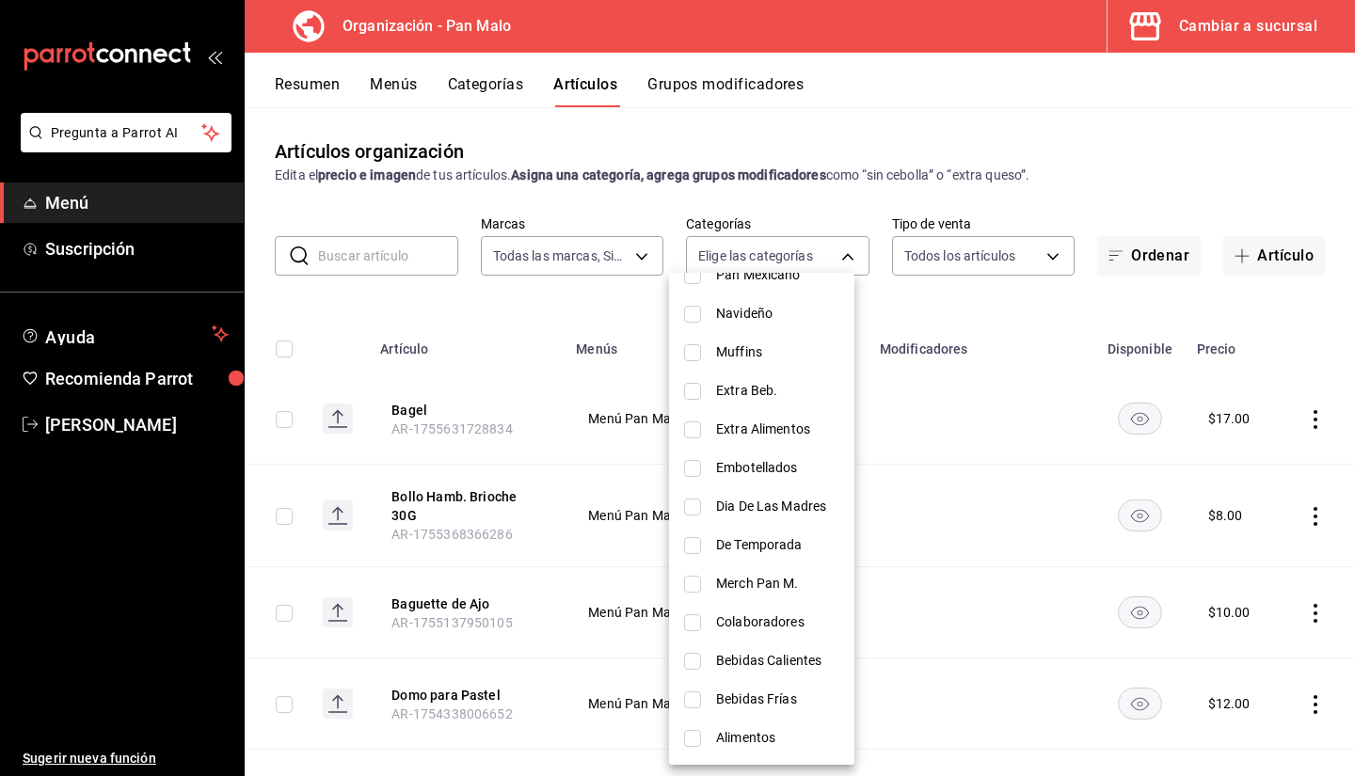
click at [722, 437] on span "Extra Alimentos" at bounding box center [777, 430] width 123 height 20
type input "c46e8d80-a0ef-423d-b3d7-36d6230263e3"
checkbox input "true"
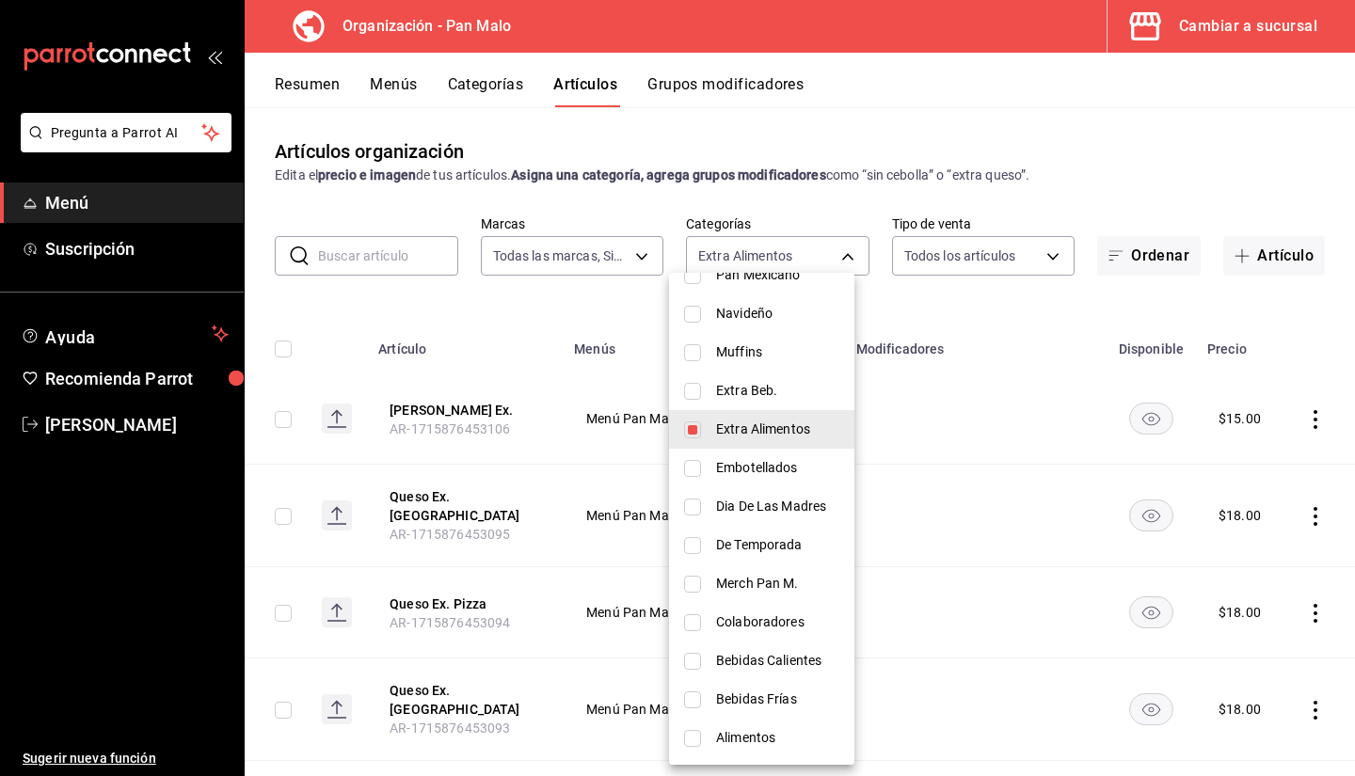
click at [482, 296] on div at bounding box center [677, 388] width 1355 height 776
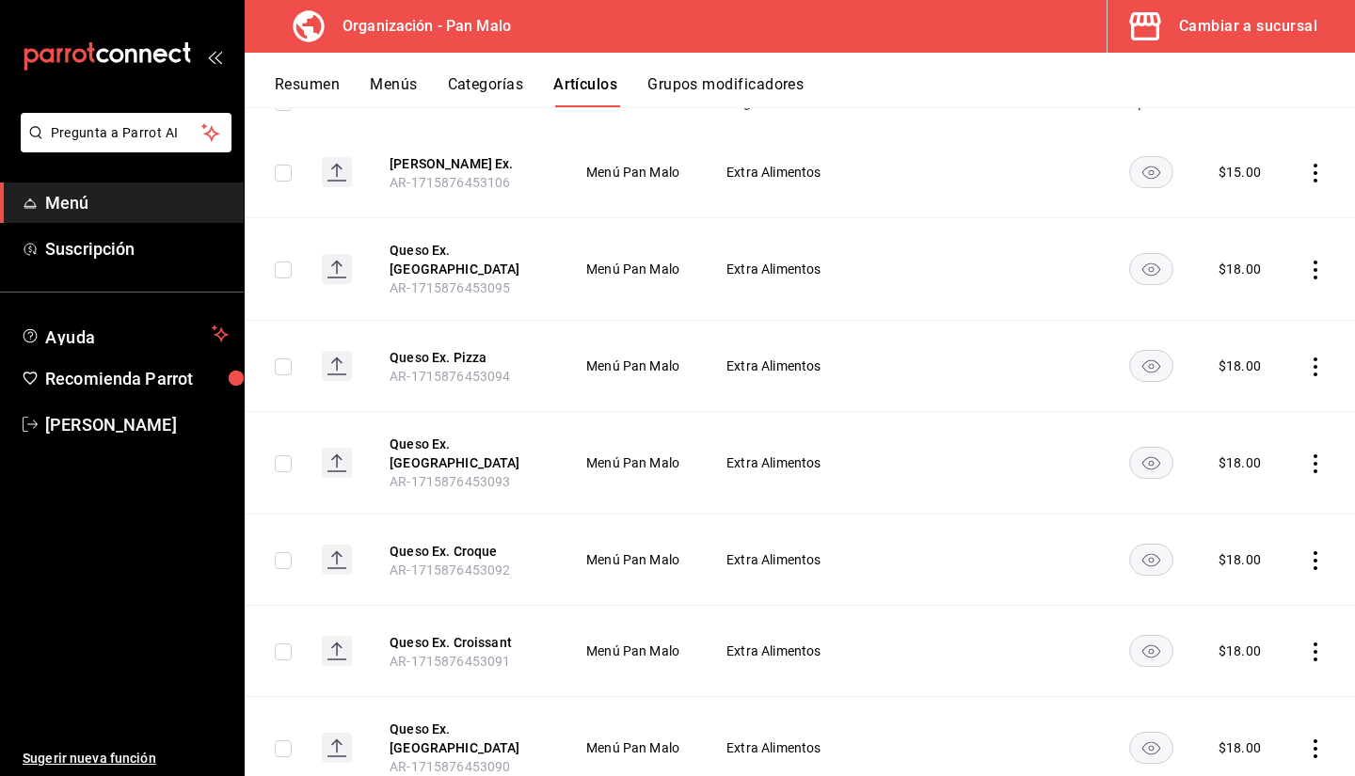
scroll to position [255, 0]
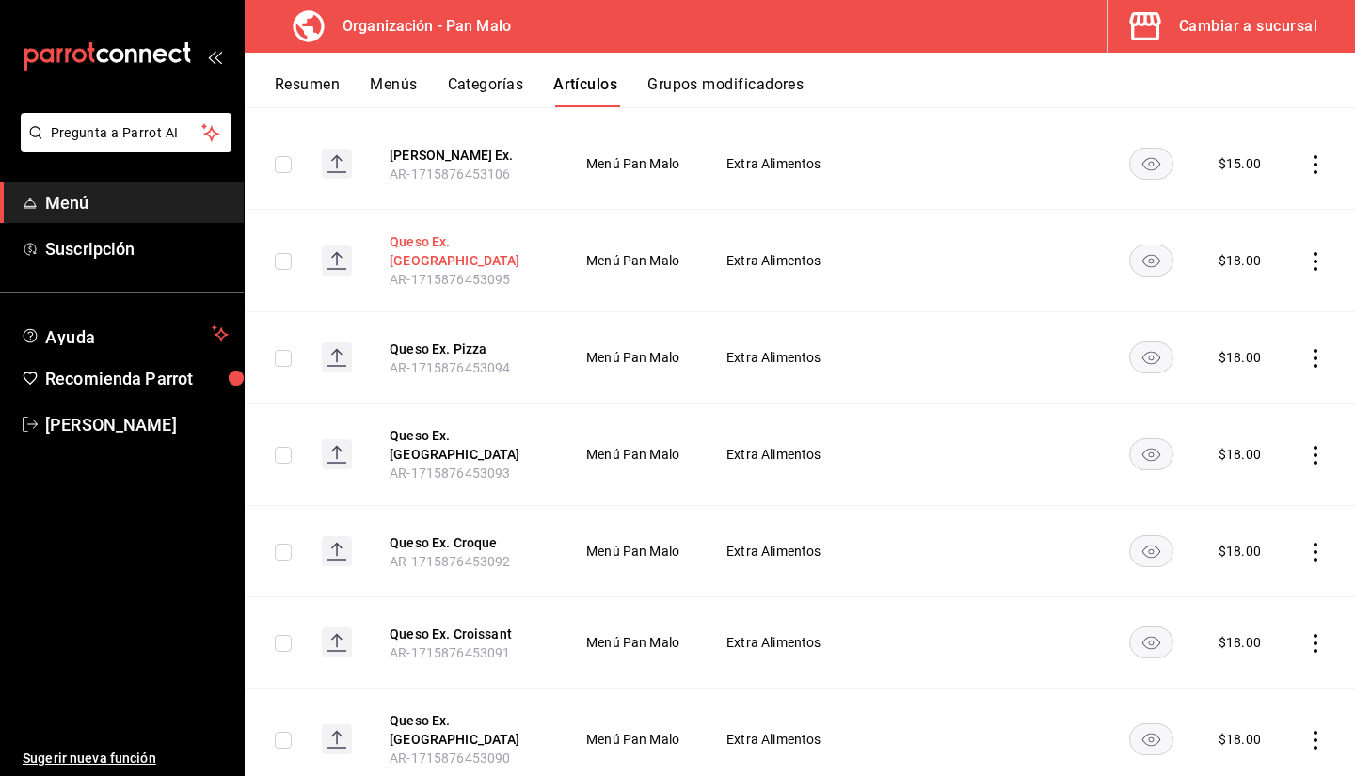
click at [440, 253] on button "Queso Ex. Tuna" at bounding box center [465, 251] width 151 height 38
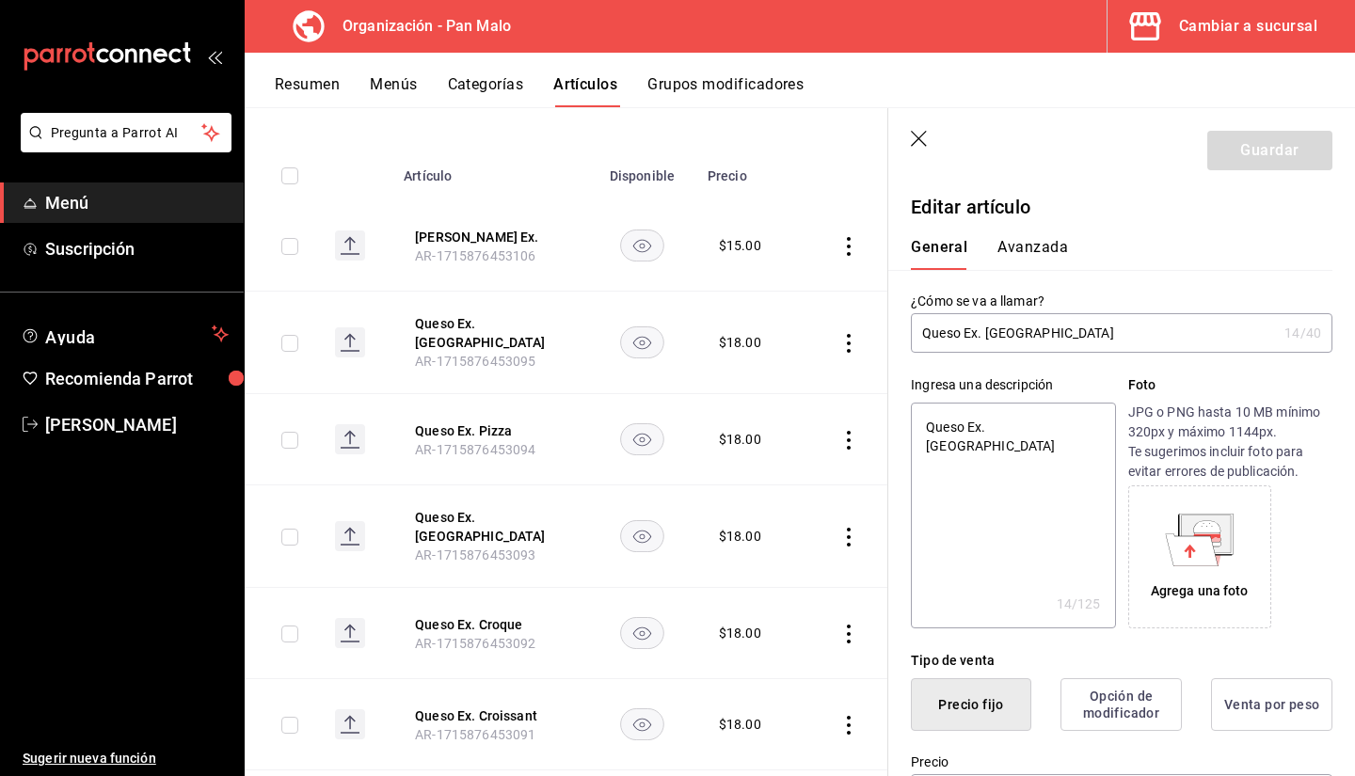
drag, startPoint x: 1055, startPoint y: 343, endPoint x: 1071, endPoint y: 346, distance: 16.4
click at [1071, 346] on input "Queso Ex. Tuna" at bounding box center [1094, 333] width 366 height 38
click at [1051, 336] on input "Queso Ex. Tuna" at bounding box center [1094, 333] width 366 height 38
click at [930, 131] on header "Guardar" at bounding box center [1121, 146] width 467 height 77
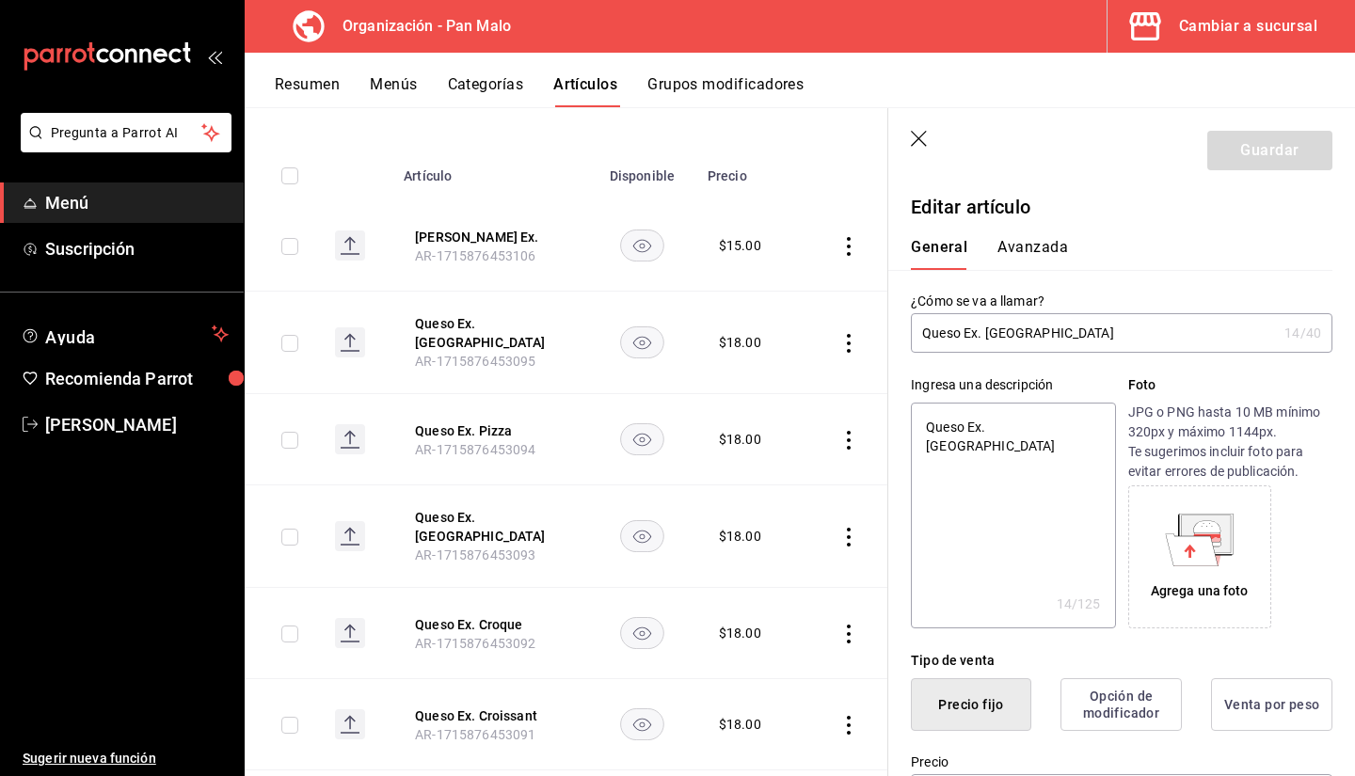
click at [913, 136] on icon "button" at bounding box center [920, 140] width 19 height 19
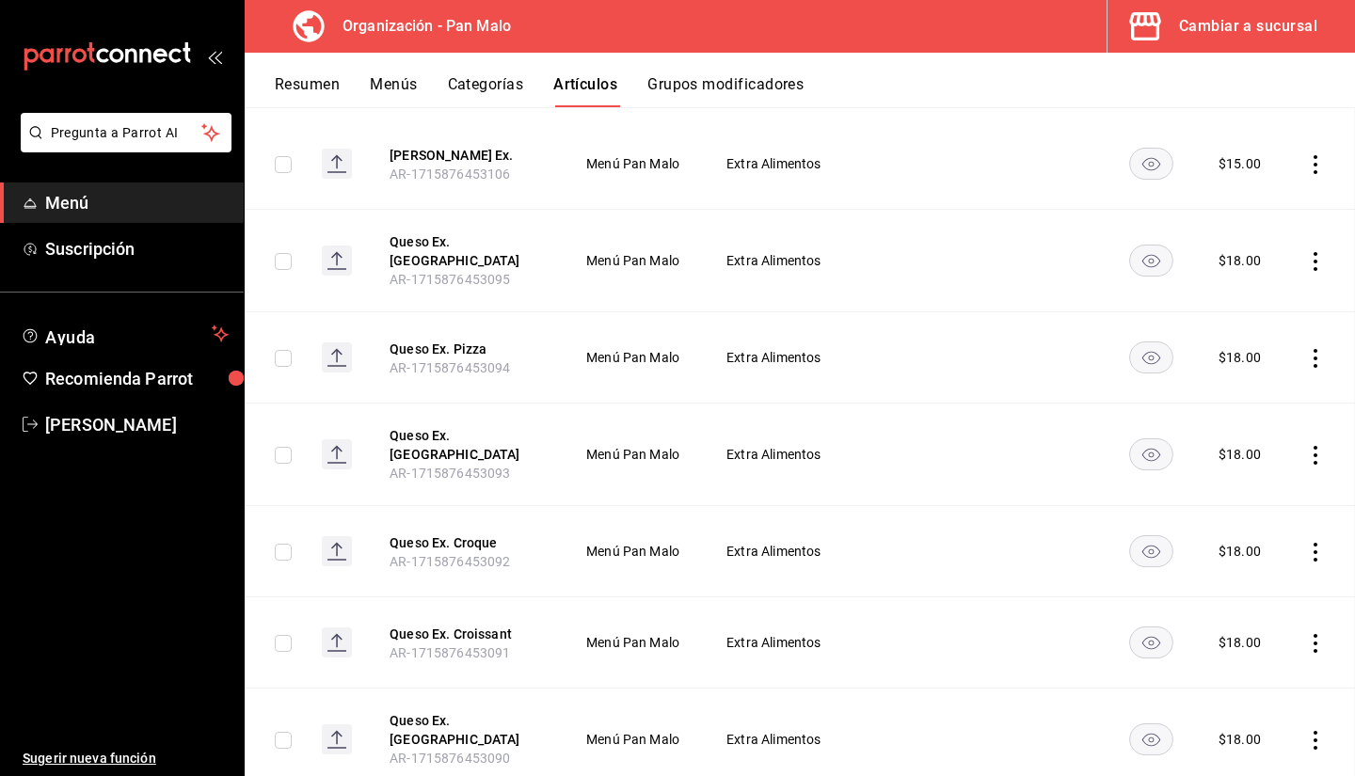
scroll to position [193, 0]
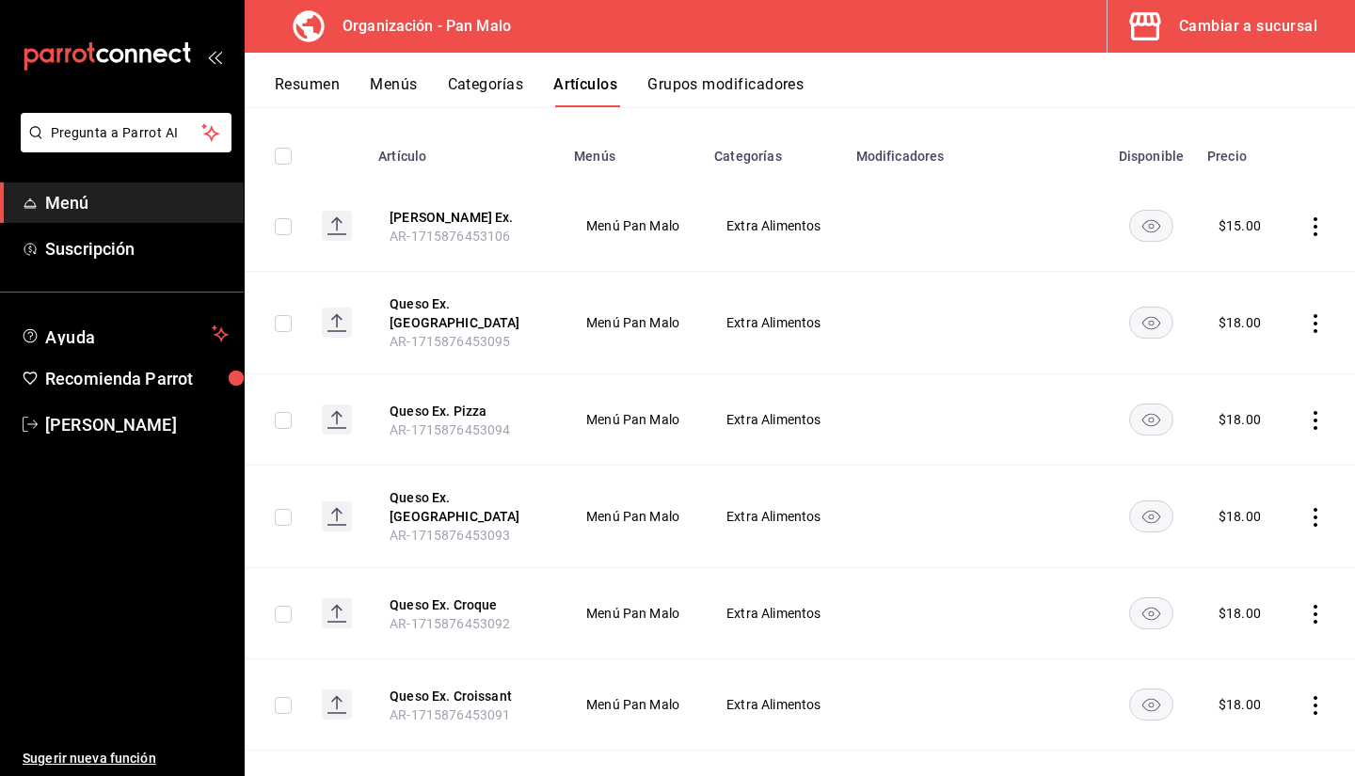
click at [1306, 327] on icon "actions" at bounding box center [1315, 323] width 19 height 19
click at [1213, 440] on div at bounding box center [1204, 439] width 34 height 19
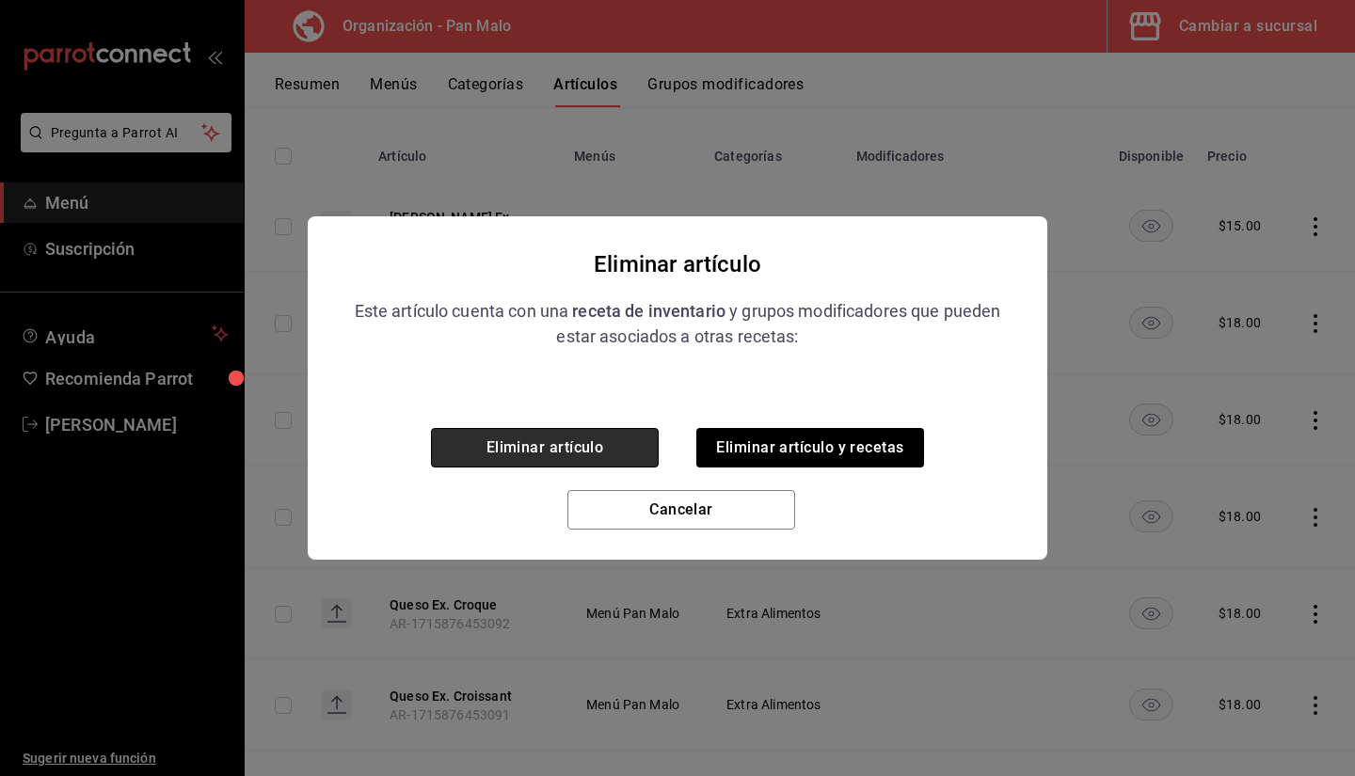
click at [591, 449] on button "Eliminar artículo" at bounding box center [545, 448] width 228 height 40
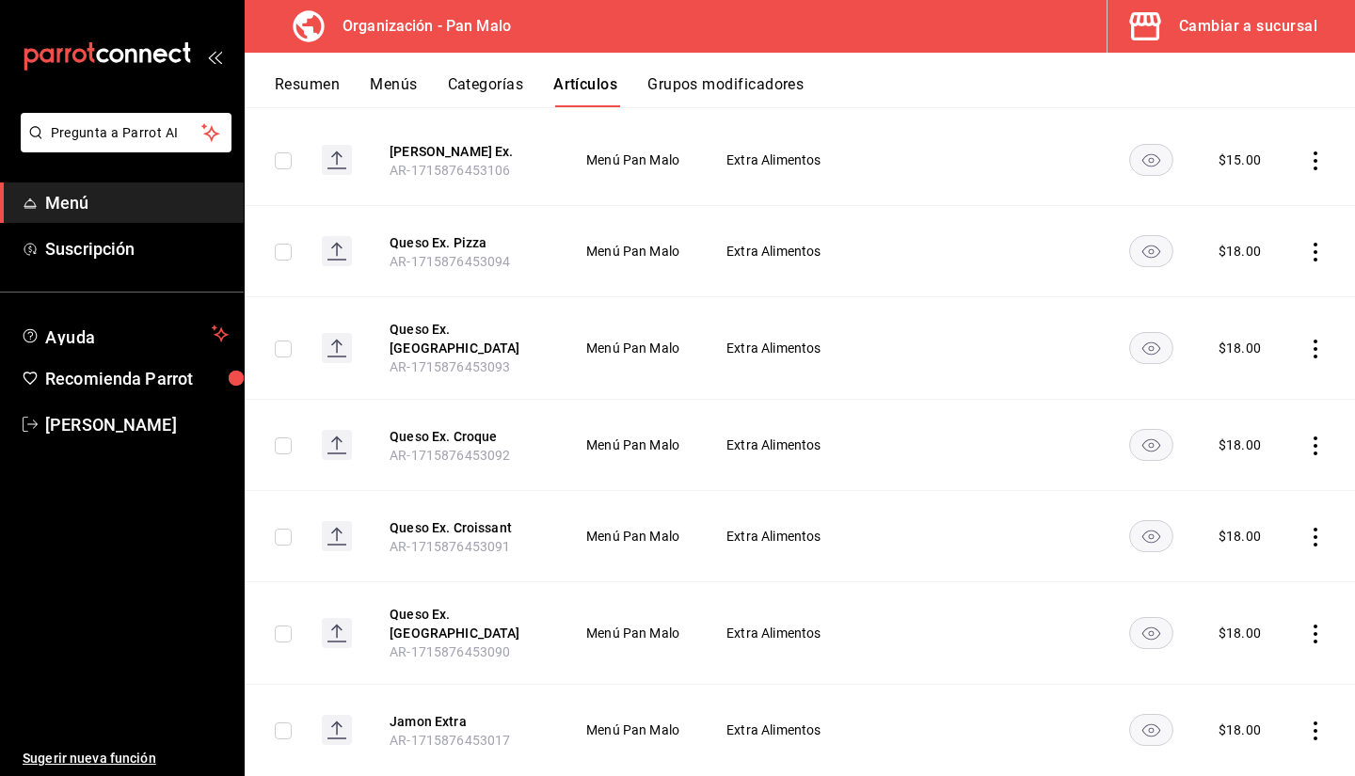
scroll to position [265, 0]
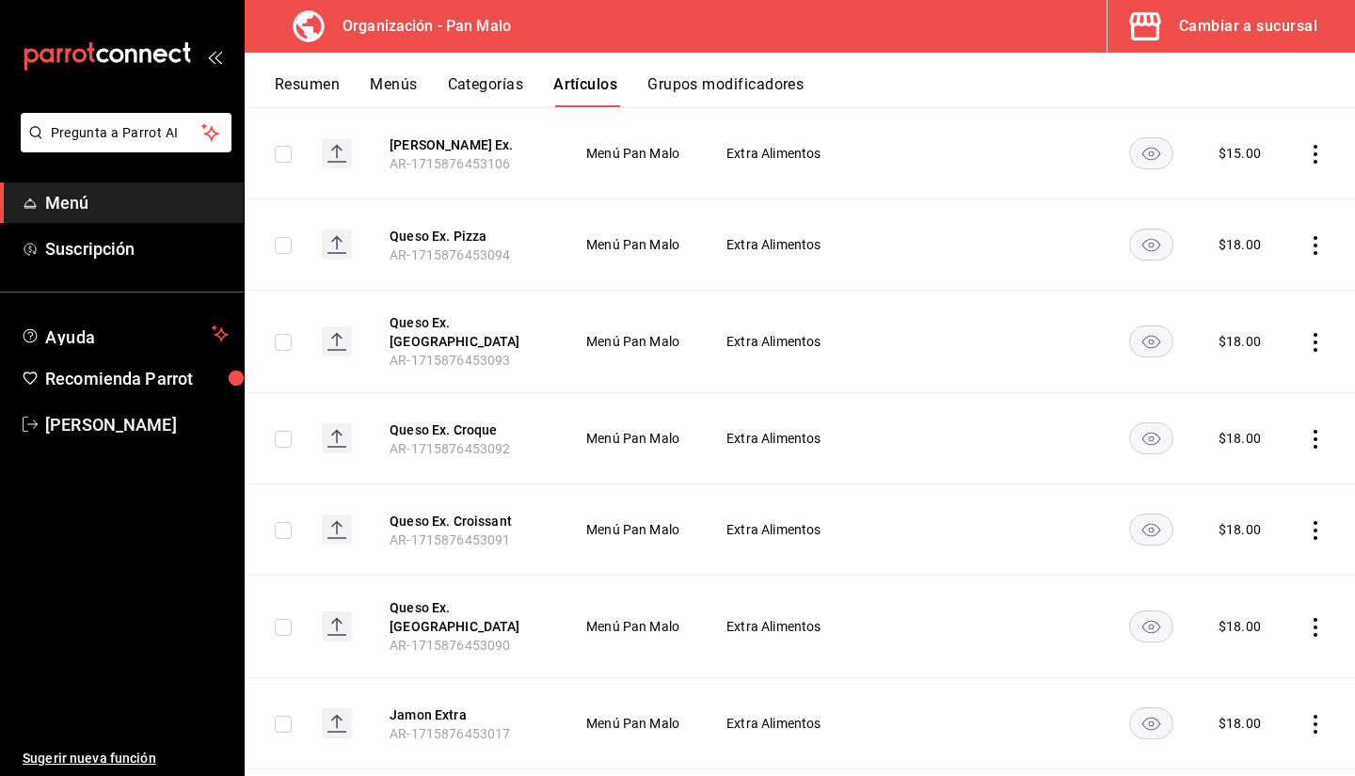
click at [460, 315] on th "Queso Ex. Ensalada AR-1715876453093" at bounding box center [465, 342] width 196 height 103
click at [459, 327] on button "Queso Ex. Ensalada" at bounding box center [465, 332] width 151 height 38
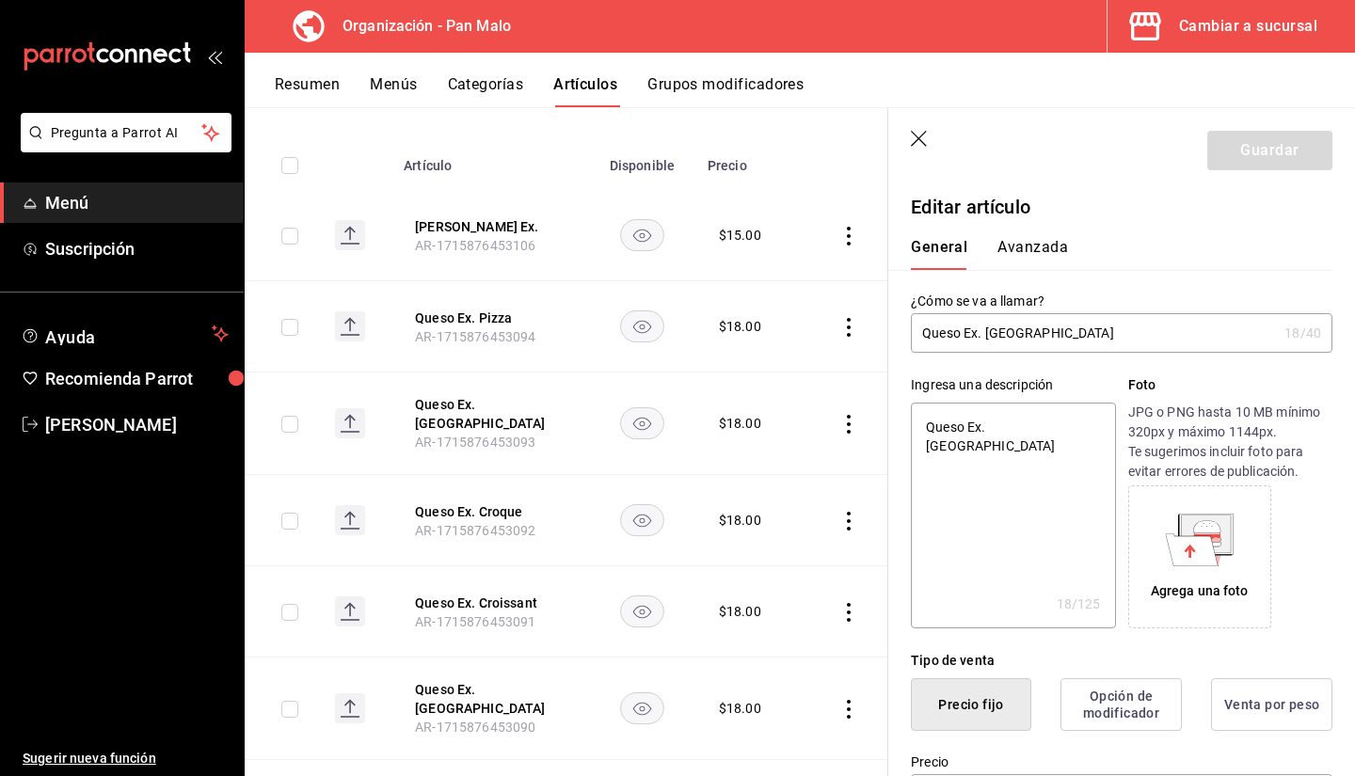
click at [1128, 352] on div "Queso Ex. Ensalada 18 /40 ¿Cómo se va a llamar?" at bounding box center [1122, 333] width 422 height 40
click at [1086, 333] on input "Queso Ex. Ensalada" at bounding box center [1094, 333] width 366 height 38
type input "Queso Ex."
type textarea "x"
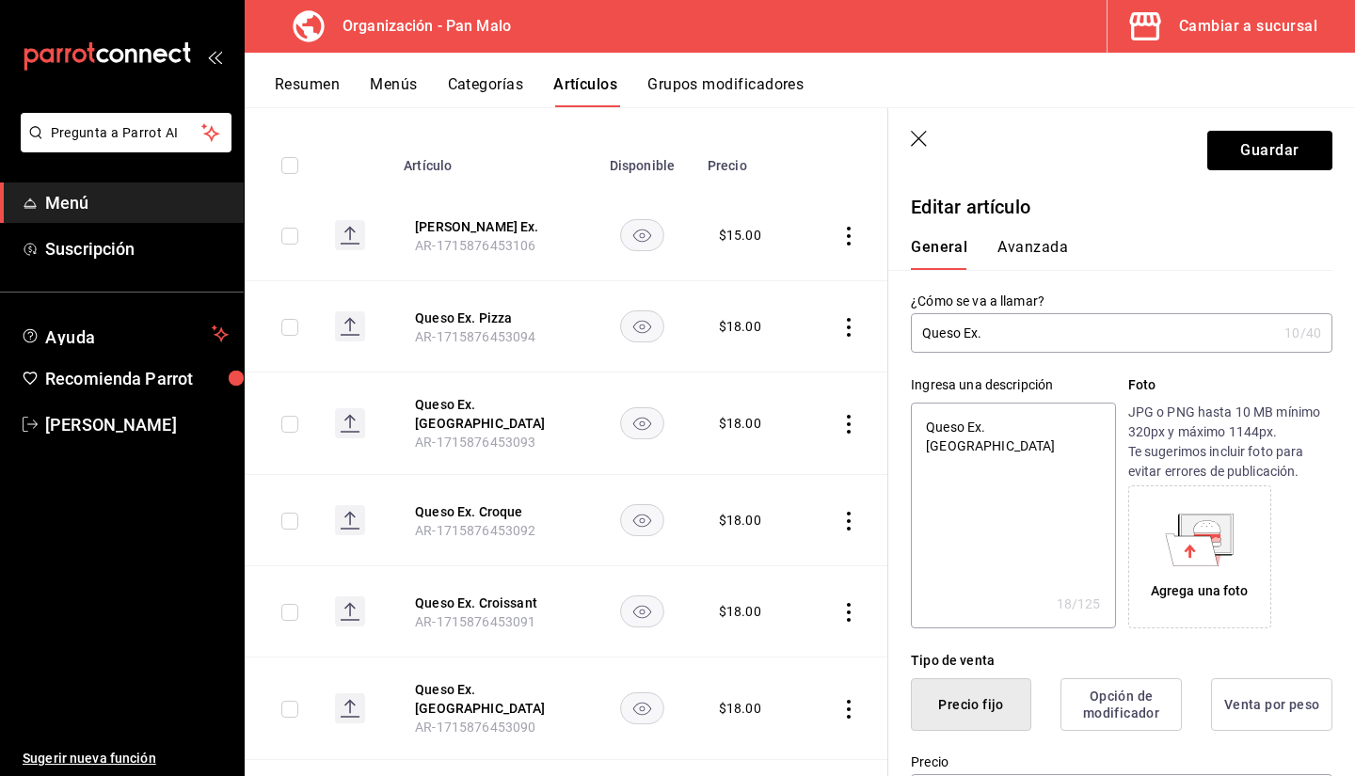
type input "Queso Ex."
type textarea "x"
type input "Queso Ex"
type textarea "x"
type input "Queso E"
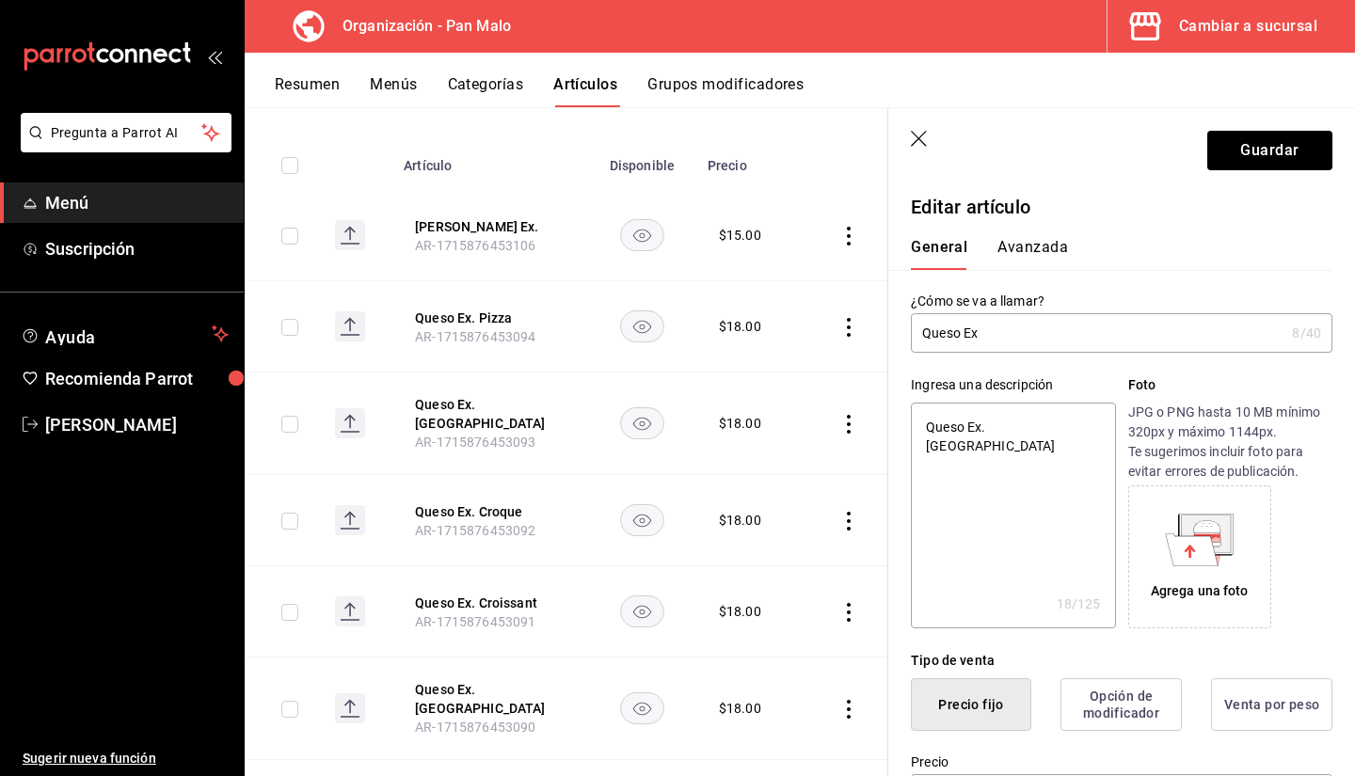
type textarea "x"
type input "Queso"
type textarea "x"
type input "Queso d"
type textarea "x"
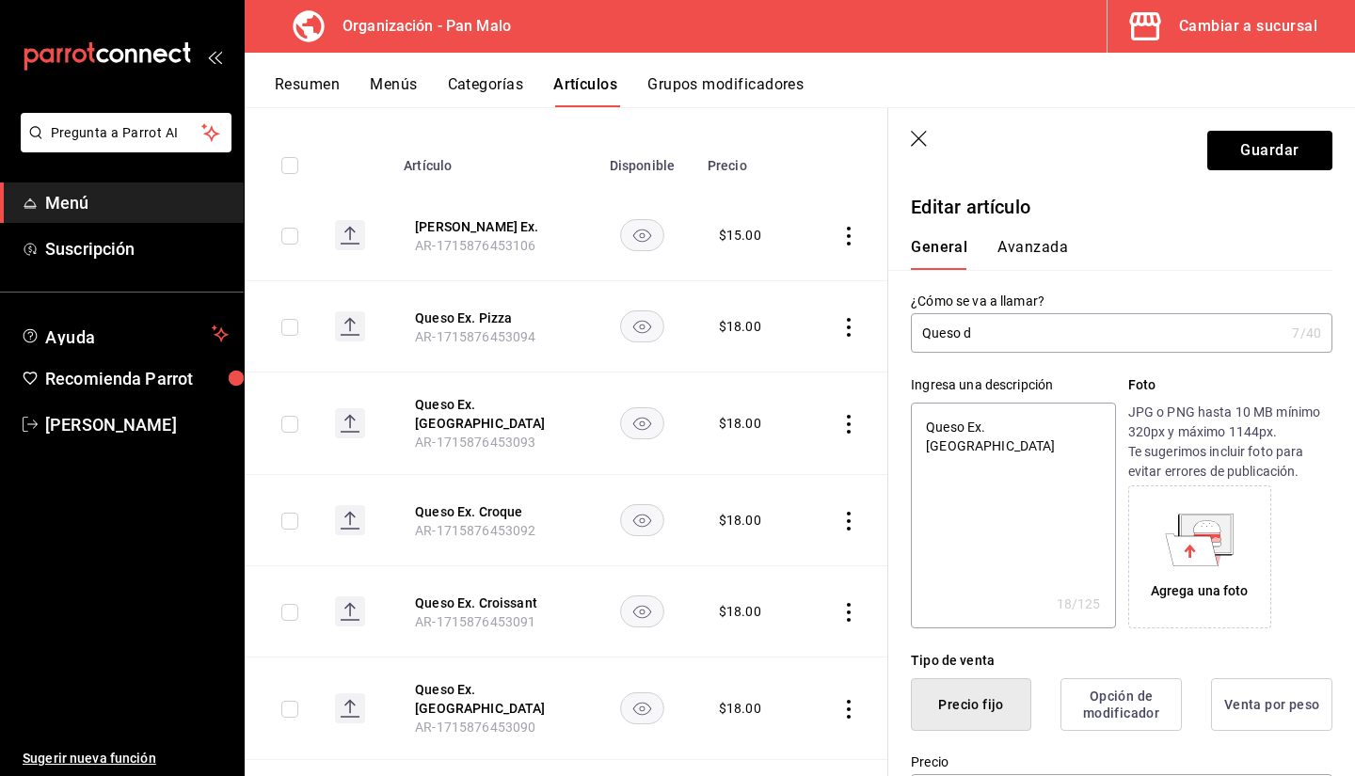
type input "Queso de"
type textarea "x"
type input "Queso de"
type textarea "x"
type input "Queso de C"
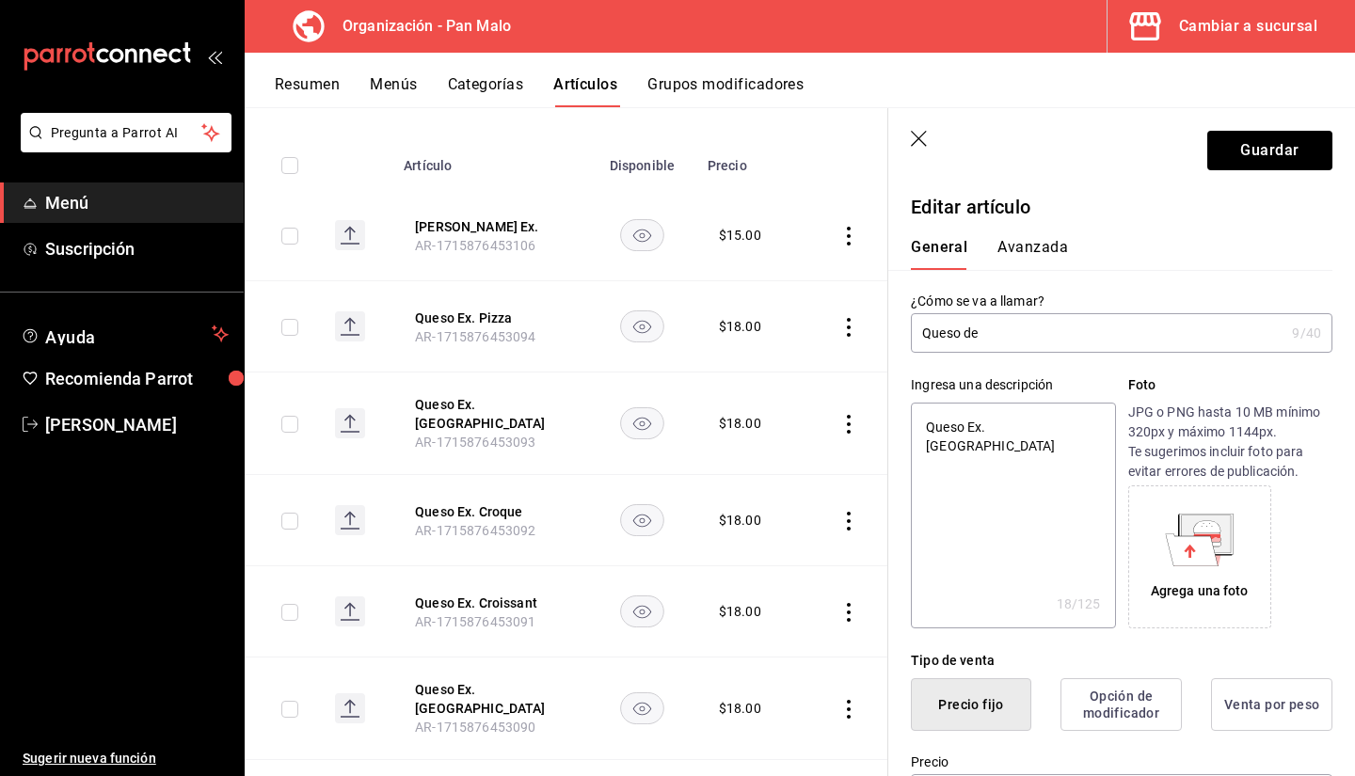
type textarea "x"
type input "Queso de Ca"
type textarea "x"
type input "Queso de Cab"
type textarea "x"
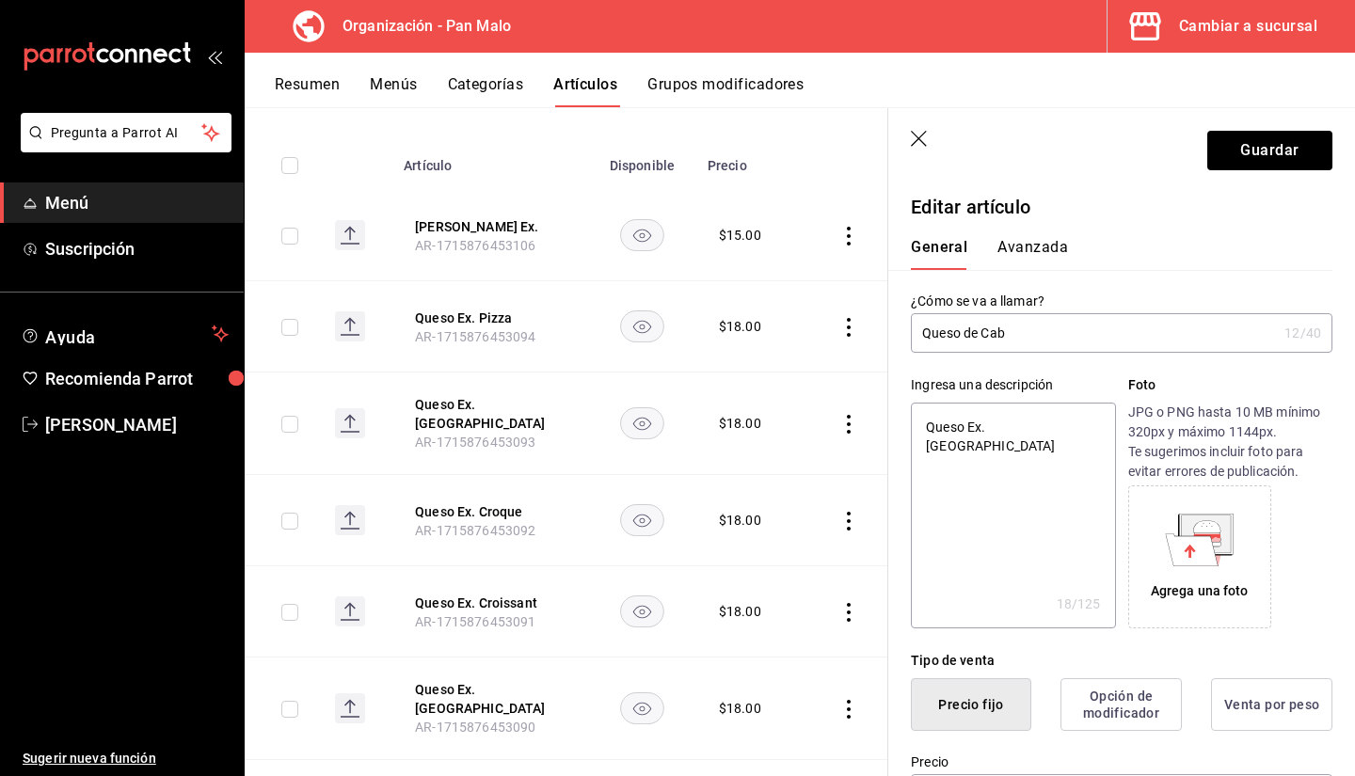
type input "Queso de Cabr"
type textarea "x"
type input "Queso de Cabra"
type textarea "x"
type input "Queso de Cabra"
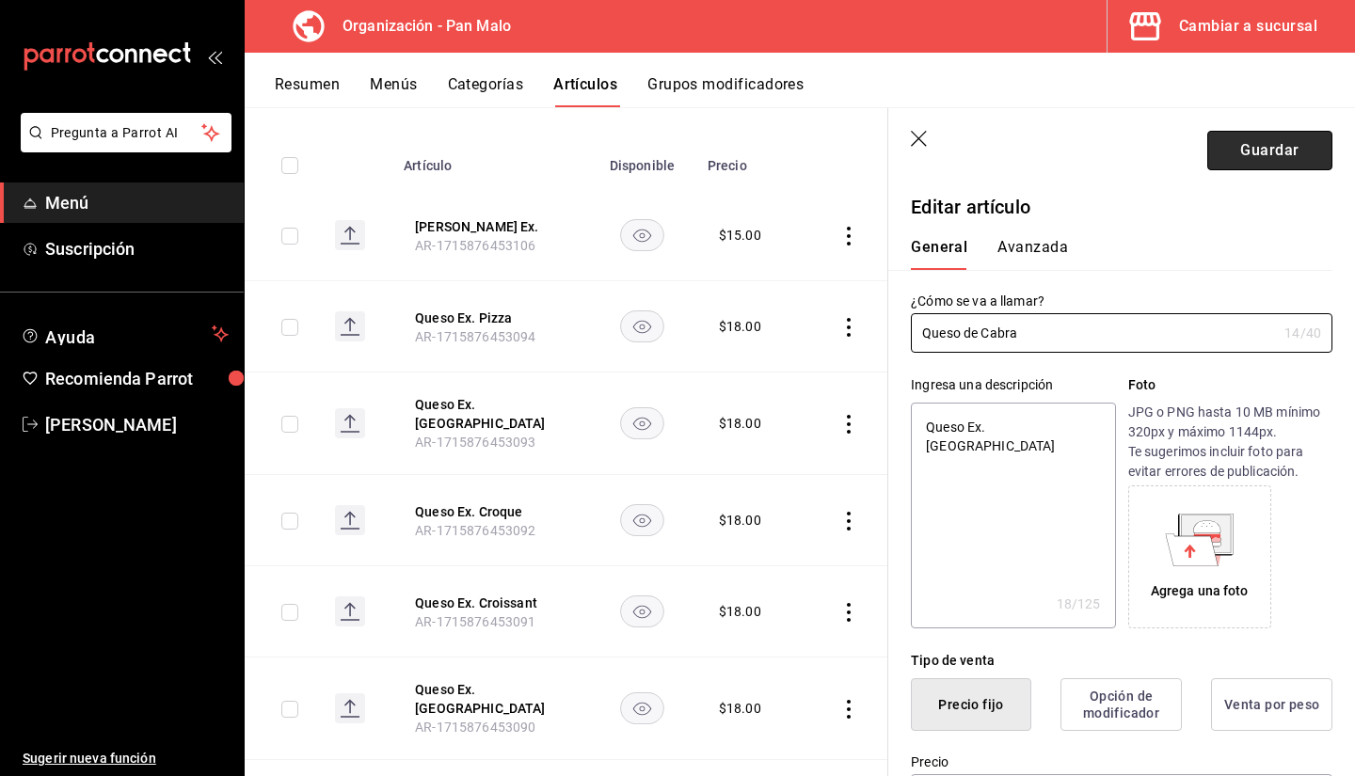
click at [1285, 143] on button "Guardar" at bounding box center [1270, 151] width 125 height 40
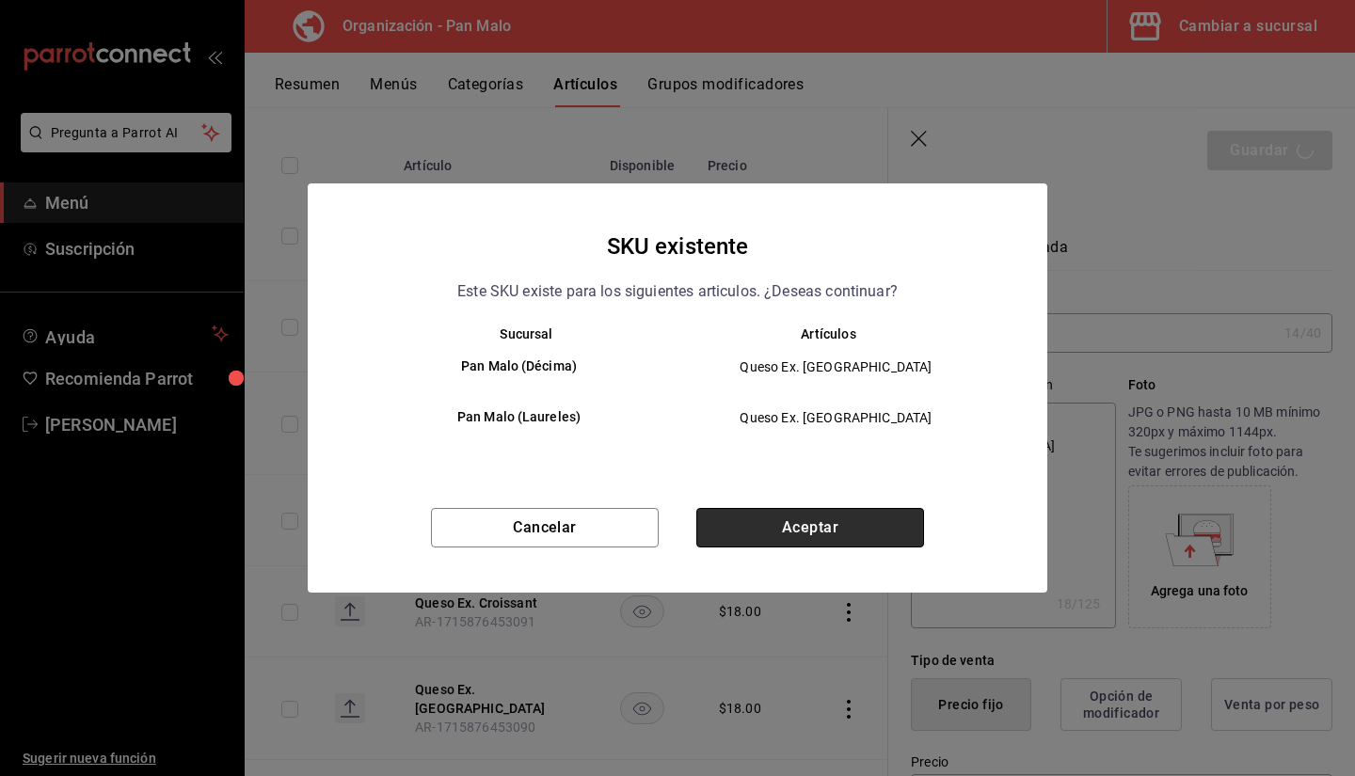
click at [817, 529] on button "Aceptar" at bounding box center [810, 528] width 228 height 40
type textarea "x"
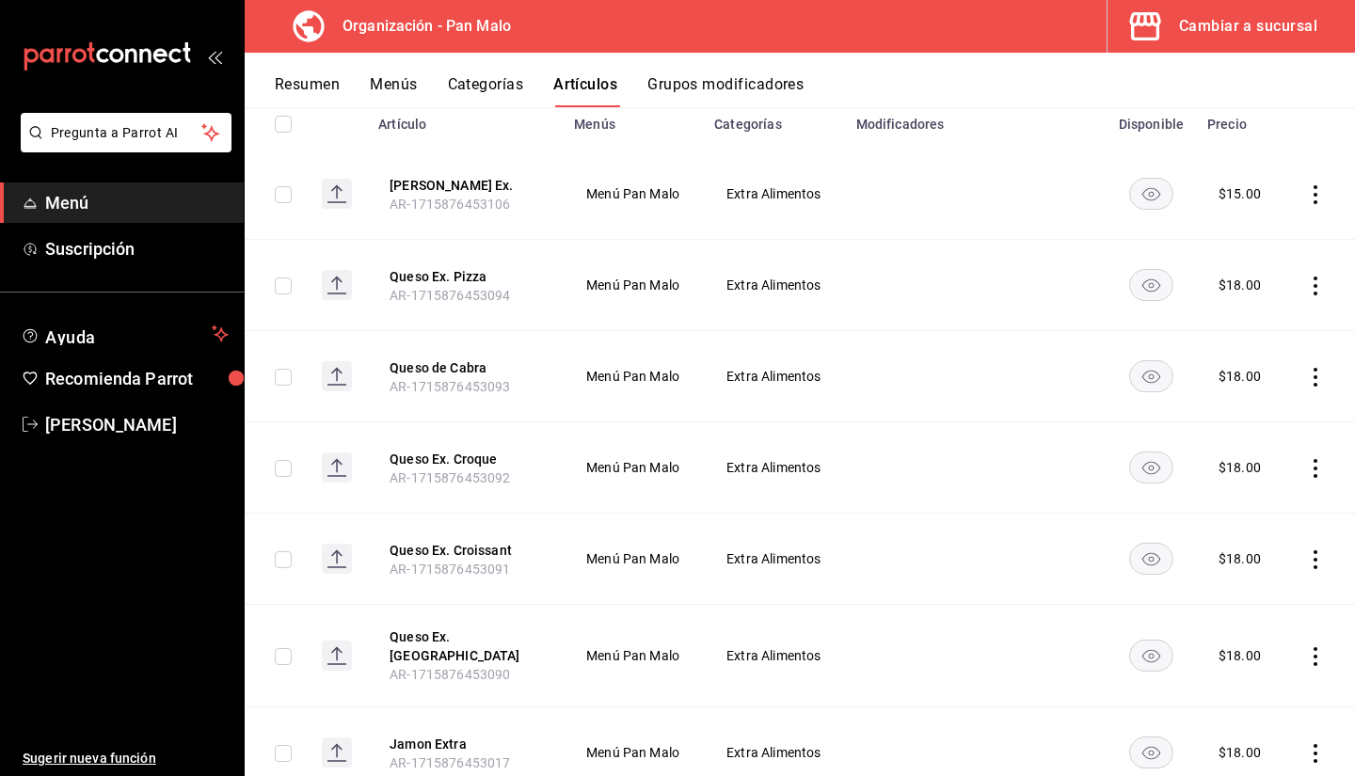
scroll to position [228, 0]
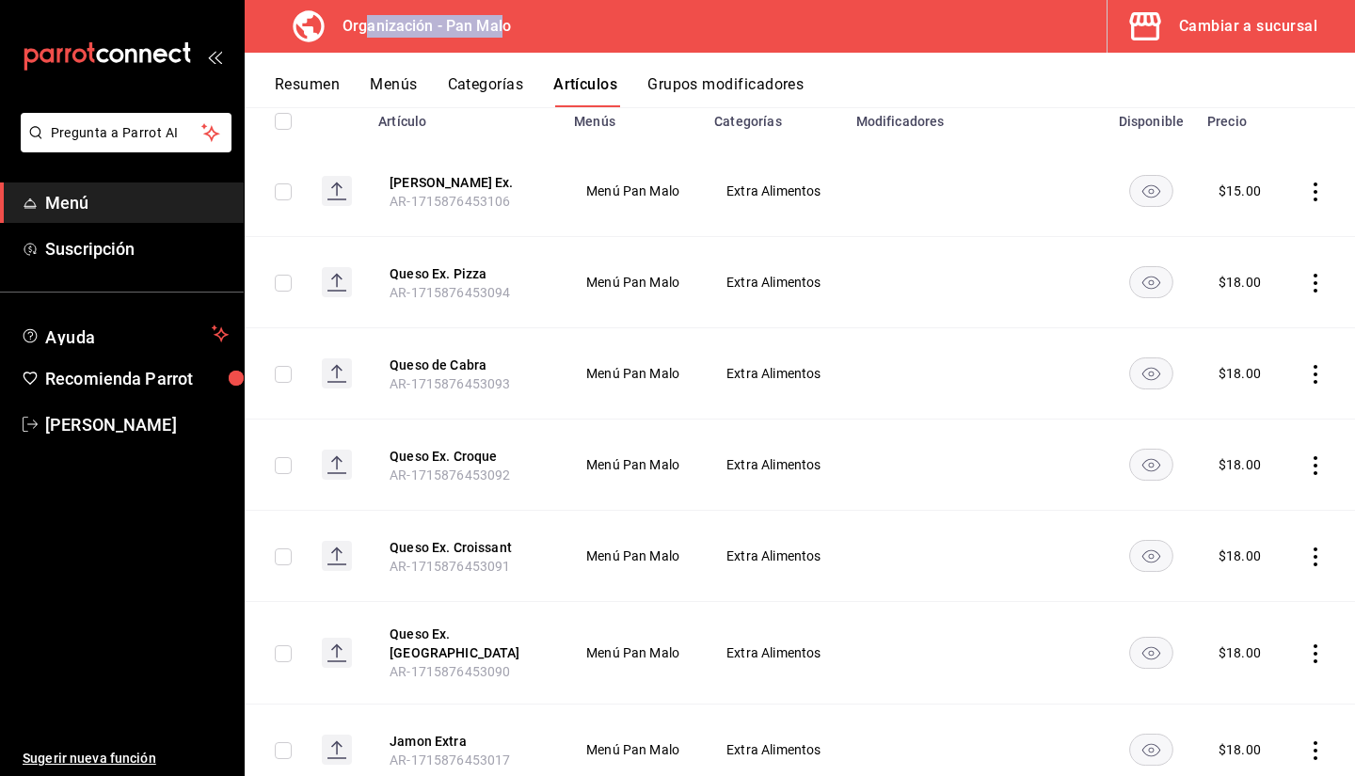
drag, startPoint x: 368, startPoint y: 29, endPoint x: 503, endPoint y: 32, distance: 134.6
click at [503, 32] on h3 "Organización - Pan Malo" at bounding box center [420, 26] width 184 height 23
click at [593, 28] on div "Organización - Pan Malo Cambiar a sucursal" at bounding box center [800, 26] width 1111 height 53
click at [460, 468] on span "AR-1715876453092" at bounding box center [450, 475] width 120 height 15
click at [446, 450] on button "Queso Ex. Croque" at bounding box center [465, 456] width 151 height 19
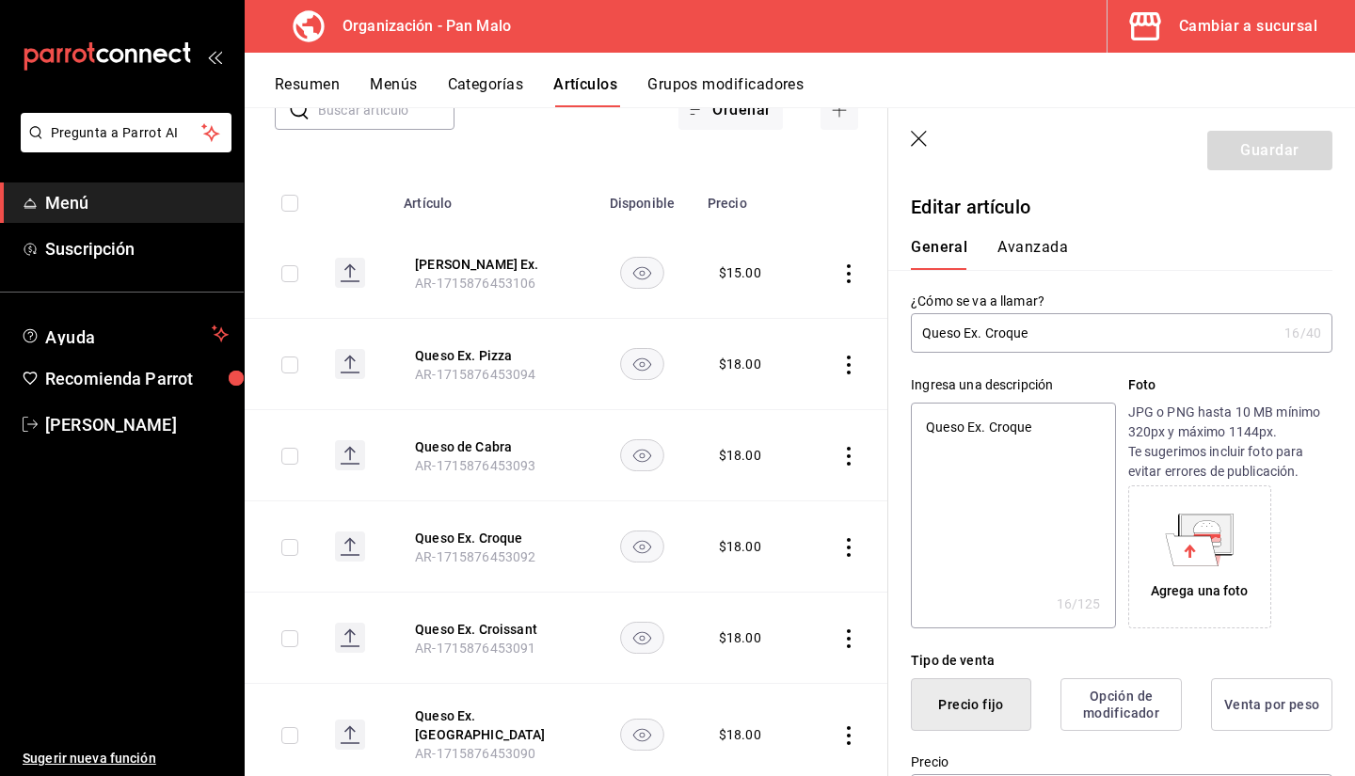
click at [1047, 344] on input "Queso Ex. Croque" at bounding box center [1094, 333] width 366 height 38
type input "Queso Ex."
type textarea "x"
type input "Queso Ex."
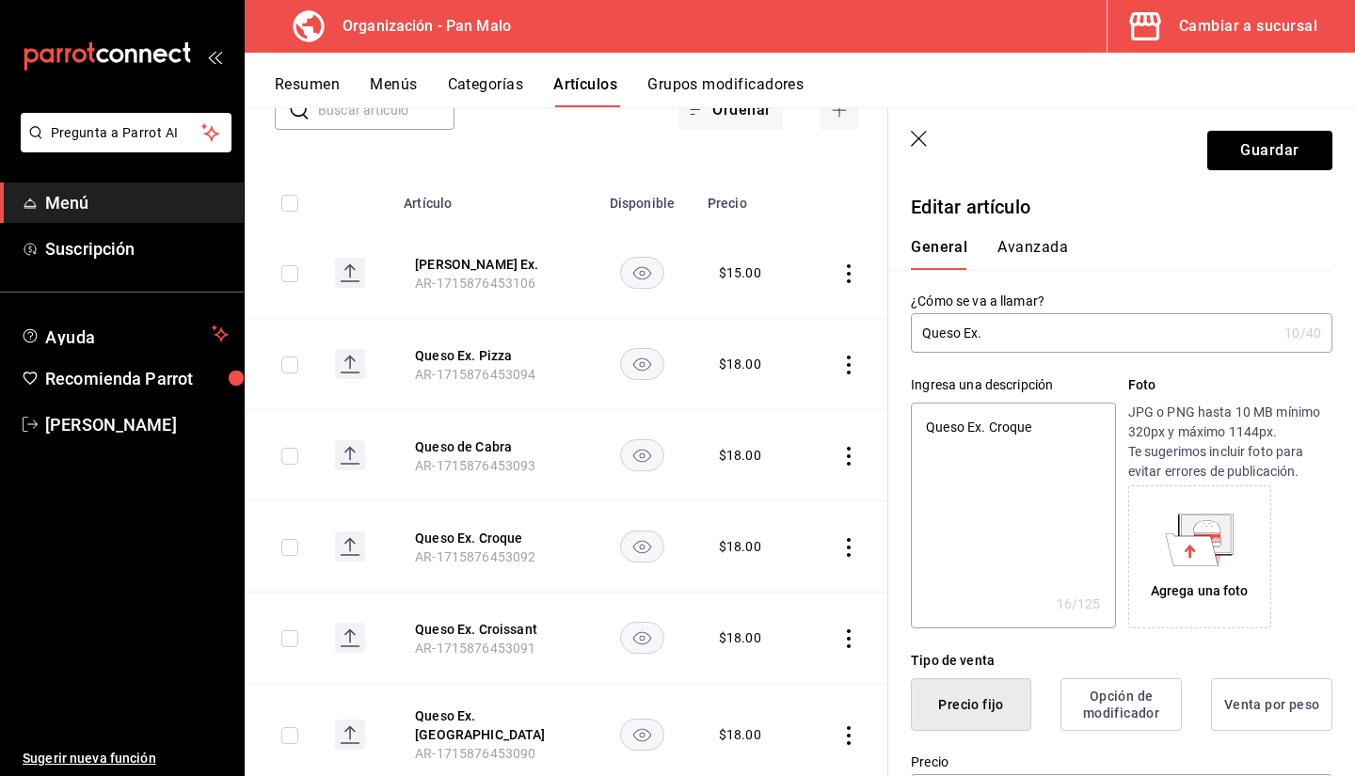
type textarea "x"
type input "Queso Ex"
type textarea "x"
type input "Queso E"
type textarea "x"
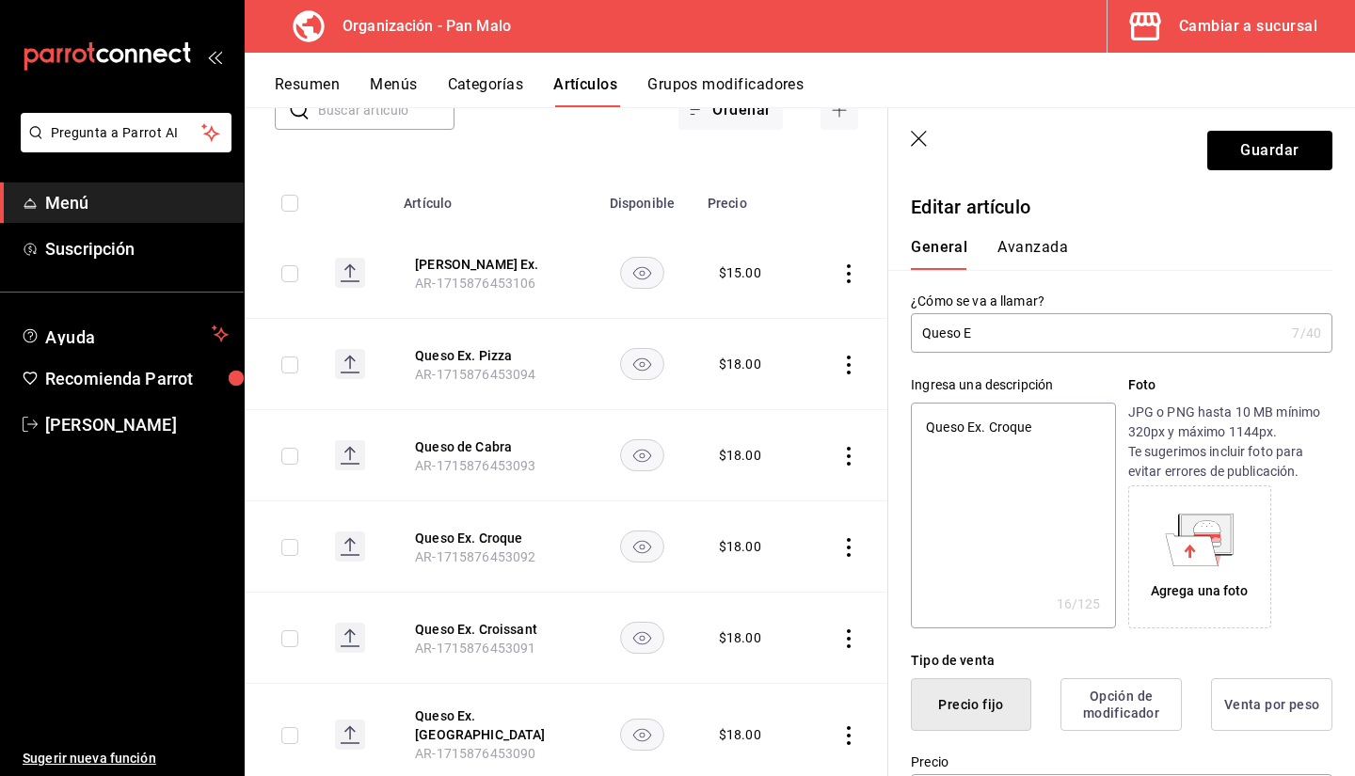
type input "Queso"
type textarea "x"
type input "Queso M"
type textarea "x"
type input "Queso MO"
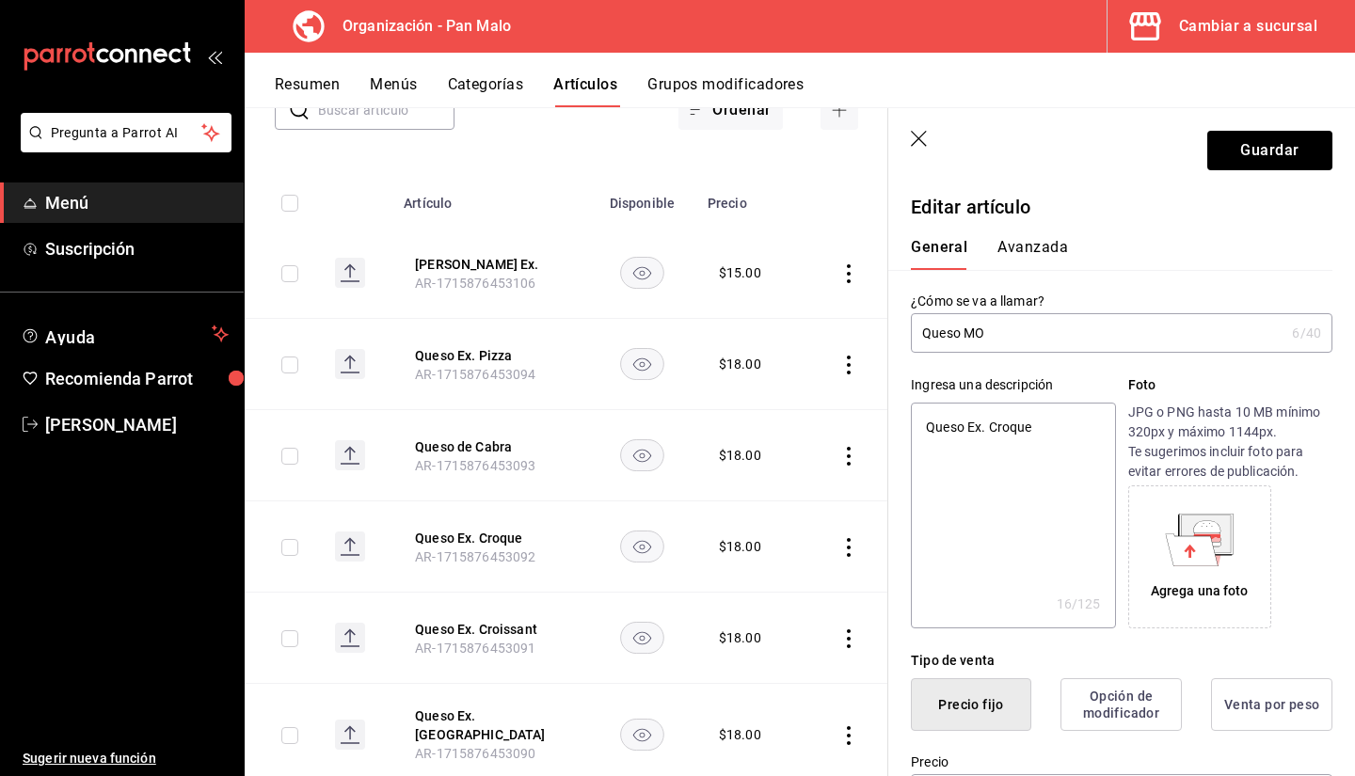
type textarea "x"
type input "Queso M"
type textarea "x"
type input "Queso Mo"
type textarea "x"
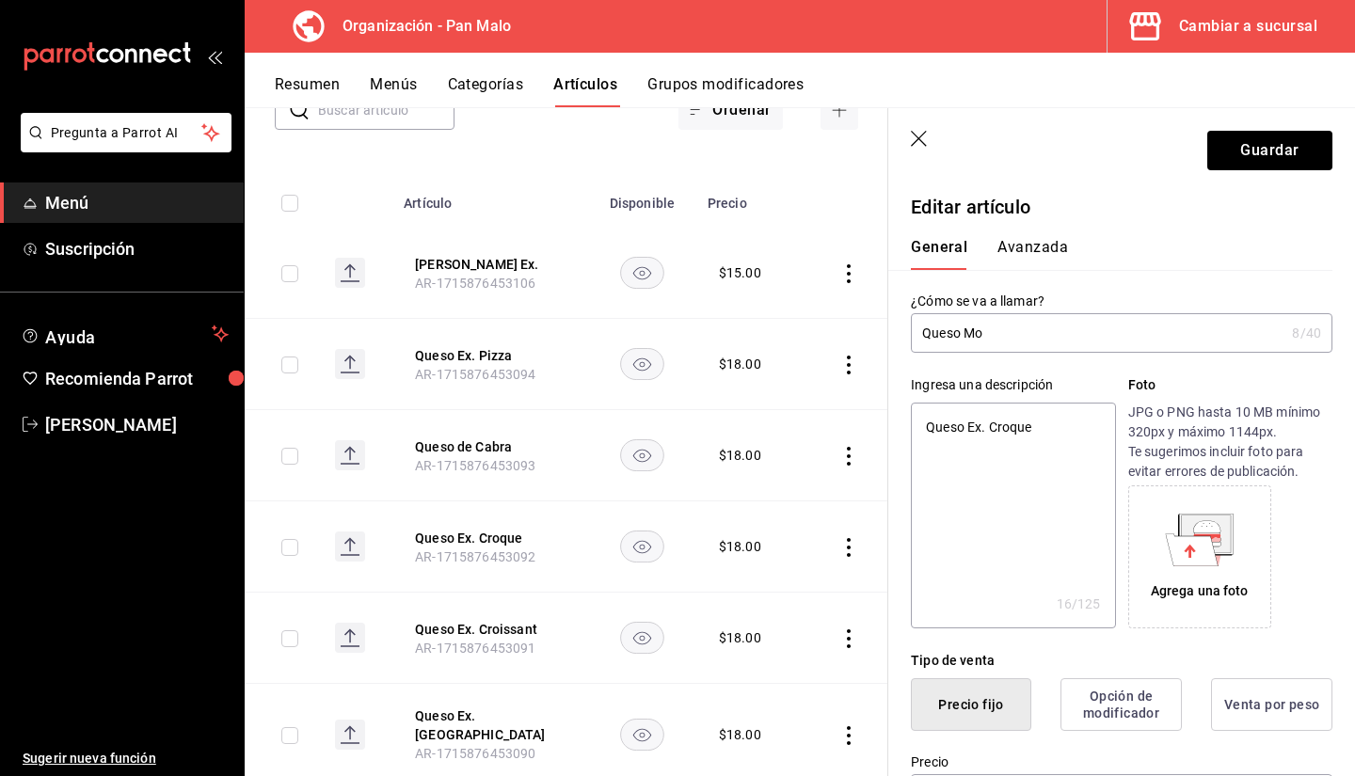
type input "Queso Moz"
type textarea "x"
type input "Queso Moza"
type textarea "x"
type input "Queso Moz"
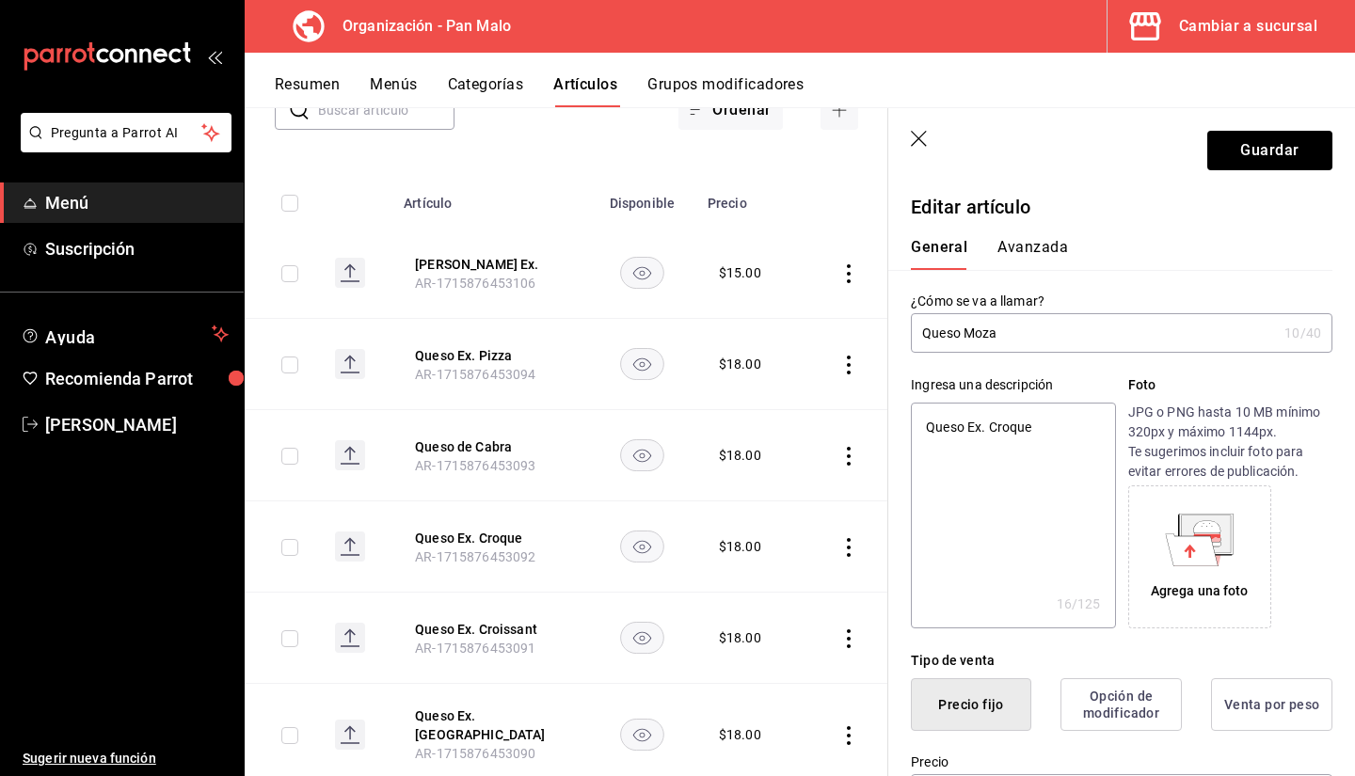
type textarea "x"
type input "Queso Mozz"
type textarea "x"
type input "Queso Mozza"
type textarea "x"
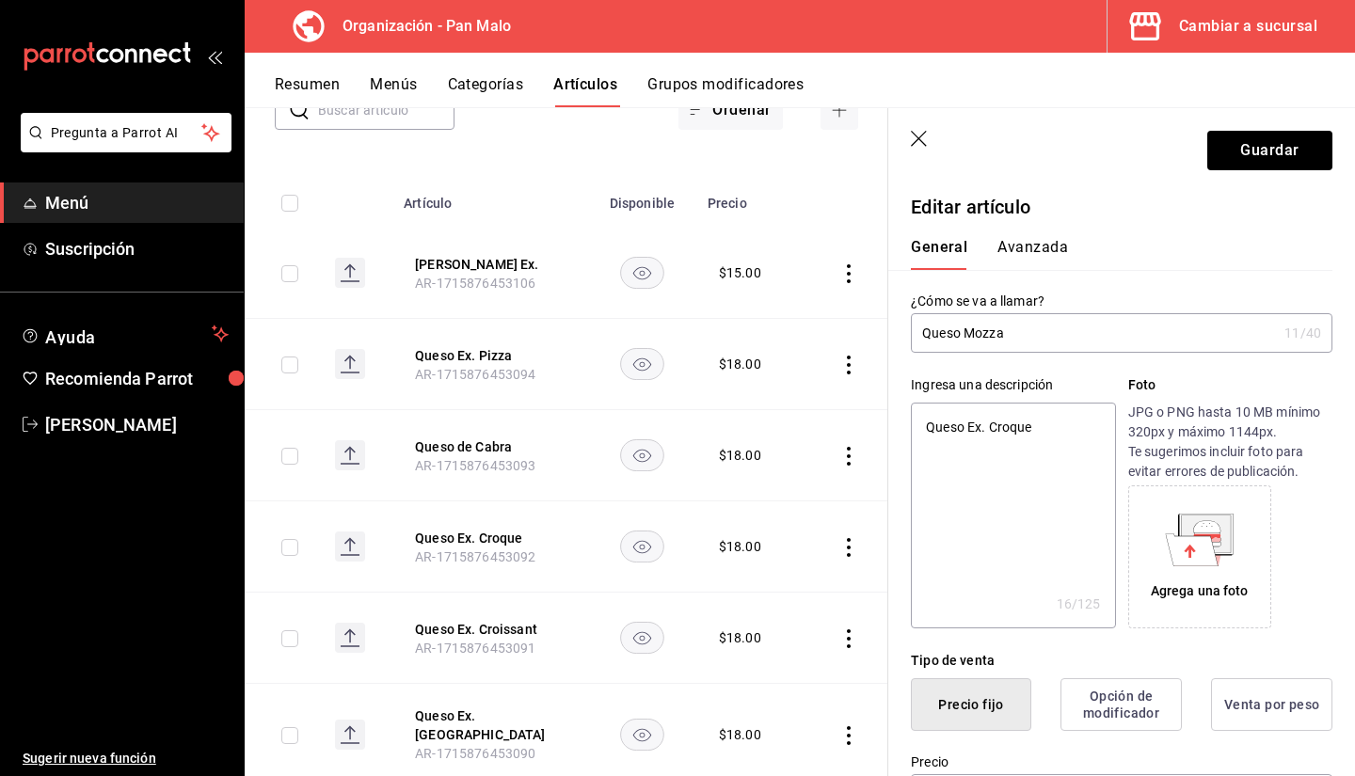
type input "Queso Mozzar"
type textarea "x"
type input "Queso Mozzare"
type textarea "x"
type input "Queso Mozzarek"
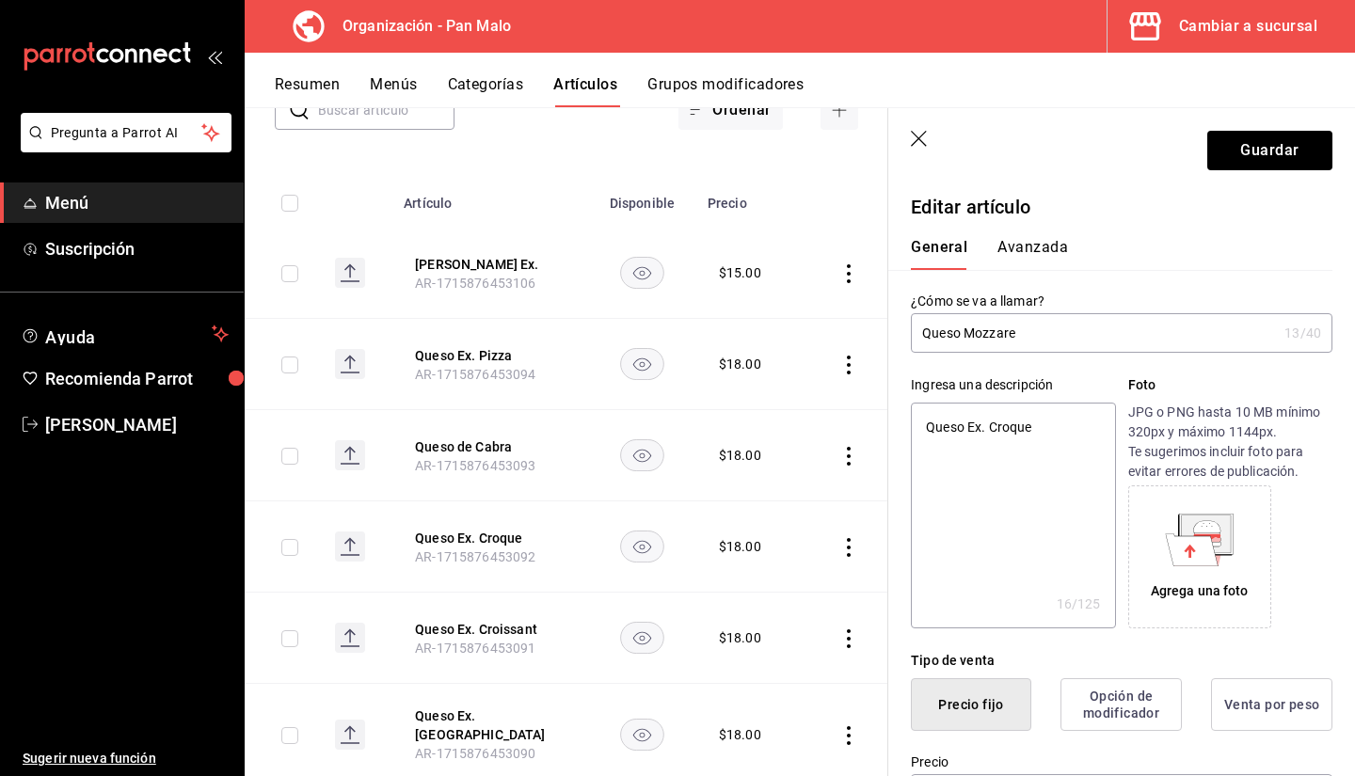
type textarea "x"
type input "Queso Mozzarekk"
type textarea "x"
type input "Queso Mozzarekka"
type textarea "x"
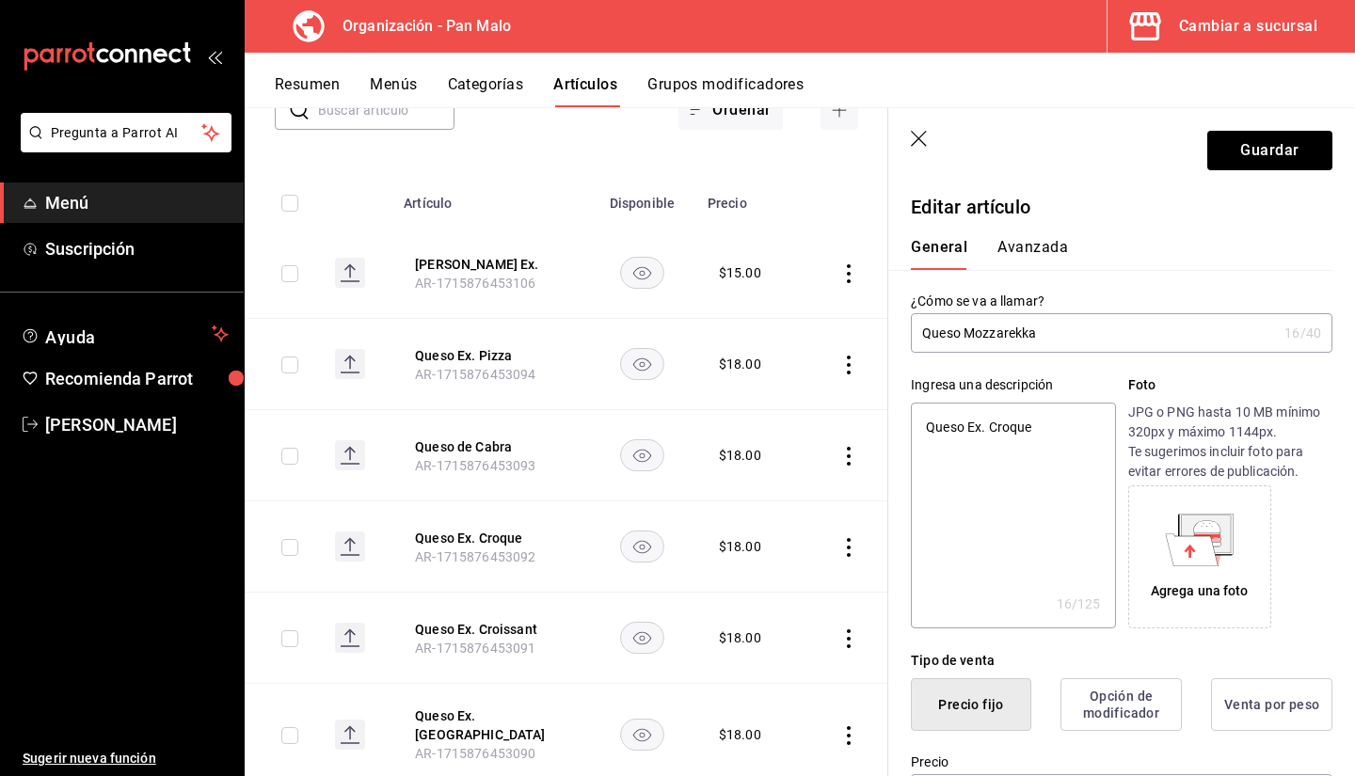
type input "Queso Mozzarekk"
type textarea "x"
type input "Queso Mozzarek"
type textarea "x"
type input "Queso Mozzare"
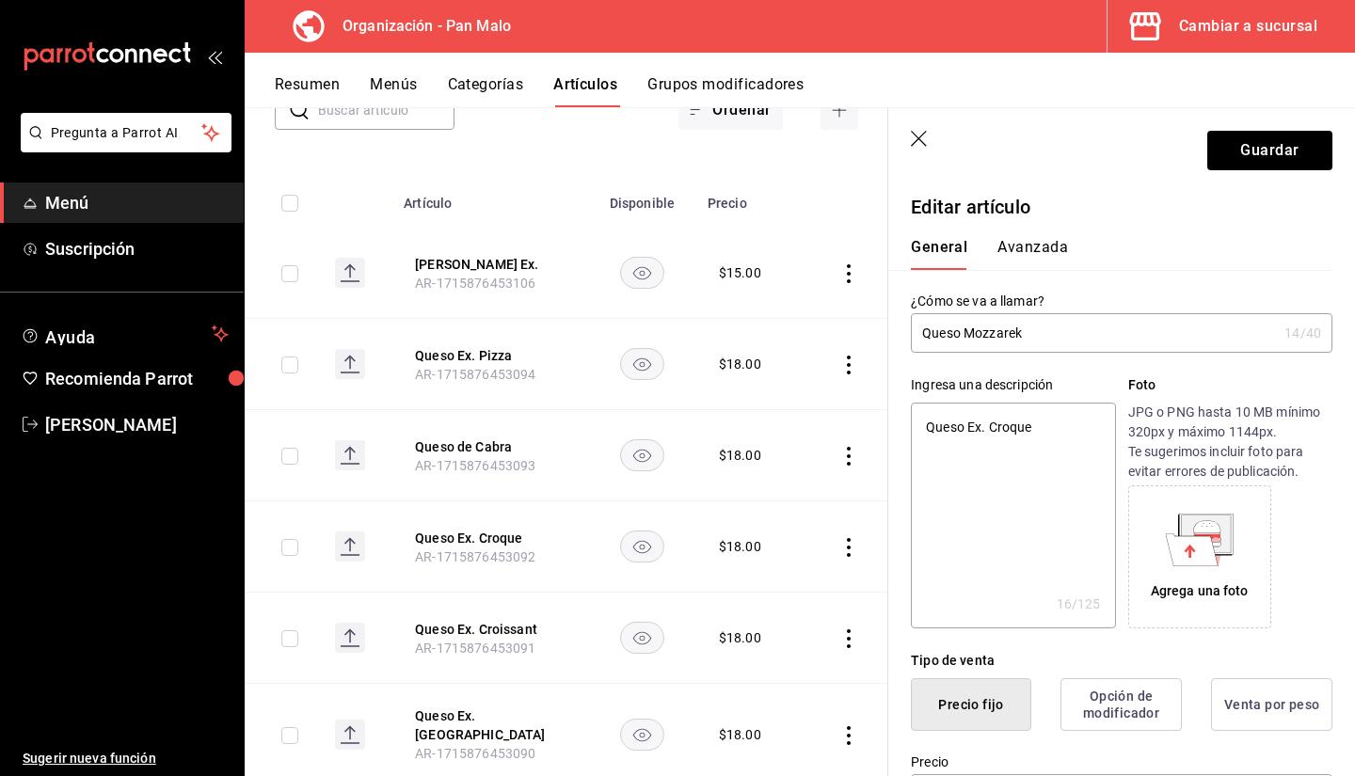
type textarea "x"
type input "Queso Mozzarel"
type textarea "x"
type input "Queso Mozzarell"
type textarea "x"
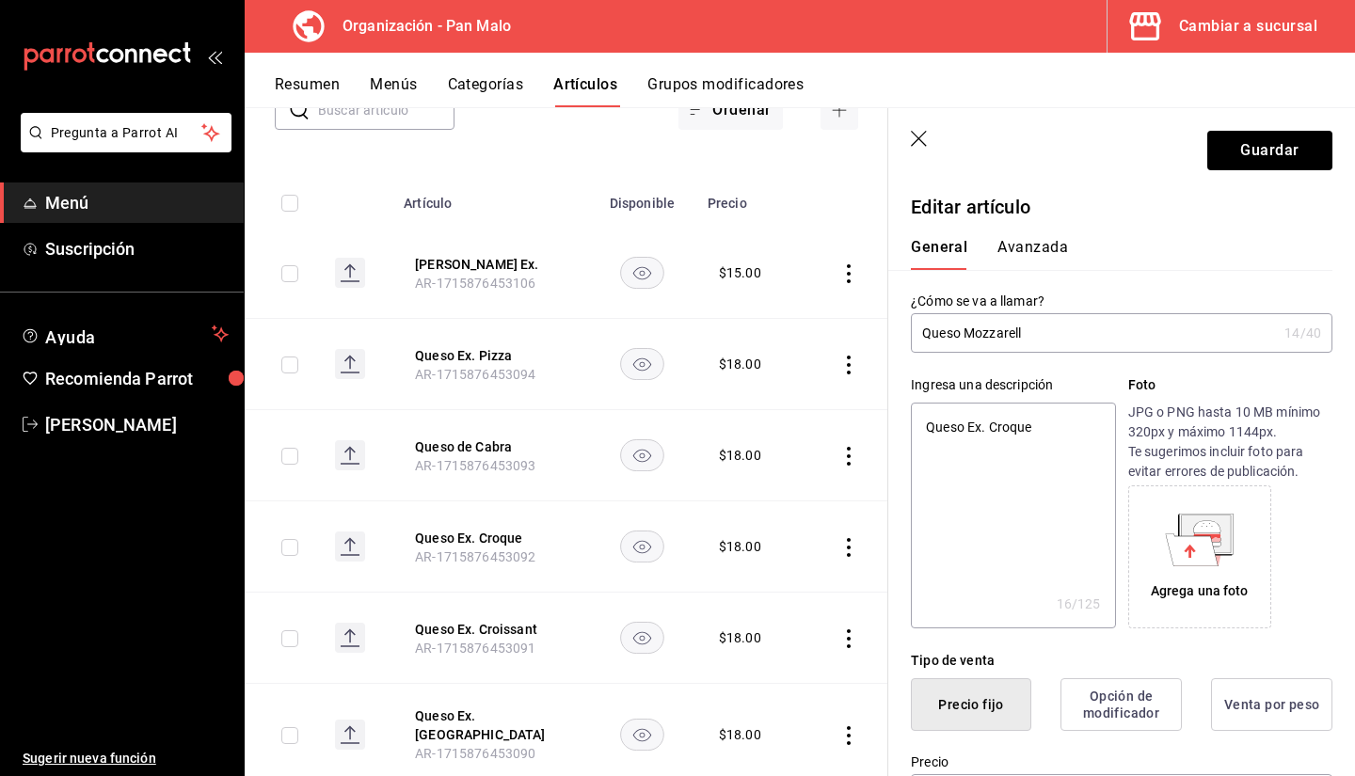
type input "Queso Mozzarella"
type textarea "x"
type input "Queso Mozzarella"
type textarea "x"
type input "Queso Mozzarella"
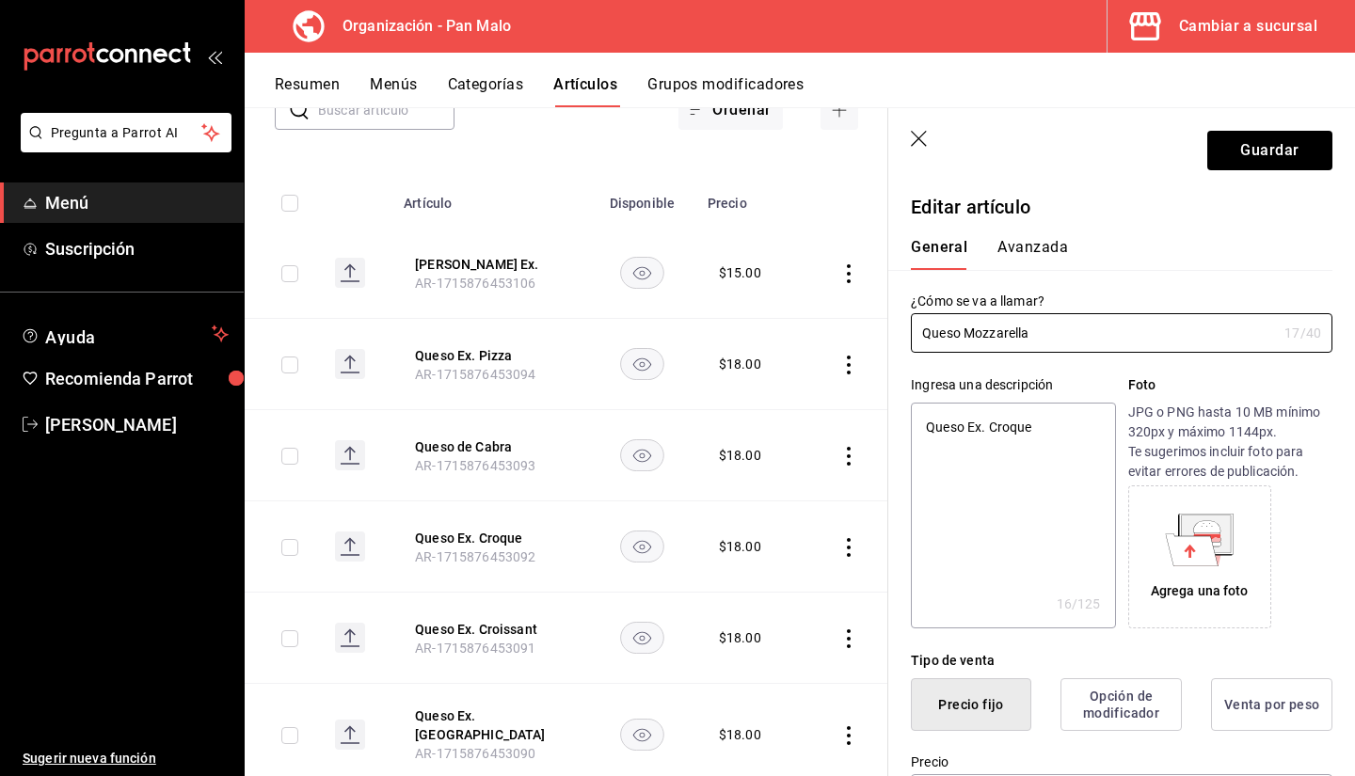
type textarea "x"
click at [1051, 416] on textarea "Queso Ex. Croque" at bounding box center [1013, 516] width 204 height 226
type textarea "Queso Ex."
type textarea "x"
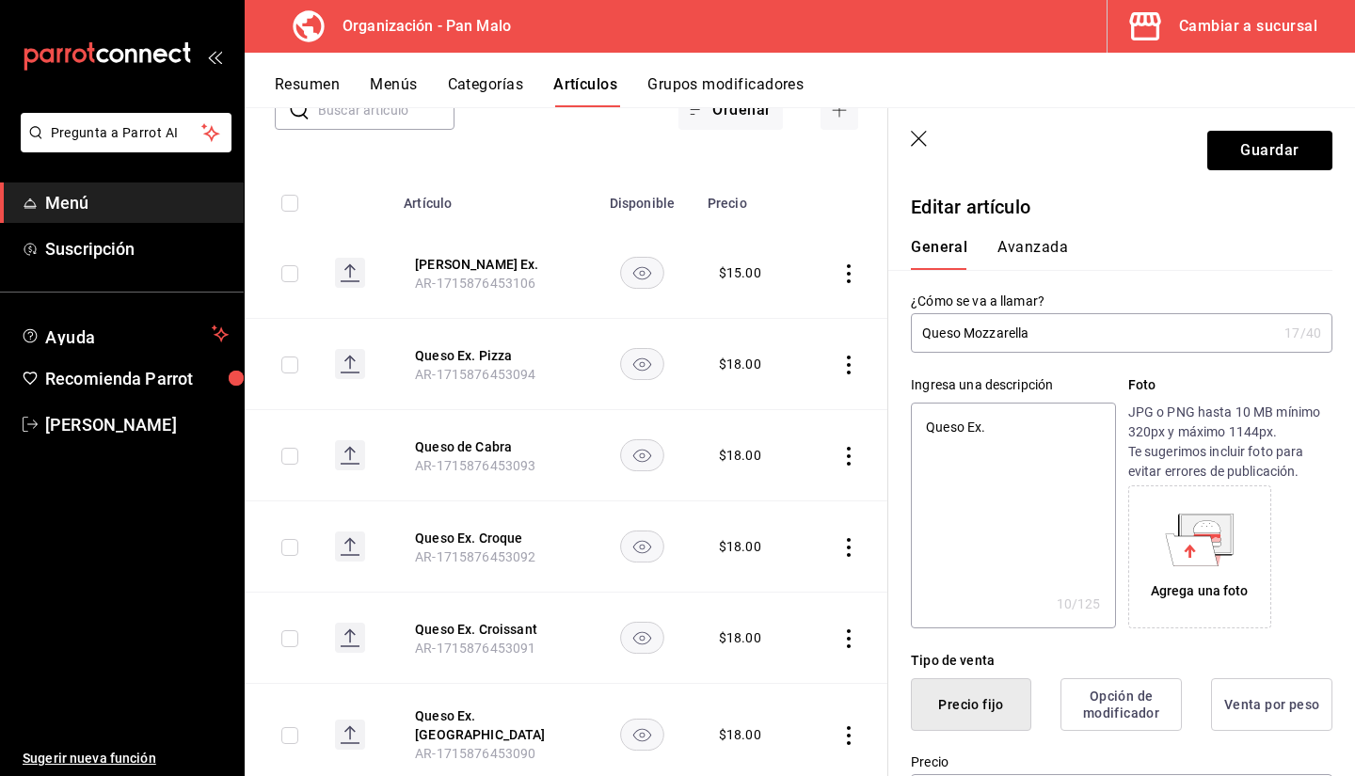
type textarea "Queso Ex."
type textarea "x"
type textarea "Queso Ex"
type textarea "x"
type textarea "Queso E"
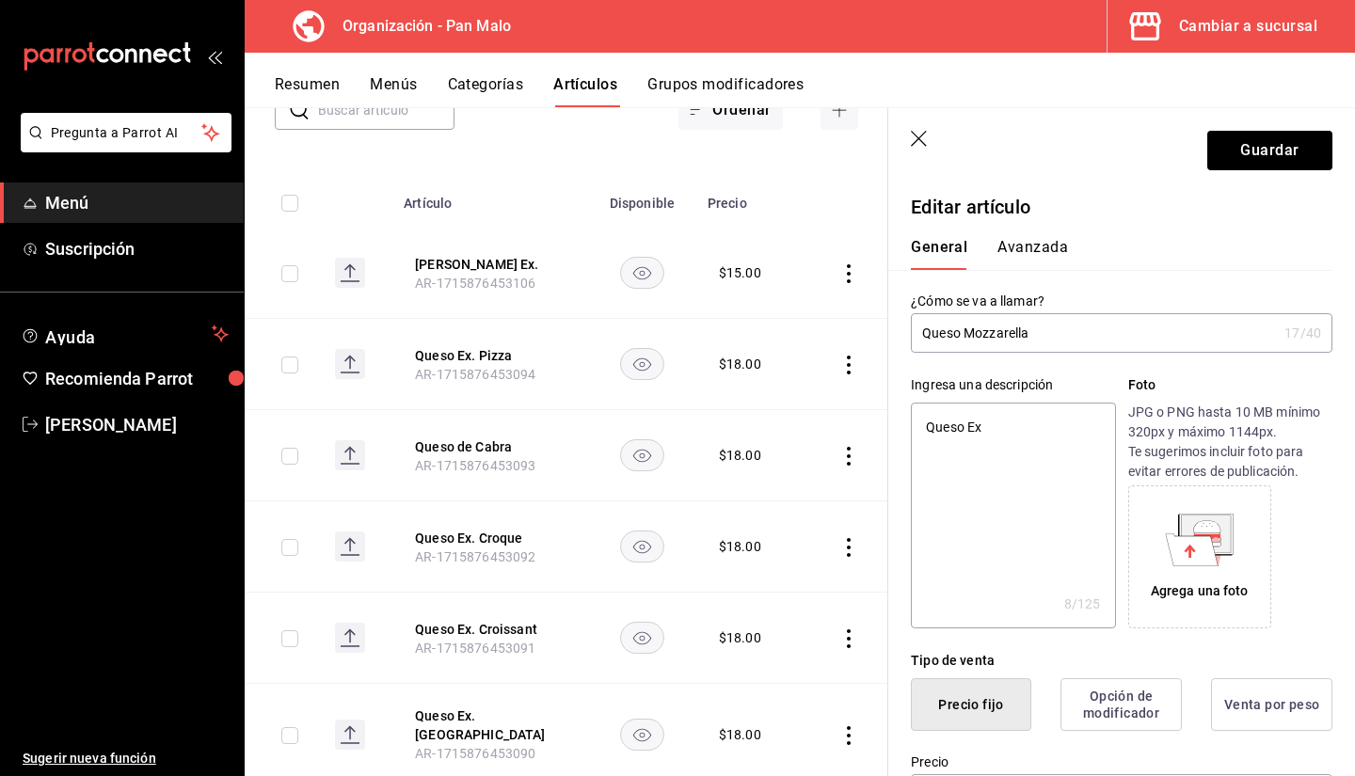
type textarea "x"
type textarea "Queso"
type textarea "x"
type textarea "Queso"
type textarea "x"
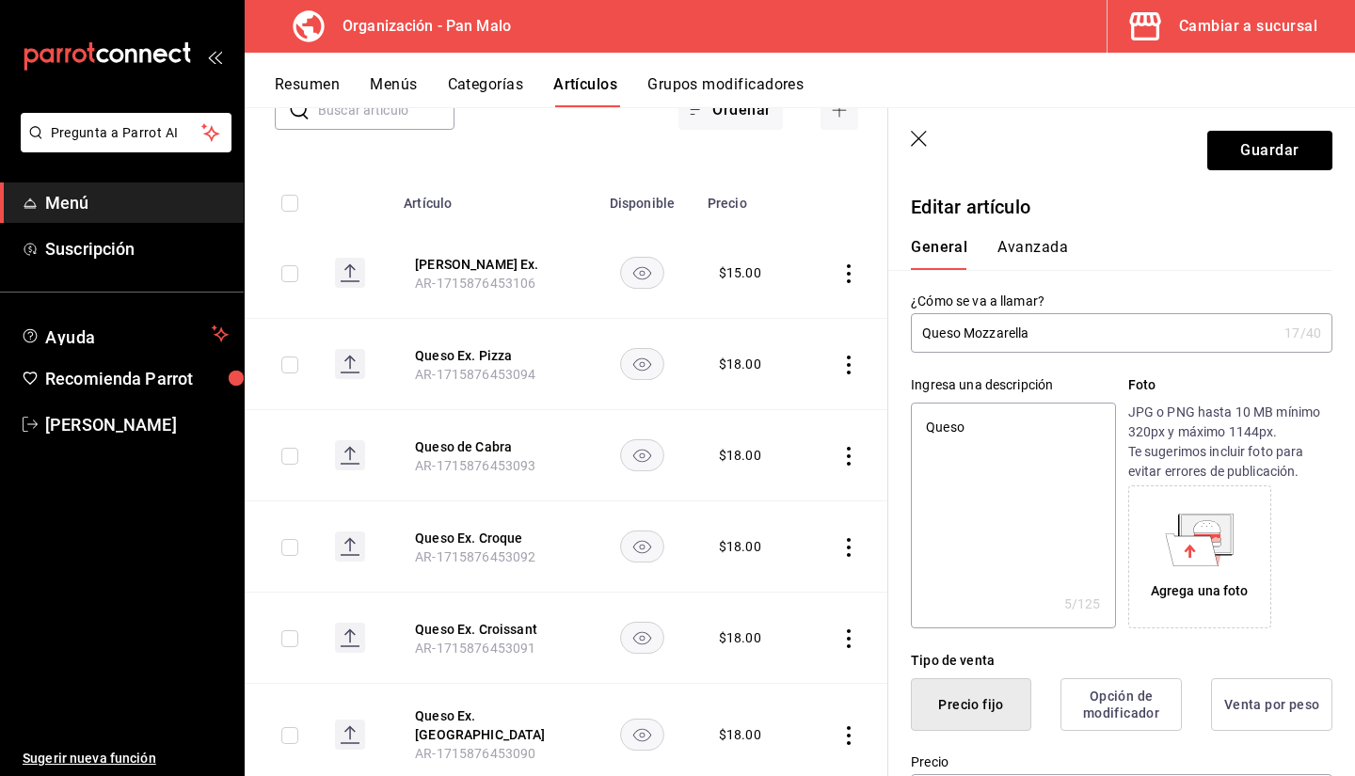
type textarea "Ques"
type textarea "x"
type textarea "Que"
type textarea "x"
type textarea "Qu"
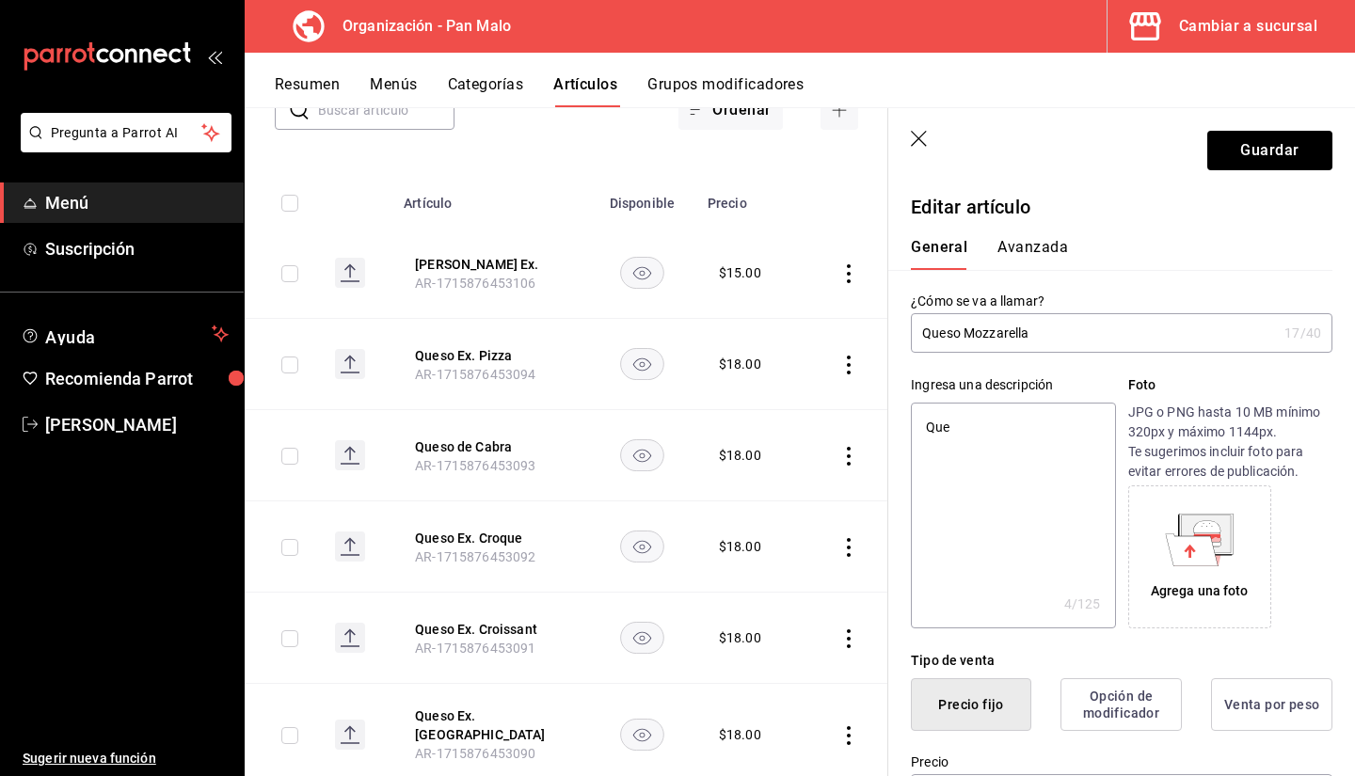
type textarea "x"
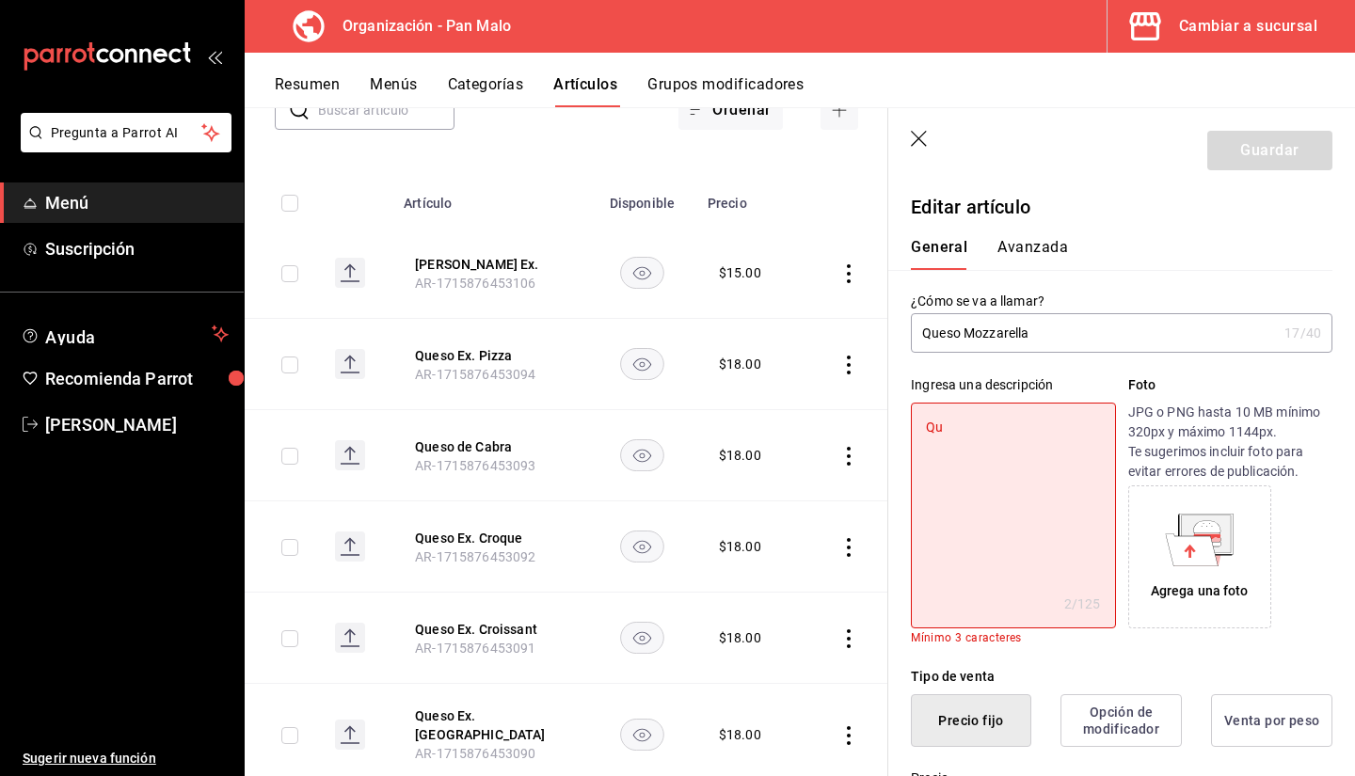
type textarea "Q"
type textarea "x"
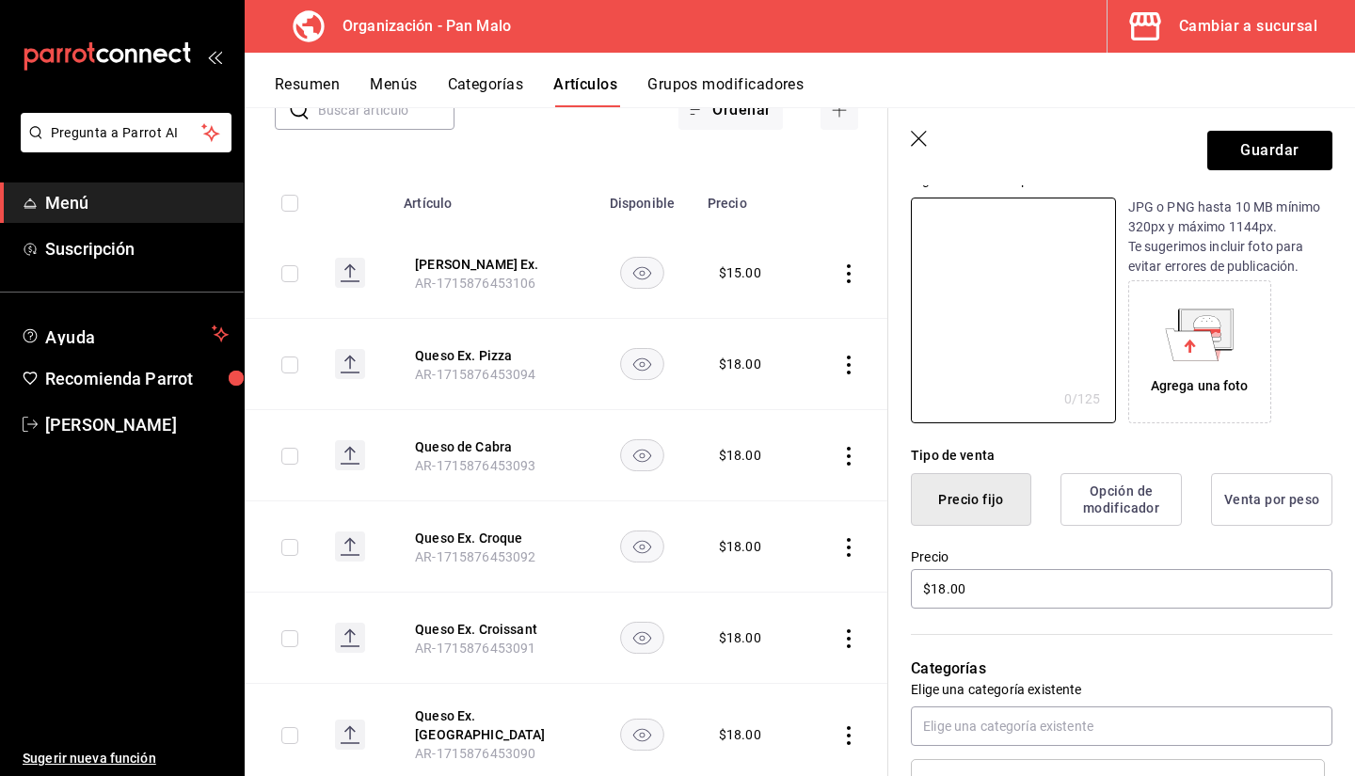
scroll to position [31, 0]
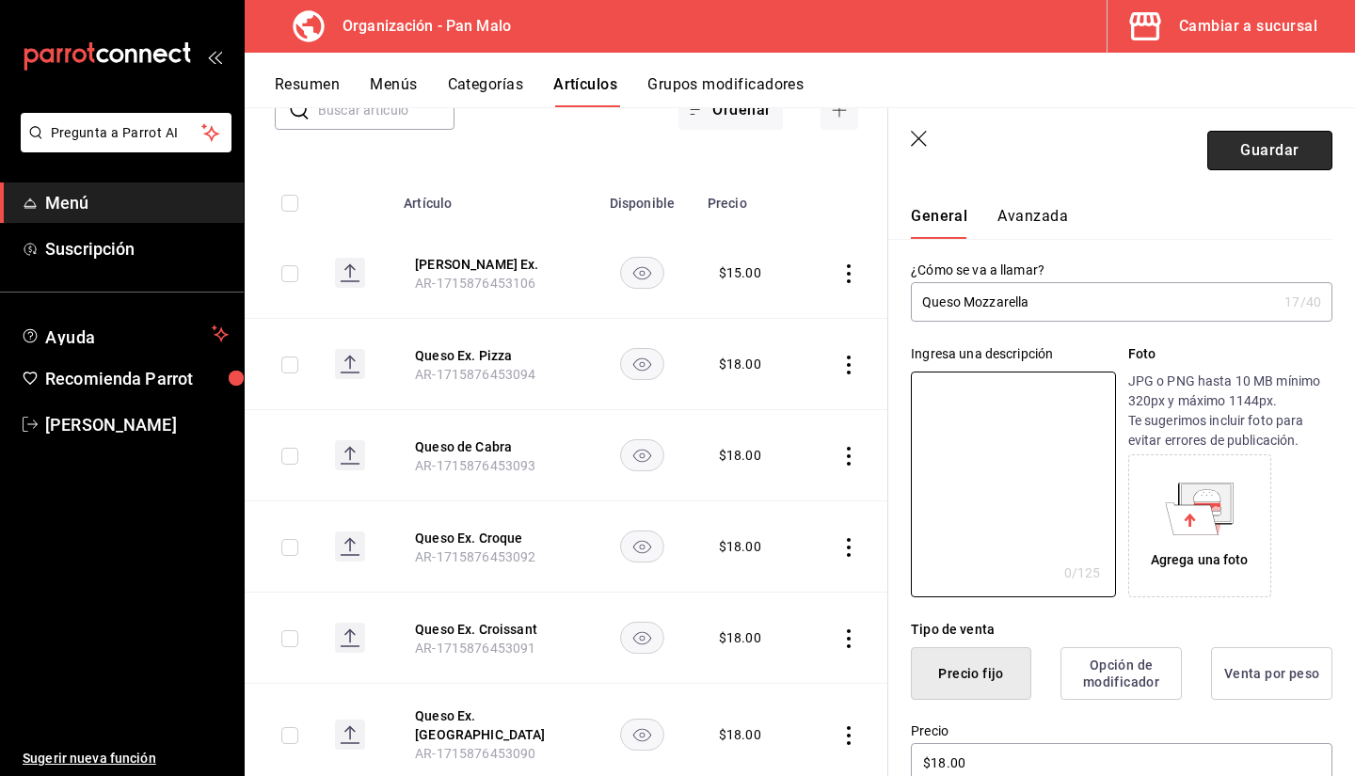
click at [1247, 153] on button "Guardar" at bounding box center [1270, 151] width 125 height 40
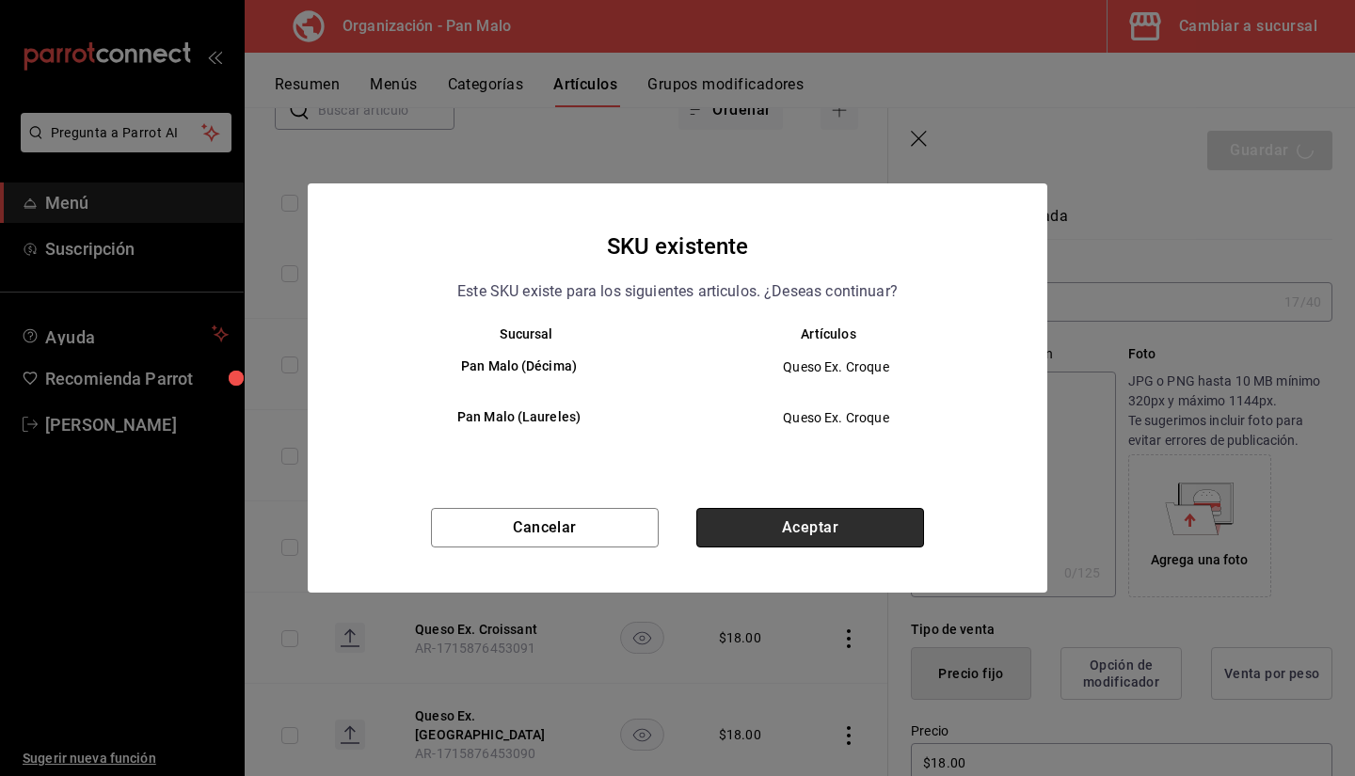
click at [820, 529] on button "Aceptar" at bounding box center [810, 528] width 228 height 40
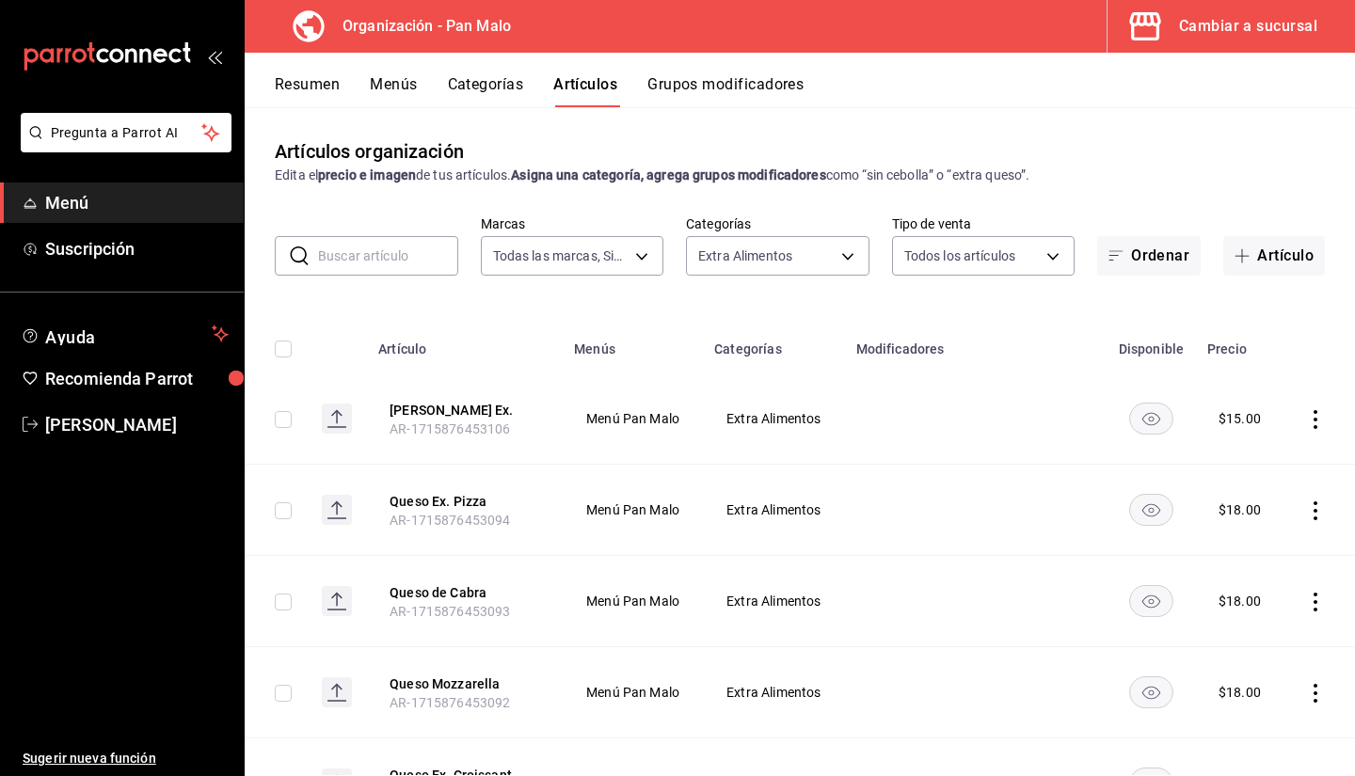
click at [1306, 495] on td at bounding box center [1320, 510] width 72 height 91
click at [1306, 513] on icon "actions" at bounding box center [1315, 511] width 19 height 19
click at [1227, 632] on span "Eliminar" at bounding box center [1245, 631] width 48 height 15
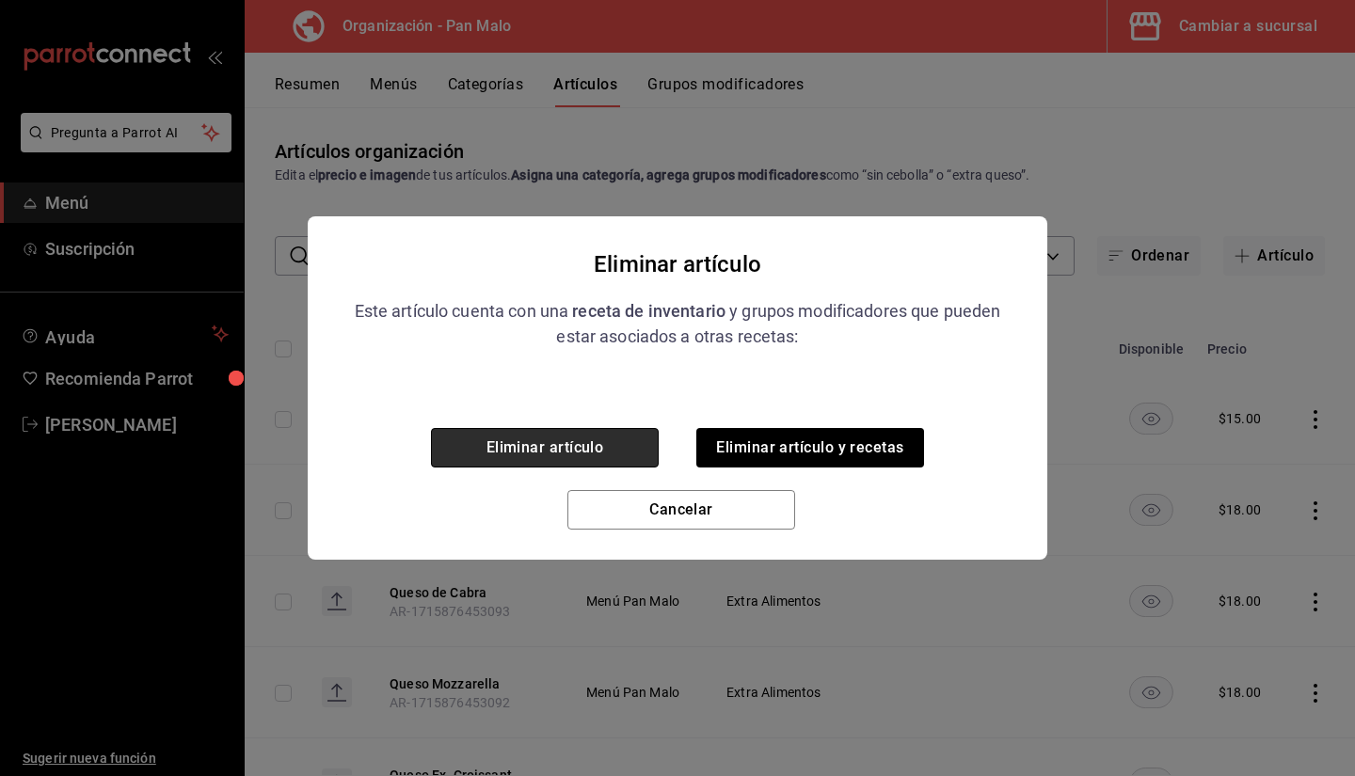
click at [546, 452] on button "Eliminar artículo" at bounding box center [545, 448] width 228 height 40
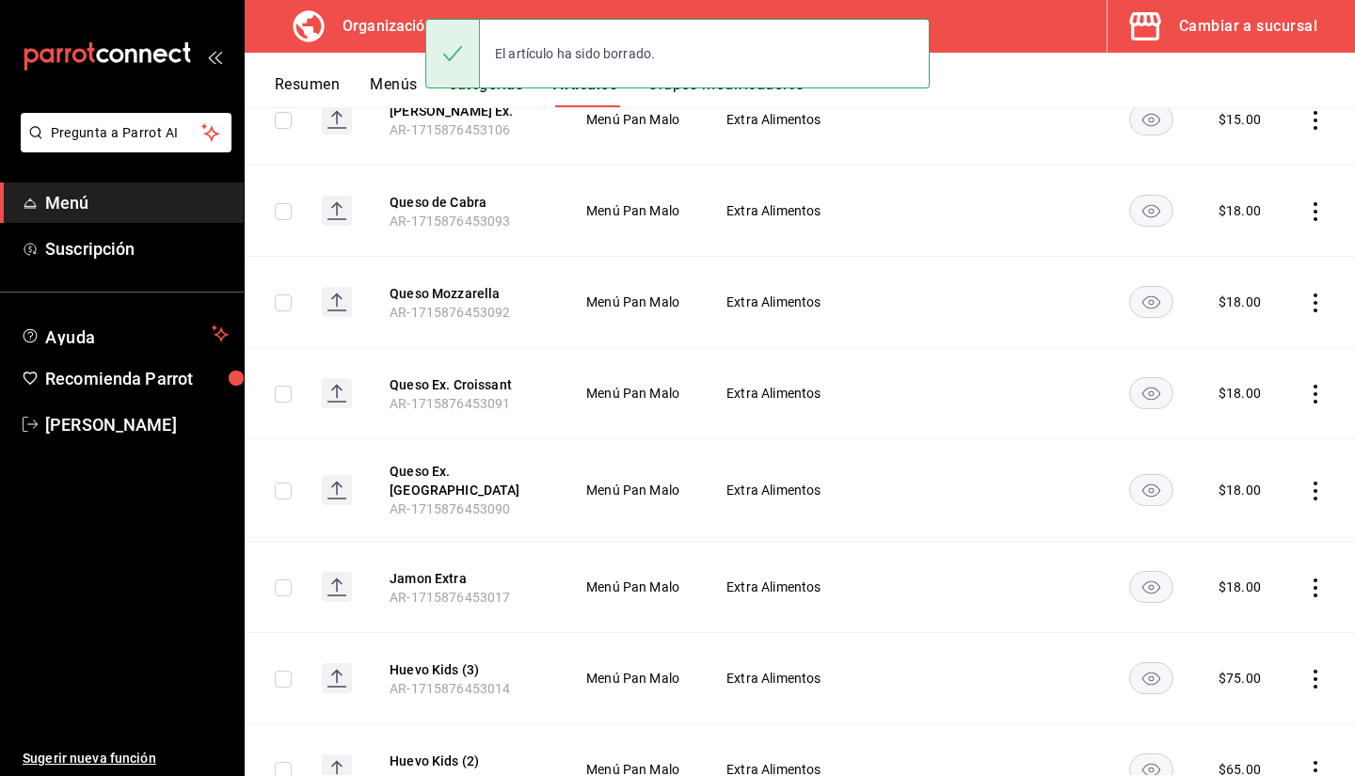
scroll to position [324, 0]
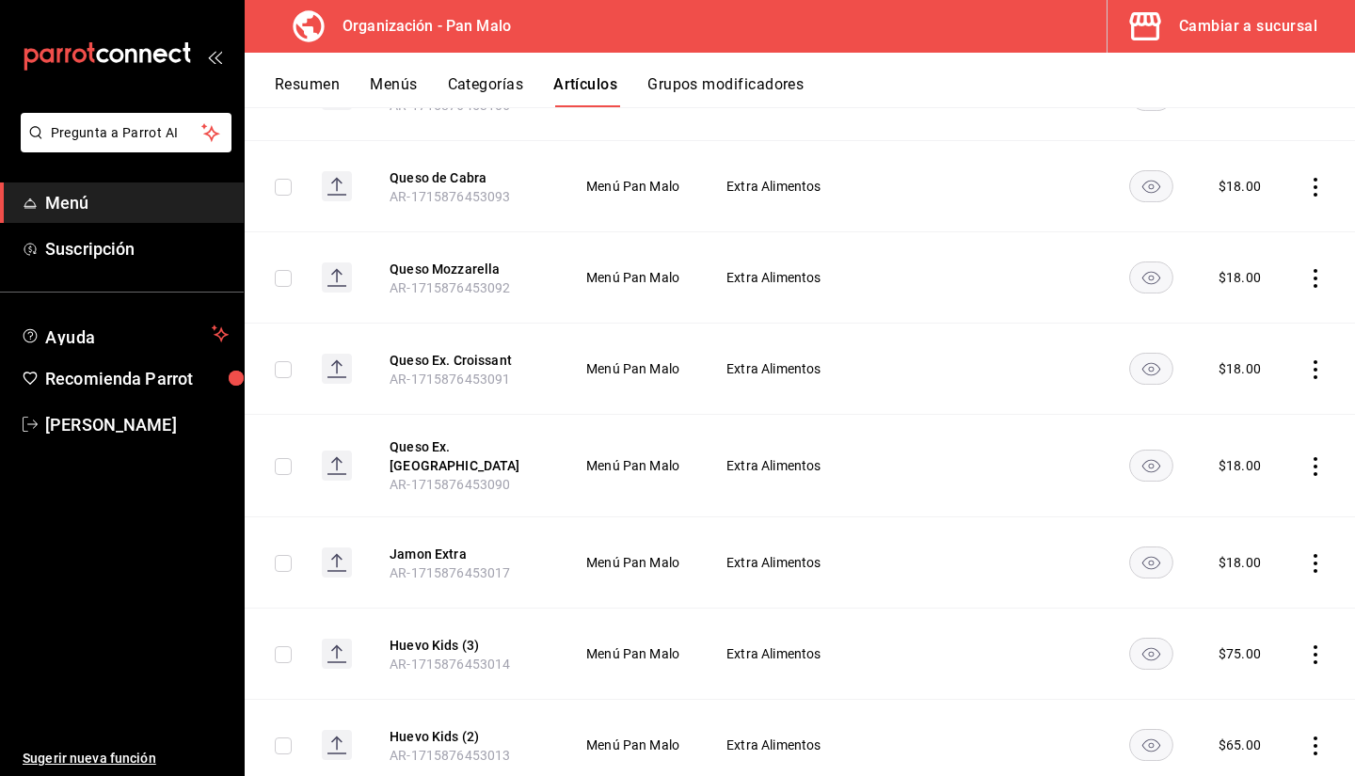
click at [1309, 462] on icon "actions" at bounding box center [1315, 466] width 19 height 19
click at [1262, 586] on span "Eliminar" at bounding box center [1245, 580] width 48 height 15
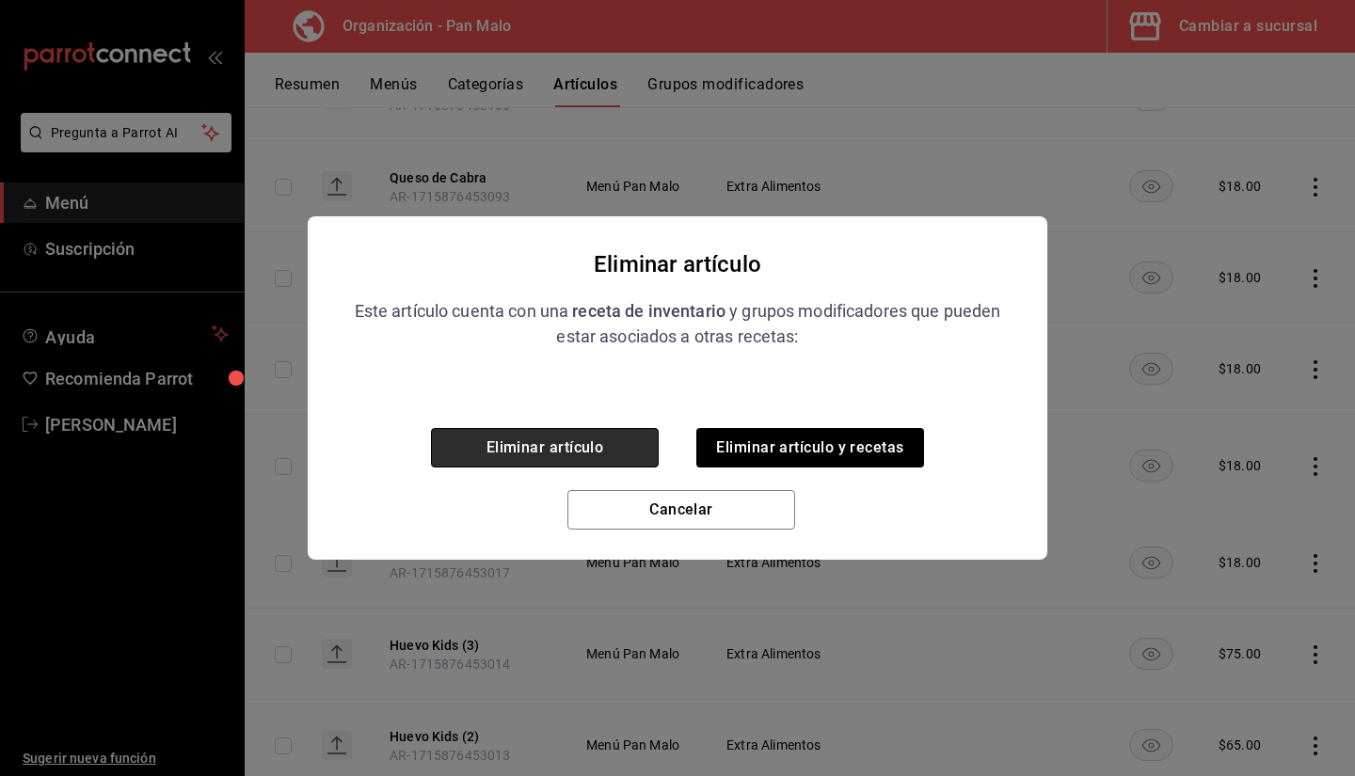
click at [609, 466] on button "Eliminar artículo" at bounding box center [545, 448] width 228 height 40
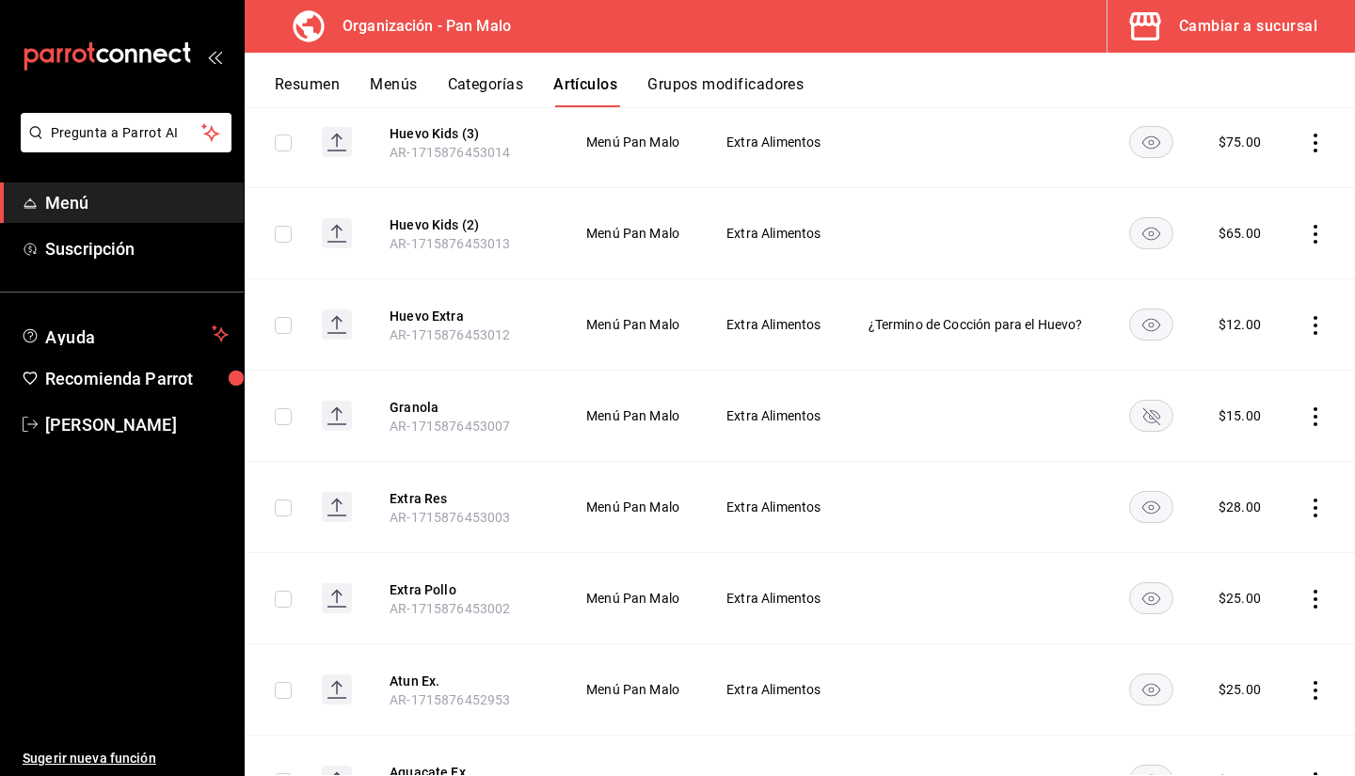
scroll to position [739, 0]
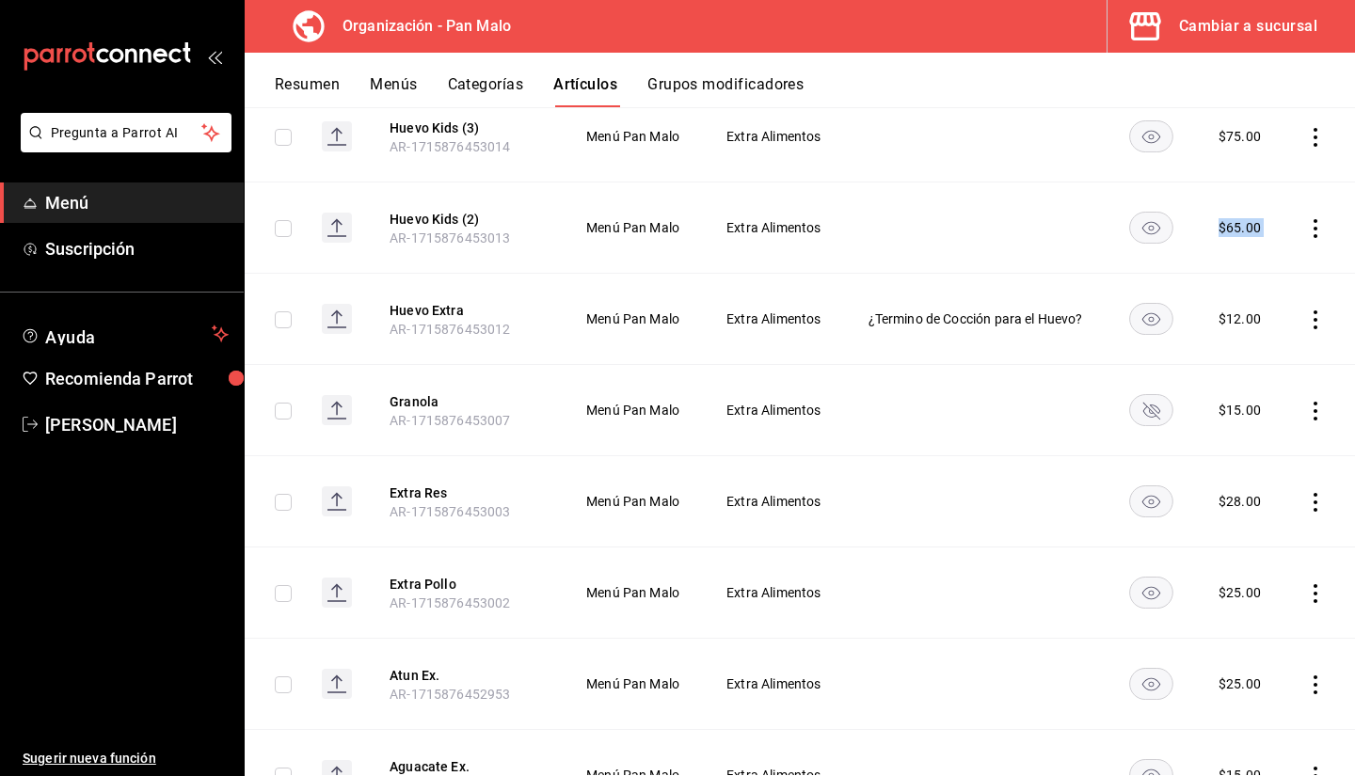
drag, startPoint x: 374, startPoint y: 303, endPoint x: 981, endPoint y: 266, distance: 608.2
click at [981, 266] on tbody "Salsa Holandesa Ex. AR-1715876453106 Menú Pan Malo Extra Alimentos $ 15.00 Ques…" at bounding box center [800, 228] width 1111 height 1186
click at [954, 334] on td "¿Termino de Cocción para el Huevo?" at bounding box center [976, 319] width 262 height 91
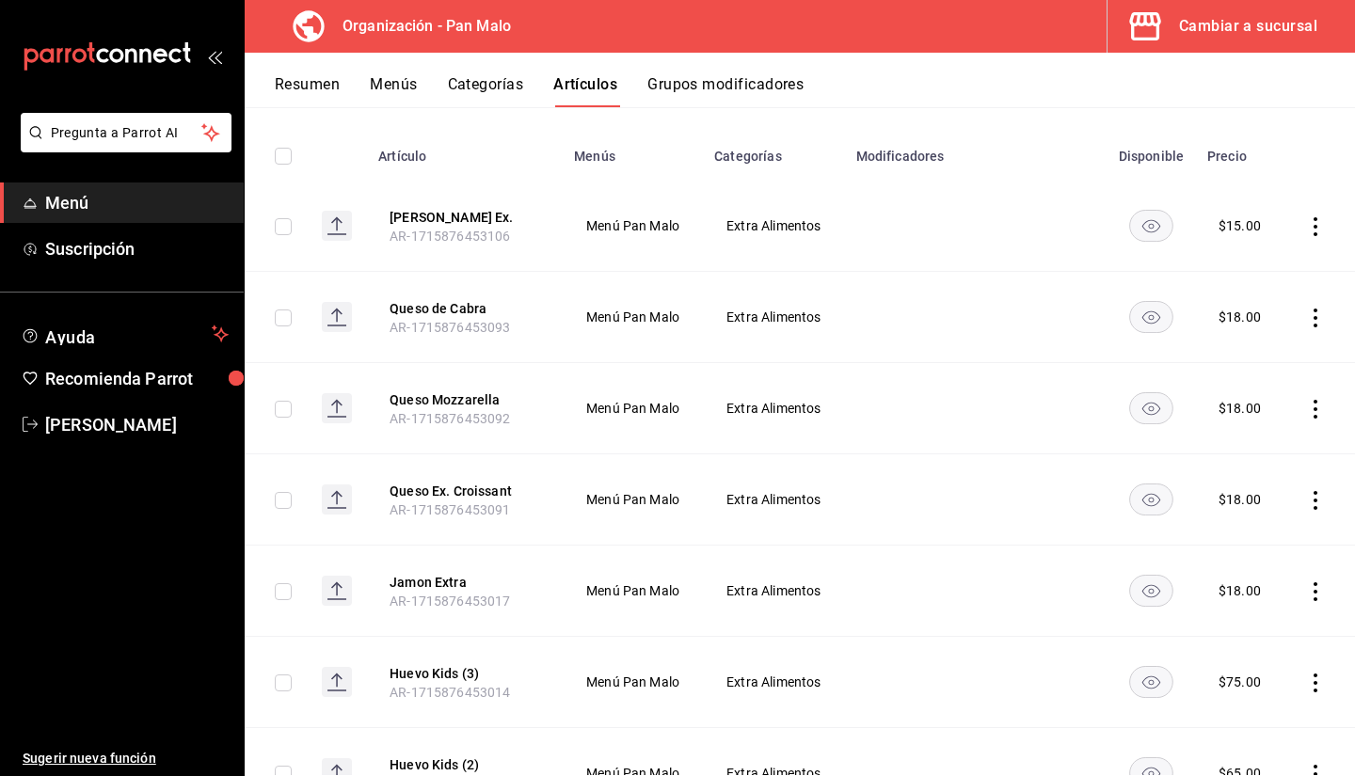
scroll to position [184, 0]
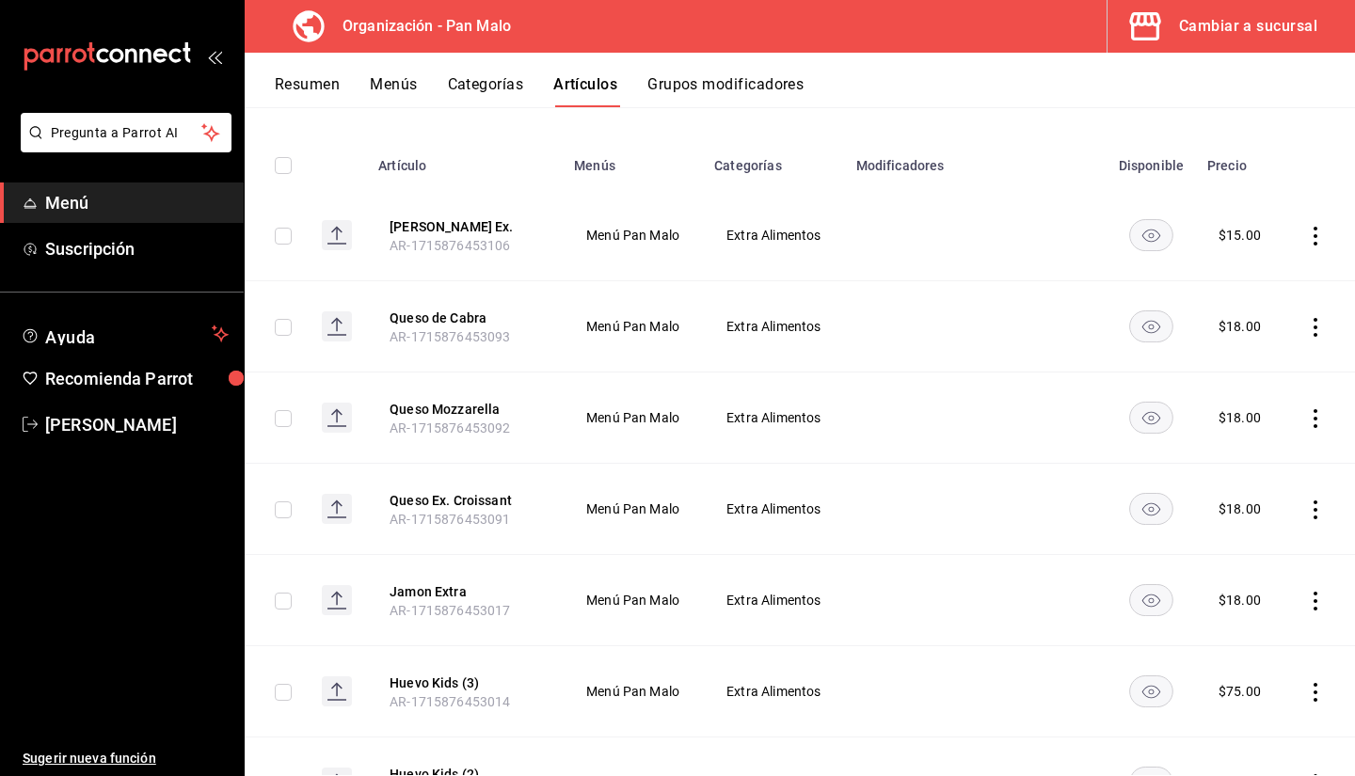
click at [1312, 501] on td at bounding box center [1320, 509] width 72 height 91
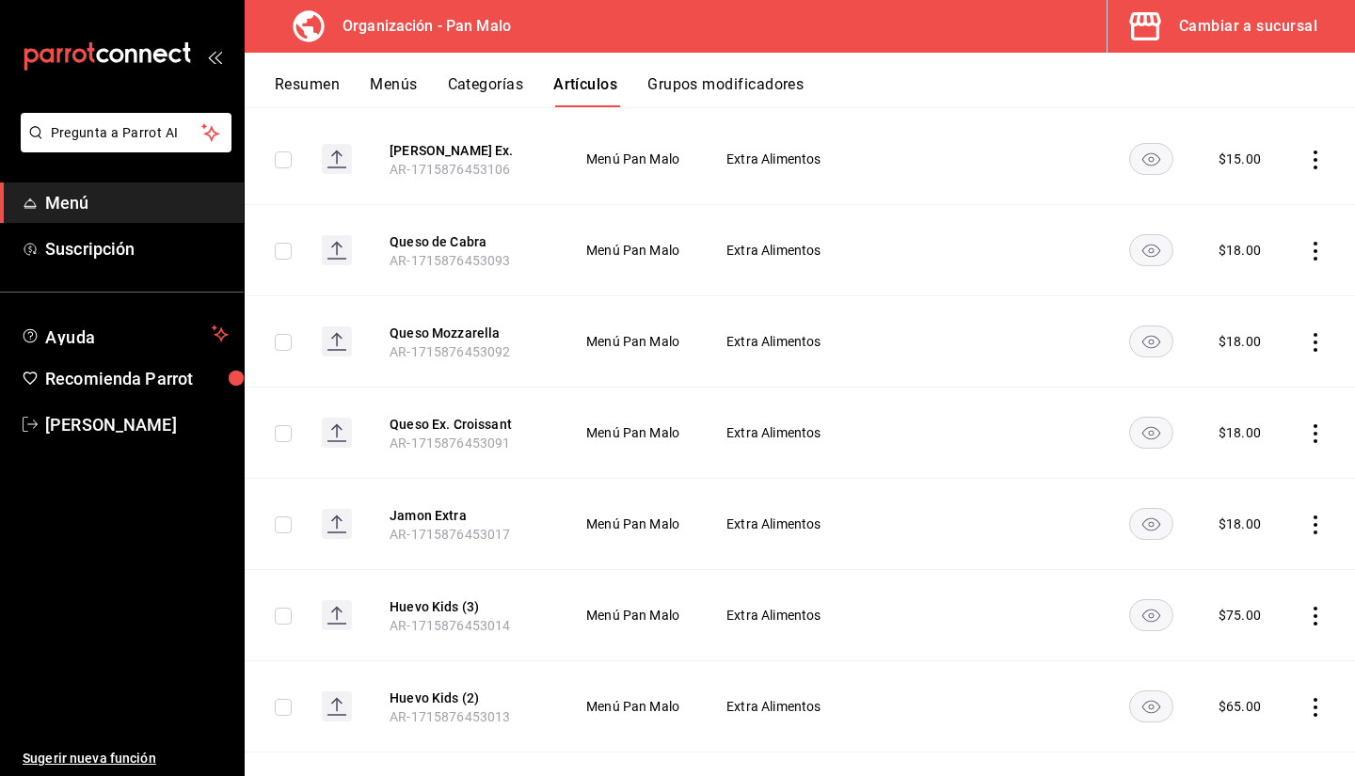
scroll to position [283, 0]
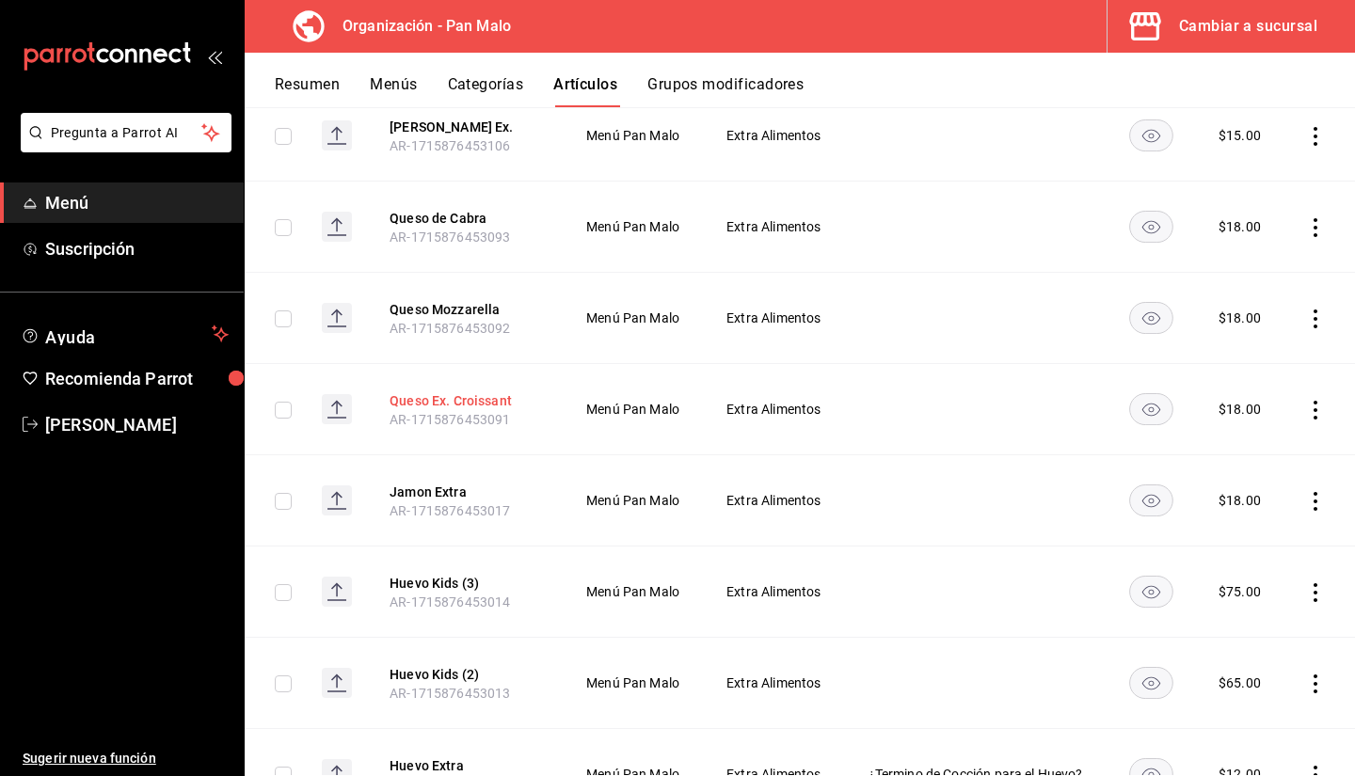
click at [478, 408] on button "Queso Ex. Croissant" at bounding box center [465, 401] width 151 height 19
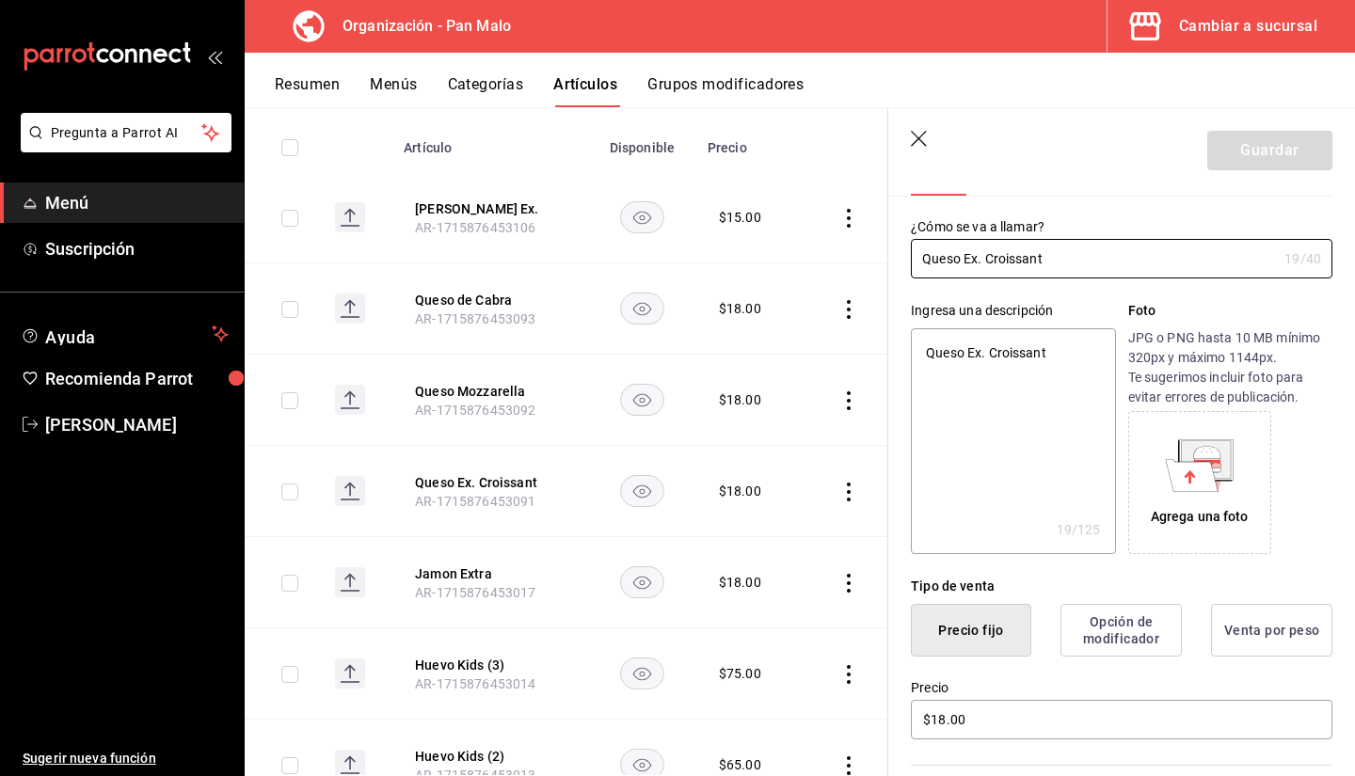
scroll to position [70, 0]
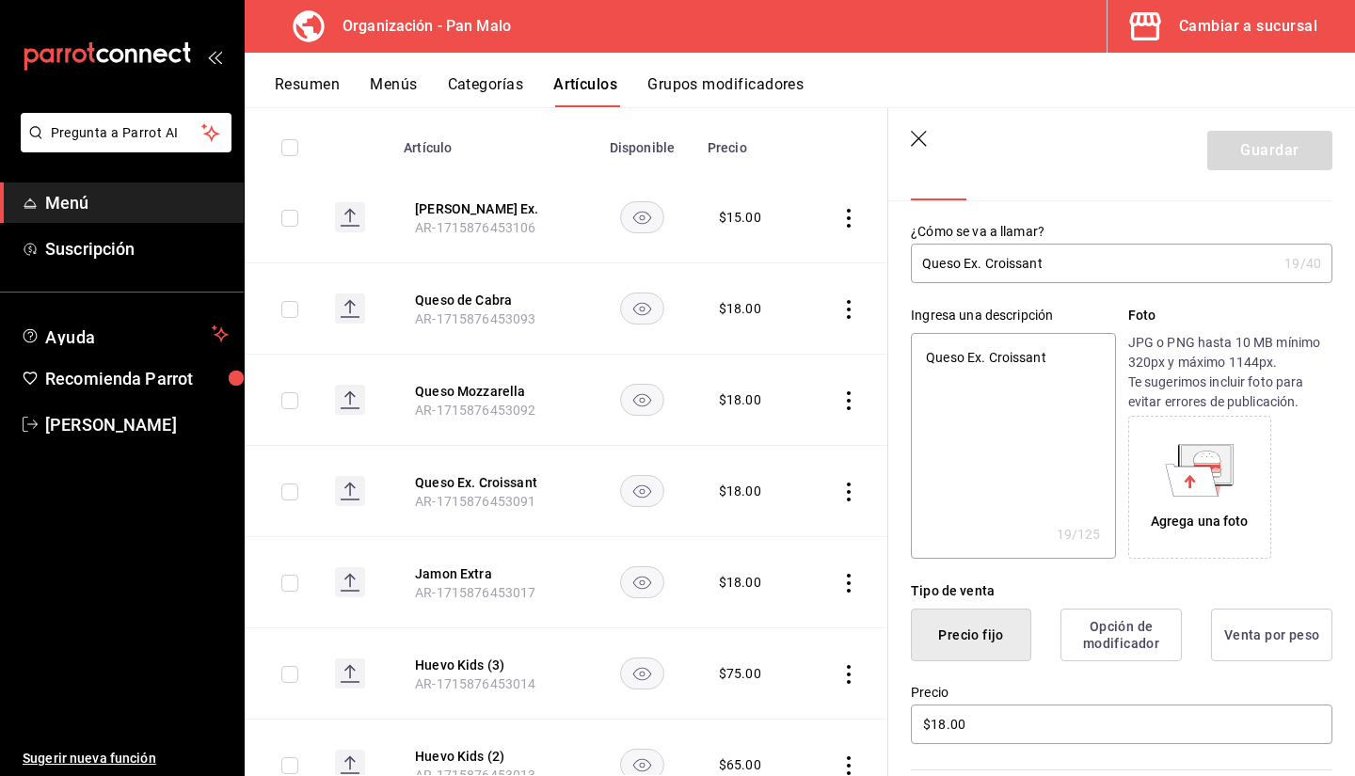
click at [916, 152] on header "Guardar" at bounding box center [1121, 146] width 467 height 77
click at [919, 146] on icon "button" at bounding box center [920, 140] width 19 height 19
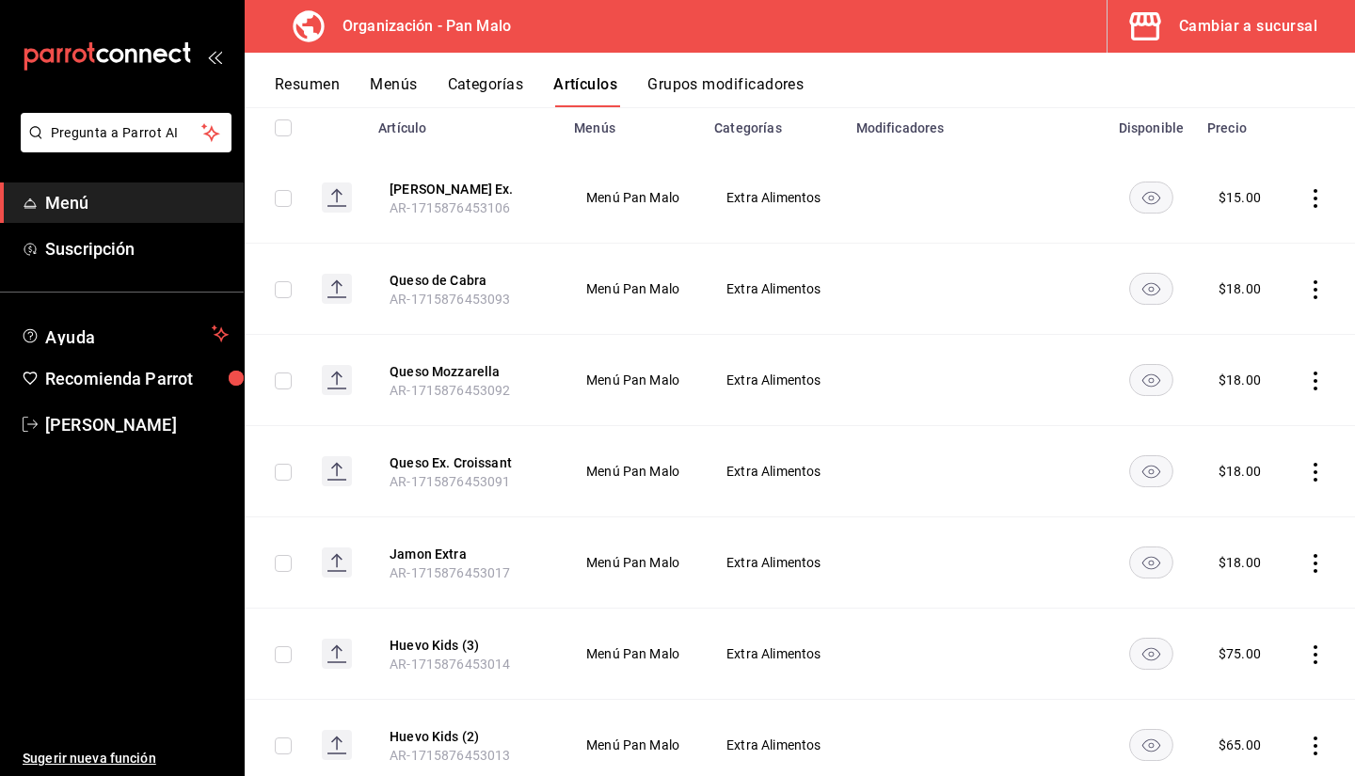
click at [1308, 465] on icon "actions" at bounding box center [1315, 472] width 19 height 19
drag, startPoint x: 1354, startPoint y: 406, endPoint x: 1340, endPoint y: 357, distance: 50.9
click at [1340, 357] on div at bounding box center [677, 388] width 1355 height 776
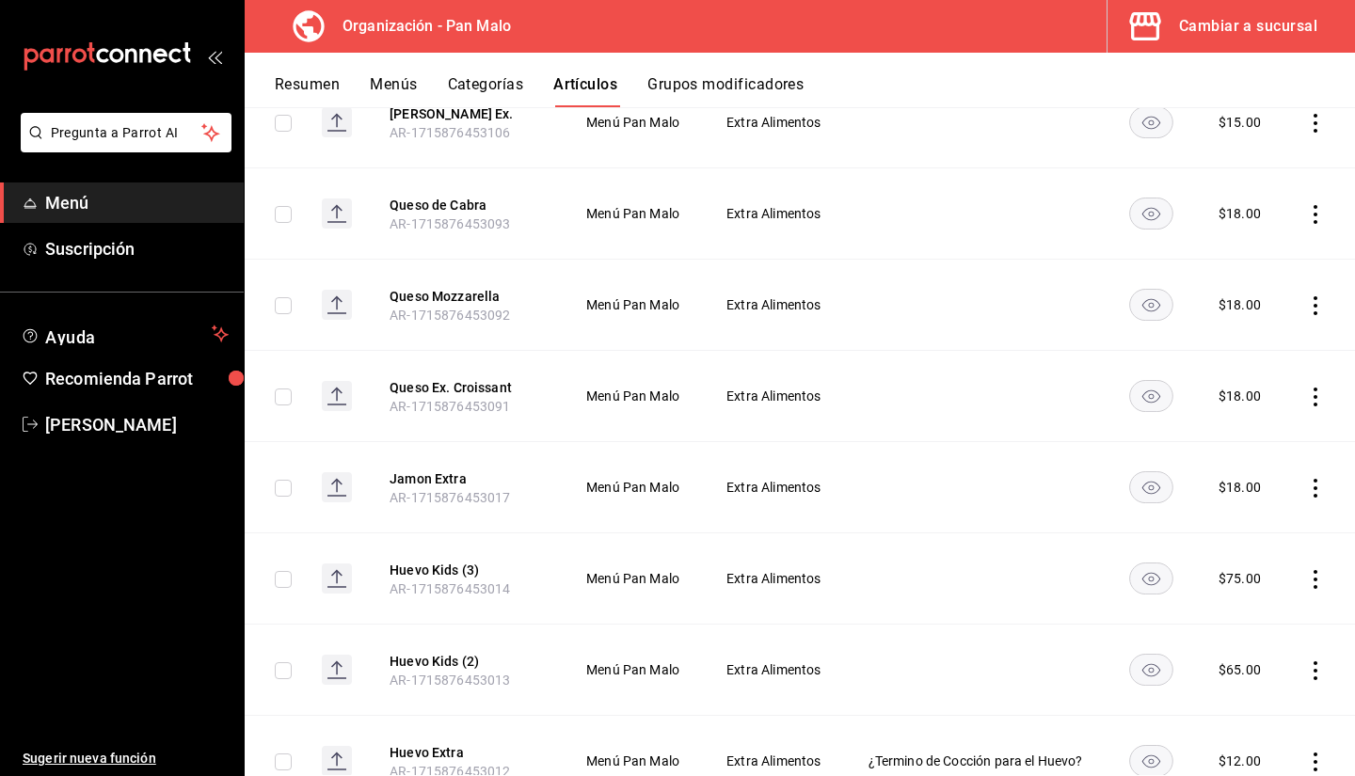
scroll to position [308, 0]
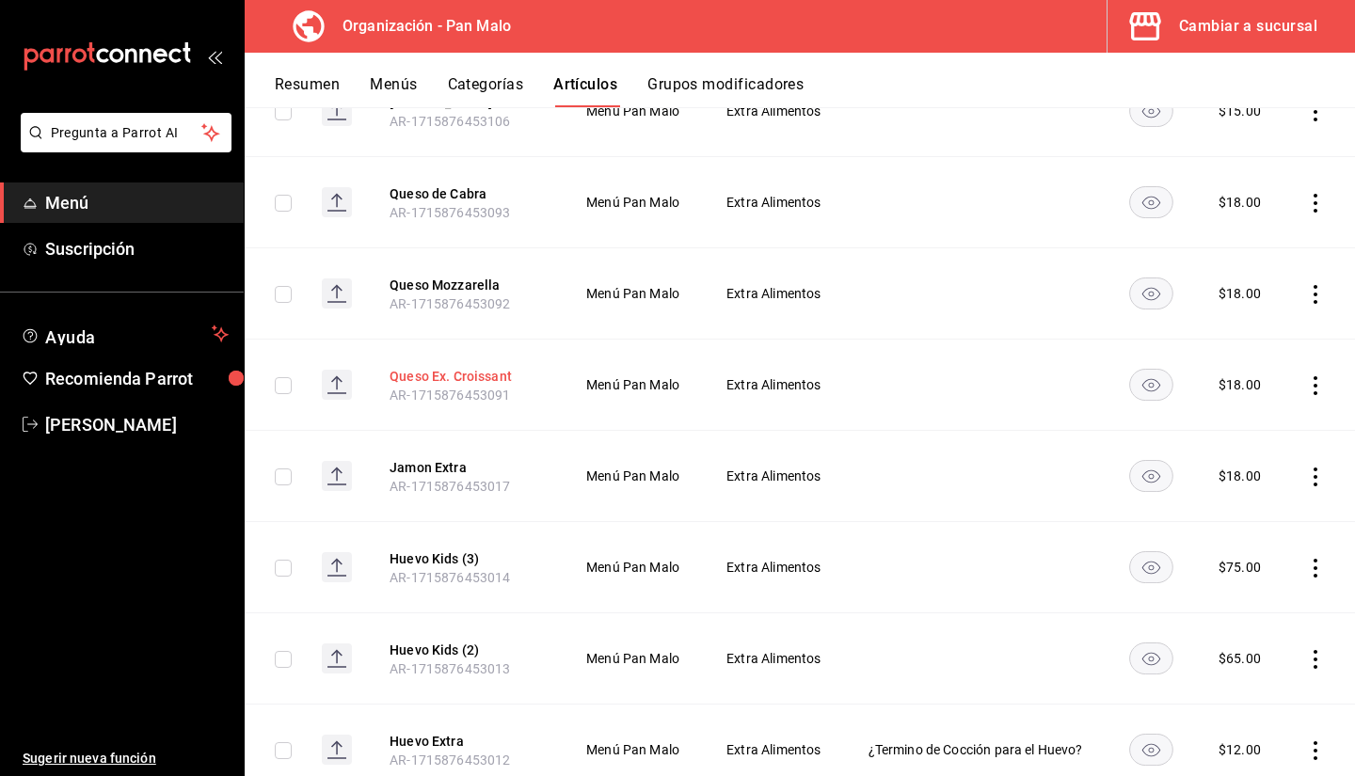
click at [455, 377] on button "Queso Ex. Croissant" at bounding box center [465, 376] width 151 height 19
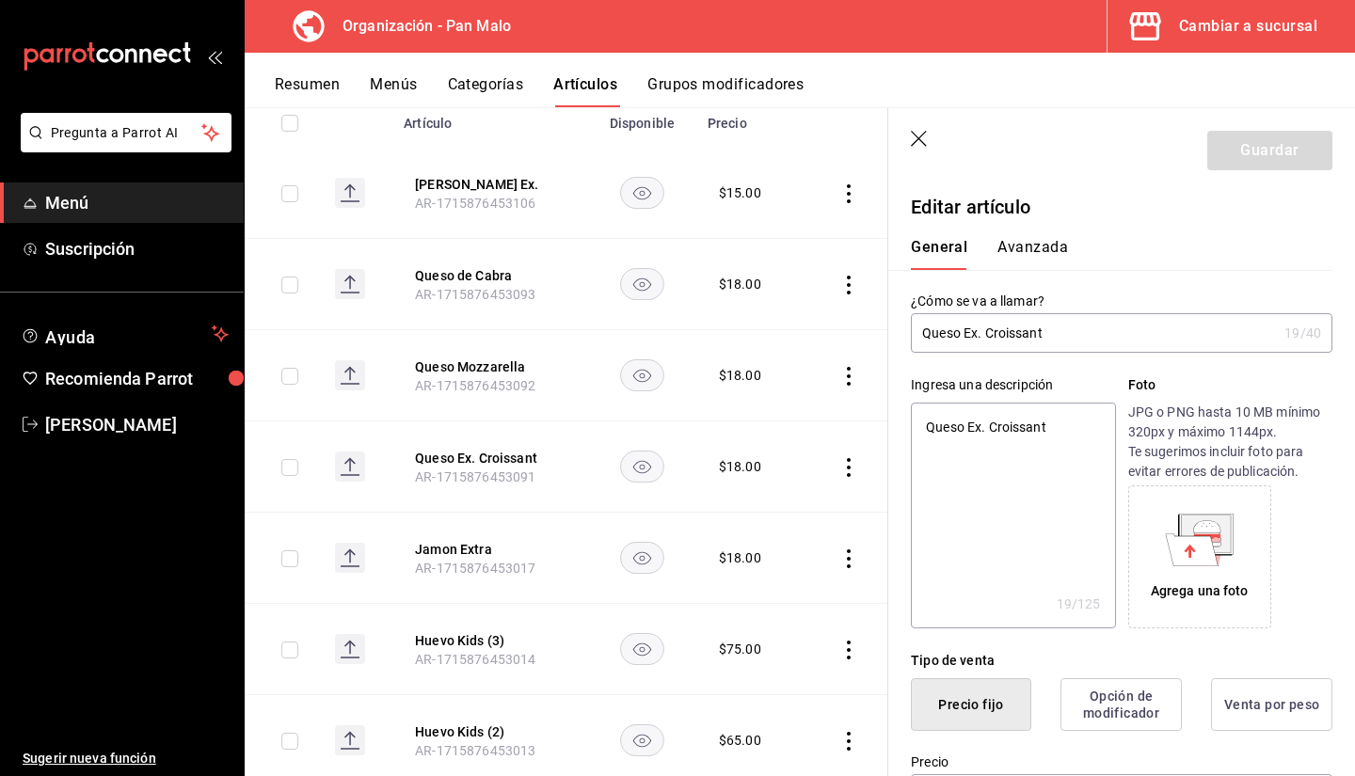
click at [1103, 325] on input "Queso Ex. Croissant" at bounding box center [1094, 333] width 366 height 38
type input "Queso Ex. Croissan"
type textarea "x"
type input "Queso Ex. C"
type textarea "x"
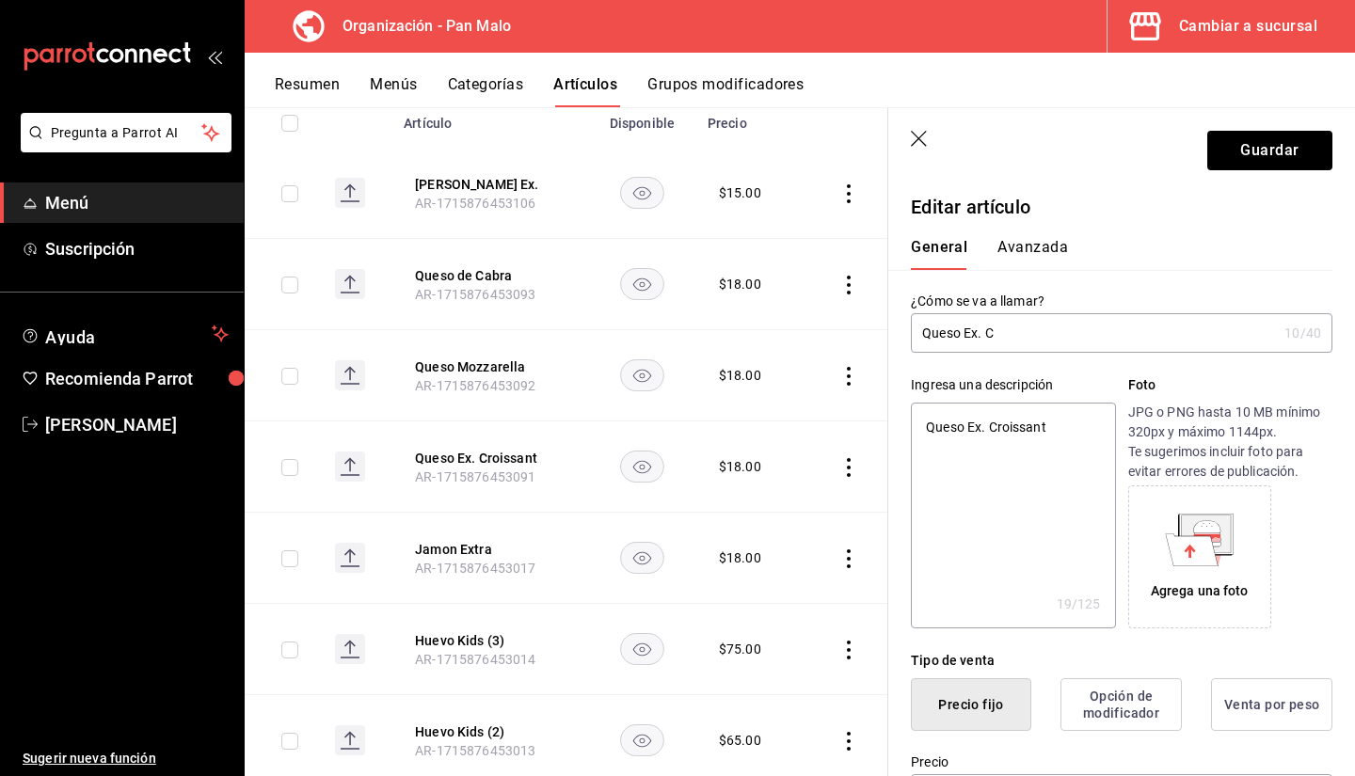
type input "Queso Ex."
type textarea "x"
type input "Queso E"
type textarea "x"
type input "Queso"
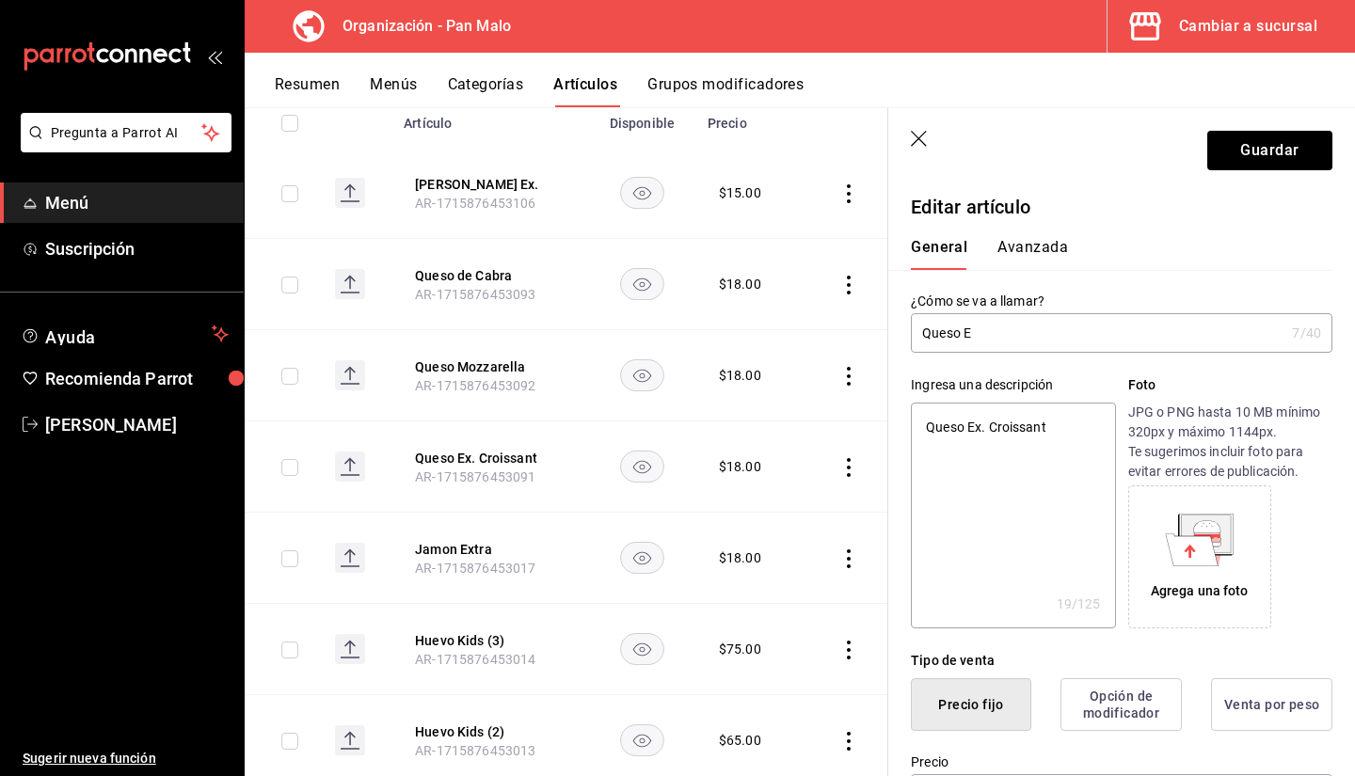
type textarea "x"
type input "Queso M"
type textarea "x"
type input "Queso Ma"
type textarea "x"
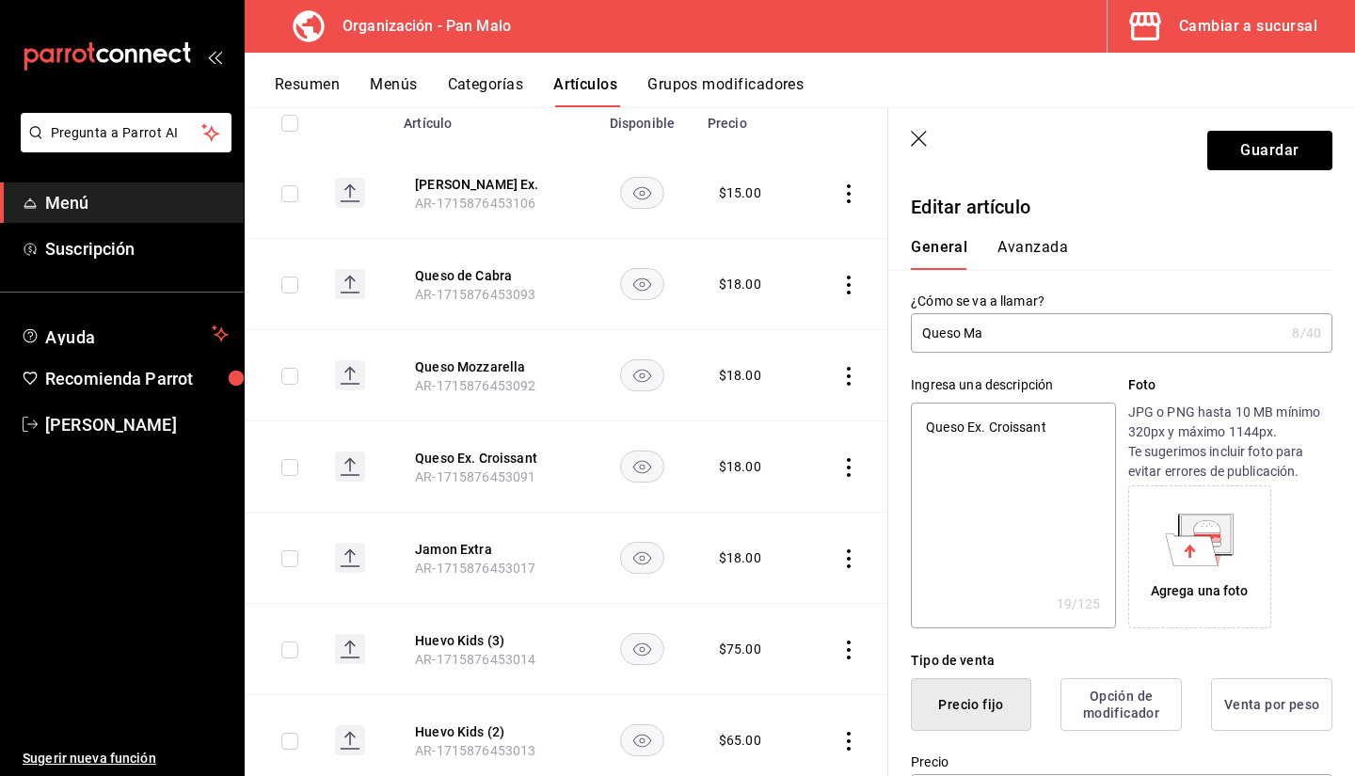
type input "Queso Man"
type textarea "x"
type input "Queso Manc"
type textarea "x"
type input "Queso Manch"
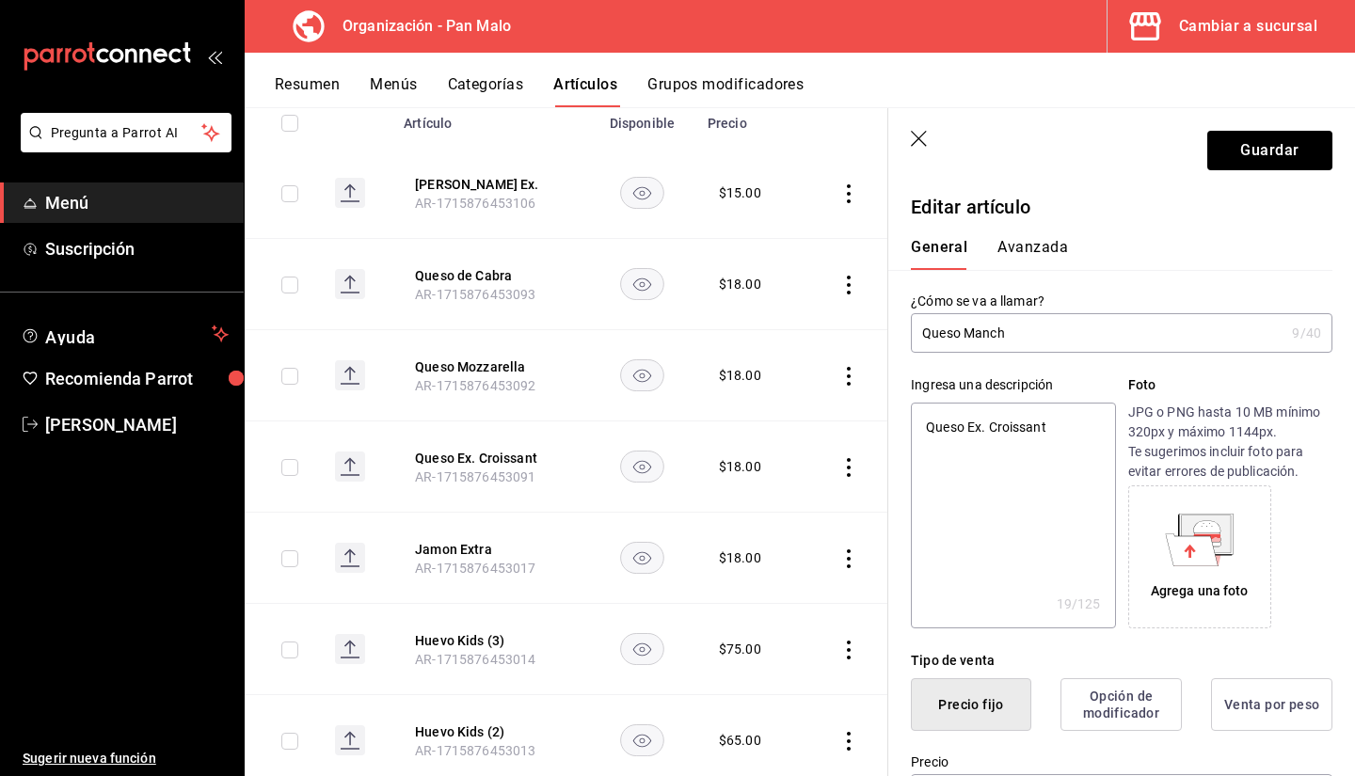
type textarea "x"
type input "Queso Manche"
type textarea "x"
type input "Queso Mancheg"
type textarea "x"
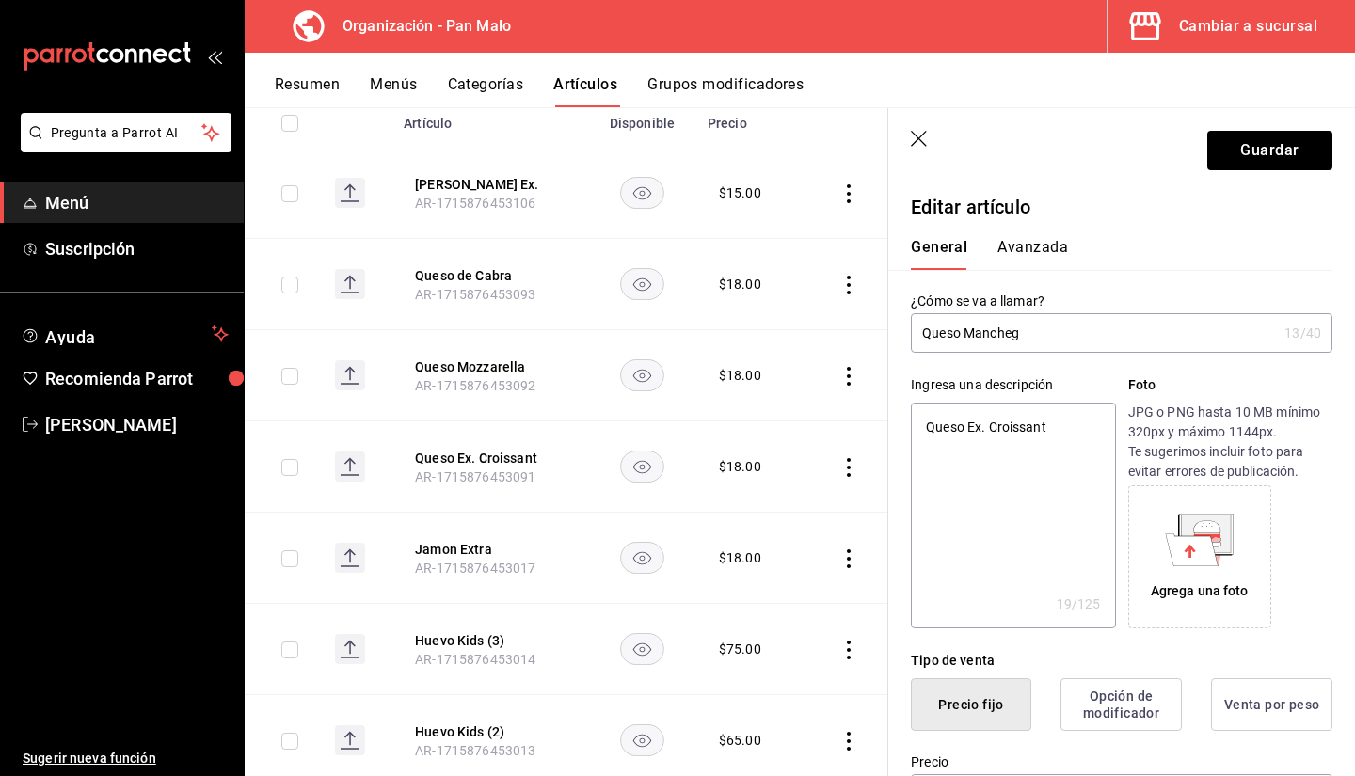
type input "Queso Manchego"
drag, startPoint x: 1050, startPoint y: 426, endPoint x: 897, endPoint y: 441, distance: 154.2
click at [897, 441] on div "Ingresa una descripción Queso Ex. Croissant x 19 /125 ​ Foto JPG o PNG hasta 10…" at bounding box center [1110, 491] width 444 height 276
click at [1273, 156] on button "Guardar" at bounding box center [1270, 151] width 125 height 40
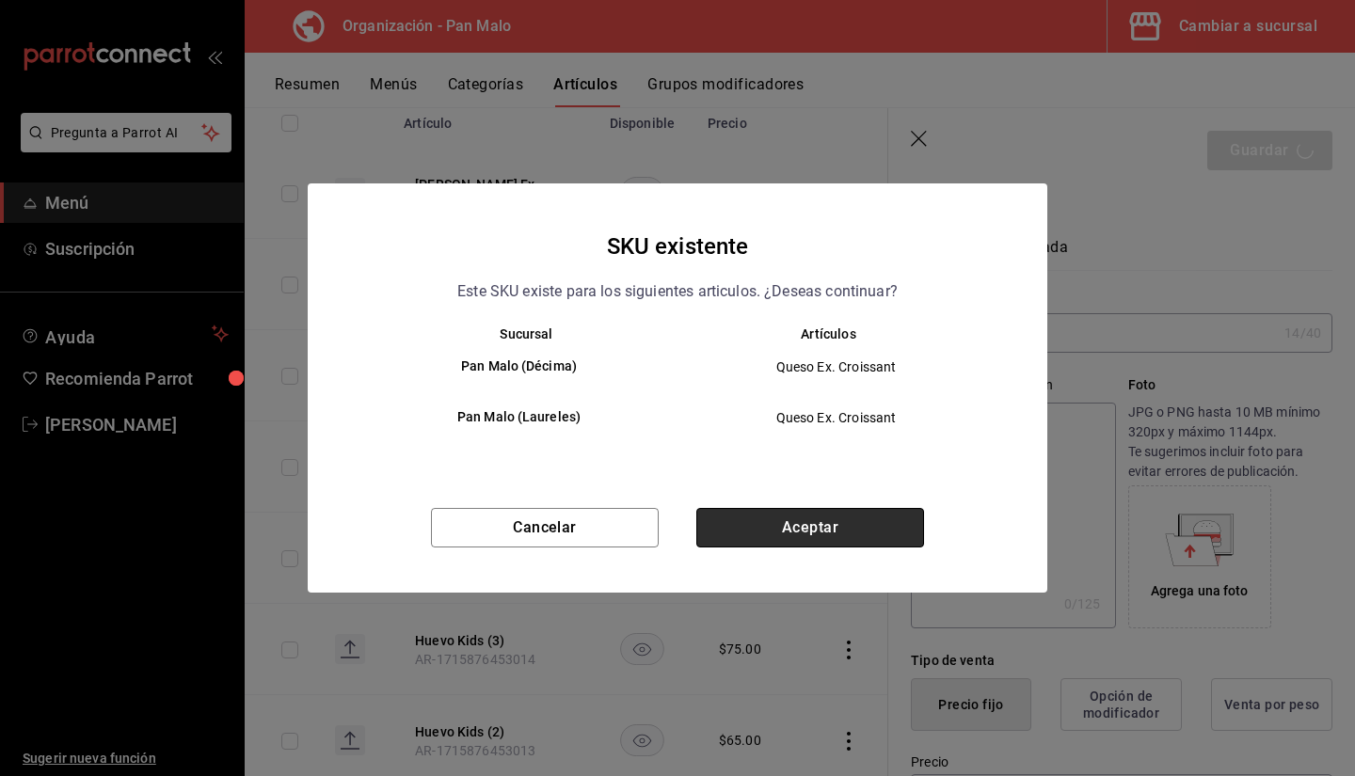
click at [857, 517] on button "Aceptar" at bounding box center [810, 528] width 228 height 40
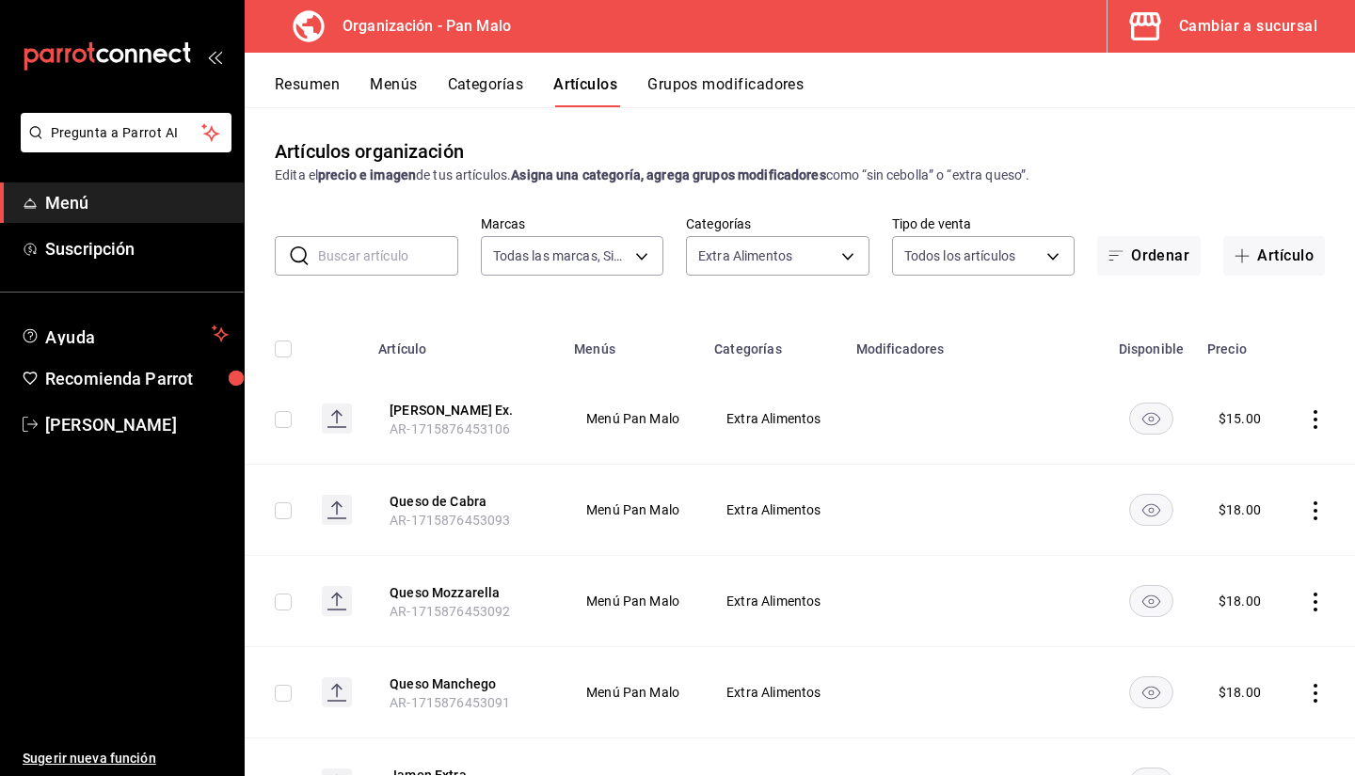
scroll to position [53, 0]
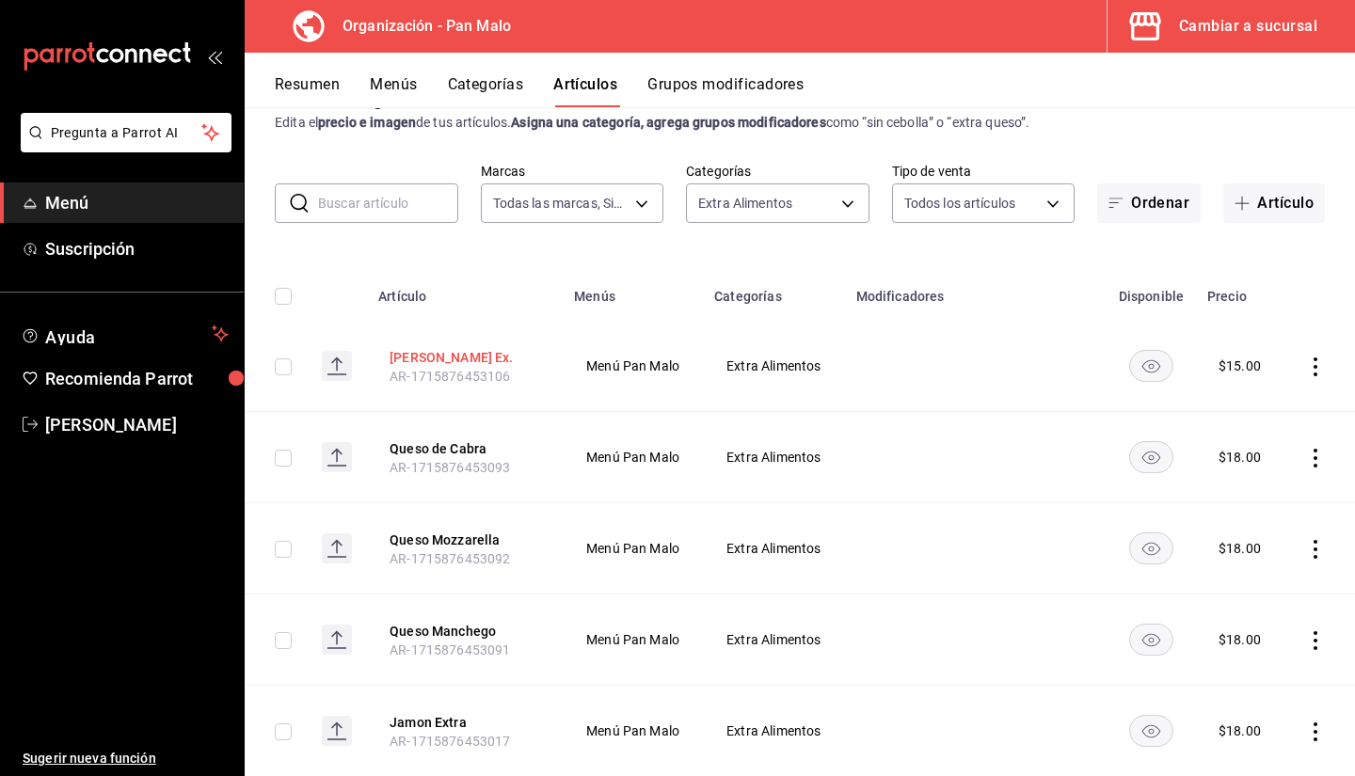
click at [408, 360] on button "Salsa Holandesa Ex." at bounding box center [465, 357] width 151 height 19
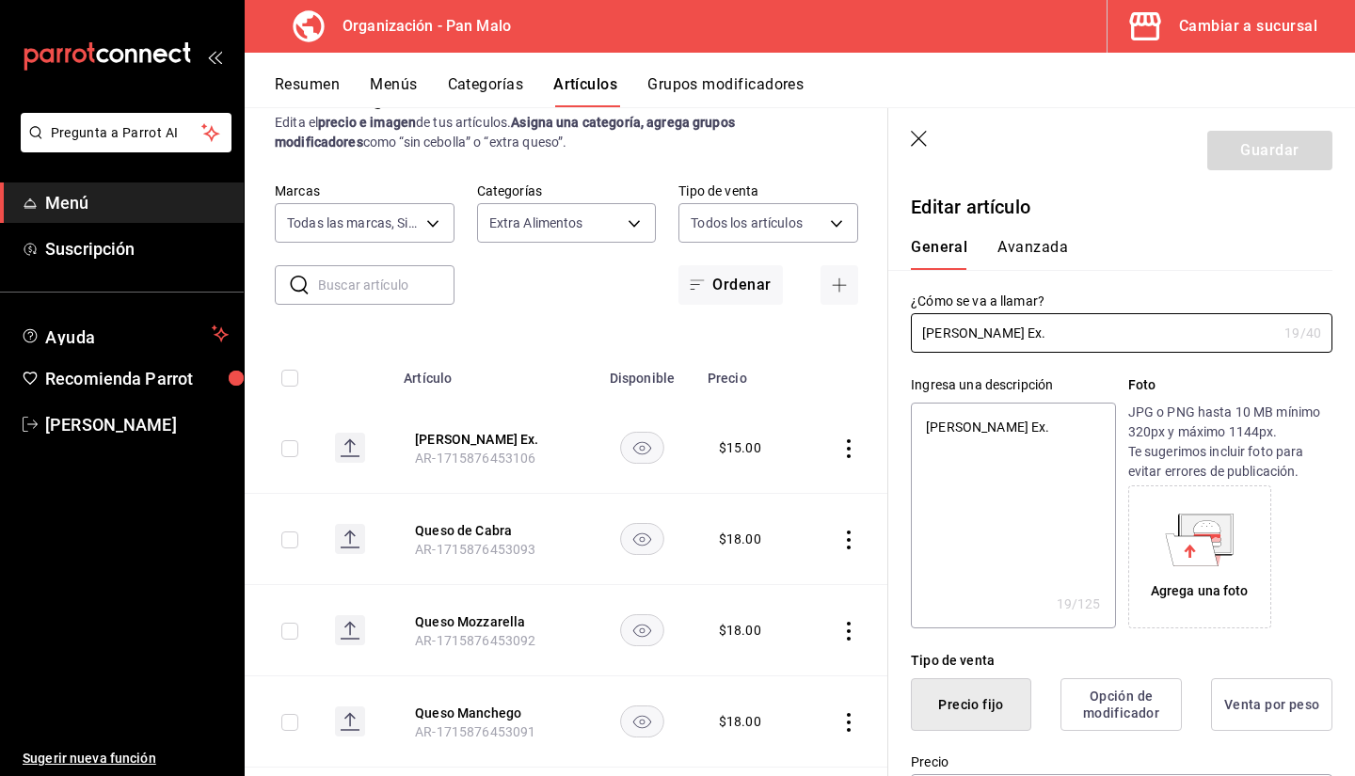
drag, startPoint x: 1131, startPoint y: 338, endPoint x: 1149, endPoint y: 353, distance: 23.4
click at [1149, 353] on div "Ingresa una descripción Salsa Holandesa Ex. x 19 /125 ​ Foto JPG o PNG hasta 10…" at bounding box center [1110, 491] width 444 height 276
click at [1116, 333] on input "Salsa Holandesa Ex." at bounding box center [1094, 333] width 366 height 38
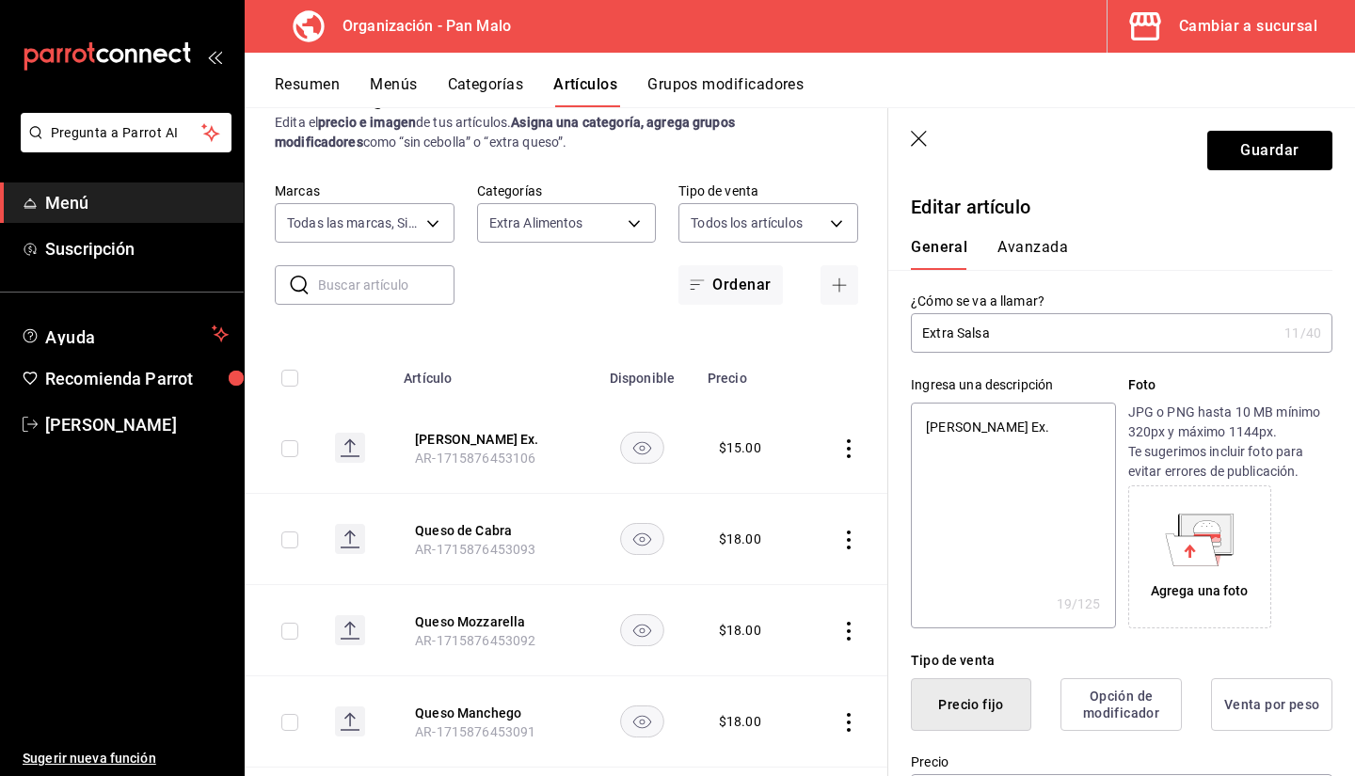
click at [1153, 320] on input "Extra Salsa" at bounding box center [1094, 333] width 366 height 38
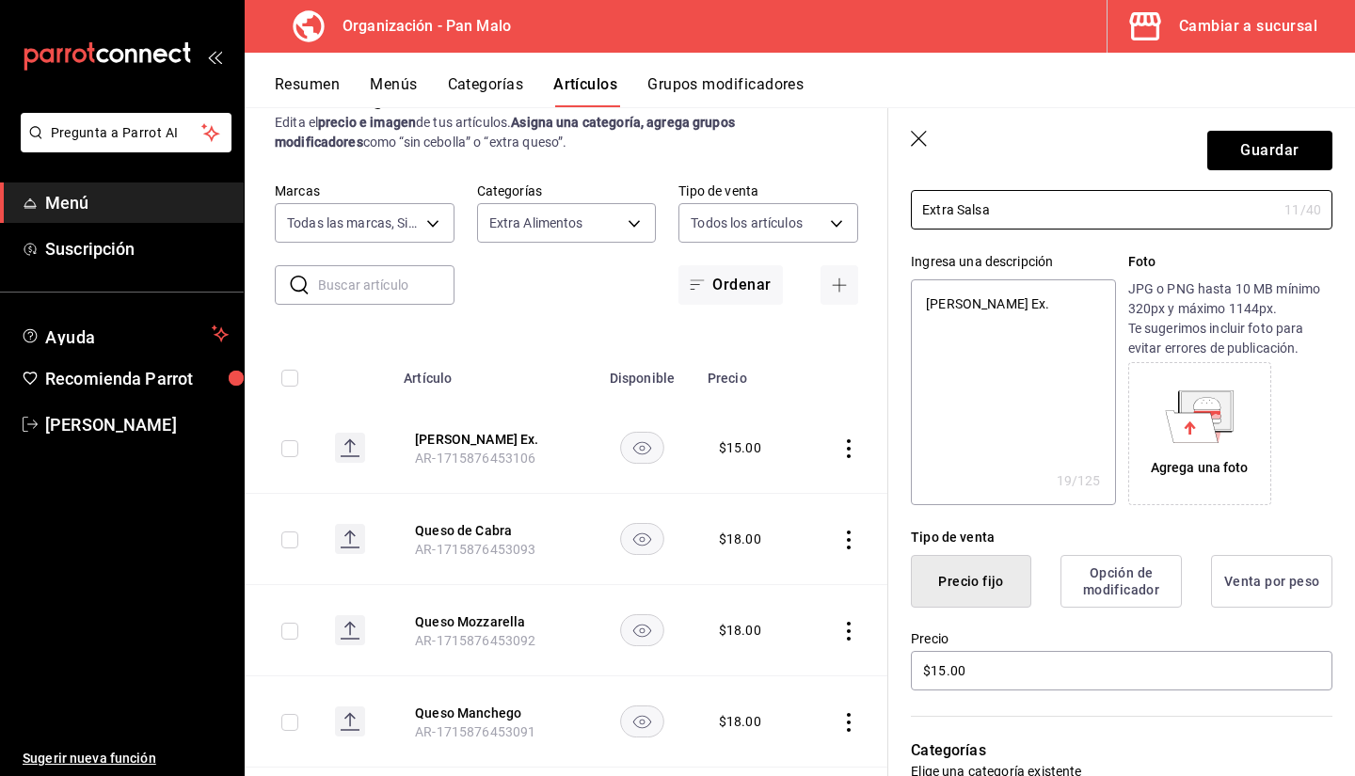
scroll to position [119, 0]
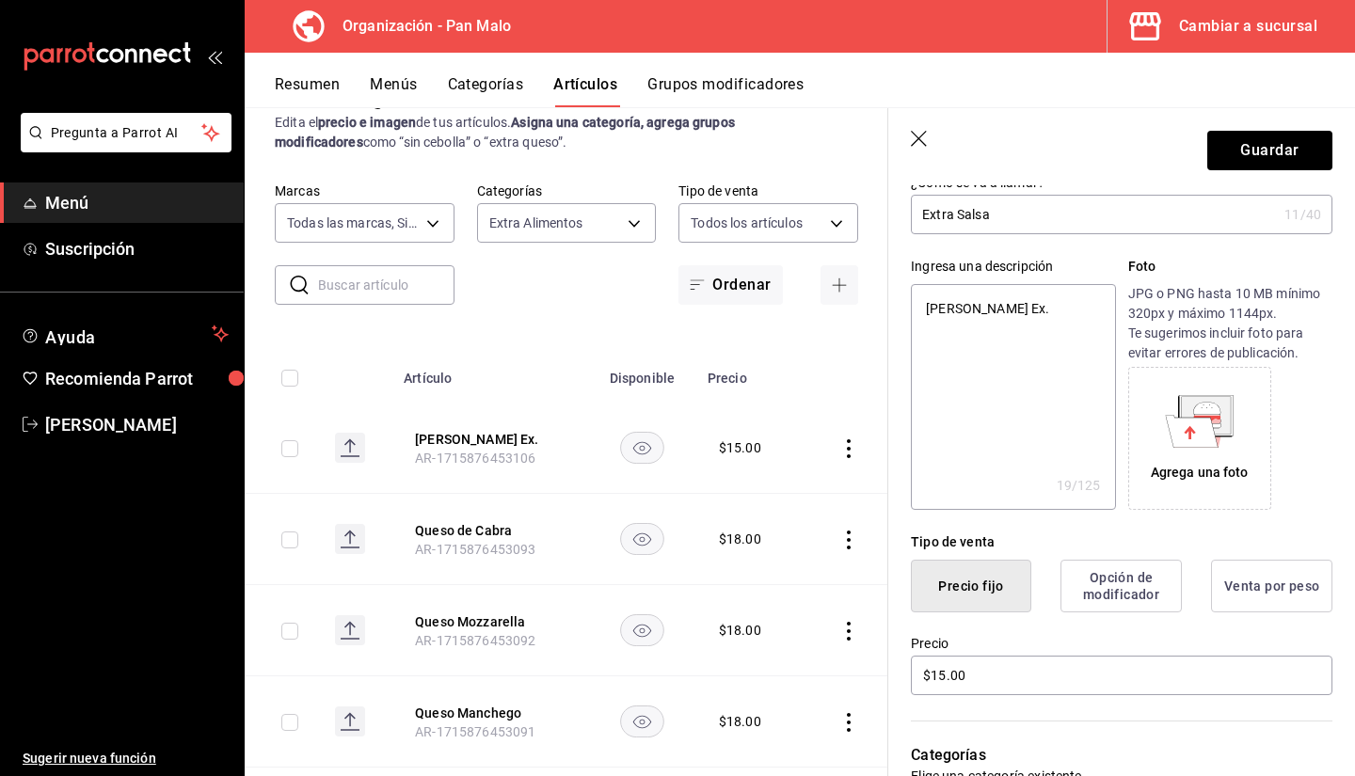
click at [1080, 310] on textarea "Salsa Holandesa Ex." at bounding box center [1013, 397] width 204 height 226
click at [1242, 168] on button "Guardar" at bounding box center [1270, 151] width 125 height 40
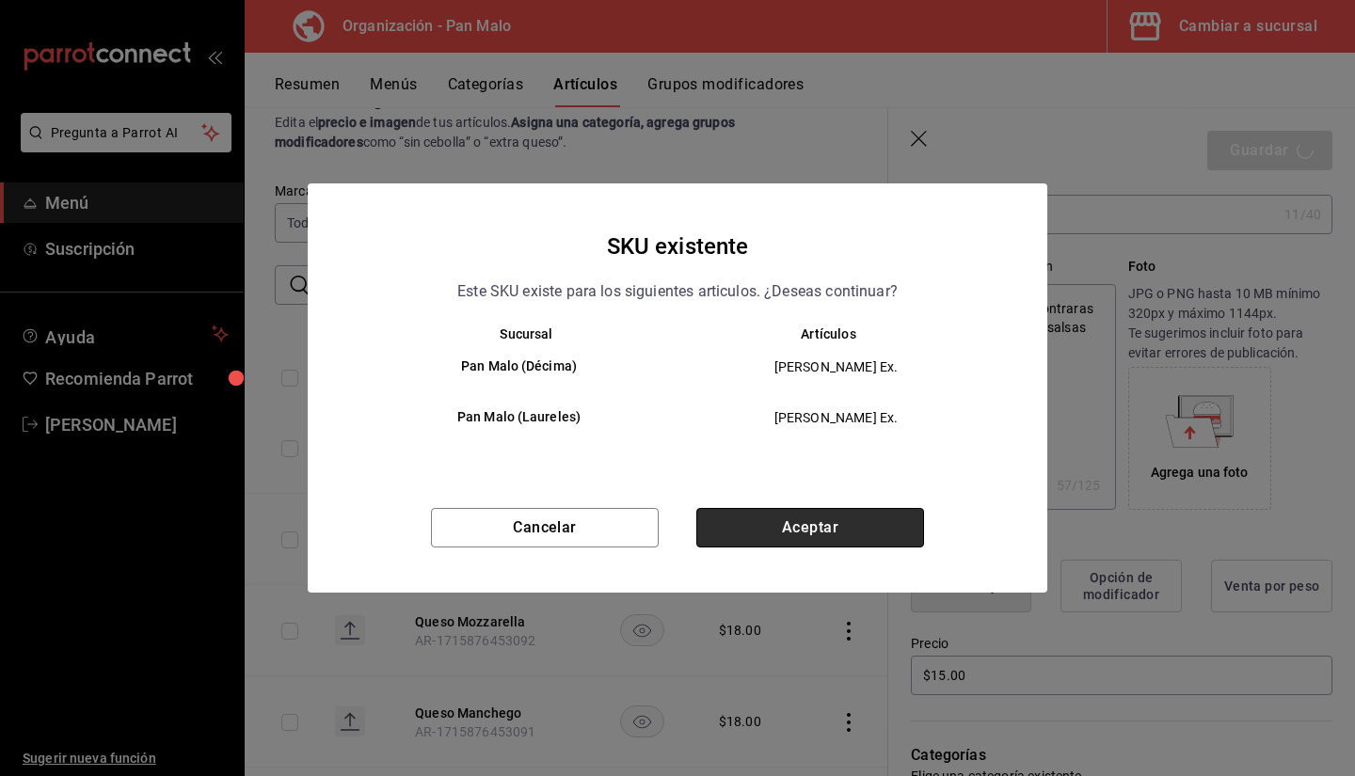
click at [807, 509] on button "Aceptar" at bounding box center [810, 528] width 228 height 40
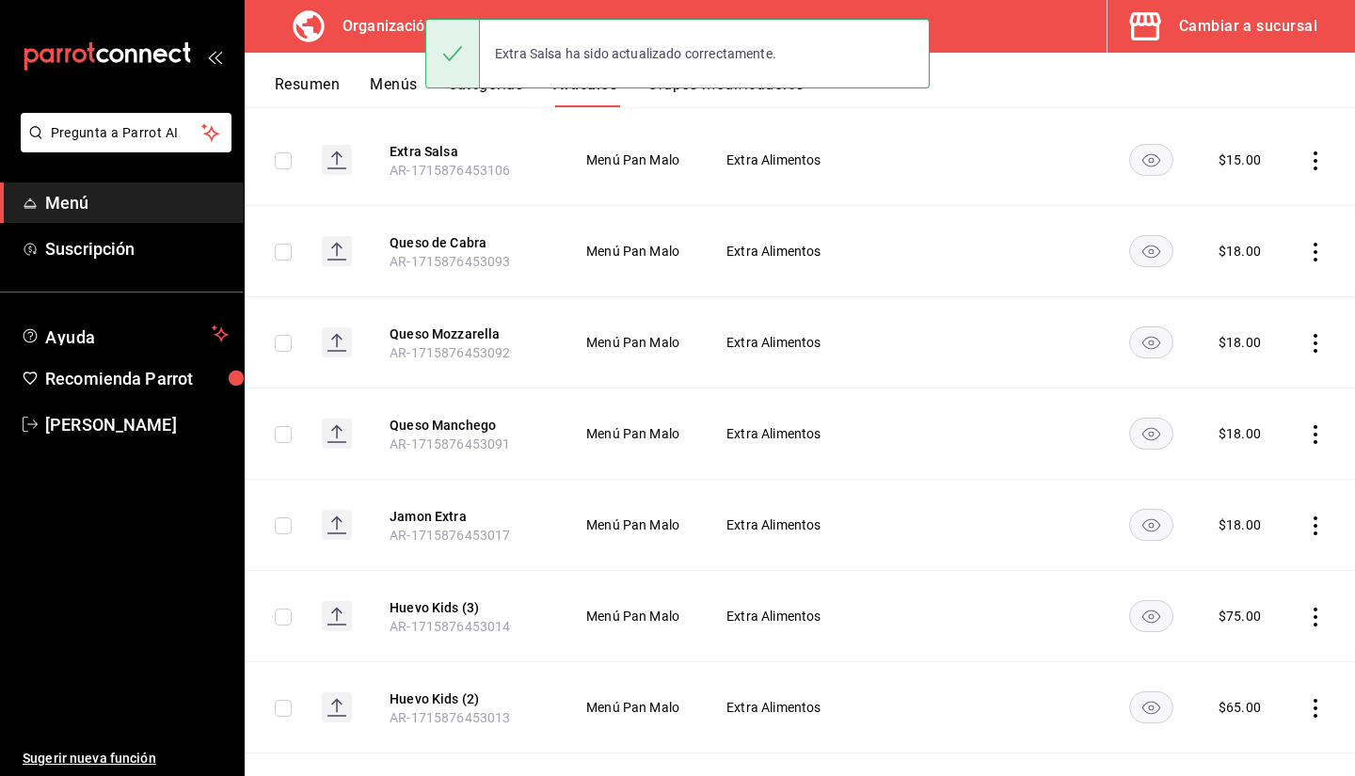
scroll to position [260, 0]
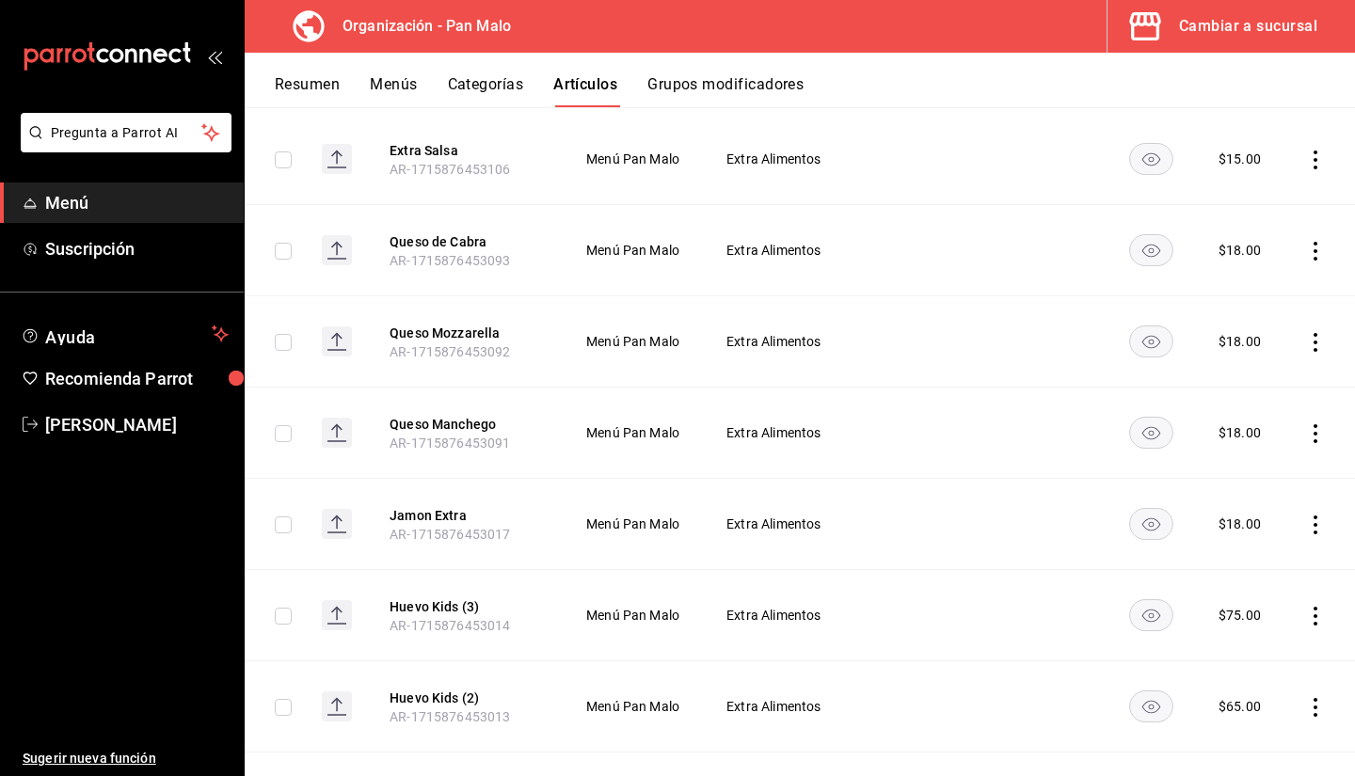
click at [1244, 26] on div "Cambiar a sucursal" at bounding box center [1248, 26] width 138 height 26
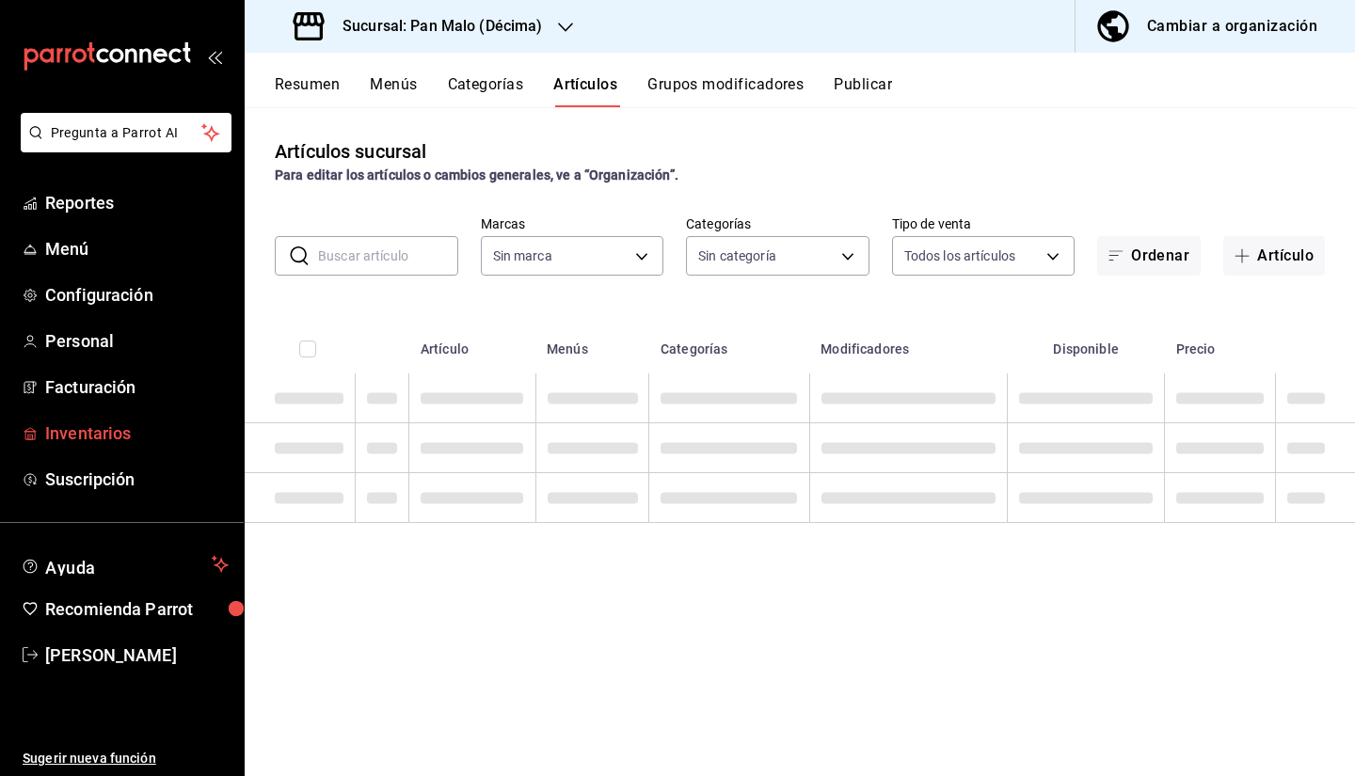
click at [115, 425] on span "Inventarios" at bounding box center [137, 433] width 184 height 25
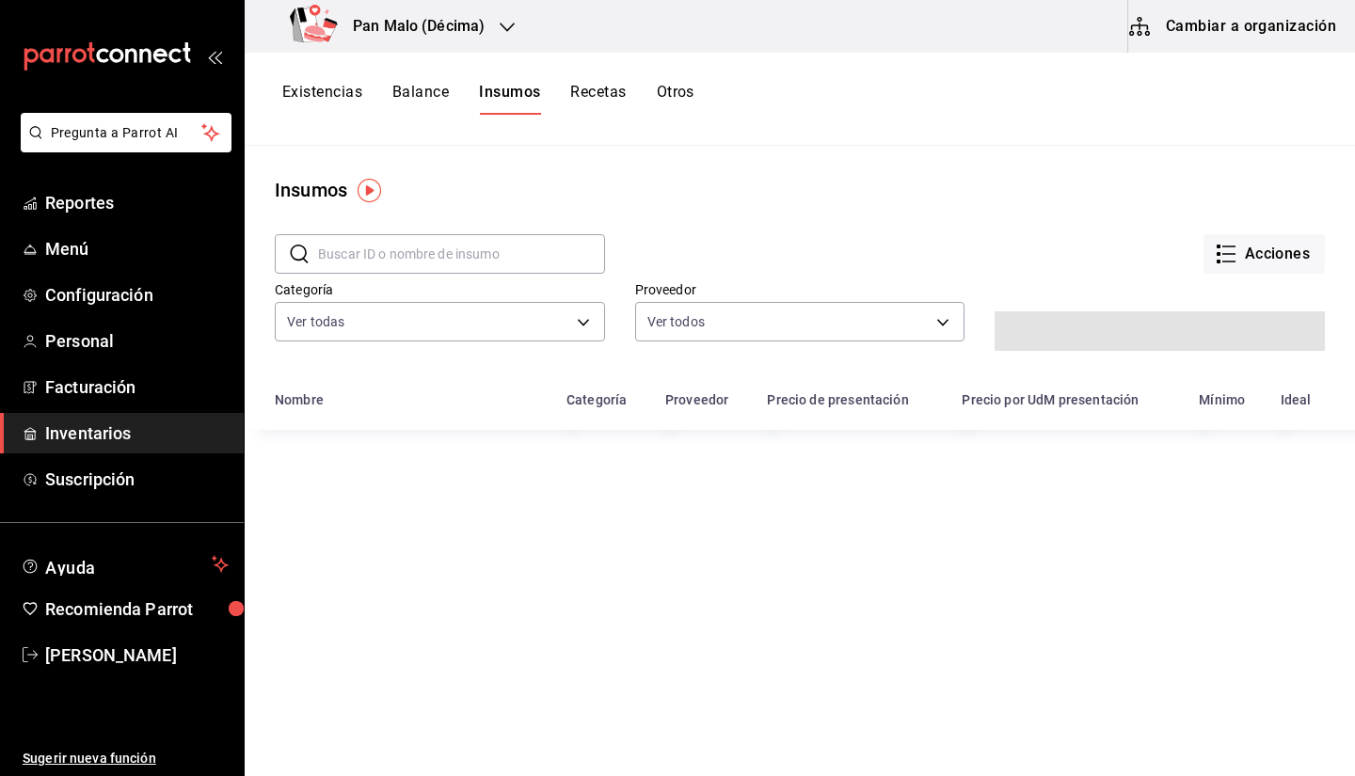
click at [1151, 3] on button "Cambiar a organización" at bounding box center [1234, 26] width 212 height 53
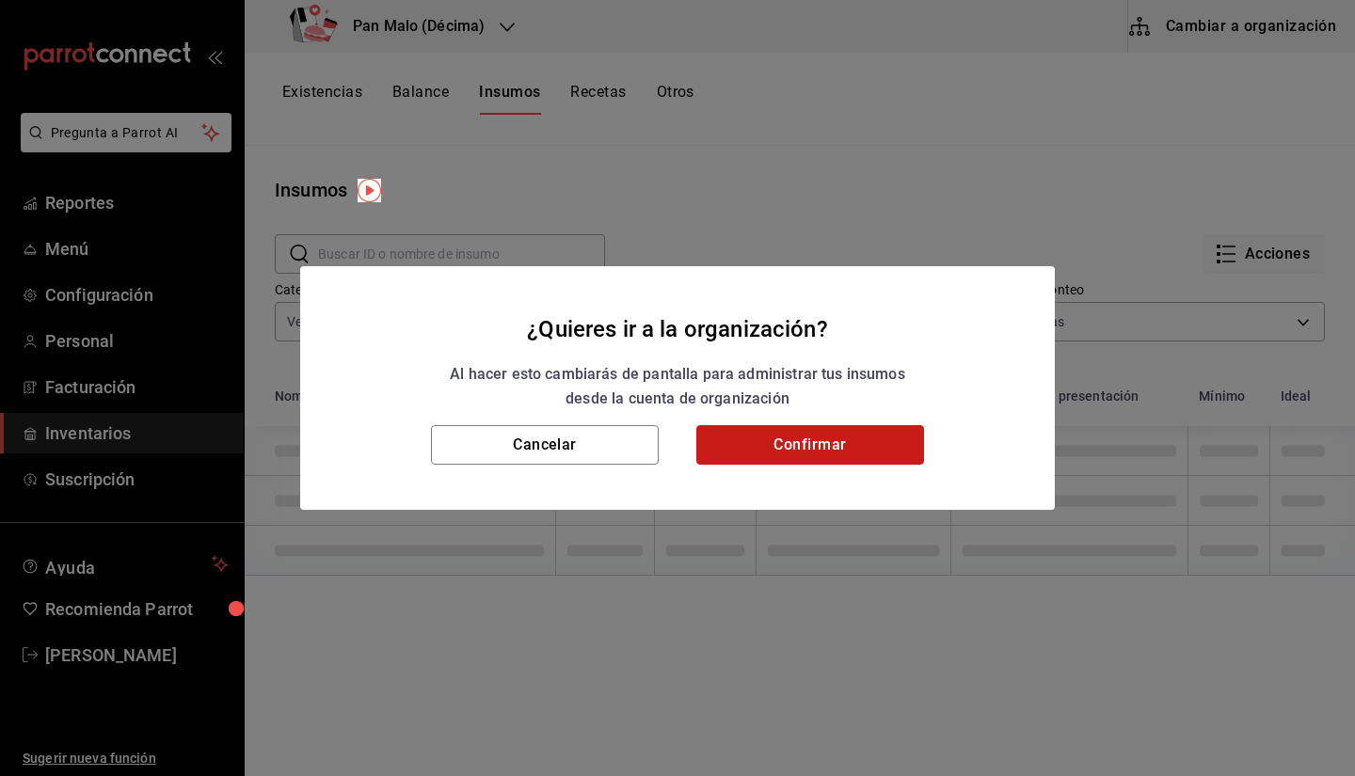
click at [716, 456] on button "Confirmar" at bounding box center [810, 445] width 228 height 40
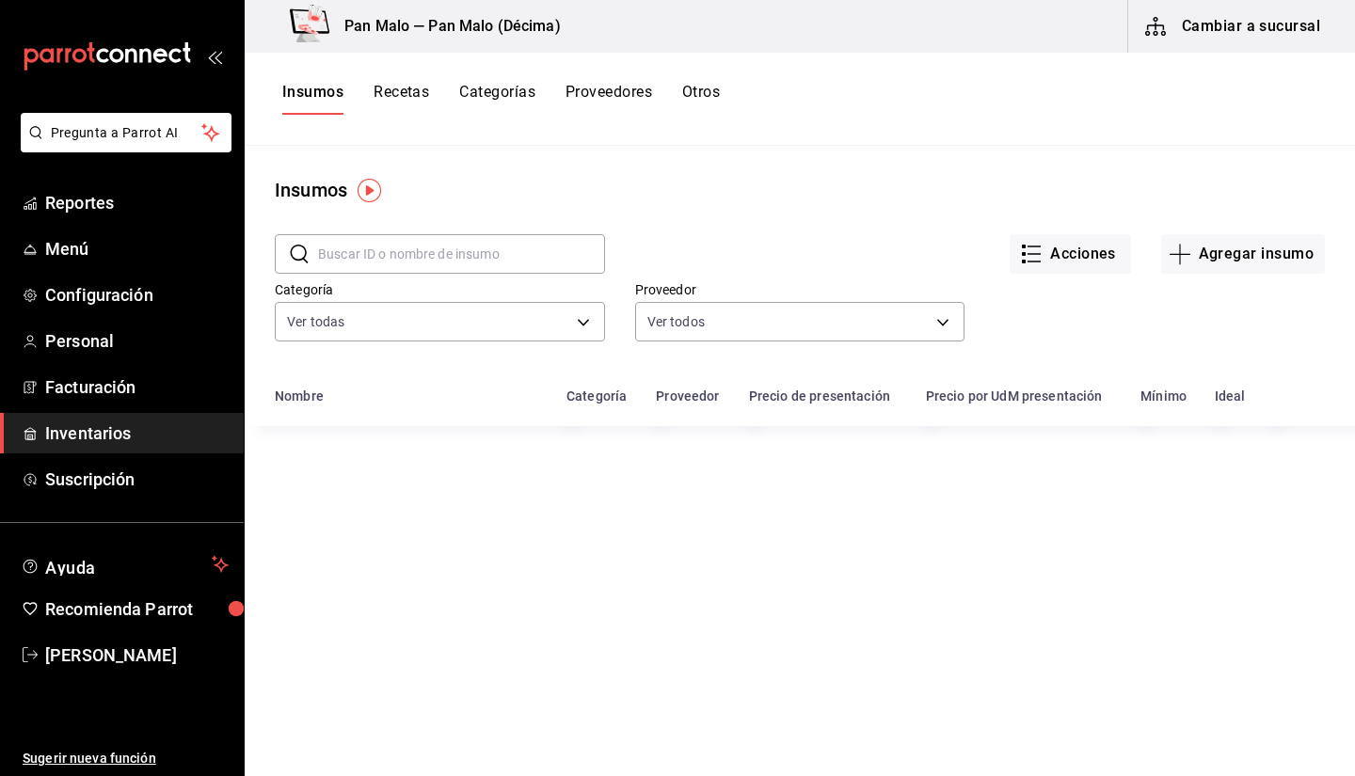
click at [398, 96] on button "Recetas" at bounding box center [402, 99] width 56 height 32
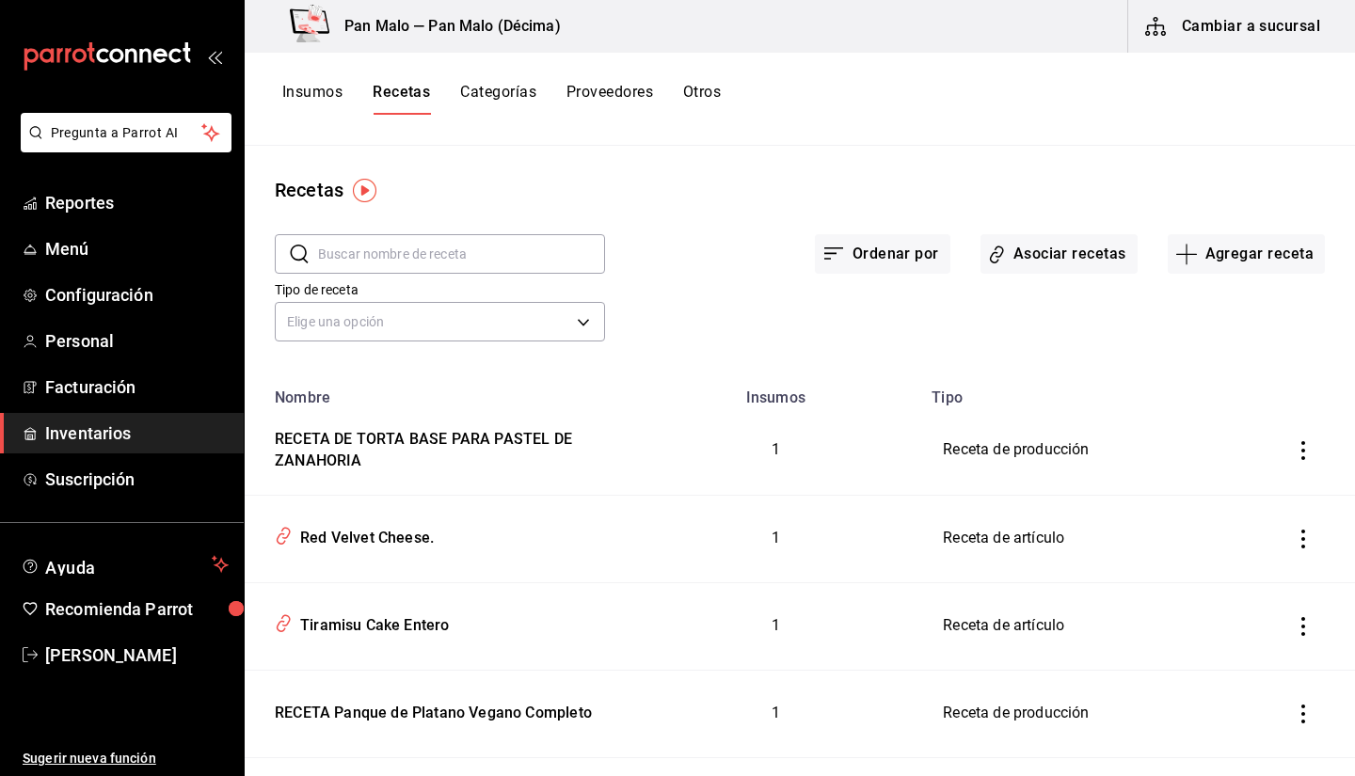
click at [470, 257] on input "text" at bounding box center [461, 254] width 287 height 38
click at [145, 436] on span "Inventarios" at bounding box center [137, 433] width 184 height 25
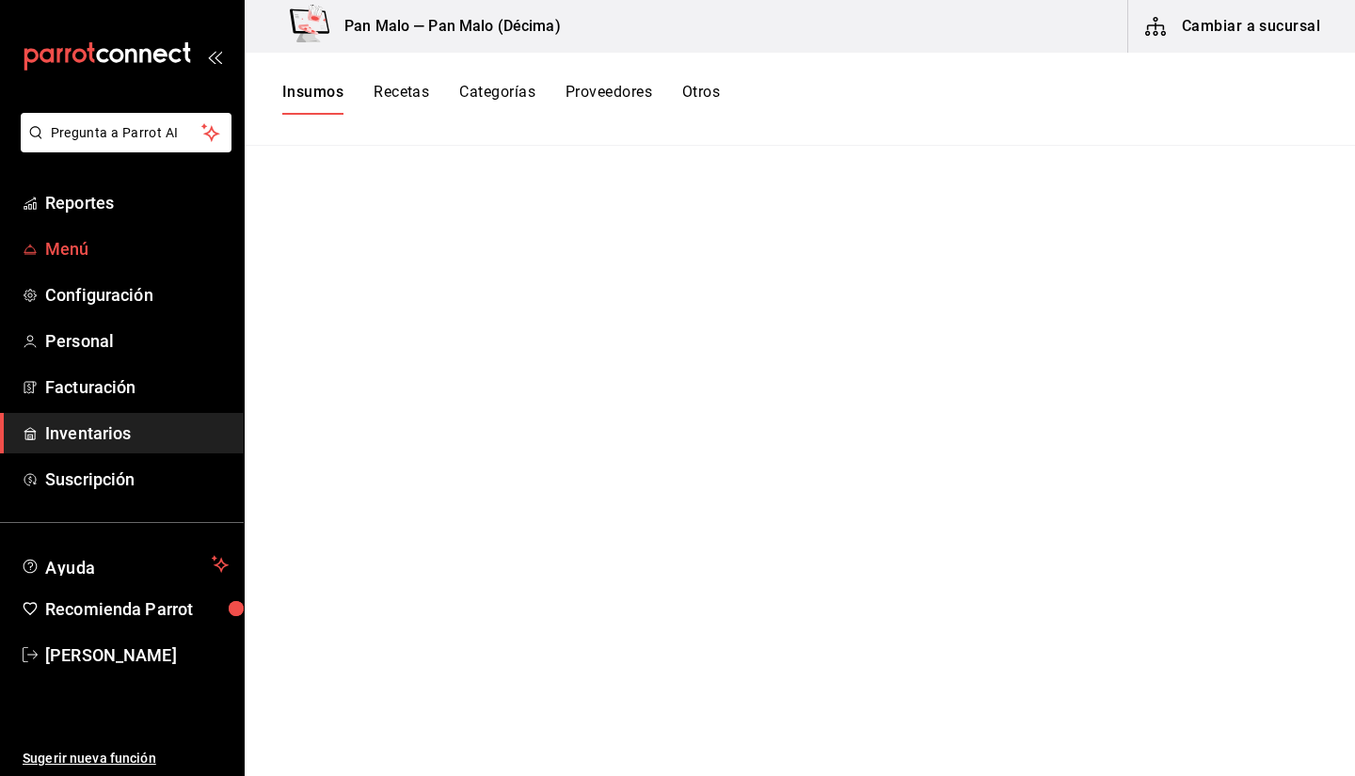
click at [76, 252] on span "Menú" at bounding box center [137, 248] width 184 height 25
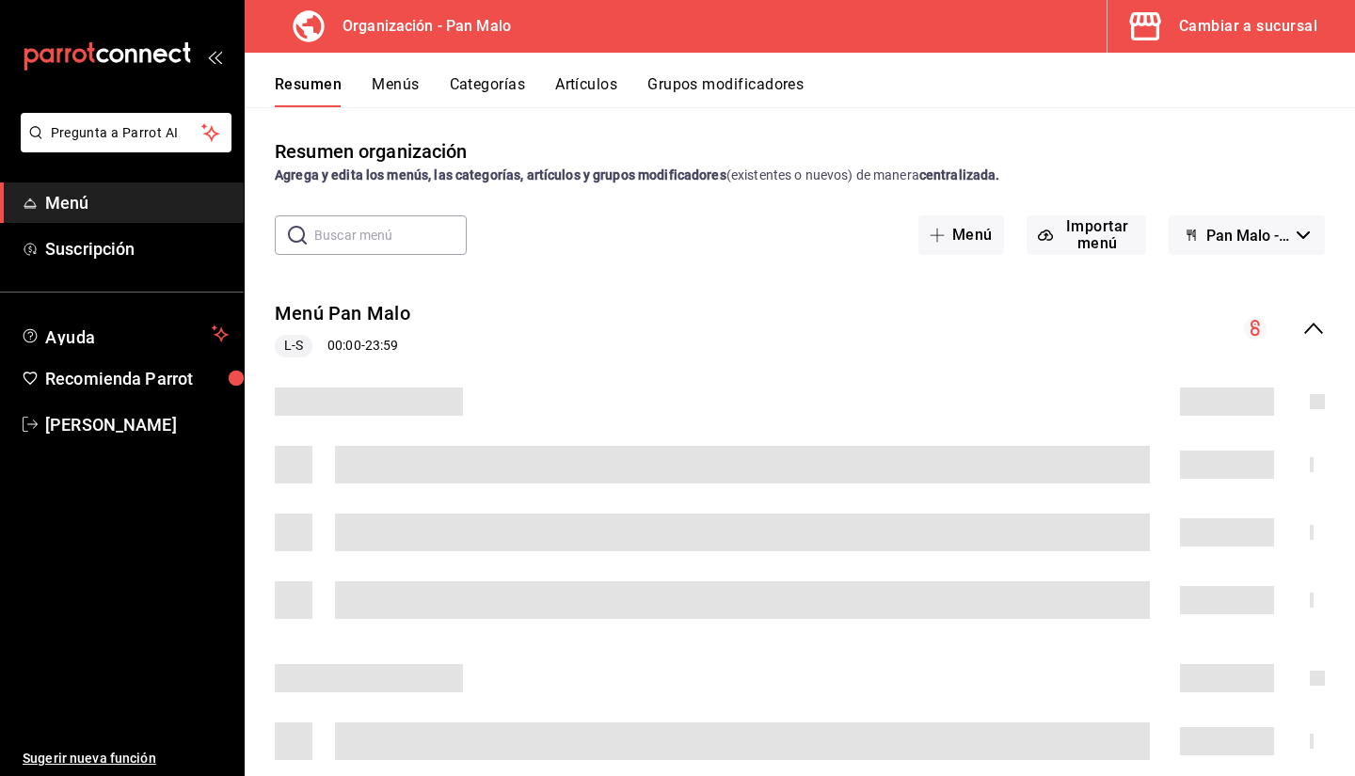
click at [694, 100] on button "Grupos modificadores" at bounding box center [726, 91] width 156 height 32
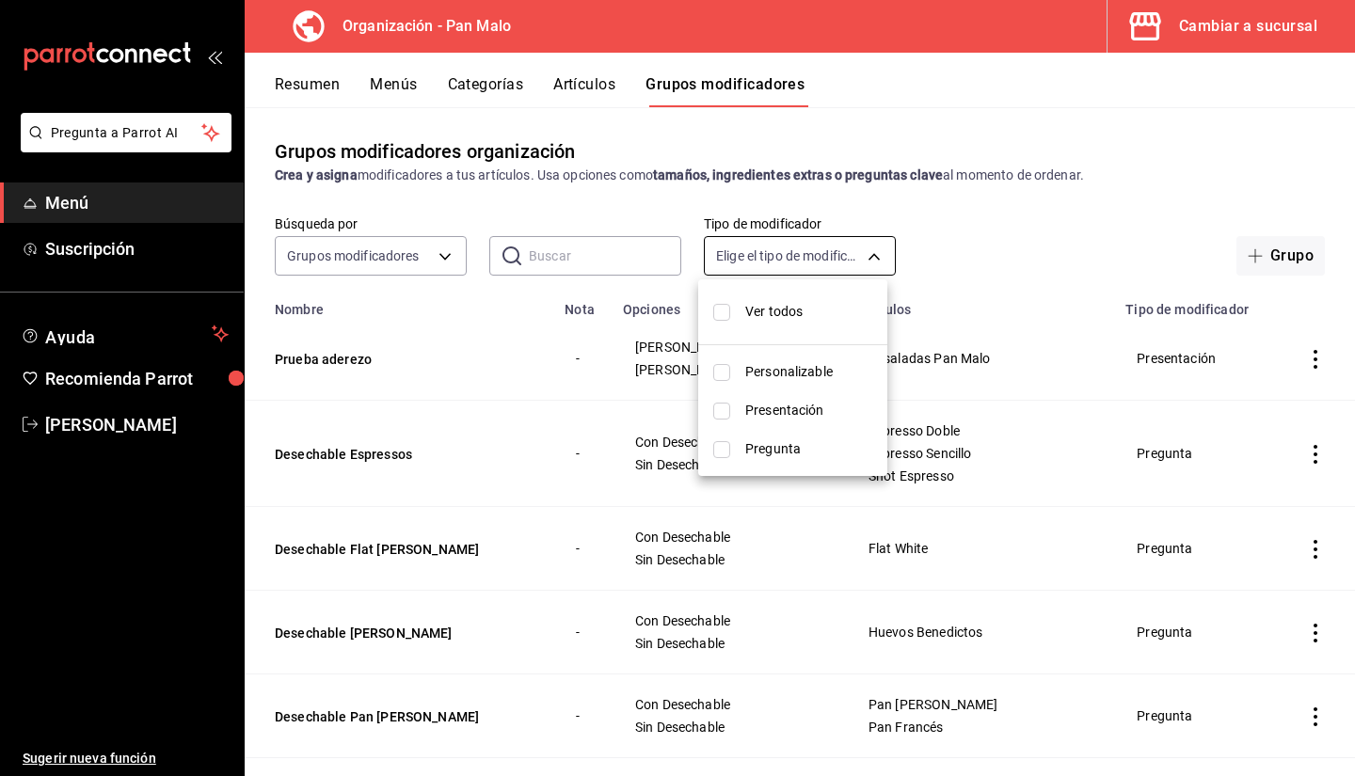
click at [806, 268] on body "Pregunta a Parrot AI Menú Suscripción Ayuda Recomienda Parrot Sebastian Viadero…" at bounding box center [677, 388] width 1355 height 776
click at [624, 257] on div at bounding box center [677, 388] width 1355 height 776
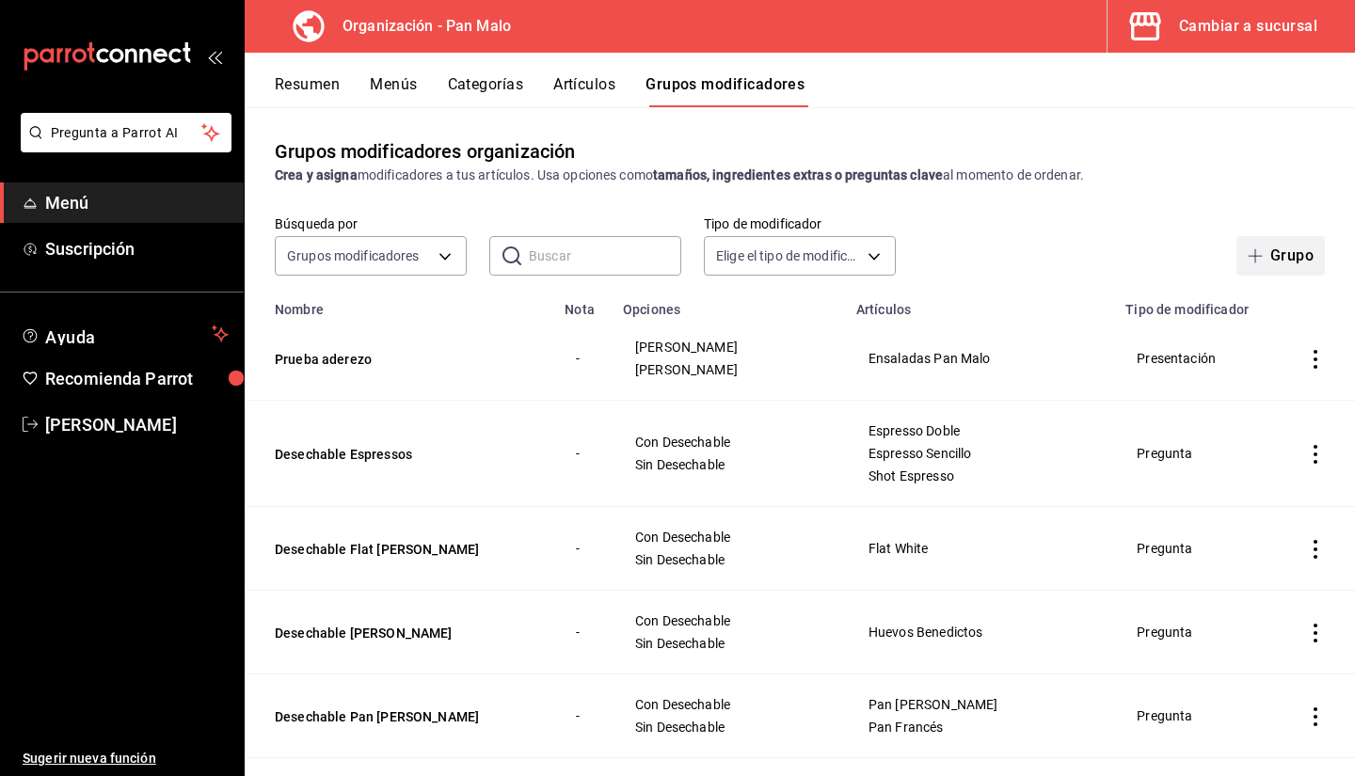
click at [1296, 250] on button "Grupo" at bounding box center [1281, 256] width 88 height 40
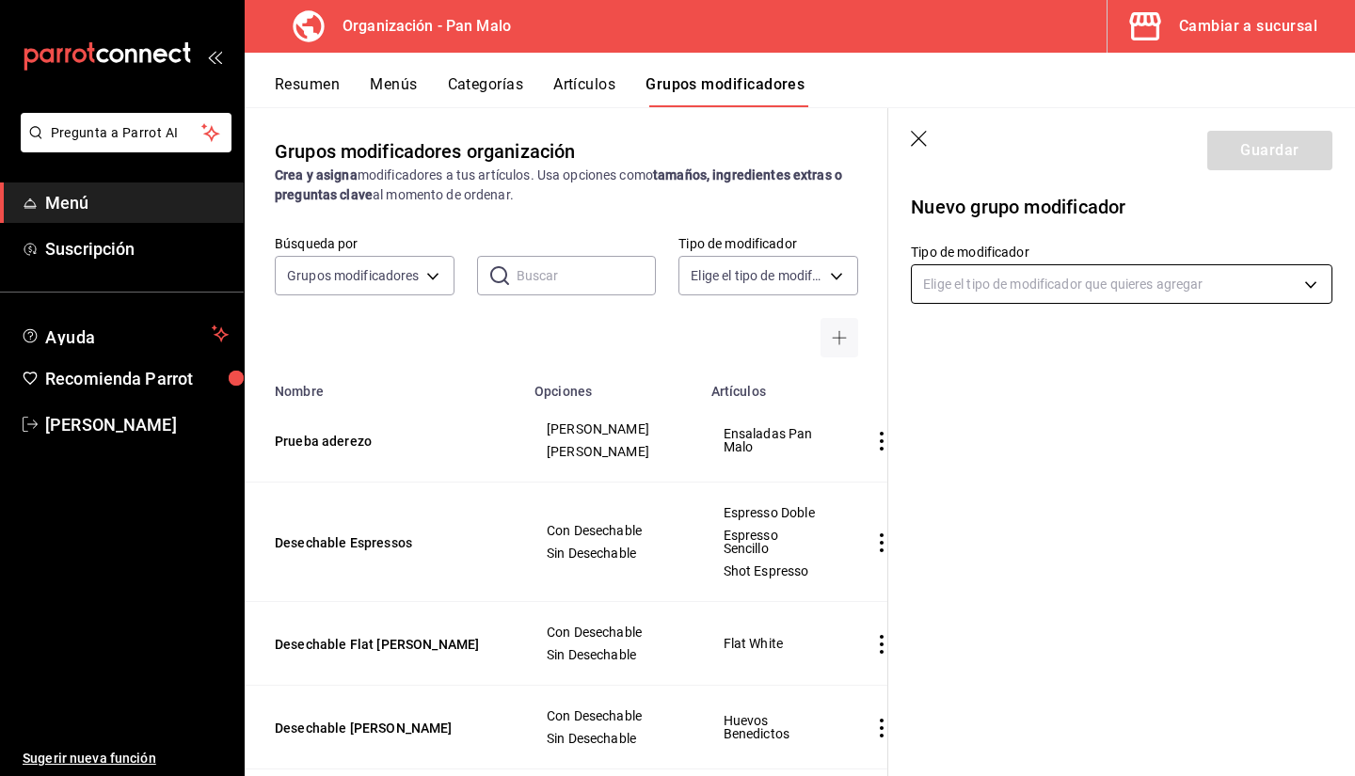
click at [1144, 278] on body "Pregunta a Parrot AI Menú Suscripción Ayuda Recomienda Parrot Sebastian Viadero…" at bounding box center [677, 388] width 1355 height 776
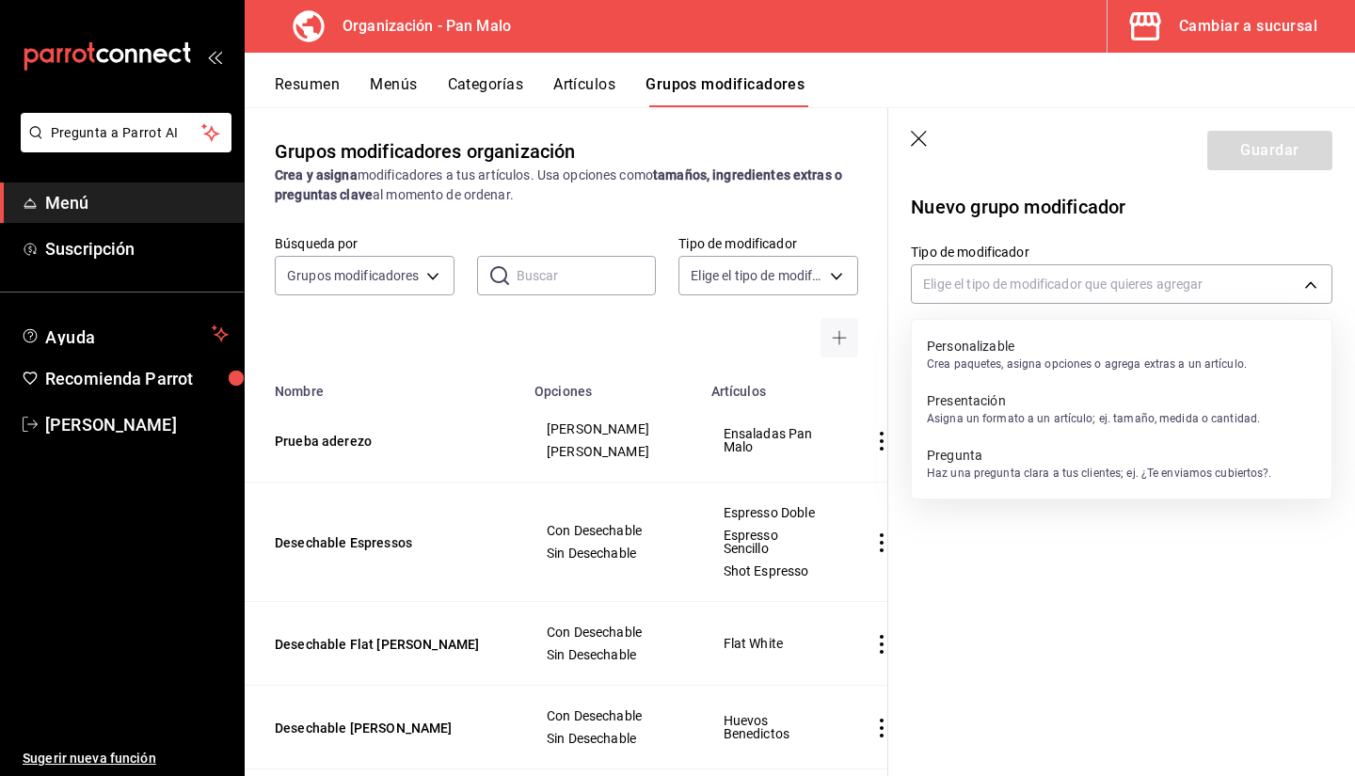
click at [994, 476] on p "Haz una pregunta clara a tus clientes; ej. ¿Te enviamos cubiertos?." at bounding box center [1099, 473] width 345 height 17
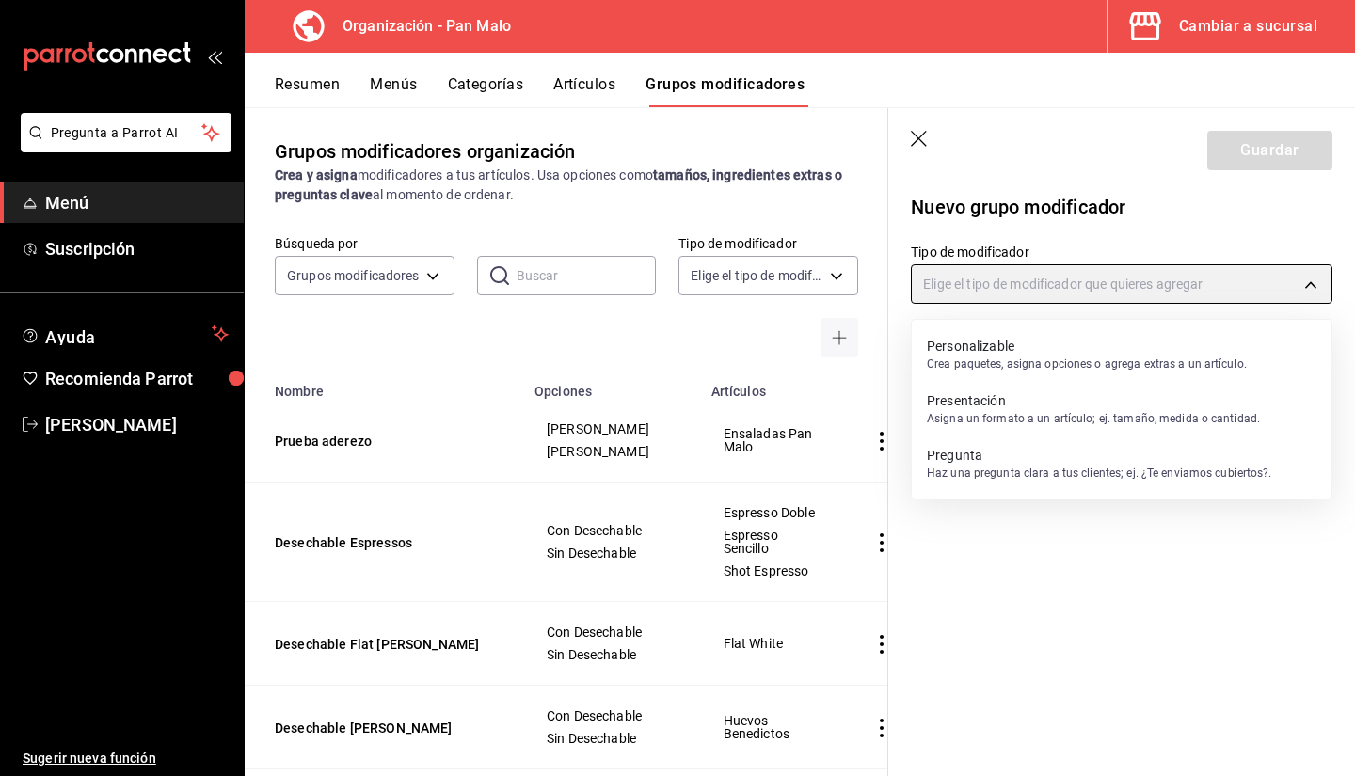
type input "QUESTION"
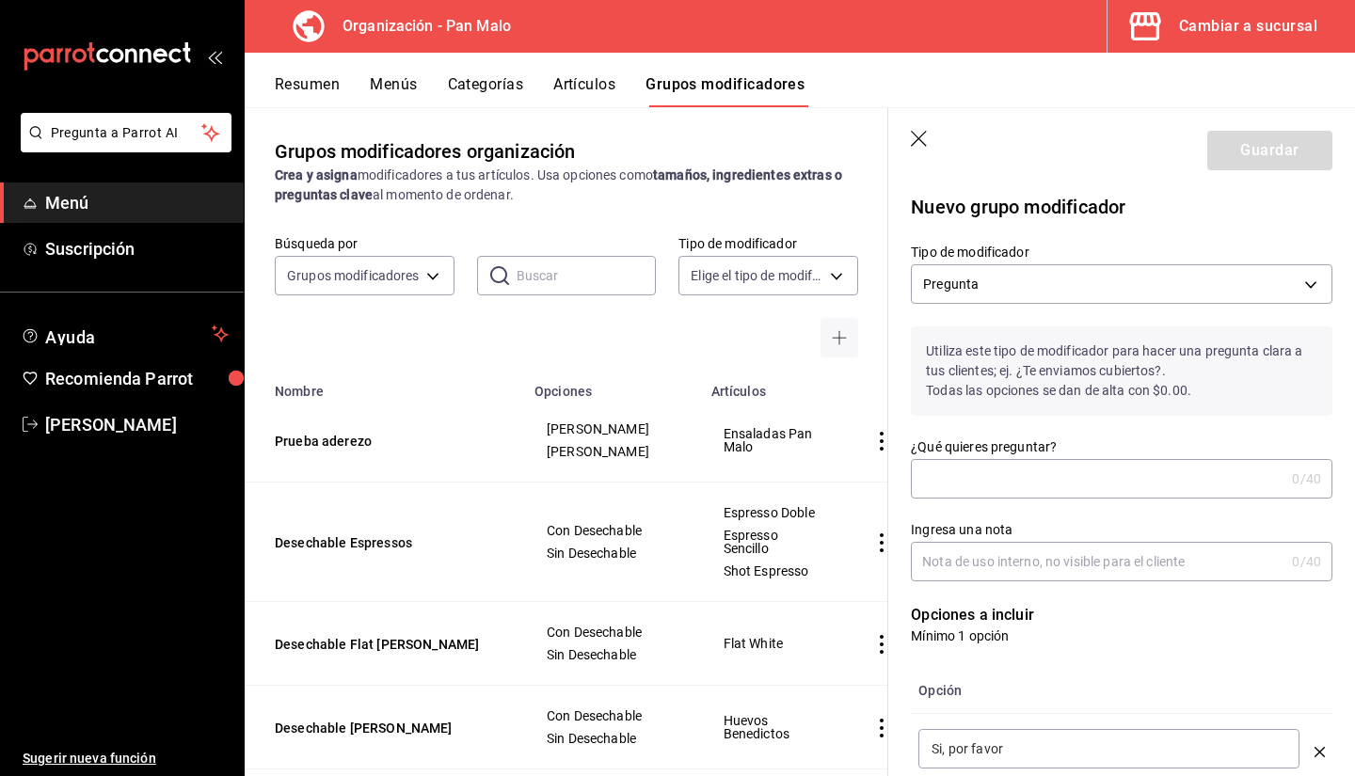
click at [1031, 491] on input "¿Qué quieres preguntar?" at bounding box center [1098, 479] width 374 height 38
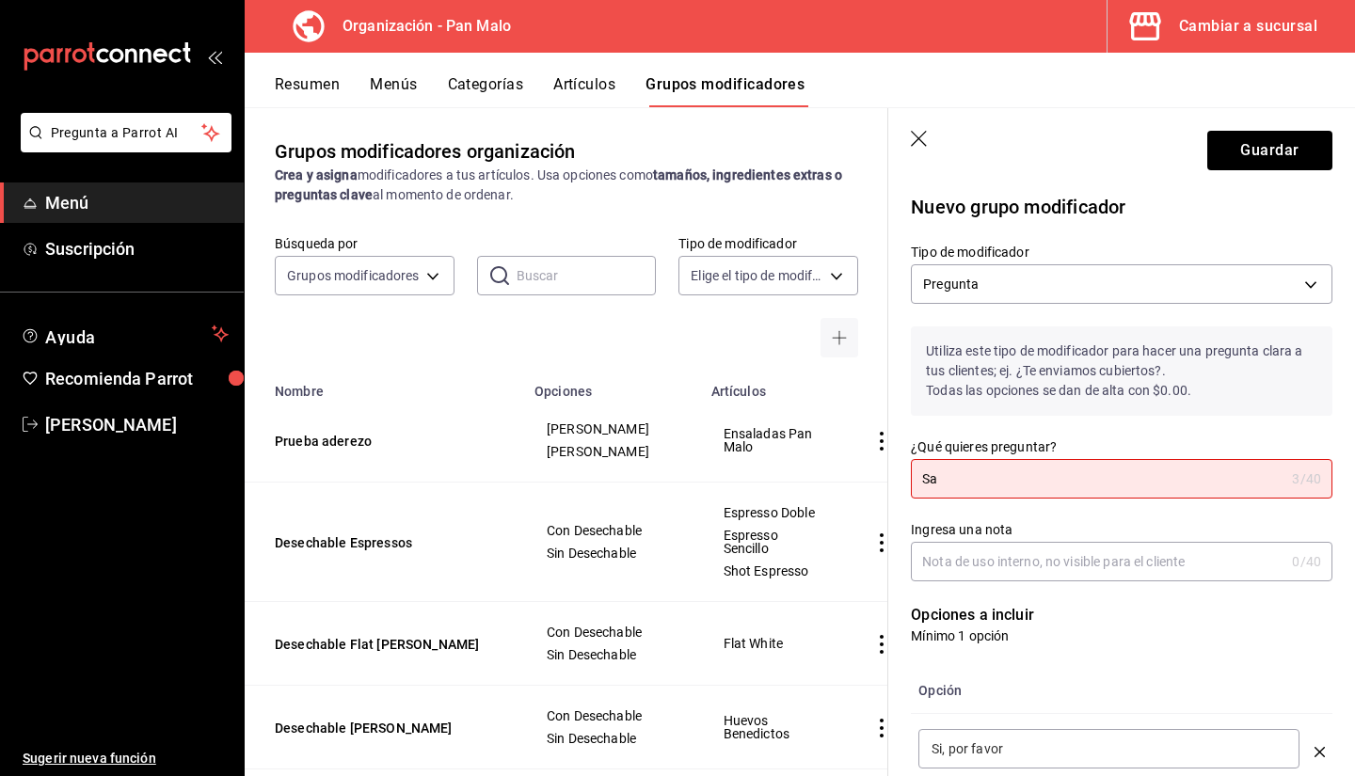
type input "S"
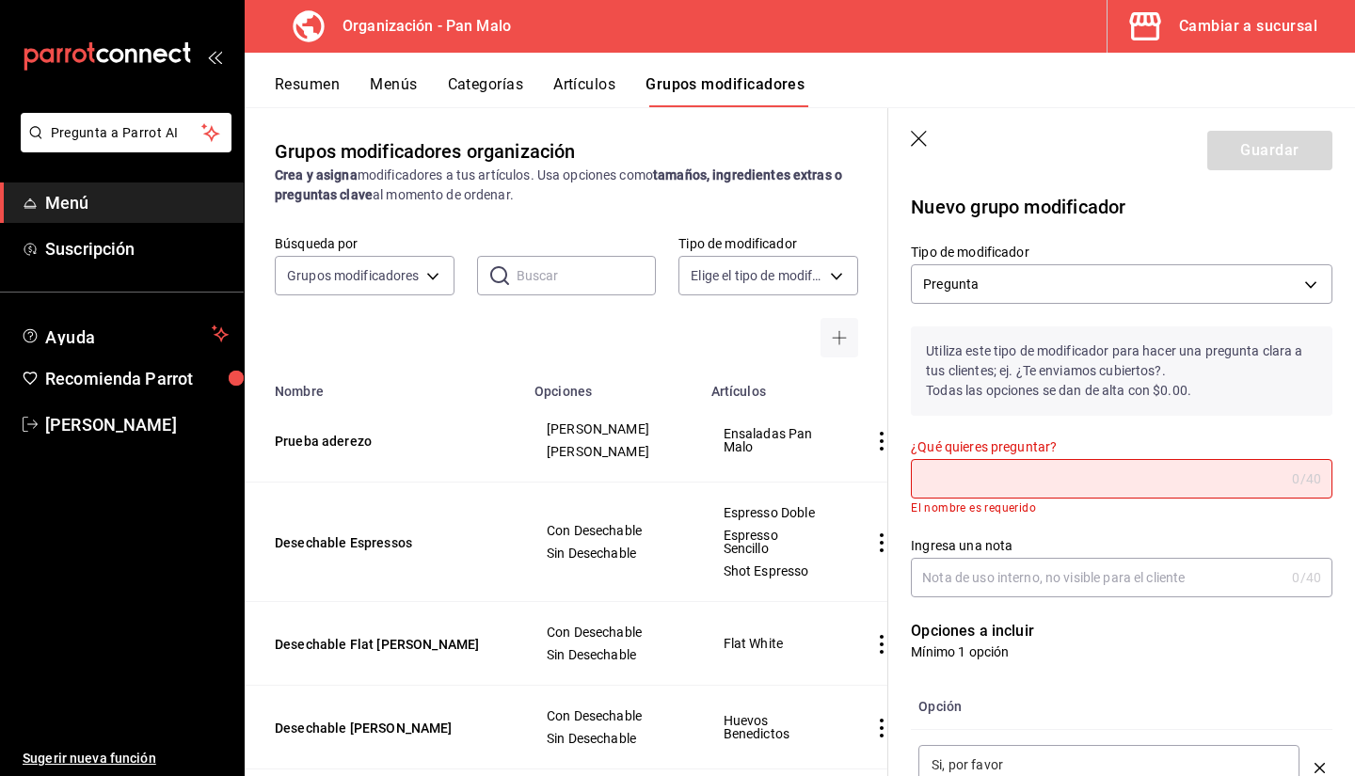
click at [918, 139] on icon "button" at bounding box center [920, 140] width 19 height 19
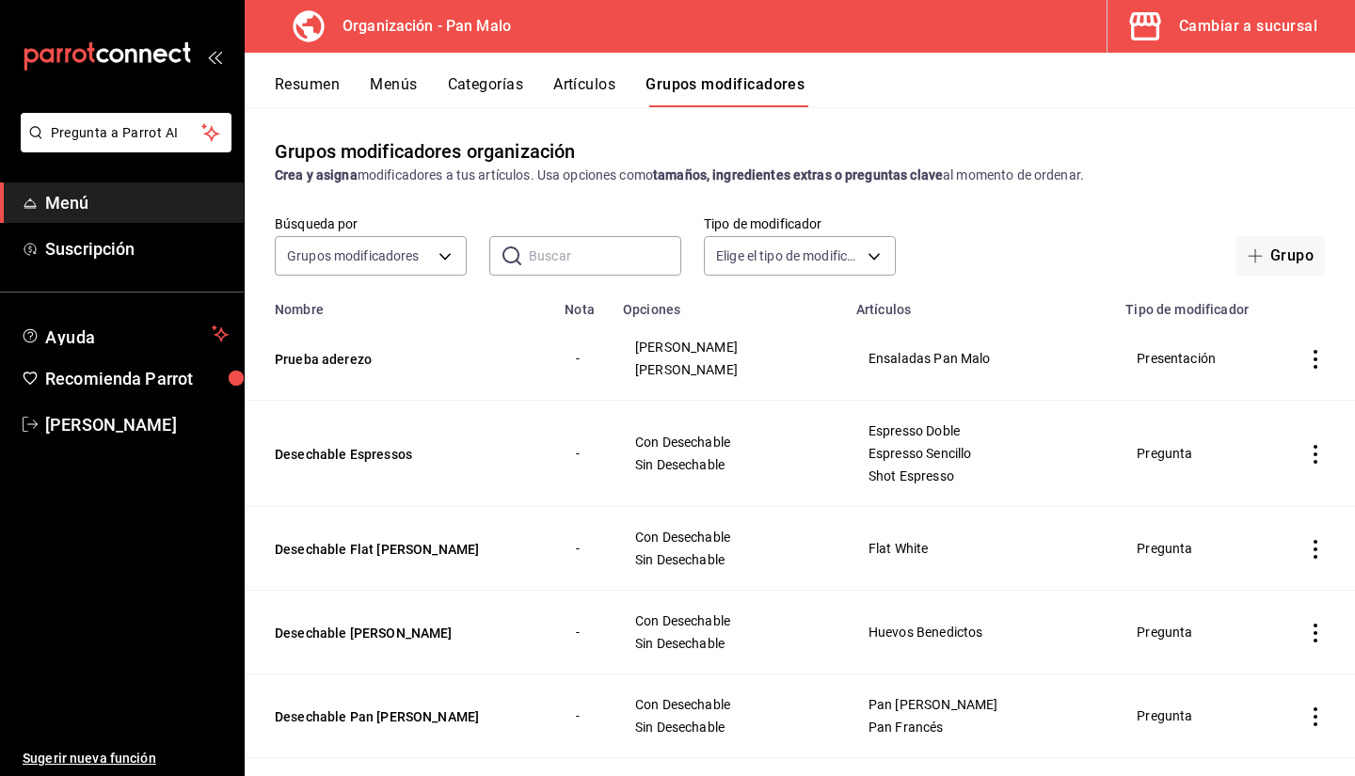
click at [331, 348] on td "Prueba aderezo" at bounding box center [399, 359] width 309 height 84
click at [331, 360] on button "Prueba aderezo" at bounding box center [388, 359] width 226 height 19
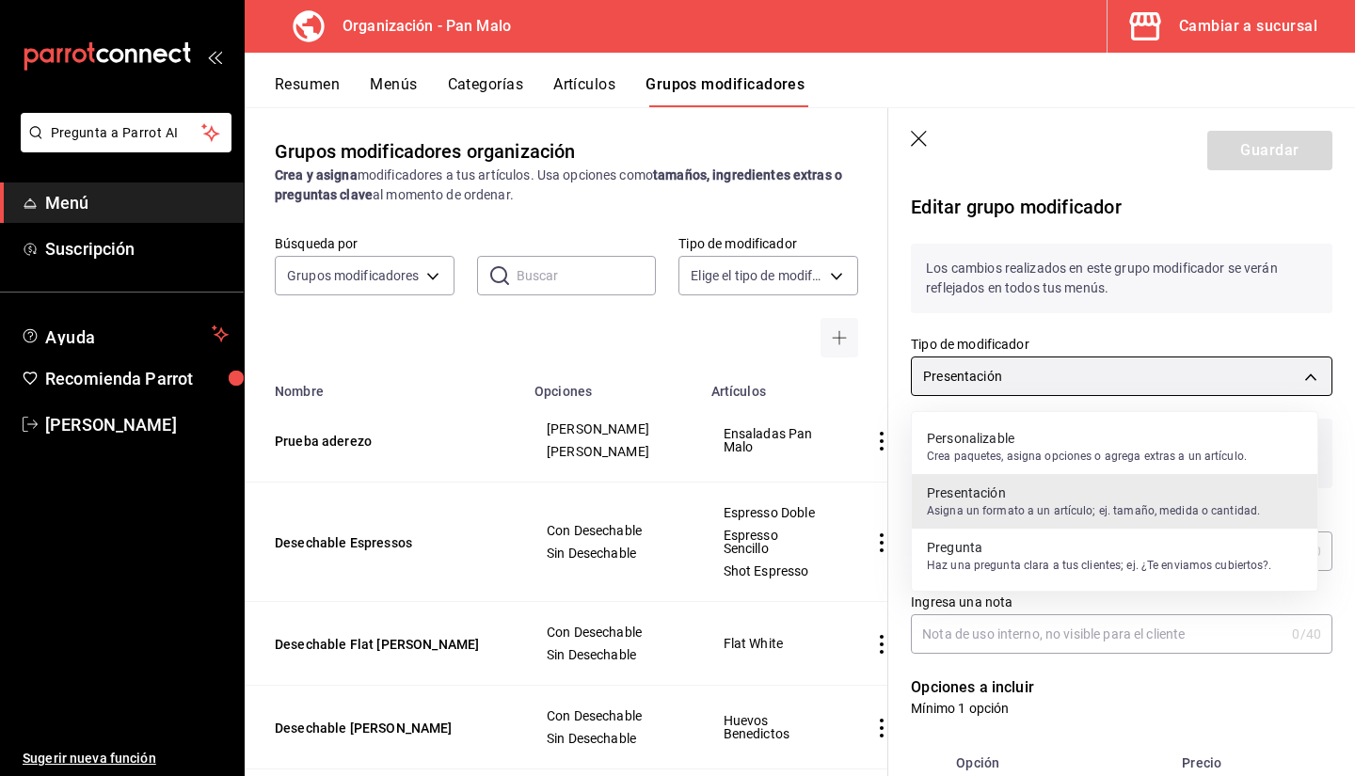
click at [1106, 374] on body "Pregunta a Parrot AI Menú Suscripción Ayuda Recomienda Parrot Sebastian Viadero…" at bounding box center [677, 388] width 1355 height 776
click at [1048, 549] on p "Pregunta" at bounding box center [1099, 547] width 345 height 19
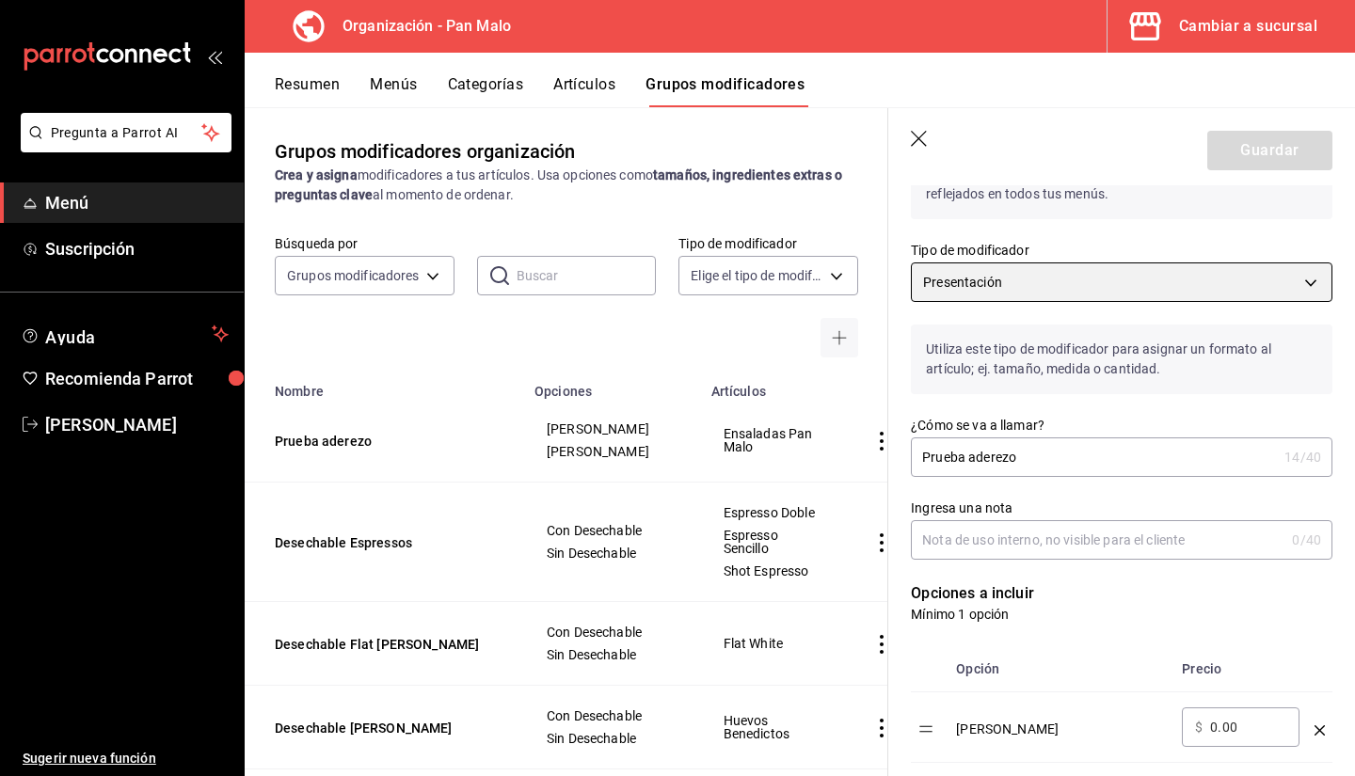
scroll to position [103, 0]
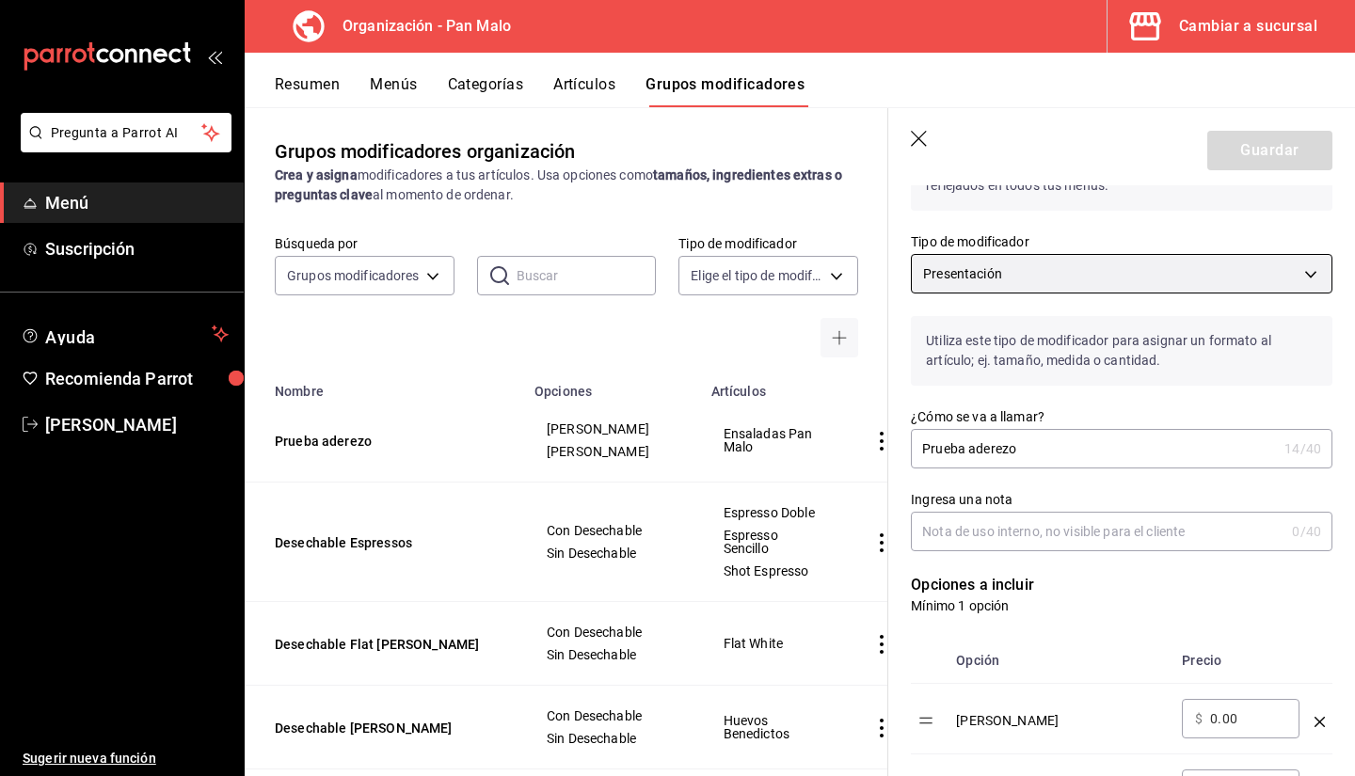
click at [1132, 273] on body "Pregunta a Parrot AI Menú Suscripción Ayuda Recomienda Parrot Sebastian Viadero…" at bounding box center [677, 388] width 1355 height 776
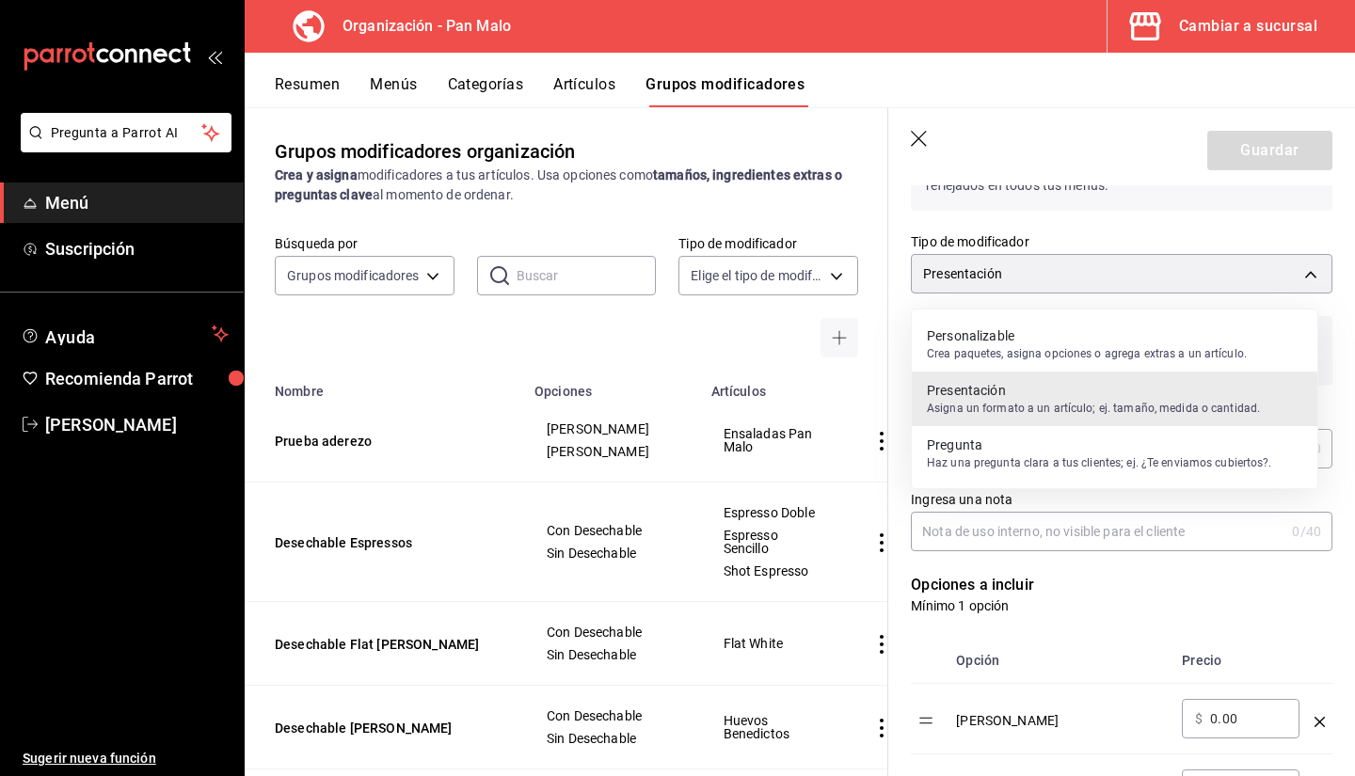
click at [1059, 465] on p "Haz una pregunta clara a tus clientes; ej. ¿Te enviamos cubiertos?." at bounding box center [1099, 463] width 345 height 17
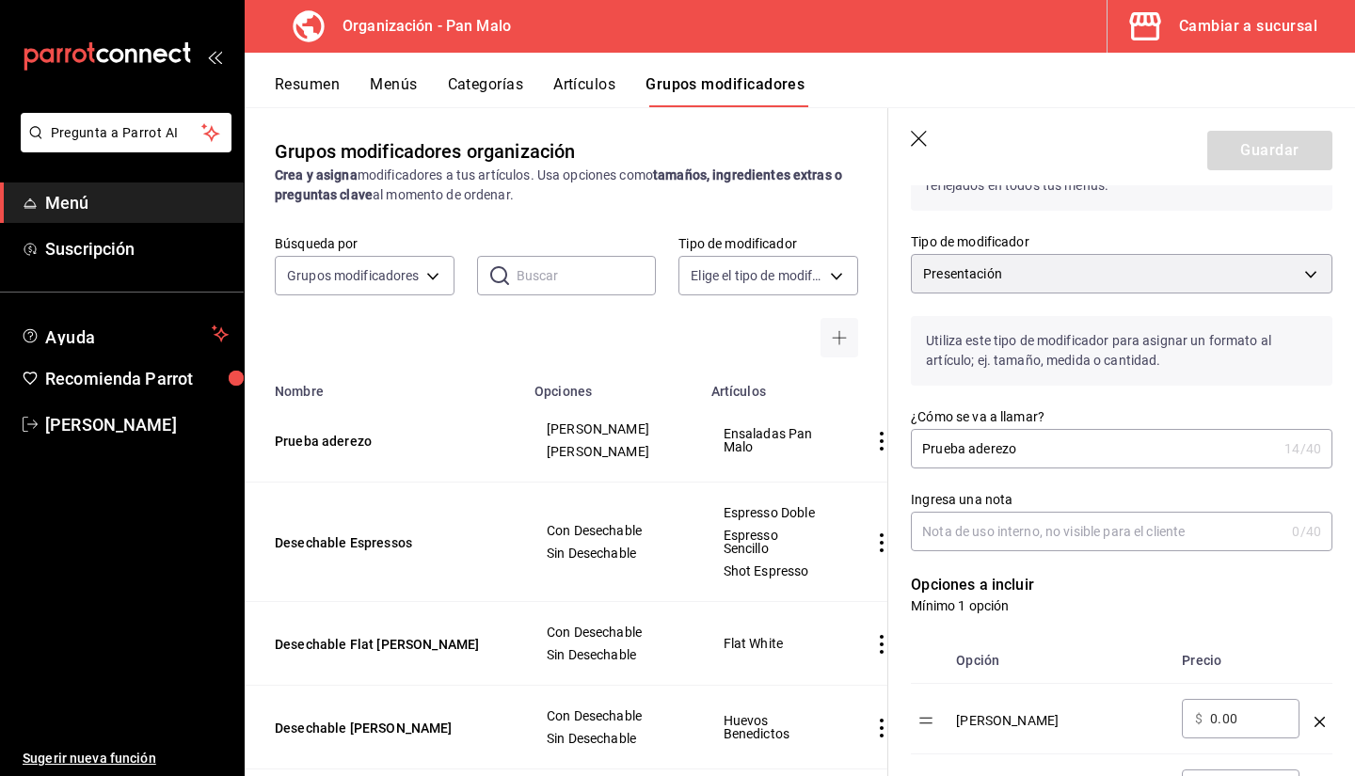
click at [1315, 720] on icon "optionsTable" at bounding box center [1320, 722] width 10 height 10
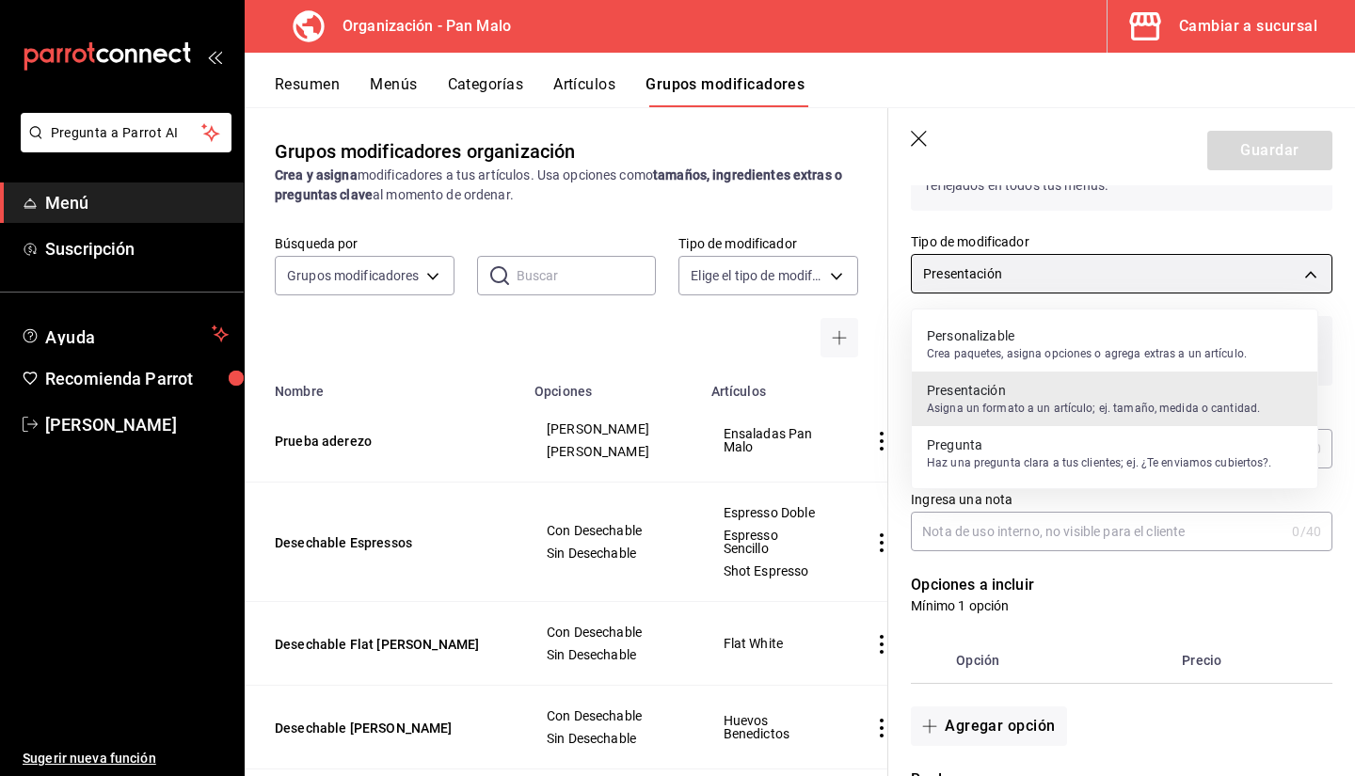
click at [1155, 270] on body "Pregunta a Parrot AI Menú Suscripción Ayuda Recomienda Parrot Sebastian Viadero…" at bounding box center [677, 388] width 1355 height 776
click at [1065, 439] on p "Pregunta" at bounding box center [1099, 445] width 345 height 19
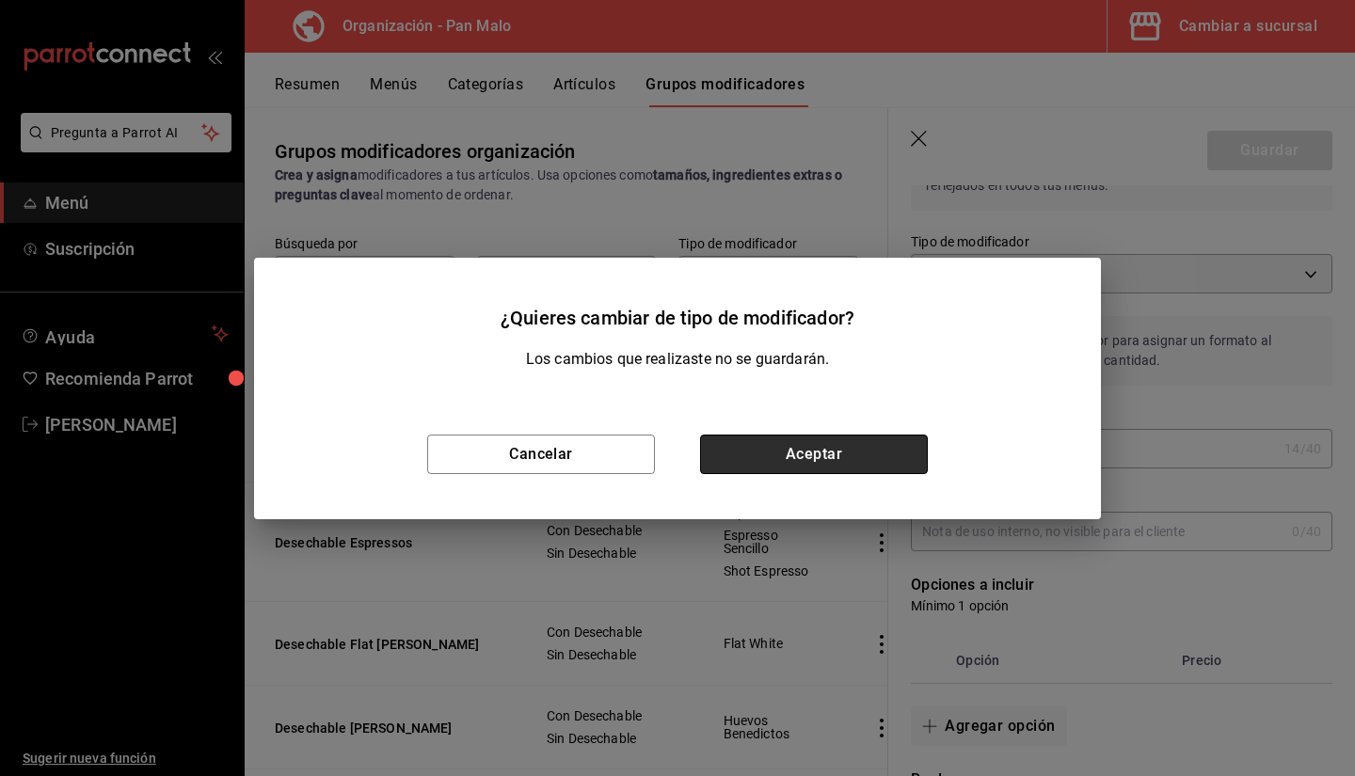
click at [807, 460] on button "Aceptar" at bounding box center [814, 455] width 228 height 40
type input "PRESENTATION"
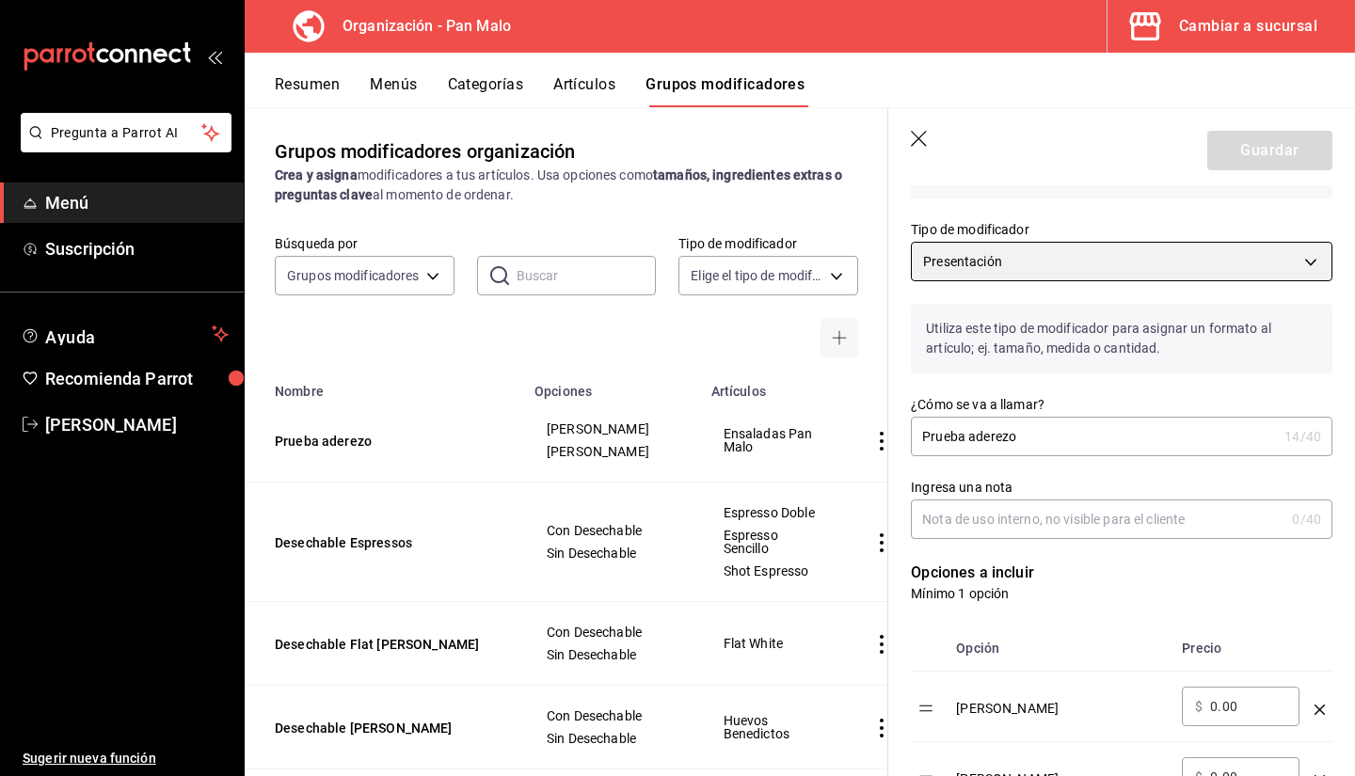
scroll to position [216, 0]
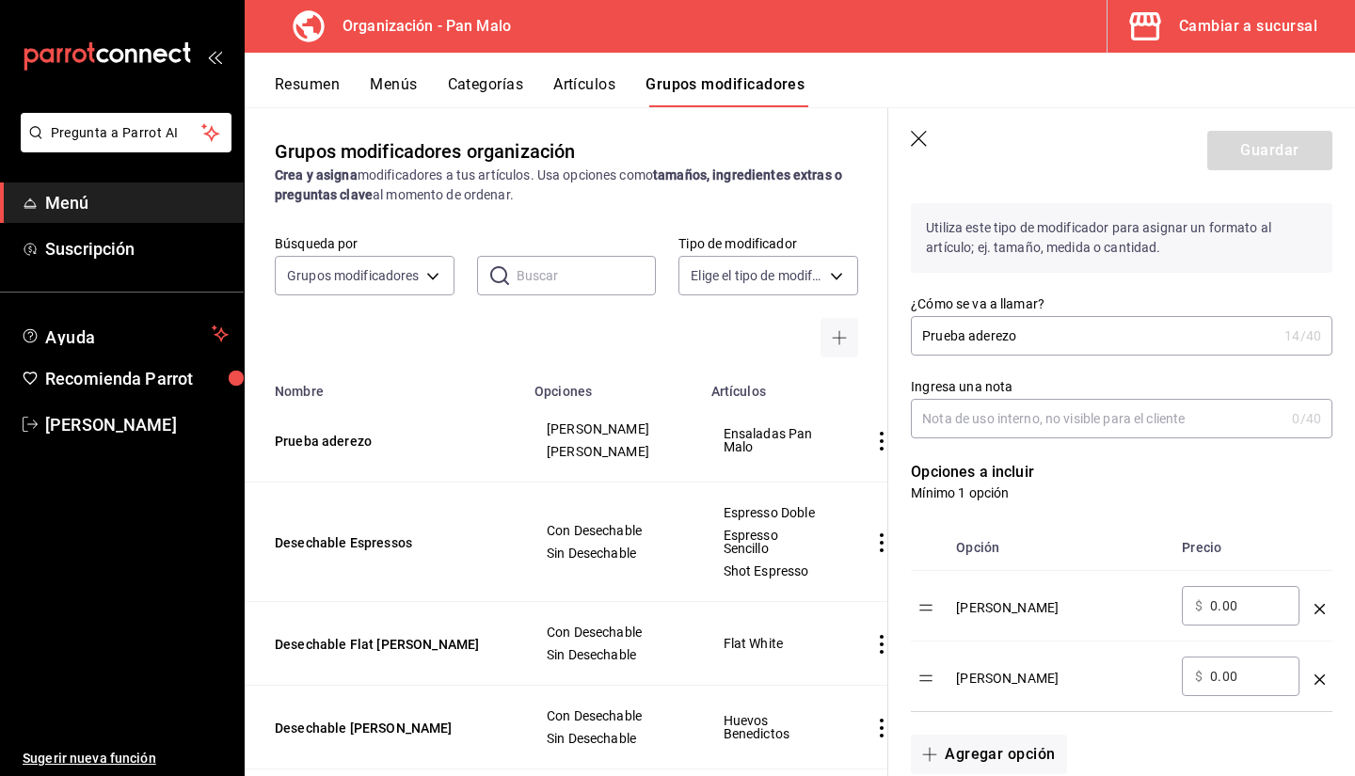
click at [1121, 309] on label "¿Cómo se va a llamar?" at bounding box center [1122, 303] width 422 height 13
click at [1121, 317] on input "Prueba aderezo" at bounding box center [1094, 336] width 366 height 38
click at [1098, 385] on label "Ingresa una nota" at bounding box center [1122, 386] width 422 height 13
click at [1098, 400] on input "Ingresa una nota" at bounding box center [1098, 419] width 374 height 38
click at [1062, 333] on input "Prueba aderezo" at bounding box center [1094, 336] width 366 height 38
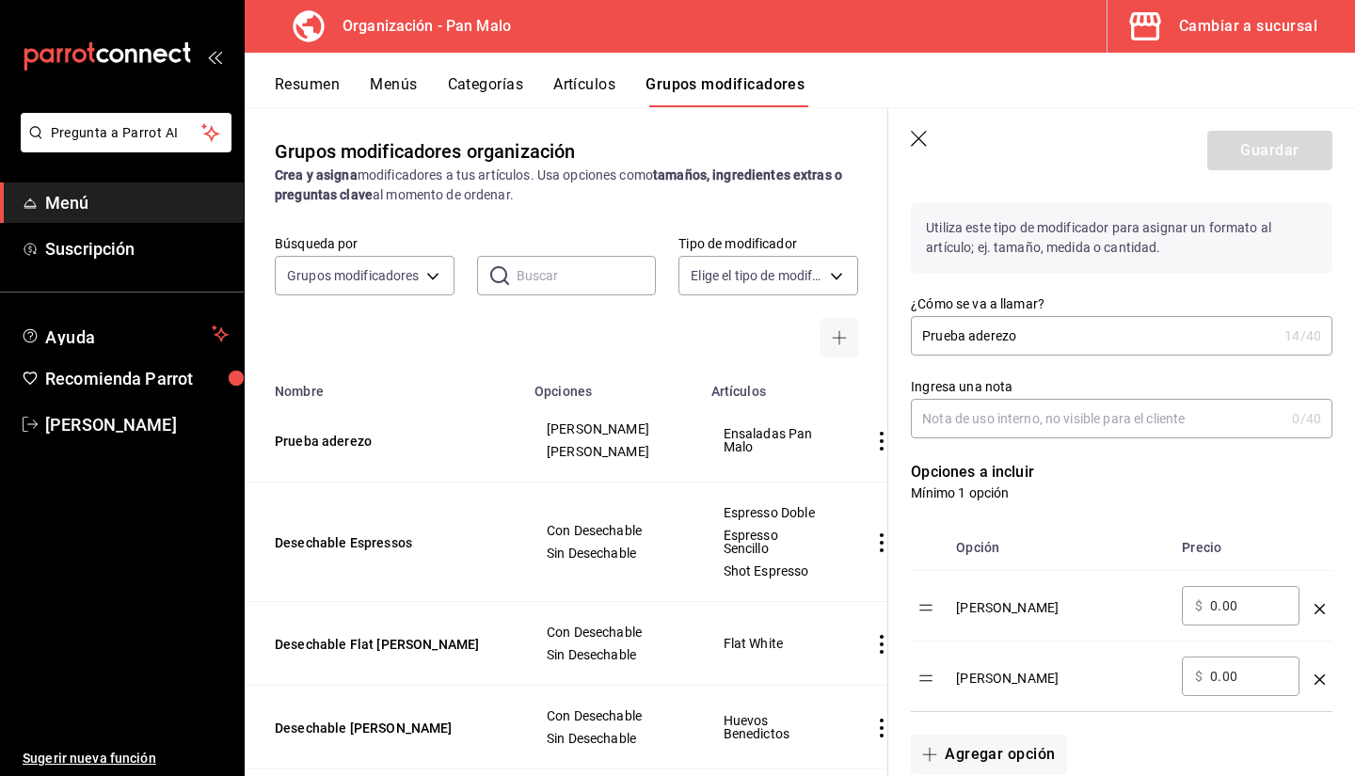
click at [1062, 333] on input "Prueba aderezo" at bounding box center [1094, 336] width 366 height 38
type input "Quesos Extra"
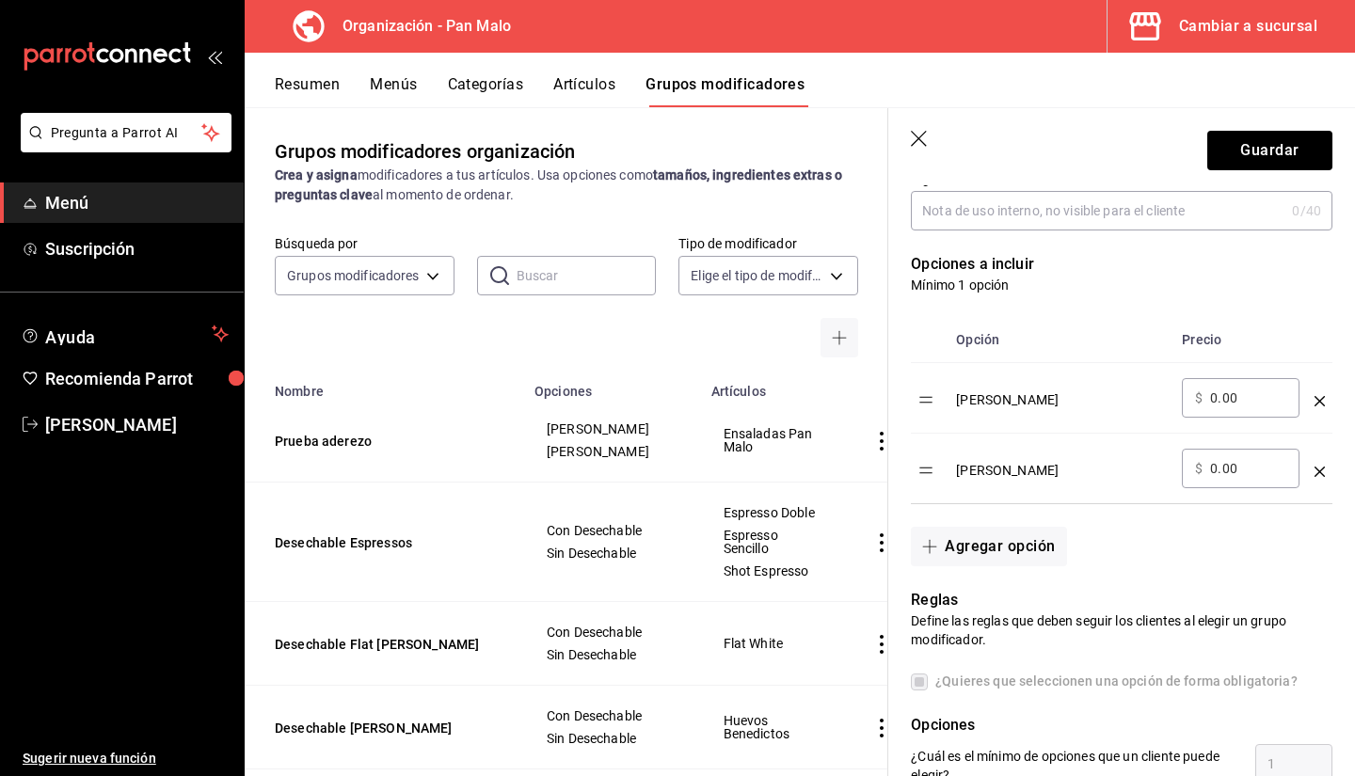
scroll to position [429, 0]
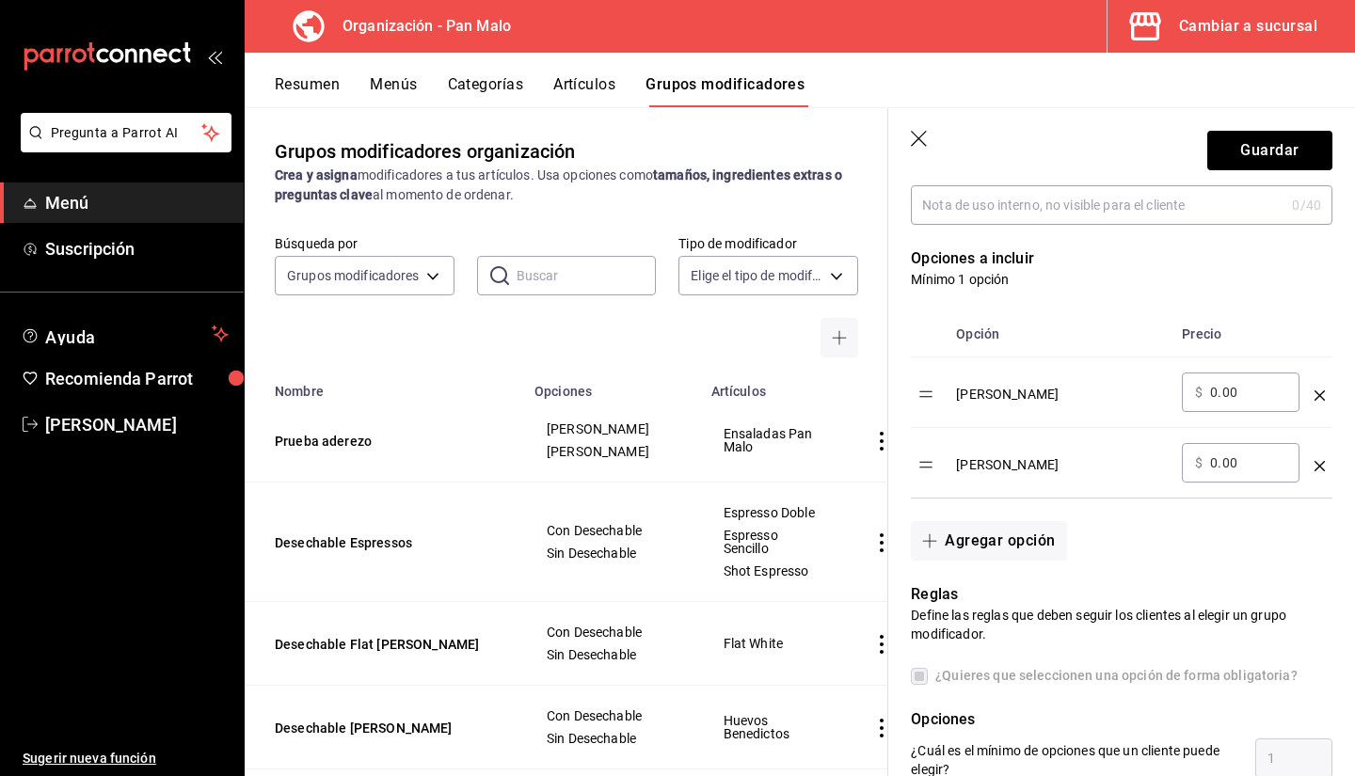
click at [1307, 405] on td "optionsTable" at bounding box center [1319, 393] width 25 height 71
click at [1315, 404] on div "optionsTable" at bounding box center [1320, 388] width 10 height 31
click at [1315, 403] on div "optionsTable" at bounding box center [1320, 388] width 10 height 31
click at [1315, 395] on icon "optionsTable" at bounding box center [1320, 396] width 10 height 10
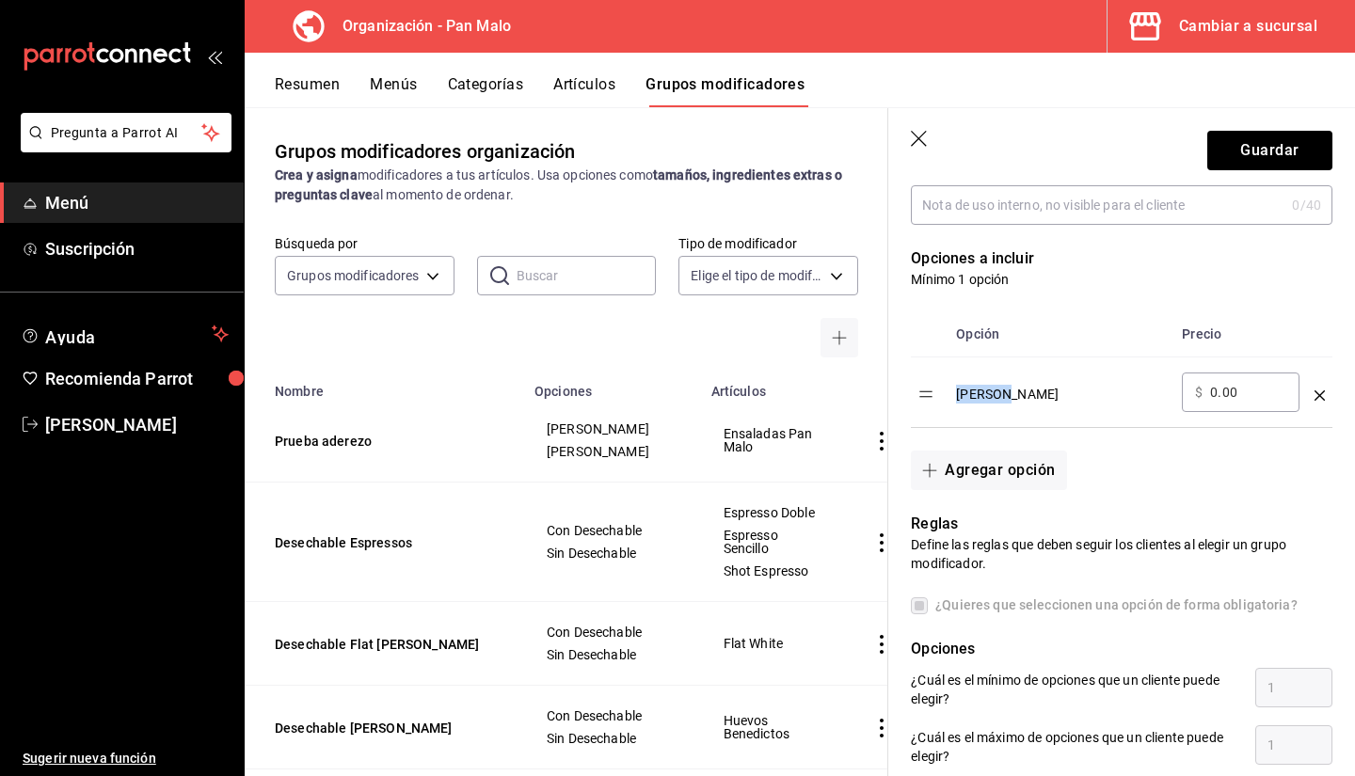
click at [1315, 397] on icon "optionsTable" at bounding box center [1320, 396] width 10 height 10
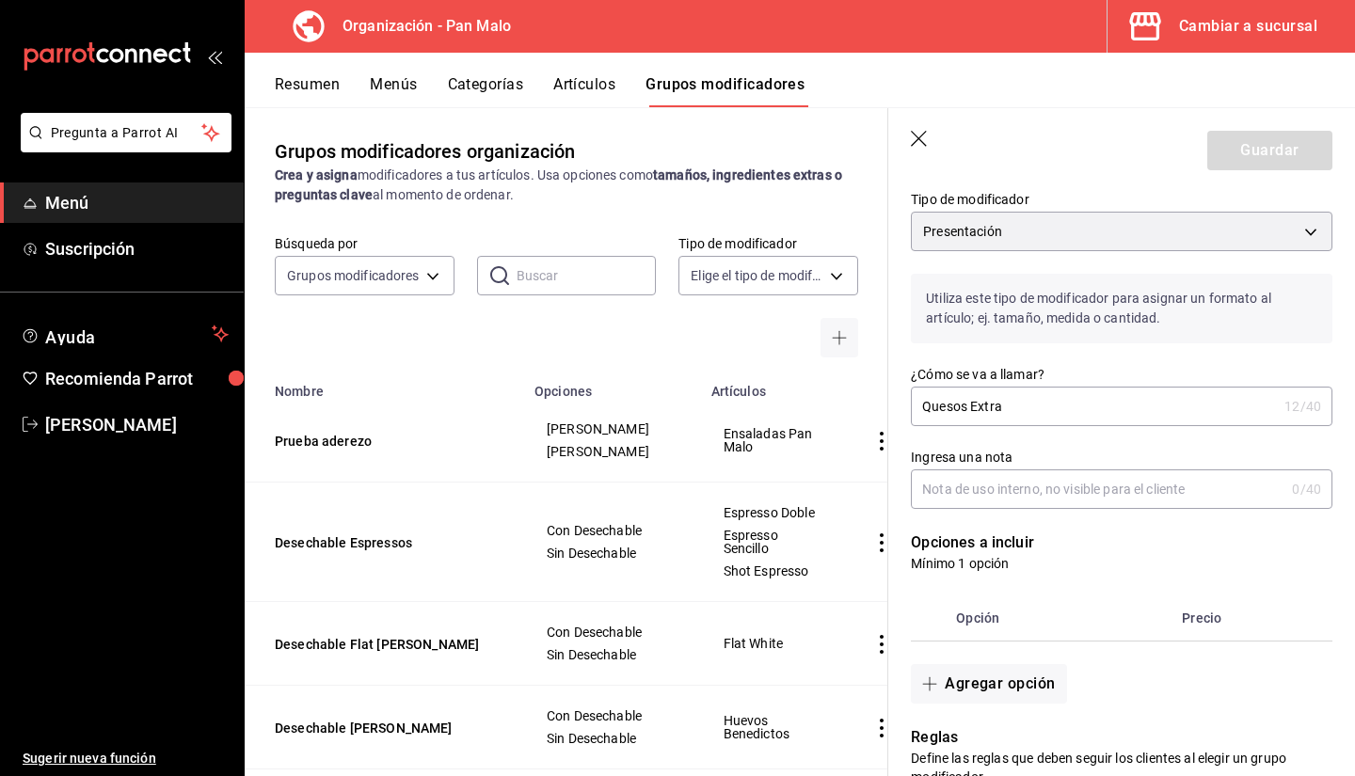
scroll to position [142, 0]
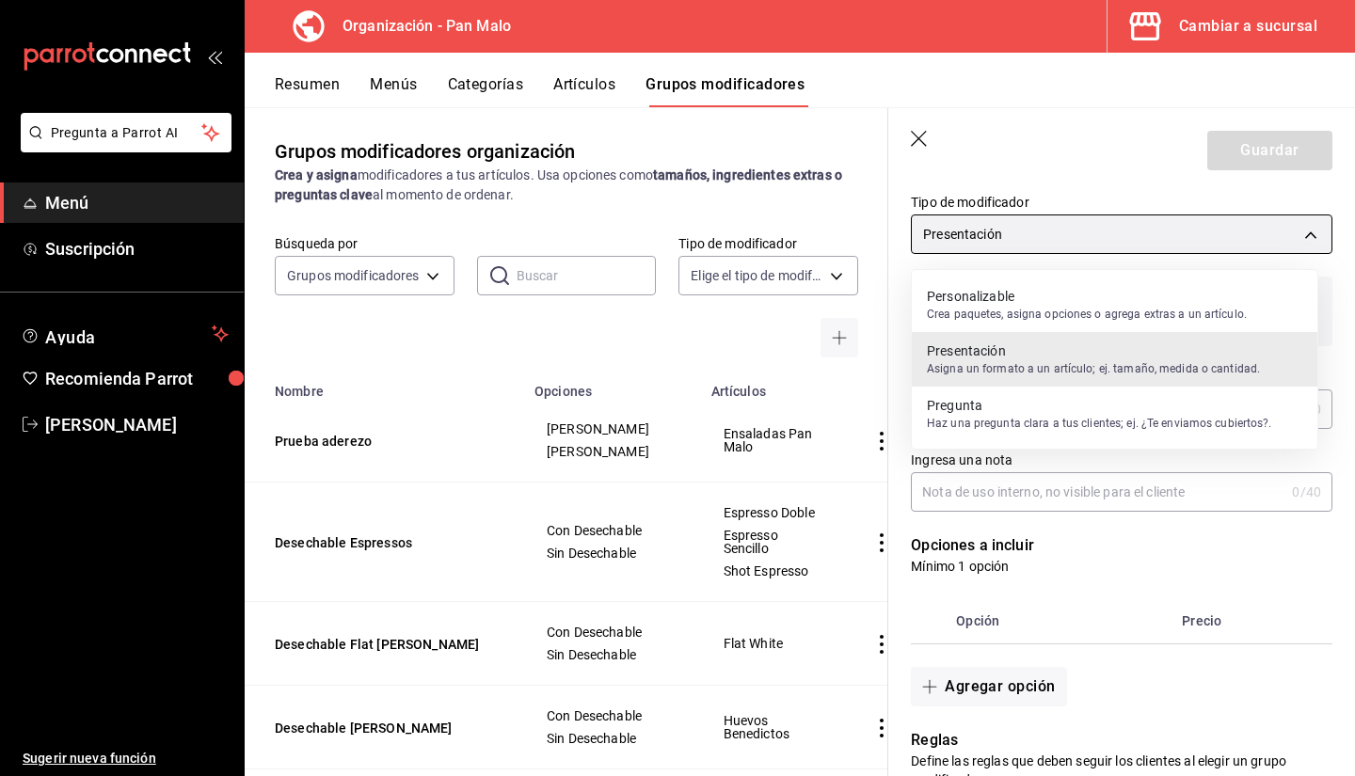
click at [1183, 242] on body "Pregunta a Parrot AI Menú Suscripción Ayuda Recomienda Parrot Sebastian Viadero…" at bounding box center [677, 388] width 1355 height 776
click at [1055, 420] on p "Haz una pregunta clara a tus clientes; ej. ¿Te enviamos cubiertos?." at bounding box center [1099, 423] width 345 height 17
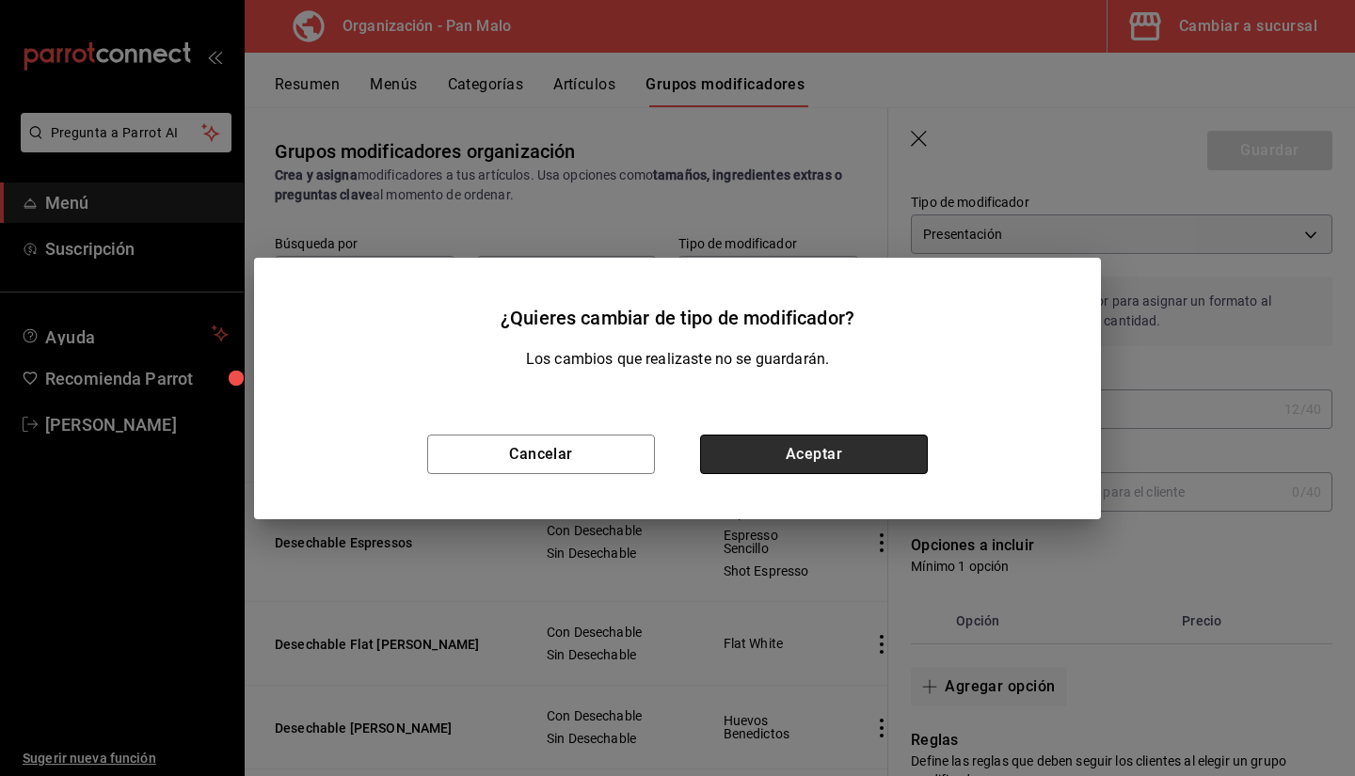
click at [849, 448] on button "Aceptar" at bounding box center [814, 455] width 228 height 40
type input "PRESENTATION"
type input "Prueba aderezo"
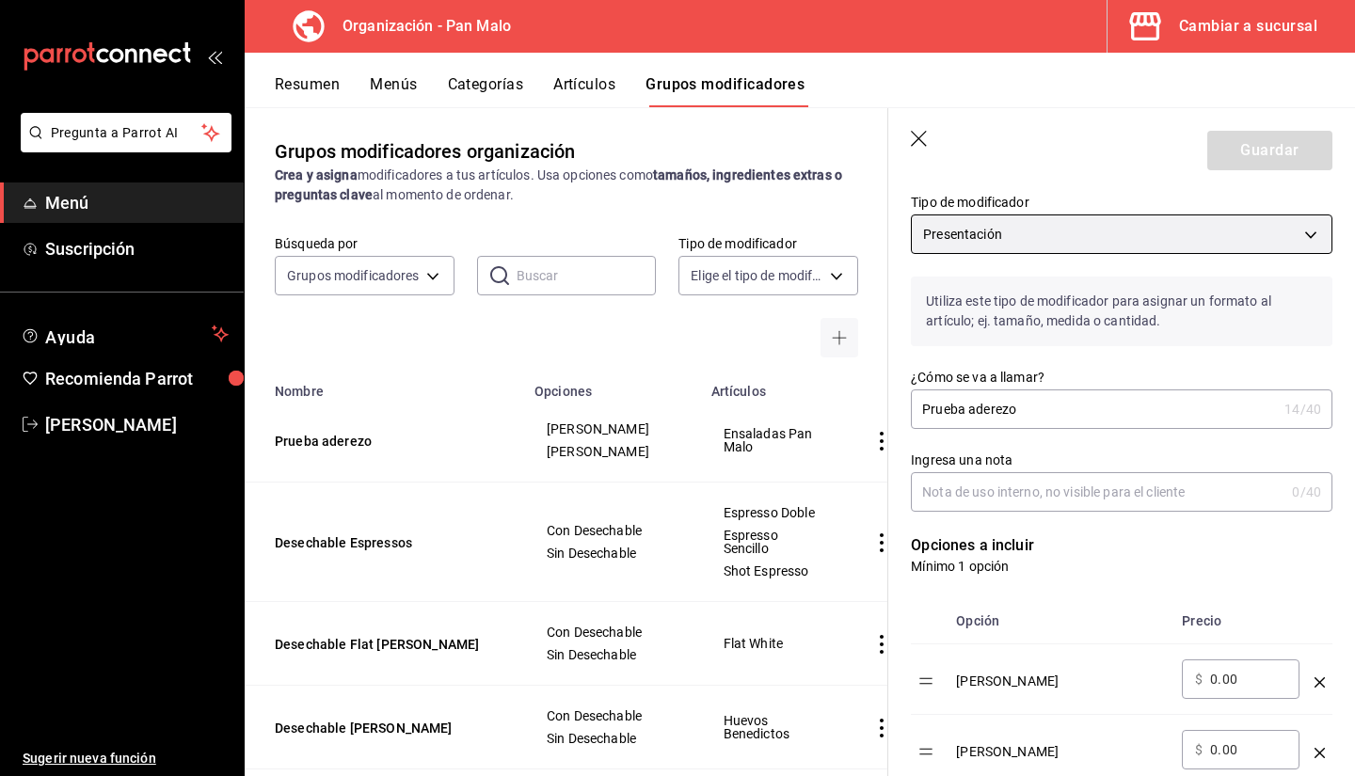
click at [1030, 226] on body "Pregunta a Parrot AI Menú Suscripción Ayuda Recomienda Parrot Sebastian Viadero…" at bounding box center [677, 388] width 1355 height 776
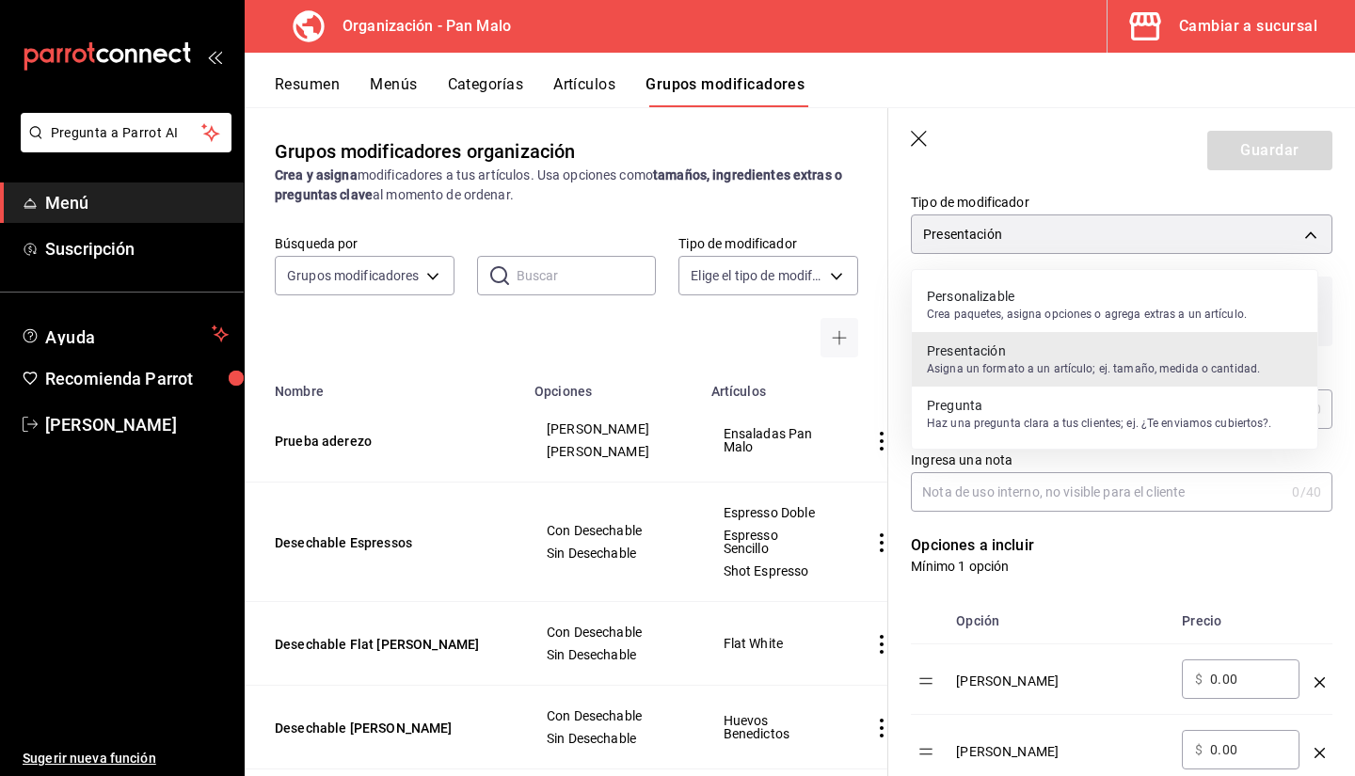
click at [975, 424] on p "Haz una pregunta clara a tus clientes; ej. ¿Te enviamos cubiertos?." at bounding box center [1099, 423] width 345 height 17
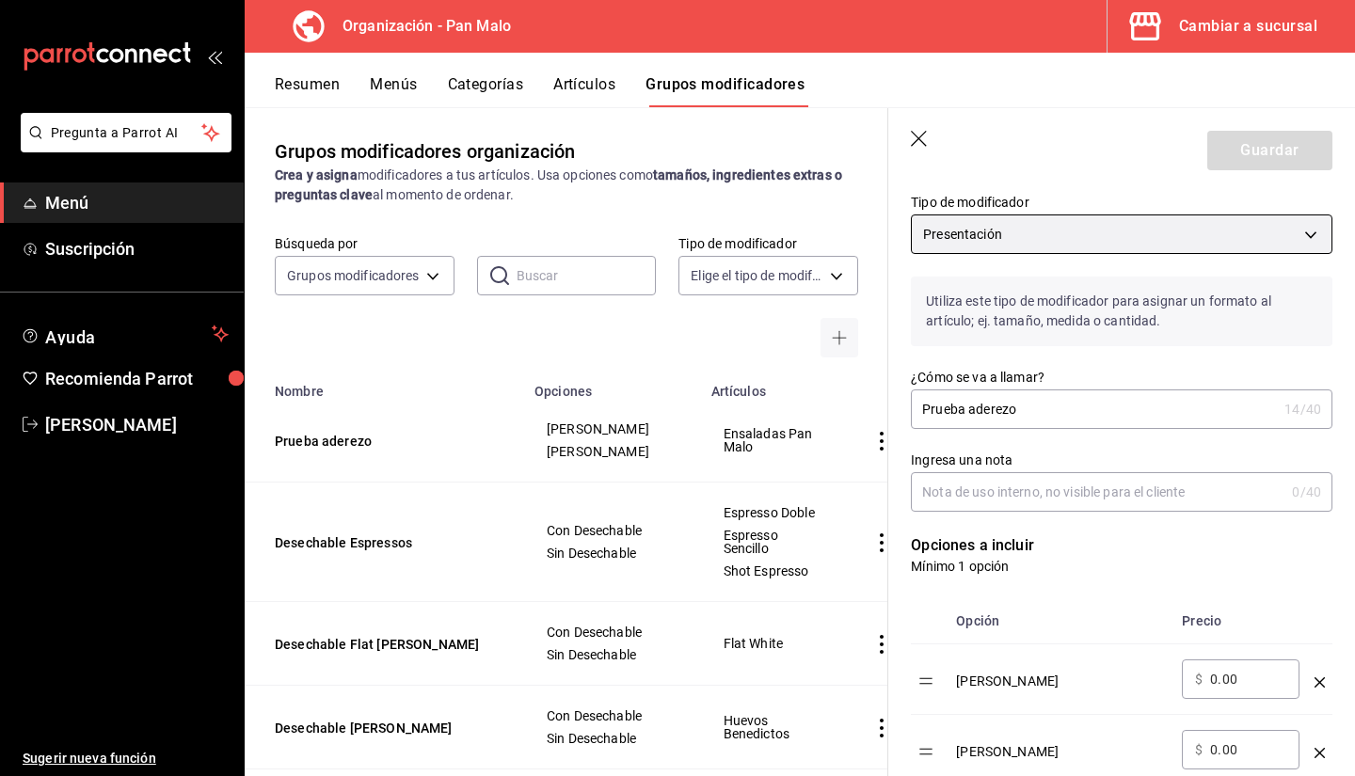
click at [1039, 221] on body "Pregunta a Parrot AI Menú Suscripción Ayuda Recomienda Parrot Sebastian Viadero…" at bounding box center [677, 388] width 1355 height 776
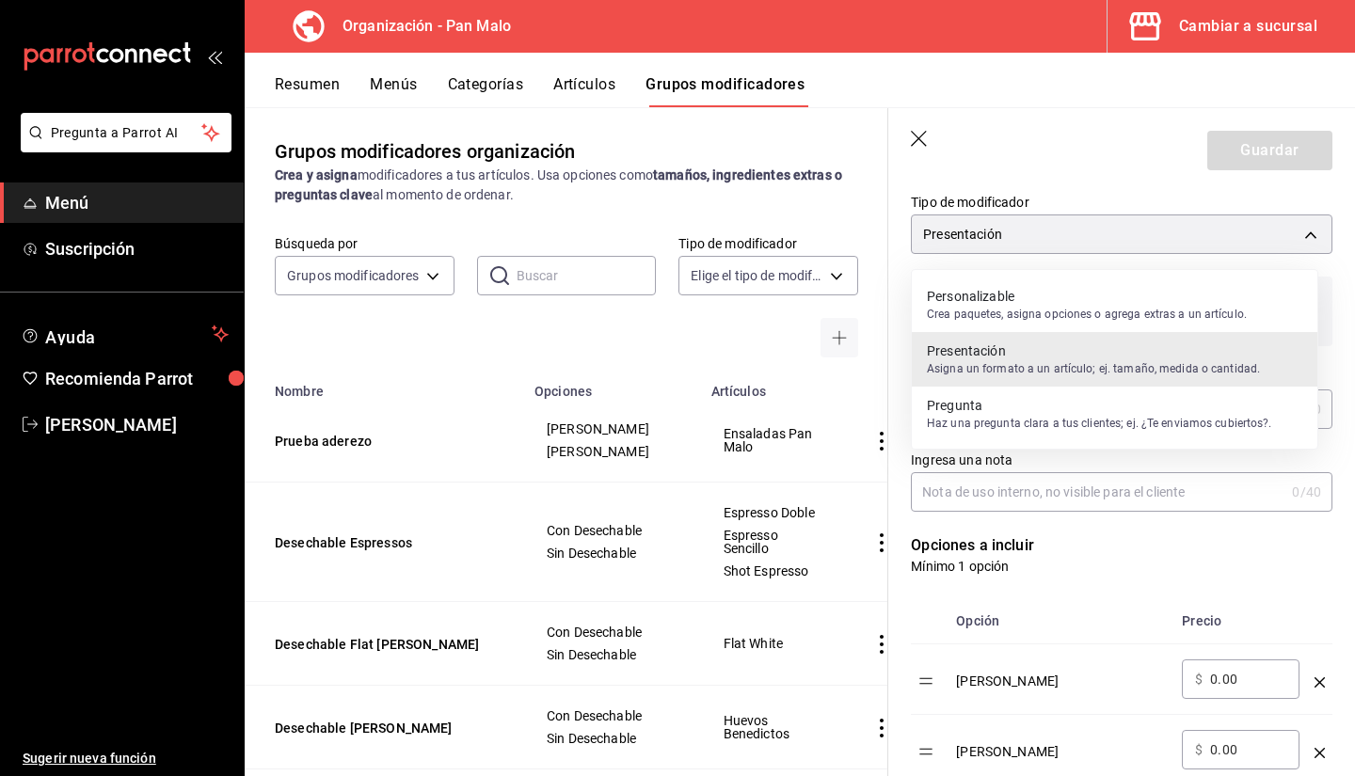
click at [969, 412] on p "Pregunta" at bounding box center [1099, 405] width 345 height 19
type input "PRESENTATION"
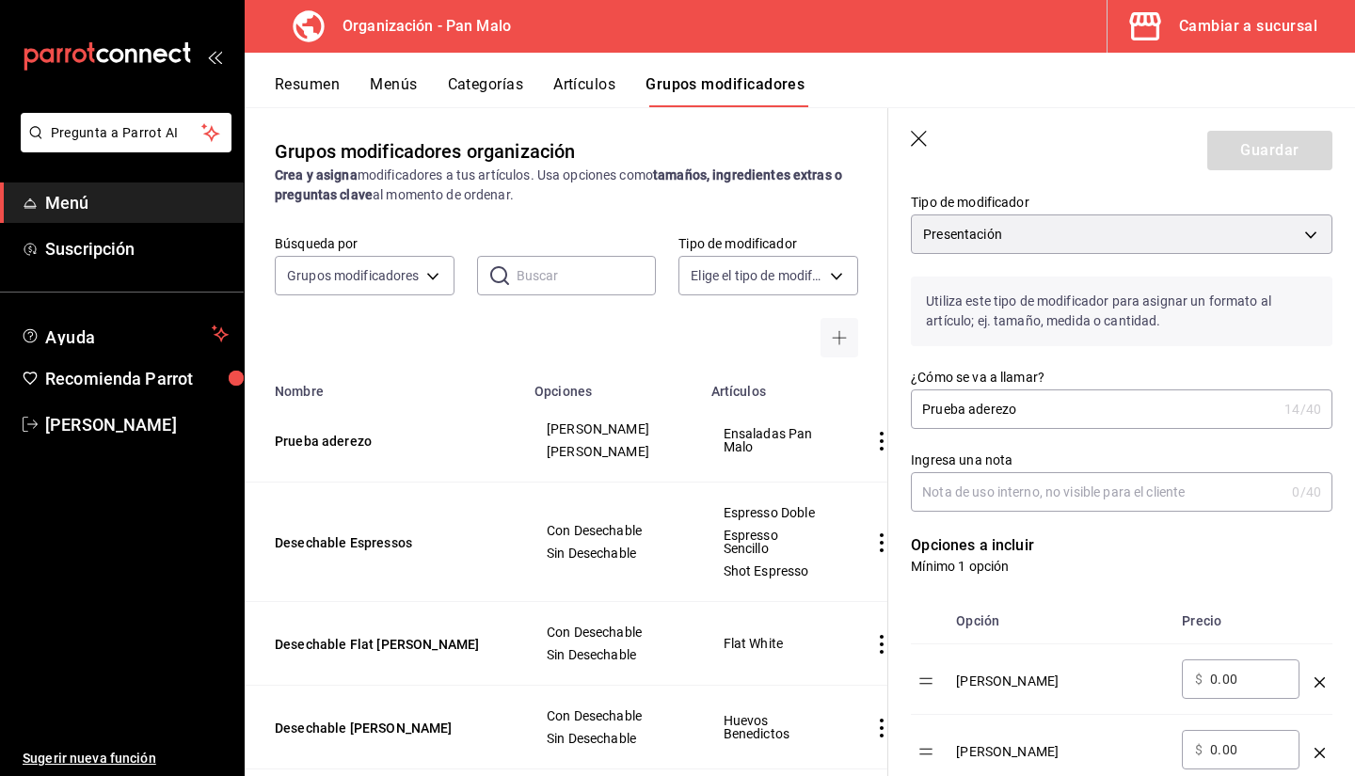
click at [930, 149] on icon "button" at bounding box center [920, 140] width 19 height 19
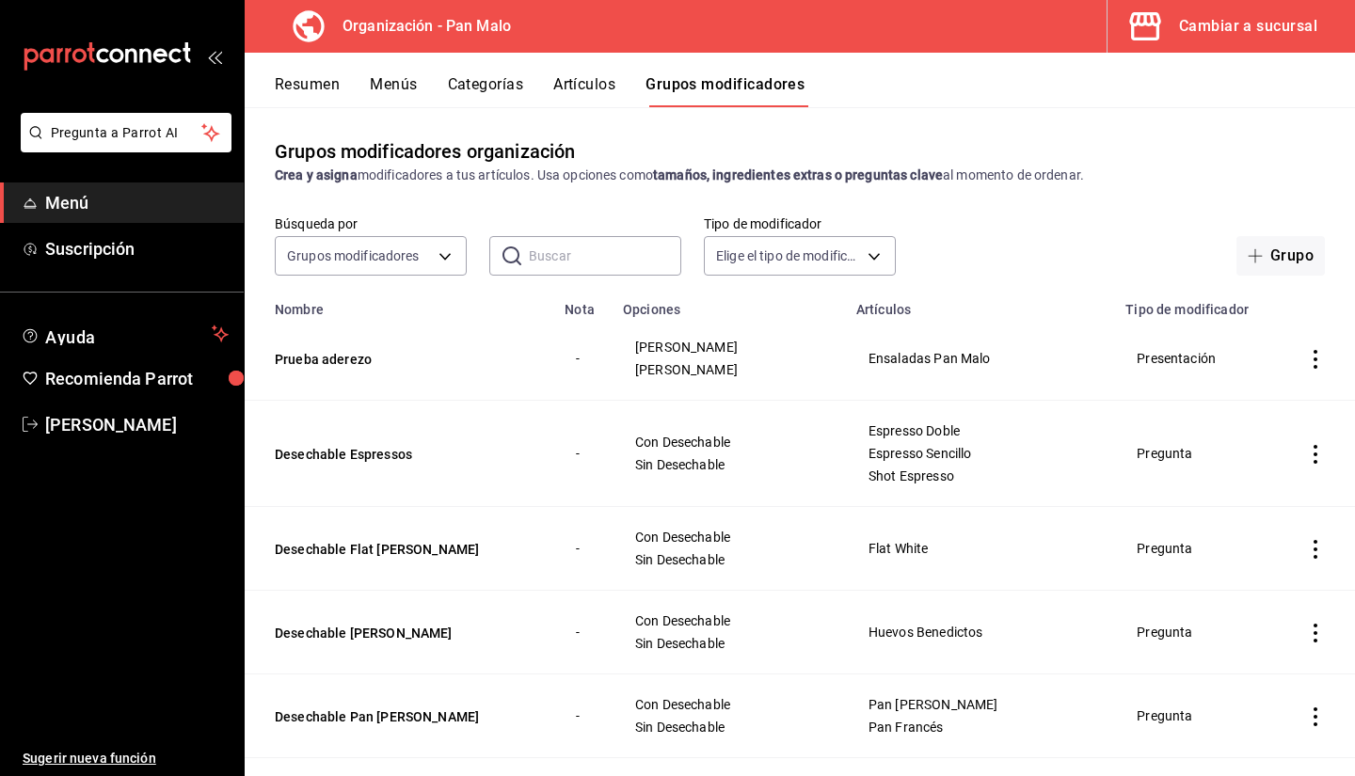
click at [1306, 357] on icon "actions" at bounding box center [1315, 359] width 19 height 19
click at [1205, 467] on li "Eliminar" at bounding box center [1228, 481] width 113 height 39
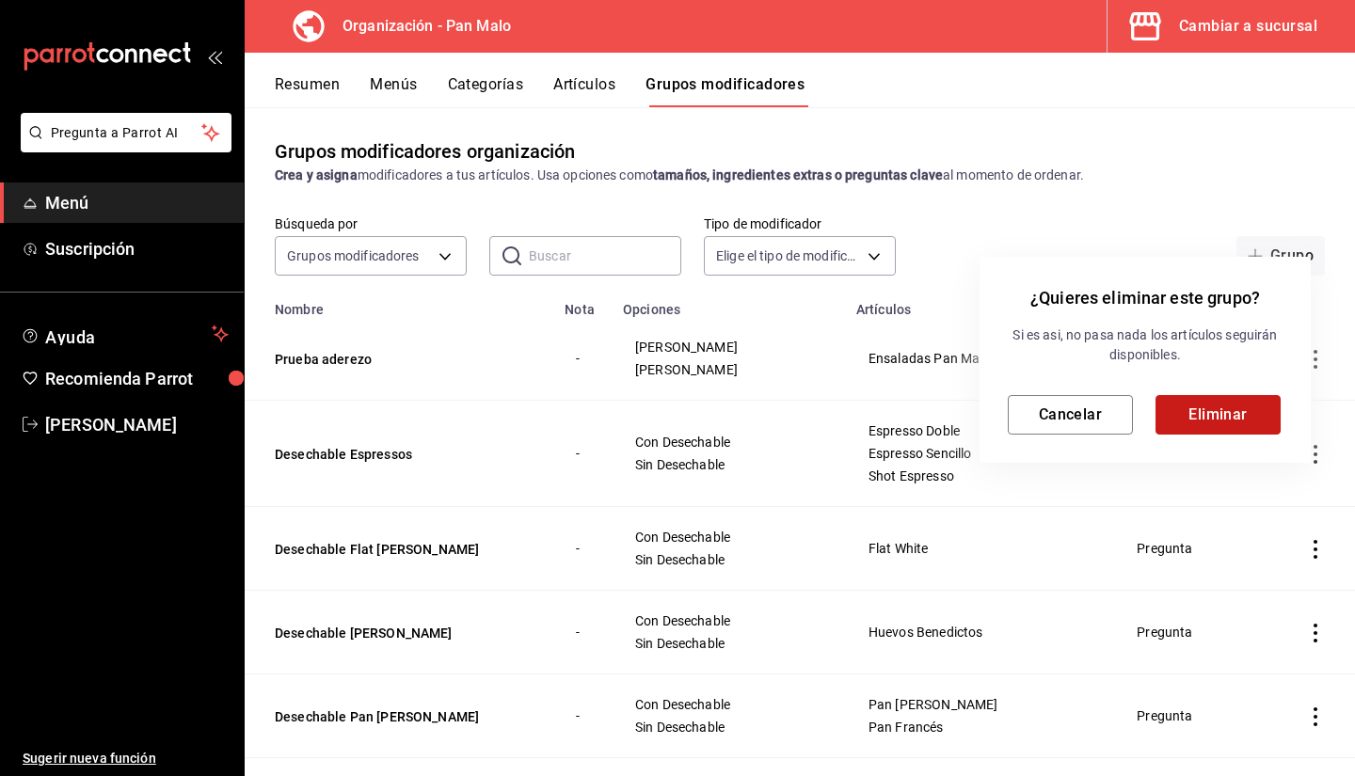
click at [1205, 424] on button "Eliminar" at bounding box center [1218, 415] width 125 height 40
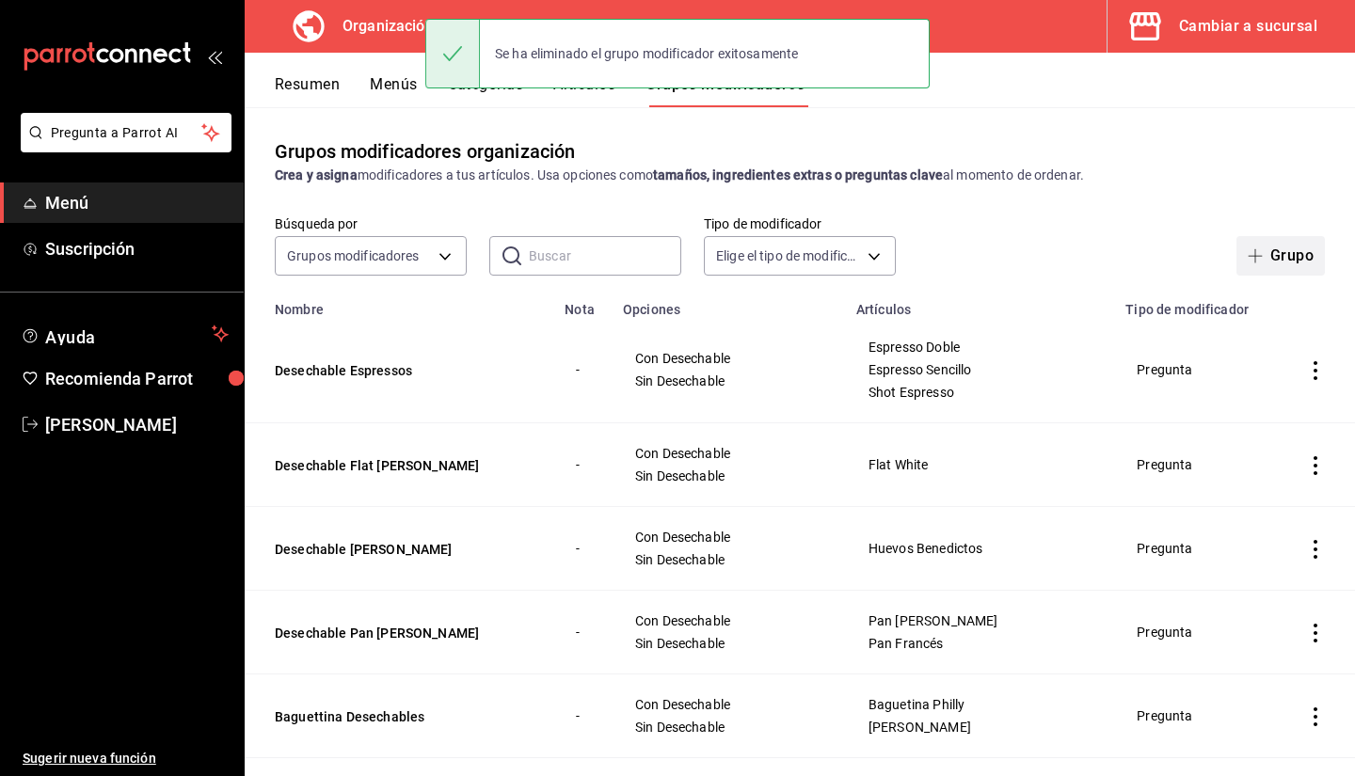
click at [1255, 261] on span "button" at bounding box center [1259, 255] width 23 height 15
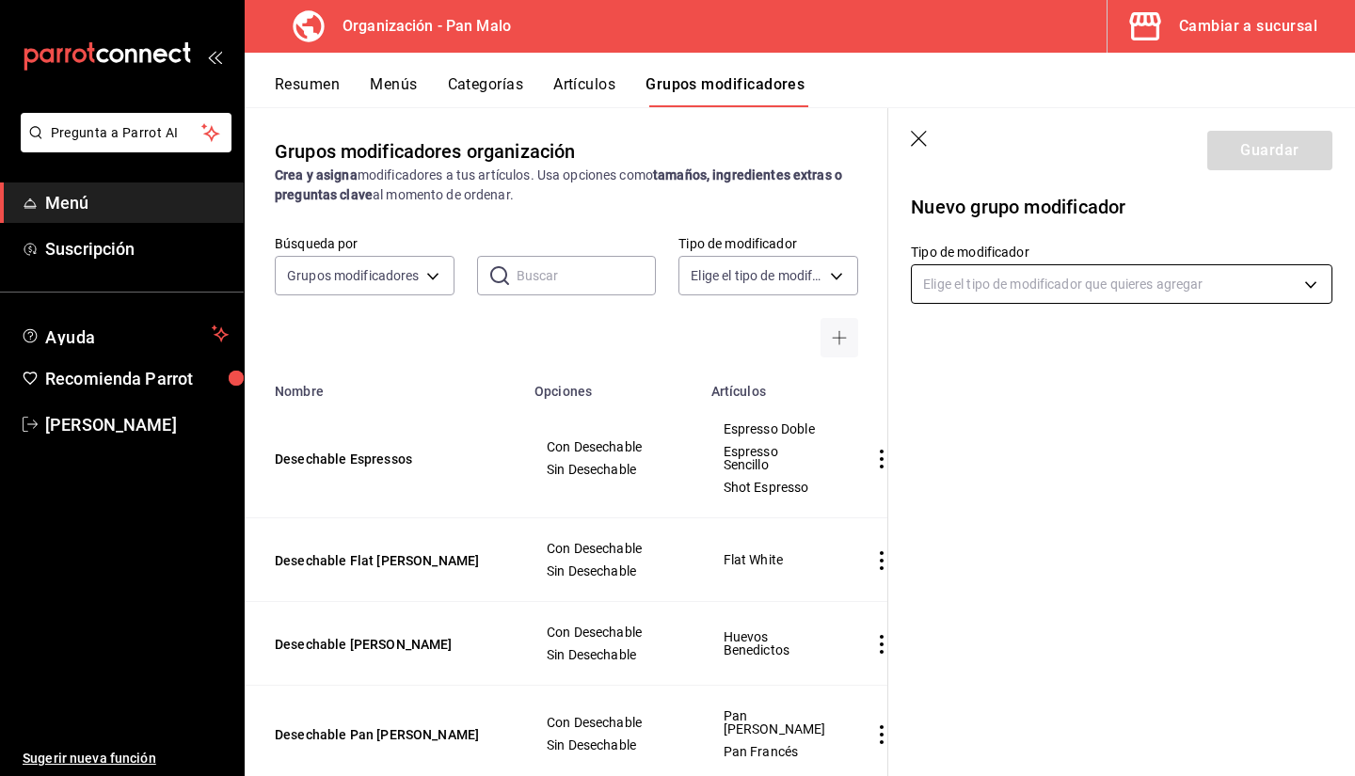
click at [1006, 280] on body "Pregunta a Parrot AI Menú Suscripción Ayuda Recomienda Parrot Sebastian Viadero…" at bounding box center [677, 388] width 1355 height 776
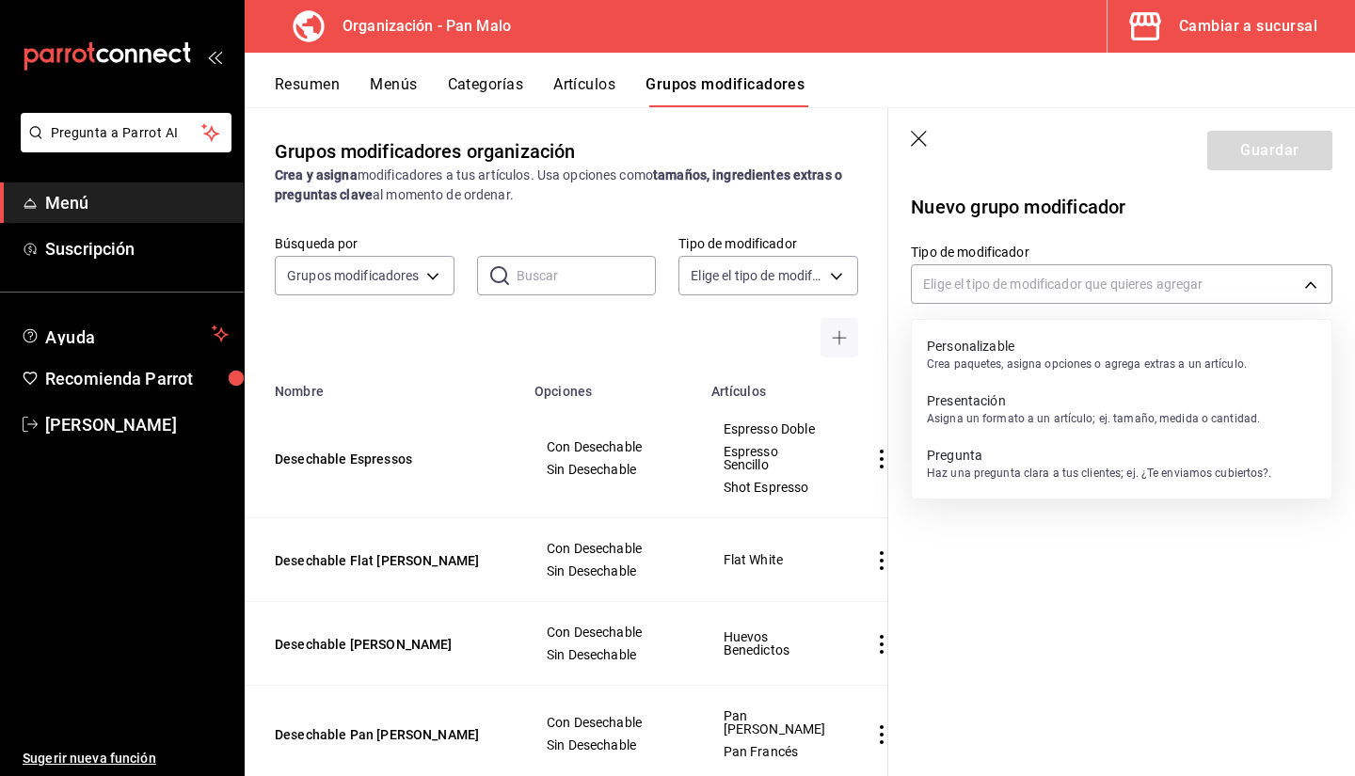
click at [1005, 455] on p "Pregunta" at bounding box center [1099, 455] width 345 height 19
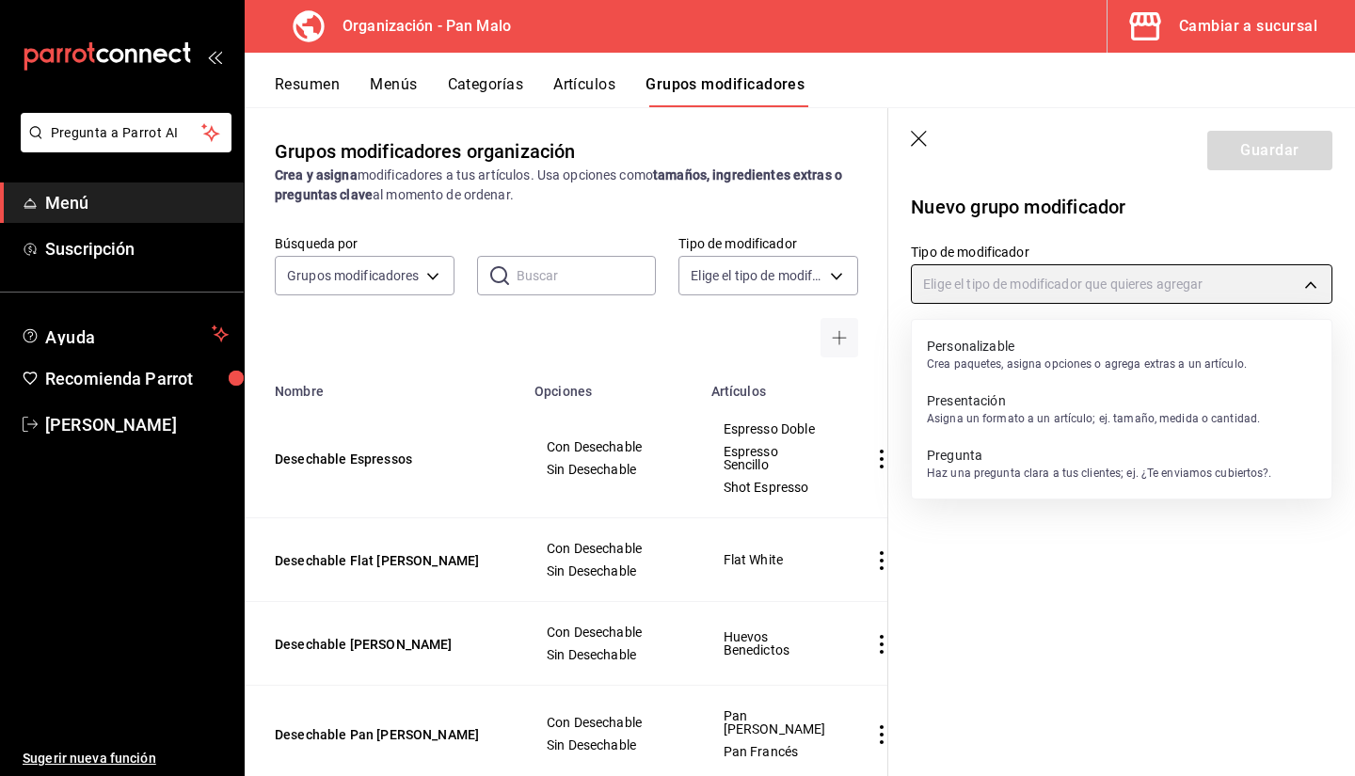
type input "QUESTION"
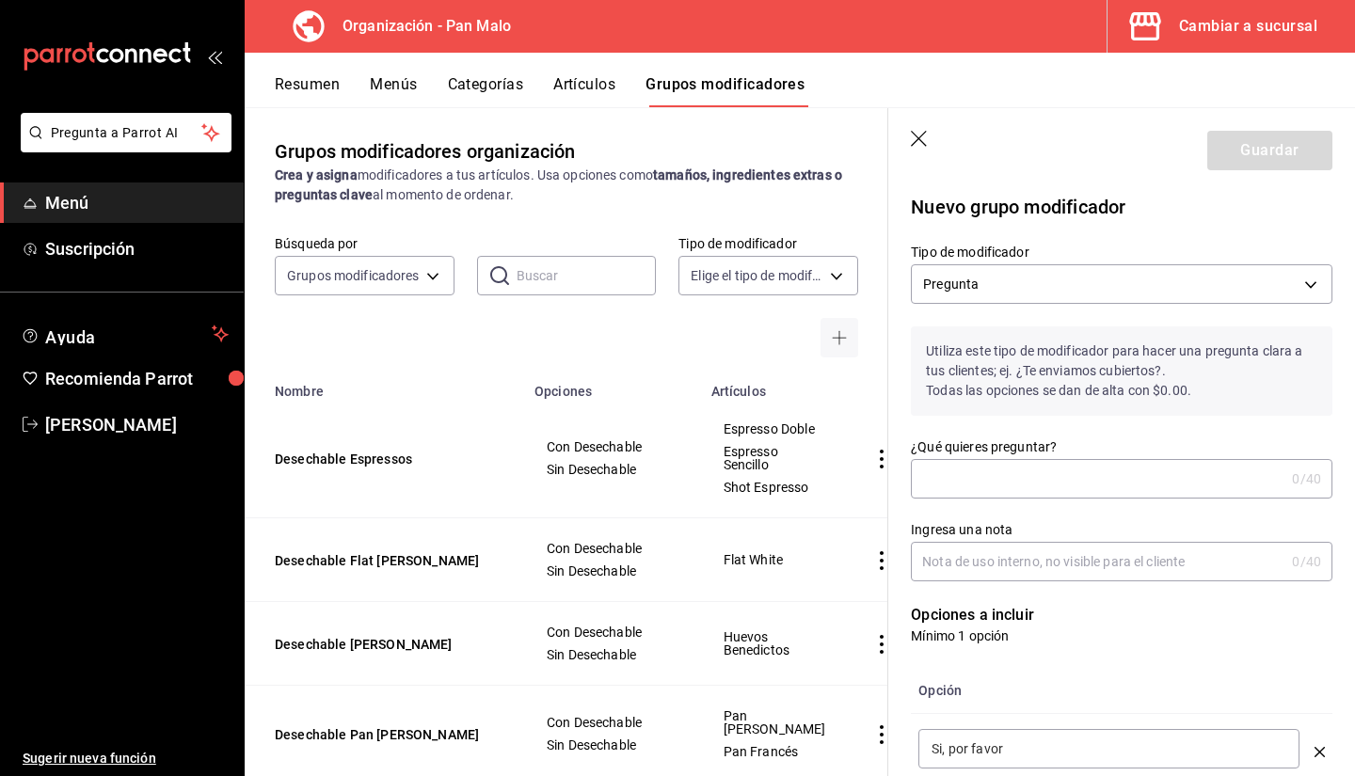
click at [945, 468] on input "¿Qué quieres preguntar?" at bounding box center [1098, 479] width 374 height 38
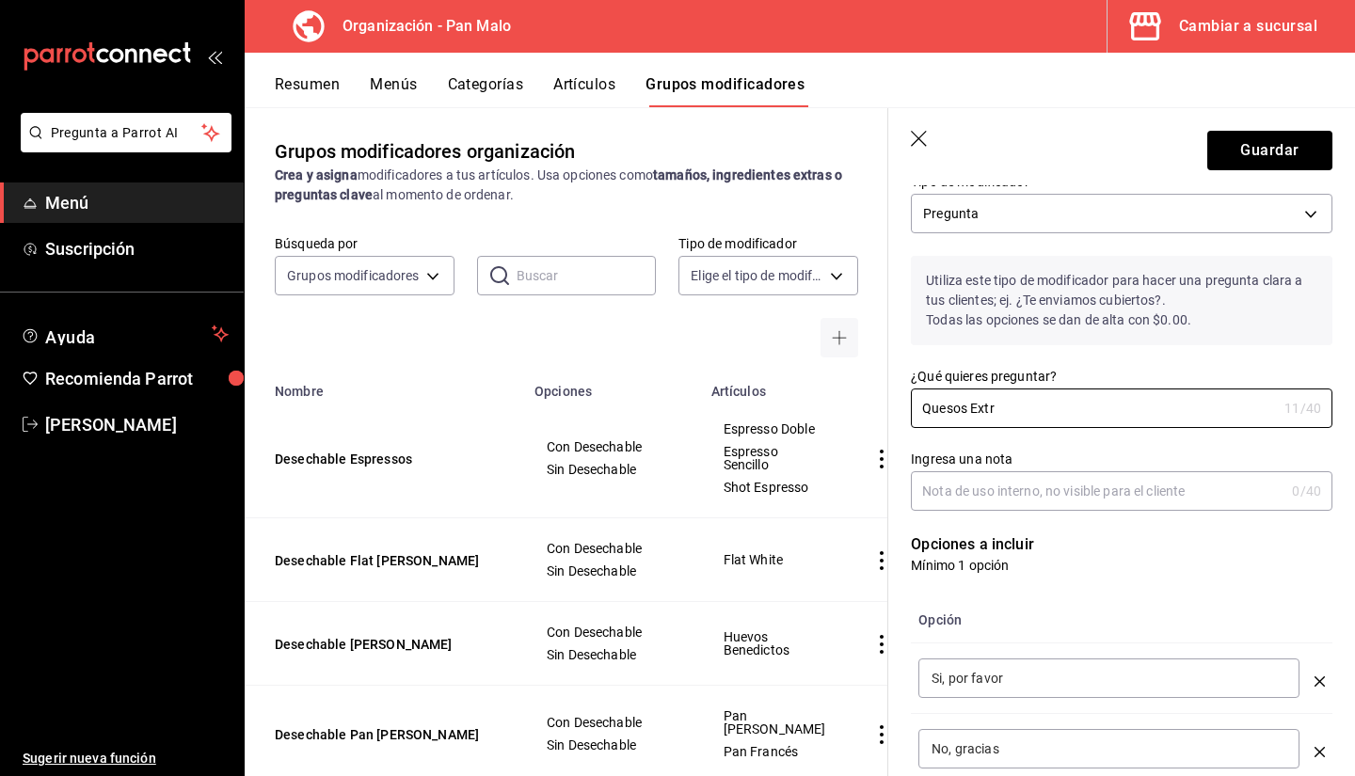
scroll to position [67, 0]
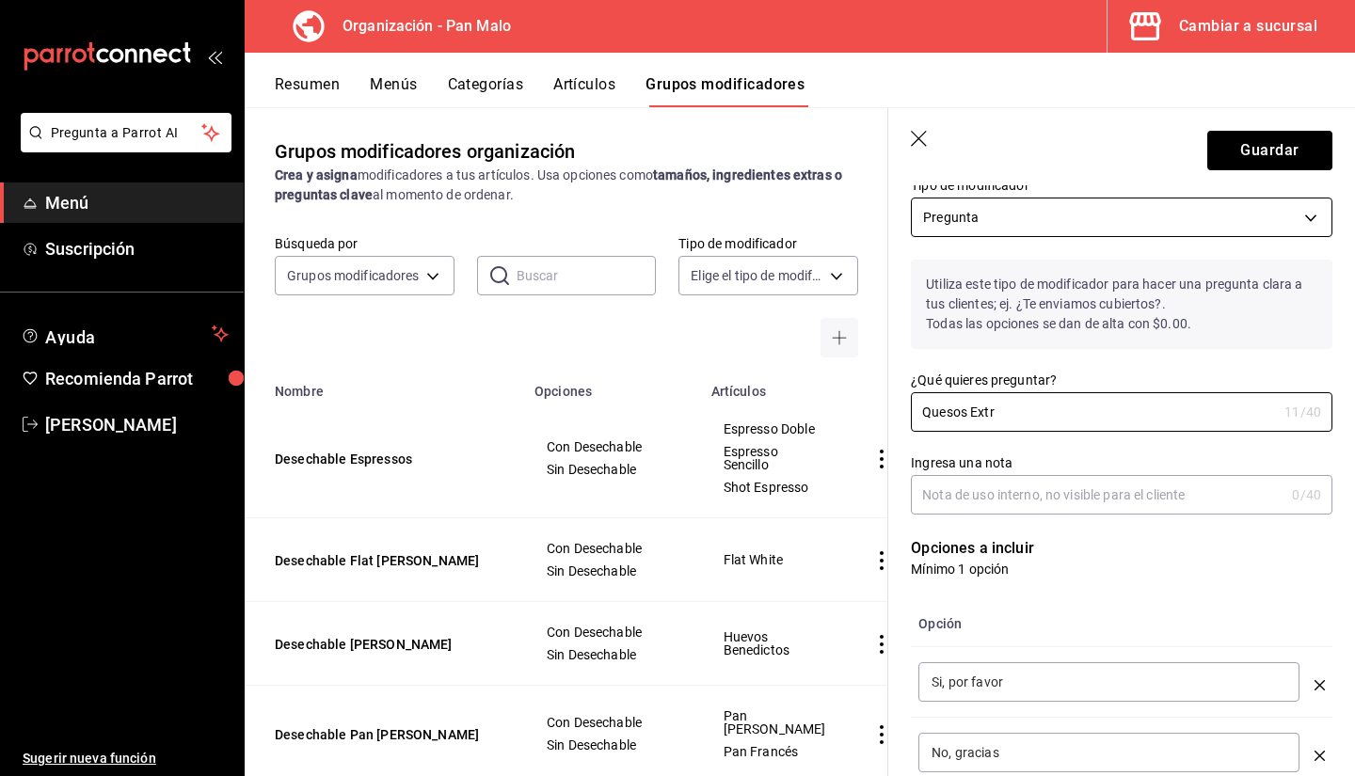
type input "Quesos Extr"
click at [1117, 204] on body "Pregunta a Parrot AI Menú Suscripción Ayuda Recomienda Parrot Sebastian Viadero…" at bounding box center [677, 388] width 1355 height 776
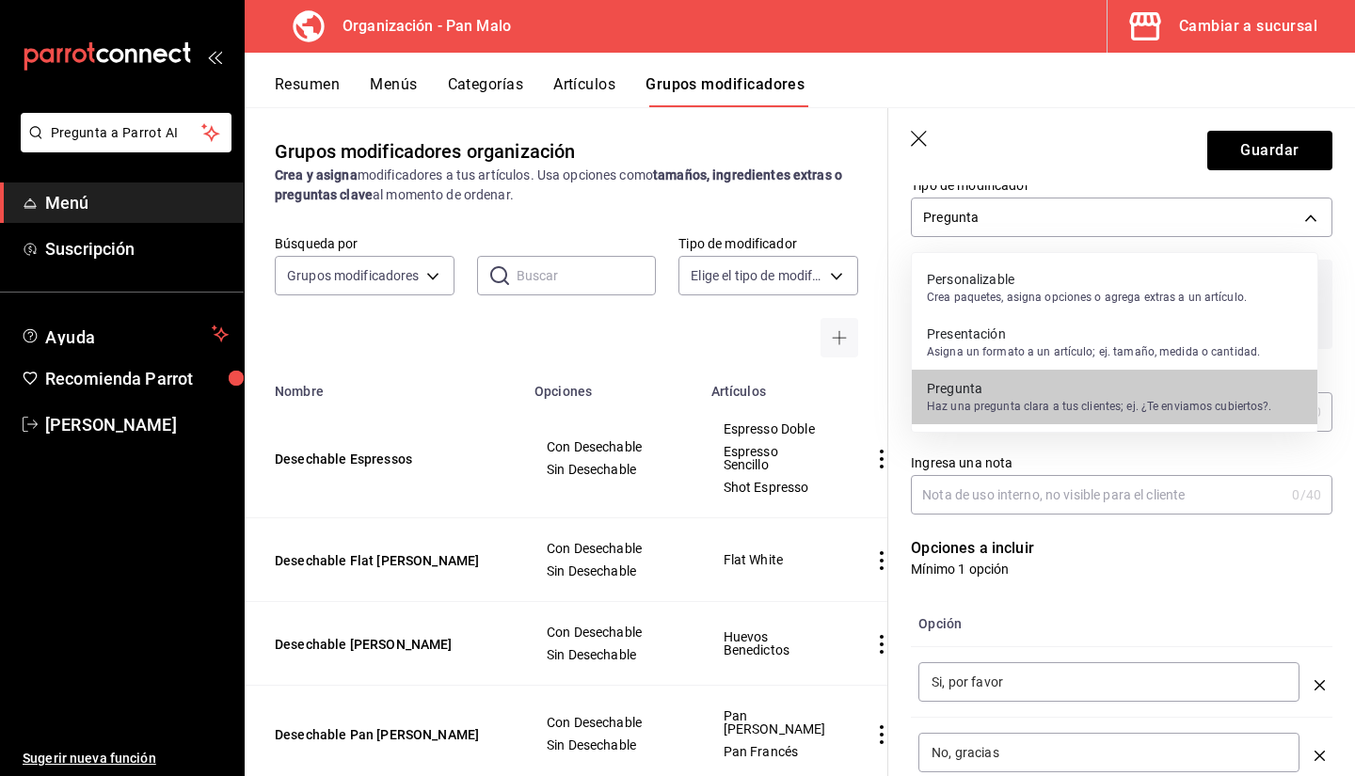
click at [971, 303] on p "Crea paquetes, asigna opciones o agrega extras a un artículo." at bounding box center [1087, 297] width 320 height 17
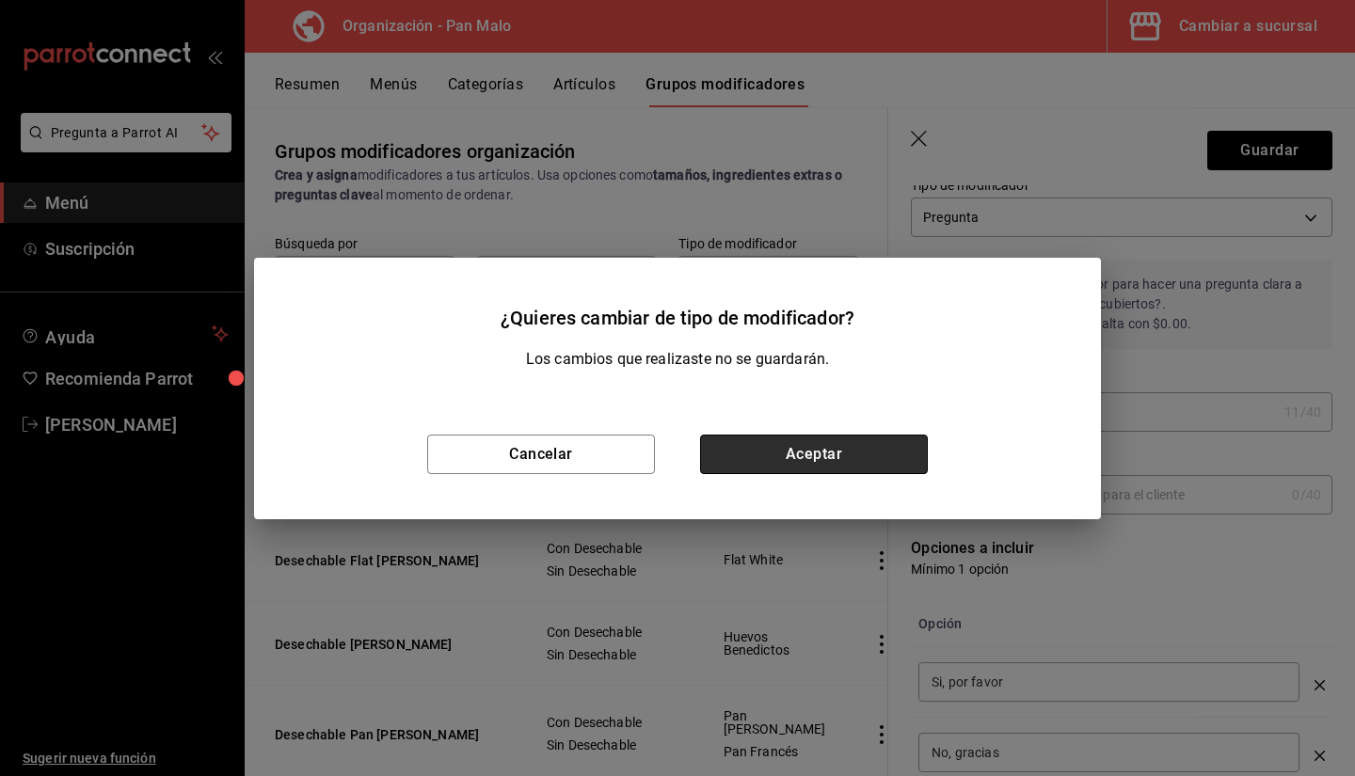
click at [897, 440] on button "Aceptar" at bounding box center [814, 455] width 228 height 40
type input "CUSTOMIZABLE"
checkbox input "false"
type input "0"
type input "1755817218223"
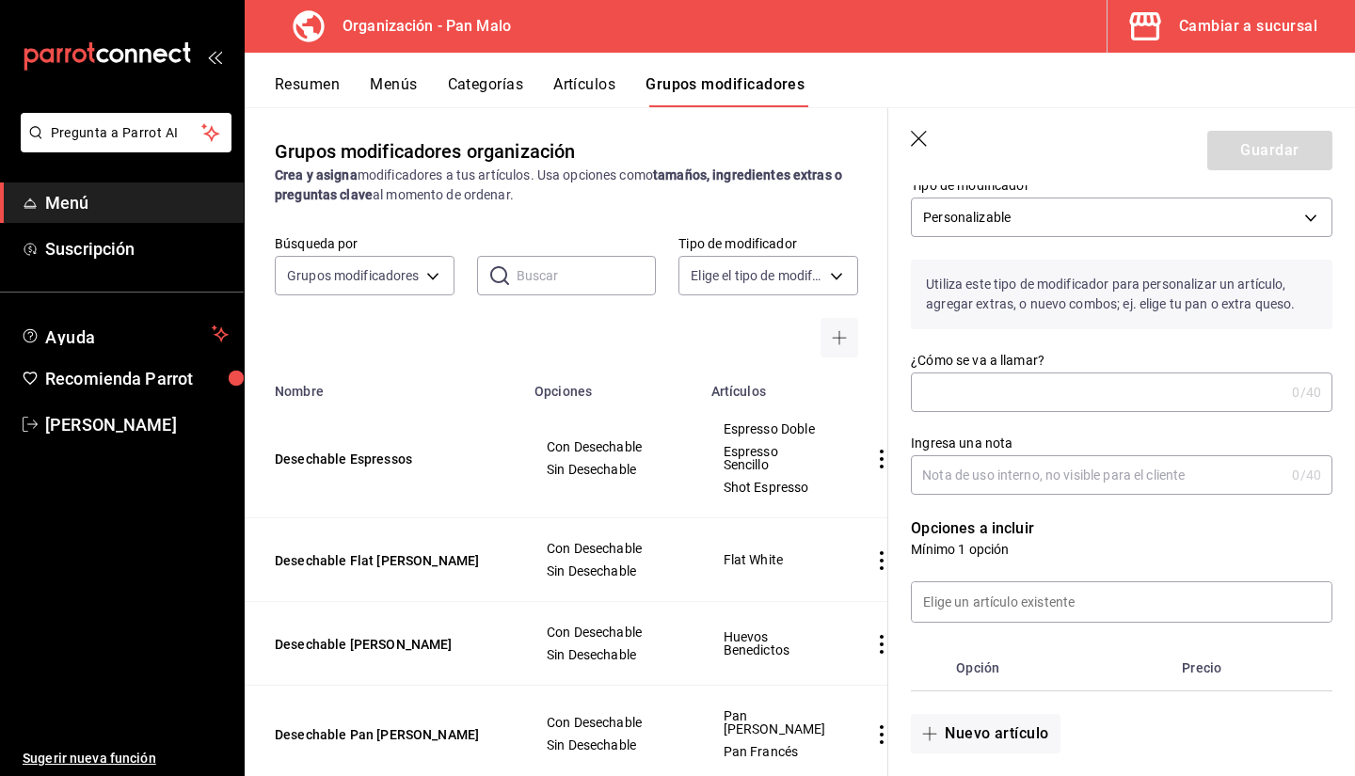
click at [981, 396] on input "¿Cómo se va a llamar?" at bounding box center [1098, 393] width 374 height 38
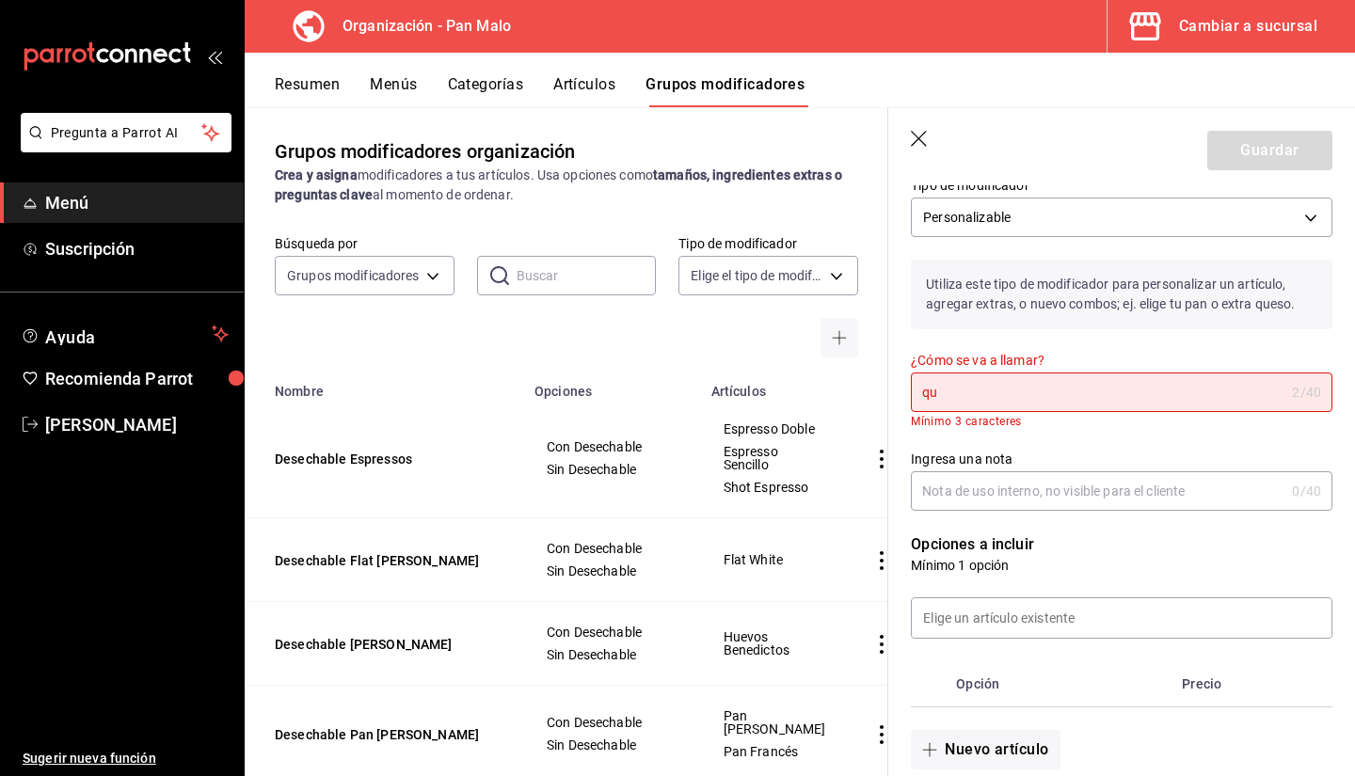
type input "q"
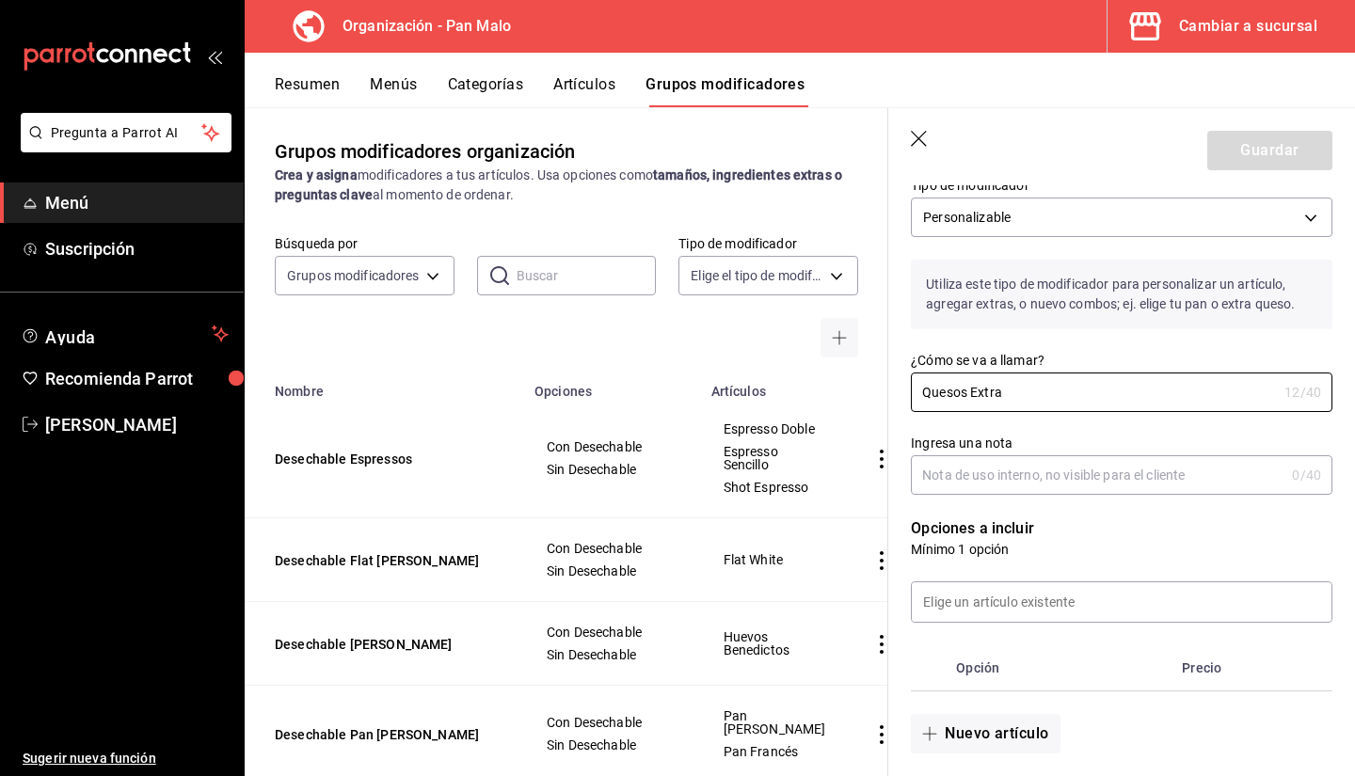
scroll to position [204, 0]
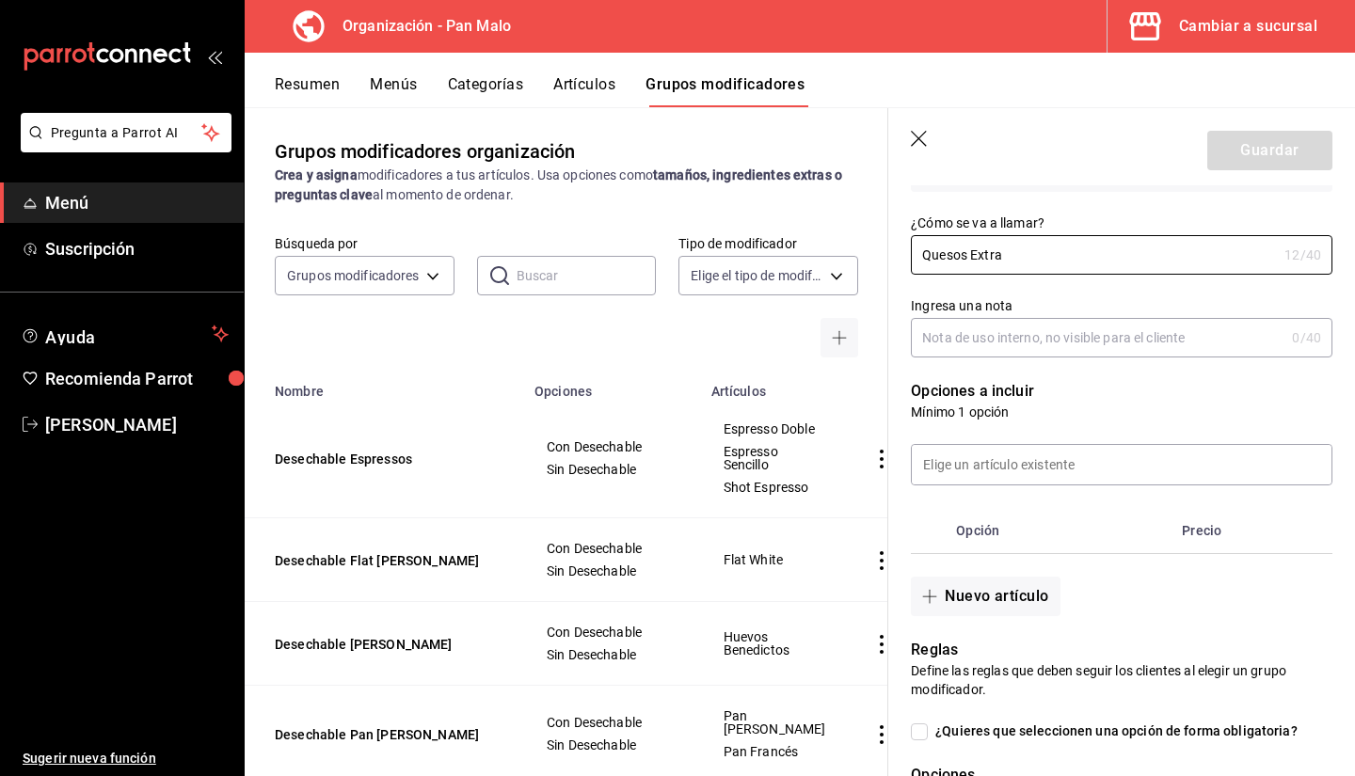
type input "Quesos Extra"
click at [936, 354] on input "Ingresa una nota" at bounding box center [1098, 338] width 374 height 38
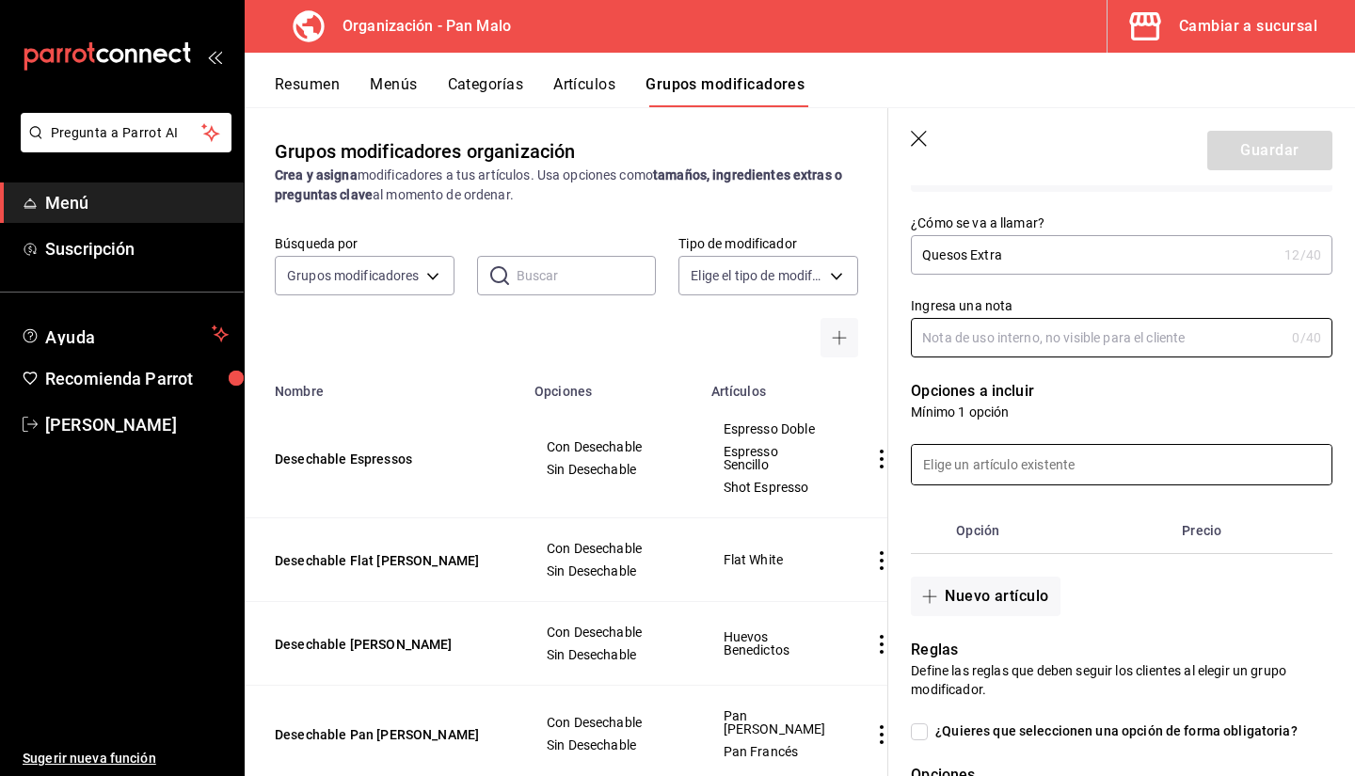
click at [1045, 472] on input at bounding box center [1122, 465] width 420 height 40
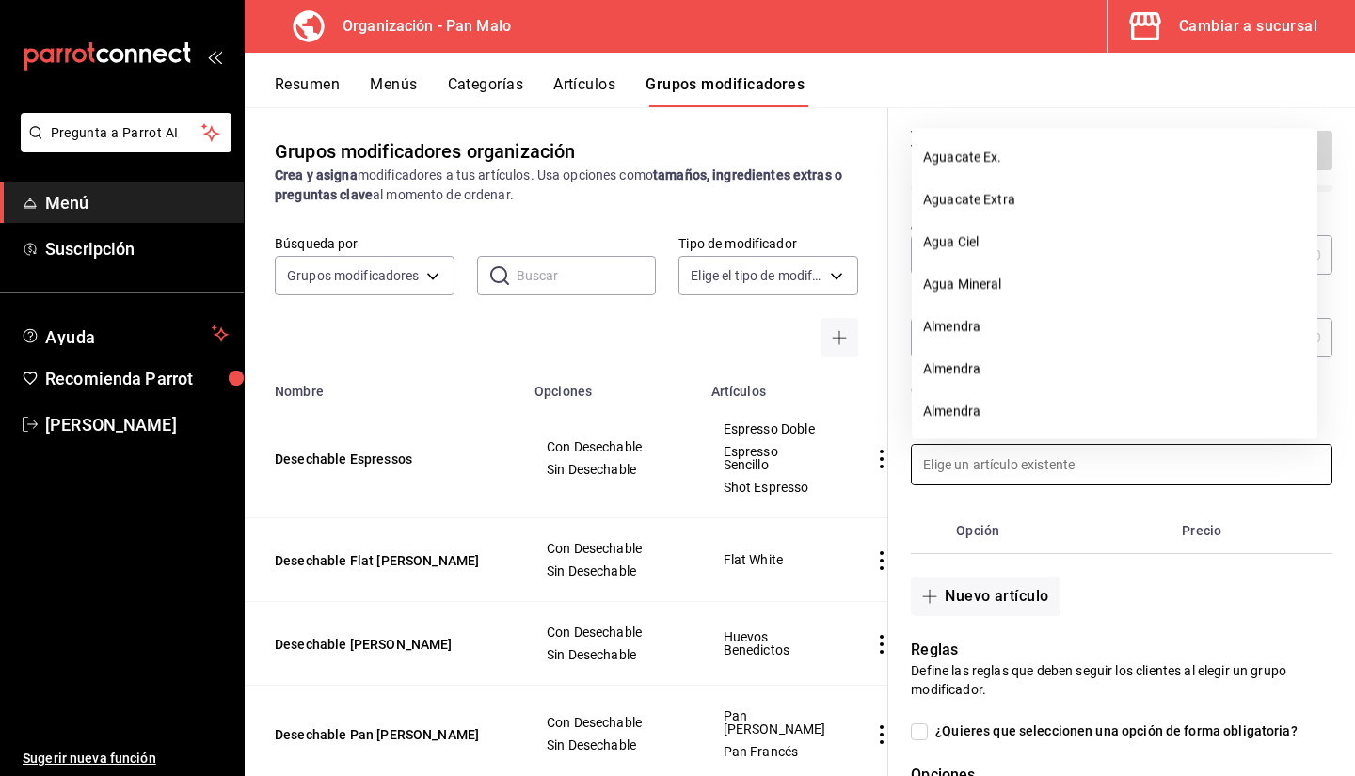
click at [1056, 468] on input at bounding box center [1122, 465] width 420 height 40
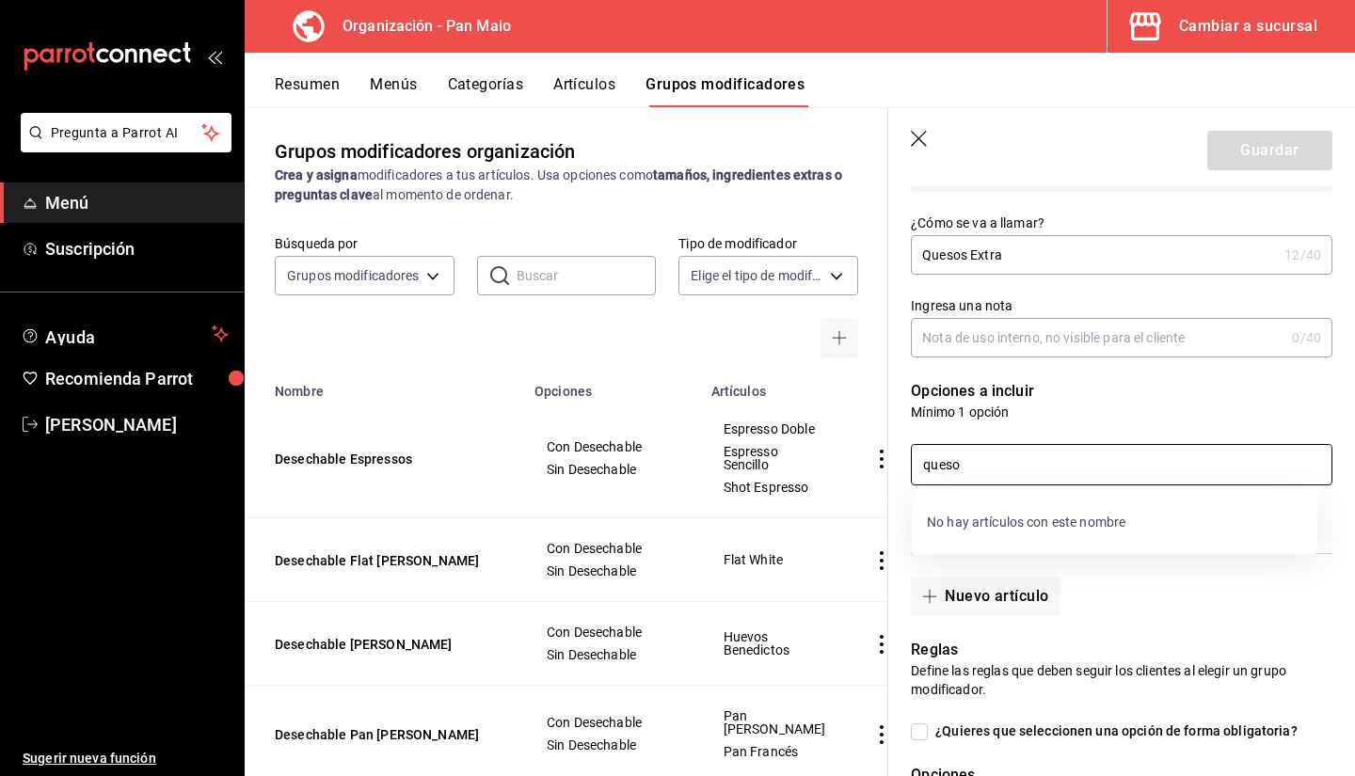
type input "queso"
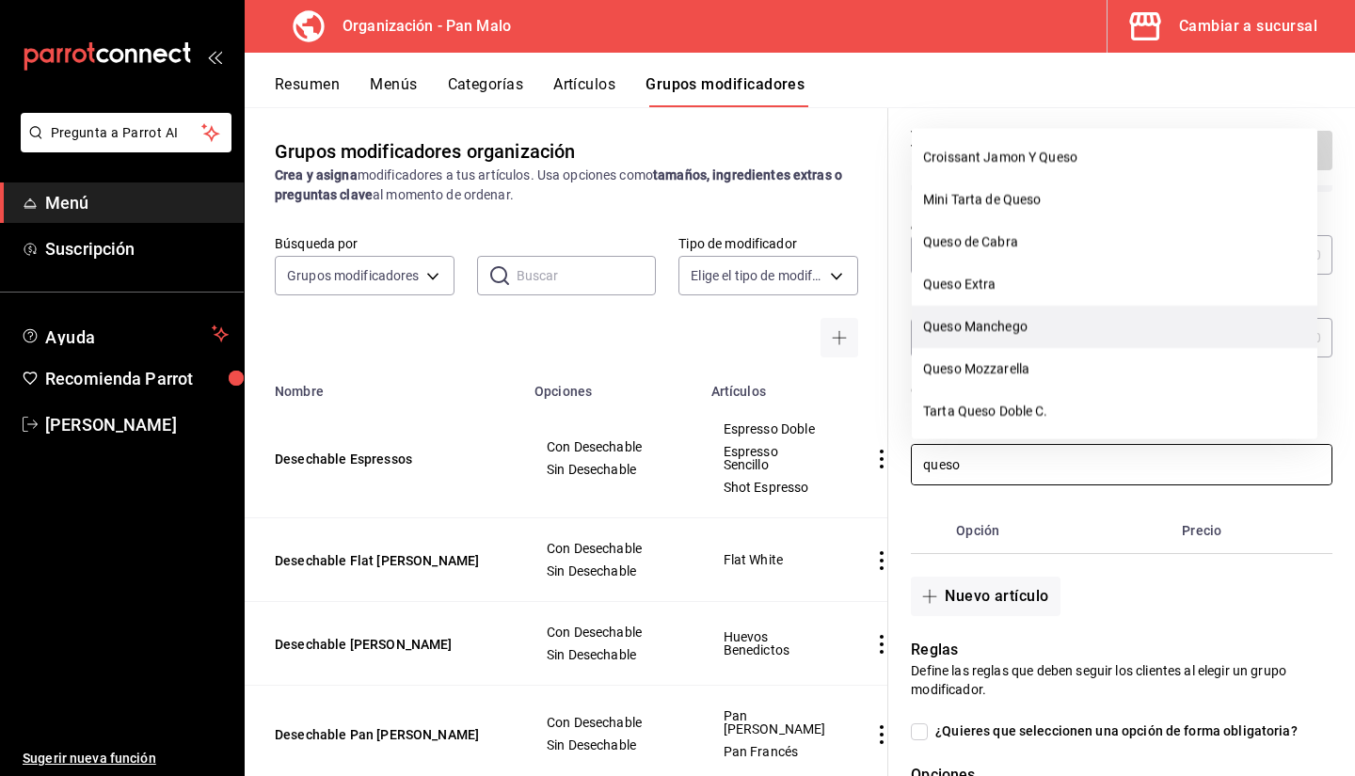
click at [1026, 341] on li "Queso Manchego" at bounding box center [1115, 327] width 406 height 42
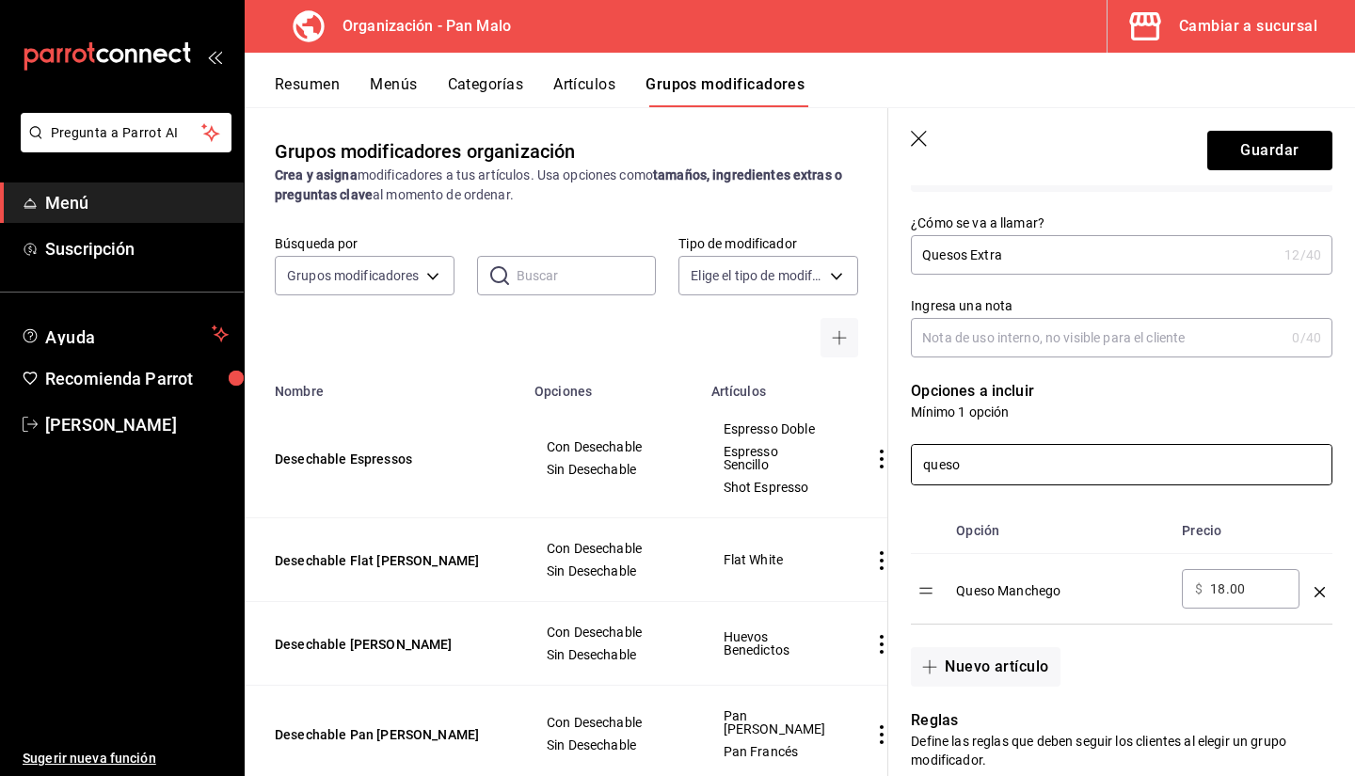
click at [1013, 472] on input "queso" at bounding box center [1122, 465] width 420 height 40
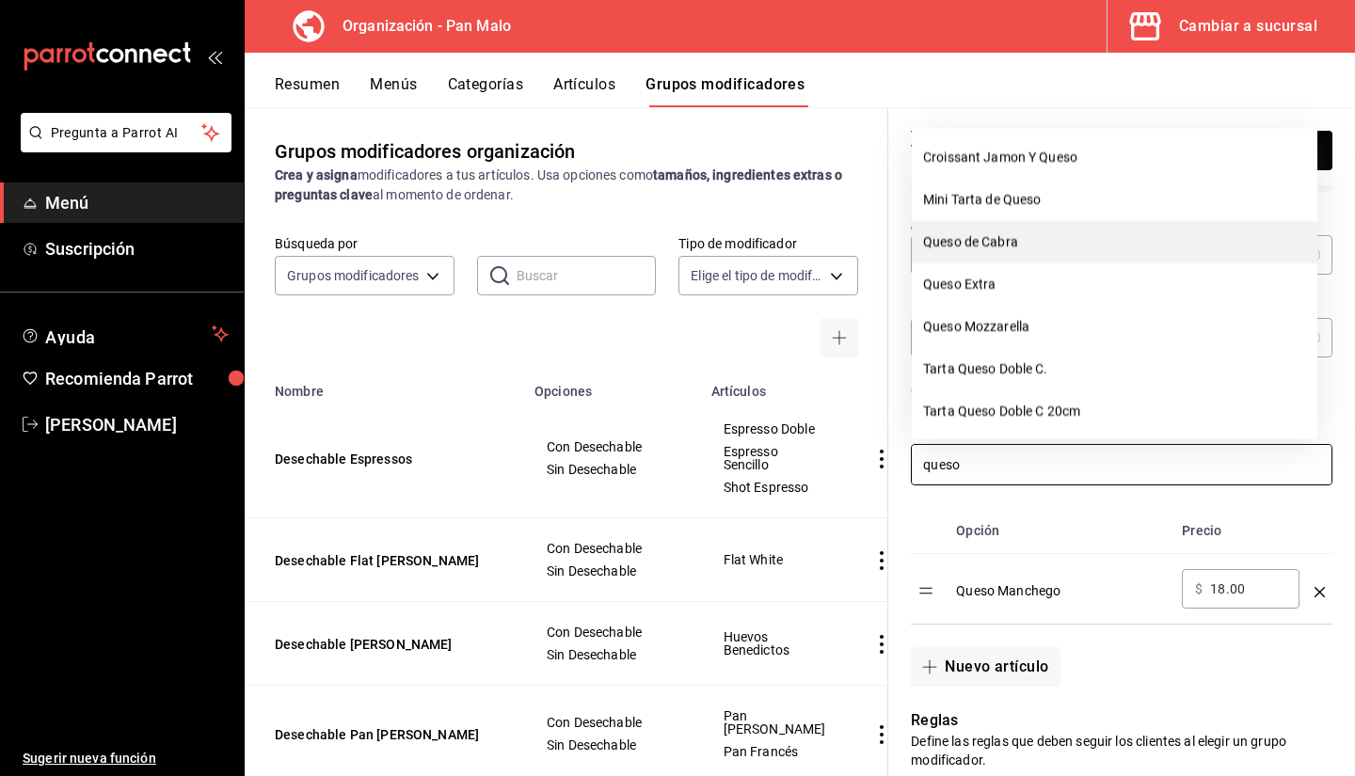
click at [1023, 248] on li "Queso de Cabra" at bounding box center [1115, 242] width 406 height 42
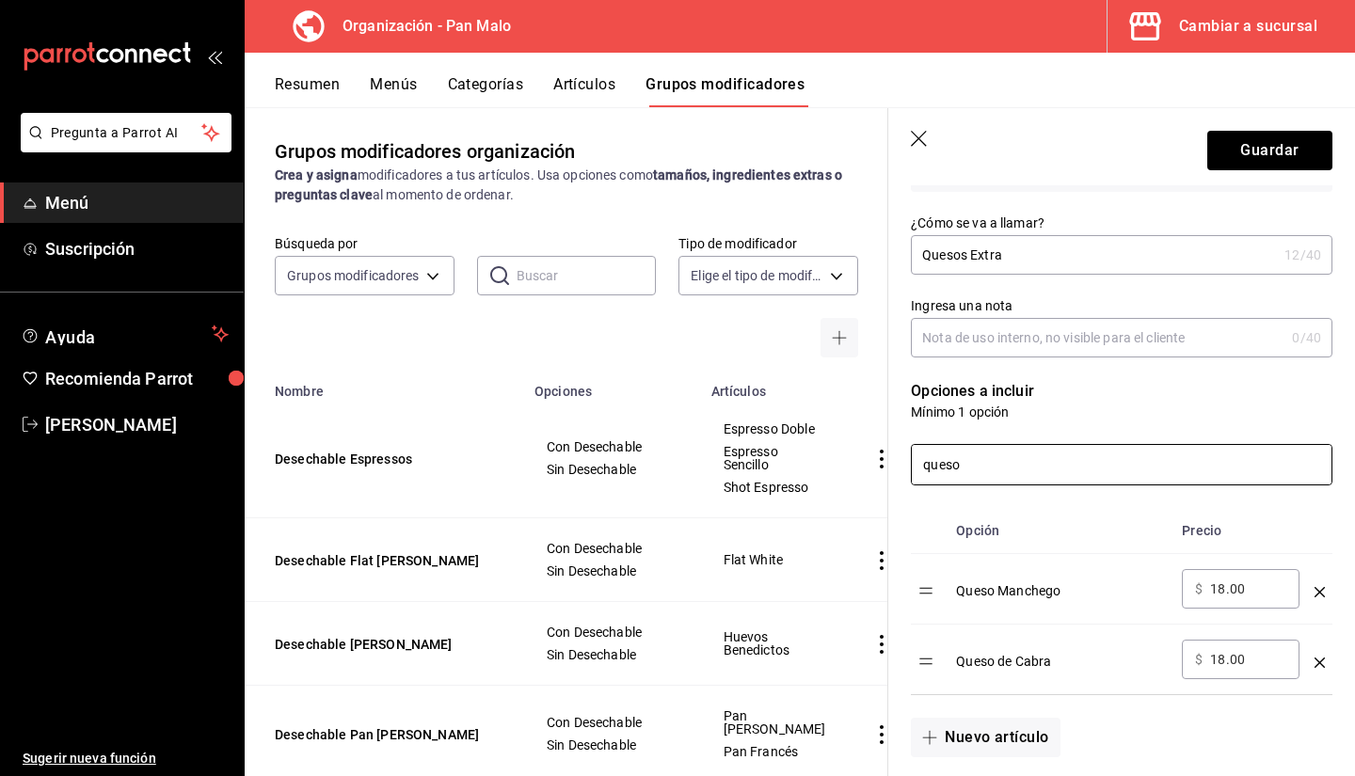
click at [1023, 468] on input "queso" at bounding box center [1122, 465] width 420 height 40
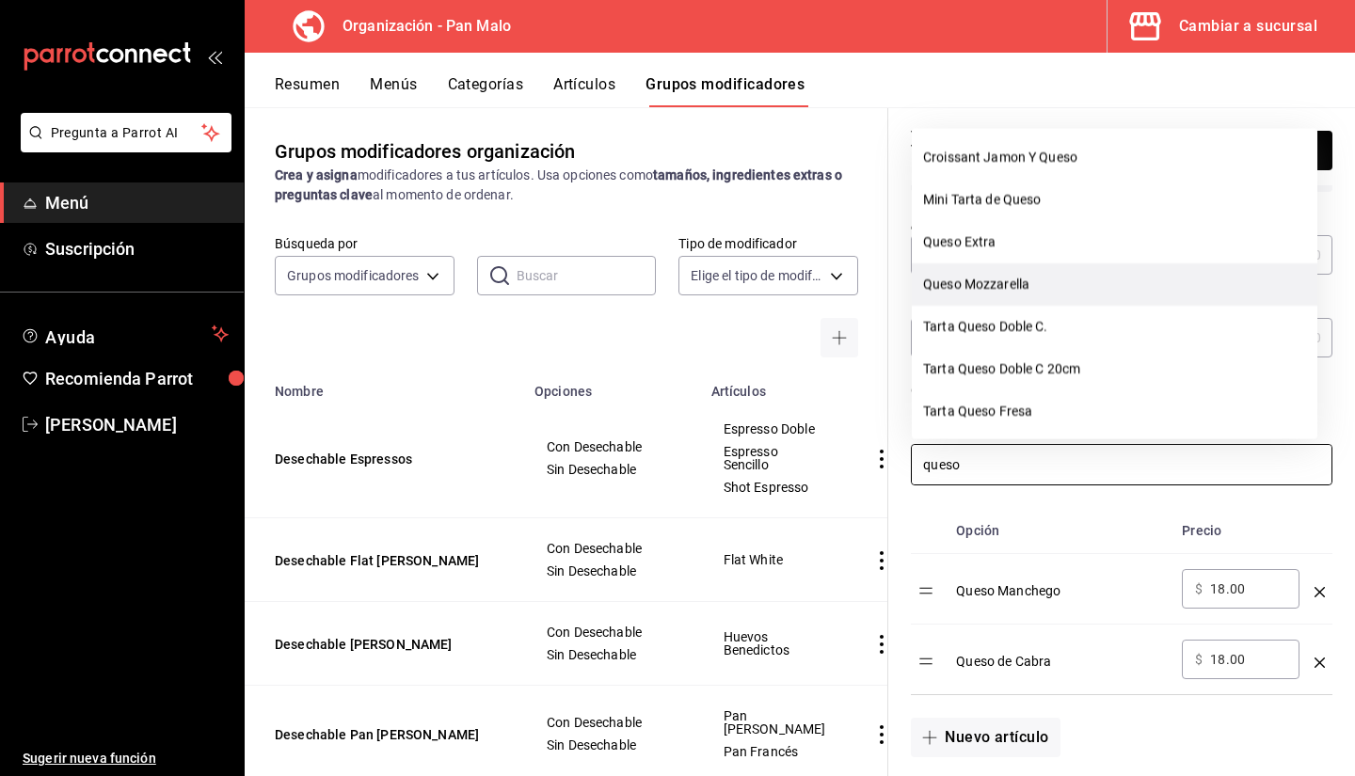
click at [1195, 278] on li "Queso Mozzarella" at bounding box center [1115, 285] width 406 height 42
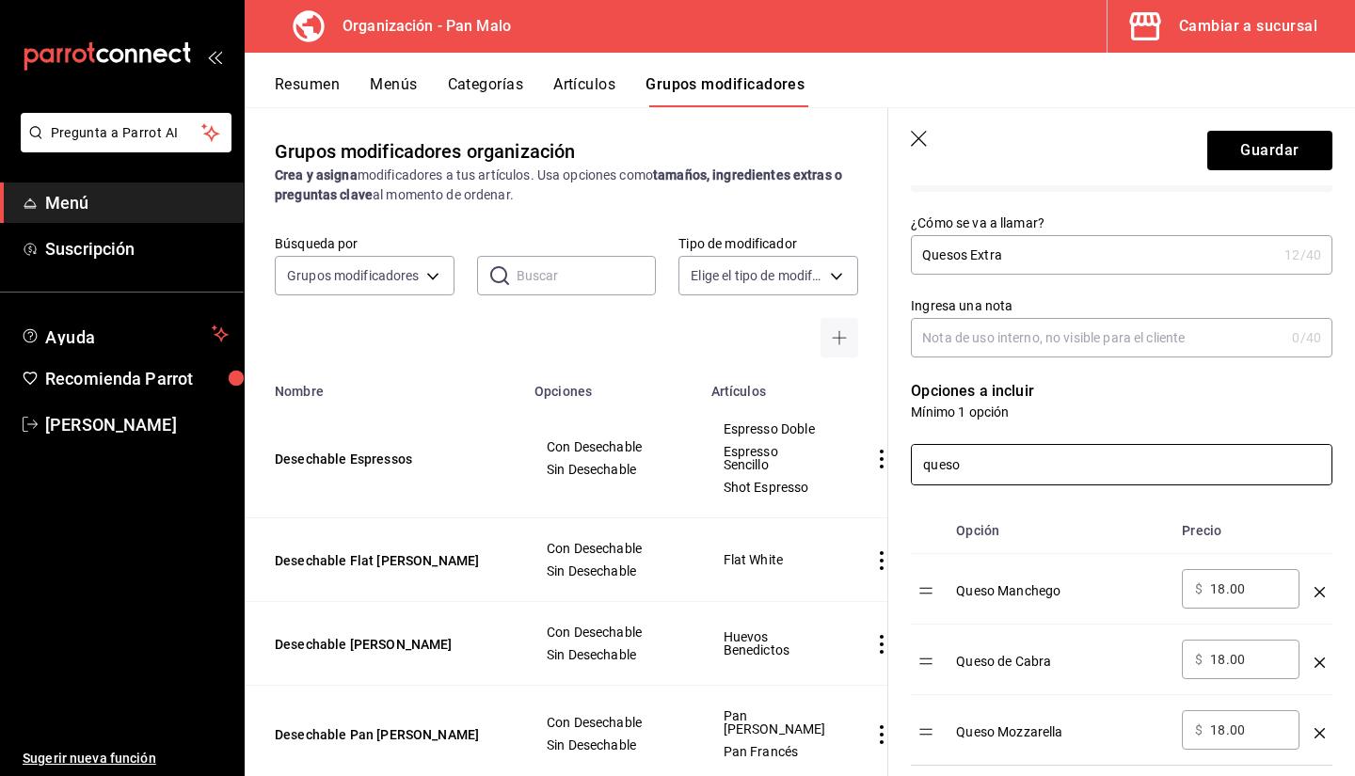
click at [1283, 457] on input "queso" at bounding box center [1122, 465] width 420 height 40
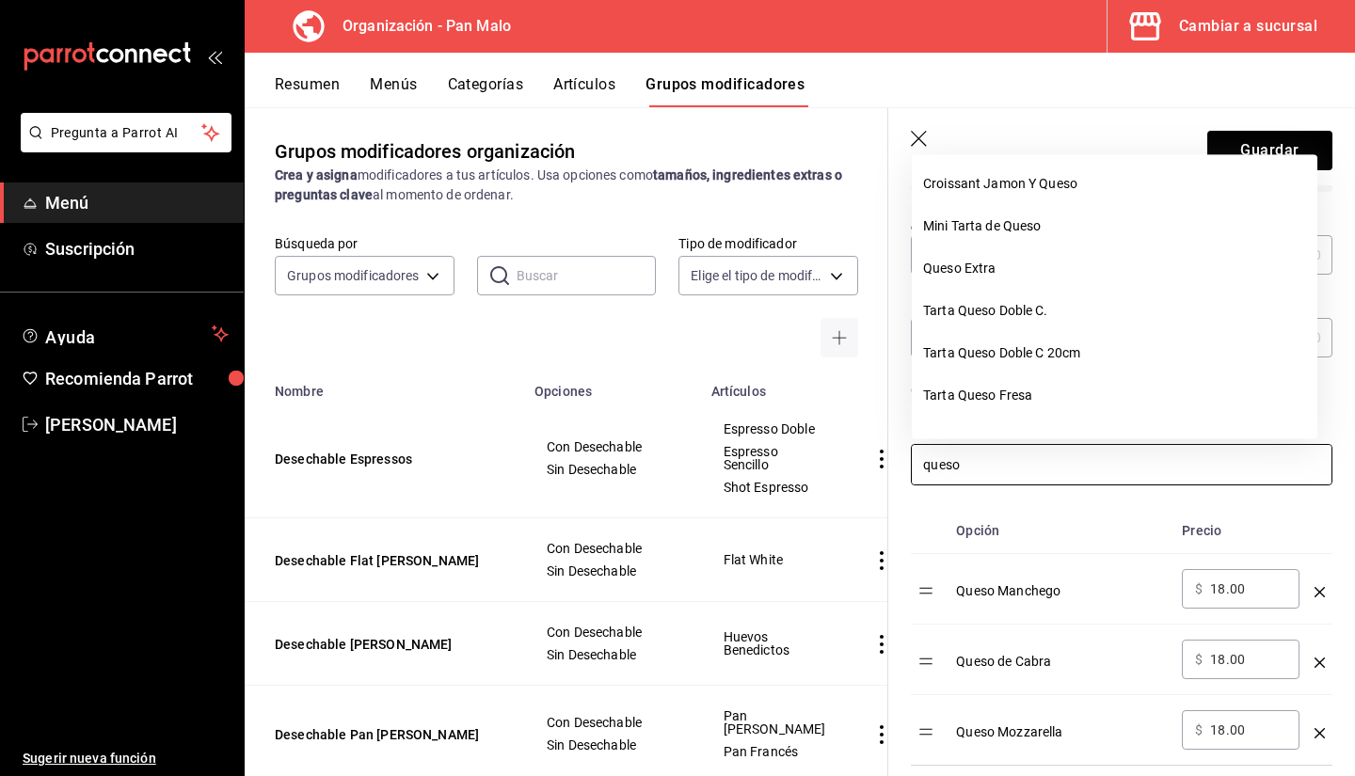
click at [1218, 455] on input "queso" at bounding box center [1122, 465] width 420 height 40
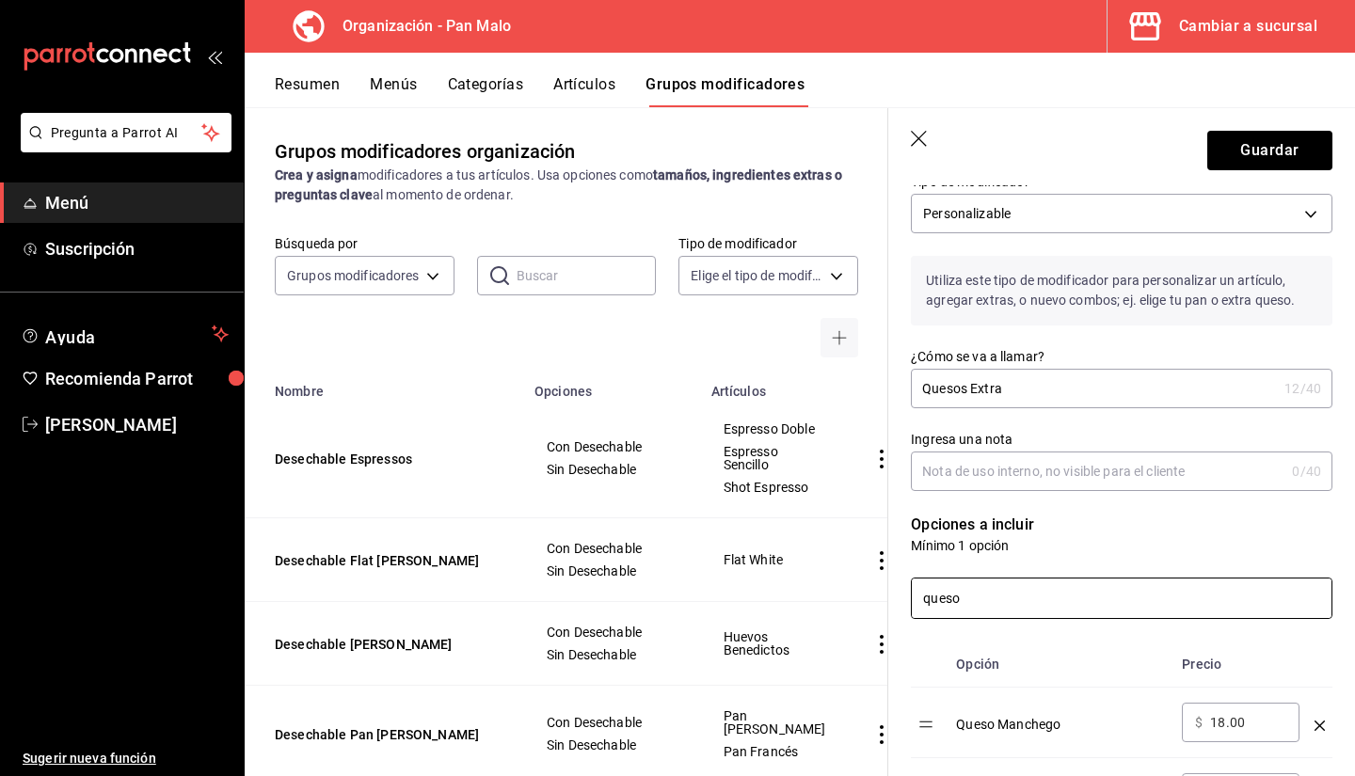
scroll to position [0, 0]
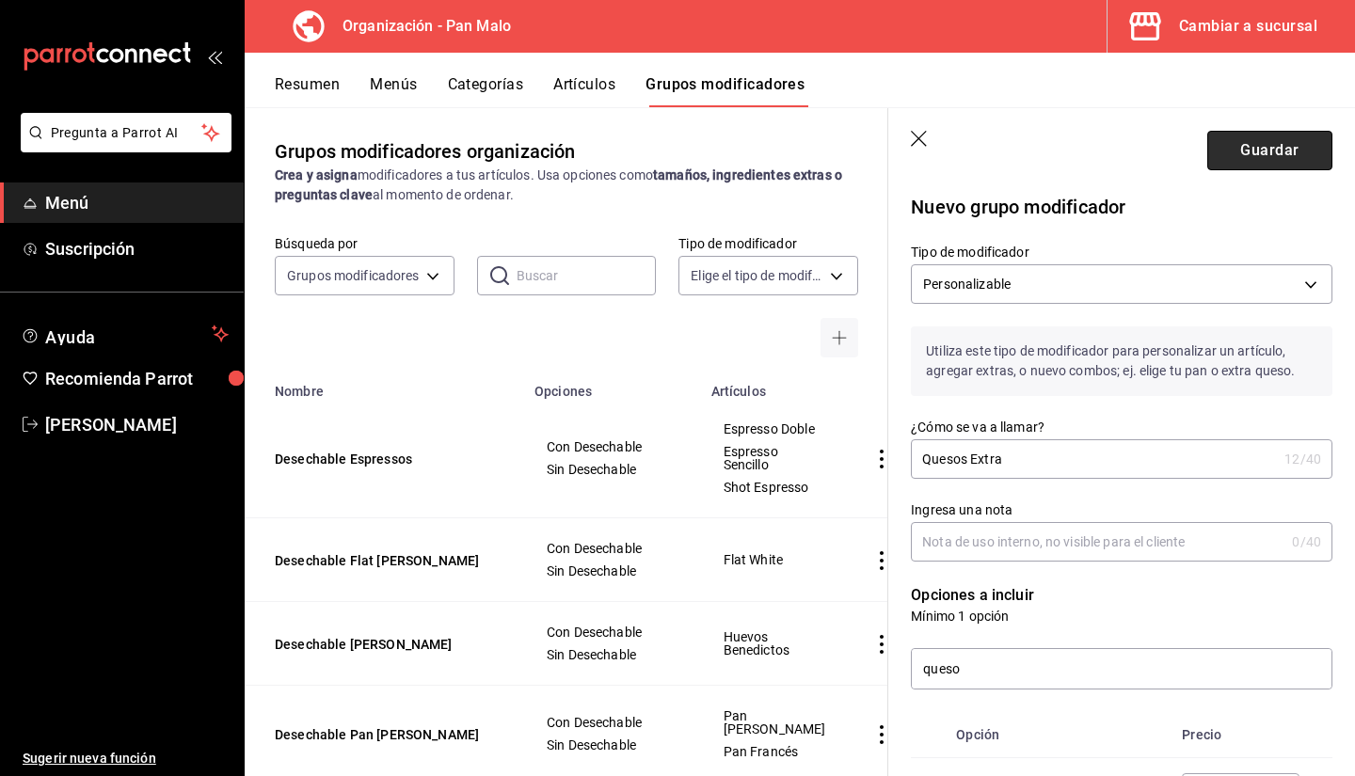
click at [1224, 164] on button "Guardar" at bounding box center [1270, 151] width 125 height 40
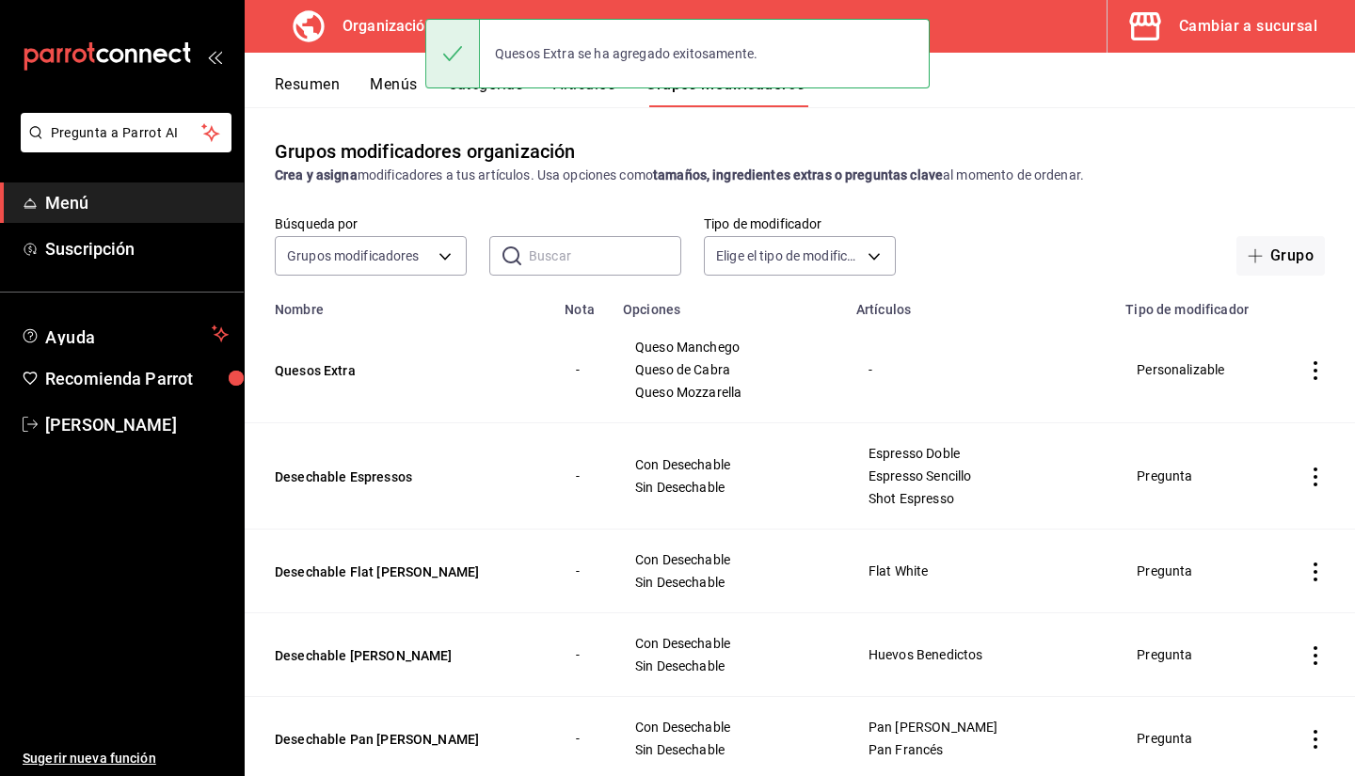
click at [342, 384] on td "Quesos Extra" at bounding box center [399, 370] width 309 height 106
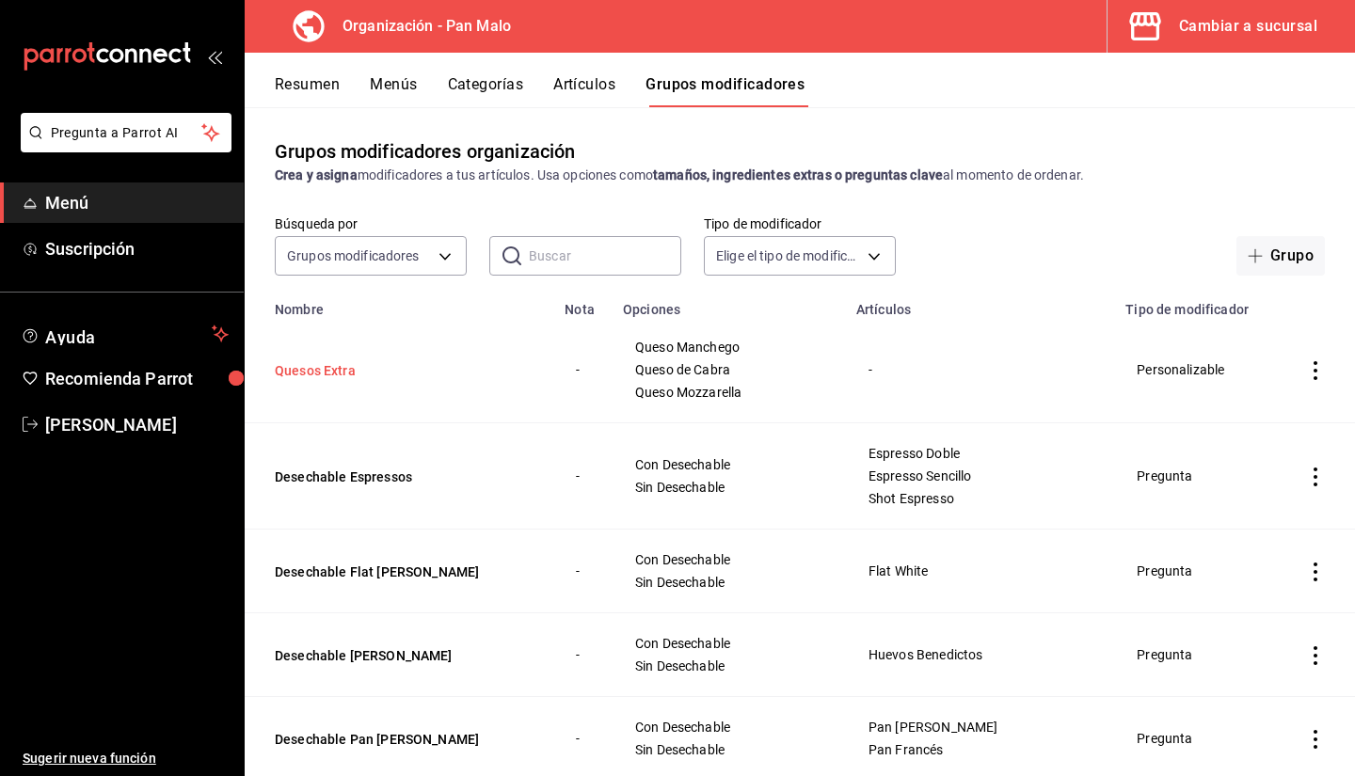
click at [328, 374] on button "Quesos Extra" at bounding box center [388, 370] width 226 height 19
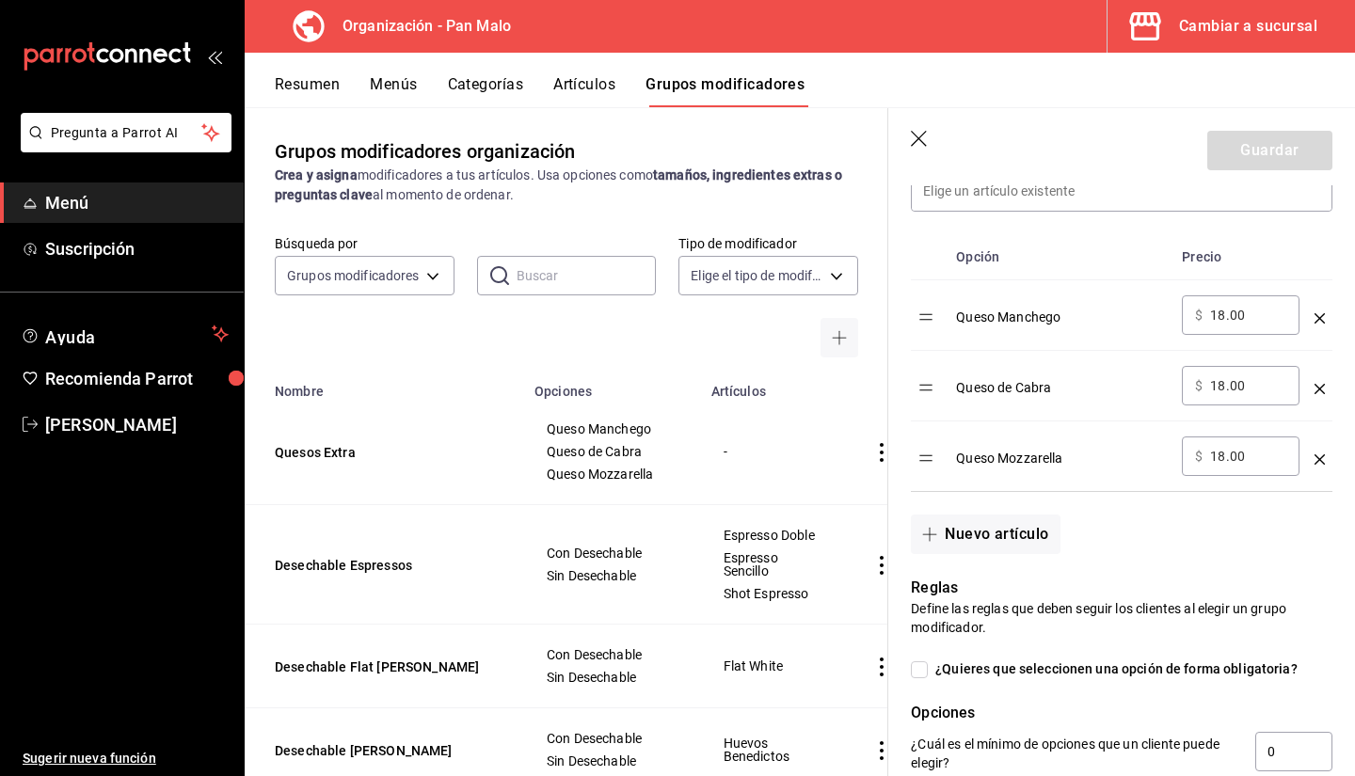
scroll to position [652, 0]
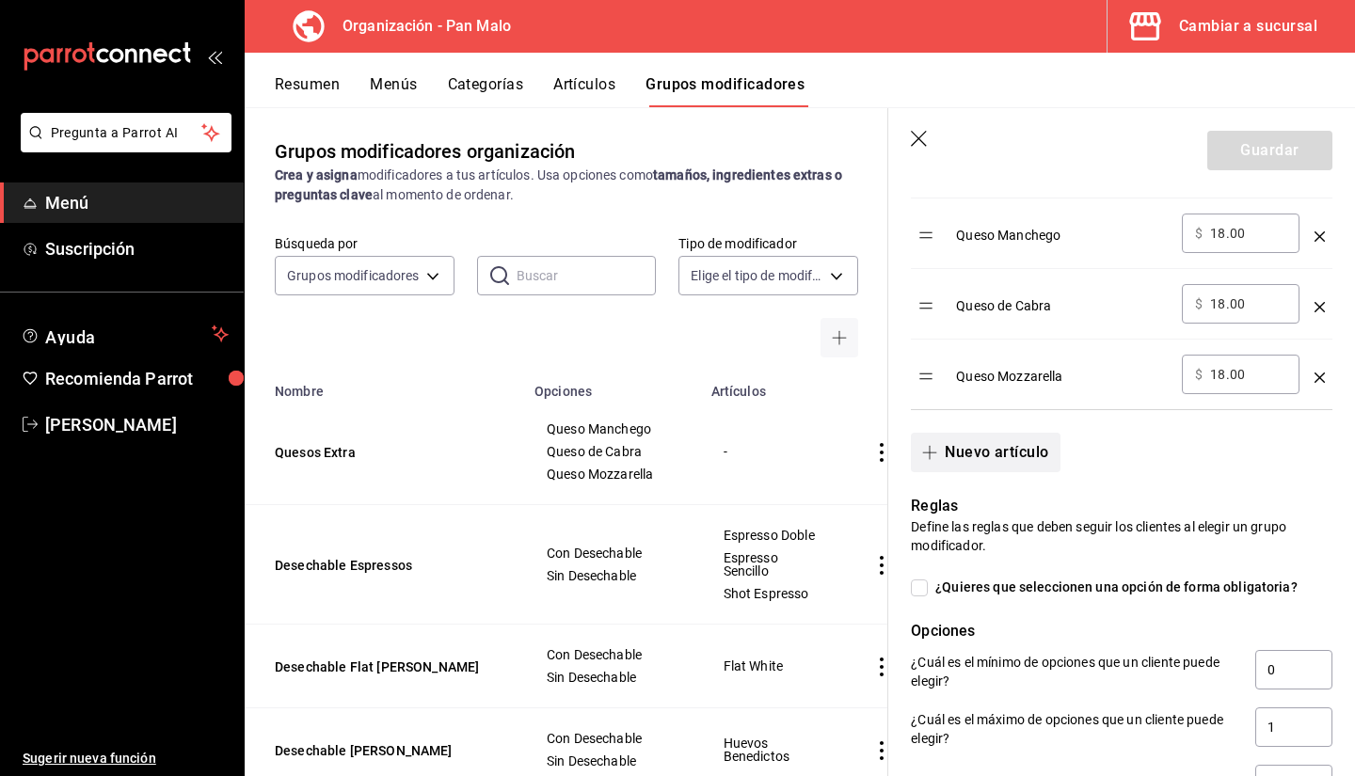
click at [1031, 452] on button "Nuevo artículo" at bounding box center [985, 453] width 149 height 40
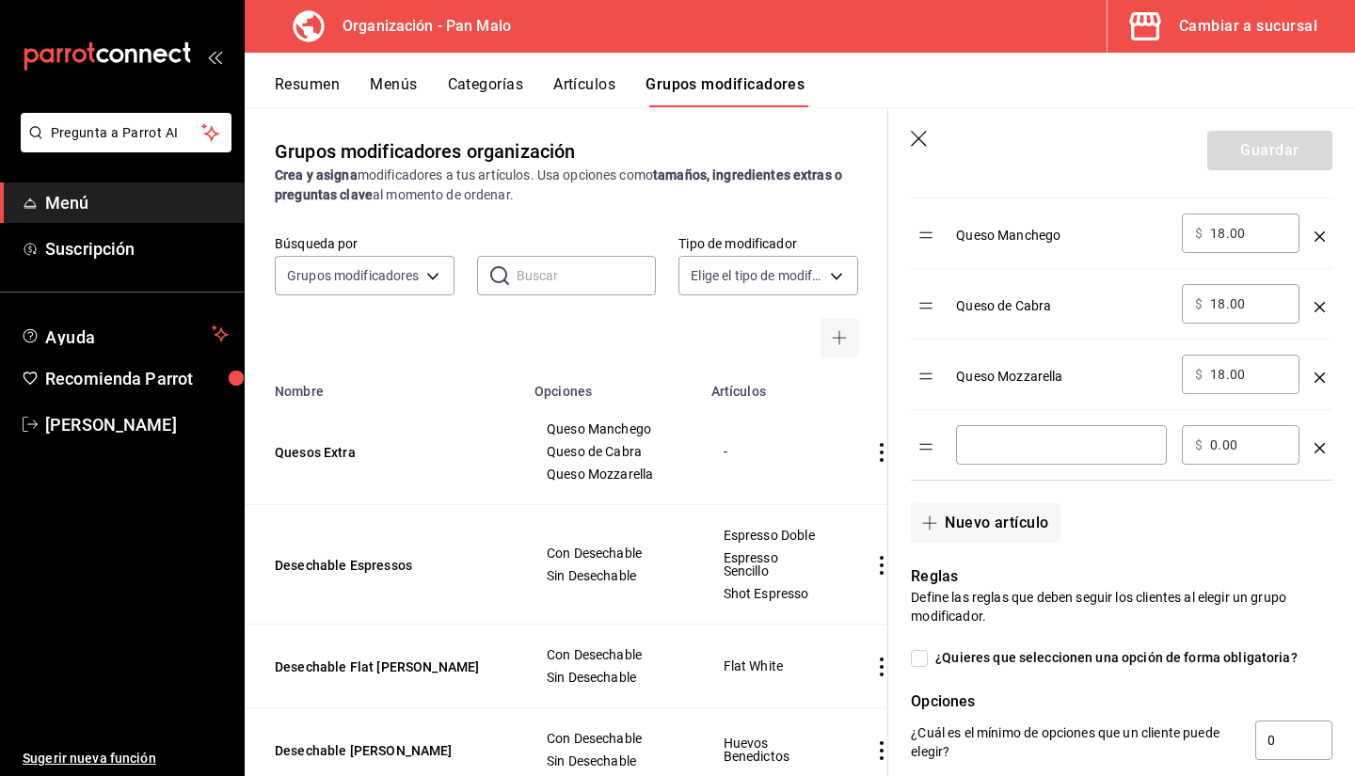
click at [984, 435] on div "​" at bounding box center [1061, 445] width 211 height 40
click at [1315, 451] on icon "optionsTable" at bounding box center [1320, 448] width 10 height 10
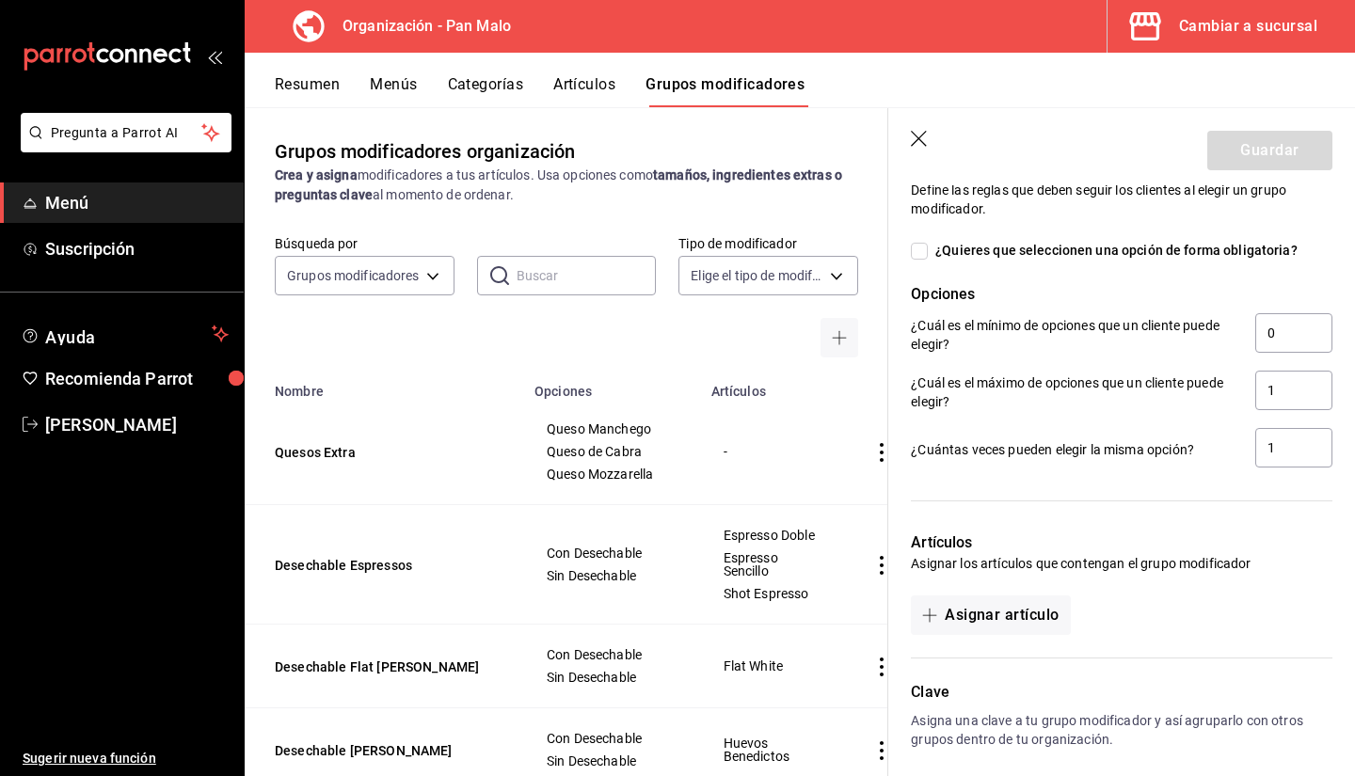
scroll to position [1010, 0]
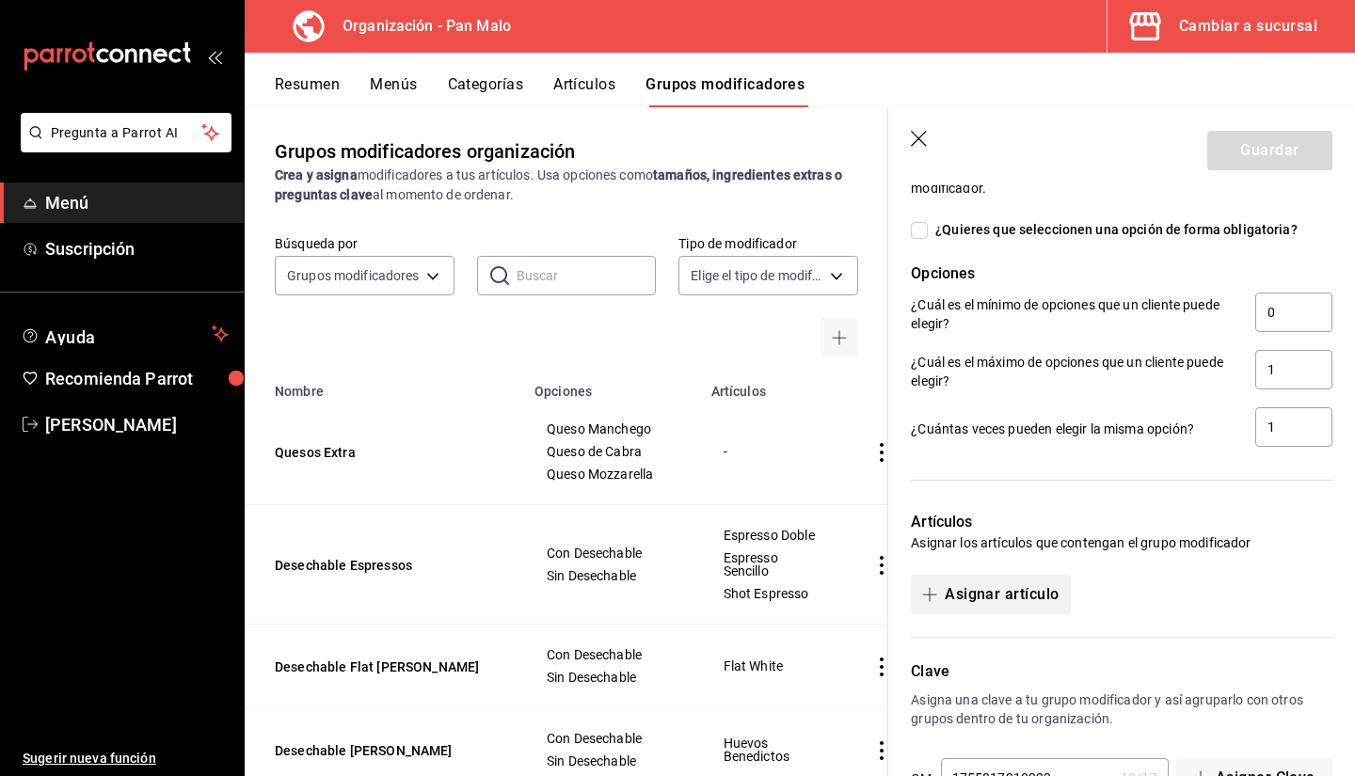
click at [995, 604] on button "Asignar artículo" at bounding box center [990, 595] width 159 height 40
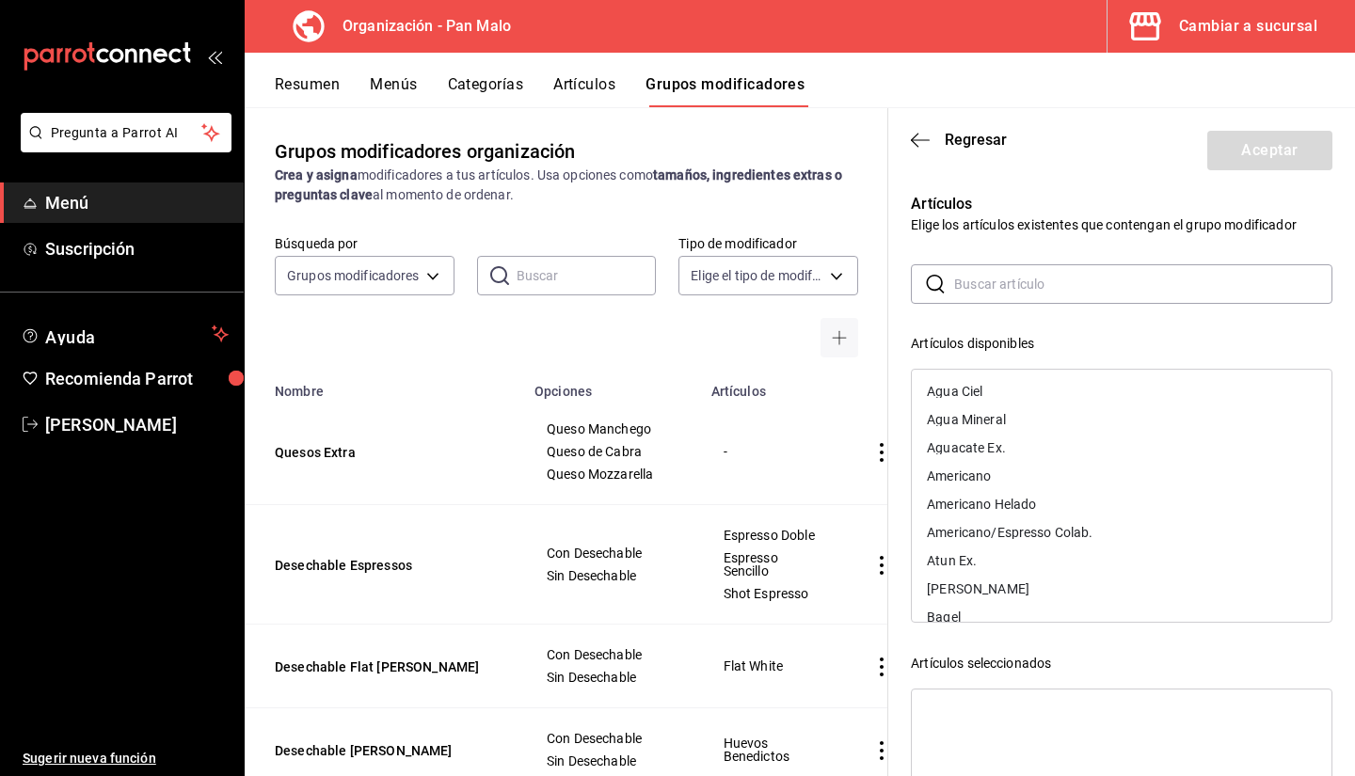
click at [970, 292] on input "text" at bounding box center [1143, 284] width 378 height 38
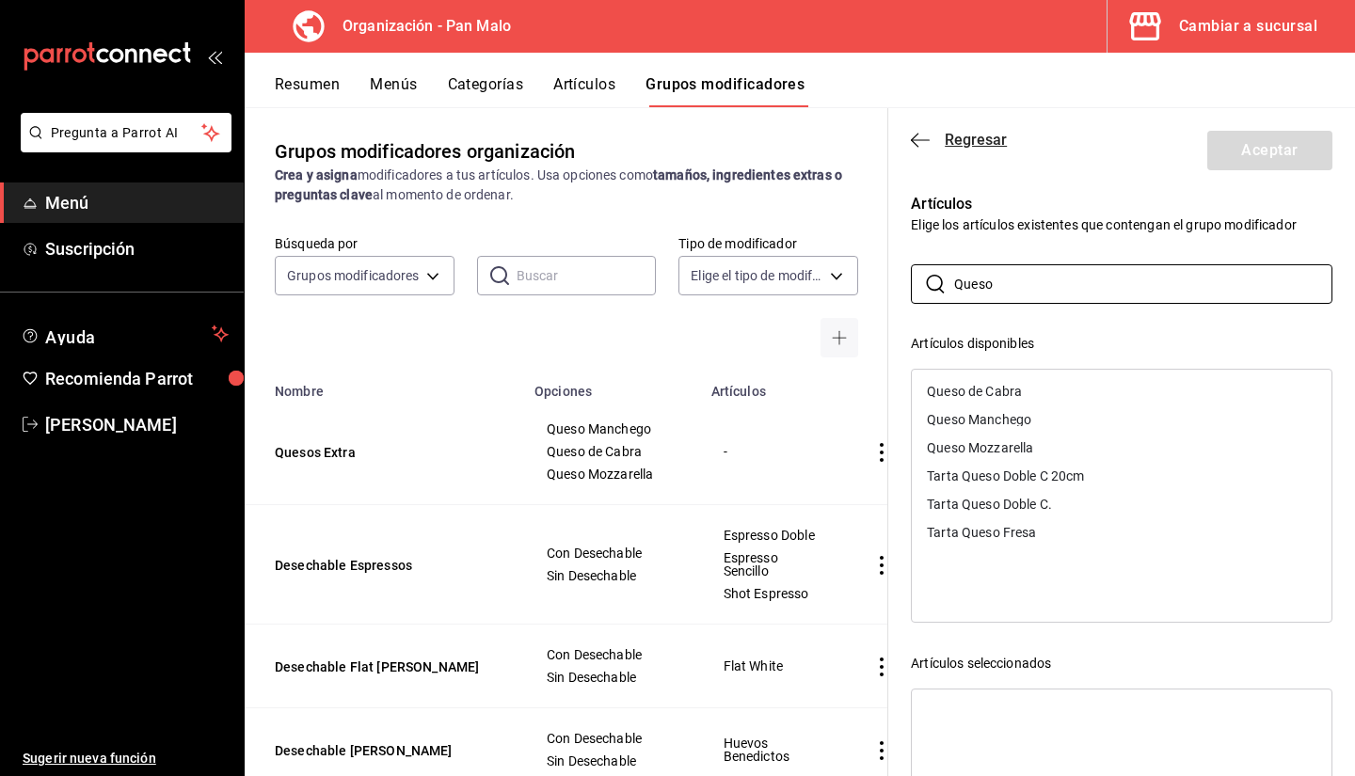
type input "Queso"
click at [911, 144] on icon "button" at bounding box center [920, 140] width 19 height 17
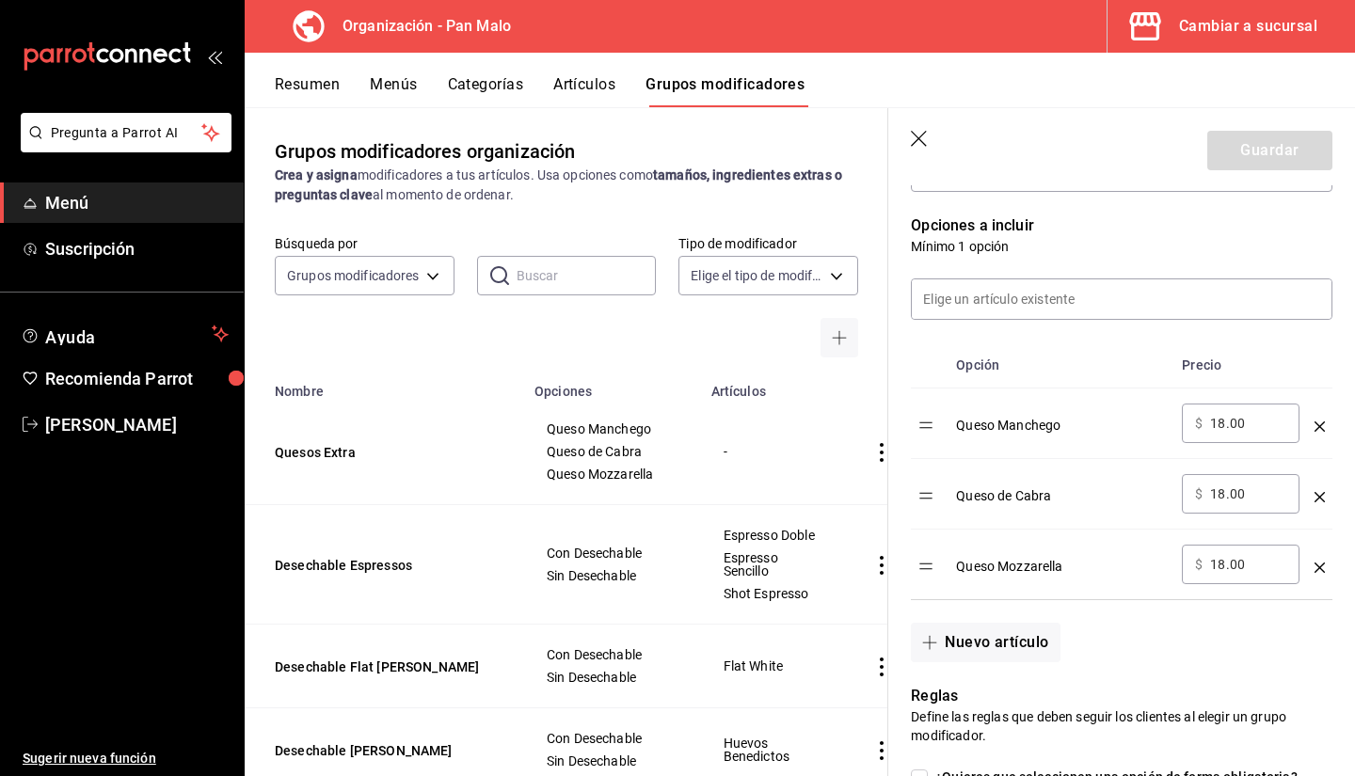
scroll to position [312, 0]
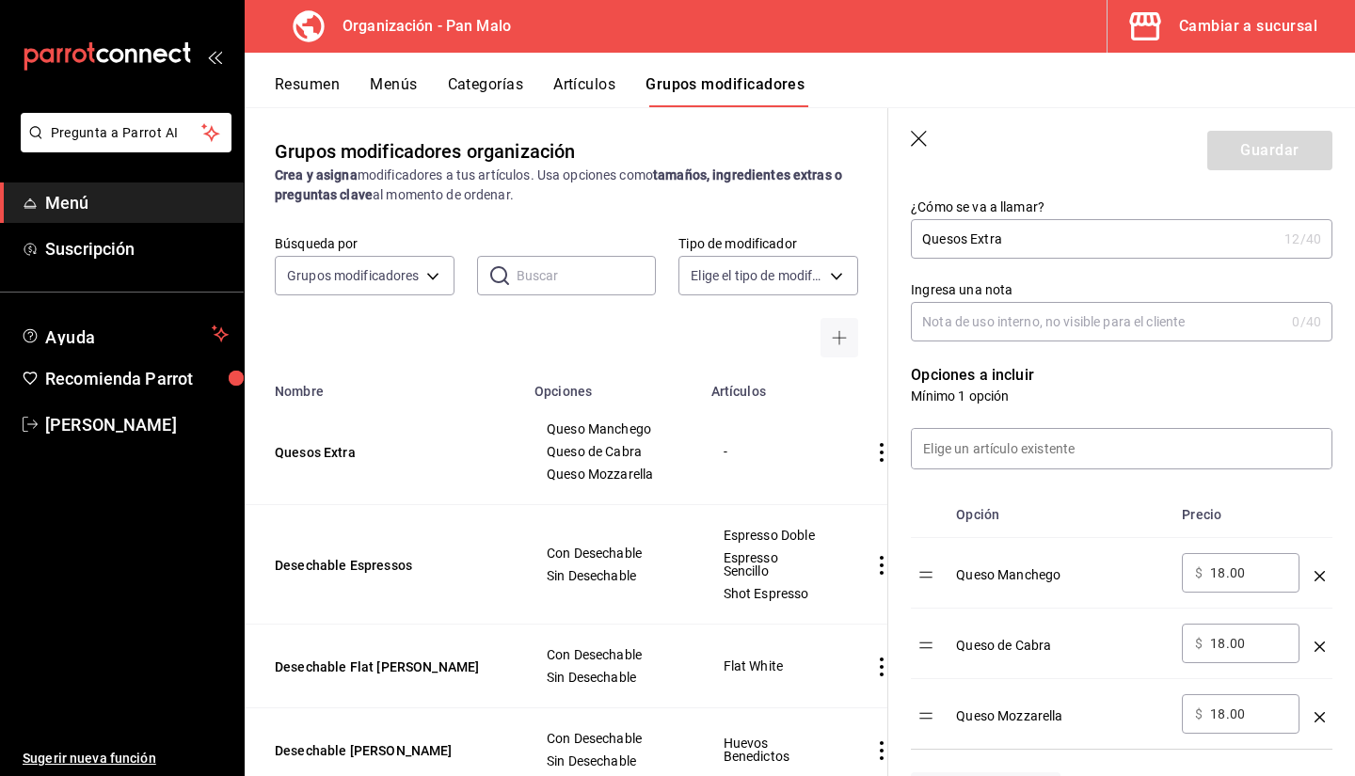
click at [1223, 155] on div "Guardar" at bounding box center [1270, 151] width 125 height 40
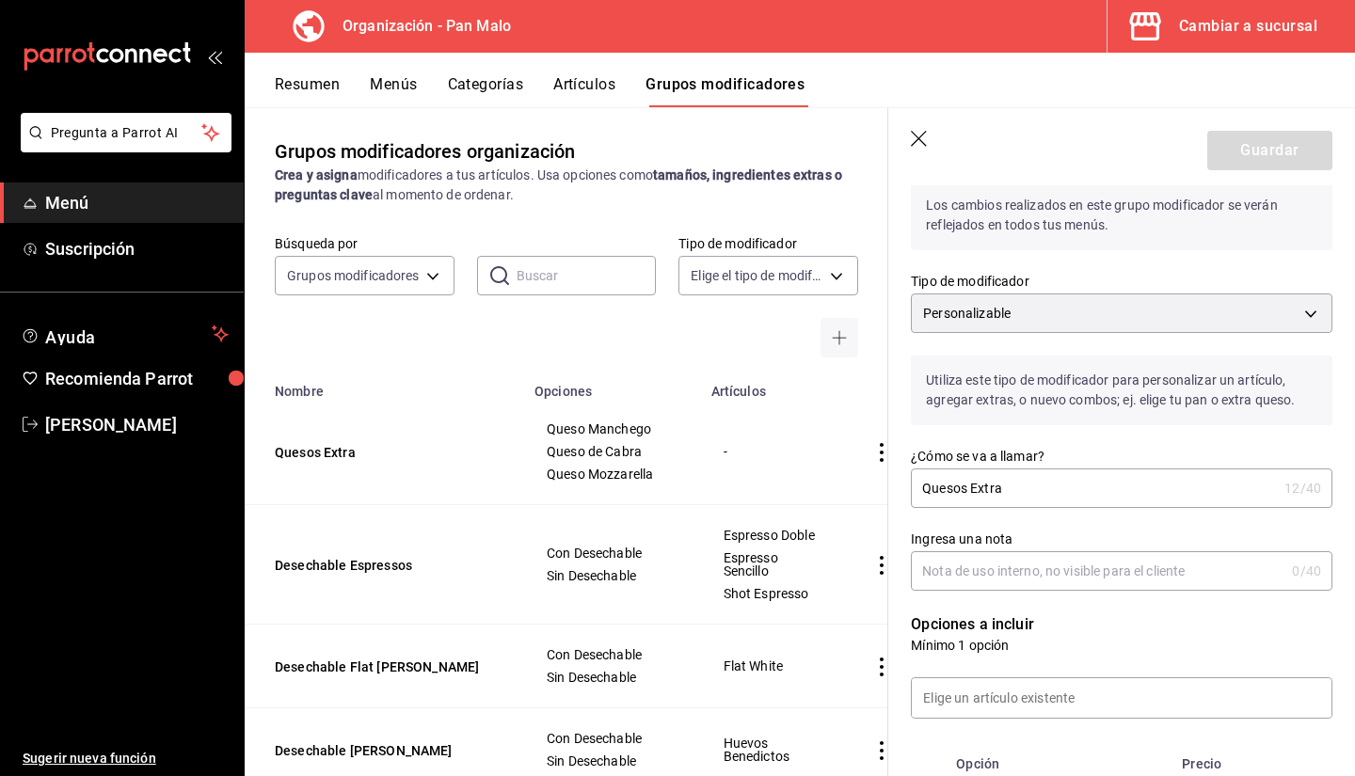
scroll to position [10, 0]
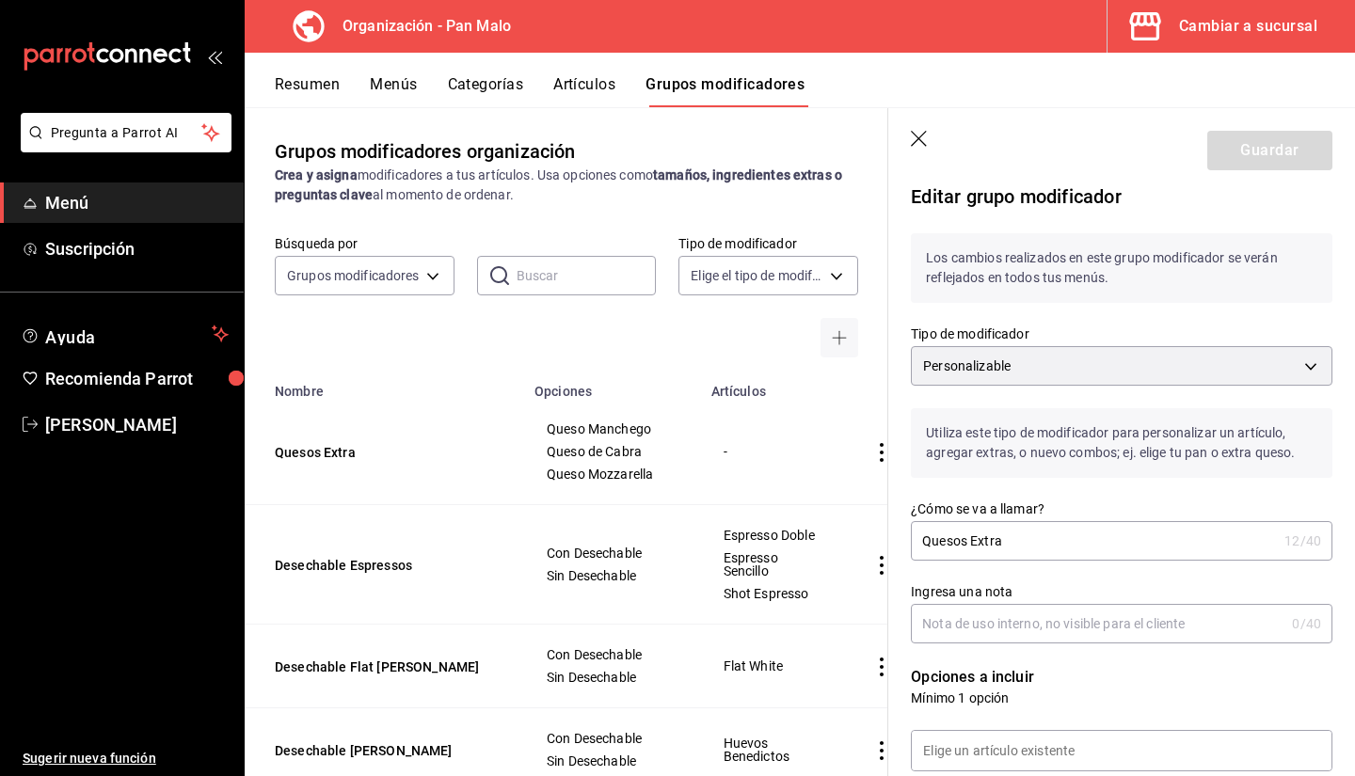
click at [1067, 227] on div "Los cambios realizados en este grupo modificador se verán reflejados en todos t…" at bounding box center [1110, 257] width 444 height 92
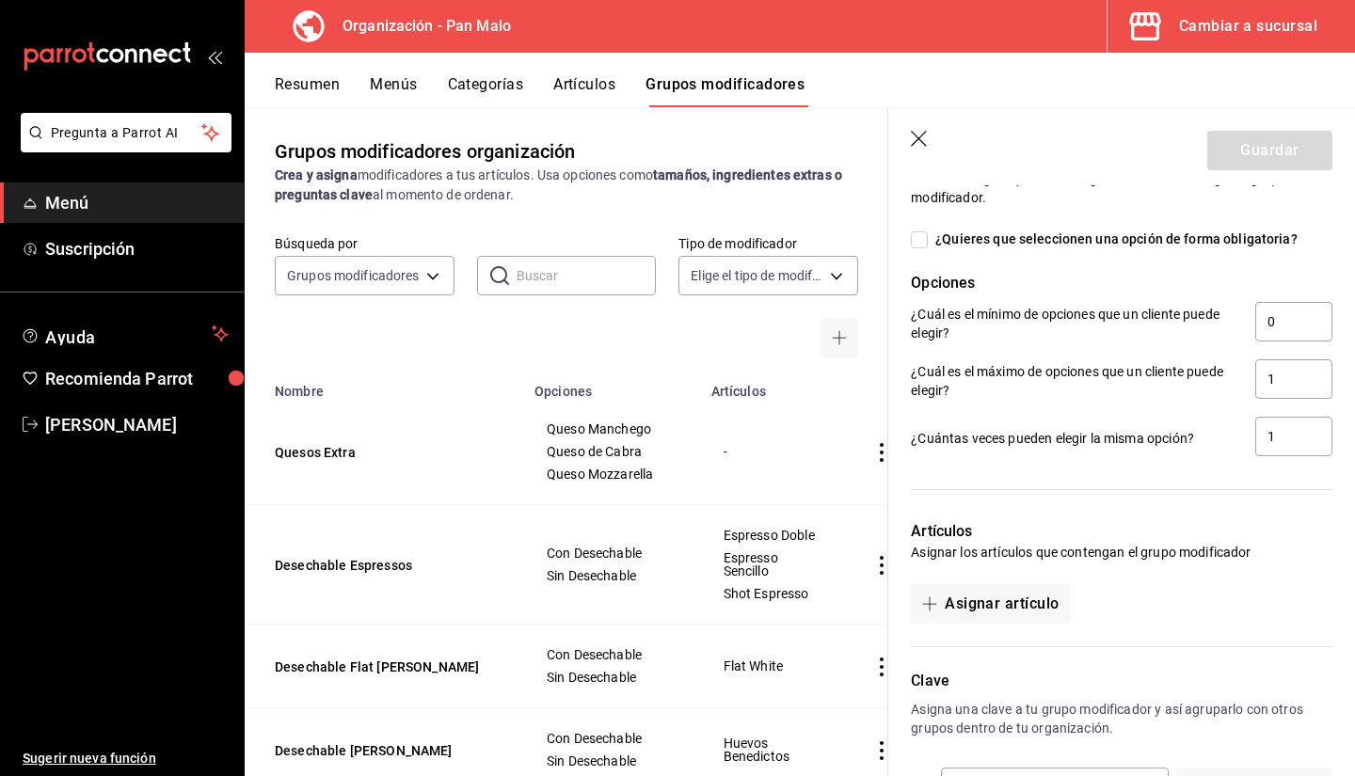
scroll to position [1066, 0]
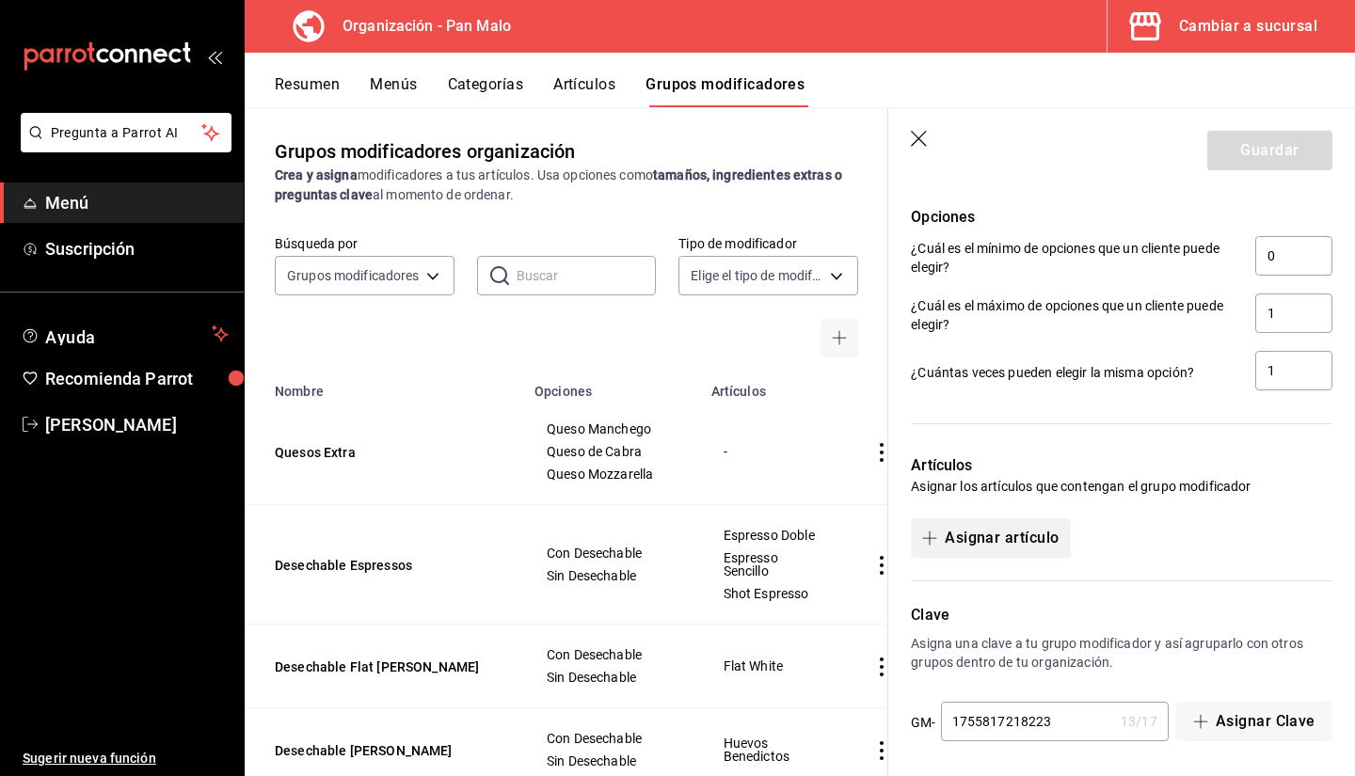
click at [1003, 543] on button "Asignar artículo" at bounding box center [990, 539] width 159 height 40
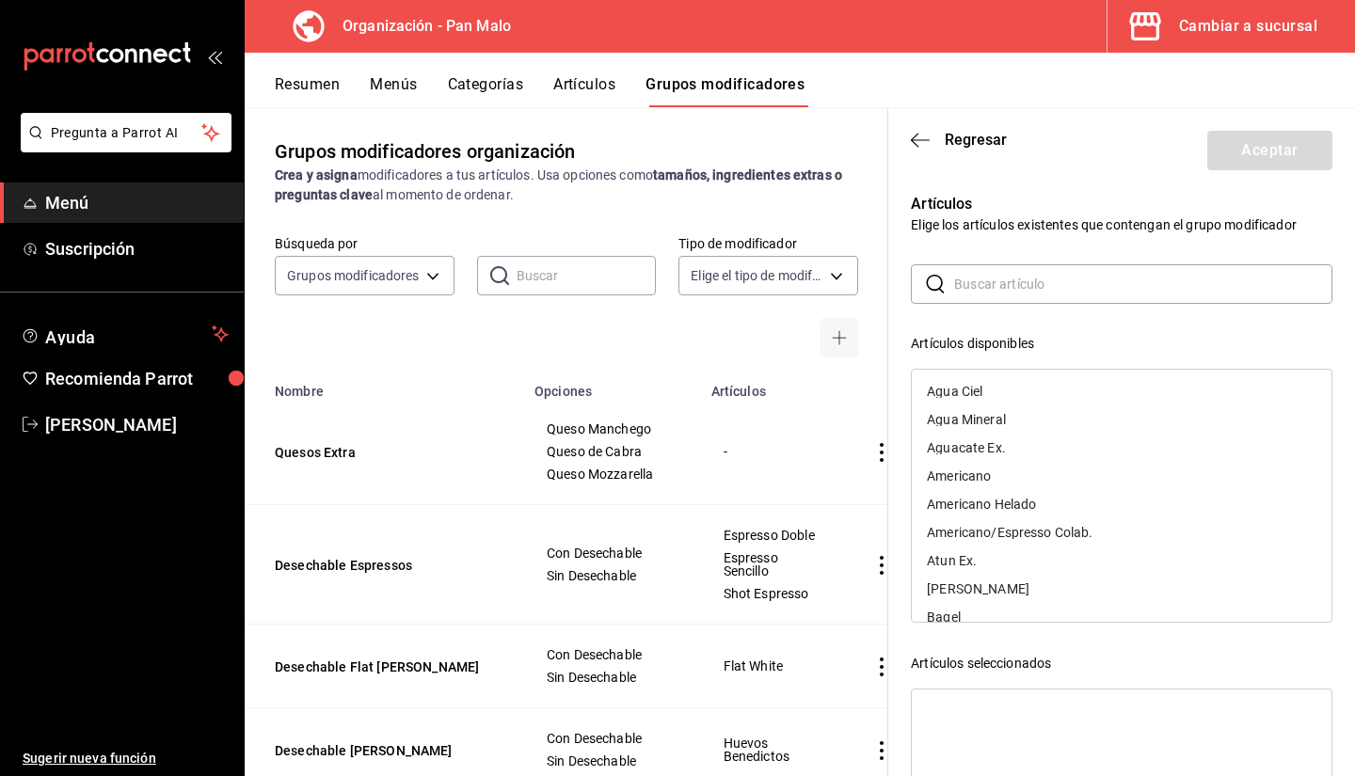
click at [1005, 296] on input "text" at bounding box center [1143, 284] width 378 height 38
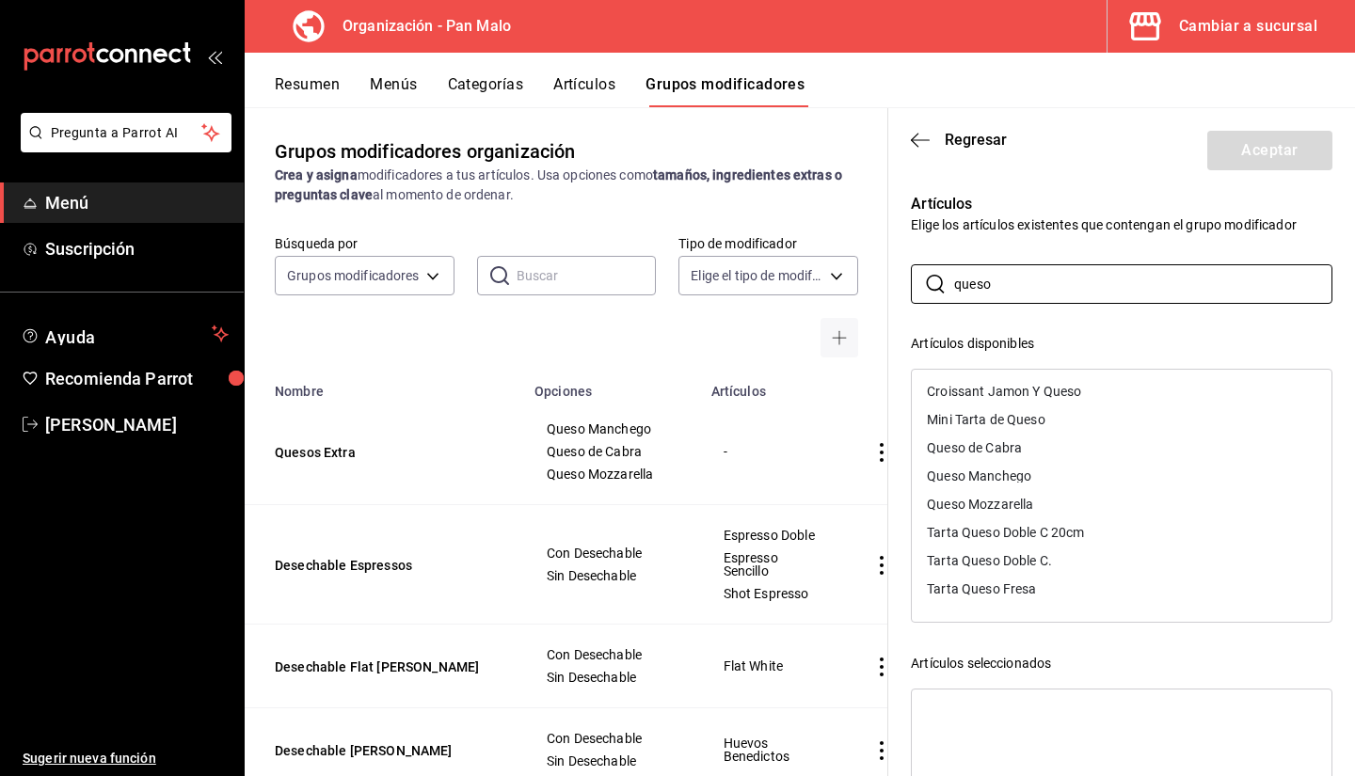
type input "queso"
click at [972, 480] on div "Queso Manchego" at bounding box center [979, 476] width 104 height 13
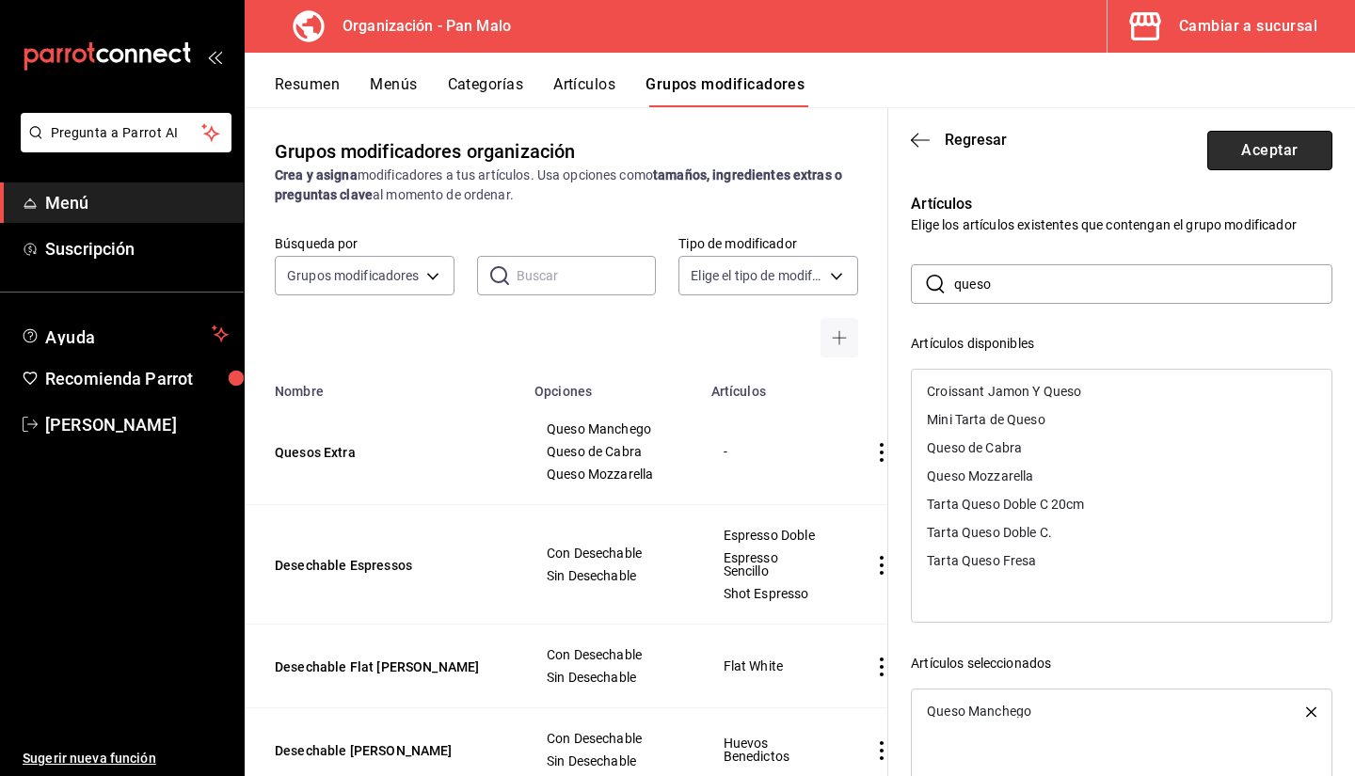
click at [1233, 153] on button "Aceptar" at bounding box center [1270, 151] width 125 height 40
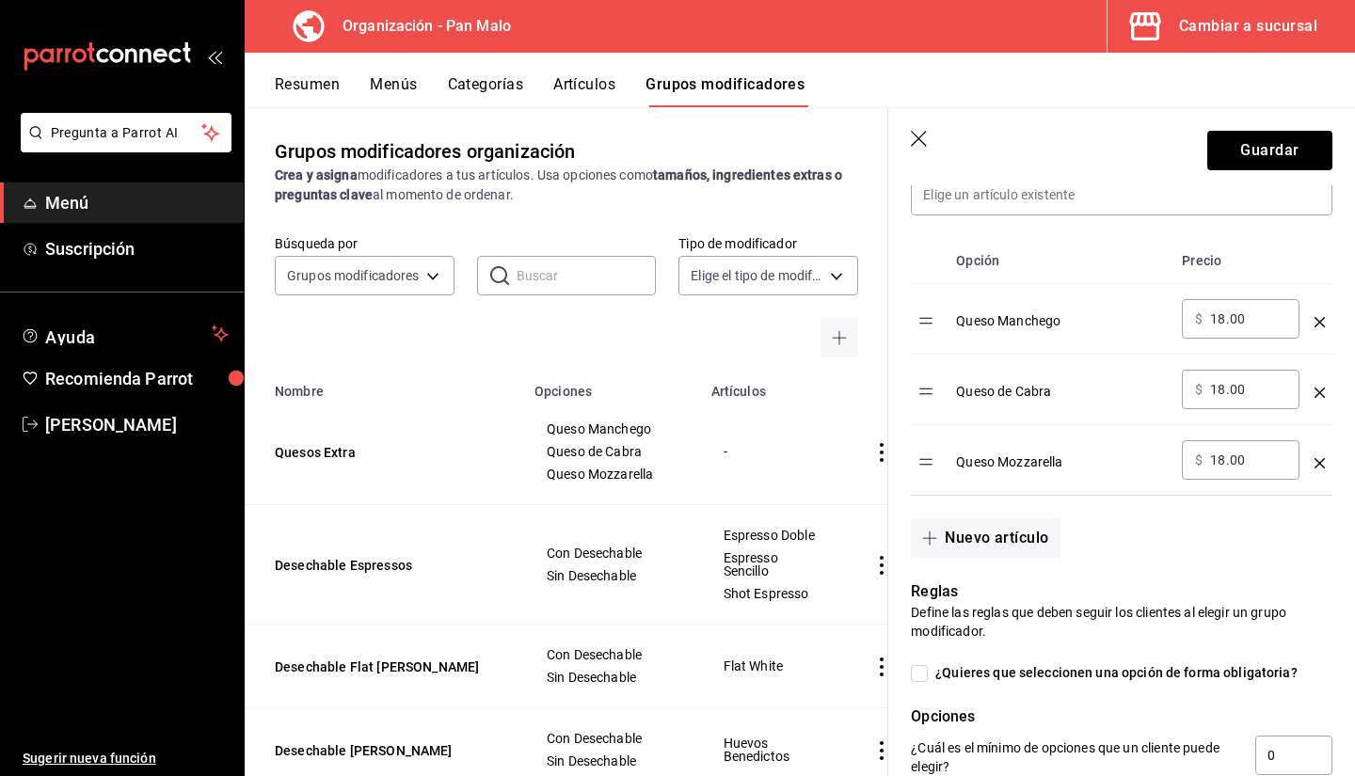
scroll to position [479, 0]
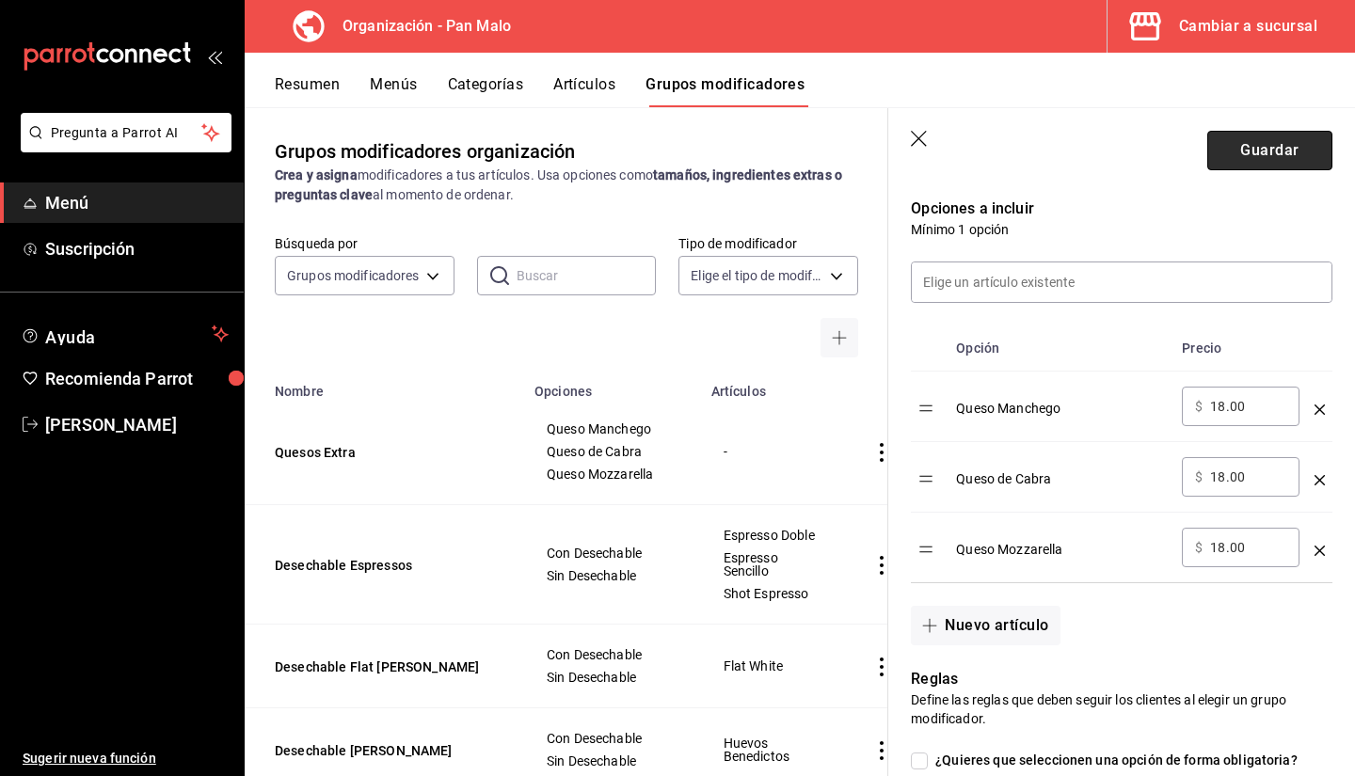
click at [1236, 154] on button "Guardar" at bounding box center [1270, 151] width 125 height 40
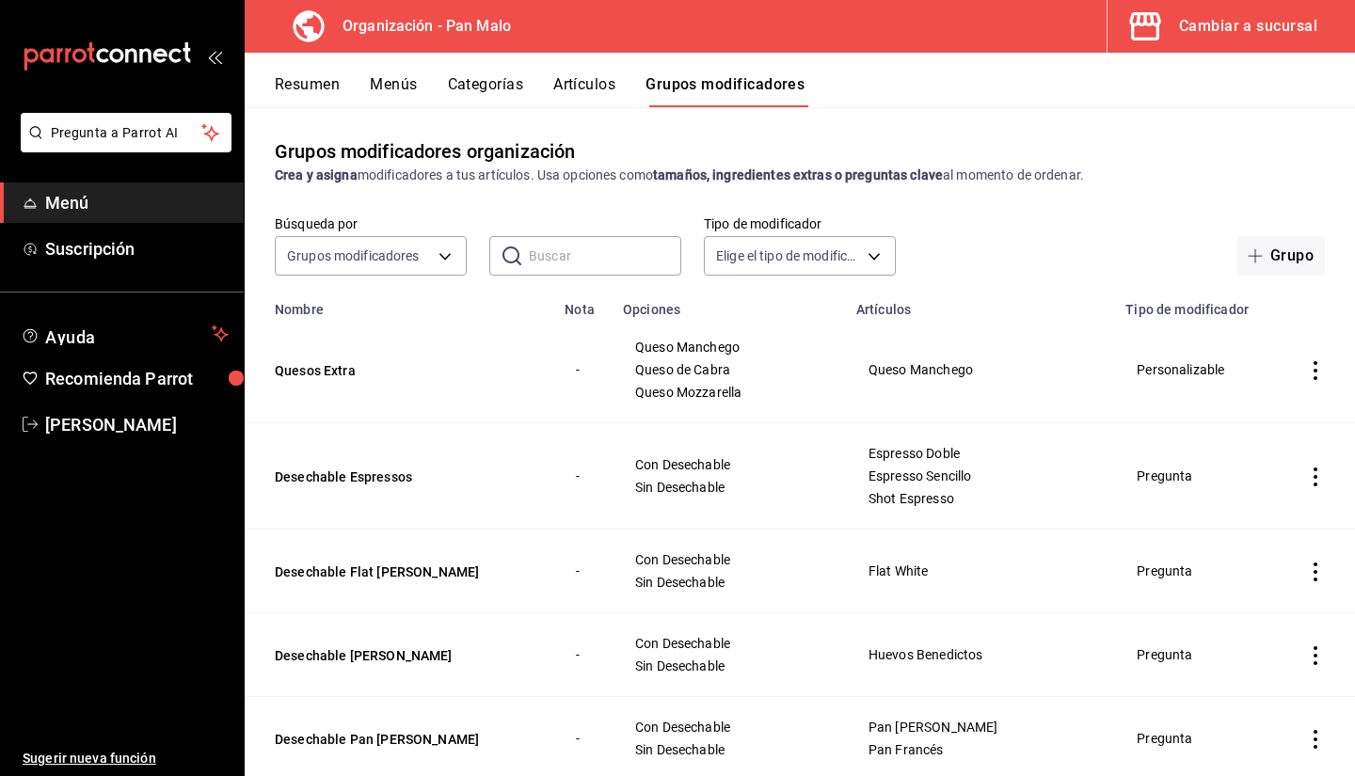
click at [631, 75] on div "Resumen Menús Categorías Artículos Grupos modificadores" at bounding box center [815, 91] width 1080 height 32
click at [603, 85] on button "Artículos" at bounding box center [584, 91] width 62 height 32
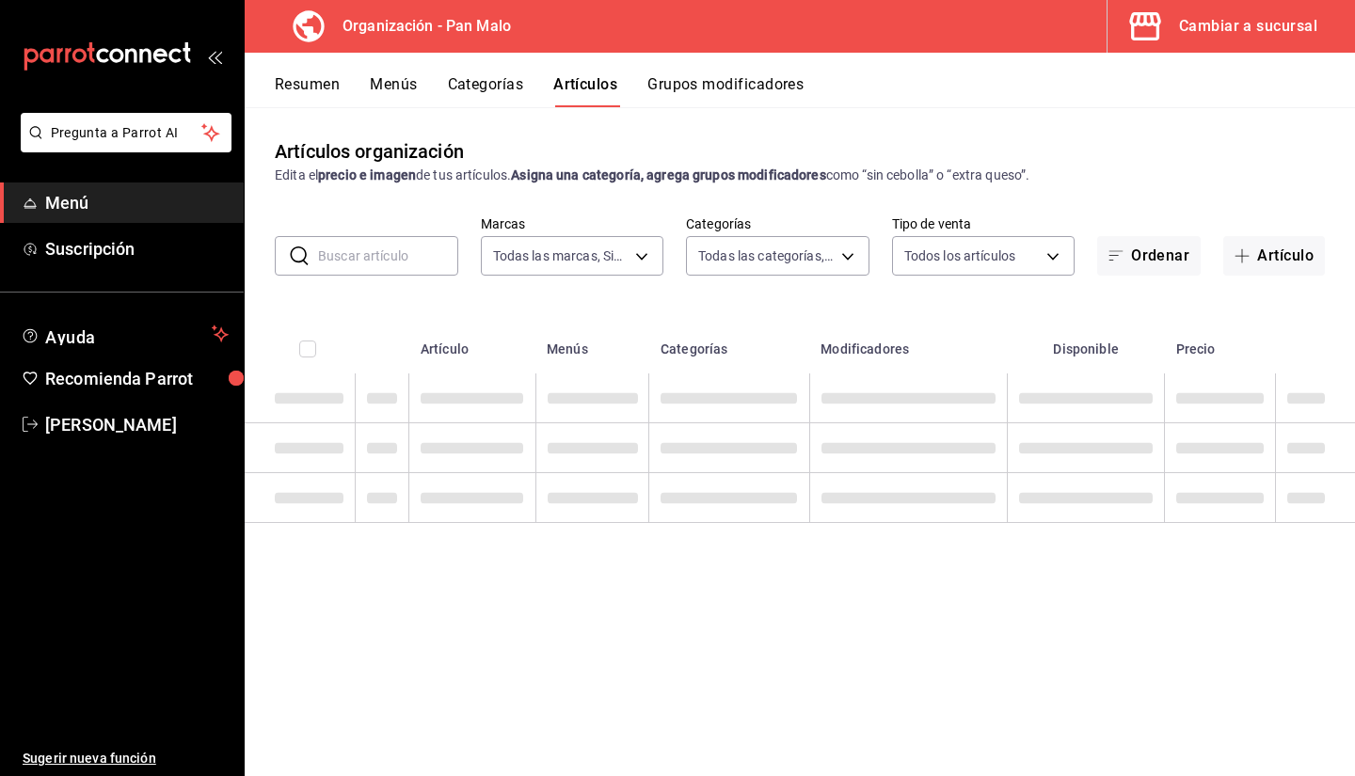
type input "fc172b80-d414-46c2-bed9-f4eeed86d775"
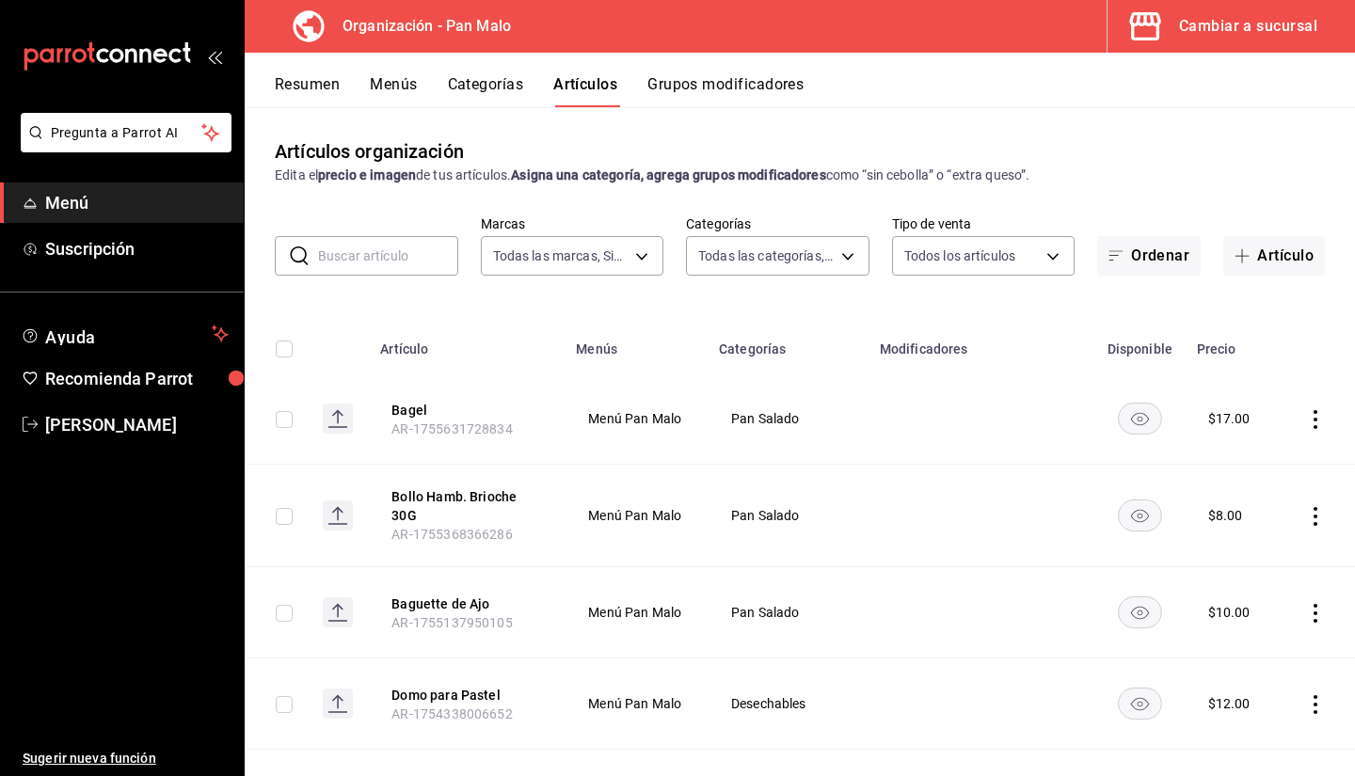
type input "51794acf-e1dd-4f38-9b3b-bc570c38acdf,faac991b-1219-45c2-92b9-09911293bcdb,94738…"
click at [407, 256] on input "text" at bounding box center [388, 256] width 140 height 38
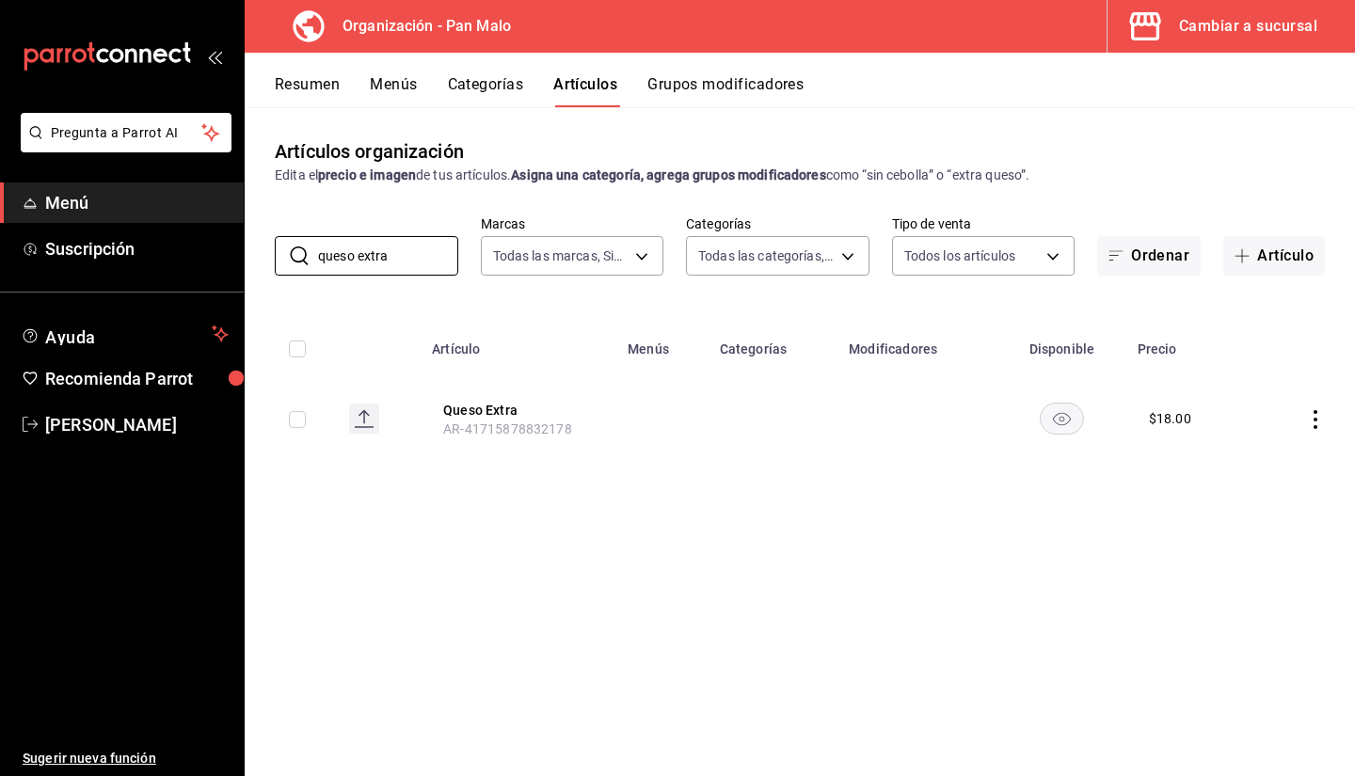
type input "queso extra"
click at [741, 92] on button "Grupos modificadores" at bounding box center [726, 91] width 156 height 32
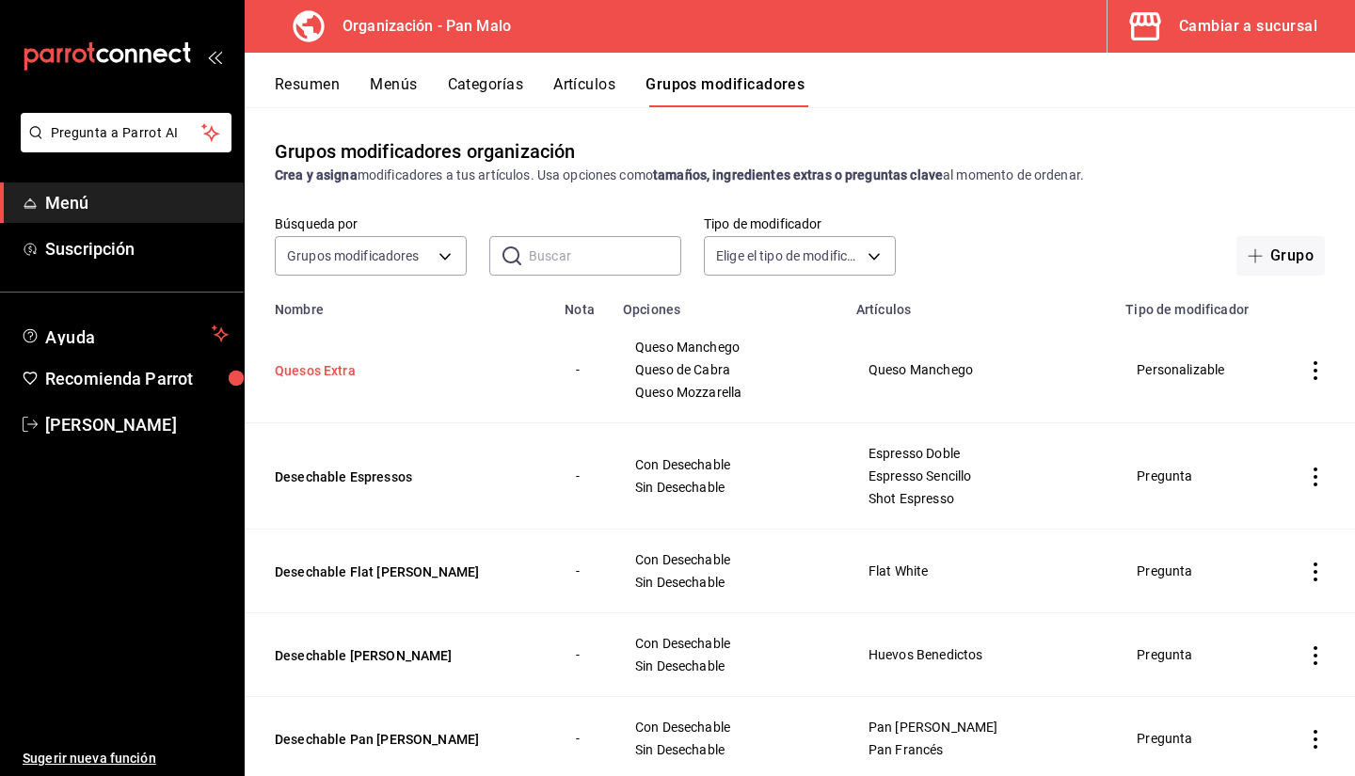
click at [358, 367] on button "Quesos Extra" at bounding box center [388, 370] width 226 height 19
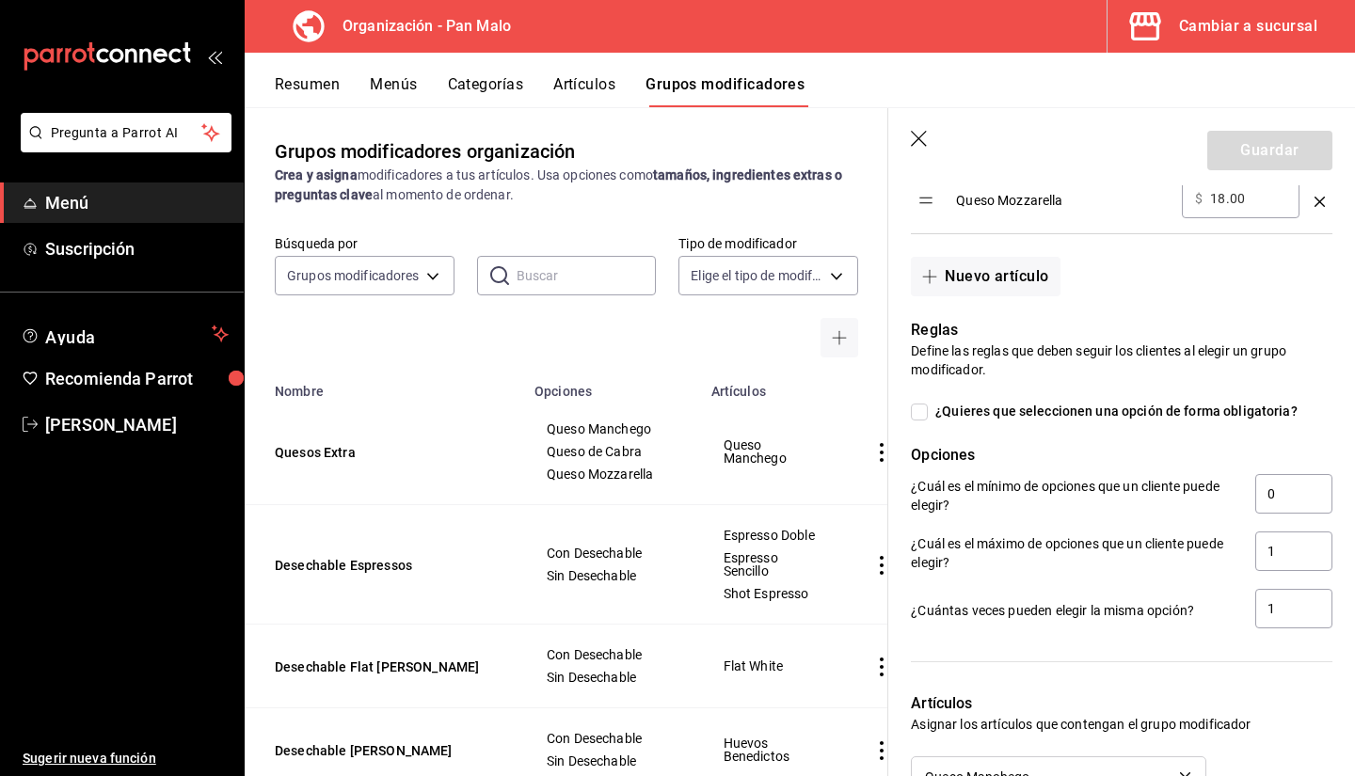
scroll to position [1050, 0]
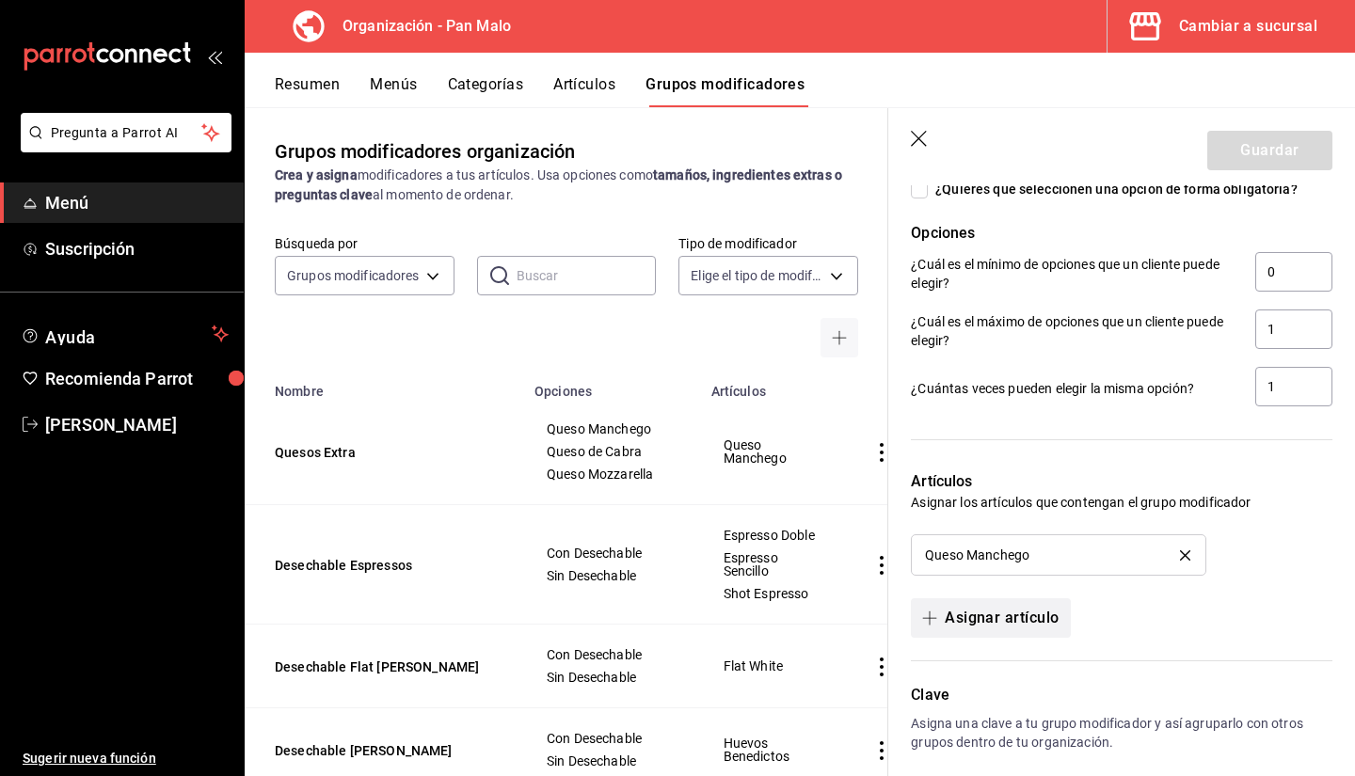
click at [1047, 608] on button "Asignar artículo" at bounding box center [990, 619] width 159 height 40
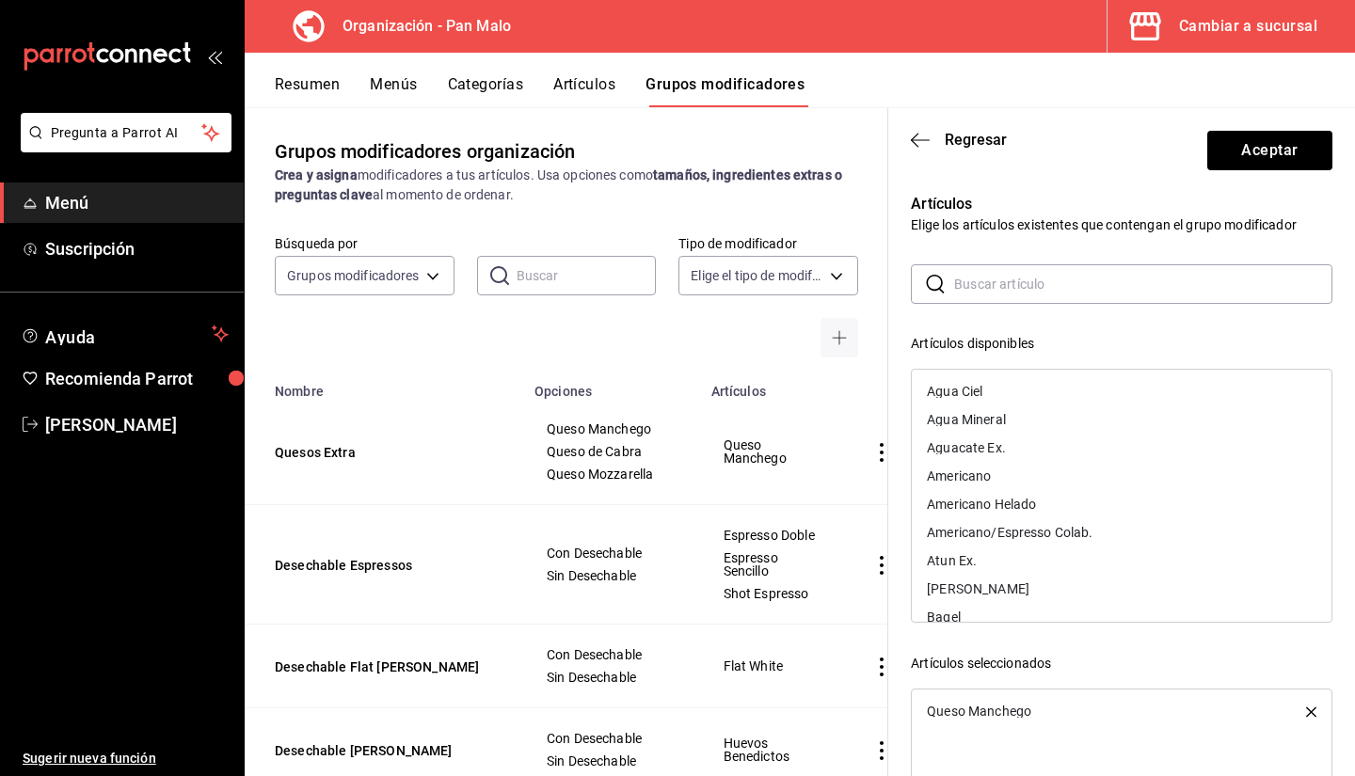
click at [1011, 289] on input "text" at bounding box center [1143, 284] width 378 height 38
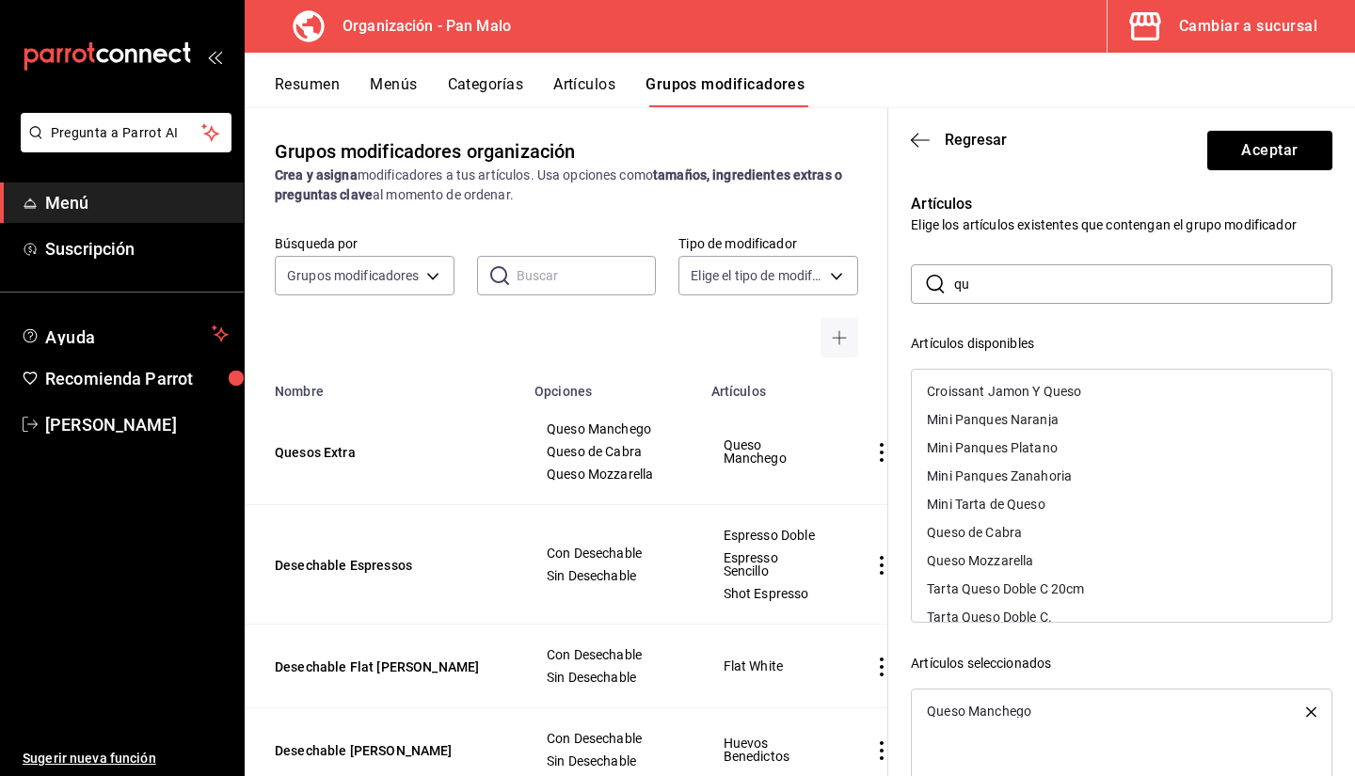
type input "q"
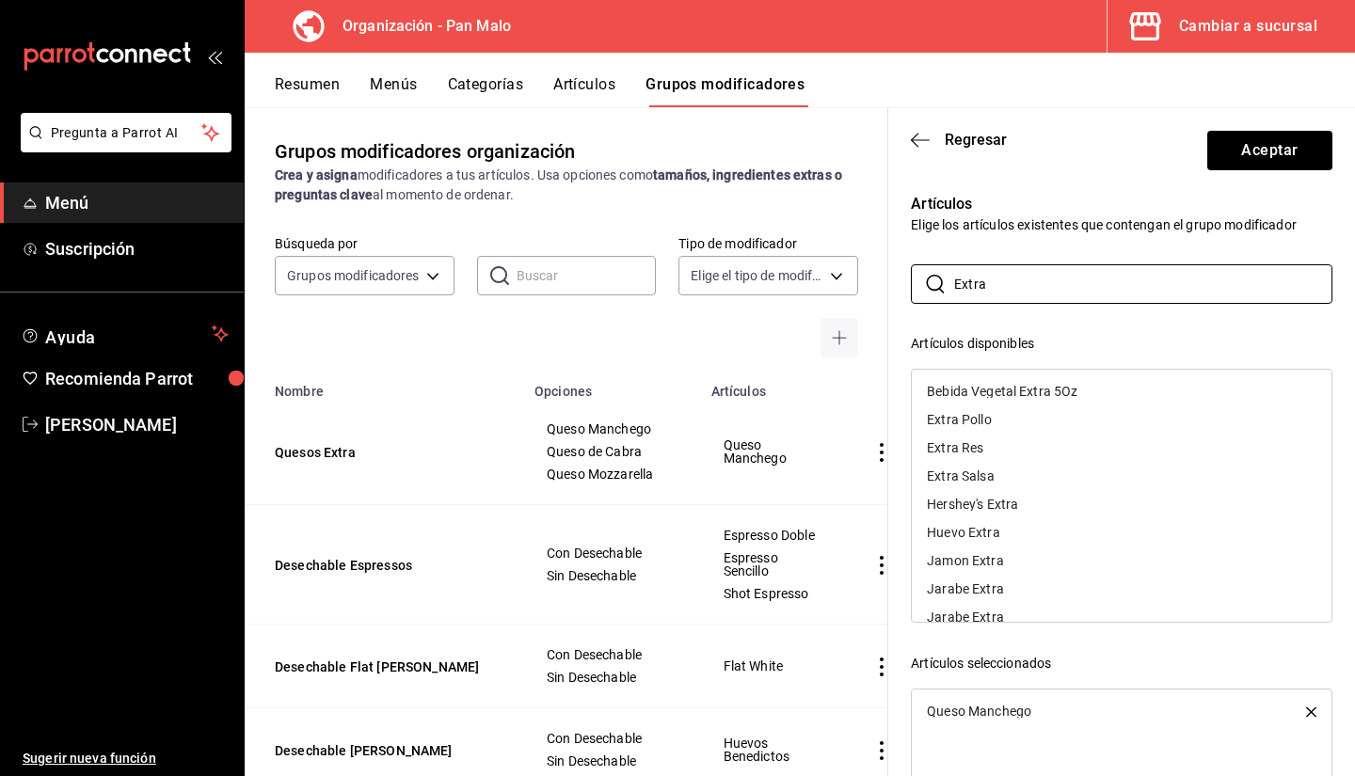
type input "Extra"
click at [1307, 427] on div "Extra Pollo" at bounding box center [1122, 420] width 420 height 28
click at [1290, 744] on div "Extra Pollo" at bounding box center [1122, 740] width 420 height 28
click at [1306, 743] on icon "button" at bounding box center [1311, 740] width 10 height 10
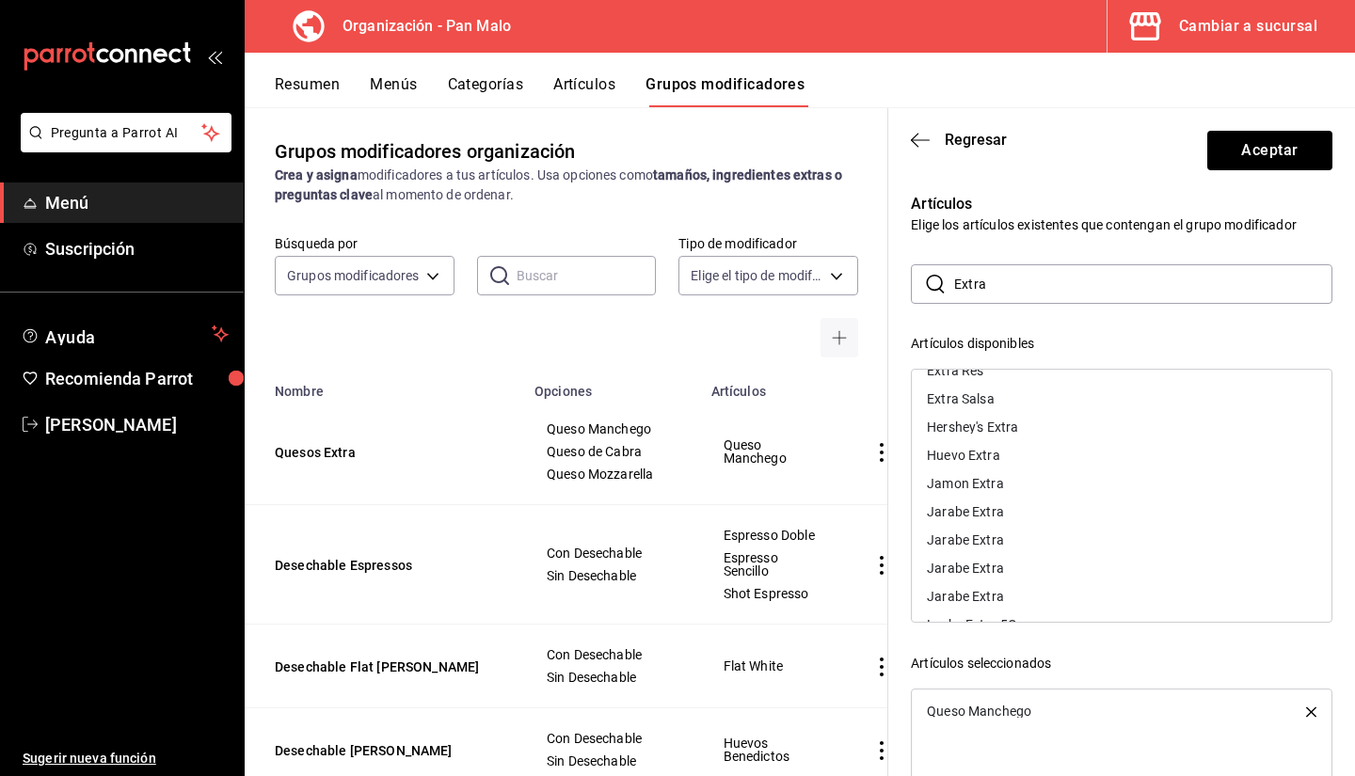
scroll to position [0, 0]
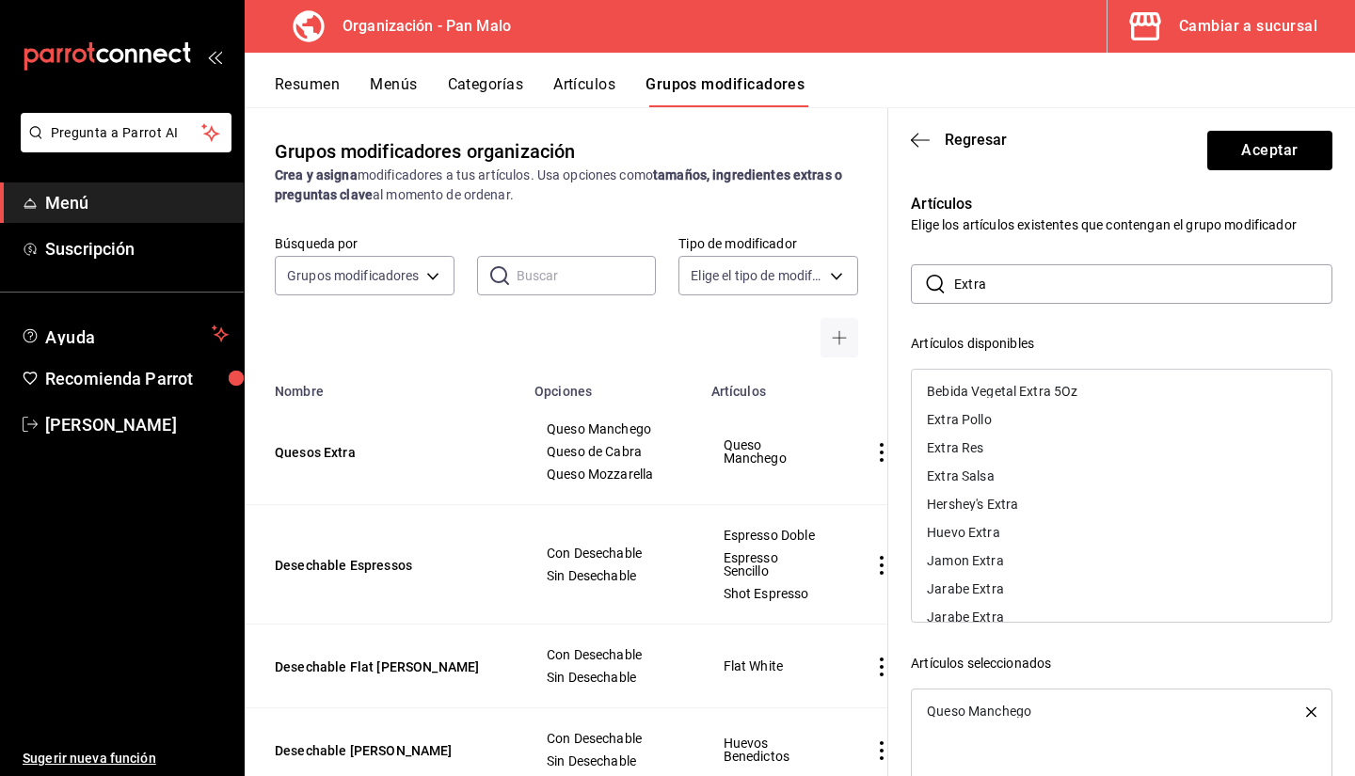
click at [1030, 300] on input "Extra" at bounding box center [1143, 284] width 378 height 38
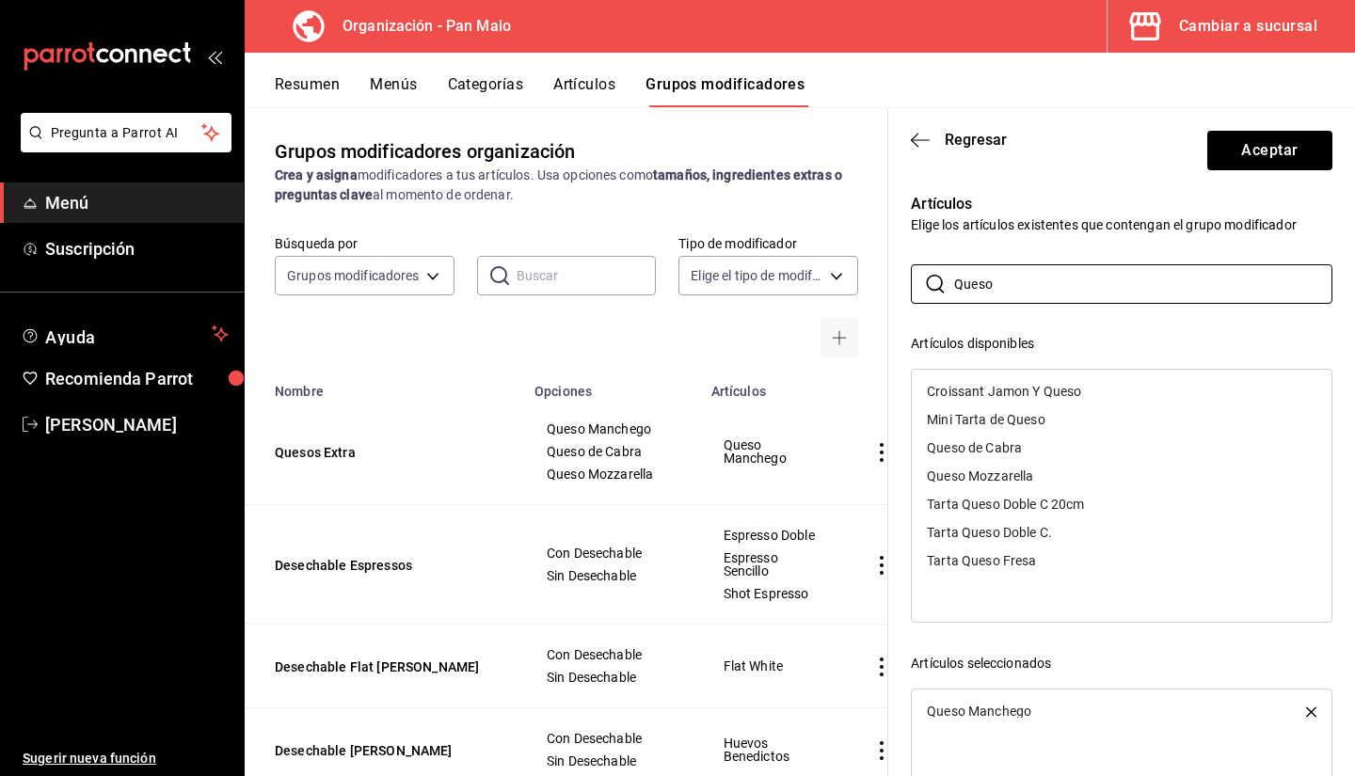
type input "Queso"
click at [1089, 254] on div "Artículos Elige los artículos existentes que contengan el grupo modificador ​ Q…" at bounding box center [1110, 553] width 444 height 766
click at [1234, 161] on button "Aceptar" at bounding box center [1270, 151] width 125 height 40
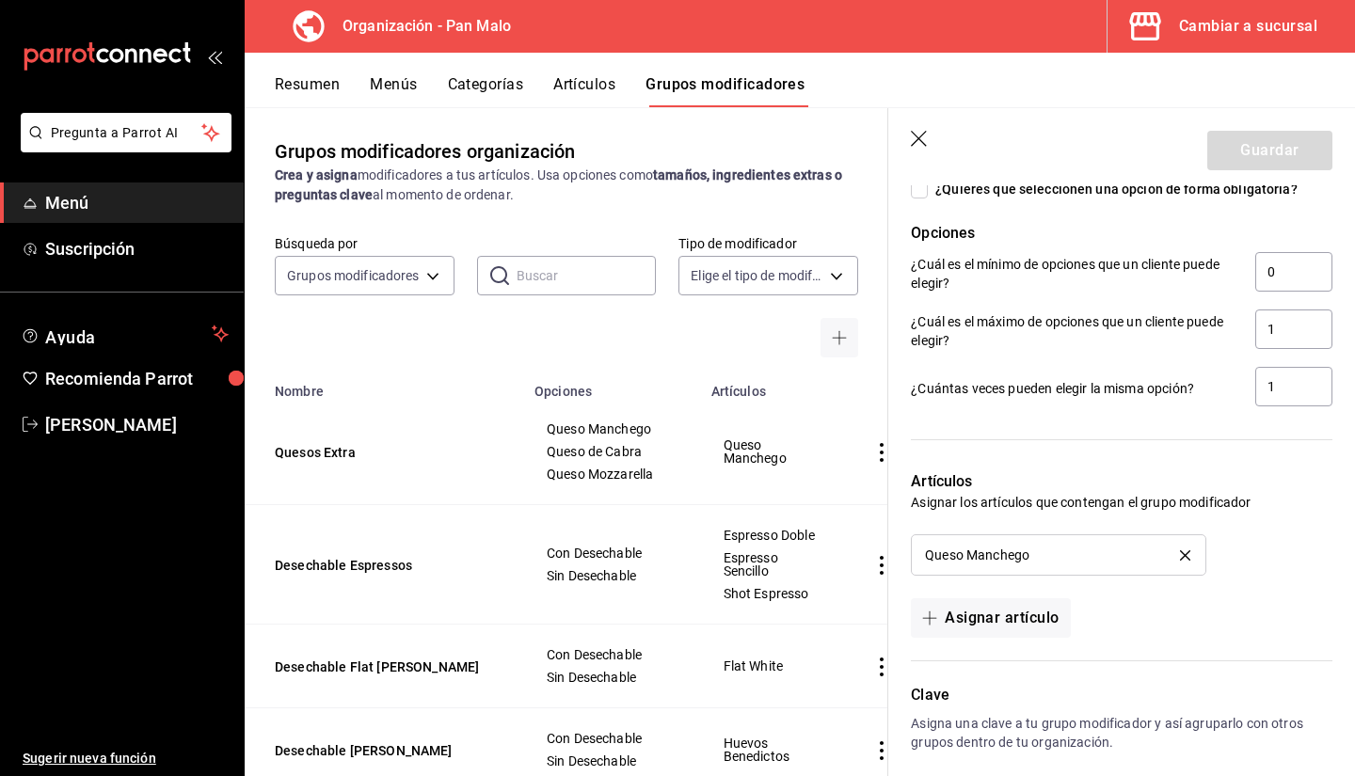
click at [411, 78] on button "Menús" at bounding box center [393, 91] width 47 height 32
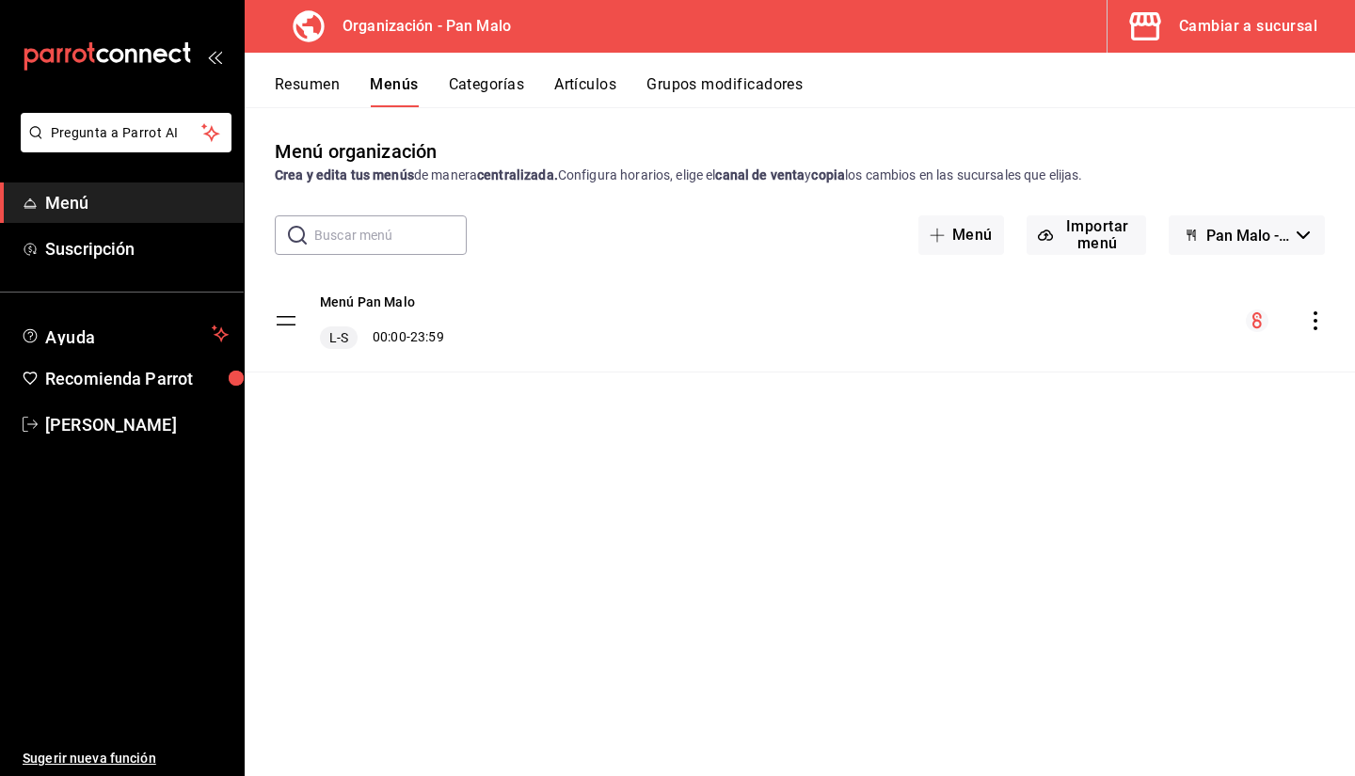
click at [1257, 247] on button "Pan Malo - Borrador" at bounding box center [1247, 236] width 156 height 40
click at [1342, 402] on div at bounding box center [677, 388] width 1355 height 776
click at [1318, 323] on icon "actions" at bounding box center [1315, 321] width 19 height 19
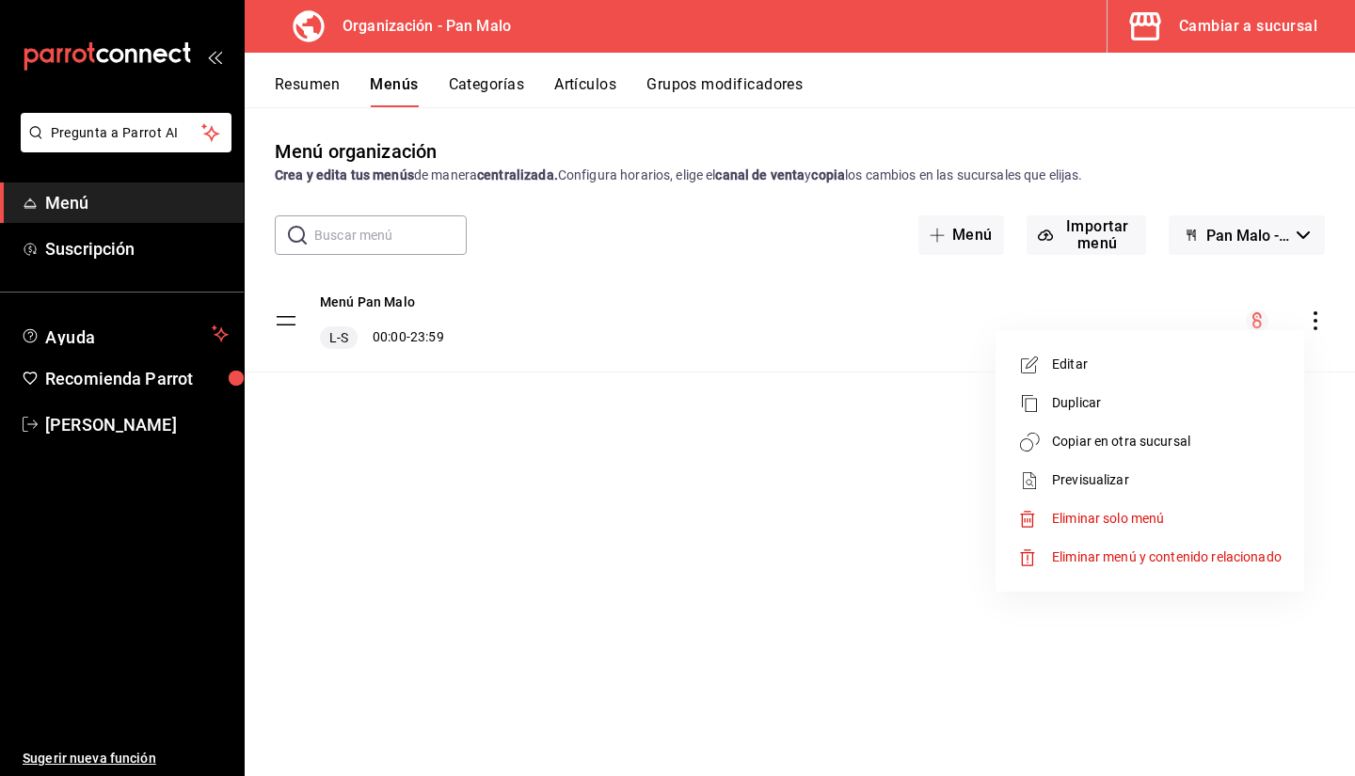
click at [1090, 443] on span "Copiar en otra sucursal" at bounding box center [1167, 442] width 230 height 20
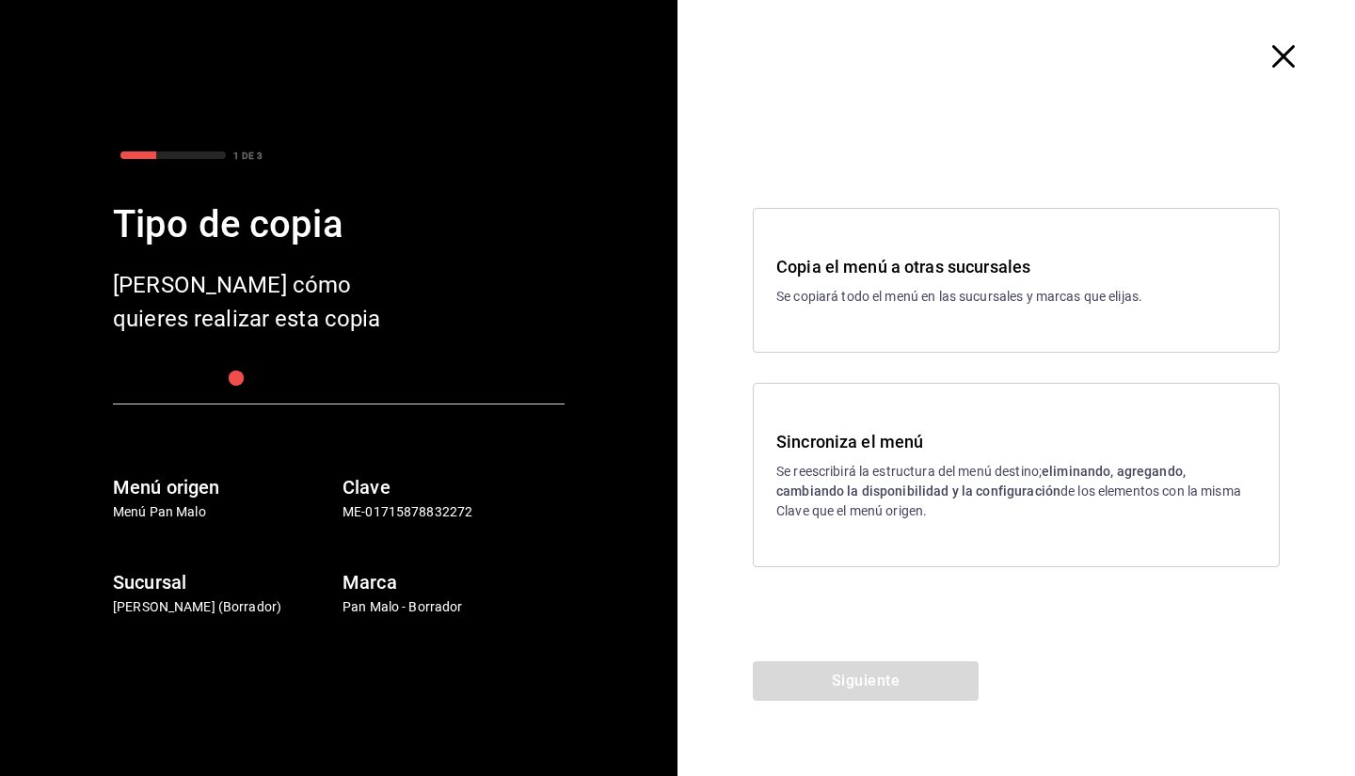
click at [861, 500] on p "Se reescribirá la estructura del menú destino; eliminando, agregando, cambiando…" at bounding box center [1016, 491] width 480 height 59
click at [840, 680] on button "Siguiente" at bounding box center [866, 682] width 226 height 40
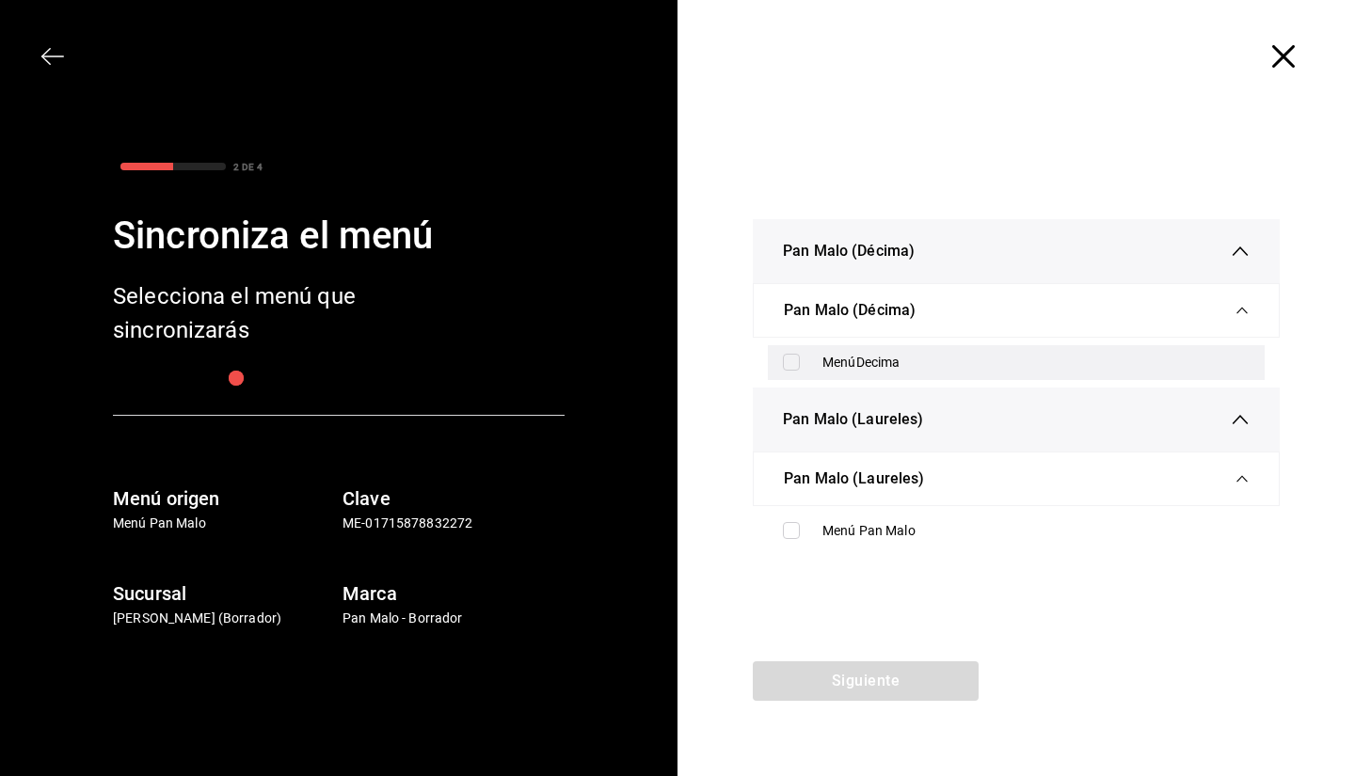
click at [795, 354] on input "checkbox" at bounding box center [791, 362] width 17 height 17
checkbox input "true"
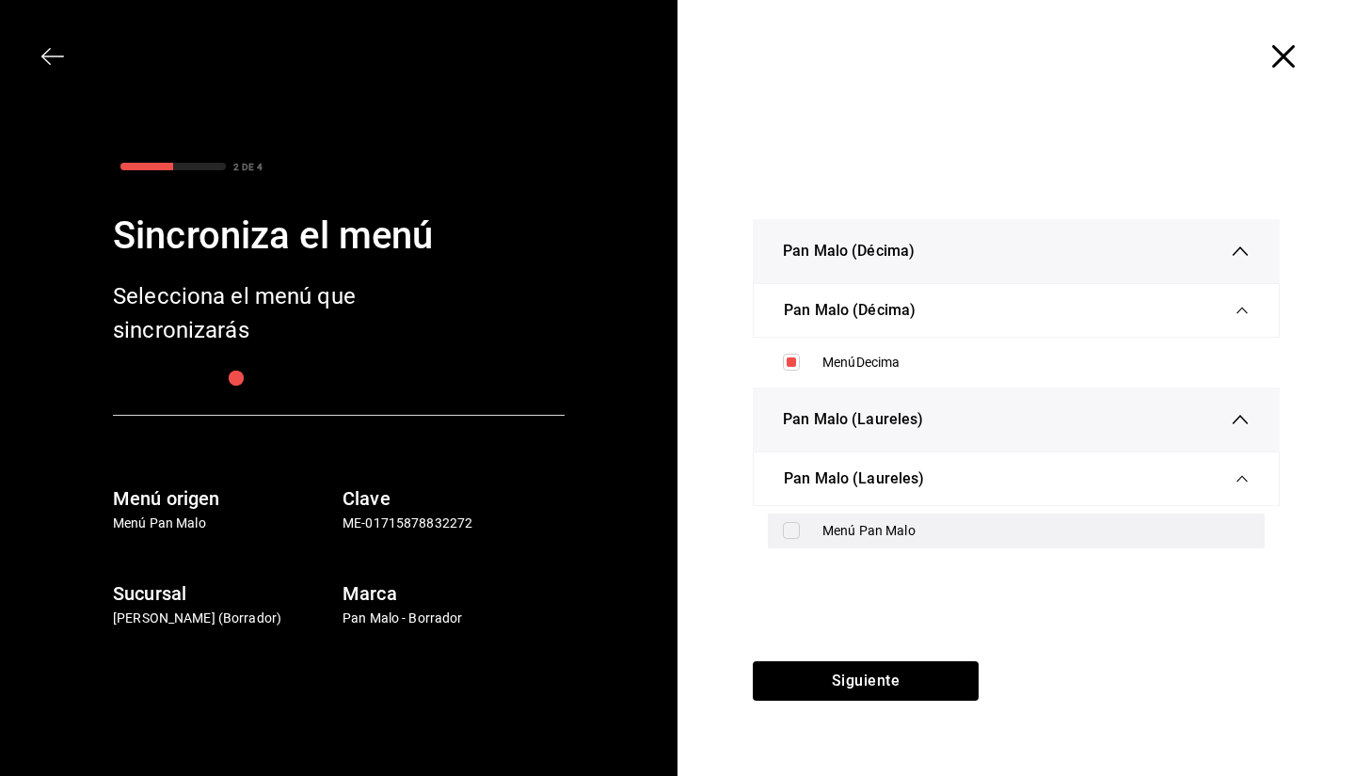
click at [828, 547] on div "Menú Pan Malo" at bounding box center [1016, 531] width 497 height 35
checkbox input "true"
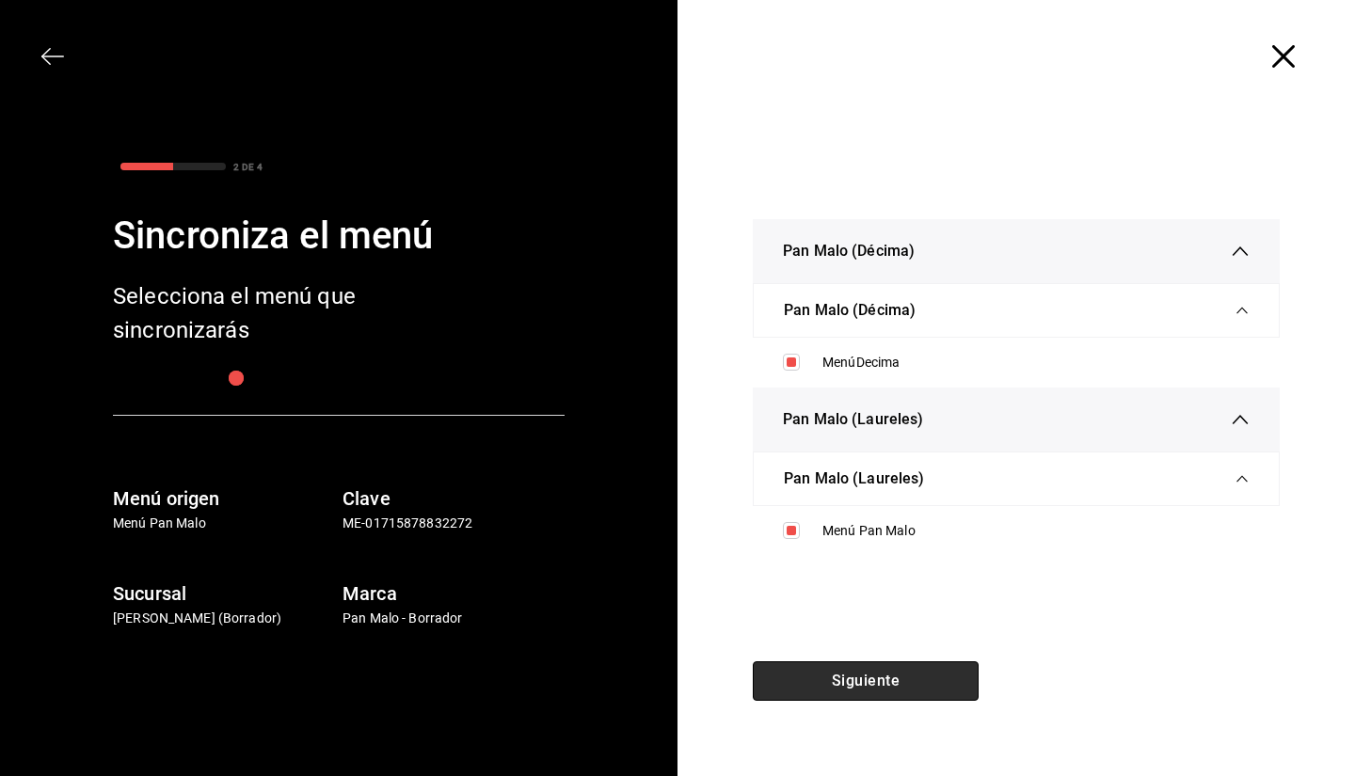
click at [901, 687] on button "Siguiente" at bounding box center [866, 682] width 226 height 40
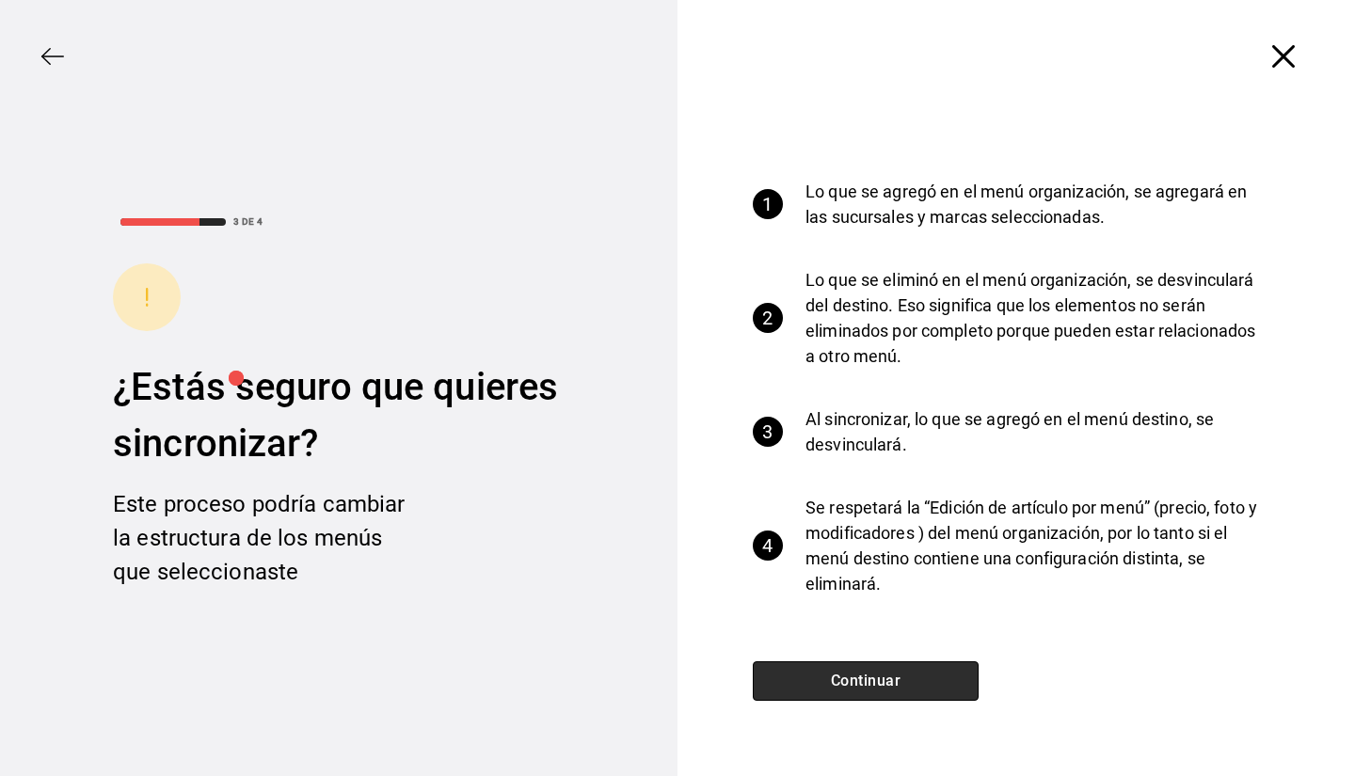
click at [851, 690] on button "Continuar" at bounding box center [866, 682] width 226 height 40
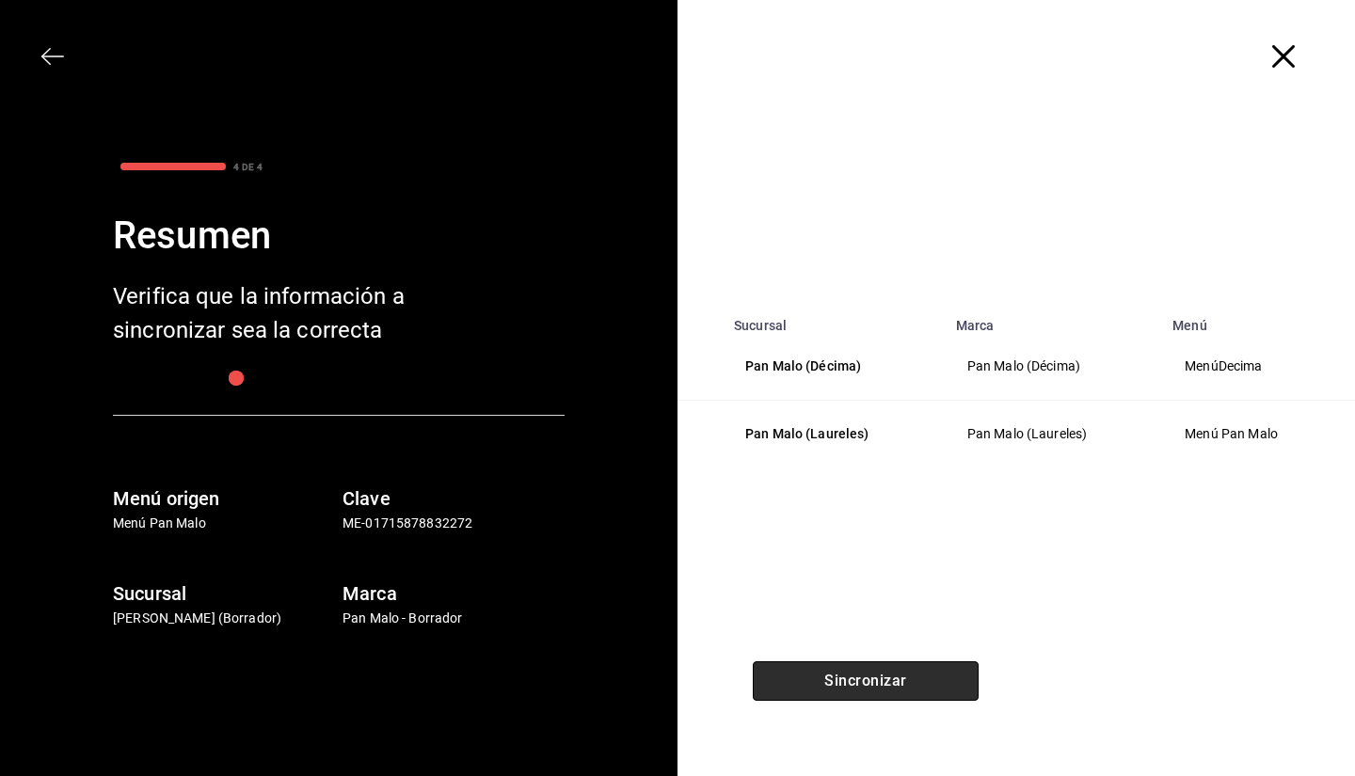
click at [851, 690] on button "Sincronizar" at bounding box center [866, 682] width 226 height 40
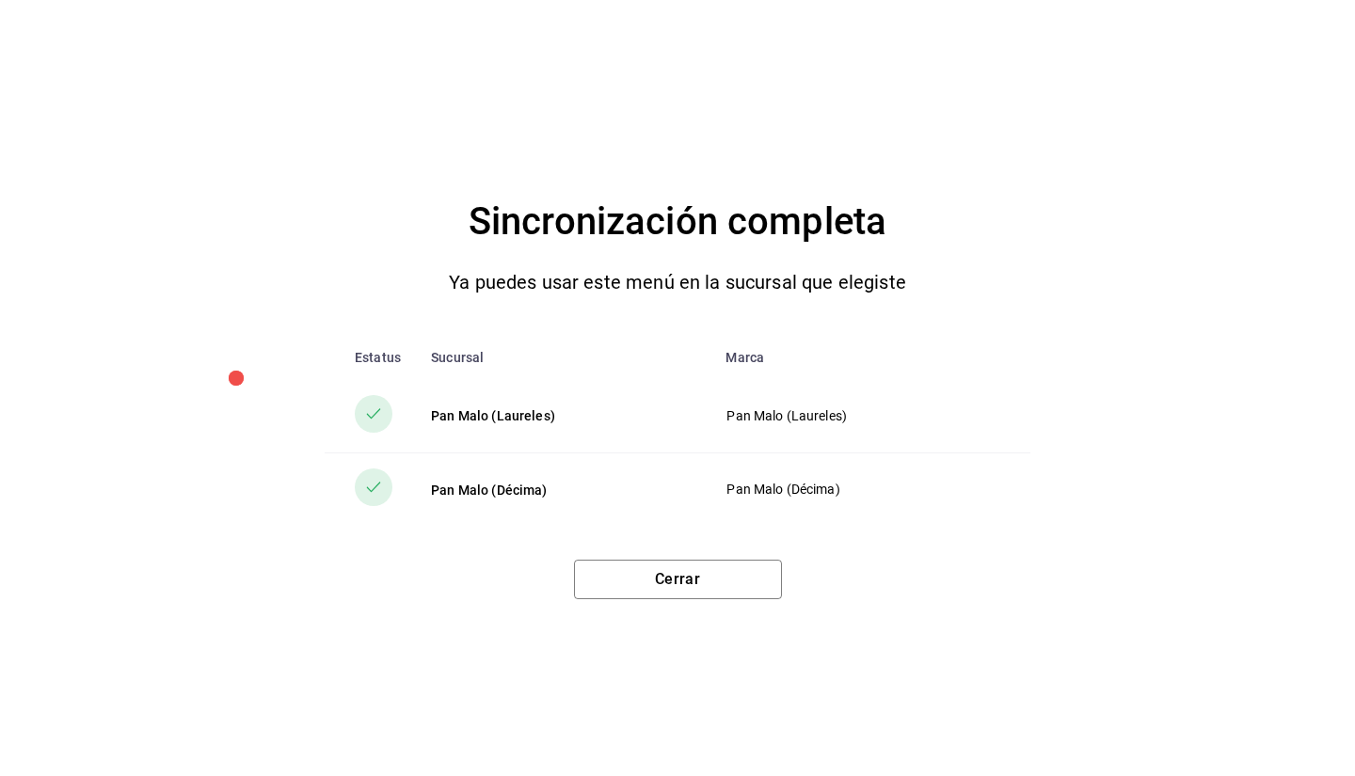
click at [716, 551] on div "Cerrar" at bounding box center [678, 572] width 1280 height 55
click at [699, 571] on button "Cerrar" at bounding box center [678, 580] width 208 height 40
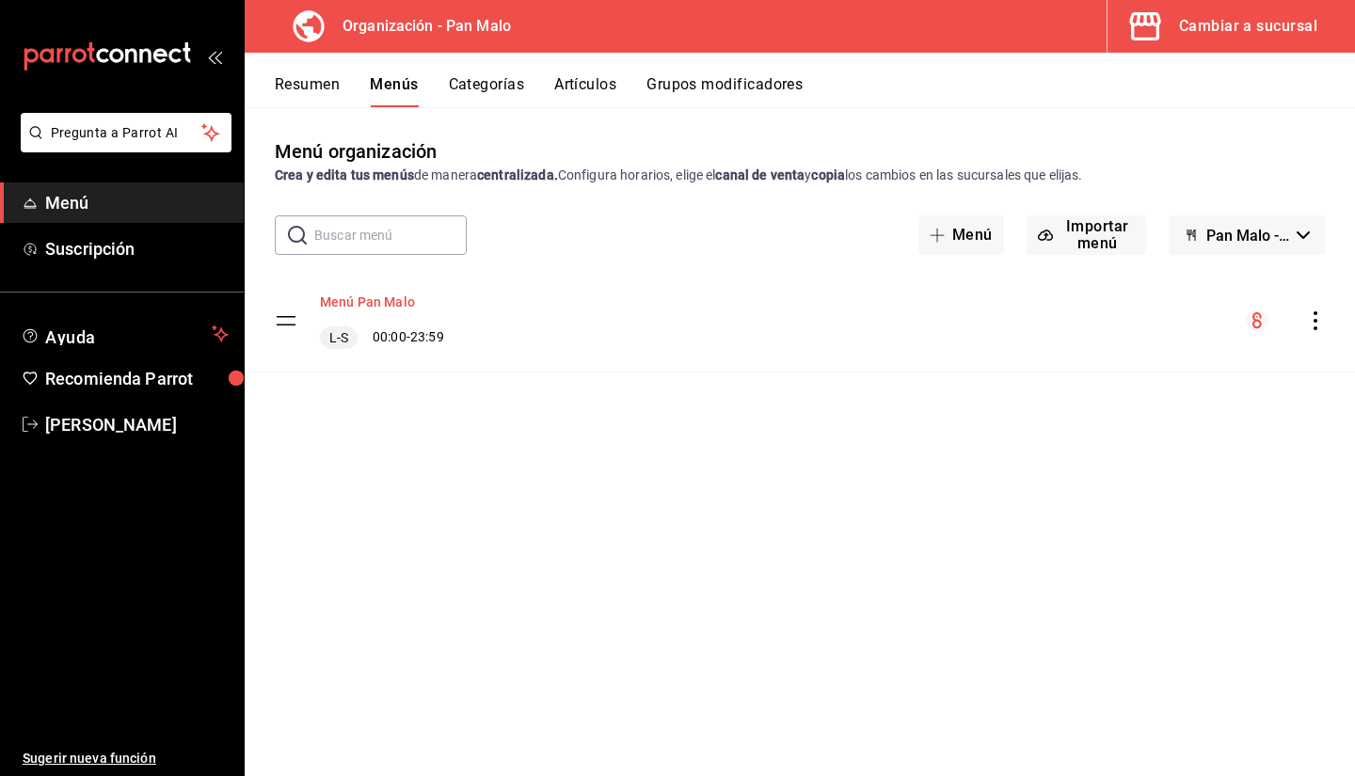
click at [361, 296] on button "Menú Pan Malo" at bounding box center [367, 302] width 95 height 19
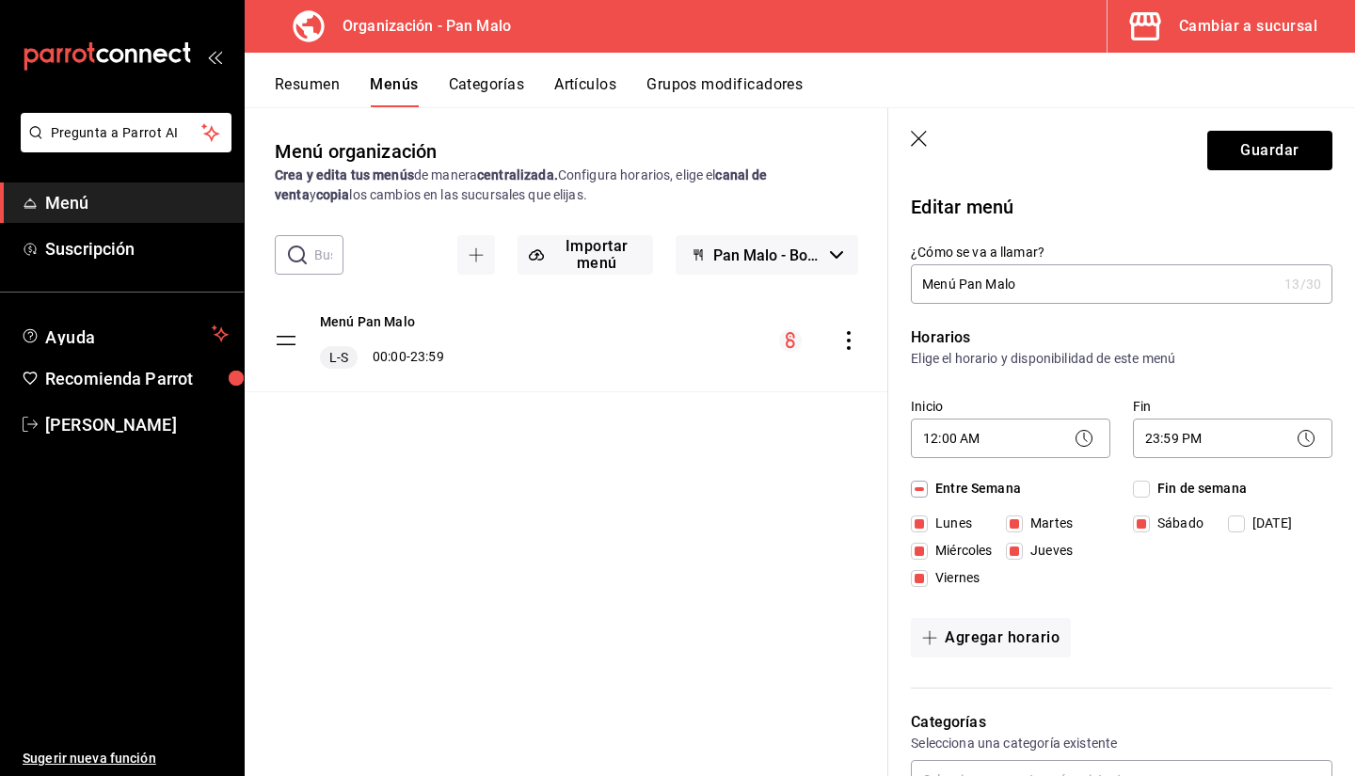
click at [1215, 5] on button "Cambiar a sucursal" at bounding box center [1224, 26] width 232 height 53
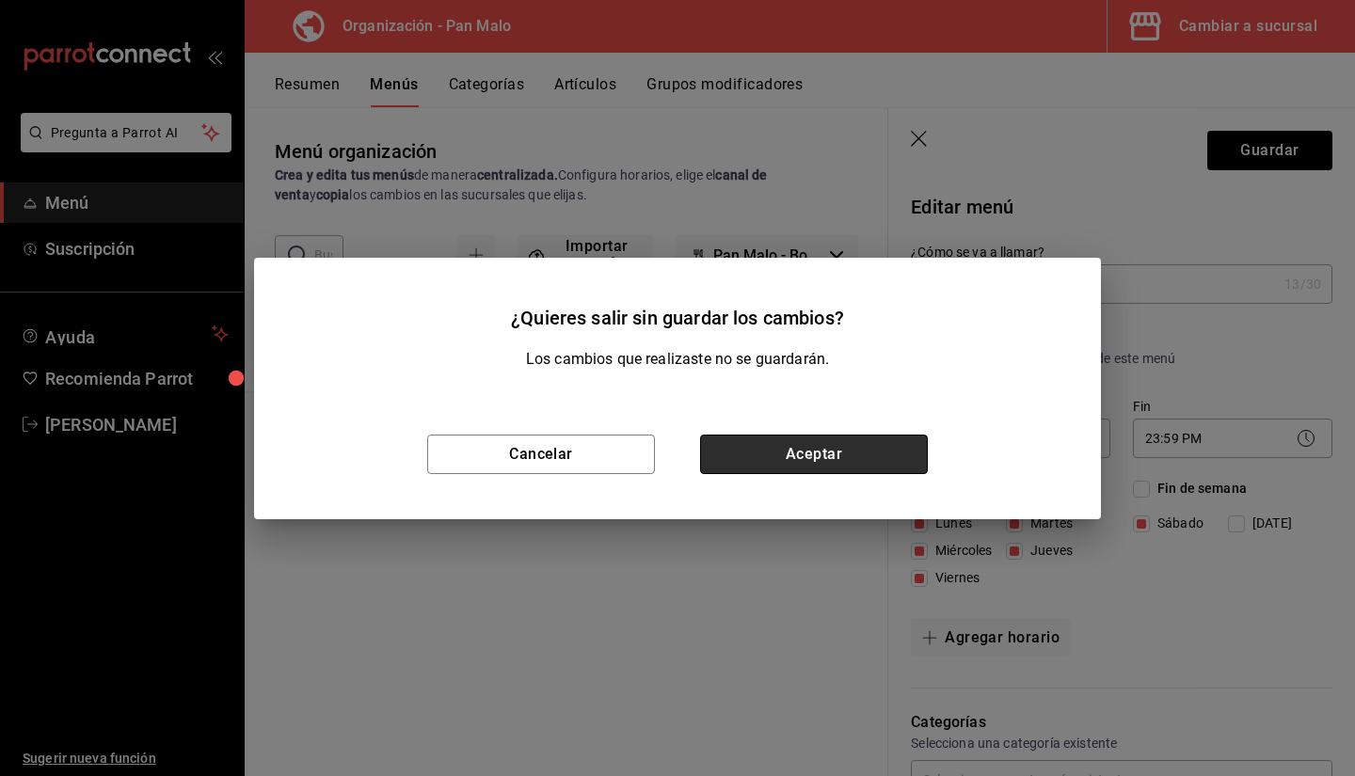
click at [848, 437] on button "Aceptar" at bounding box center [814, 455] width 228 height 40
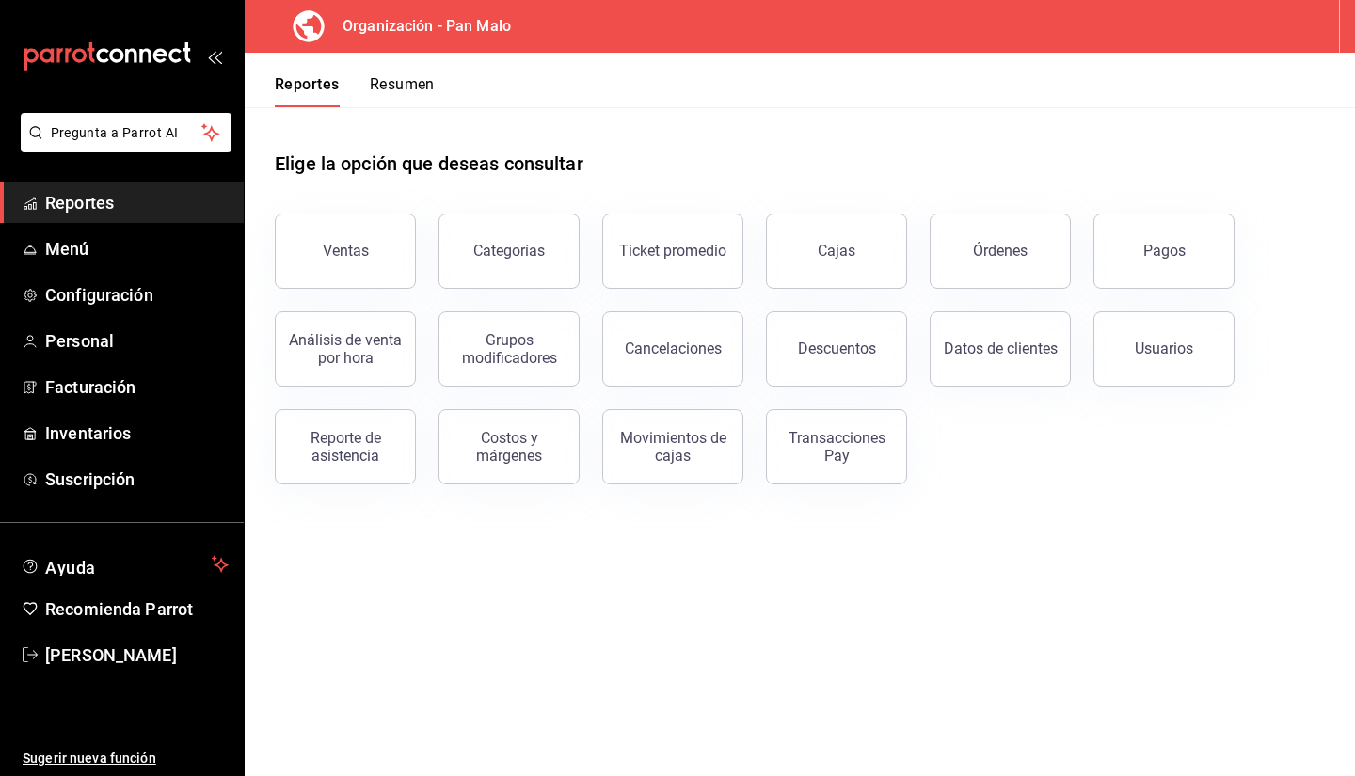
click at [439, 22] on h3 "Organización - Pan Malo" at bounding box center [420, 26] width 184 height 23
click at [132, 248] on span "Menú" at bounding box center [137, 248] width 184 height 25
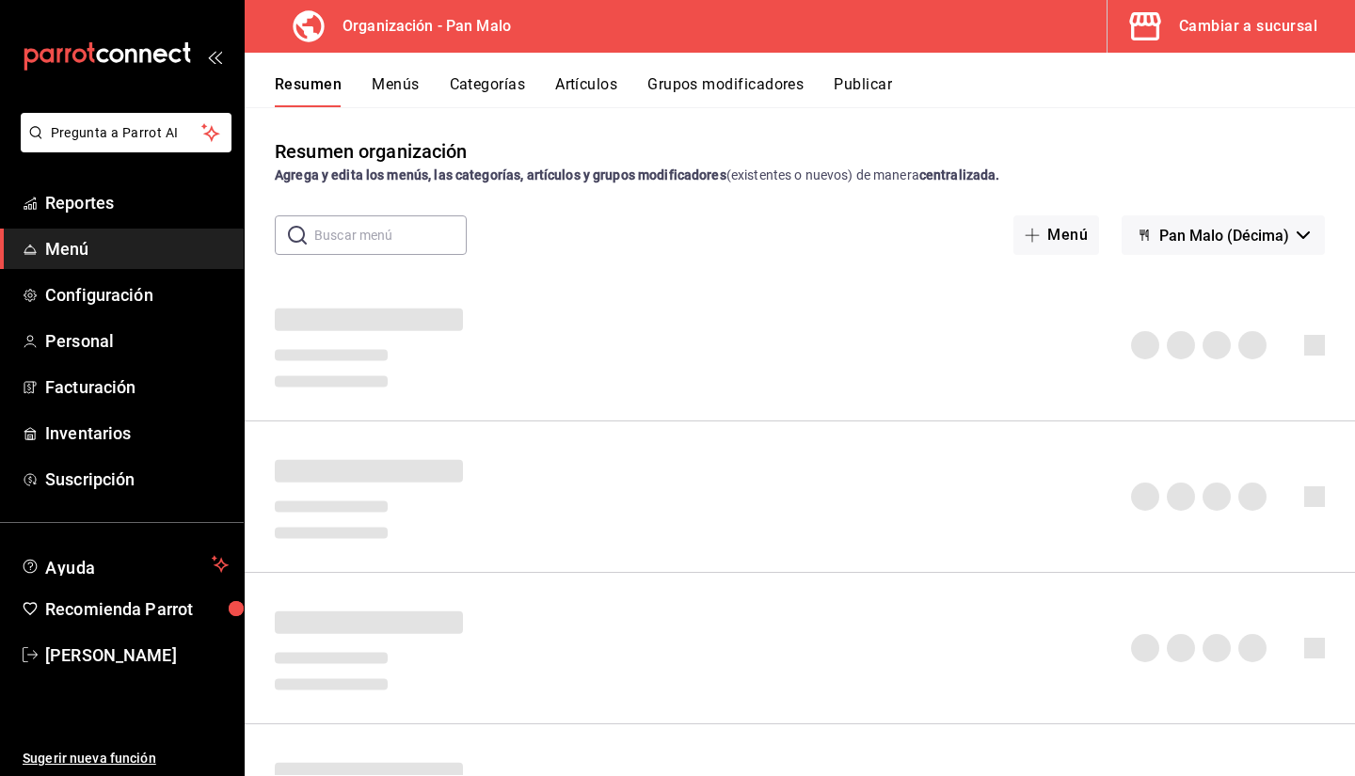
click at [1206, 45] on button "Cambiar a sucursal" at bounding box center [1224, 26] width 232 height 53
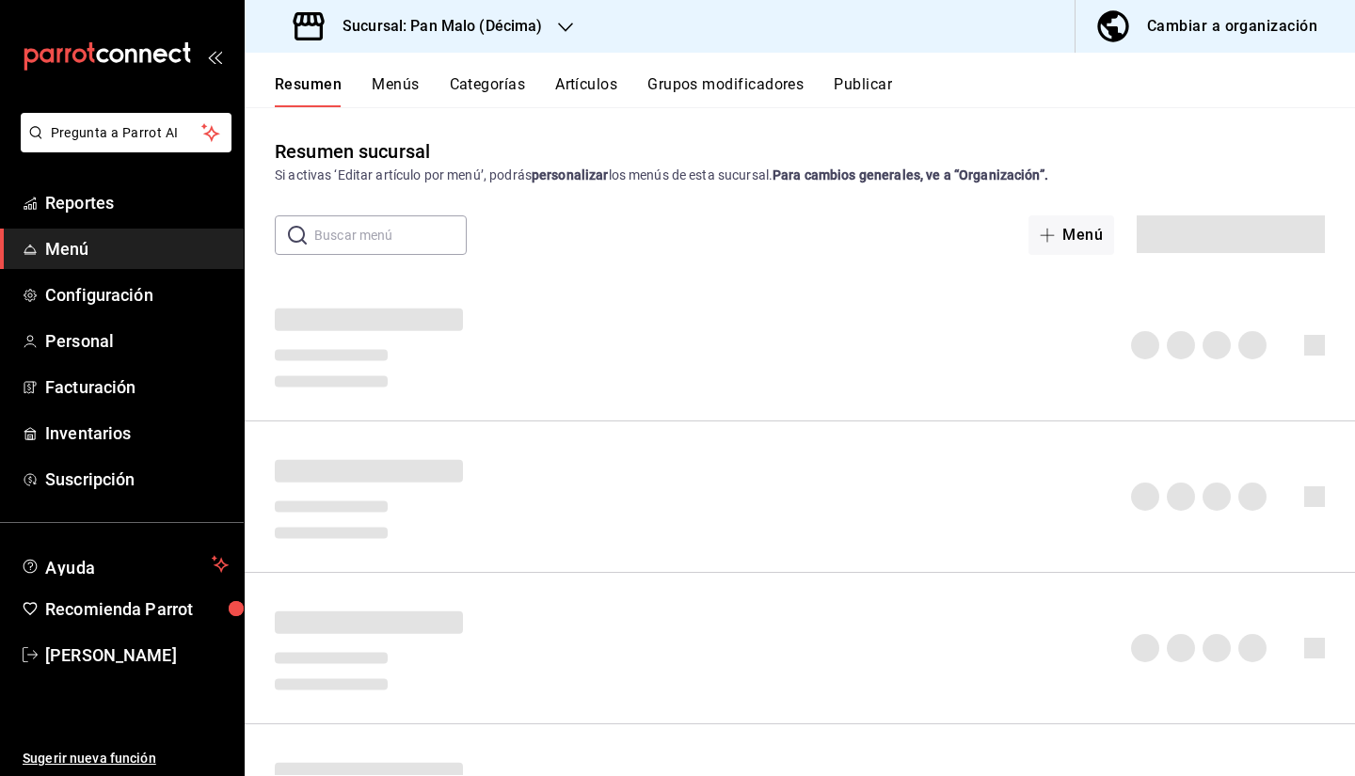
click at [1197, 40] on button "Cambiar a organización" at bounding box center [1208, 26] width 264 height 53
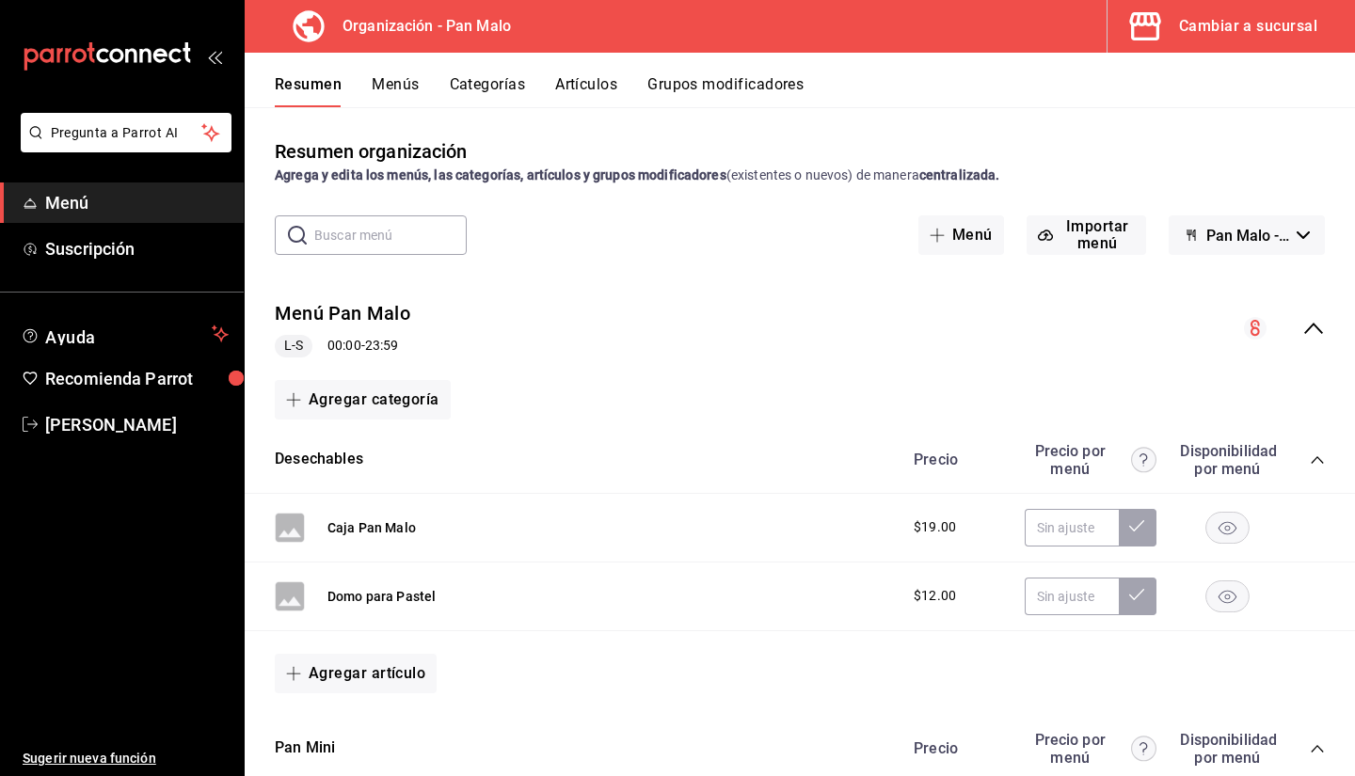
click at [382, 91] on button "Menús" at bounding box center [395, 91] width 47 height 32
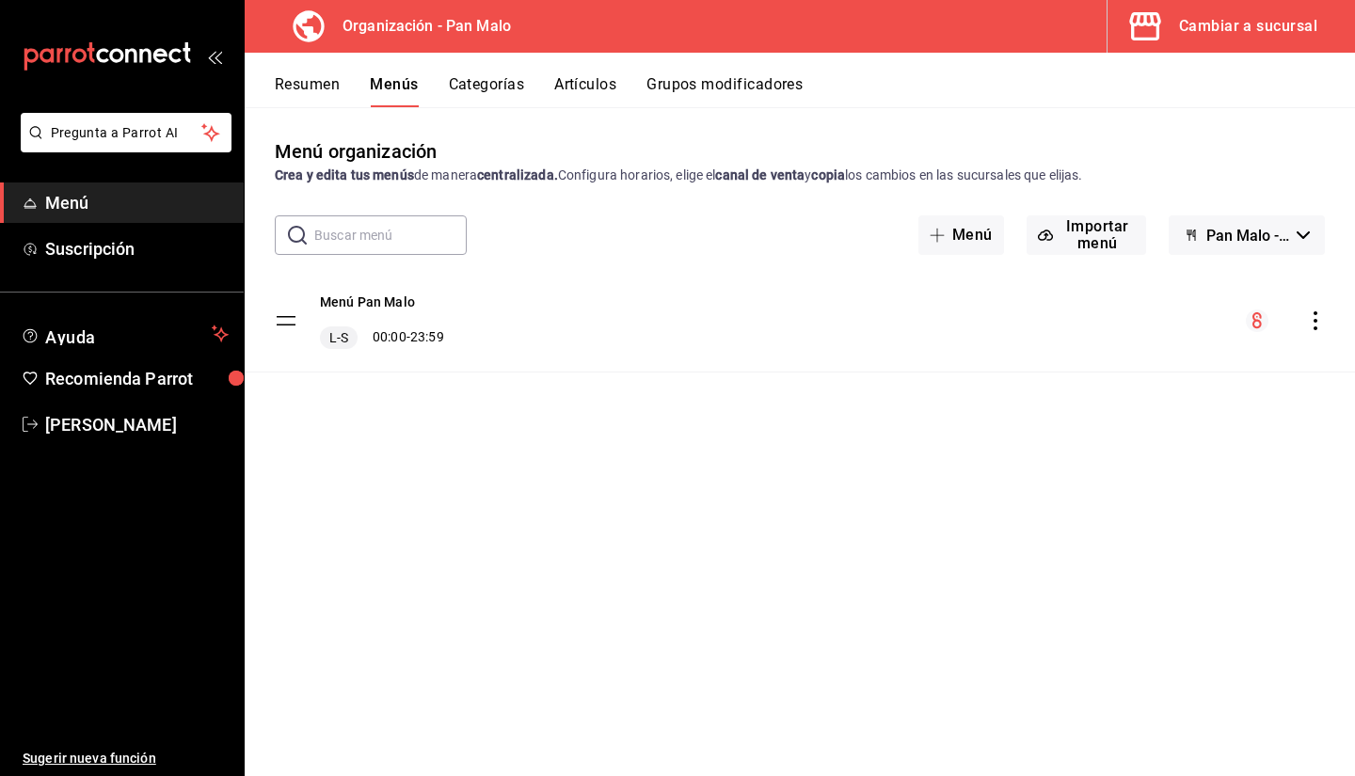
click at [616, 88] on button "Artículos" at bounding box center [585, 91] width 62 height 32
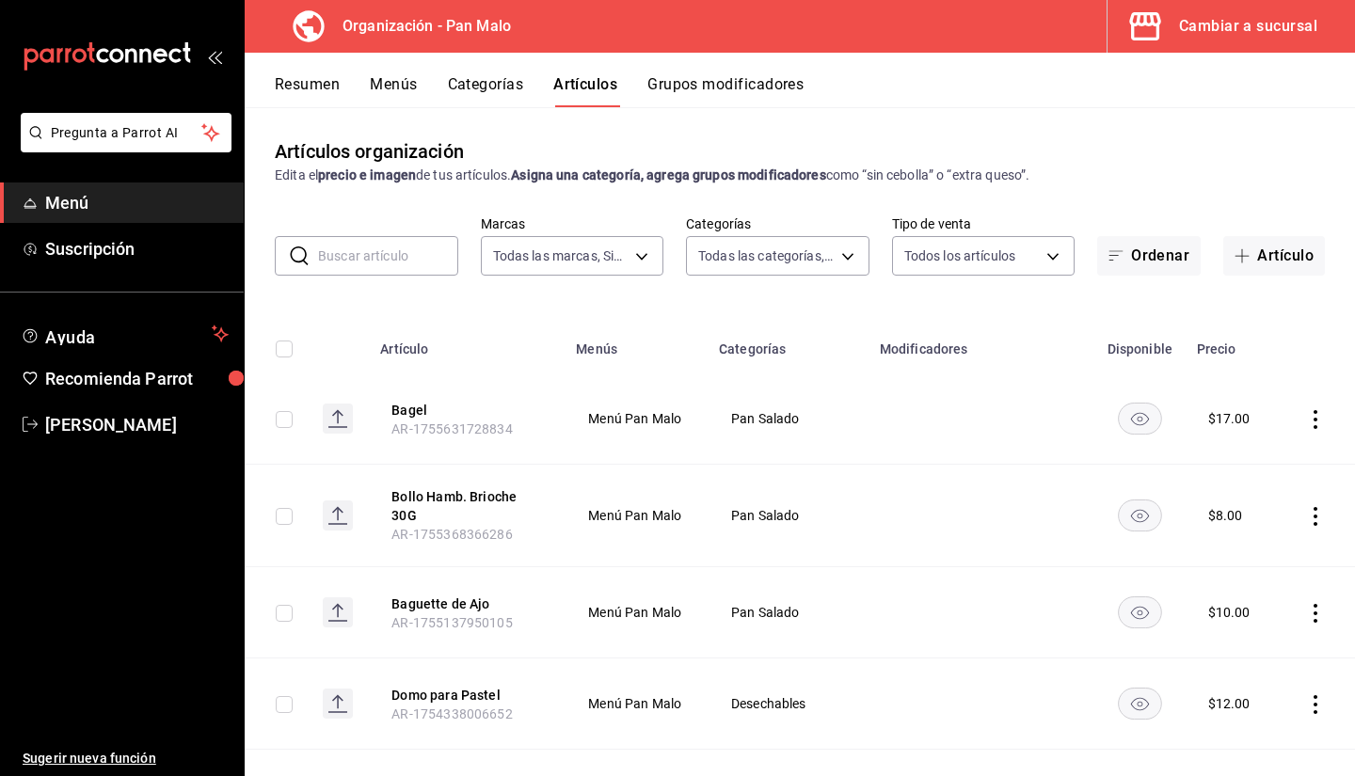
type input "fc172b80-d414-46c2-bed9-f4eeed86d775"
type input "51794acf-e1dd-4f38-9b3b-bc570c38acdf,faac991b-1219-45c2-92b9-09911293bcdb,94738…"
click at [600, 76] on button "Artículos" at bounding box center [585, 91] width 64 height 32
click at [430, 260] on input "text" at bounding box center [388, 256] width 140 height 38
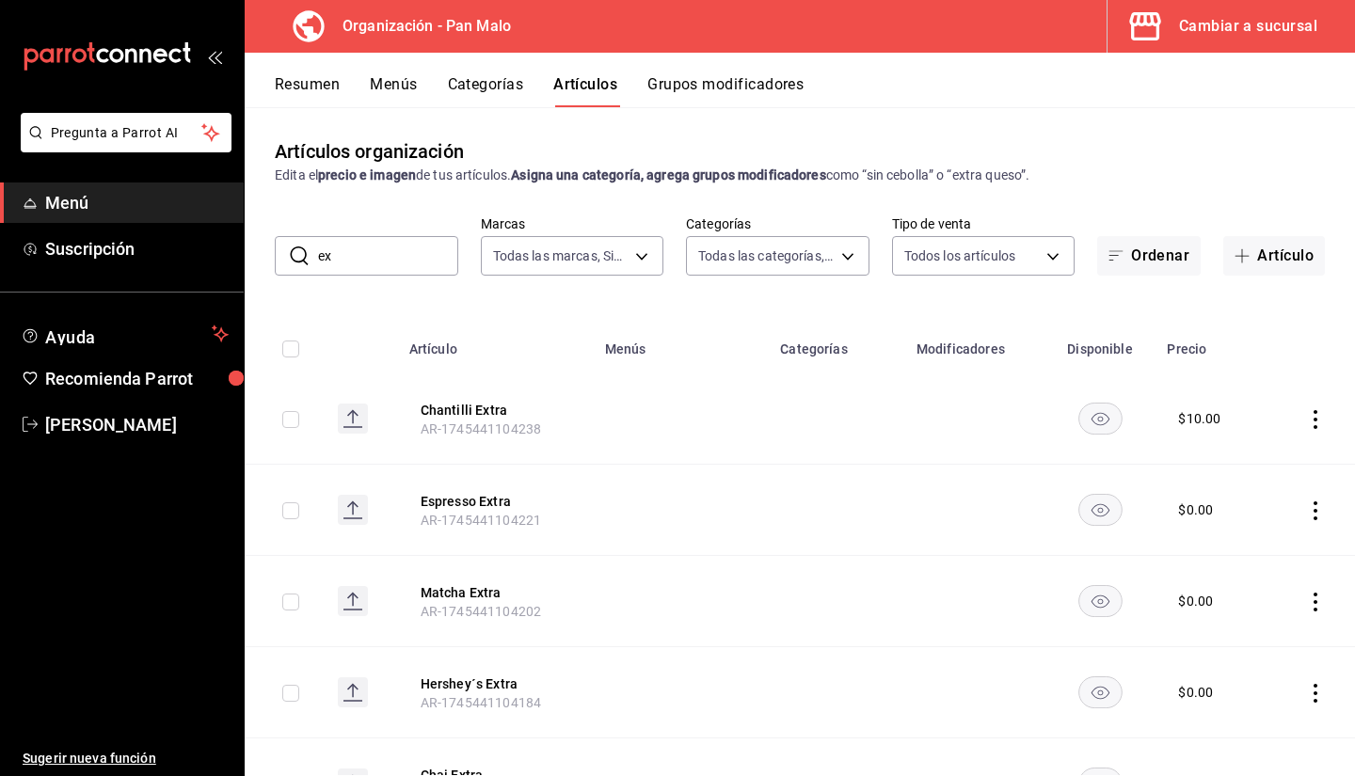
type input "e"
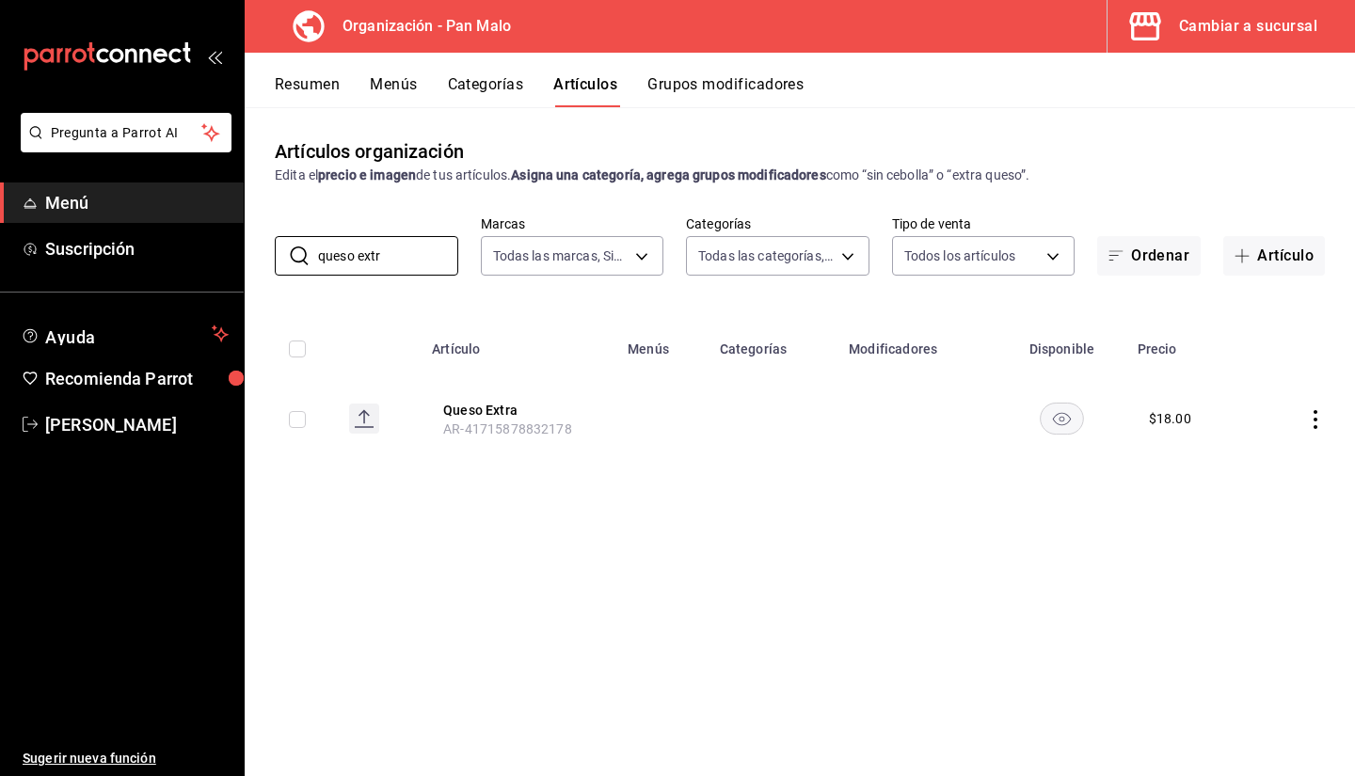
type input "queso extr"
click at [871, 502] on div "Artículos organización Edita el precio e imagen de tus artículos. Asigna una ca…" at bounding box center [800, 441] width 1111 height 668
drag, startPoint x: 457, startPoint y: 413, endPoint x: 569, endPoint y: 461, distance: 121.9
click at [569, 461] on th "Queso Extra AR-41715878832178" at bounding box center [519, 419] width 196 height 90
drag, startPoint x: 428, startPoint y: 417, endPoint x: 662, endPoint y: 414, distance: 233.4
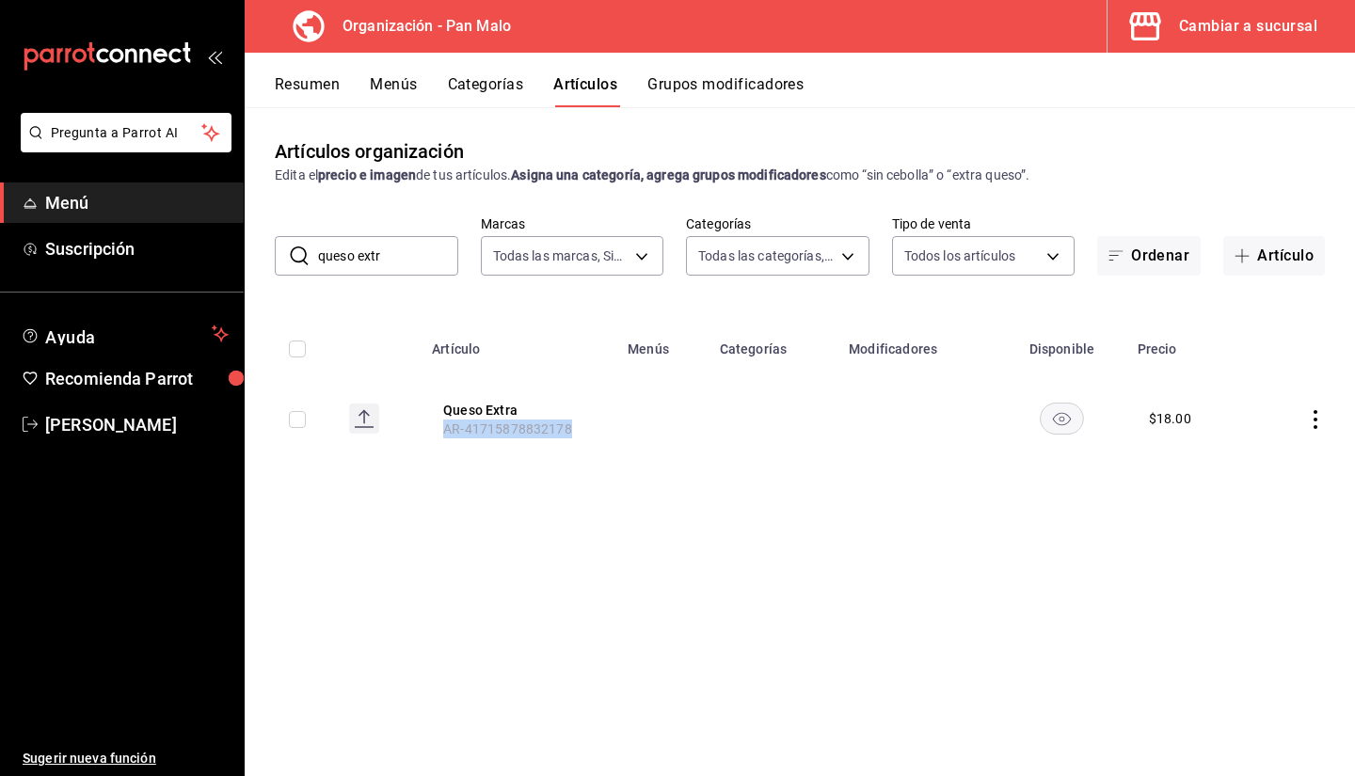
click at [662, 414] on tr "Queso Extra AR-41715878832178 $ 18.00" at bounding box center [800, 419] width 1111 height 90
click at [651, 425] on td at bounding box center [662, 419] width 92 height 90
click at [701, 81] on button "Grupos modificadores" at bounding box center [726, 91] width 156 height 32
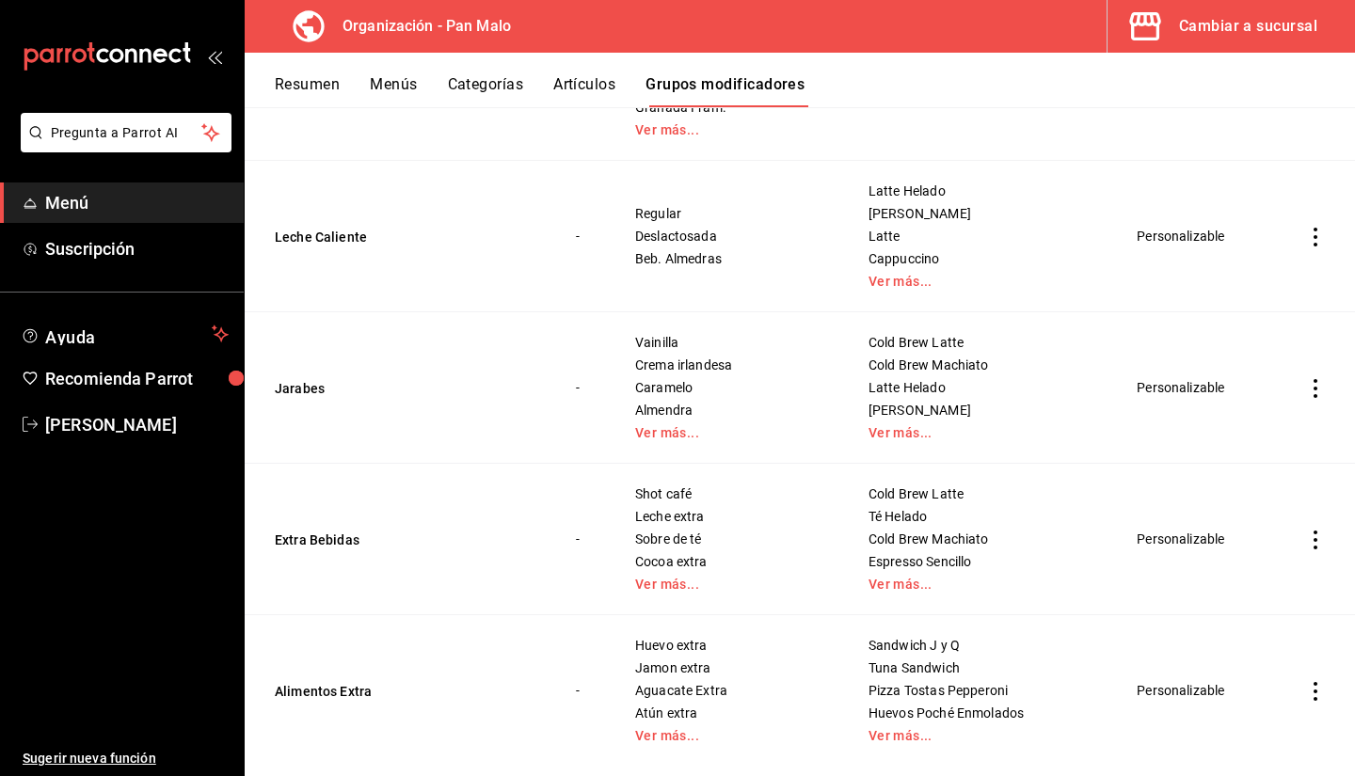
scroll to position [3107, 0]
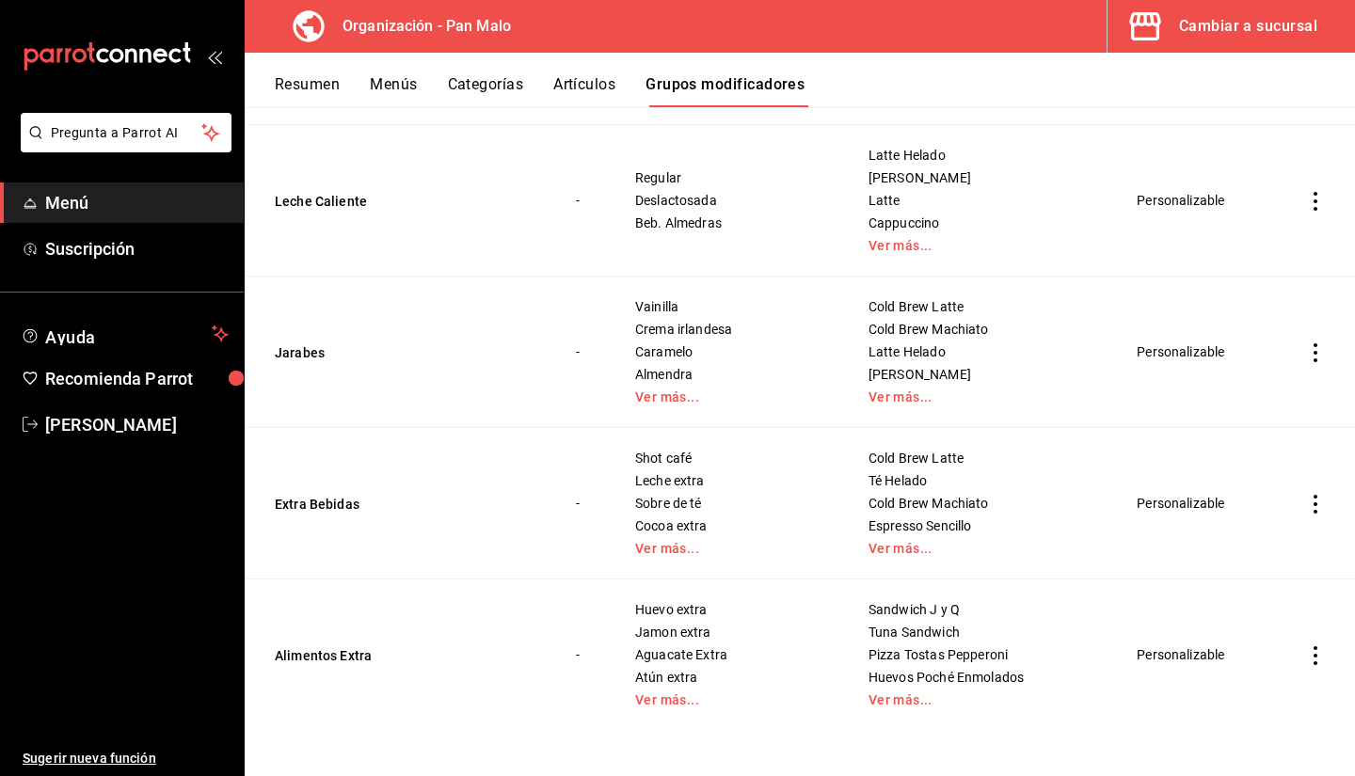
click at [700, 710] on td "Huevo extra Jamon extra Aguacate Extra Atún extra Ver más..." at bounding box center [728, 656] width 233 height 152
click at [694, 705] on link "Ver más..." at bounding box center [728, 700] width 186 height 13
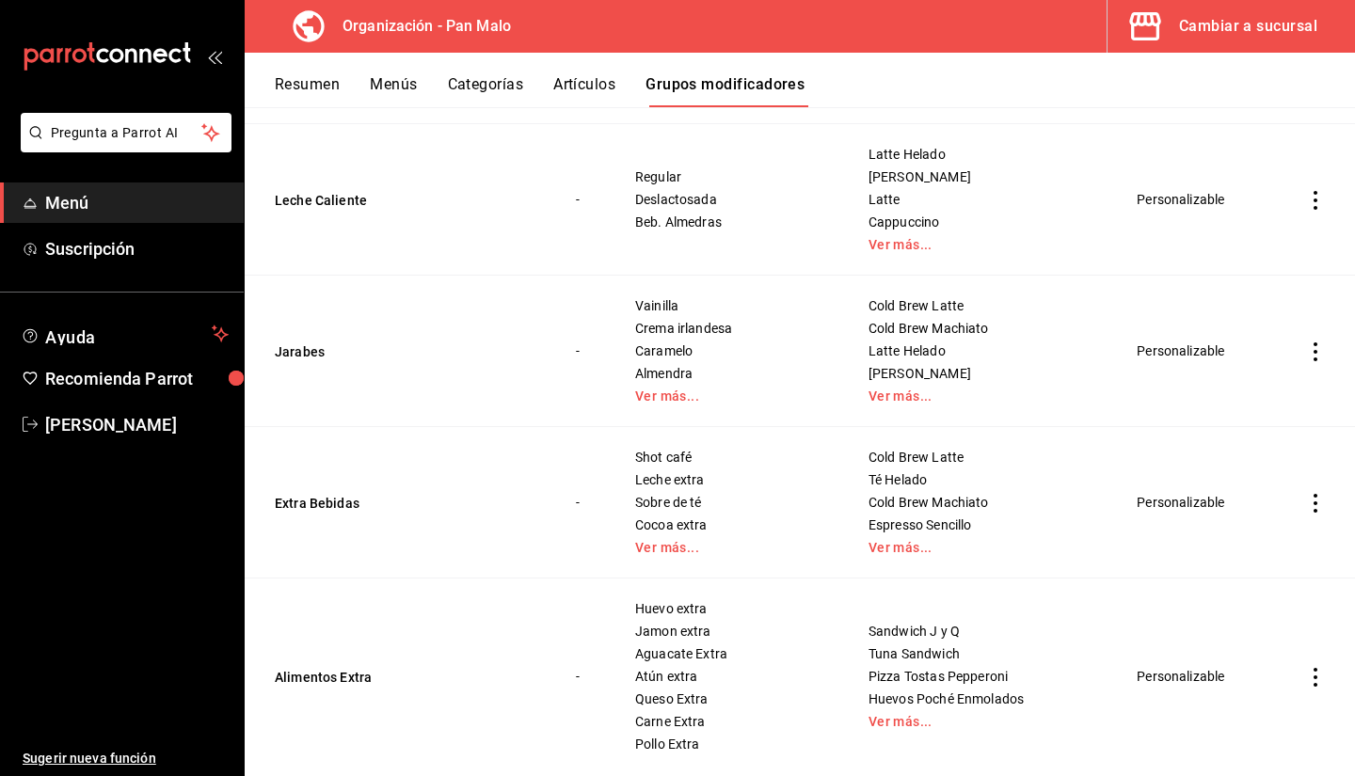
scroll to position [3152, 0]
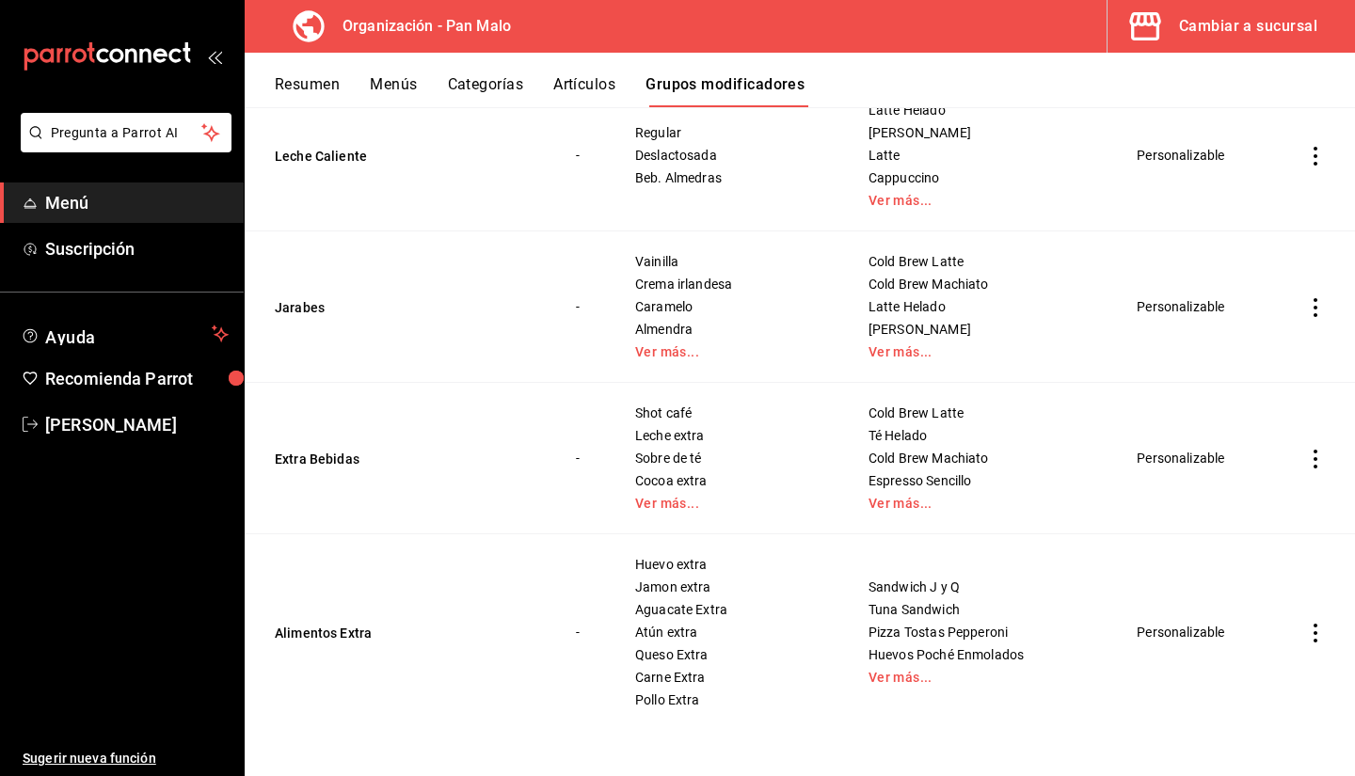
click at [667, 645] on div "Huevo extra Jamon extra Aguacate Extra Atún extra Queso Extra Carne Extra Pollo…" at bounding box center [728, 632] width 188 height 151
drag, startPoint x: 661, startPoint y: 683, endPoint x: 731, endPoint y: 681, distance: 70.6
click at [731, 681] on div "Huevo extra Jamon extra Aguacate Extra Atún extra Queso Extra Carne Extra Pollo…" at bounding box center [728, 632] width 188 height 151
drag, startPoint x: 668, startPoint y: 580, endPoint x: 688, endPoint y: 638, distance: 61.6
click at [674, 600] on div "Huevo extra Jamon extra Aguacate Extra Atún extra Queso Extra Carne Extra Pollo…" at bounding box center [728, 632] width 188 height 151
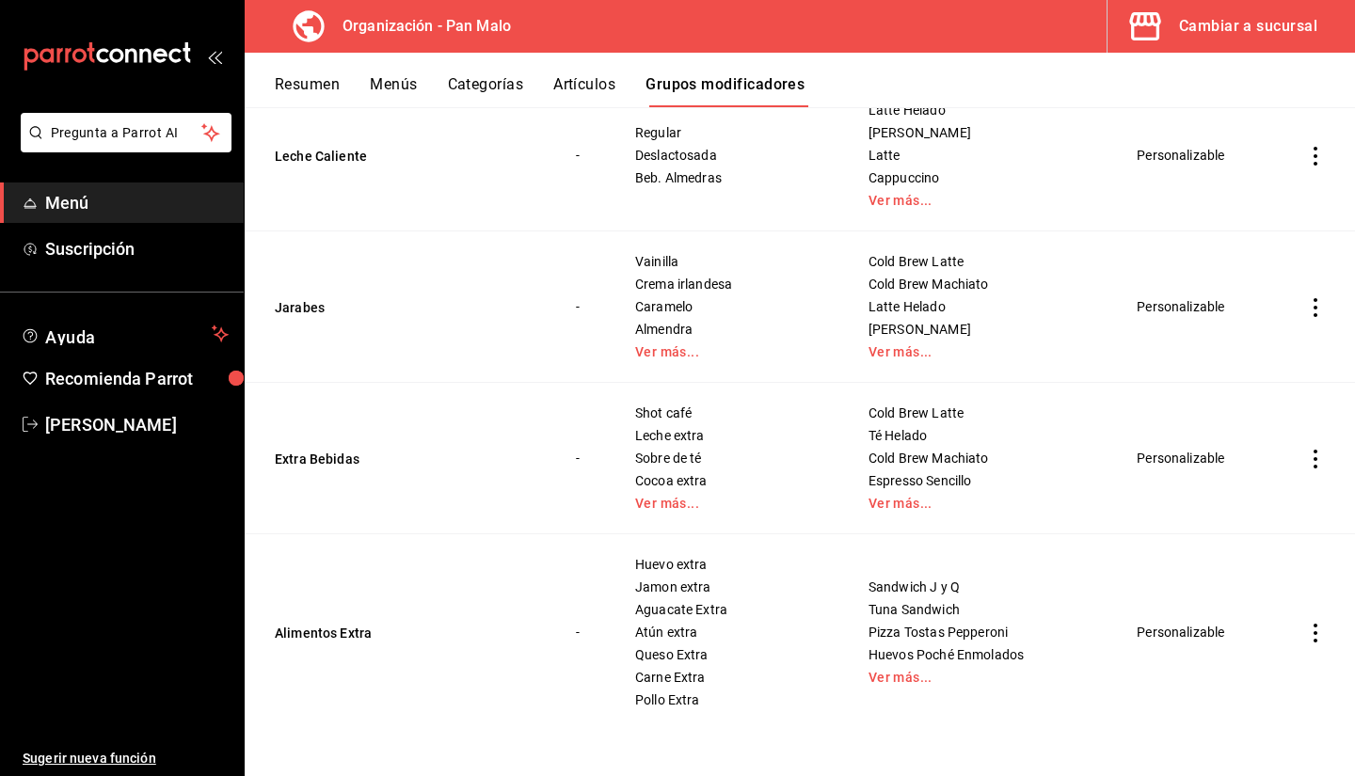
click at [692, 696] on span "Pollo Extra" at bounding box center [728, 700] width 186 height 13
drag, startPoint x: 661, startPoint y: 694, endPoint x: 754, endPoint y: 681, distance: 94.0
click at [712, 681] on div "Huevo extra Jamon extra Aguacate Extra Atún extra Queso Extra Carne Extra Pollo…" at bounding box center [728, 632] width 188 height 151
click at [871, 684] on link "Ver más..." at bounding box center [980, 677] width 222 height 13
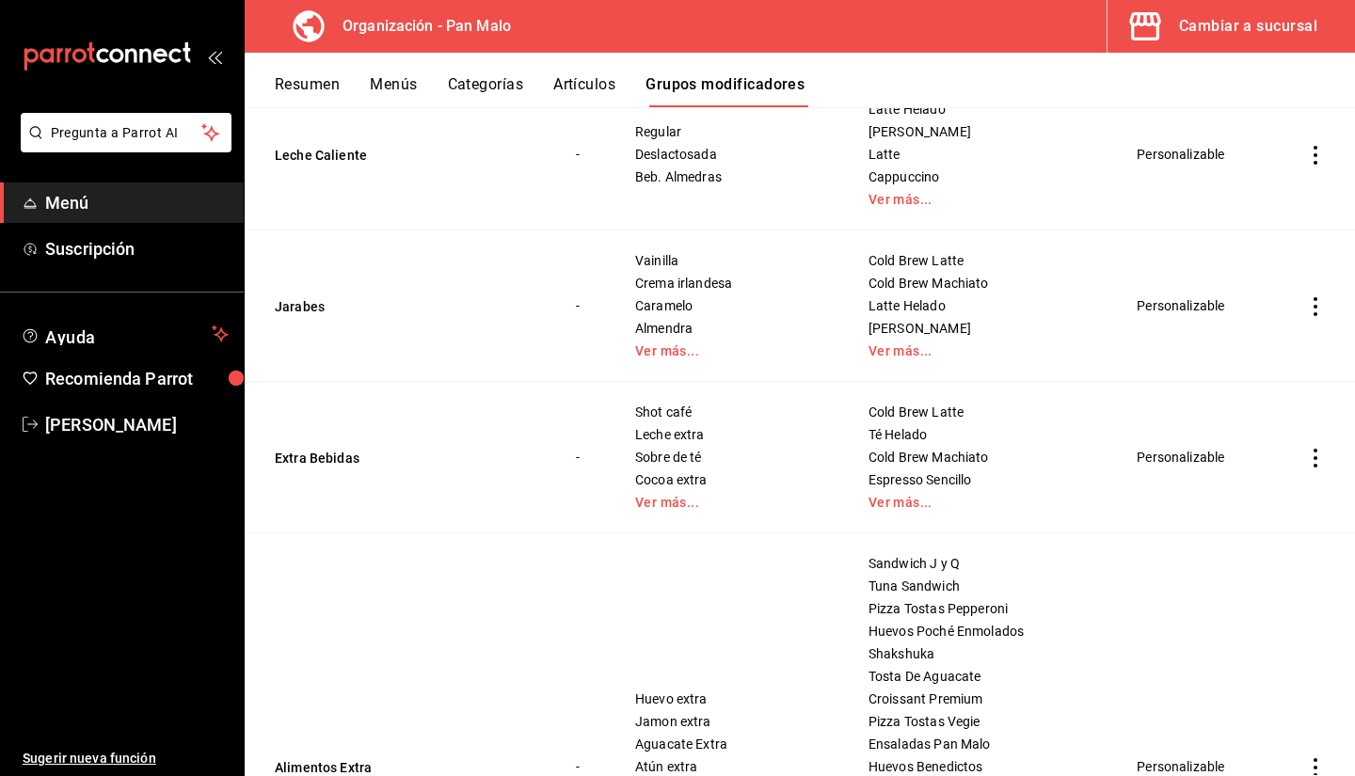
scroll to position [3423, 0]
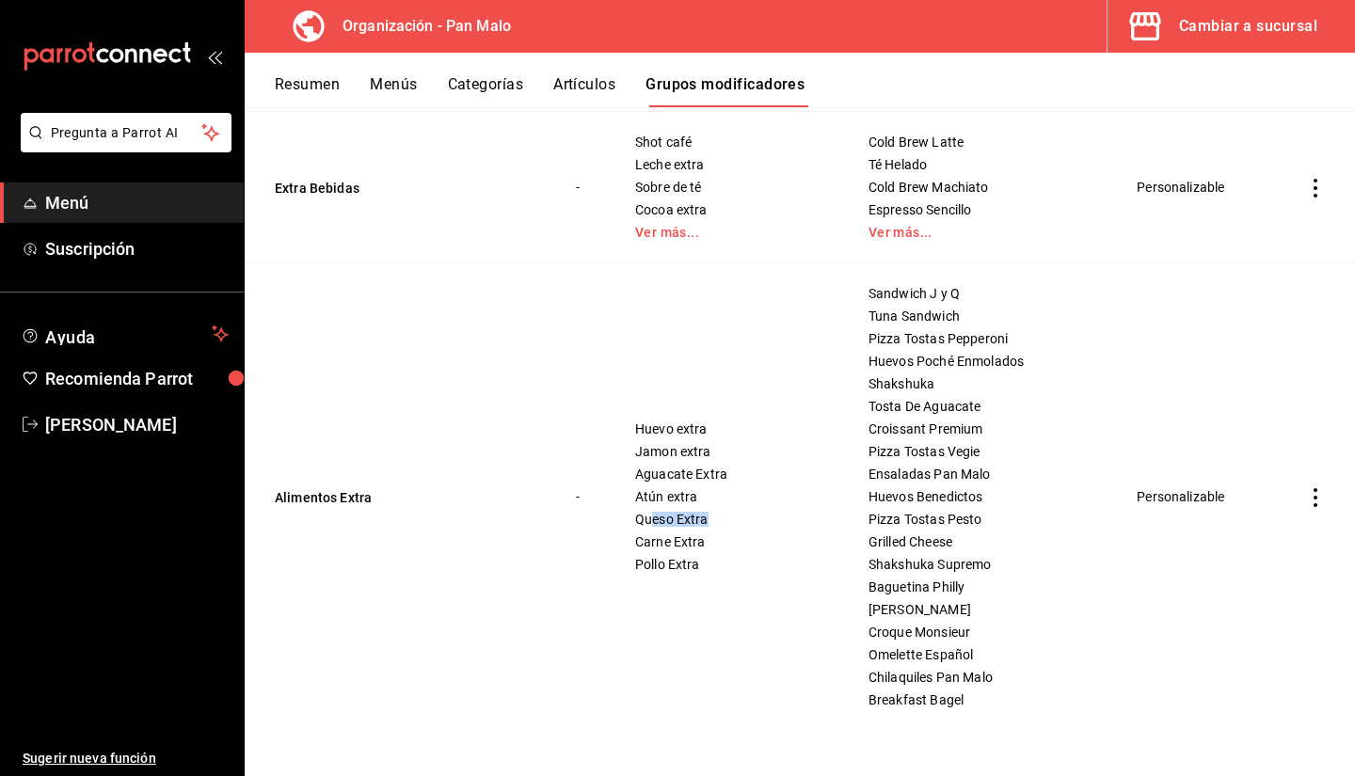
drag, startPoint x: 675, startPoint y: 519, endPoint x: 813, endPoint y: 526, distance: 138.6
click at [813, 526] on td "Huevo extra Jamon extra Aguacate Extra Atún extra Queso Extra Carne Extra Pollo…" at bounding box center [728, 498] width 233 height 468
click at [798, 526] on div "Huevo extra Jamon extra Aguacate Extra Atún extra Queso Extra Carne Extra Pollo…" at bounding box center [728, 497] width 188 height 151
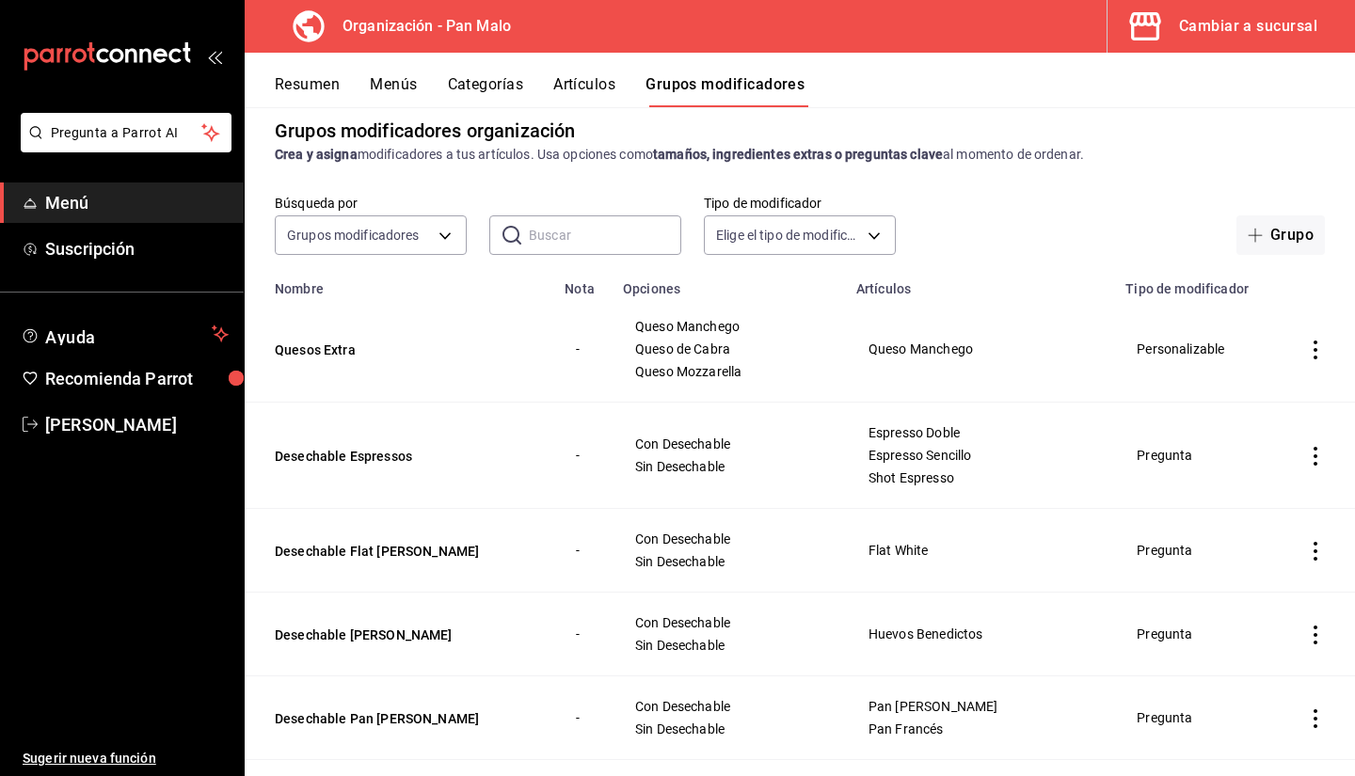
scroll to position [0, 0]
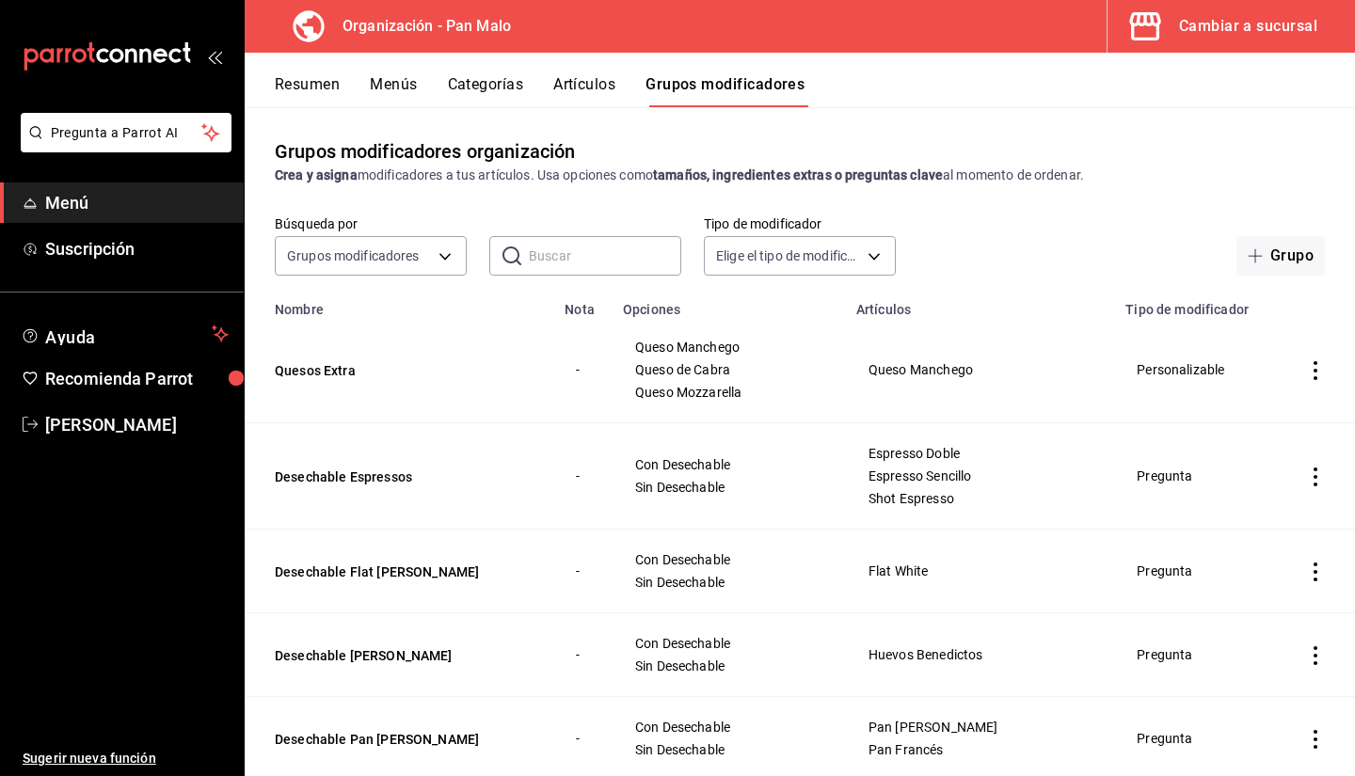
click at [304, 397] on td "Quesos Extra" at bounding box center [399, 370] width 309 height 106
click at [315, 372] on button "Quesos Extra" at bounding box center [388, 370] width 226 height 19
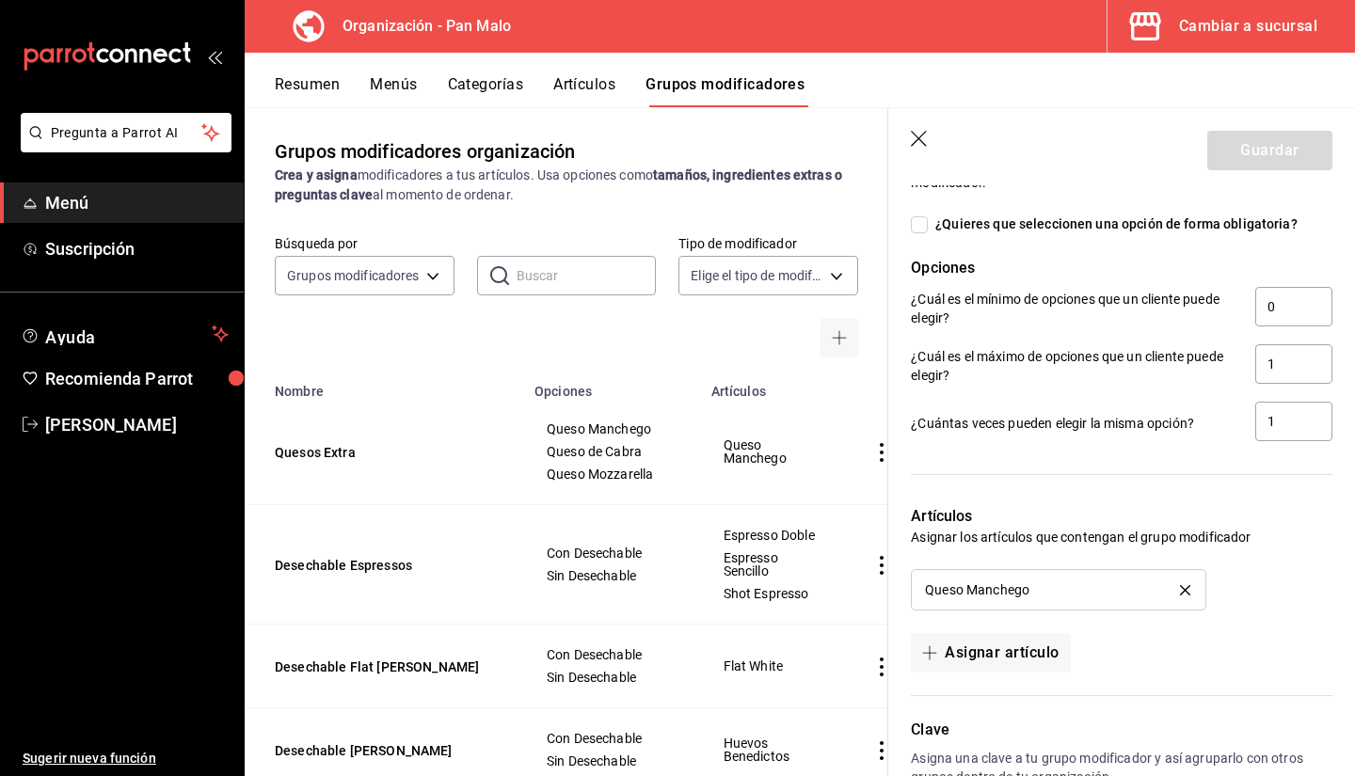
scroll to position [1136, 0]
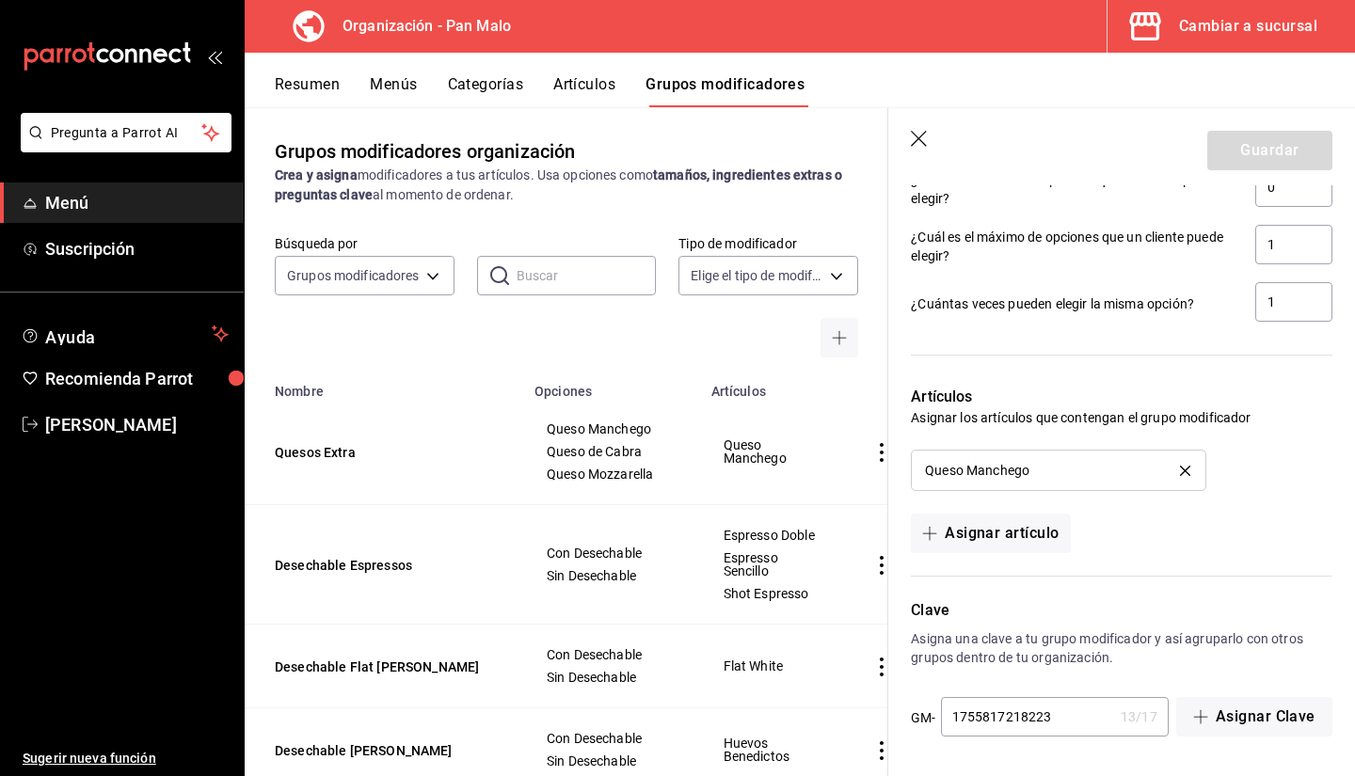
click at [1180, 475] on icon "delete" at bounding box center [1185, 471] width 10 height 10
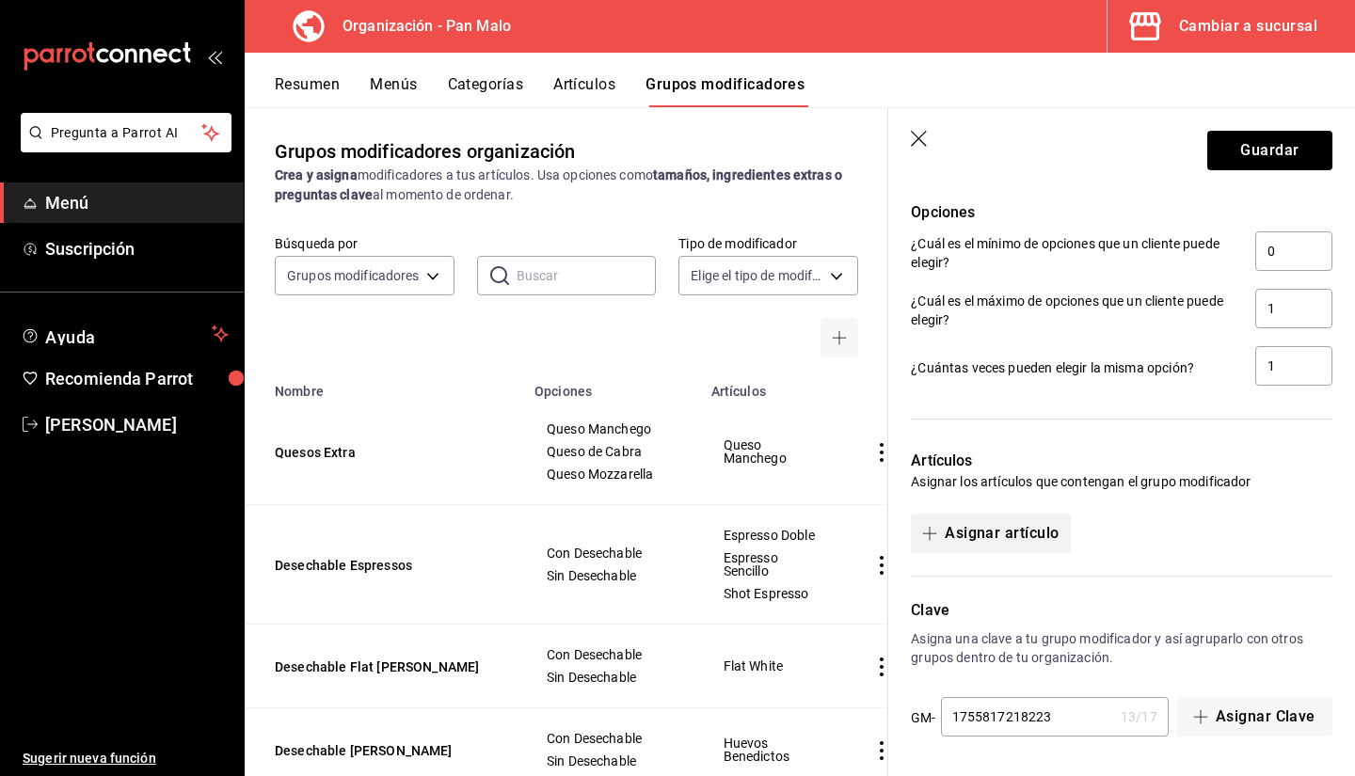
click at [1035, 518] on button "Asignar artículo" at bounding box center [990, 534] width 159 height 40
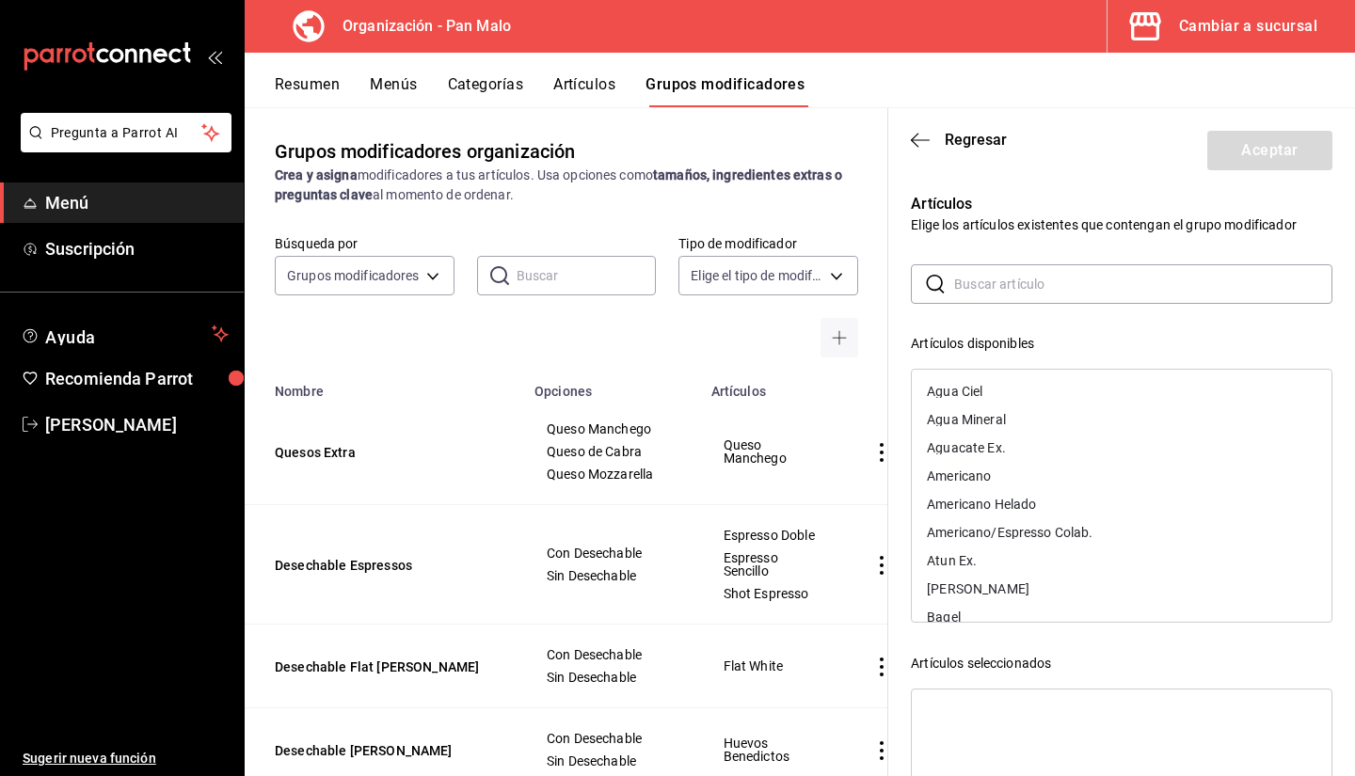
click at [1055, 299] on input "text" at bounding box center [1143, 284] width 378 height 38
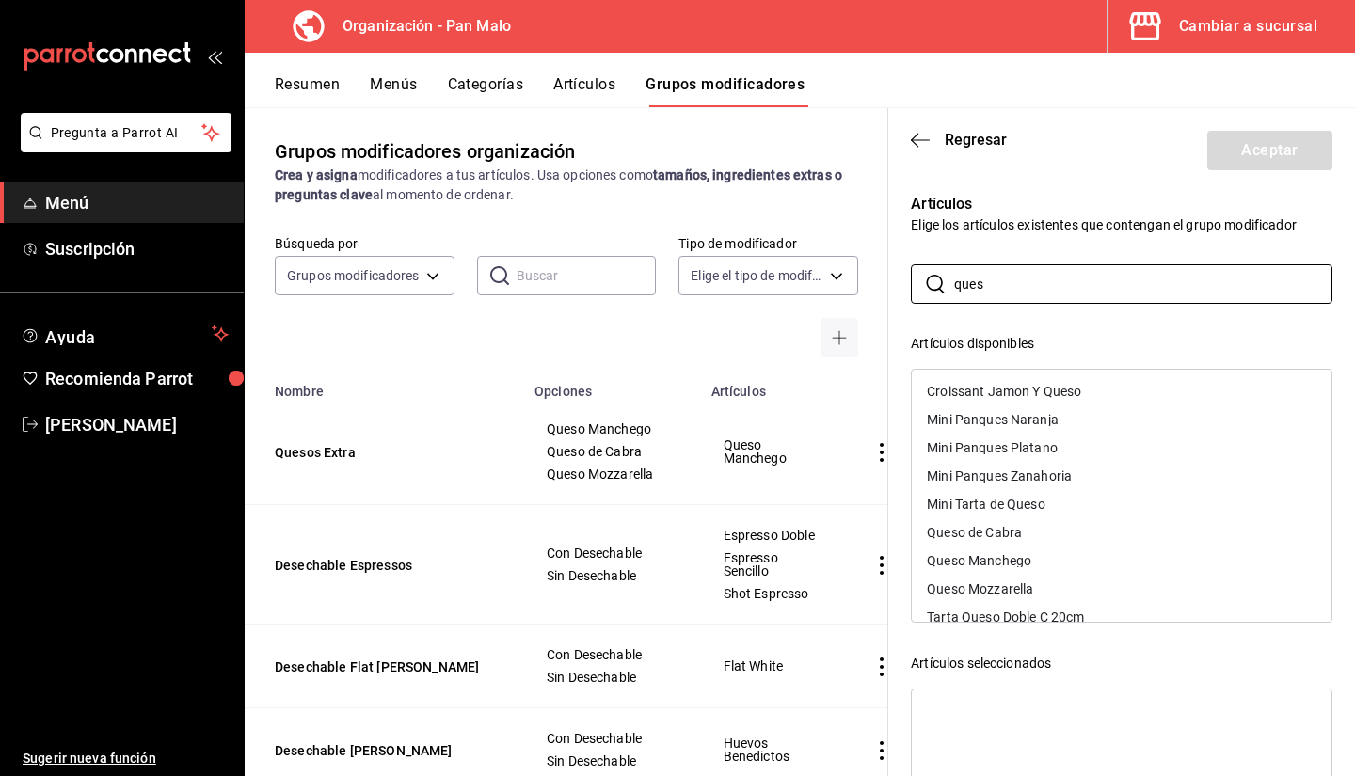
type input "ques"
click at [888, 151] on div "Guardar Editar grupo modificador Los cambios realizados en este grupo modificad…" at bounding box center [1122, 496] width 468 height 776
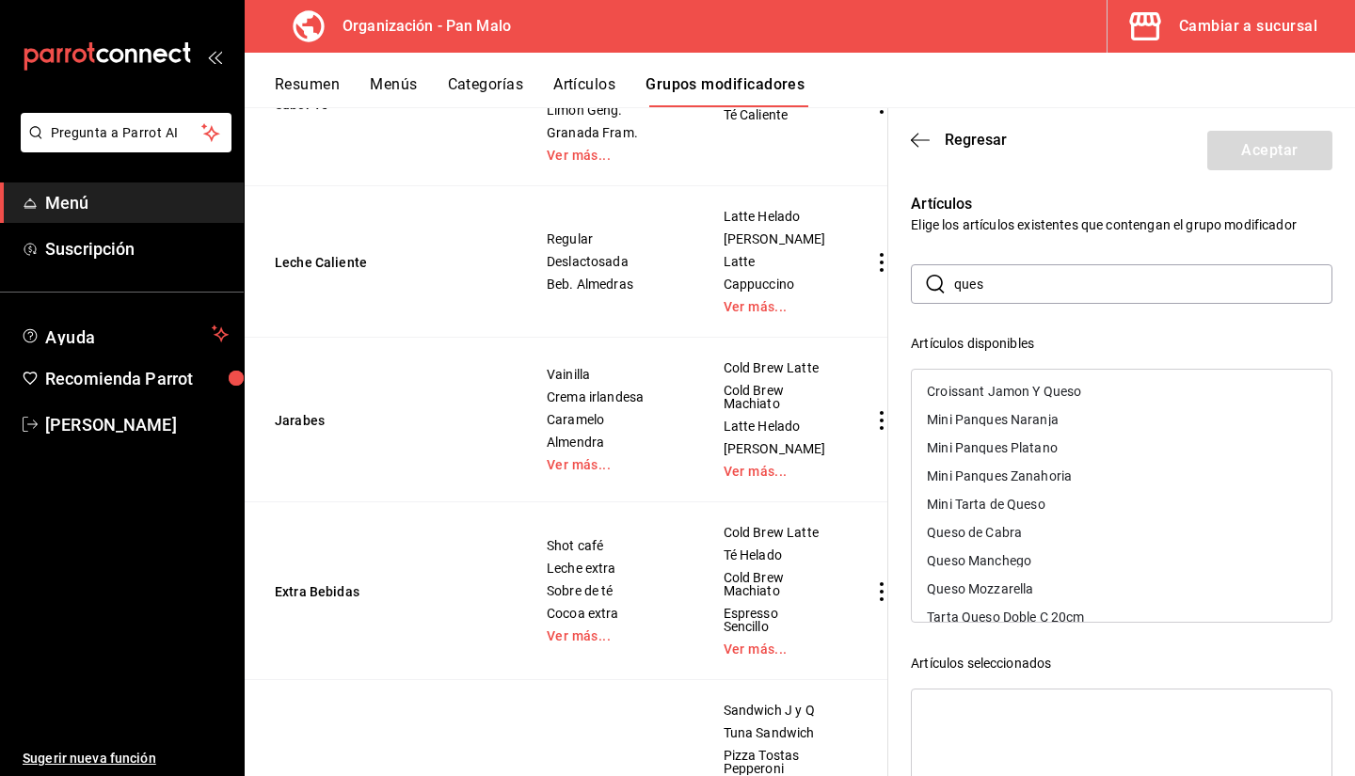
scroll to position [3419, 0]
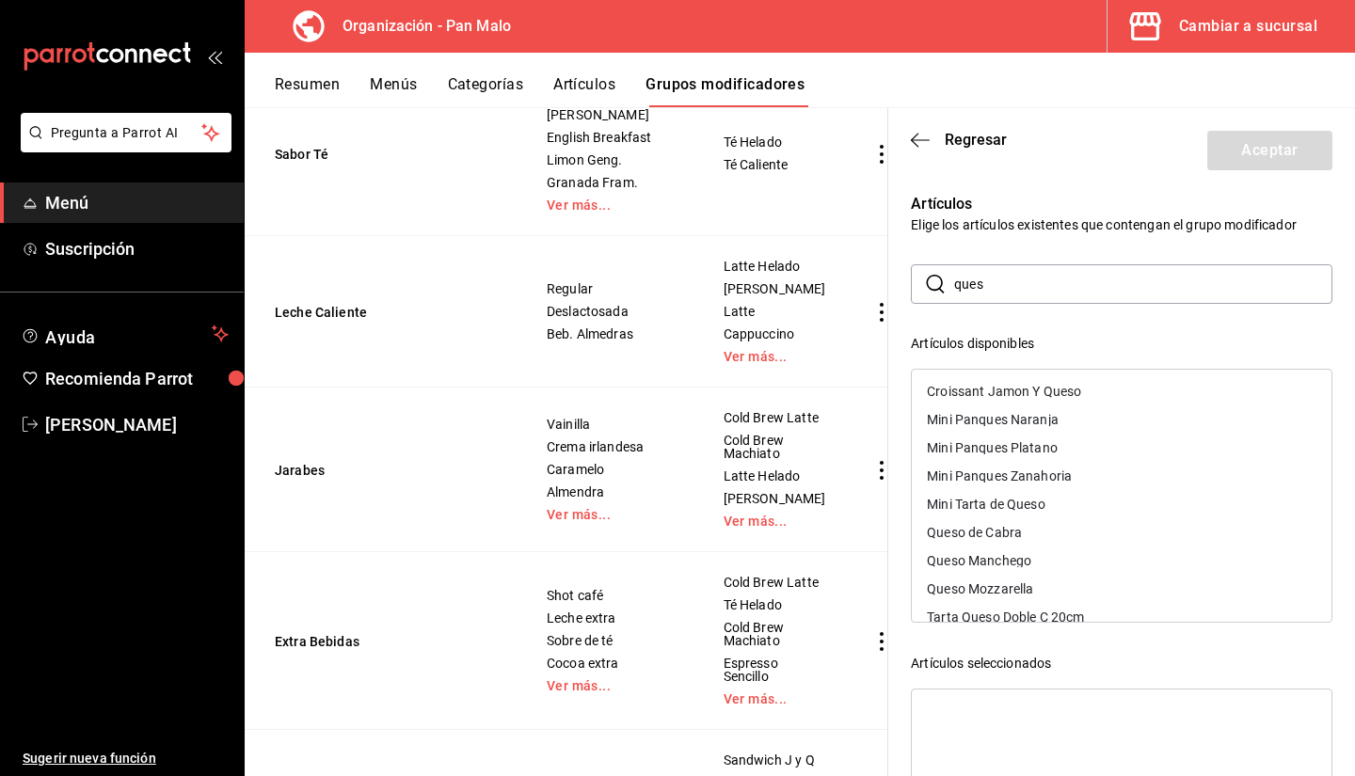
click at [928, 130] on header "Regresar Aceptar" at bounding box center [1121, 146] width 467 height 77
click at [924, 136] on icon "button" at bounding box center [920, 140] width 19 height 17
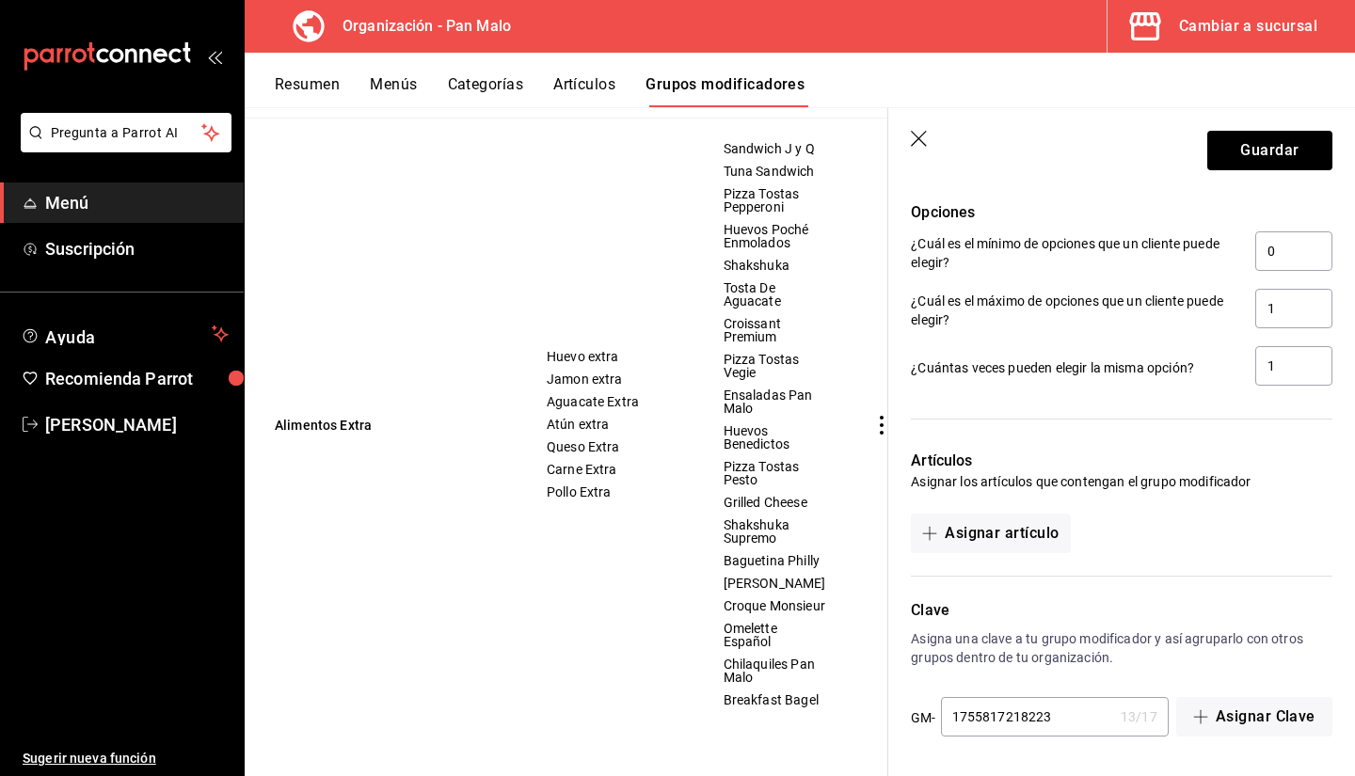
scroll to position [4467, 0]
click at [326, 416] on button "Alimentos Extra" at bounding box center [388, 425] width 226 height 19
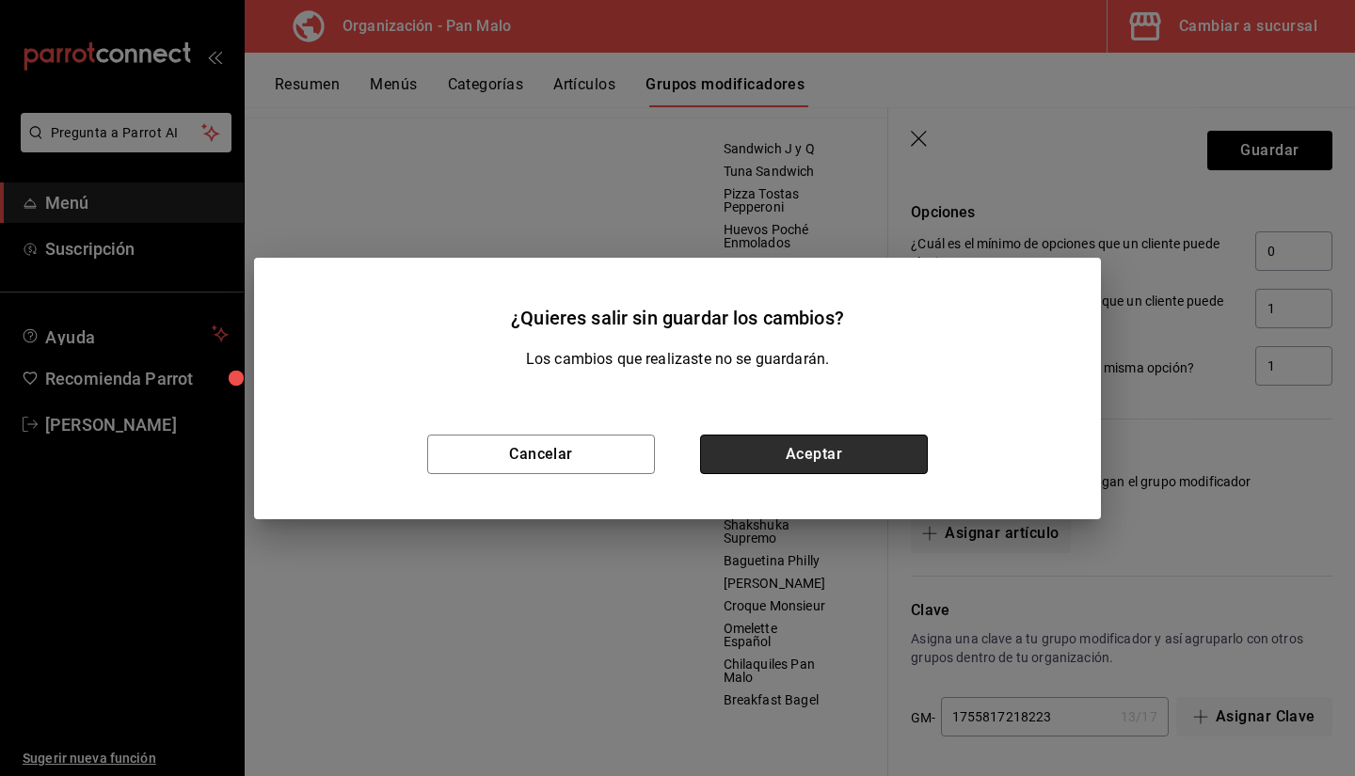
click at [873, 454] on button "Aceptar" at bounding box center [814, 455] width 228 height 40
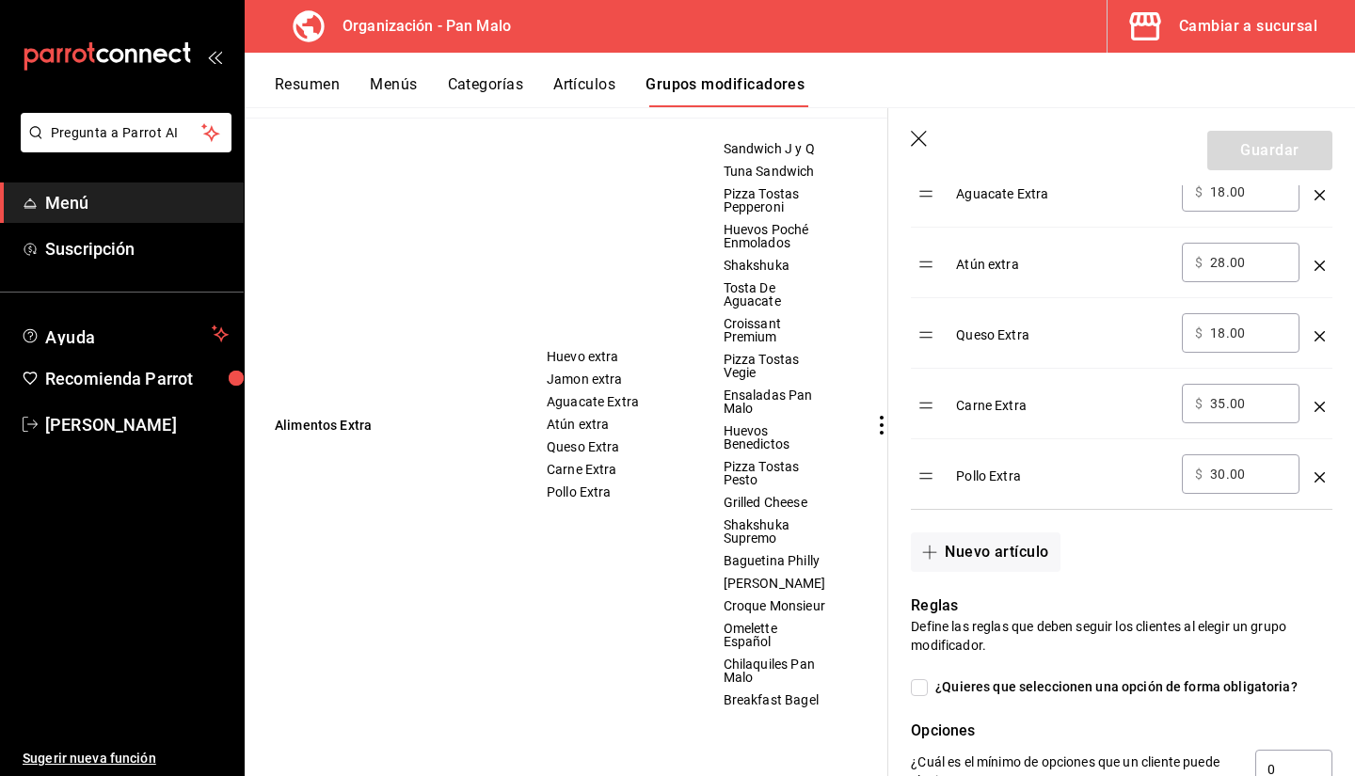
scroll to position [799, 0]
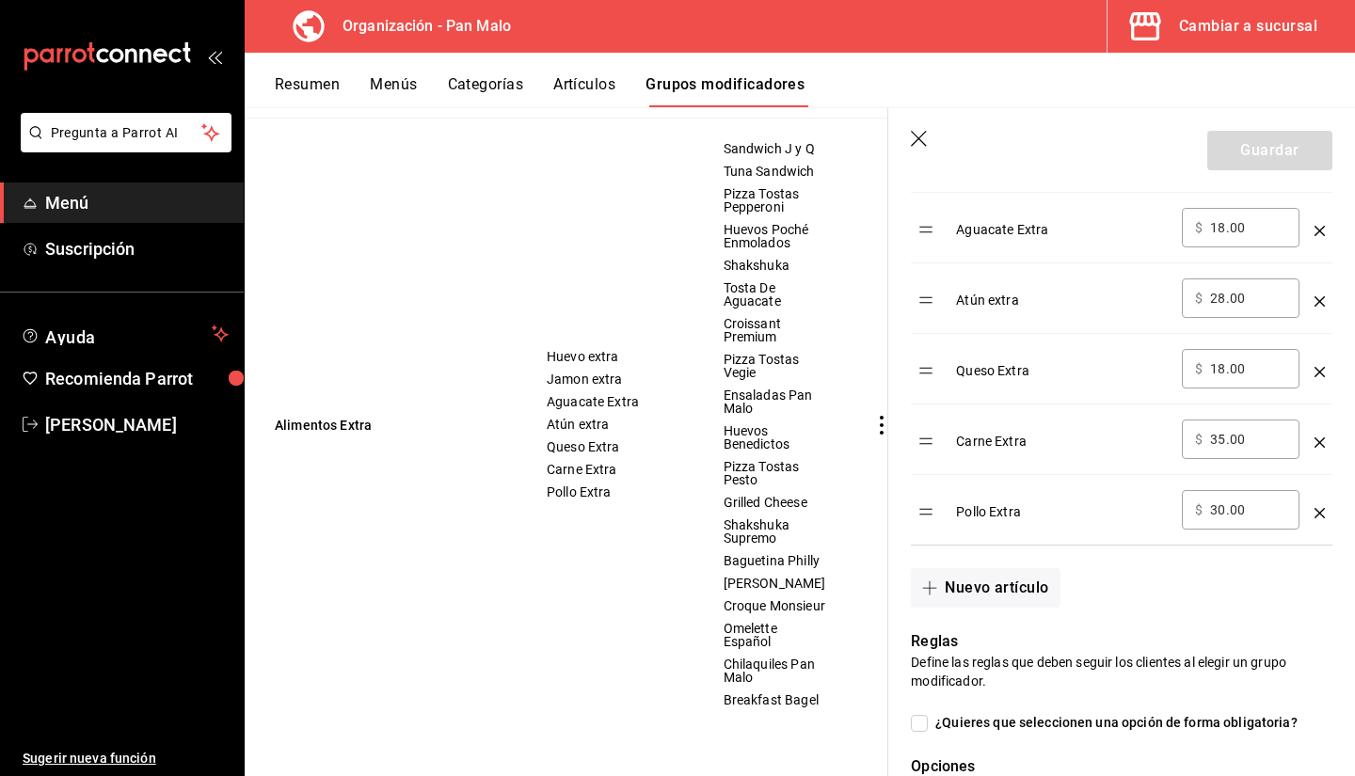
click at [1315, 376] on icon "optionsTable" at bounding box center [1320, 372] width 10 height 10
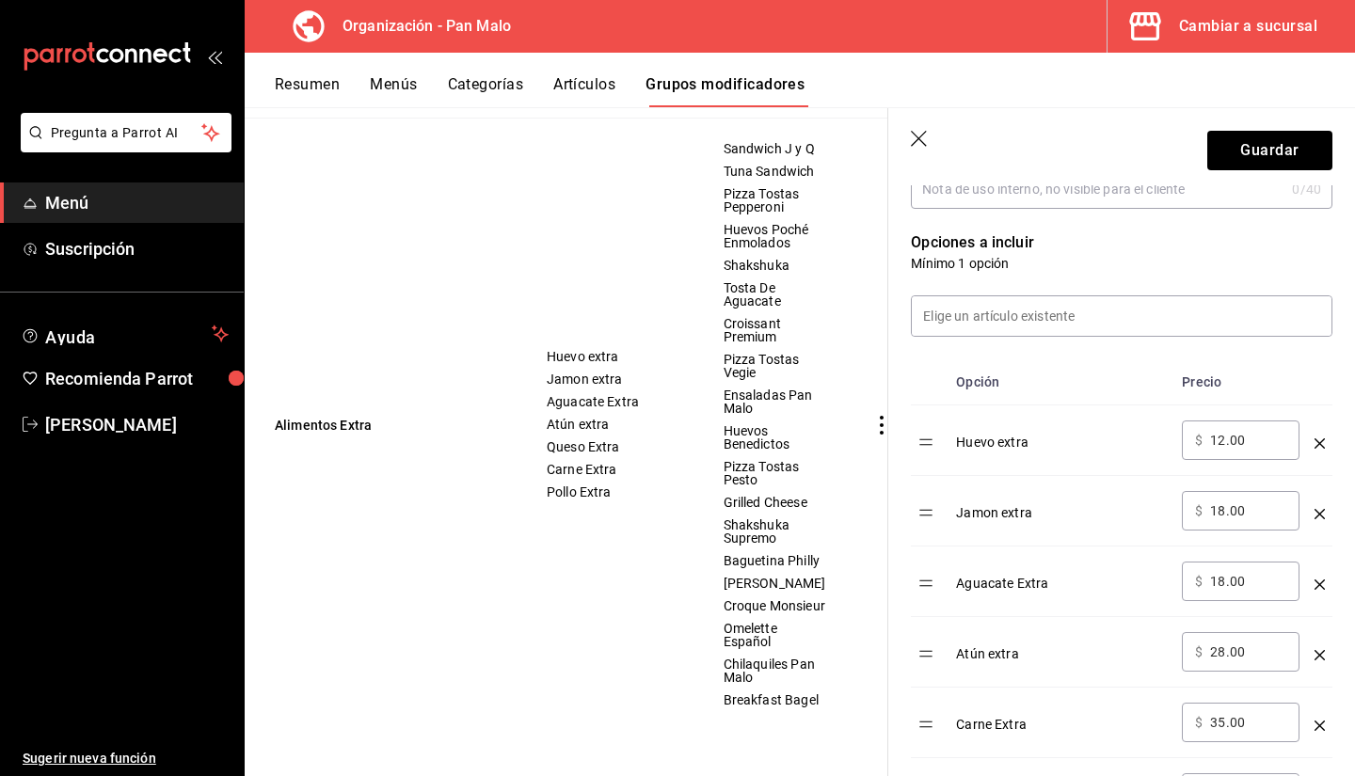
scroll to position [290, 0]
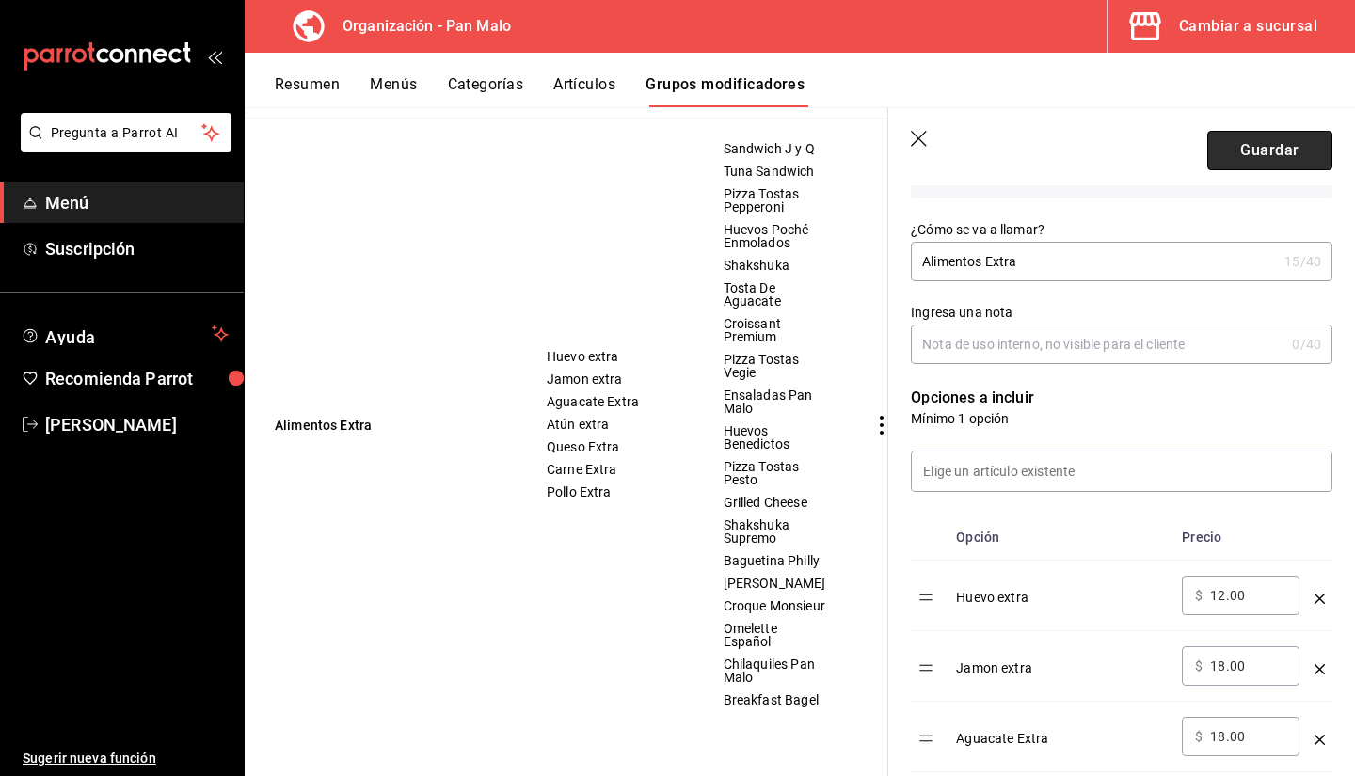
click at [1246, 149] on button "Guardar" at bounding box center [1270, 151] width 125 height 40
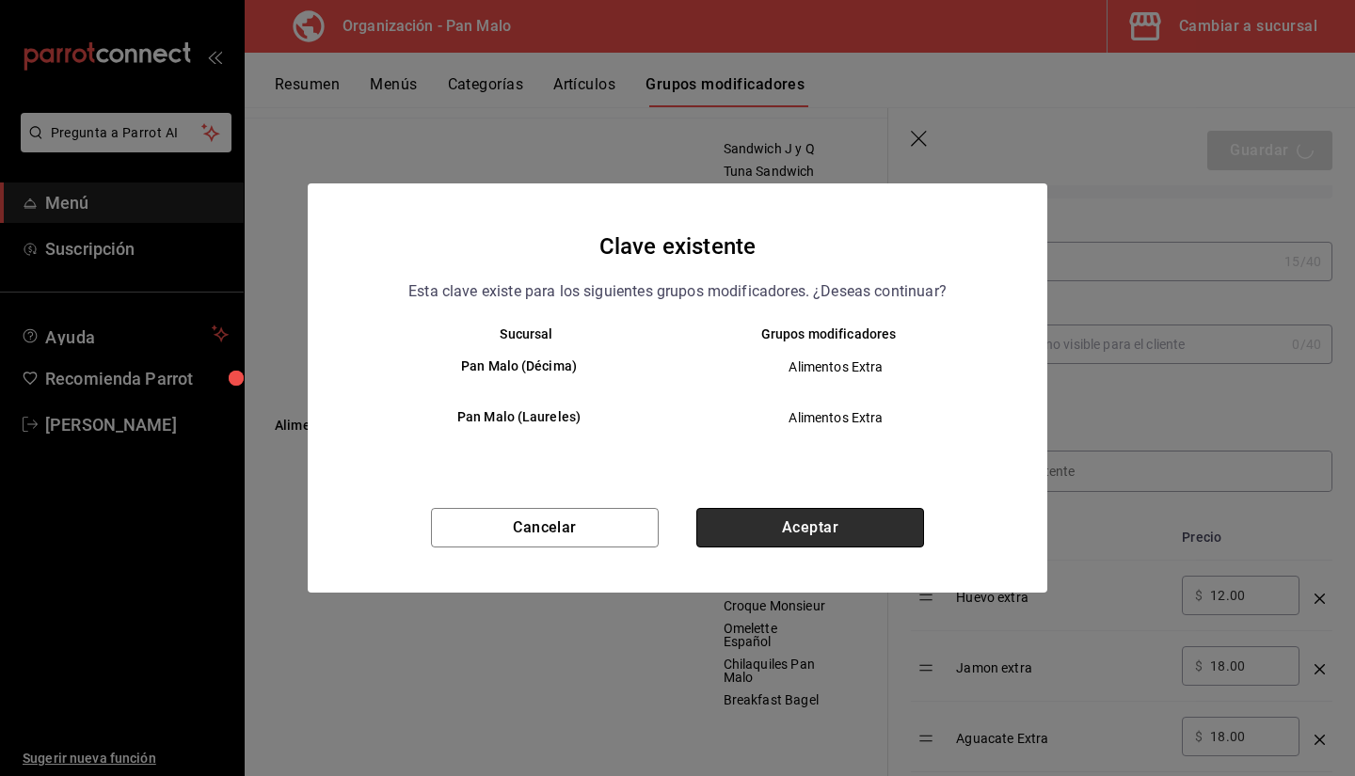
click at [805, 535] on button "Aceptar" at bounding box center [810, 528] width 228 height 40
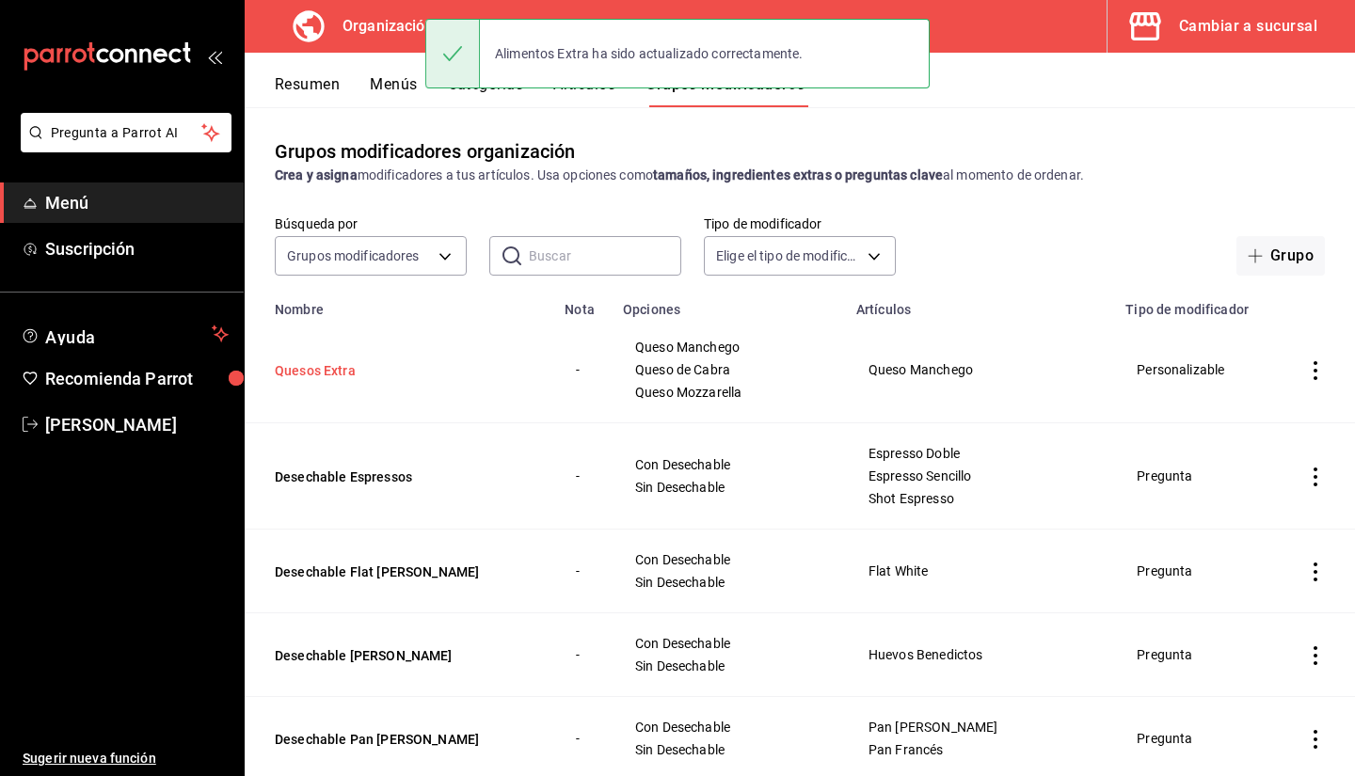
click at [395, 377] on button "Quesos Extra" at bounding box center [388, 370] width 226 height 19
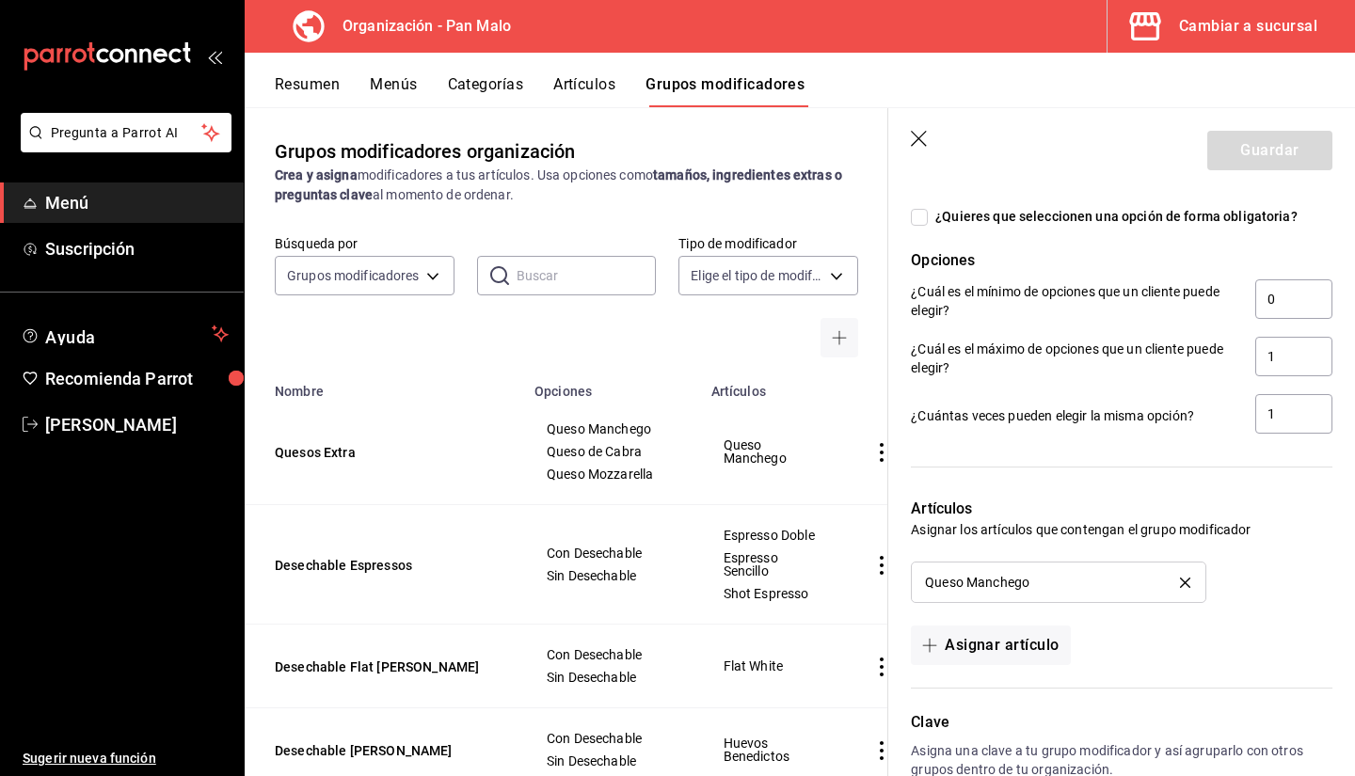
scroll to position [1039, 0]
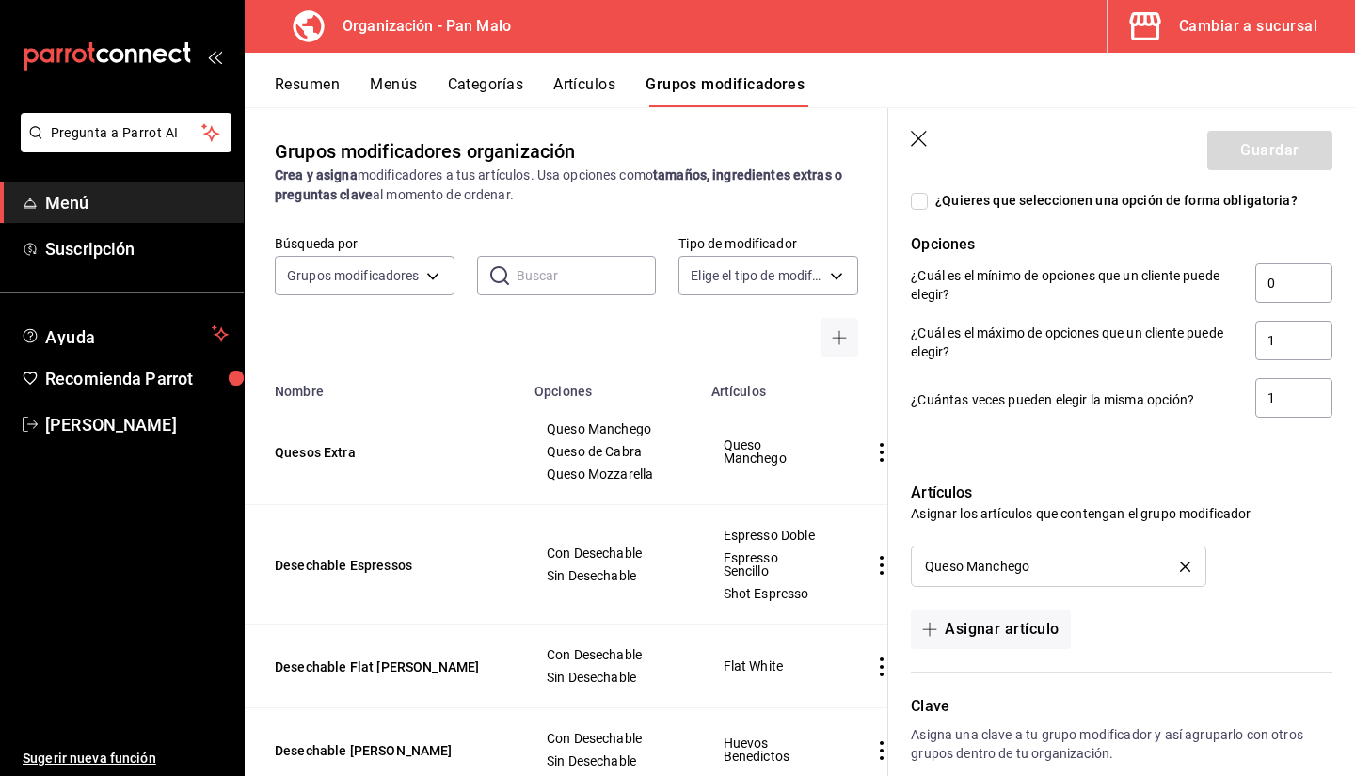
click at [1165, 571] on div "Queso Manchego" at bounding box center [1058, 566] width 266 height 13
click at [1169, 568] on button "delete" at bounding box center [1185, 567] width 37 height 10
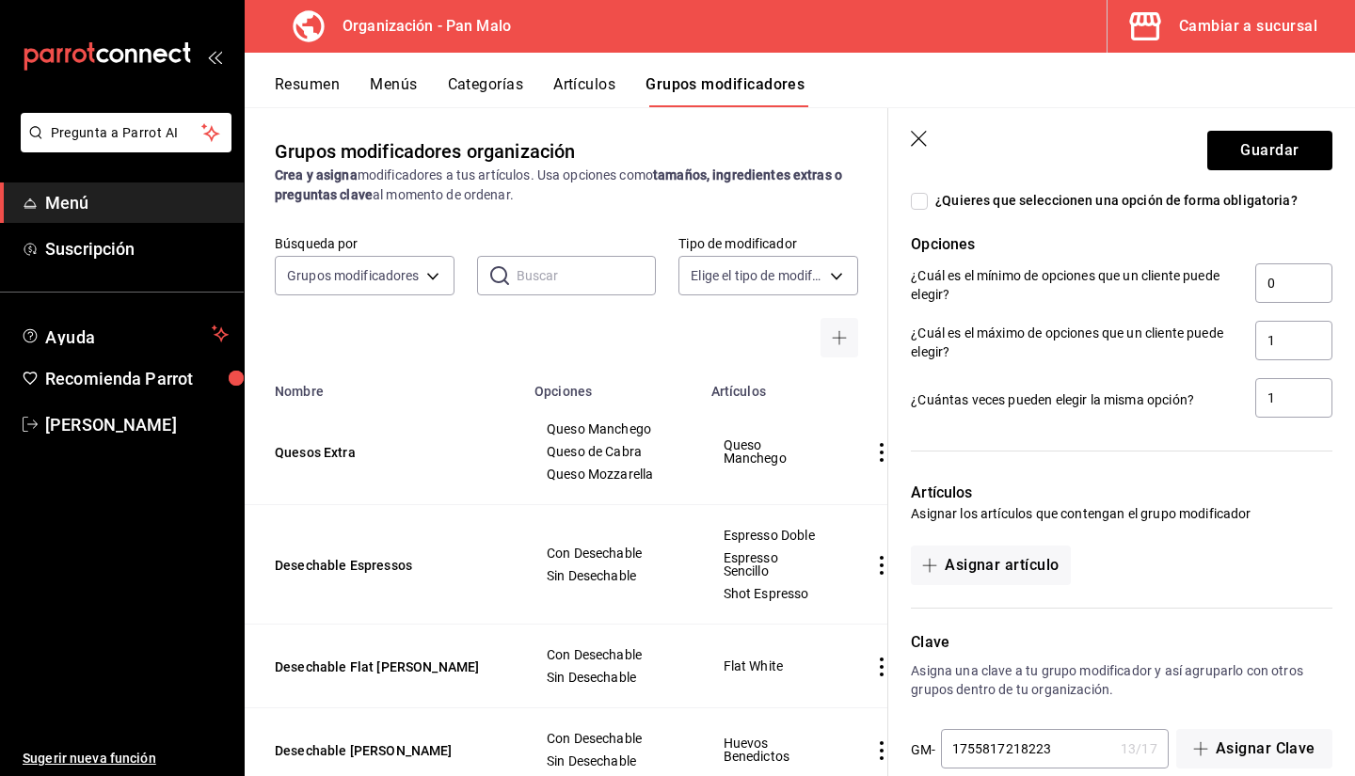
click at [1013, 536] on div "Artículos Asignar los artículos que contengan el grupo modificador Asignar artí…" at bounding box center [1110, 522] width 444 height 126
click at [991, 555] on button "Asignar artículo" at bounding box center [990, 566] width 159 height 40
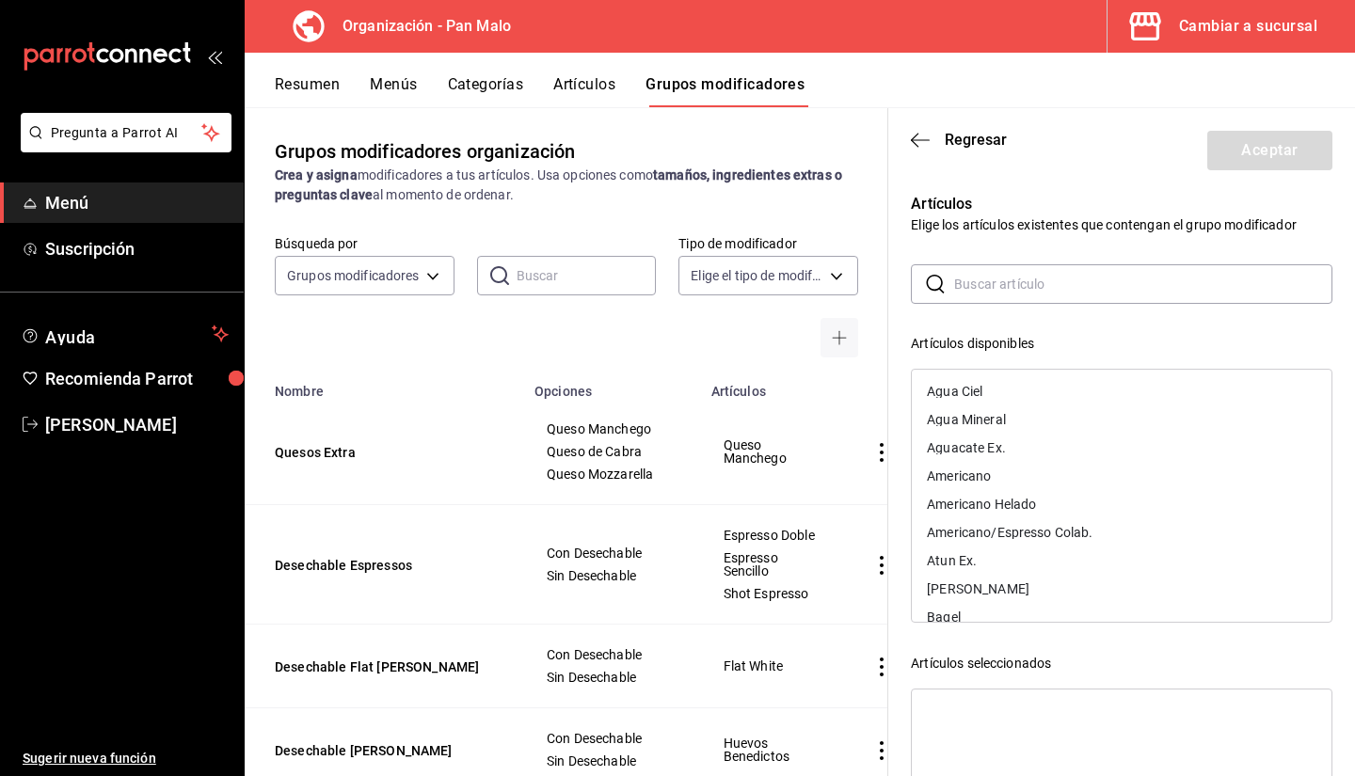
click at [939, 297] on div "​ ​" at bounding box center [1122, 284] width 422 height 40
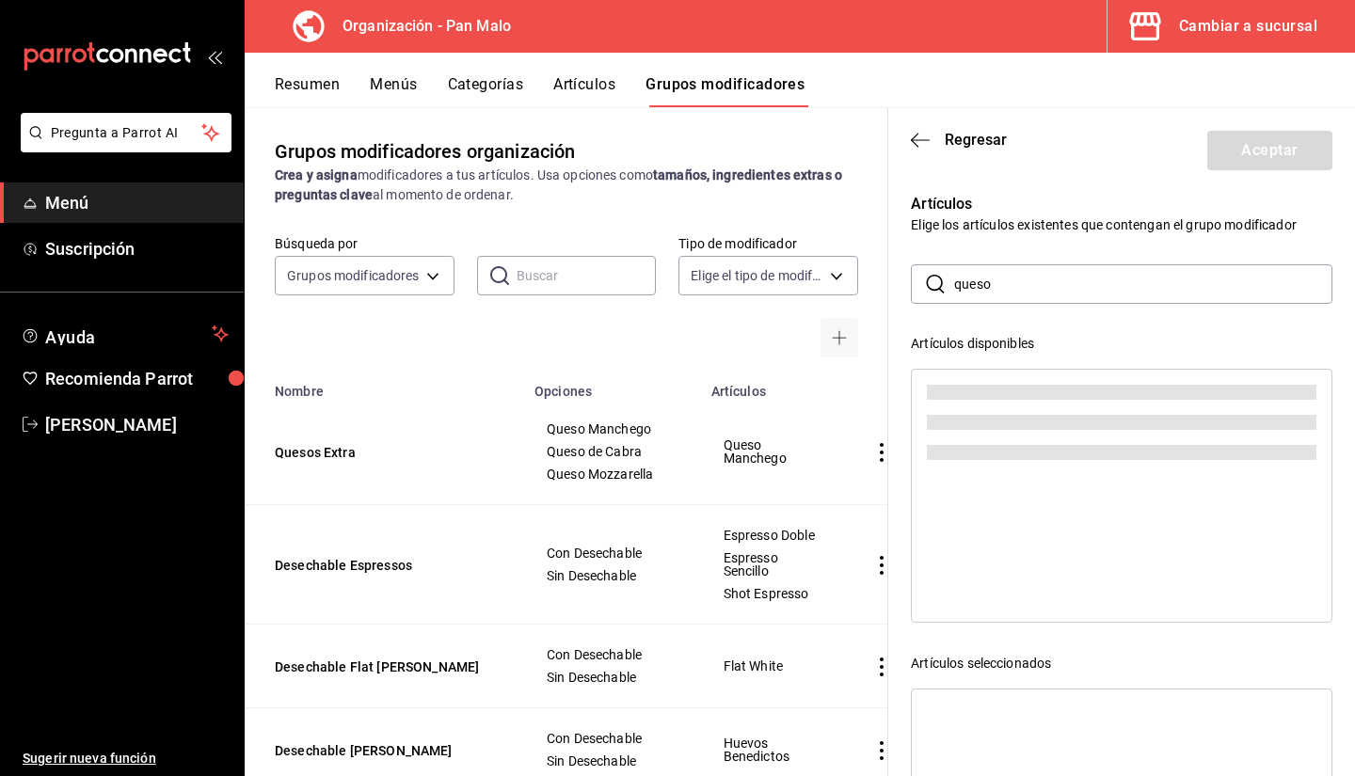
click at [1048, 289] on input "queso" at bounding box center [1143, 284] width 378 height 38
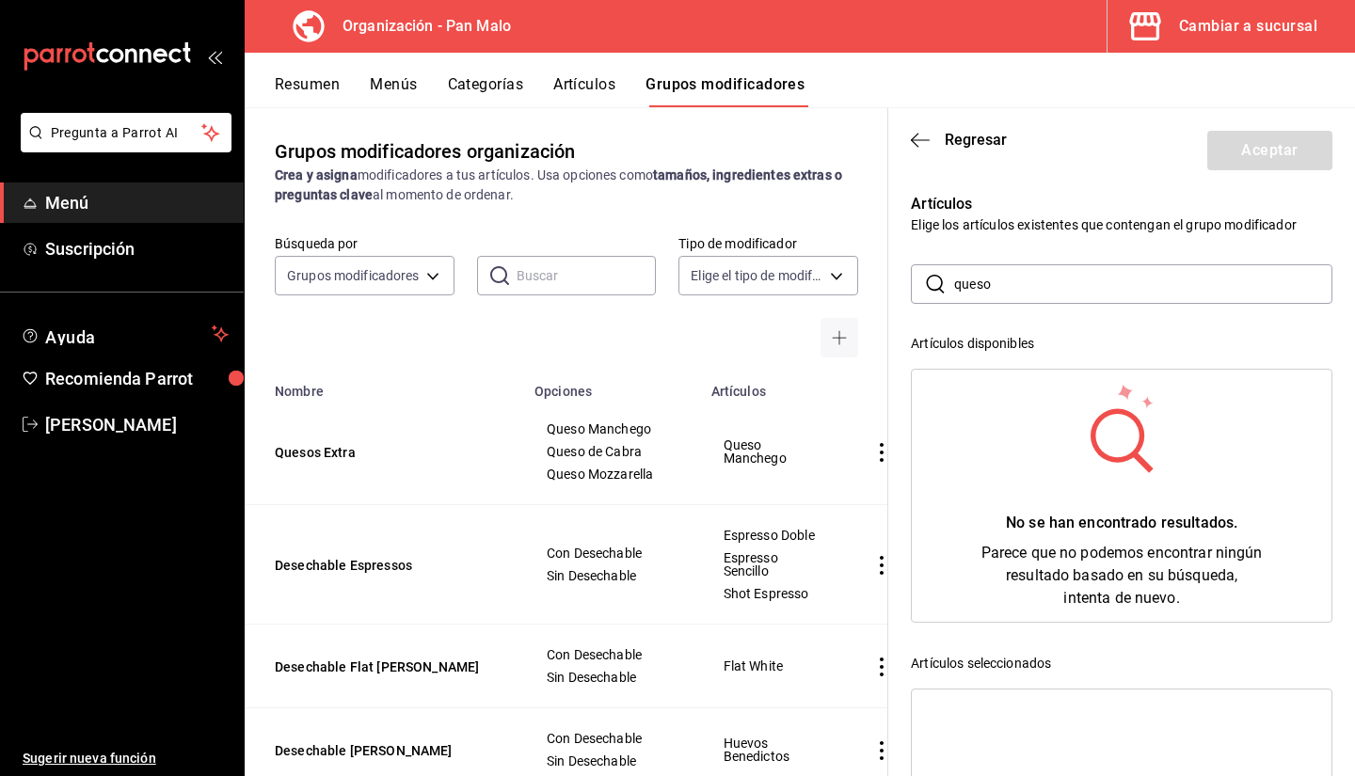
type input "queso"
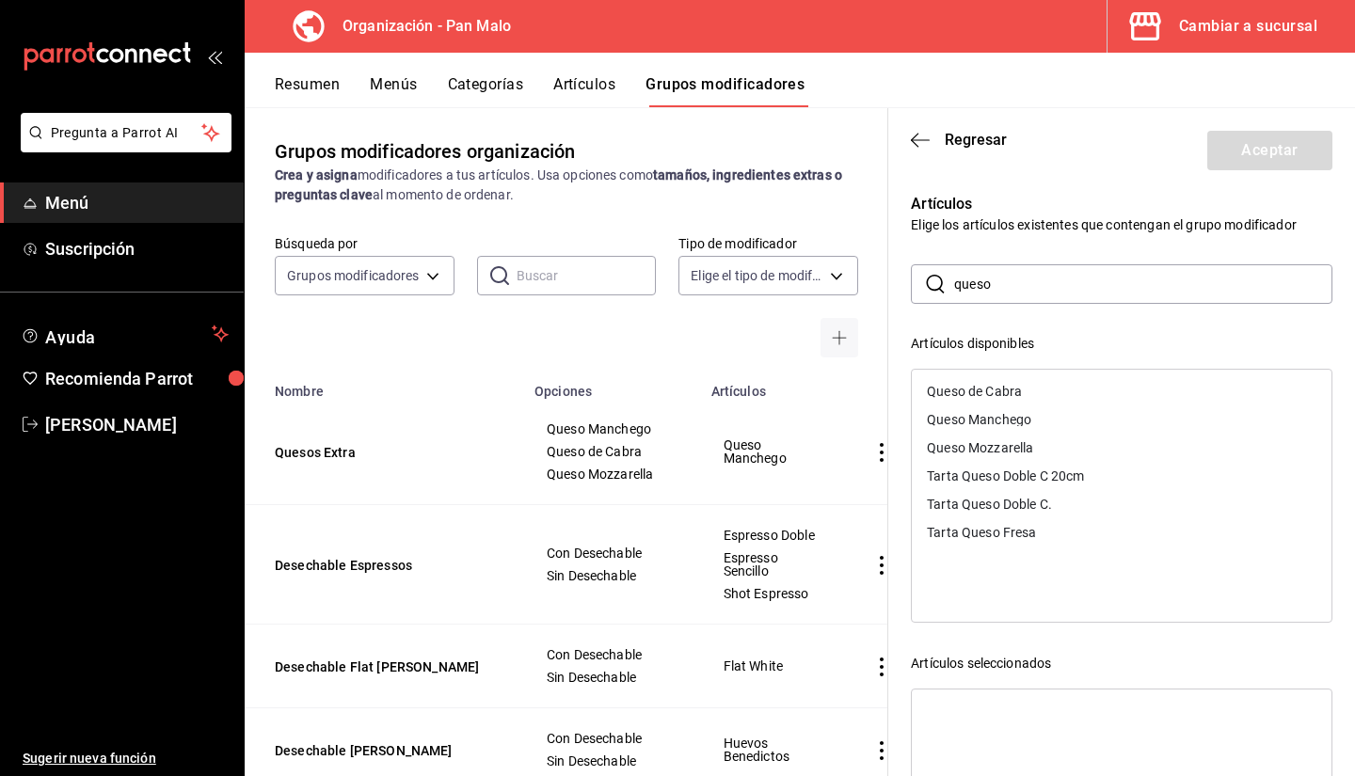
click at [612, 125] on div "Grupos modificadores organización Crea y asigna modificadores a tus artículos. …" at bounding box center [567, 441] width 644 height 668
click at [591, 104] on button "Artículos" at bounding box center [584, 91] width 62 height 32
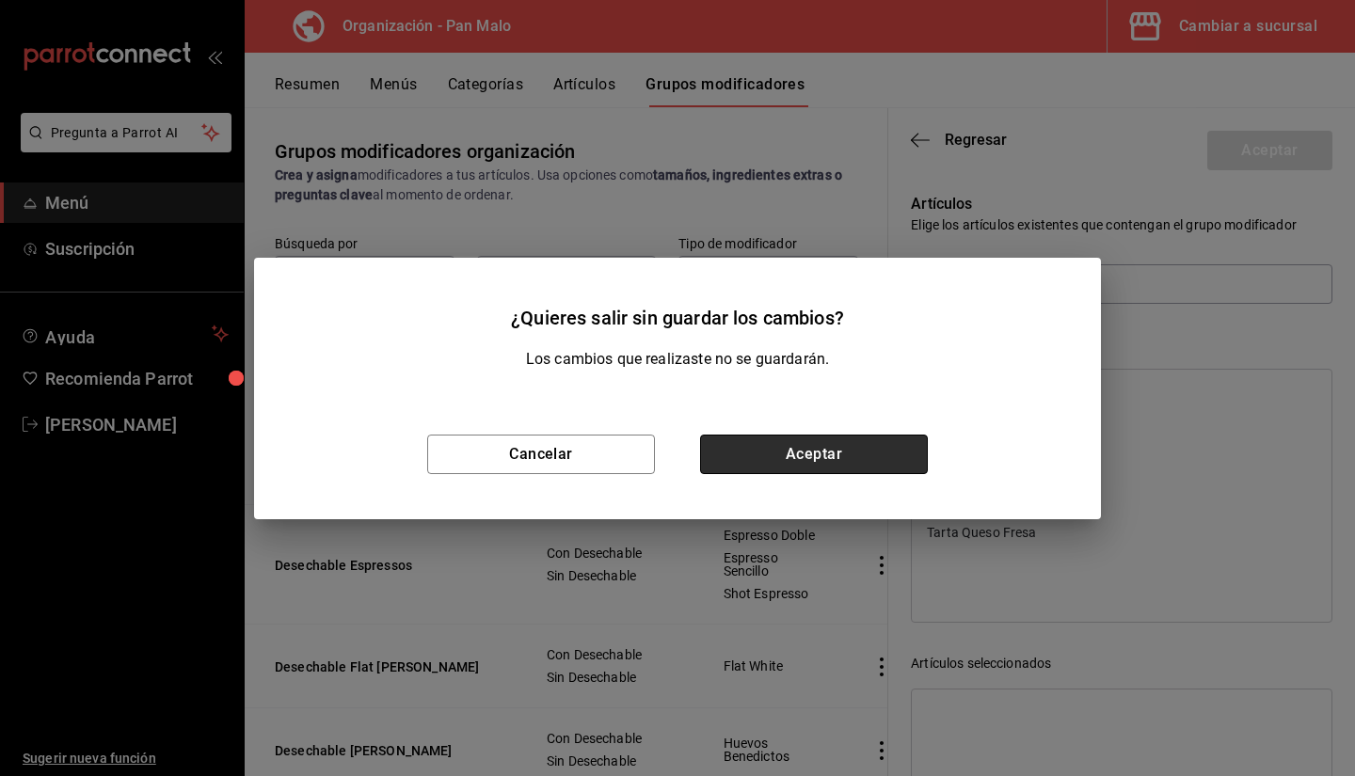
click at [807, 455] on button "Aceptar" at bounding box center [814, 455] width 228 height 40
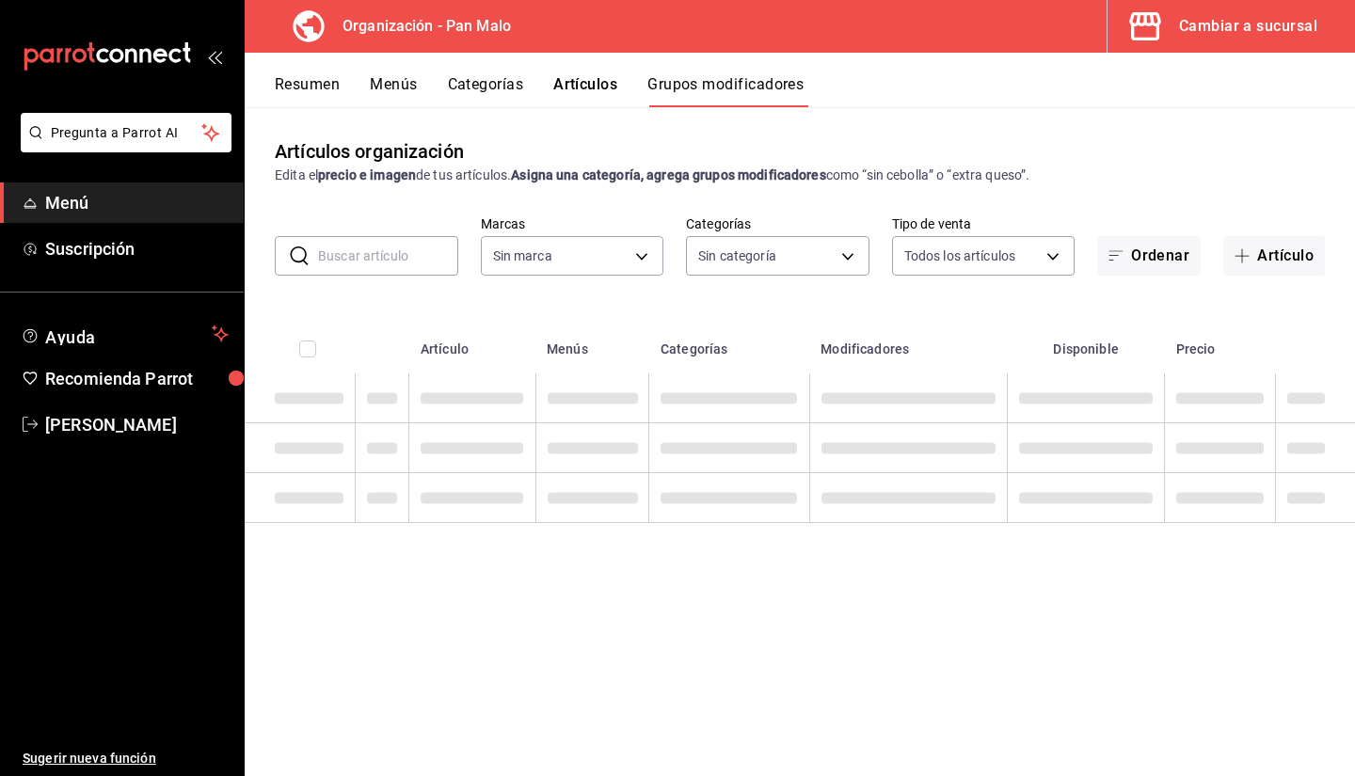
type input "fc172b80-d414-46c2-bed9-f4eeed86d775"
type input "51794acf-e1dd-4f38-9b3b-bc570c38acdf,faac991b-1219-45c2-92b9-09911293bcdb,94738…"
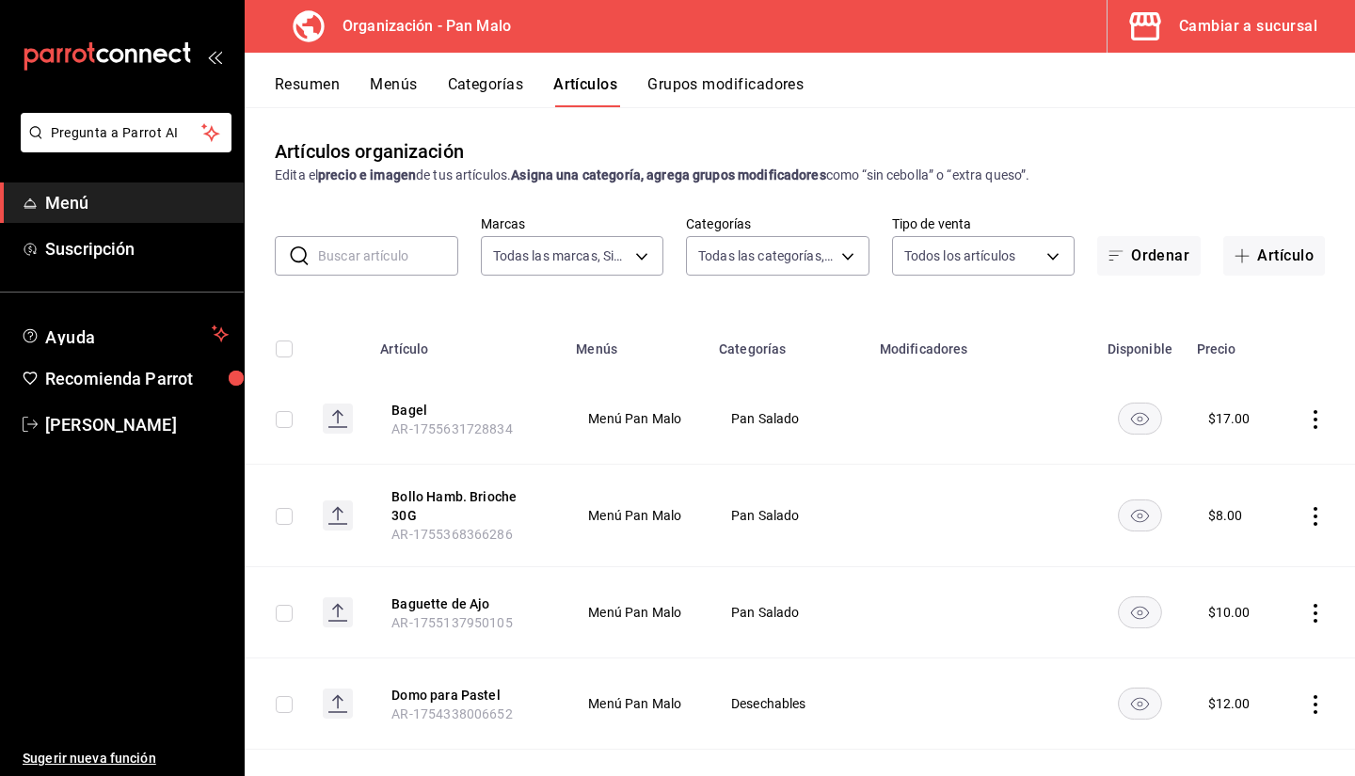
click at [361, 238] on input "text" at bounding box center [388, 256] width 140 height 38
type input "QUESO"
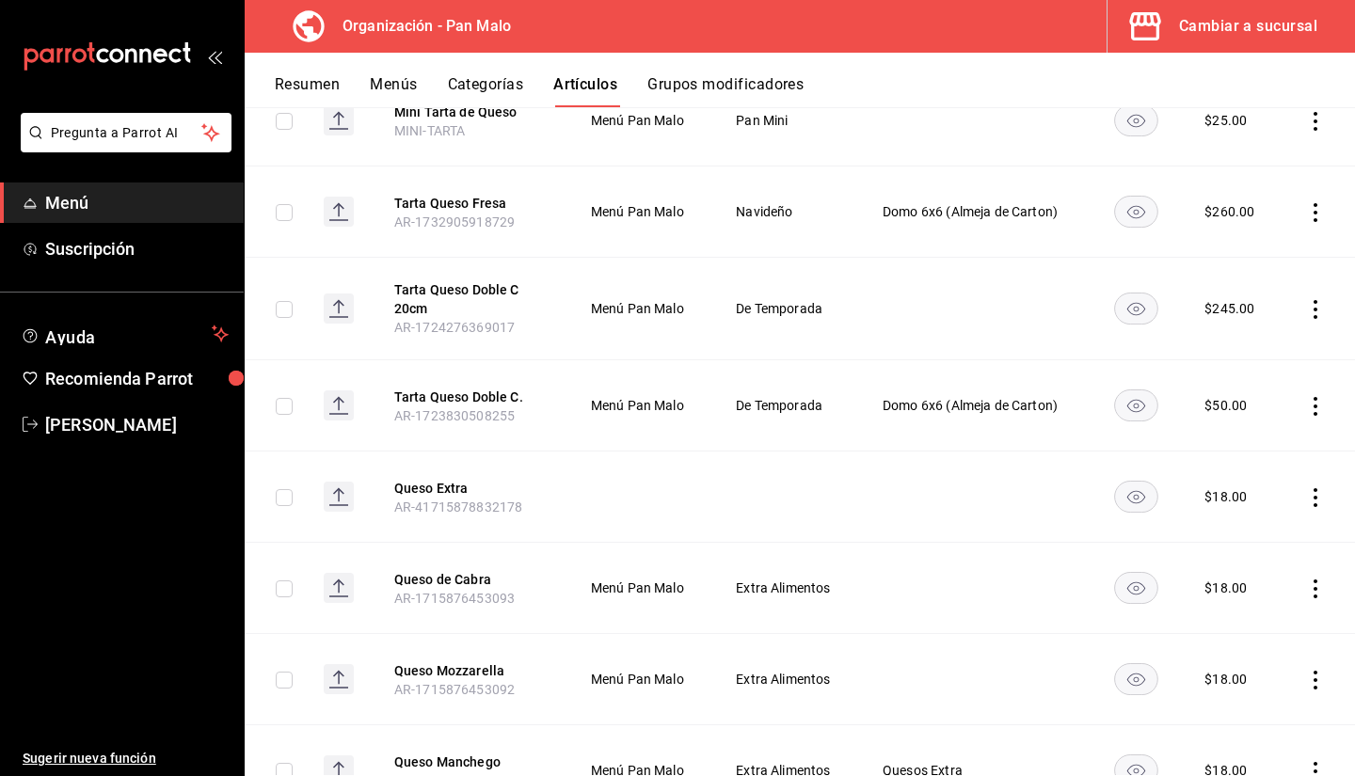
scroll to position [302, 0]
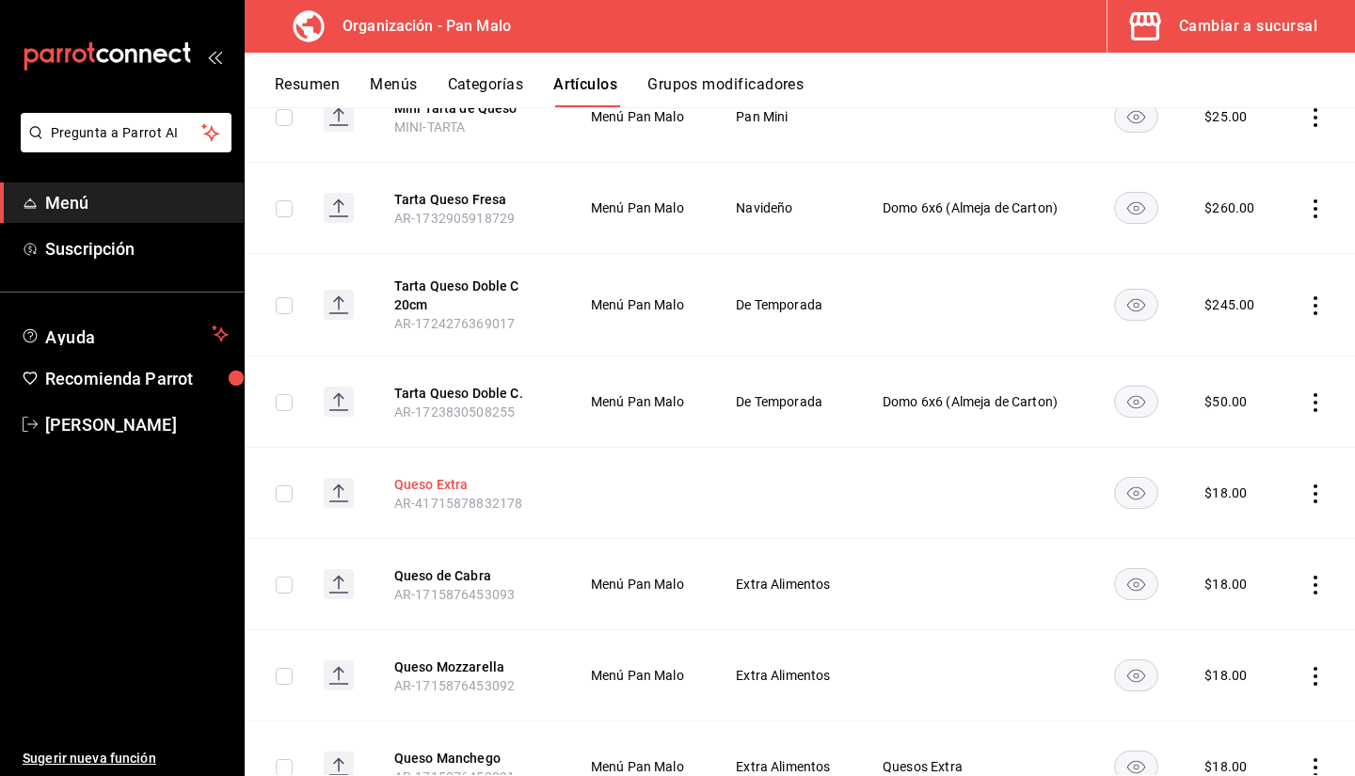
click at [438, 484] on button "Queso Extra" at bounding box center [469, 484] width 151 height 19
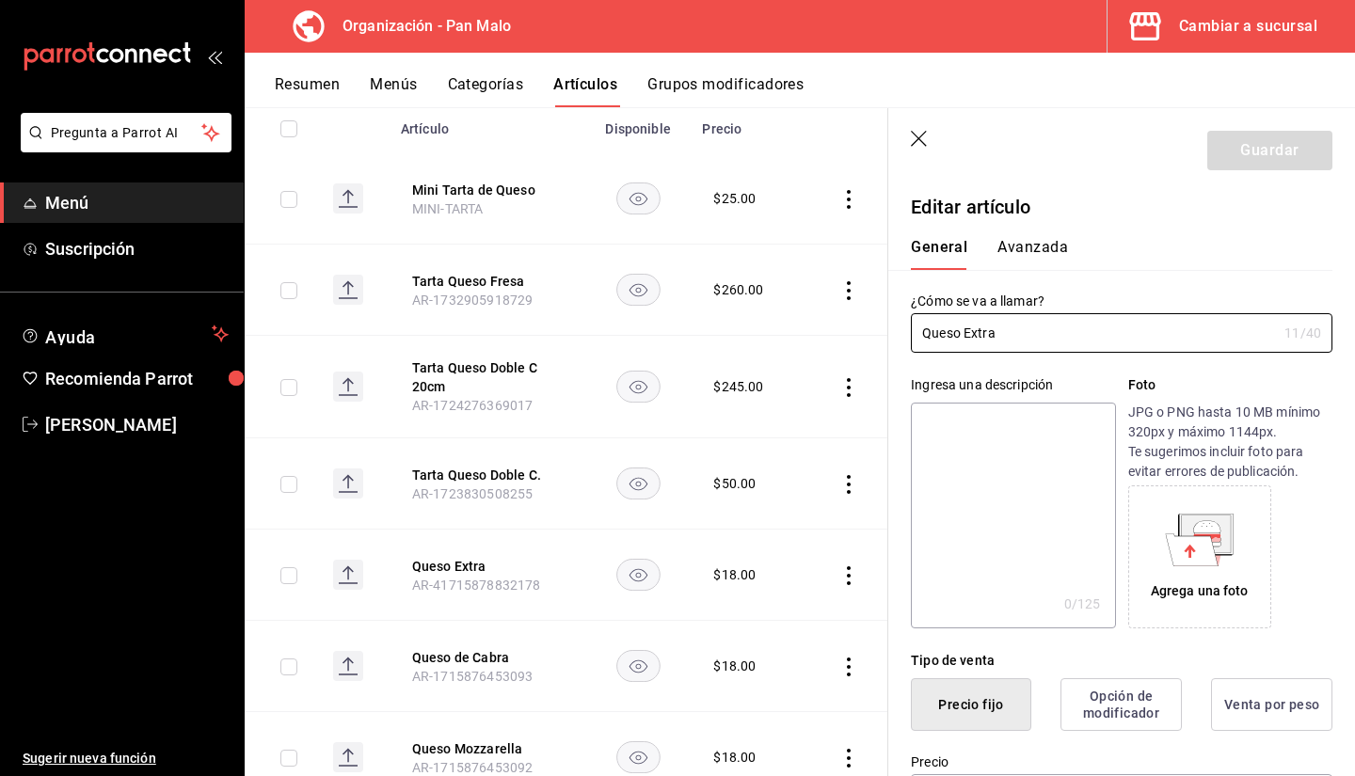
type input "$18.00"
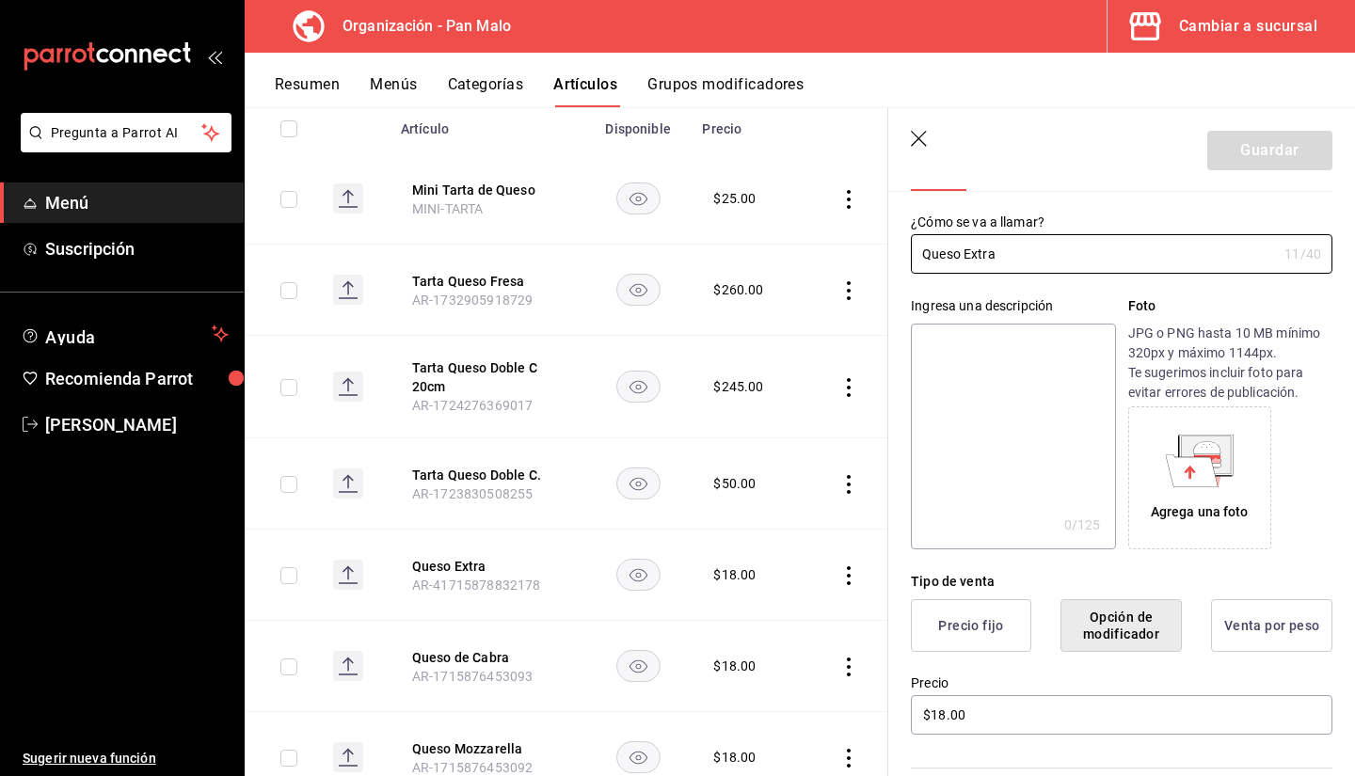
scroll to position [26, 0]
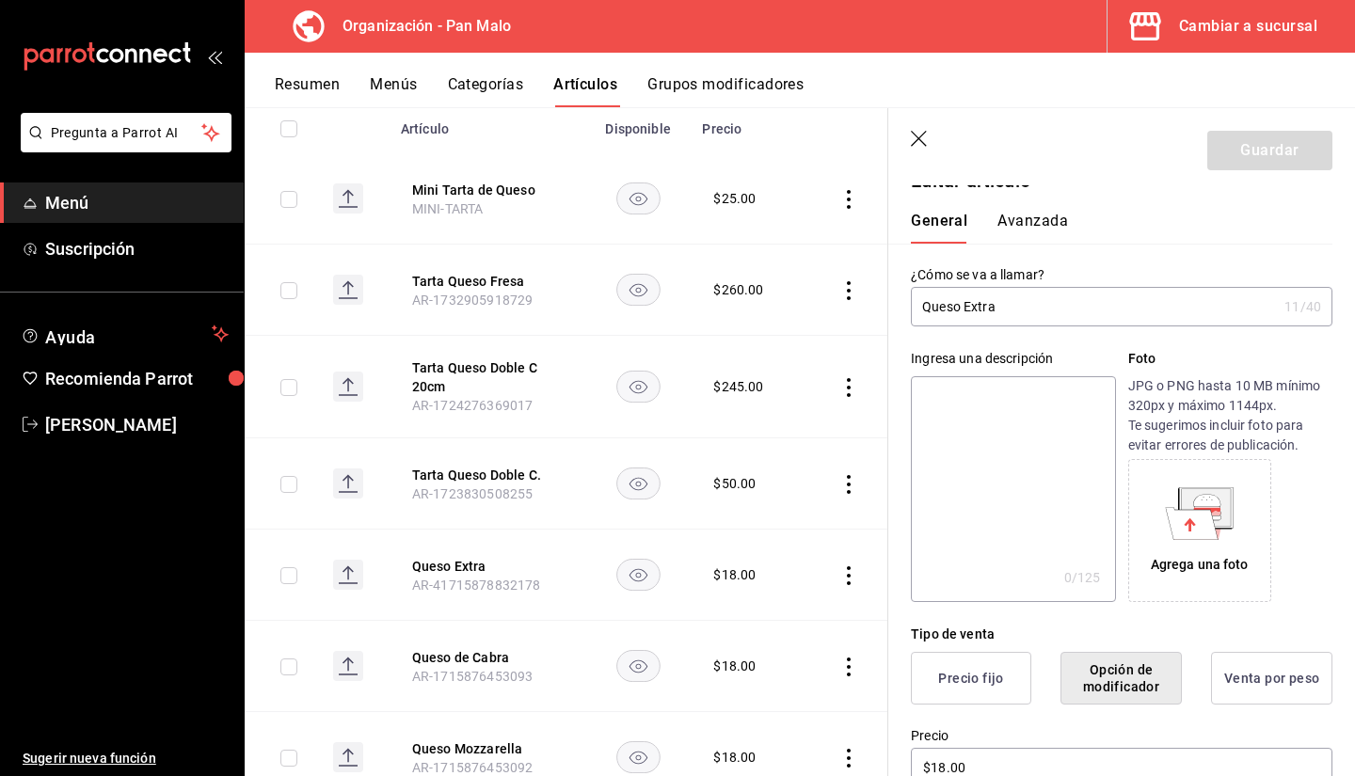
click at [998, 696] on button "Precio fijo" at bounding box center [971, 678] width 120 height 53
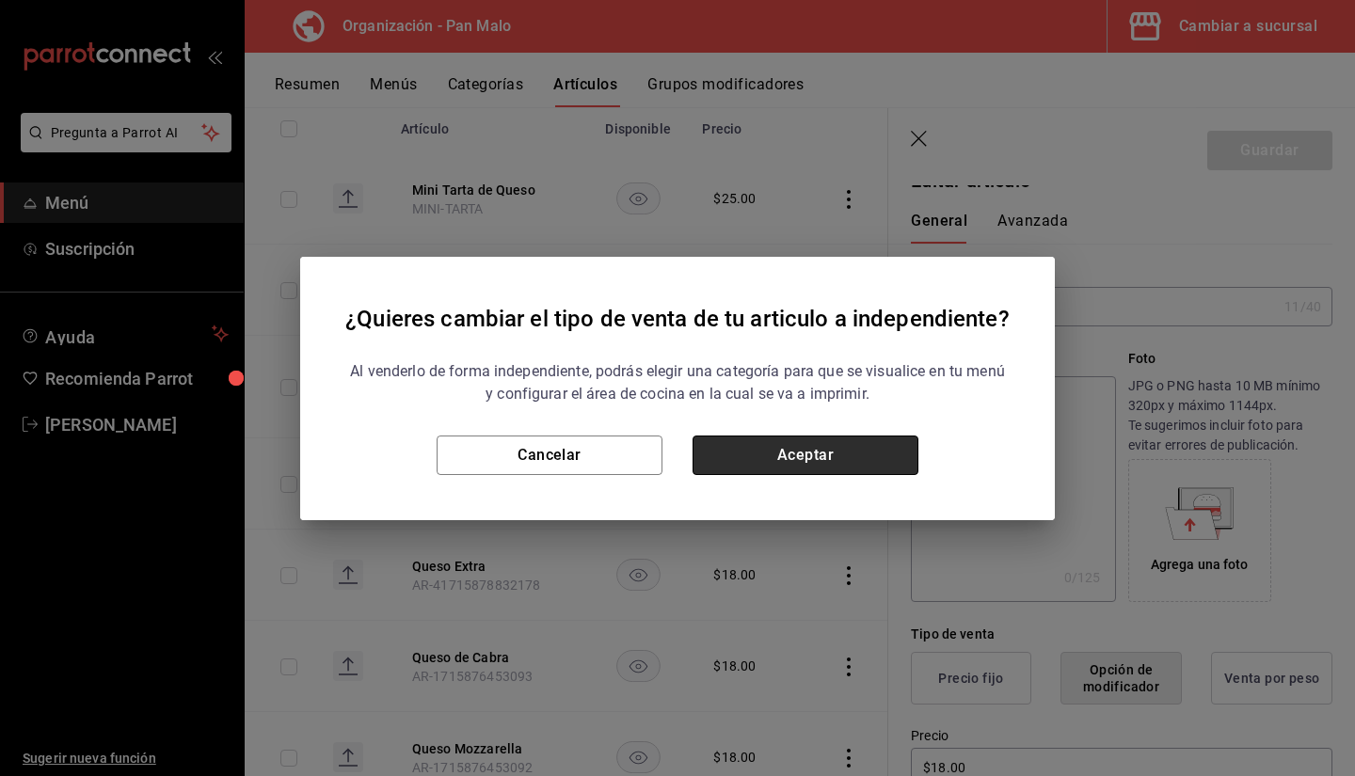
click at [790, 460] on button "Aceptar" at bounding box center [806, 456] width 226 height 40
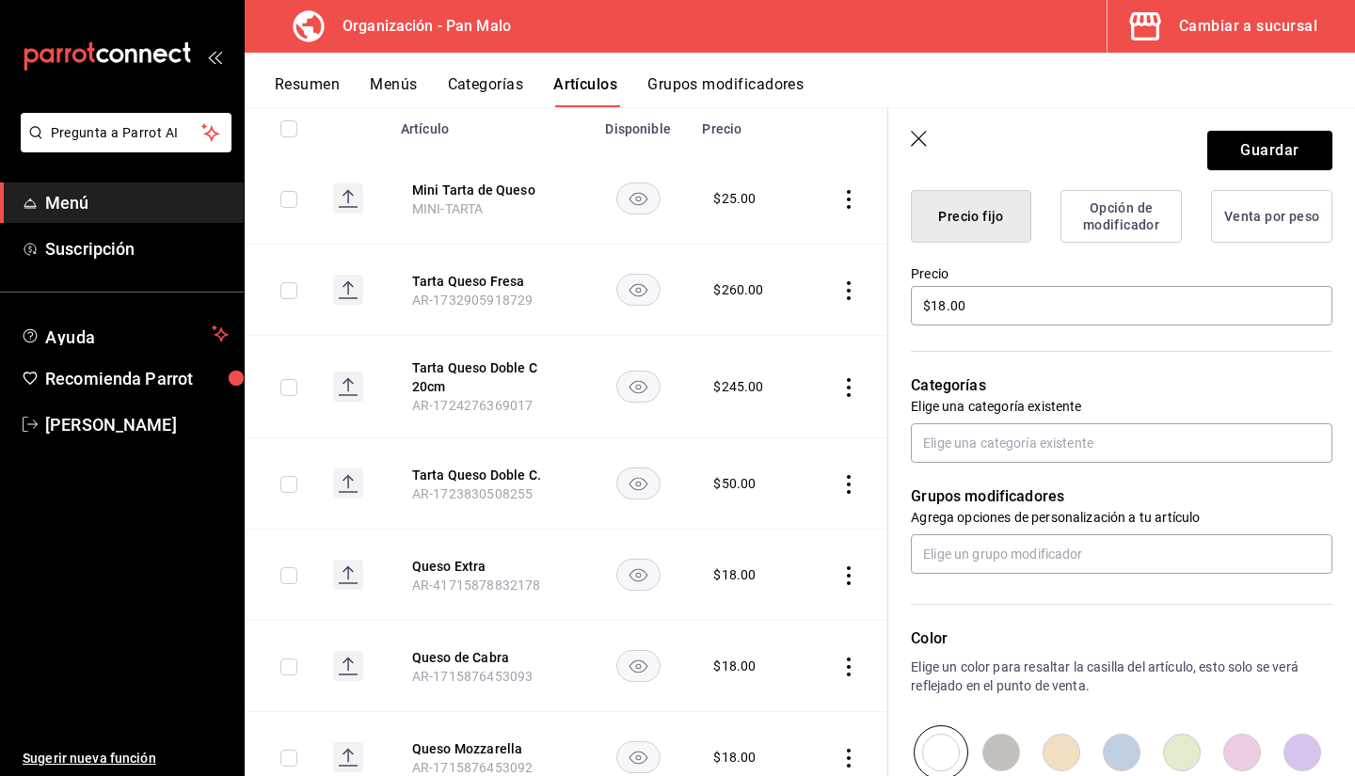
scroll to position [503, 0]
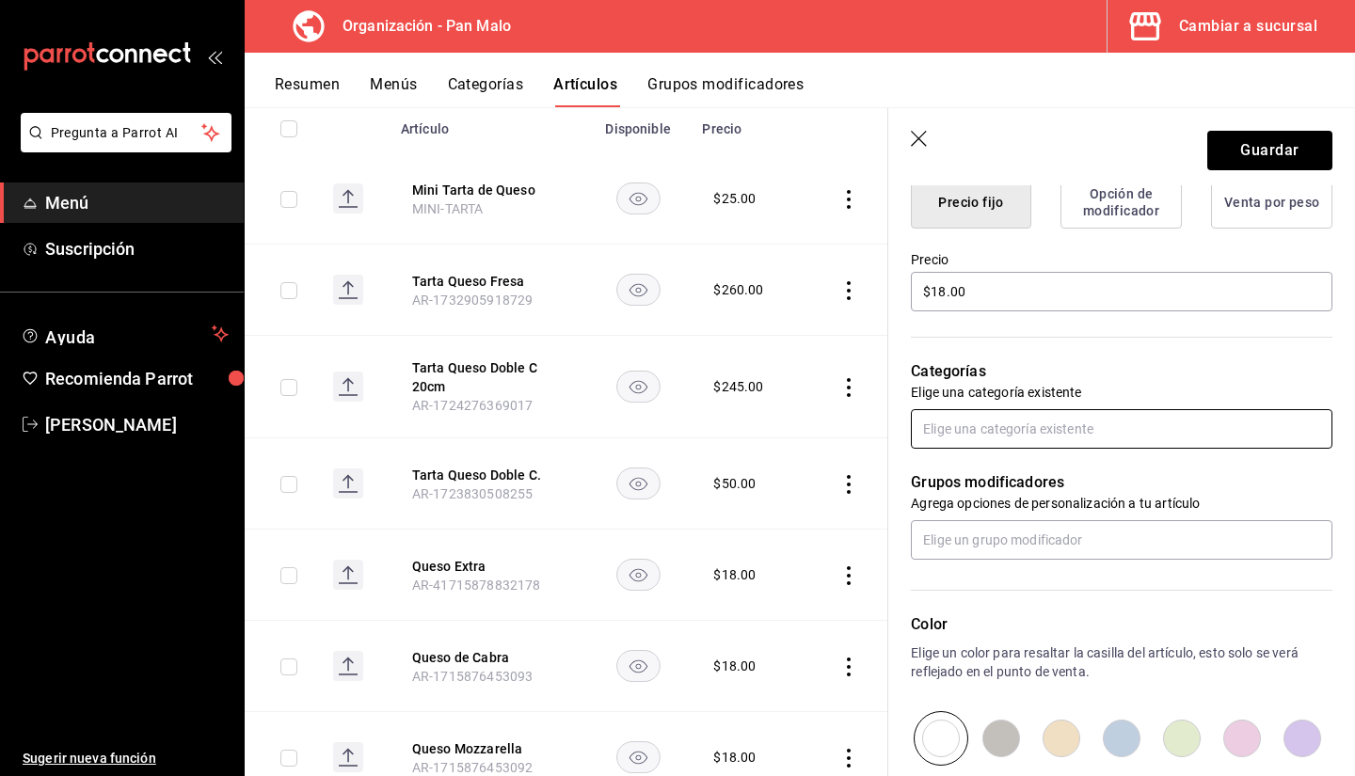
click at [1081, 436] on input "text" at bounding box center [1122, 429] width 422 height 40
click at [1063, 428] on input "text" at bounding box center [1122, 429] width 422 height 40
click at [1230, 156] on button "Guardar" at bounding box center [1270, 151] width 125 height 40
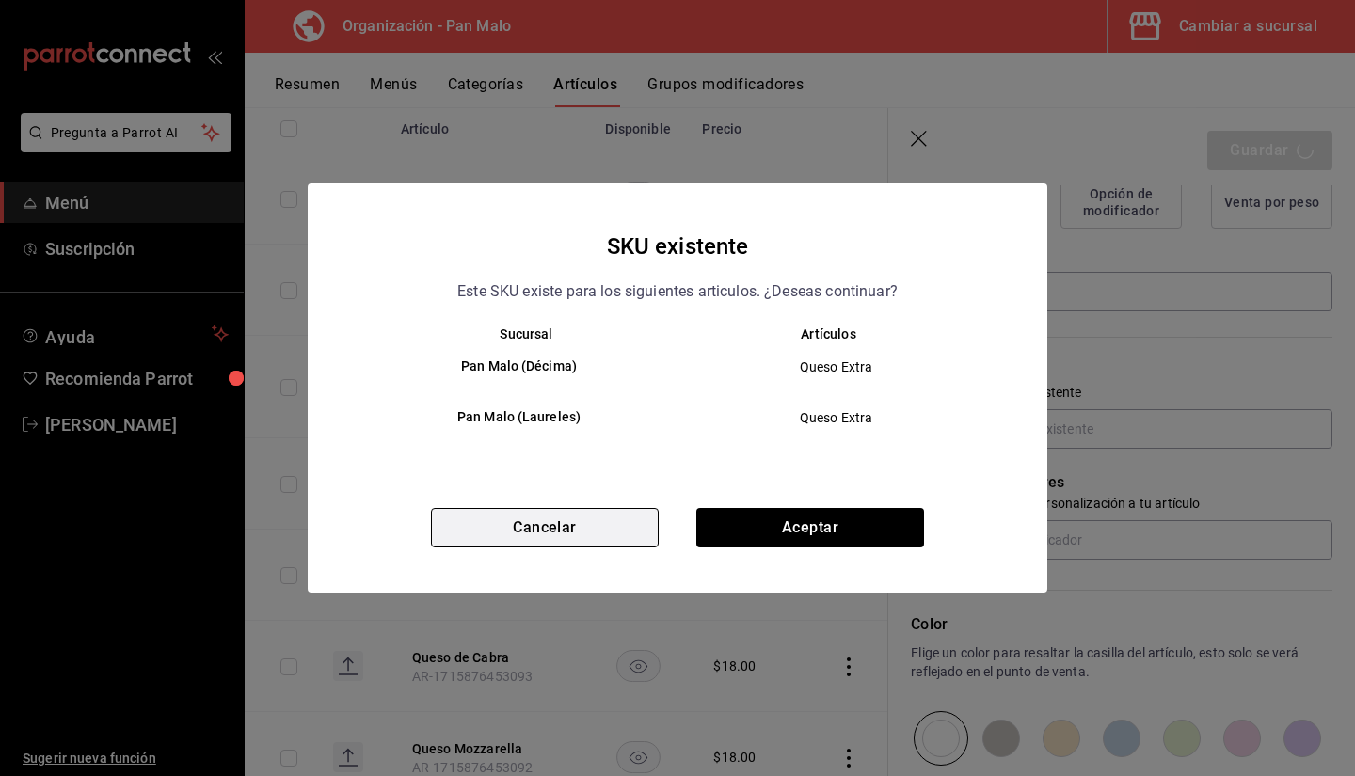
click at [537, 545] on button "Cancelar" at bounding box center [545, 528] width 228 height 40
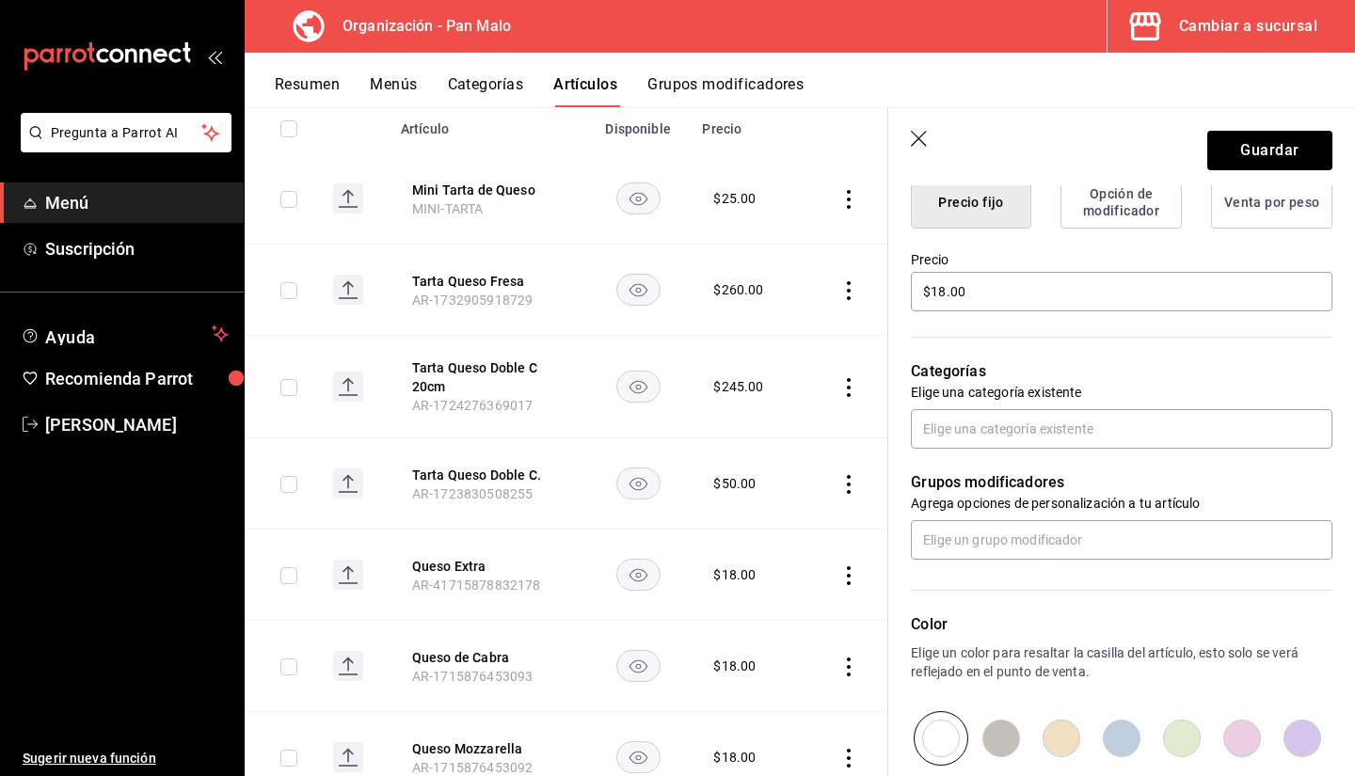
click at [1064, 517] on div "Grupos modificadores Agrega opciones de personalización a tu artículo" at bounding box center [1110, 504] width 444 height 111
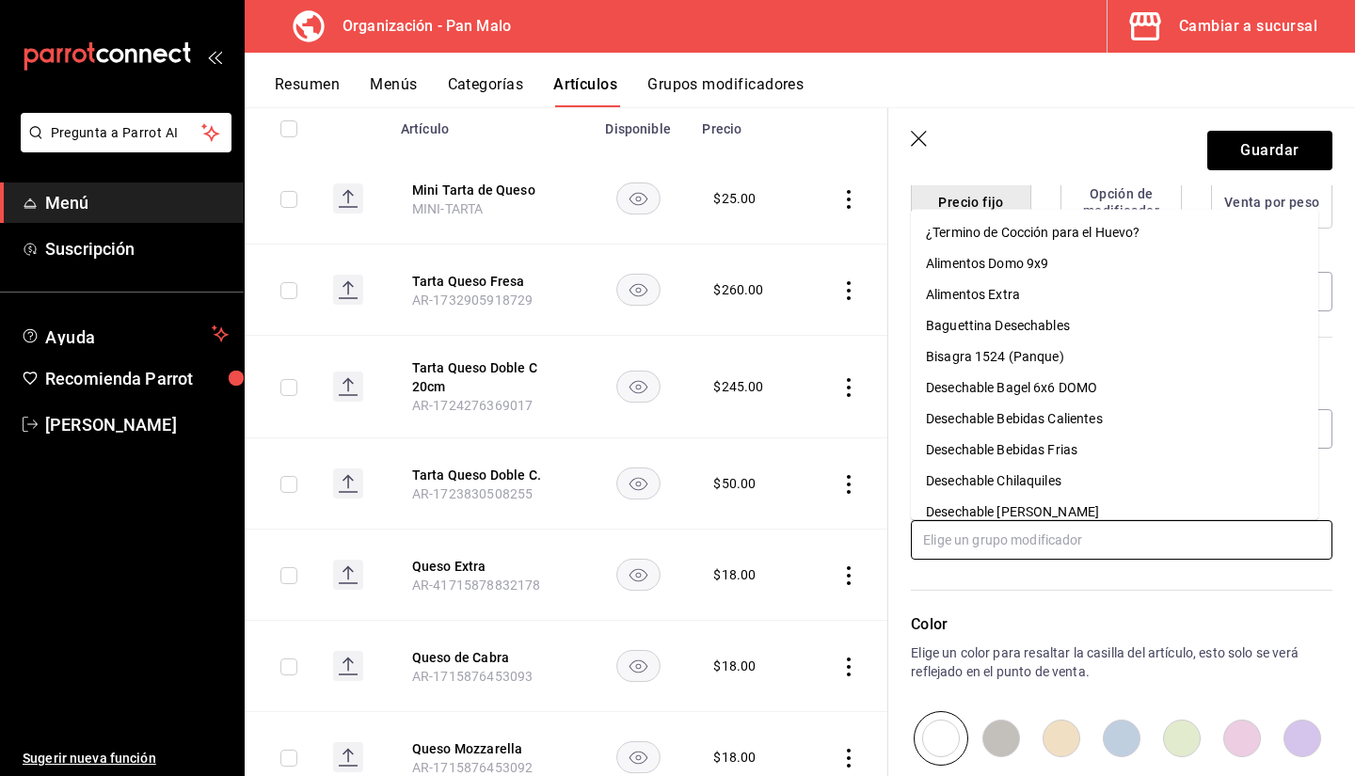
click at [1045, 542] on input "text" at bounding box center [1122, 540] width 422 height 40
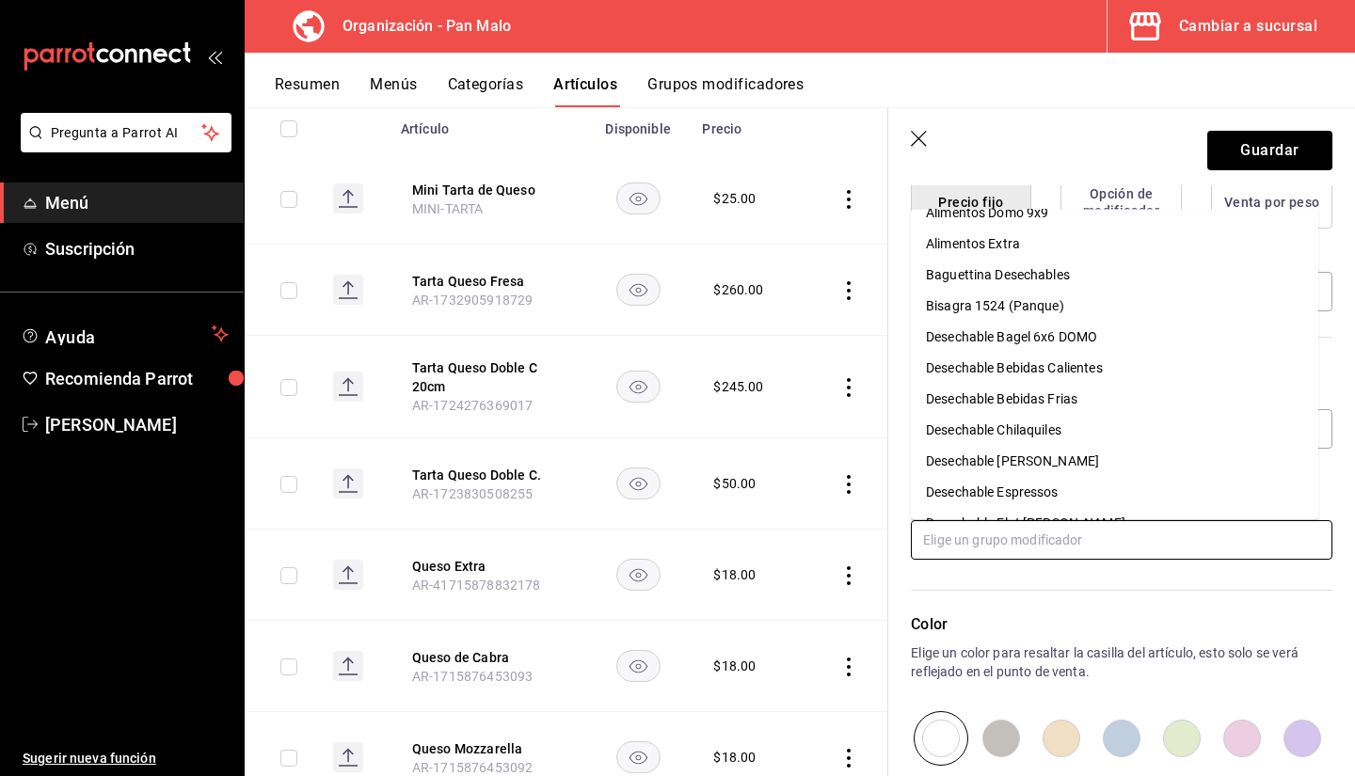
scroll to position [55, 0]
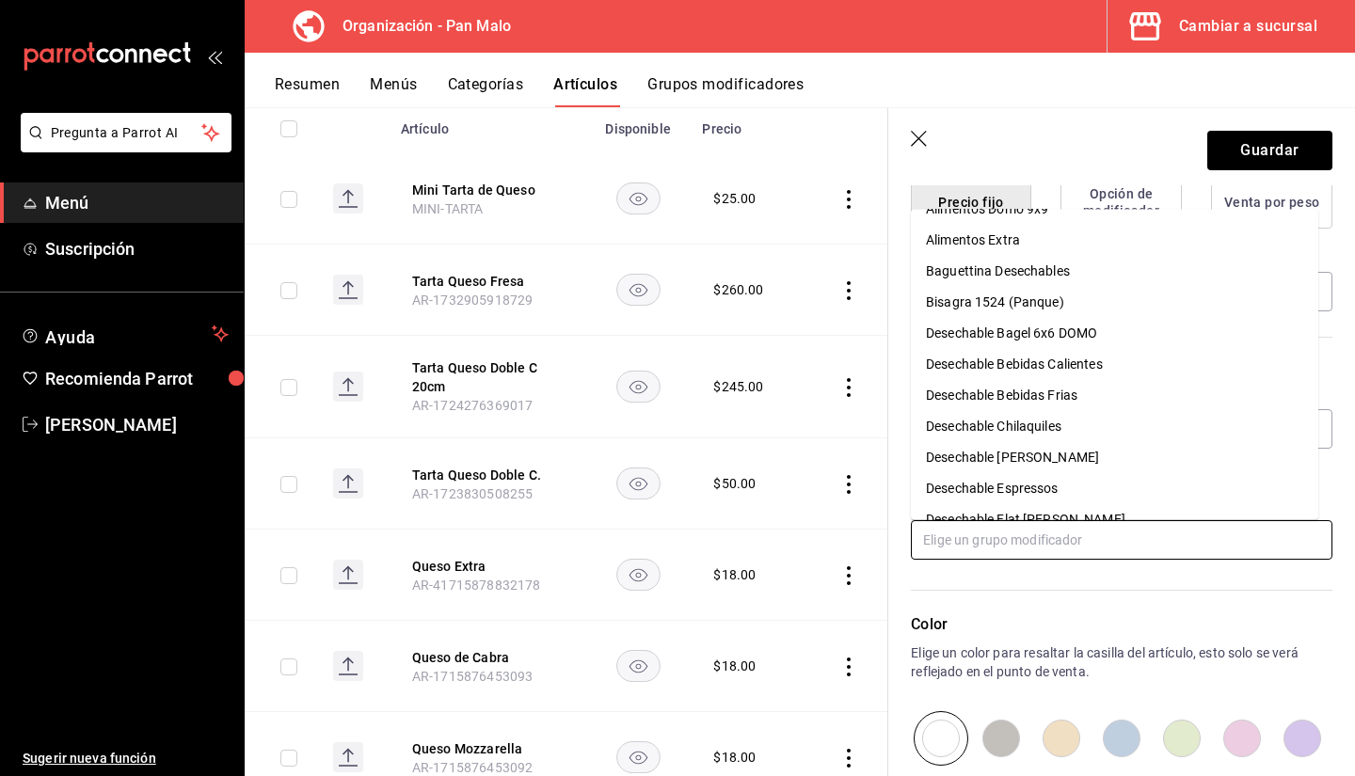
click at [1126, 233] on li "Alimentos Extra" at bounding box center [1115, 240] width 408 height 31
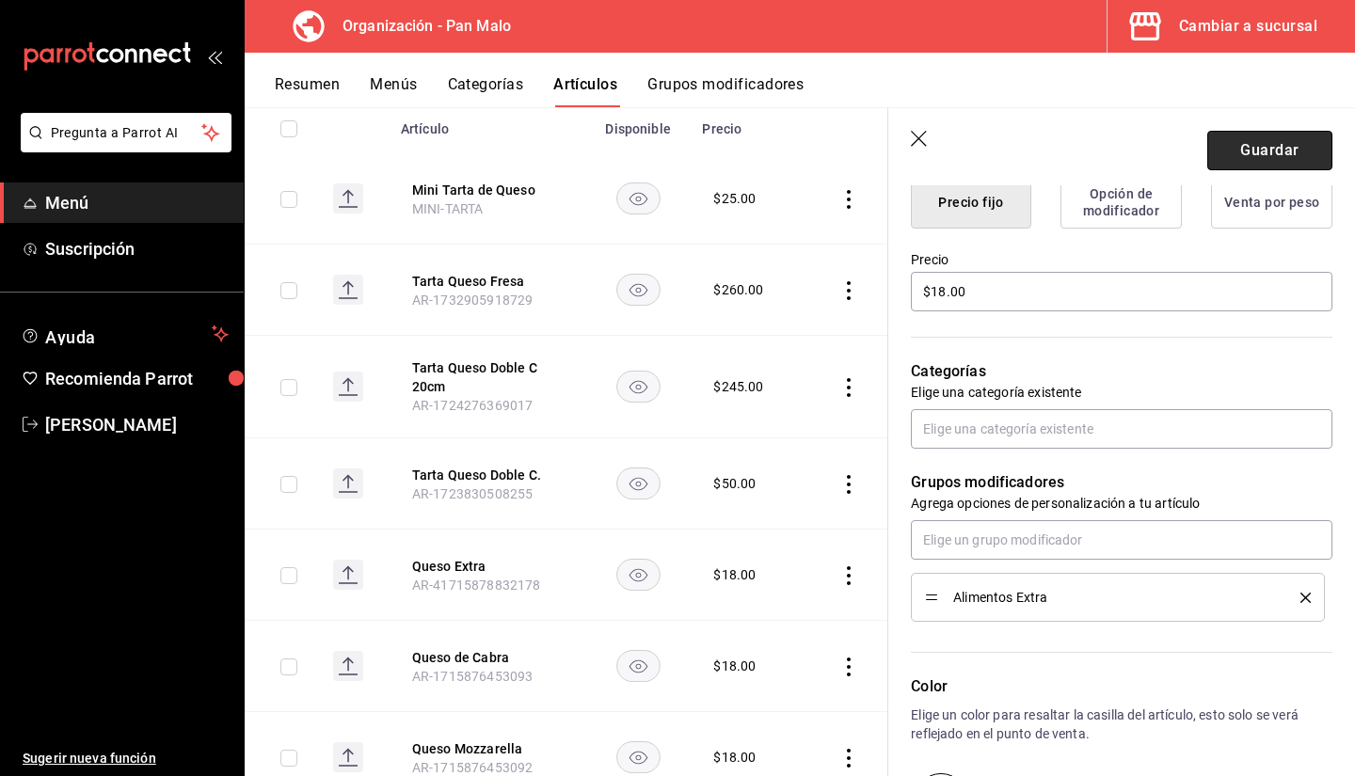
click at [1262, 148] on button "Guardar" at bounding box center [1270, 151] width 125 height 40
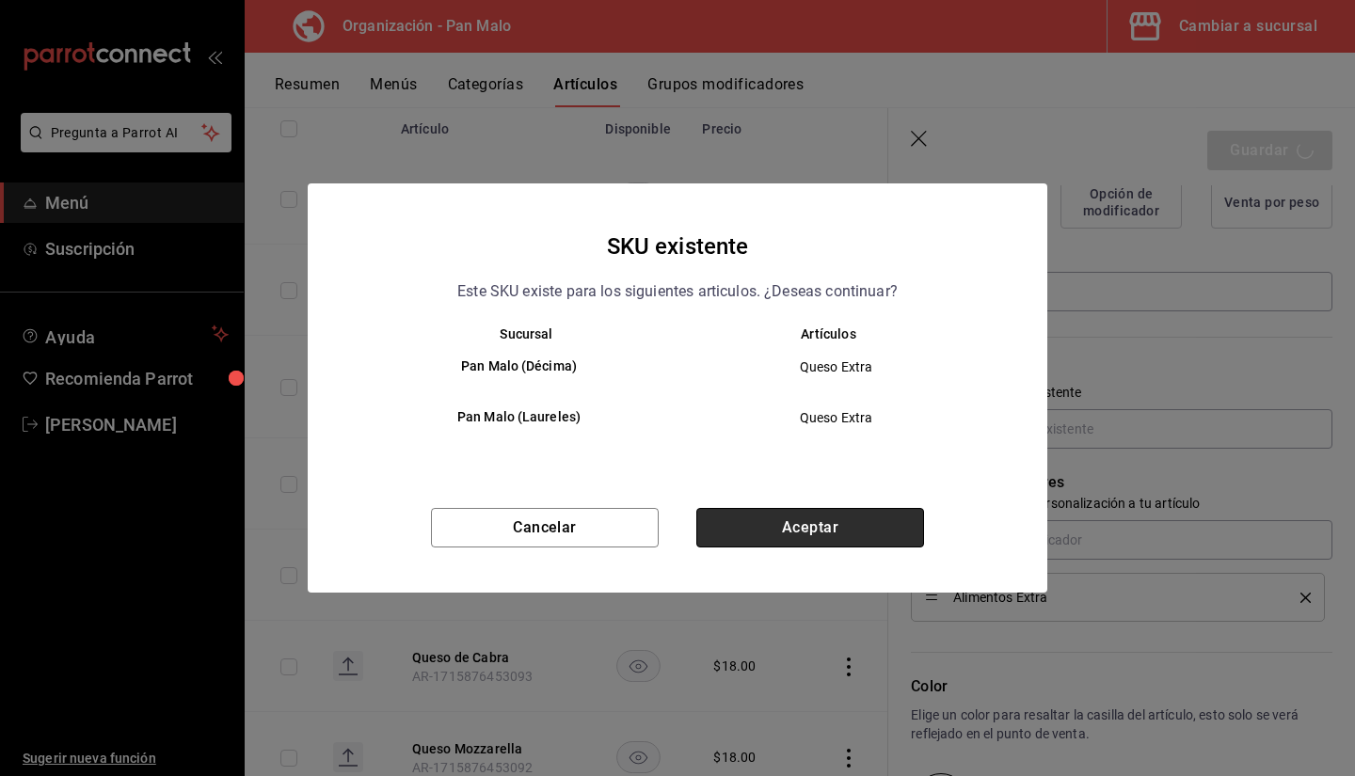
click at [816, 539] on button "Aceptar" at bounding box center [810, 528] width 228 height 40
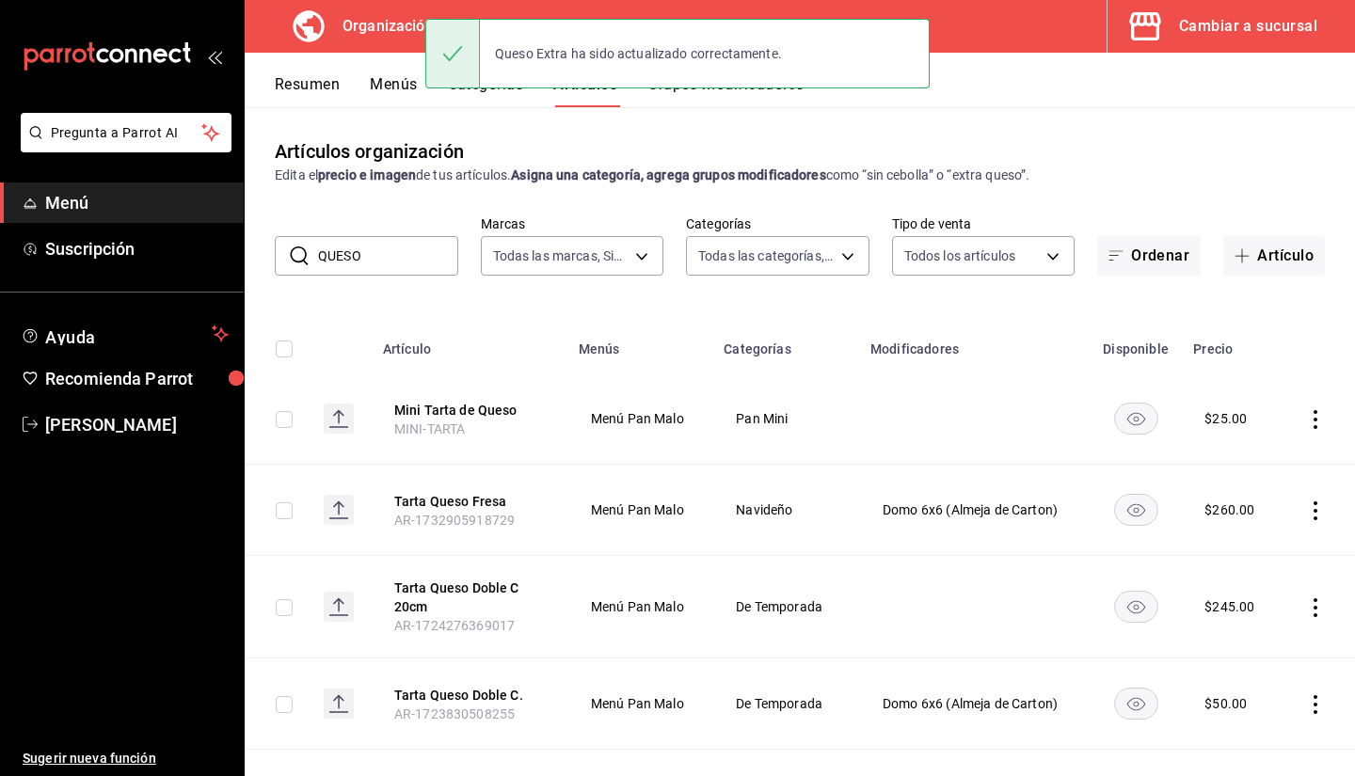
click at [715, 108] on div "Artículos organización Edita el precio e imagen de tus artículos. Asigna una ca…" at bounding box center [800, 441] width 1111 height 668
click at [680, 90] on div "Queso Extra ha sido actualizado correctamente." at bounding box center [677, 53] width 504 height 81
click at [688, 100] on button "Grupos modificadores" at bounding box center [726, 91] width 156 height 32
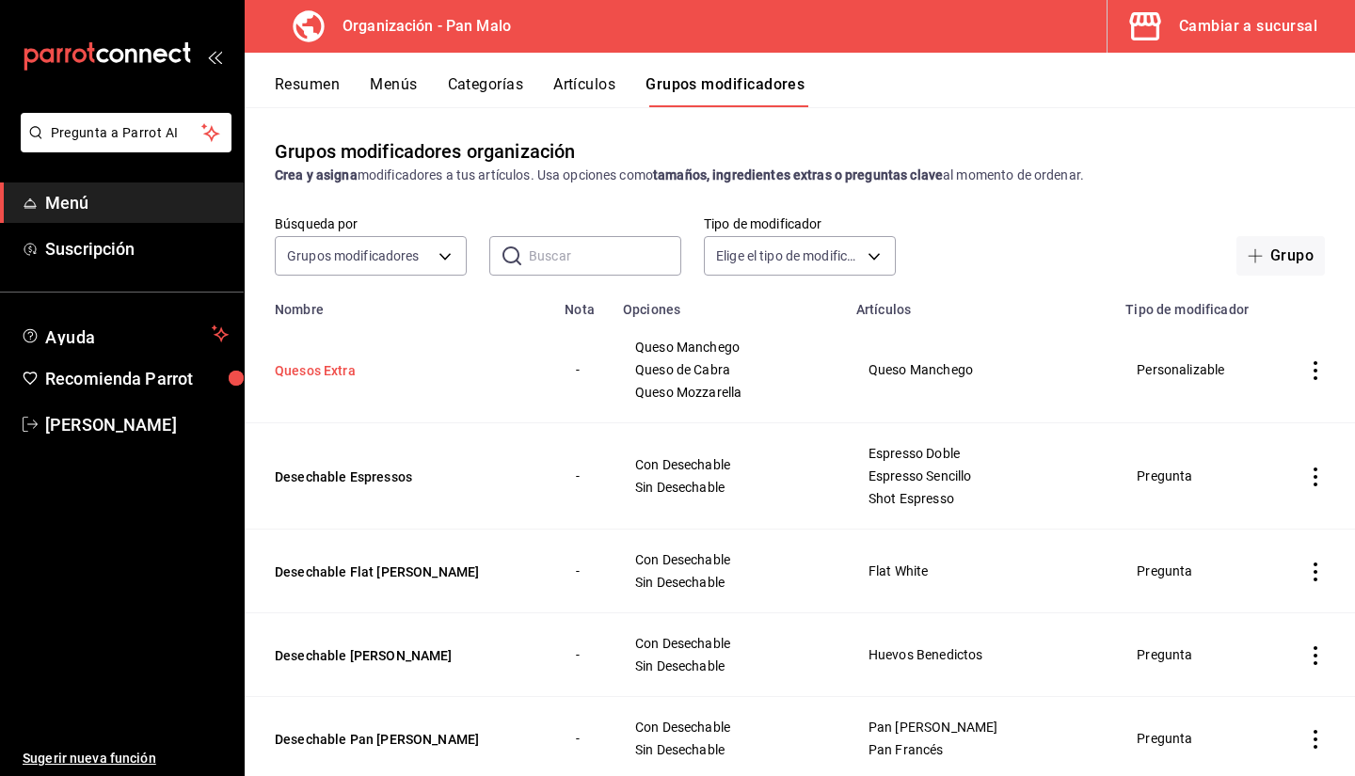
click at [382, 378] on button "Quesos Extra" at bounding box center [388, 370] width 226 height 19
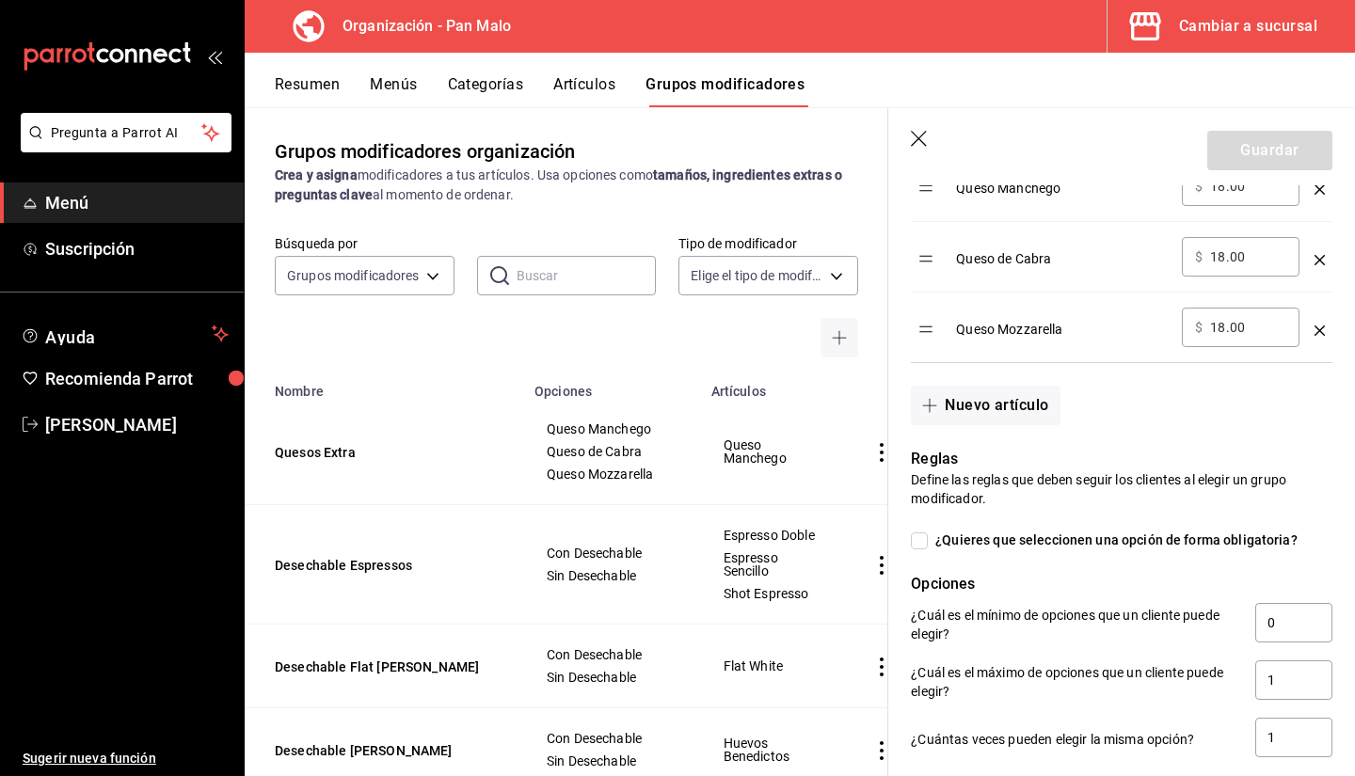
scroll to position [755, 0]
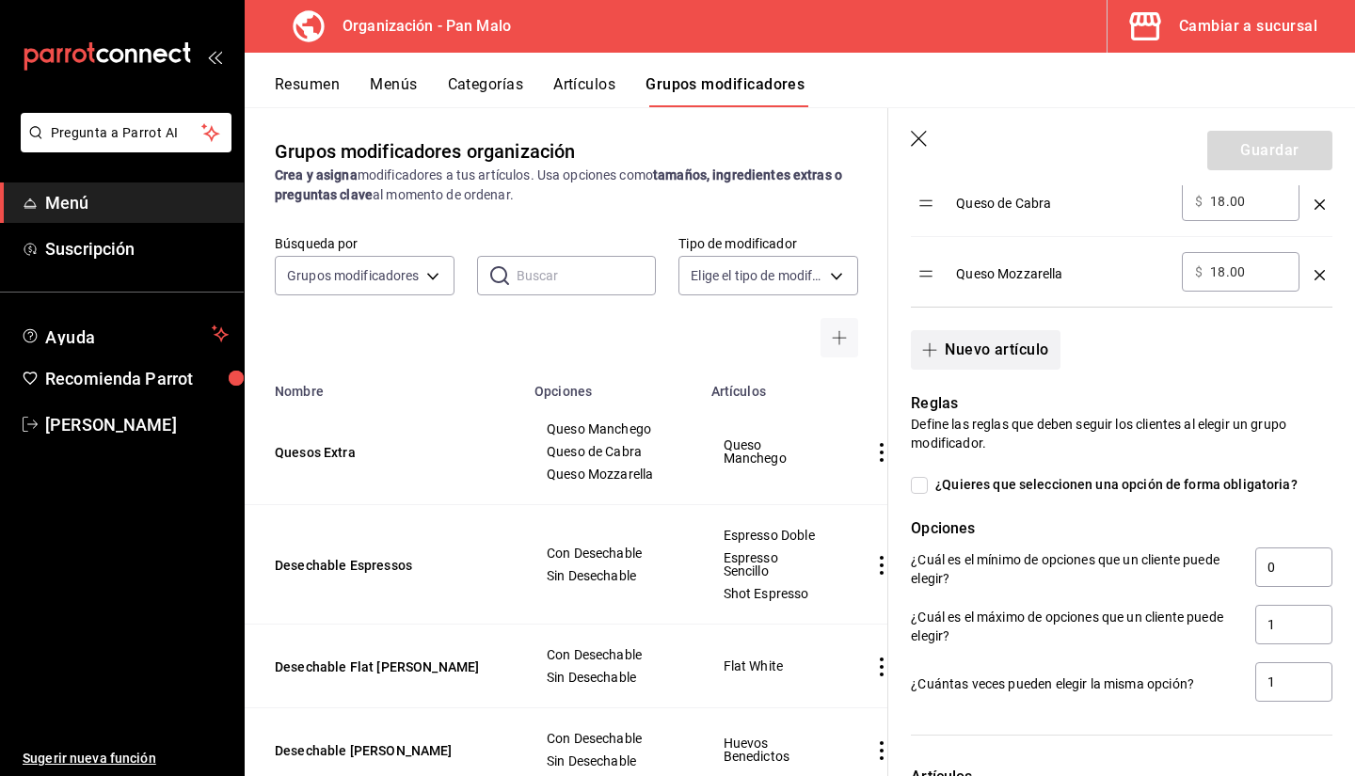
click at [957, 333] on button "Nuevo artículo" at bounding box center [985, 350] width 149 height 40
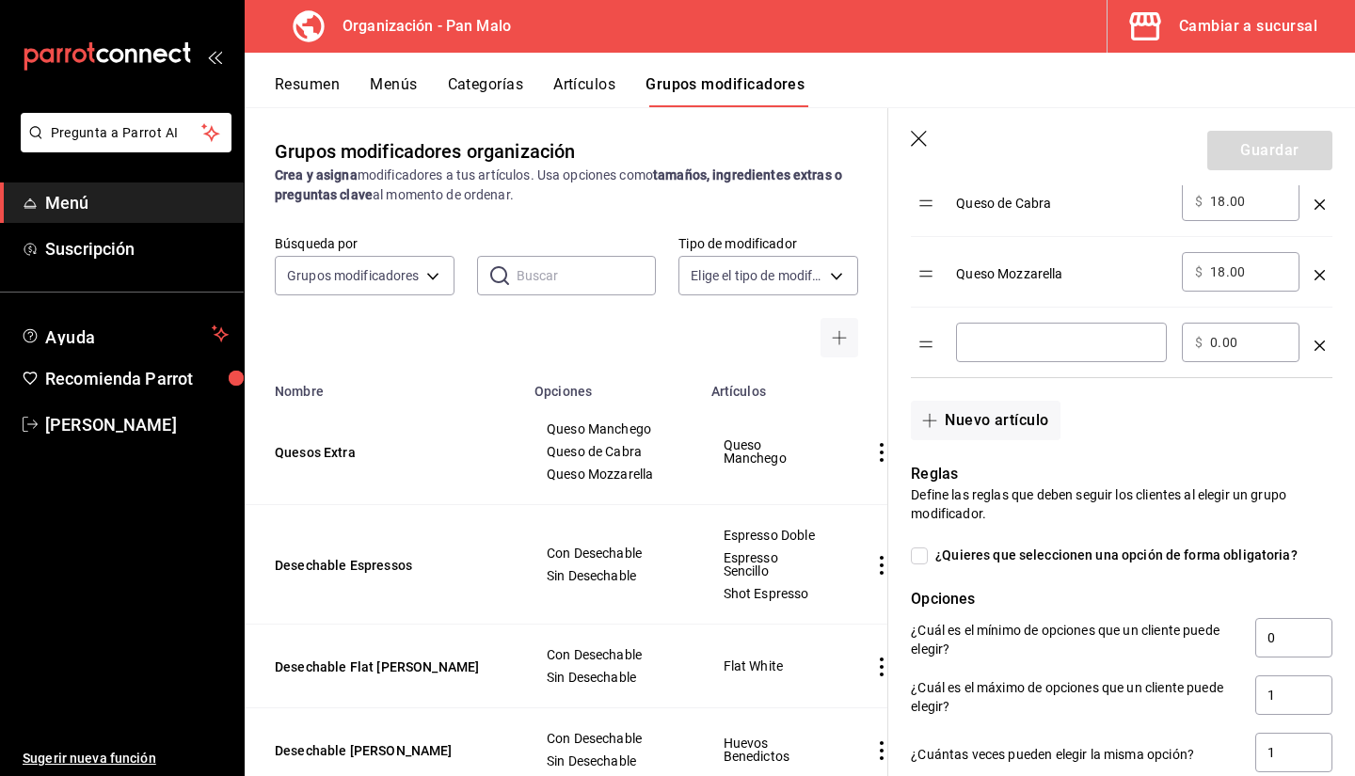
click at [1311, 340] on td "optionsTable" at bounding box center [1319, 343] width 25 height 71
click at [1311, 341] on td "optionsTable" at bounding box center [1319, 343] width 25 height 71
click at [1315, 343] on icon "optionsTable" at bounding box center [1320, 346] width 10 height 10
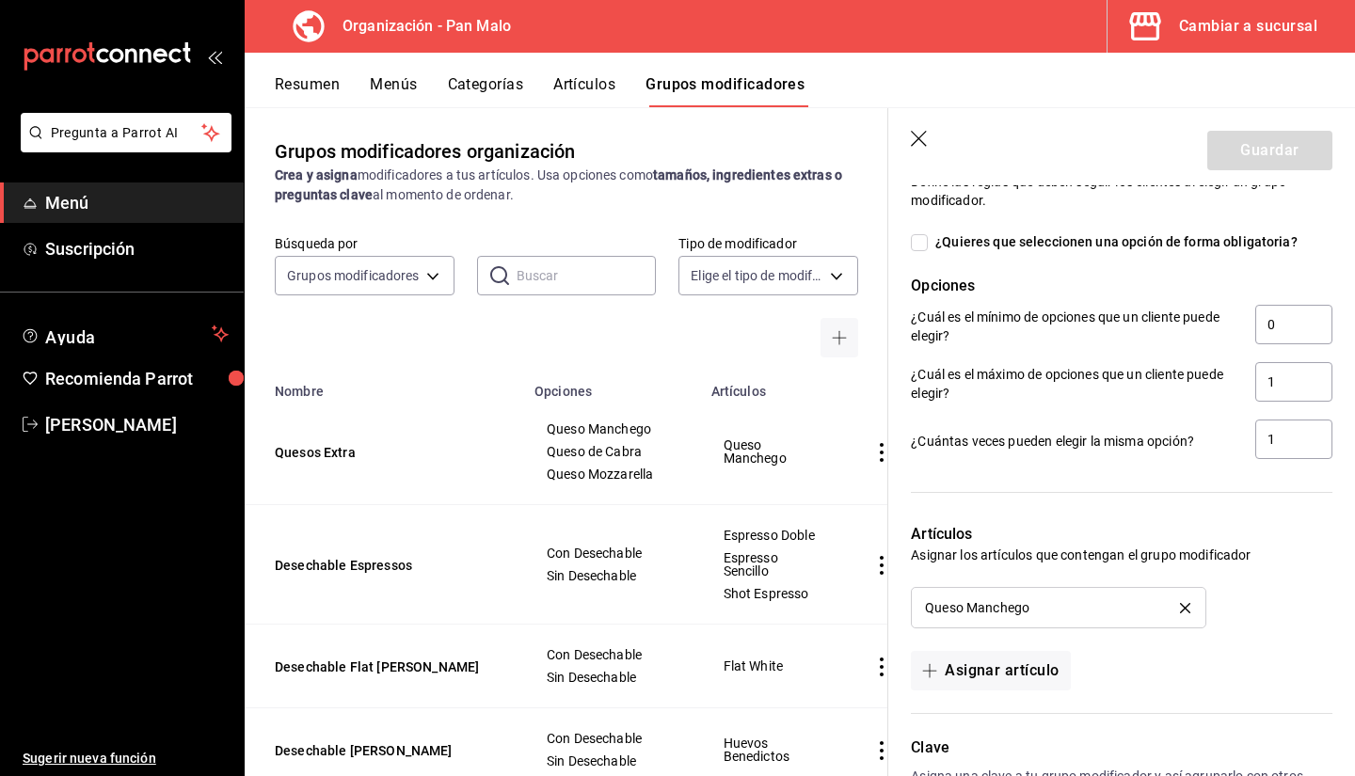
scroll to position [1000, 0]
click at [988, 686] on button "Asignar artículo" at bounding box center [990, 669] width 159 height 40
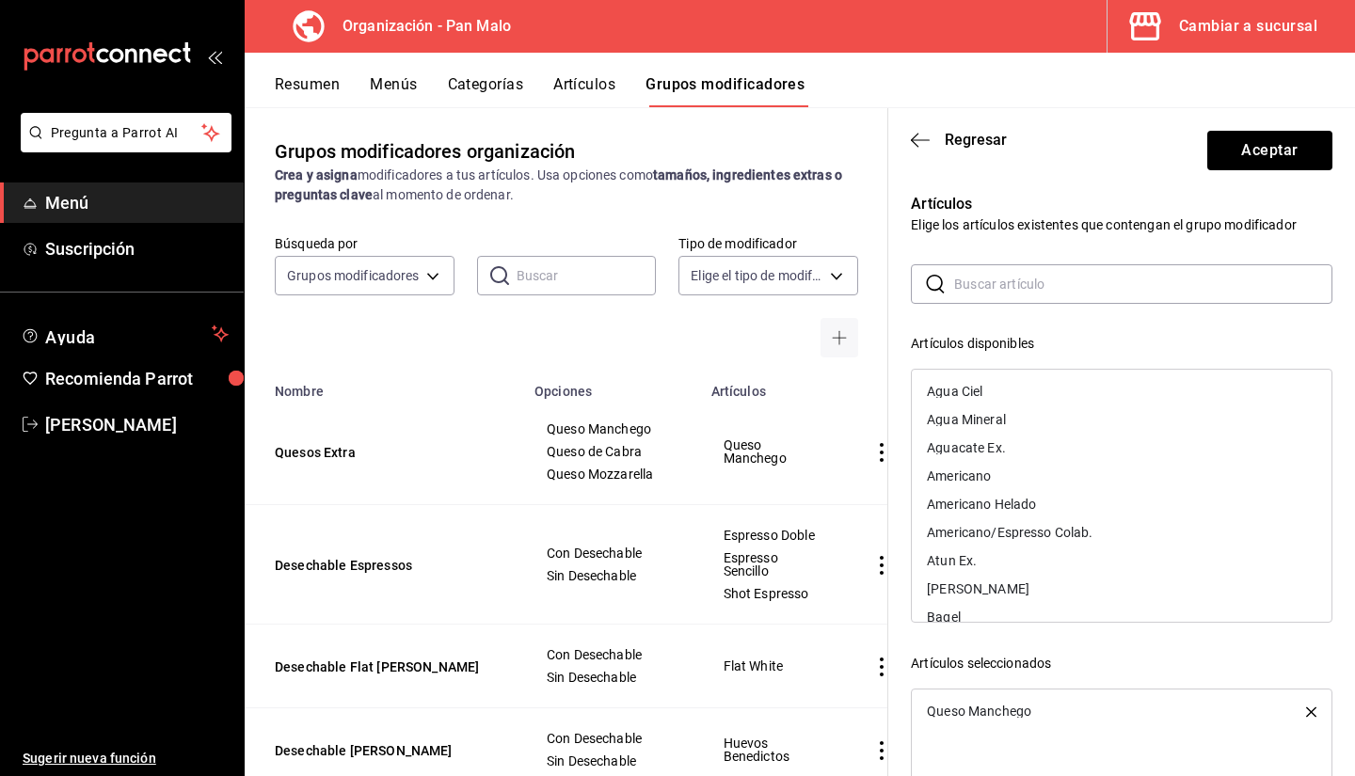
click at [1006, 286] on input "text" at bounding box center [1143, 284] width 378 height 38
type input "QUESO"
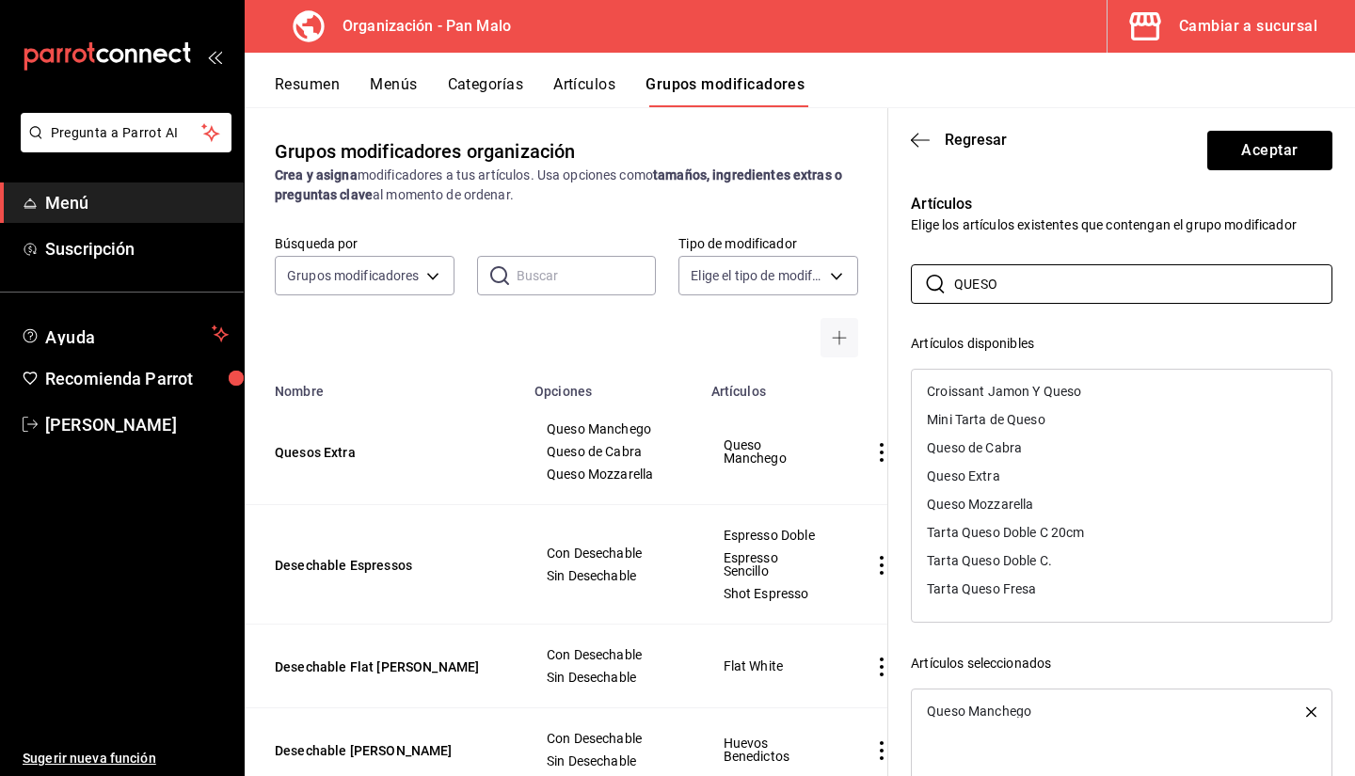
click at [981, 476] on div "Queso Extra" at bounding box center [963, 476] width 72 height 13
click at [1306, 716] on icon "button" at bounding box center [1311, 712] width 10 height 10
click at [1253, 175] on header "Regresar Aceptar" at bounding box center [1121, 146] width 467 height 77
click at [1229, 157] on button "Aceptar" at bounding box center [1270, 151] width 125 height 40
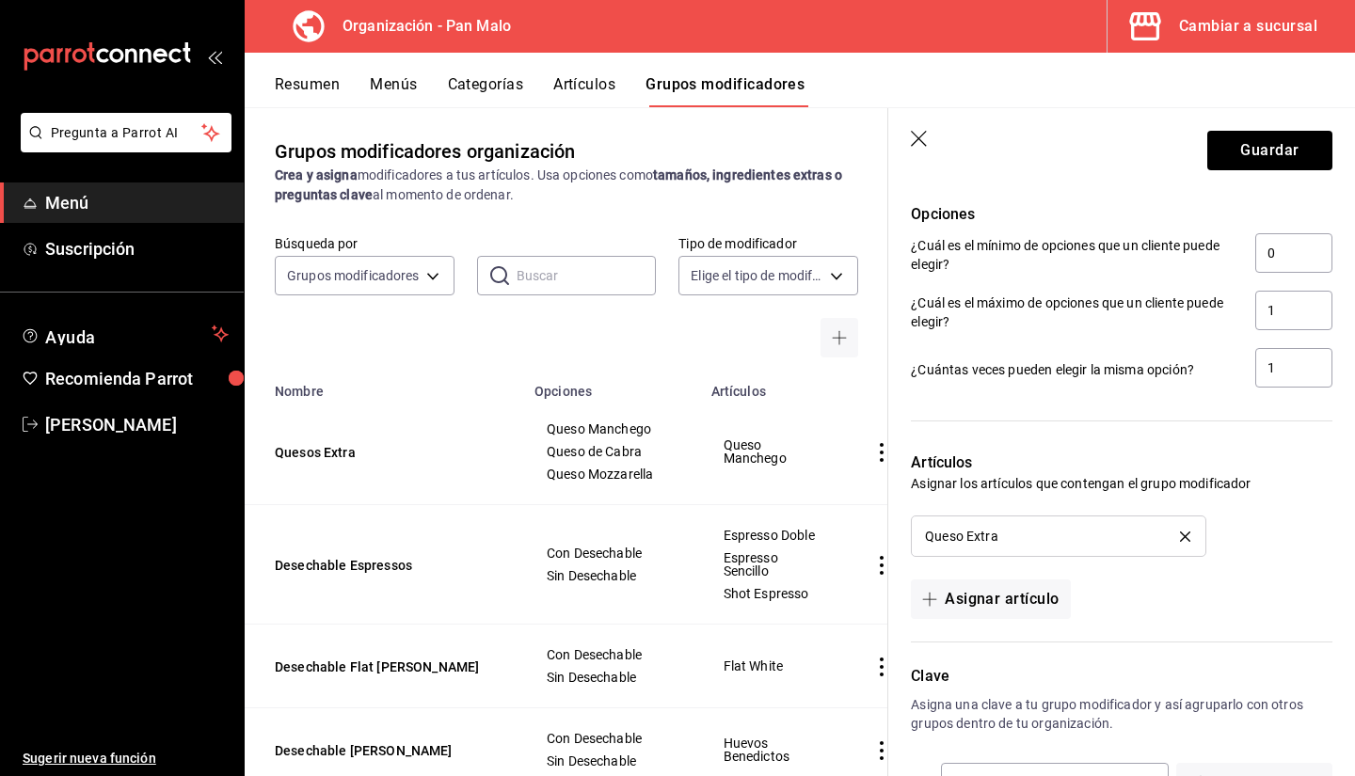
scroll to position [1076, 0]
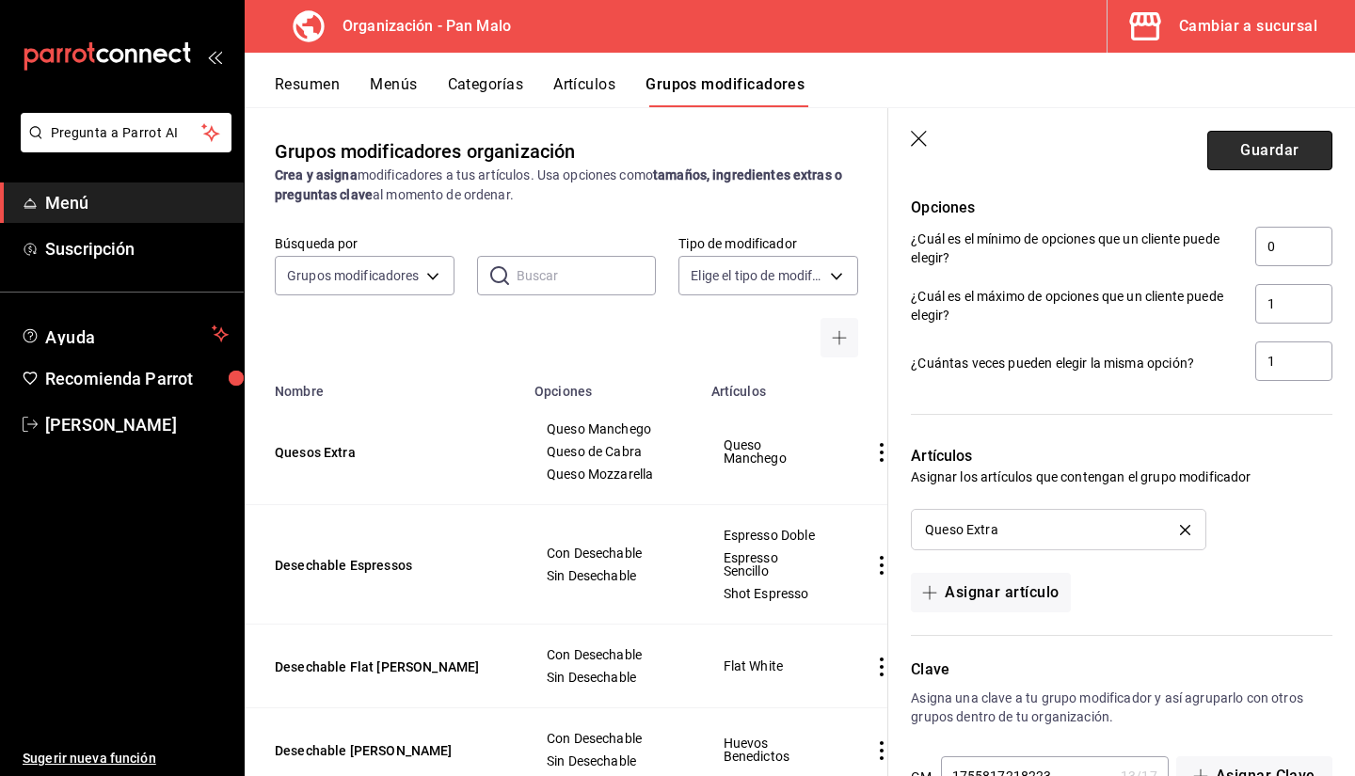
click at [1228, 154] on button "Guardar" at bounding box center [1270, 151] width 125 height 40
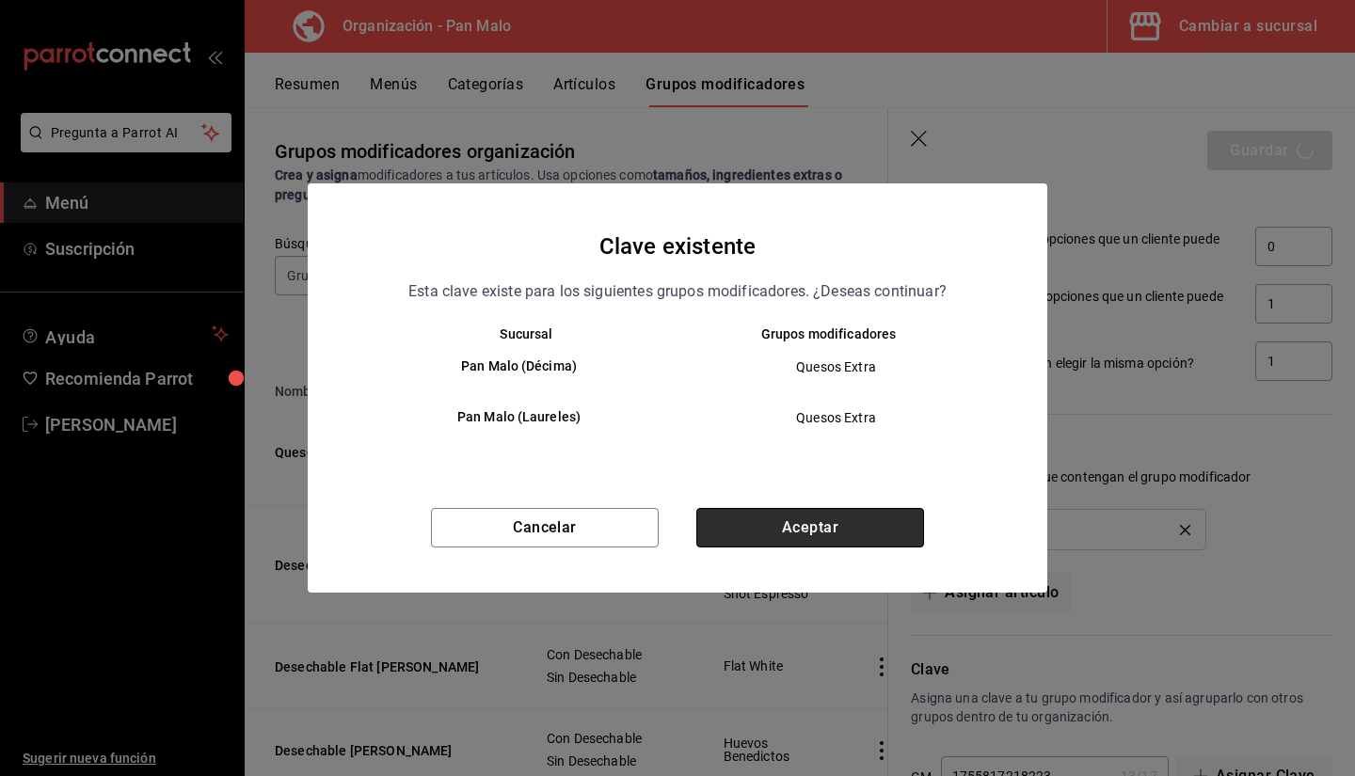
click at [845, 512] on button "Aceptar" at bounding box center [810, 528] width 228 height 40
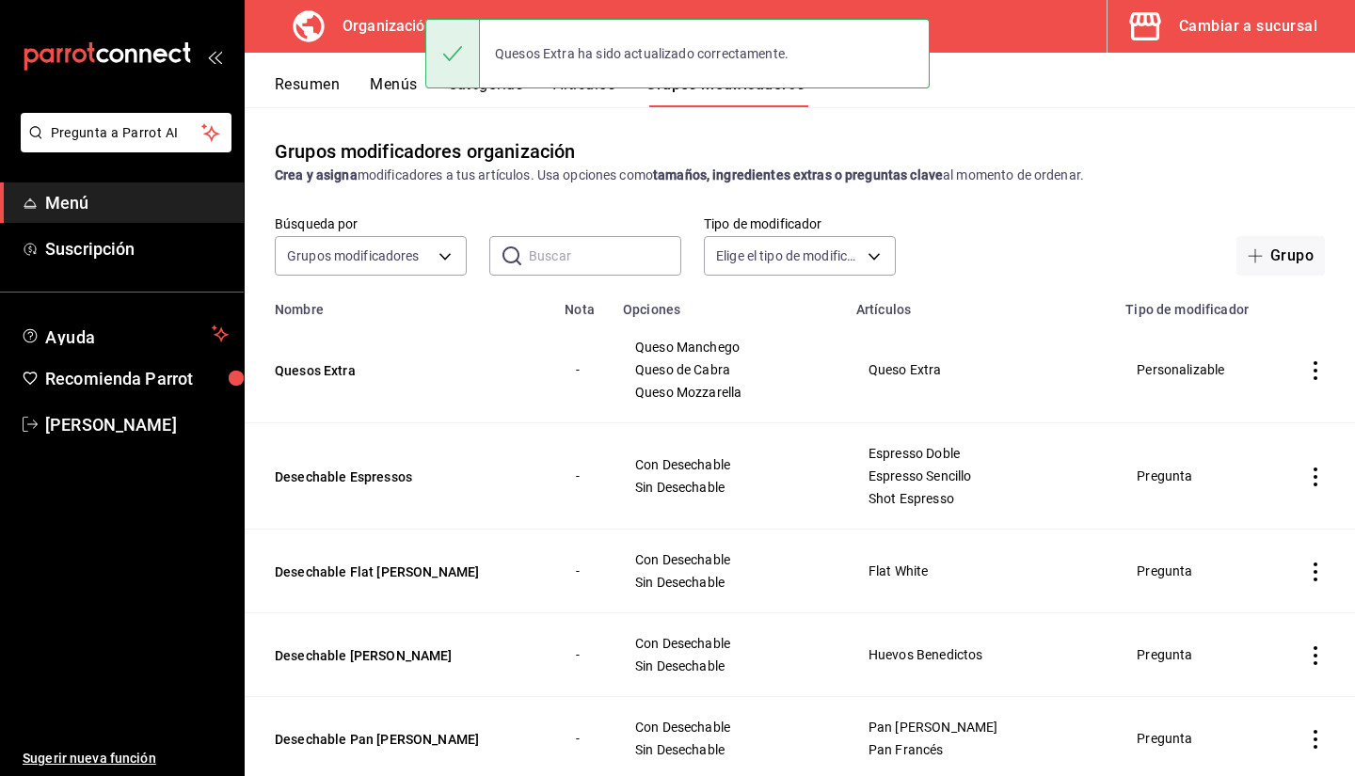
click at [405, 98] on button "Menús" at bounding box center [393, 91] width 47 height 32
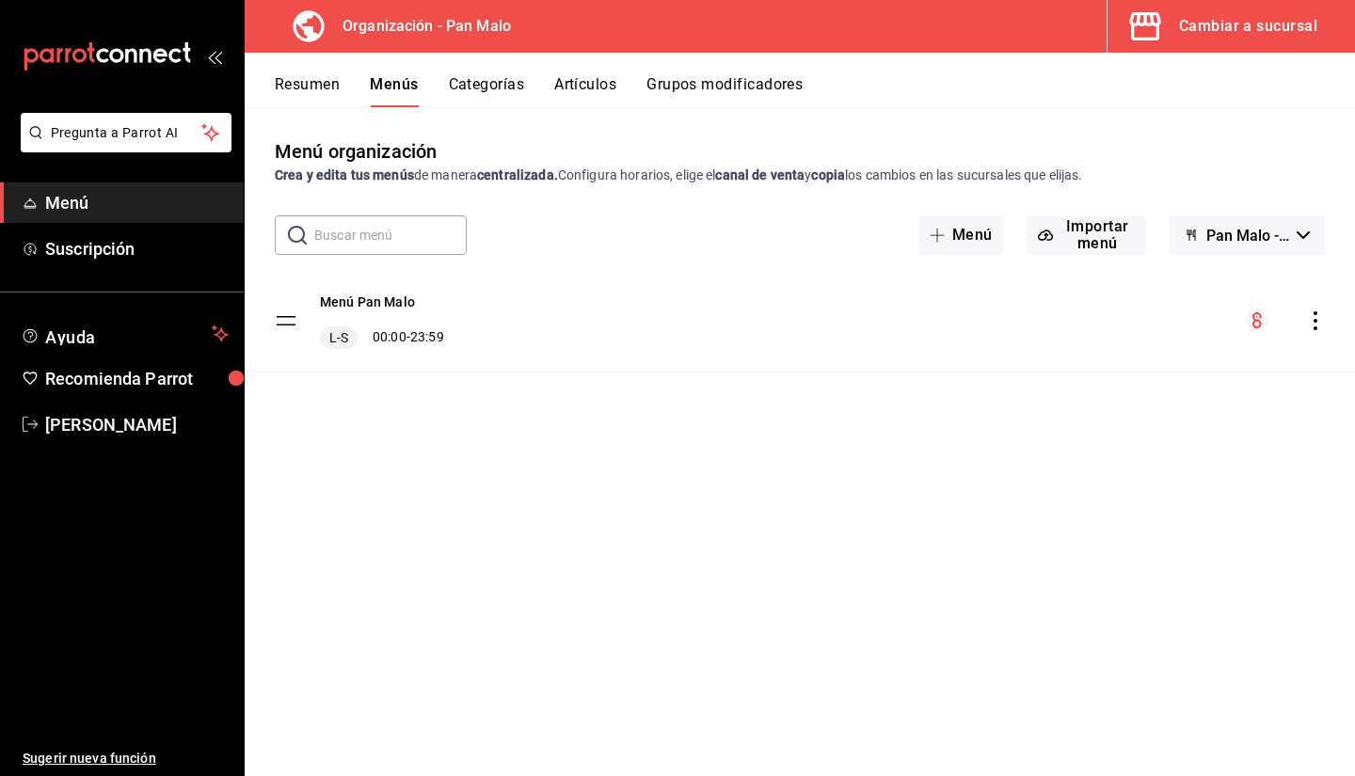
click at [1315, 325] on icon "actions" at bounding box center [1315, 321] width 19 height 19
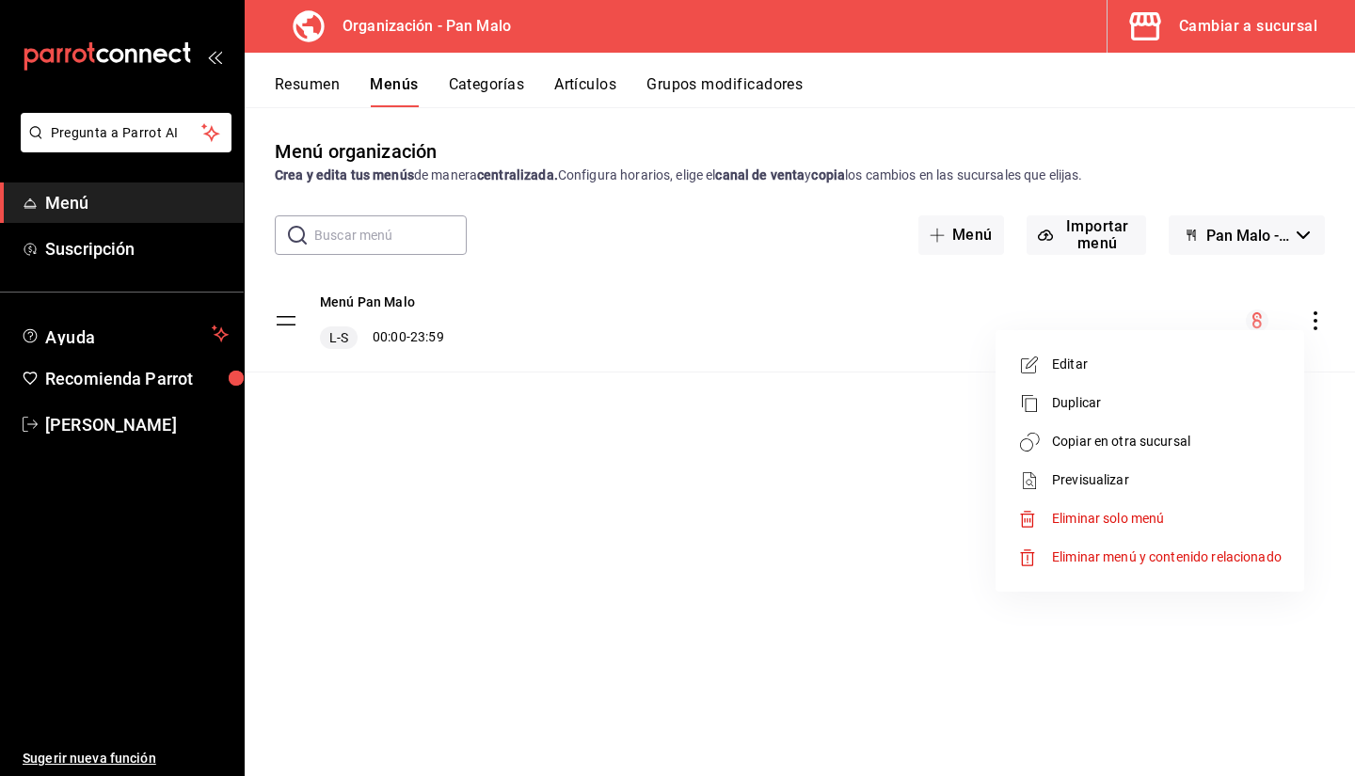
click at [1139, 437] on span "Copiar en otra sucursal" at bounding box center [1167, 442] width 230 height 20
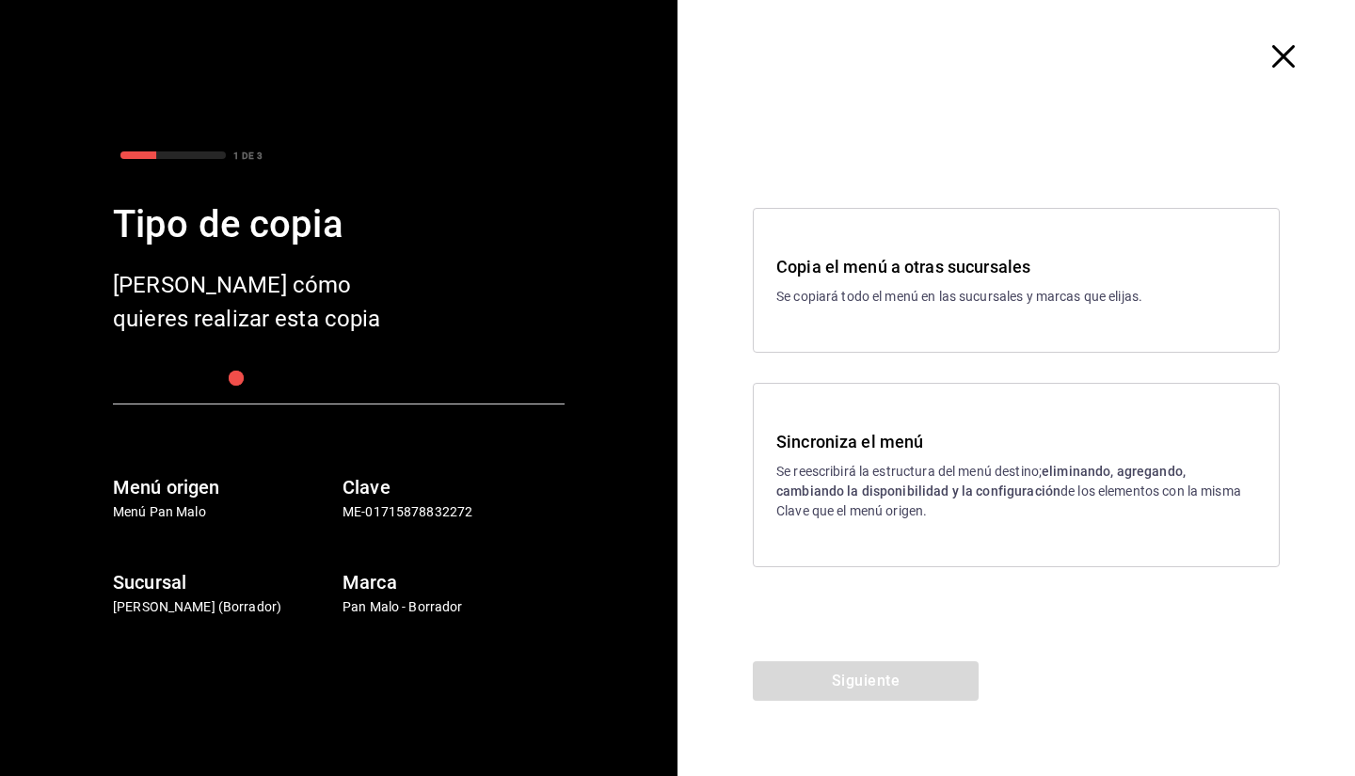
click at [1015, 458] on div "Sincroniza el menú Se reescribirá la estructura del menú destino; eliminando, a…" at bounding box center [1016, 475] width 480 height 92
click at [815, 648] on div "Copia el menú a otras sucursales Se copiará todo el menú en las sucursales y ma…" at bounding box center [1017, 387] width 678 height 549
click at [816, 660] on div "Copia el menú a otras sucursales Se copiará todo el menú en las sucursales y ma…" at bounding box center [1017, 387] width 678 height 549
click at [816, 667] on button "Siguiente" at bounding box center [866, 682] width 226 height 40
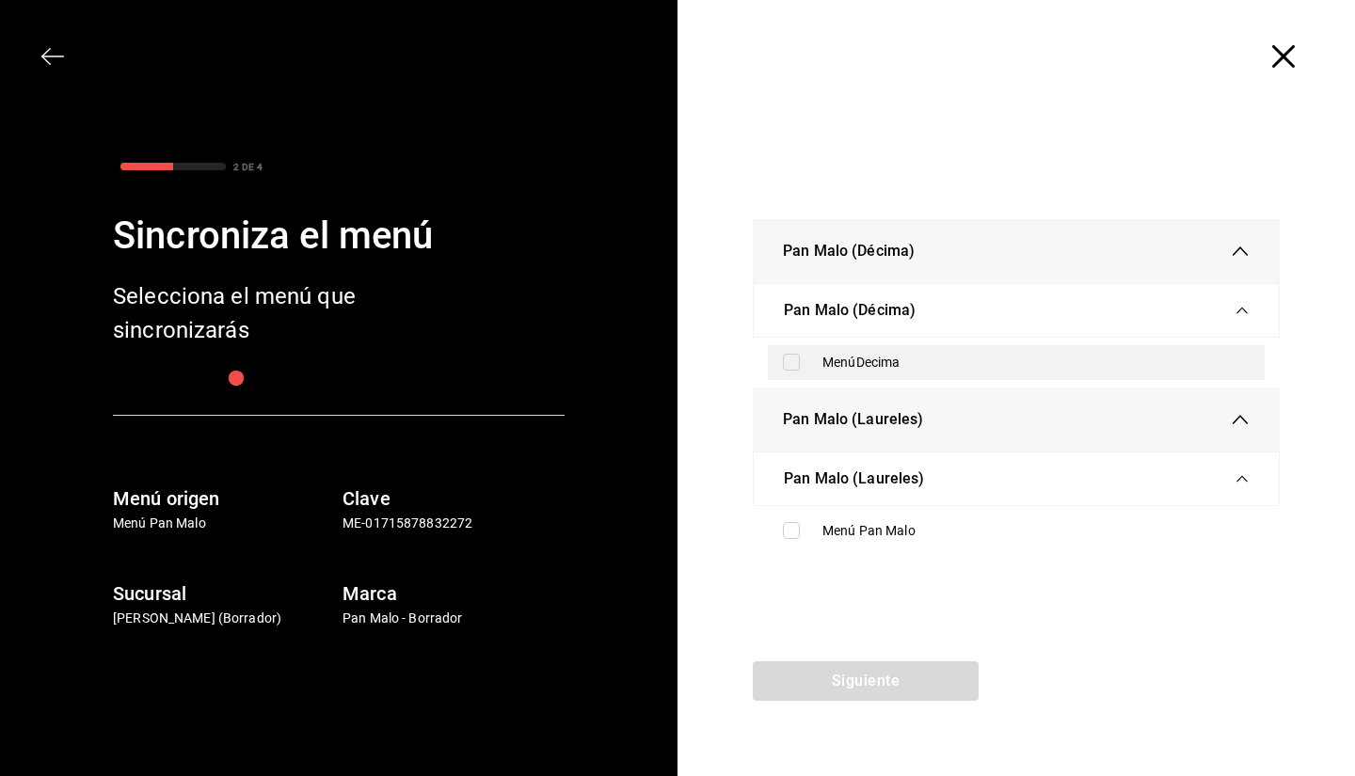
click at [781, 372] on div "MenúDecima" at bounding box center [1016, 362] width 497 height 35
checkbox input "true"
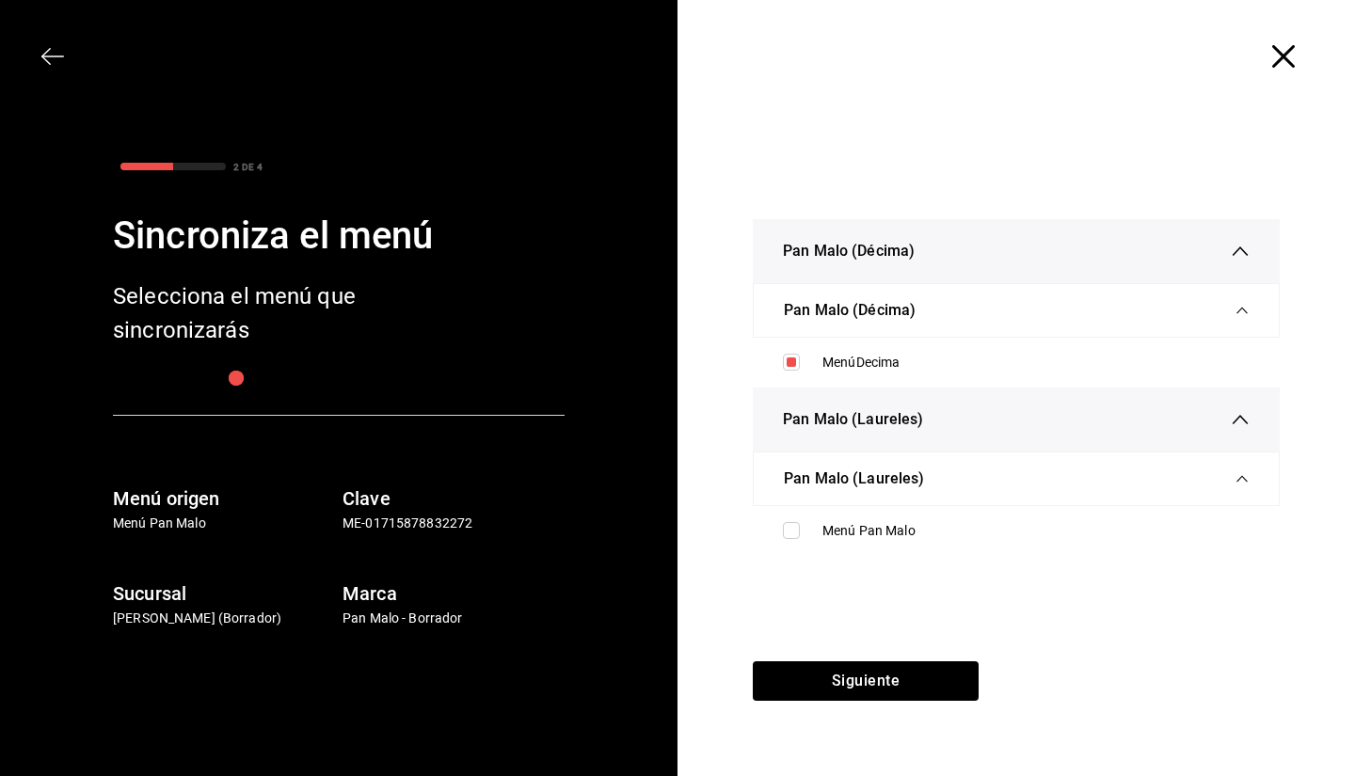
click at [816, 552] on ul "Menú Pan Malo" at bounding box center [1016, 531] width 527 height 50
click at [794, 523] on input "checkbox" at bounding box center [791, 530] width 17 height 17
checkbox input "true"
click at [861, 681] on button "Siguiente" at bounding box center [866, 682] width 226 height 40
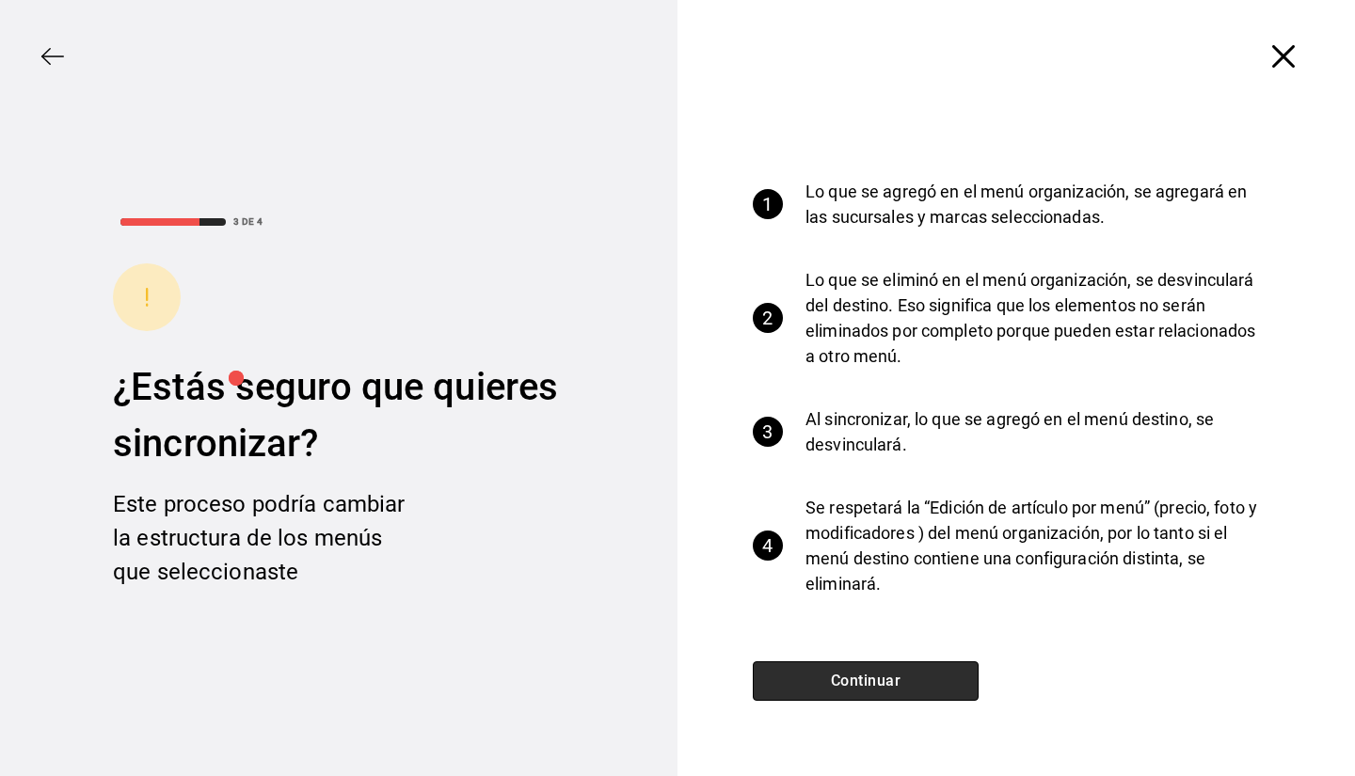
click at [861, 681] on button "Continuar" at bounding box center [866, 682] width 226 height 40
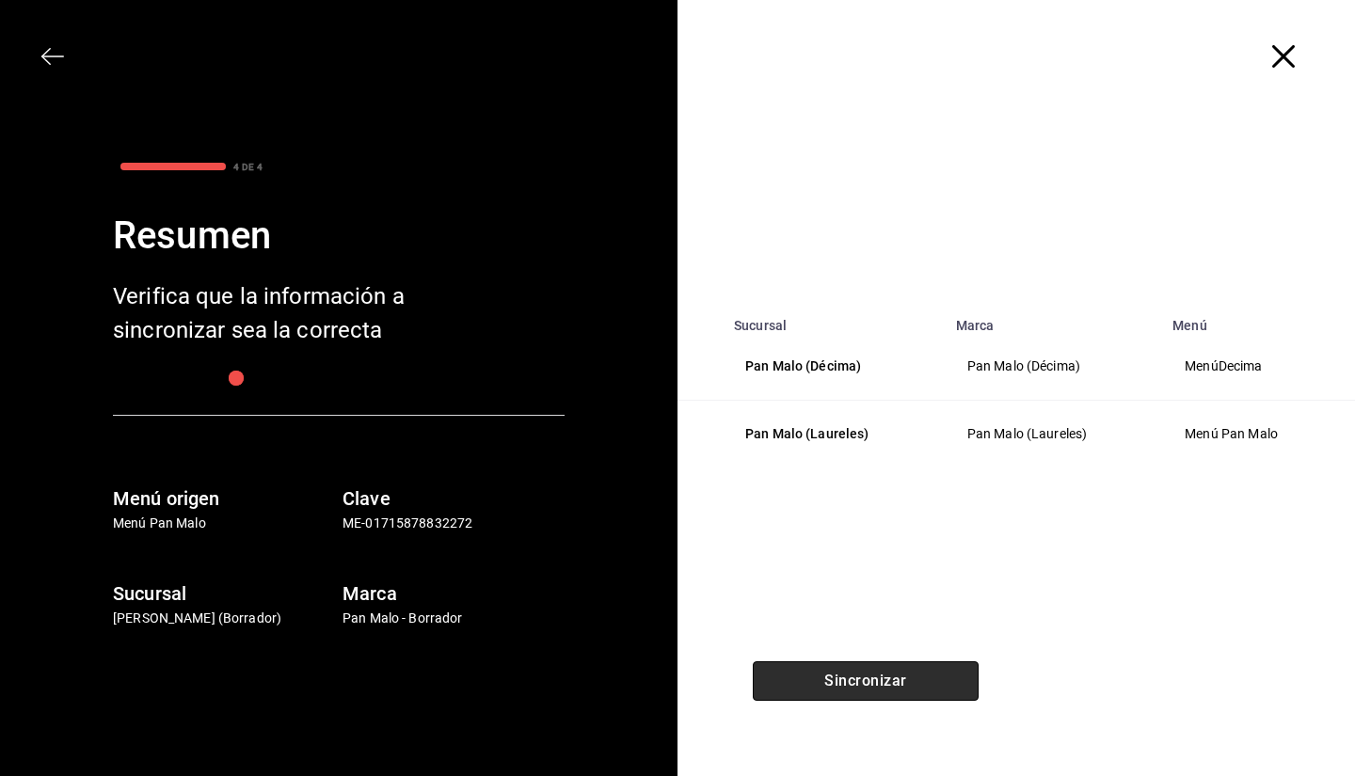
click at [861, 681] on button "Sincronizar" at bounding box center [866, 682] width 226 height 40
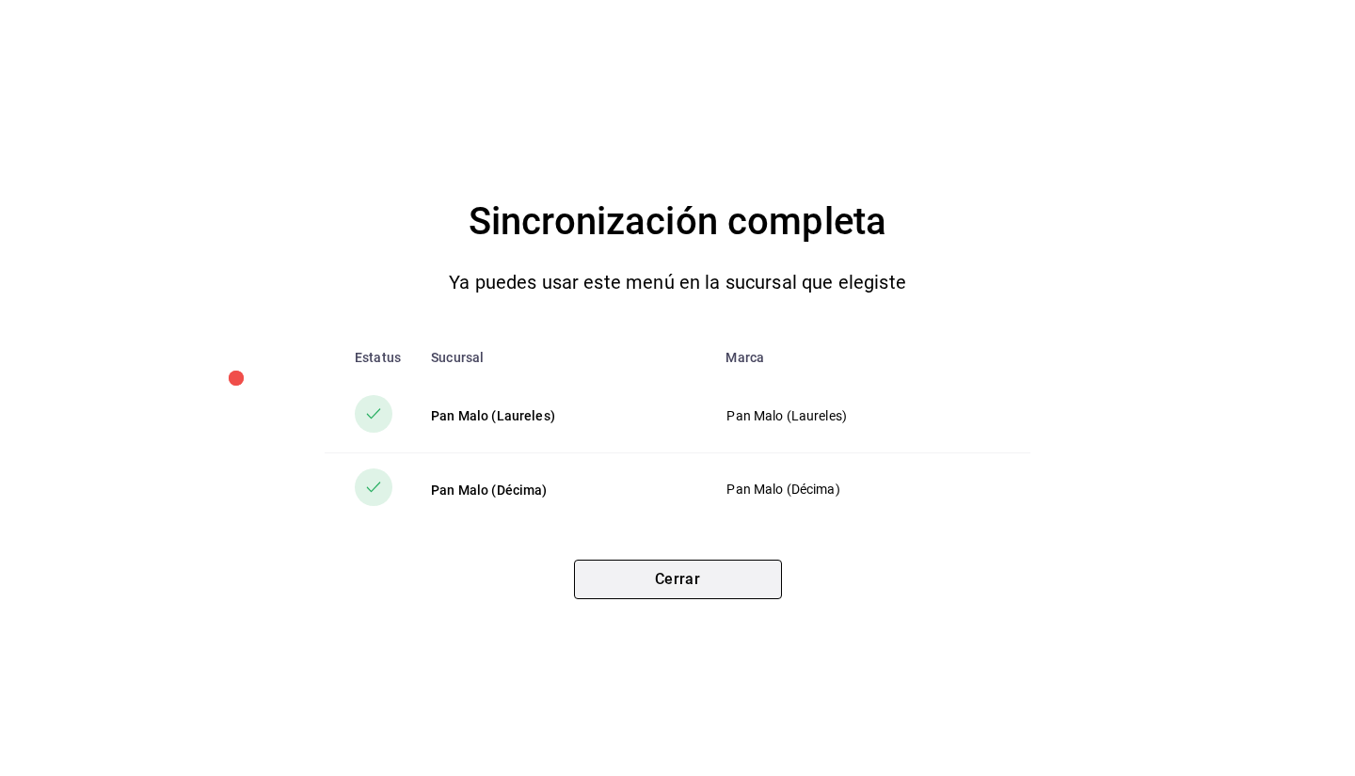
click at [680, 596] on button "Cerrar" at bounding box center [678, 580] width 208 height 40
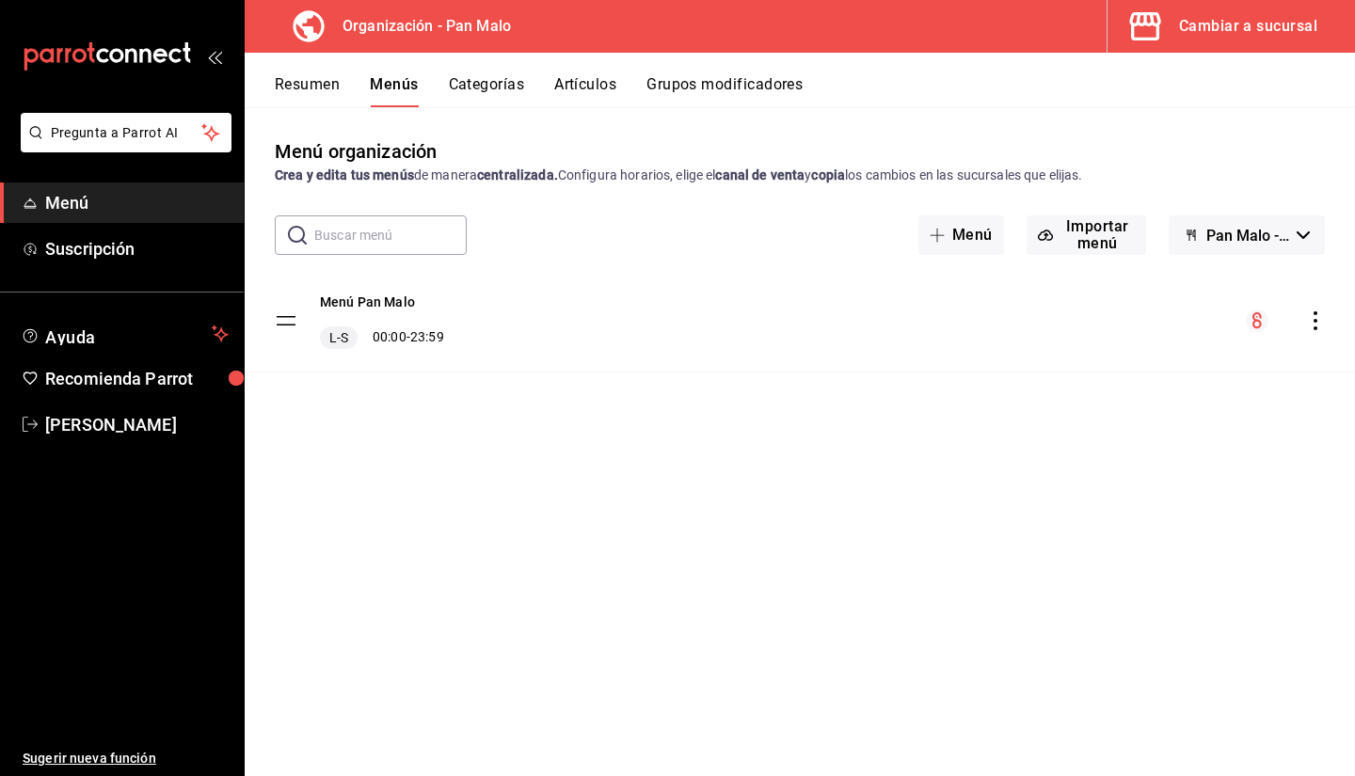
click at [660, 99] on button "Grupos modificadores" at bounding box center [725, 91] width 156 height 32
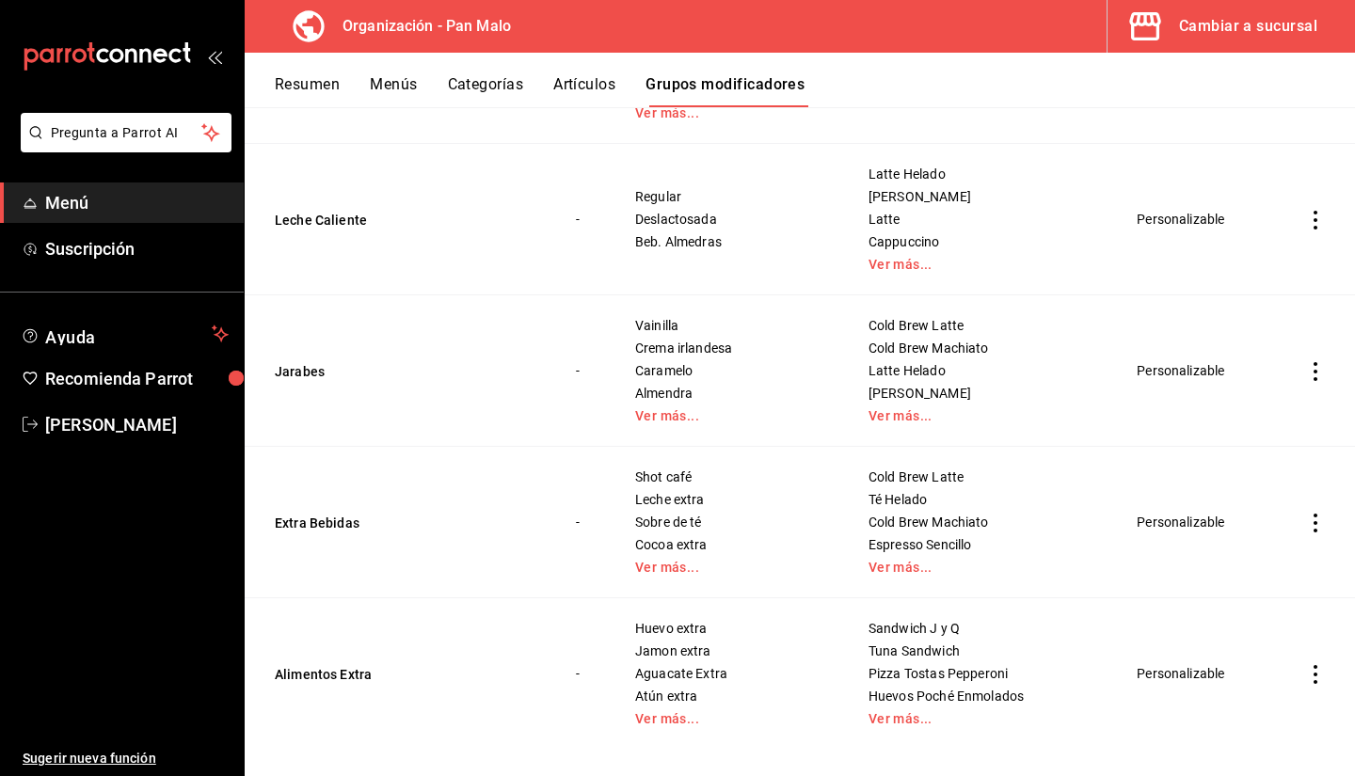
scroll to position [3107, 0]
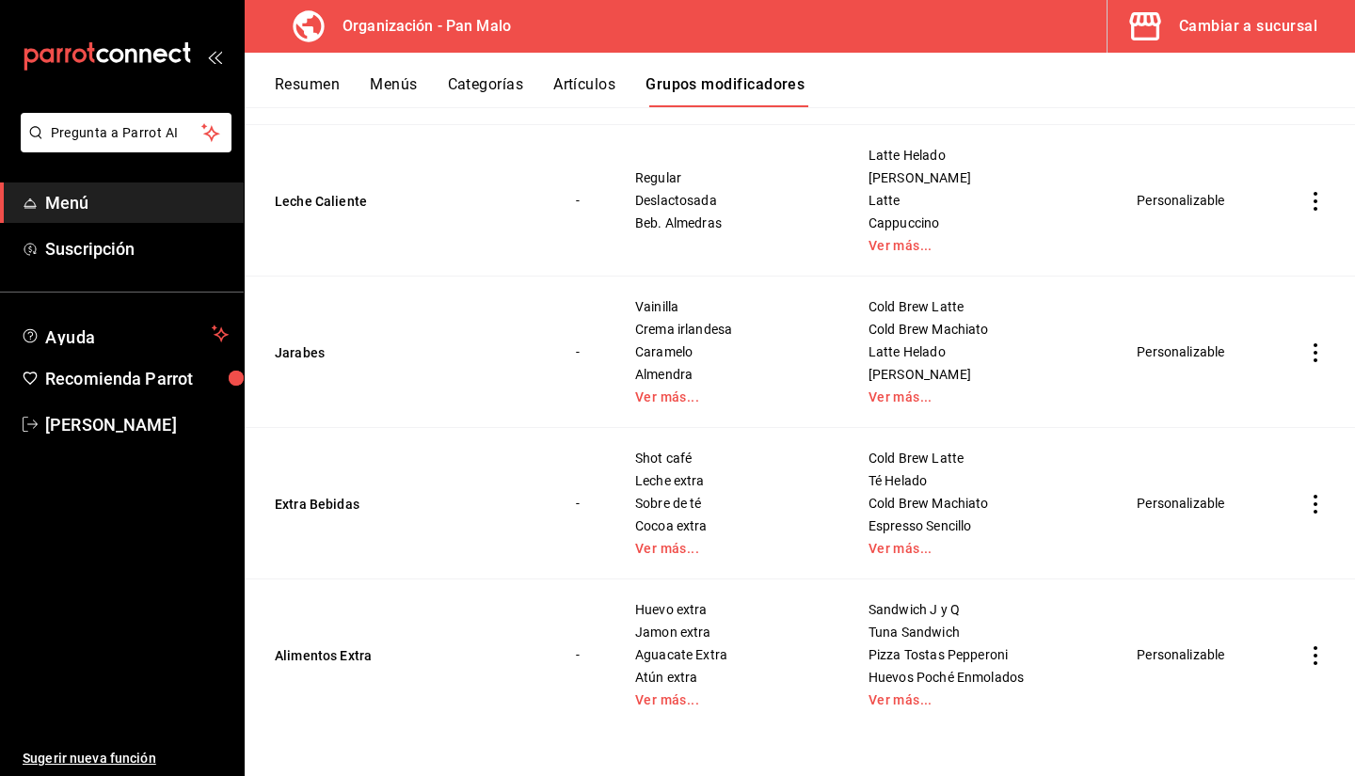
click at [714, 712] on td "Huevo extra Jamon extra Aguacate Extra Atún extra Ver más..." at bounding box center [728, 656] width 233 height 152
click at [709, 710] on td "Huevo extra Jamon extra Aguacate Extra Atún extra Ver más..." at bounding box center [728, 656] width 233 height 152
click at [698, 703] on link "Ver más..." at bounding box center [728, 700] width 186 height 13
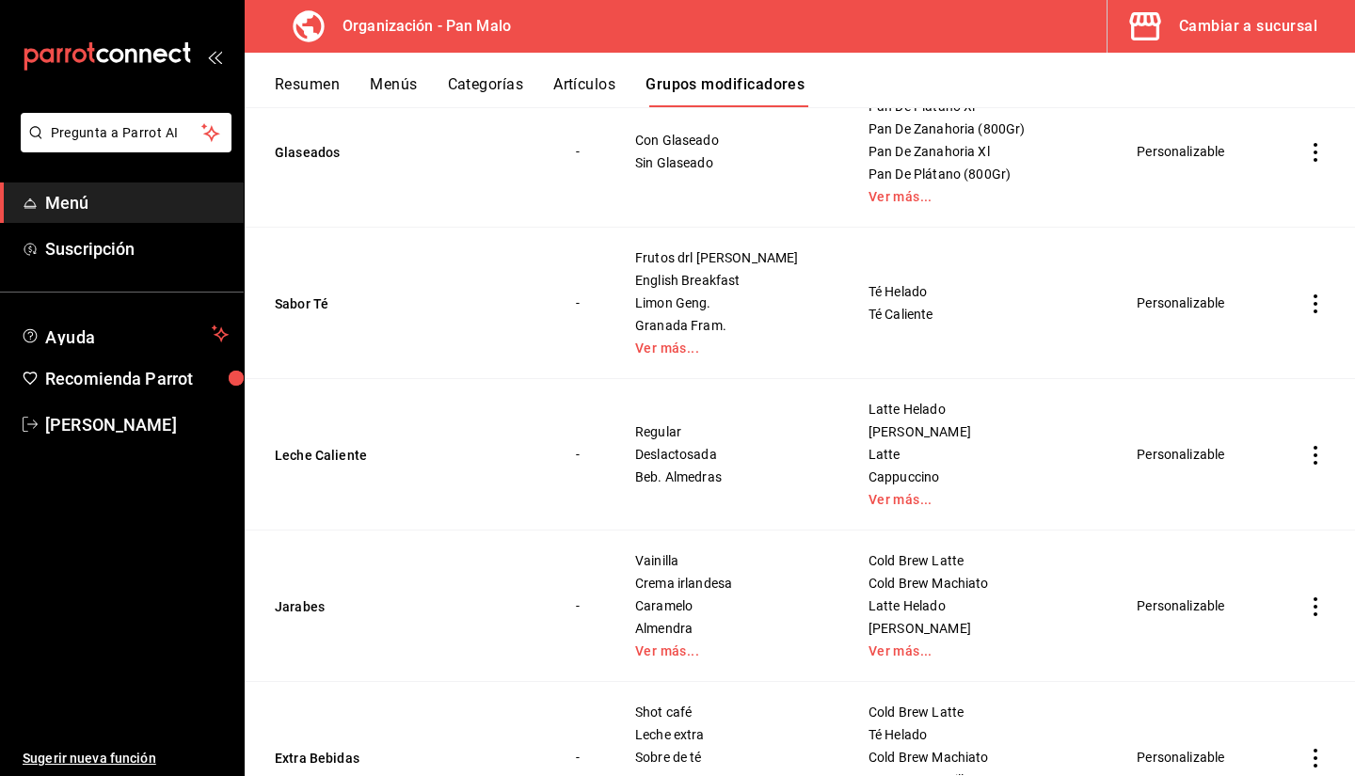
scroll to position [3129, 0]
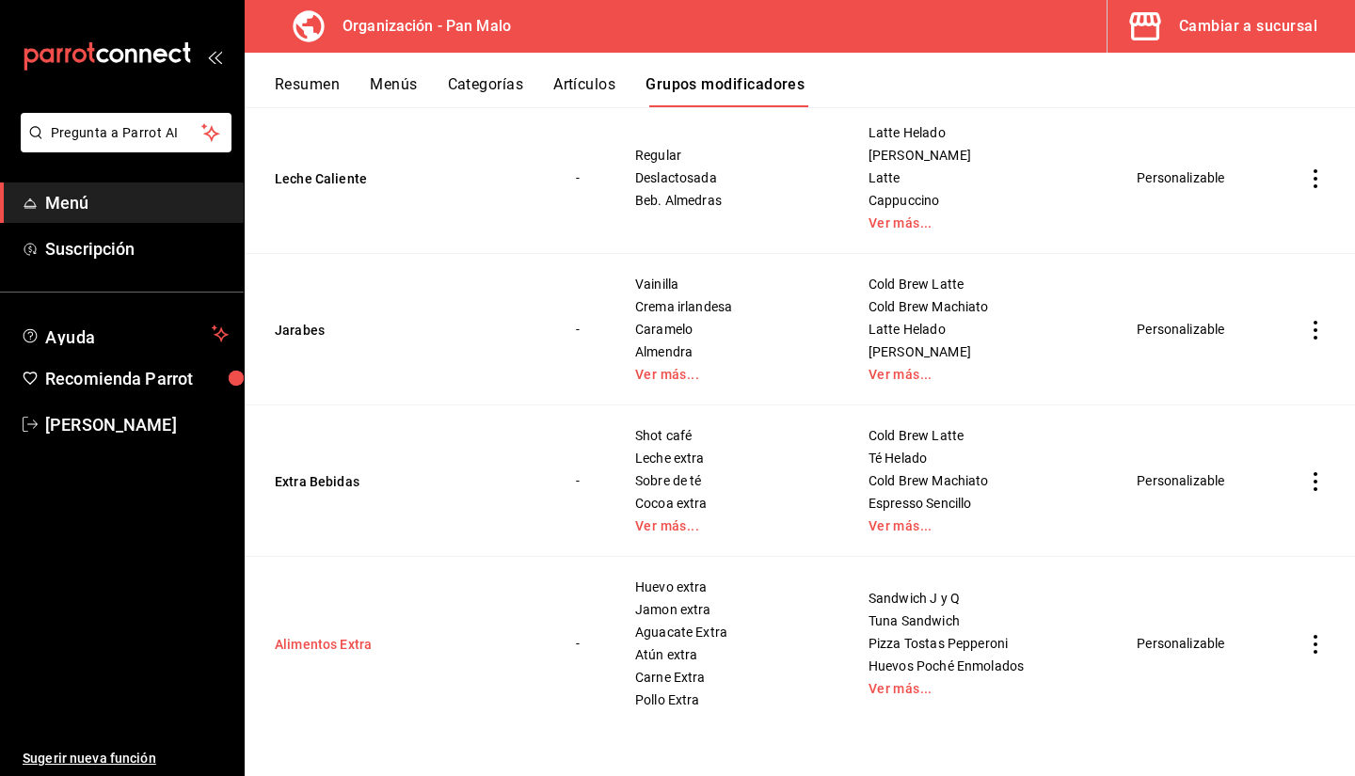
click at [371, 644] on button "Alimentos Extra" at bounding box center [388, 644] width 226 height 19
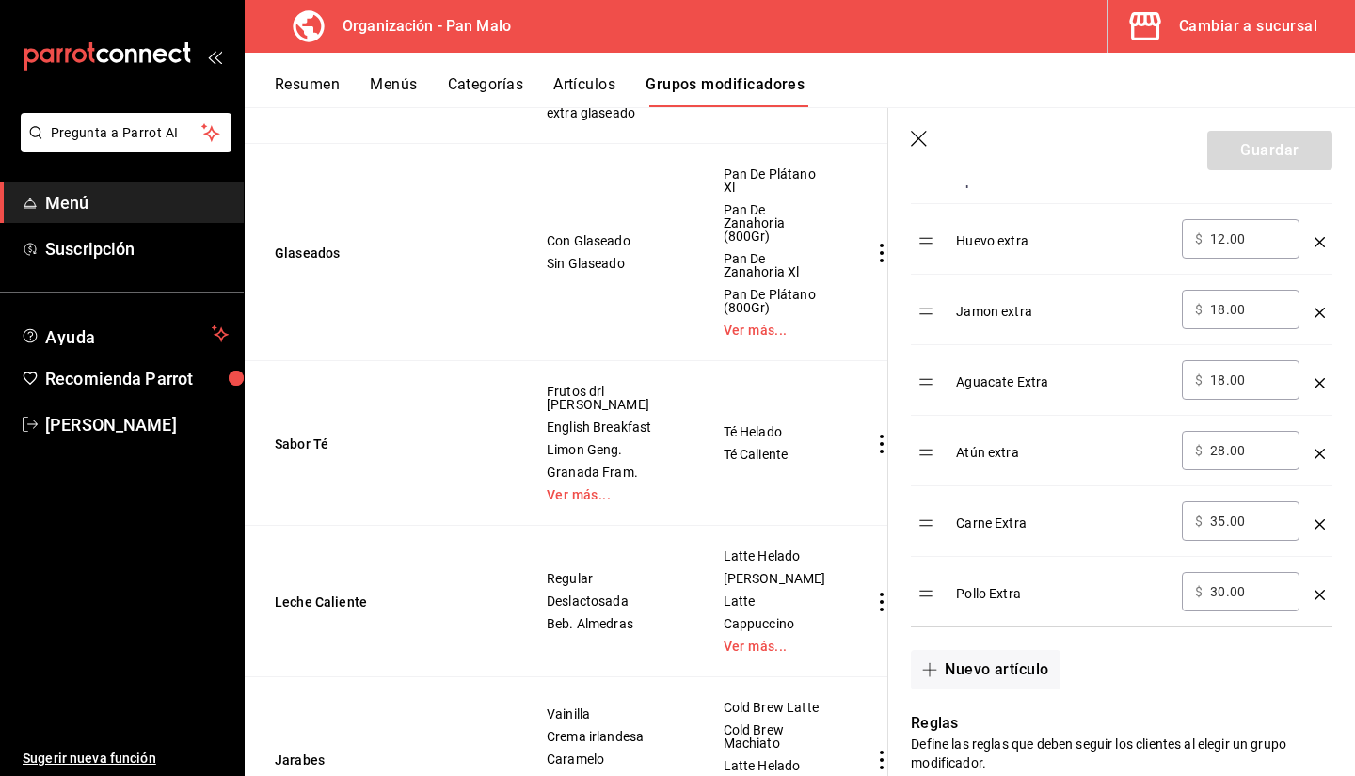
scroll to position [659, 0]
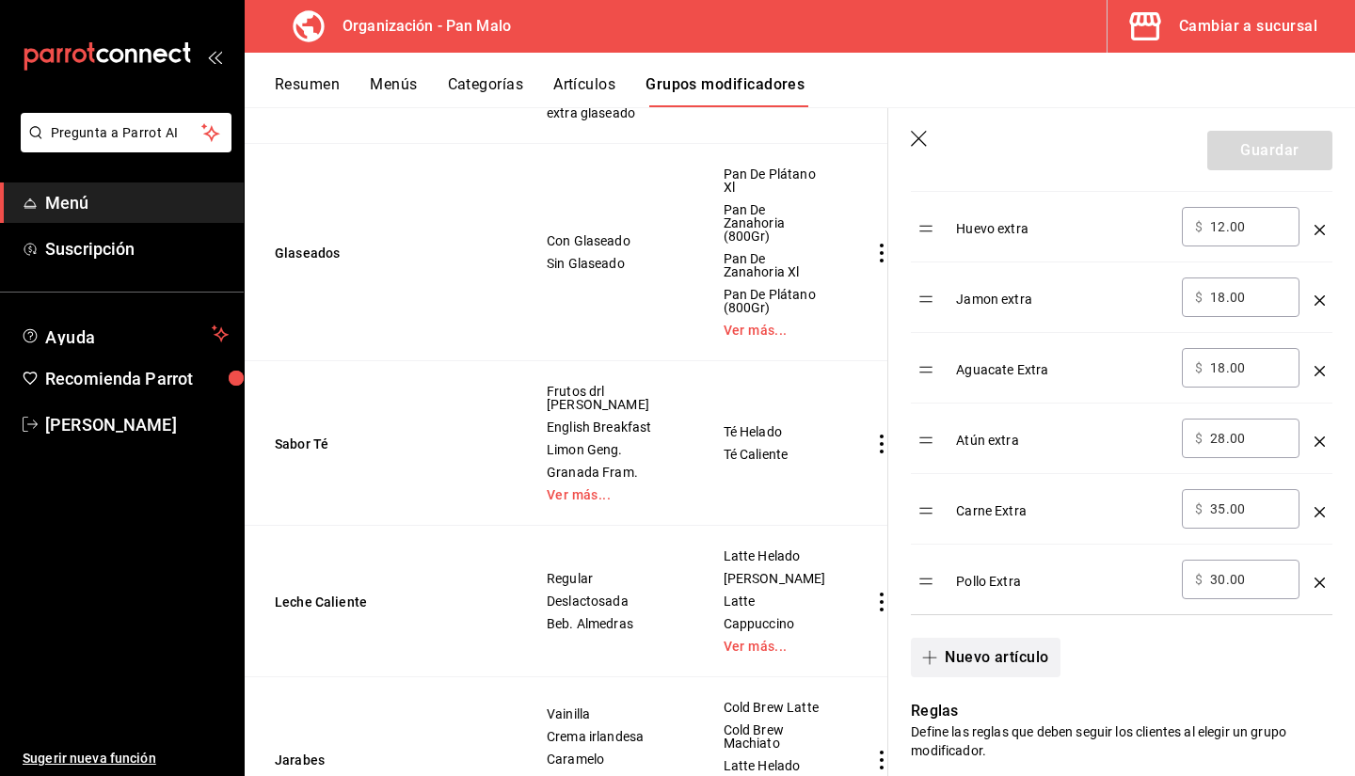
click at [986, 663] on button "Nuevo artículo" at bounding box center [985, 658] width 149 height 40
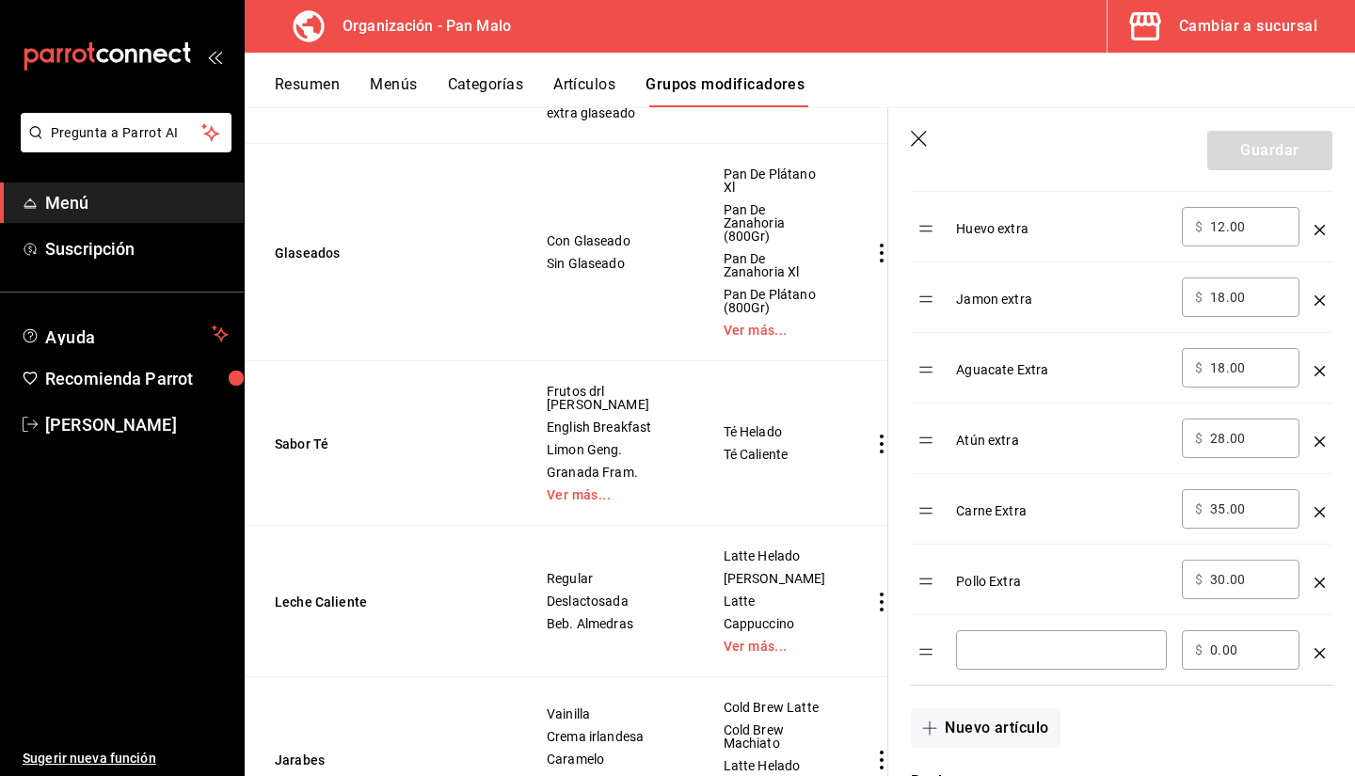
click at [988, 663] on div "​" at bounding box center [1061, 651] width 211 height 40
click at [929, 660] on table "Opción Precio Huevo extra ​ $ 12.00 ​ Jamon extra ​ $ 18.00 ​ Aguacate Extra ​ …" at bounding box center [1122, 415] width 422 height 539
click at [990, 663] on div "​" at bounding box center [1061, 651] width 211 height 40
drag, startPoint x: 931, startPoint y: 659, endPoint x: 940, endPoint y: 658, distance: 9.5
click at [940, 658] on table "Opción Precio Huevo extra ​ $ 12.00 ​ Jamon extra ​ $ 18.00 ​ Aguacate Extra ​ …" at bounding box center [1122, 415] width 422 height 539
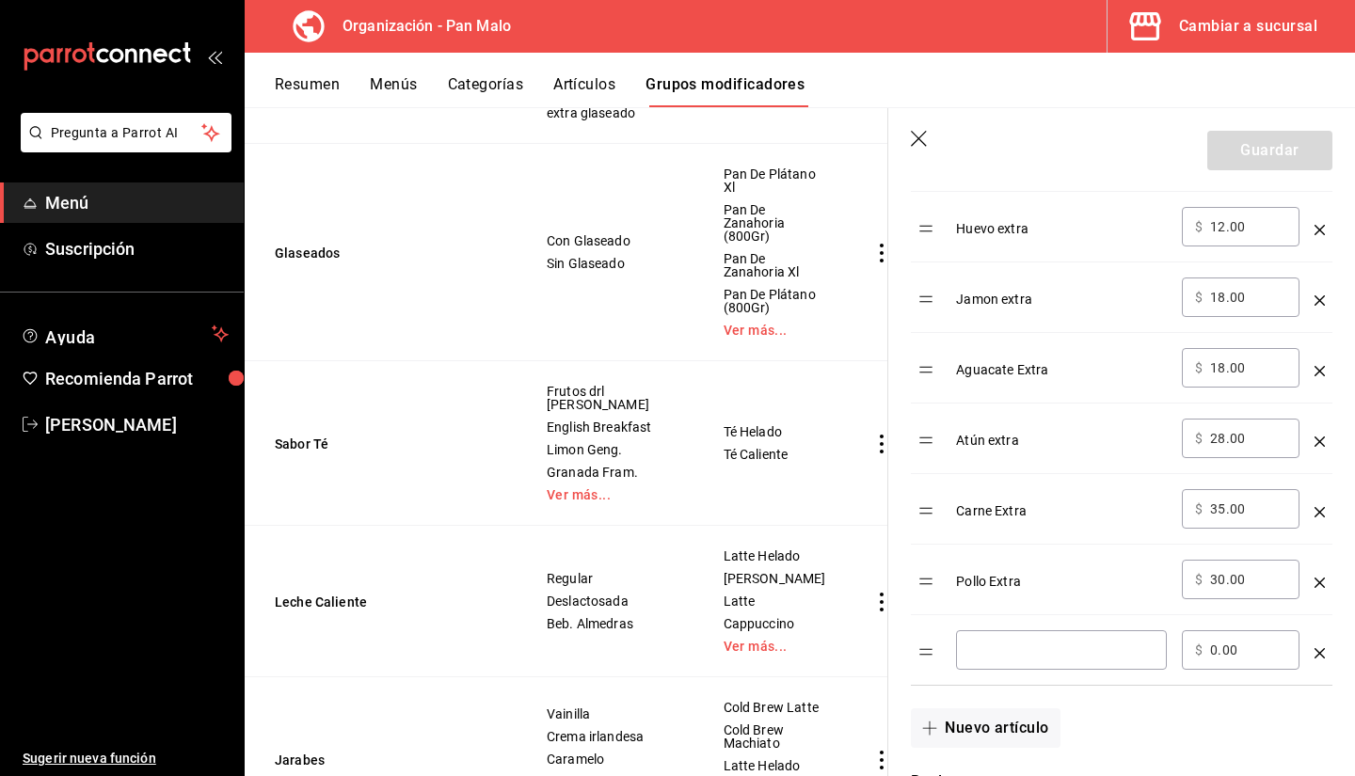
click at [994, 649] on input "optionsTable" at bounding box center [1061, 650] width 184 height 19
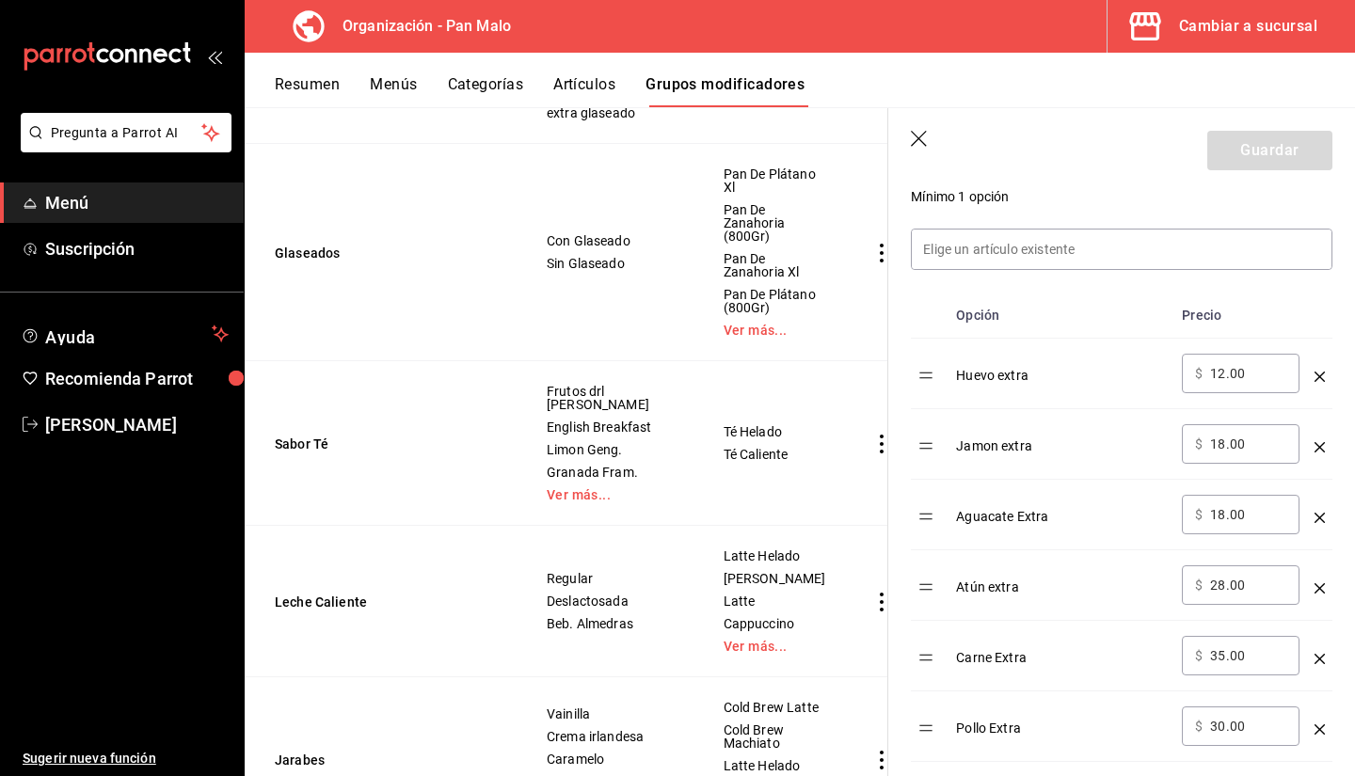
scroll to position [464, 0]
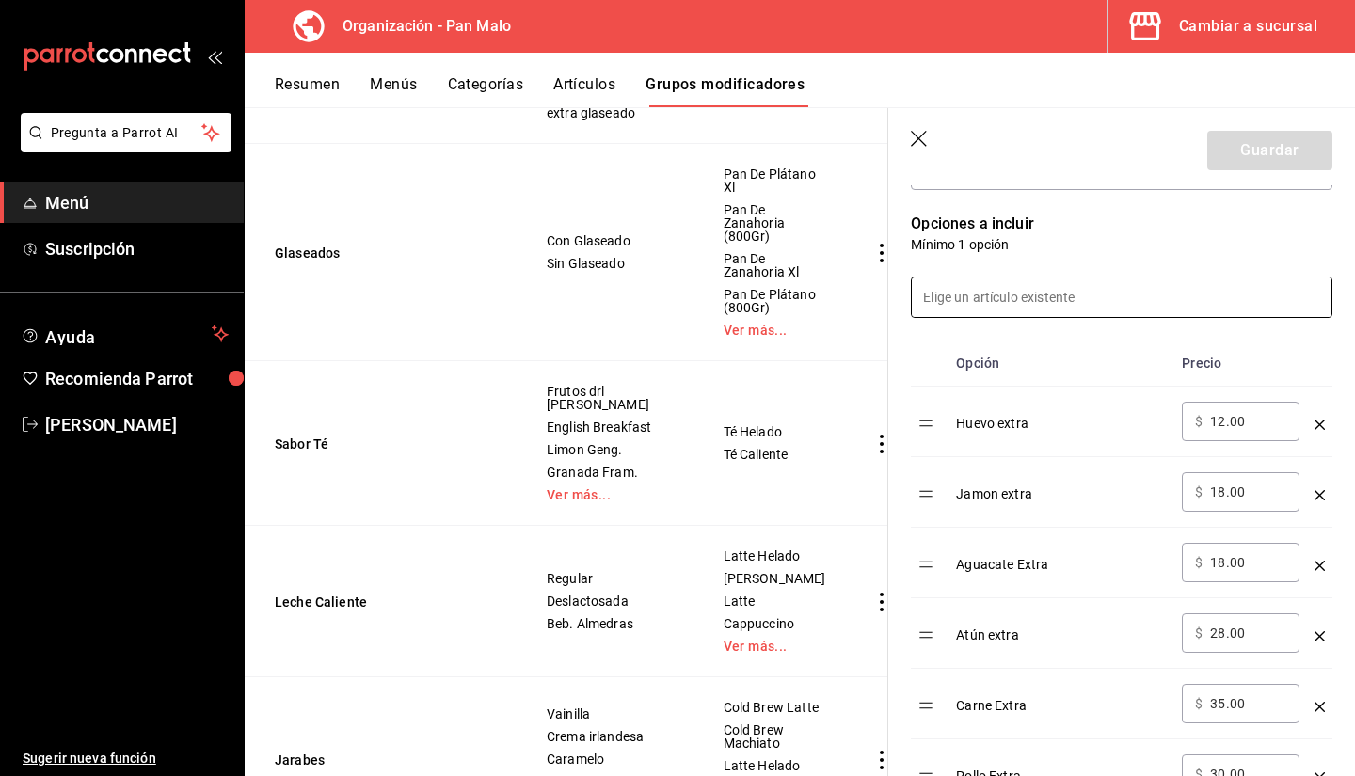
click at [1126, 315] on input at bounding box center [1122, 298] width 420 height 40
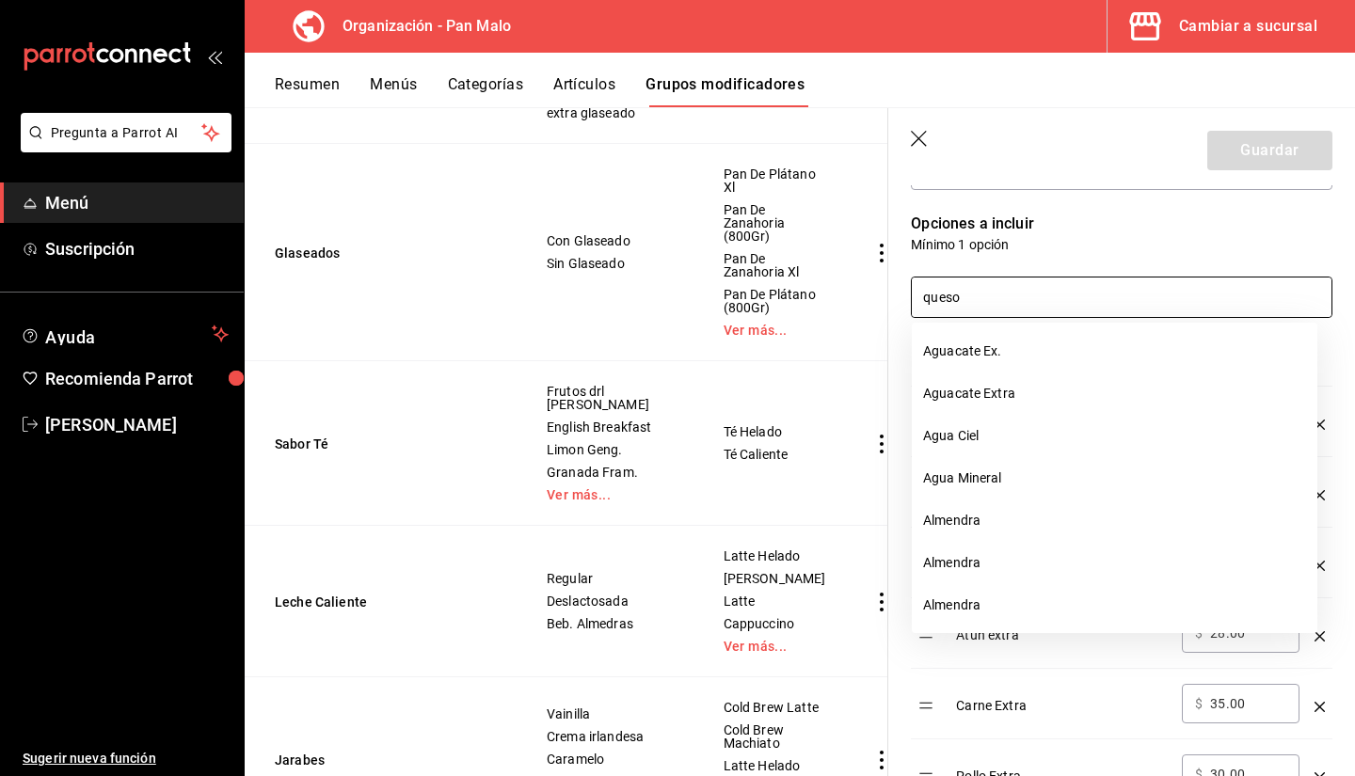
type input "queso"
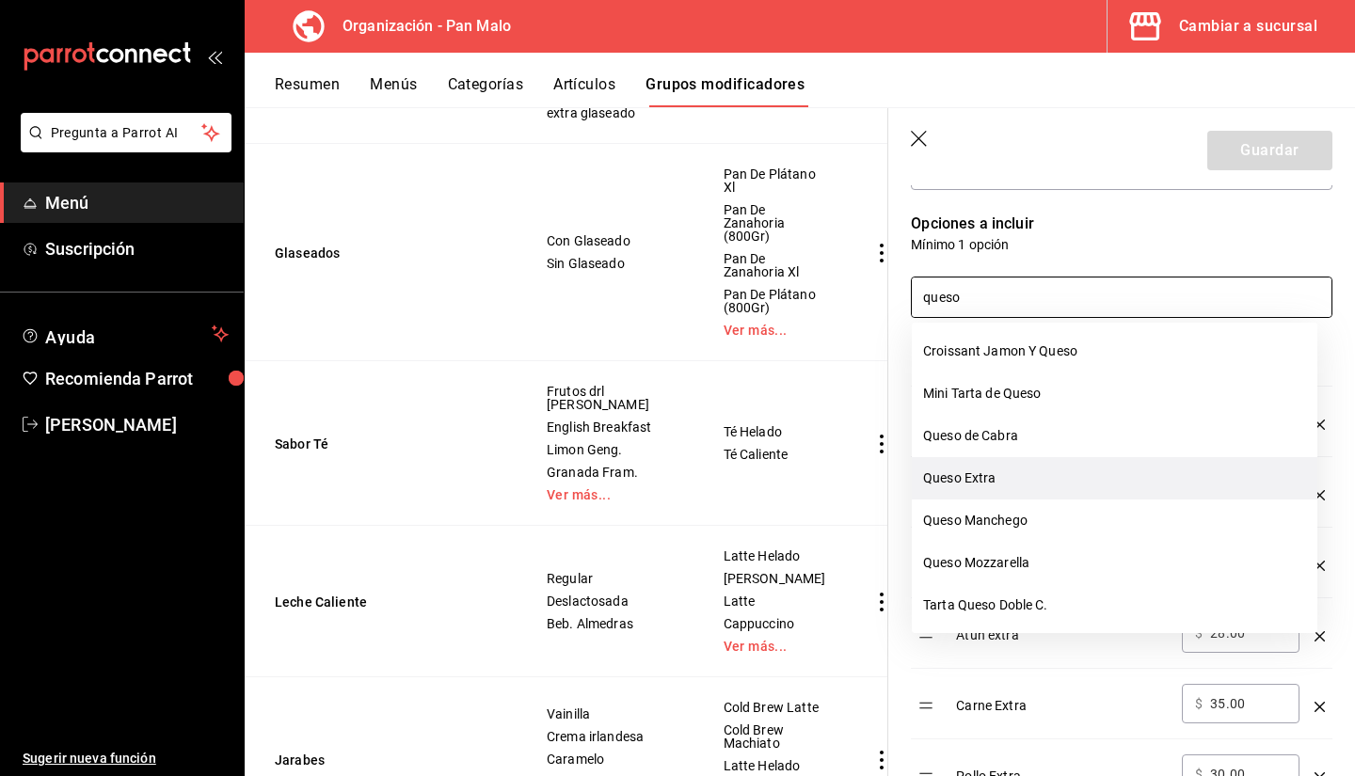
click at [1127, 472] on li "Queso Extra" at bounding box center [1115, 478] width 406 height 42
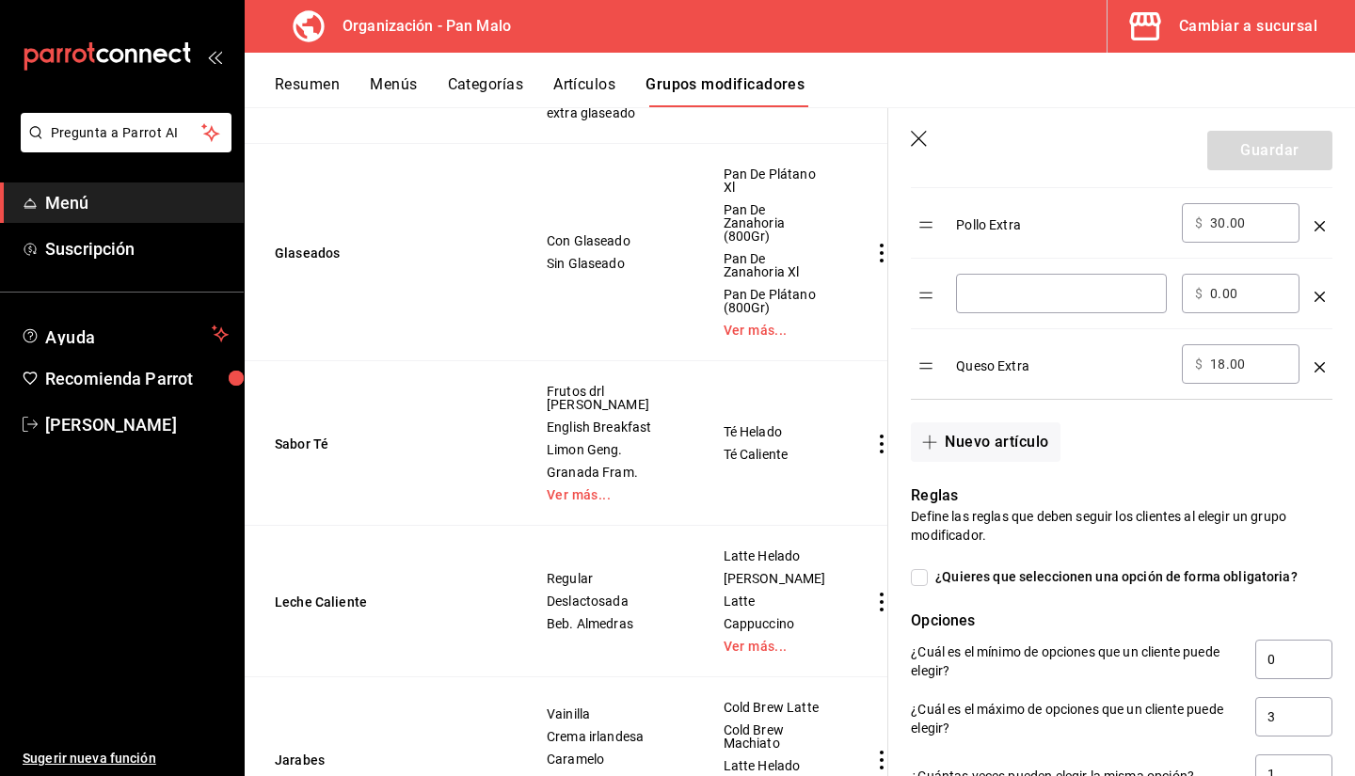
scroll to position [1004, 0]
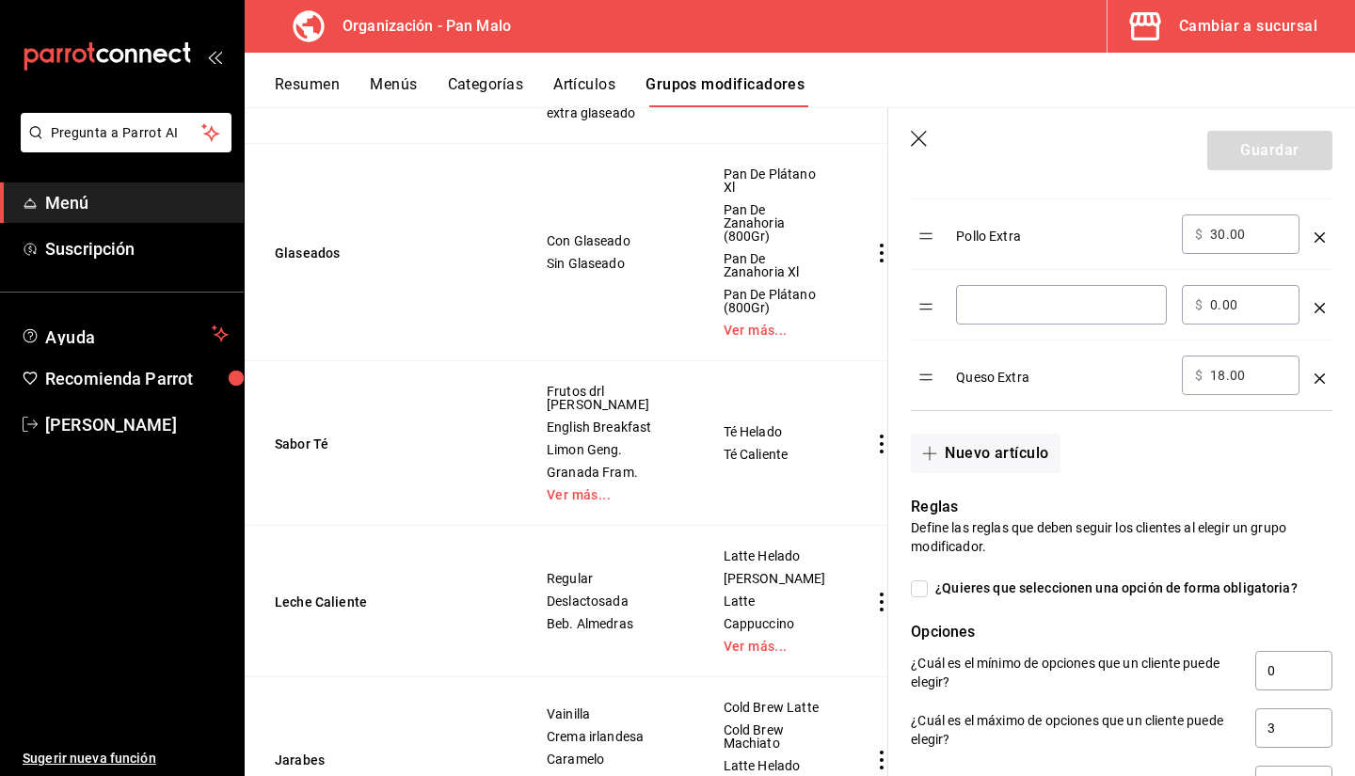
click at [1315, 309] on icon "optionsTable" at bounding box center [1320, 308] width 10 height 10
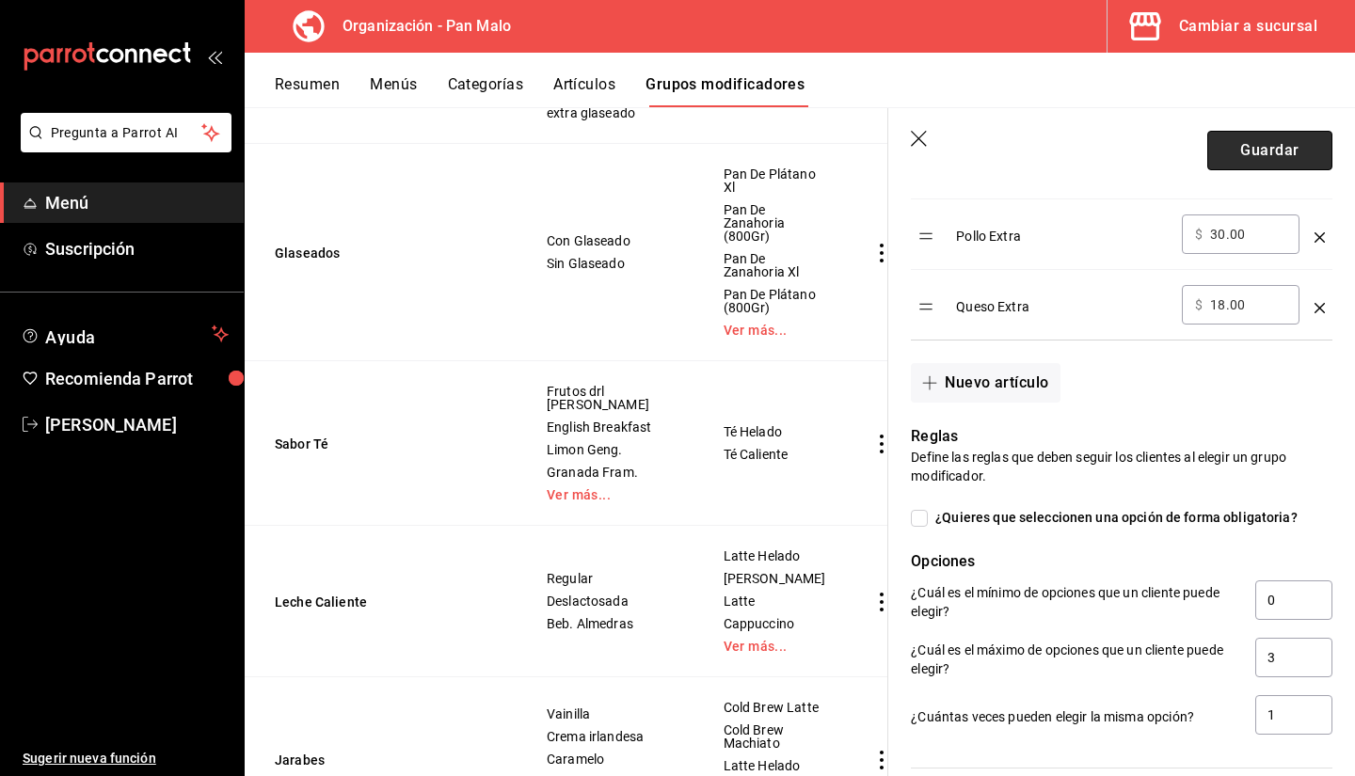
click at [1262, 151] on button "Guardar" at bounding box center [1270, 151] width 125 height 40
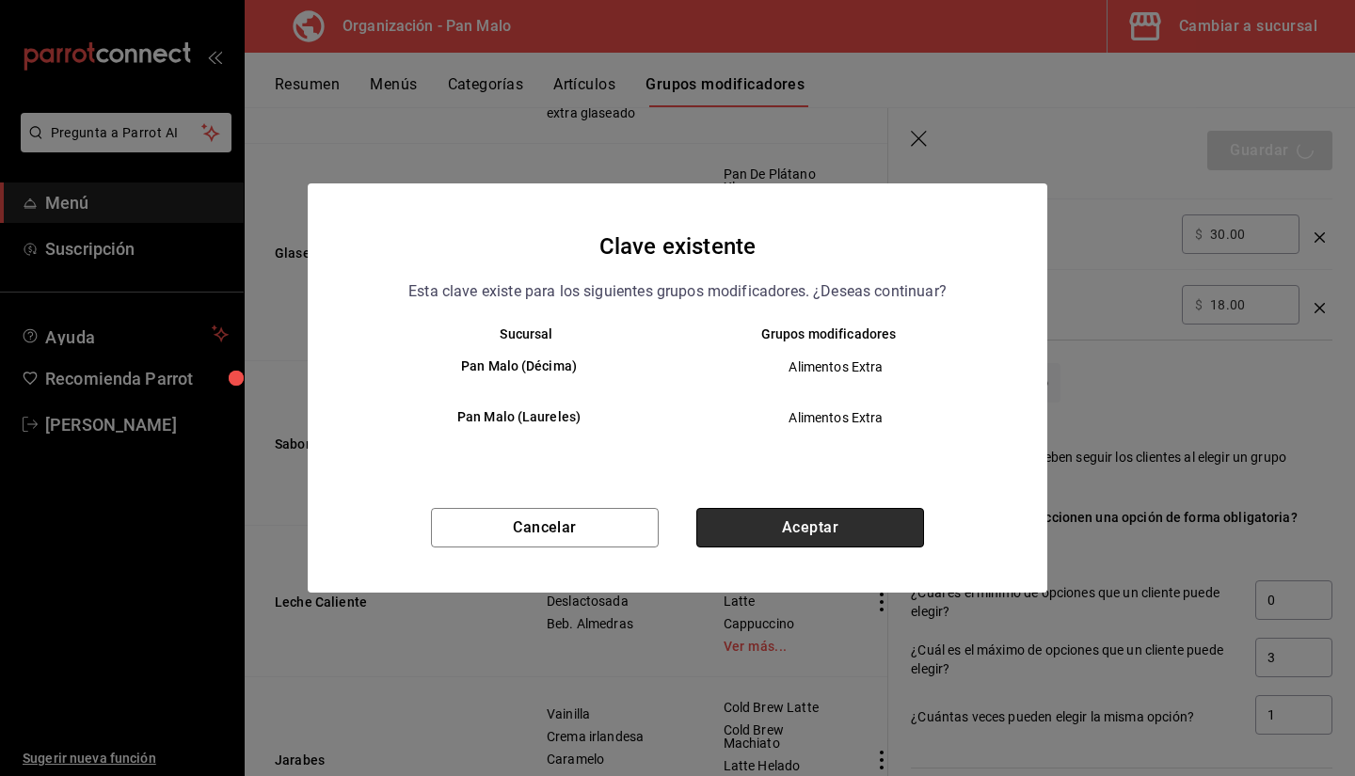
click at [771, 531] on button "Aceptar" at bounding box center [810, 528] width 228 height 40
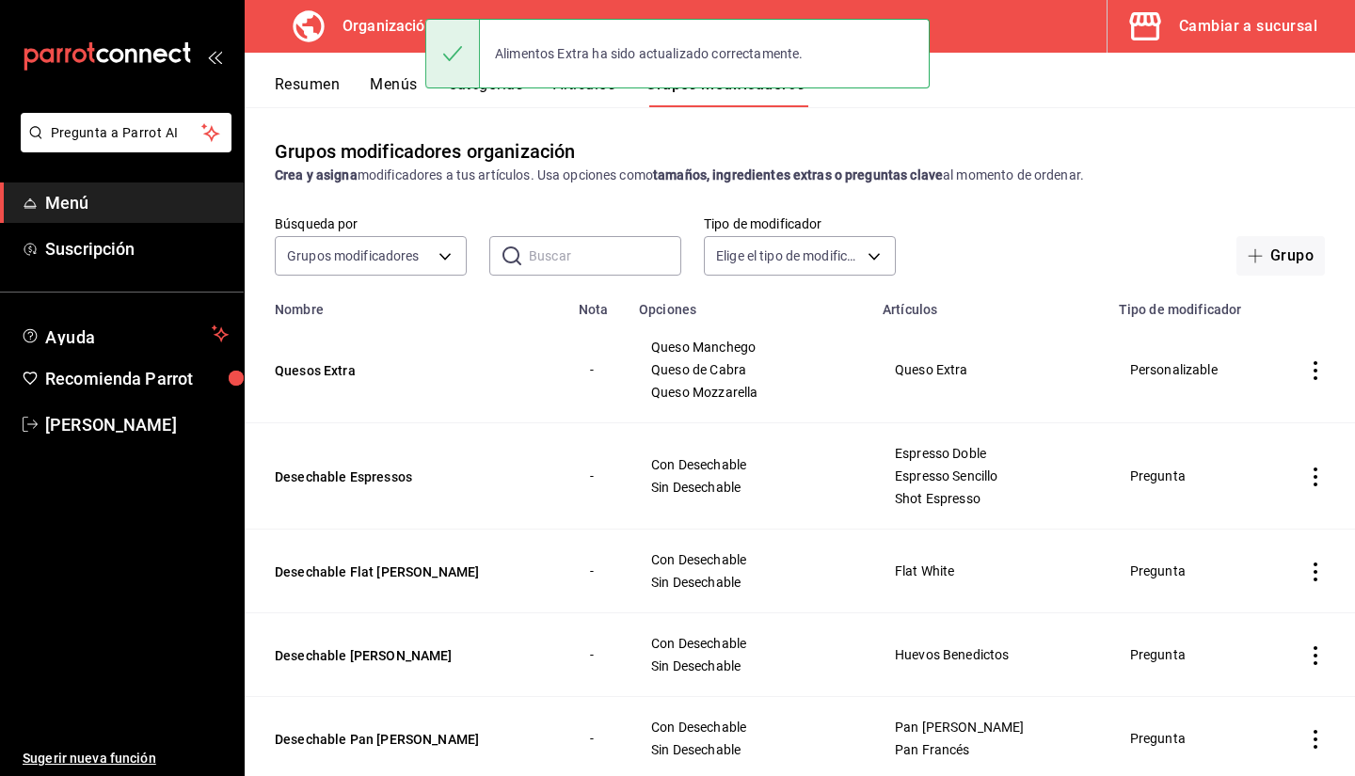
click at [304, 89] on button "Resumen" at bounding box center [307, 91] width 65 height 32
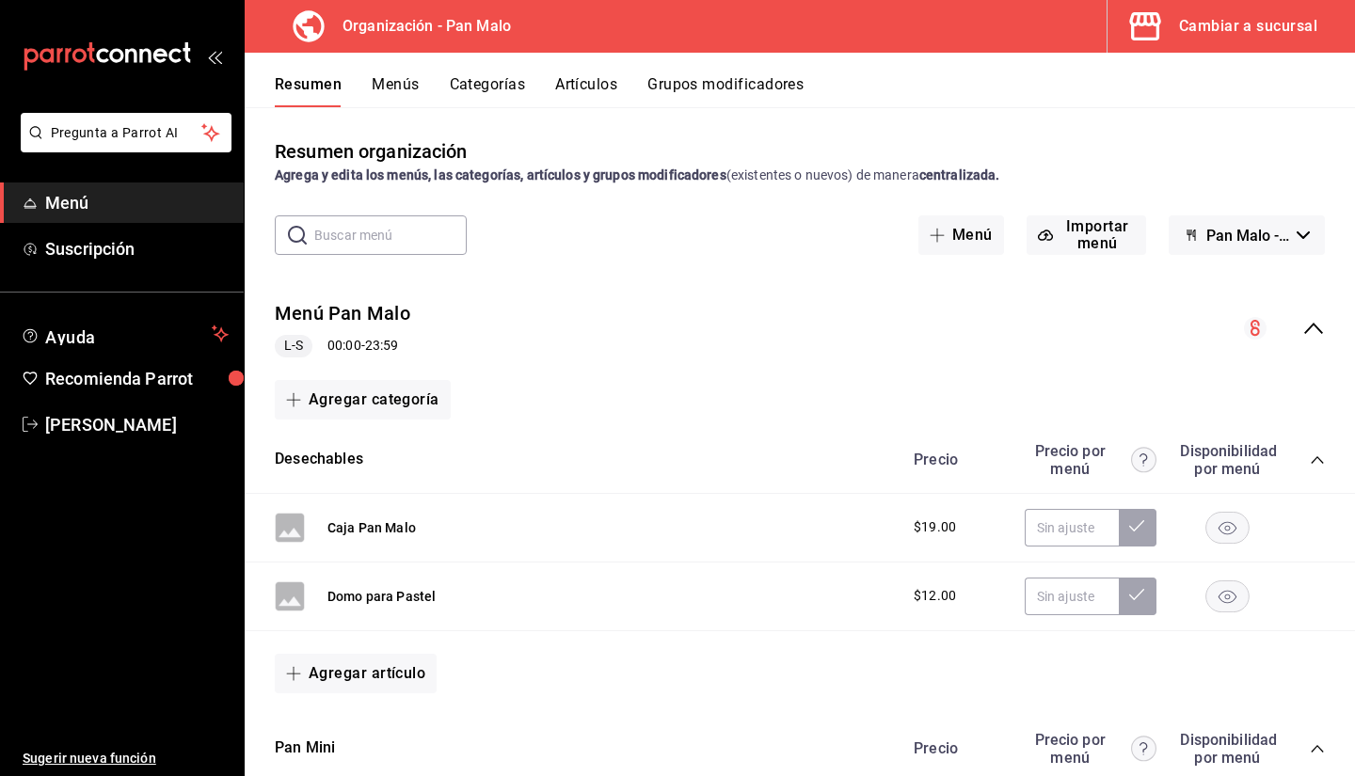
click at [1262, 234] on span "Pan Malo - Borrador" at bounding box center [1248, 236] width 83 height 18
click at [413, 89] on div at bounding box center [677, 388] width 1355 height 776
click at [400, 84] on button "Menús" at bounding box center [395, 91] width 47 height 32
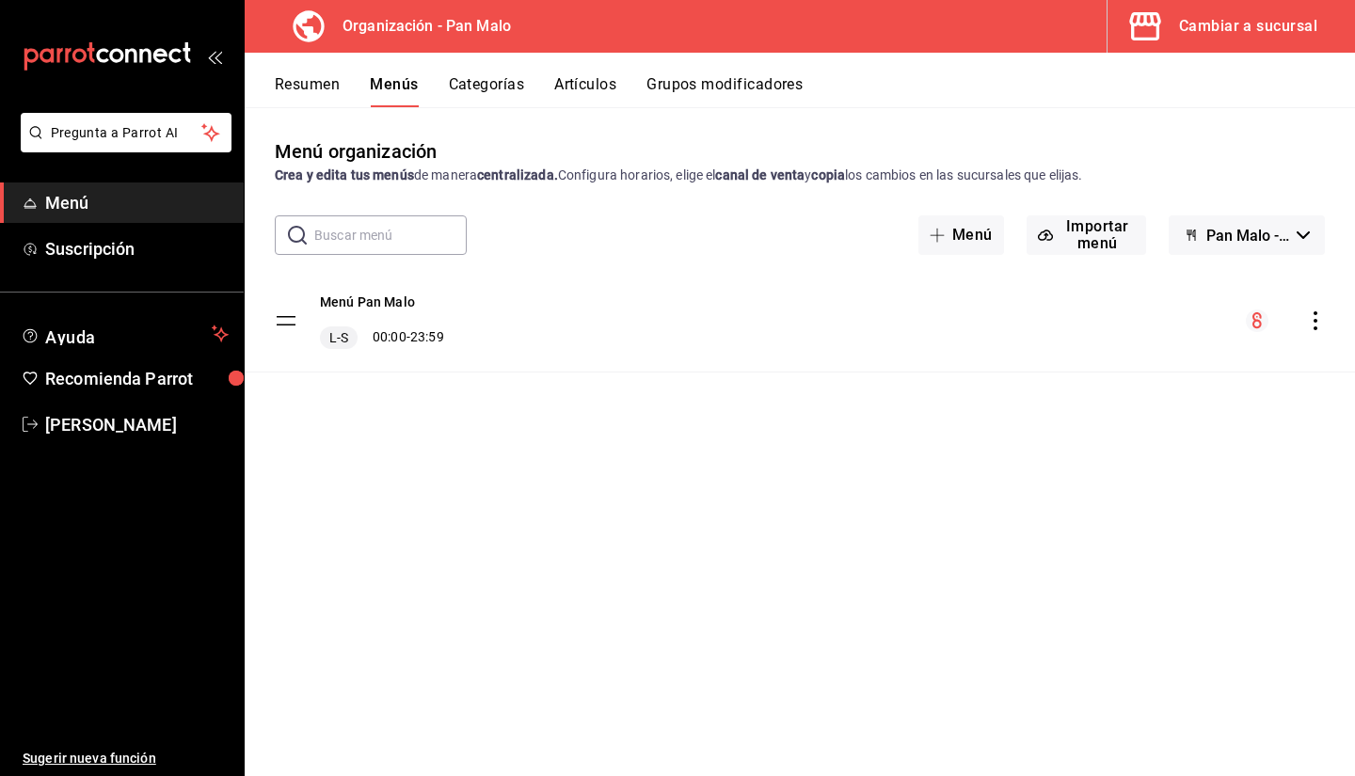
click at [1325, 322] on div "Menú Pan Malo L-S 00:00 - 23:59" at bounding box center [800, 321] width 1111 height 102
click at [1320, 322] on icon "actions" at bounding box center [1315, 321] width 19 height 19
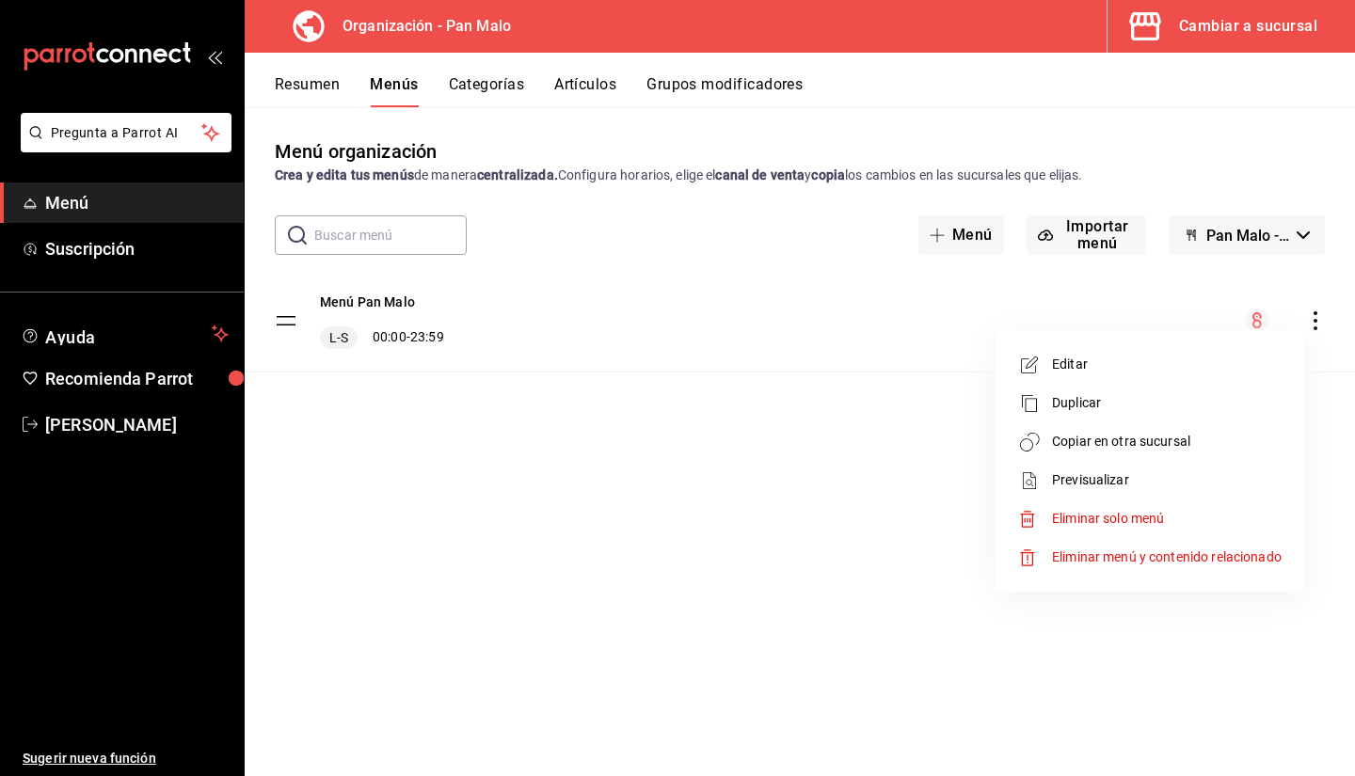
click at [1176, 444] on span "Copiar en otra sucursal" at bounding box center [1167, 442] width 230 height 20
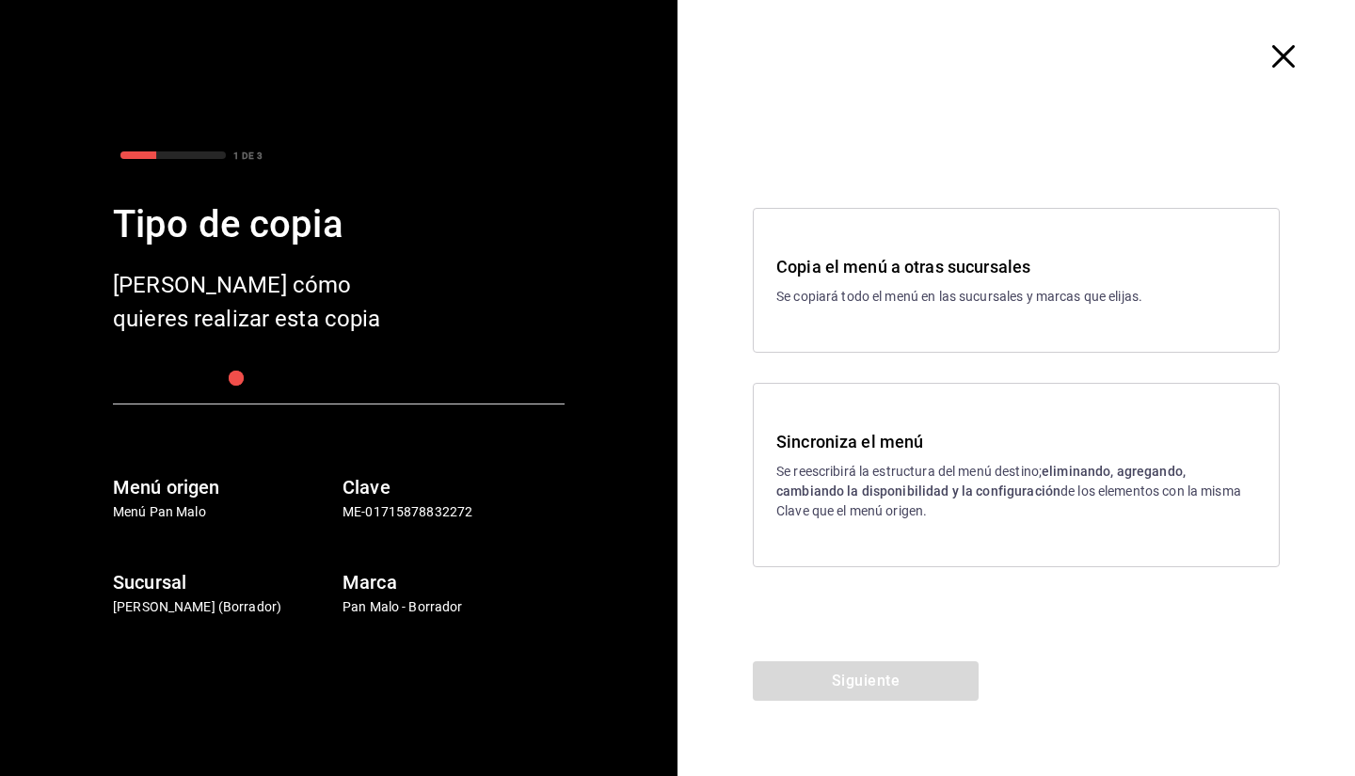
click at [920, 446] on h3 "Sincroniza el menú" at bounding box center [1016, 441] width 480 height 25
drag, startPoint x: 877, startPoint y: 669, endPoint x: 799, endPoint y: 696, distance: 82.4
click at [799, 696] on button "Siguiente" at bounding box center [866, 682] width 226 height 40
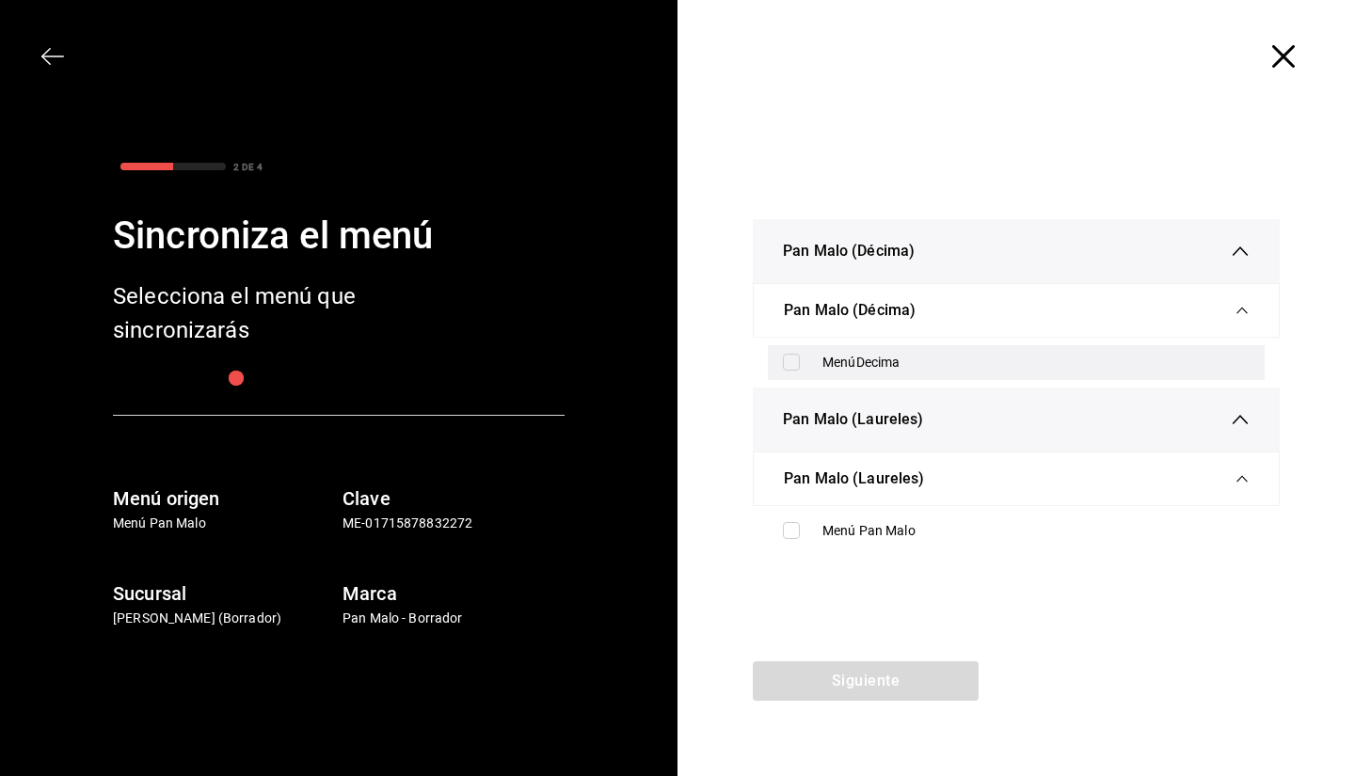
click at [854, 357] on div "MenúDecima" at bounding box center [1036, 363] width 427 height 20
checkbox input "true"
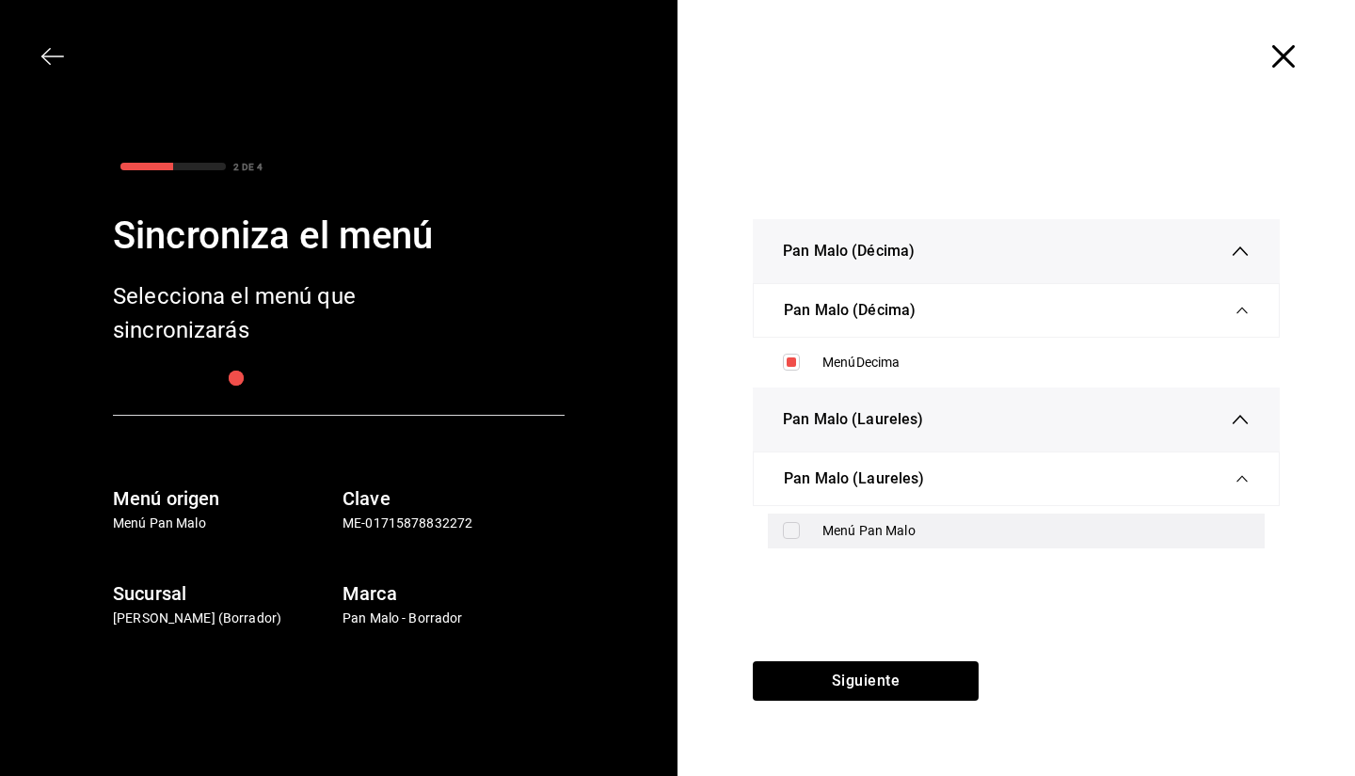
click at [840, 531] on div "Menú Pan Malo" at bounding box center [1036, 531] width 427 height 20
checkbox input "true"
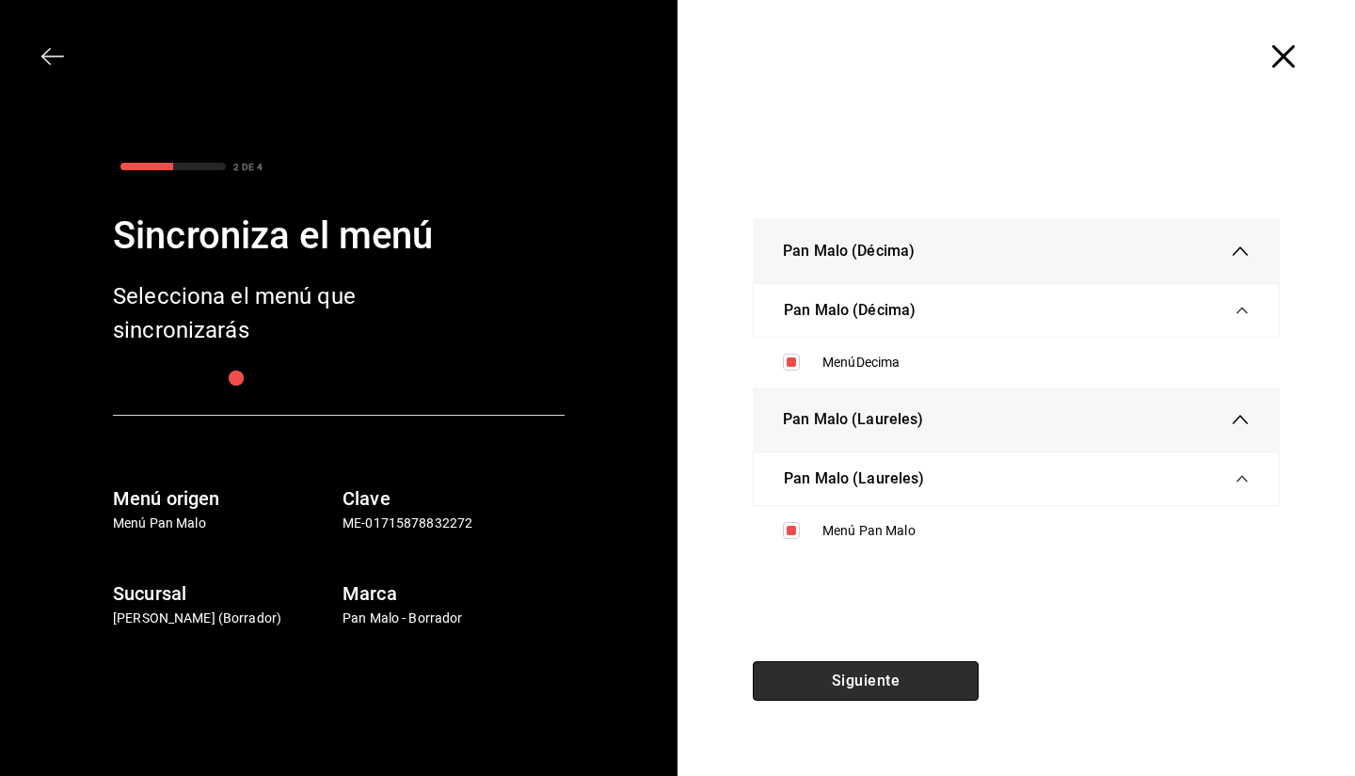
click at [845, 674] on button "Siguiente" at bounding box center [866, 682] width 226 height 40
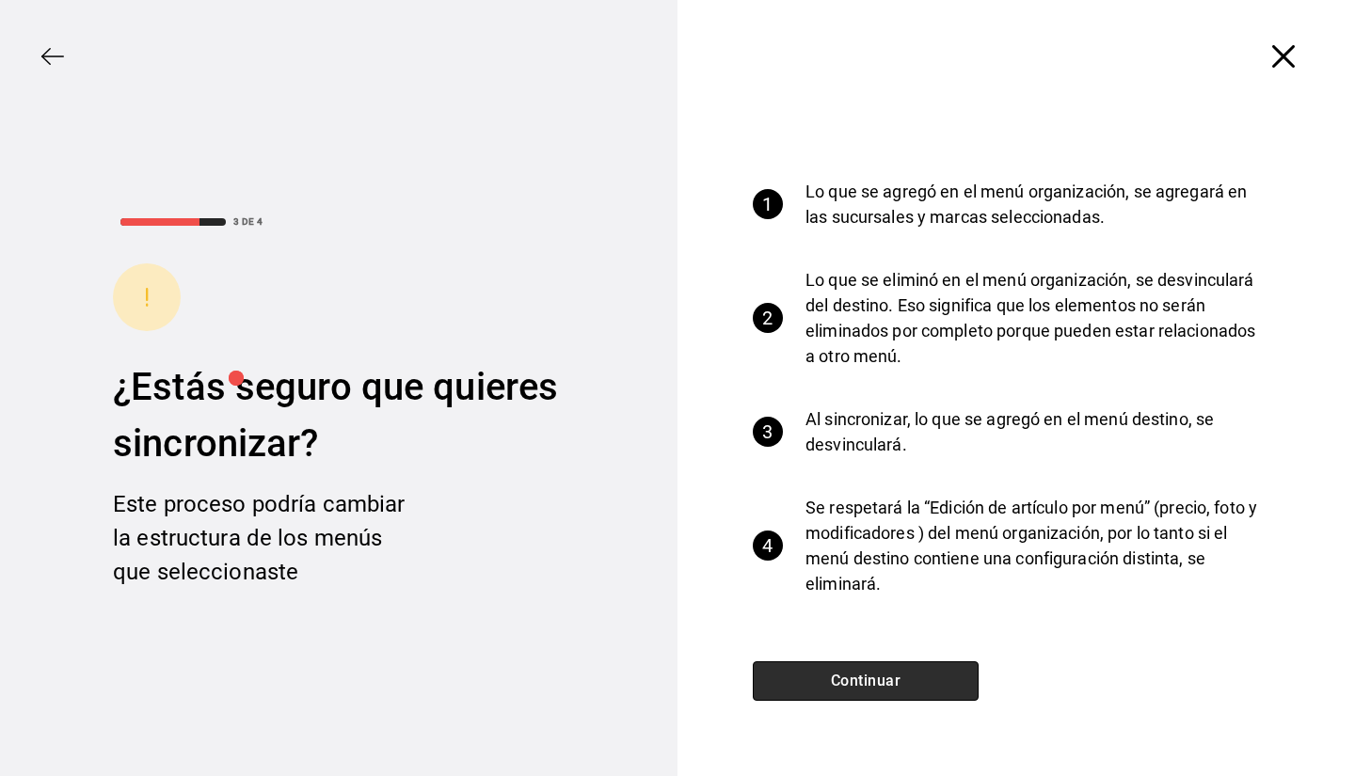
click at [845, 674] on button "Continuar" at bounding box center [866, 682] width 226 height 40
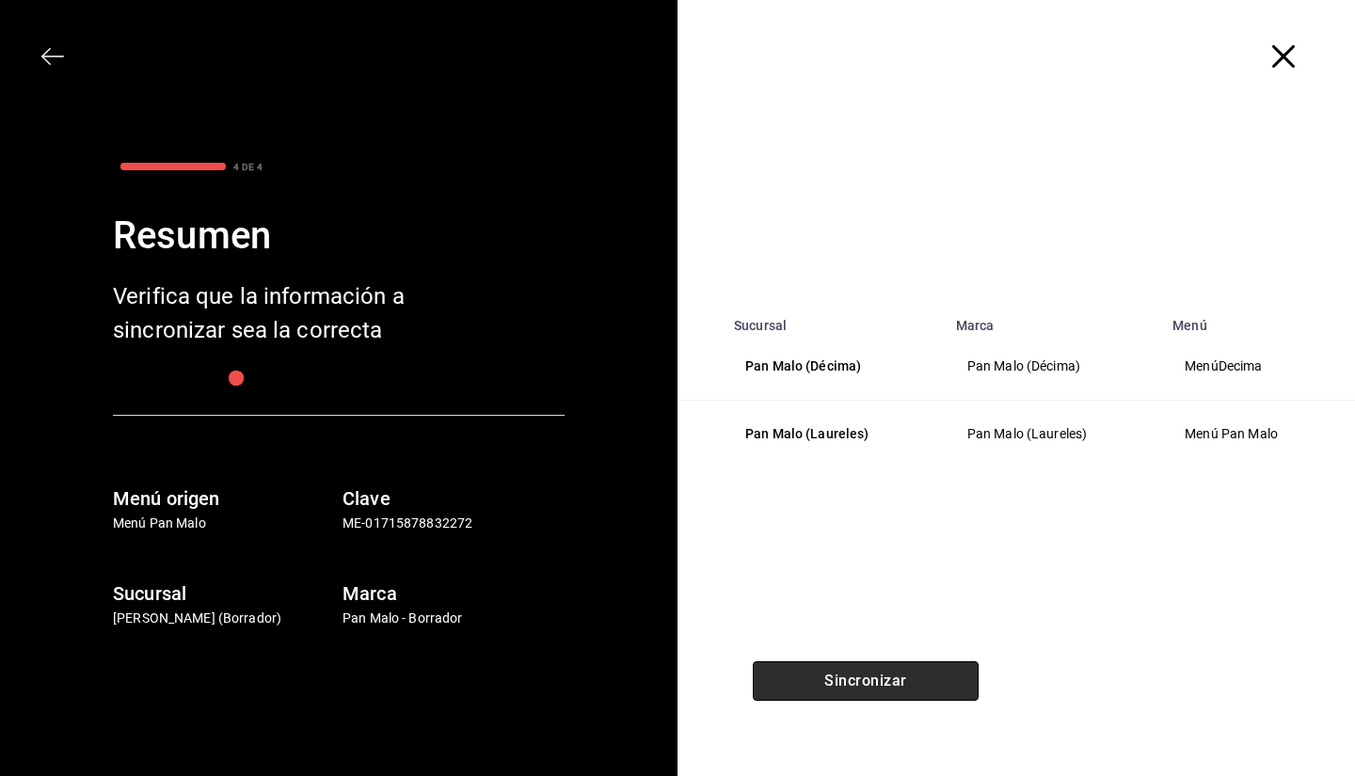
click at [845, 674] on button "Sincronizar" at bounding box center [866, 682] width 226 height 40
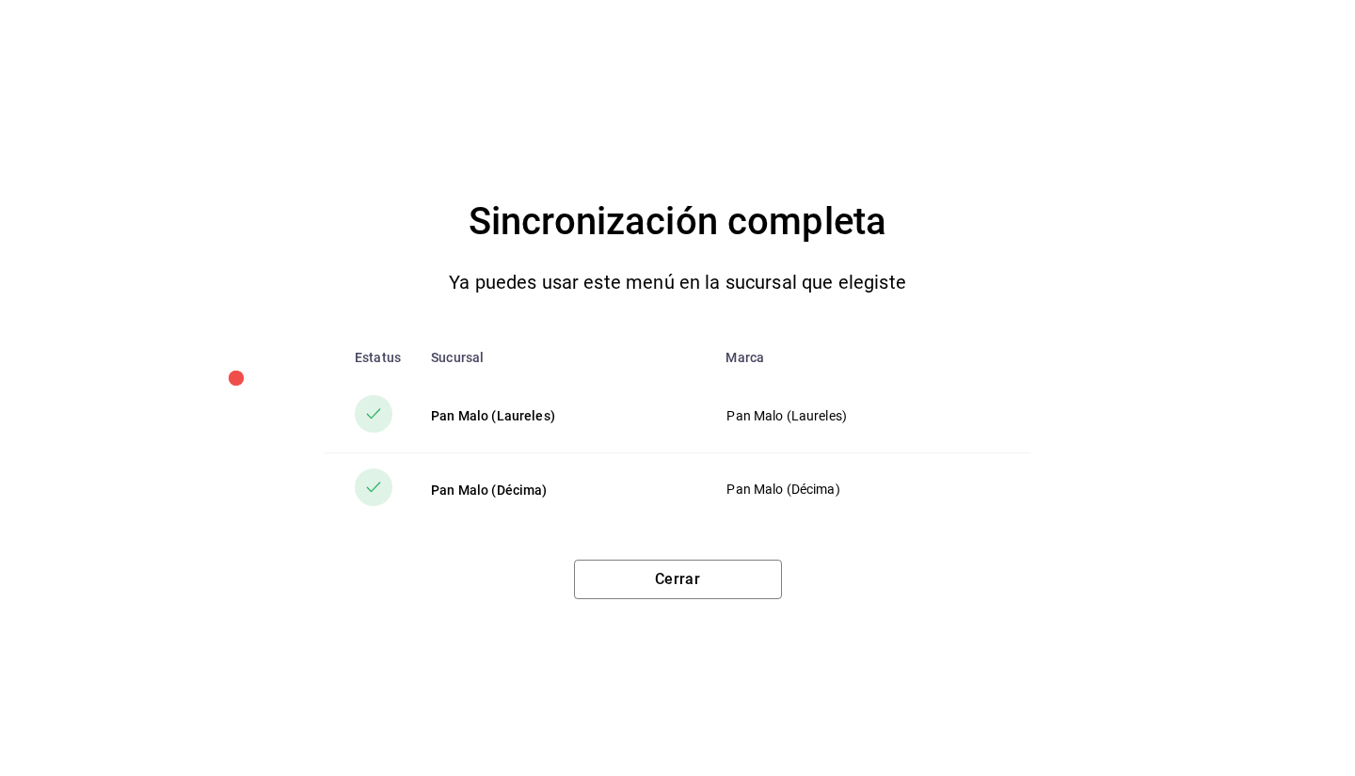
click at [736, 602] on div "Sincronización completa Ya puedes usar este menú en la sucursal que elegiste Es…" at bounding box center [677, 388] width 1355 height 776
click at [711, 596] on button "Cerrar" at bounding box center [678, 580] width 208 height 40
